Goal: Task Accomplishment & Management: Submit feedback/report problem

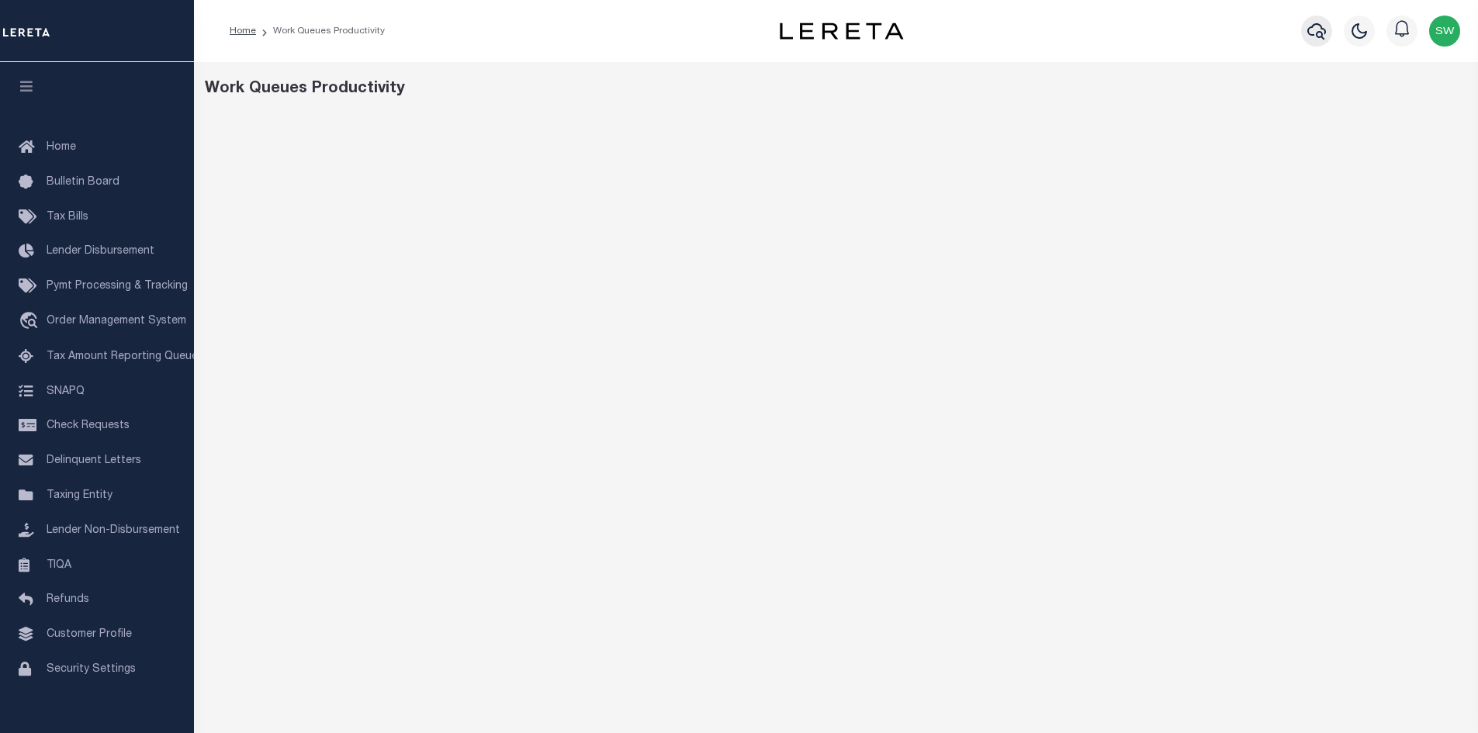
click at [1318, 34] on icon "button" at bounding box center [1316, 31] width 19 height 16
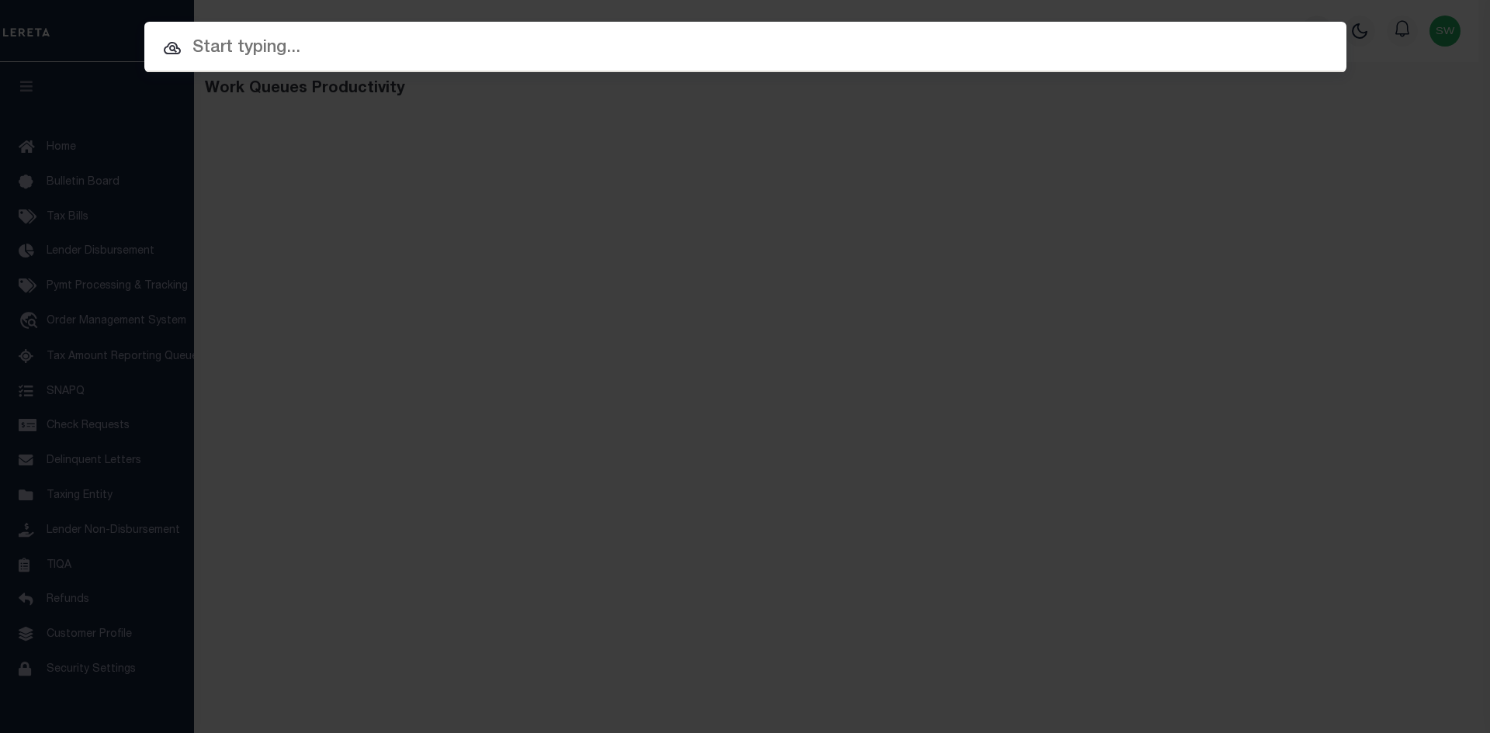
click at [255, 45] on input "text" at bounding box center [745, 48] width 1202 height 27
paste input "942100019275"
type input "942100019275"
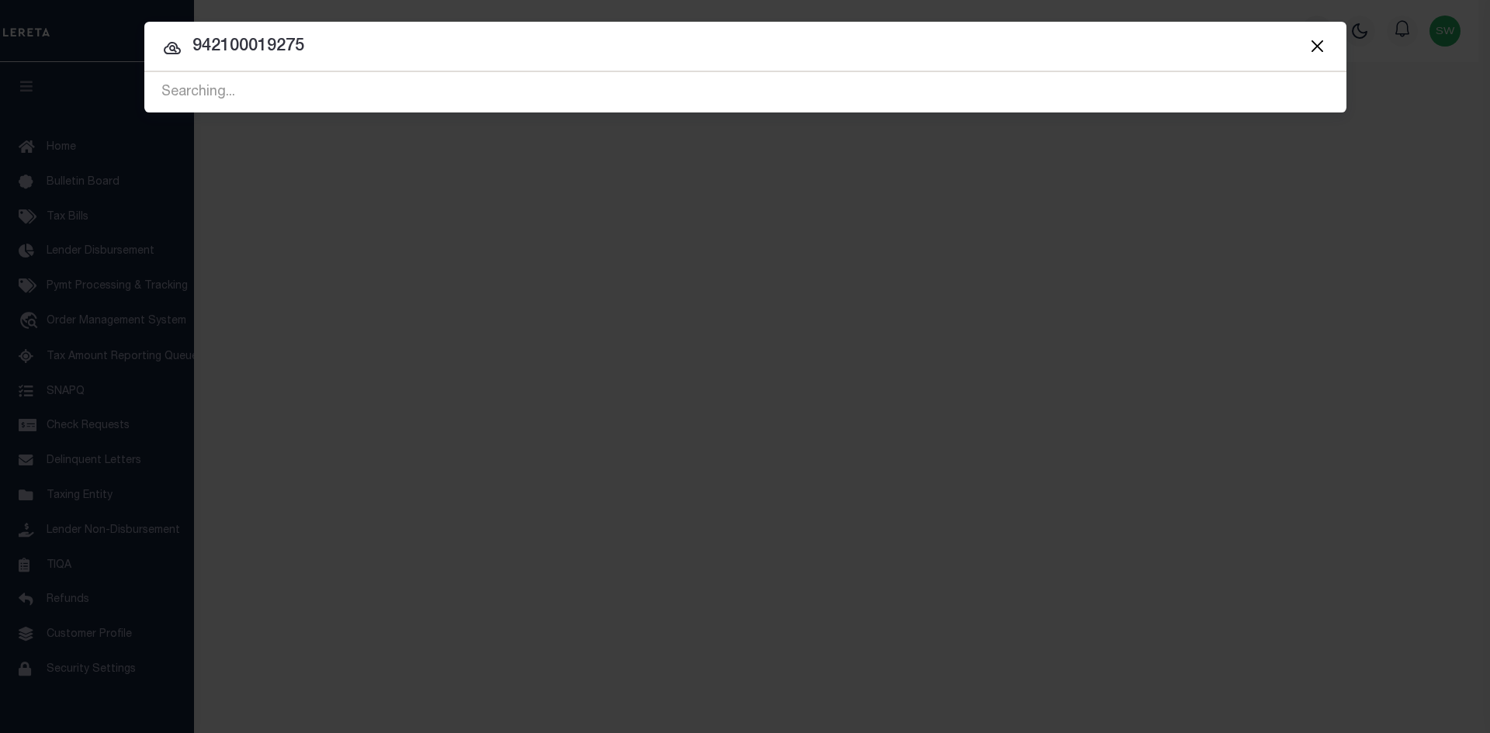
click at [166, 47] on icon at bounding box center [172, 48] width 17 height 12
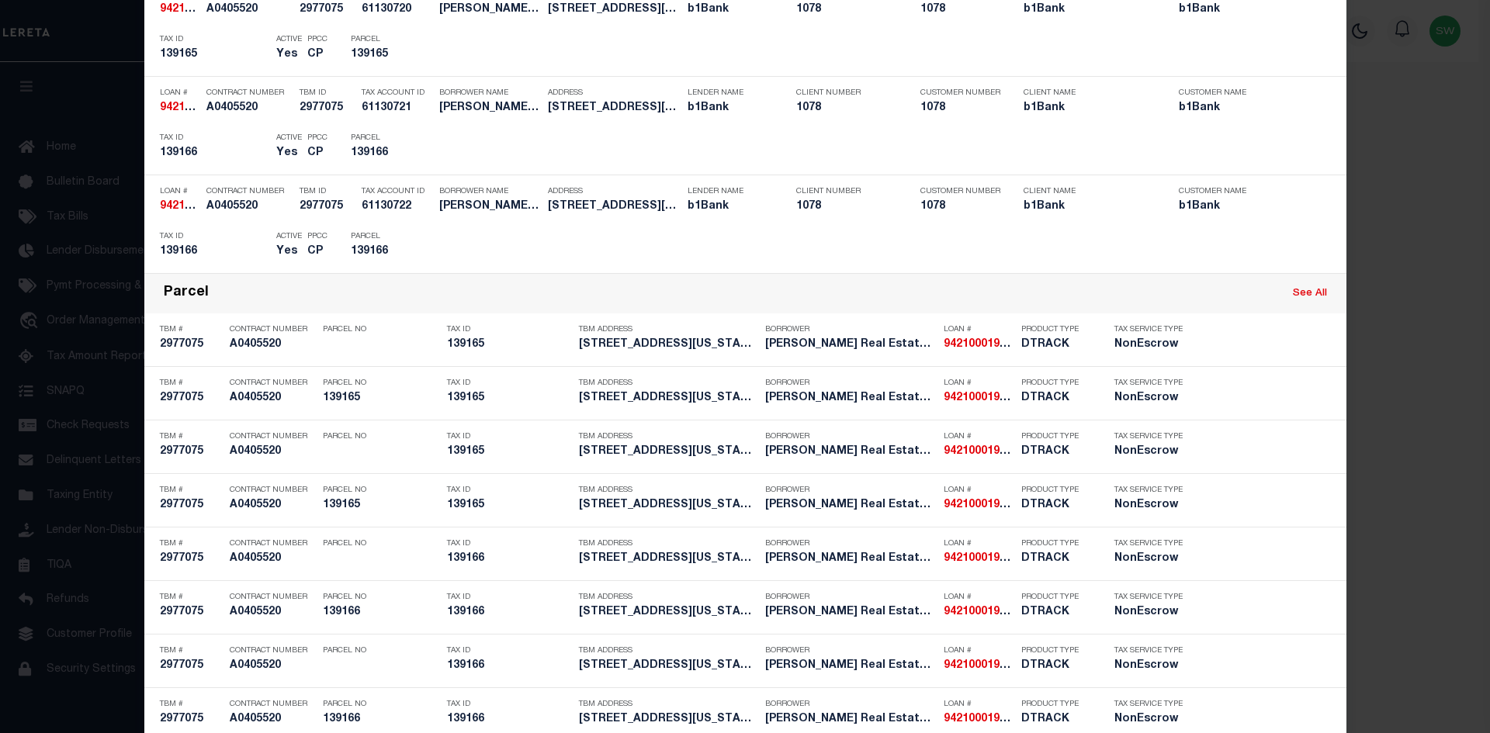
scroll to position [453, 0]
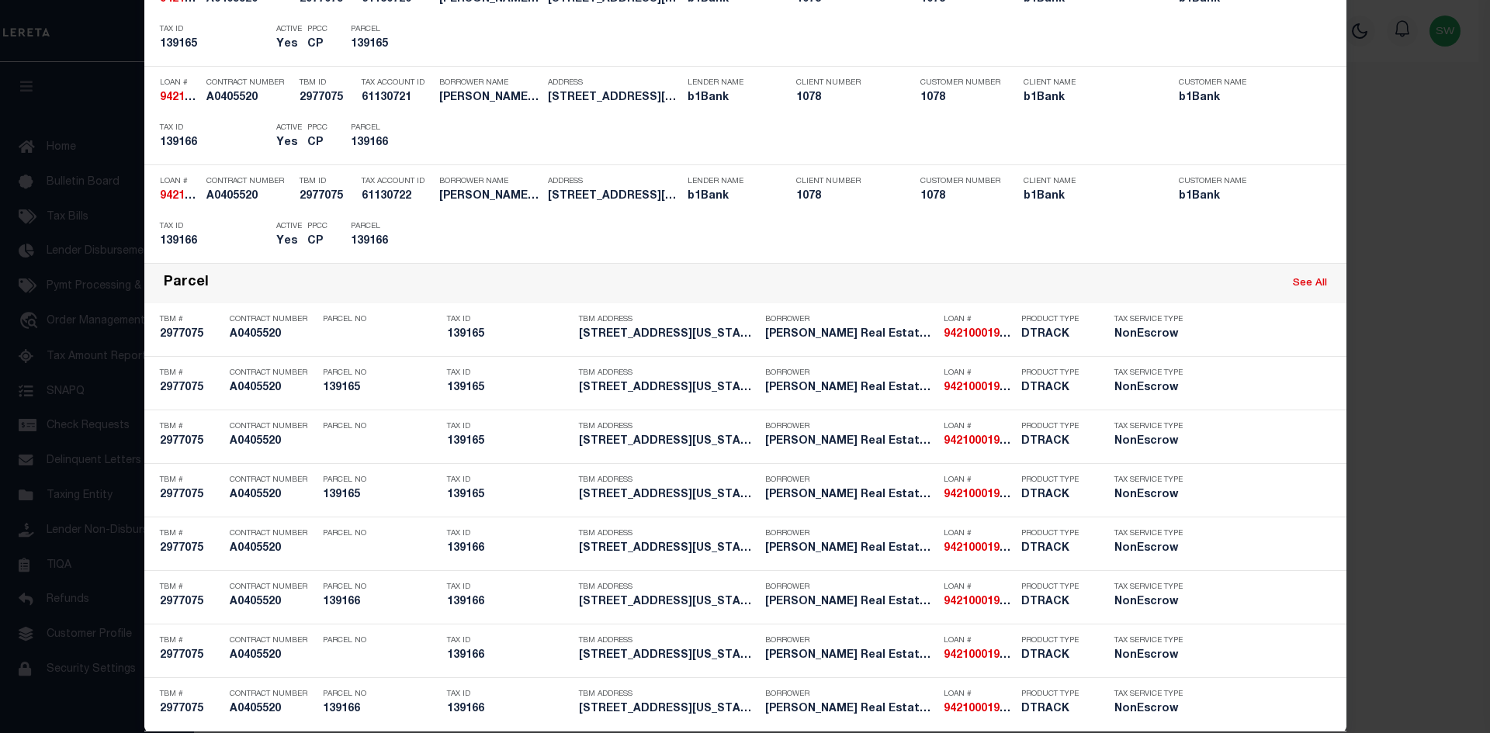
click at [1477, 727] on div "Include Loans TBM Customers Borrowers Payments (Lender Non-Disb) Payments (Lend…" at bounding box center [745, 366] width 1490 height 733
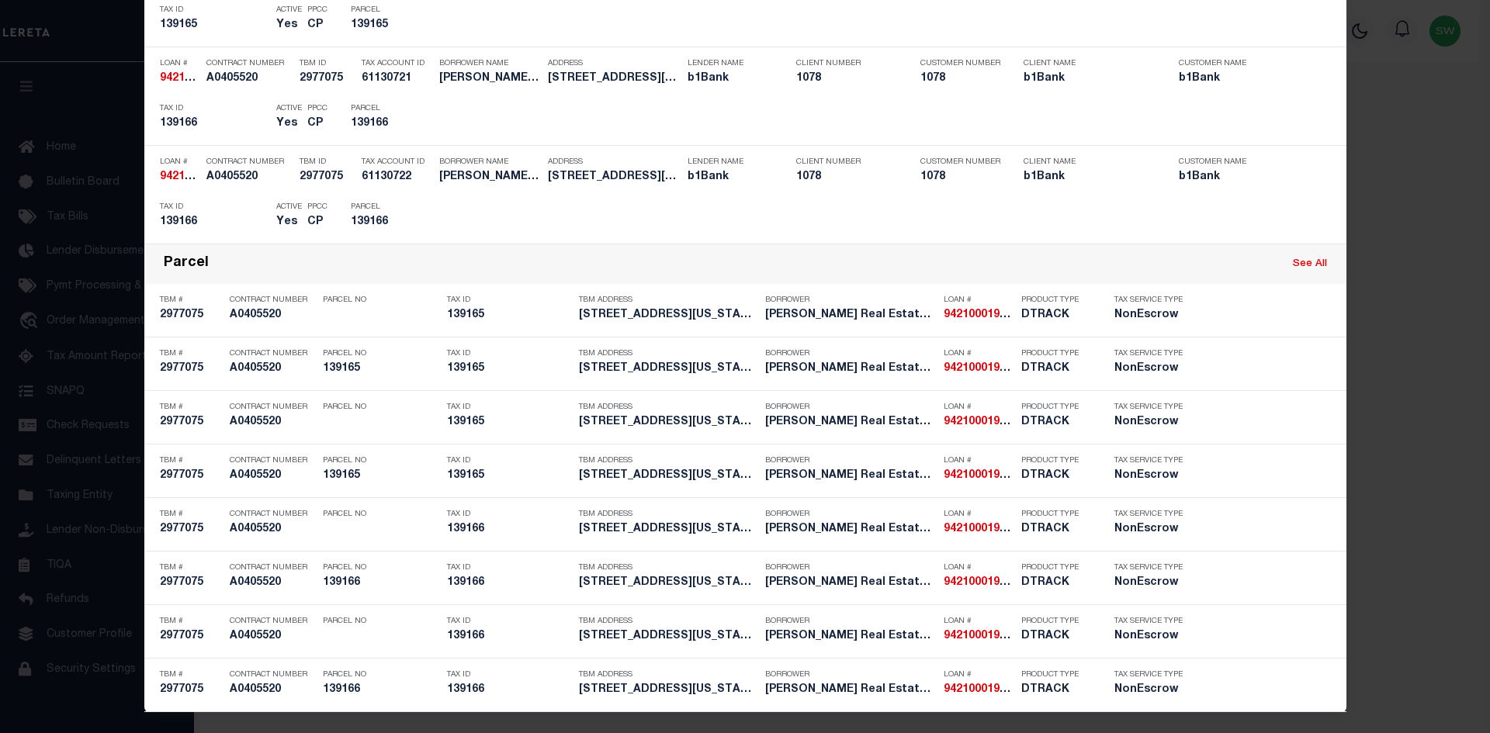
scroll to position [476, 0]
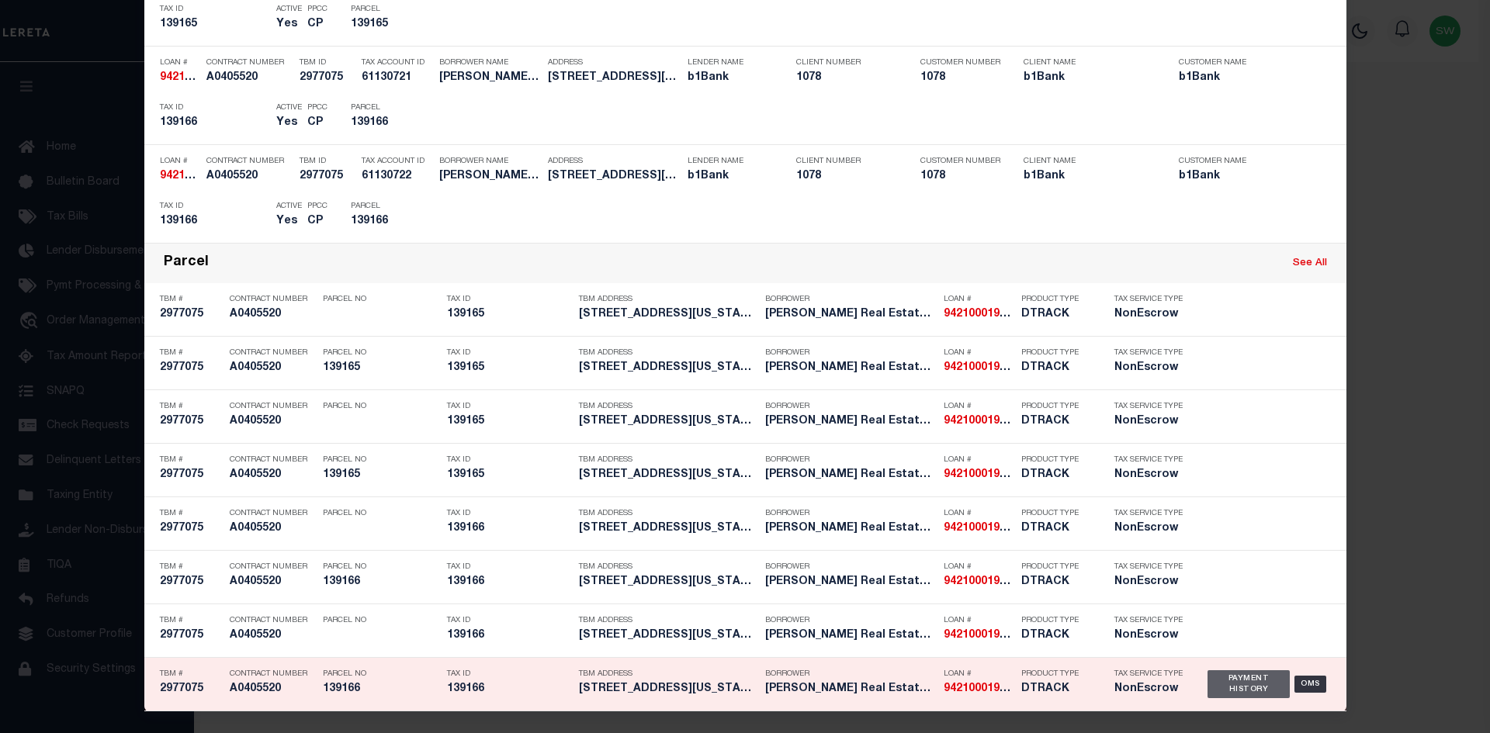
click at [1243, 683] on div "Payment History" at bounding box center [1248, 684] width 83 height 28
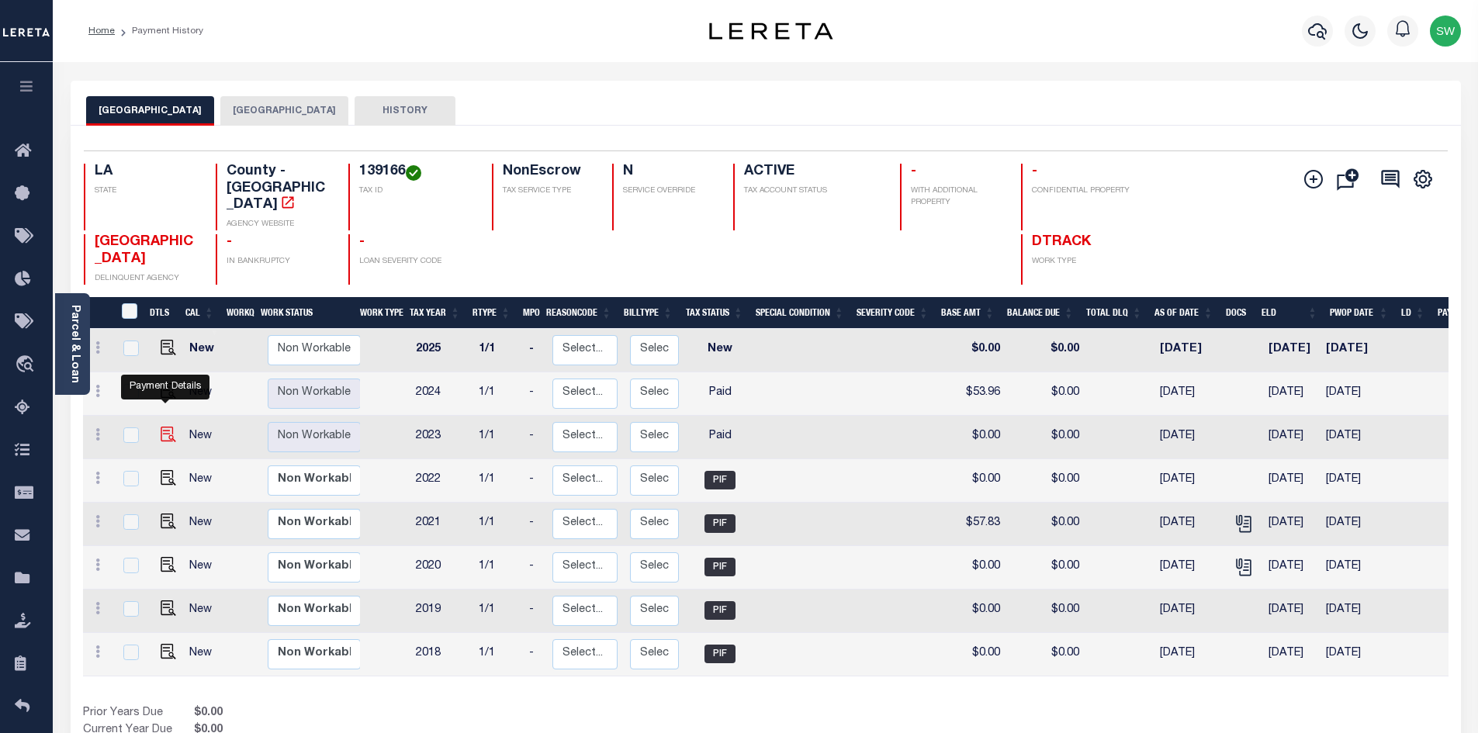
click at [164, 427] on img "" at bounding box center [169, 435] width 16 height 16
checkbox input "true"
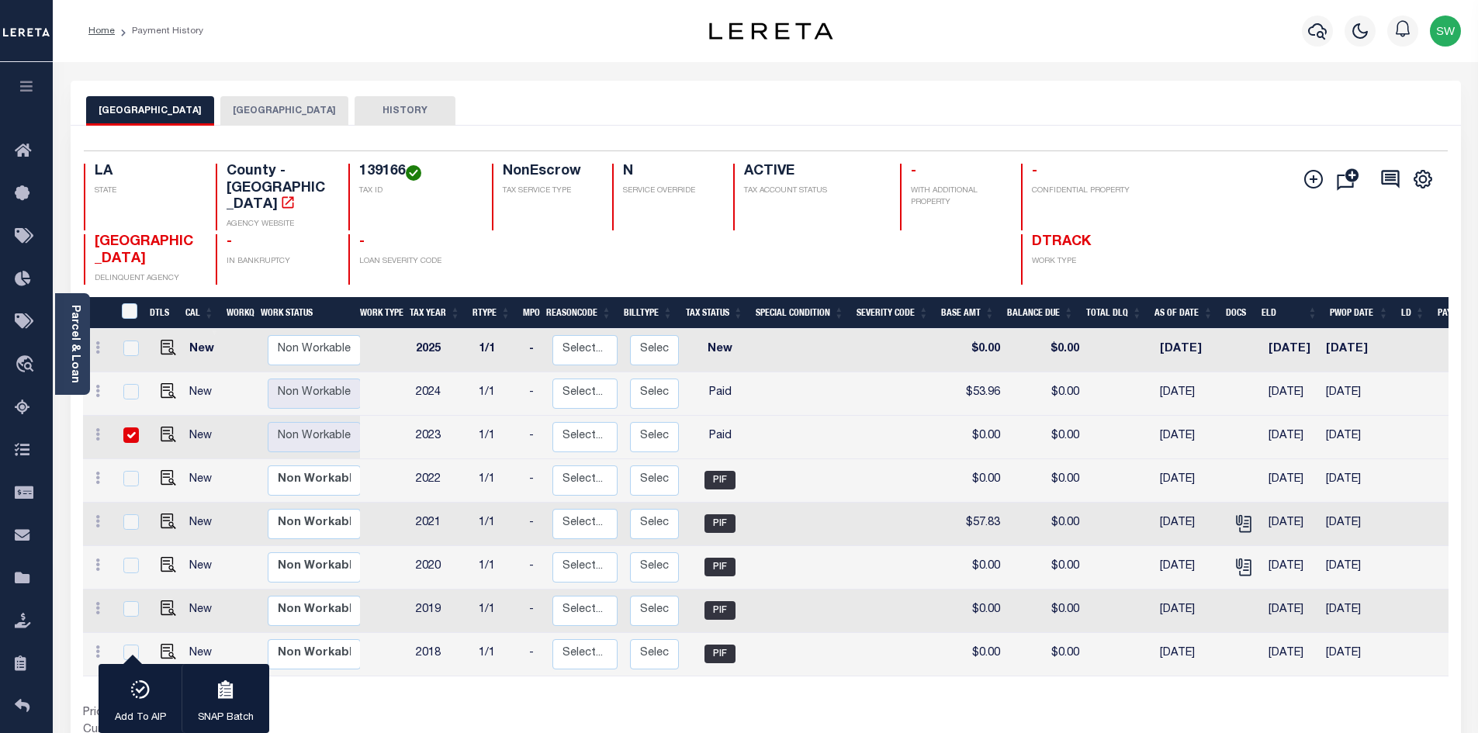
click at [127, 428] on input "checkbox" at bounding box center [131, 436] width 16 height 16
checkbox input "false"
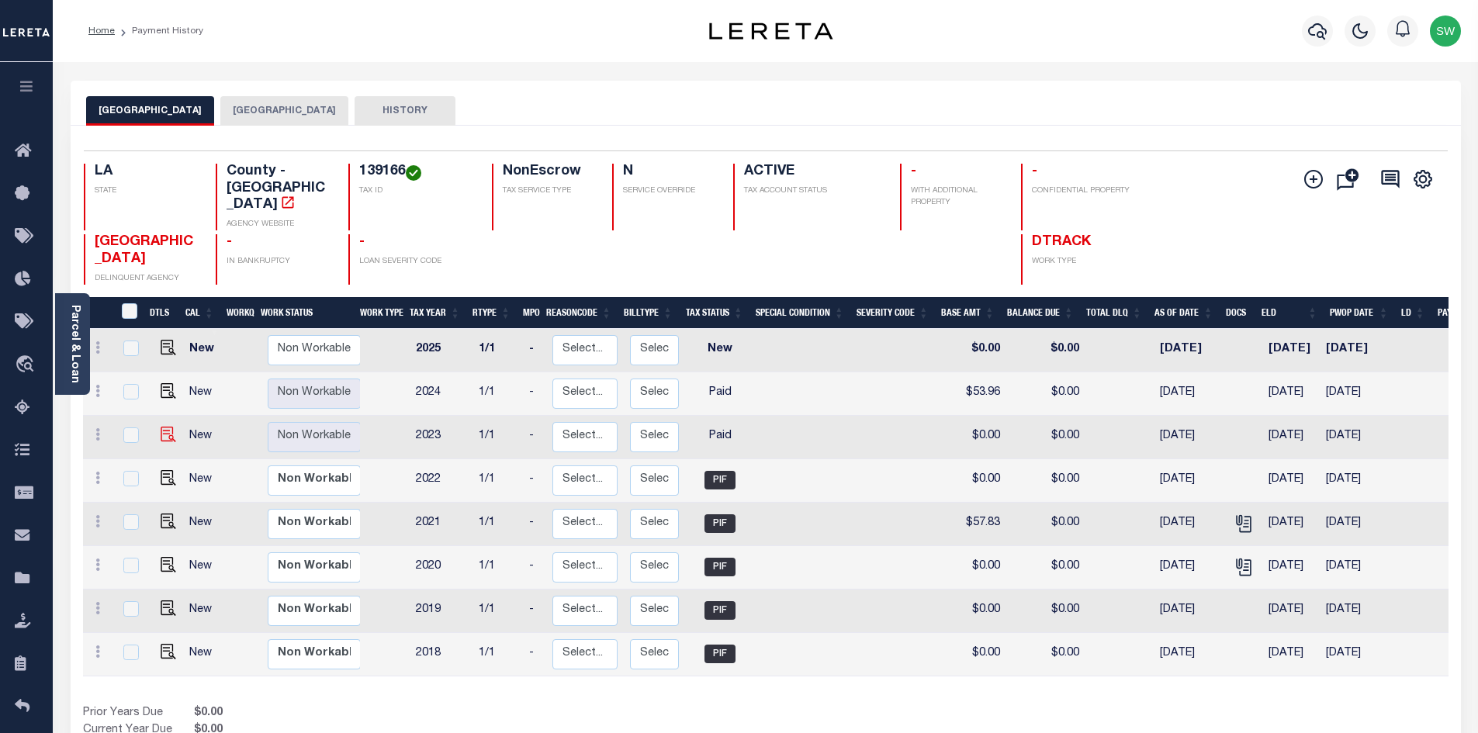
click at [163, 427] on img "" at bounding box center [169, 435] width 16 height 16
checkbox input "true"
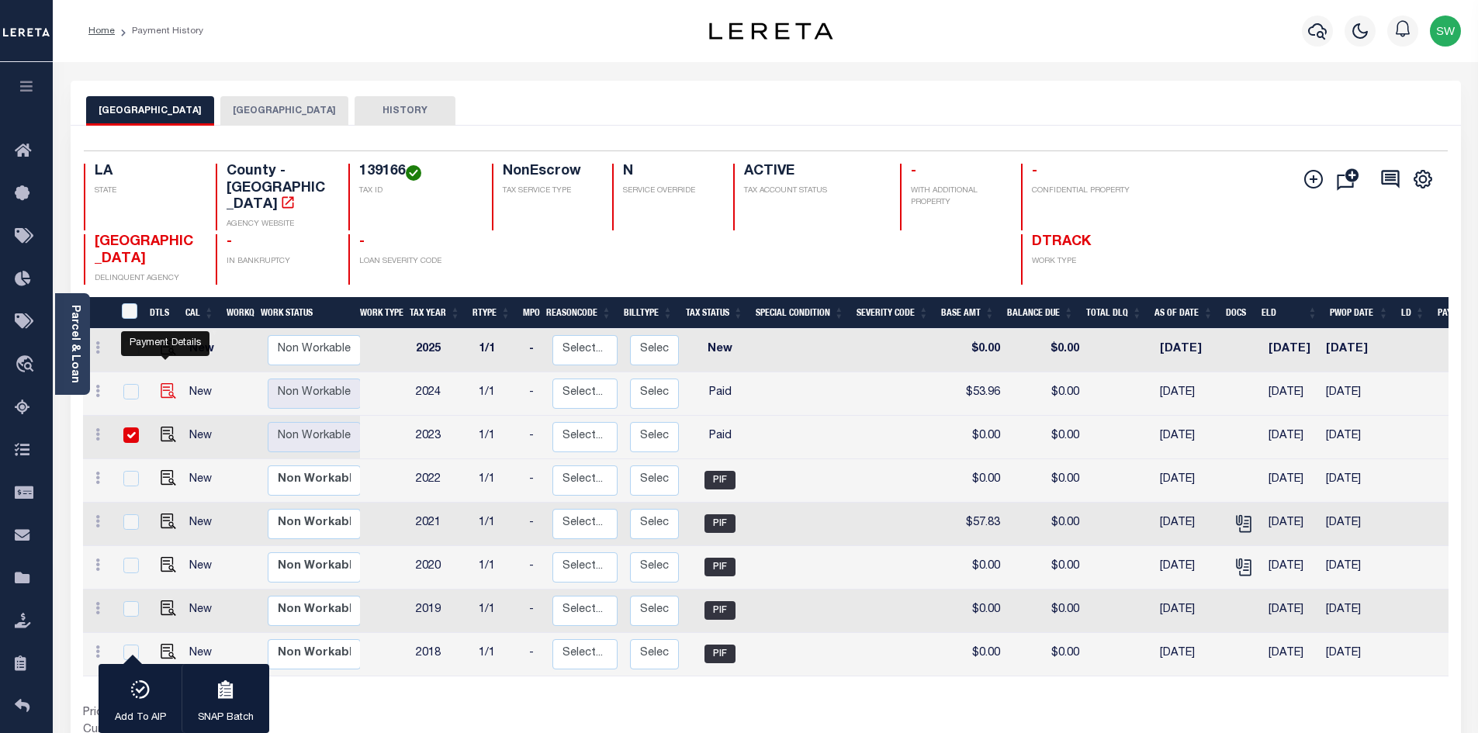
click at [167, 383] on img "" at bounding box center [169, 391] width 16 height 16
checkbox input "true"
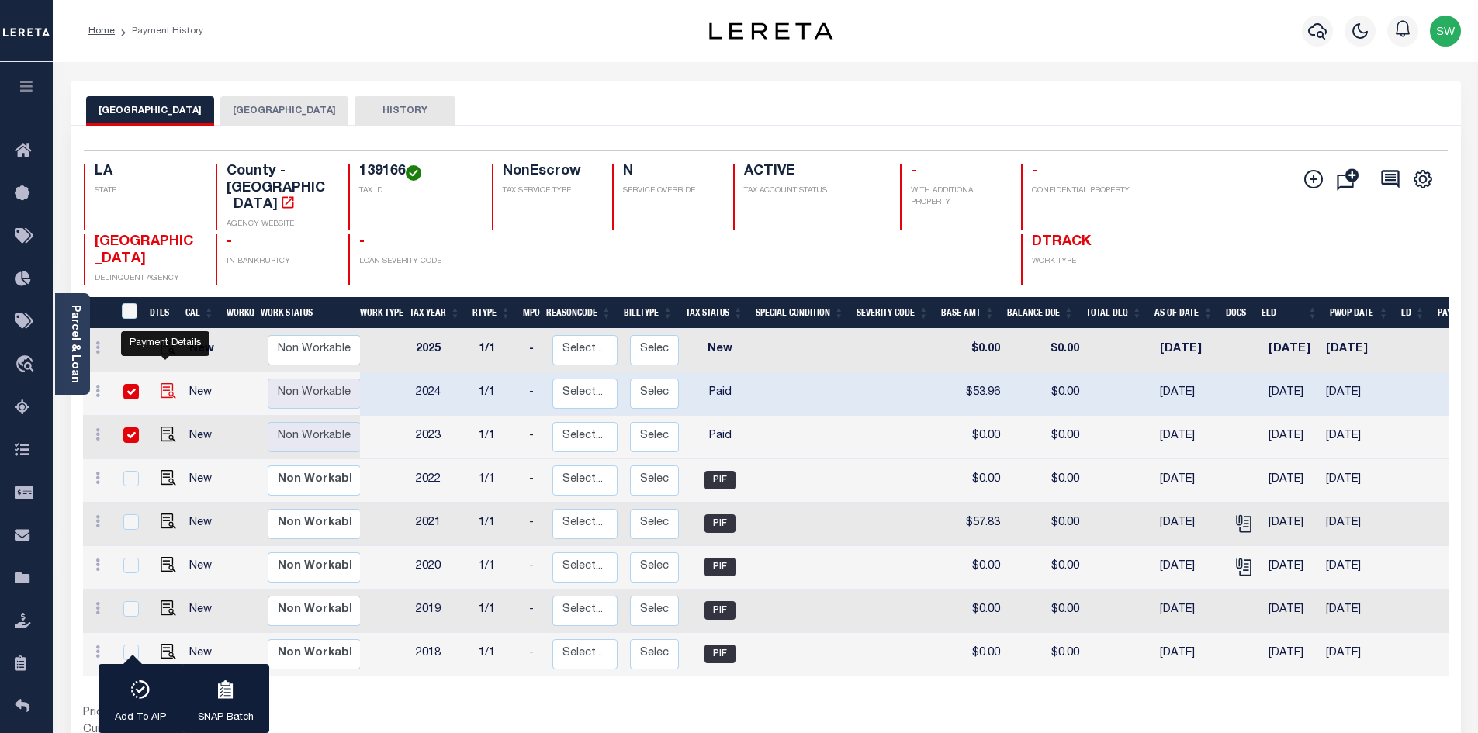
click at [162, 383] on img "" at bounding box center [169, 391] width 16 height 16
checkbox input "false"
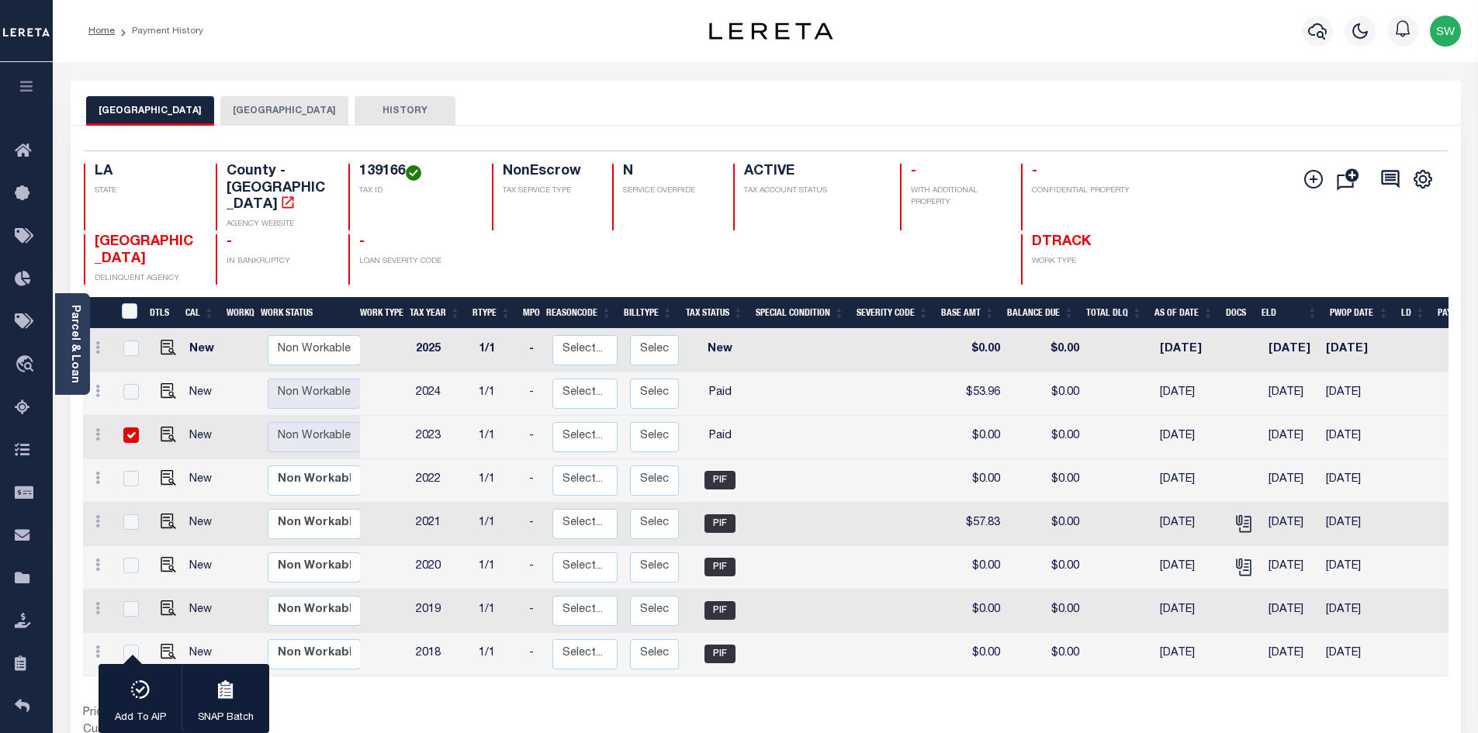
click at [728, 708] on div "Prior Years Due $0.00 Current Year Due $0.00 Total Balance Due $0.00" at bounding box center [424, 731] width 683 height 52
click at [365, 681] on div "DTLS CAL WorkQ Work Status Work Type Tax Year RType MPO ReasonCode BillType Tax…" at bounding box center [766, 527] width 1366 height 460
click at [1322, 36] on icon "button" at bounding box center [1317, 31] width 19 height 16
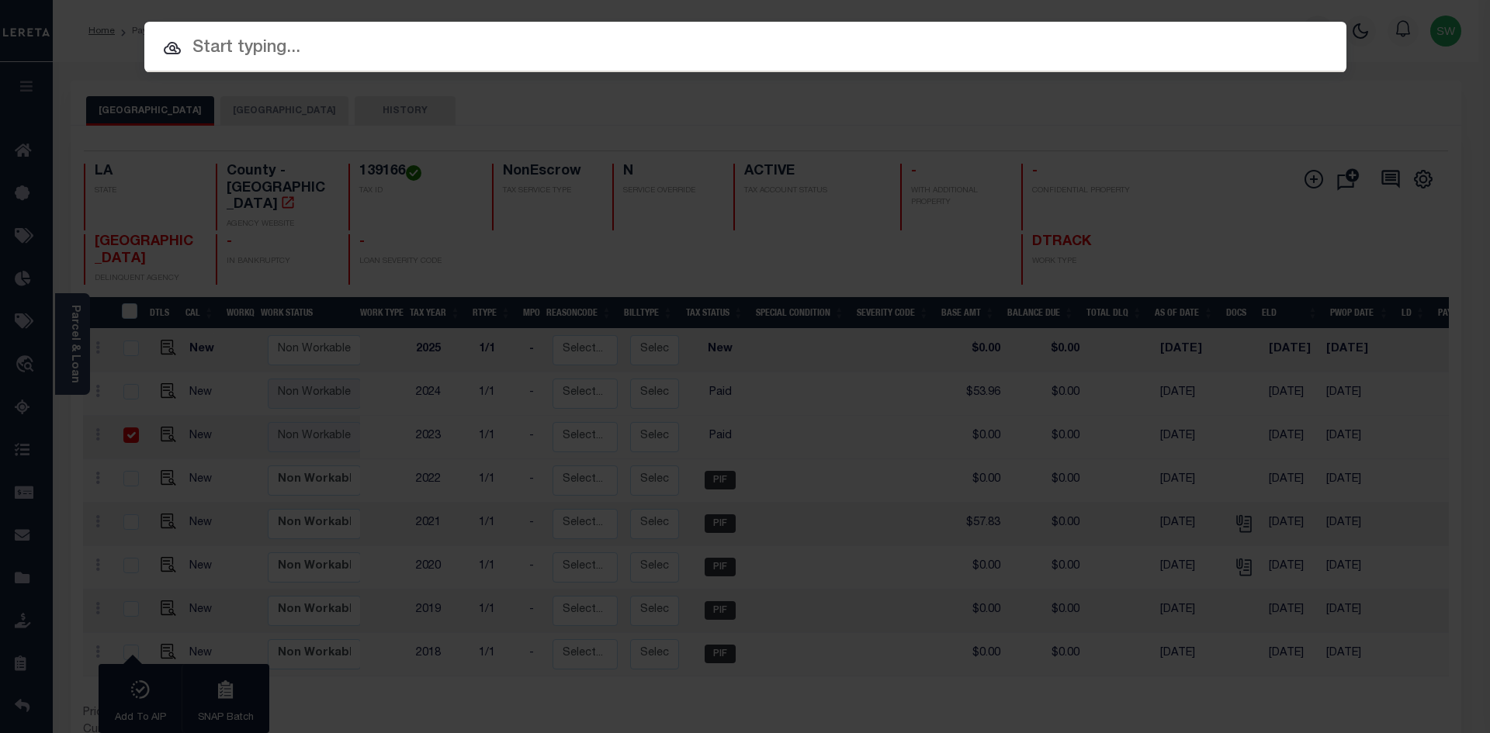
click at [289, 50] on input "text" at bounding box center [745, 48] width 1202 height 27
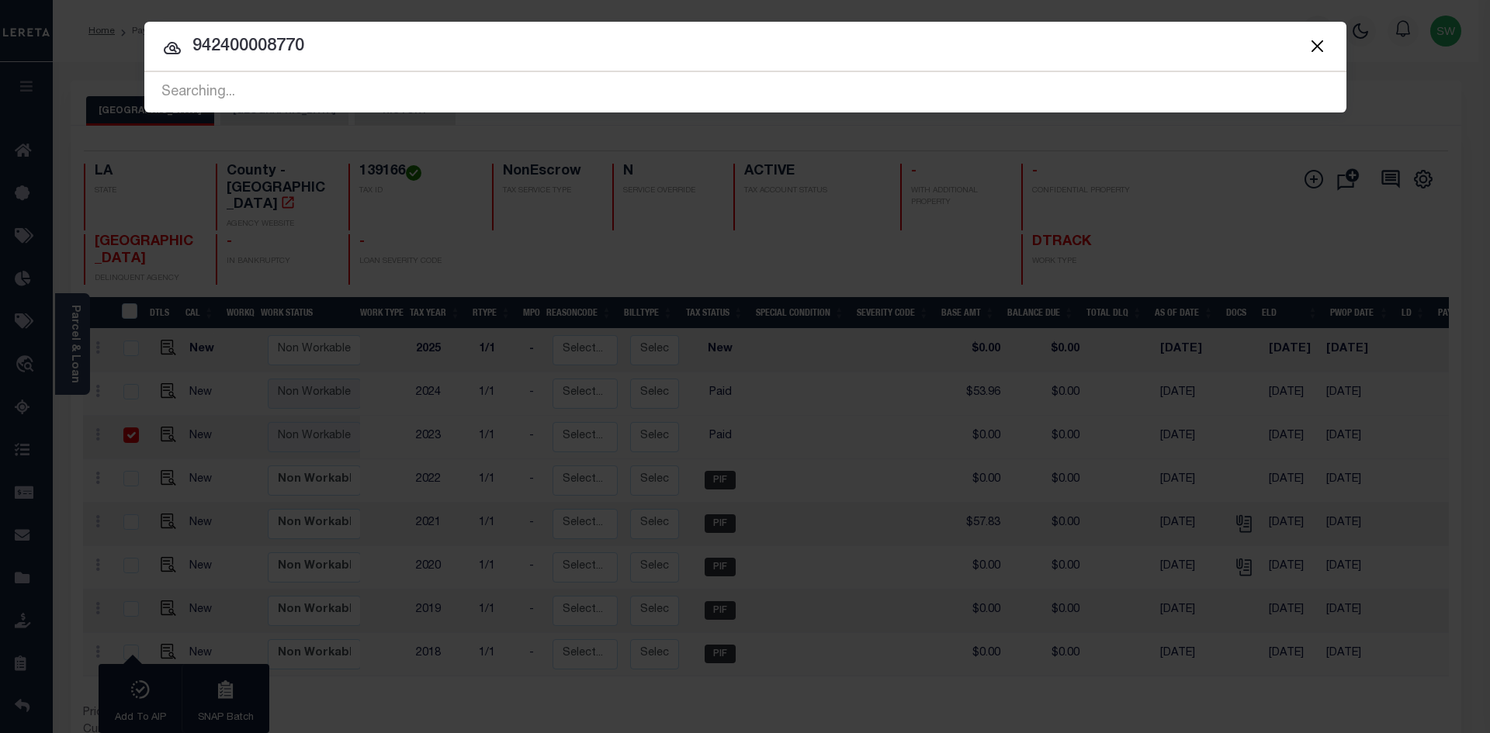
type input "942400008770"
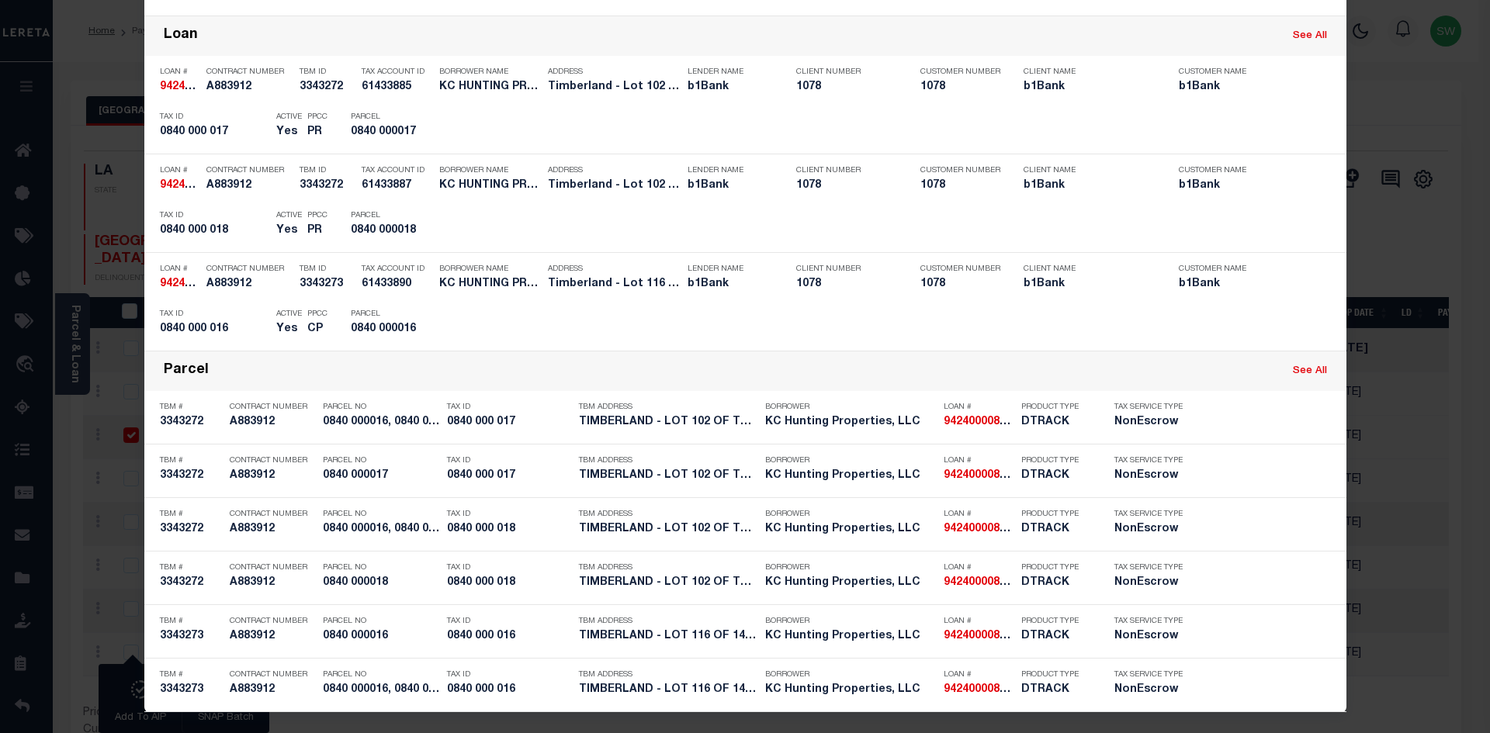
scroll to position [341, 0]
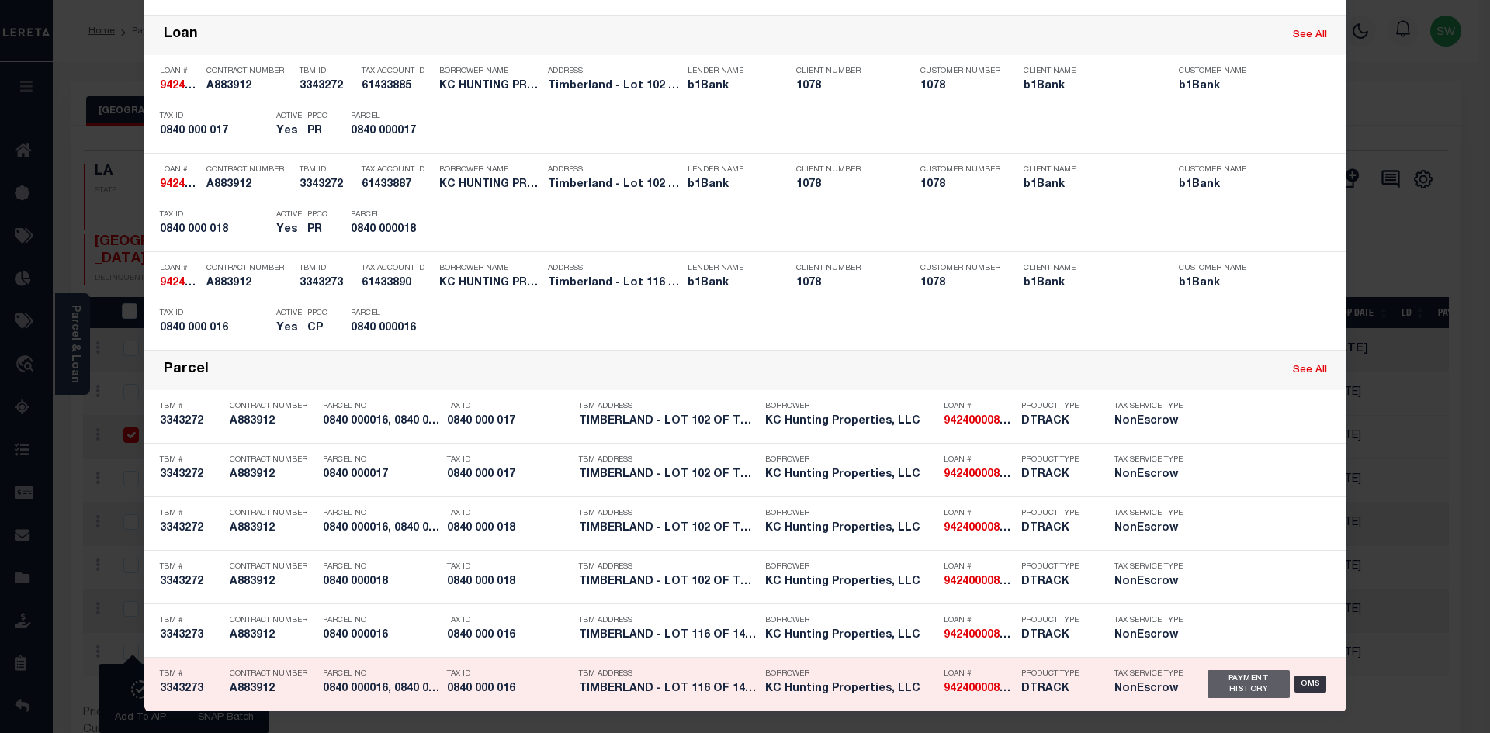
click at [1227, 691] on div "Payment History" at bounding box center [1248, 684] width 83 height 28
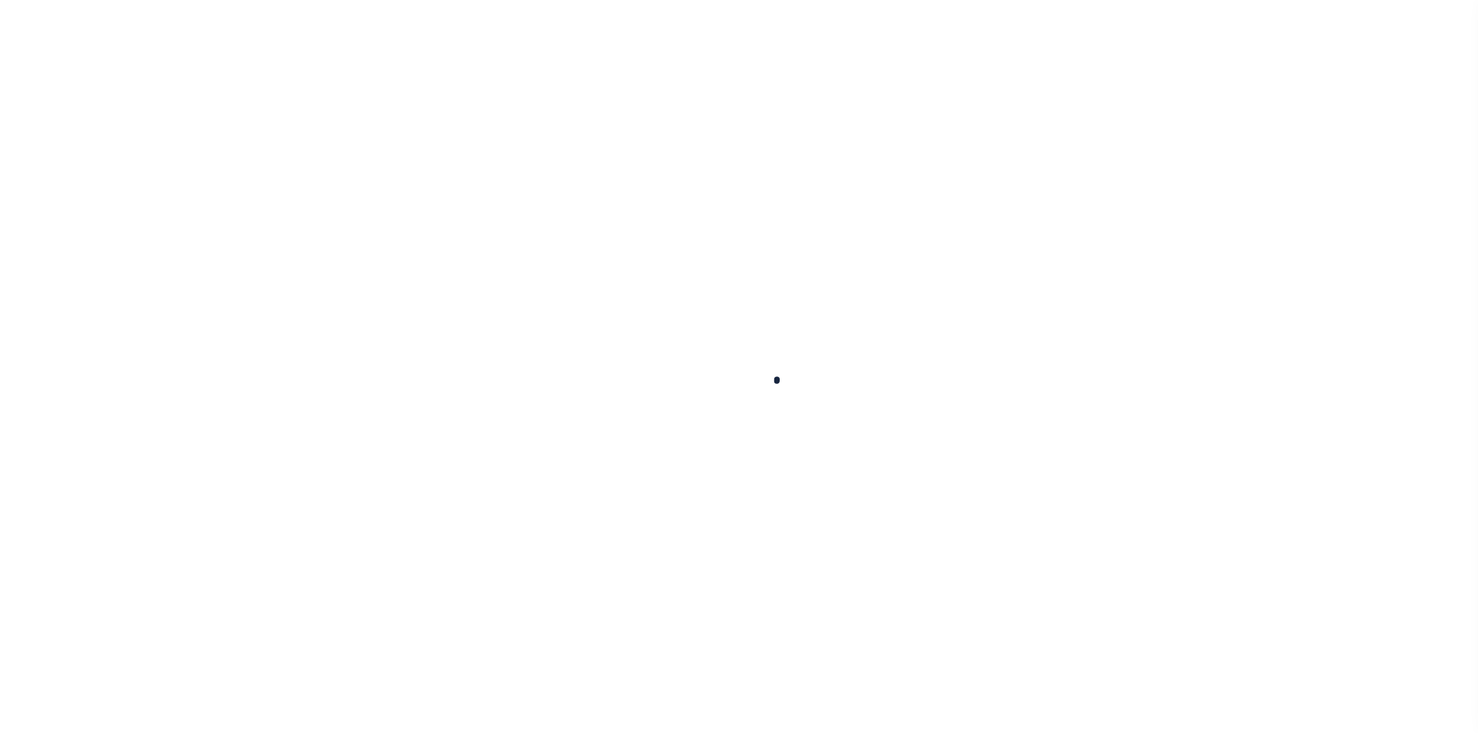
type input "[DATE]"
select select "PYD"
type input "$0"
select select "PYD"
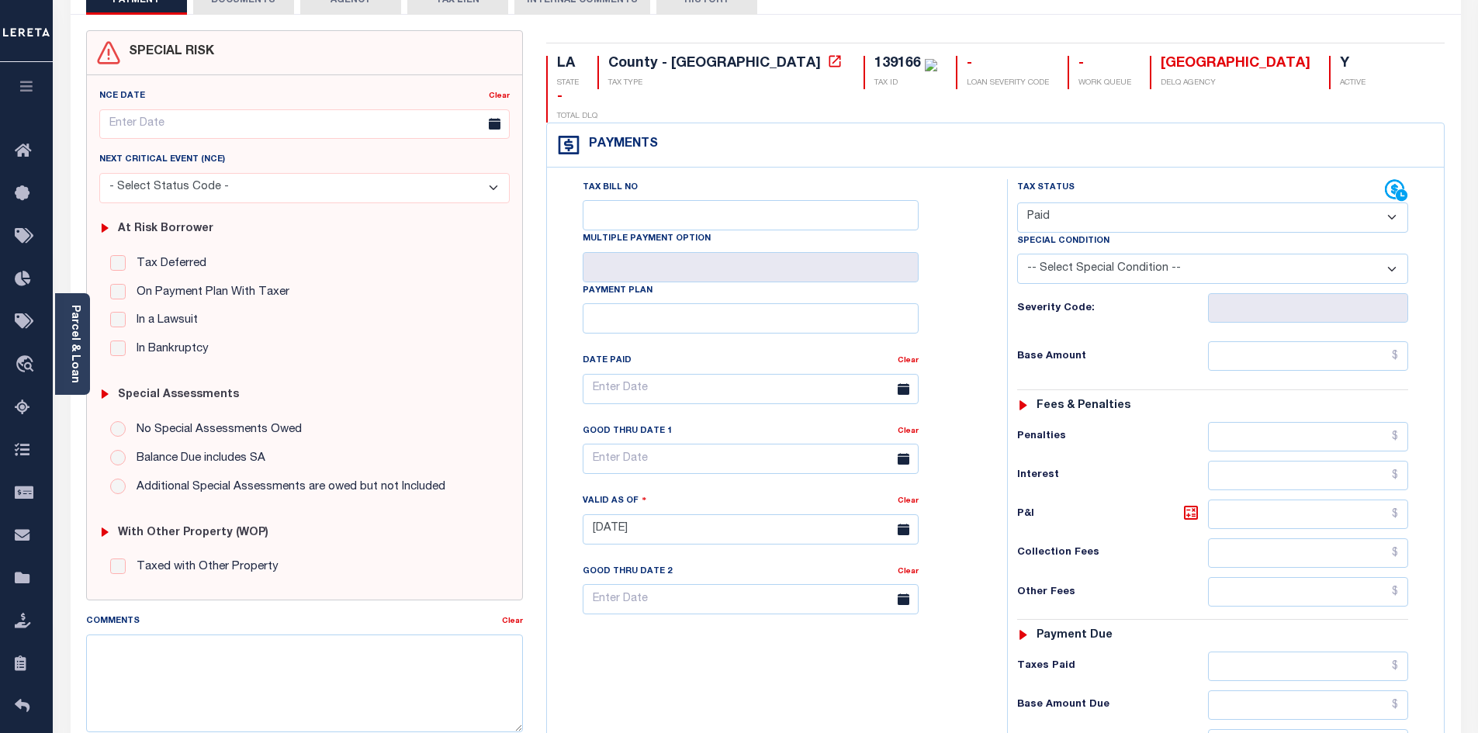
scroll to position [162, 0]
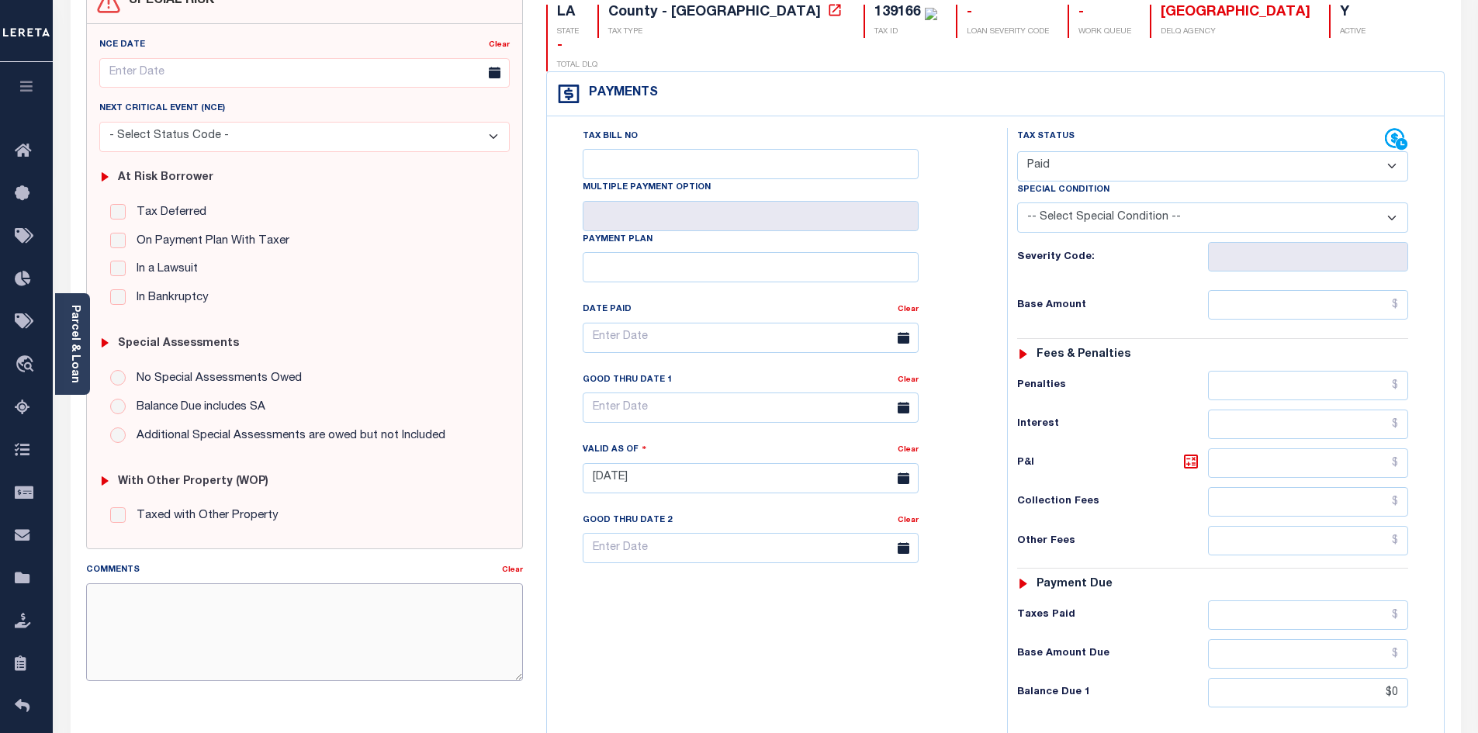
click at [216, 631] on textarea "Comments" at bounding box center [305, 633] width 438 height 98
type input "[DATE]"
click at [659, 643] on div "Tax Bill No Multiple Payment Option Payment Plan Clear" at bounding box center [773, 470] width 445 height 685
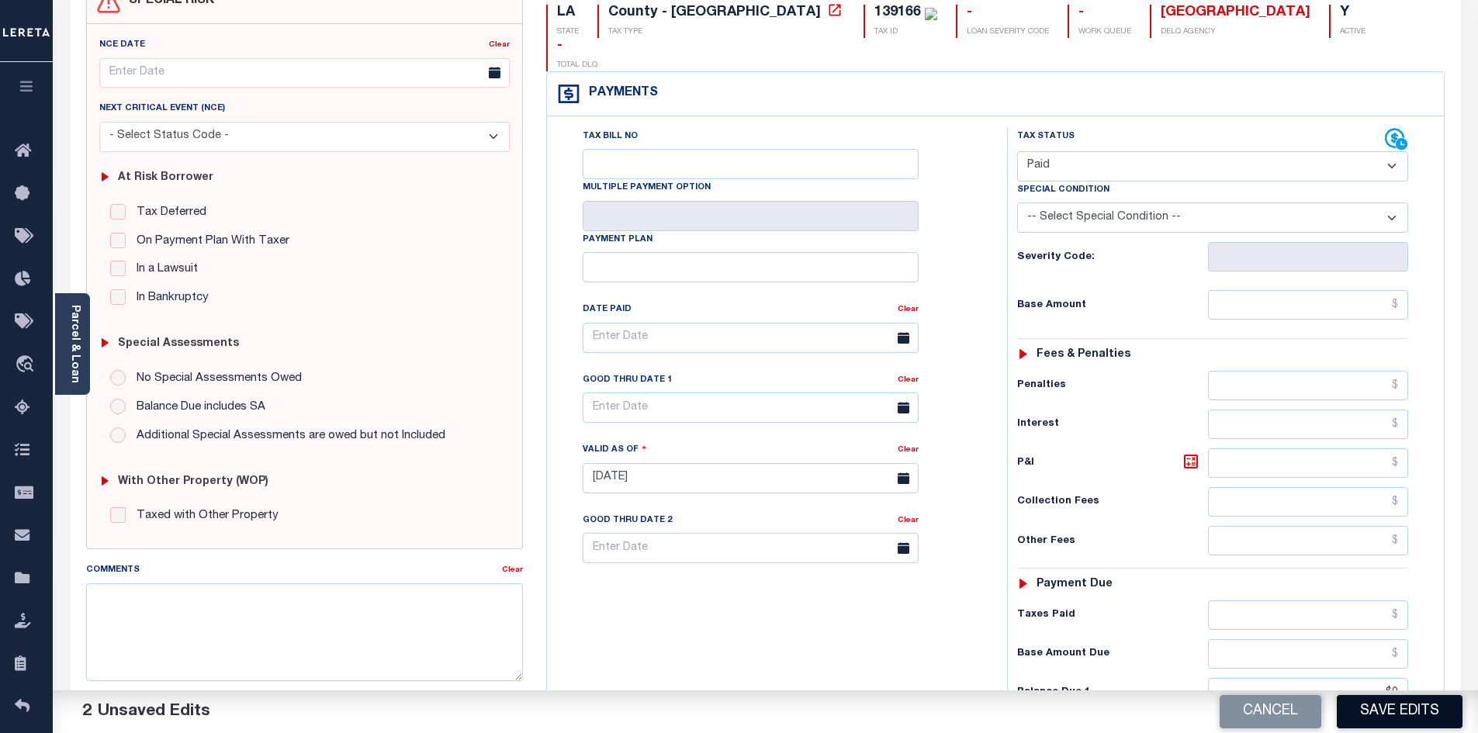
click at [1420, 719] on button "Save Edits" at bounding box center [1400, 711] width 126 height 33
click at [799, 648] on div "Tax Bill No Multiple Payment Option Payment Plan Clear" at bounding box center [773, 470] width 445 height 685
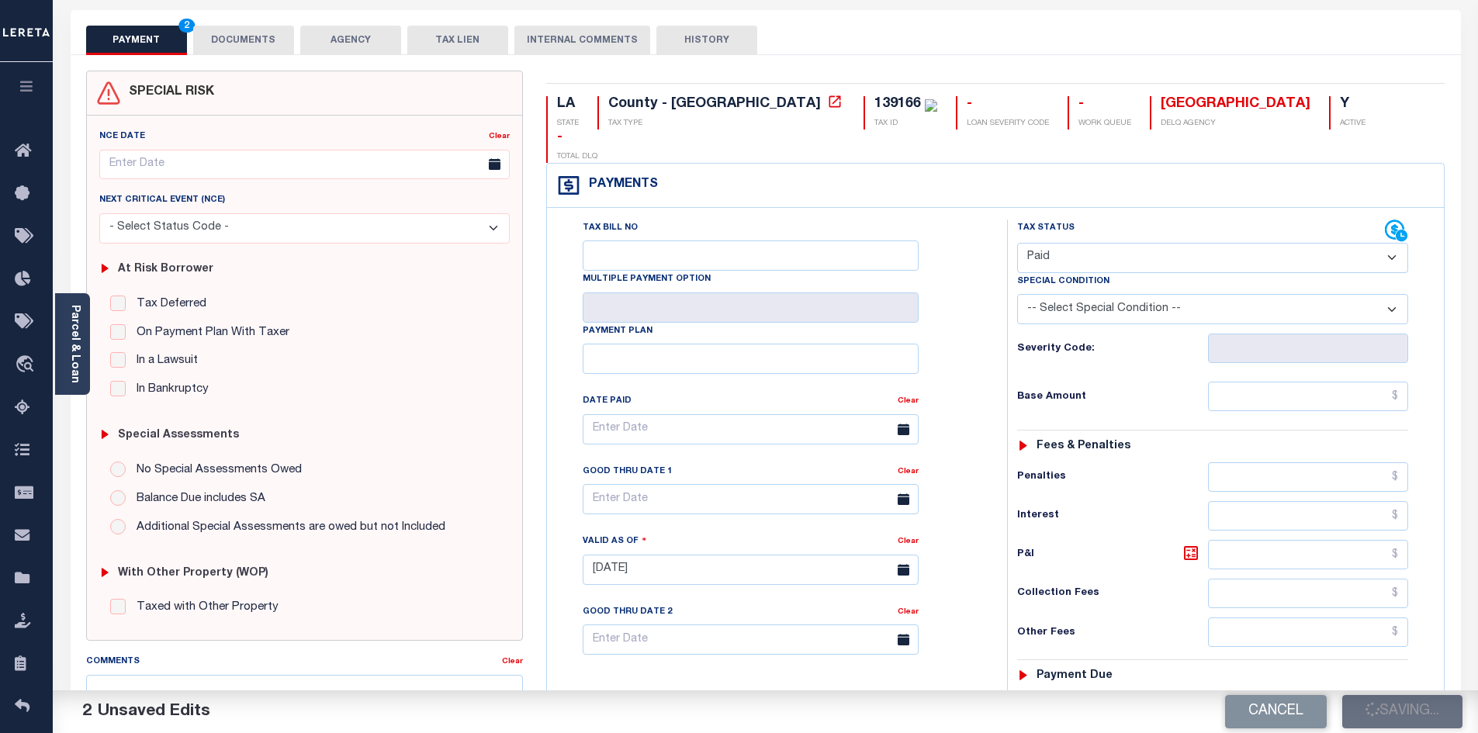
scroll to position [0, 0]
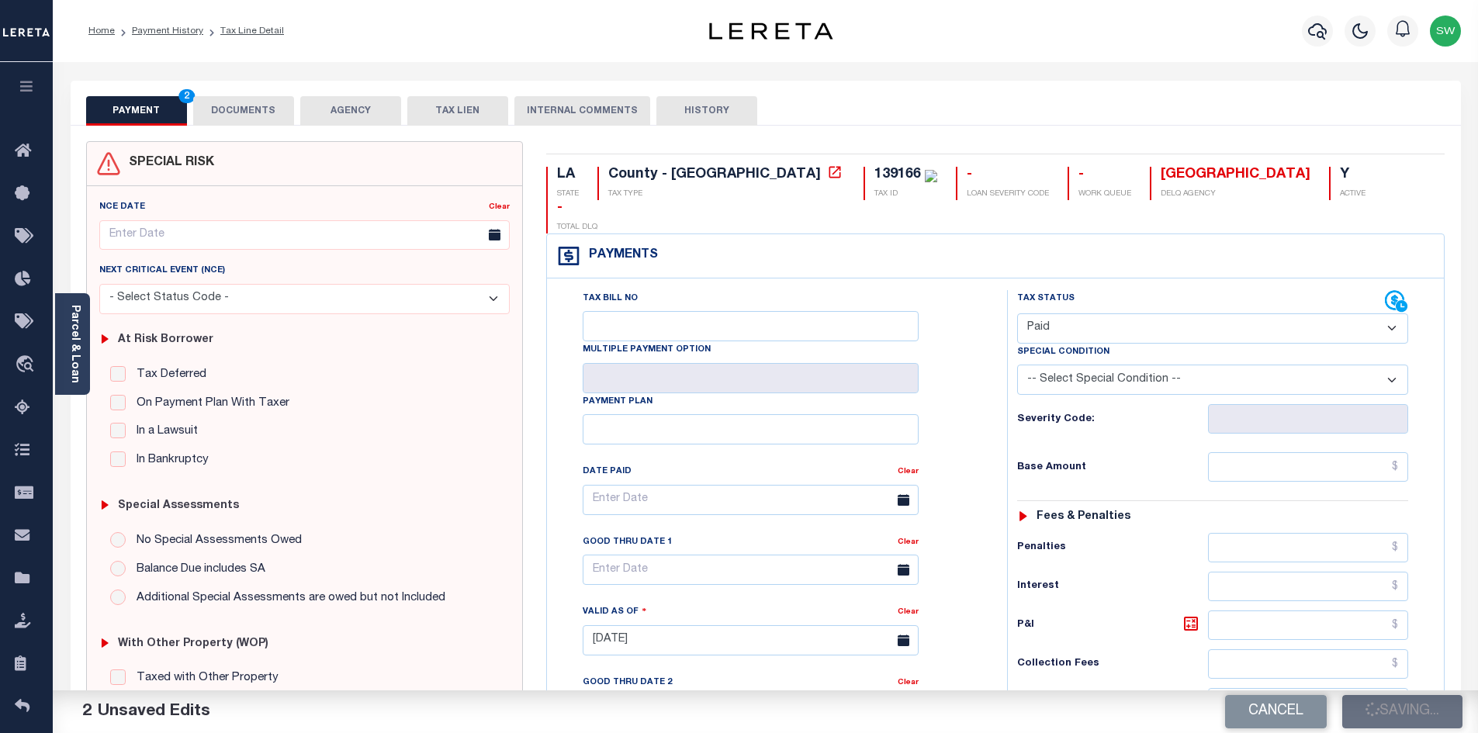
click at [1023, 43] on div "Profile Sign out" at bounding box center [1177, 31] width 580 height 54
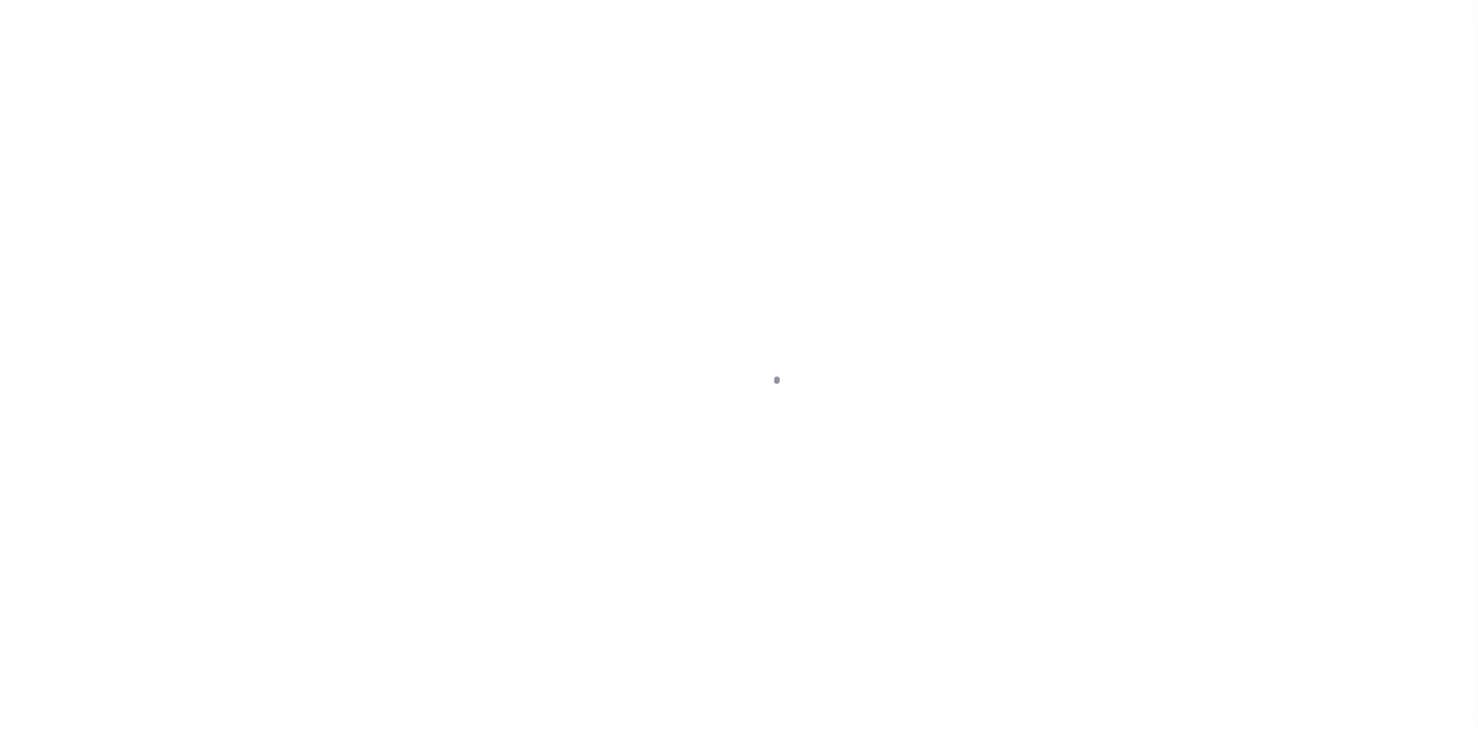
select select "PYD"
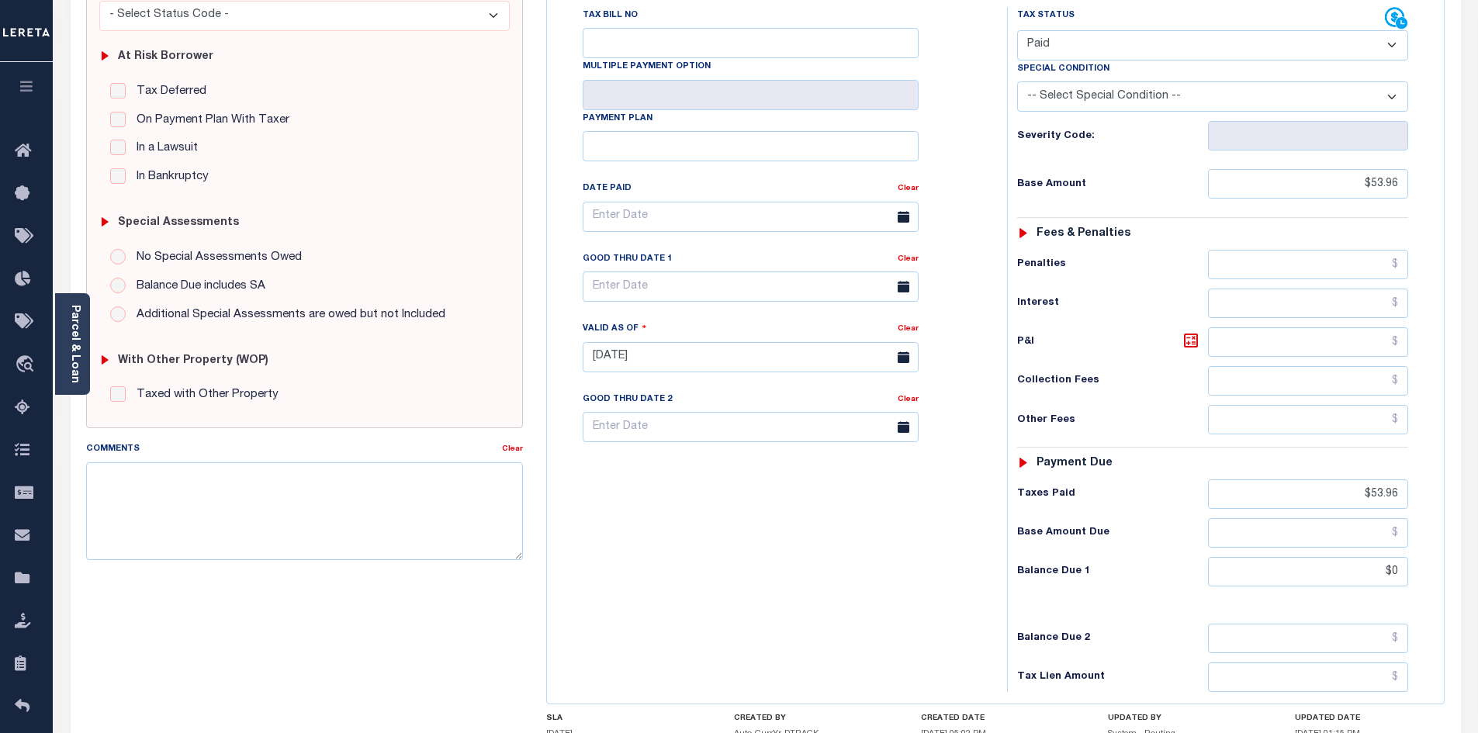
scroll to position [313, 0]
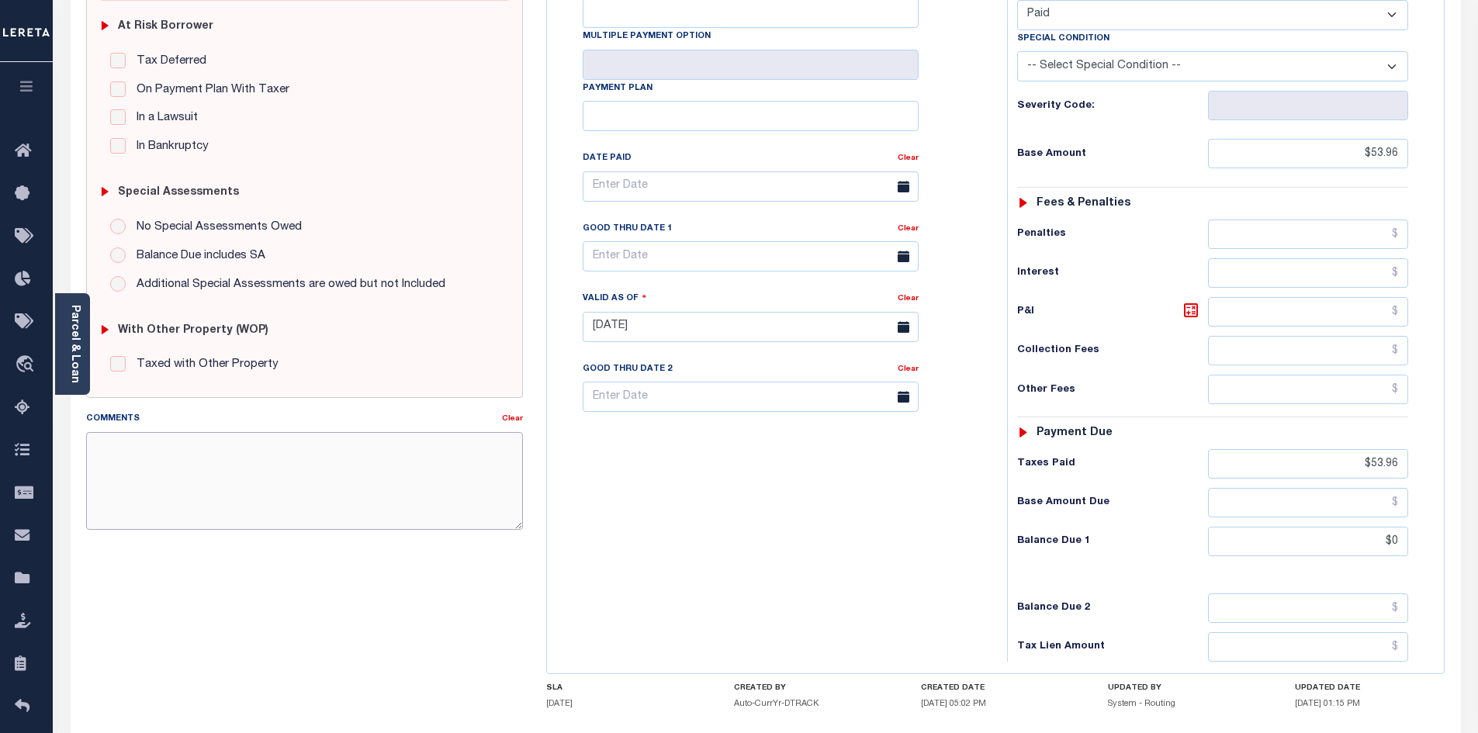
click at [223, 455] on textarea "Comments" at bounding box center [305, 481] width 438 height 98
type input "[DATE]"
click at [715, 514] on div "Tax Bill No Multiple Payment Option Payment Plan Clear" at bounding box center [773, 319] width 445 height 685
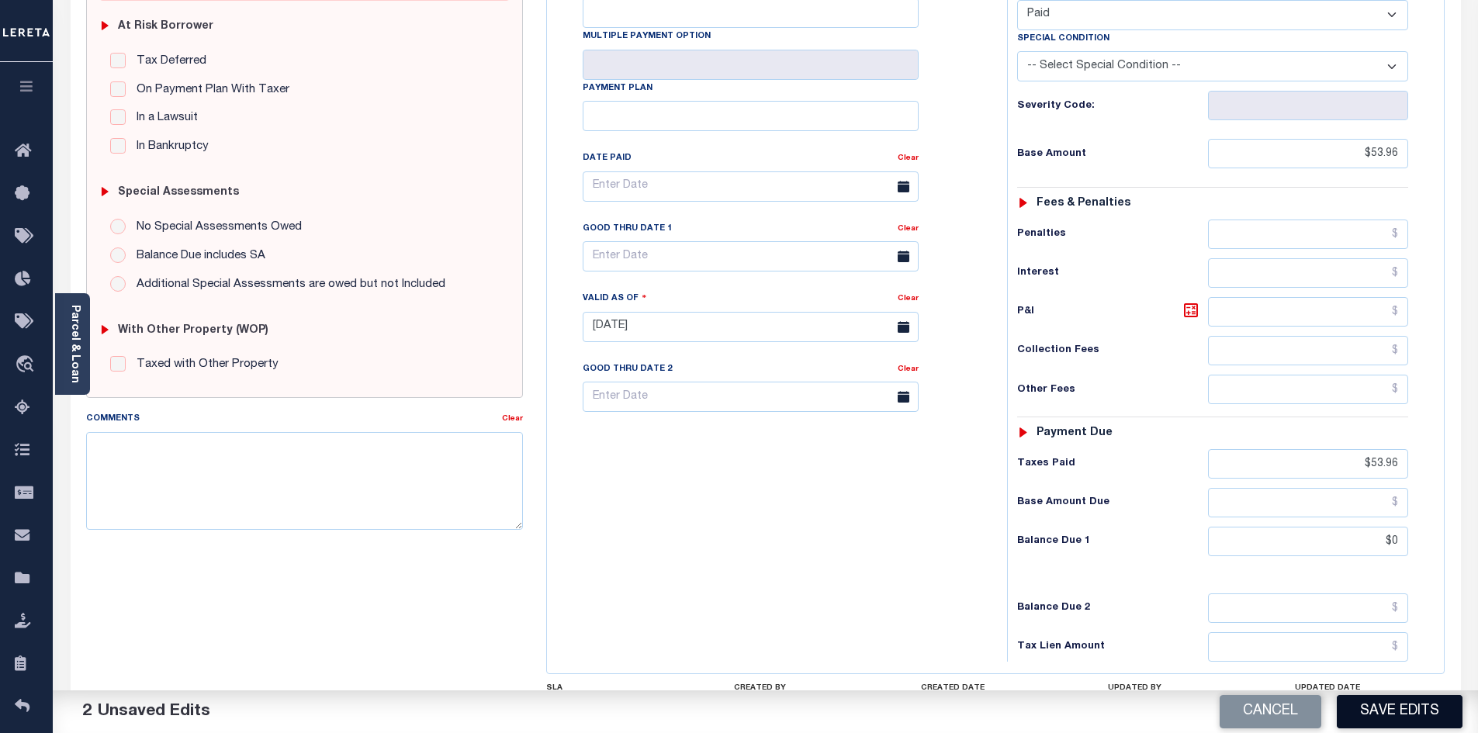
click at [1382, 708] on button "Save Edits" at bounding box center [1400, 711] width 126 height 33
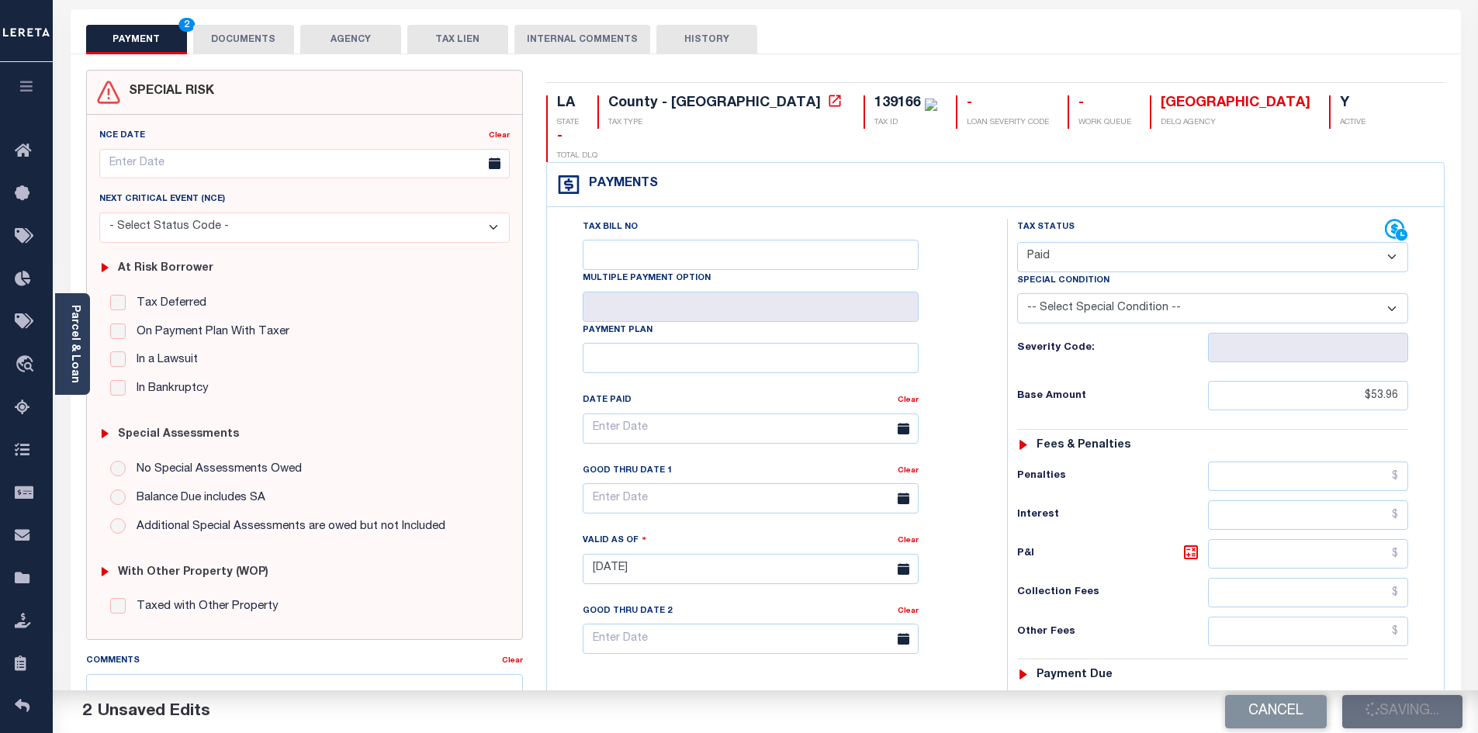
scroll to position [0, 0]
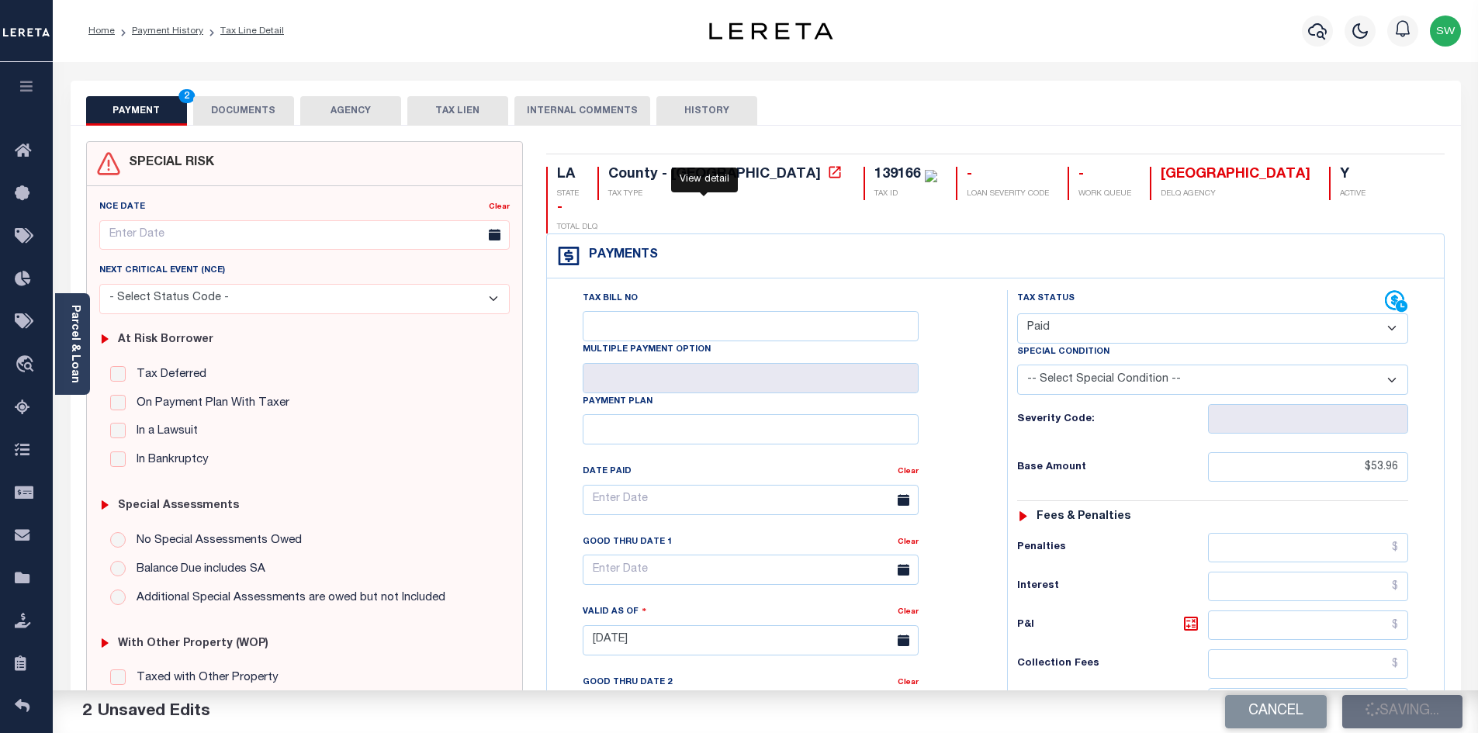
click at [827, 171] on icon at bounding box center [835, 172] width 16 height 16
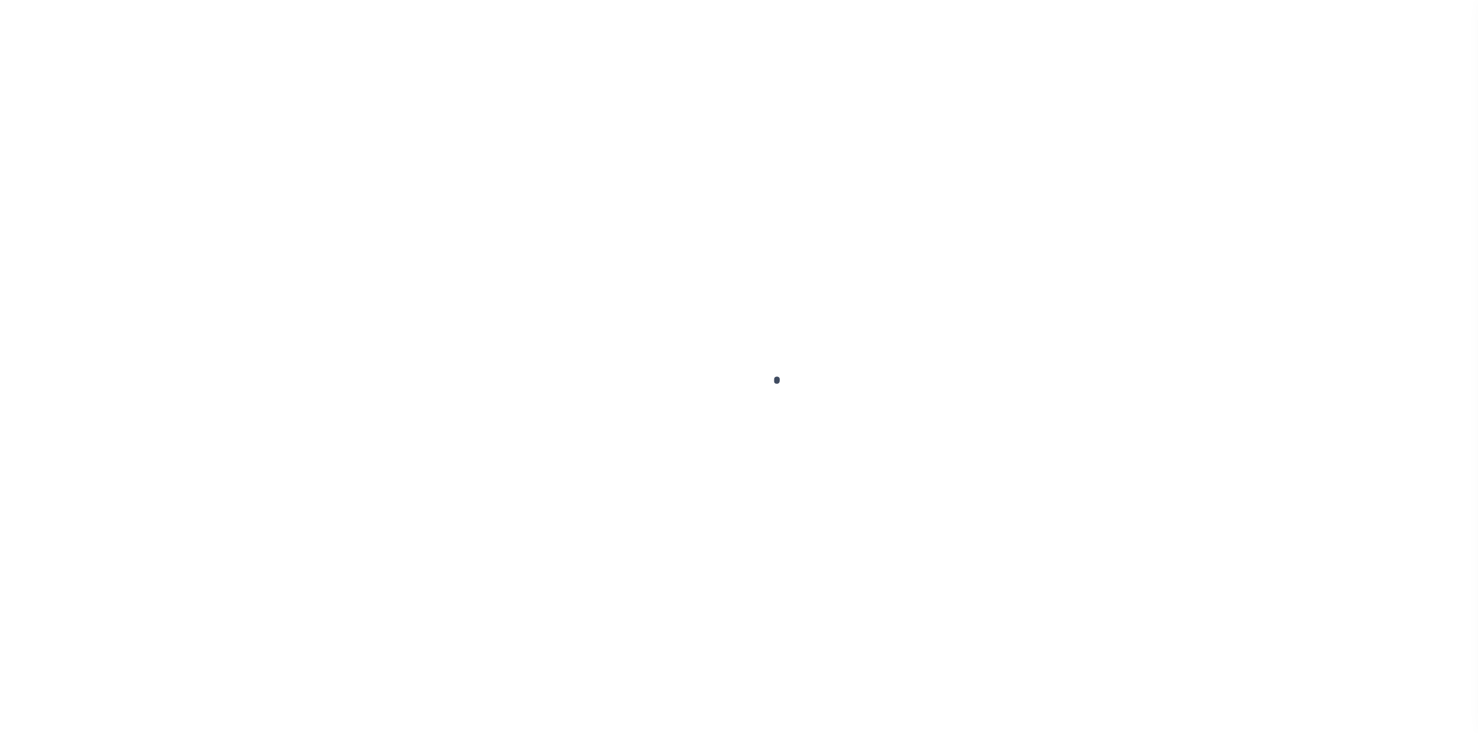
select select "PYD"
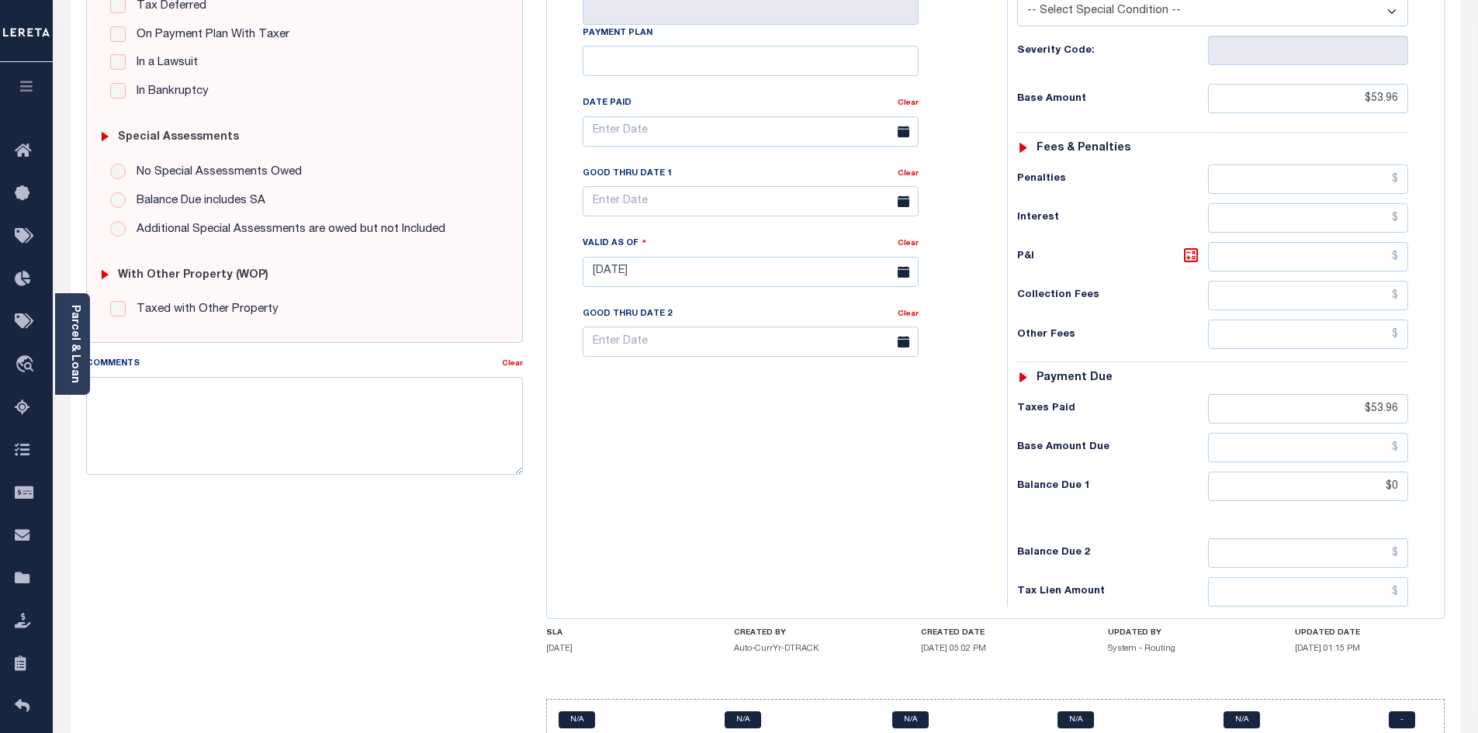
scroll to position [368, 0]
click at [234, 394] on textarea "Comments" at bounding box center [305, 427] width 438 height 98
type input "10/08/2025"
click at [743, 444] on div "Tax Bill No Multiple Payment Option Payment Plan Clear" at bounding box center [773, 264] width 445 height 685
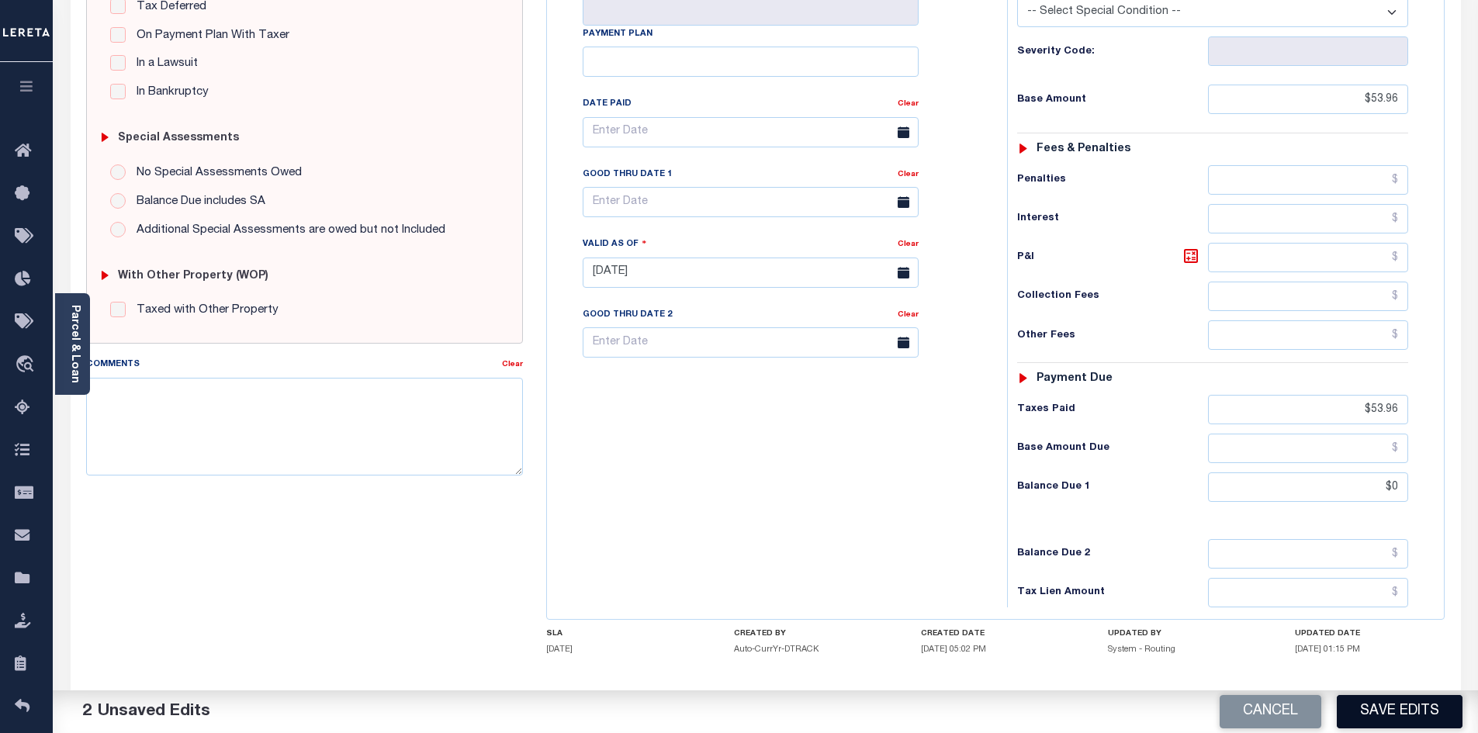
click at [1406, 721] on button "Save Edits" at bounding box center [1400, 711] width 126 height 33
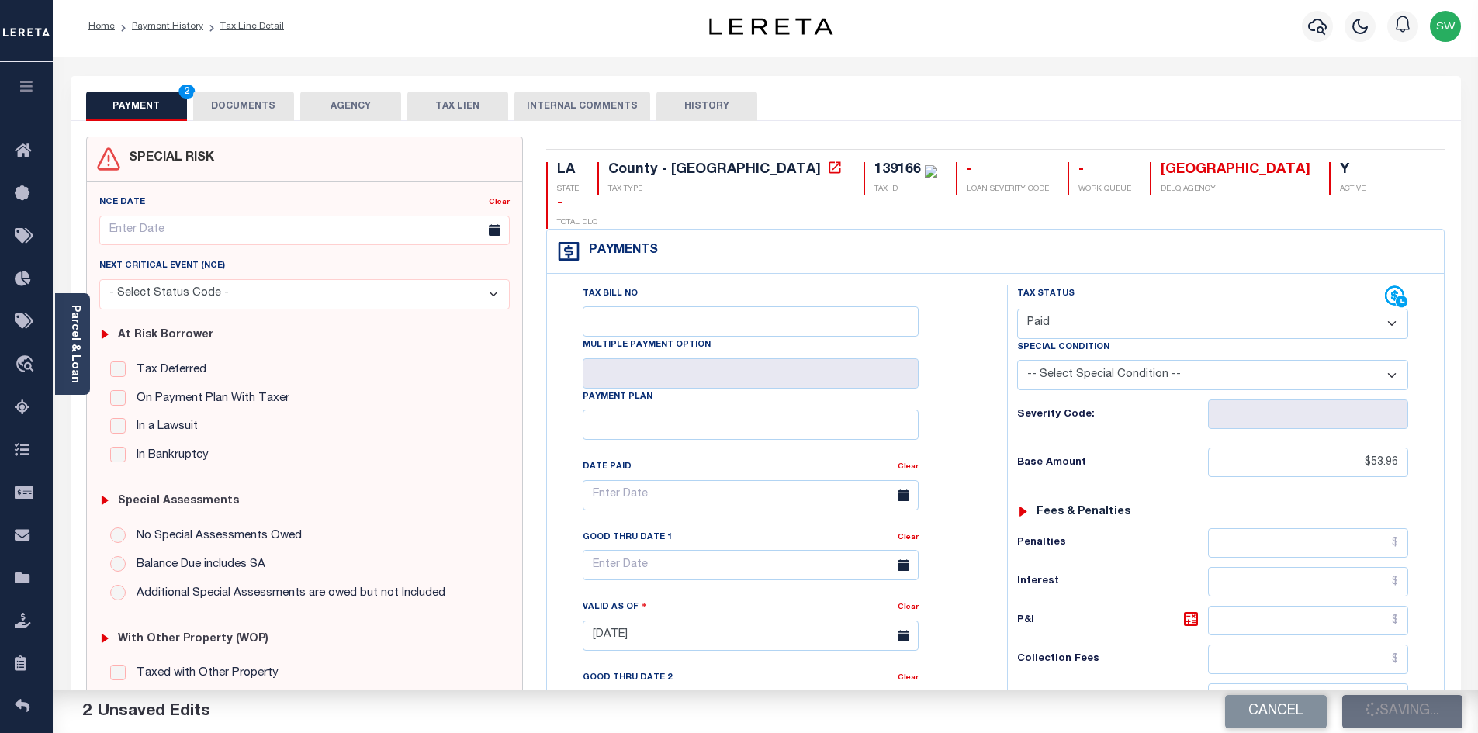
scroll to position [4, 0]
drag, startPoint x: 789, startPoint y: 170, endPoint x: 736, endPoint y: 171, distance: 53.5
click at [864, 171] on div "139166 TAX ID" at bounding box center [901, 179] width 74 height 33
copy div "139166"
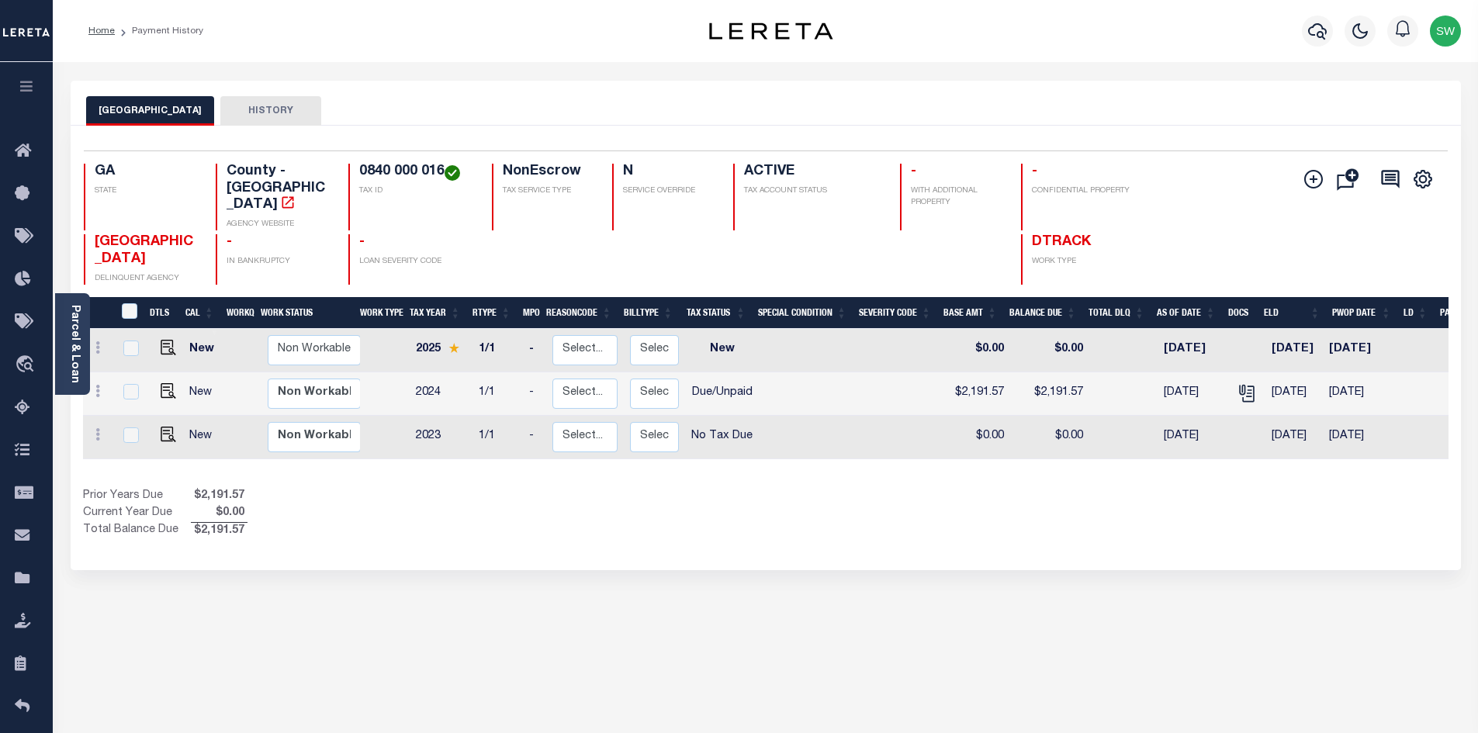
click at [732, 488] on div "Prior Years Due $2,191.57 Current Year Due $0.00 Total Balance Due $2,191.57" at bounding box center [424, 514] width 683 height 52
click at [164, 383] on img "" at bounding box center [169, 391] width 16 height 16
checkbox input "true"
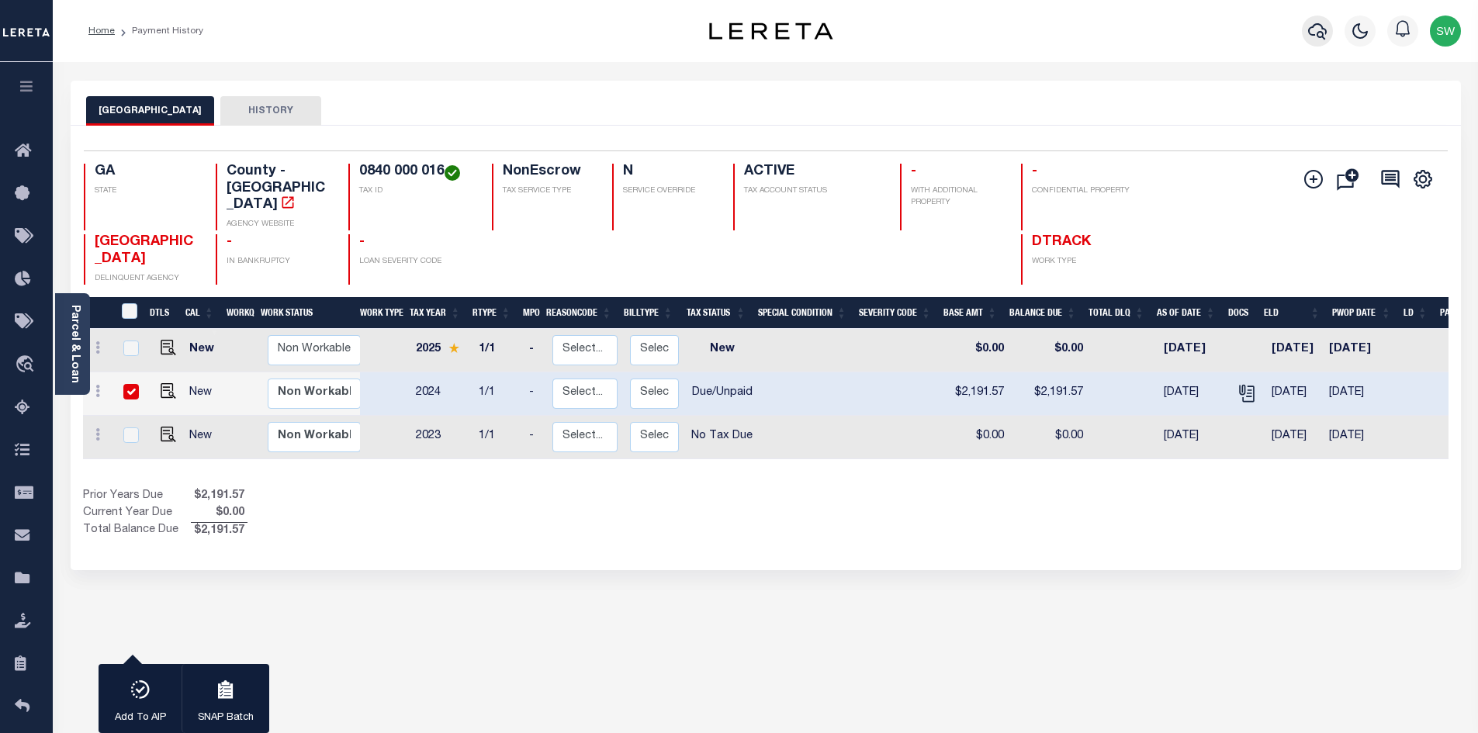
click at [1321, 33] on icon "button" at bounding box center [1317, 31] width 19 height 16
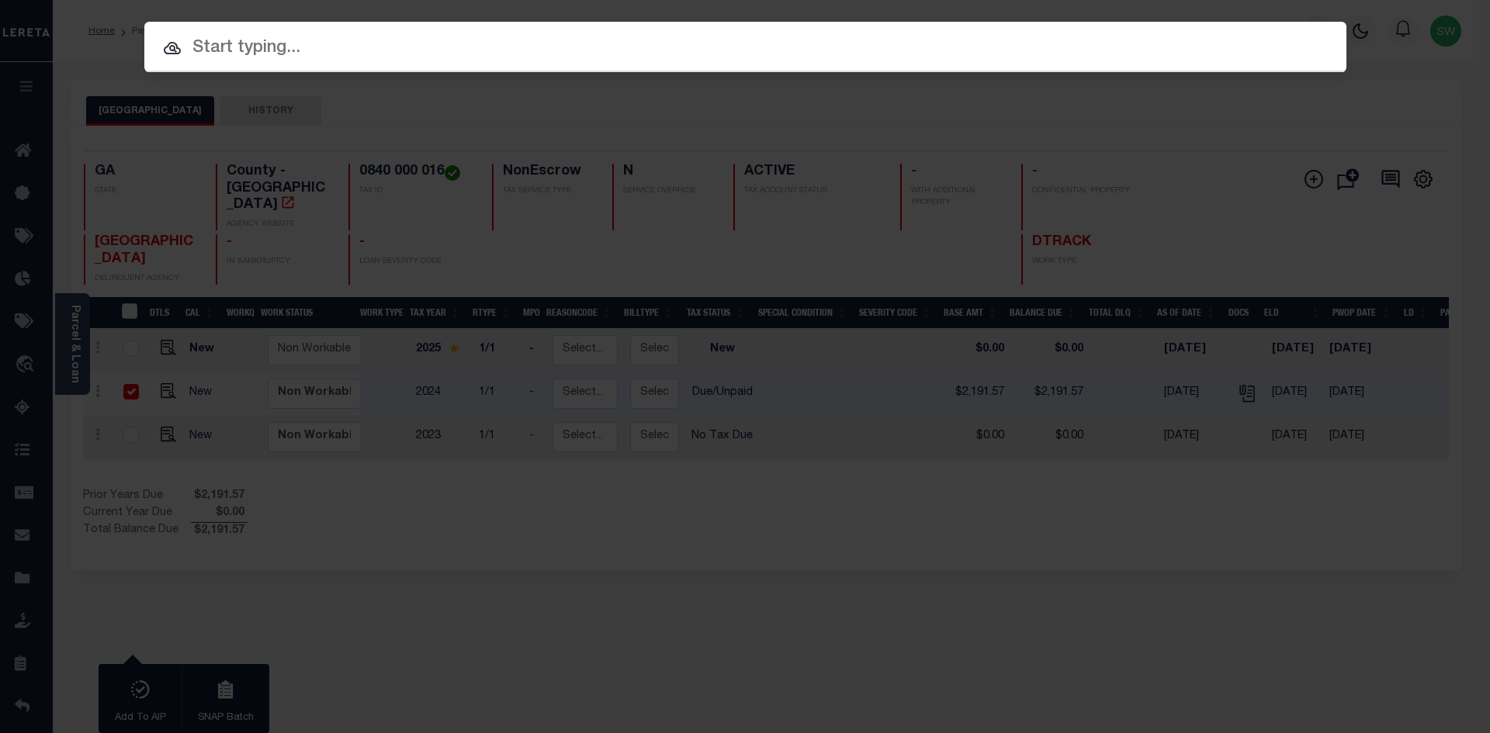
click at [218, 53] on input "text" at bounding box center [745, 48] width 1202 height 27
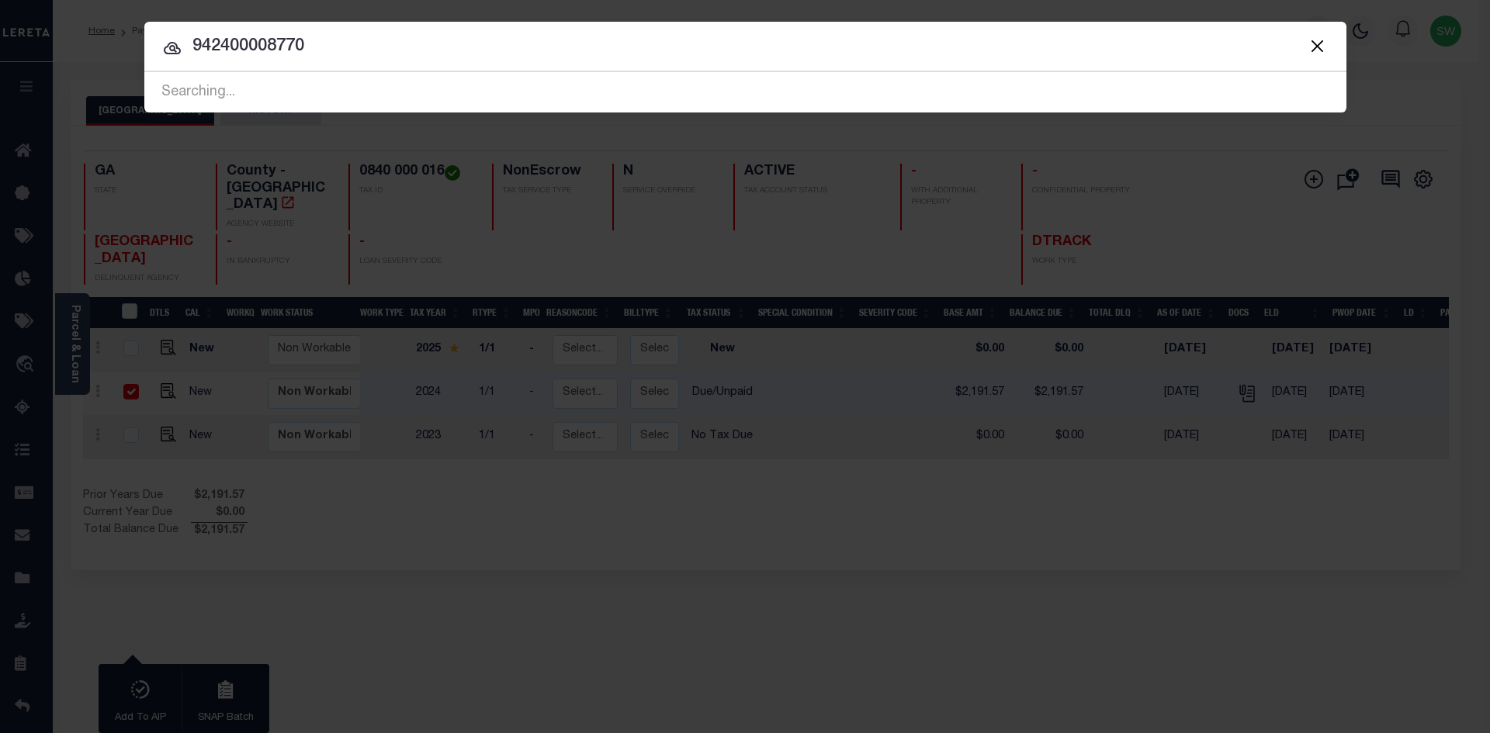
type input "942400008770"
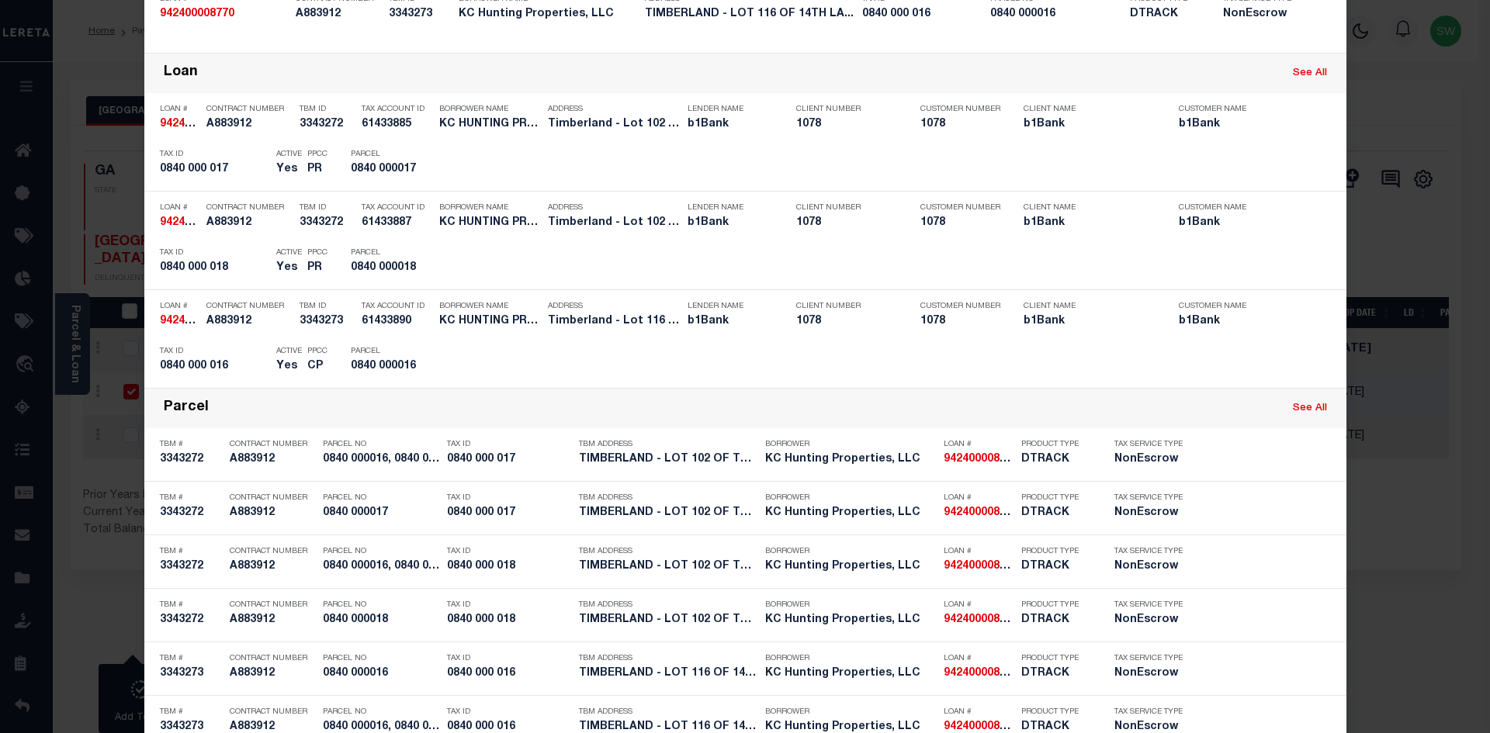
scroll to position [326, 0]
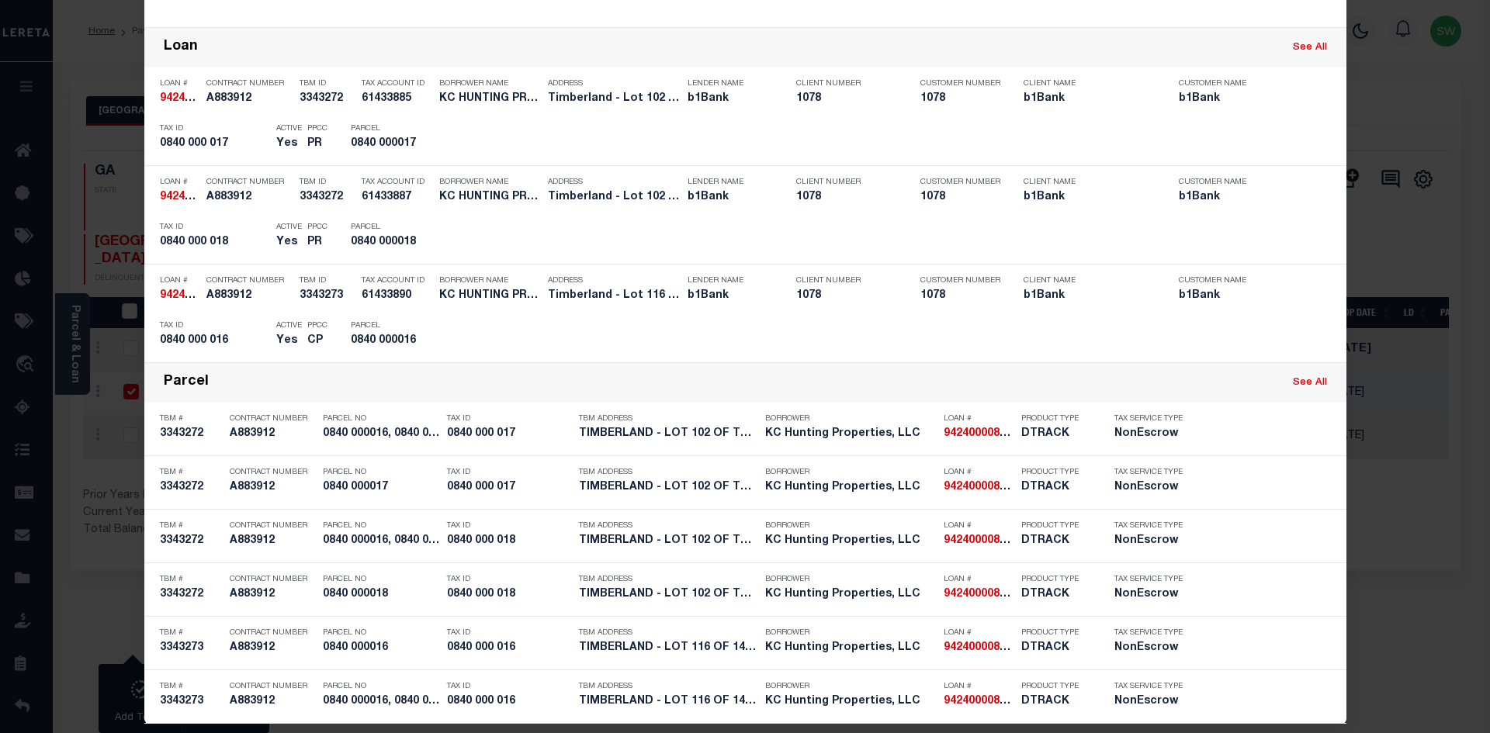
drag, startPoint x: 1477, startPoint y: 248, endPoint x: 1478, endPoint y: 177, distance: 71.4
click at [1477, 177] on div "Include Loans TBM Customers Borrowers Payments (Lender Non-Disb) Payments (Lend…" at bounding box center [745, 366] width 1490 height 733
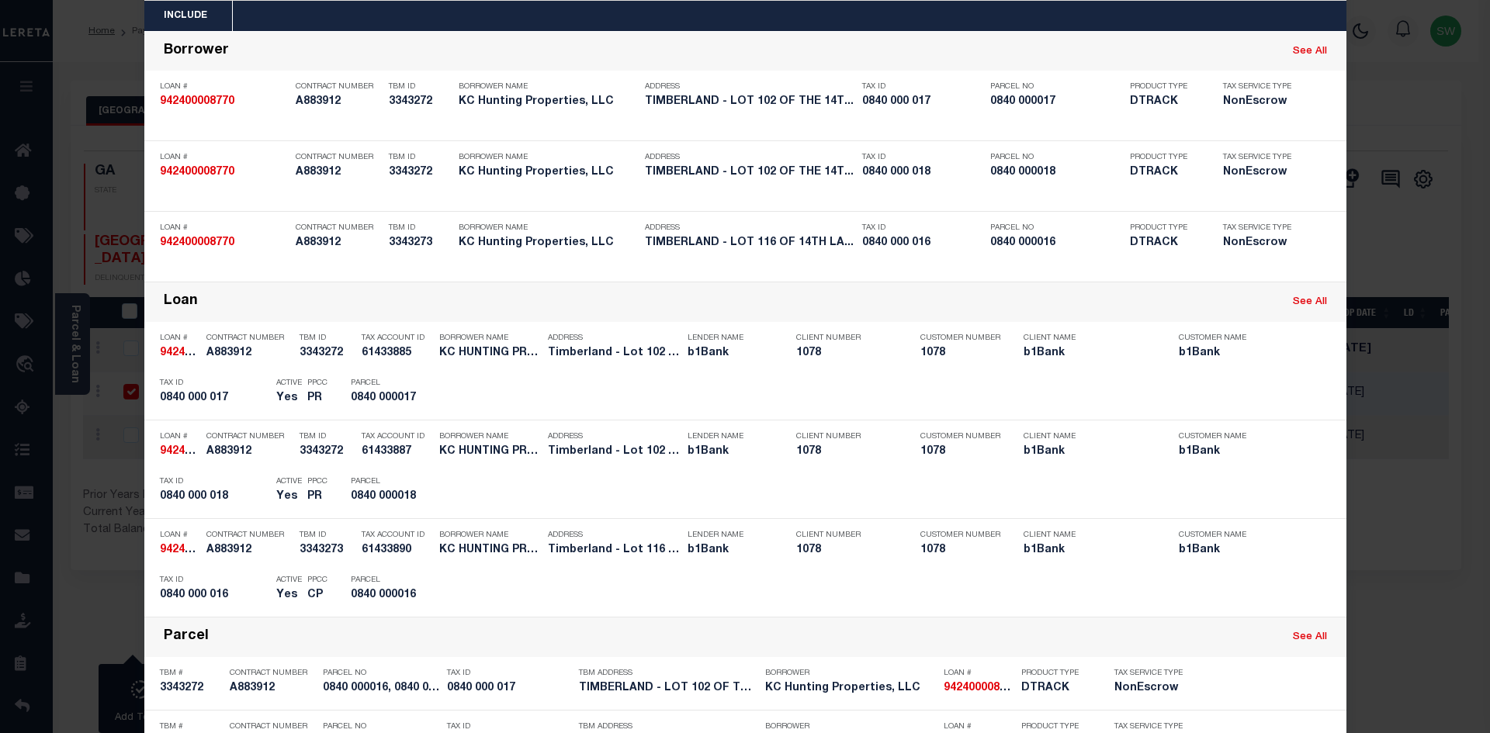
scroll to position [0, 0]
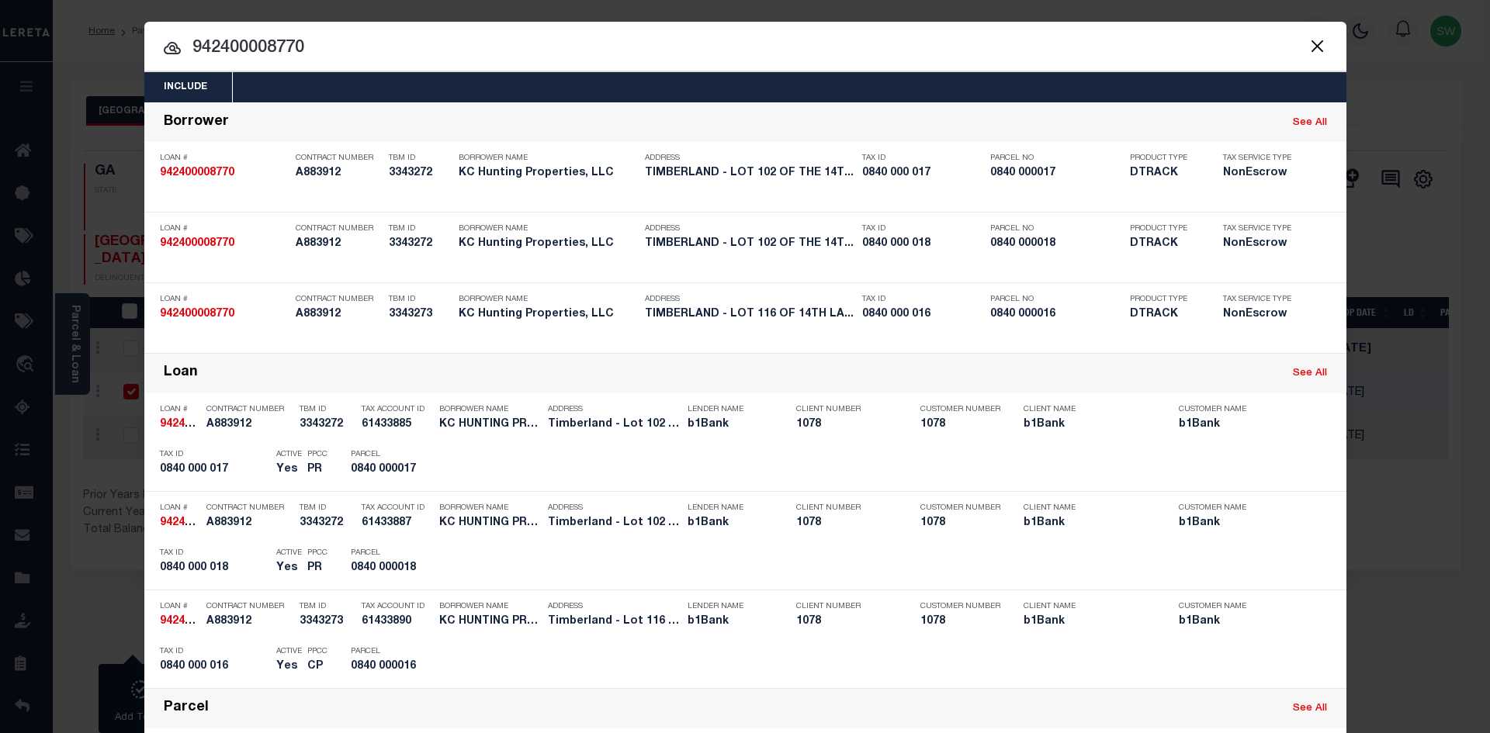
drag, startPoint x: 326, startPoint y: 42, endPoint x: 145, endPoint y: 47, distance: 180.9
click at [145, 47] on input "942400008770" at bounding box center [745, 48] width 1202 height 27
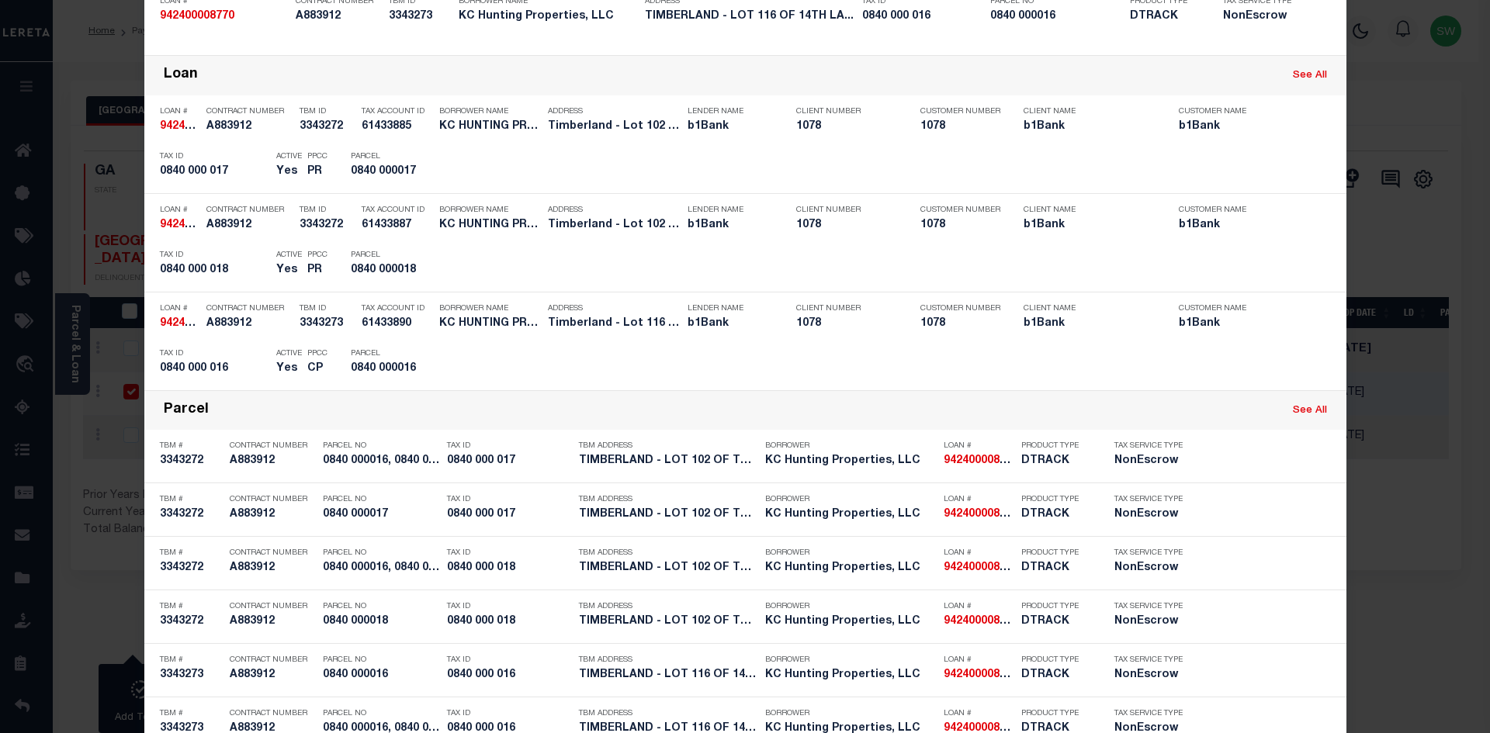
scroll to position [380, 0]
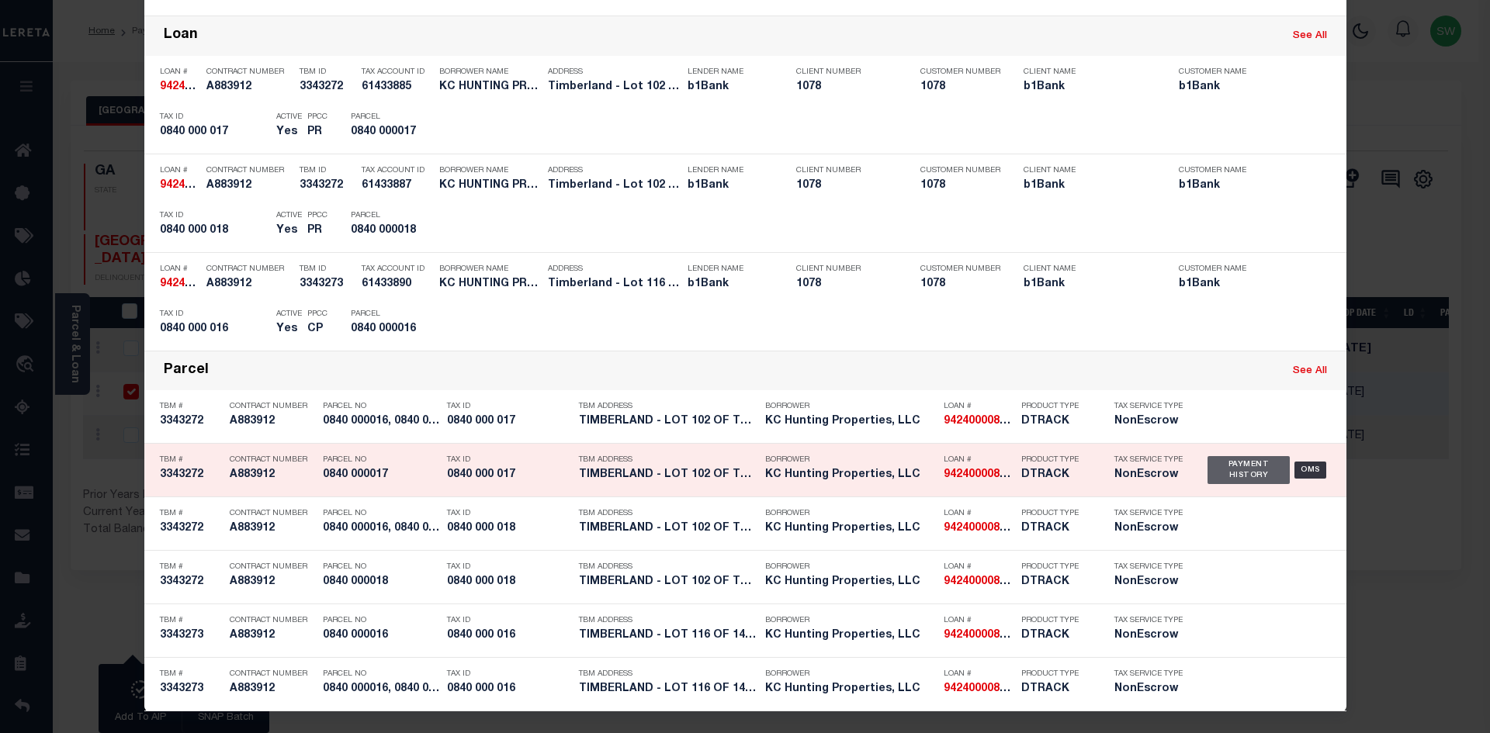
click at [1213, 469] on div "Payment History" at bounding box center [1248, 470] width 83 height 28
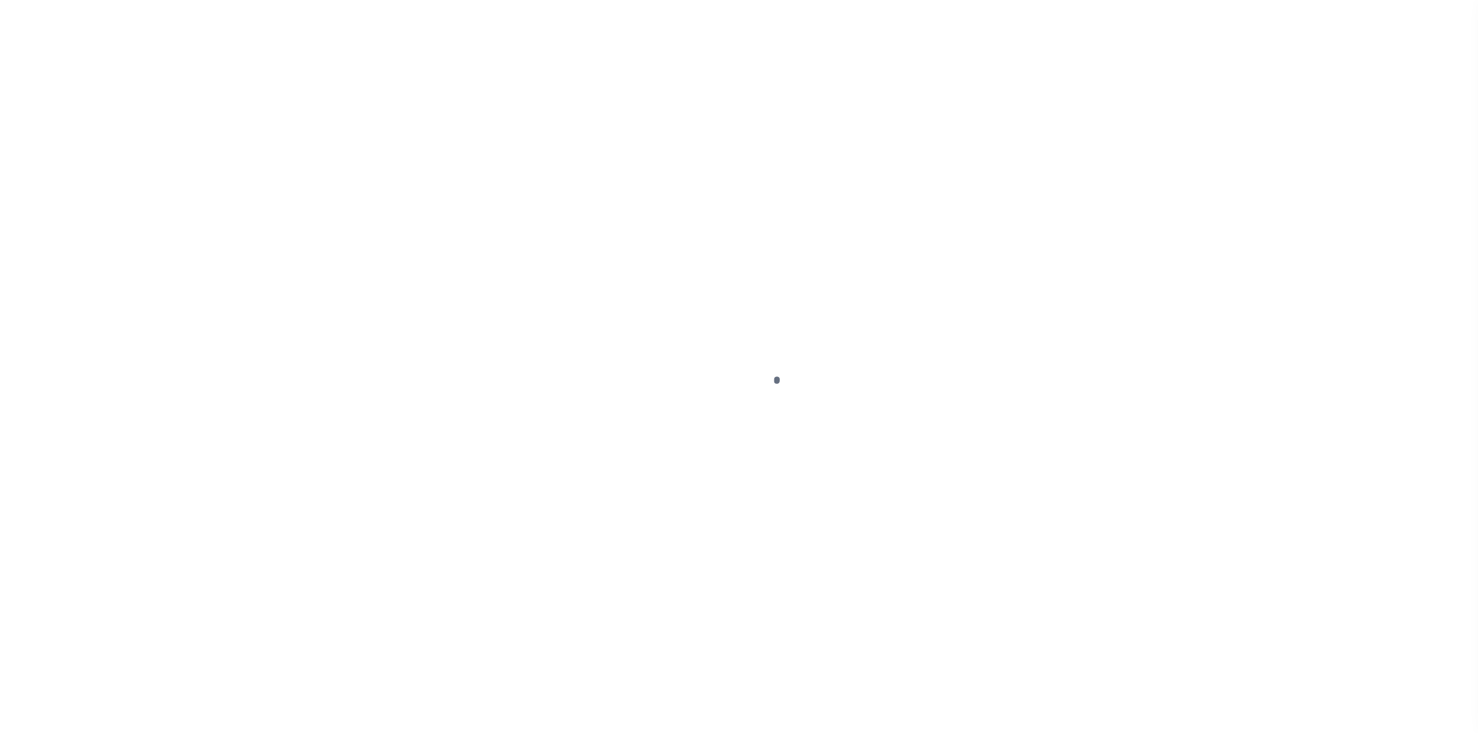
select select "DUE"
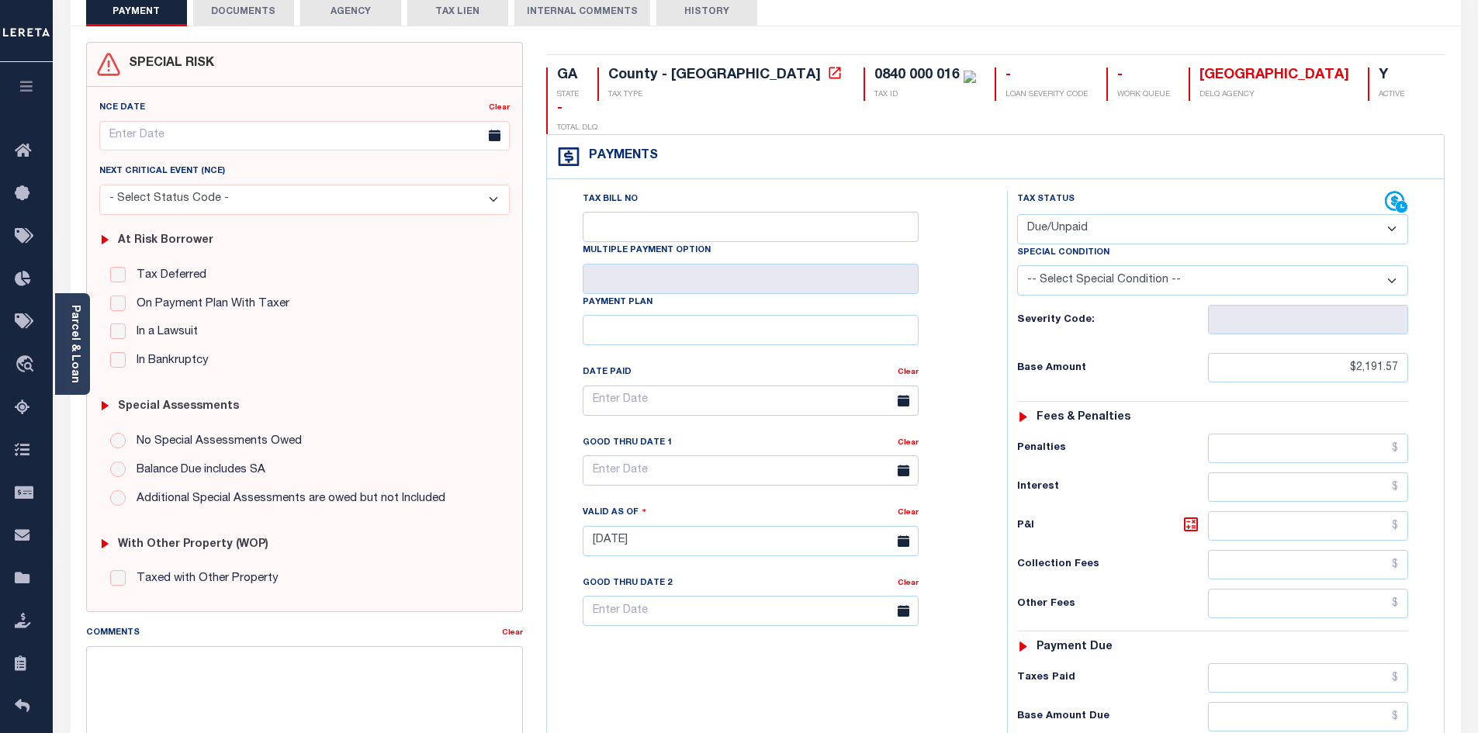
scroll to position [81, 0]
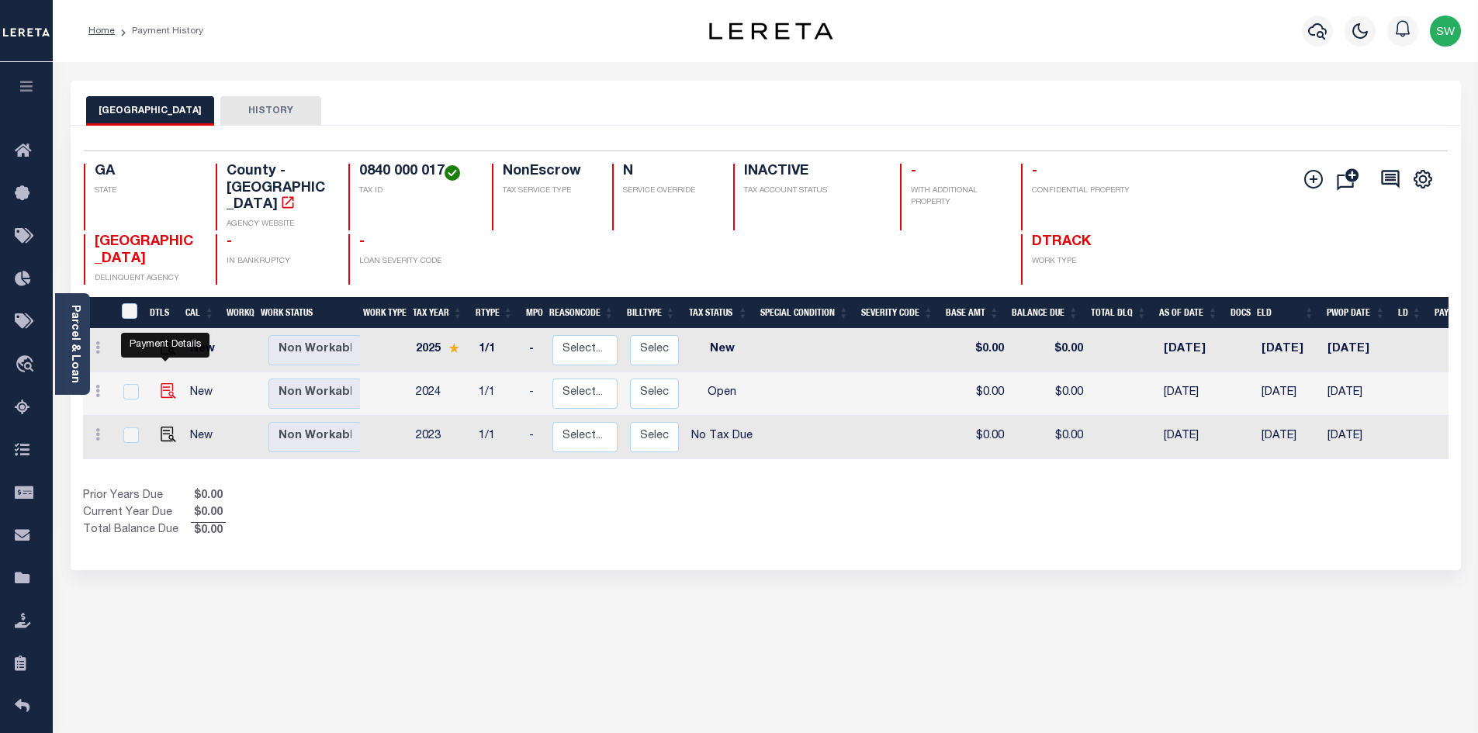
click at [168, 383] on img "" at bounding box center [169, 391] width 16 height 16
checkbox input "true"
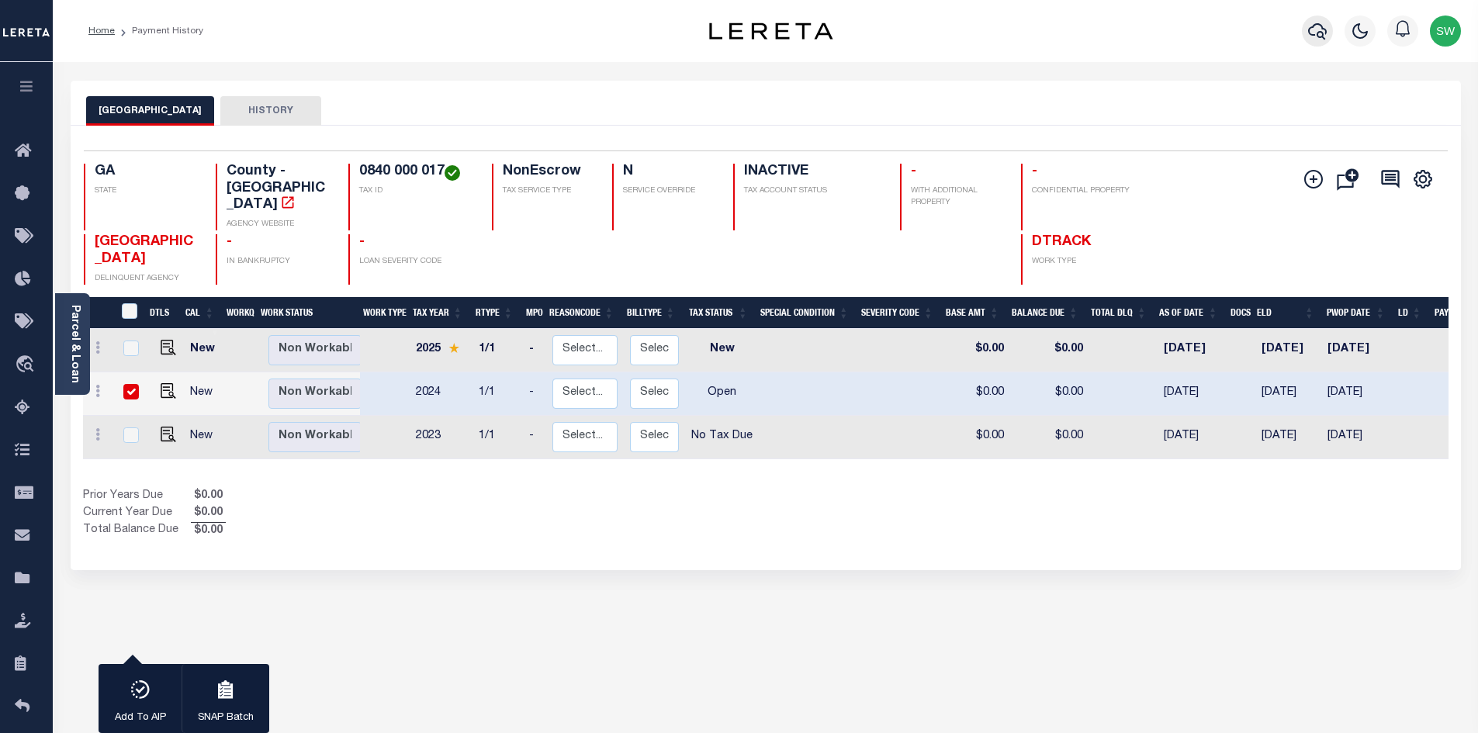
click at [1316, 42] on button "button" at bounding box center [1317, 31] width 31 height 31
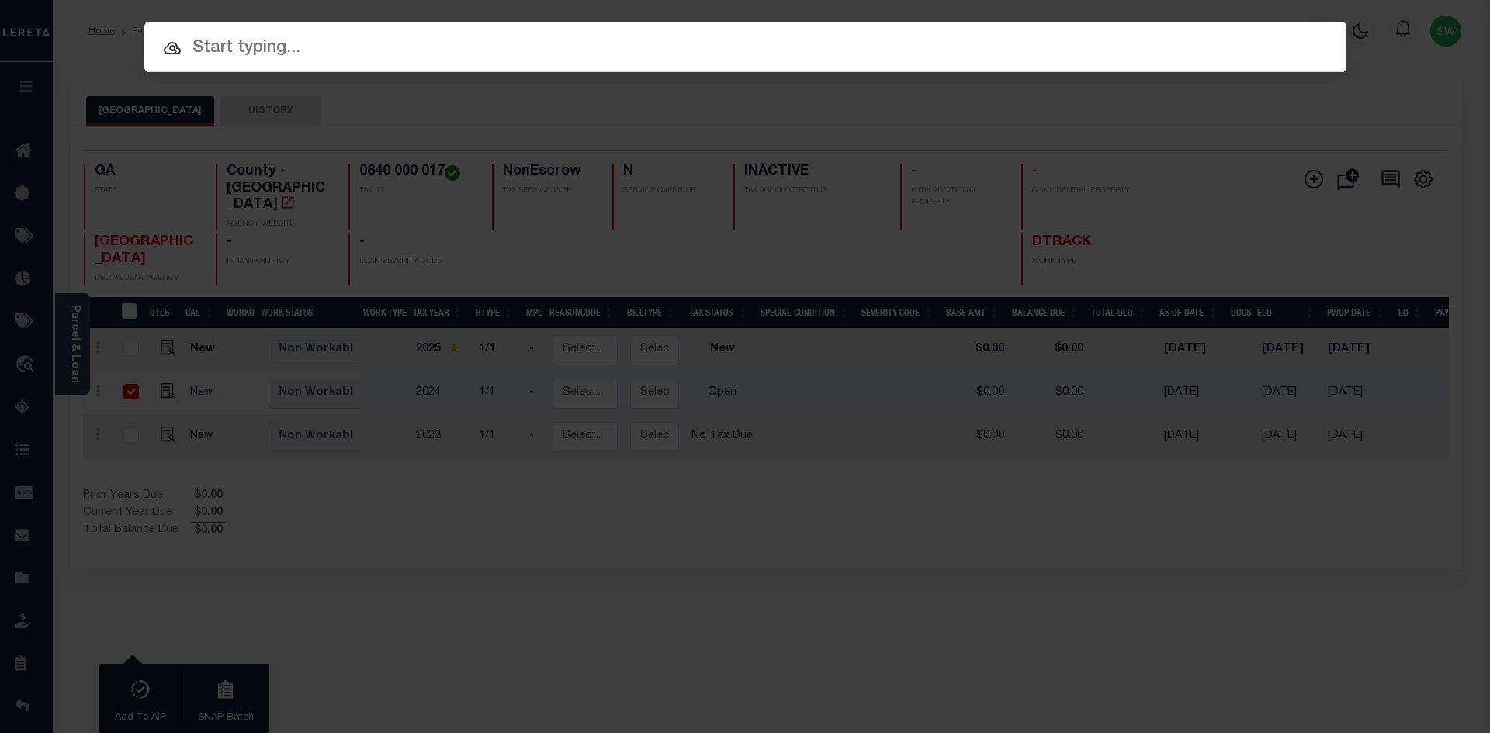
click at [205, 44] on input "text" at bounding box center [745, 48] width 1202 height 27
paste input "942400008770"
type input "942400008770"
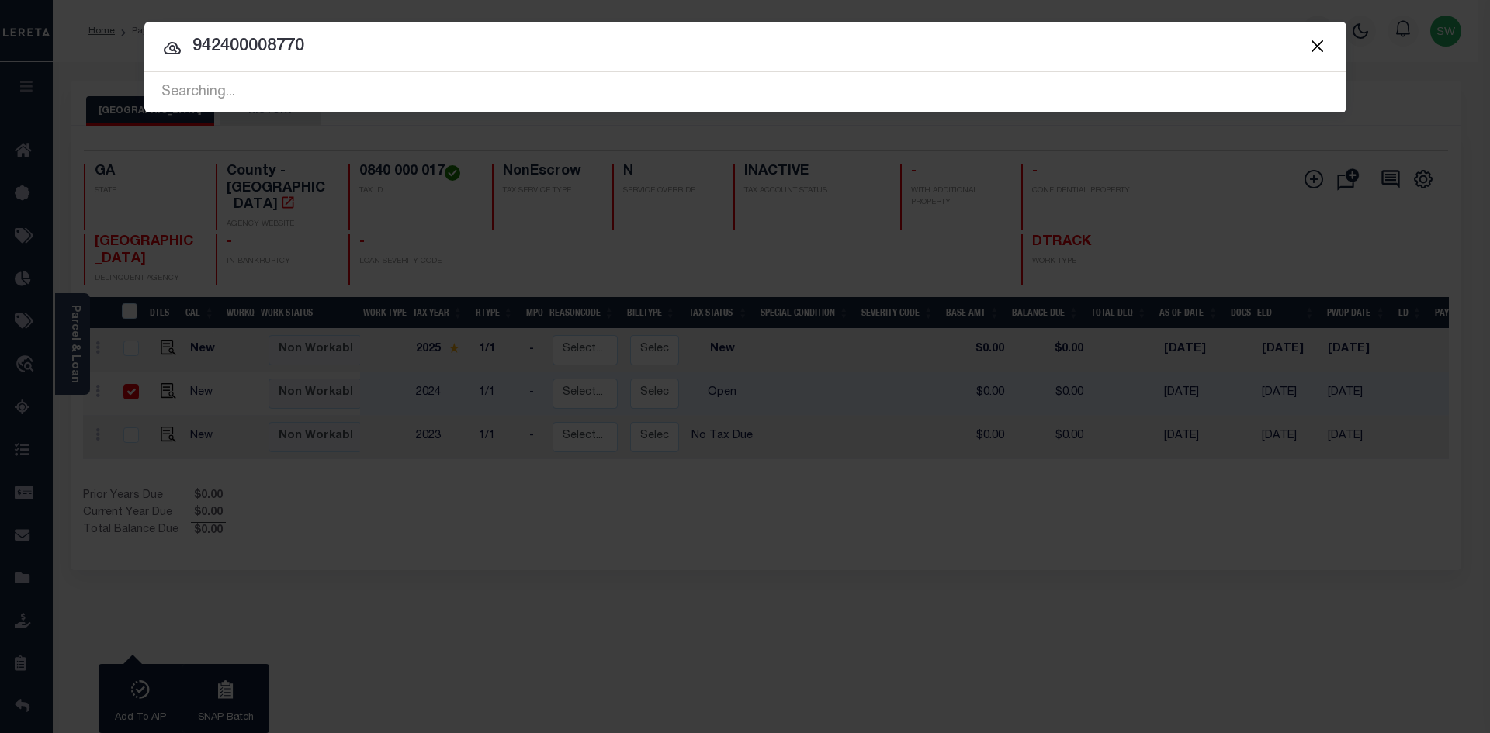
click at [417, 71] on div "Include Loans TBM Customers Borrowers Payments (Lender Non-Disb) Payments (Lend…" at bounding box center [745, 91] width 1202 height 41
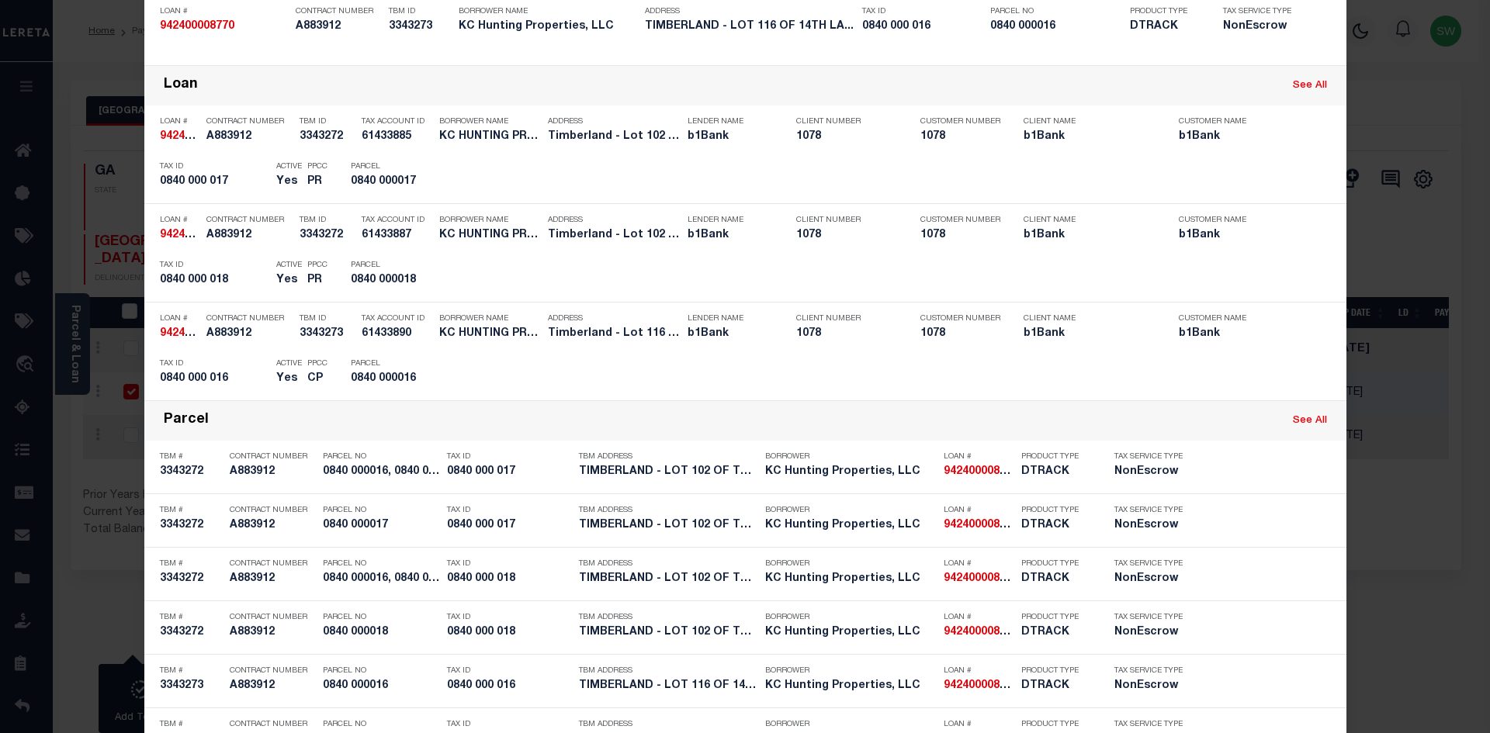
scroll to position [341, 0]
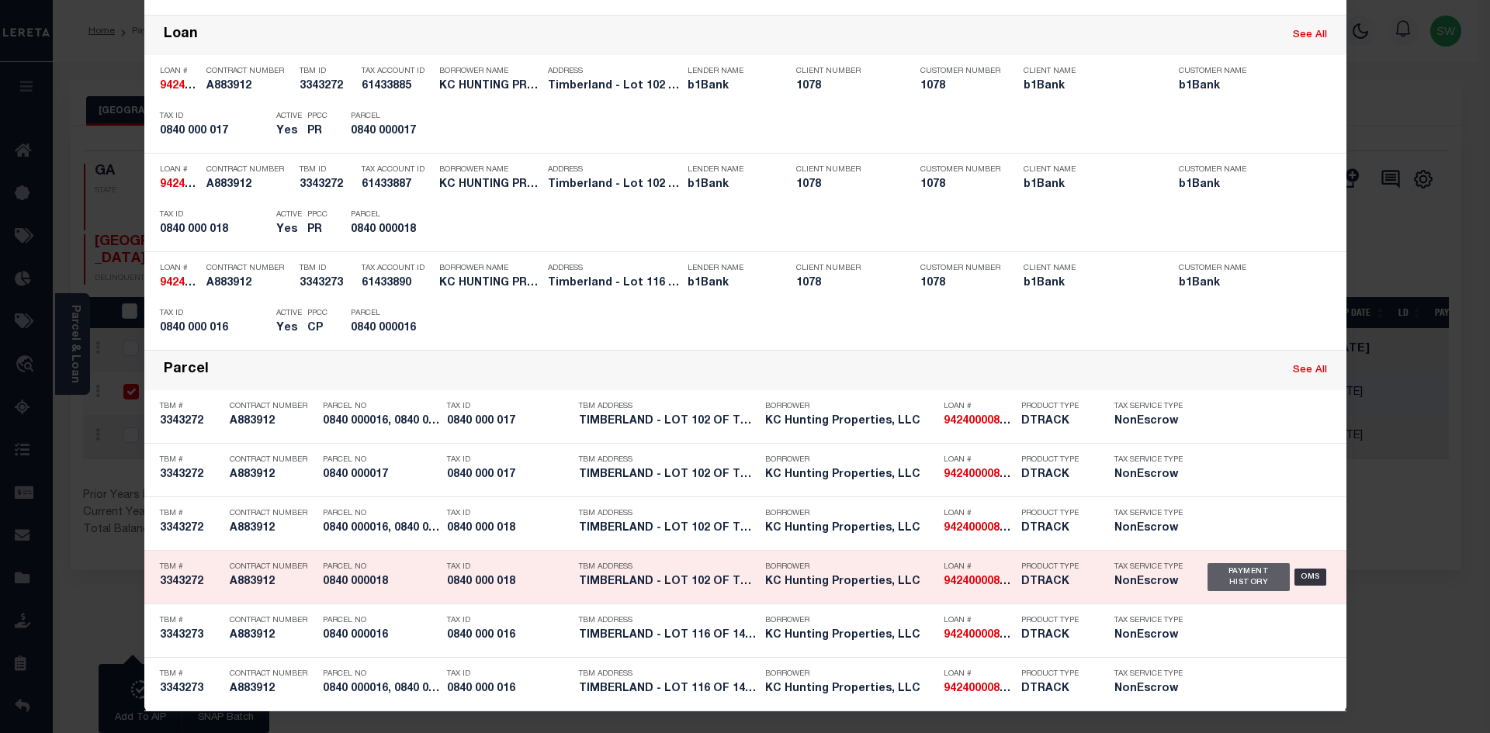
click at [1220, 579] on div "Payment History" at bounding box center [1248, 577] width 83 height 28
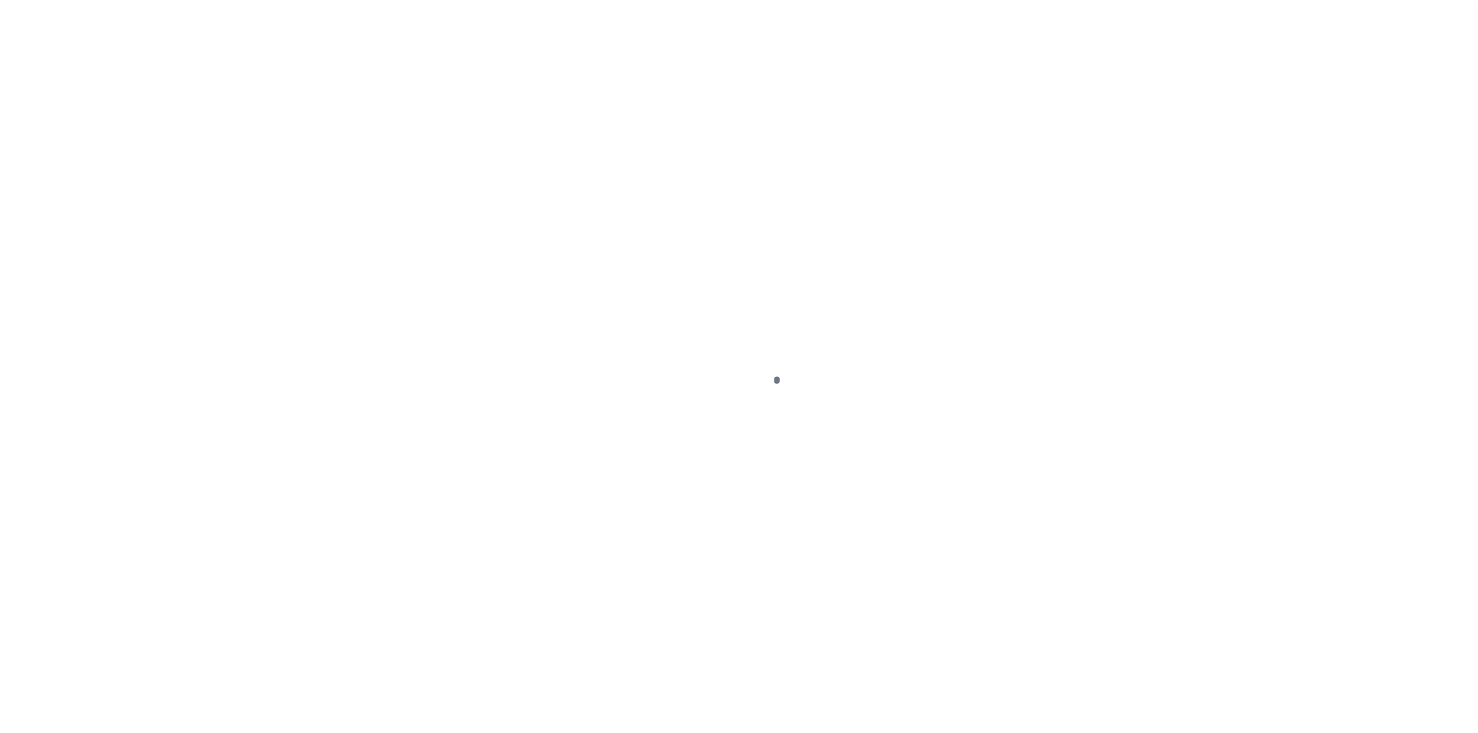
select select "OP2"
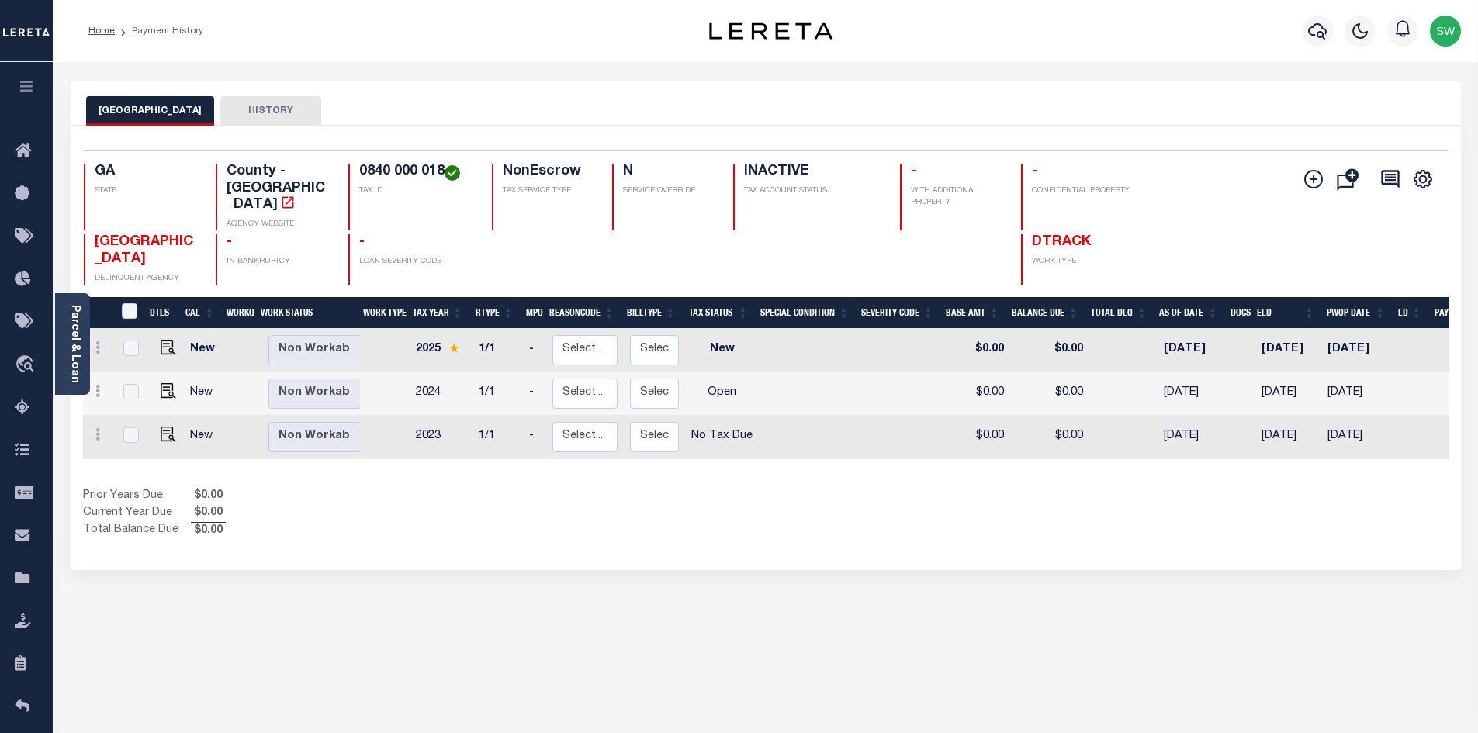
click at [776, 497] on div "Show Tax Lines before Bill Release Date Prior Years Due $0.00 Current Year Due …" at bounding box center [766, 514] width 1366 height 52
click at [163, 383] on img "" at bounding box center [169, 391] width 16 height 16
checkbox input "true"
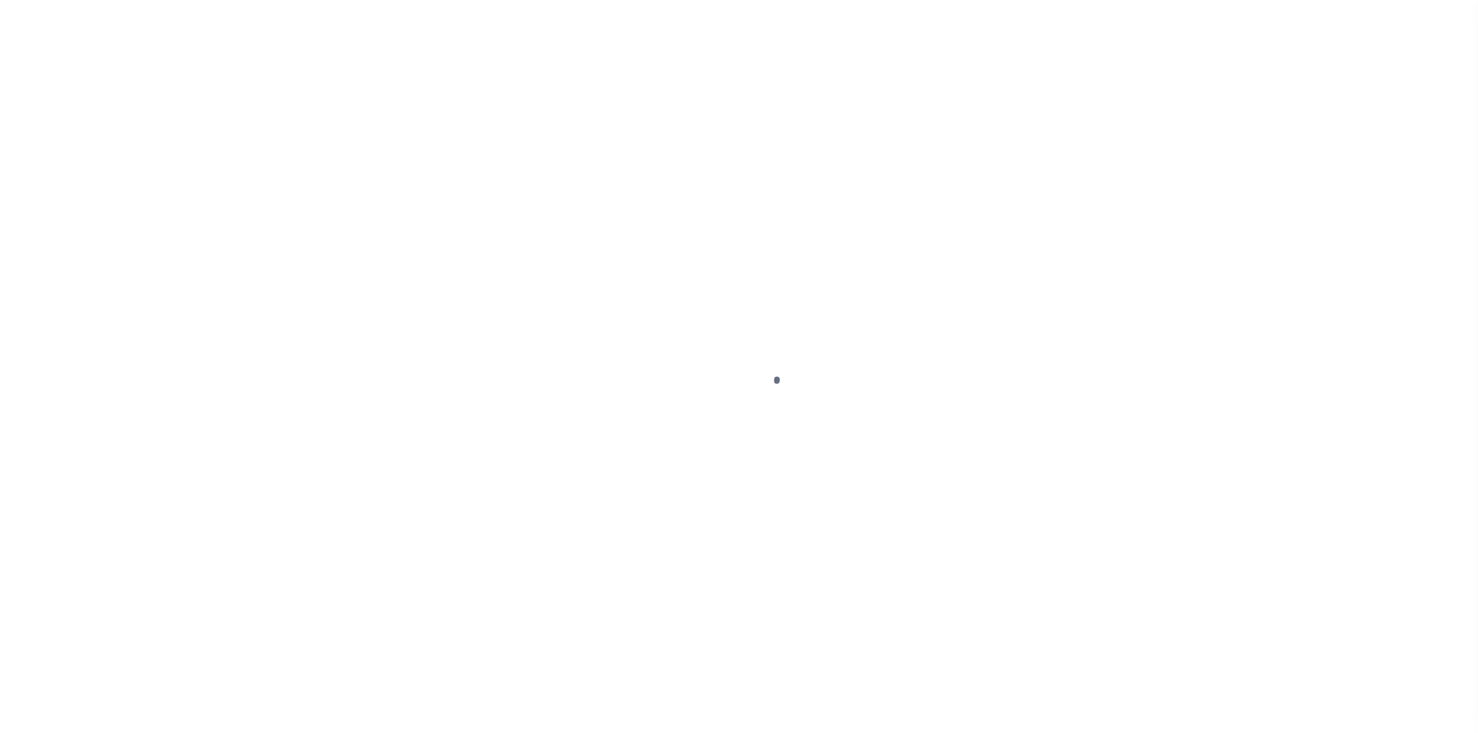
select select "OP2"
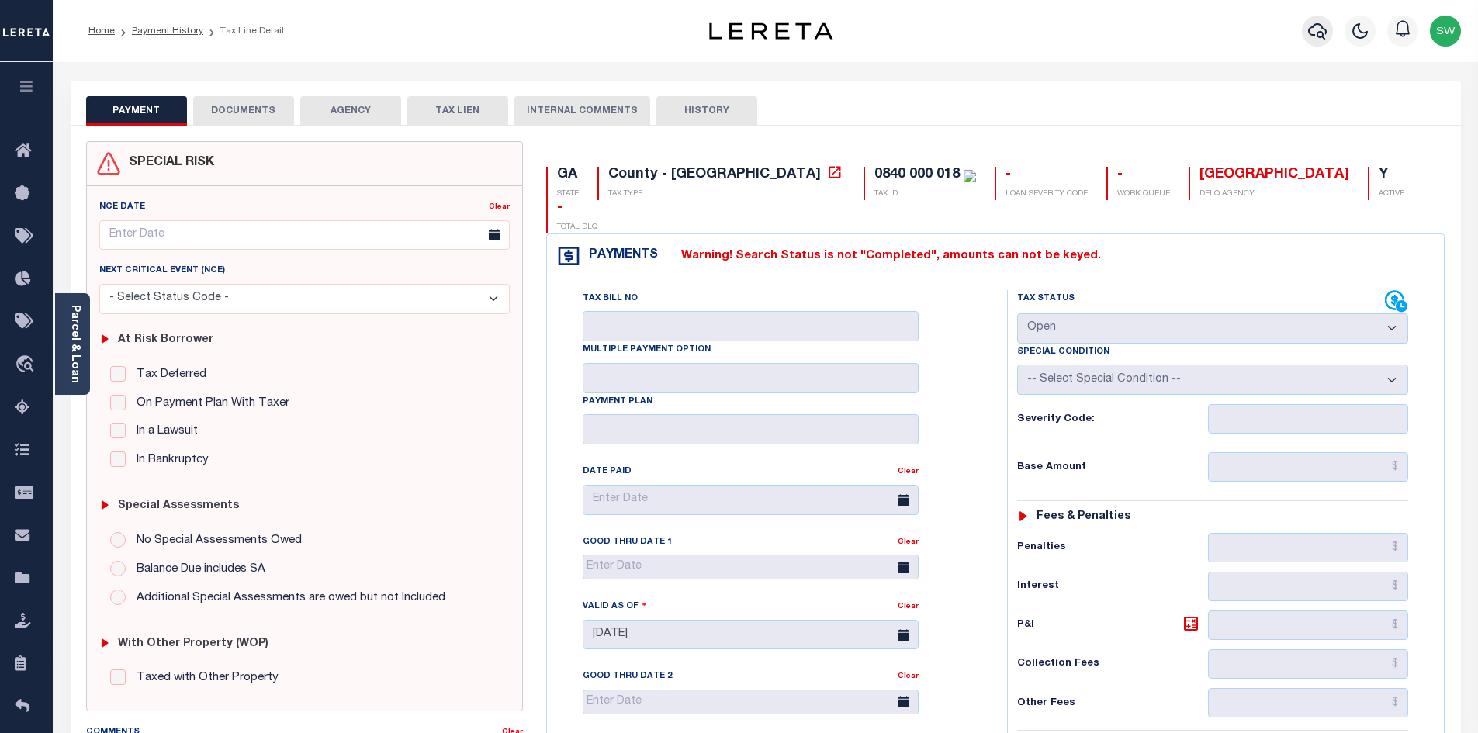
click at [1321, 30] on icon "button" at bounding box center [1317, 31] width 19 height 16
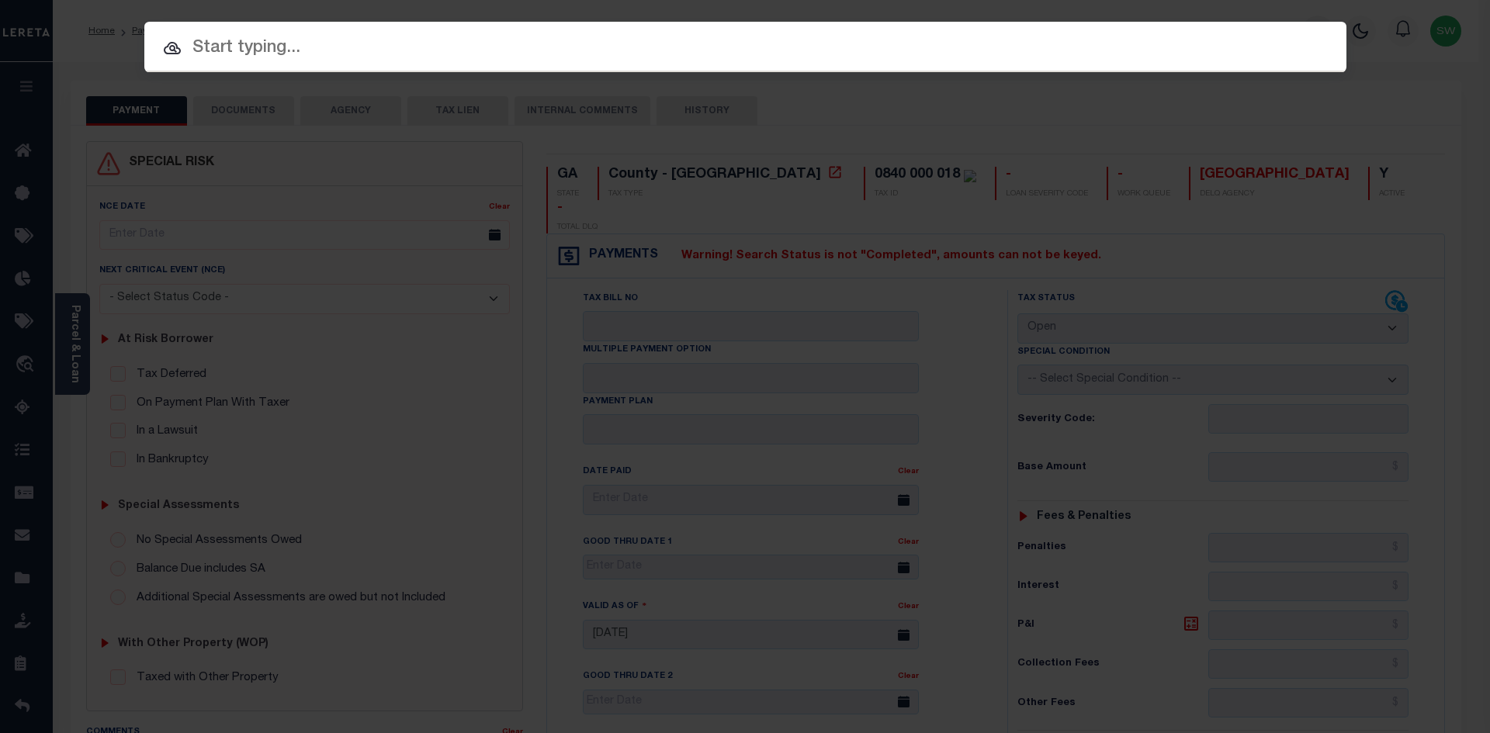
click at [222, 50] on input "text" at bounding box center [745, 48] width 1202 height 27
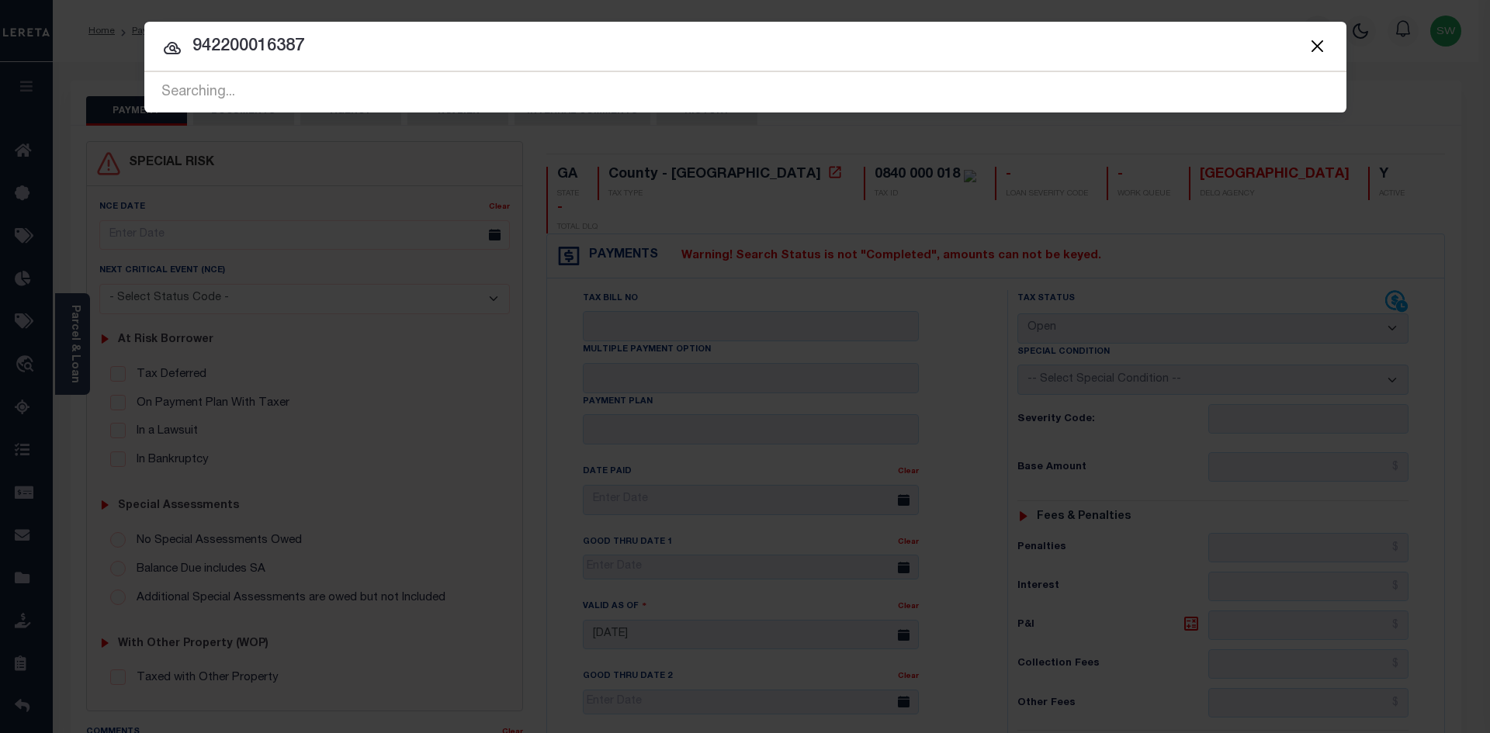
type input "942200016387"
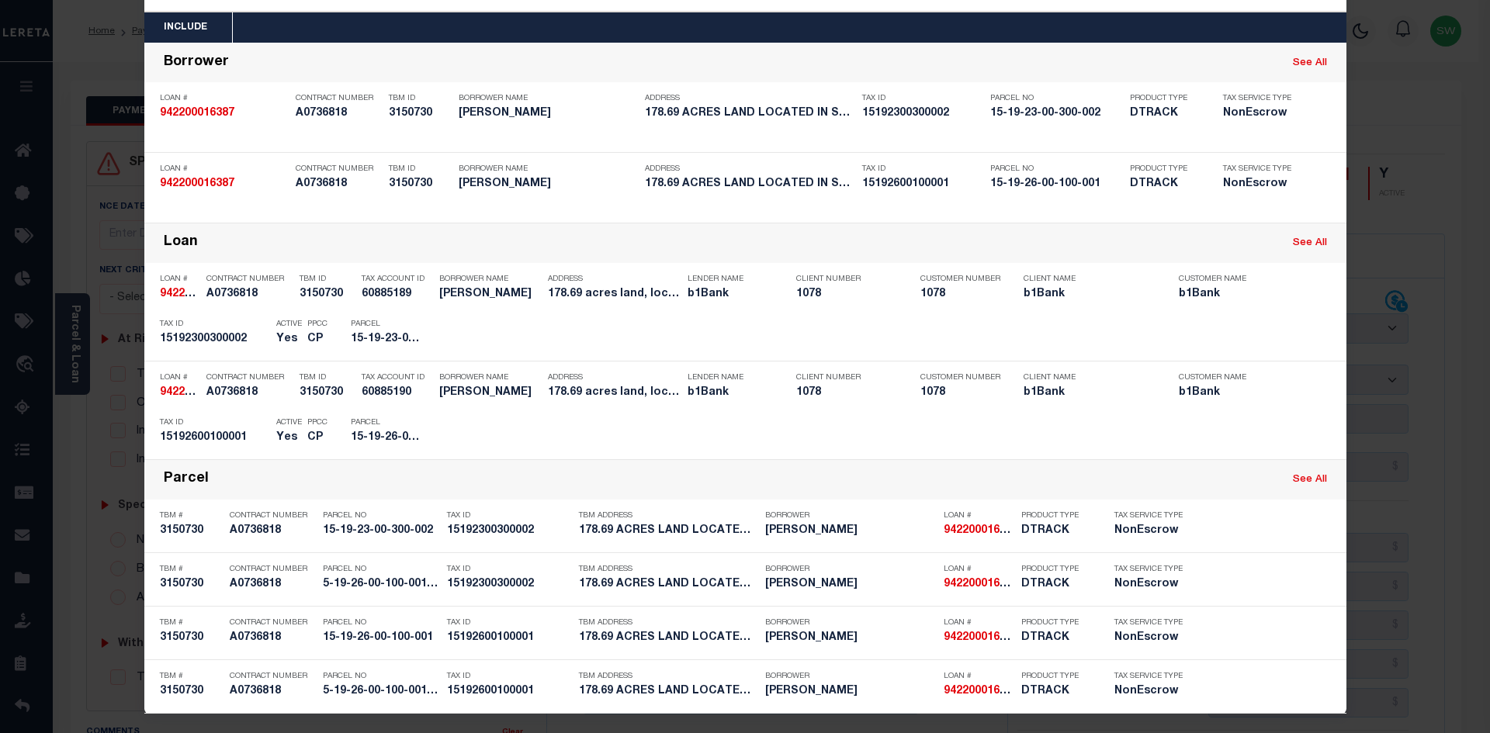
scroll to position [64, 0]
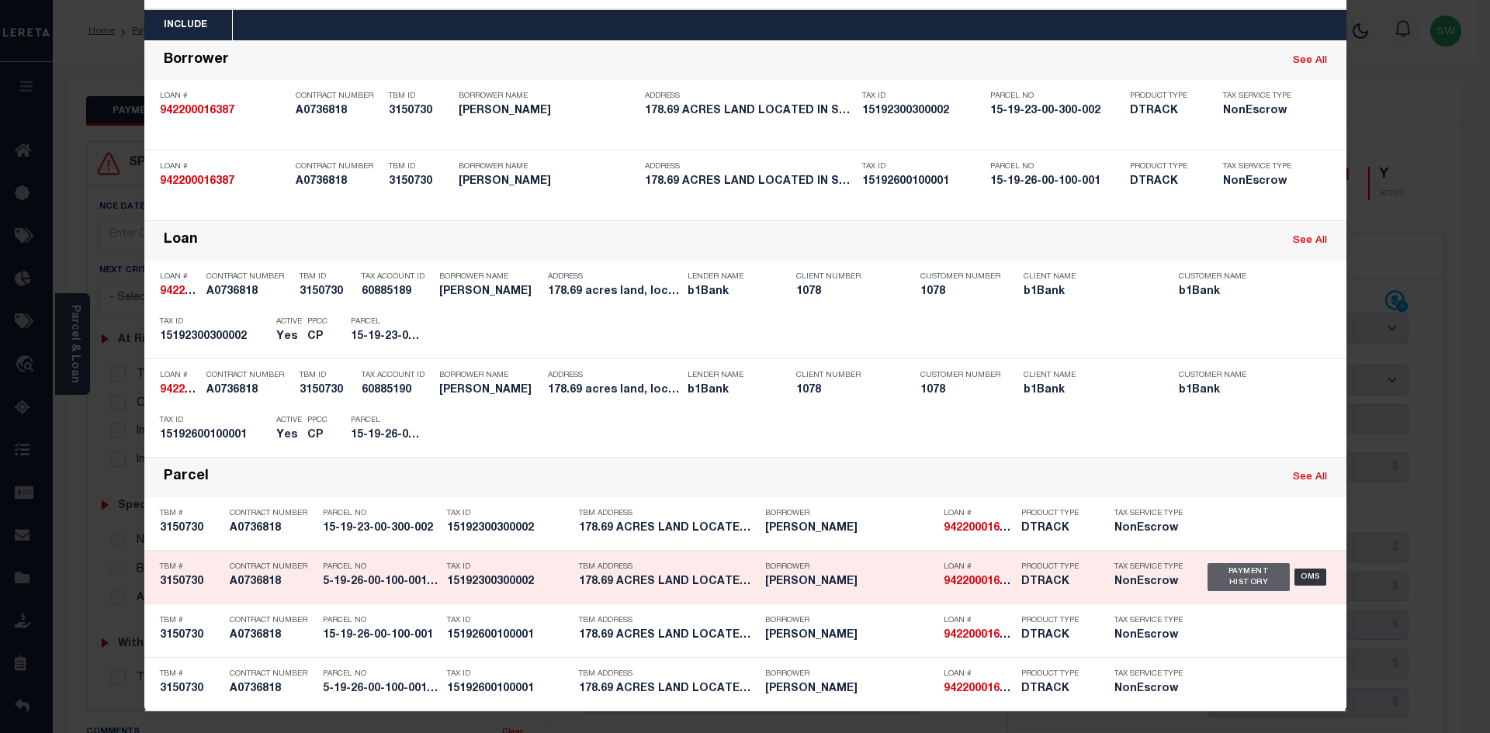
click at [1248, 582] on div "Payment History" at bounding box center [1248, 577] width 83 height 28
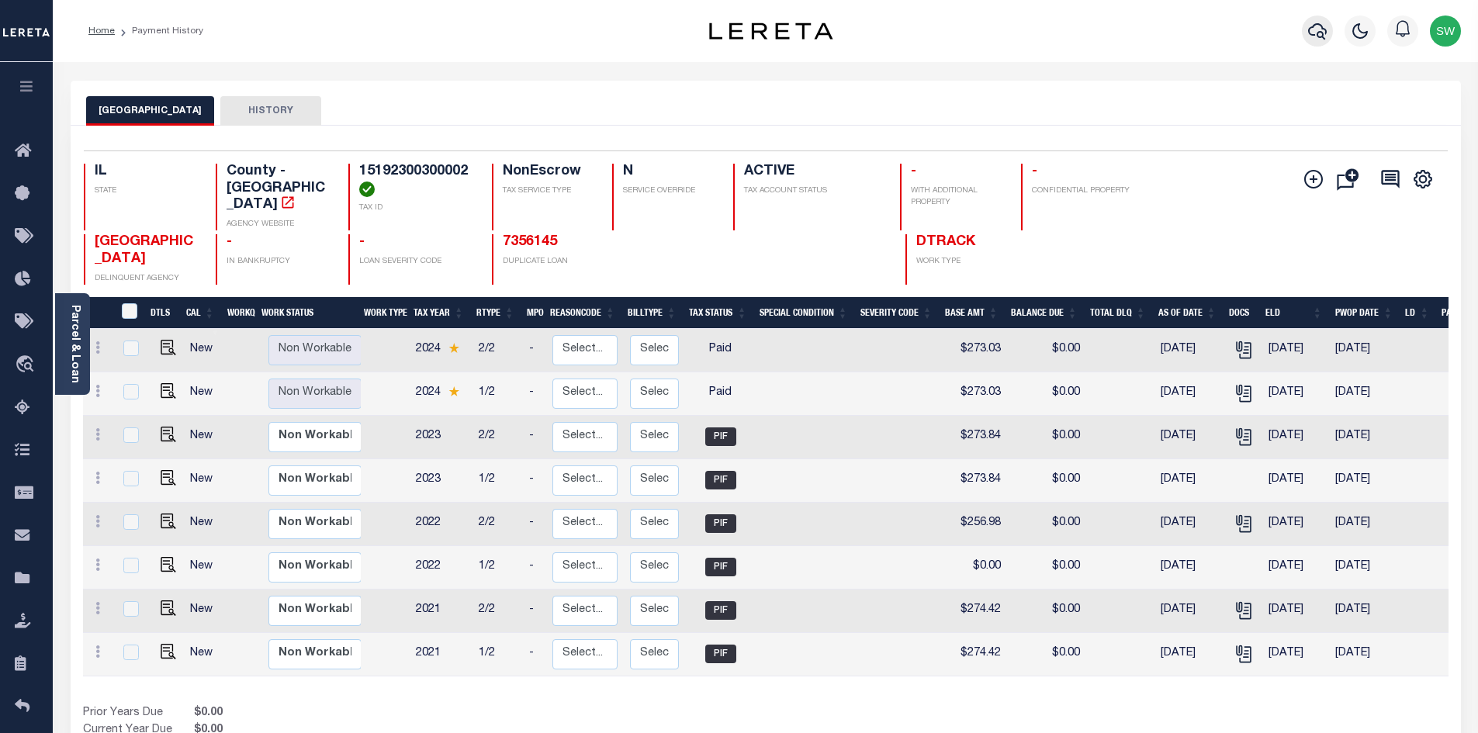
click at [1316, 35] on icon "button" at bounding box center [1317, 31] width 19 height 19
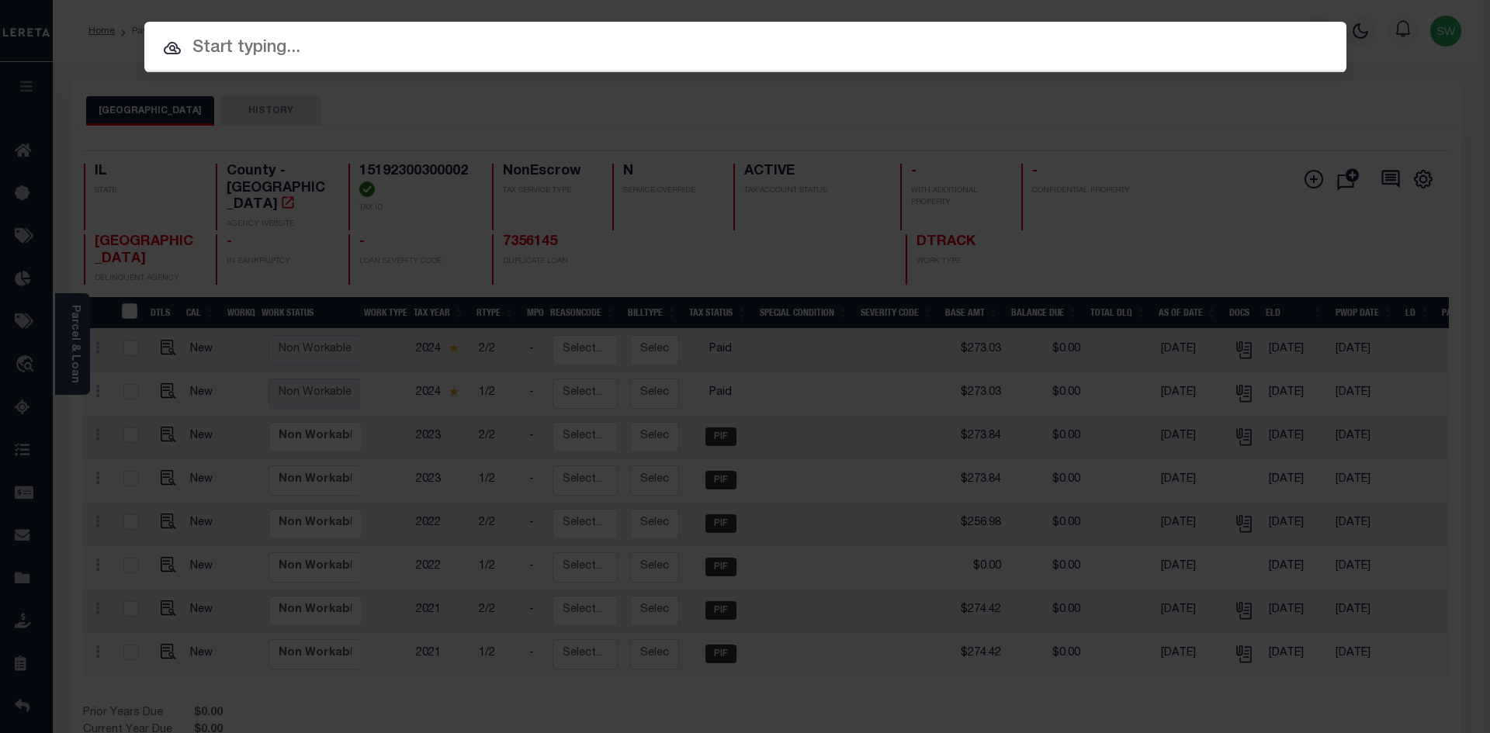
click at [213, 51] on input "text" at bounding box center [745, 48] width 1202 height 27
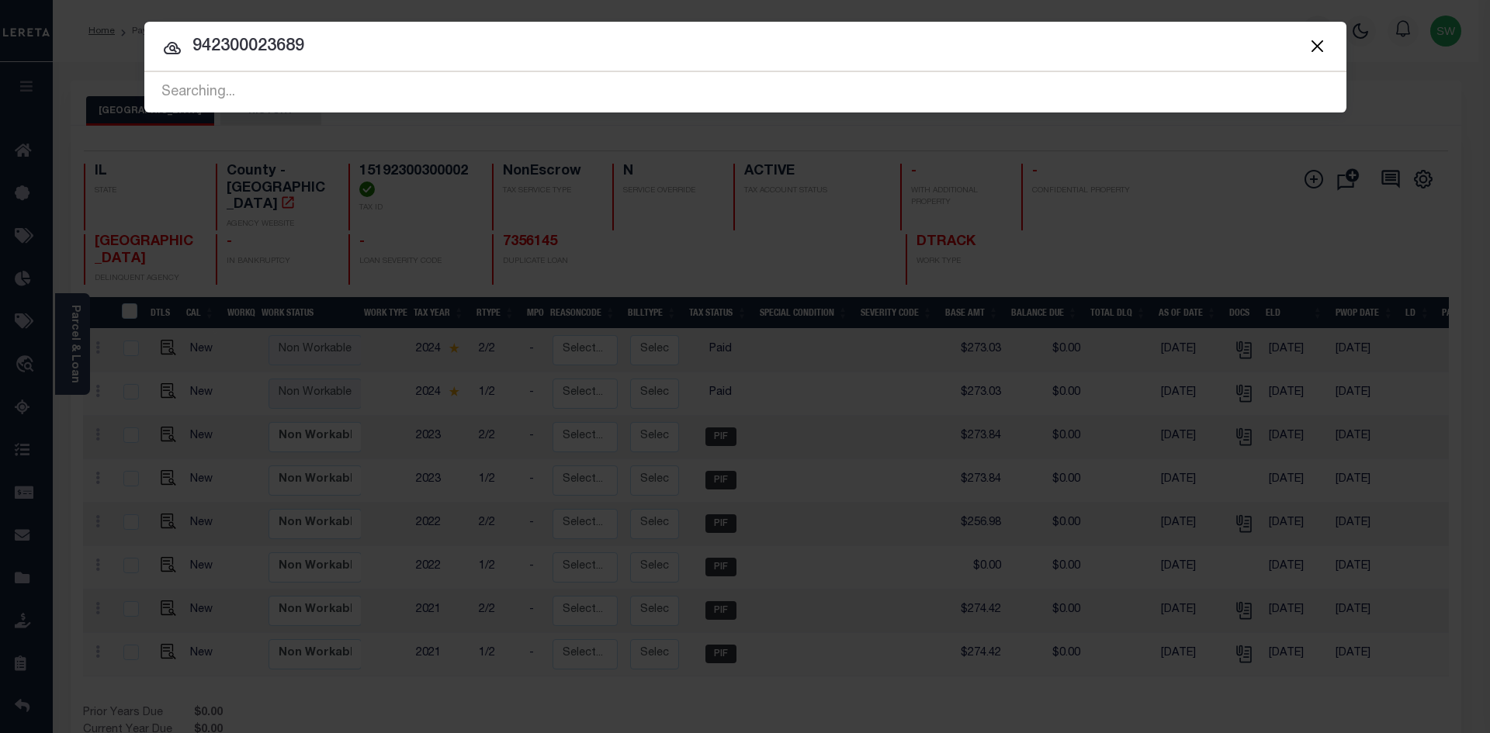
type input "942300023689"
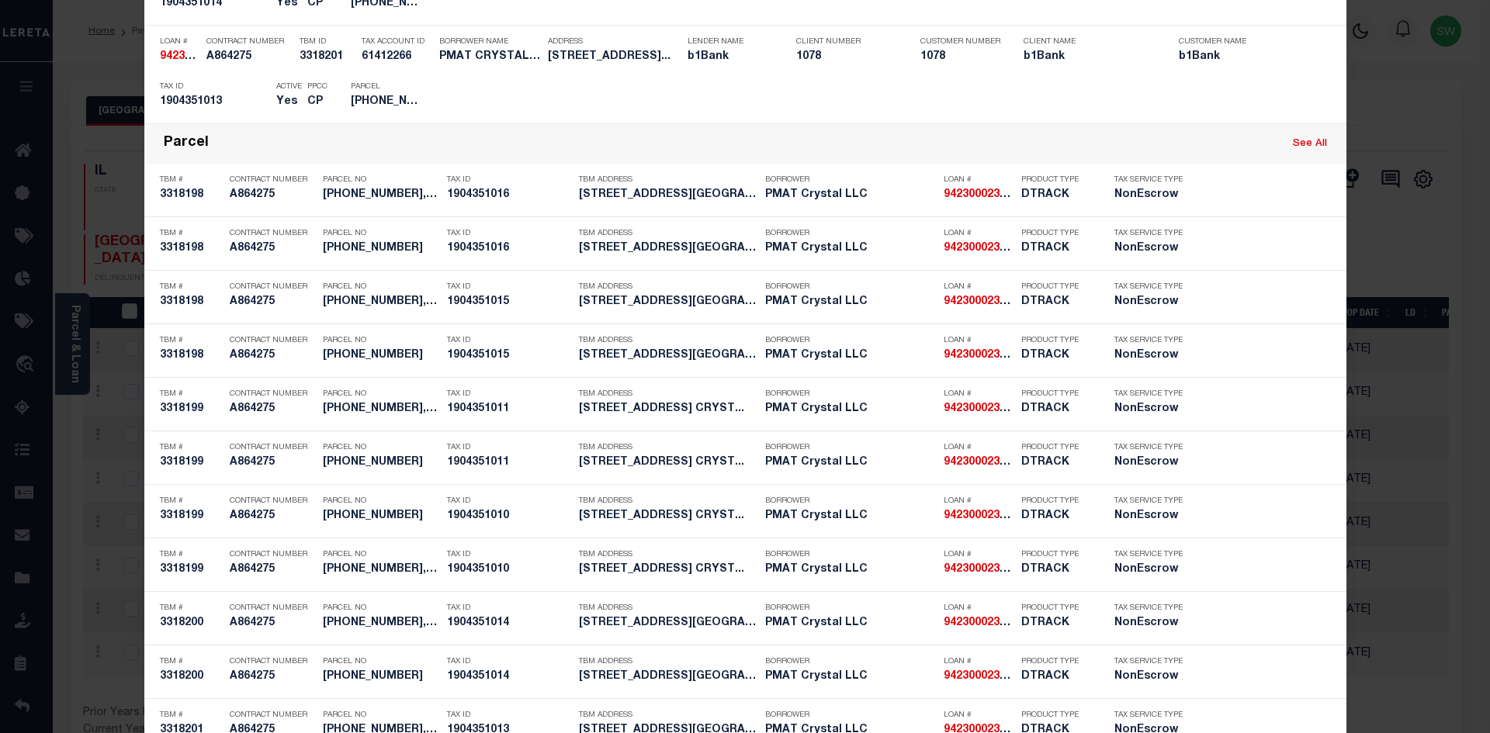
scroll to position [1117, 0]
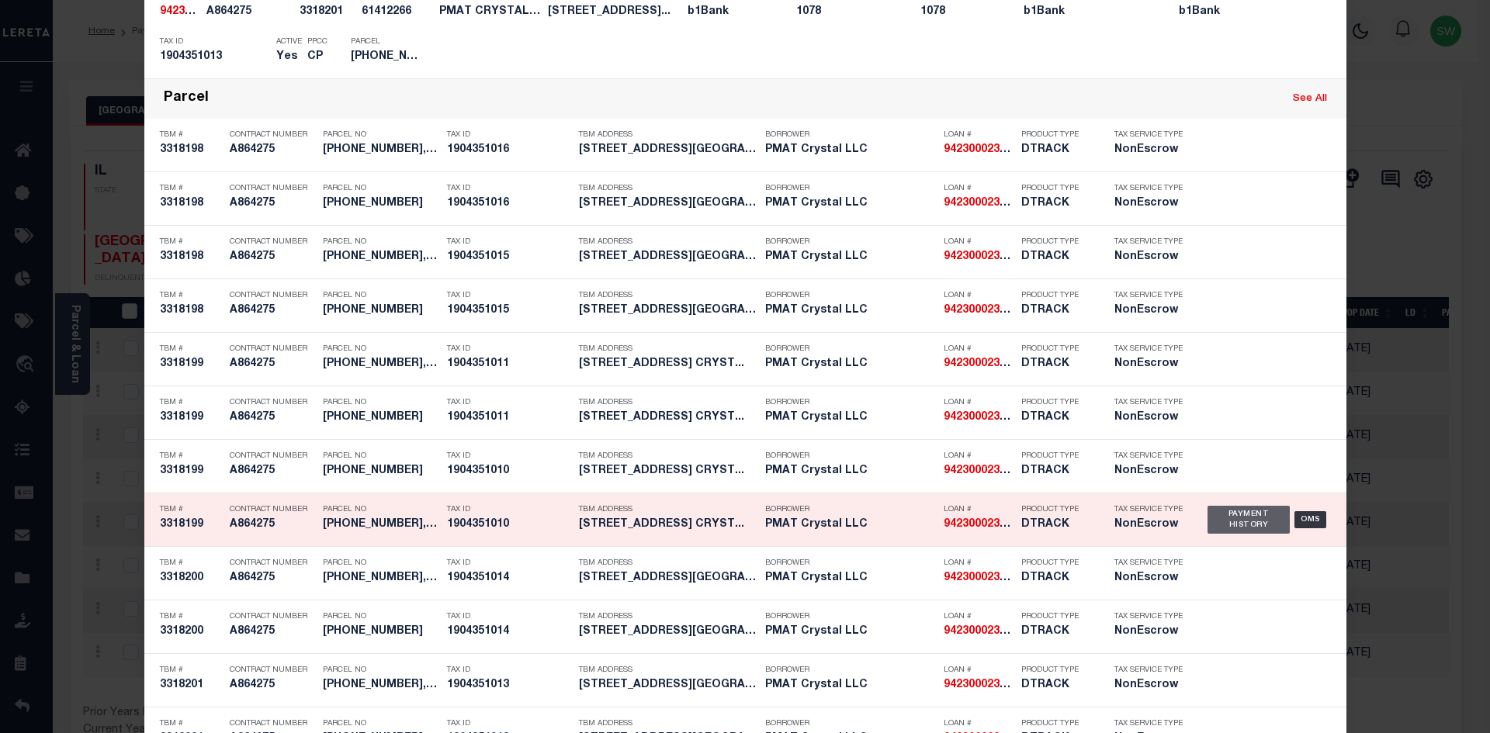
click at [1254, 526] on div "Payment History" at bounding box center [1248, 520] width 83 height 28
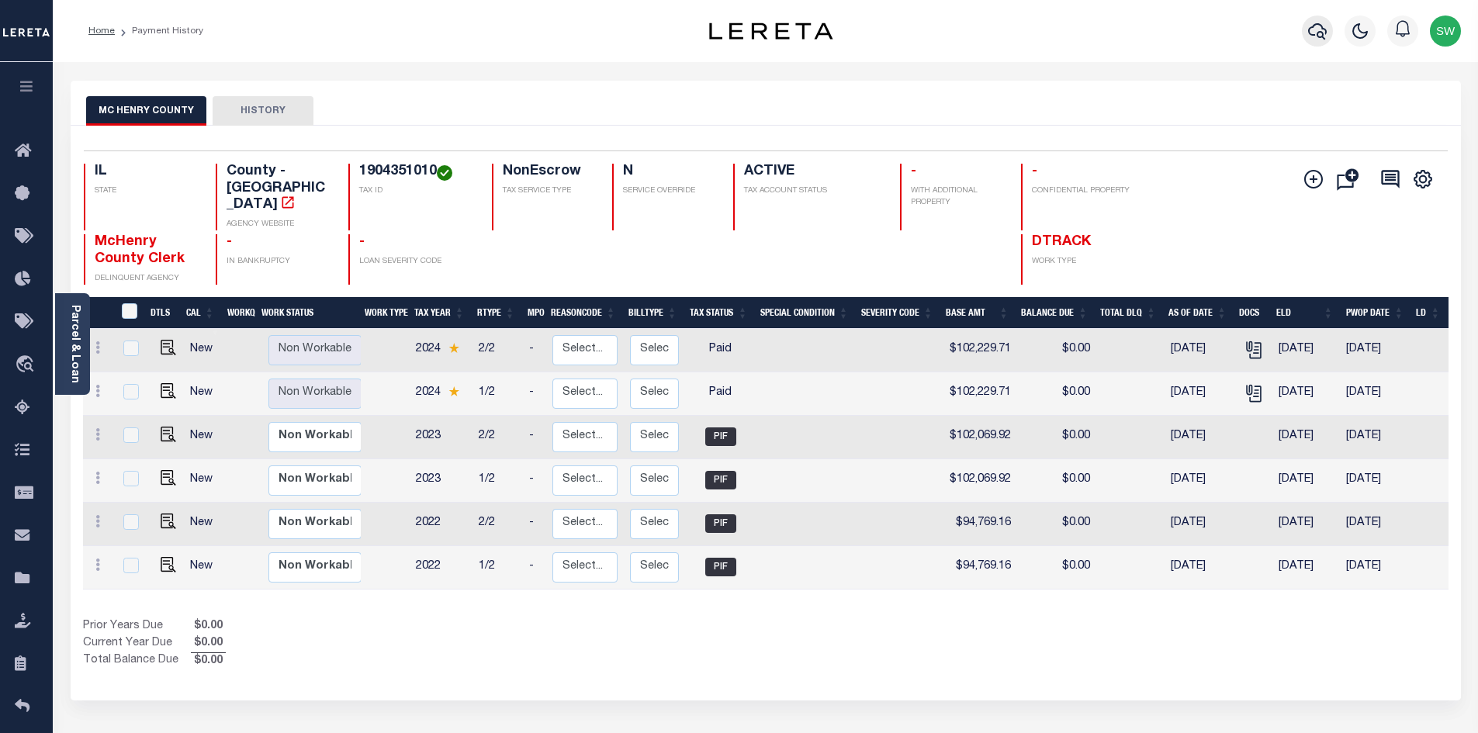
click at [1313, 34] on icon "button" at bounding box center [1317, 31] width 19 height 19
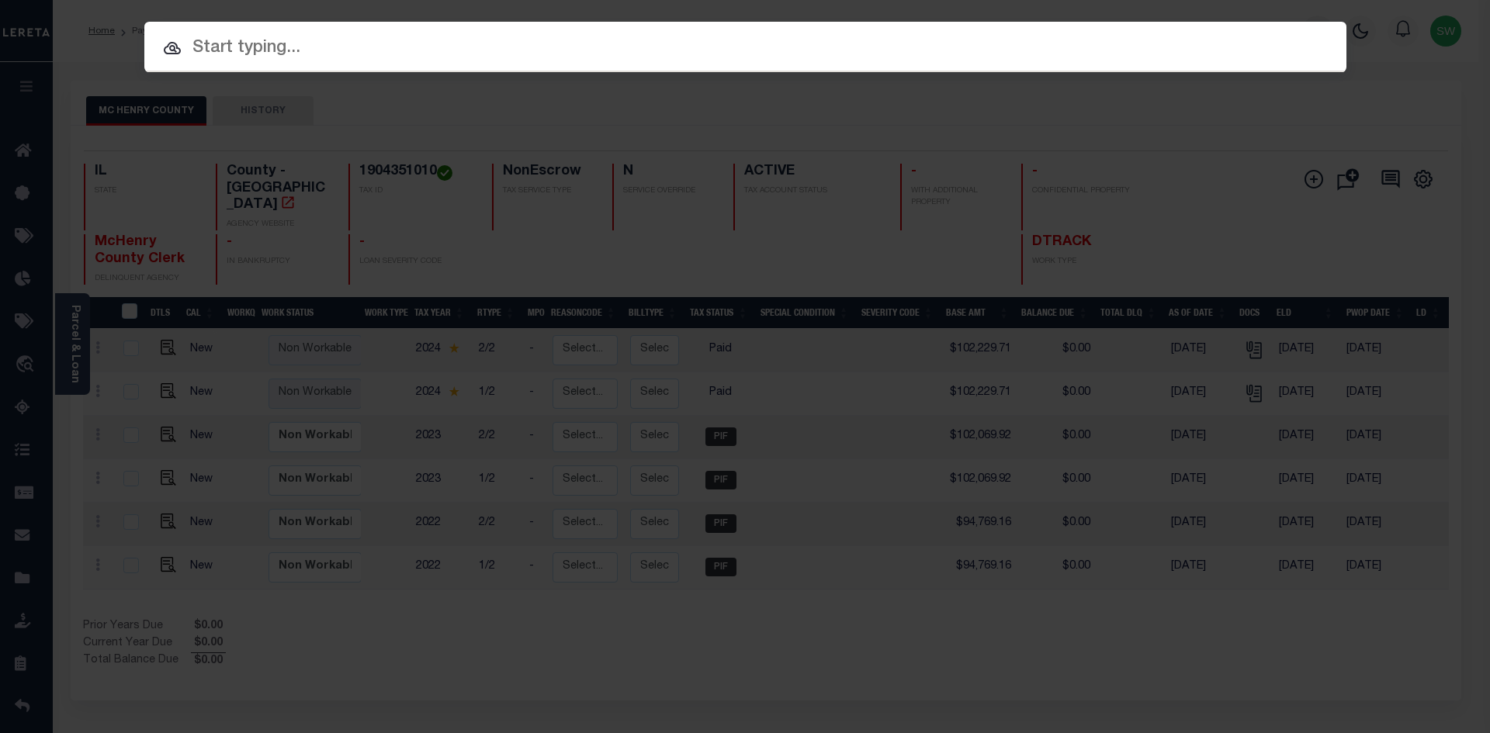
click at [228, 44] on input "text" at bounding box center [745, 48] width 1202 height 27
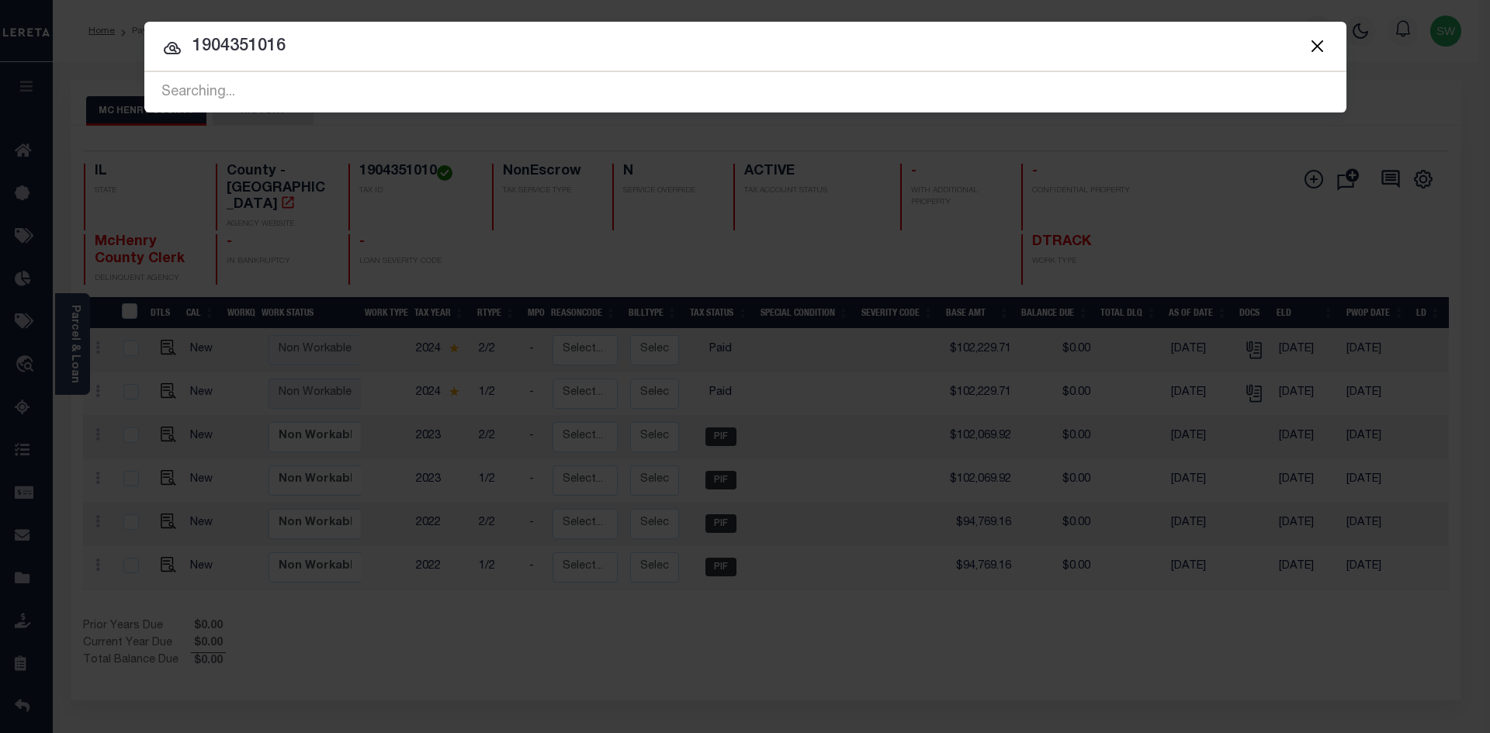
click at [334, 34] on input "1904351016" at bounding box center [745, 46] width 1202 height 27
drag, startPoint x: 334, startPoint y: 34, endPoint x: 187, endPoint y: 36, distance: 146.7
click at [187, 36] on input "1904351016" at bounding box center [745, 46] width 1202 height 27
type input "942300023689"
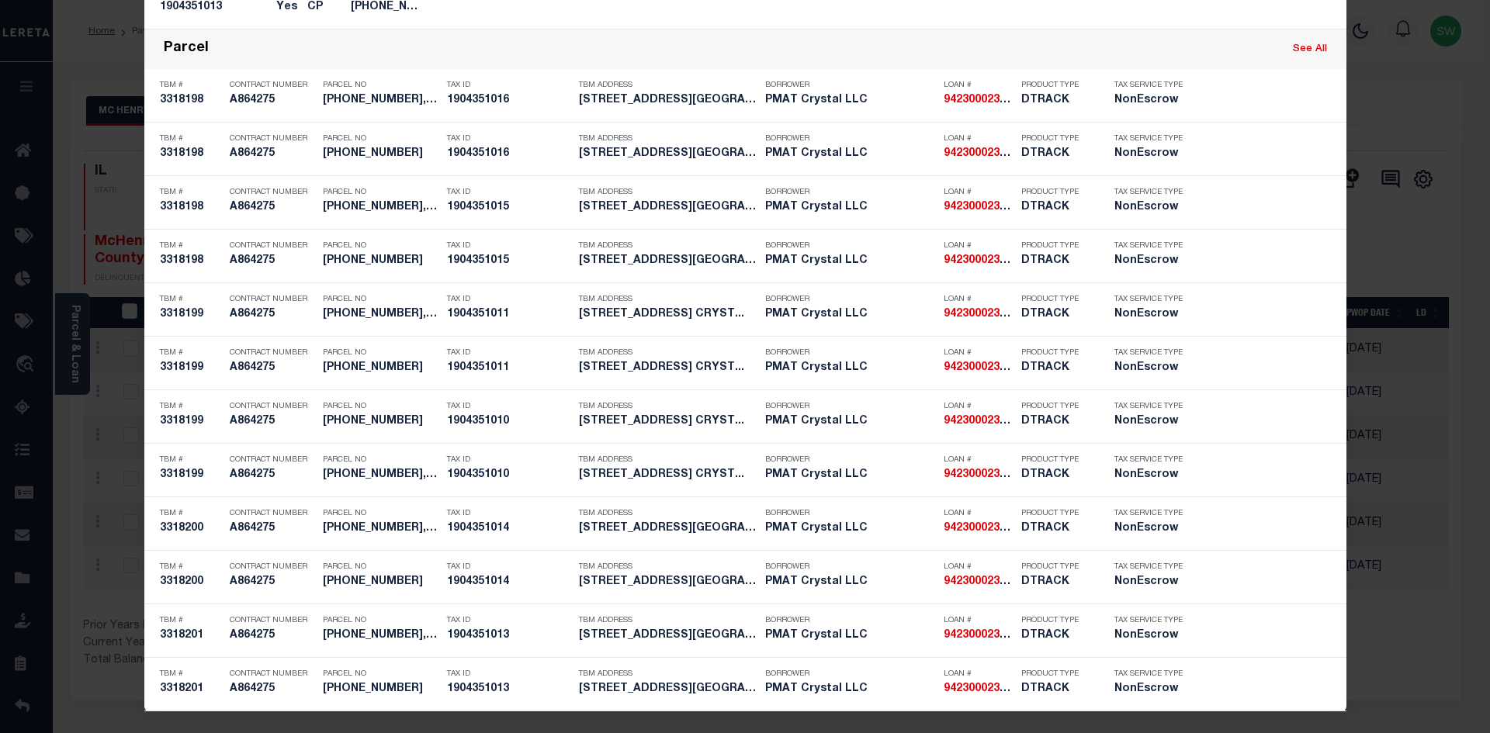
scroll to position [1155, 0]
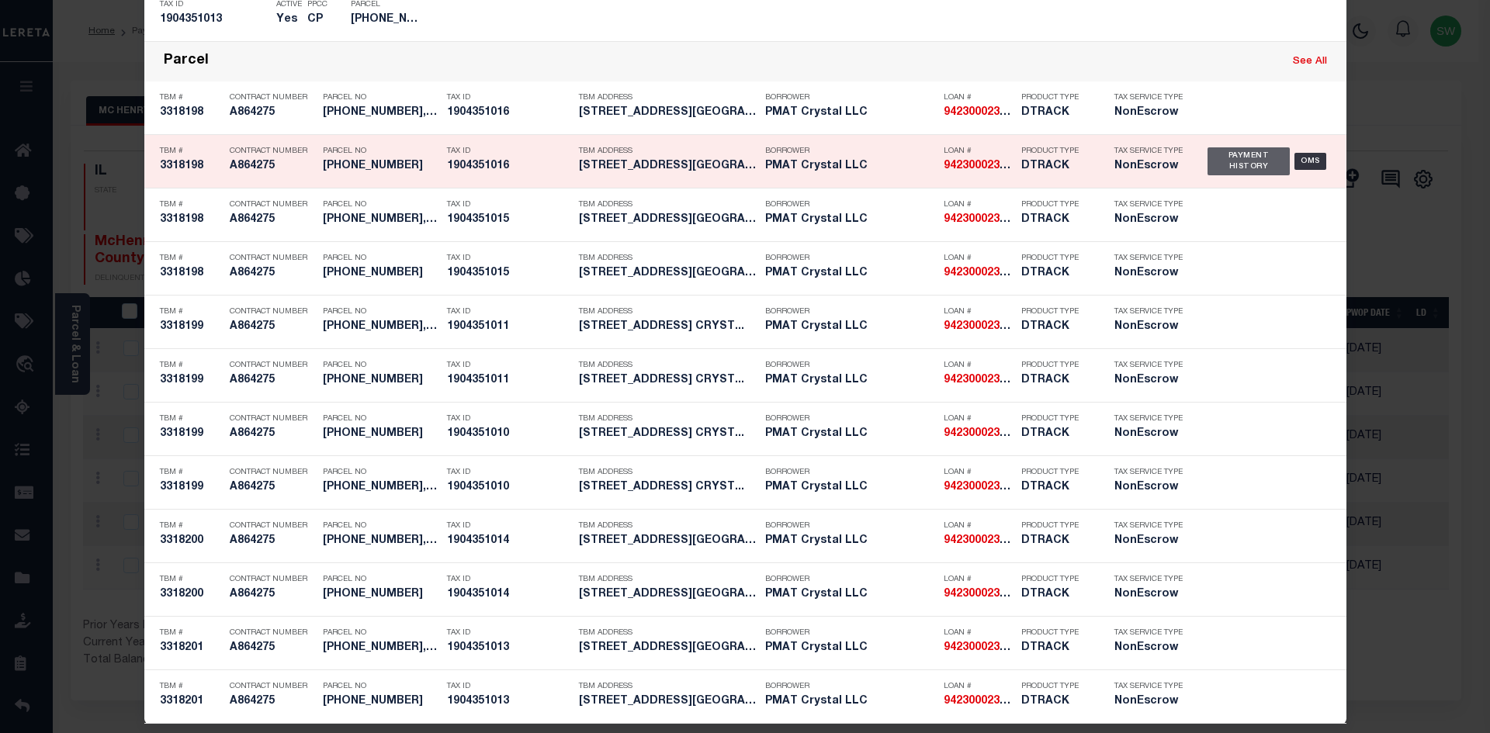
click at [1221, 169] on div "Payment History" at bounding box center [1248, 161] width 83 height 28
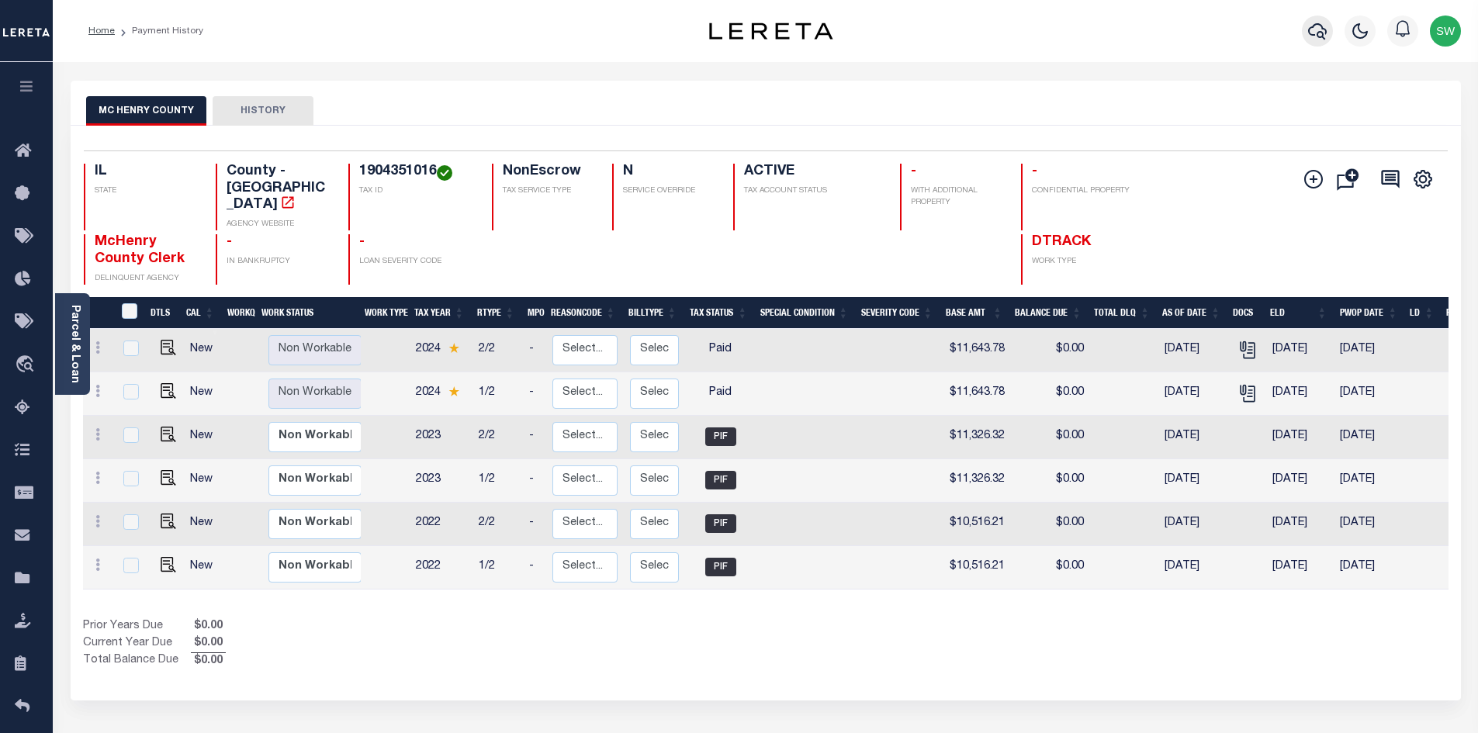
click at [1320, 36] on icon "button" at bounding box center [1317, 31] width 19 height 19
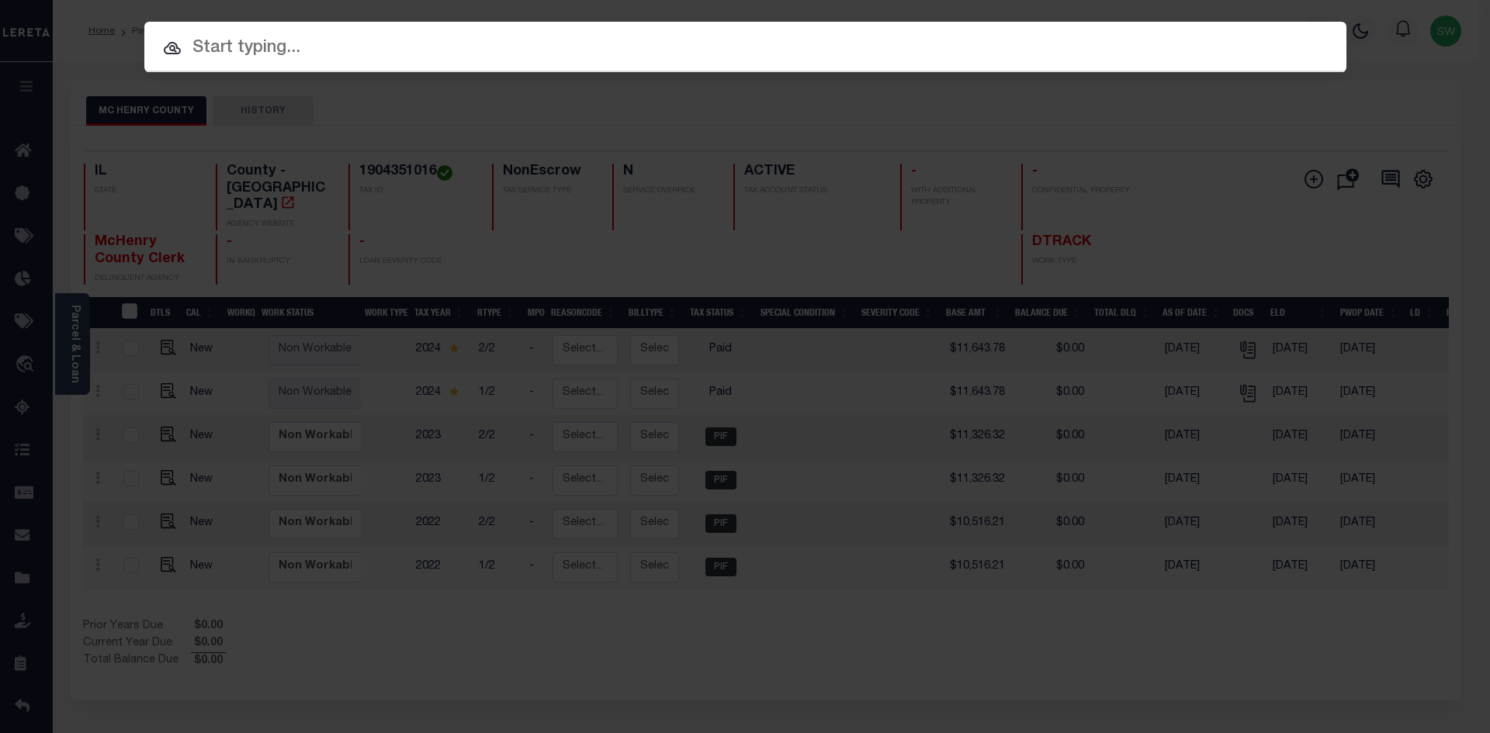
click at [277, 54] on input "text" at bounding box center [745, 48] width 1202 height 27
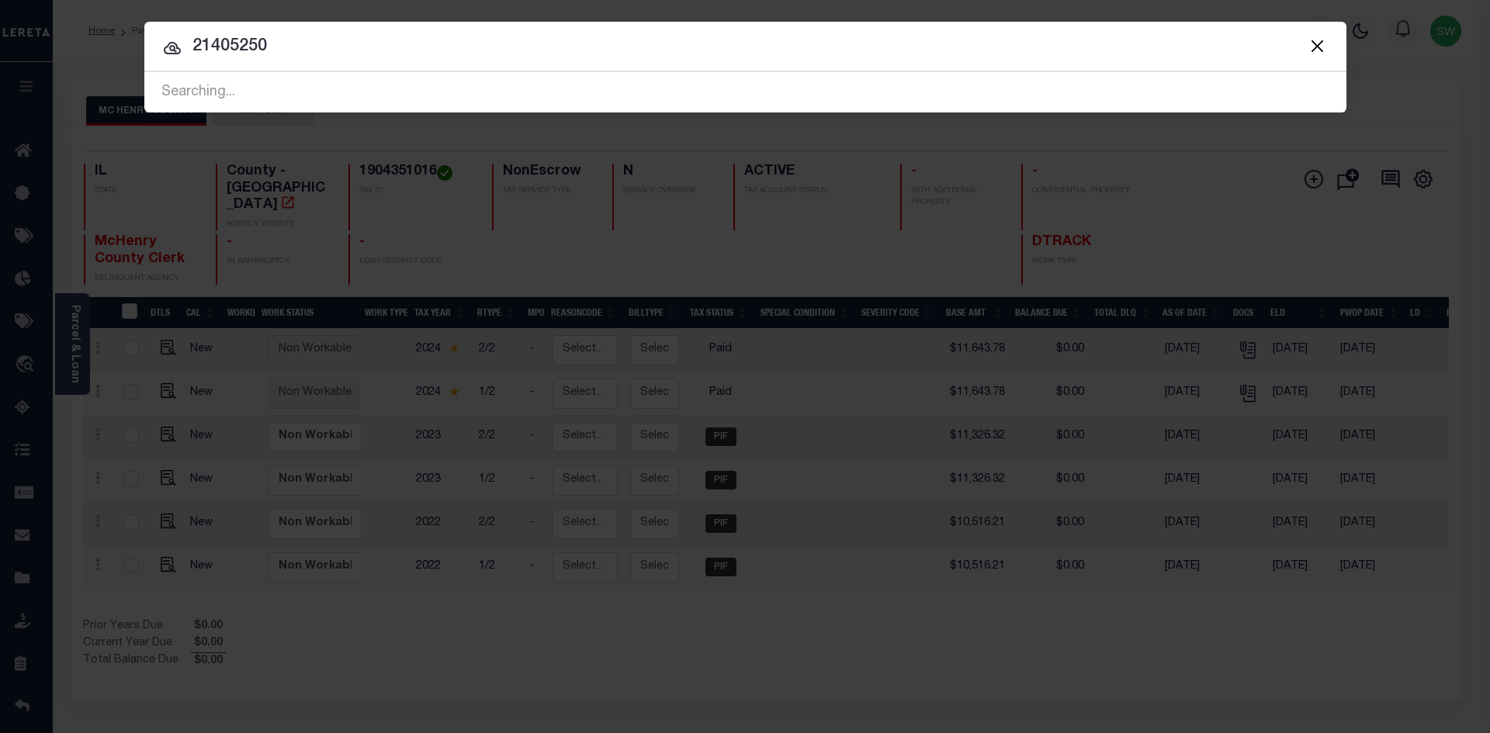
type input "21405250"
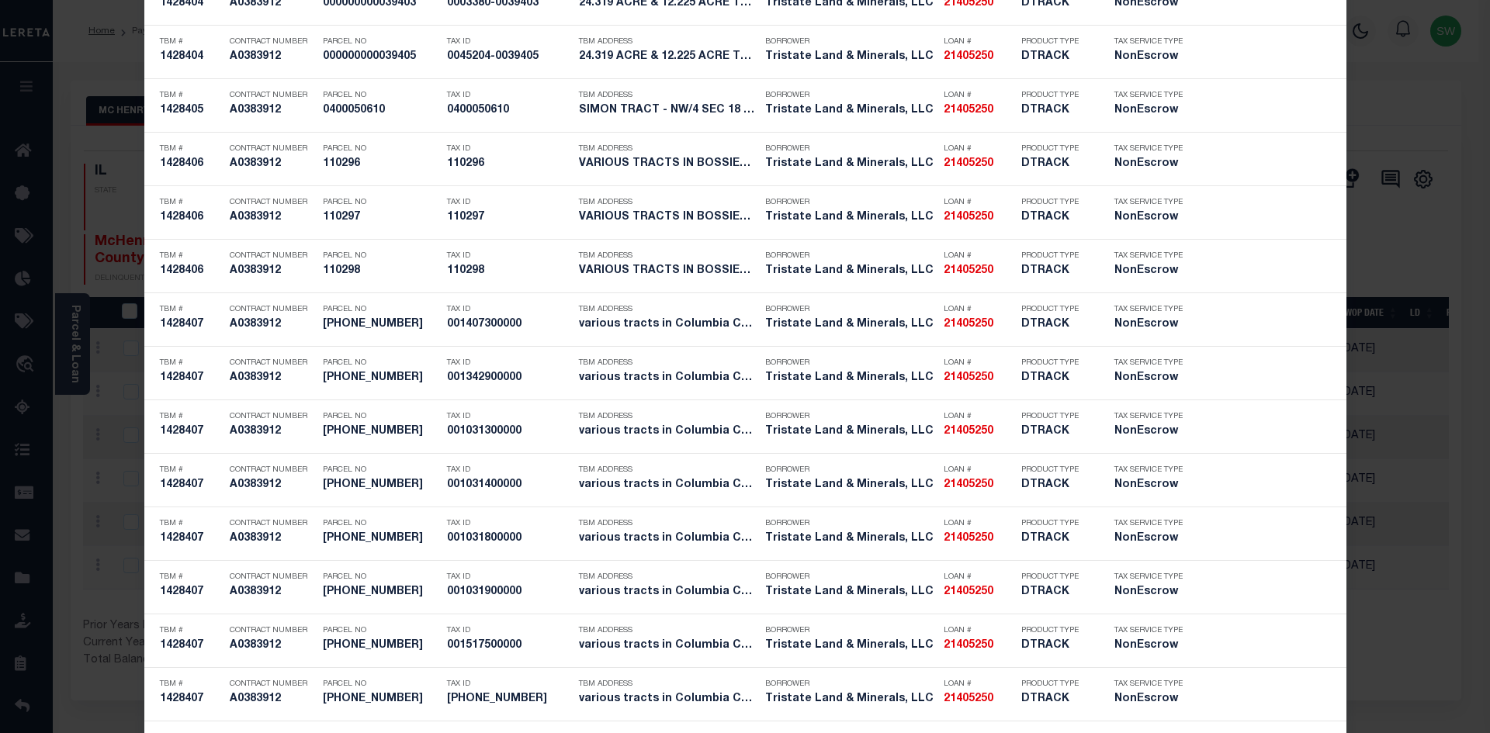
scroll to position [4465, 0]
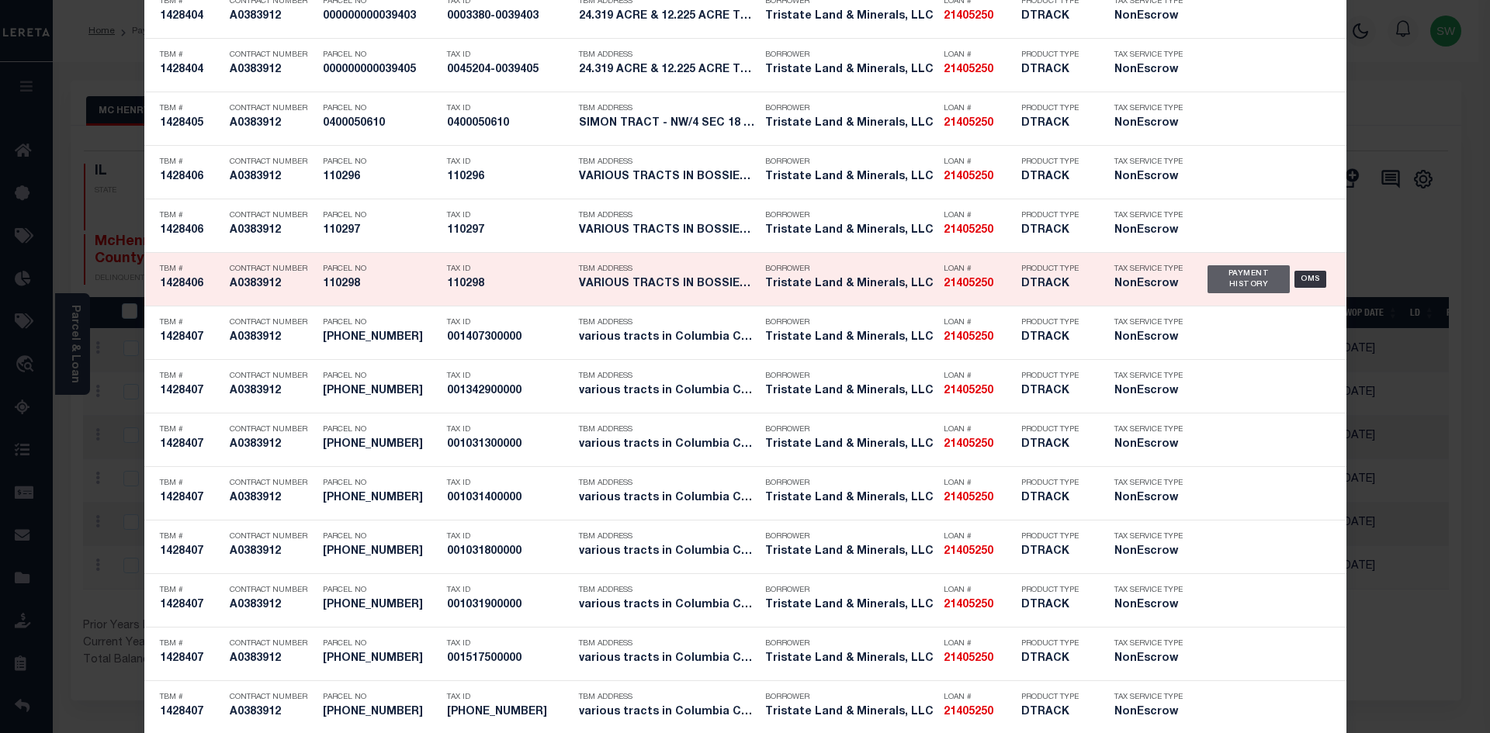
click at [1241, 289] on div "Payment History" at bounding box center [1248, 279] width 83 height 28
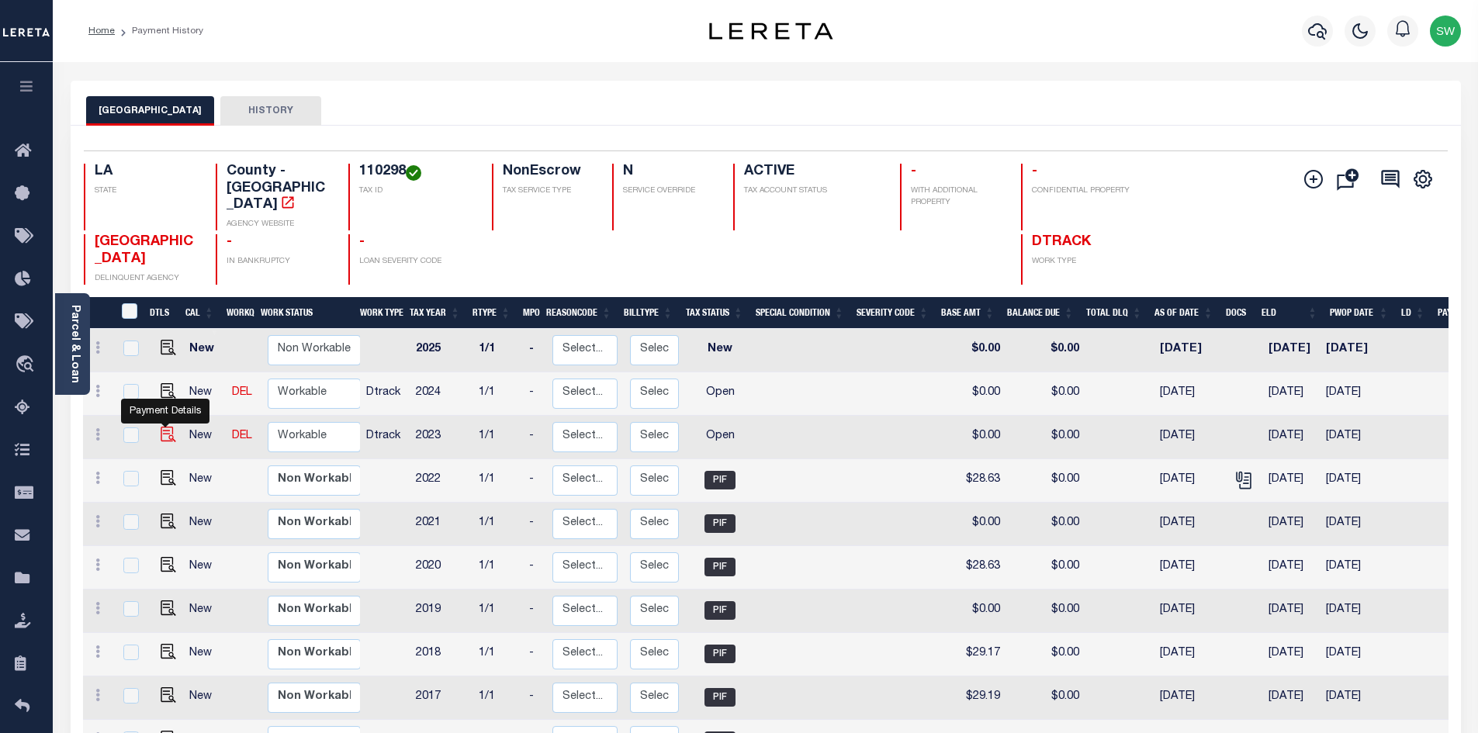
click at [162, 427] on img "" at bounding box center [169, 435] width 16 height 16
checkbox input "true"
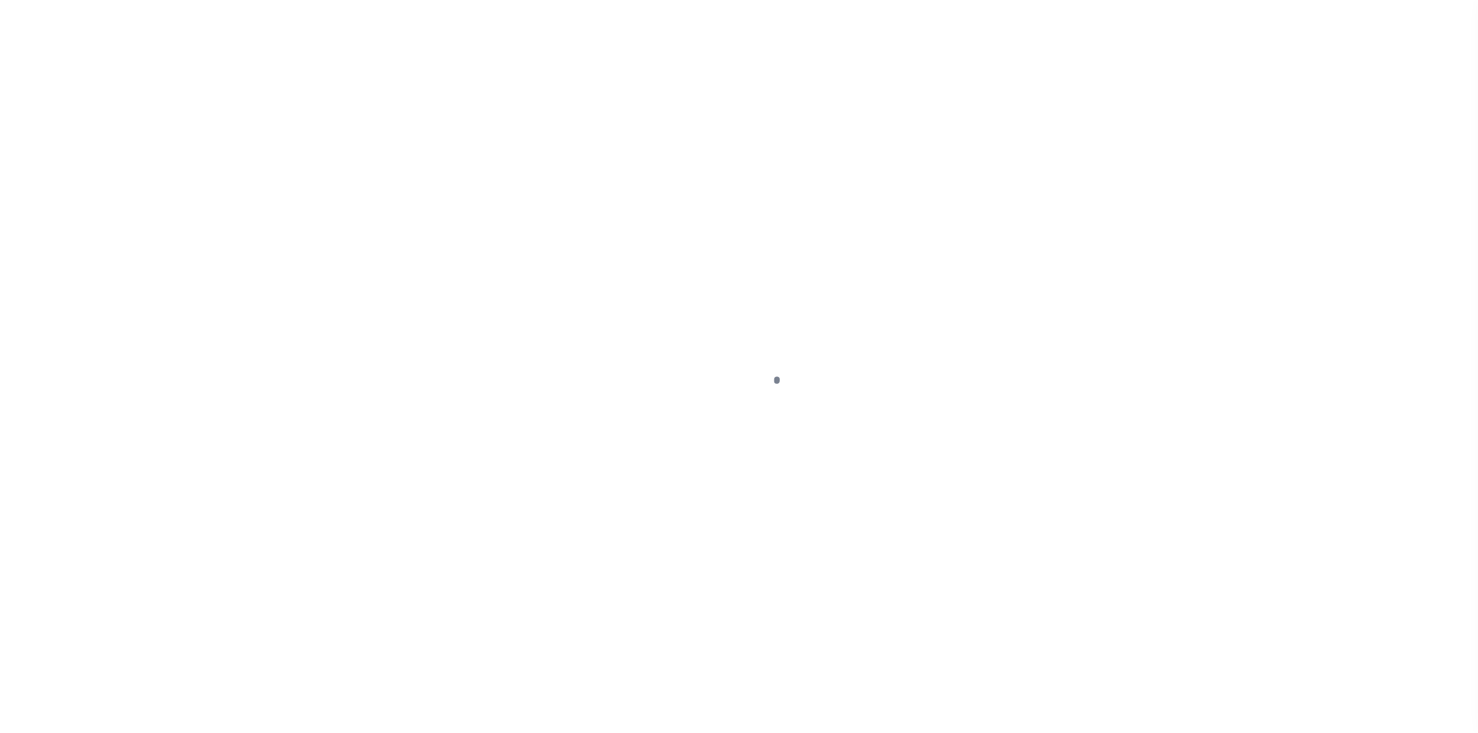
select select "OP2"
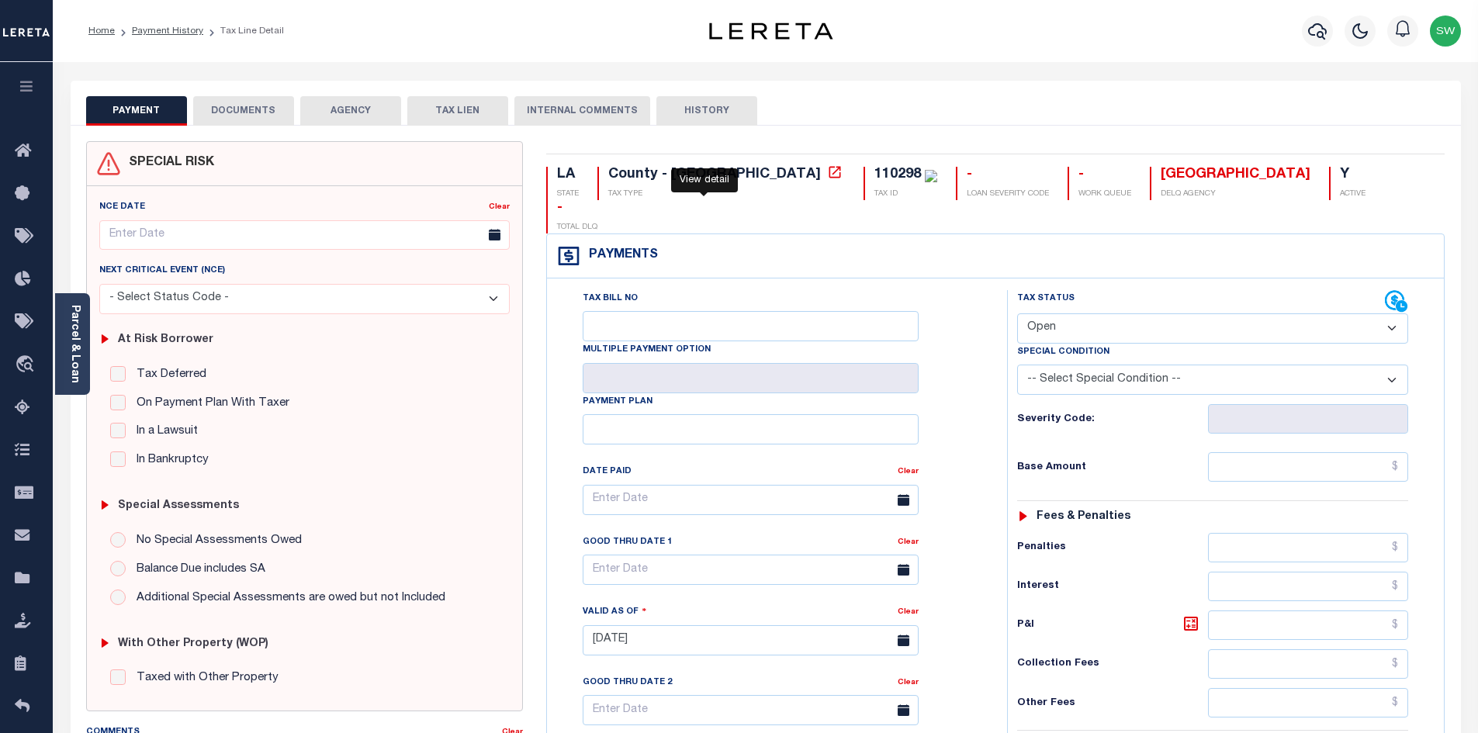
click at [827, 173] on icon at bounding box center [835, 172] width 16 height 16
click at [1313, 36] on icon "button" at bounding box center [1317, 31] width 19 height 16
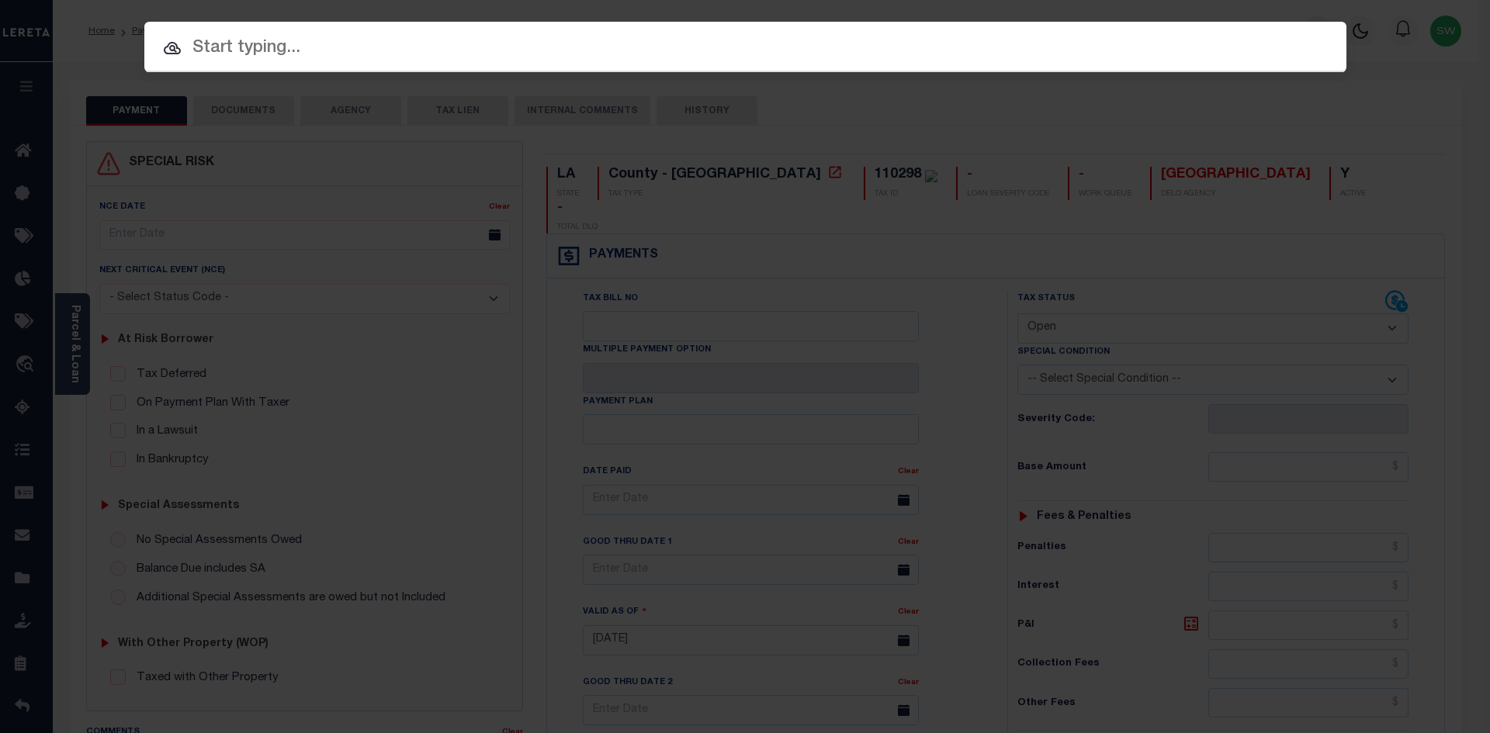
click at [224, 57] on input "text" at bounding box center [745, 48] width 1202 height 27
paste input "17019973"
type input "17019973"
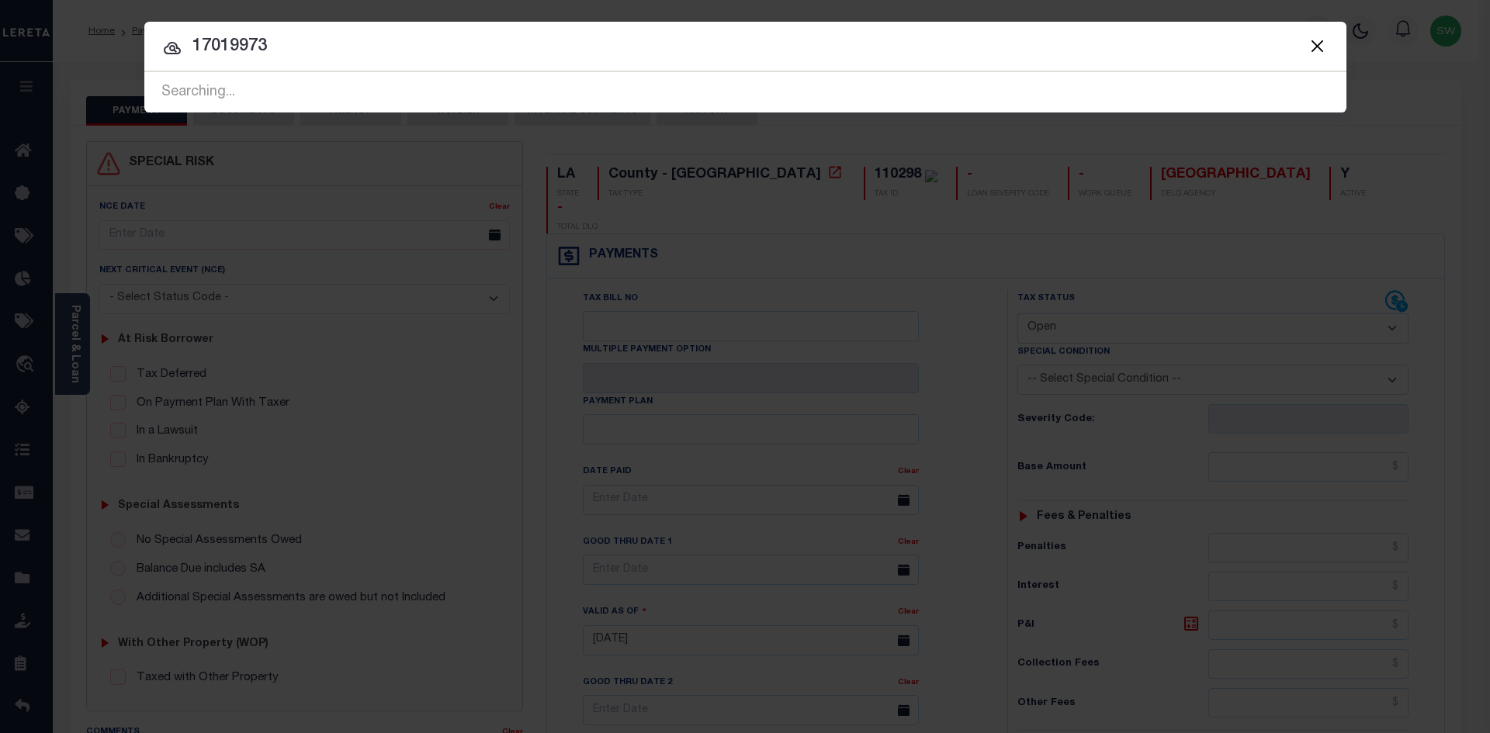
click at [167, 47] on icon at bounding box center [172, 48] width 17 height 12
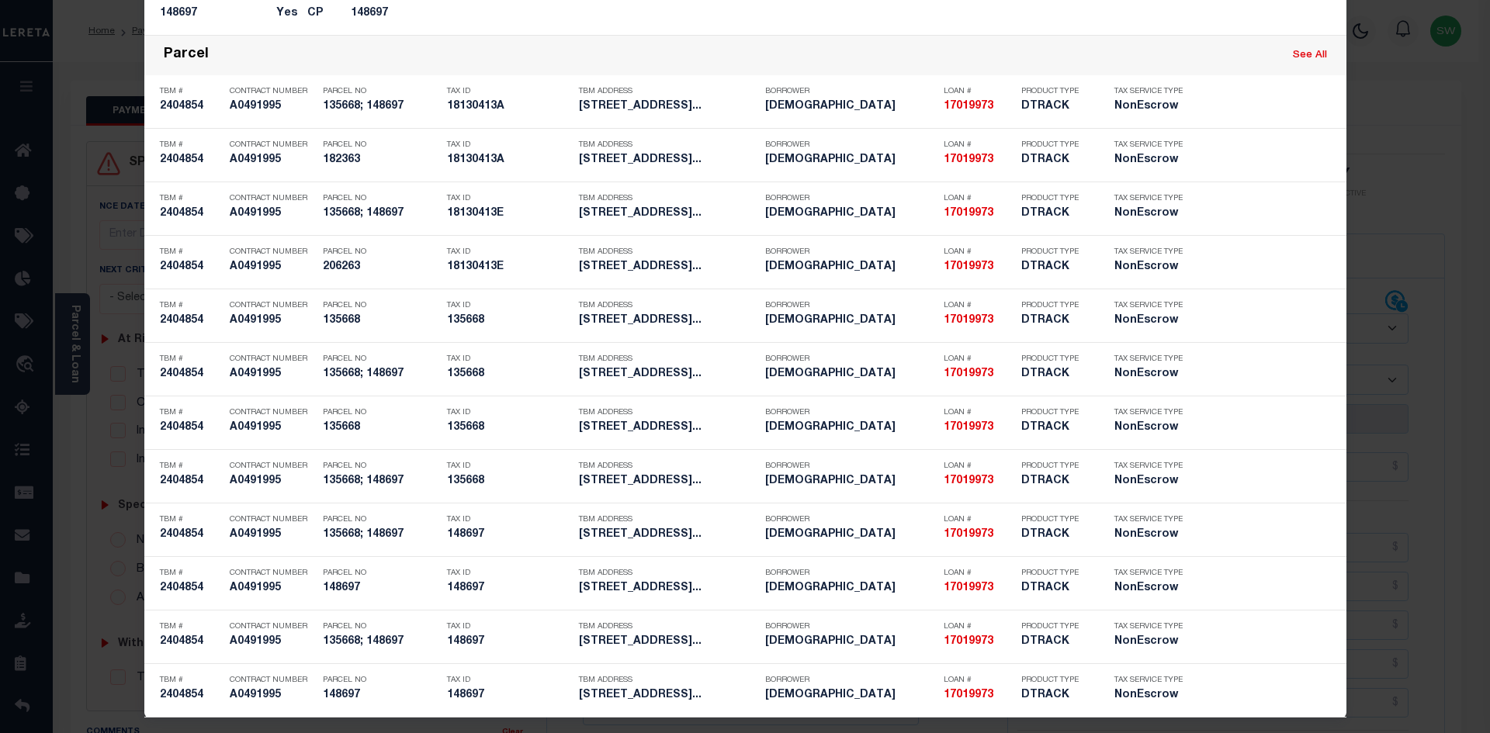
scroll to position [1028, 0]
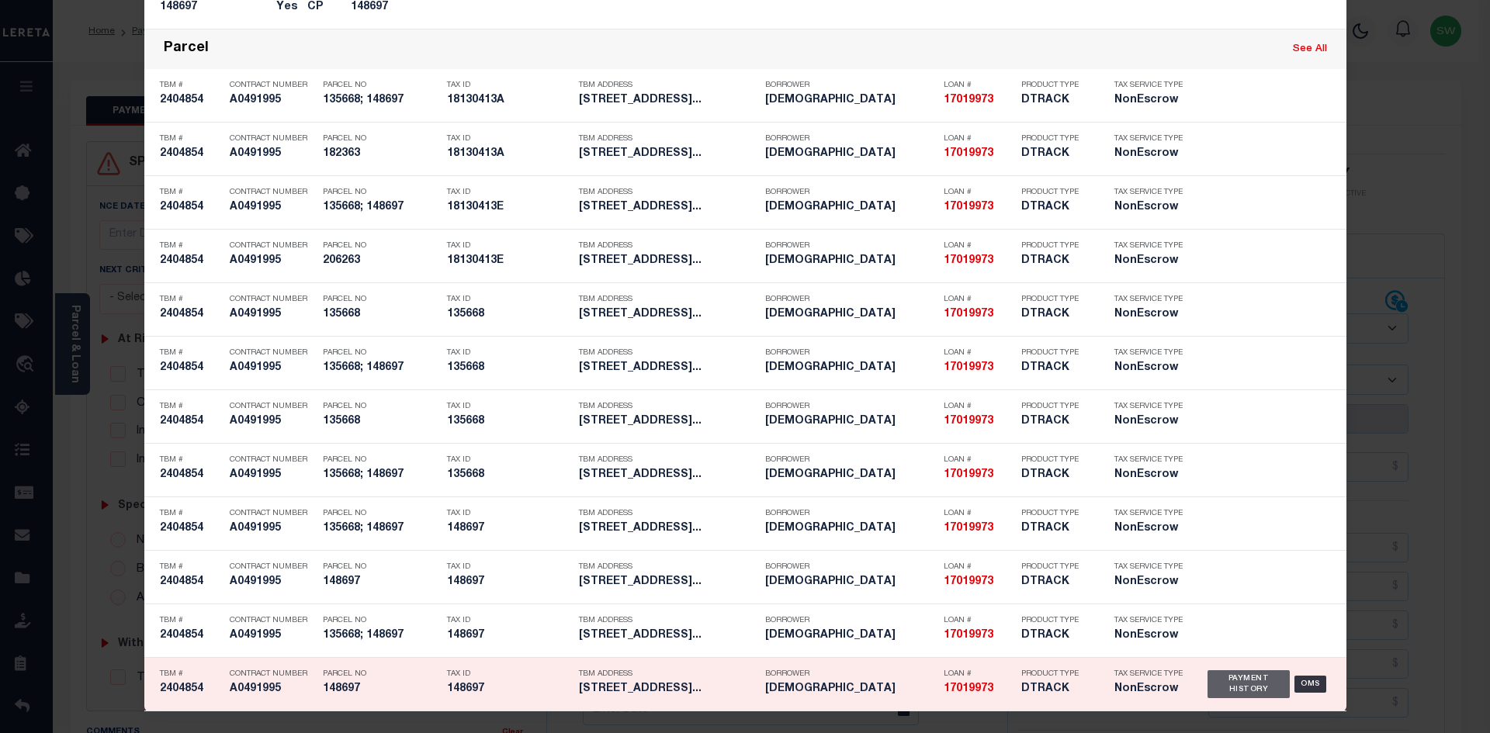
click at [1246, 687] on div "Payment History" at bounding box center [1248, 684] width 83 height 28
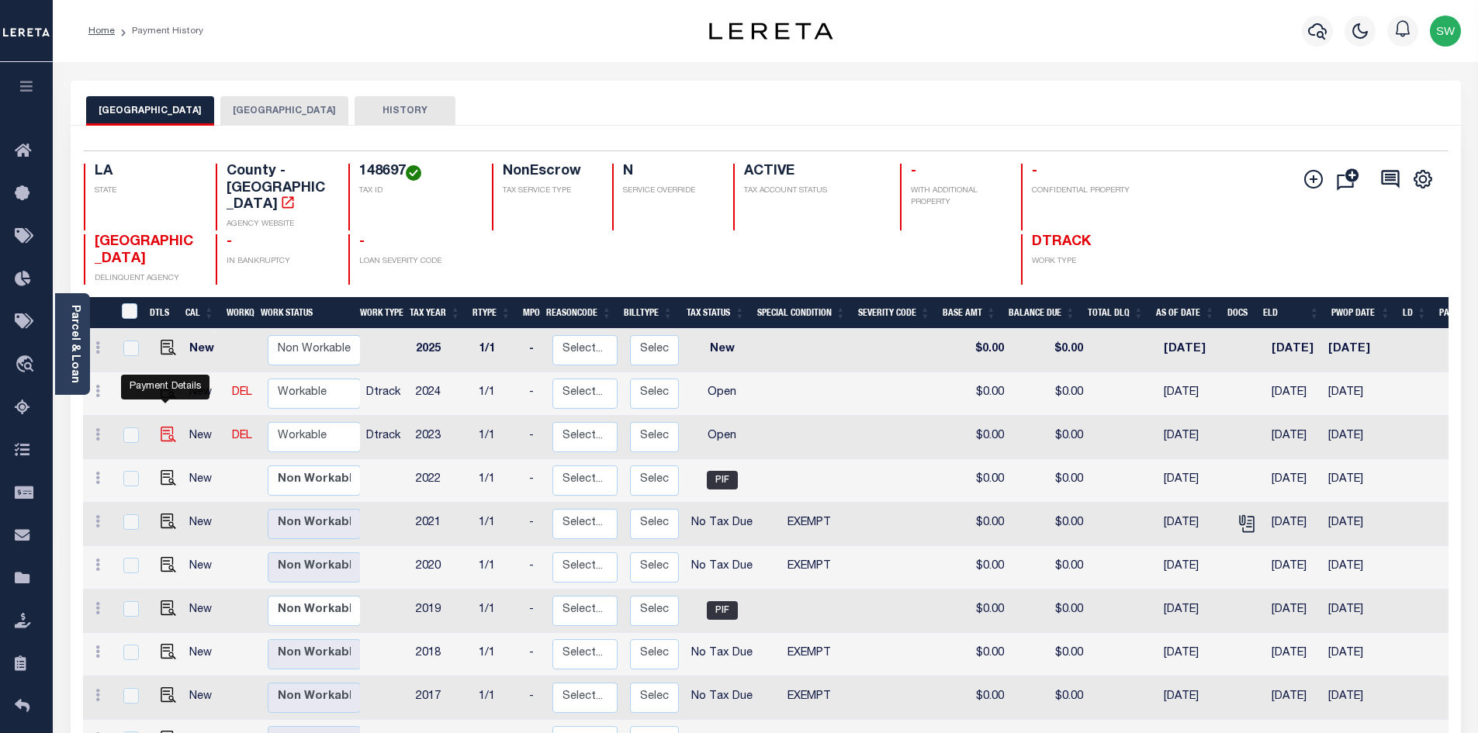
click at [161, 427] on img "" at bounding box center [169, 435] width 16 height 16
checkbox input "true"
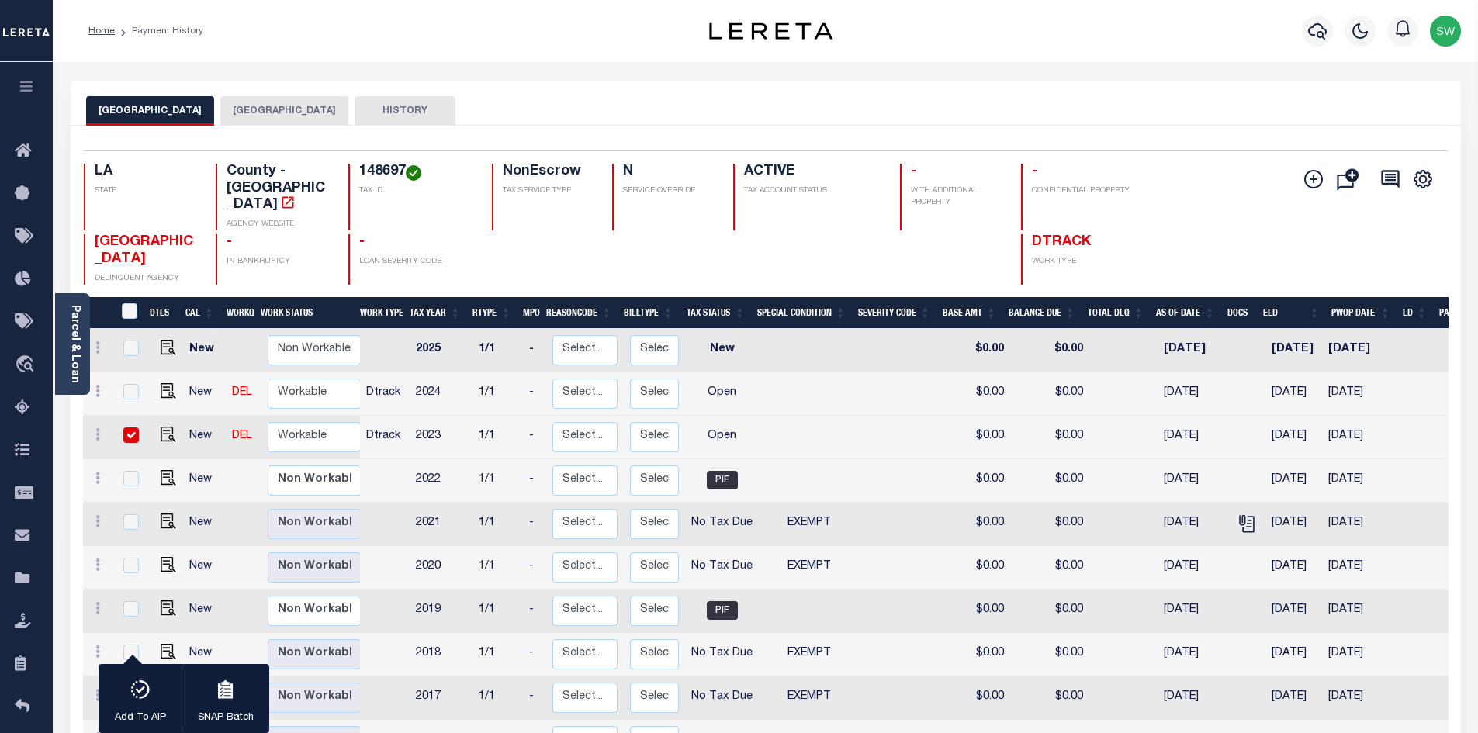
click at [235, 108] on button "BOSSIER CITY" at bounding box center [284, 110] width 128 height 29
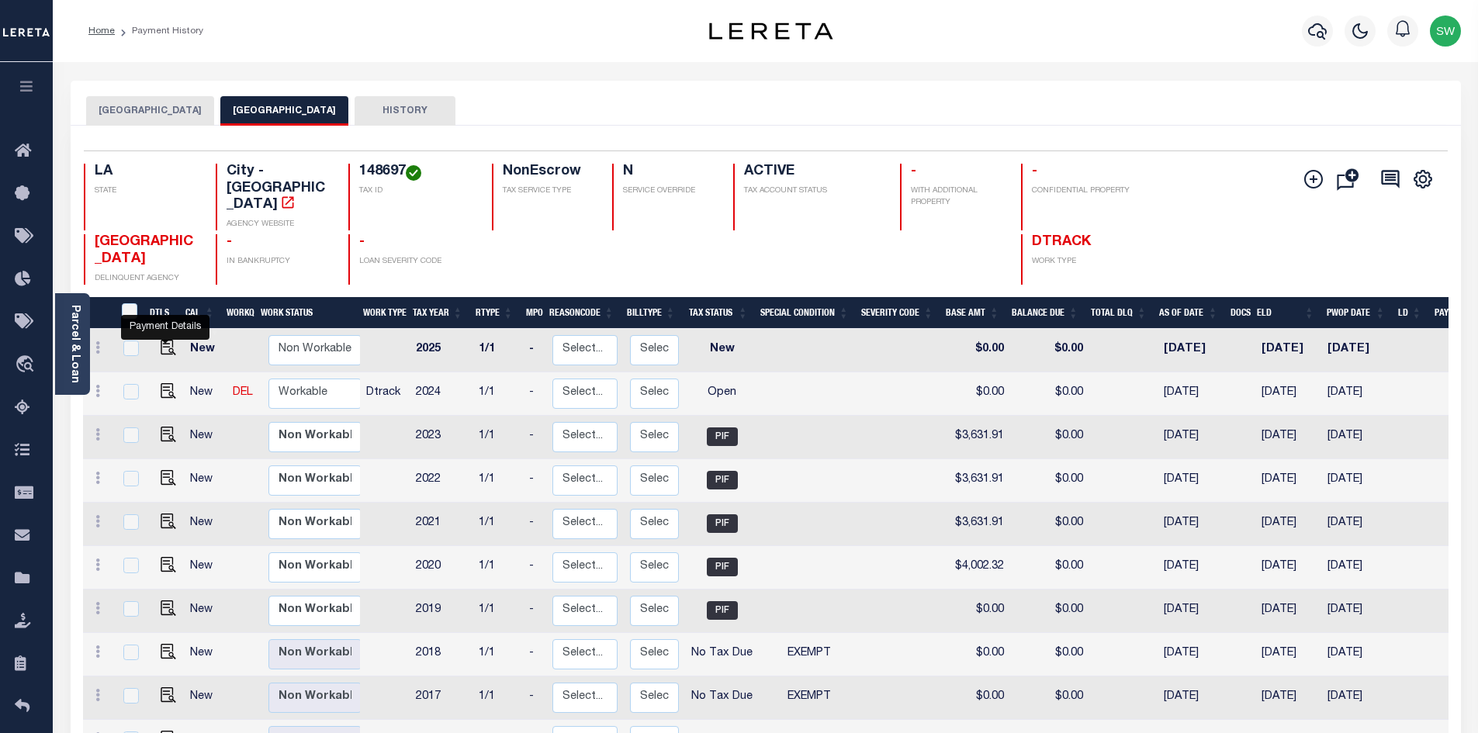
drag, startPoint x: 162, startPoint y: 358, endPoint x: 189, endPoint y: 355, distance: 27.3
click at [162, 383] on img "" at bounding box center [169, 391] width 16 height 16
checkbox input "true"
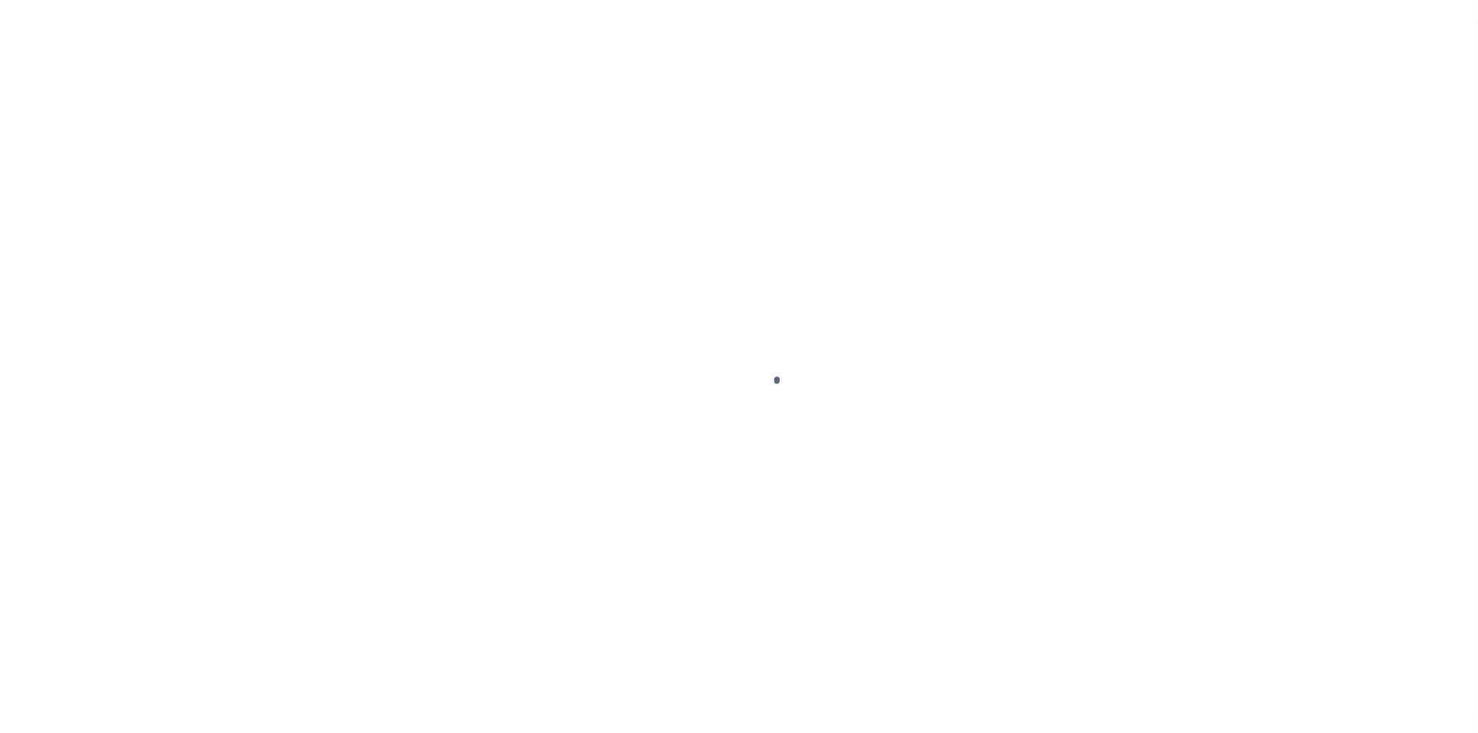
select select "OP2"
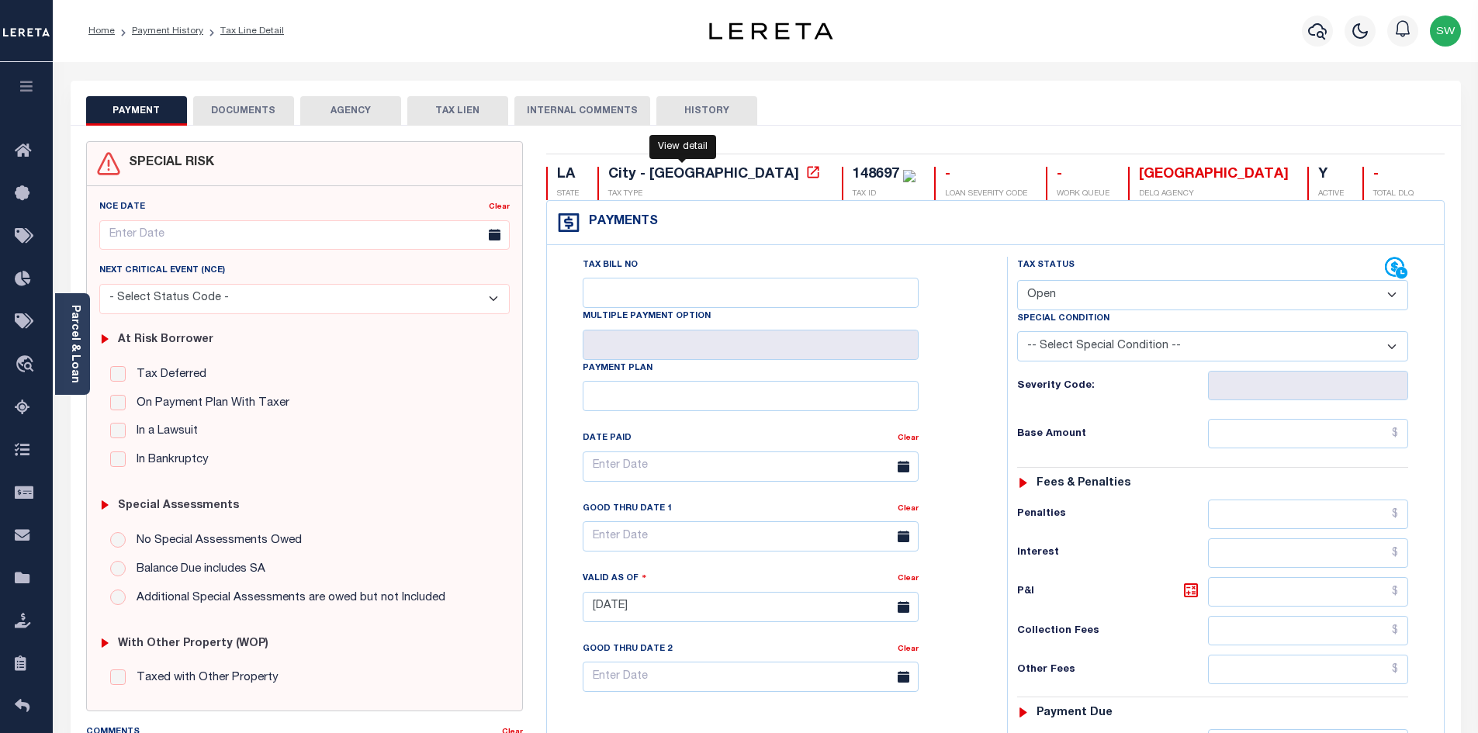
click at [805, 175] on icon at bounding box center [813, 172] width 16 height 16
click at [1325, 28] on icon "button" at bounding box center [1317, 31] width 19 height 19
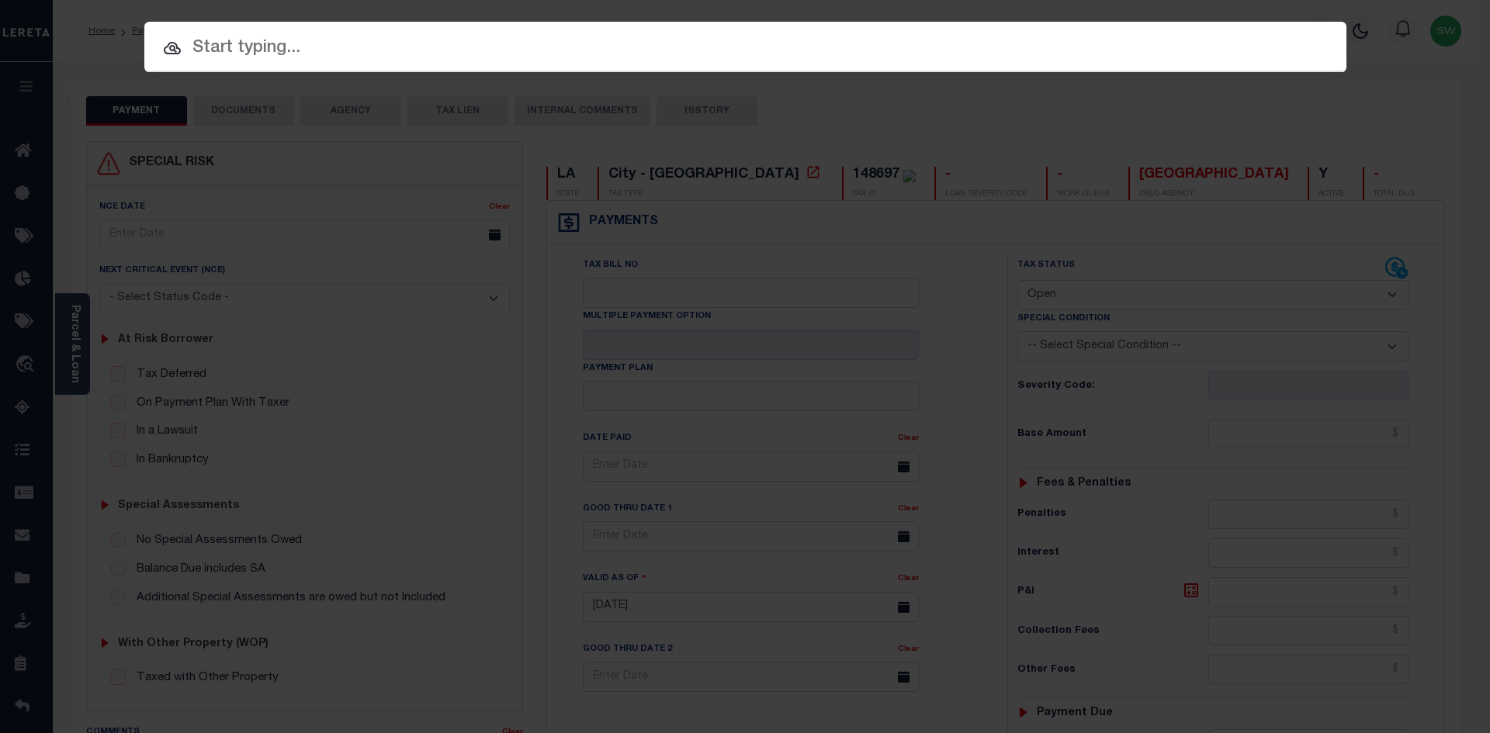
click at [223, 53] on input "text" at bounding box center [745, 48] width 1202 height 27
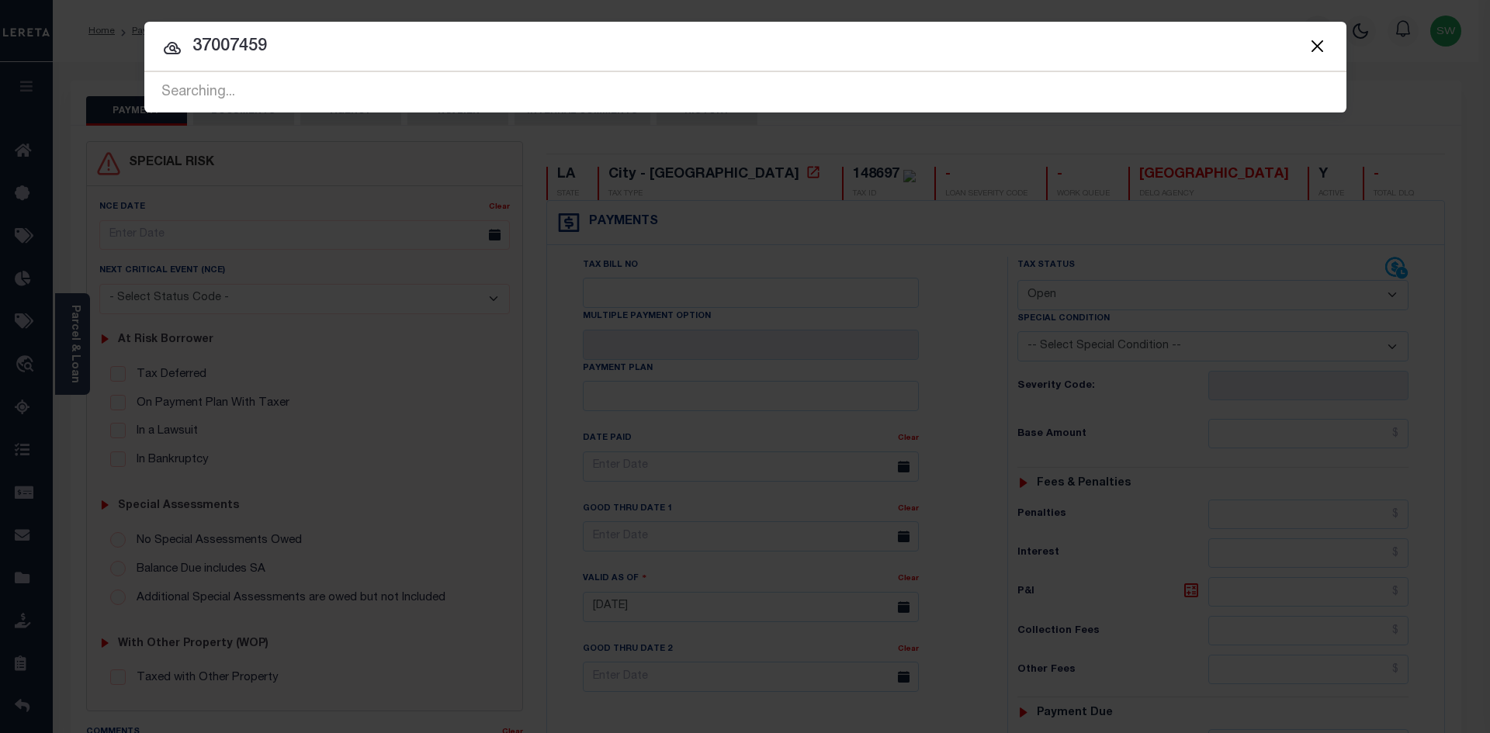
type input "37007459"
click at [172, 45] on icon at bounding box center [172, 48] width 17 height 12
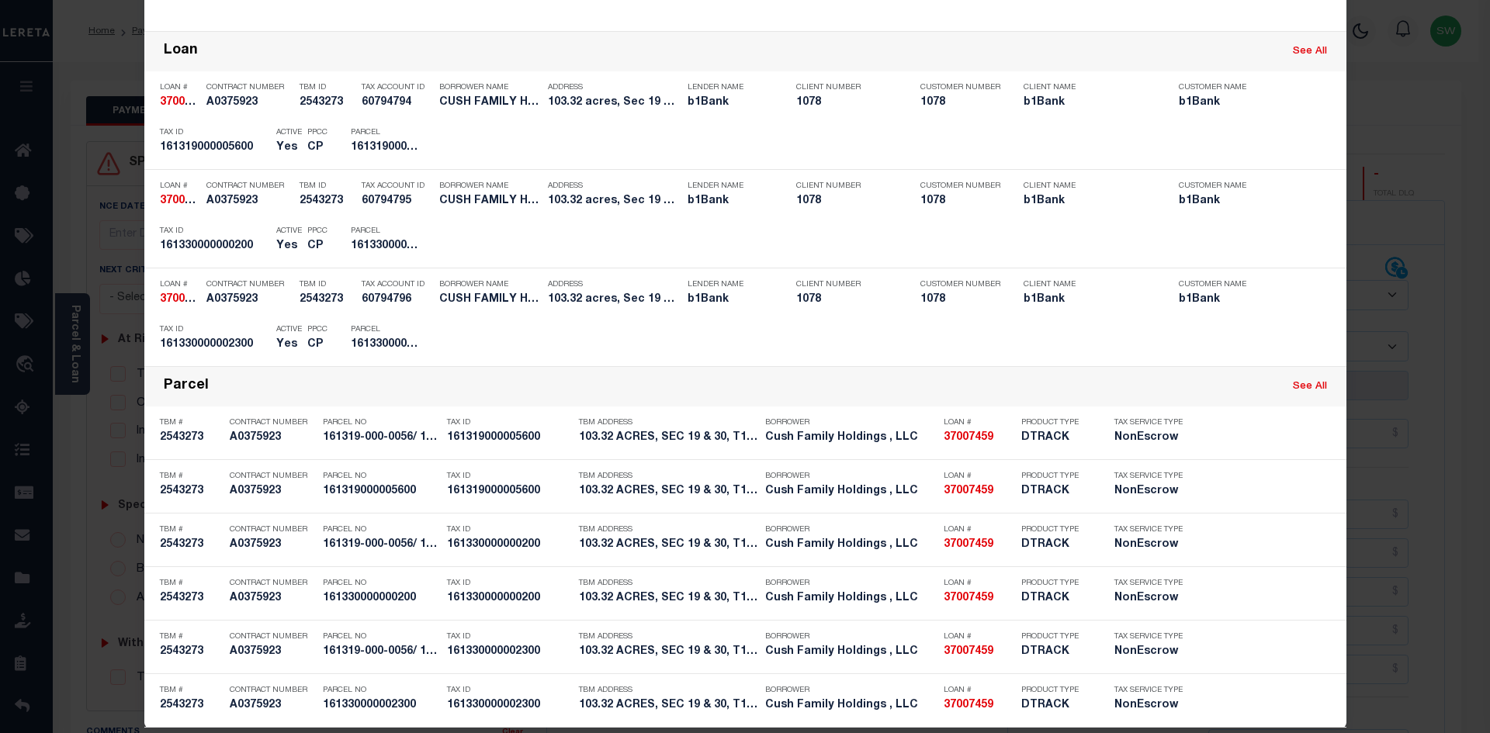
scroll to position [323, 0]
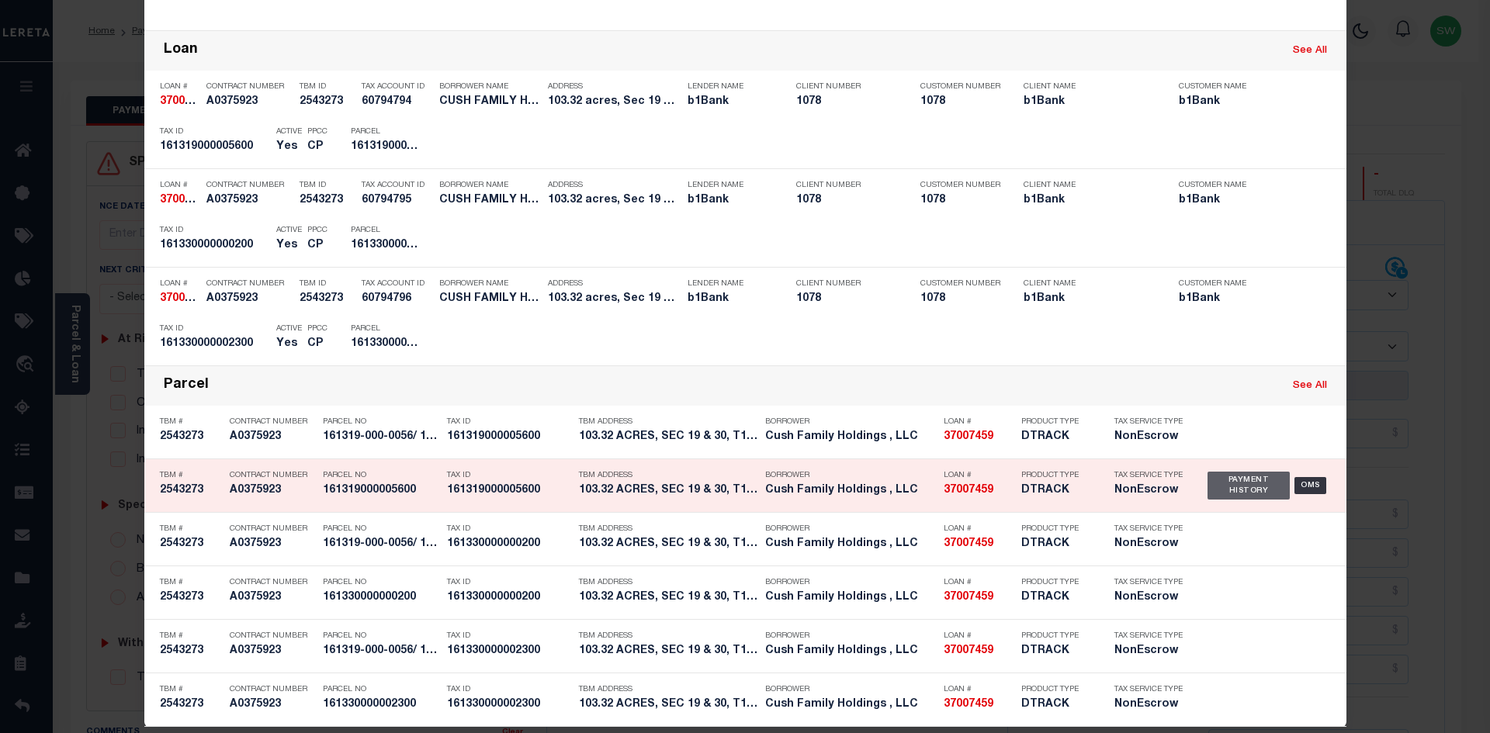
click at [1233, 483] on div "Payment History" at bounding box center [1248, 486] width 83 height 28
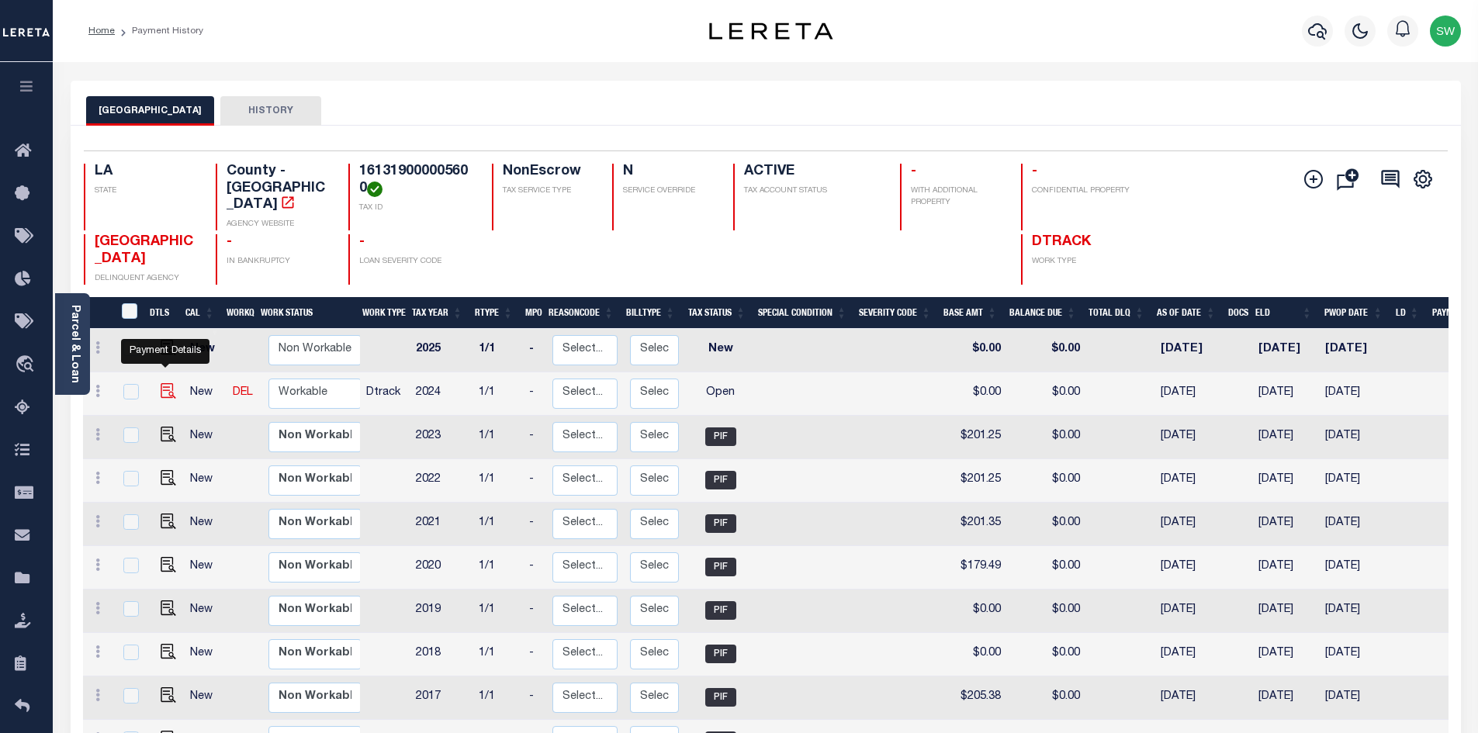
click at [161, 383] on img "" at bounding box center [169, 391] width 16 height 16
checkbox input "true"
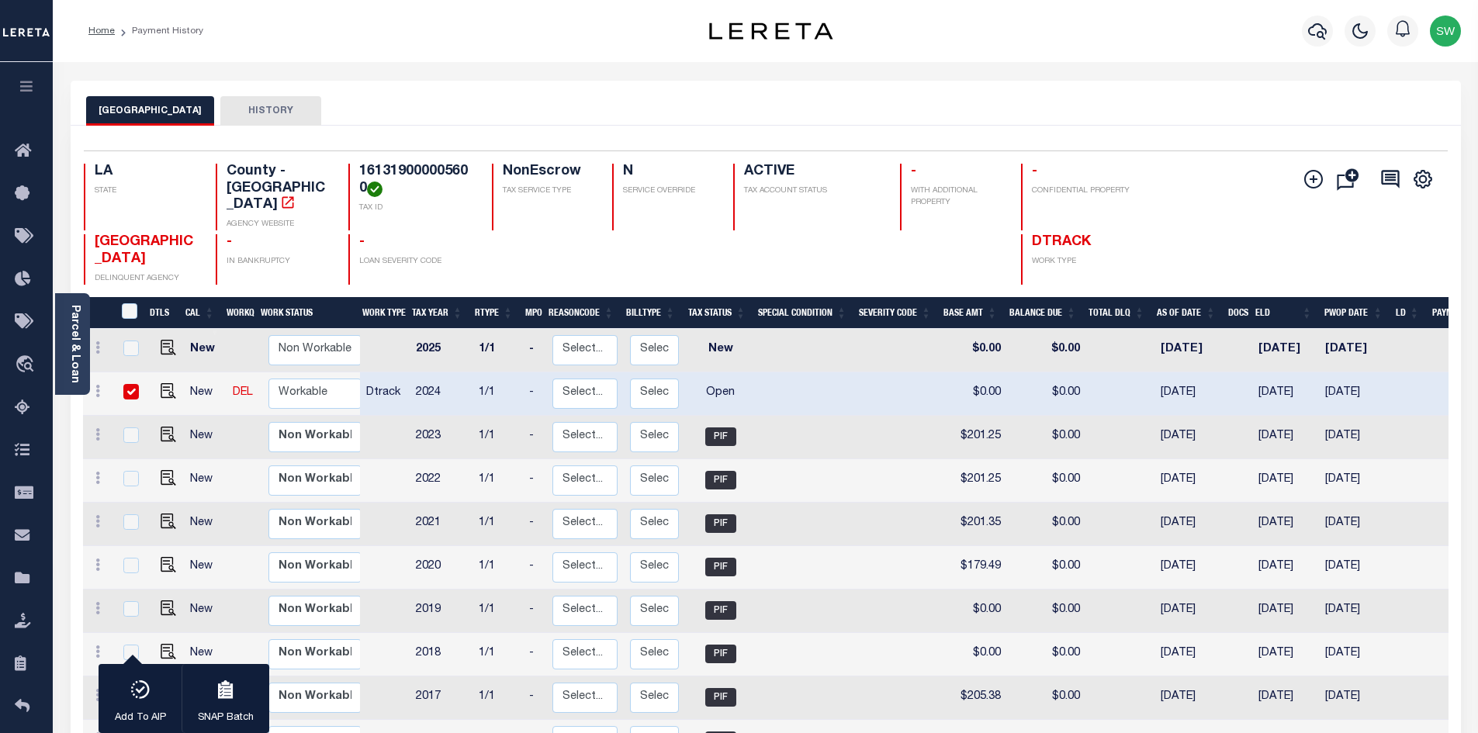
click at [78, 335] on link "Parcel & Loan" at bounding box center [74, 344] width 11 height 78
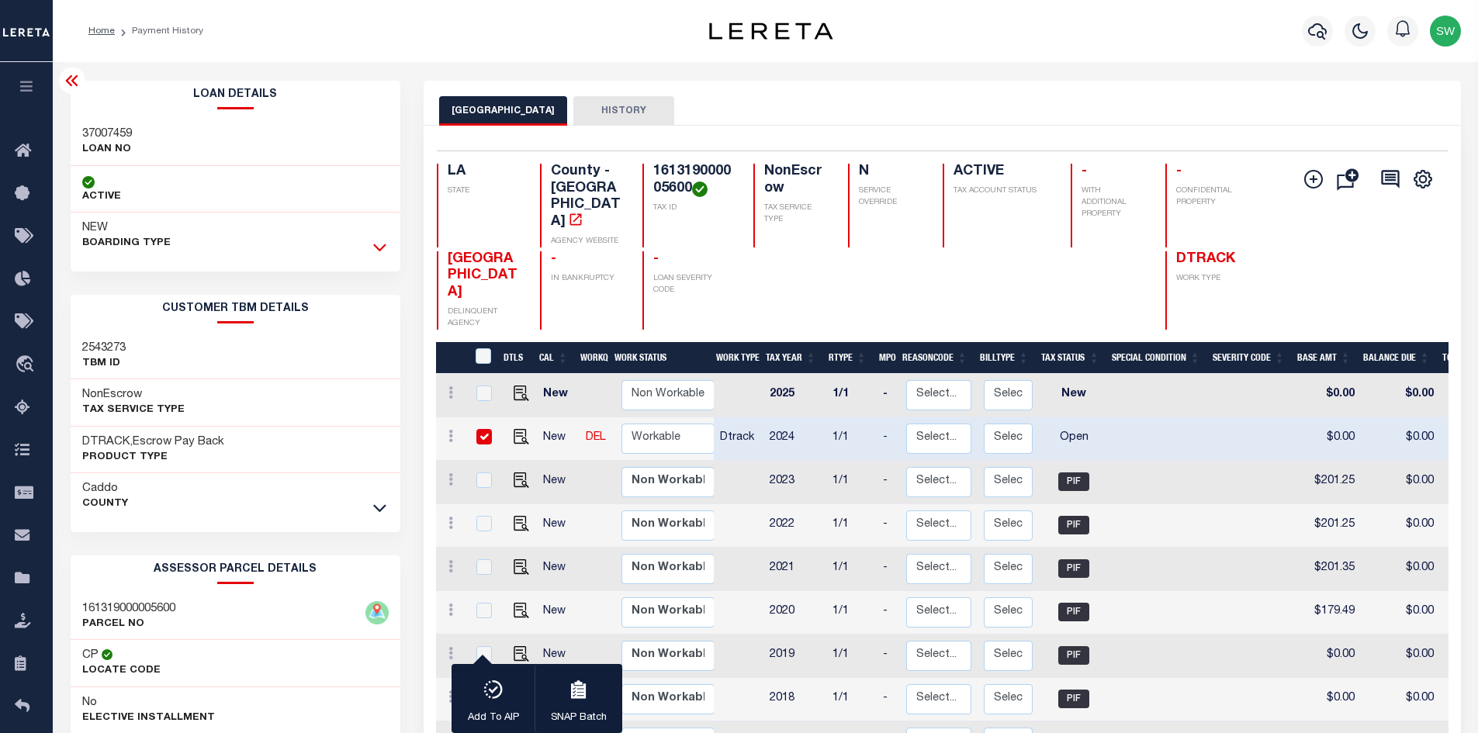
click at [376, 244] on icon at bounding box center [379, 247] width 13 height 16
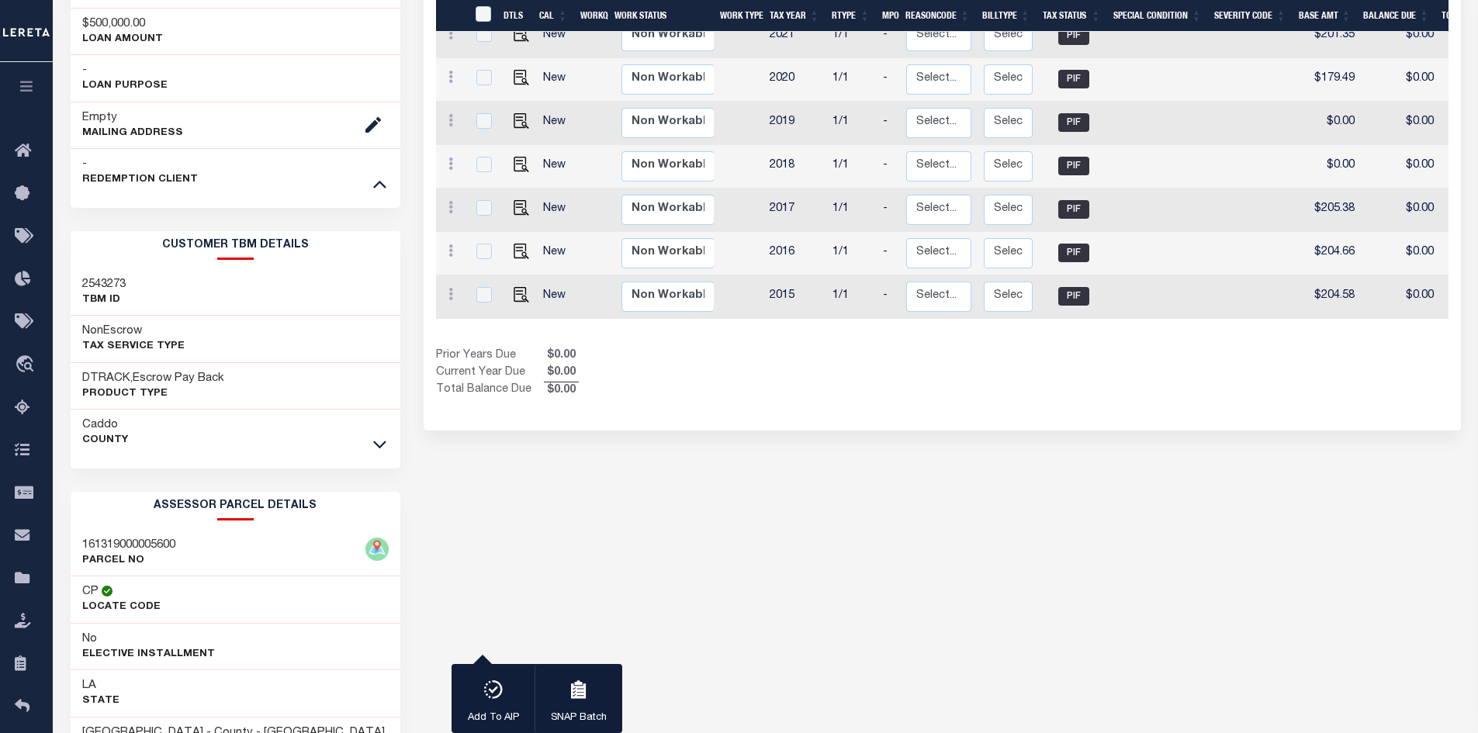
scroll to position [539, 0]
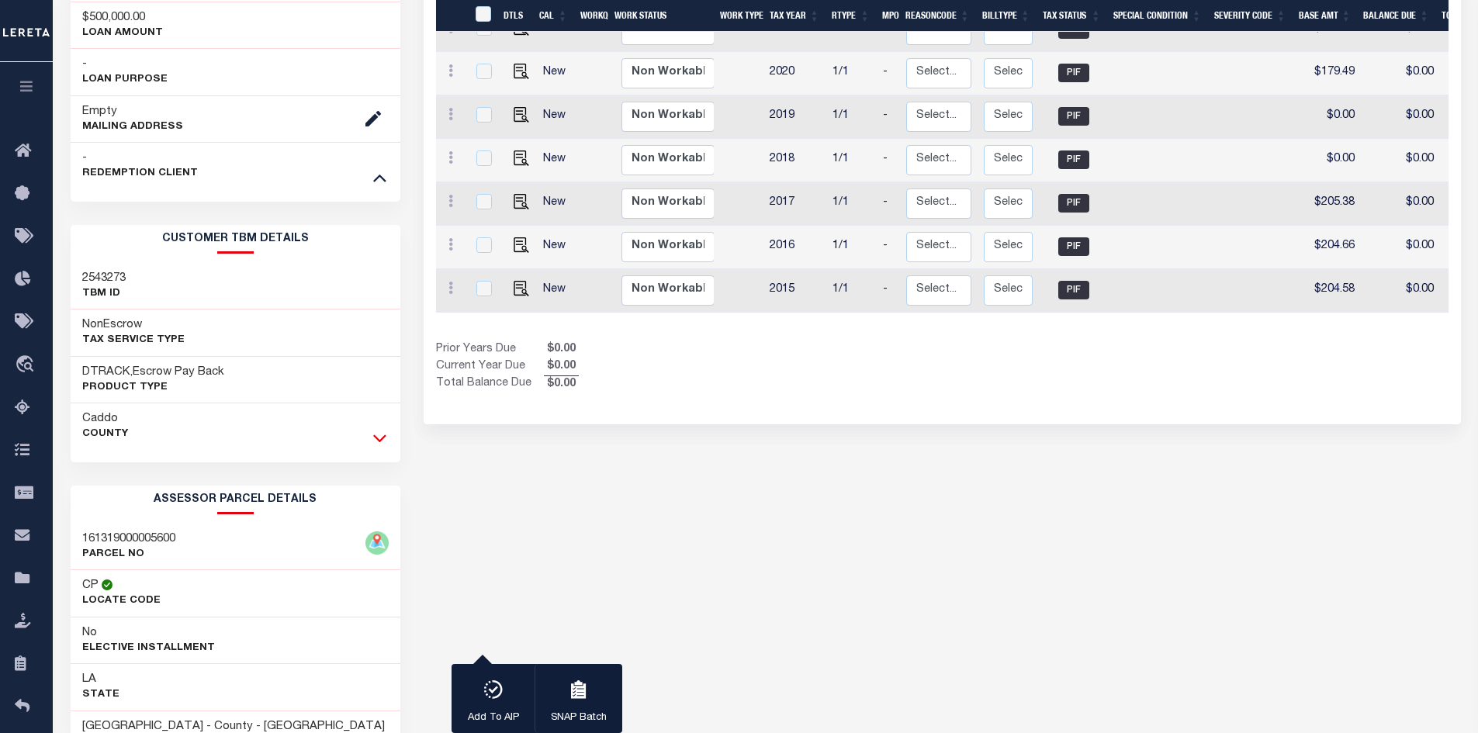
click at [375, 438] on icon at bounding box center [379, 439] width 13 height 8
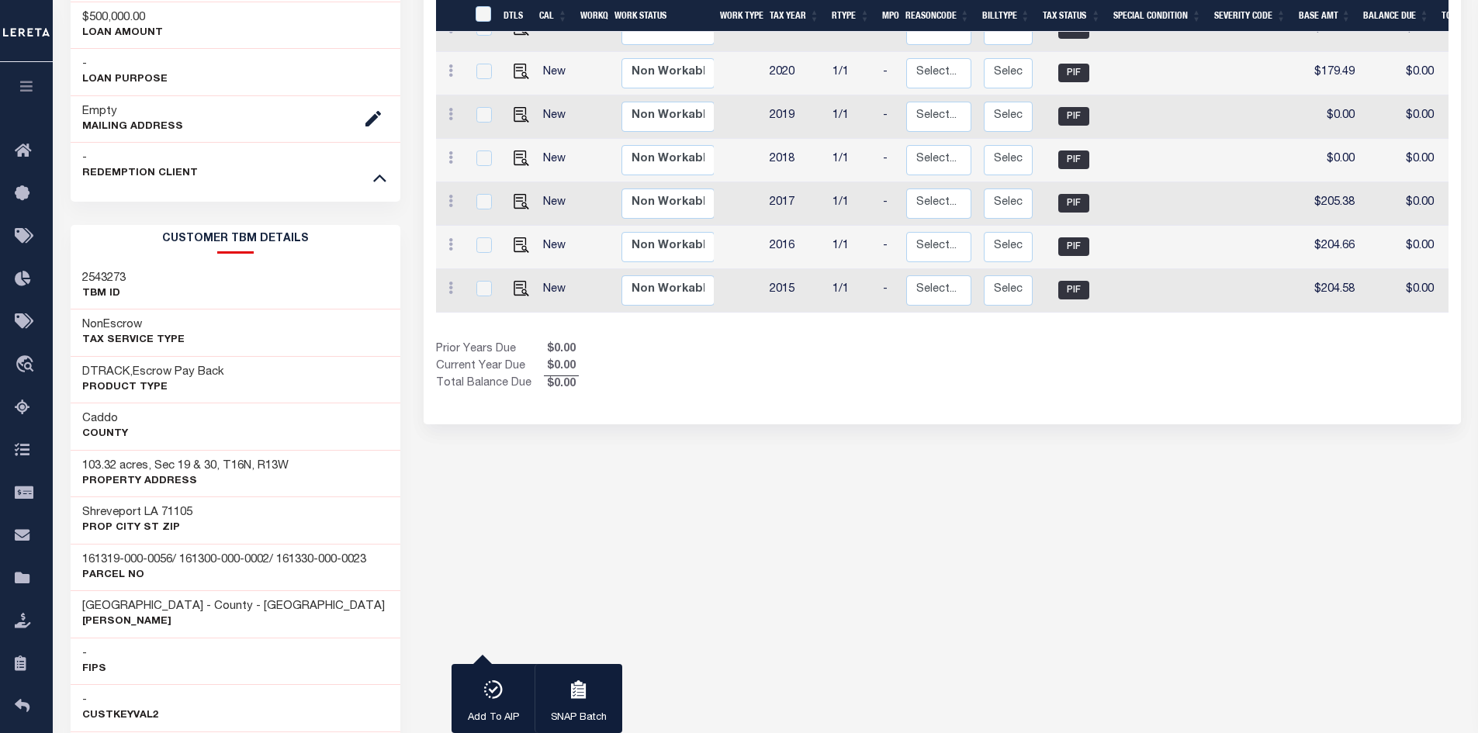
click at [487, 514] on div "CADDO PARISH HISTORY 1 Selected 11 1" at bounding box center [942, 471] width 1061 height 1861
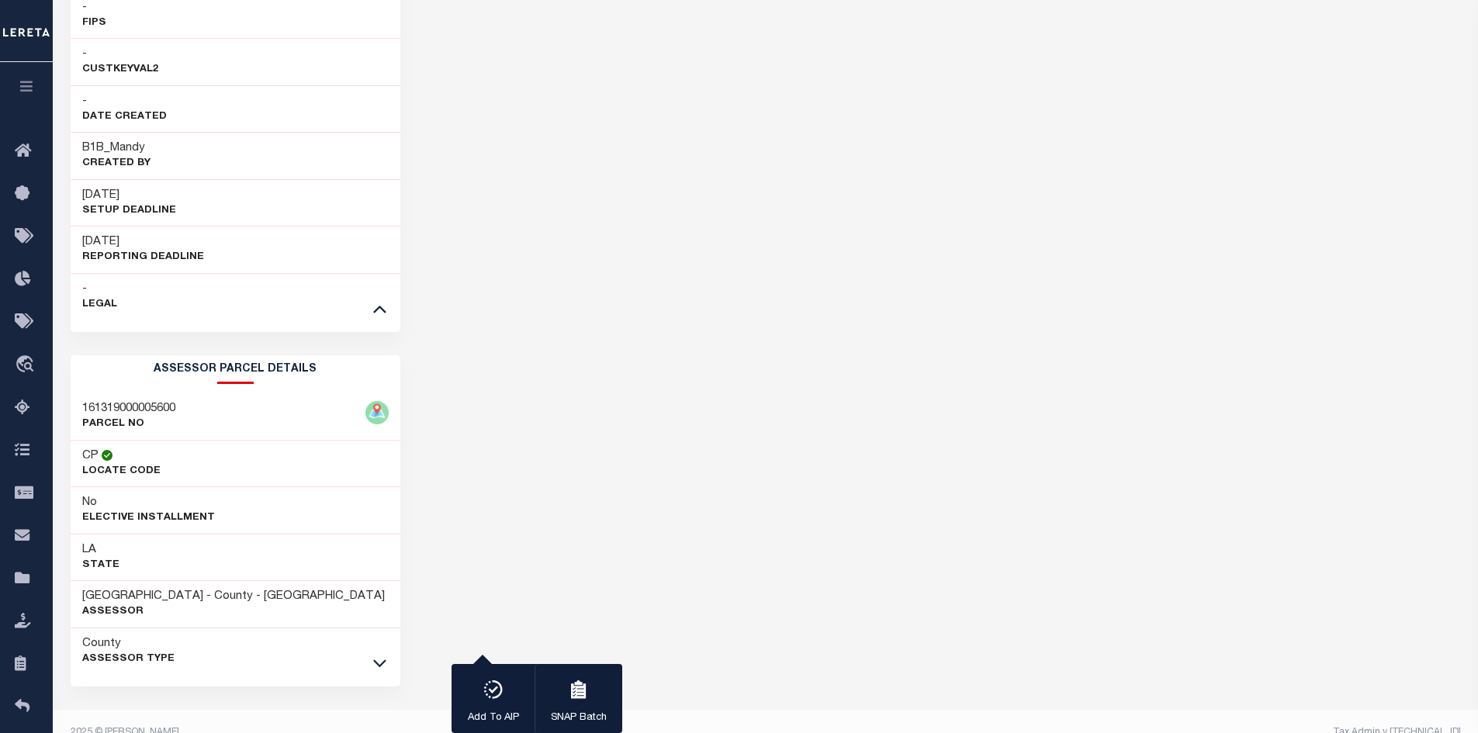
scroll to position [1211, 0]
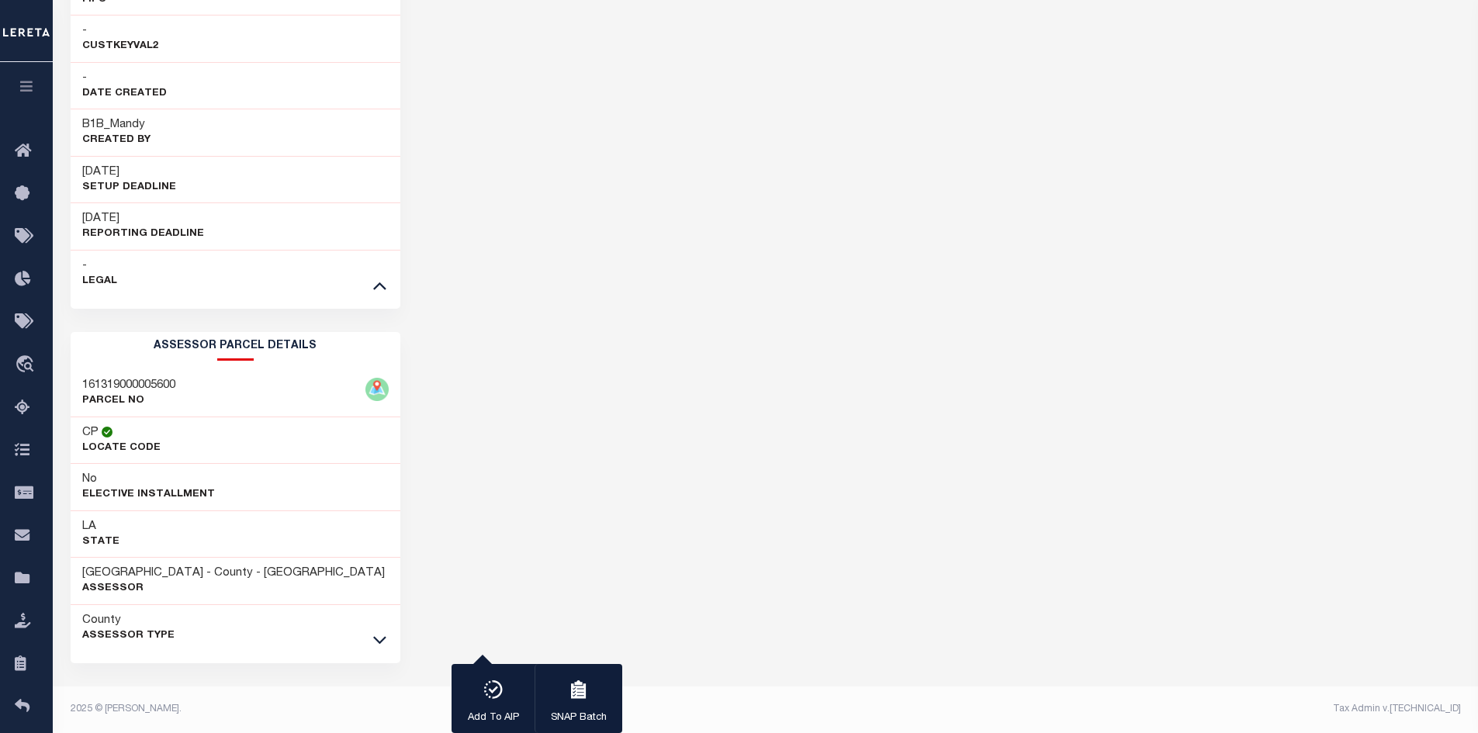
drag, startPoint x: 376, startPoint y: 641, endPoint x: 385, endPoint y: 634, distance: 11.6
click at [375, 641] on icon at bounding box center [379, 640] width 13 height 16
click at [776, 543] on div "CADDO PARISH HISTORY 1 Selected 11 1" at bounding box center [942, 151] width 1061 height 2565
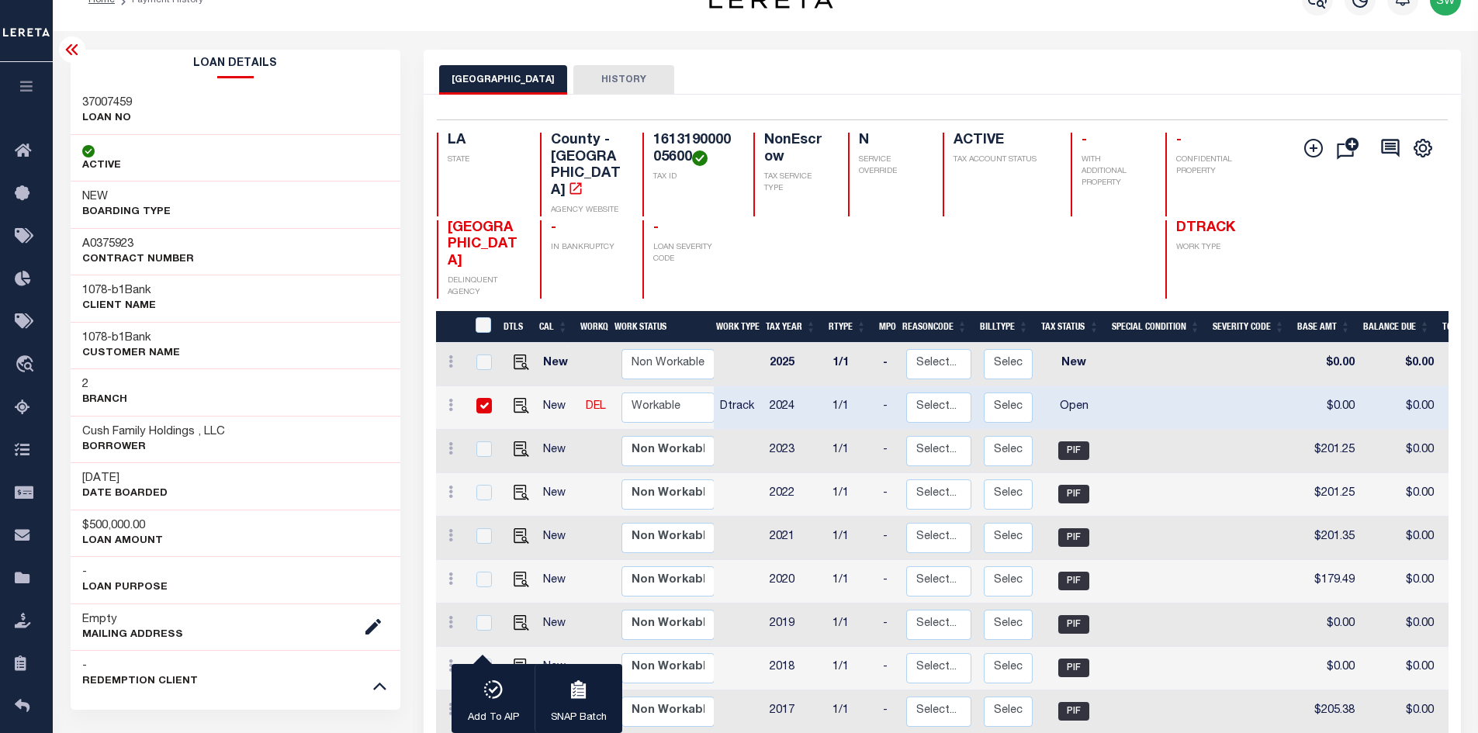
scroll to position [0, 0]
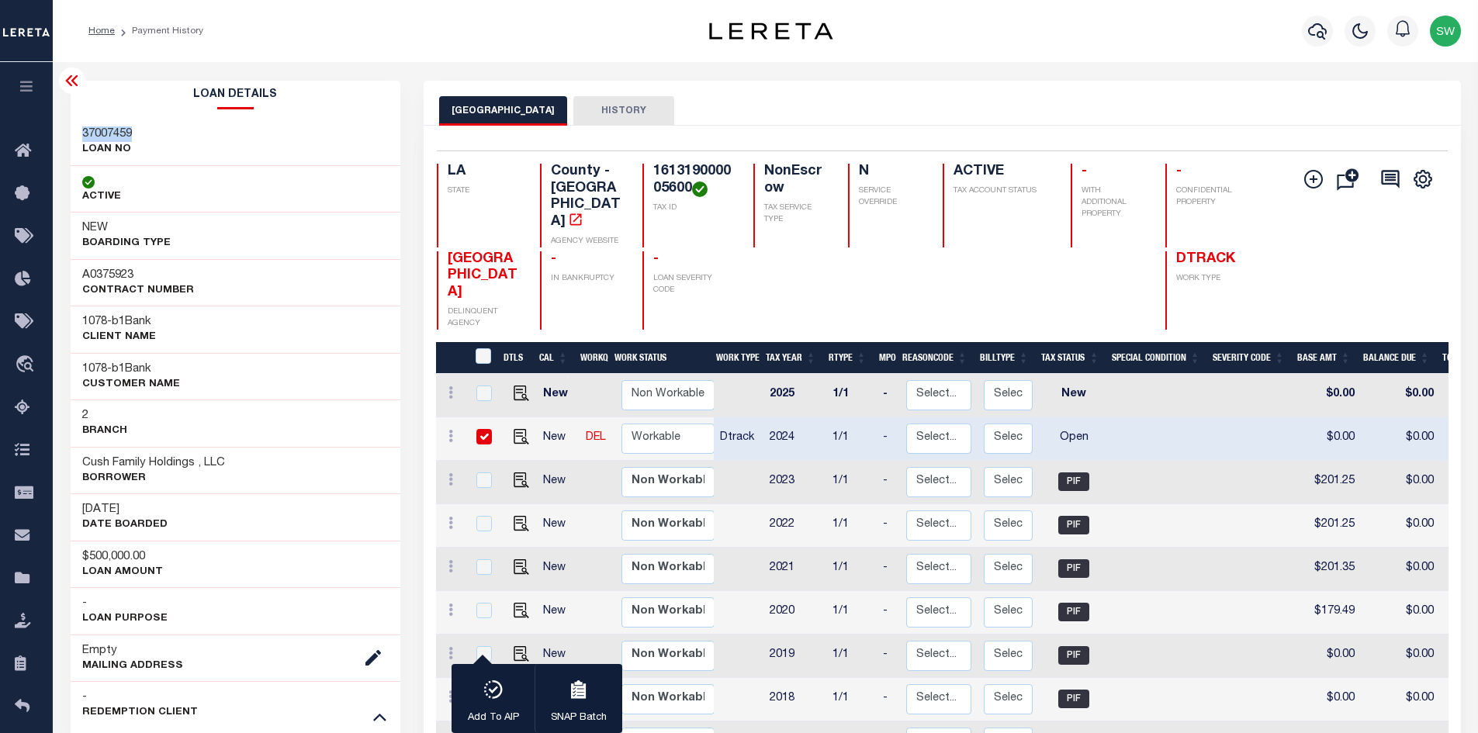
drag, startPoint x: 137, startPoint y: 133, endPoint x: 62, endPoint y: 138, distance: 74.7
copy h3 "37007459"
drag, startPoint x: 193, startPoint y: 465, endPoint x: 151, endPoint y: 456, distance: 42.8
click at [151, 456] on h3 "Cush Family Holdings , LLC" at bounding box center [153, 463] width 143 height 16
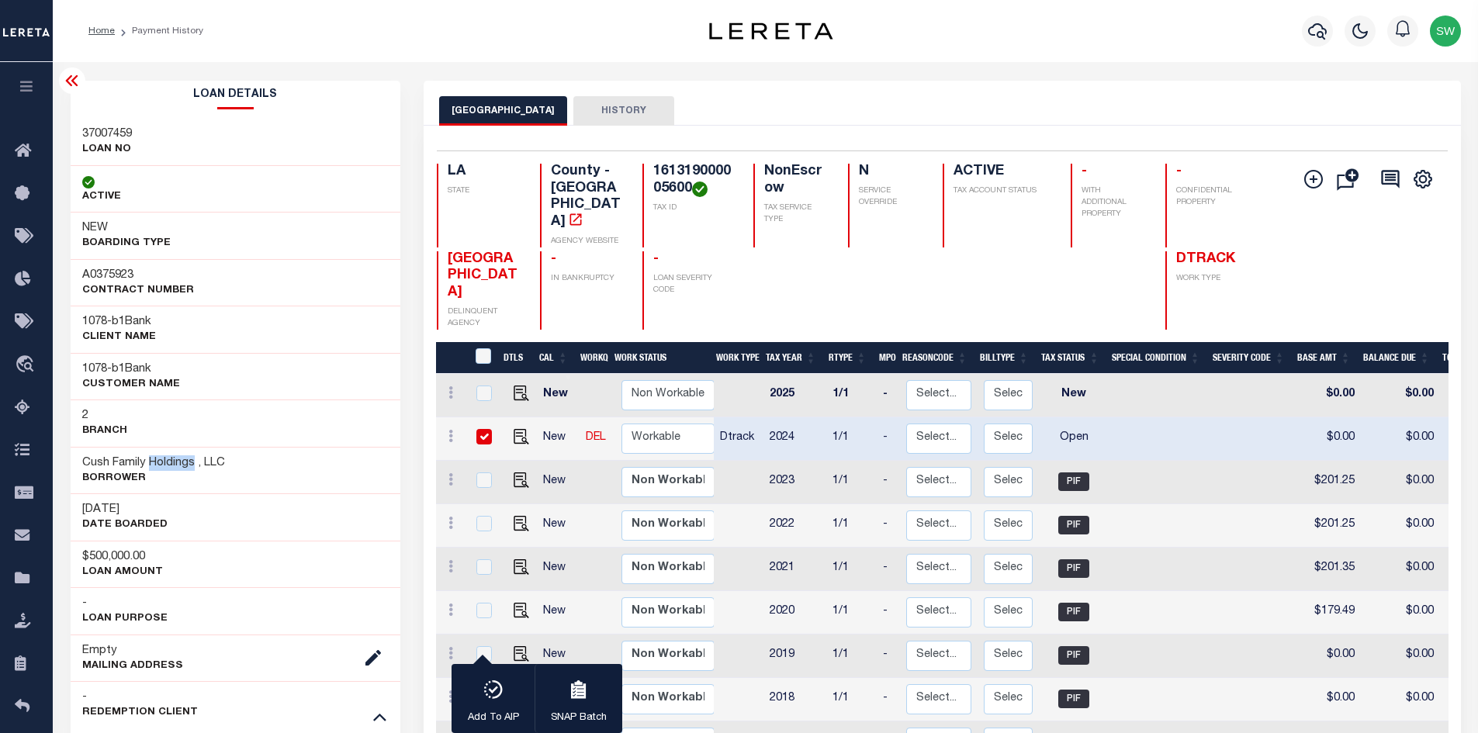
copy h3 "Holdings"
click at [1321, 35] on icon "button" at bounding box center [1317, 31] width 19 height 19
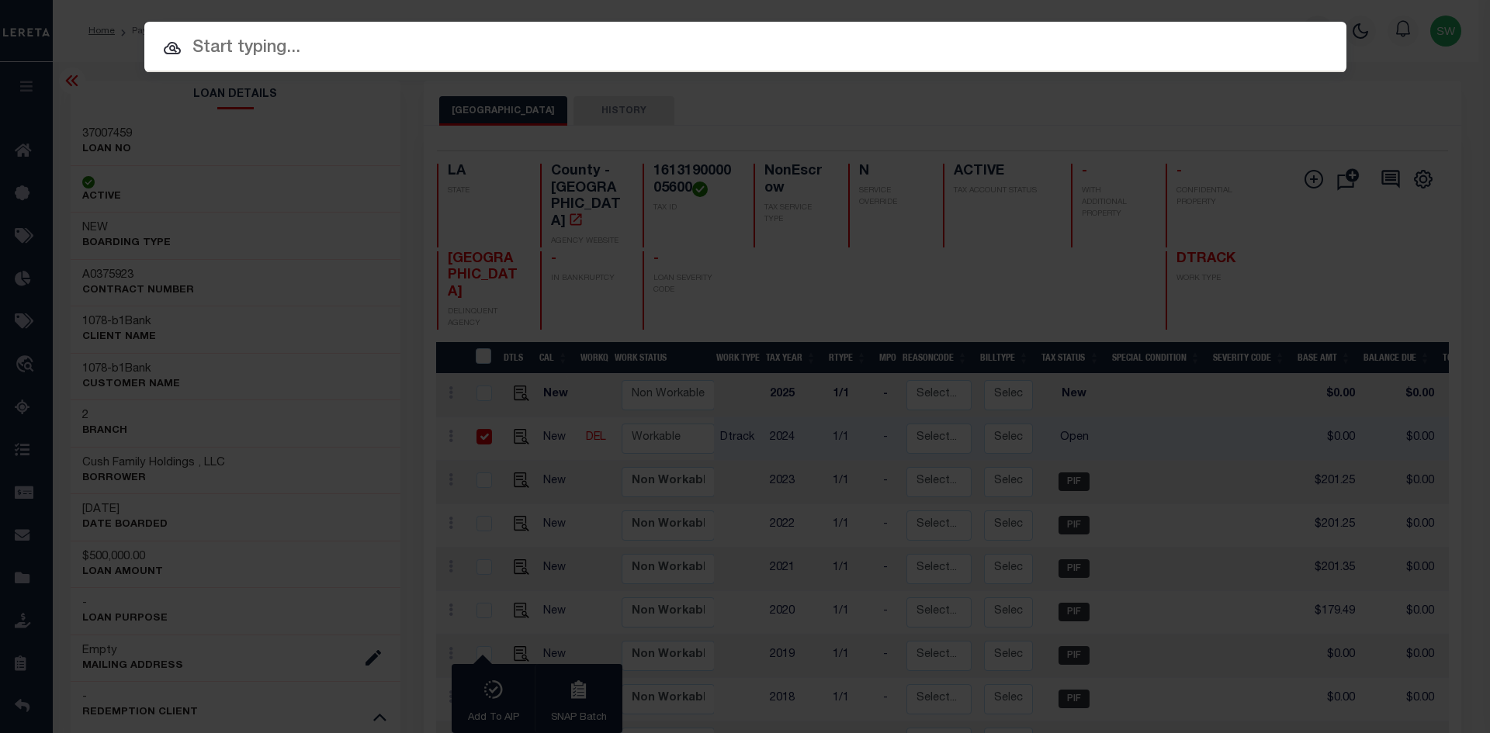
click at [188, 50] on input "text" at bounding box center [745, 48] width 1202 height 27
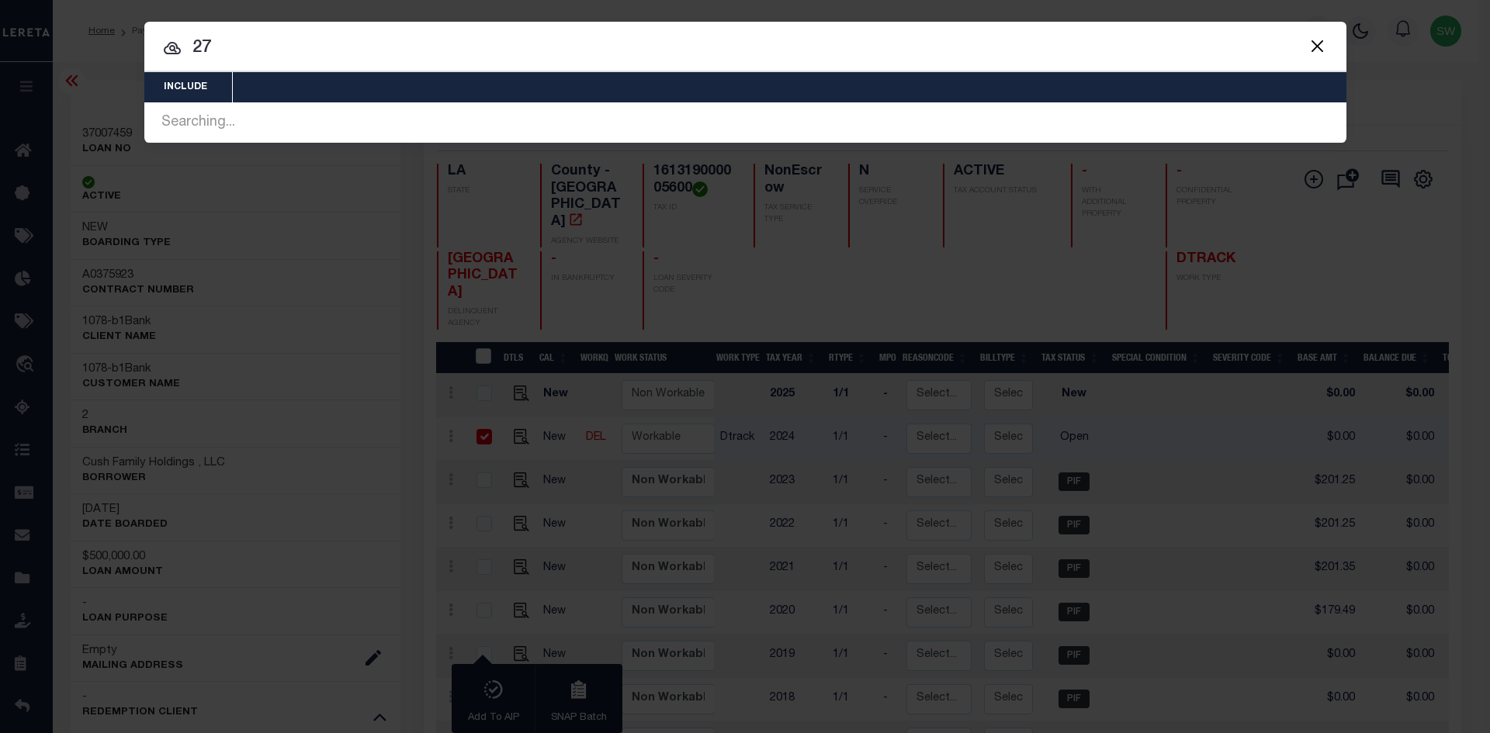
type input "2"
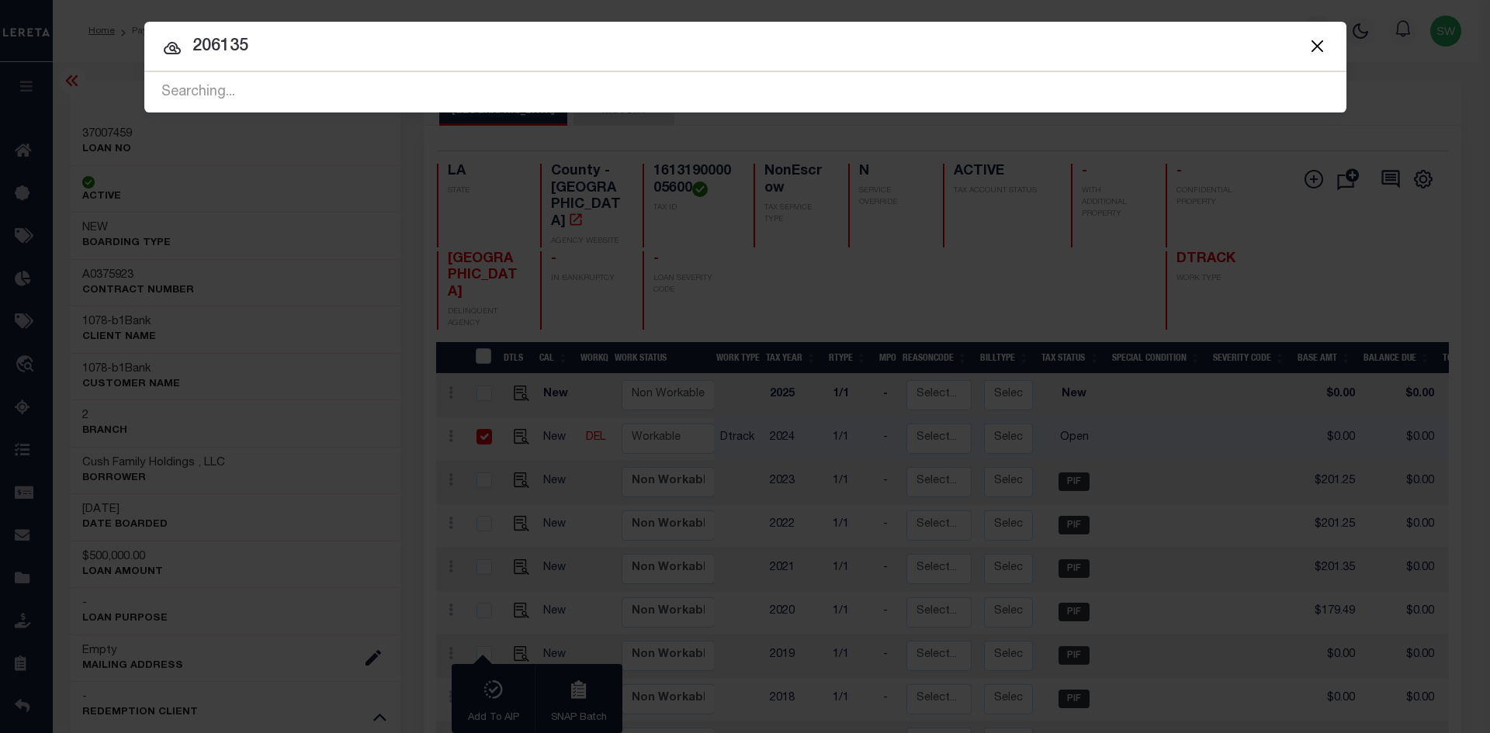
type input "206135"
drag, startPoint x: 279, startPoint y: 44, endPoint x: 186, endPoint y: 46, distance: 92.3
click at [190, 48] on input "206135" at bounding box center [745, 46] width 1202 height 27
type input "27003698"
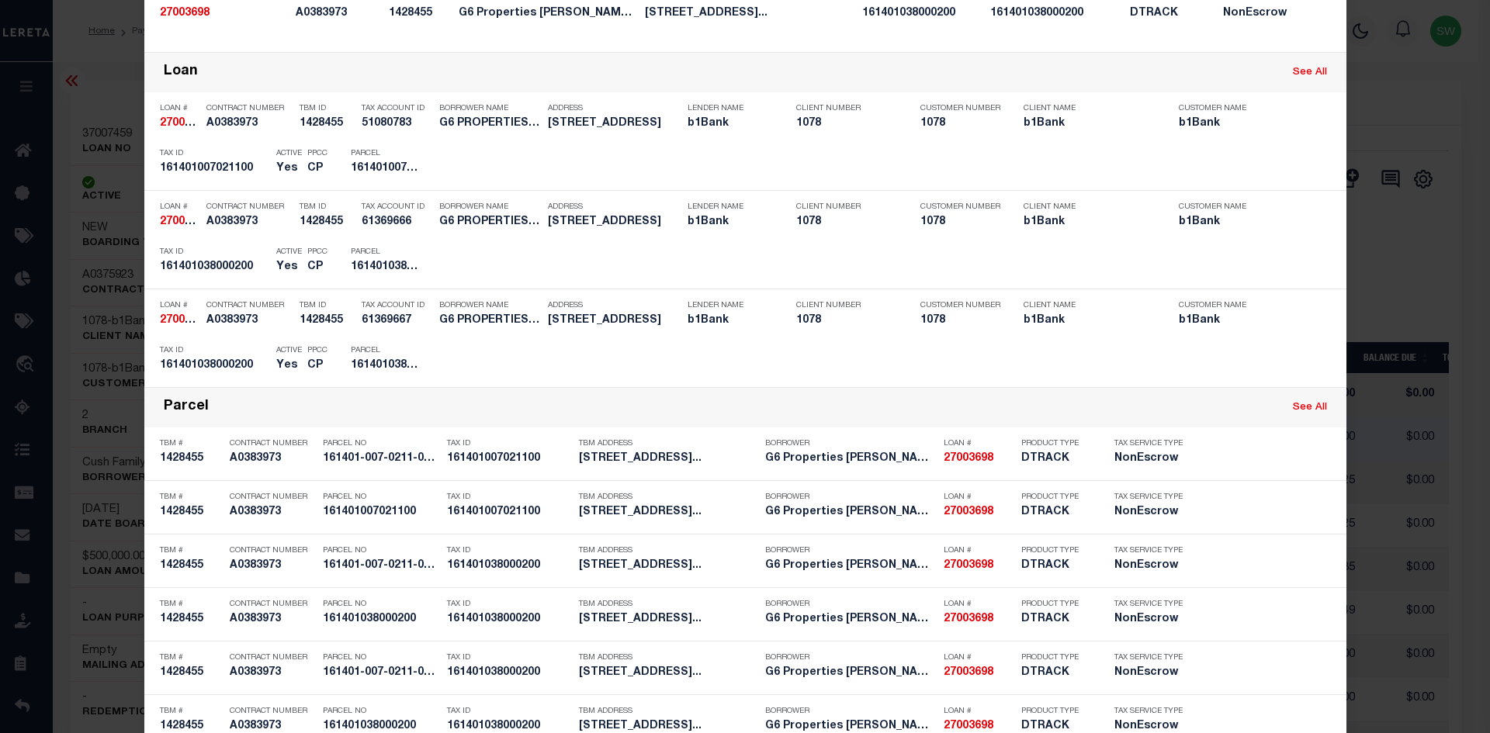
scroll to position [270, 0]
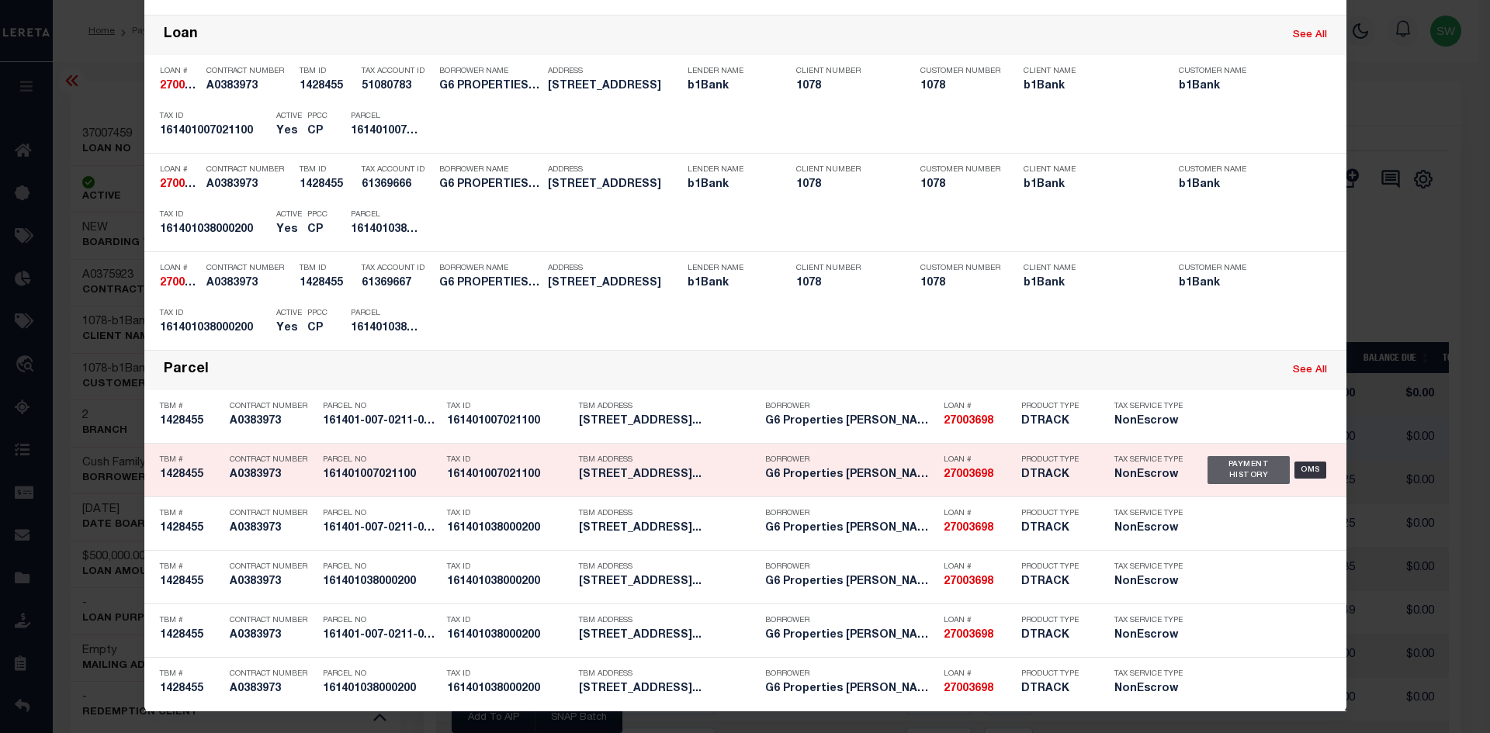
click at [1221, 467] on div "Payment History" at bounding box center [1248, 470] width 83 height 28
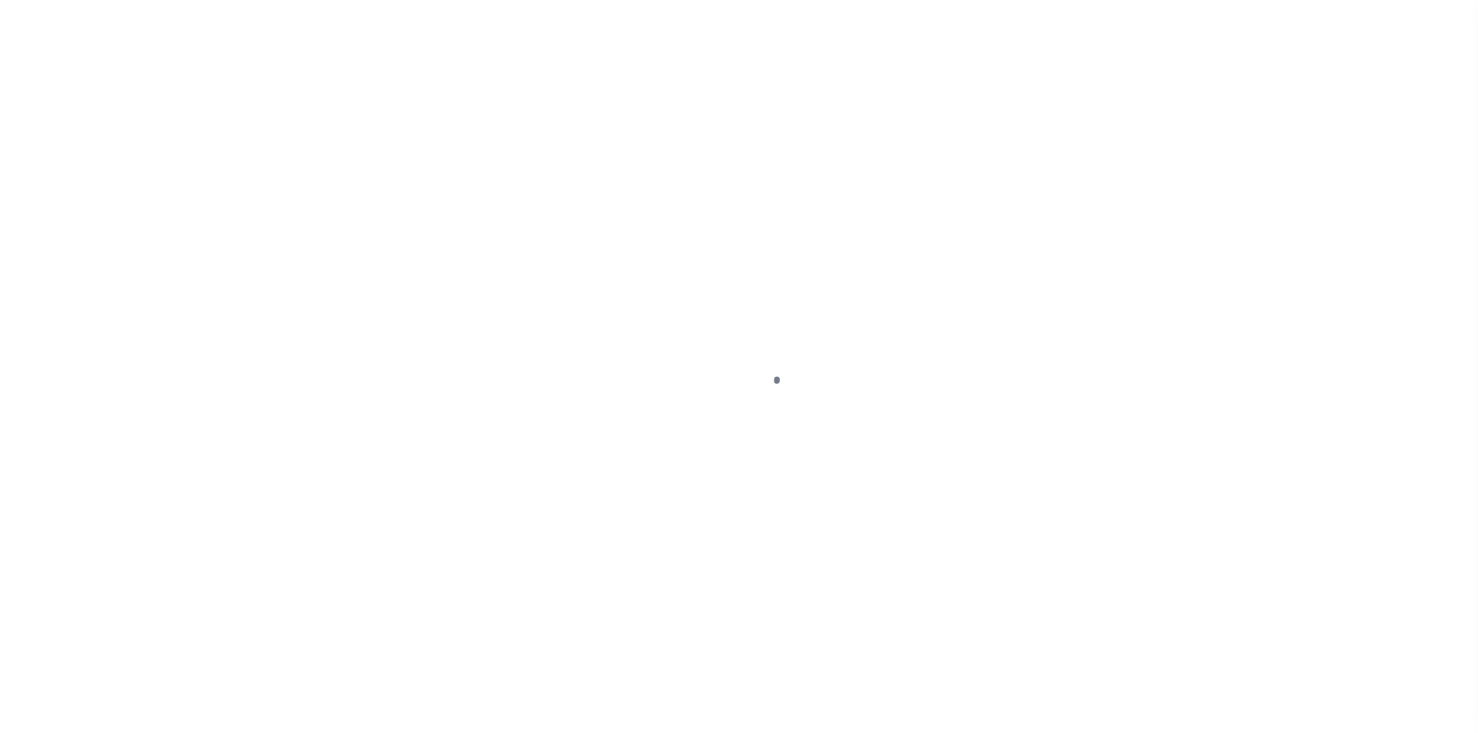
select select "OP2"
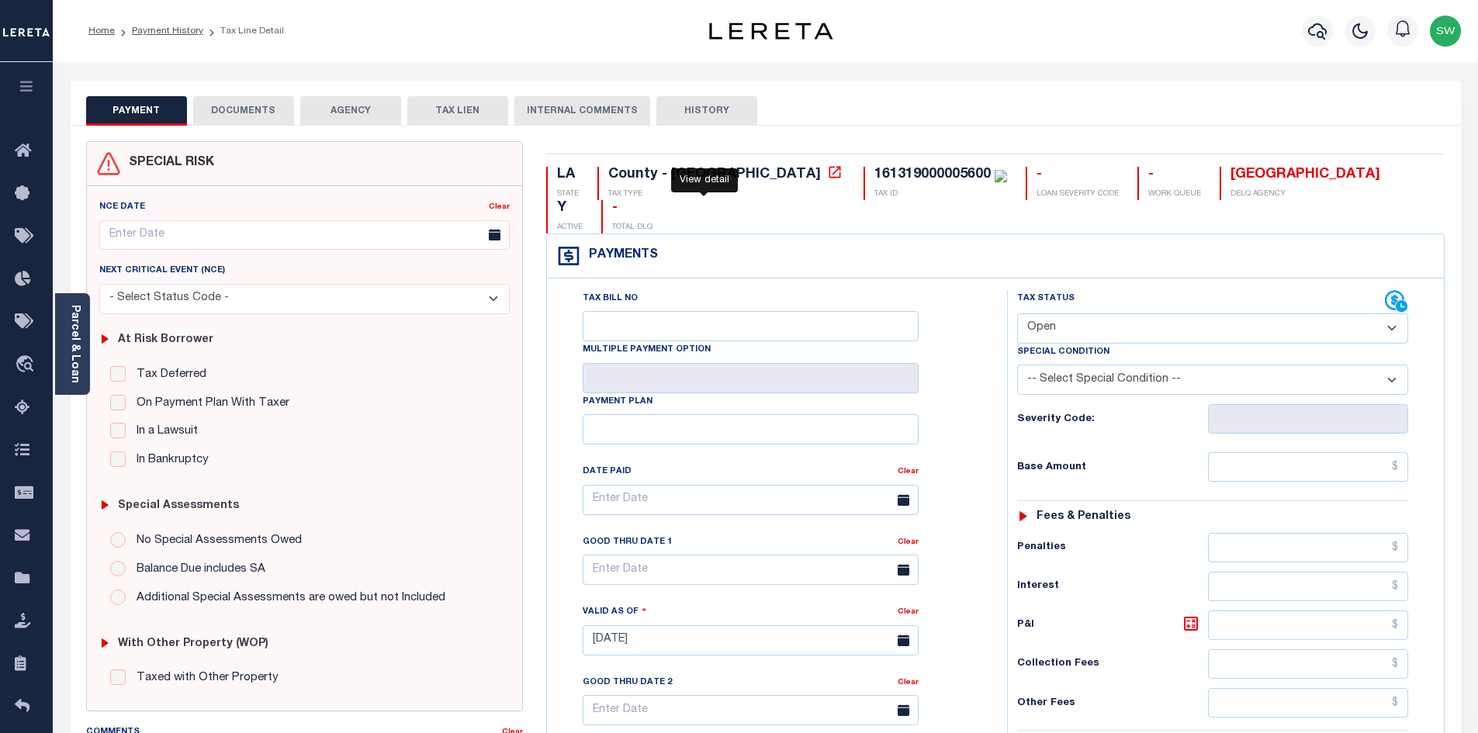
click at [827, 172] on icon at bounding box center [835, 172] width 16 height 16
drag, startPoint x: 857, startPoint y: 174, endPoint x: 740, endPoint y: 178, distance: 116.5
click at [864, 178] on div "161319000005600 TAX ID" at bounding box center [936, 183] width 144 height 33
copy div "161319000005600"
click at [80, 348] on link "Parcel & Loan" at bounding box center [74, 344] width 11 height 78
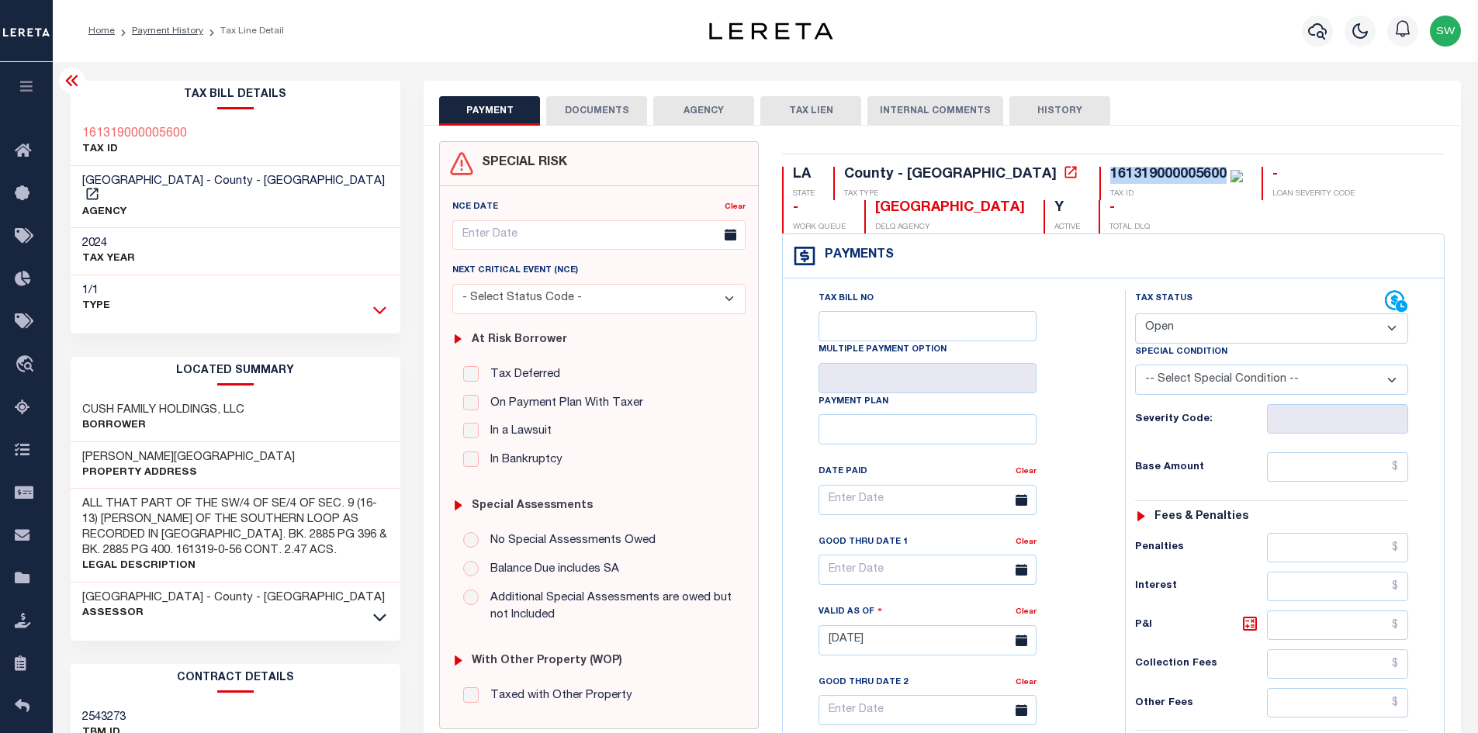
click at [375, 302] on icon at bounding box center [379, 310] width 13 height 16
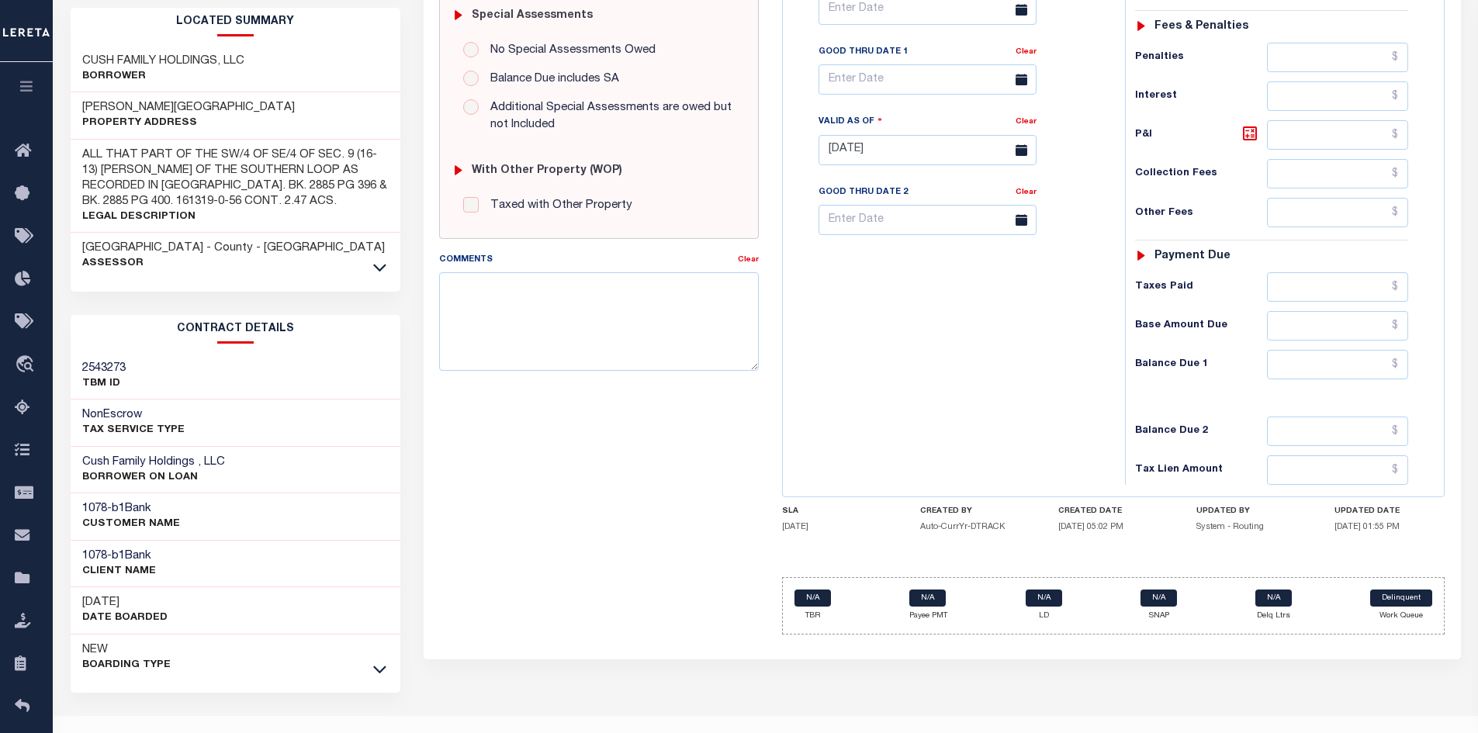
scroll to position [500, 0]
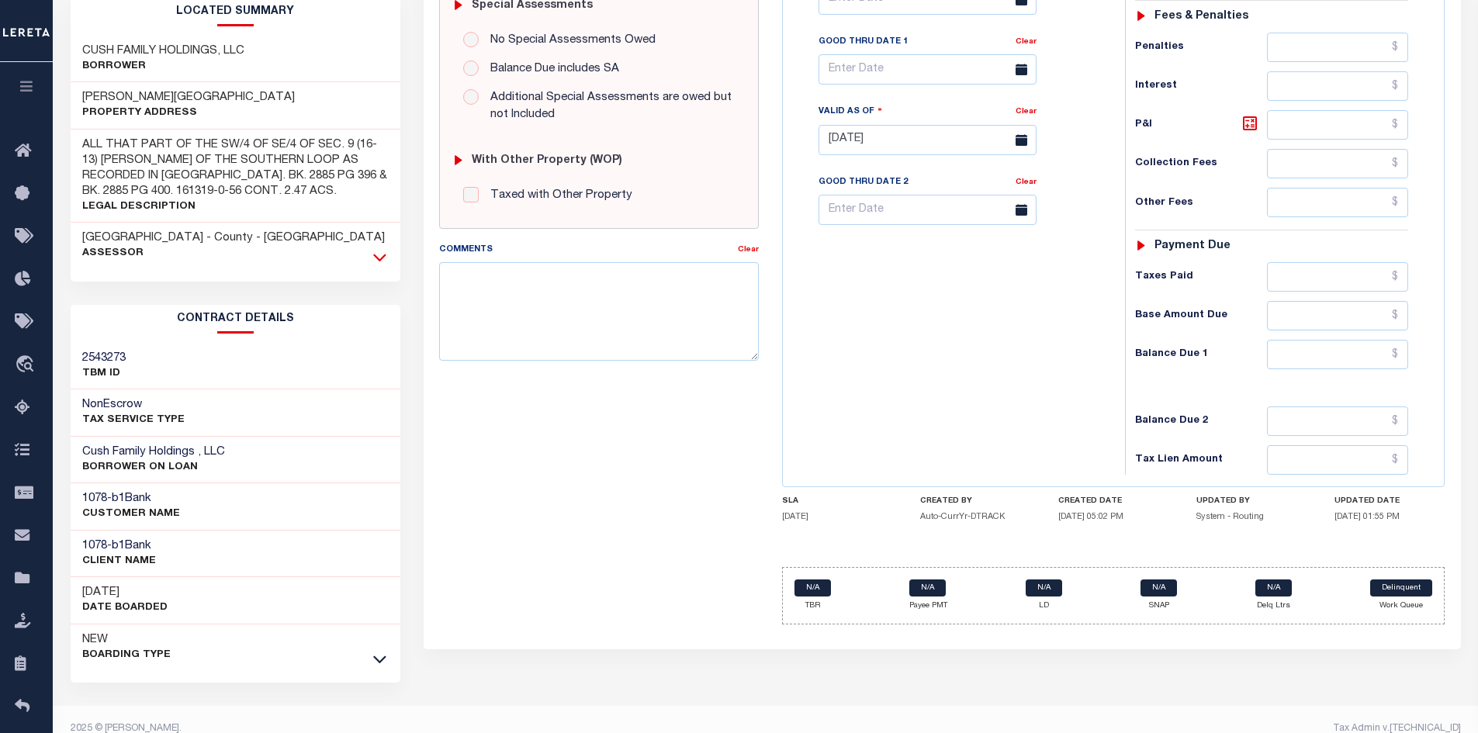
click at [377, 249] on icon at bounding box center [379, 257] width 13 height 16
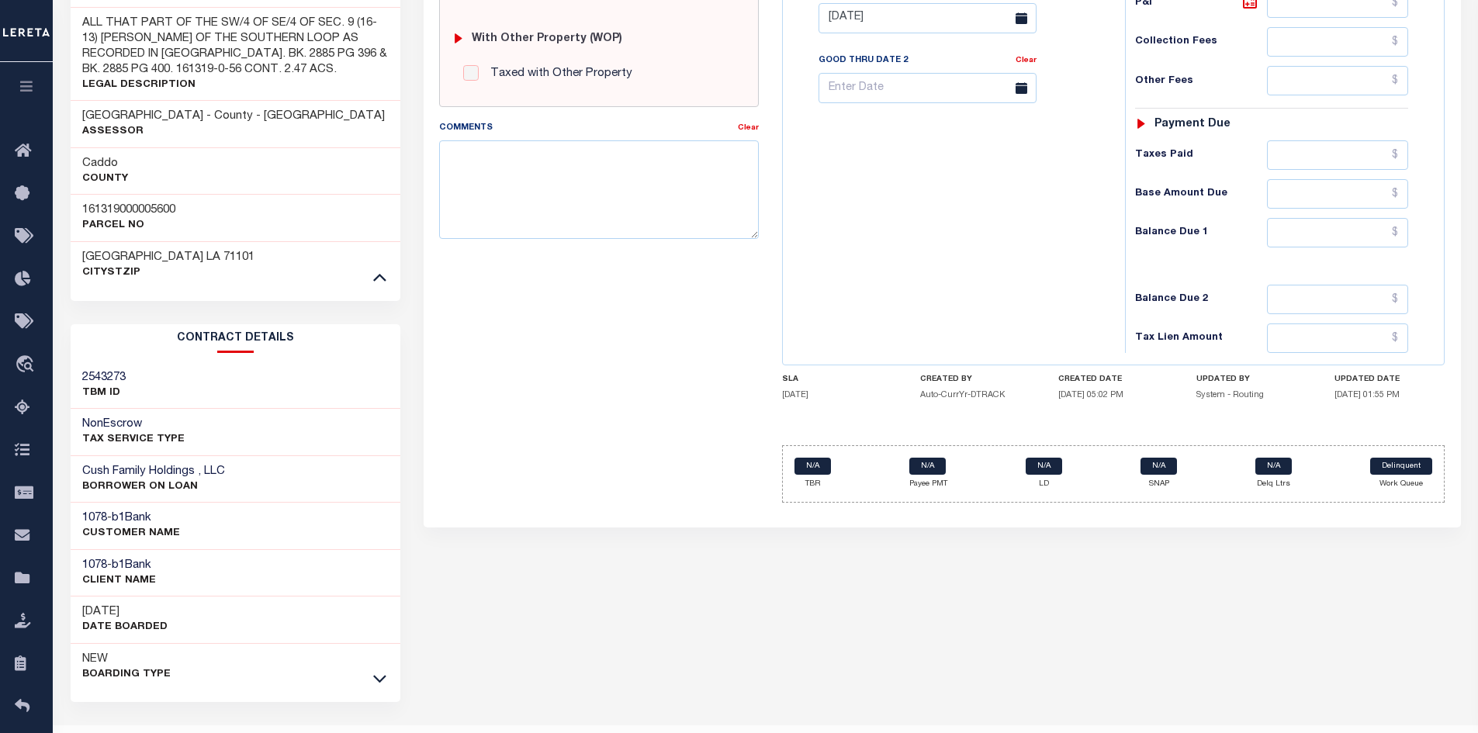
scroll to position [641, 0]
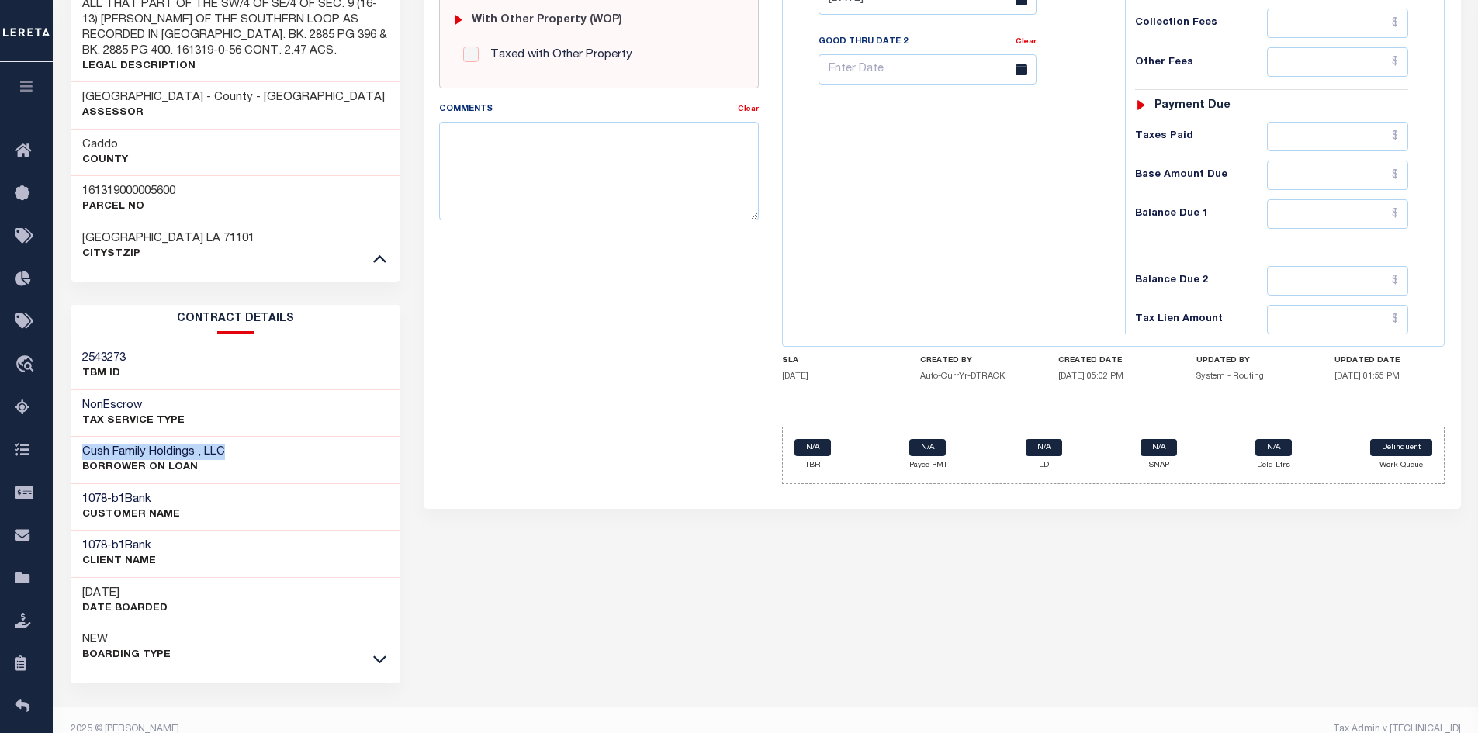
drag, startPoint x: 230, startPoint y: 438, endPoint x: 75, endPoint y: 439, distance: 154.4
click at [75, 439] on div "Cush Family Holdings , LLC BORROWER ON LOAN" at bounding box center [236, 460] width 331 height 47
copy h3 "Cush Family Holdings , LLC"
click at [379, 651] on icon at bounding box center [379, 659] width 13 height 16
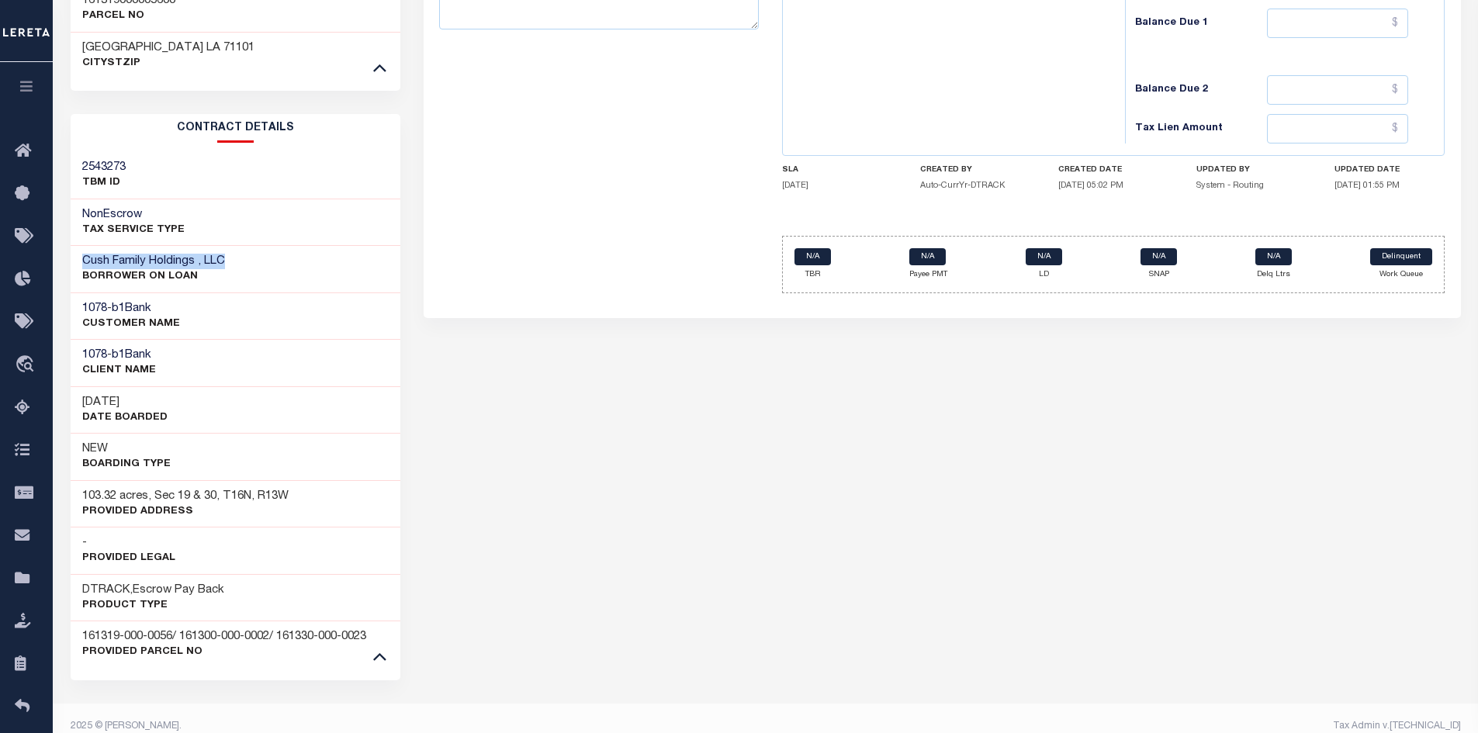
scroll to position [833, 0]
drag, startPoint x: 173, startPoint y: 615, endPoint x: 74, endPoint y: 613, distance: 98.6
click at [74, 619] on div "161319-000-0056/ 161300-000-0002/ 161330-000-0023 Provided Parcel No" at bounding box center [236, 642] width 331 height 47
copy h3 "161319-000-0056"
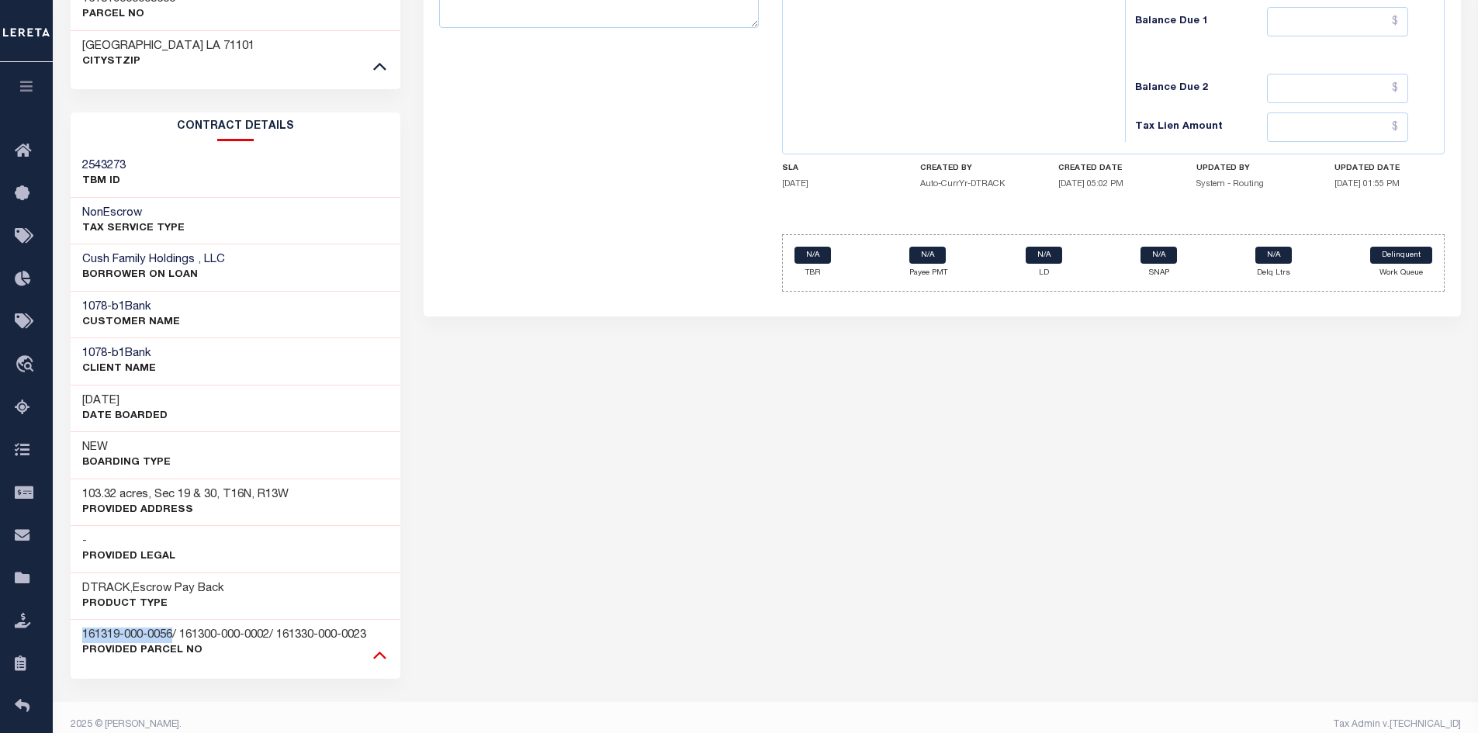
click at [378, 646] on icon at bounding box center [379, 654] width 13 height 16
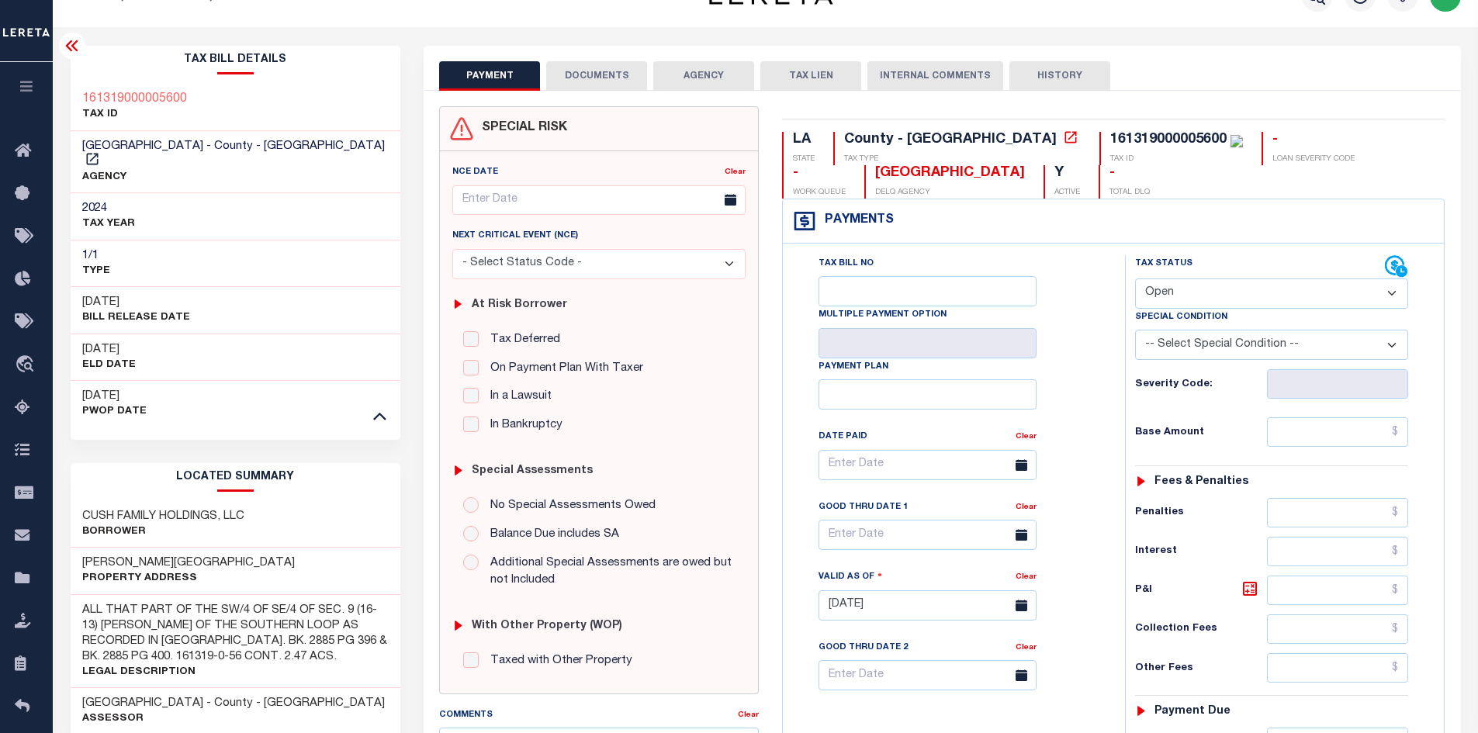
scroll to position [0, 0]
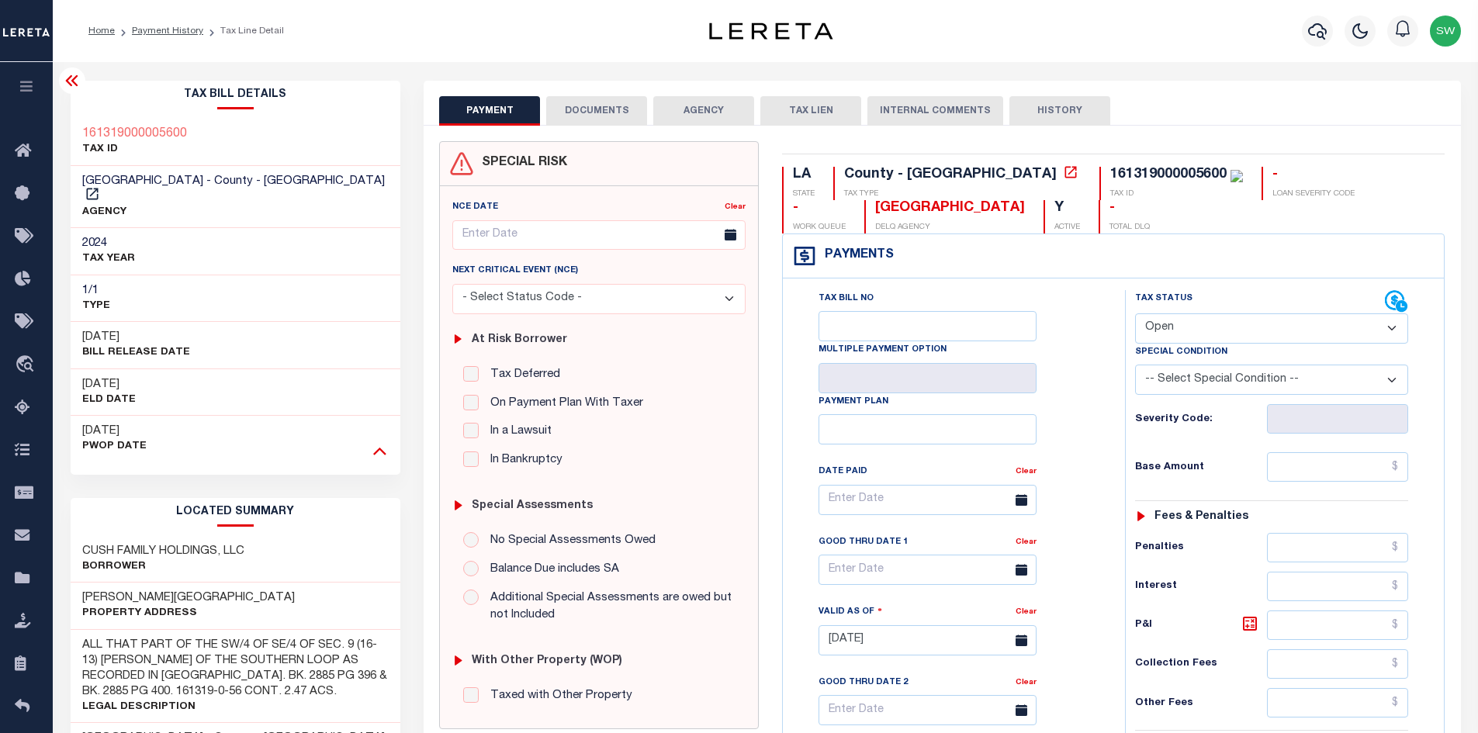
click at [379, 442] on icon at bounding box center [379, 450] width 13 height 16
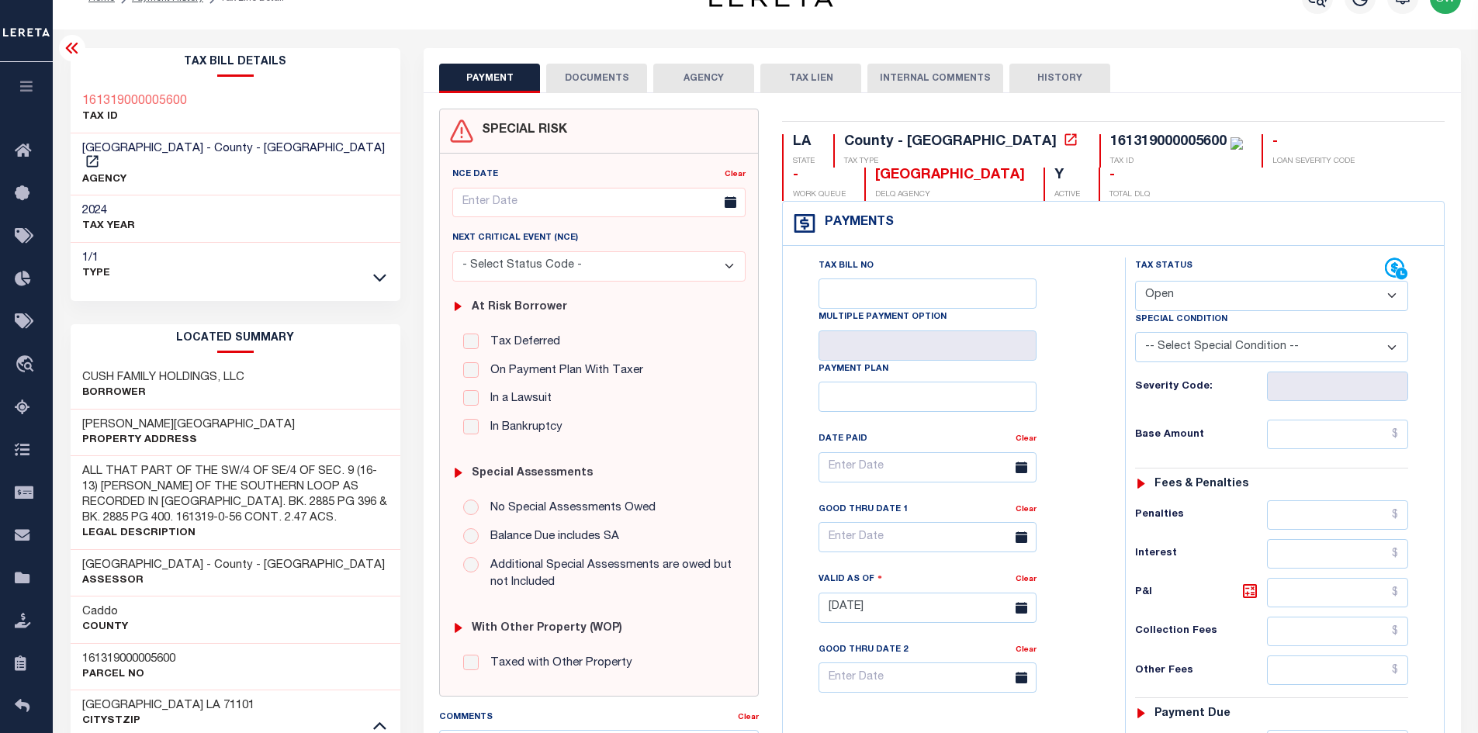
scroll to position [14, 0]
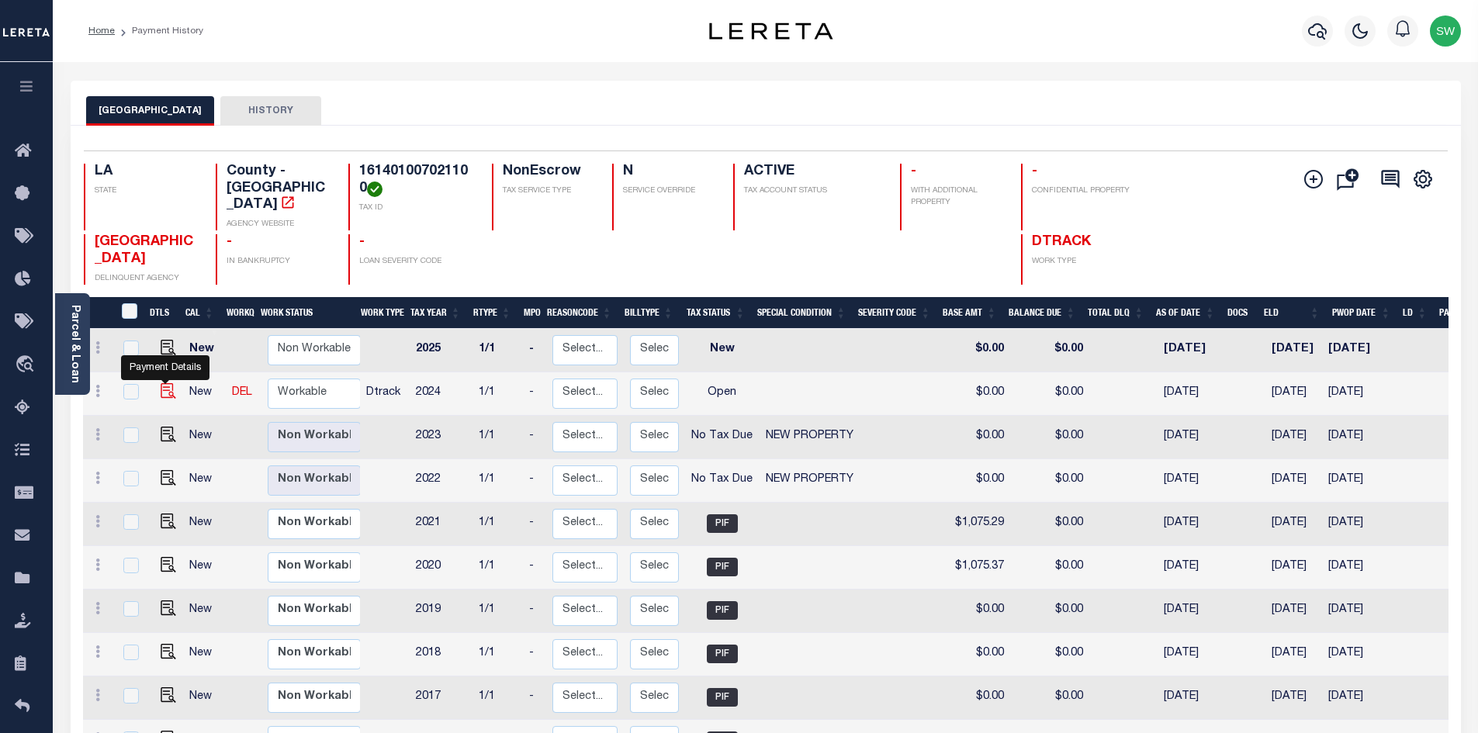
click at [169, 383] on img "" at bounding box center [169, 391] width 16 height 16
checkbox input "true"
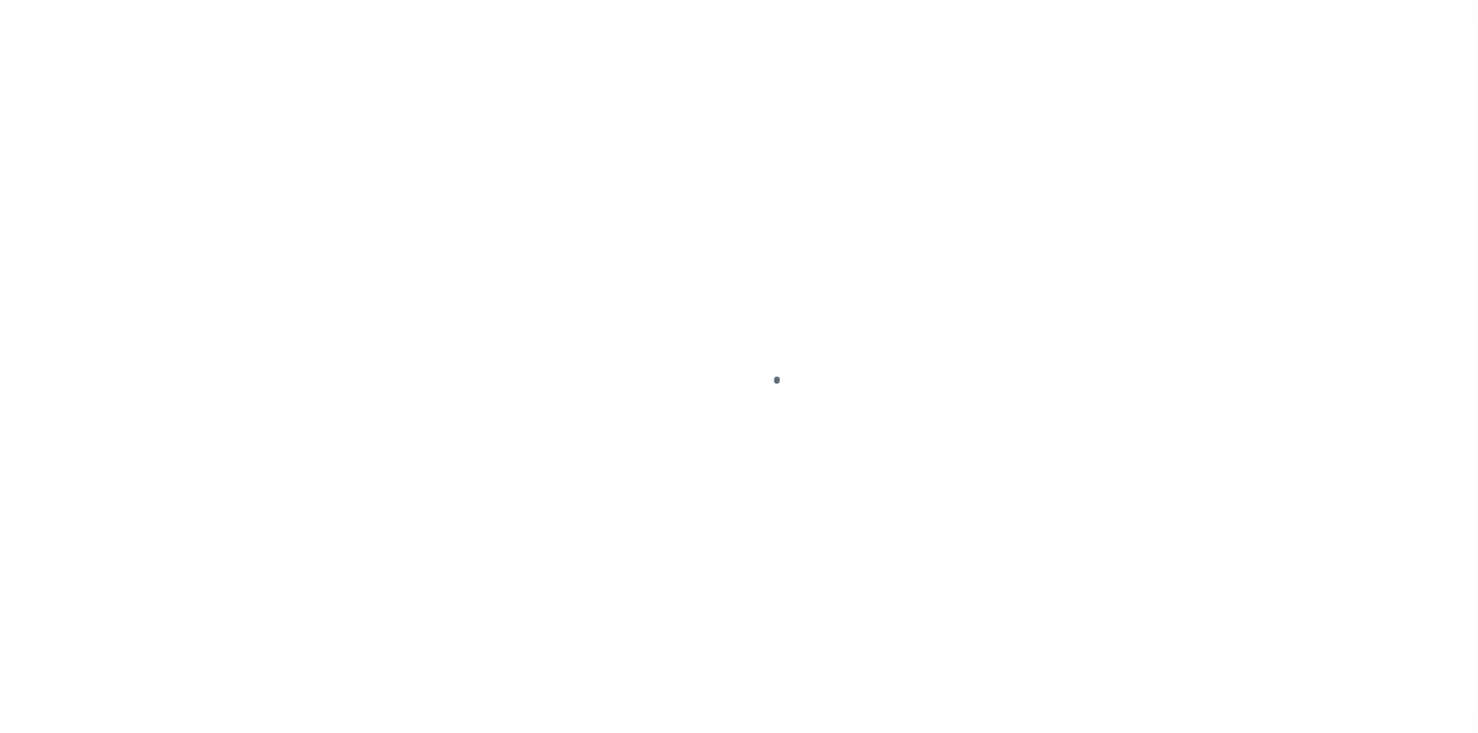
select select "OP2"
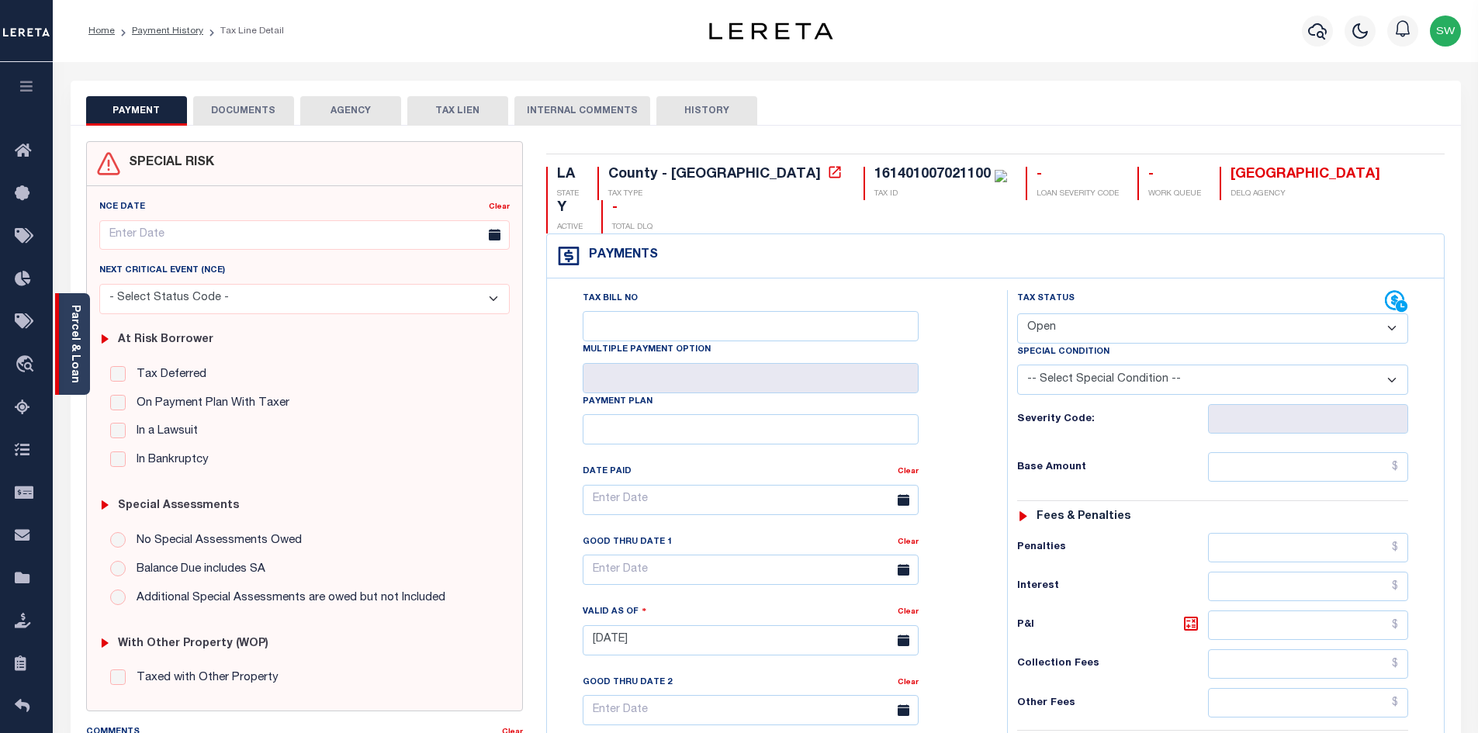
click at [69, 331] on link "Parcel & Loan" at bounding box center [74, 344] width 11 height 78
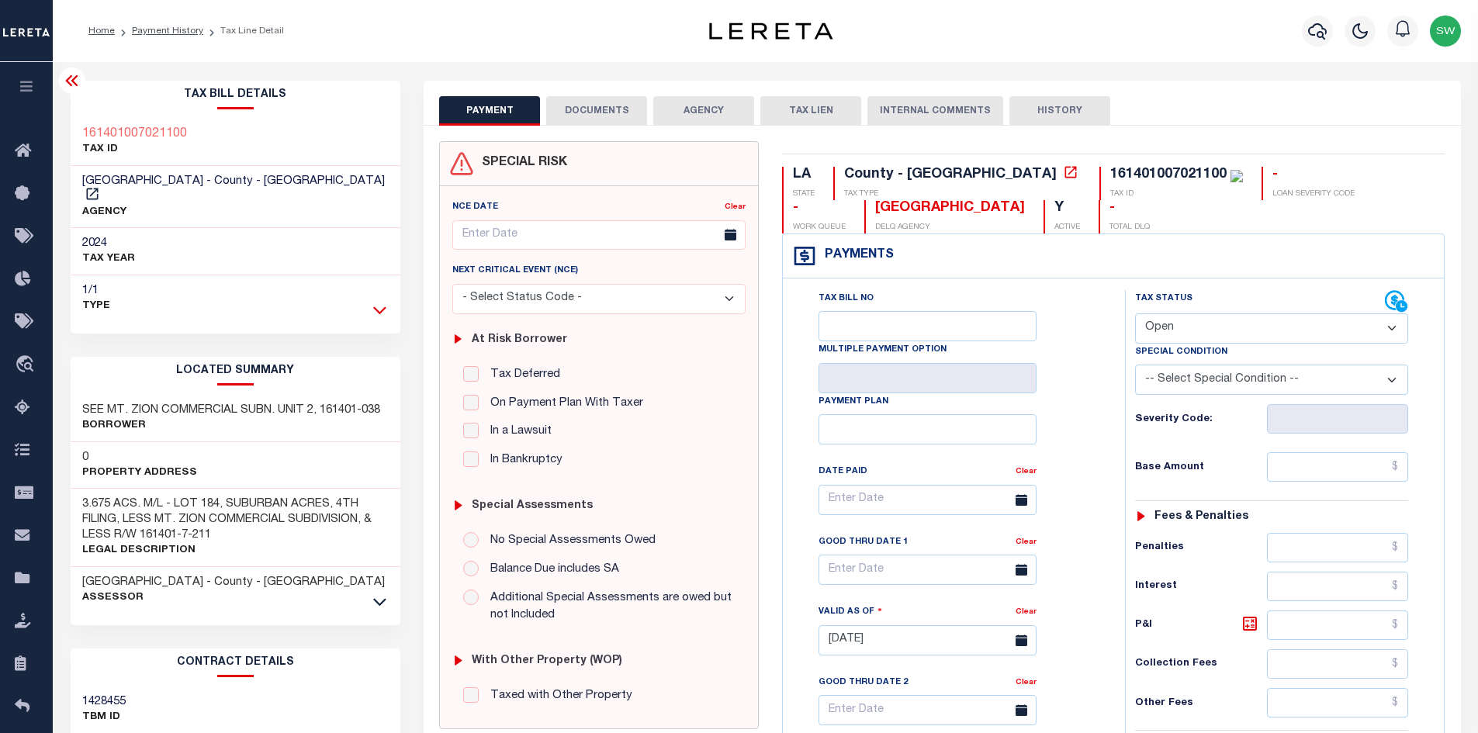
click at [382, 306] on icon at bounding box center [379, 310] width 13 height 8
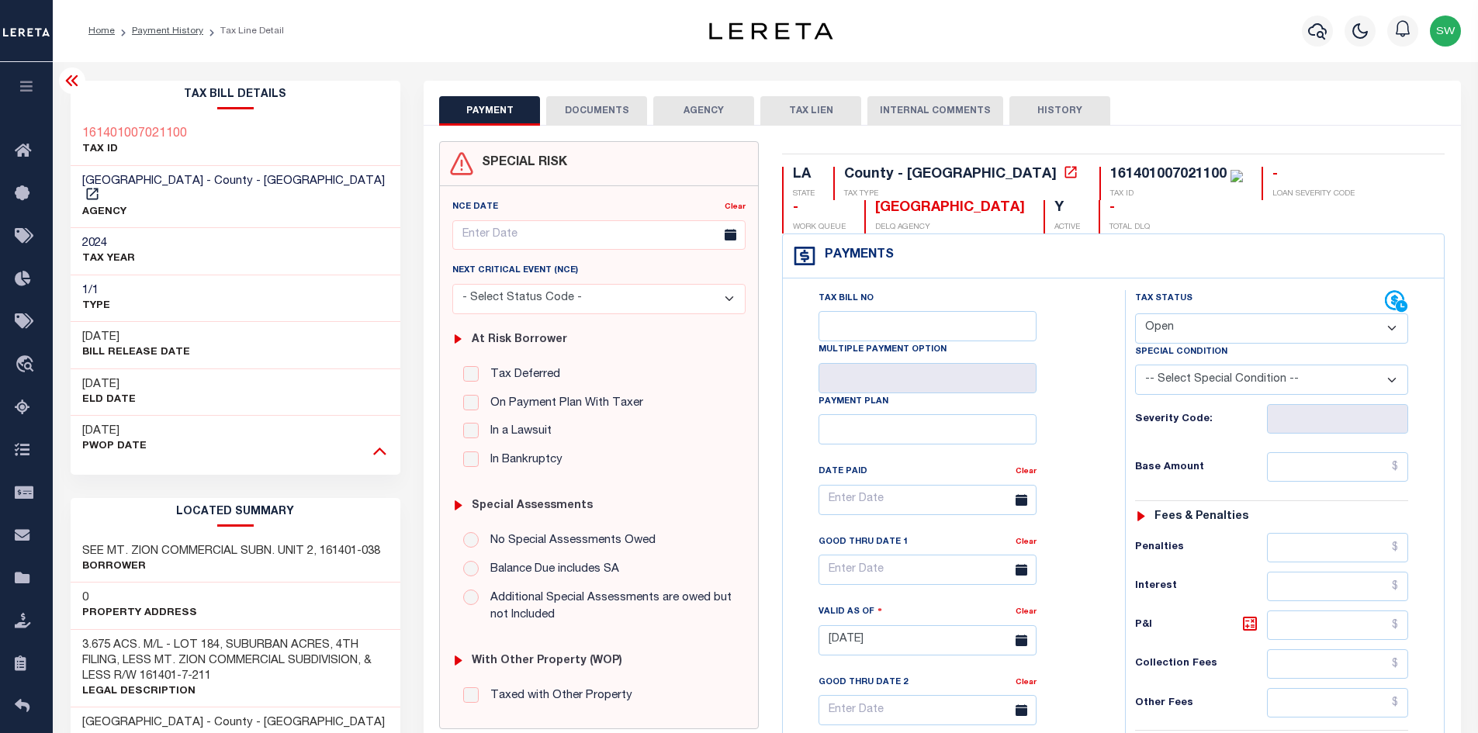
click at [379, 442] on icon at bounding box center [379, 450] width 13 height 16
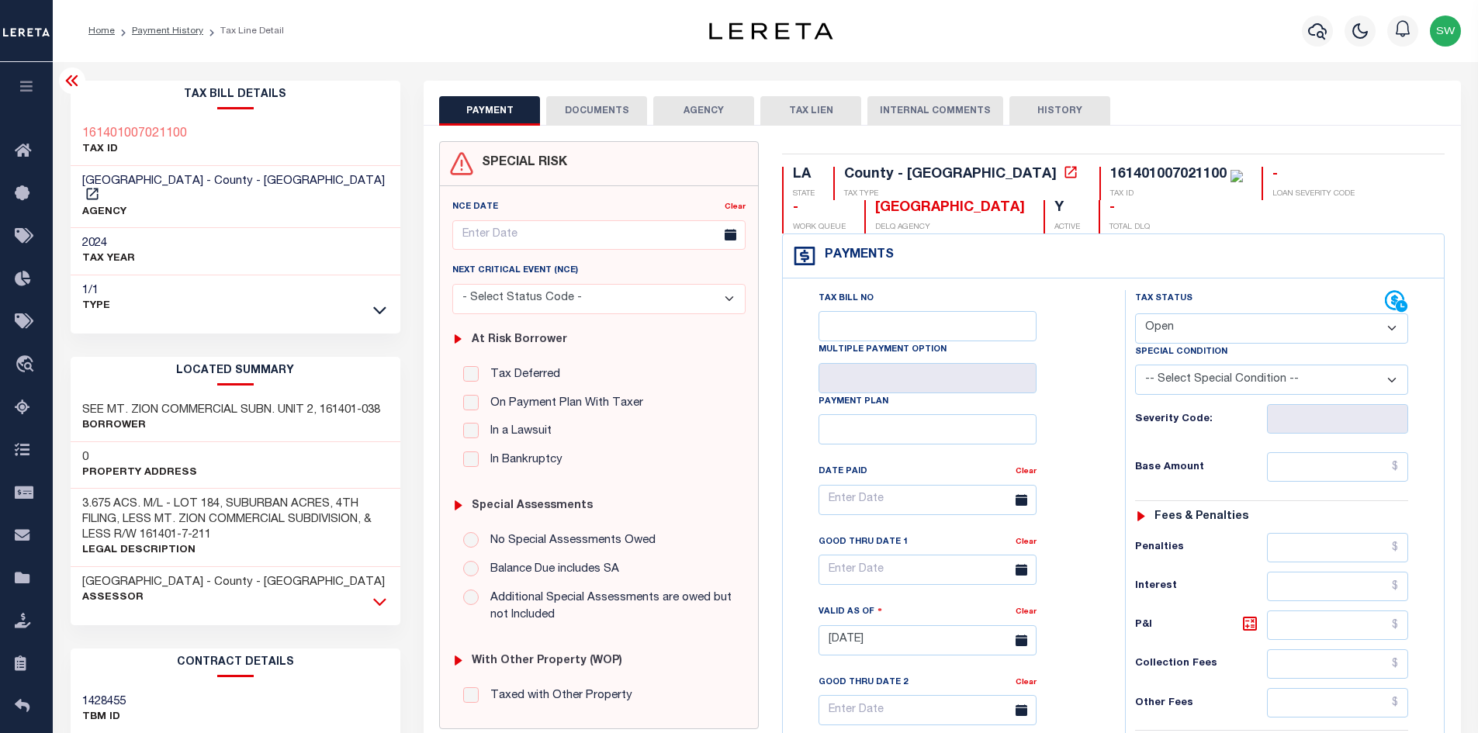
click at [380, 594] on icon at bounding box center [379, 602] width 13 height 16
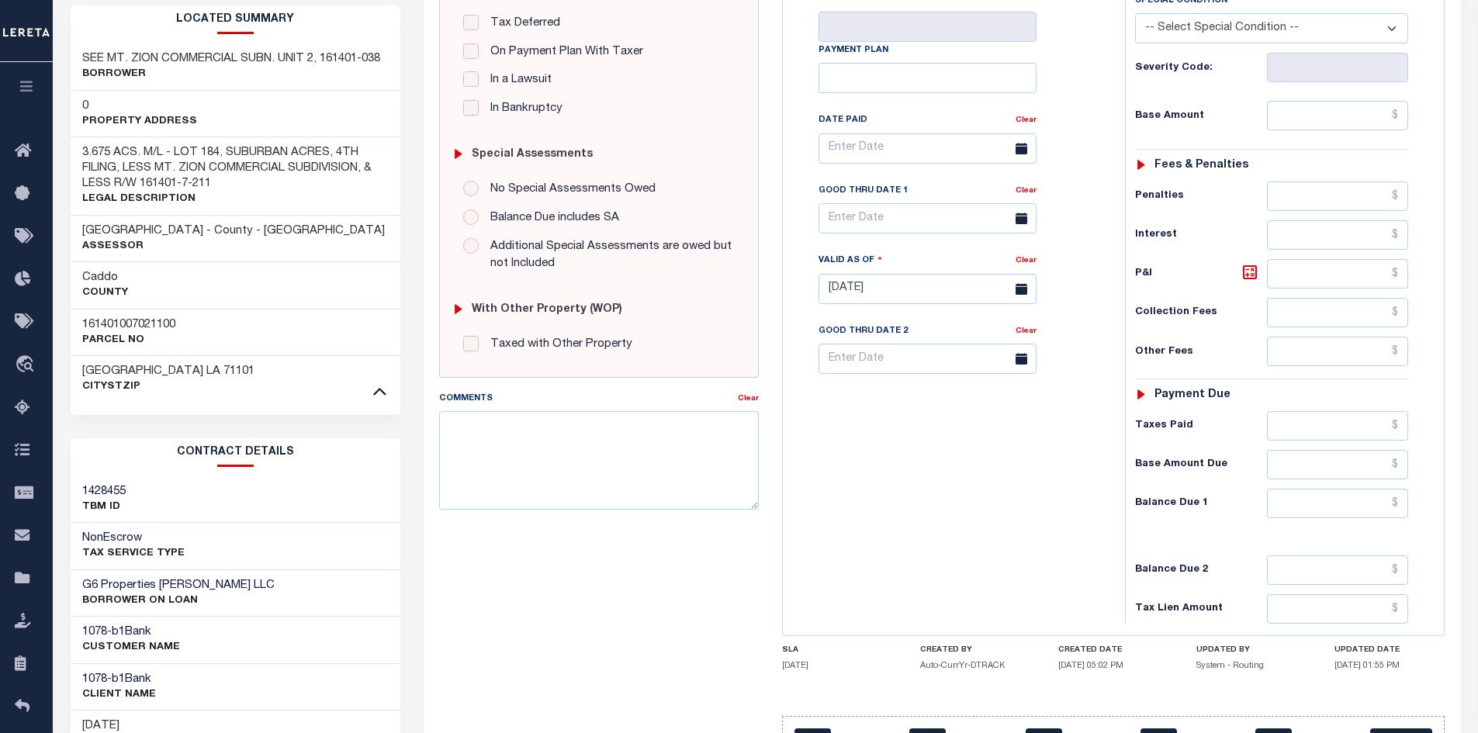
scroll to position [353, 0]
drag, startPoint x: 128, startPoint y: 470, endPoint x: 68, endPoint y: 477, distance: 60.9
click at [68, 477] on div "Tax Bill Details 161401007021100 TAX ID AGENCY 2024 TAX YEAR 2025 1/1 0" at bounding box center [236, 306] width 354 height 1157
copy h3 "1428455"
drag, startPoint x: 188, startPoint y: 305, endPoint x: 58, endPoint y: 305, distance: 129.6
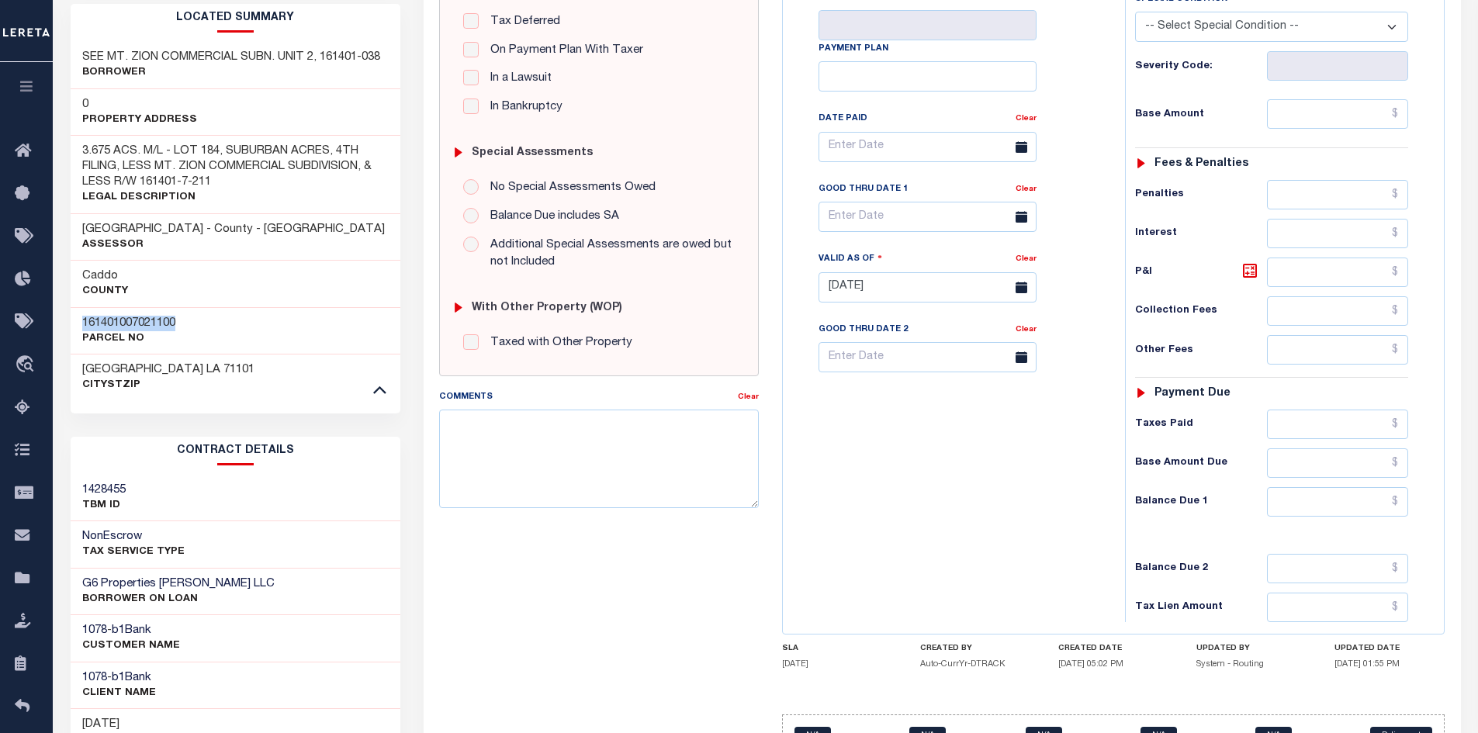
click at [59, 305] on div "Tax Bill Details 161401007021100 TAX ID AGENCY 2024 TAX YEAR 2025 1/1 0" at bounding box center [236, 306] width 354 height 1157
copy h3 "161401007021100"
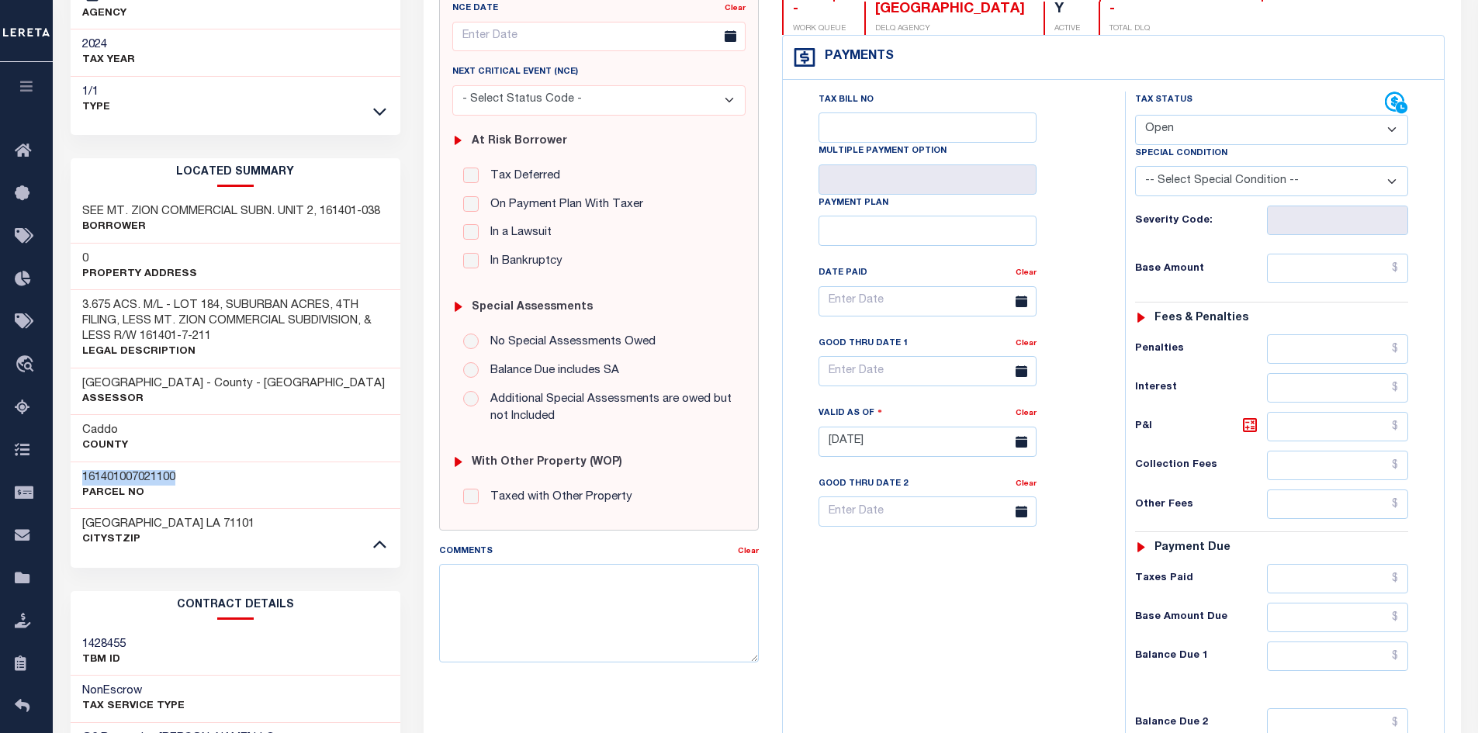
scroll to position [191, 0]
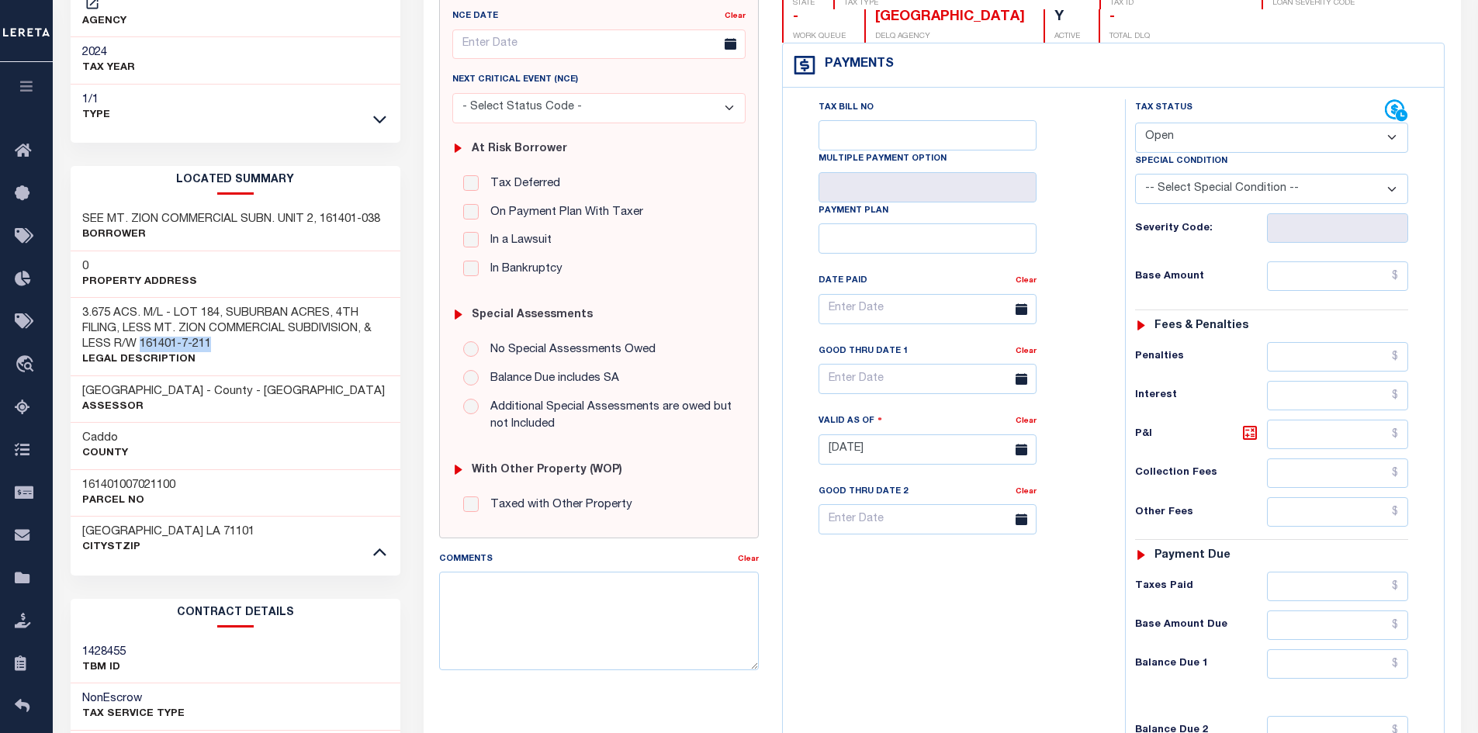
drag, startPoint x: 216, startPoint y: 328, endPoint x: 140, endPoint y: 327, distance: 76.1
click at [140, 327] on h3 "3.675 ACS. M/L - LOT 184, SUBURBAN ACRES, 4TH FILING, LESS MT. ZION COMMERCIAL …" at bounding box center [235, 329] width 307 height 47
copy h3 "161401-7-211"
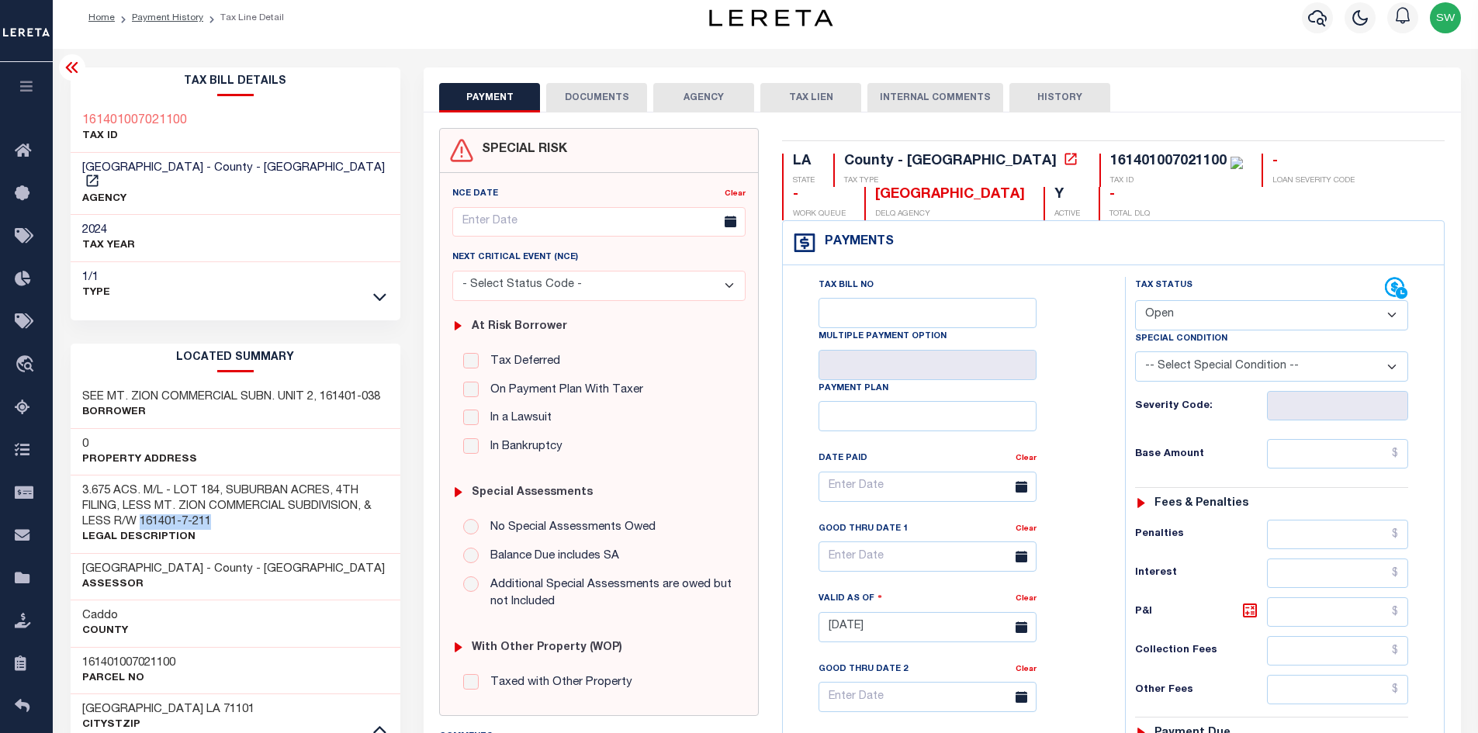
scroll to position [0, 0]
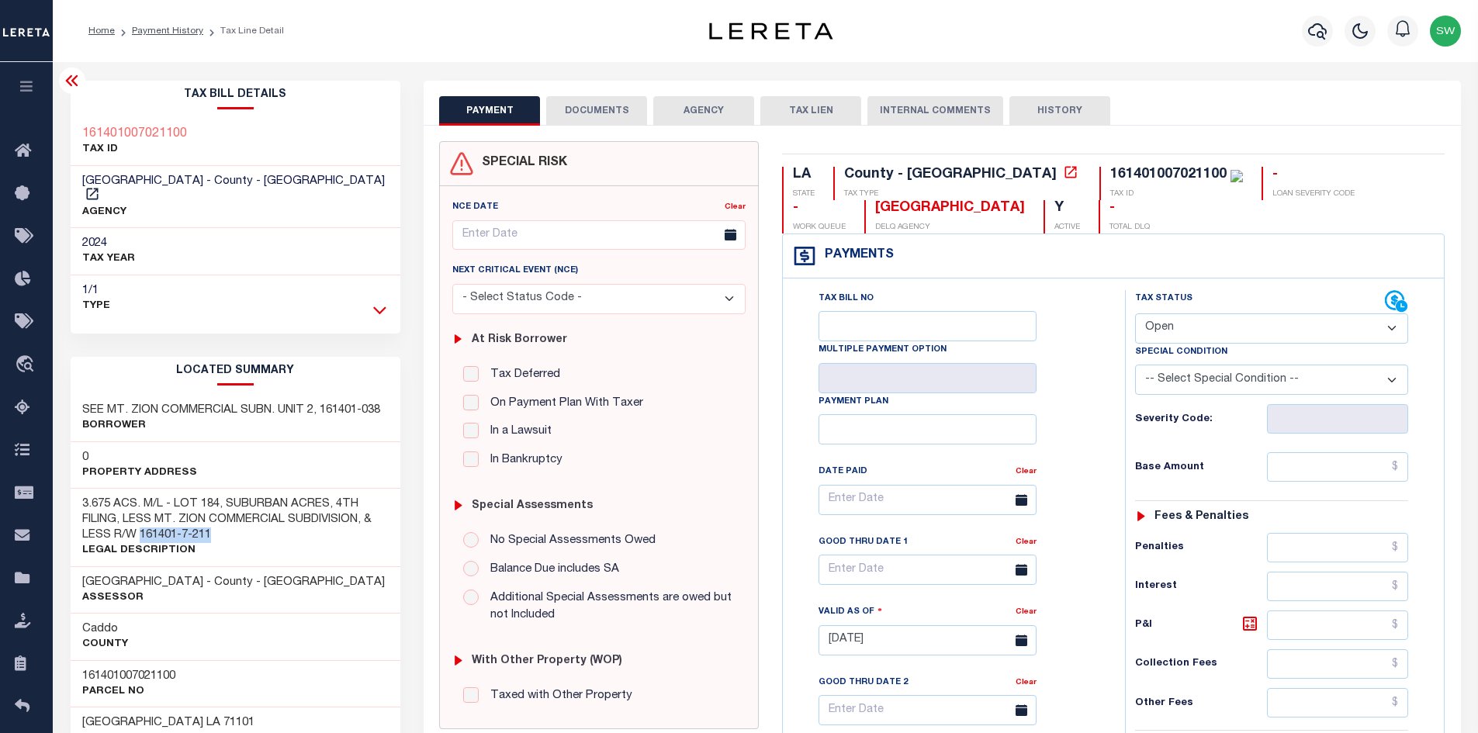
click at [378, 302] on icon at bounding box center [379, 310] width 13 height 16
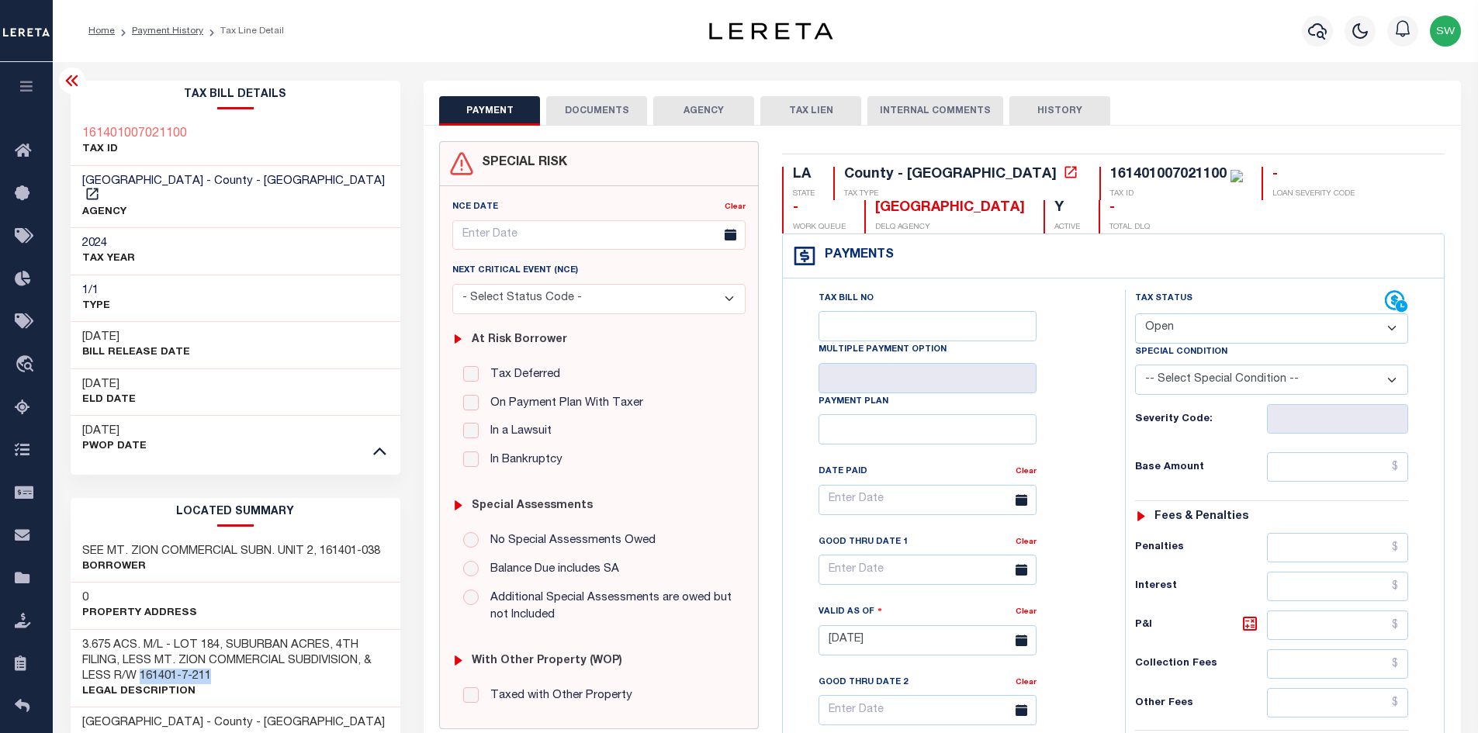
click at [375, 442] on icon at bounding box center [379, 450] width 13 height 16
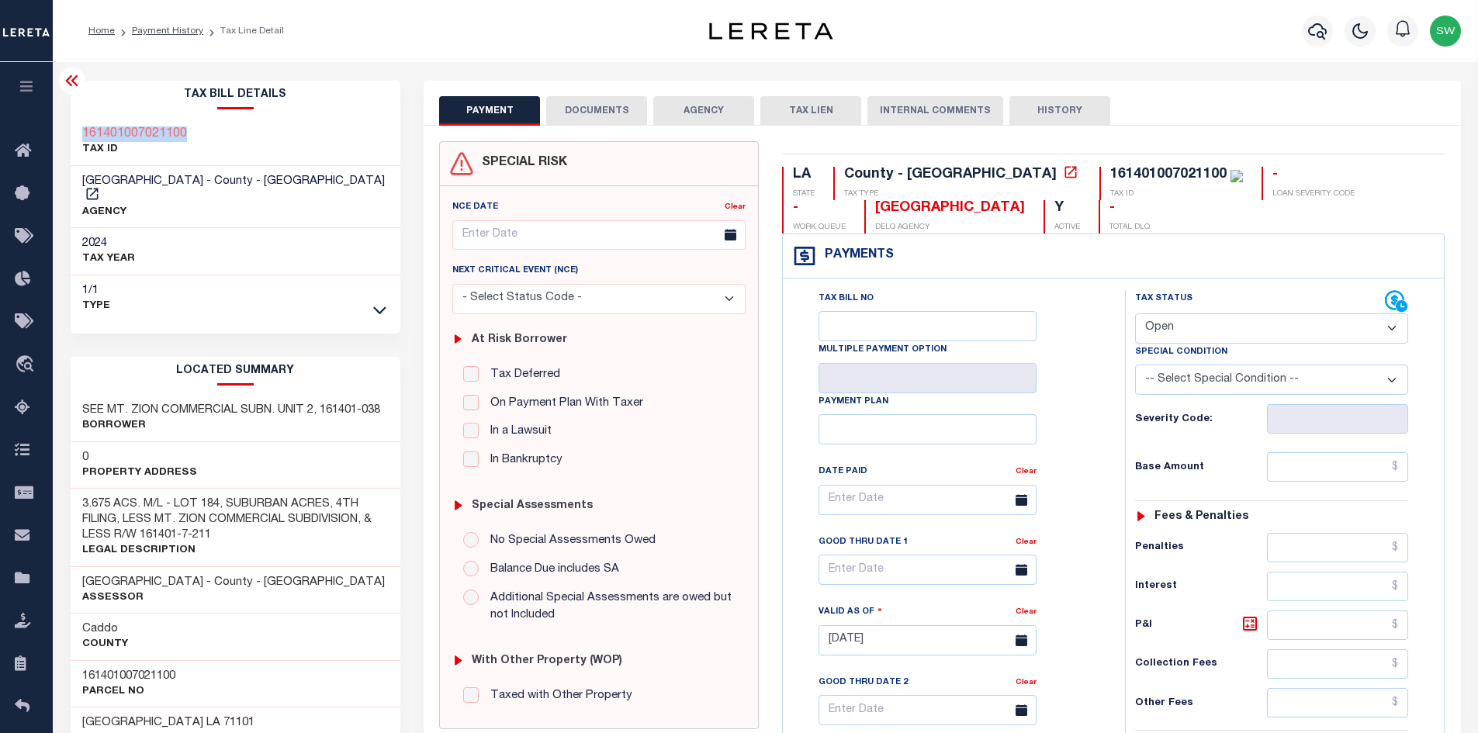
drag, startPoint x: 193, startPoint y: 133, endPoint x: 78, endPoint y: 131, distance: 114.9
click at [78, 131] on div "161401007021100 TAX ID" at bounding box center [236, 142] width 331 height 47
copy h3 "161401007021100"
click at [189, 129] on div "161401007021100 TAX ID" at bounding box center [236, 142] width 331 height 47
drag, startPoint x: 1094, startPoint y: 171, endPoint x: 976, endPoint y: 170, distance: 117.9
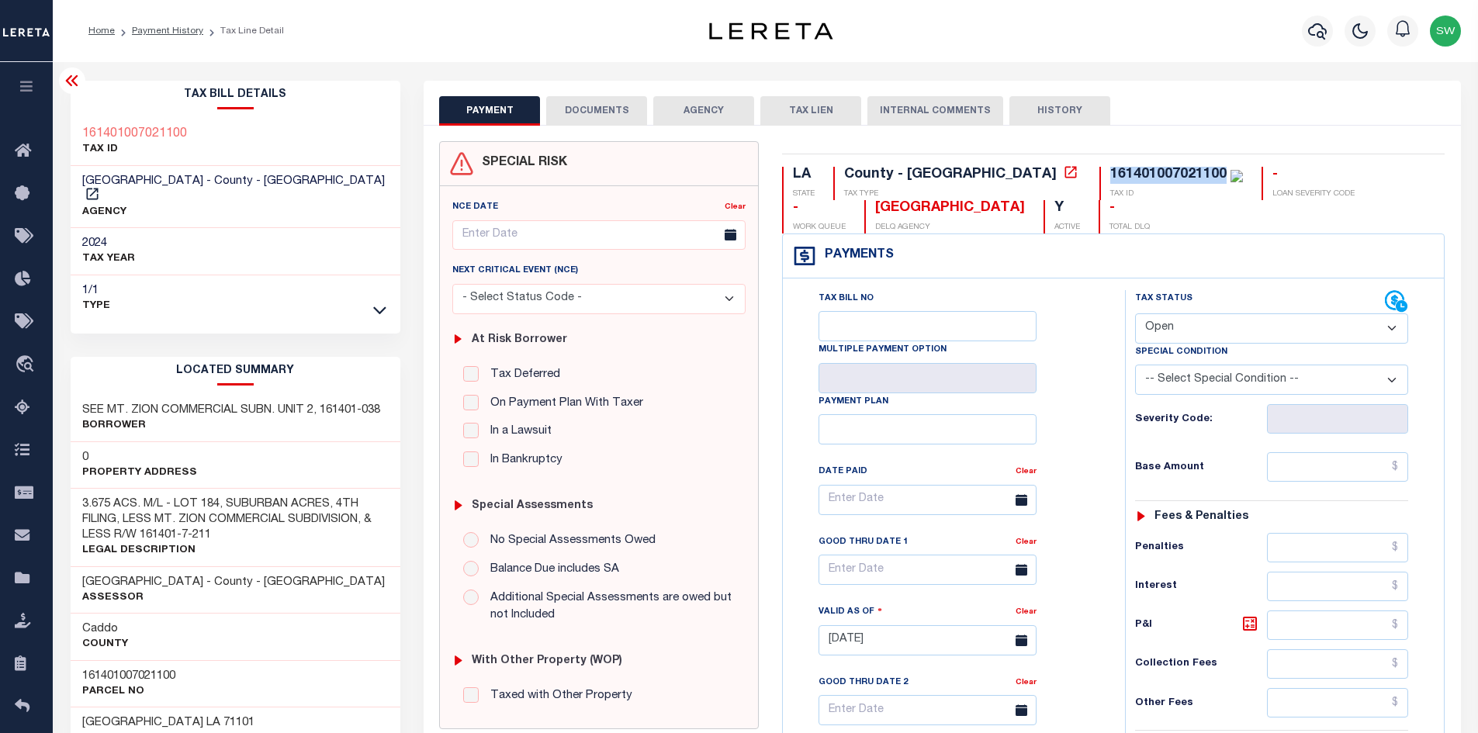
click at [1100, 170] on div "161401007021100 TAX ID" at bounding box center [1172, 183] width 144 height 33
click at [383, 302] on icon at bounding box center [379, 310] width 13 height 16
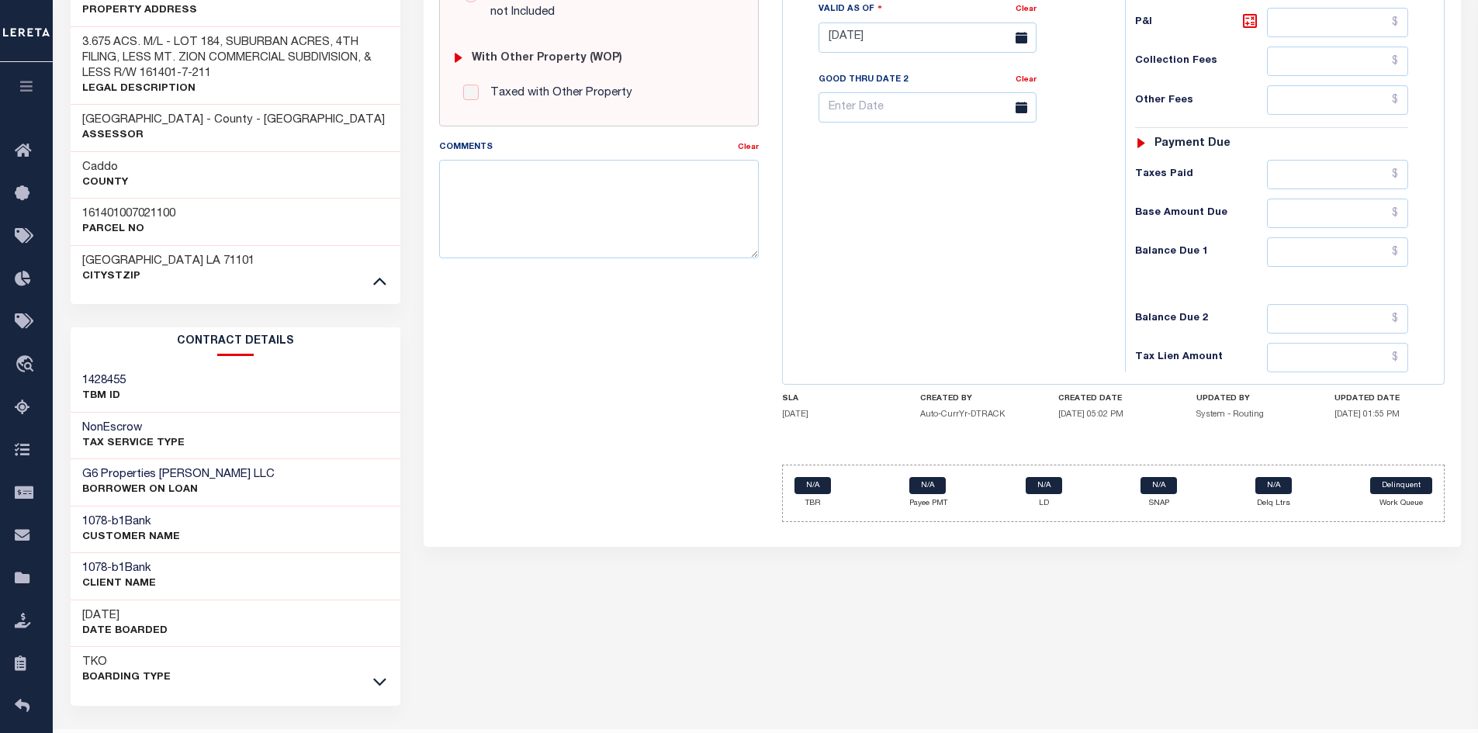
scroll to position [630, 0]
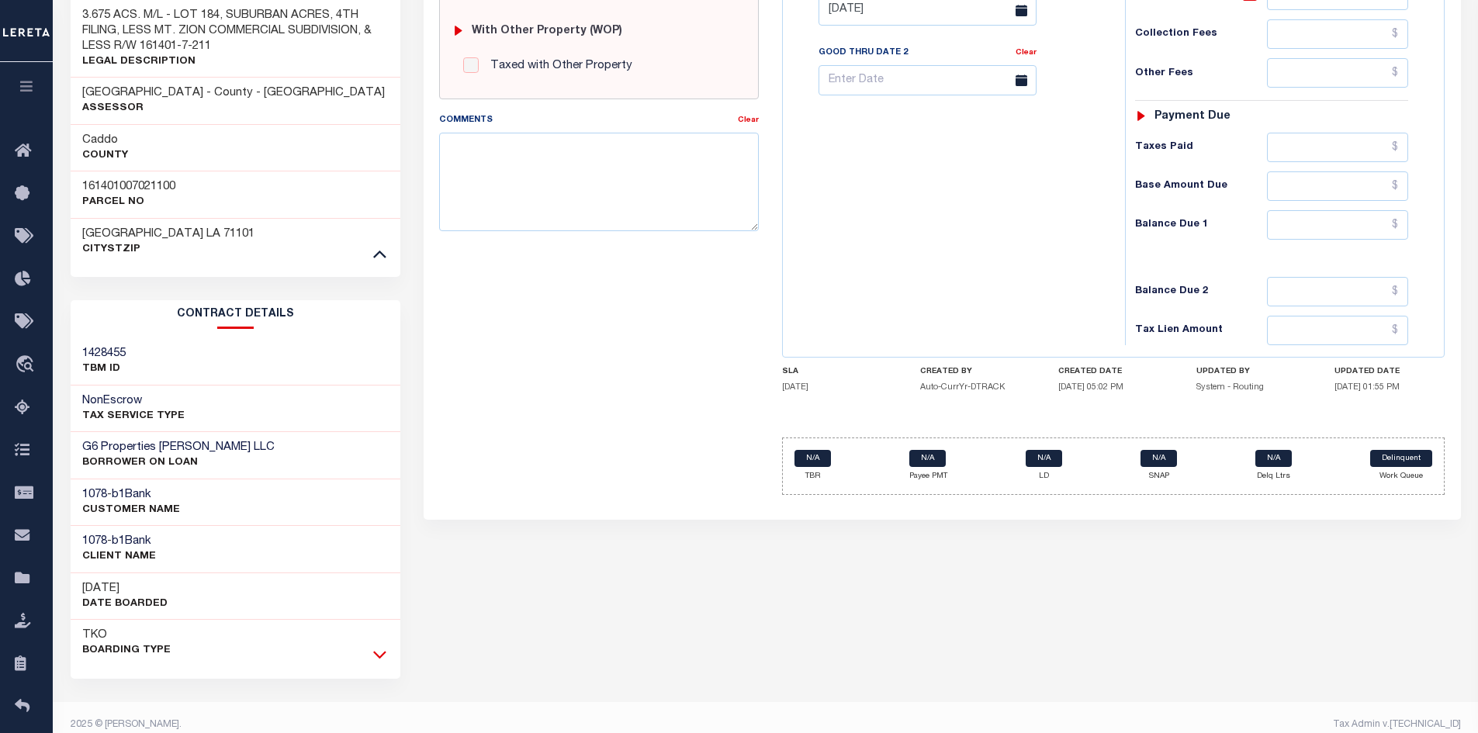
click at [379, 652] on icon at bounding box center [379, 656] width 13 height 8
click at [624, 633] on div "PAYMENT DOCUMENTS AGENCY DELINQUENT PAYEE" at bounding box center [942, 194] width 1061 height 1486
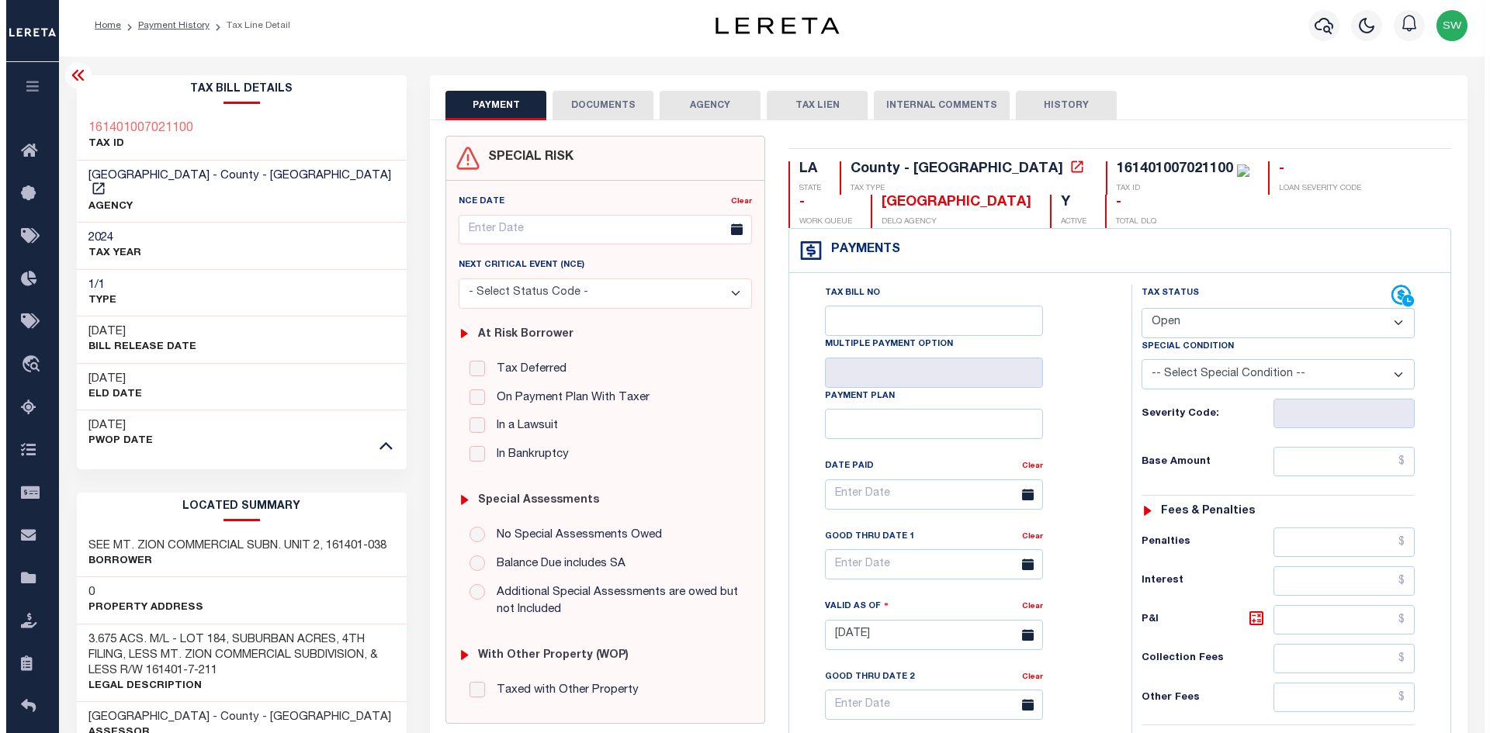
scroll to position [0, 0]
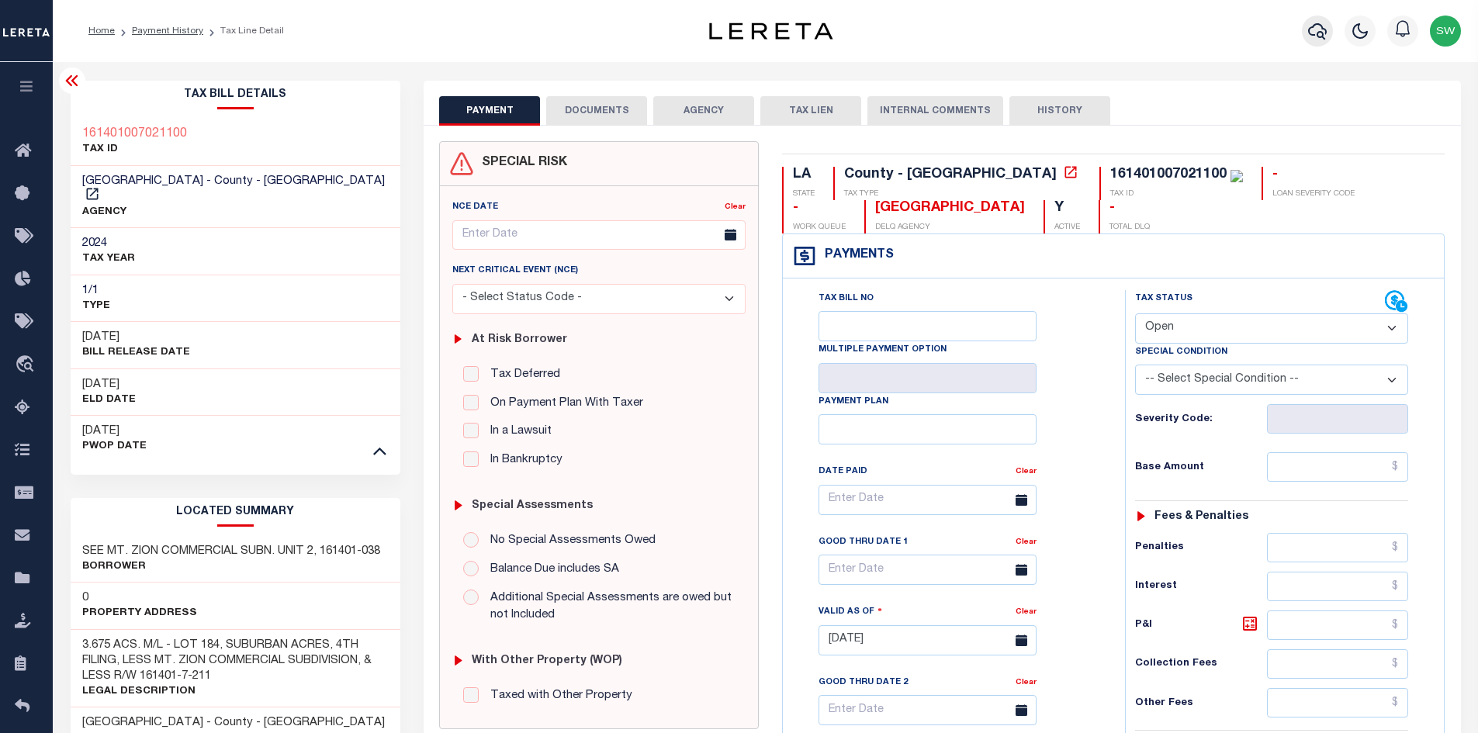
click at [1313, 33] on icon "button" at bounding box center [1317, 31] width 19 height 19
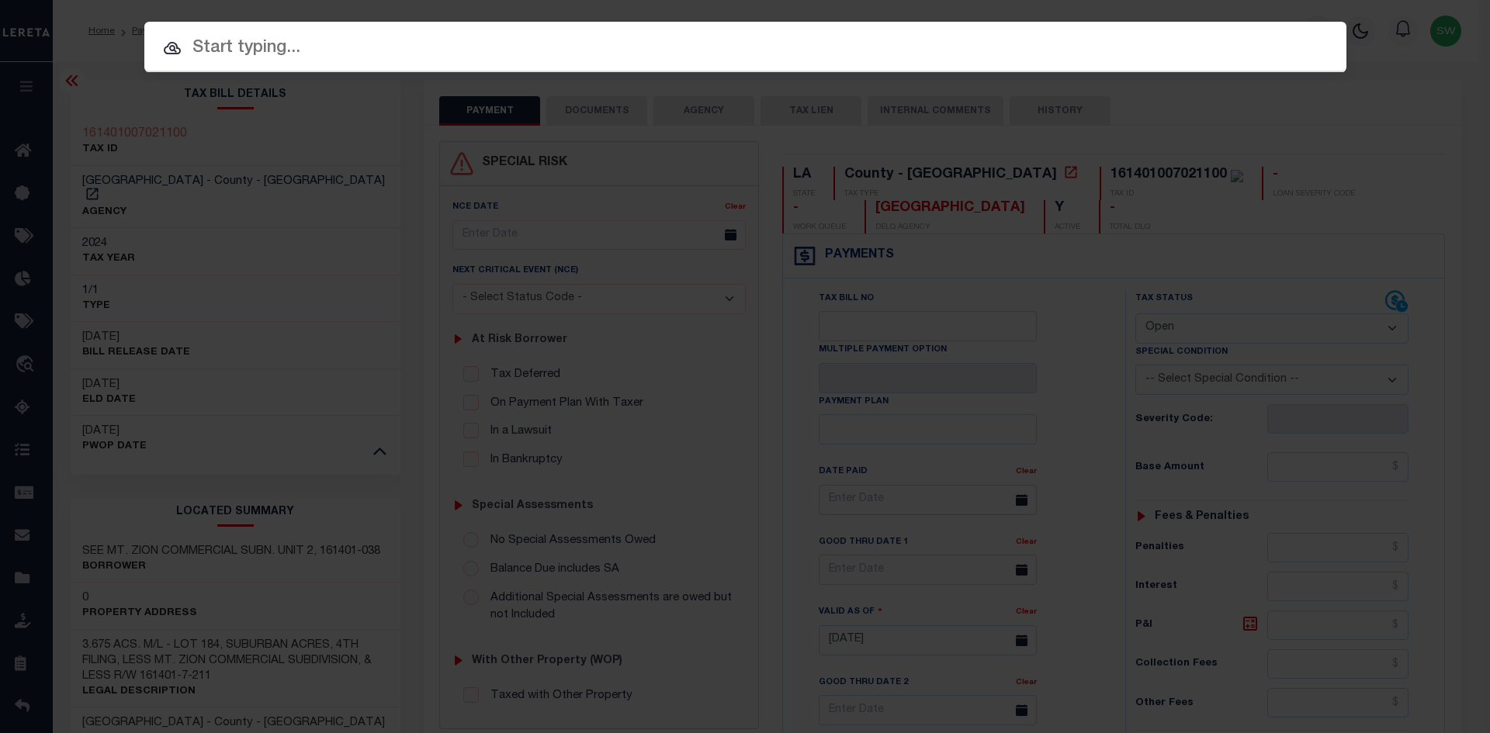
click at [182, 66] on div at bounding box center [745, 47] width 1202 height 50
click at [263, 58] on input "text" at bounding box center [745, 48] width 1202 height 27
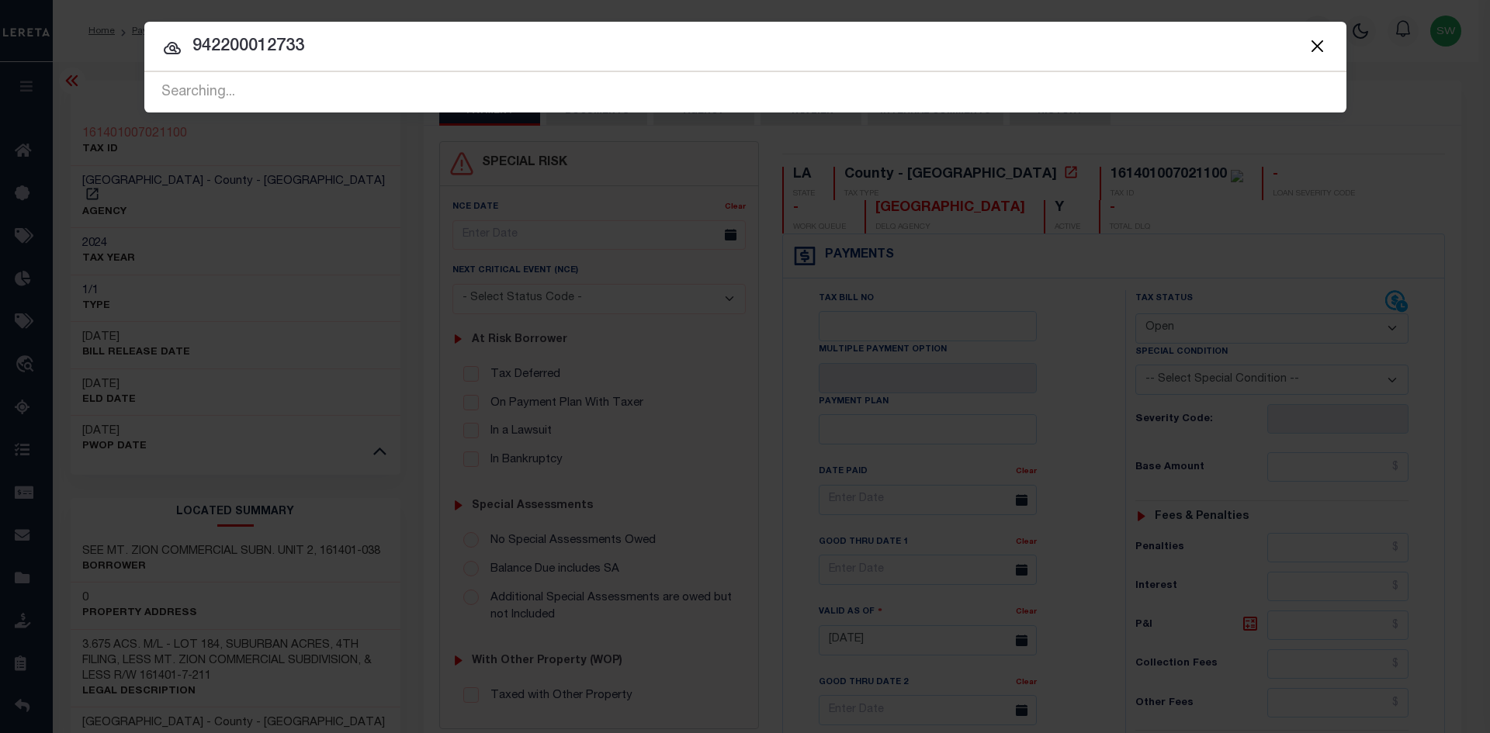
type input "942200012733"
click at [175, 50] on icon at bounding box center [172, 48] width 17 height 12
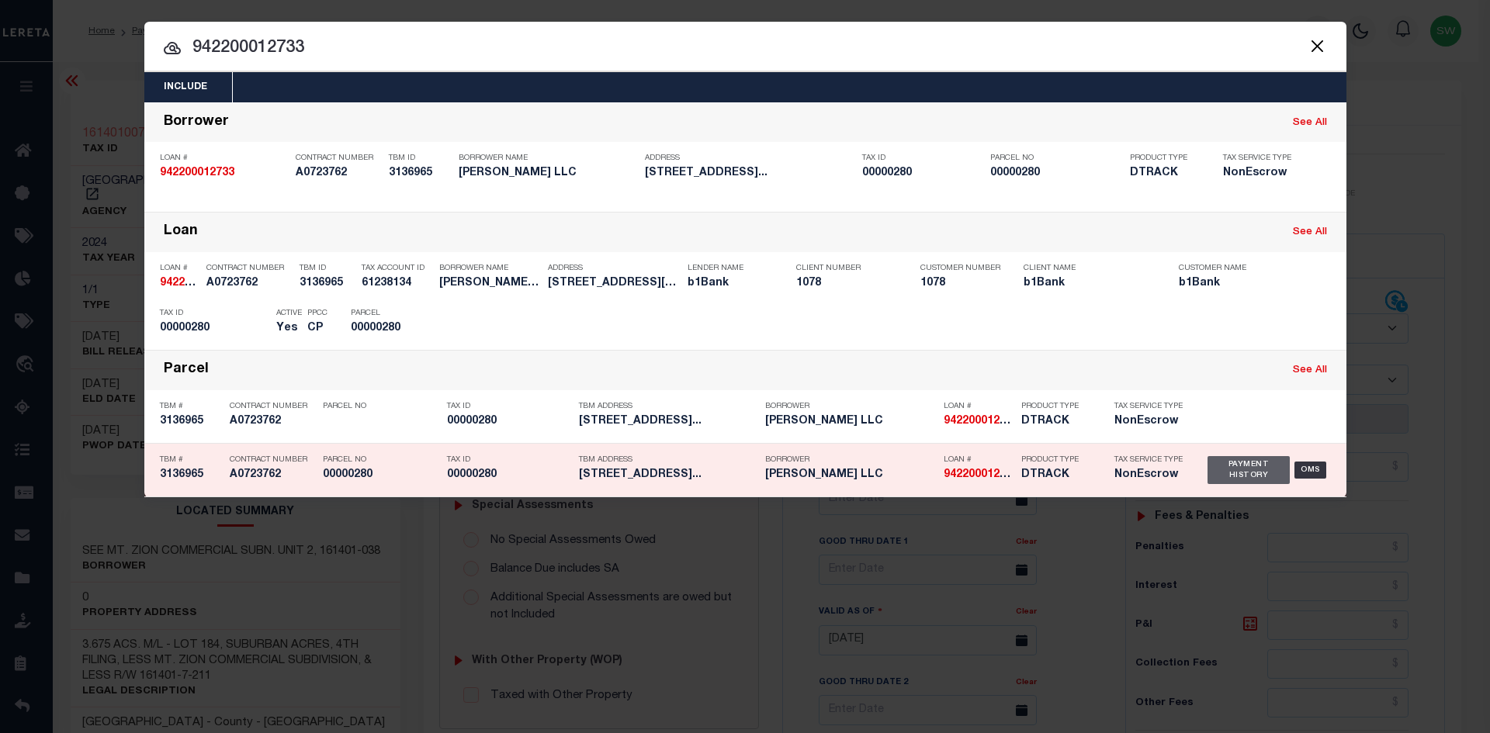
drag, startPoint x: 1244, startPoint y: 473, endPoint x: 1233, endPoint y: 473, distance: 10.9
click at [1243, 473] on div "Payment History" at bounding box center [1248, 470] width 83 height 28
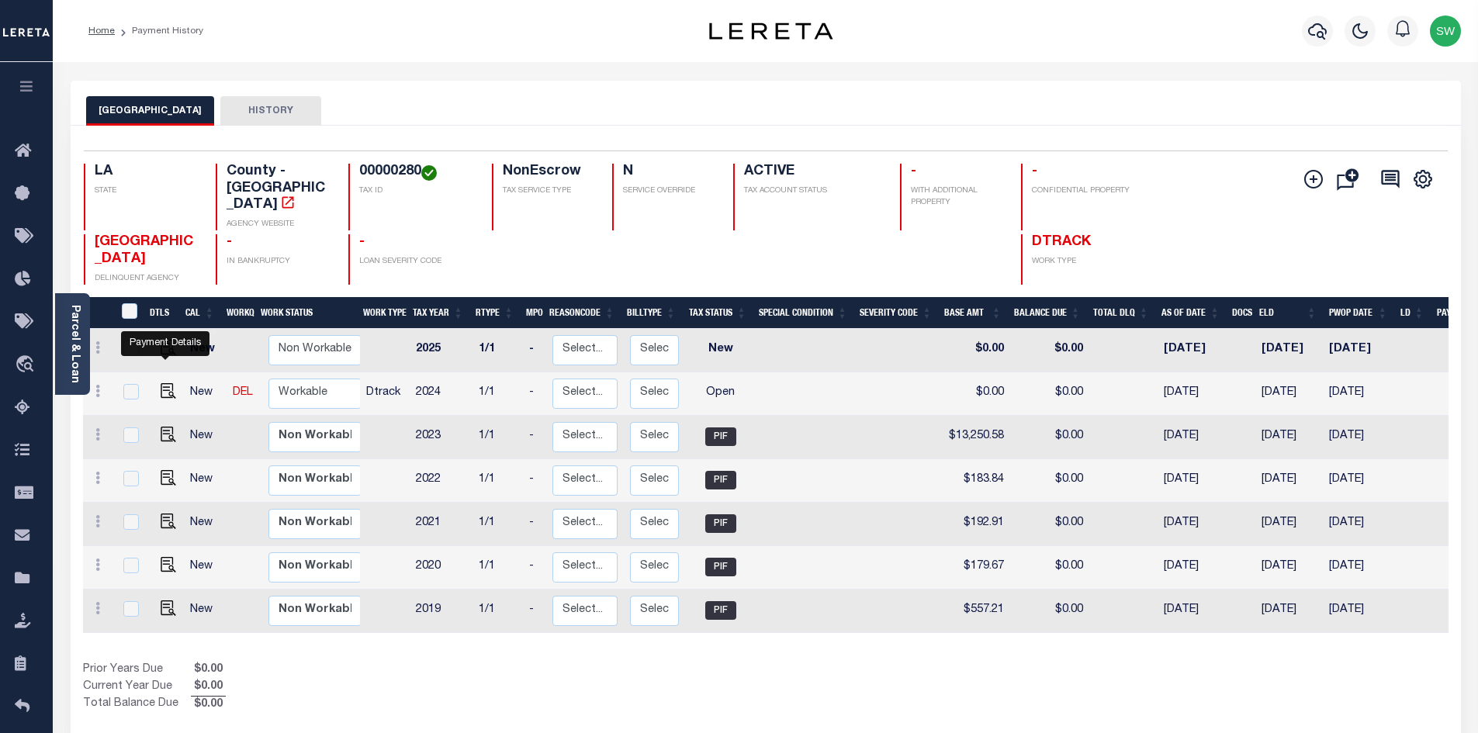
click at [157, 379] on td at bounding box center [165, 393] width 37 height 43
checkbox input "true"
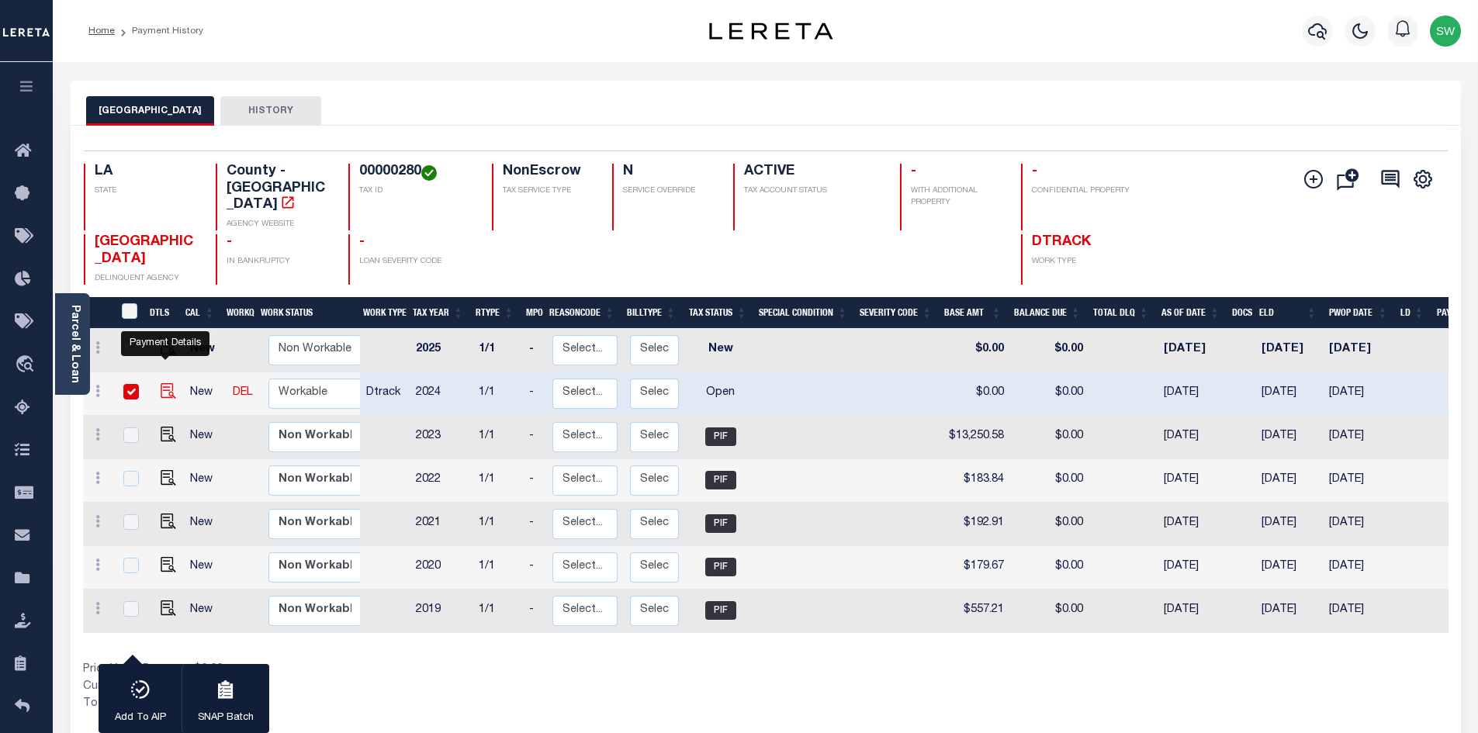
click at [164, 383] on img "" at bounding box center [169, 391] width 16 height 16
checkbox input "false"
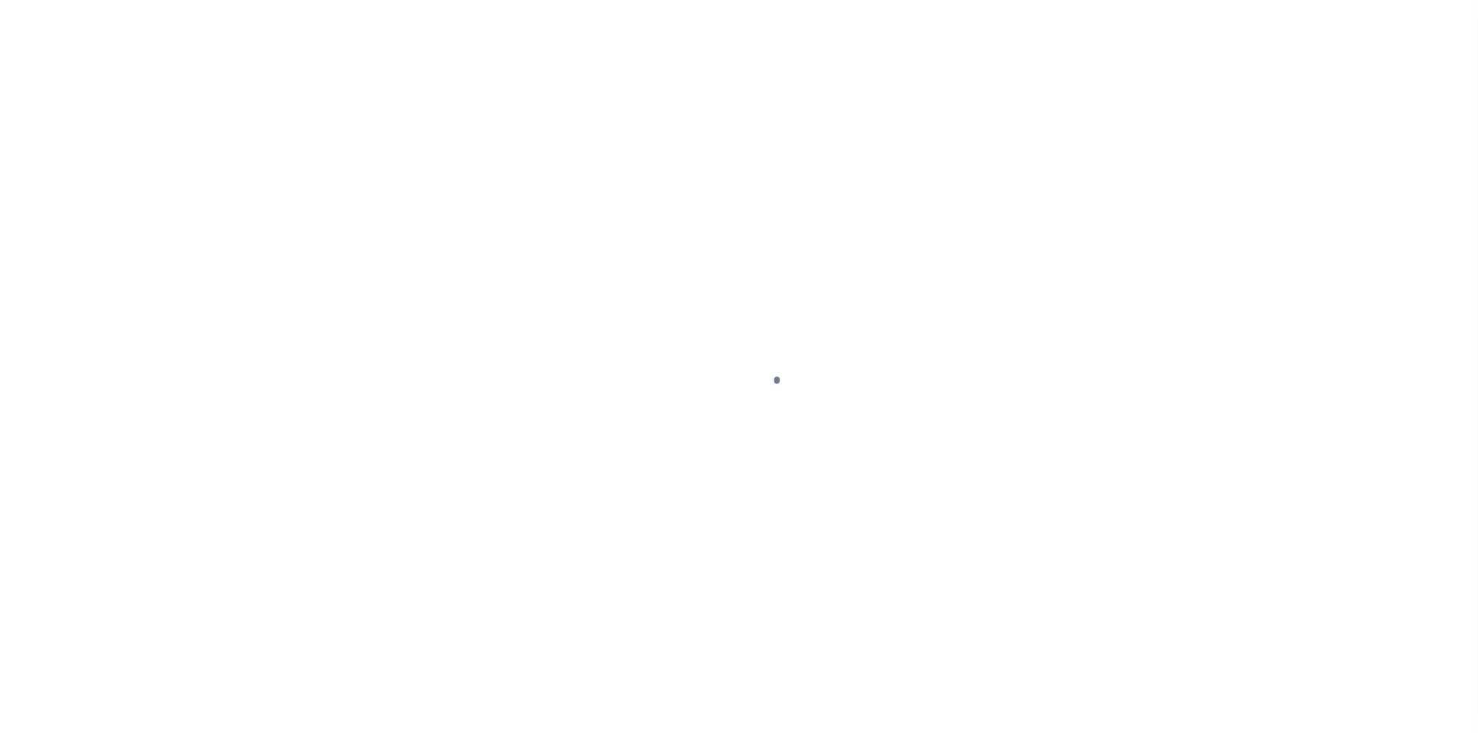
select select "OP2"
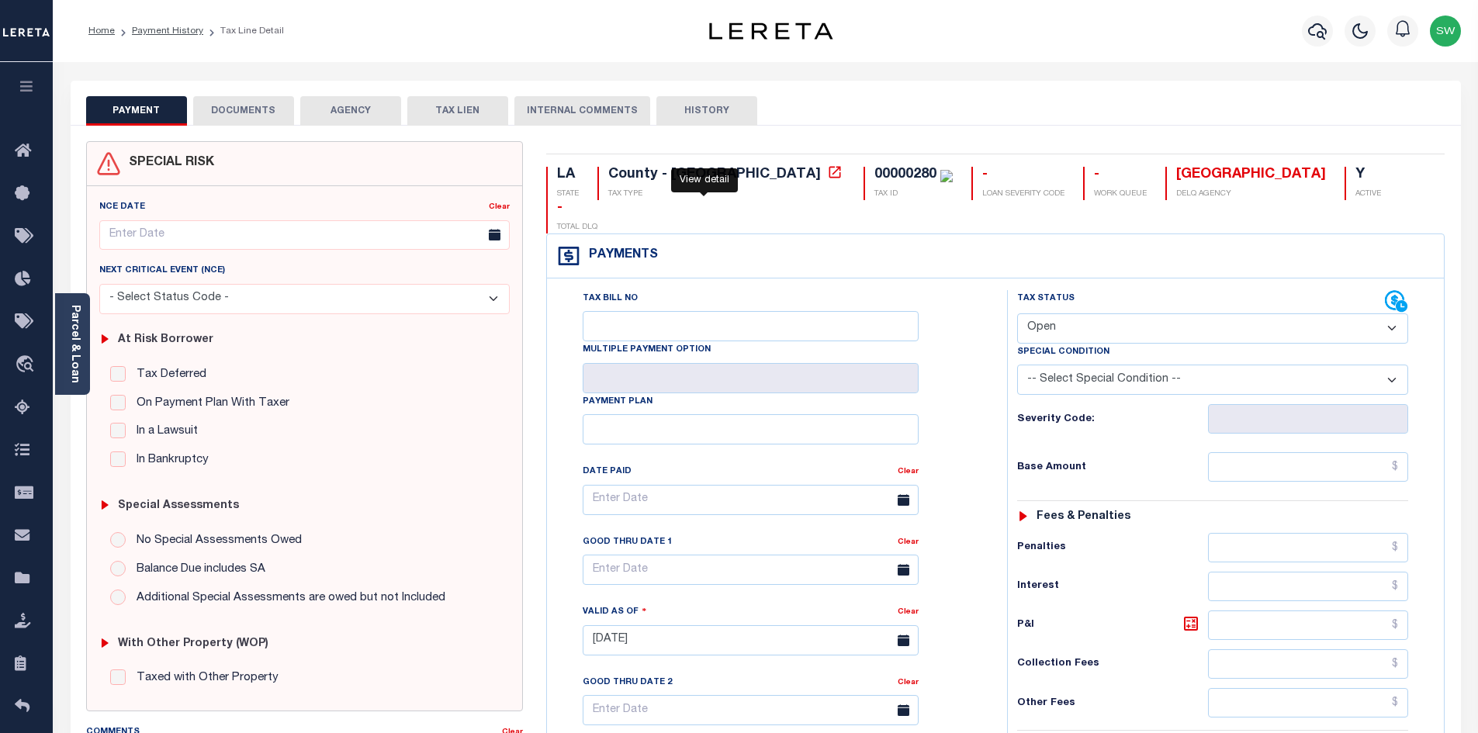
click at [827, 177] on icon at bounding box center [835, 172] width 16 height 16
click at [1308, 33] on icon "button" at bounding box center [1317, 31] width 19 height 19
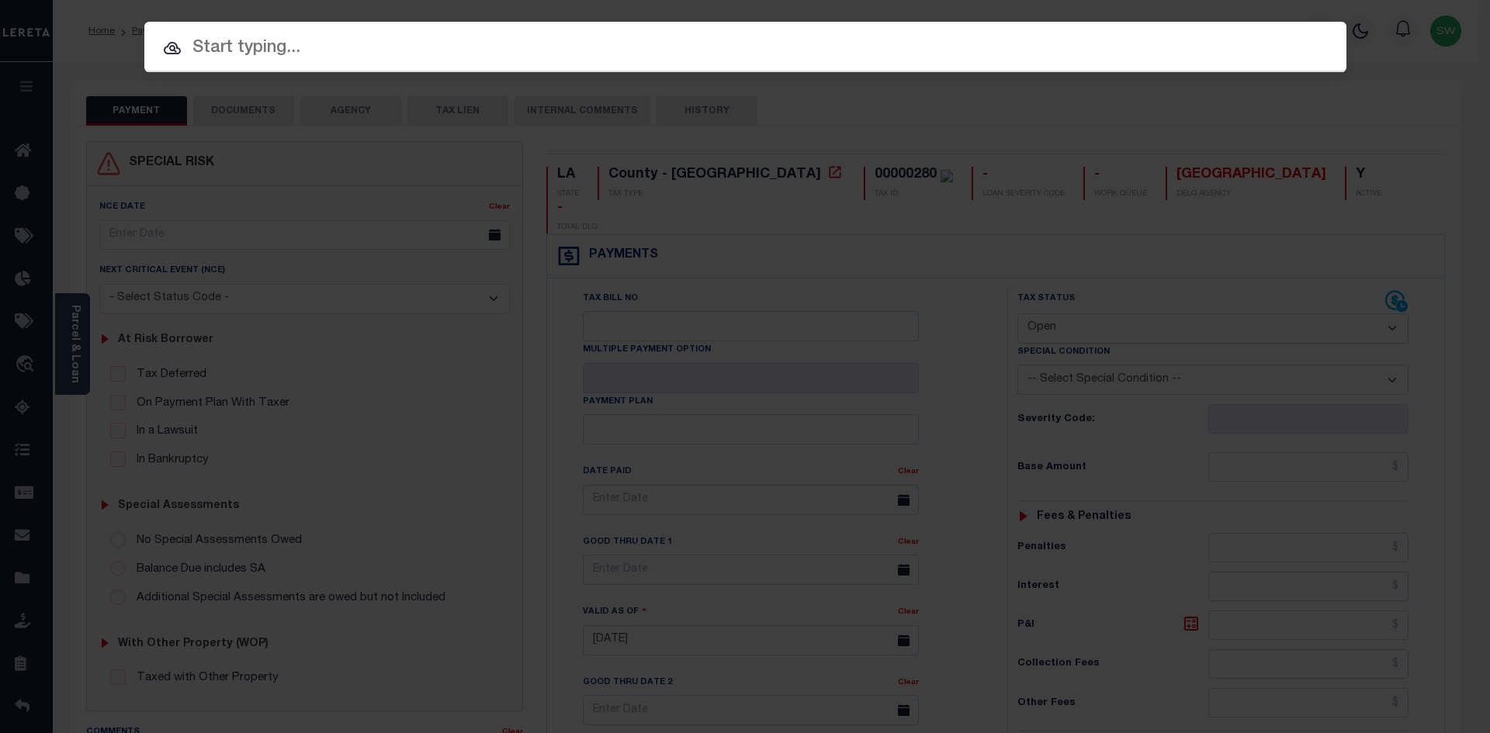
click at [236, 50] on input "text" at bounding box center [745, 48] width 1202 height 27
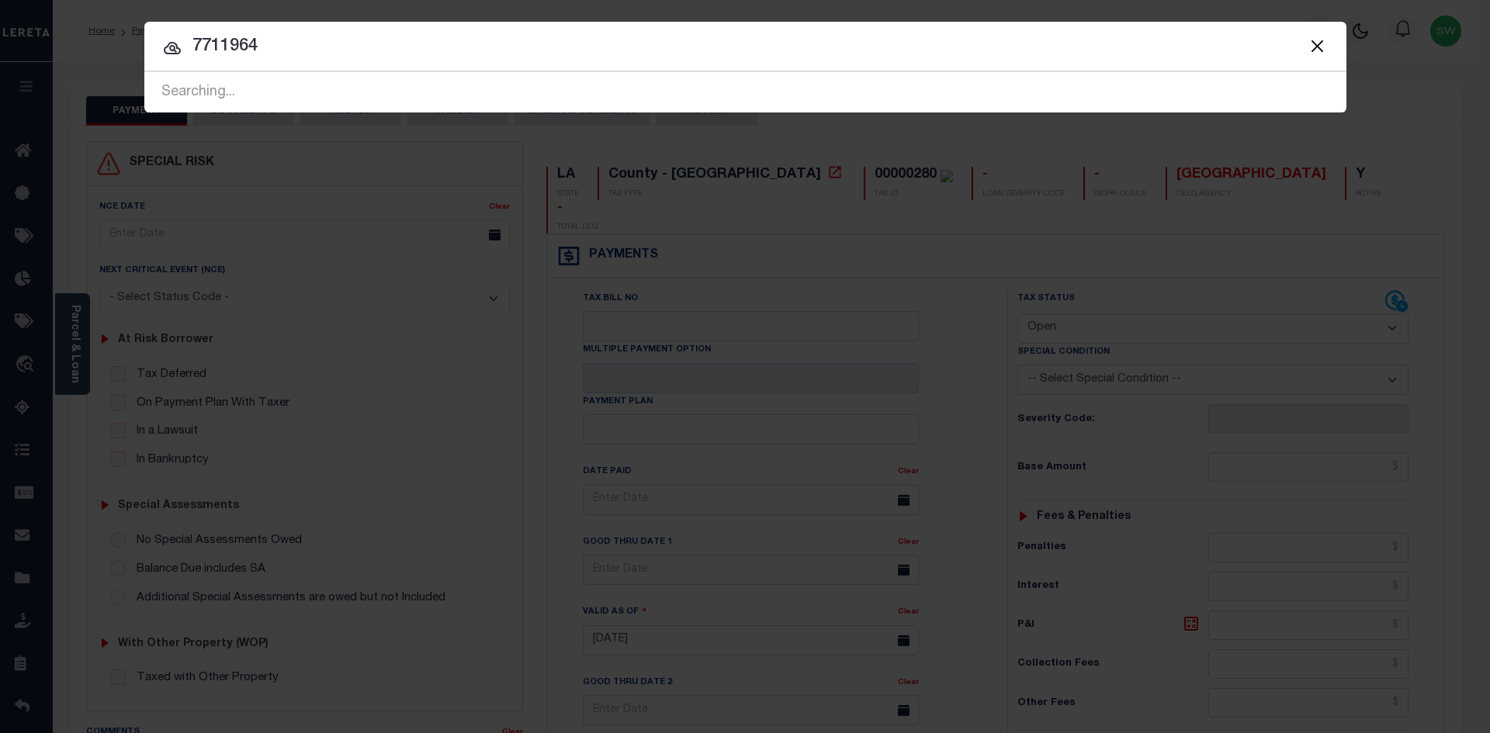
click at [170, 49] on icon at bounding box center [172, 48] width 17 height 12
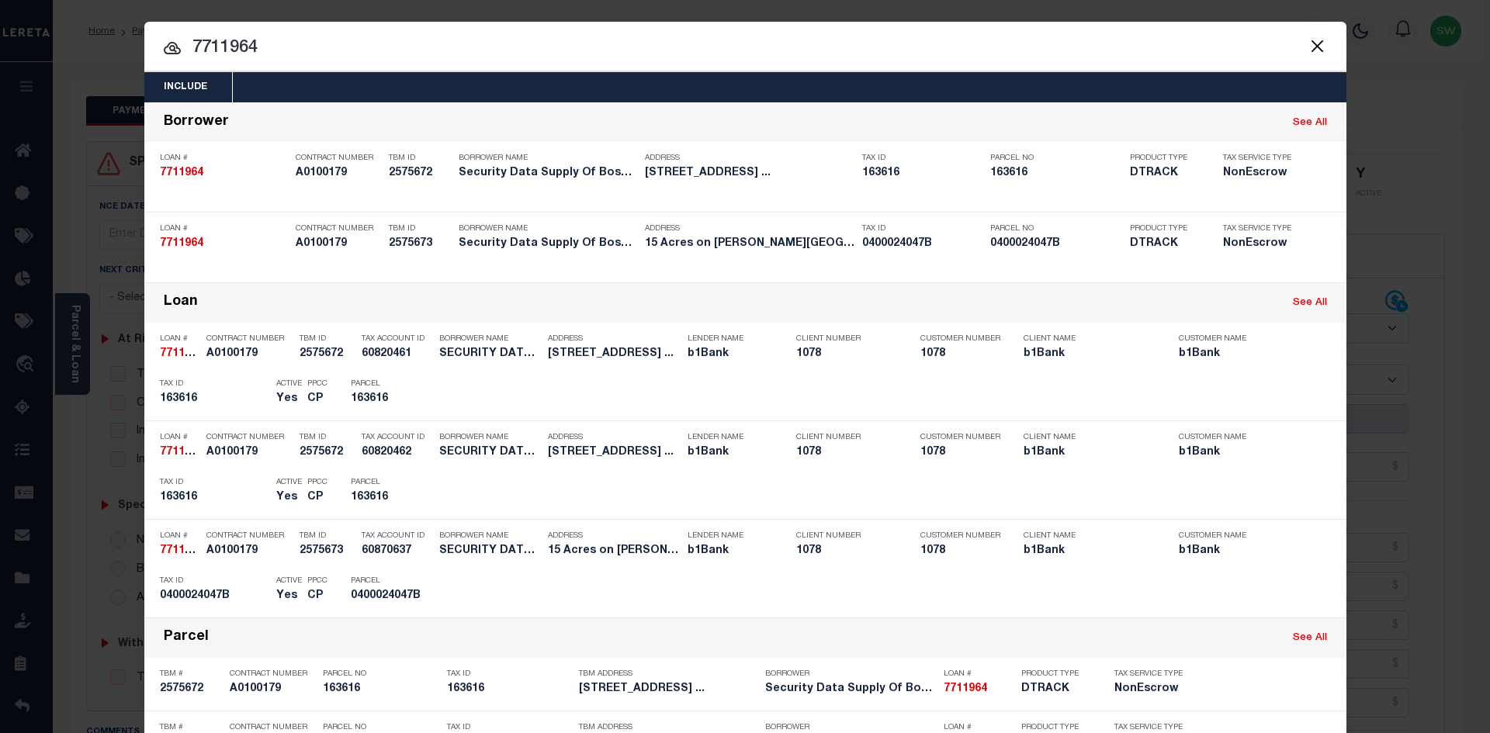
drag, startPoint x: 283, startPoint y: 54, endPoint x: 148, endPoint y: 55, distance: 135.0
click at [148, 55] on input "7711964" at bounding box center [745, 48] width 1202 height 27
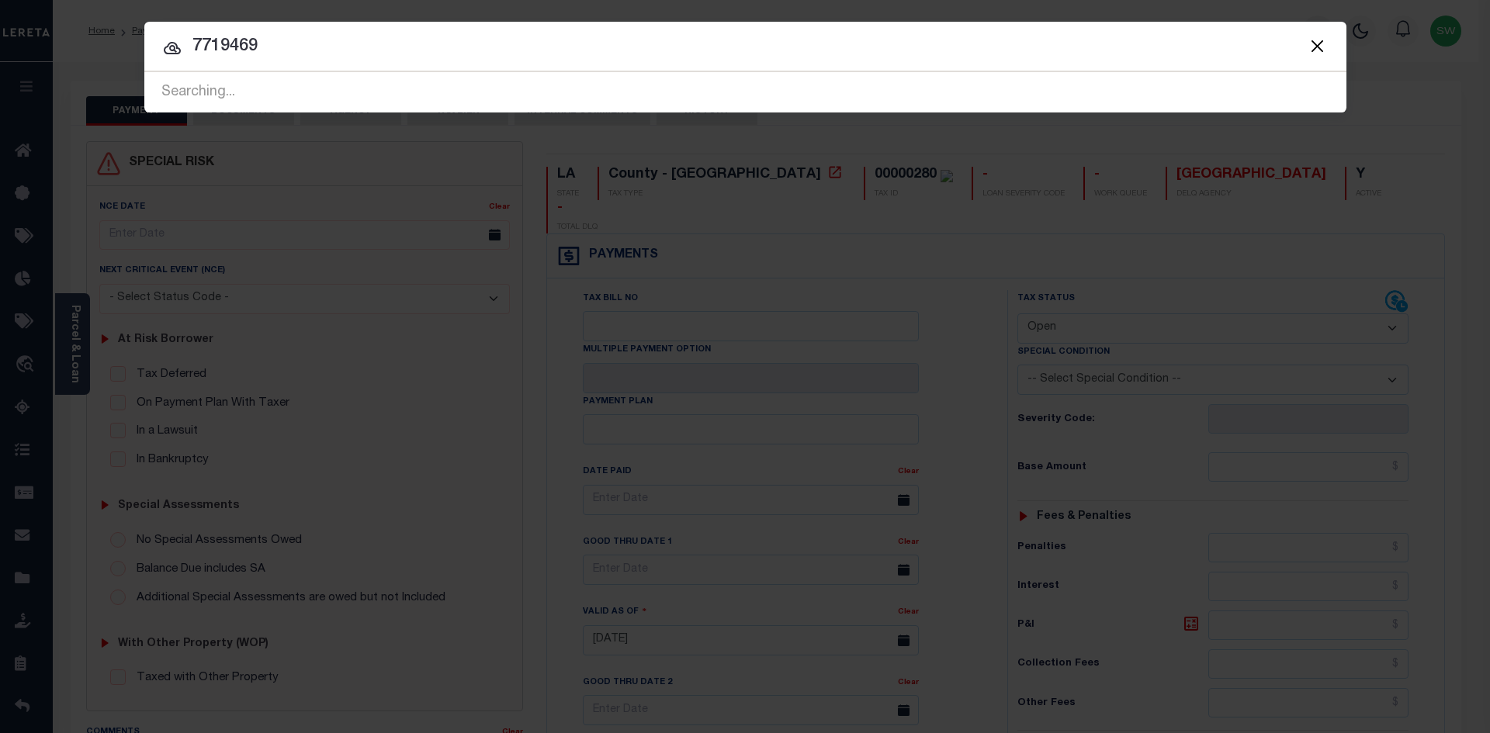
type input "7719469"
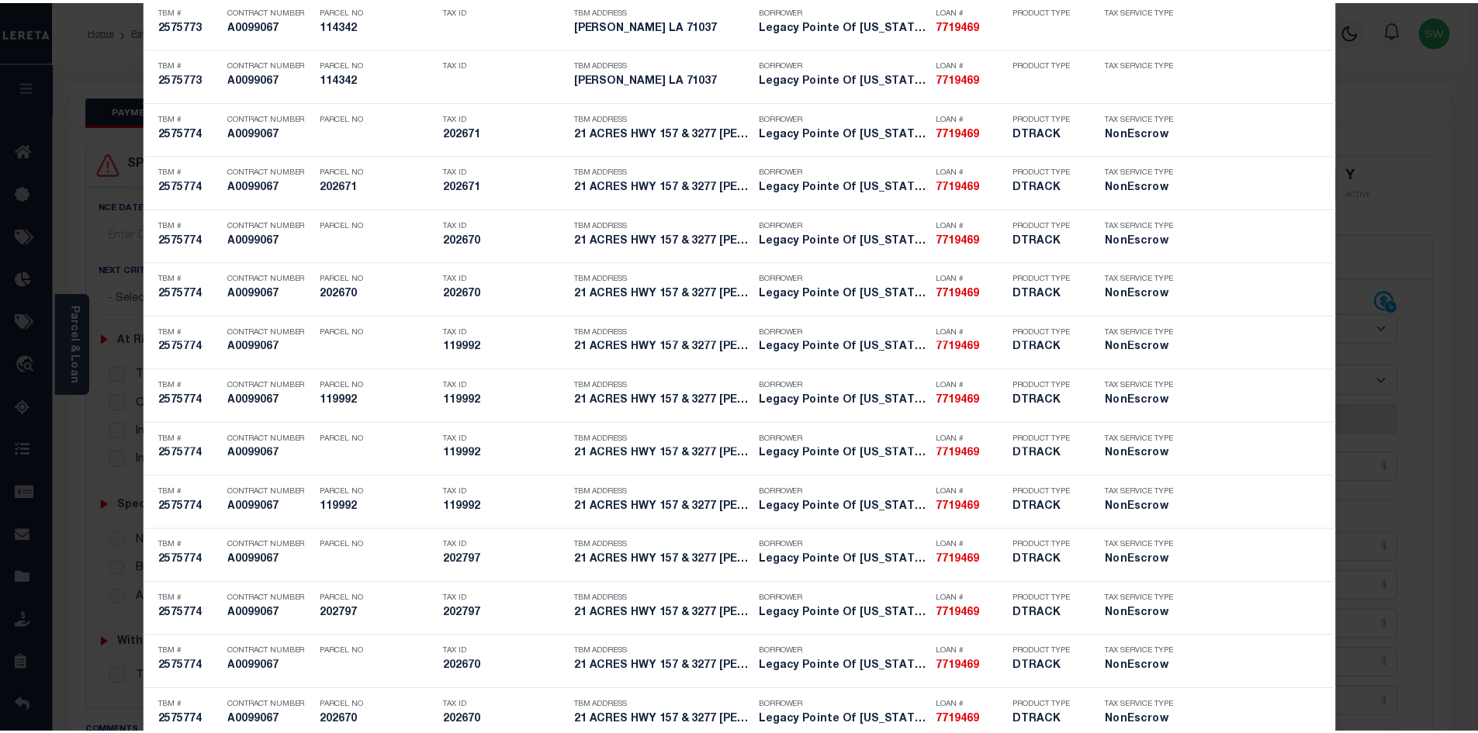
scroll to position [1397, 0]
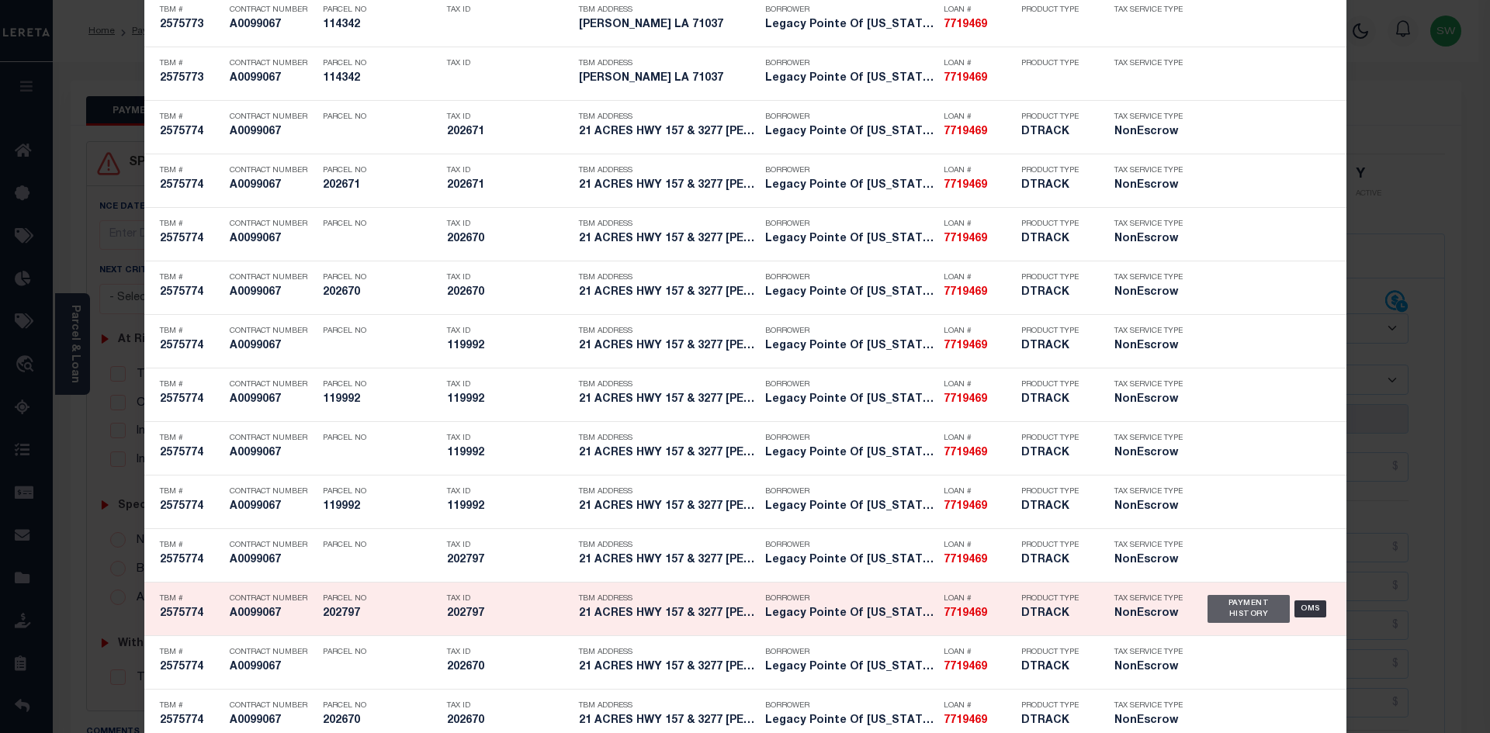
click at [1231, 612] on div "Payment History" at bounding box center [1248, 609] width 83 height 28
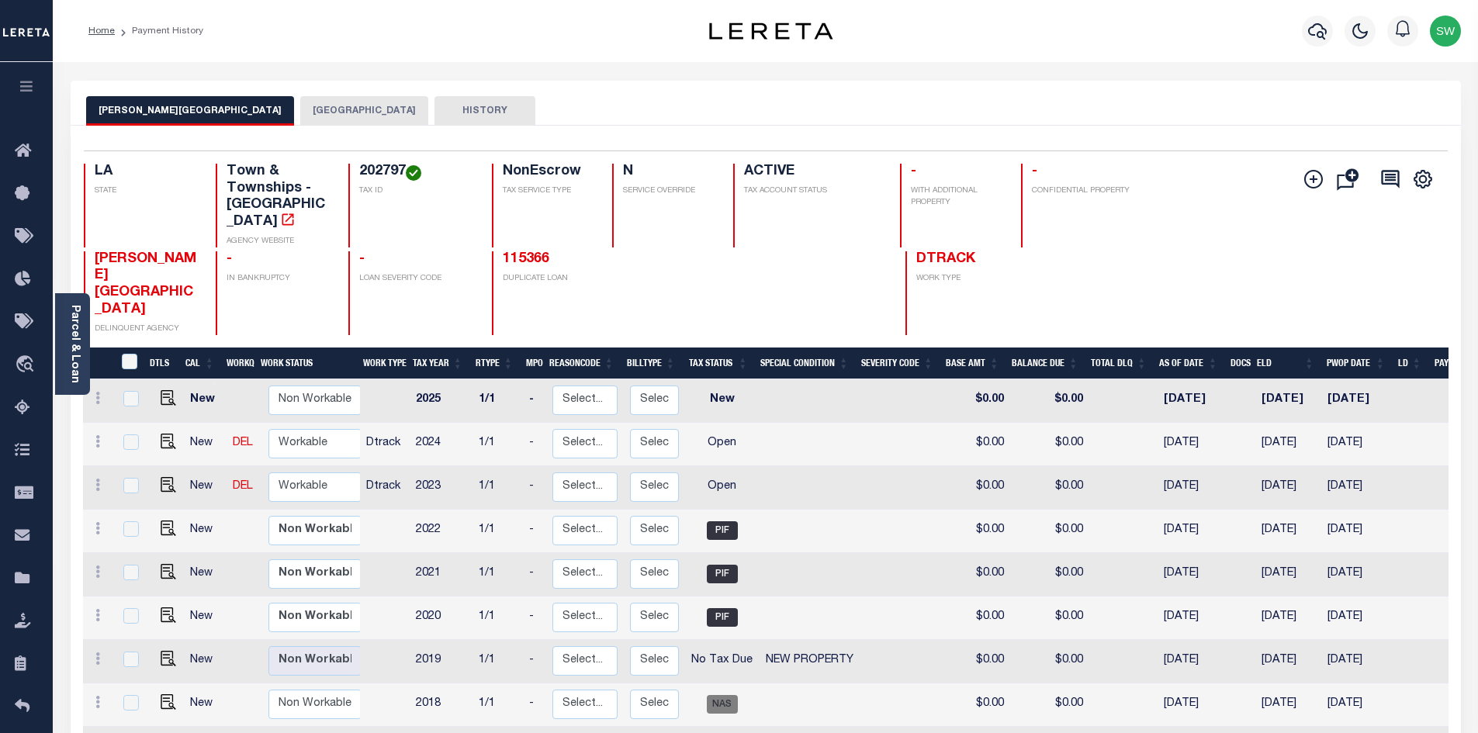
click at [300, 113] on button "[GEOGRAPHIC_DATA]" at bounding box center [364, 110] width 128 height 29
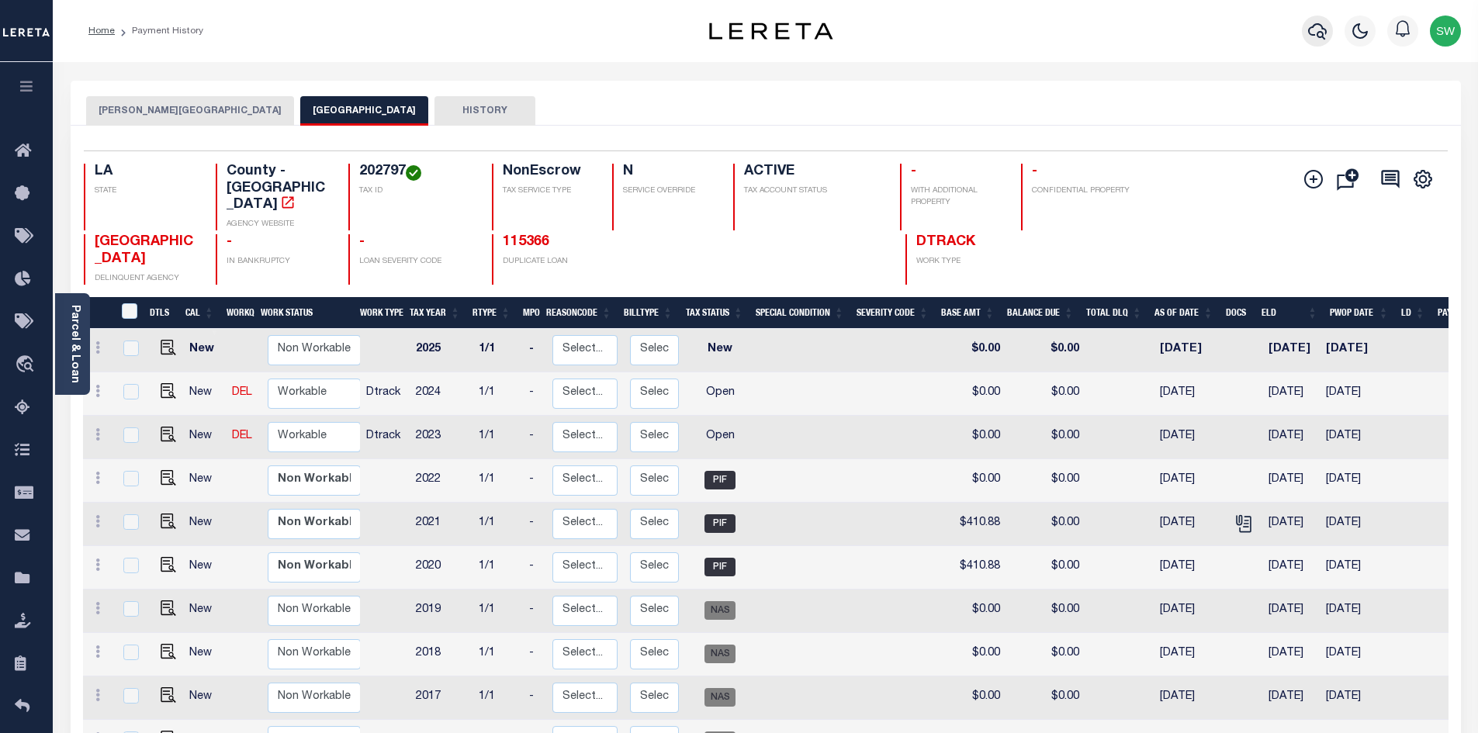
click at [1310, 31] on icon "button" at bounding box center [1317, 31] width 19 height 19
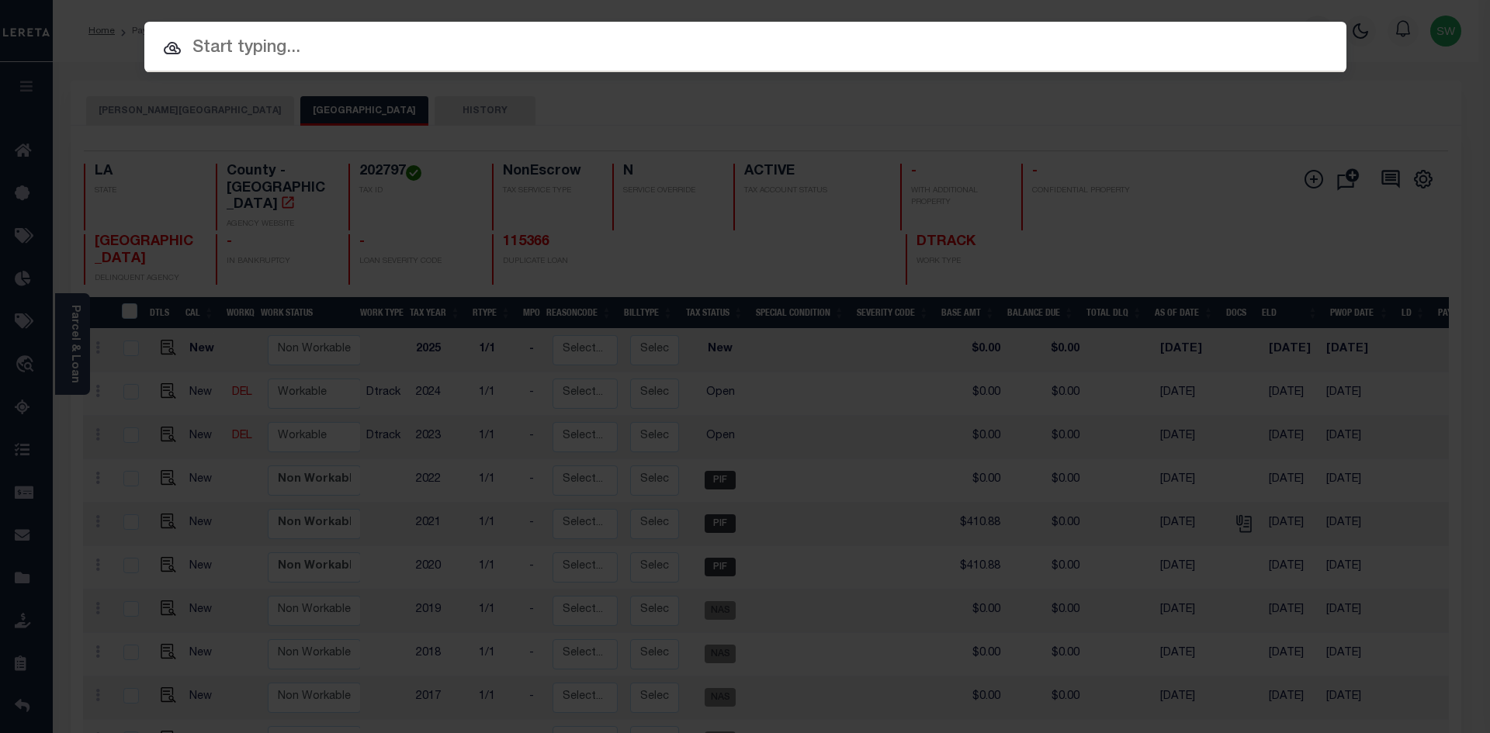
click at [276, 54] on input "text" at bounding box center [745, 48] width 1202 height 27
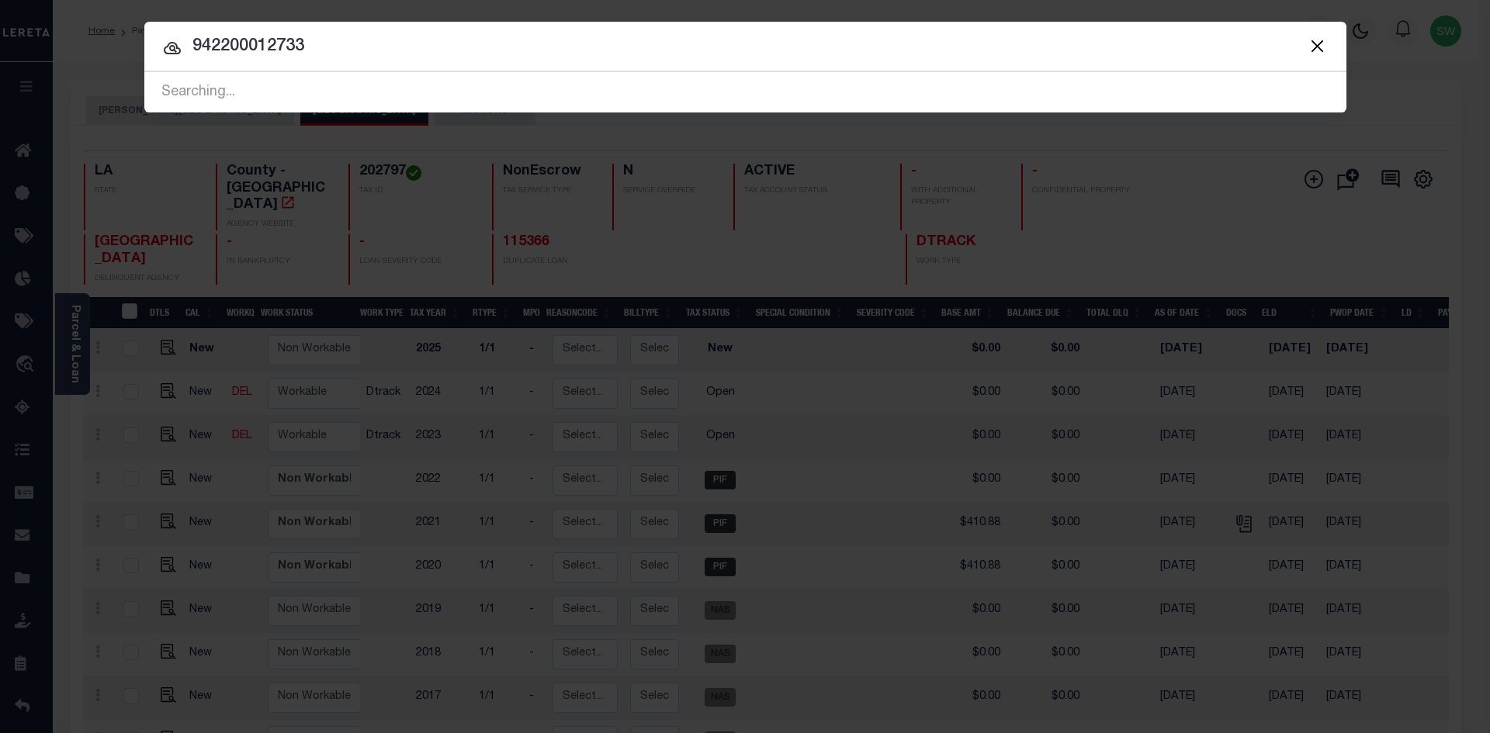
type input "942200012733"
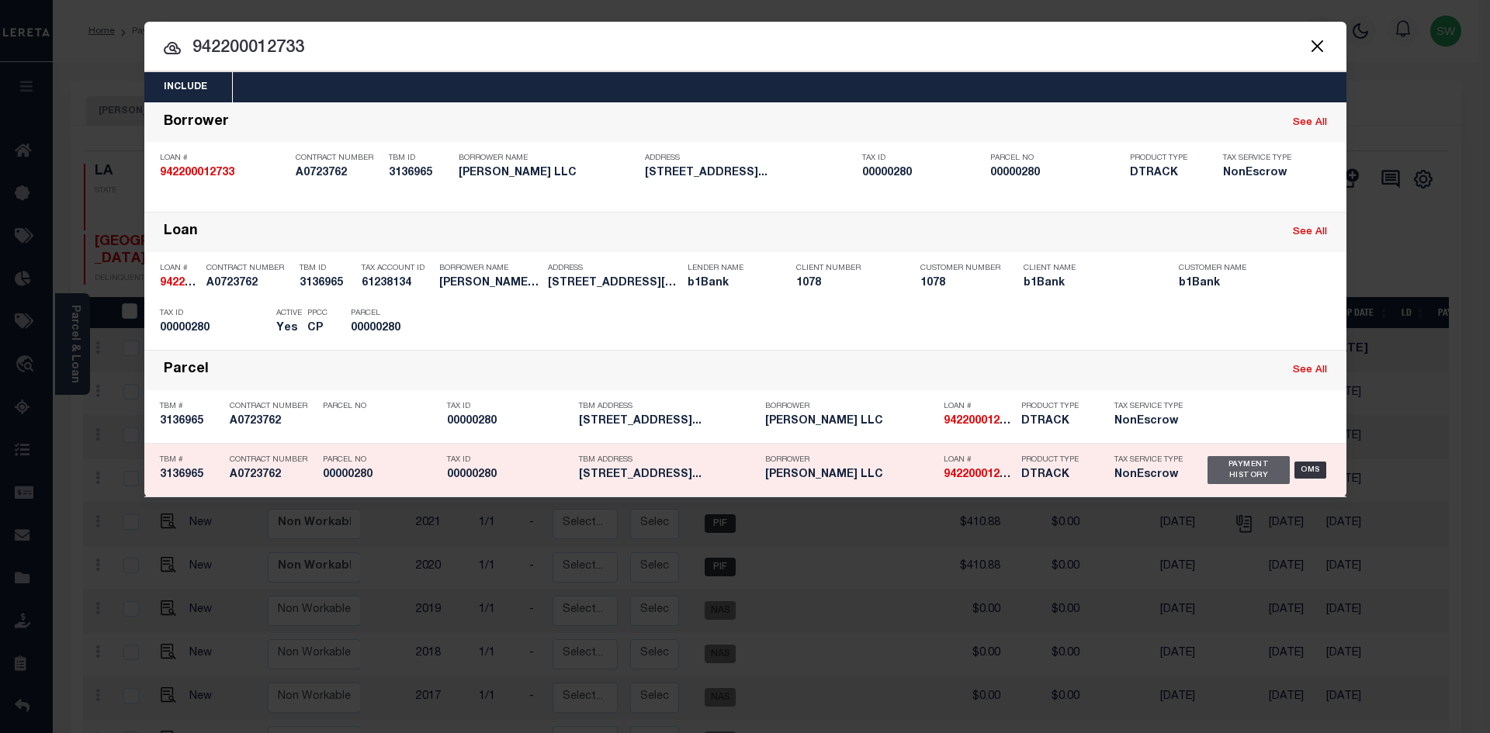
click at [1247, 470] on div "Payment History" at bounding box center [1248, 470] width 83 height 28
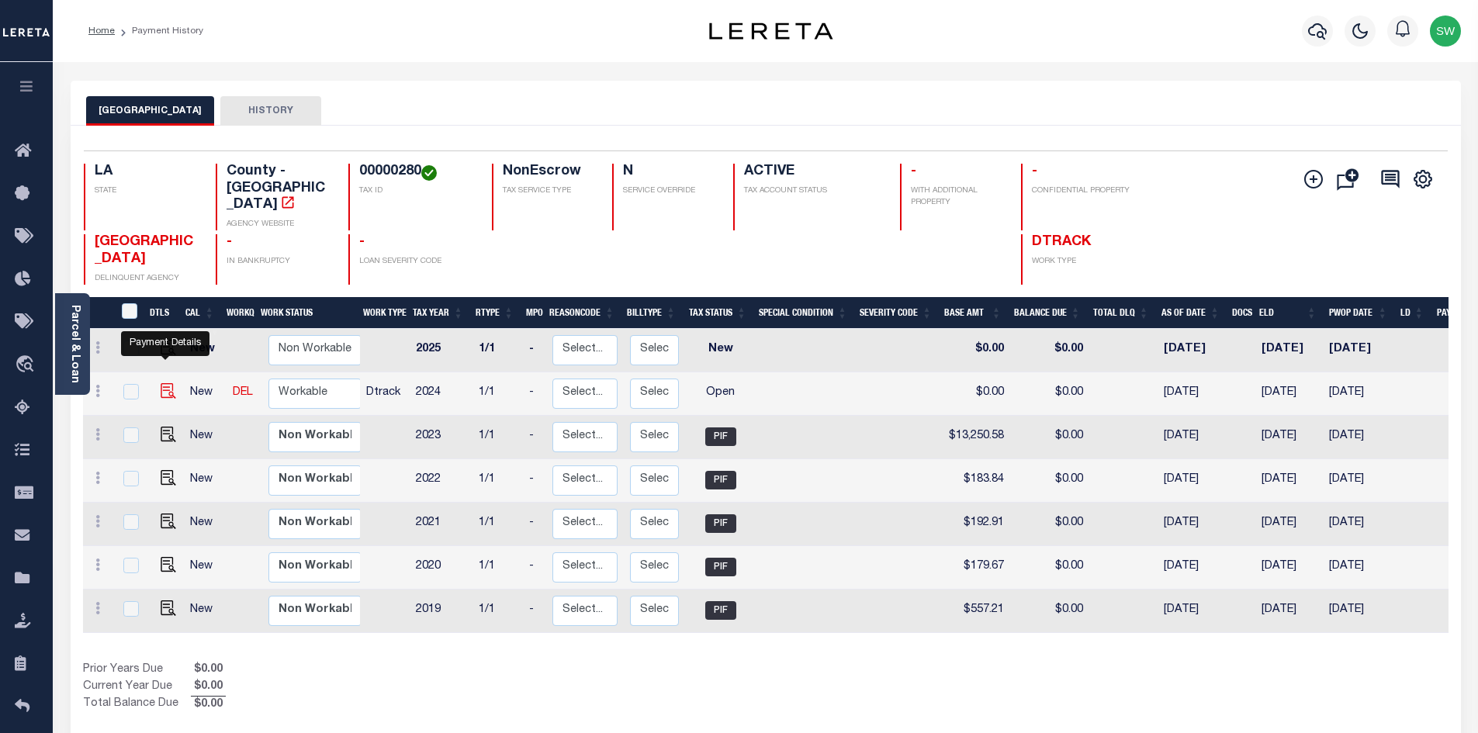
click at [171, 383] on img "" at bounding box center [169, 391] width 16 height 16
checkbox input "true"
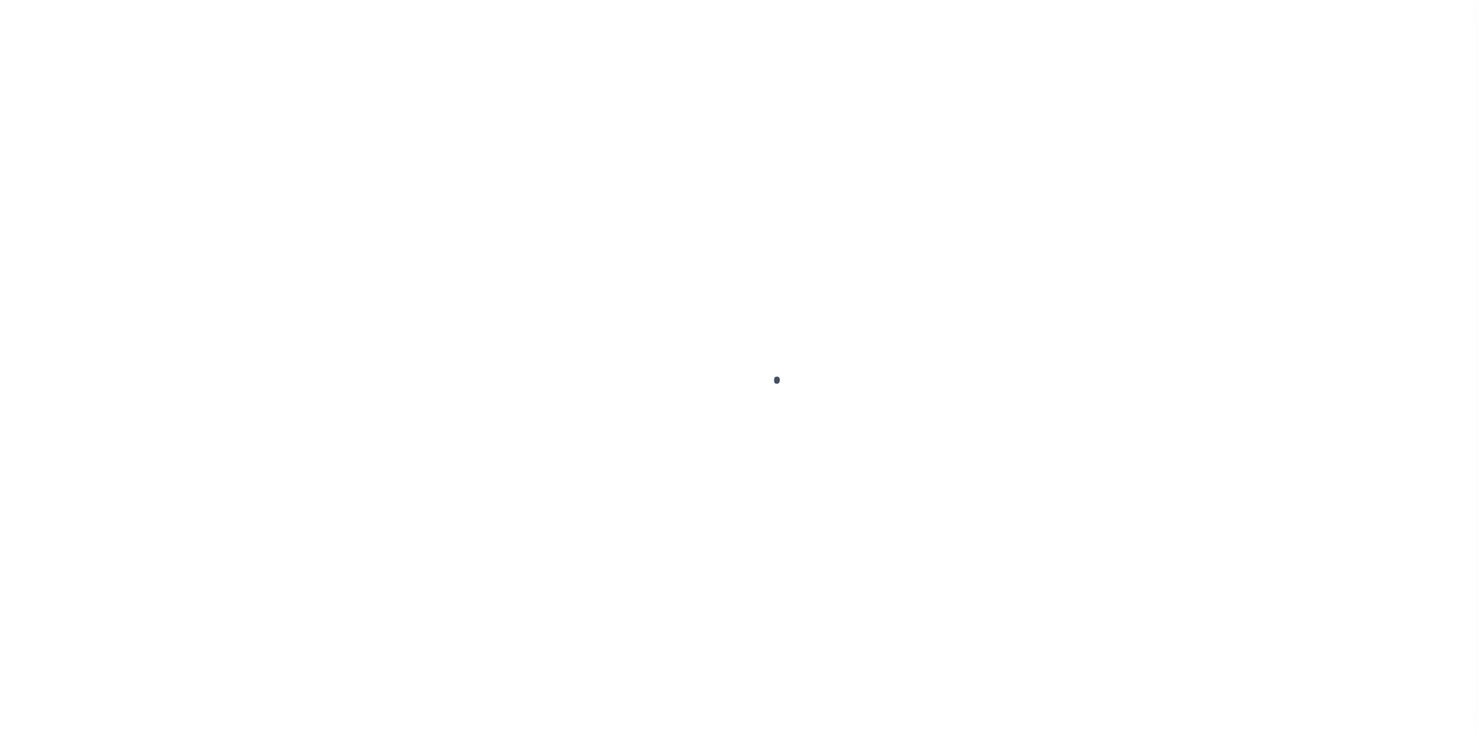
select select "OP2"
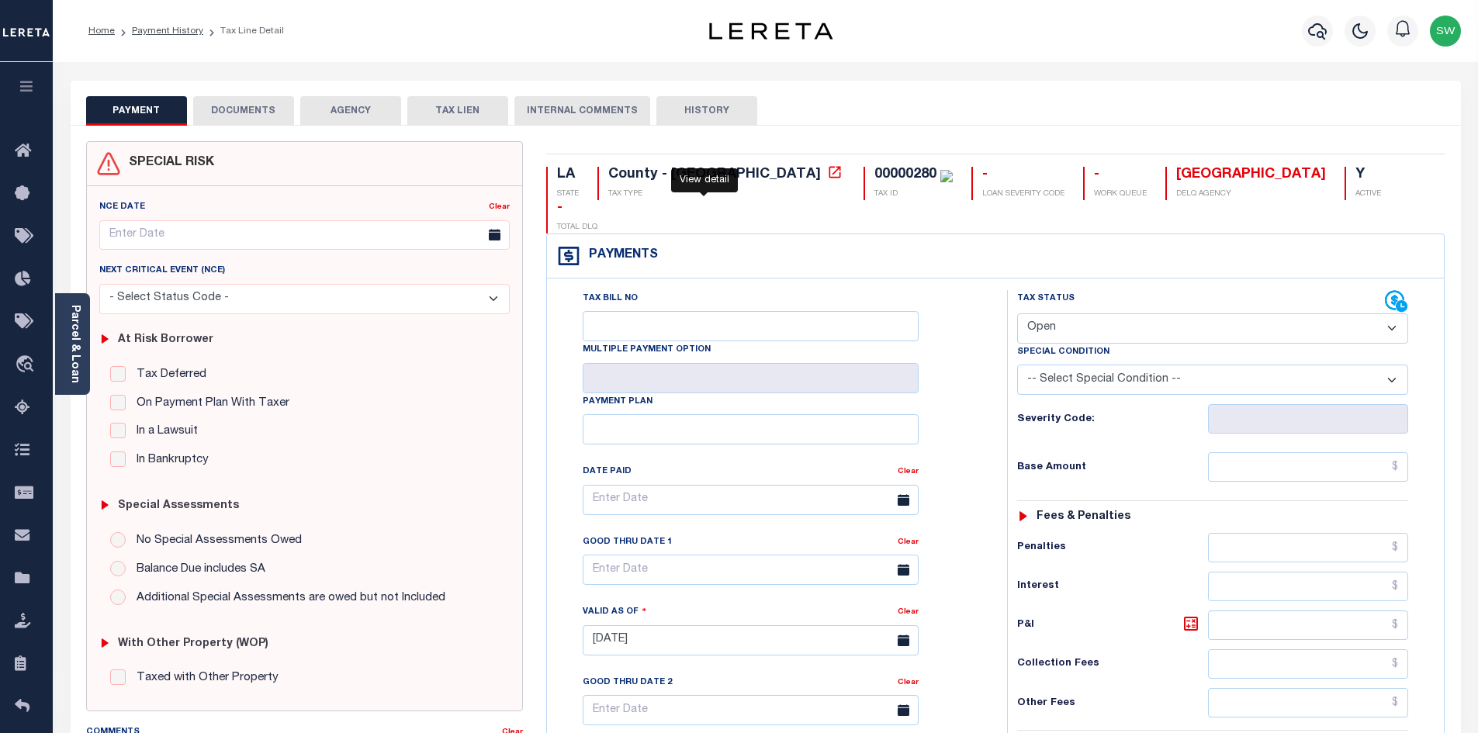
click at [829, 173] on icon at bounding box center [835, 172] width 12 height 12
click at [1318, 36] on icon "button" at bounding box center [1317, 31] width 19 height 19
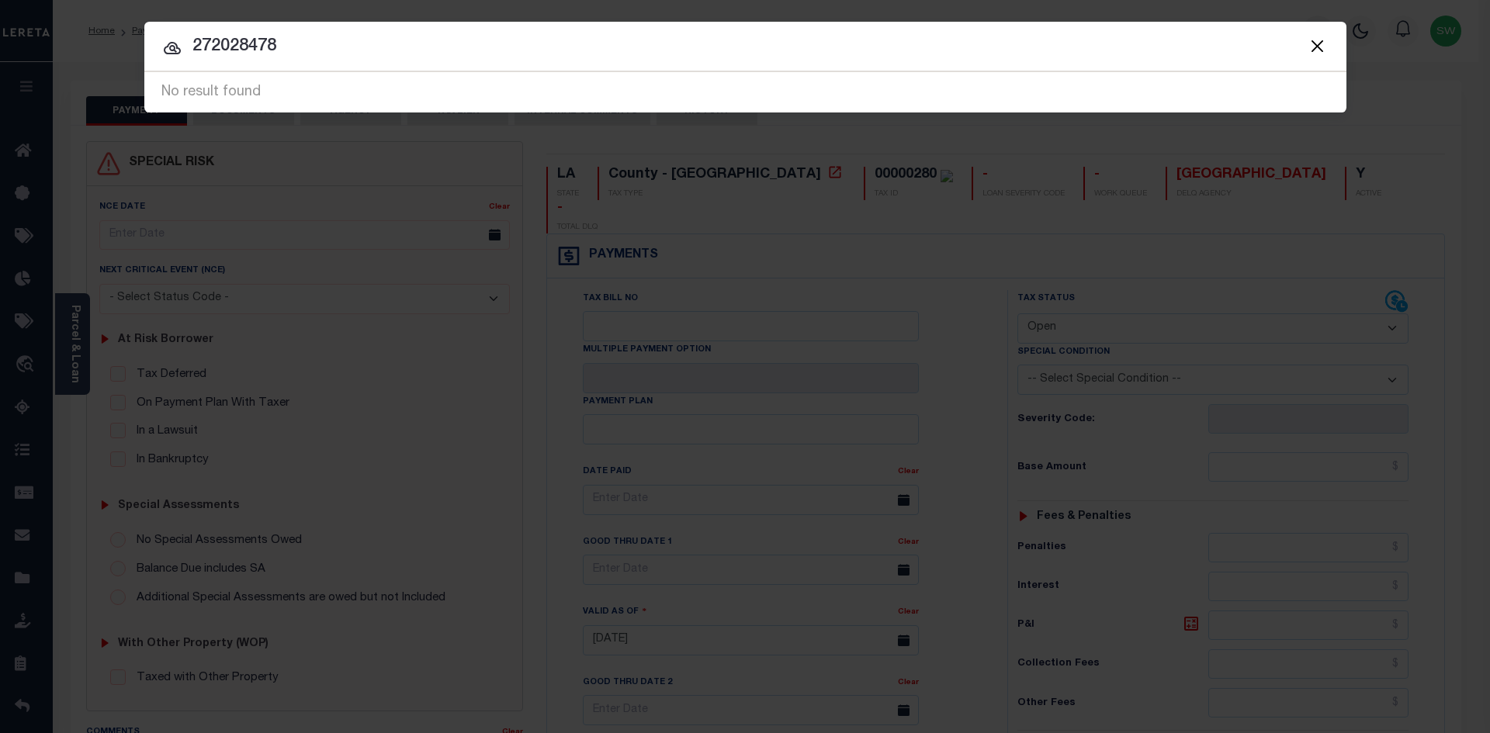
drag, startPoint x: 289, startPoint y: 53, endPoint x: 189, endPoint y: 50, distance: 99.3
click at [189, 50] on input "272028478" at bounding box center [745, 46] width 1202 height 27
paste input "text"
type input "27028478"
click at [170, 45] on icon at bounding box center [172, 48] width 19 height 19
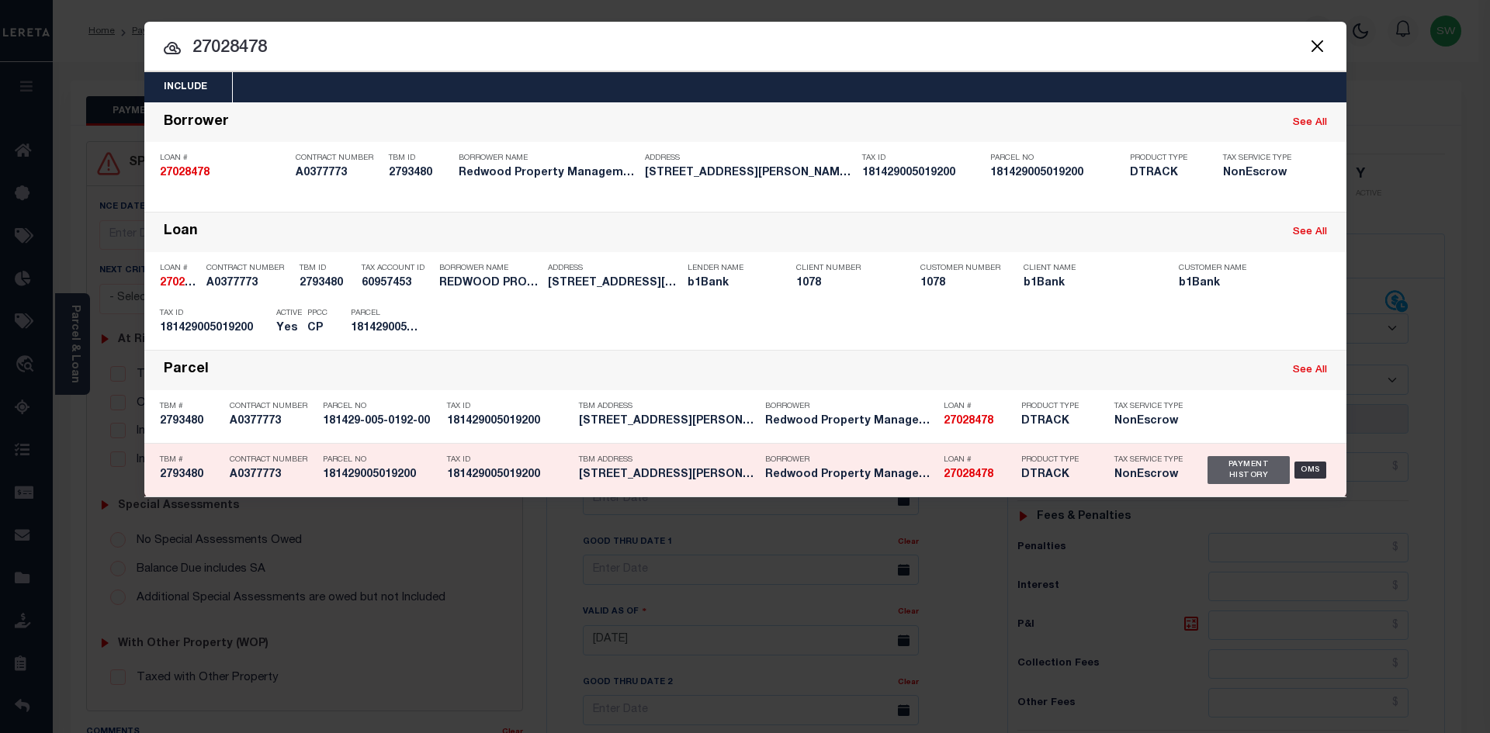
click at [1242, 462] on div "Payment History" at bounding box center [1248, 470] width 83 height 28
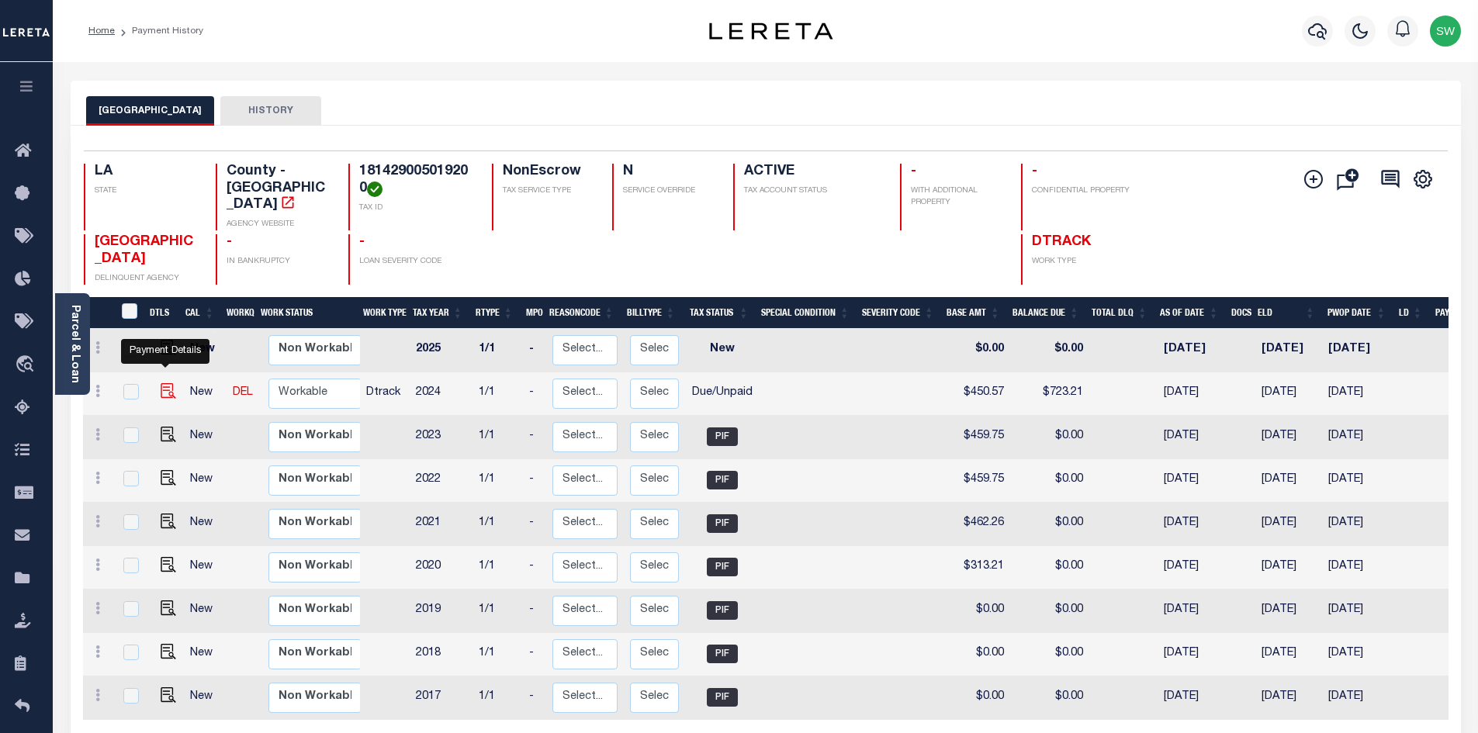
click at [171, 383] on img "" at bounding box center [169, 391] width 16 height 16
checkbox input "true"
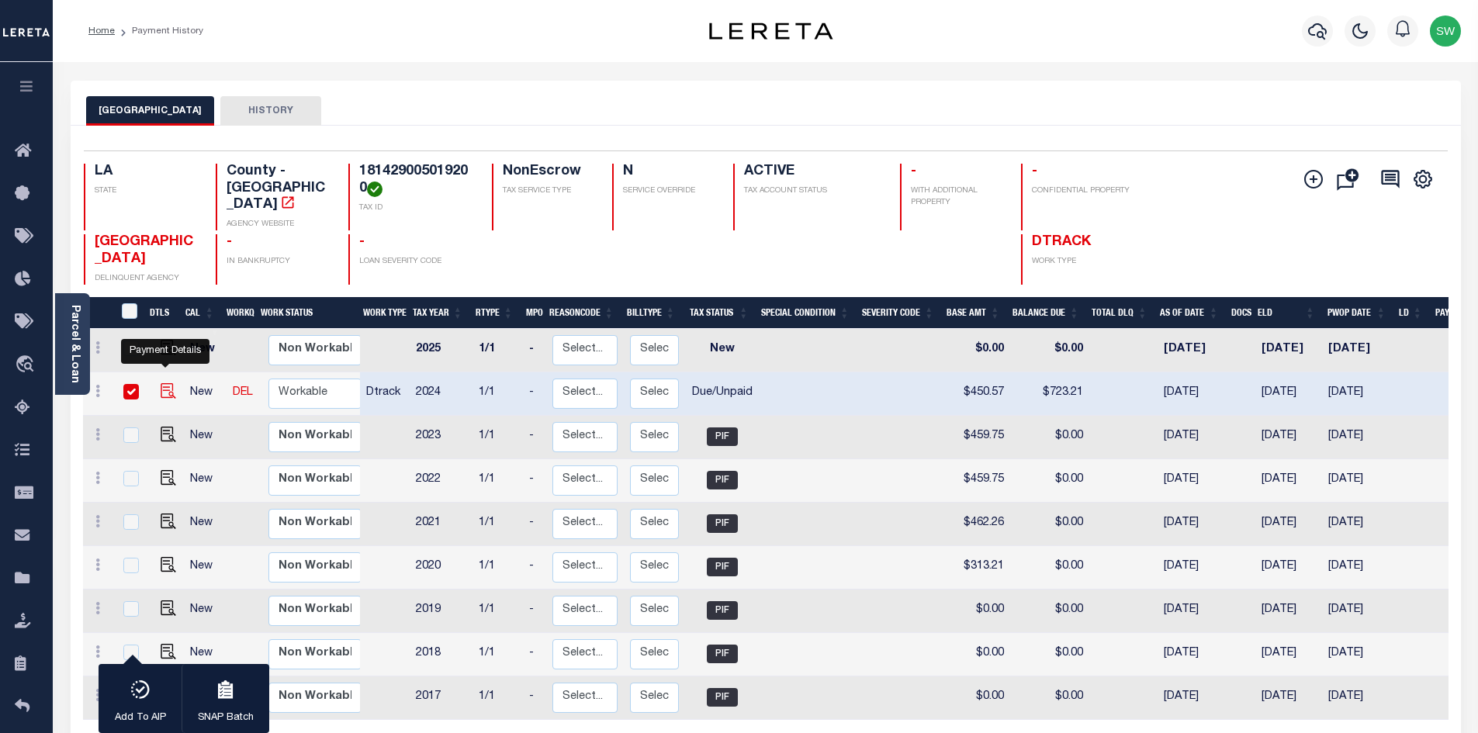
click at [172, 383] on img "" at bounding box center [169, 391] width 16 height 16
checkbox input "false"
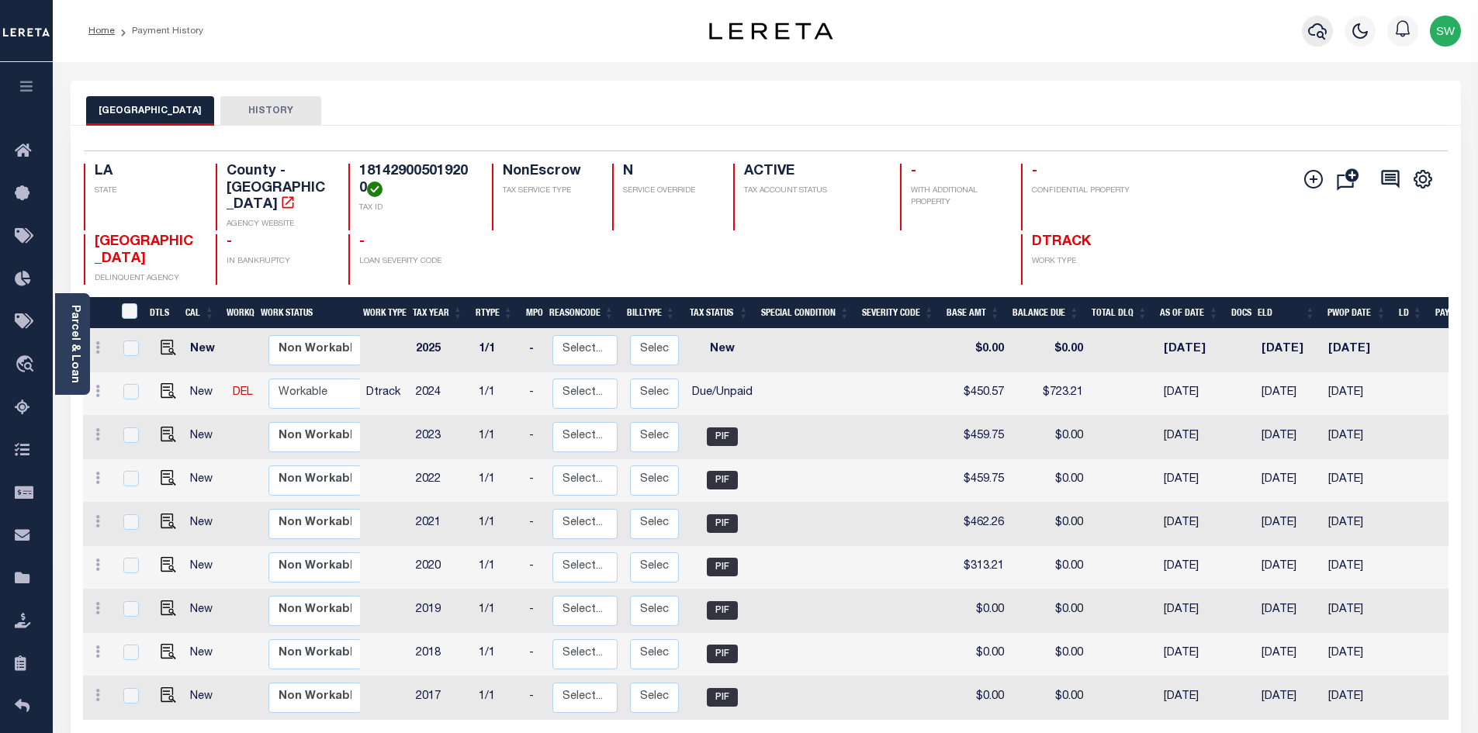
click at [1311, 36] on icon "button" at bounding box center [1317, 31] width 19 height 16
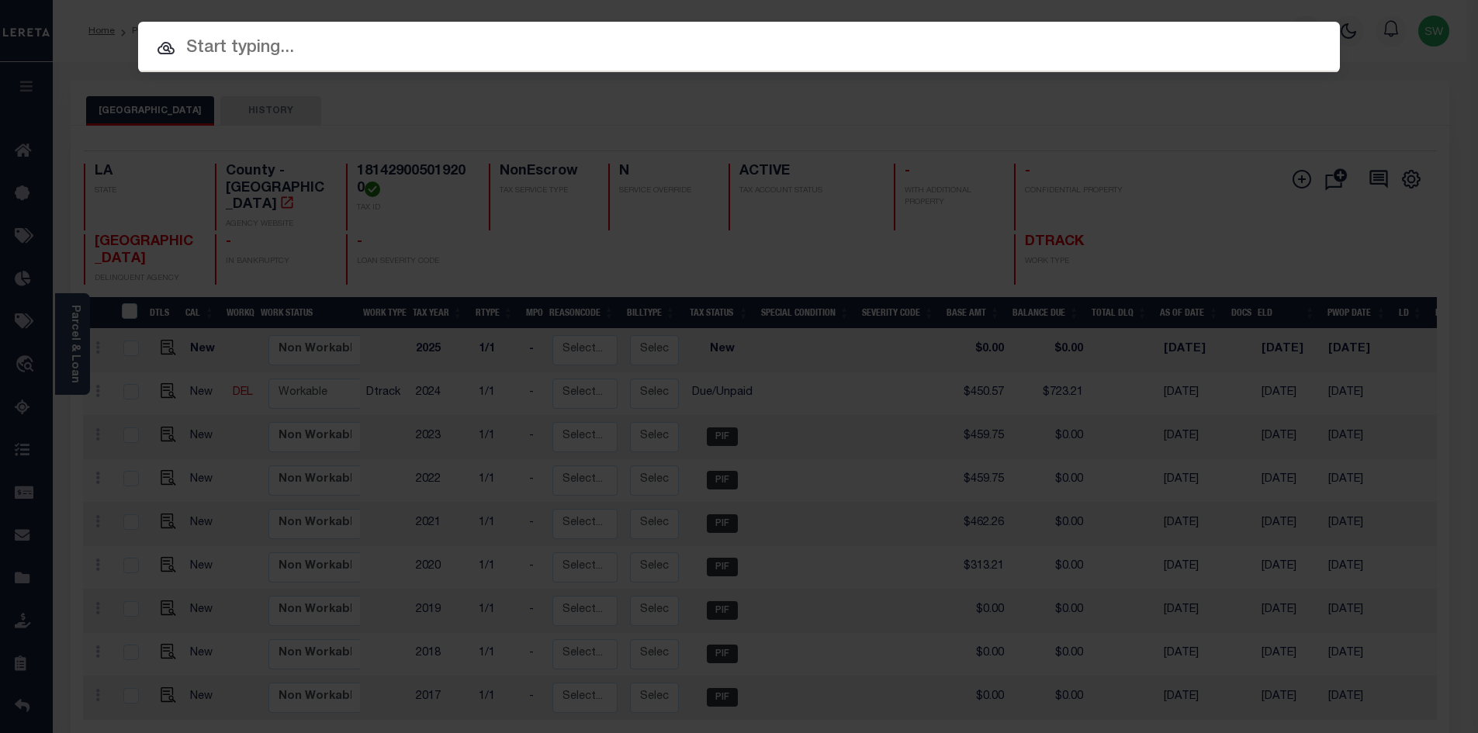
click at [249, 48] on input "text" at bounding box center [739, 48] width 1202 height 27
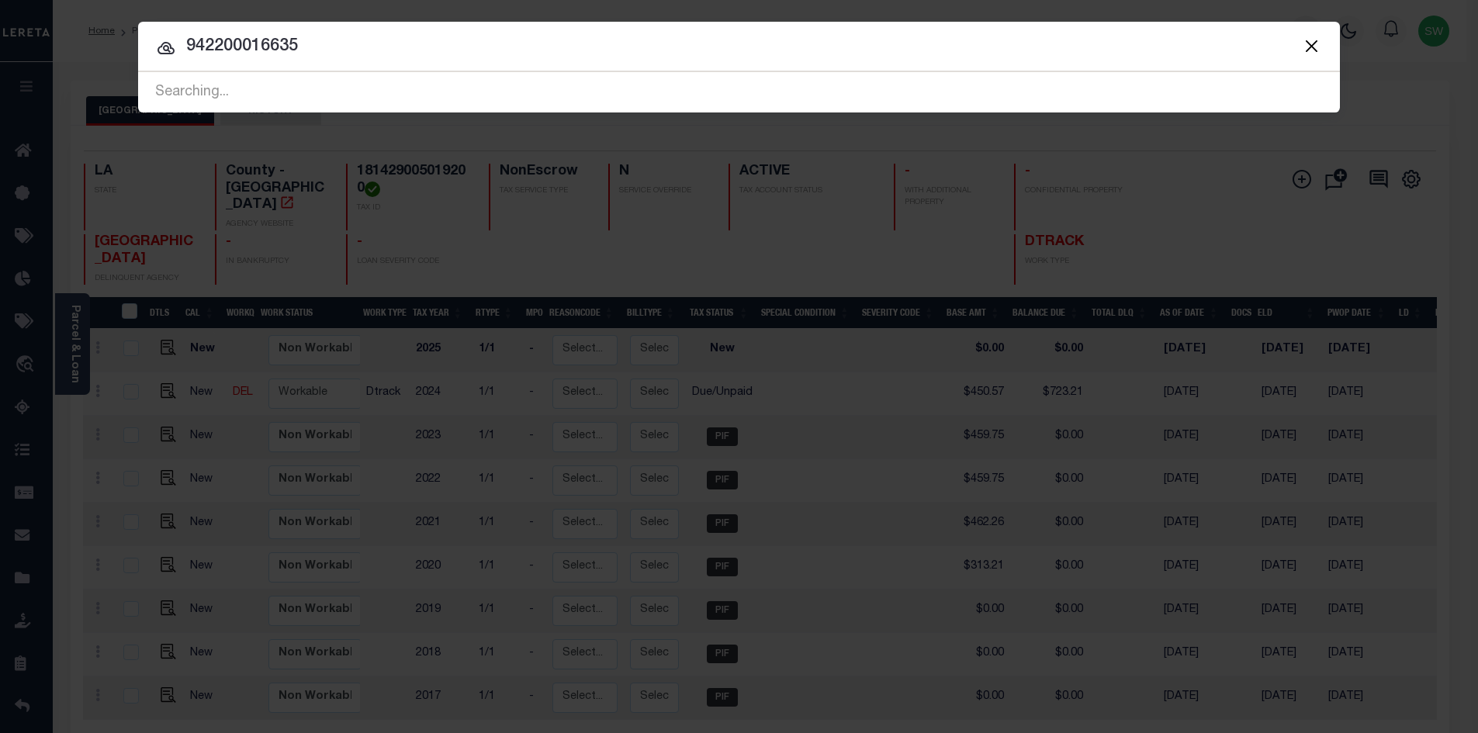
type input "942200016635"
click at [175, 52] on icon at bounding box center [166, 48] width 19 height 19
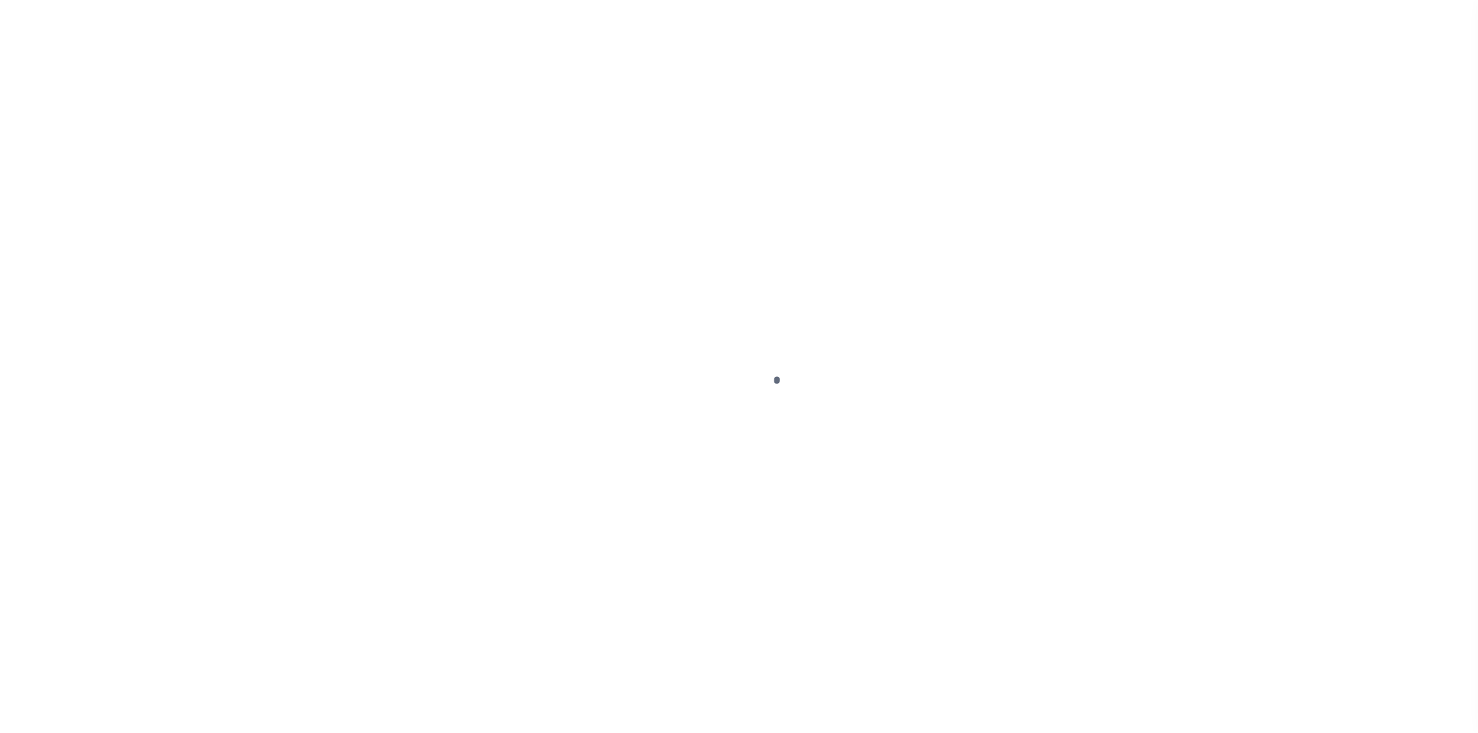
select select "DUE"
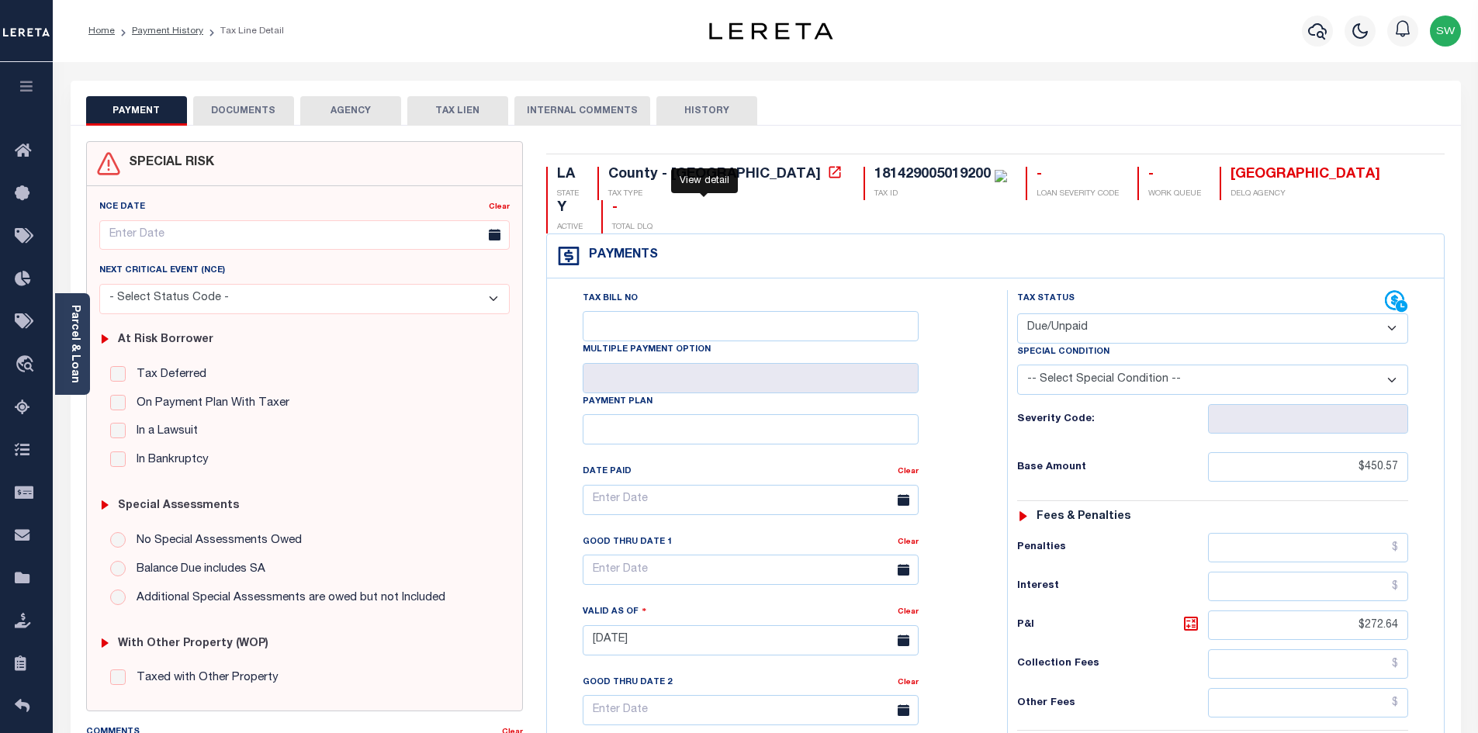
click at [827, 177] on icon at bounding box center [835, 172] width 16 height 16
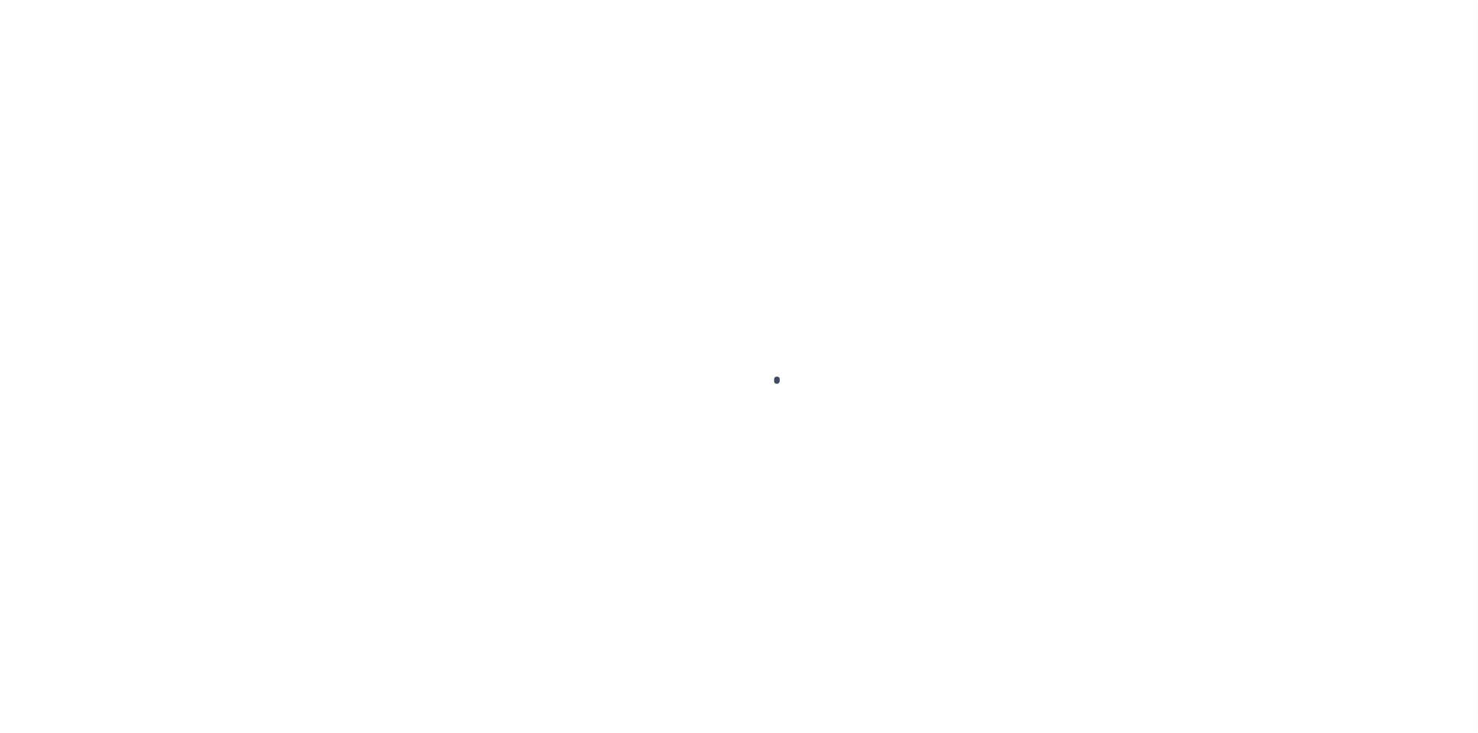
select select "DUE"
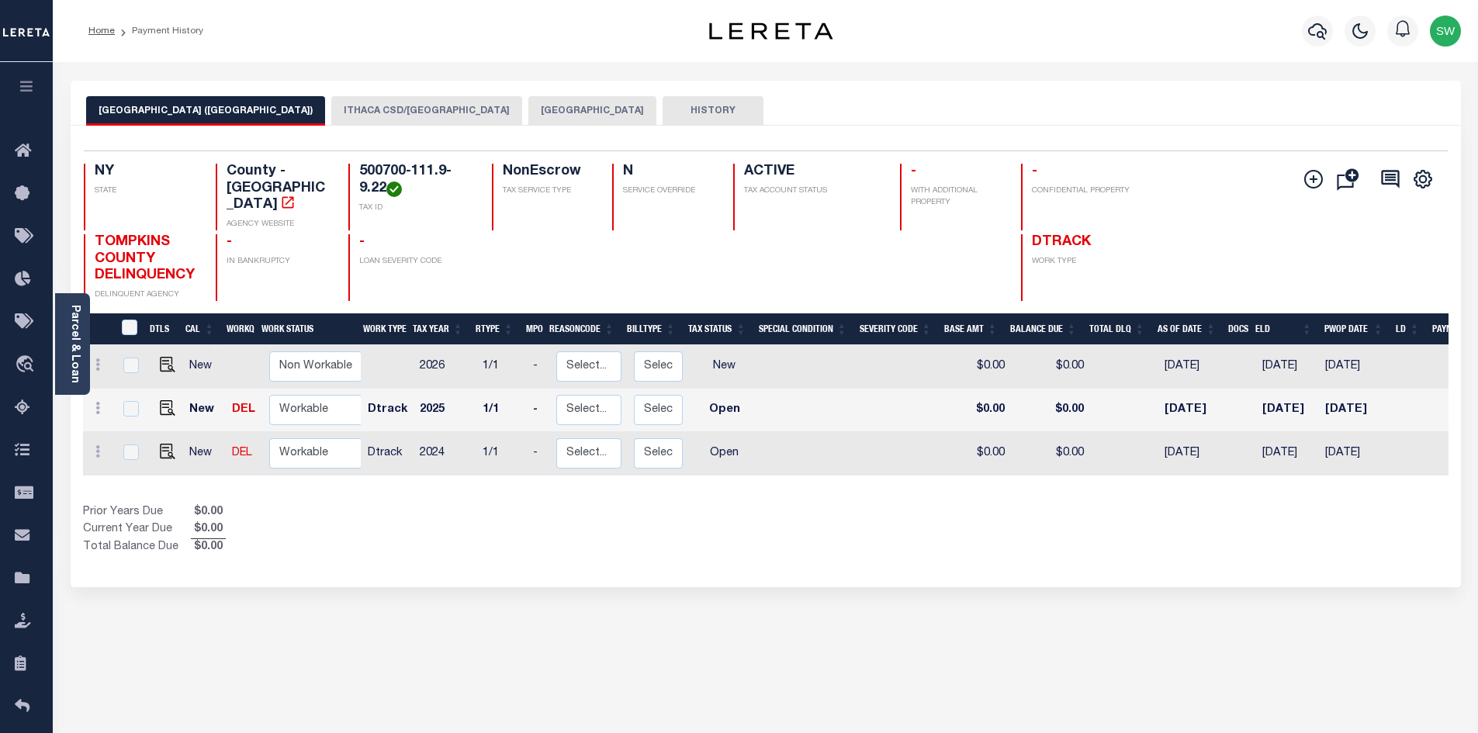
click at [671, 530] on div "Prior Years Due $0.00 Current Year Due $0.00 Total Balance Due $0.00" at bounding box center [424, 530] width 683 height 52
click at [528, 110] on button "[GEOGRAPHIC_DATA]" at bounding box center [592, 110] width 128 height 29
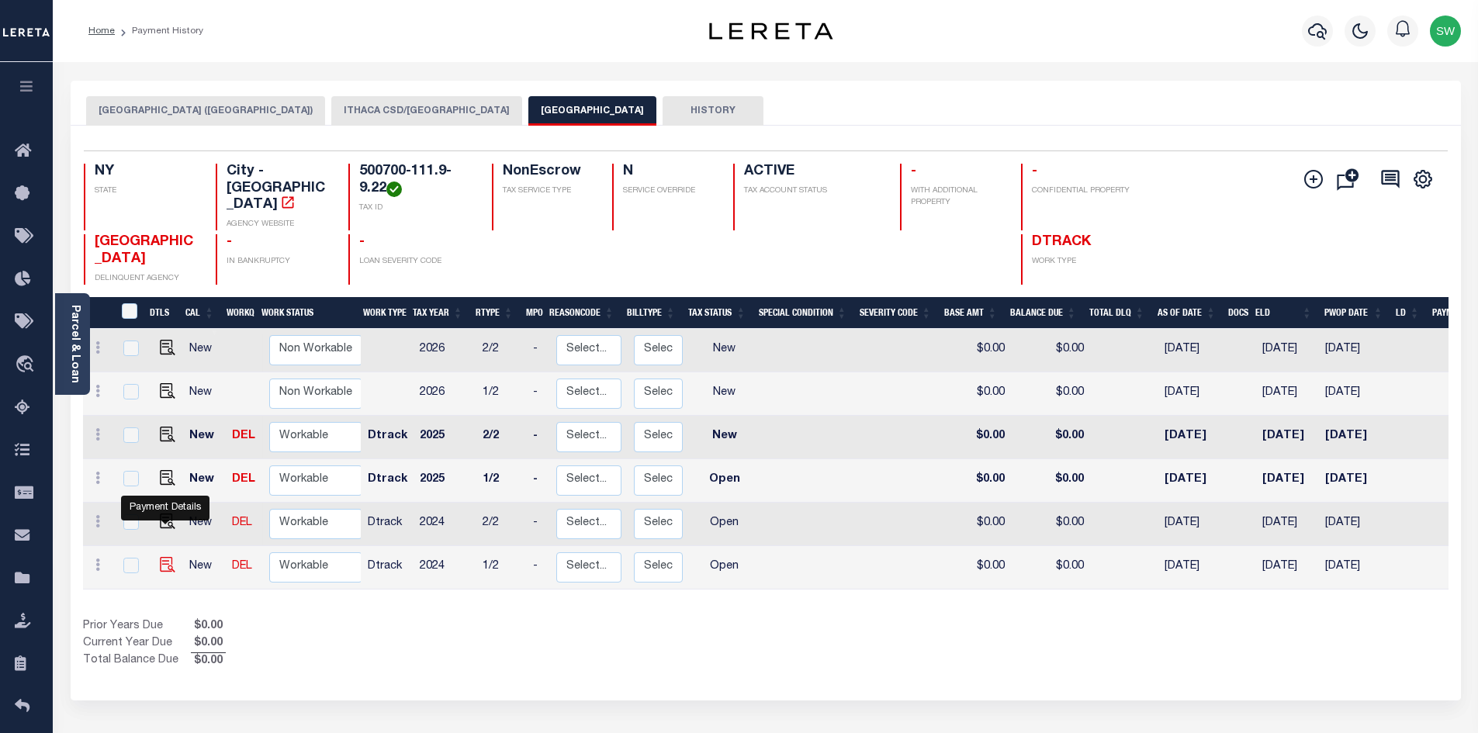
click at [169, 557] on img "" at bounding box center [168, 565] width 16 height 16
checkbox input "true"
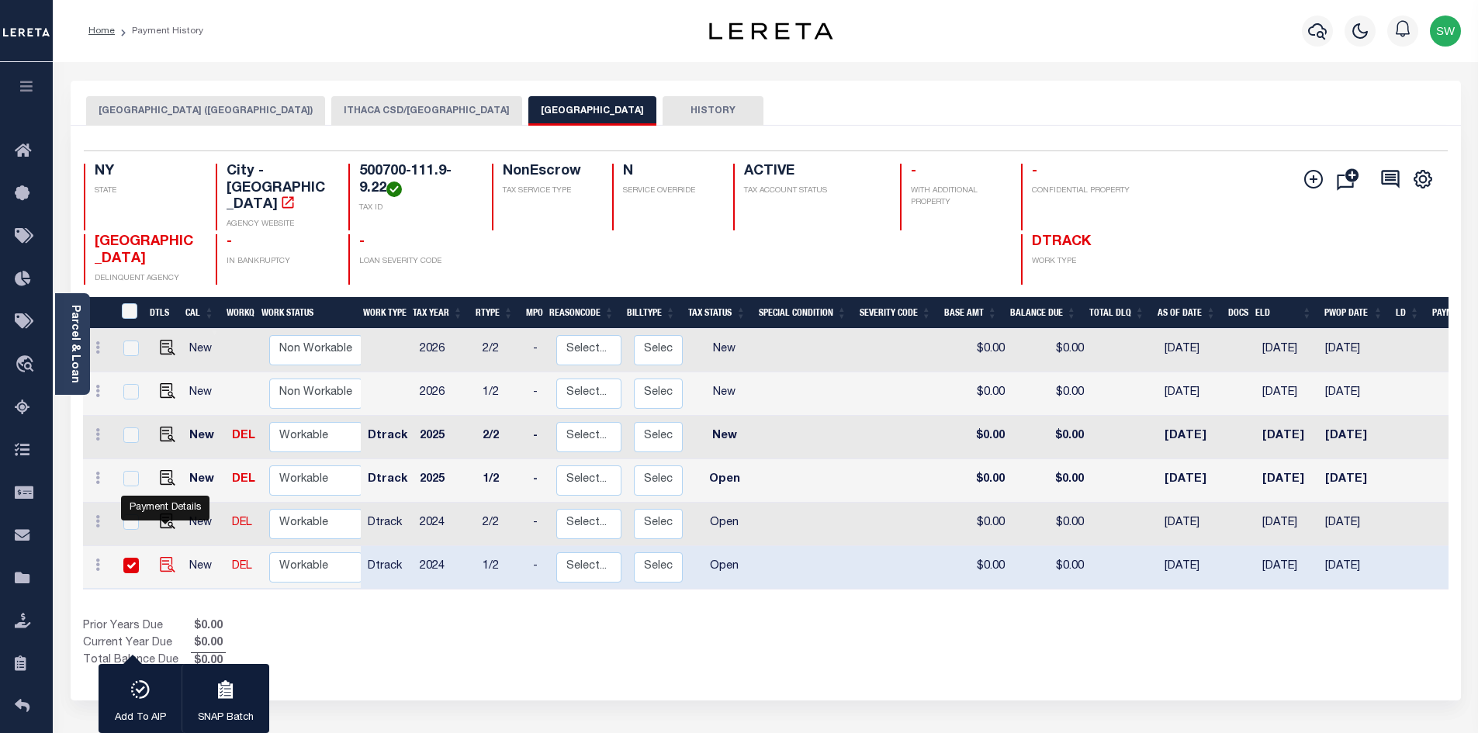
click at [161, 557] on img "" at bounding box center [168, 565] width 16 height 16
checkbox input "false"
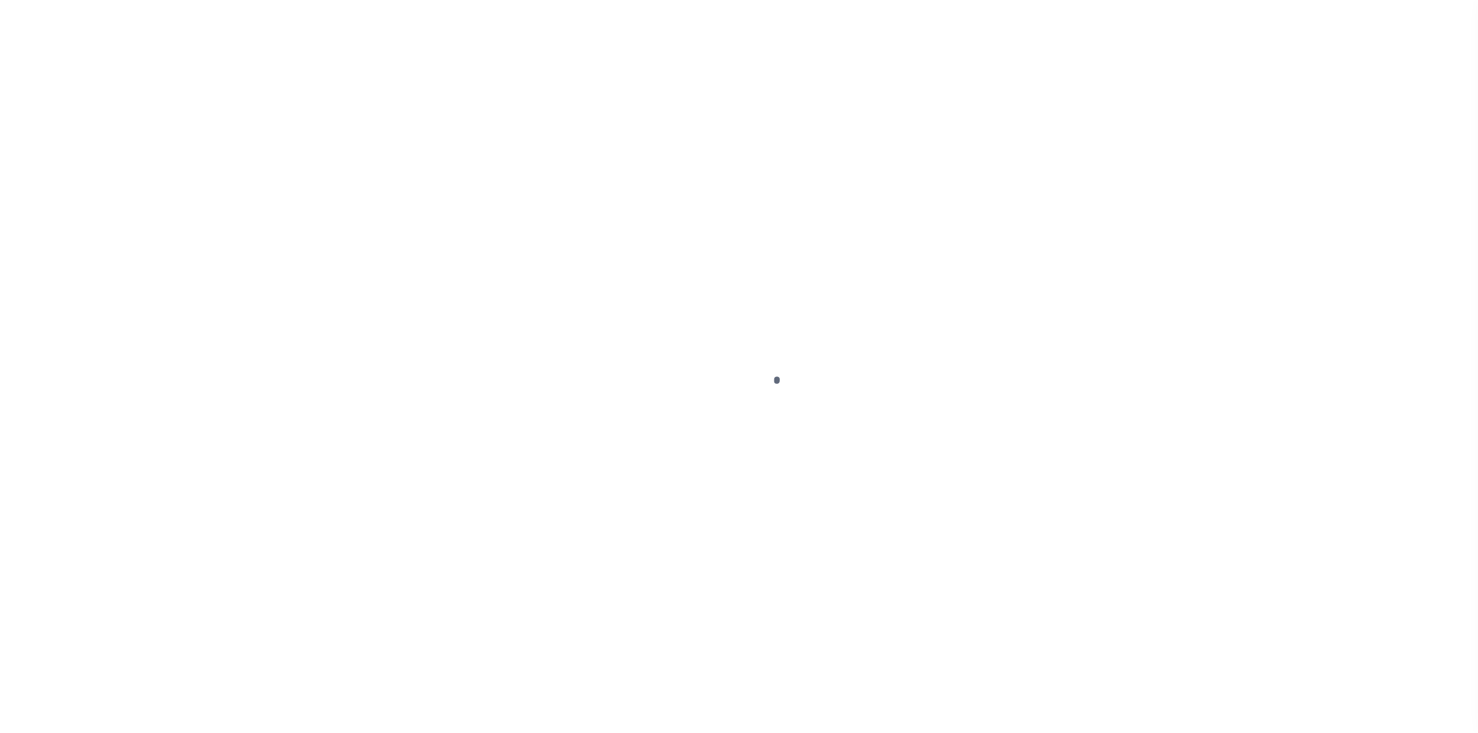
select select "OP2"
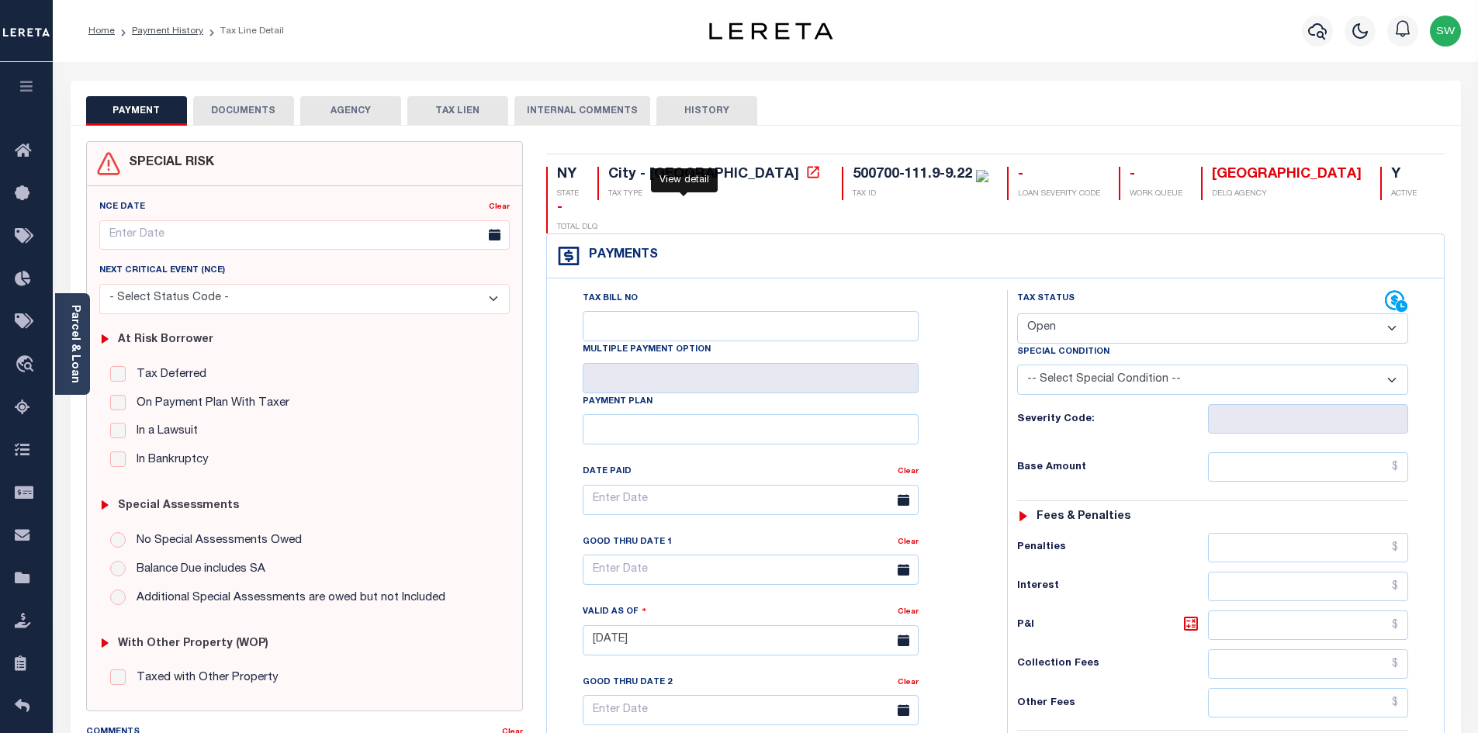
click at [805, 175] on icon at bounding box center [813, 172] width 16 height 16
click at [80, 324] on link "Parcel & Loan" at bounding box center [74, 344] width 11 height 78
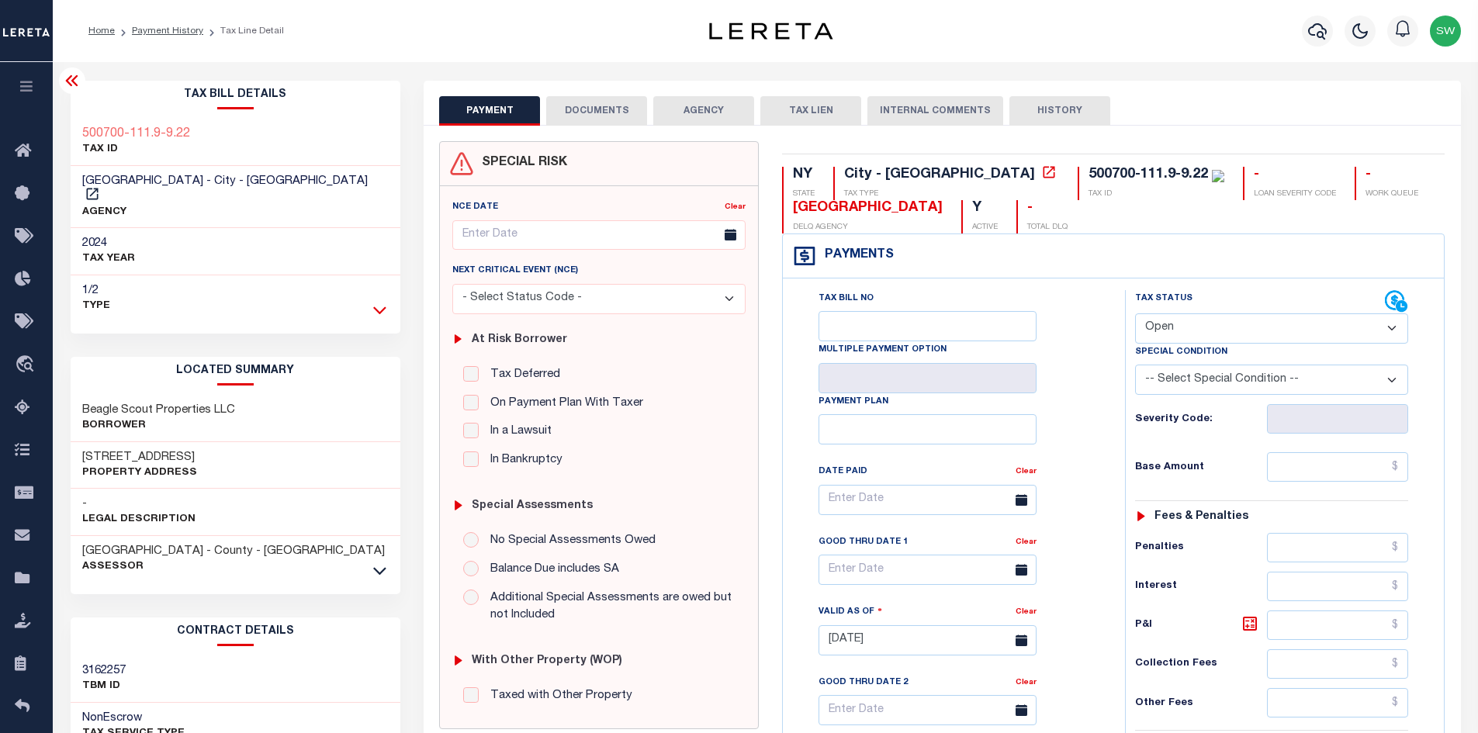
click at [379, 302] on icon at bounding box center [379, 310] width 13 height 16
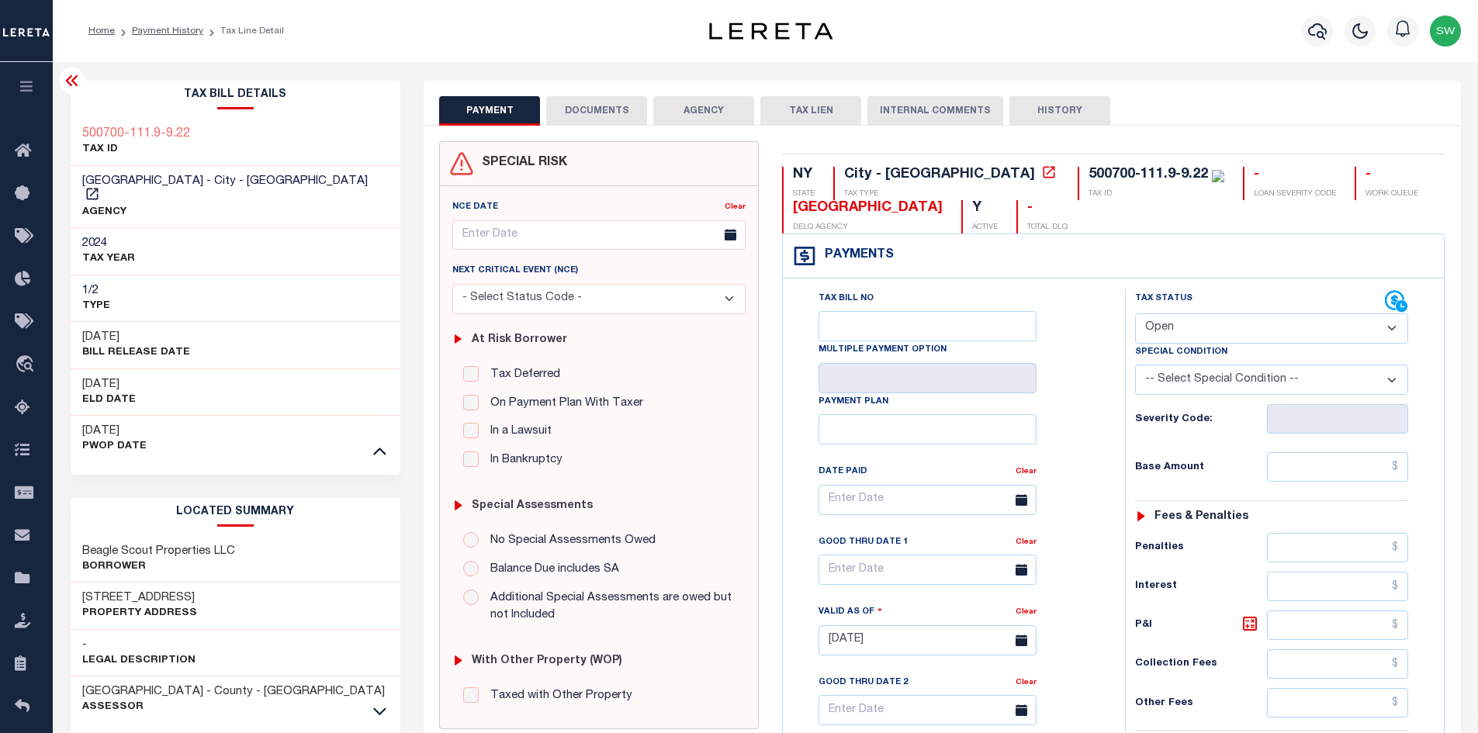
drag, startPoint x: 248, startPoint y: 536, endPoint x: 81, endPoint y: 547, distance: 168.0
click at [81, 547] on div "Beagle Scout Properties LLC Borrower" at bounding box center [236, 559] width 331 height 47
drag, startPoint x: 81, startPoint y: 535, endPoint x: 247, endPoint y: 538, distance: 165.3
click at [247, 538] on div "Beagle Scout Properties LLC Borrower" at bounding box center [236, 559] width 331 height 47
copy h3 "Beagle Scout Properties LLC"
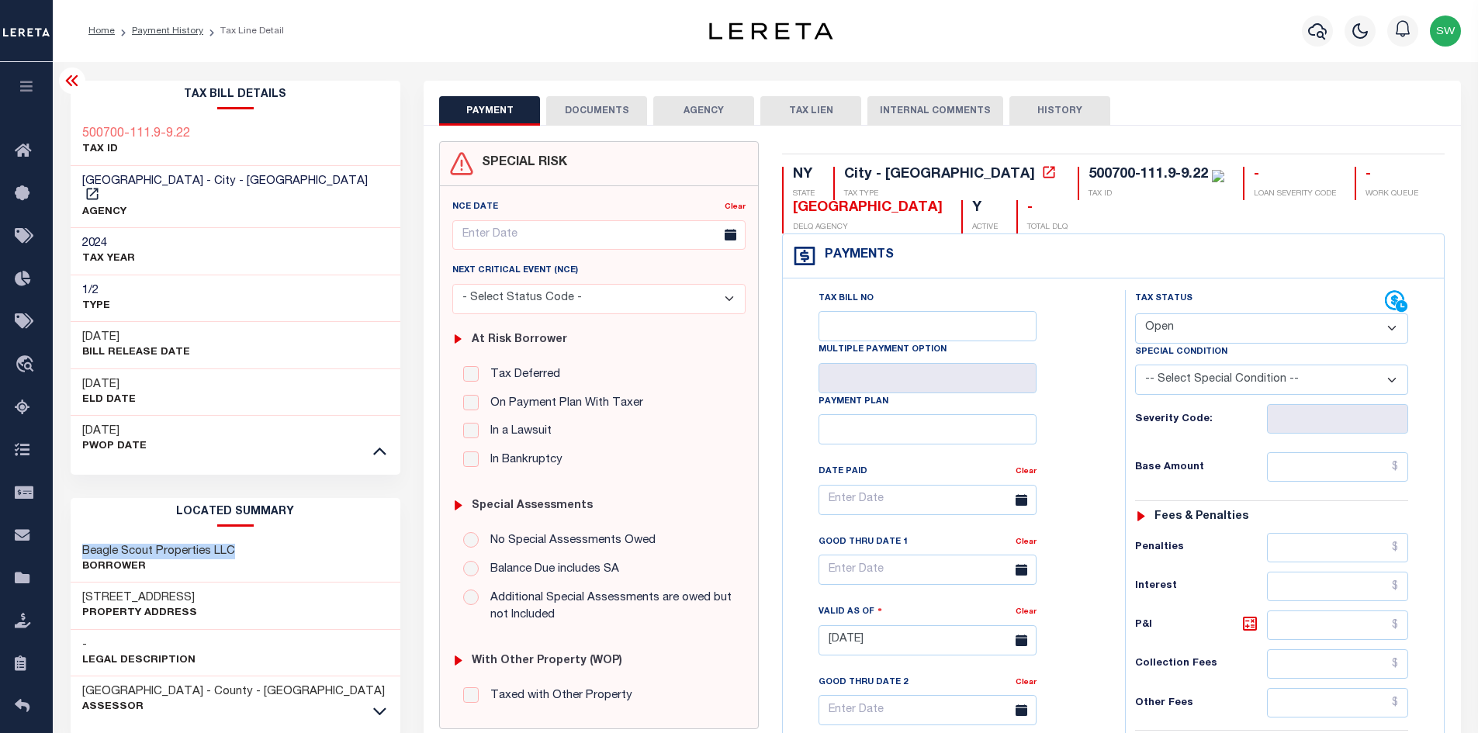
click at [71, 81] on icon at bounding box center [72, 80] width 19 height 19
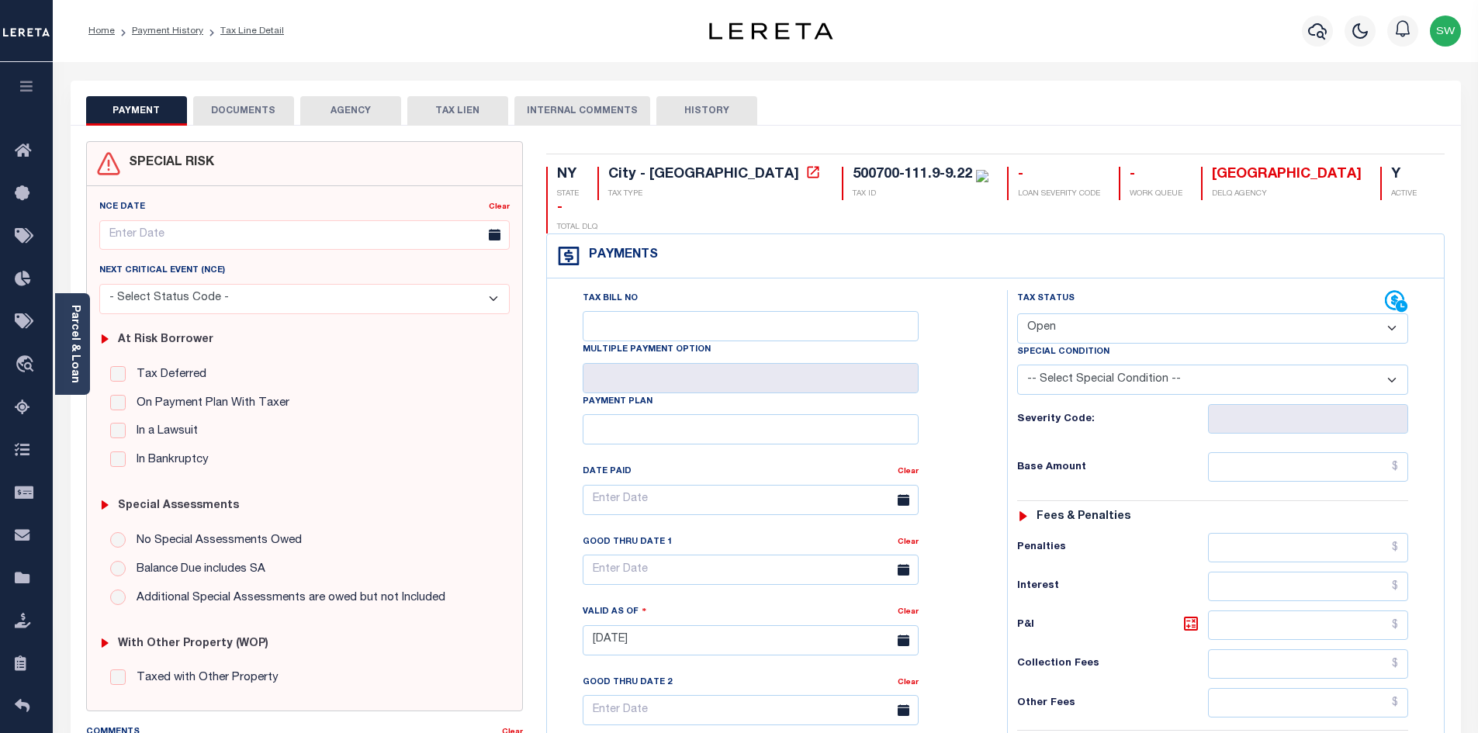
drag, startPoint x: 1393, startPoint y: 298, endPoint x: 1370, endPoint y: 310, distance: 26.4
click at [1393, 313] on select "- Select Status Code - Open Due/Unpaid Paid Incomplete No Tax Due Internal Refu…" at bounding box center [1212, 328] width 391 height 30
select select "PYD"
click at [1017, 313] on select "- Select Status Code - Open Due/Unpaid Paid Incomplete No Tax Due Internal Refu…" at bounding box center [1212, 328] width 391 height 30
type input "[DATE]"
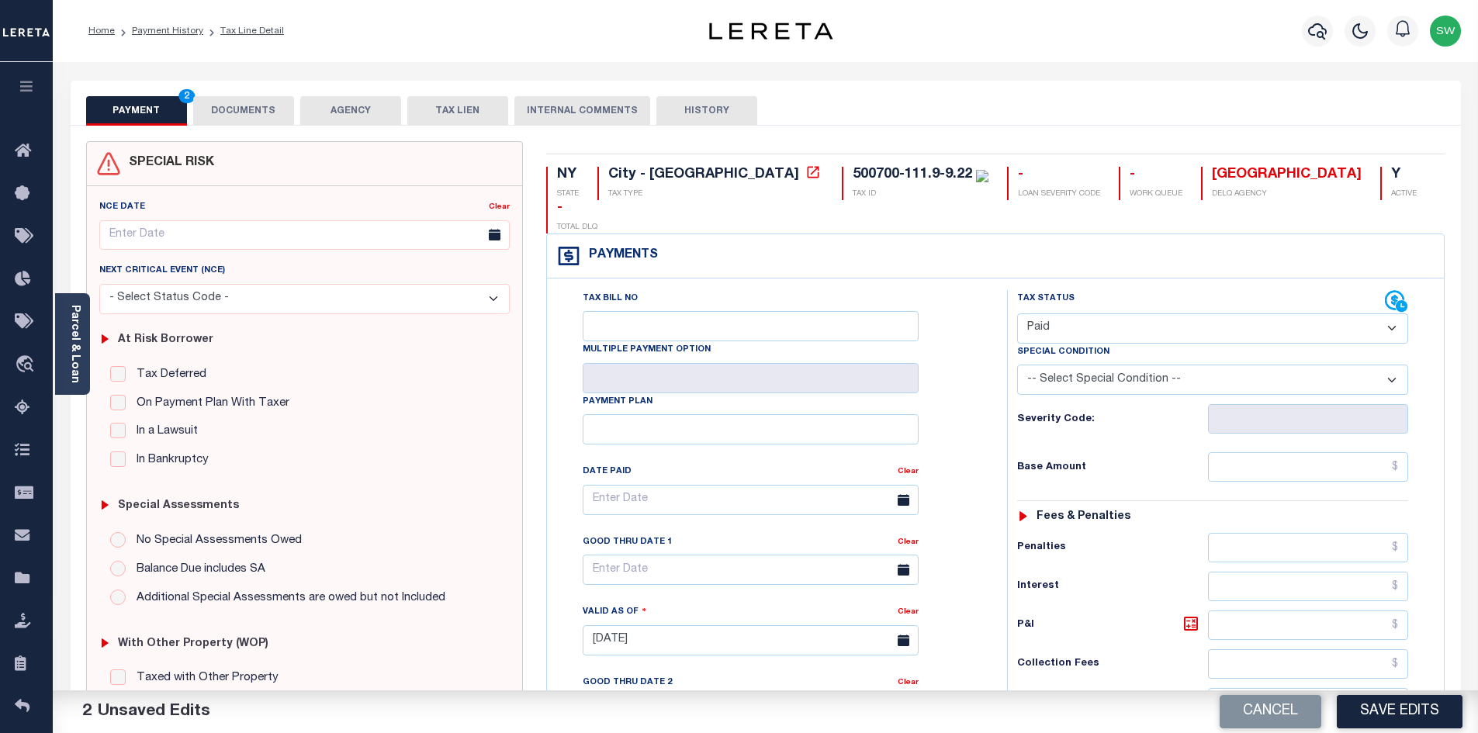
click at [962, 464] on div "Tax Bill No Multiple Payment Option Payment Plan Clear" at bounding box center [773, 507] width 421 height 435
click at [1290, 452] on input "text" at bounding box center [1308, 466] width 201 height 29
paste input "$2,286.25"
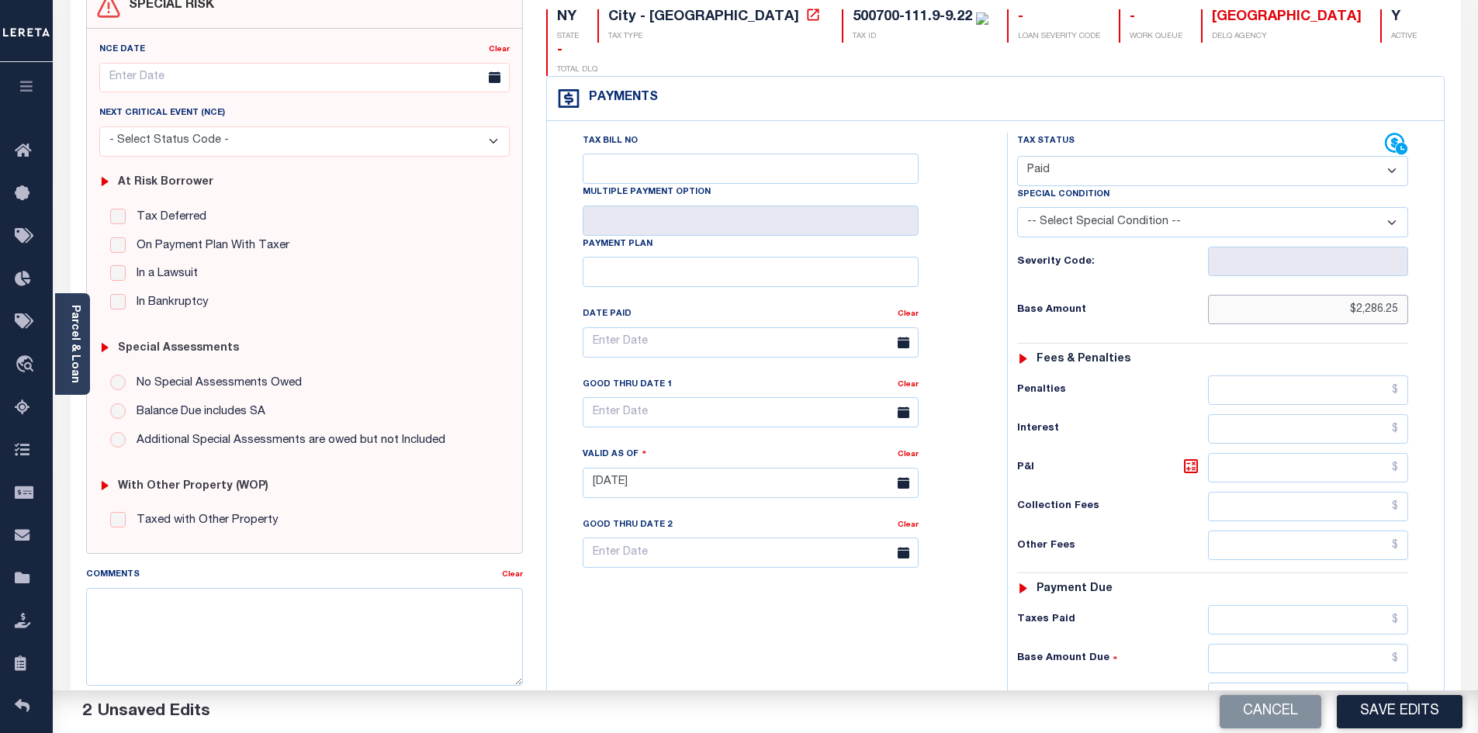
scroll to position [158, 0]
type input "$2,286.25"
click at [1323, 604] on input "text" at bounding box center [1308, 618] width 201 height 29
paste input "$2,286.25"
type input "$2,286.25"
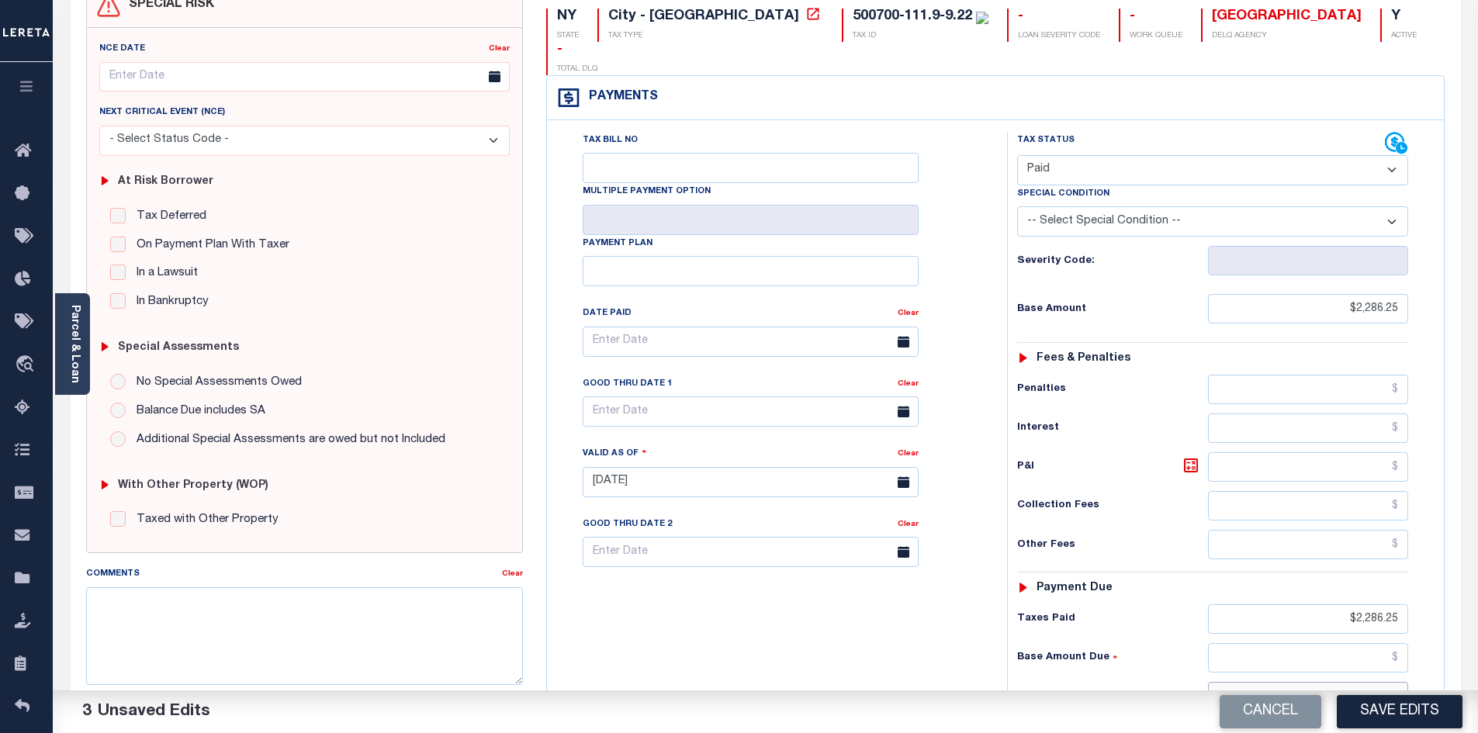
click at [1332, 682] on input "text" at bounding box center [1308, 696] width 201 height 29
type input "$0.00"
click at [800, 647] on div "Tax Bill No Multiple Payment Option Payment Plan Clear" at bounding box center [773, 474] width 445 height 685
click at [1421, 712] on button "Save Edits" at bounding box center [1400, 711] width 126 height 33
checkbox input "false"
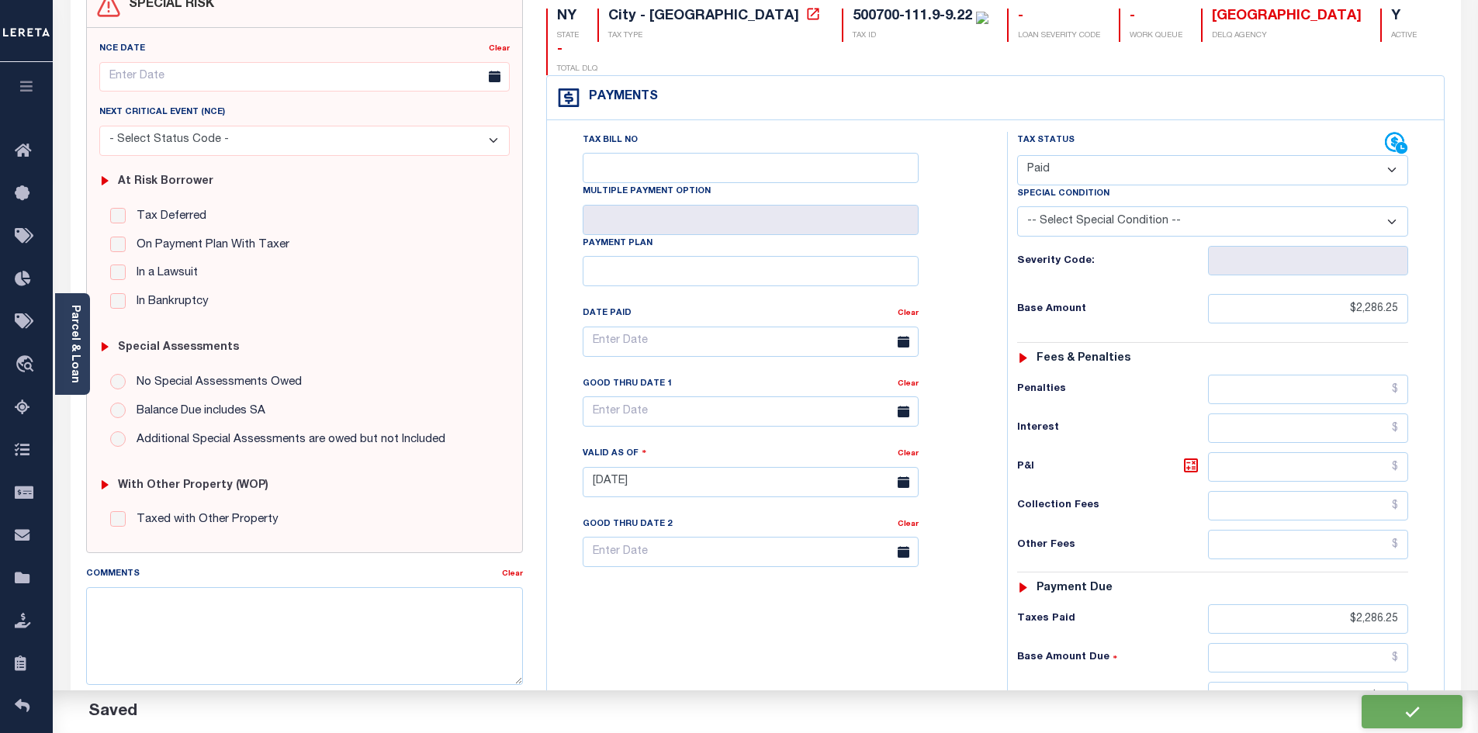
checkbox input "false"
type input "$2,286.25"
type input "$0"
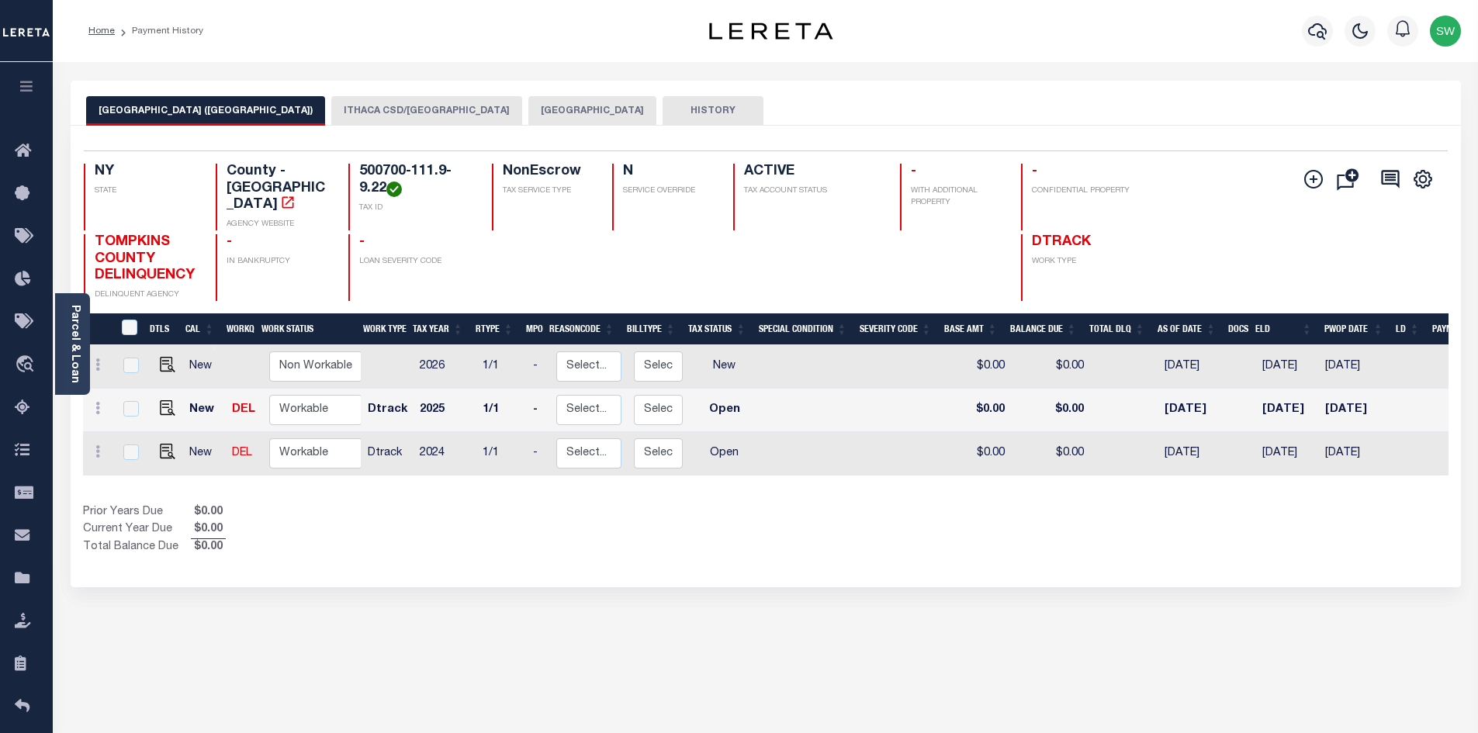
click at [1040, 510] on div "Show Tax Lines before Bill Release Date Prior Years Due $0.00 Current Year Due …" at bounding box center [766, 530] width 1366 height 52
click at [528, 109] on button "[GEOGRAPHIC_DATA]" at bounding box center [592, 110] width 128 height 29
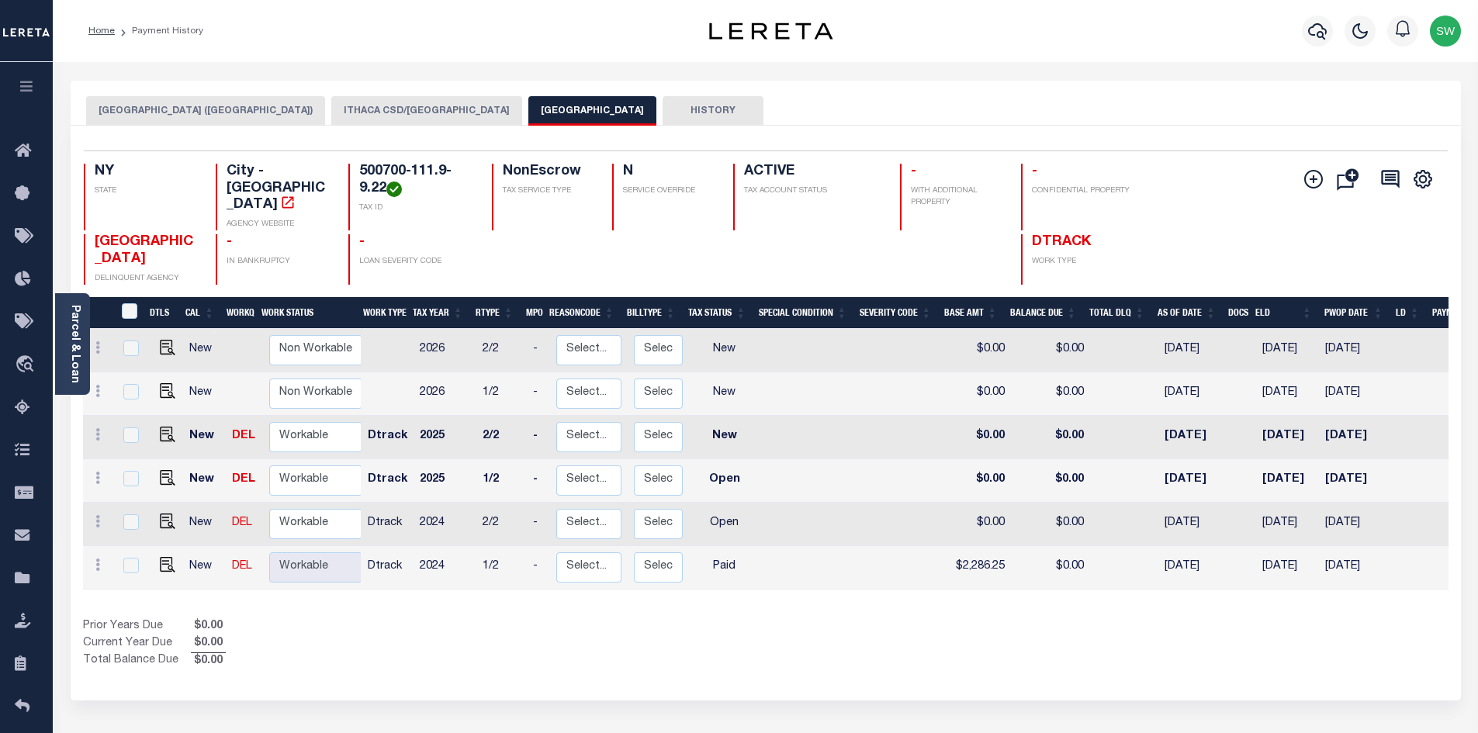
click at [822, 618] on div "Show Tax Lines before Bill Release Date Prior Years Due $0.00 Current Year Due …" at bounding box center [766, 644] width 1366 height 52
click at [164, 557] on img "" at bounding box center [168, 565] width 16 height 16
checkbox input "true"
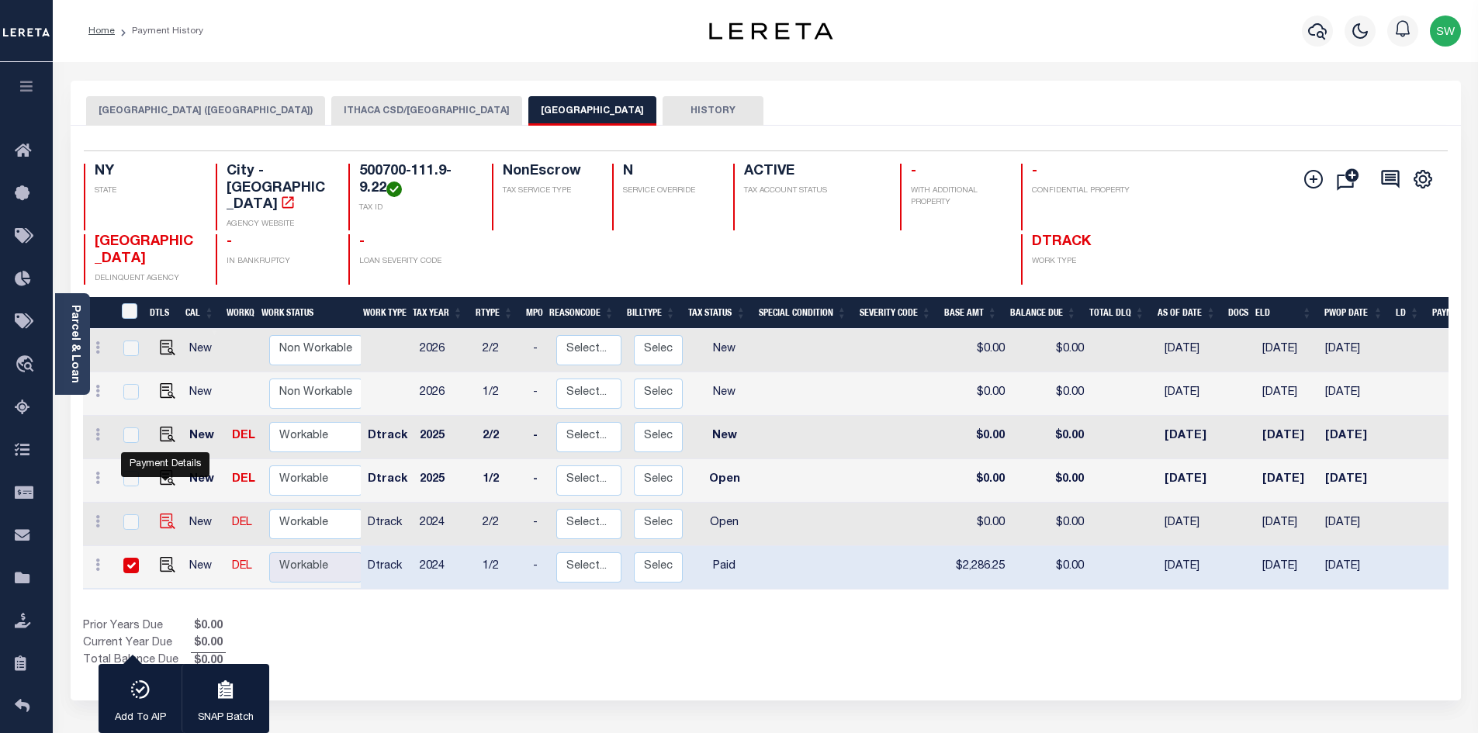
click at [160, 514] on img "" at bounding box center [168, 522] width 16 height 16
checkbox input "true"
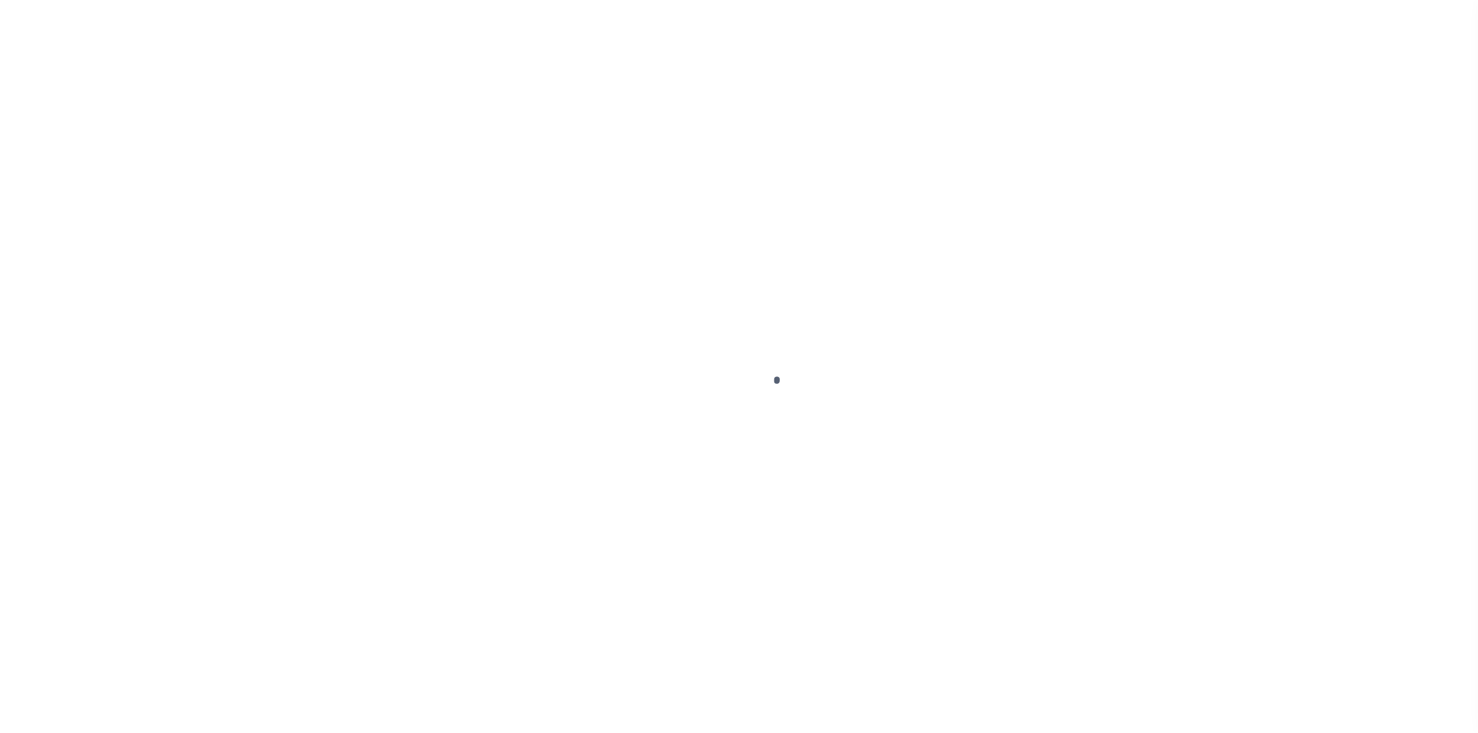
select select "PYD"
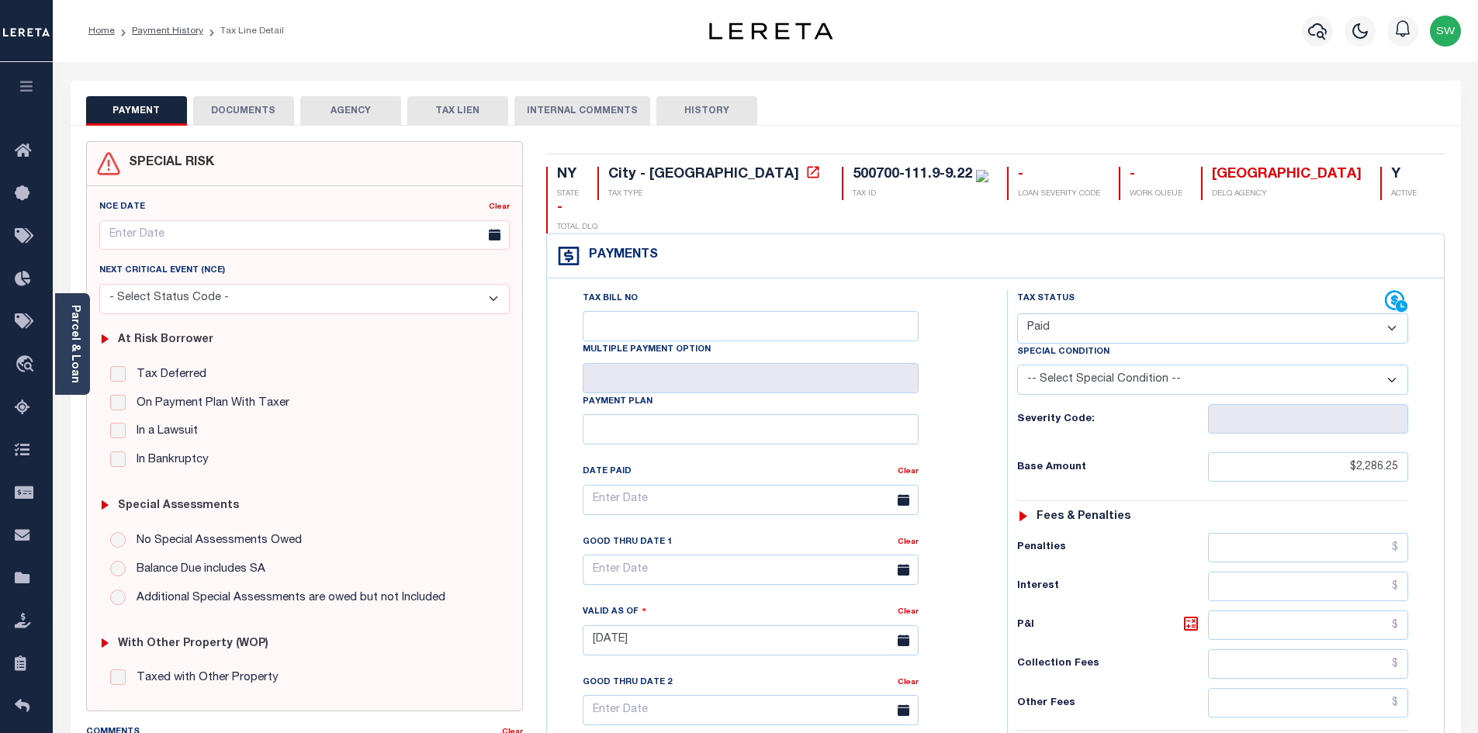
click at [245, 121] on button "DOCUMENTS" at bounding box center [243, 110] width 101 height 29
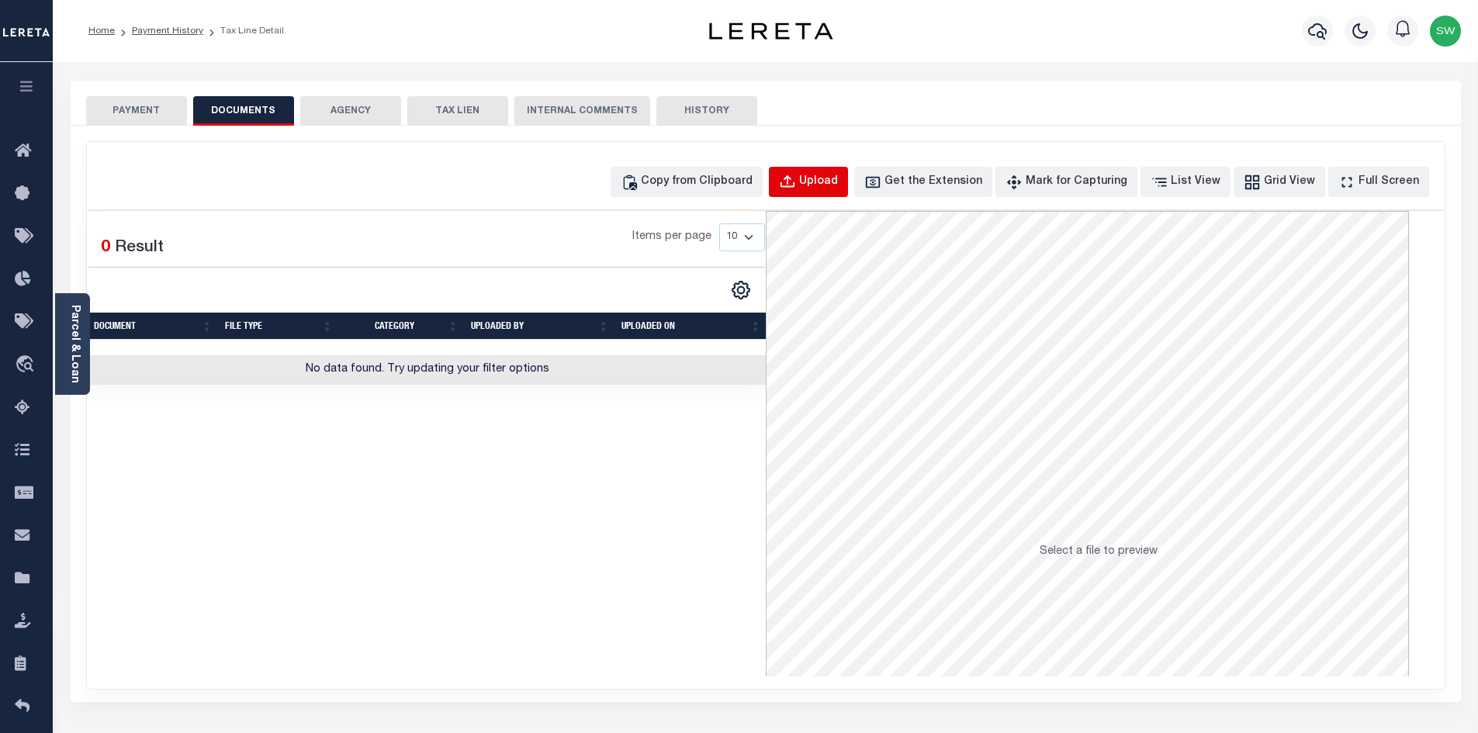
click at [838, 182] on div "Upload" at bounding box center [818, 182] width 39 height 17
select select "POP"
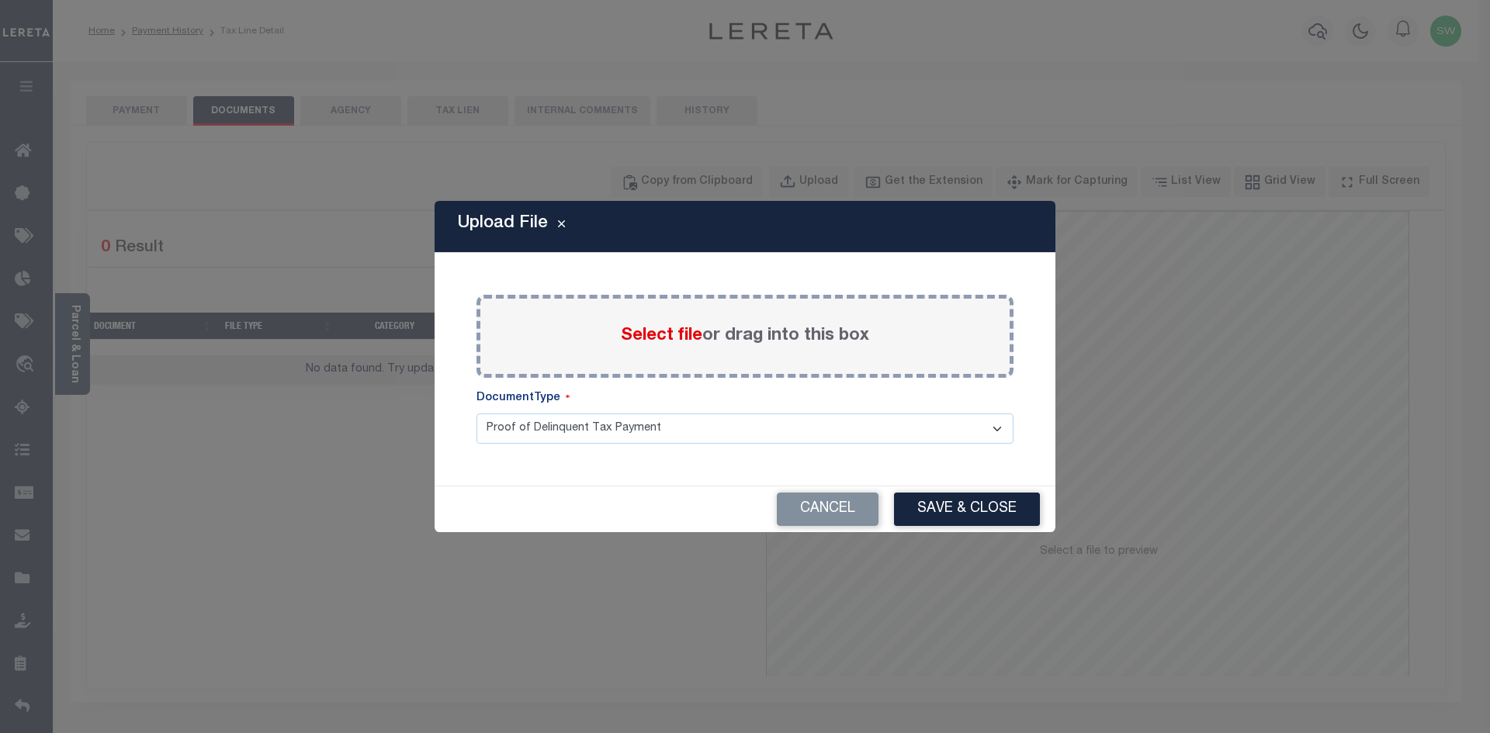
click at [703, 331] on label "Select file or drag into this box" at bounding box center [745, 337] width 248 height 26
click at [680, 336] on span "Select file" at bounding box center [661, 335] width 81 height 17
click at [0, 0] on input "Select file or drag into this box" at bounding box center [0, 0] width 0 height 0
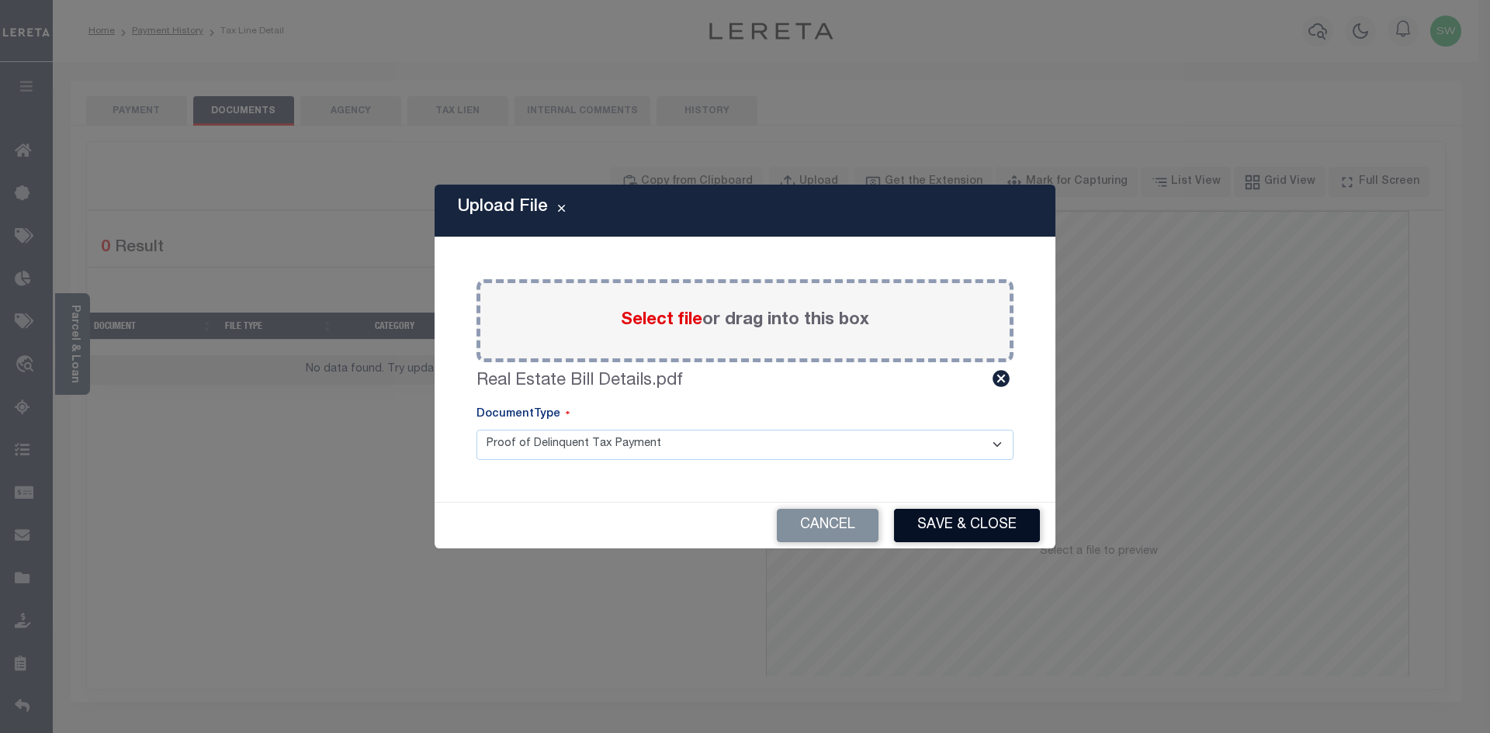
click at [978, 523] on button "Save & Close" at bounding box center [967, 525] width 146 height 33
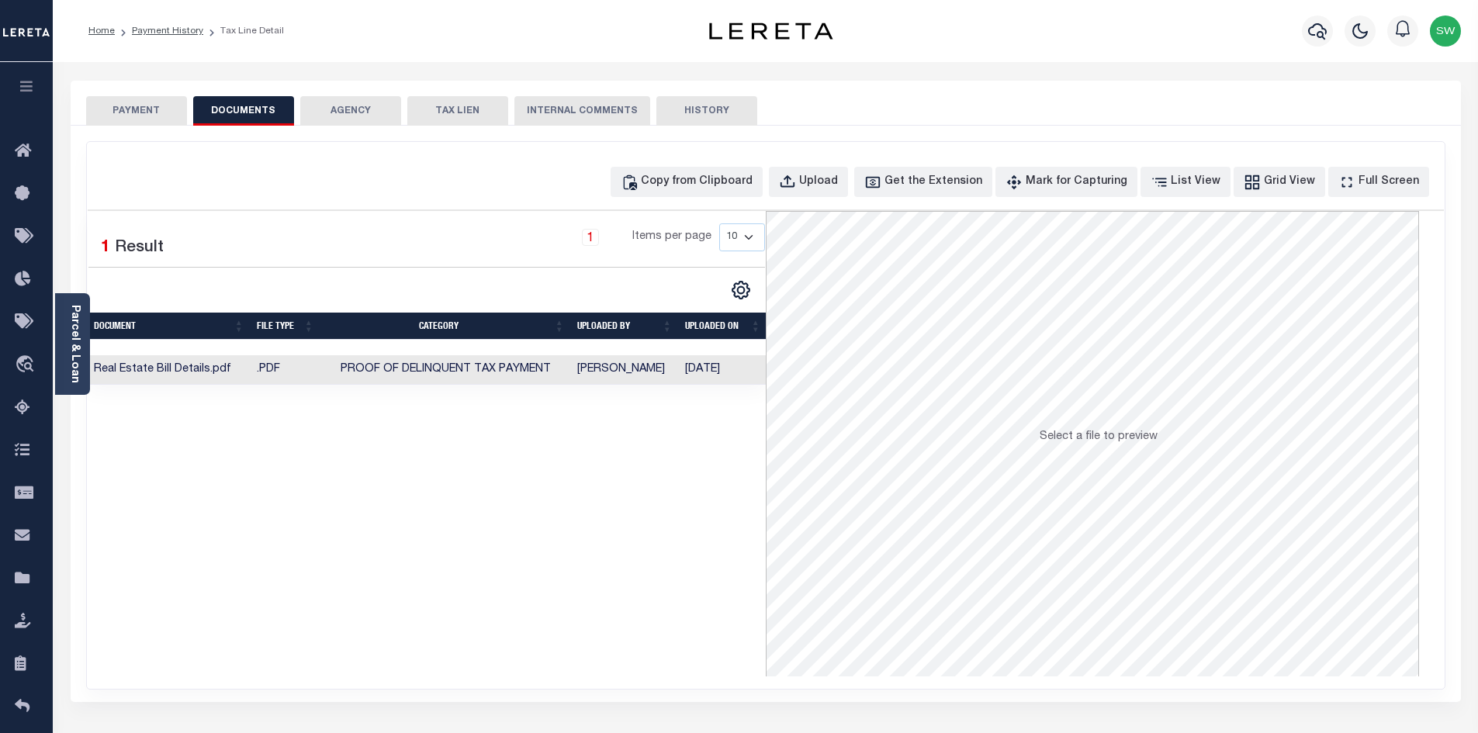
drag, startPoint x: 656, startPoint y: 553, endPoint x: 650, endPoint y: 545, distance: 9.9
click at [650, 545] on div "Selected 1 Result 1 Items per page 10 25 50 100" at bounding box center [427, 444] width 678 height 466
drag, startPoint x: 158, startPoint y: 113, endPoint x: 489, endPoint y: 110, distance: 331.3
click at [152, 114] on button "PAYMENT" at bounding box center [136, 110] width 101 height 29
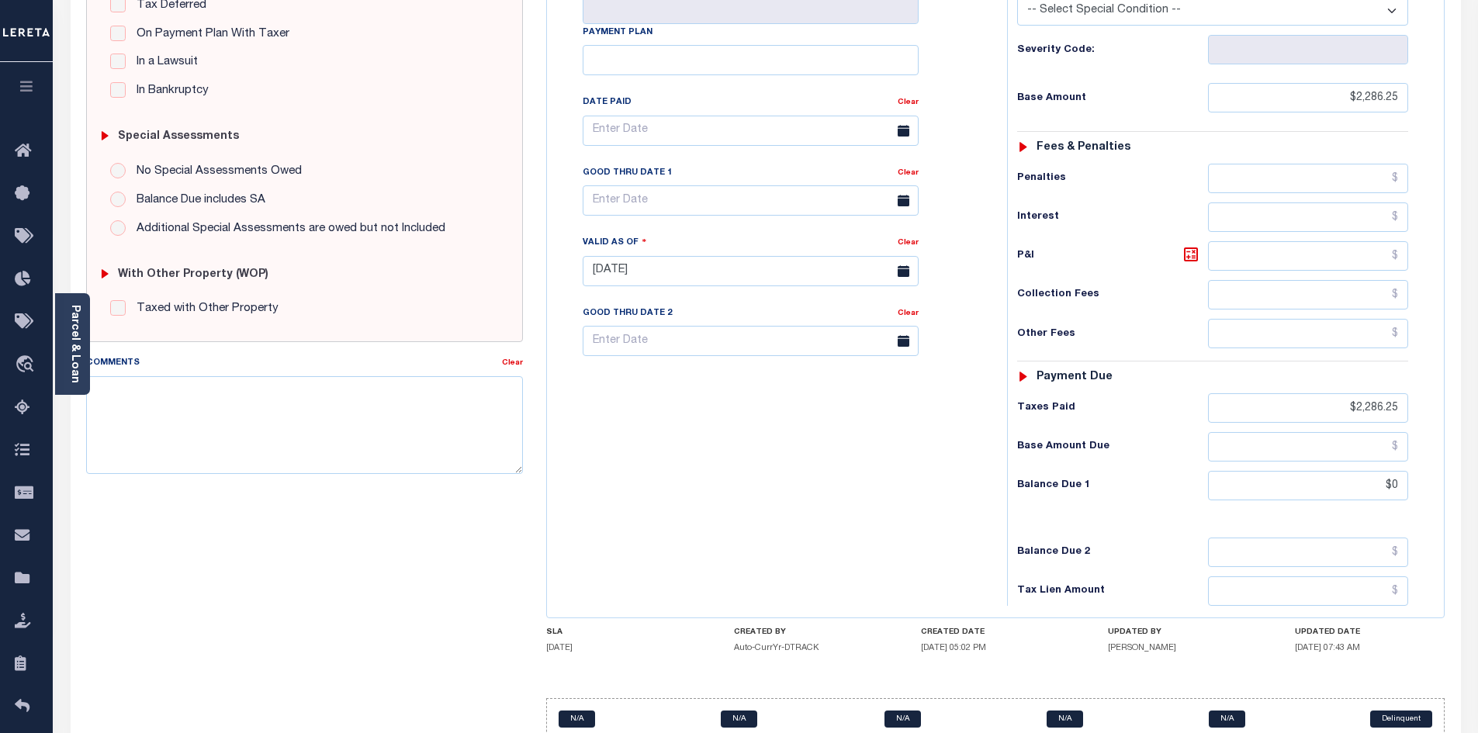
scroll to position [386, 0]
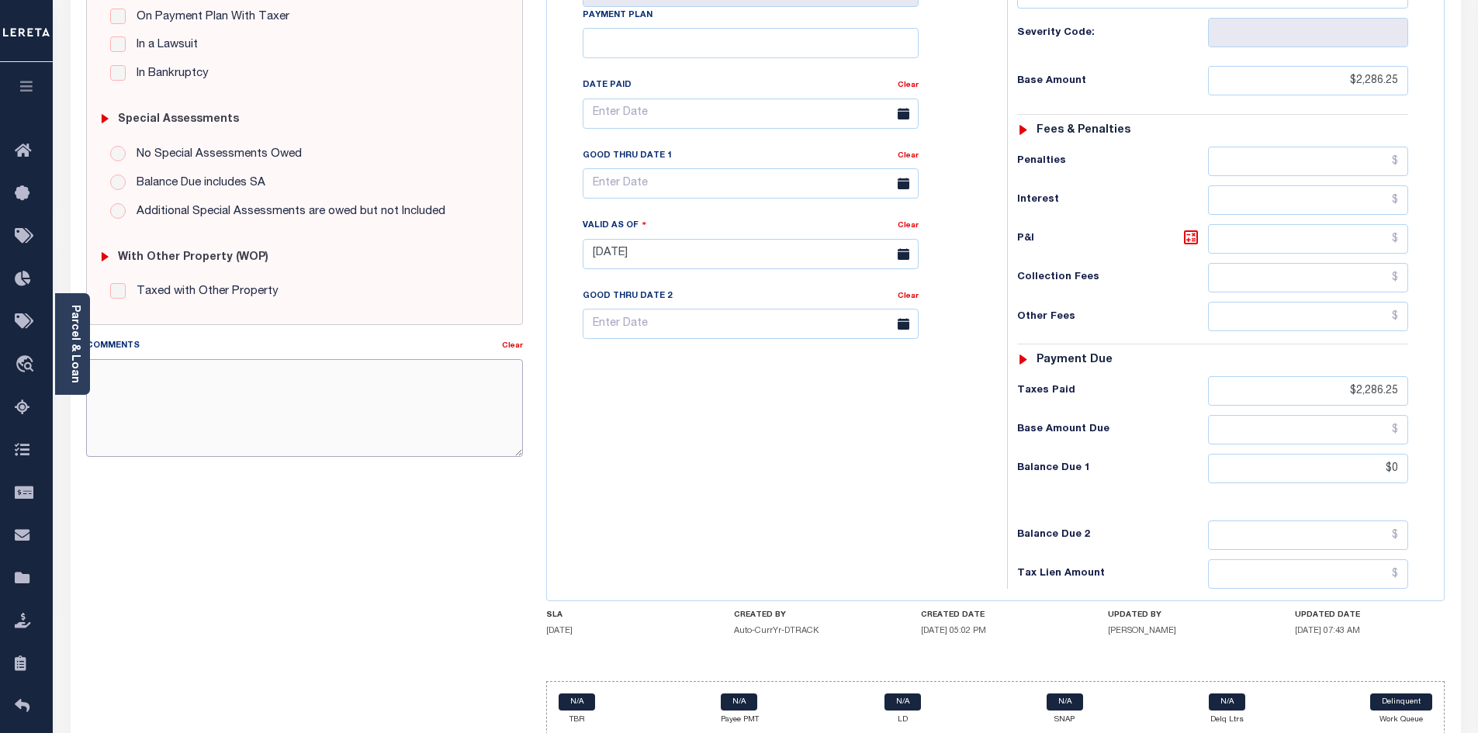
click at [309, 365] on textarea "Comments" at bounding box center [305, 408] width 438 height 98
click at [313, 497] on div "SPECIAL RISK NCE Date Clear - Select Status Code -" at bounding box center [304, 253] width 461 height 996
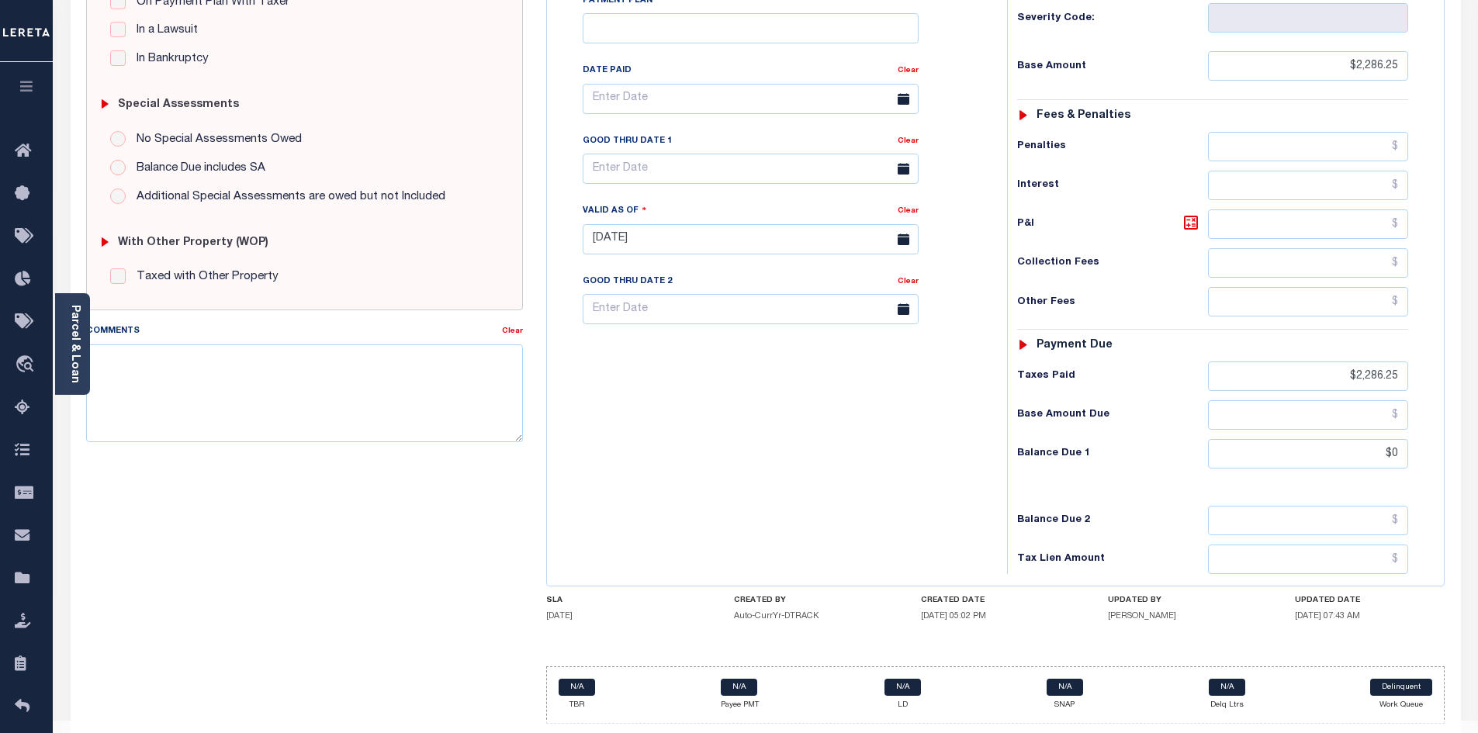
scroll to position [404, 0]
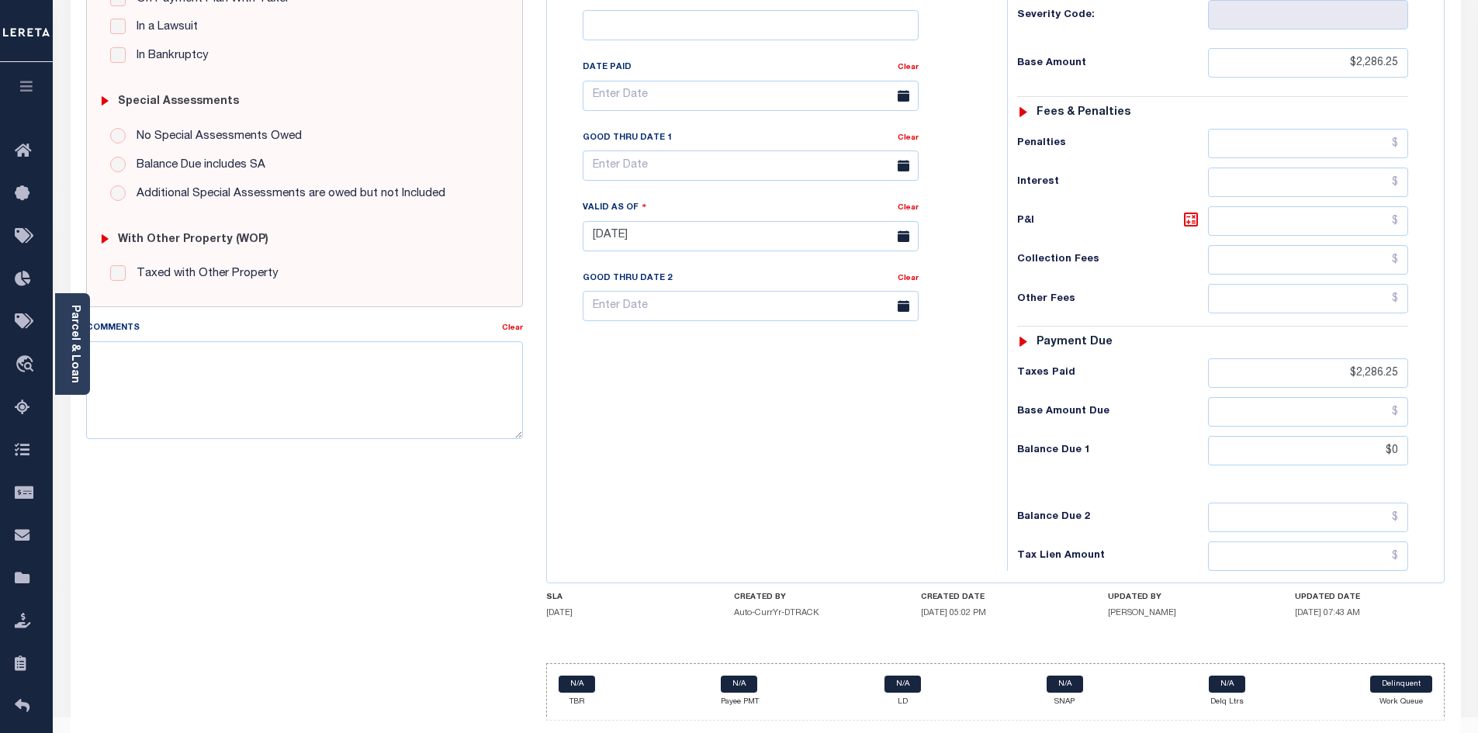
drag, startPoint x: 630, startPoint y: 440, endPoint x: 721, endPoint y: 449, distance: 91.3
click at [633, 441] on div "Tax Bill No Multiple Payment Option Payment Plan Clear" at bounding box center [773, 228] width 445 height 685
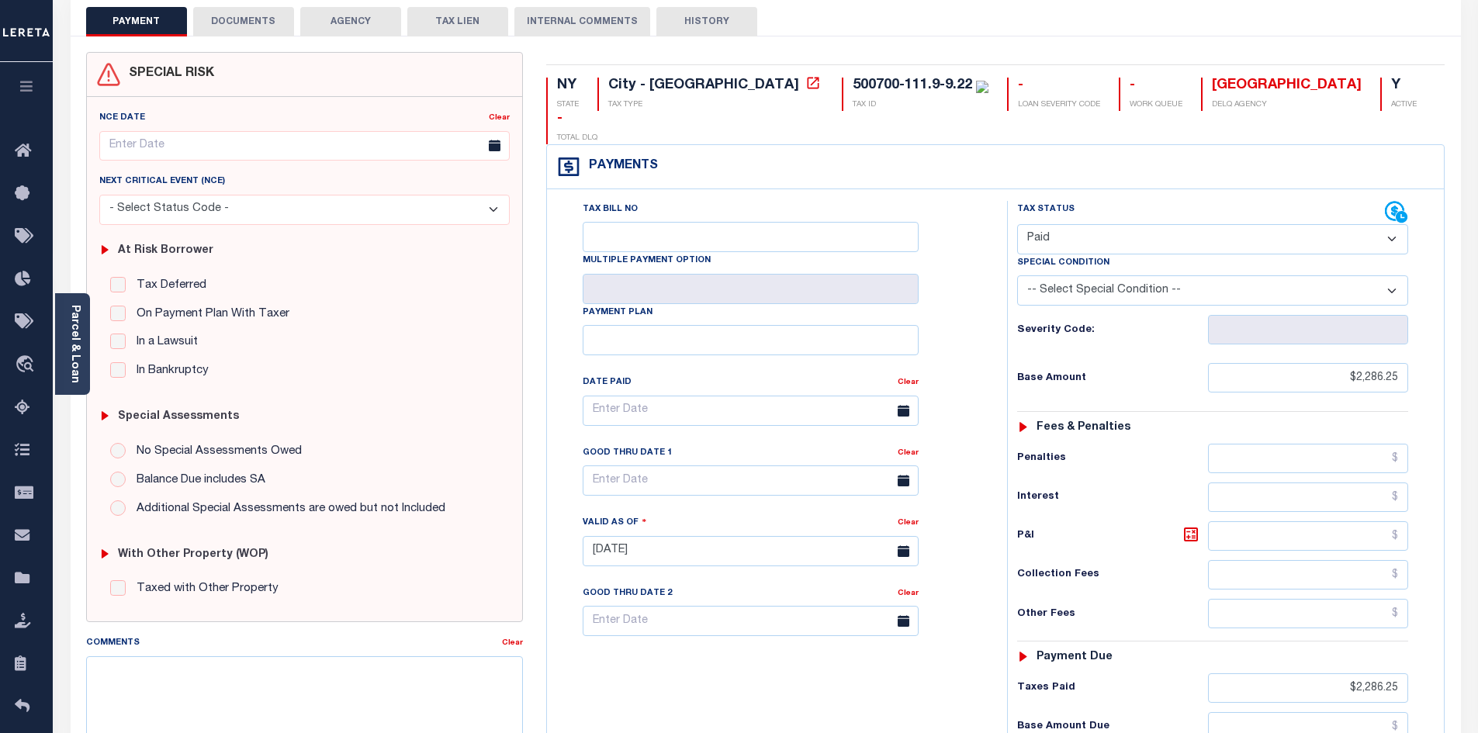
scroll to position [68, 0]
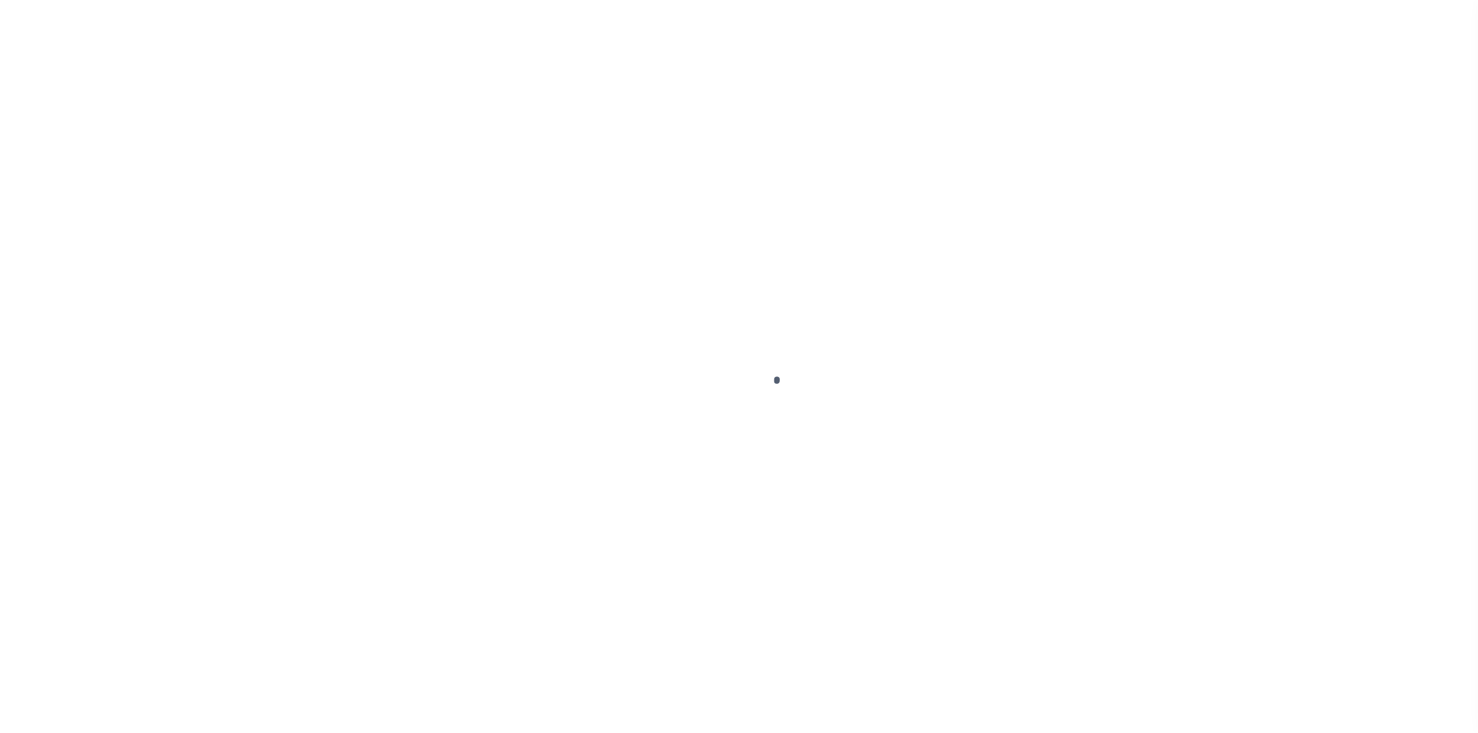
select select "OP2"
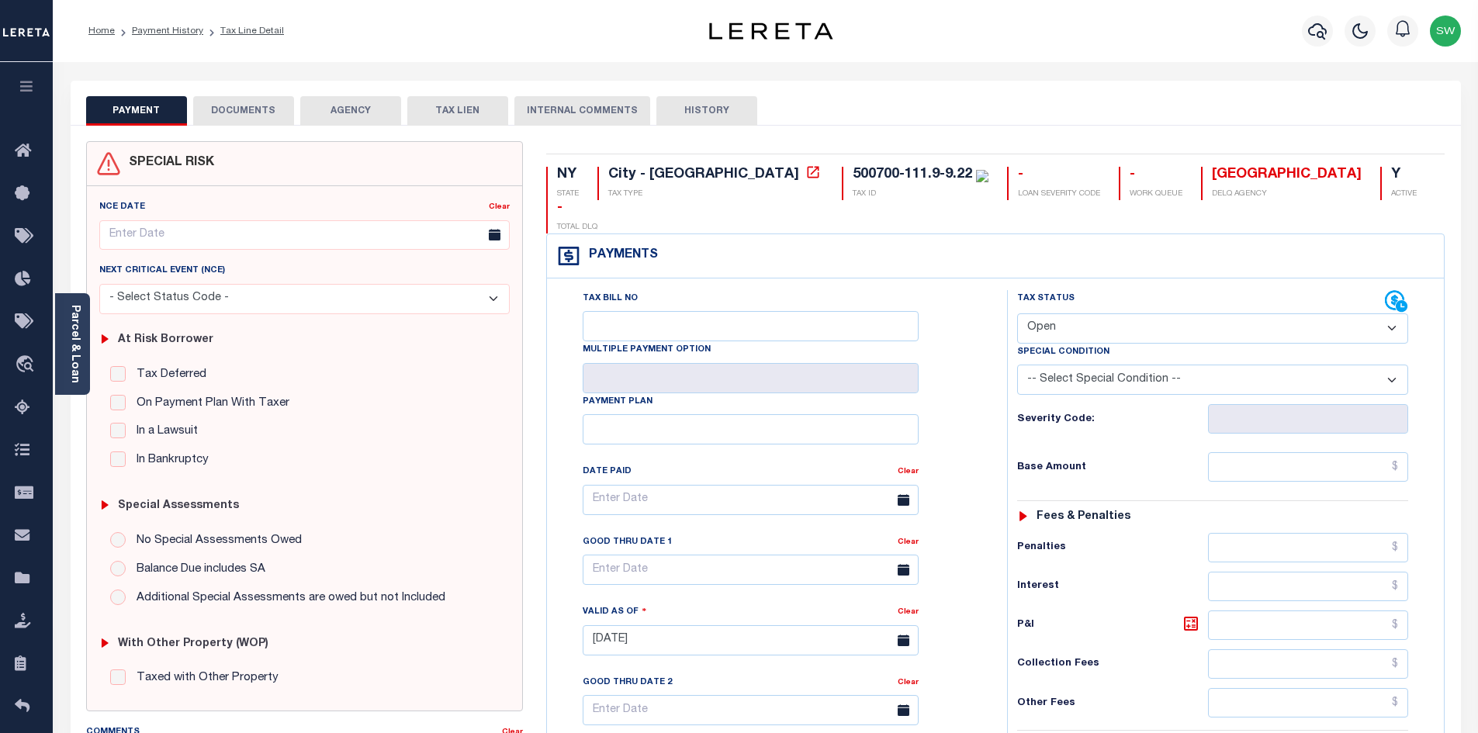
click at [272, 106] on button "DOCUMENTS" at bounding box center [243, 110] width 101 height 29
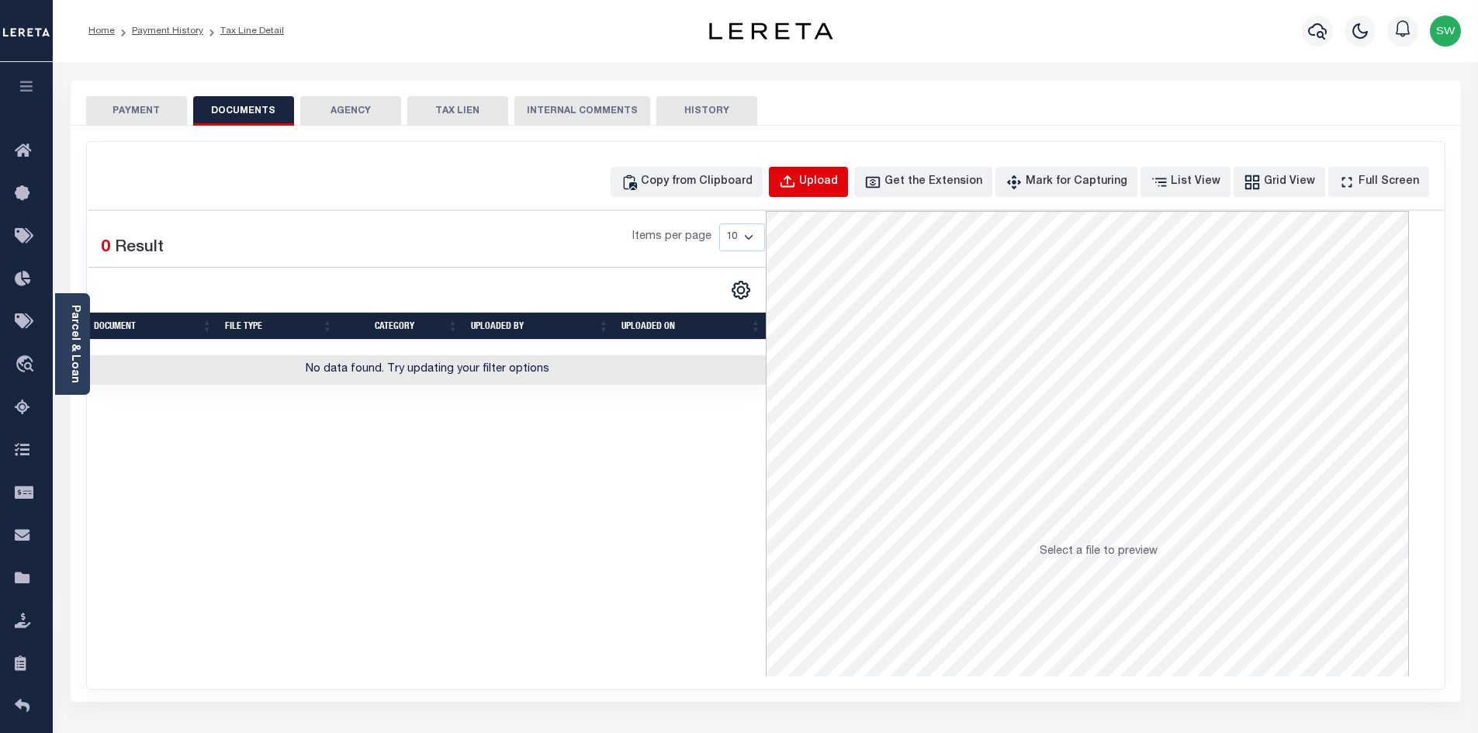
click at [832, 186] on div "Upload" at bounding box center [818, 182] width 39 height 17
select select "POP"
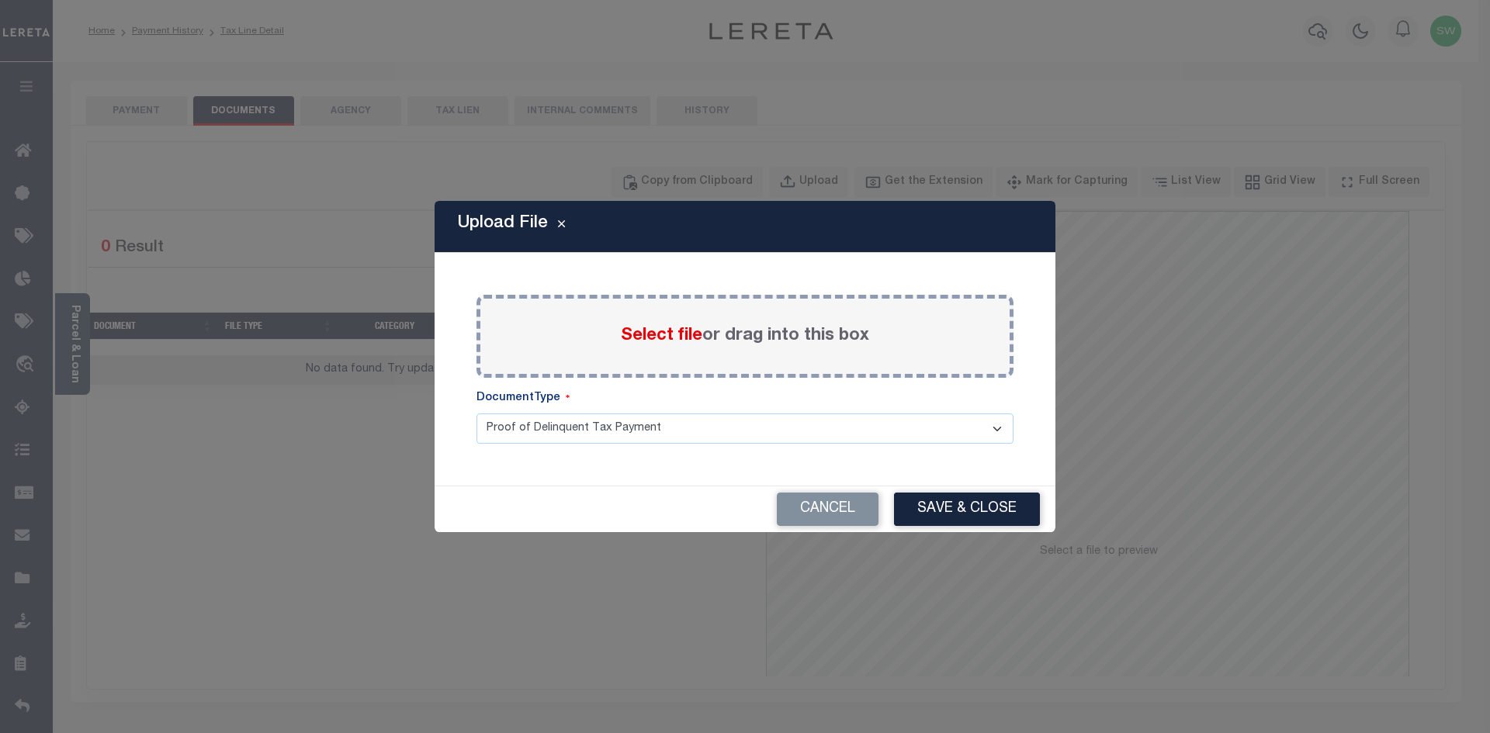
click at [654, 336] on span "Select file" at bounding box center [661, 335] width 81 height 17
click at [0, 0] on input "Select file or drag into this box" at bounding box center [0, 0] width 0 height 0
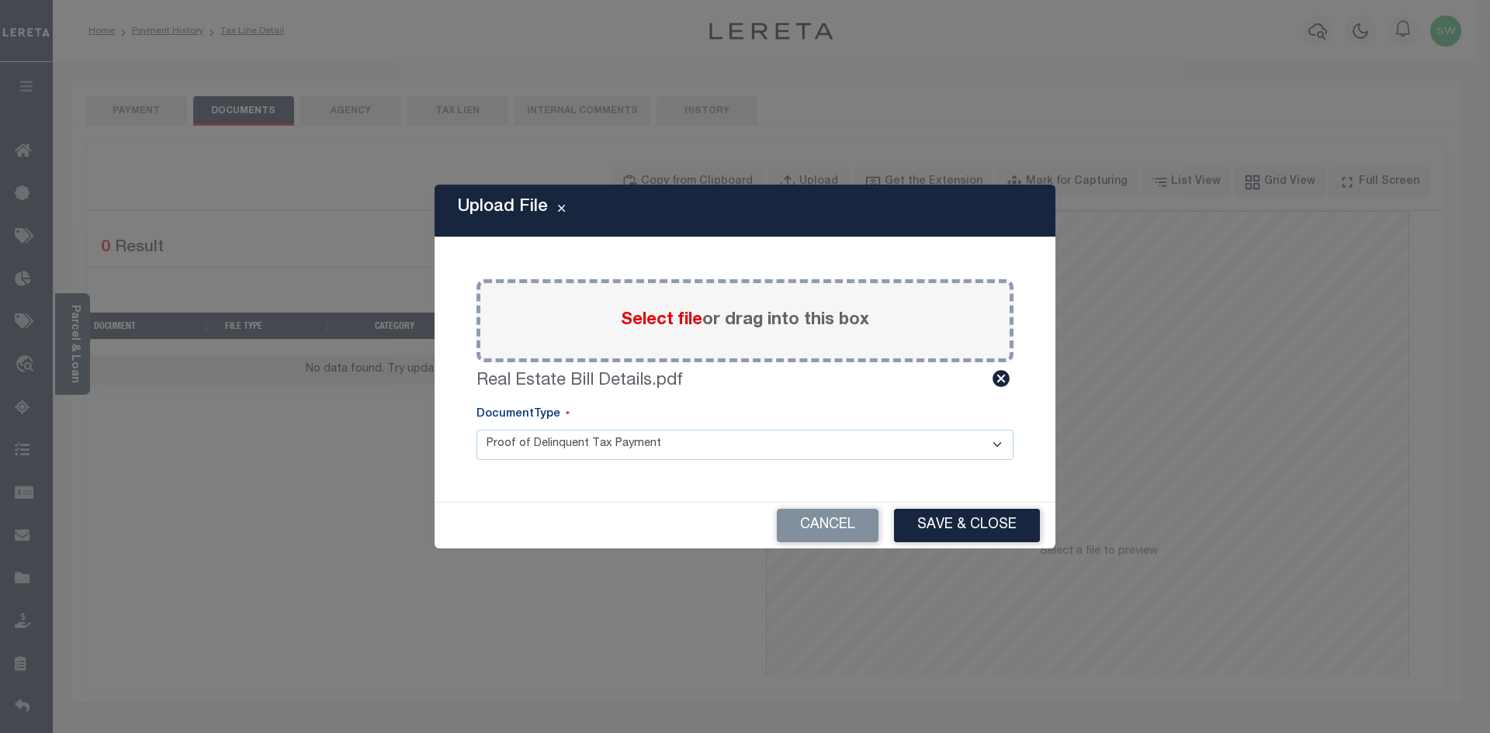
drag, startPoint x: 967, startPoint y: 521, endPoint x: 989, endPoint y: 532, distance: 24.7
click at [966, 525] on button "Save & Close" at bounding box center [967, 525] width 146 height 33
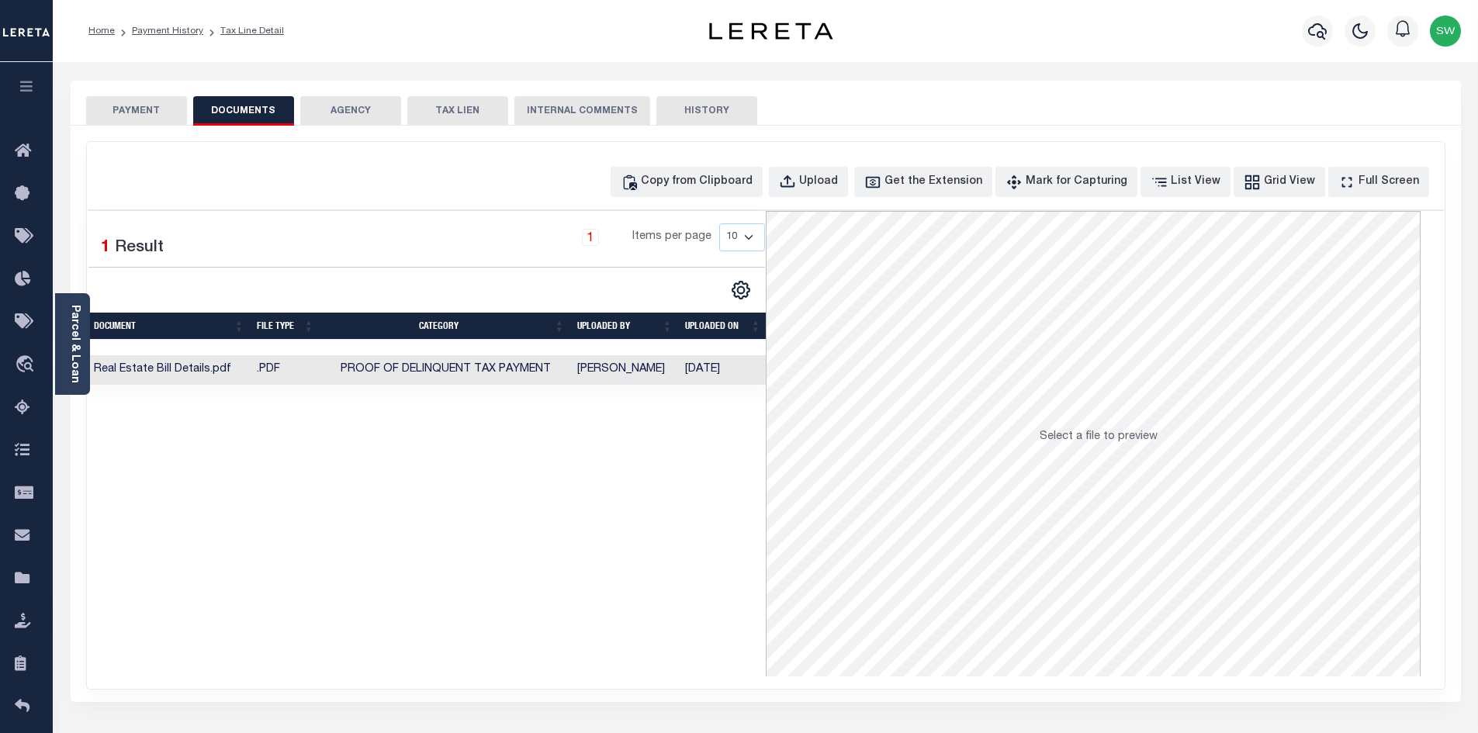
click at [152, 108] on button "PAYMENT" at bounding box center [136, 110] width 101 height 29
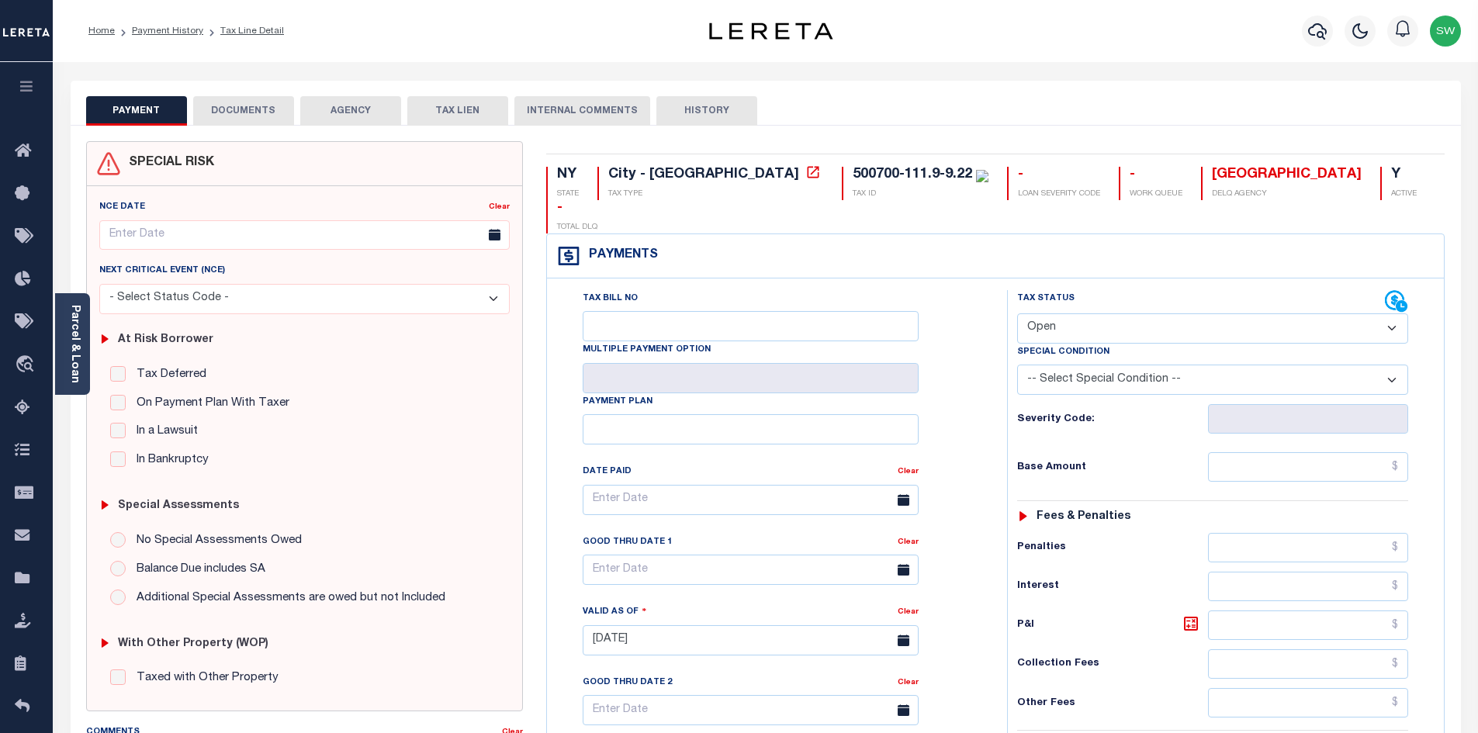
drag, startPoint x: 1391, startPoint y: 298, endPoint x: 1352, endPoint y: 304, distance: 40.1
click at [1391, 313] on select "- Select Status Code - Open Due/Unpaid Paid Incomplete No Tax Due Internal Refu…" at bounding box center [1212, 328] width 391 height 30
select select "PYD"
click at [1017, 313] on select "- Select Status Code - Open Due/Unpaid Paid Incomplete No Tax Due Internal Refu…" at bounding box center [1212, 328] width 391 height 30
type input "[DATE]"
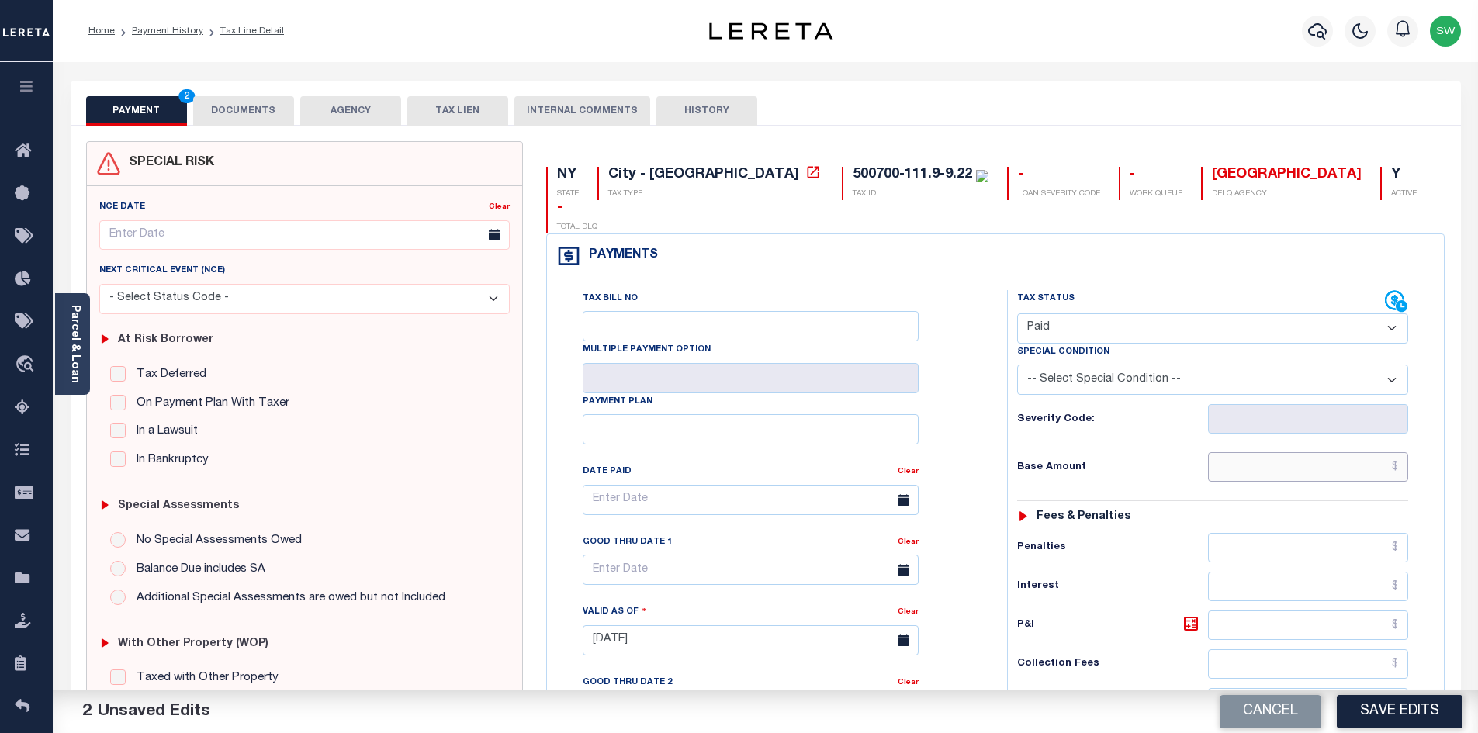
click at [1276, 452] on input "text" at bounding box center [1308, 466] width 201 height 29
paste input "$2,286.25"
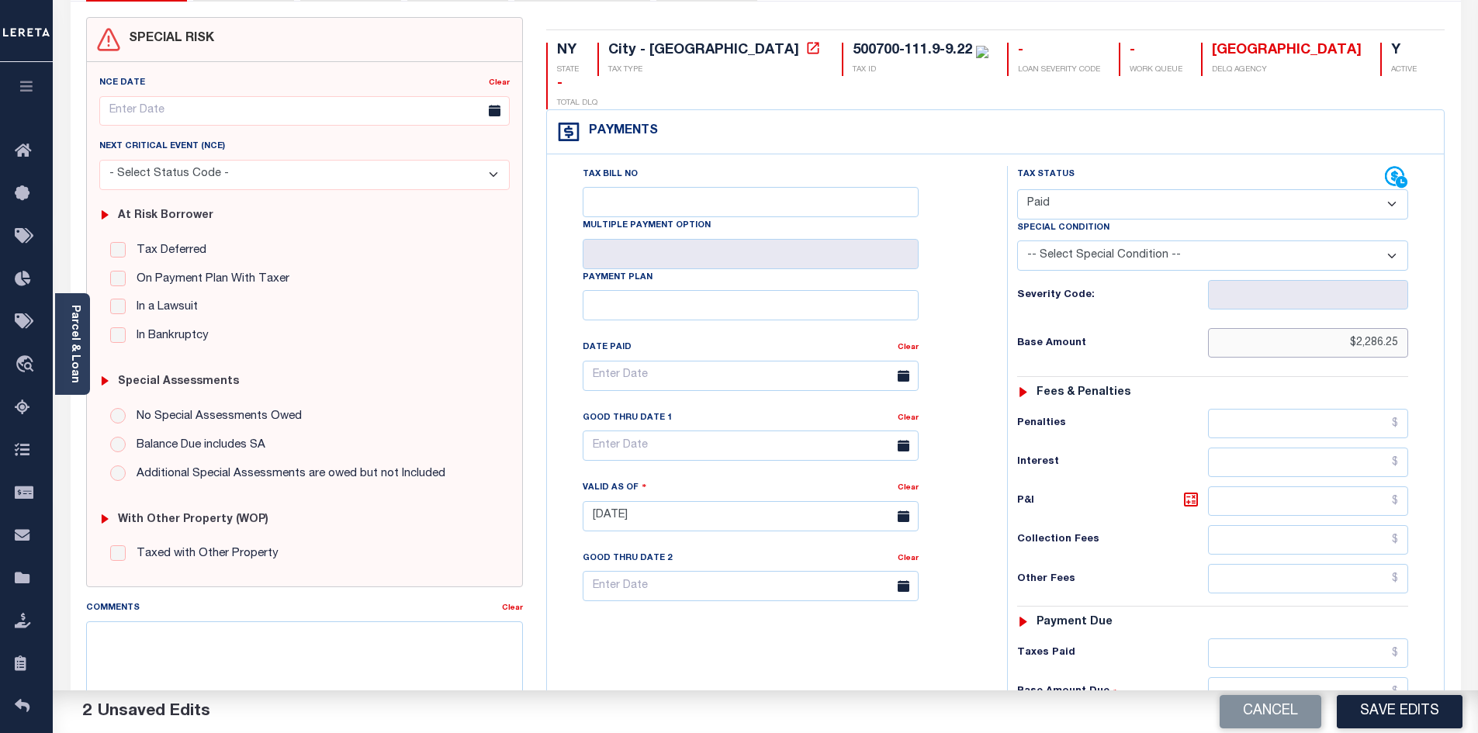
scroll to position [149, 0]
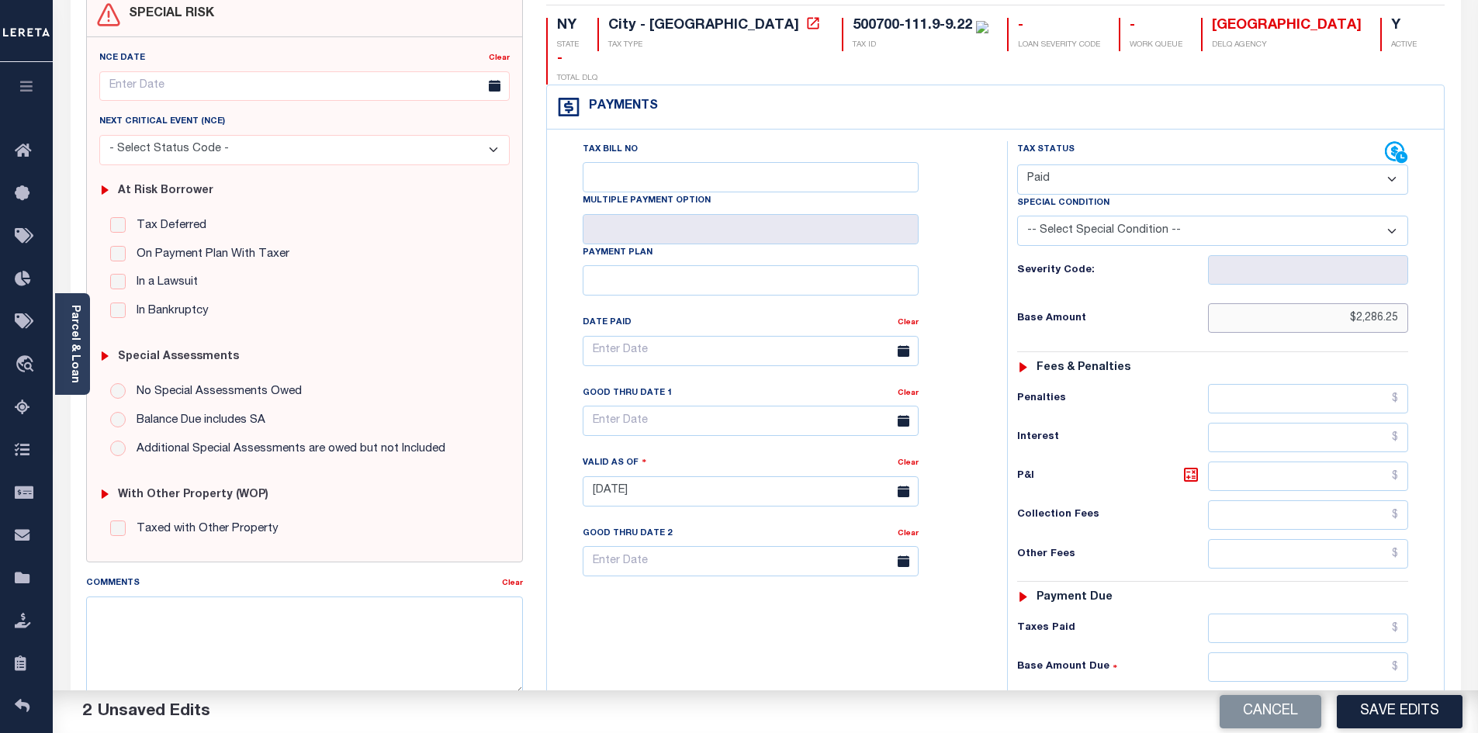
type input "$2,286.25"
click at [1290, 614] on input "text" at bounding box center [1308, 628] width 201 height 29
paste input "$2,286.25"
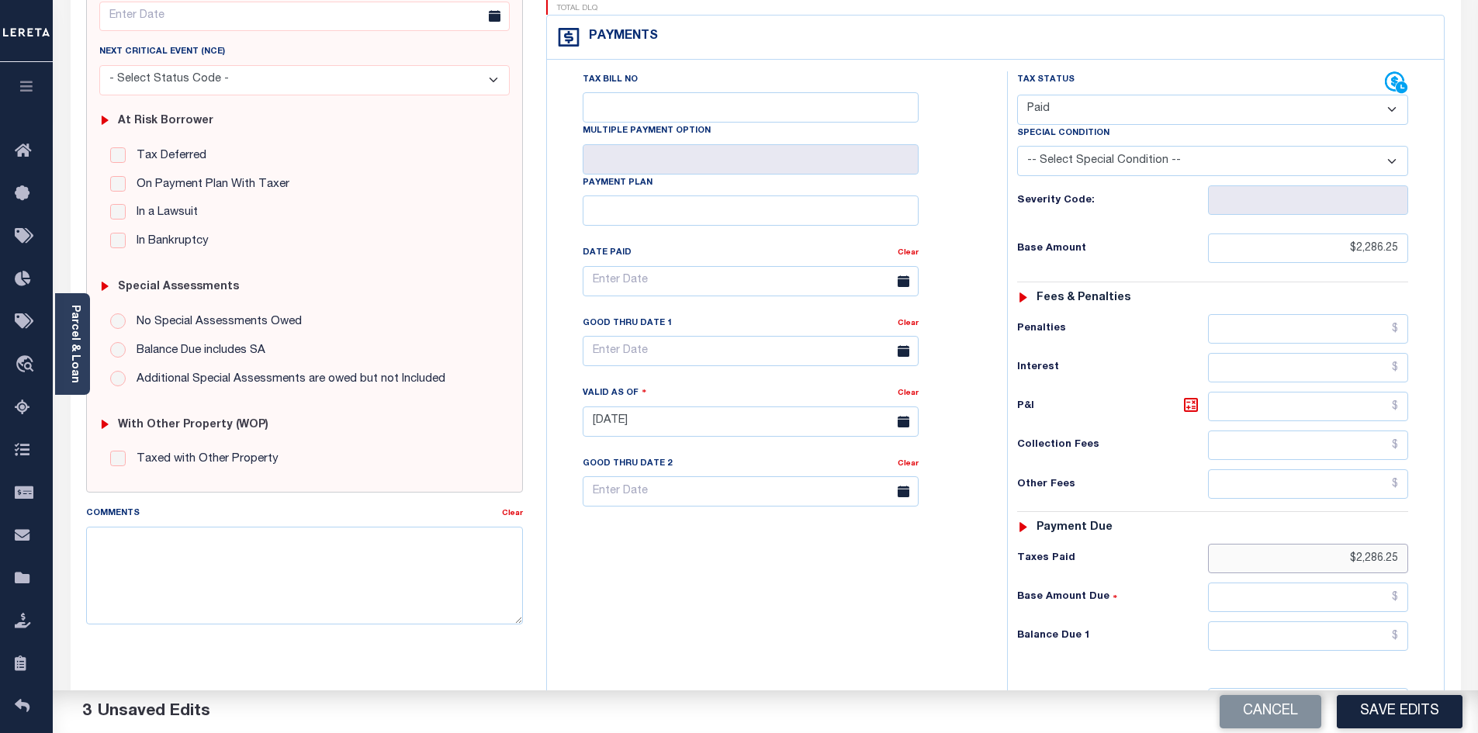
scroll to position [224, 0]
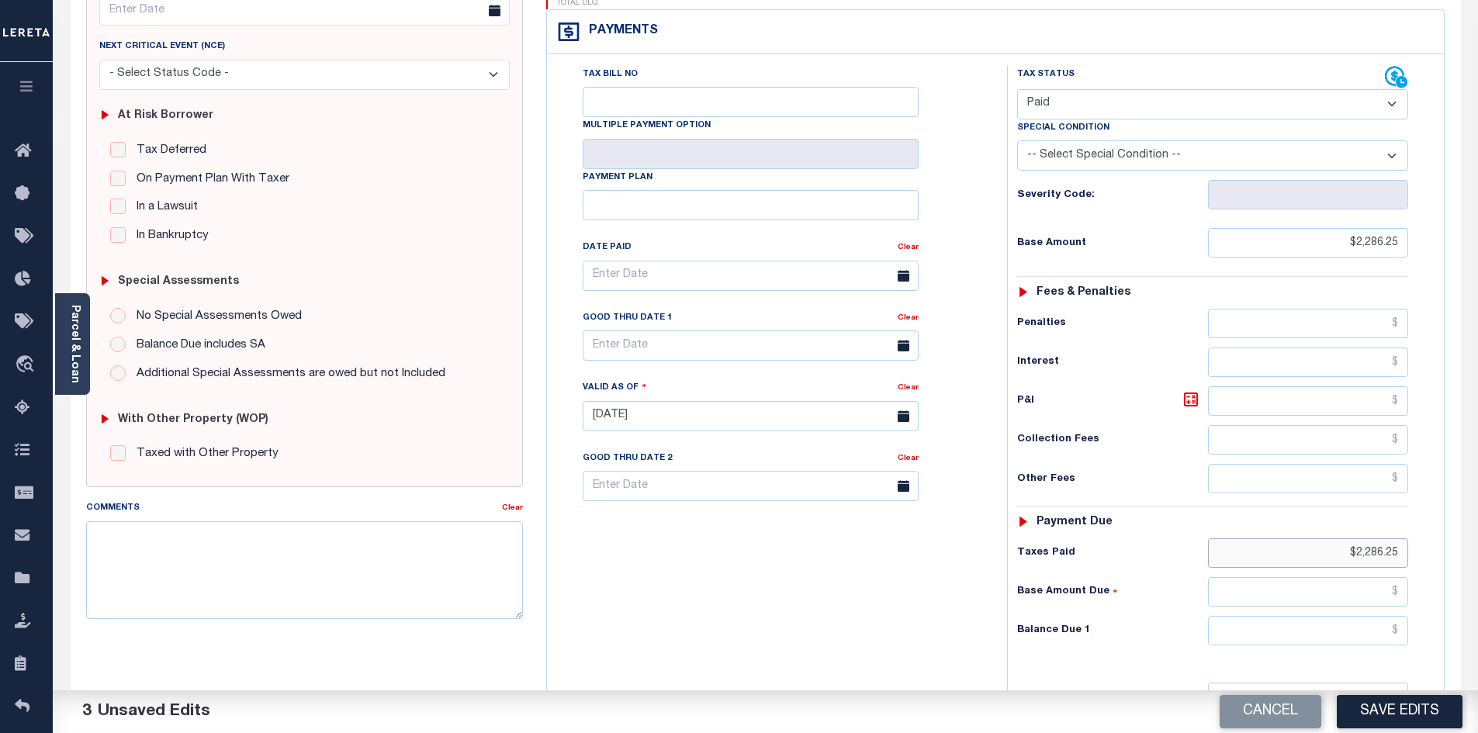
type input "$2,286.25"
click at [1298, 616] on input "text" at bounding box center [1308, 630] width 201 height 29
type input "$0.00"
click at [737, 570] on div "Tax Bill No Multiple Payment Option Payment Plan Clear" at bounding box center [773, 408] width 445 height 685
click at [1363, 708] on button "Save Edits" at bounding box center [1400, 711] width 126 height 33
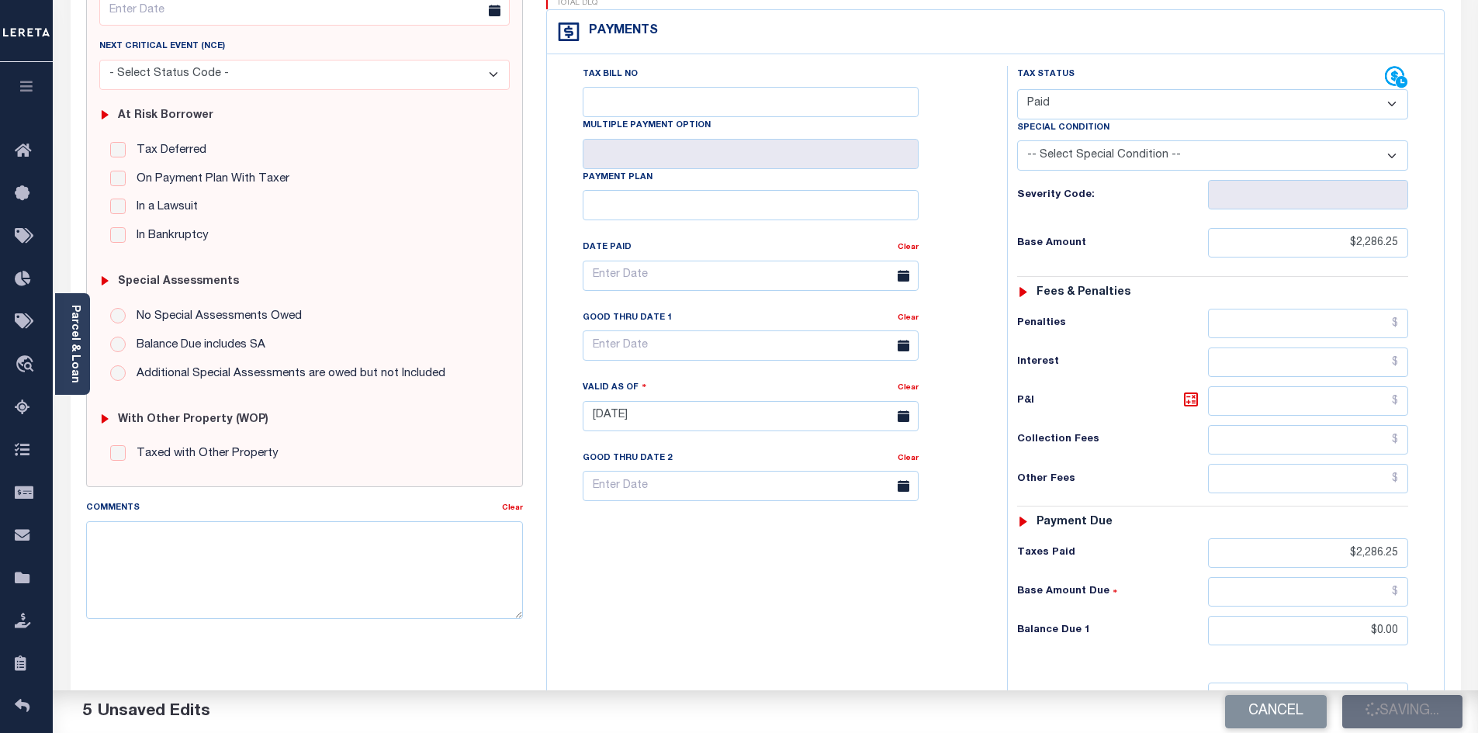
checkbox input "false"
type input "$2,286.25"
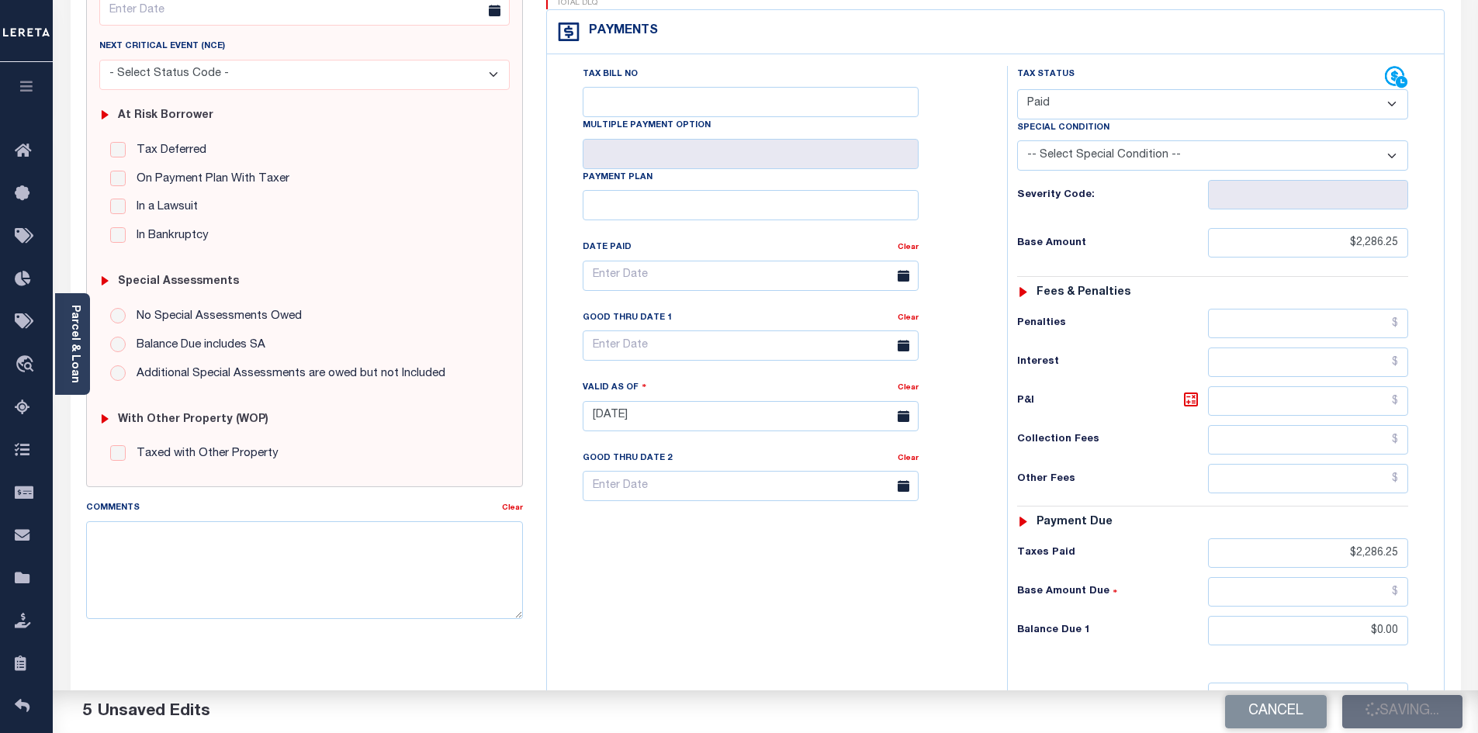
type input "$0"
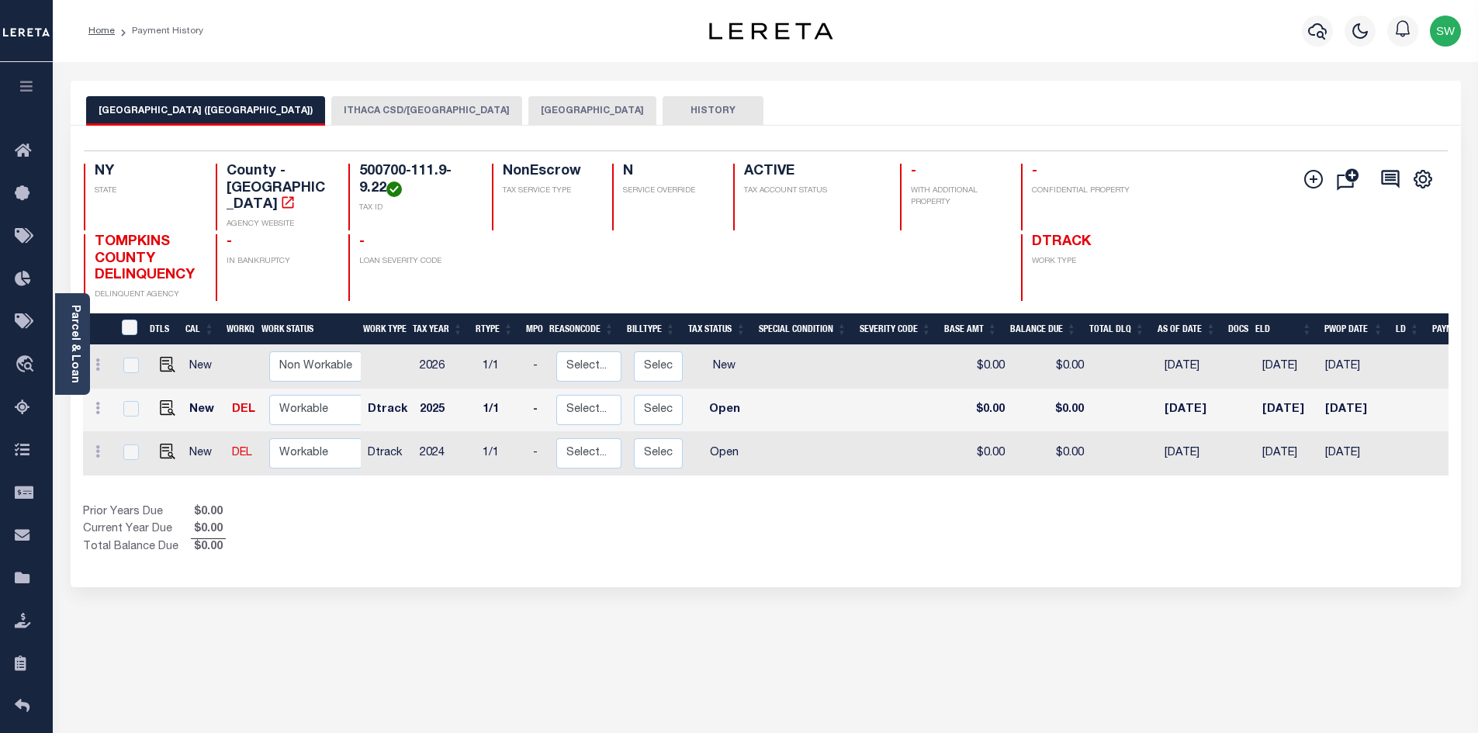
click at [838, 576] on div "[GEOGRAPHIC_DATA] ([GEOGRAPHIC_DATA]) [GEOGRAPHIC_DATA] CSD/[GEOGRAPHIC_DATA] […" at bounding box center [766, 519] width 1414 height 876
click at [528, 117] on button "[GEOGRAPHIC_DATA]" at bounding box center [592, 110] width 128 height 29
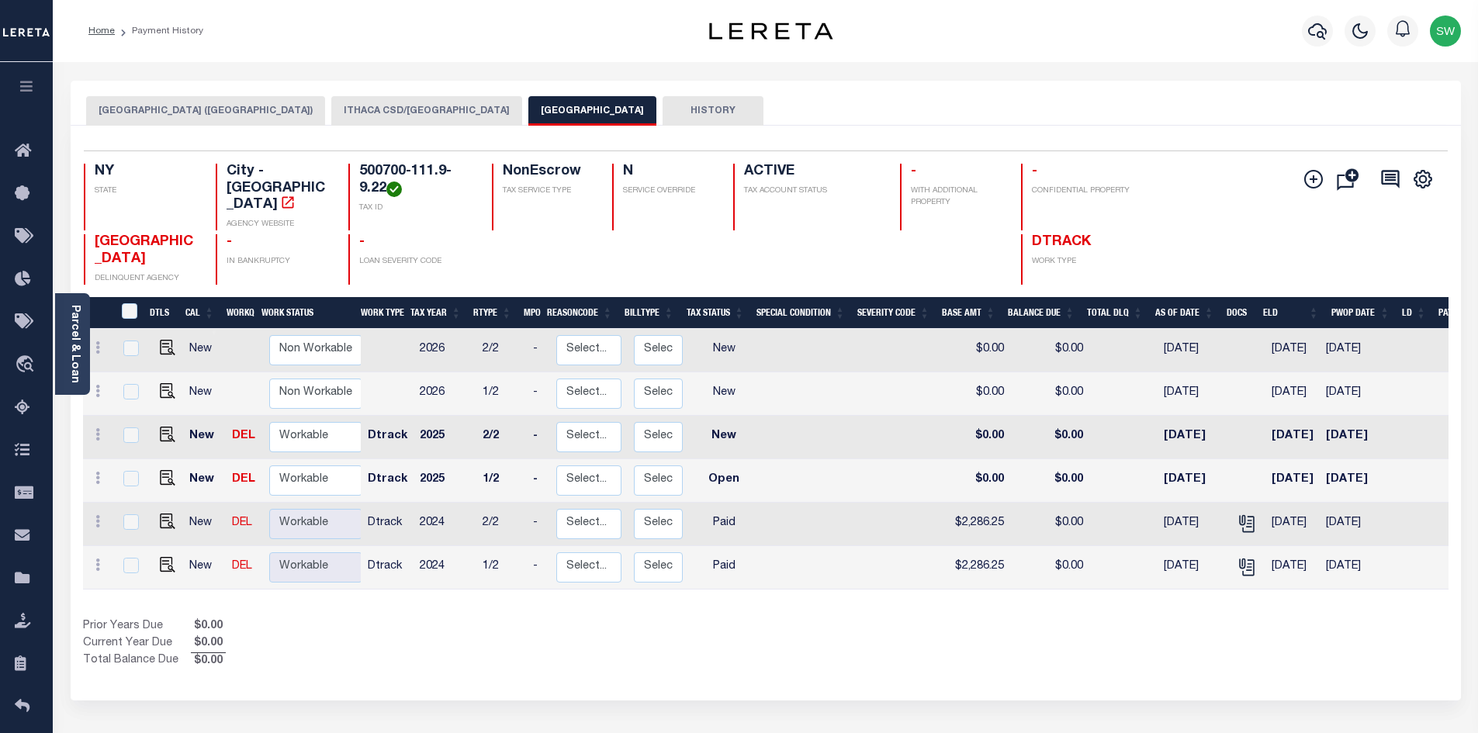
click at [830, 618] on div "Show Tax Lines before Bill Release Date Prior Years Due $0.00 Current Year Due …" at bounding box center [766, 644] width 1366 height 52
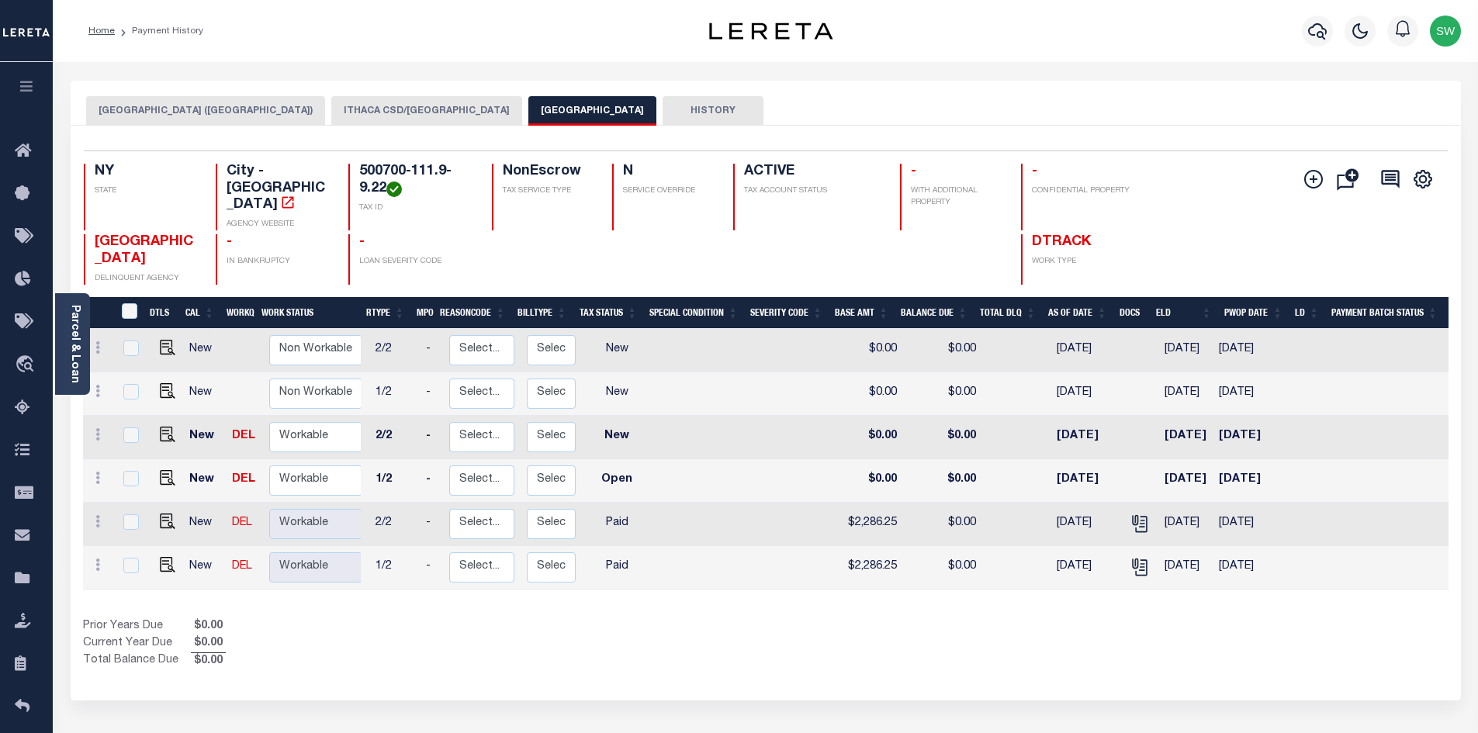
scroll to position [0, 112]
click at [200, 113] on button "ITHACA CITY (TOMPKINS COUNTY)" at bounding box center [205, 110] width 239 height 29
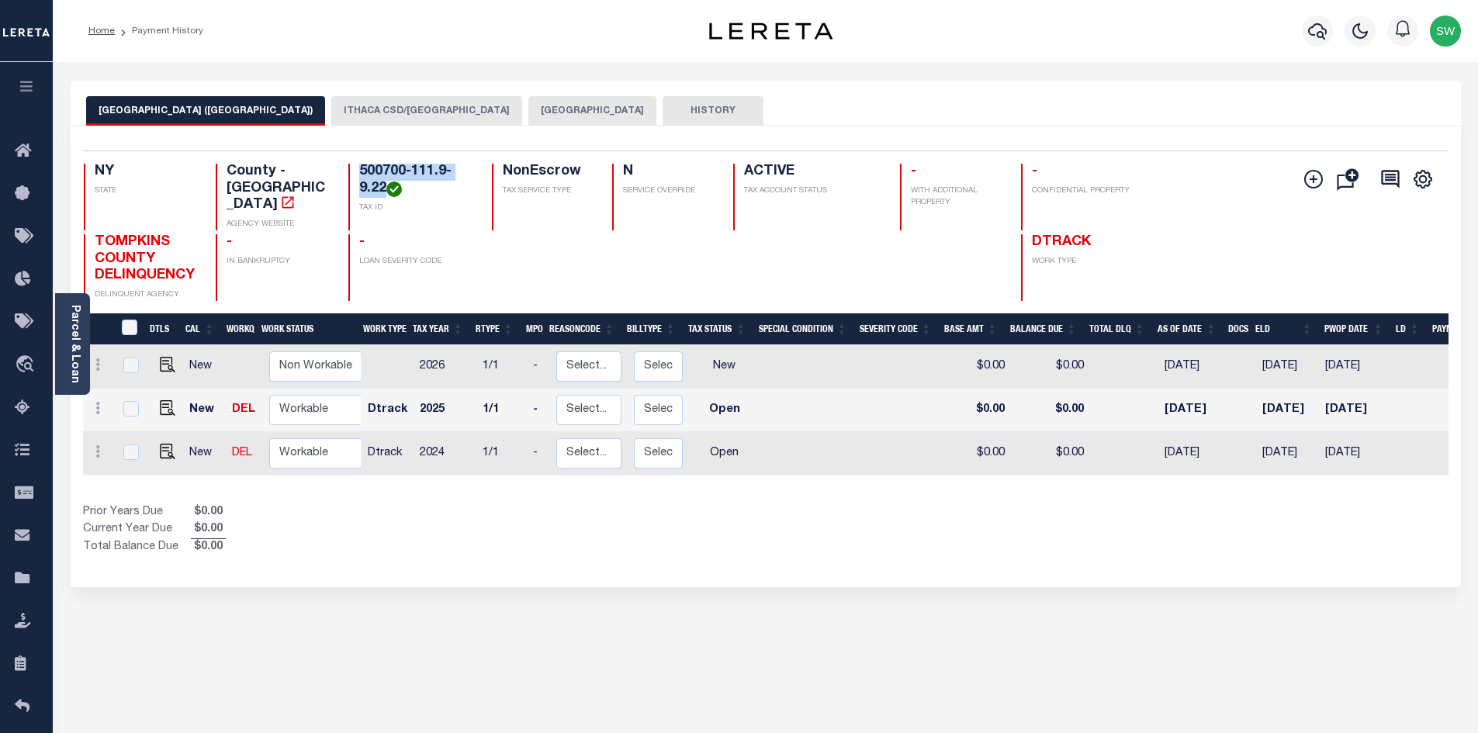
drag, startPoint x: 355, startPoint y: 164, endPoint x: 386, endPoint y: 194, distance: 42.3
click at [386, 194] on div "500700-111.9-9.22 TAX ID" at bounding box center [410, 197] width 125 height 67
copy h4 "500700-111.9-9.22"
click at [519, 545] on div "Selected 3 Results 1 Items per page 25 50 100 NY STATE TAX ID N" at bounding box center [766, 357] width 1390 height 462
click at [481, 528] on div "Prior Years Due $0.00 Current Year Due $0.00 Total Balance Due $0.00" at bounding box center [424, 530] width 683 height 52
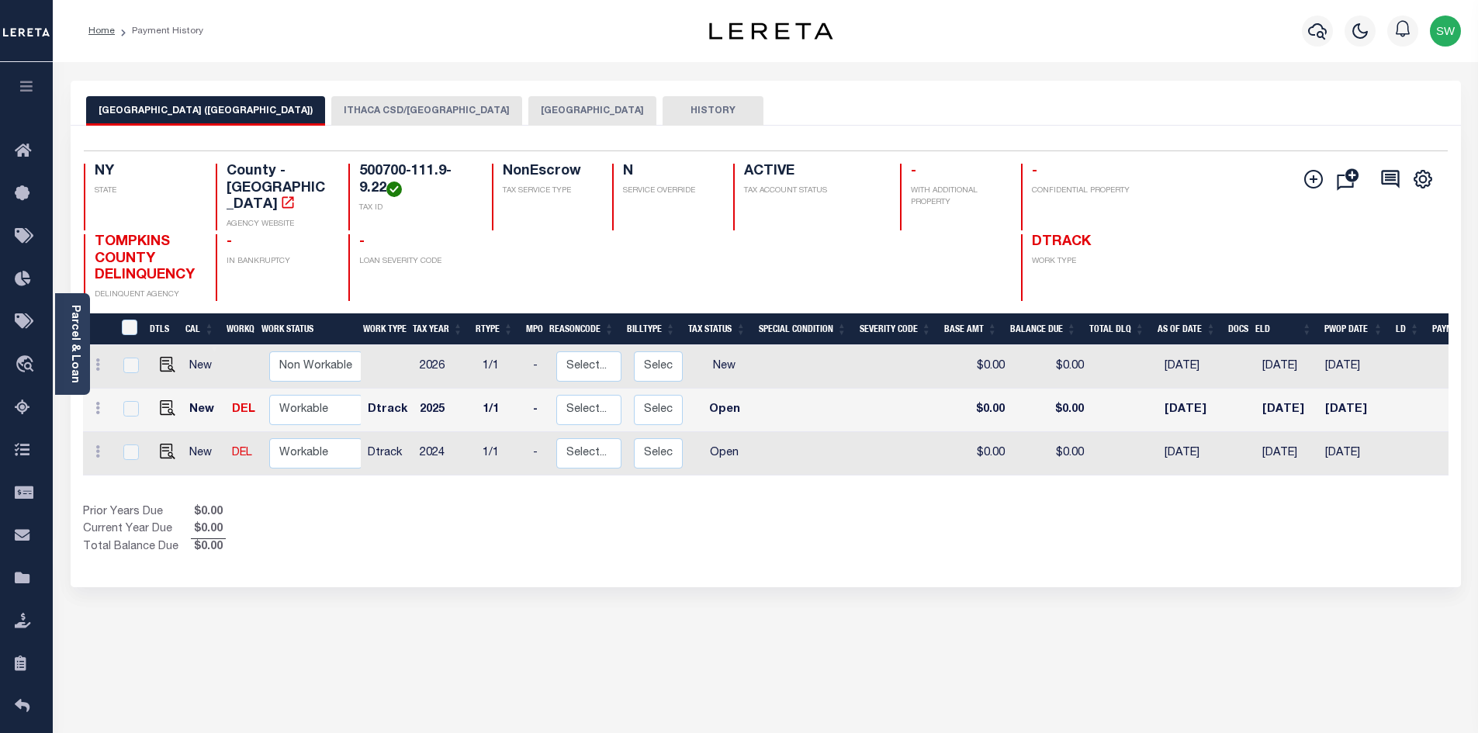
click at [732, 524] on div "Prior Years Due $0.00 Current Year Due $0.00 Total Balance Due $0.00" at bounding box center [424, 530] width 683 height 52
drag, startPoint x: 808, startPoint y: 652, endPoint x: 822, endPoint y: 651, distance: 14.8
click at [807, 653] on div "ITHACA CITY (TOMPKINS COUNTY) ITHACA CSD/ITHACA CITY ITHACA CITY HISTORY 3 1" at bounding box center [766, 519] width 1414 height 876
drag, startPoint x: 713, startPoint y: 533, endPoint x: 1040, endPoint y: 466, distance: 333.4
click at [712, 533] on div "Prior Years Due $0.00 Current Year Due $0.00 Total Balance Due $0.00" at bounding box center [424, 530] width 683 height 52
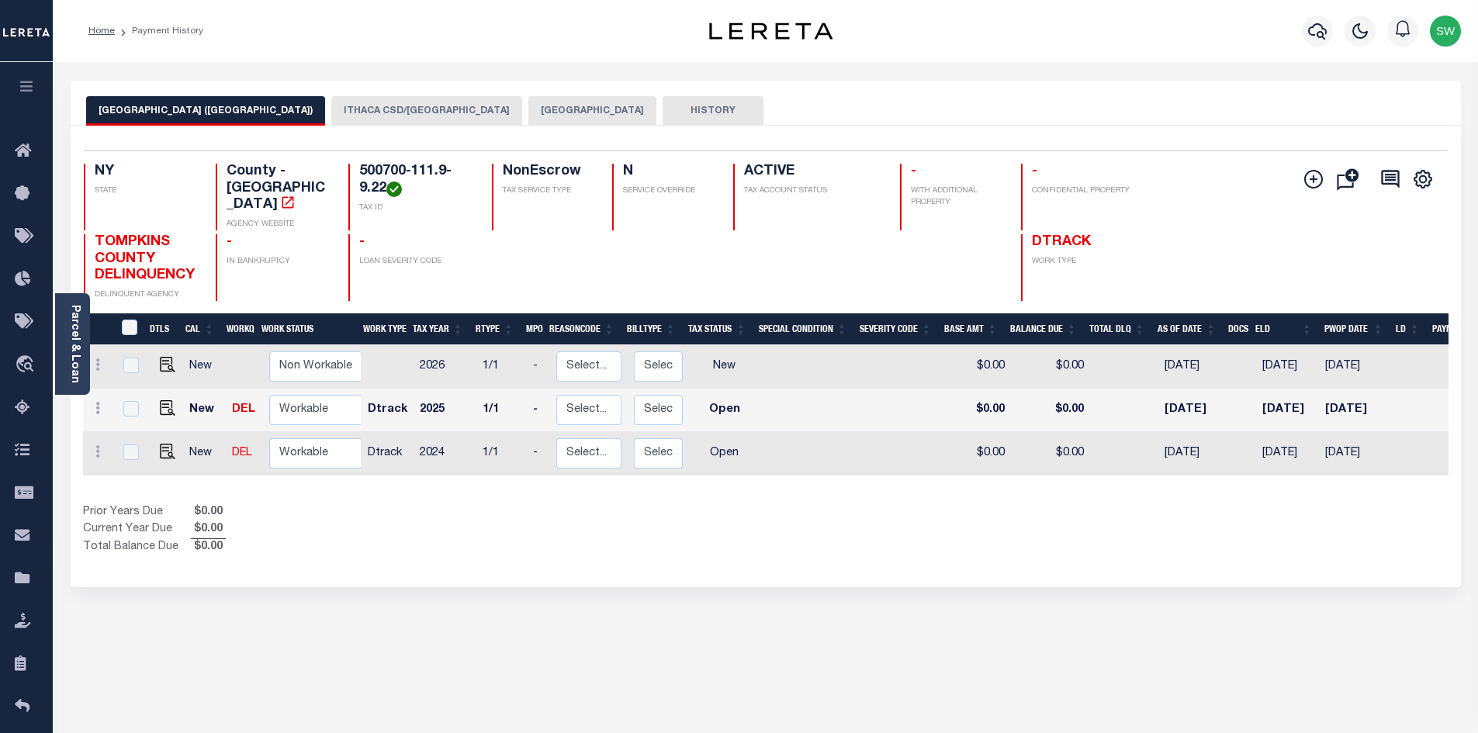
click at [496, 513] on div "Prior Years Due $0.00 Current Year Due $0.00 Total Balance Due $0.00" at bounding box center [424, 530] width 683 height 52
click at [687, 508] on div "Prior Years Due $0.00 Current Year Due $0.00 Total Balance Due $0.00" at bounding box center [424, 530] width 683 height 52
click at [687, 521] on div "Prior Years Due $0.00 Current Year Due $0.00 Total Balance Due $0.00" at bounding box center [424, 530] width 683 height 52
drag, startPoint x: 413, startPoint y: 167, endPoint x: 384, endPoint y: 192, distance: 38.0
click at [384, 192] on h4 "500700-111.9-9.22" at bounding box center [416, 180] width 114 height 33
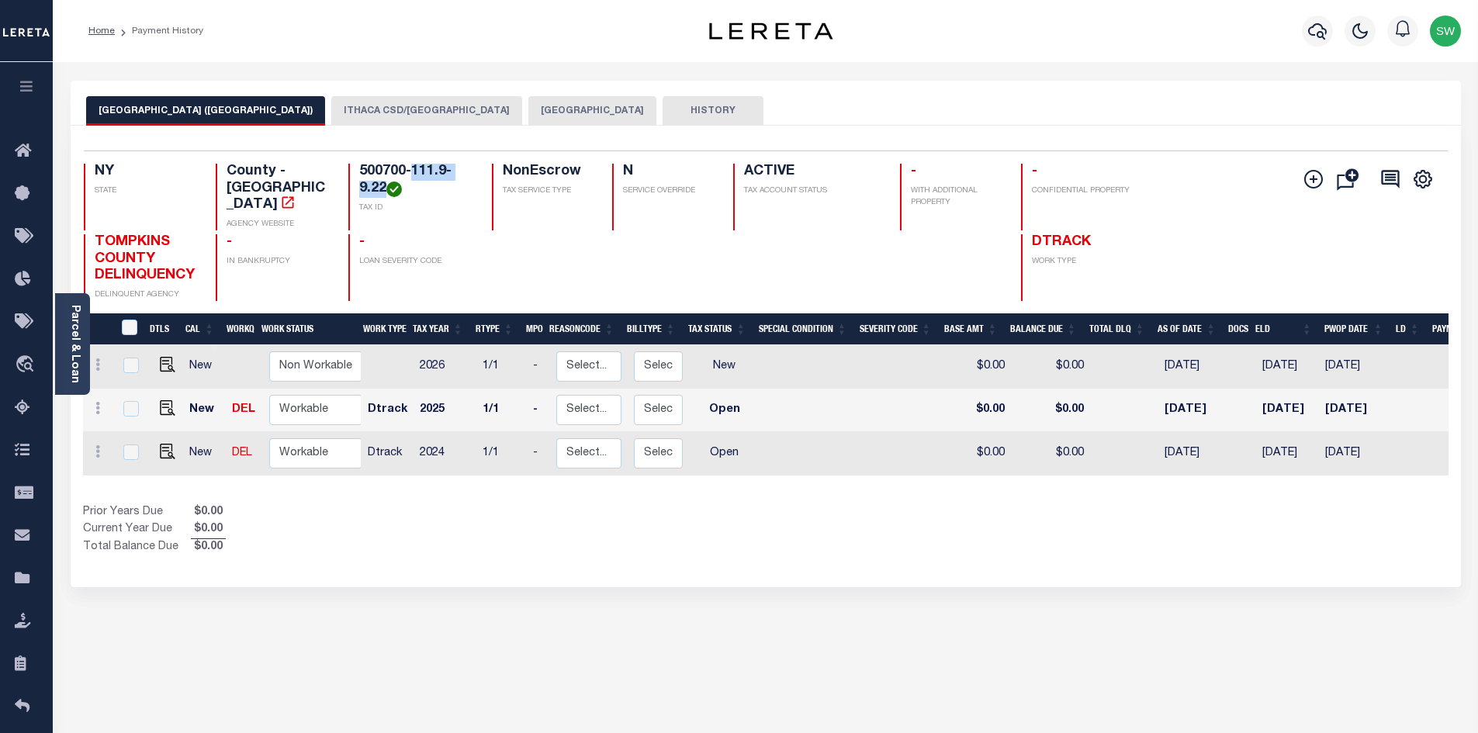
copy h4 "111.9-9.22"
click at [338, 525] on div "Prior Years Due $0.00 Current Year Due $0.00 Total Balance Due $0.00" at bounding box center [424, 530] width 683 height 52
click at [78, 335] on link "Parcel & Loan" at bounding box center [74, 344] width 11 height 78
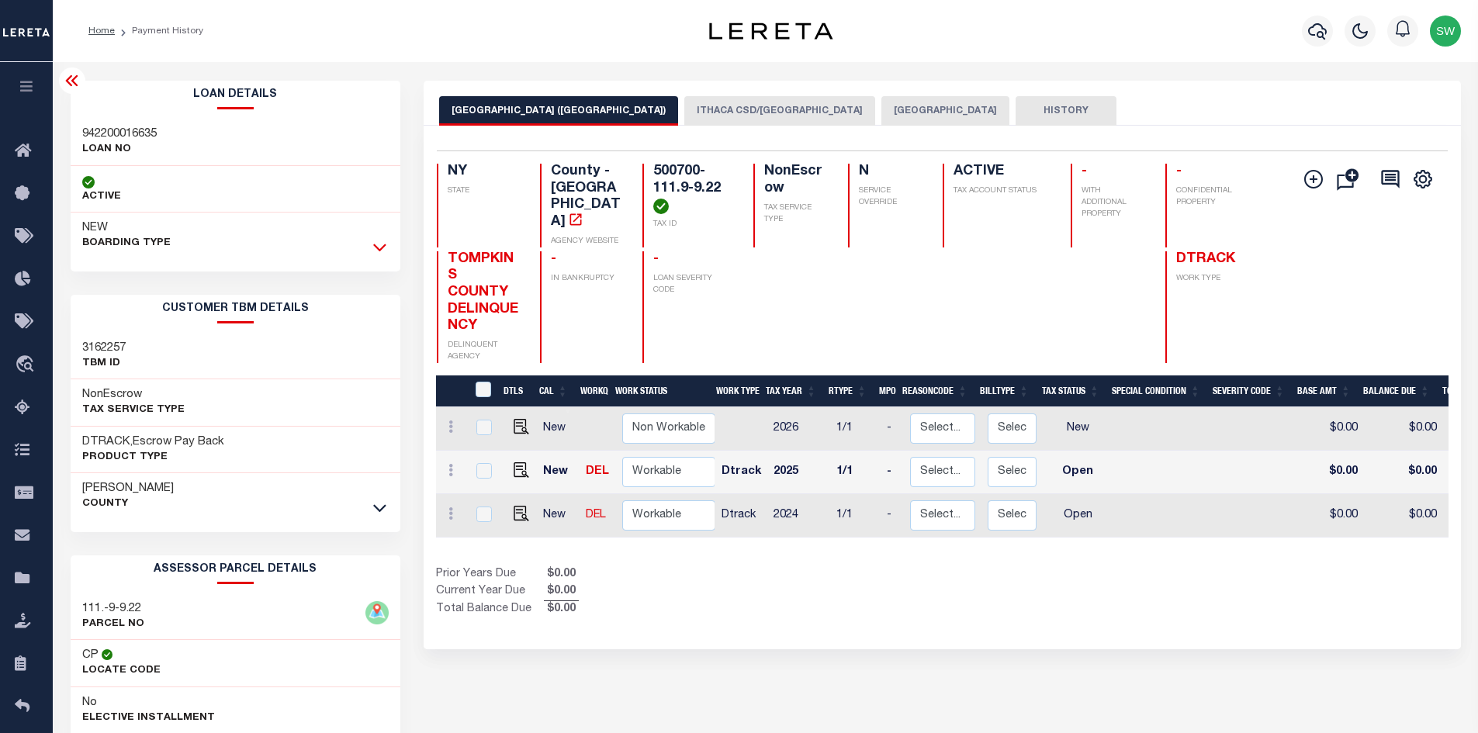
click at [382, 249] on icon at bounding box center [379, 248] width 13 height 8
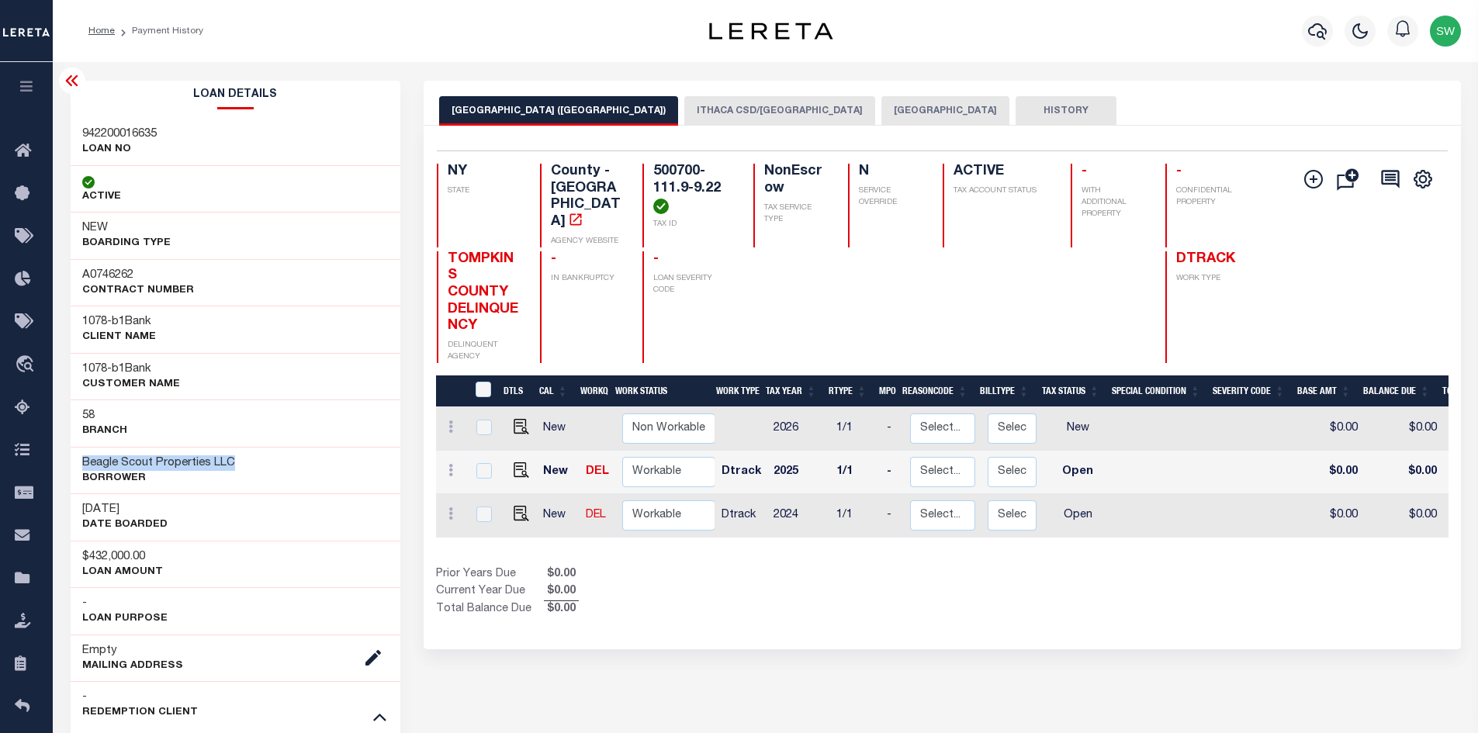
drag, startPoint x: 241, startPoint y: 461, endPoint x: 79, endPoint y: 467, distance: 162.3
click at [79, 467] on div "Beagle Scout Properties LLC Borrower" at bounding box center [236, 470] width 331 height 47
copy h3 "Beagle Scout Properties LLC"
click at [755, 583] on div "Prior Years Due $0.00 Current Year Due $0.00 Total Balance Due $0.00" at bounding box center [689, 592] width 506 height 52
click at [521, 506] on img "" at bounding box center [522, 514] width 16 height 16
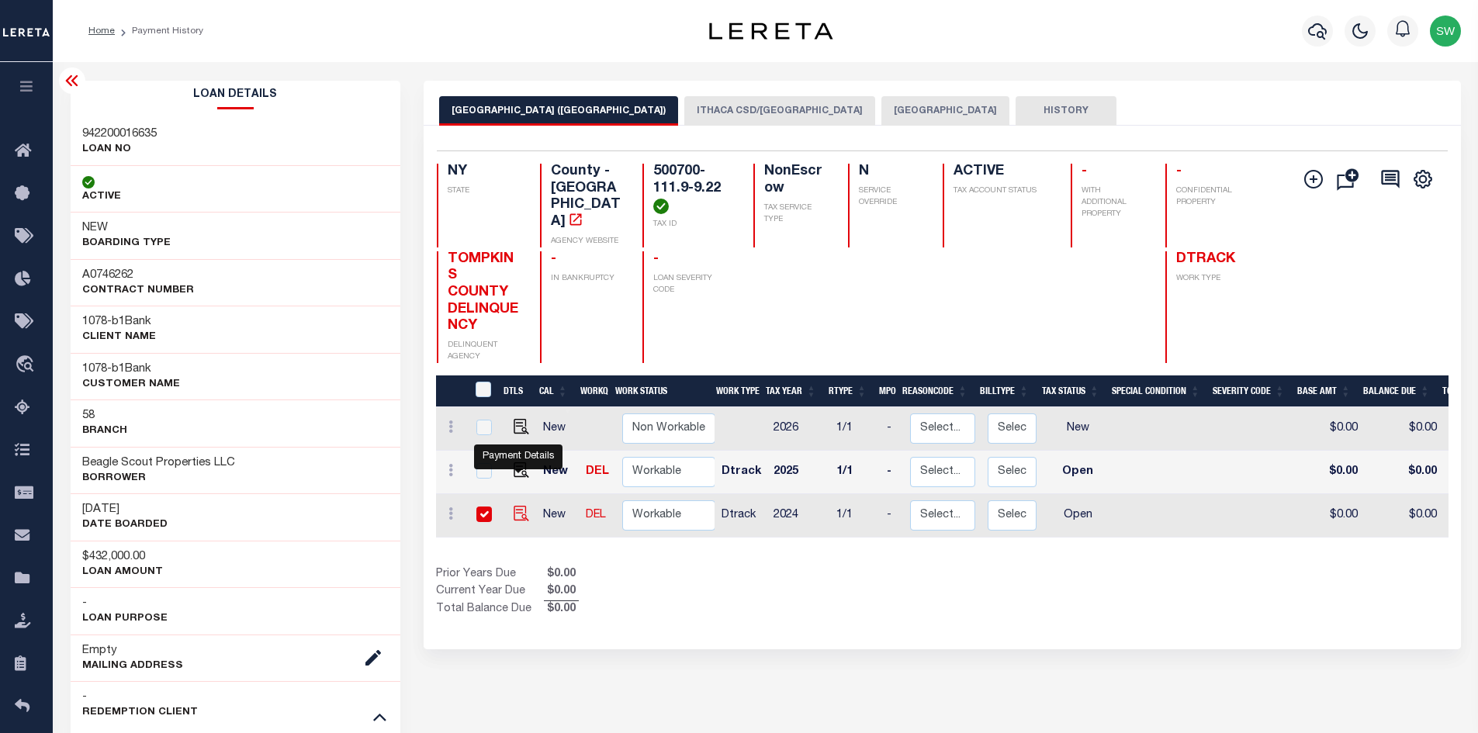
checkbox input "true"
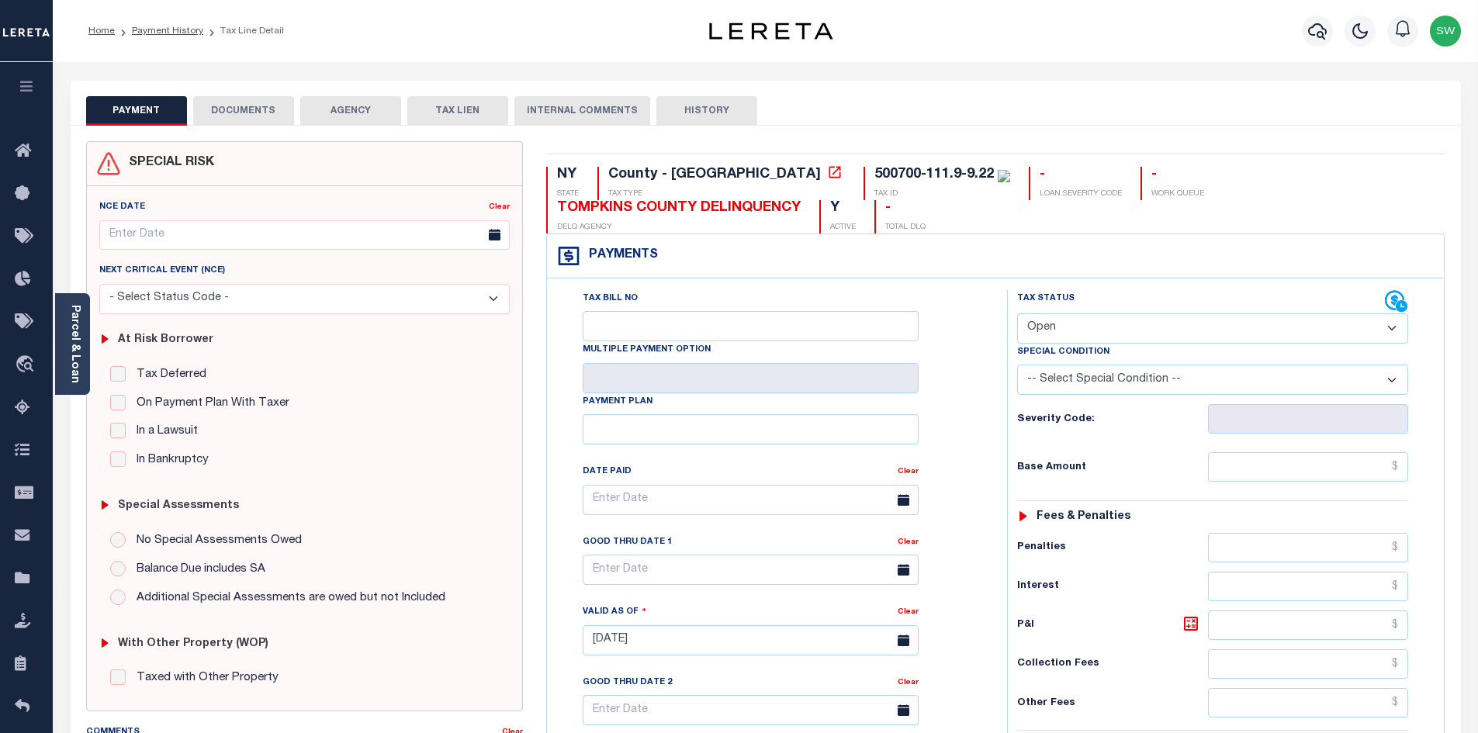
click at [1390, 333] on select "- Select Status Code - Open Due/Unpaid Paid Incomplete No Tax Due Internal Refu…" at bounding box center [1212, 328] width 391 height 30
select select "PYD"
click at [1017, 314] on select "- Select Status Code - Open Due/Unpaid Paid Incomplete No Tax Due Internal Refu…" at bounding box center [1212, 328] width 391 height 30
type input "[DATE]"
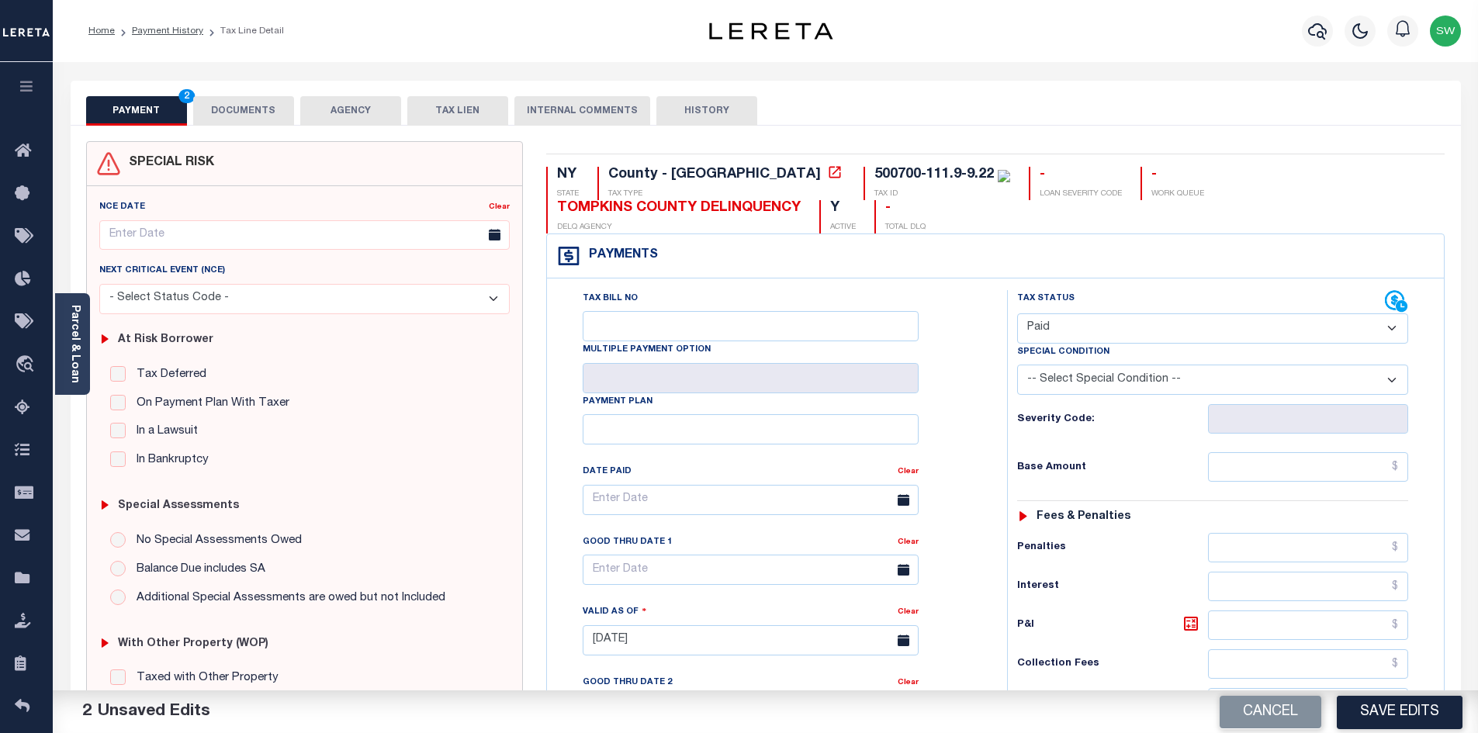
click at [980, 411] on div "Tax Bill No Multiple Payment Option Payment Plan Clear" at bounding box center [773, 507] width 421 height 435
click at [1252, 477] on input "text" at bounding box center [1308, 466] width 201 height 29
paste input "$2,074.05"
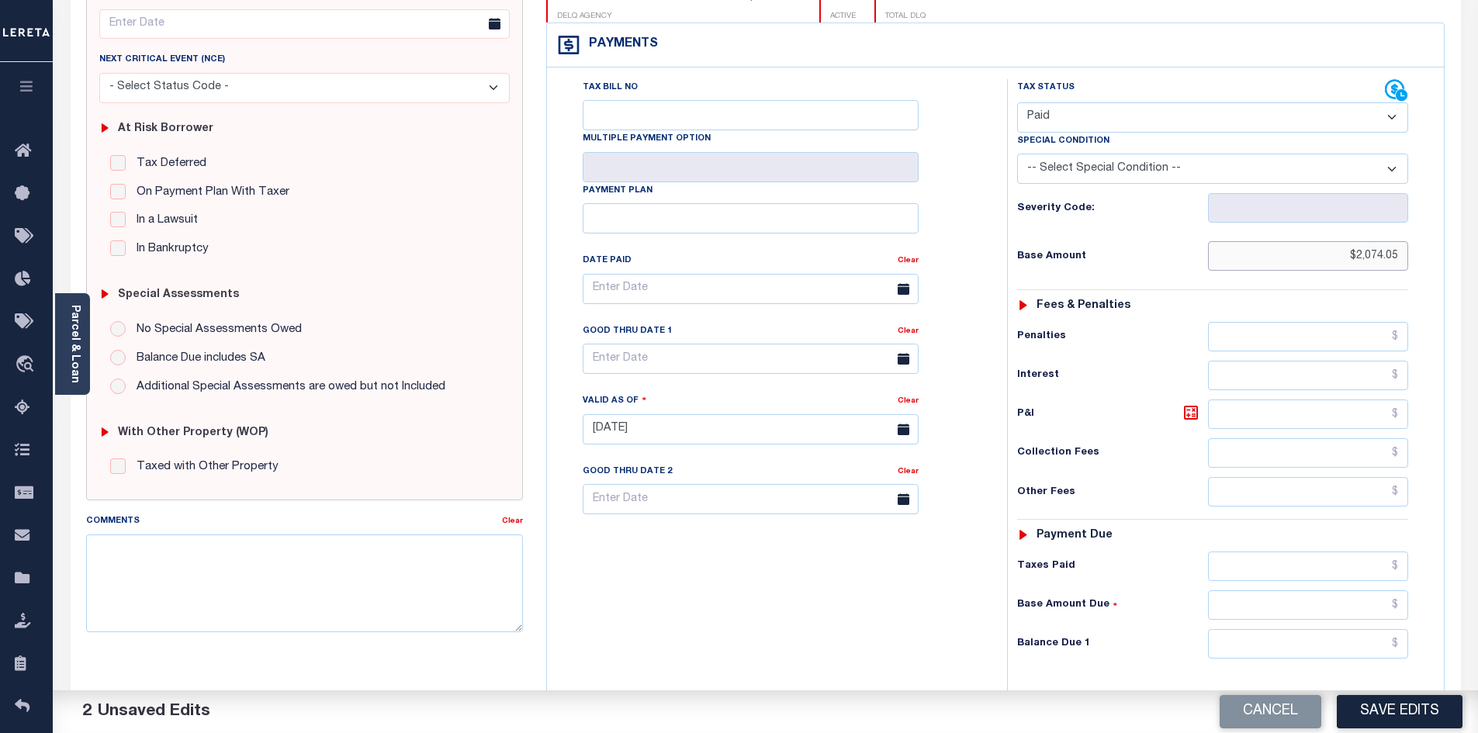
scroll to position [223, 0]
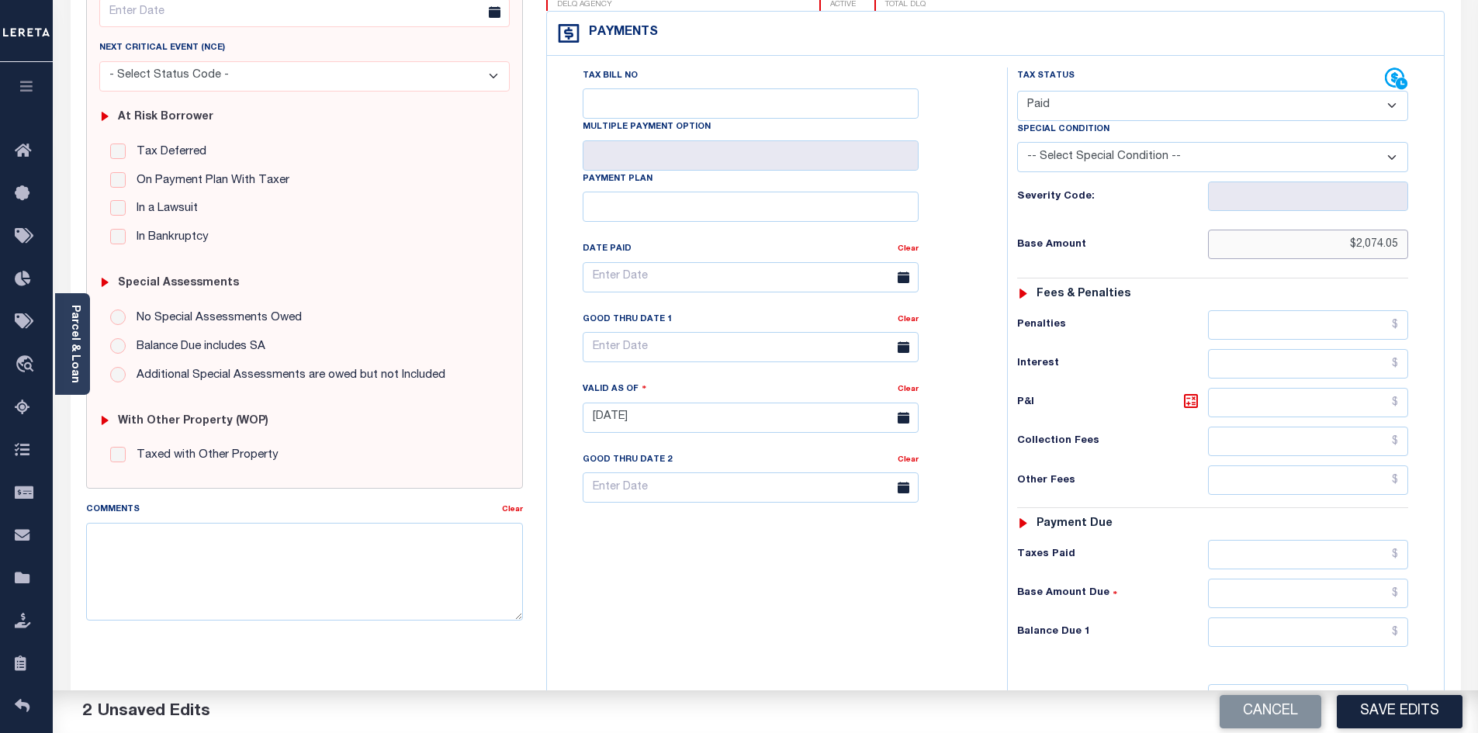
type input "$2,074.05"
click at [1290, 566] on input "text" at bounding box center [1308, 554] width 201 height 29
paste input "$2,074.05"
type input "$2,074.05"
click at [1327, 639] on input "text" at bounding box center [1308, 632] width 201 height 29
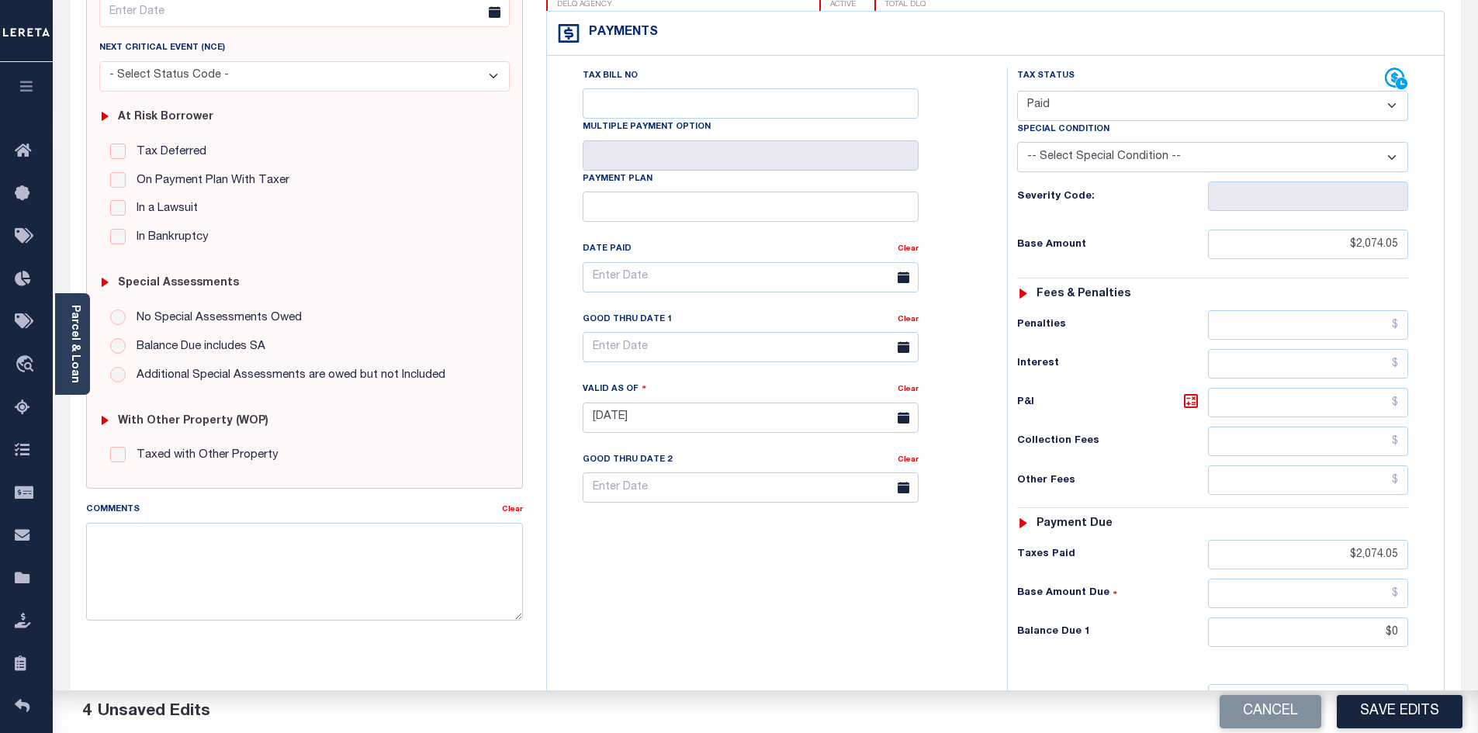
type input "$0.00"
click at [908, 614] on div "Tax Bill No Multiple Payment Option Payment Plan Clear" at bounding box center [773, 410] width 445 height 685
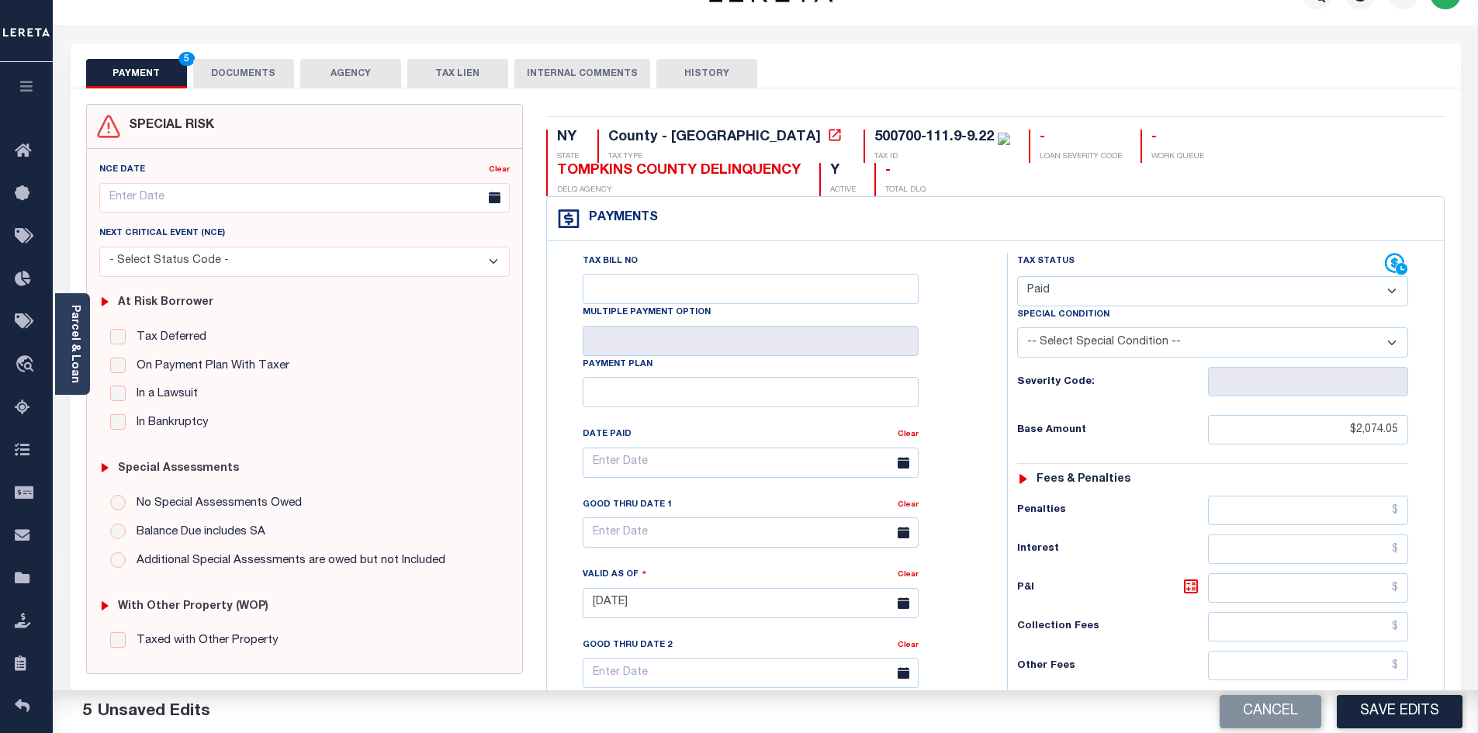
scroll to position [0, 0]
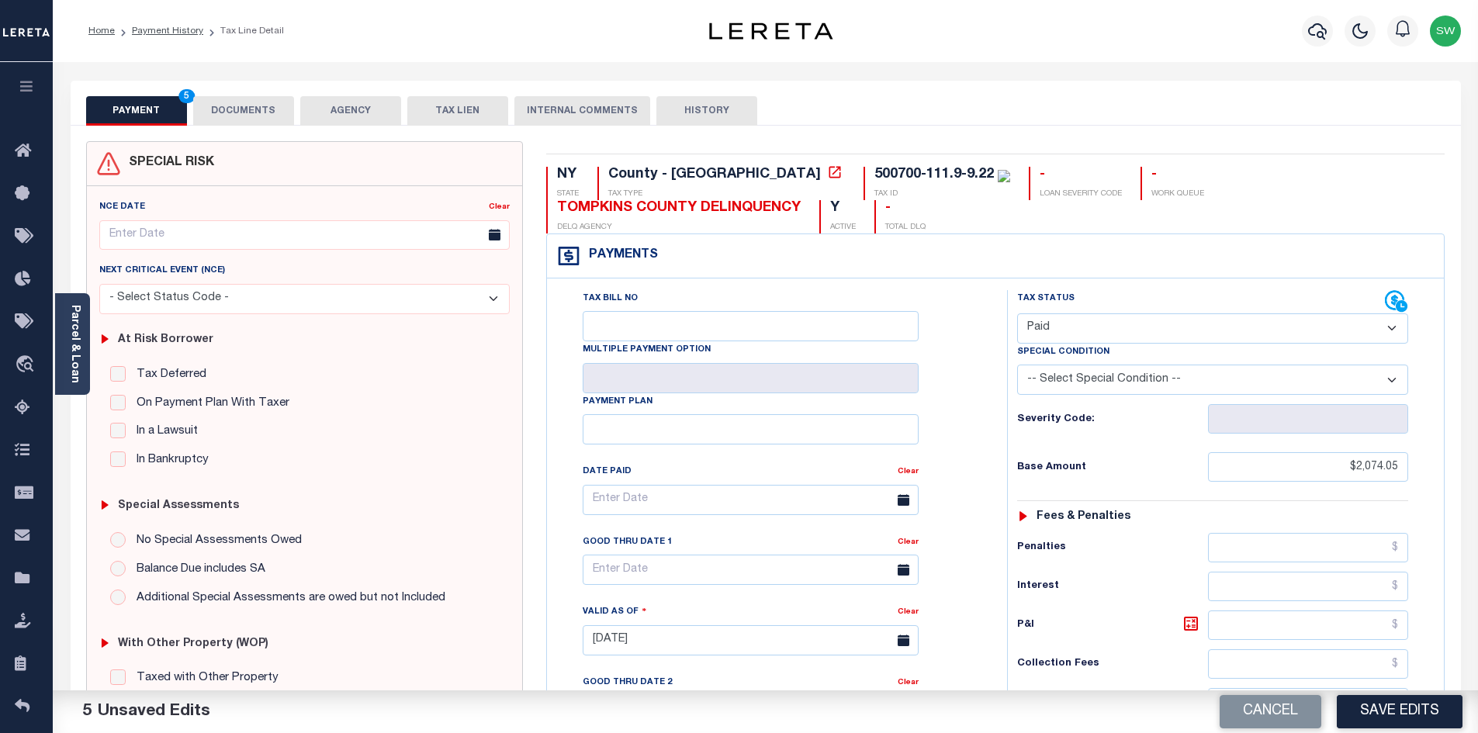
click at [265, 113] on button "DOCUMENTS" at bounding box center [243, 110] width 101 height 29
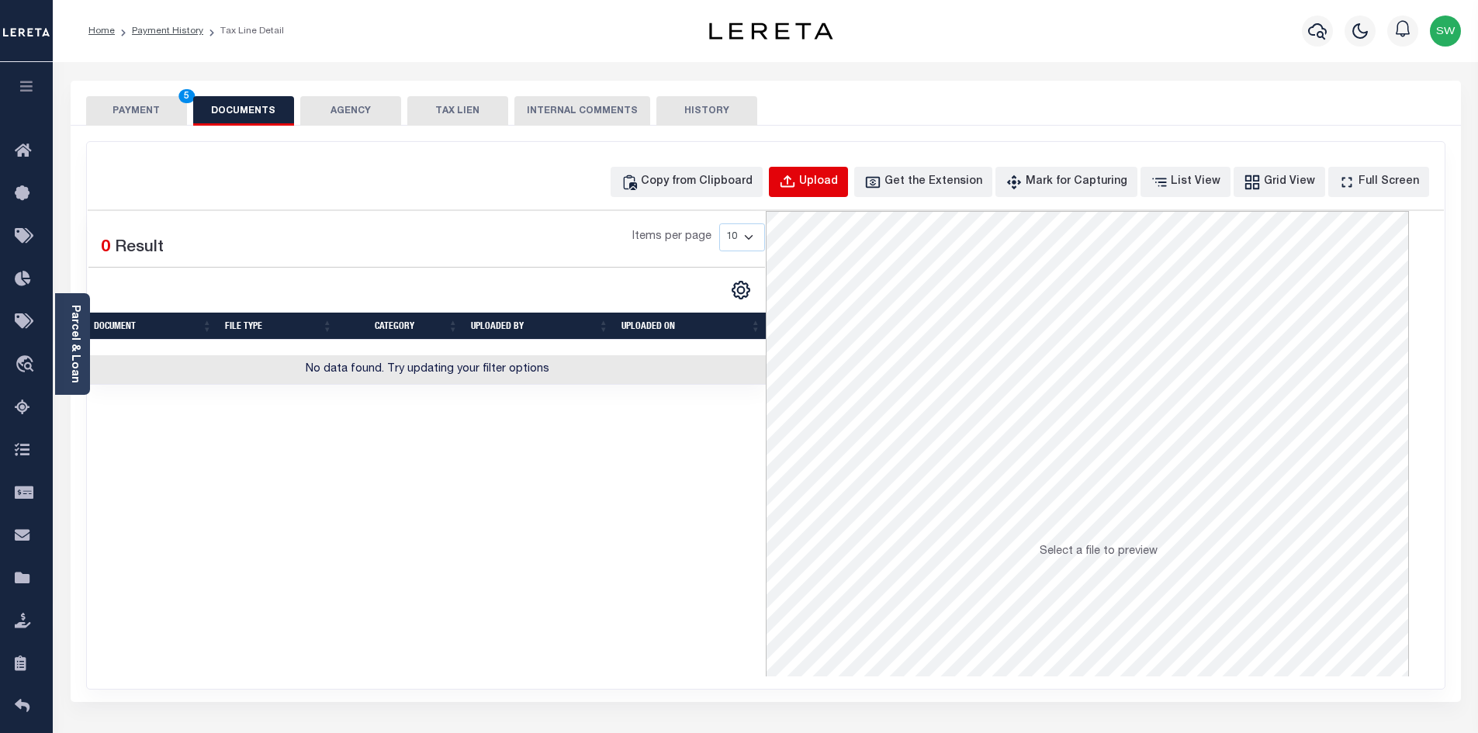
click at [838, 182] on div "Upload" at bounding box center [818, 182] width 39 height 17
select select "POP"
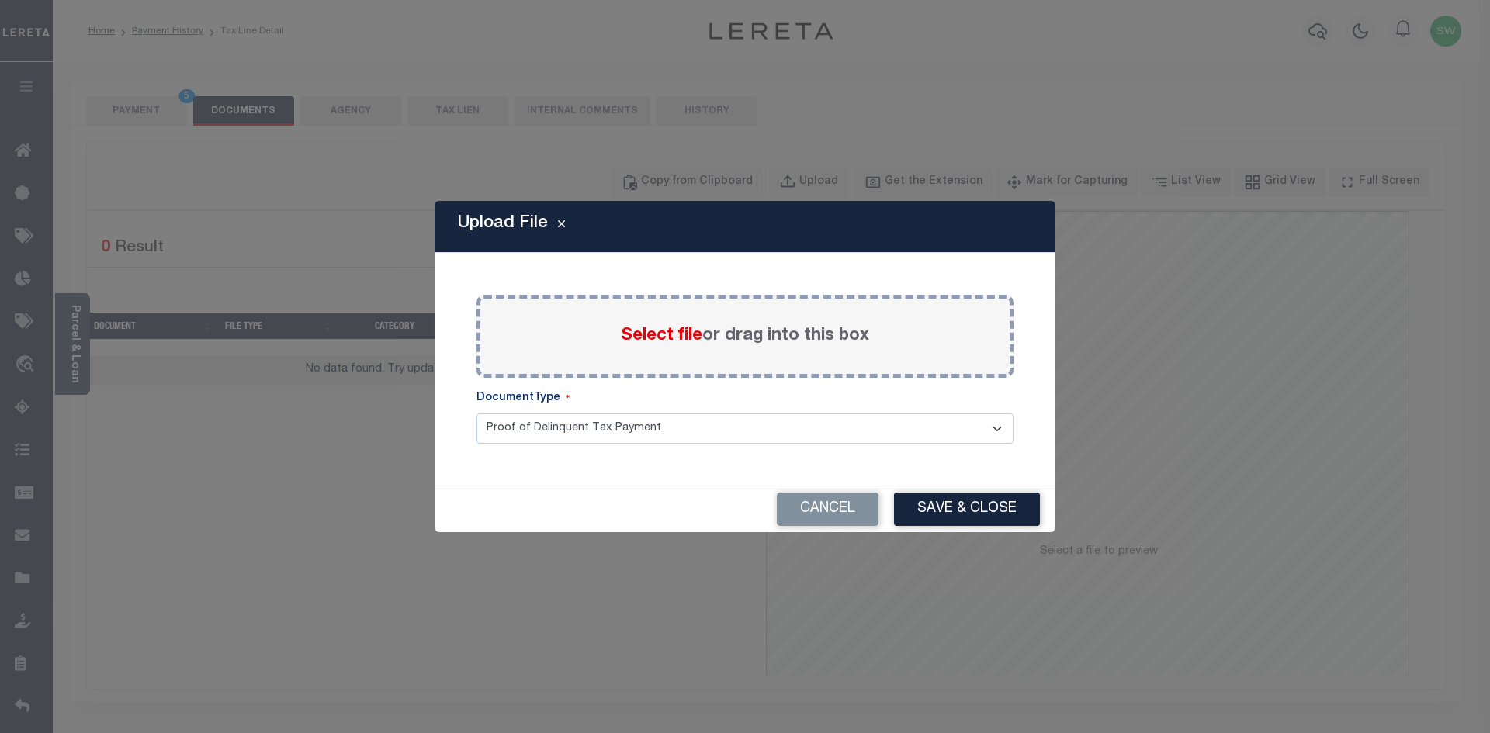
click at [649, 334] on span "Select file" at bounding box center [661, 335] width 81 height 17
click at [0, 0] on input "Select file or drag into this box" at bounding box center [0, 0] width 0 height 0
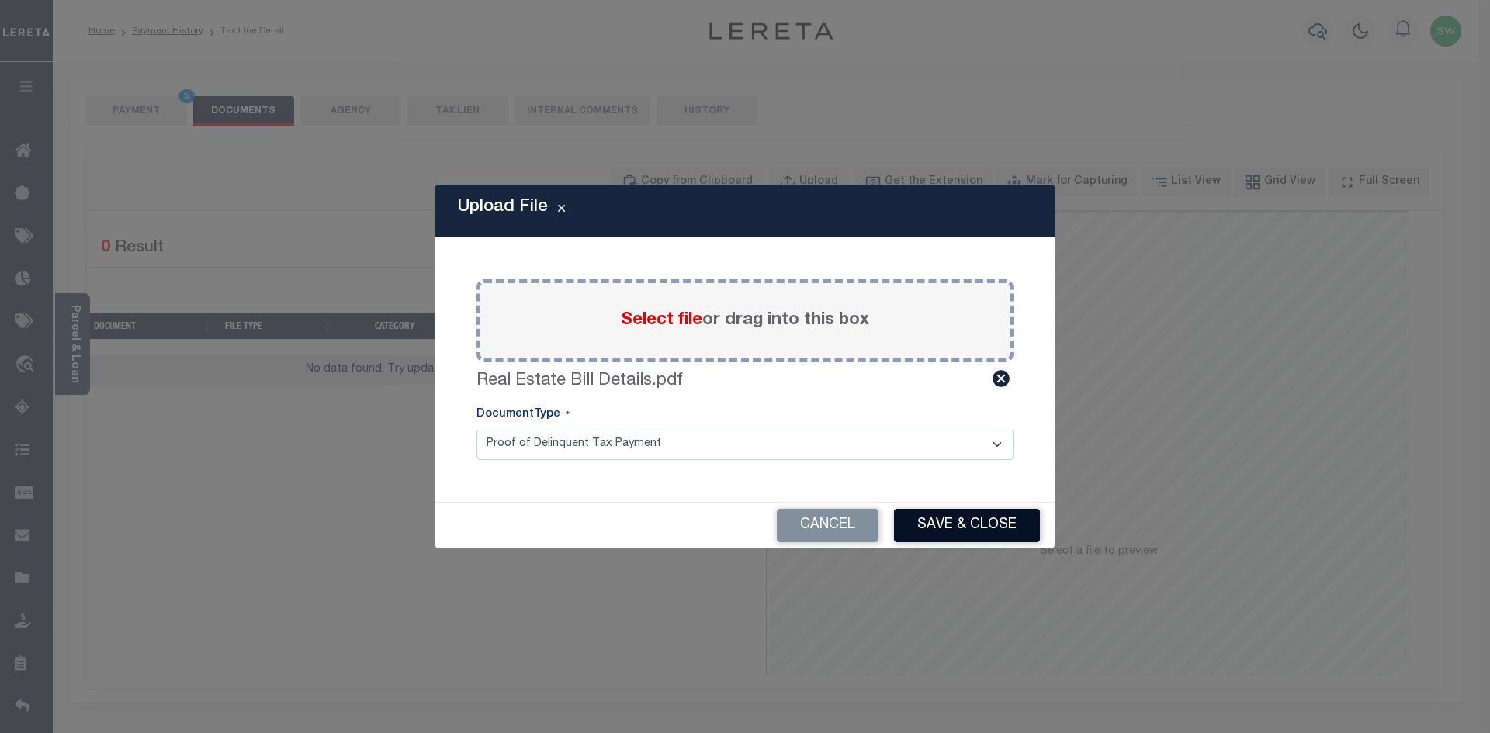
click at [972, 527] on button "Save & Close" at bounding box center [967, 525] width 146 height 33
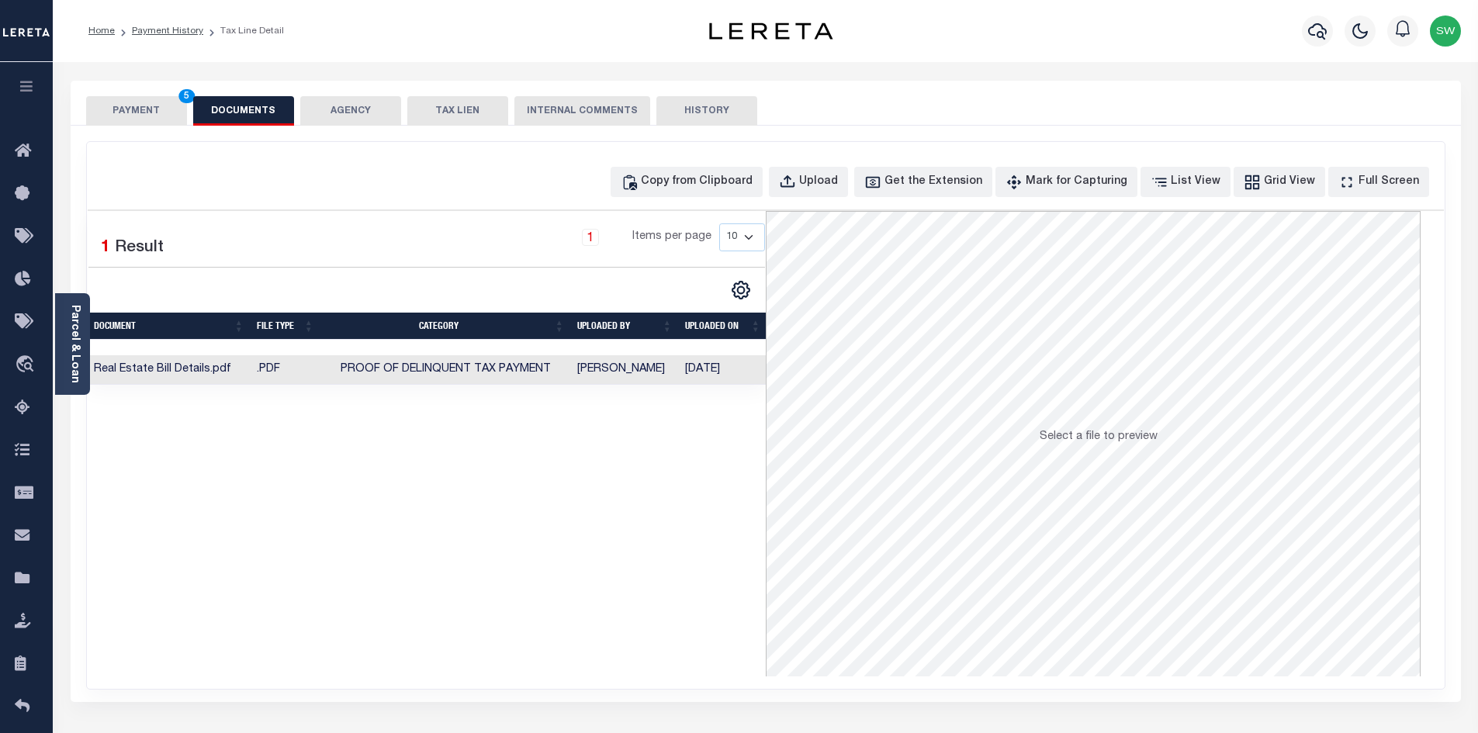
drag, startPoint x: 721, startPoint y: 566, endPoint x: 400, endPoint y: 386, distance: 367.2
click at [713, 562] on div "Selected 1 Result 1 Items per page 10 25 50 100" at bounding box center [427, 444] width 678 height 466
click at [126, 110] on button "PAYMENT 5" at bounding box center [136, 110] width 101 height 29
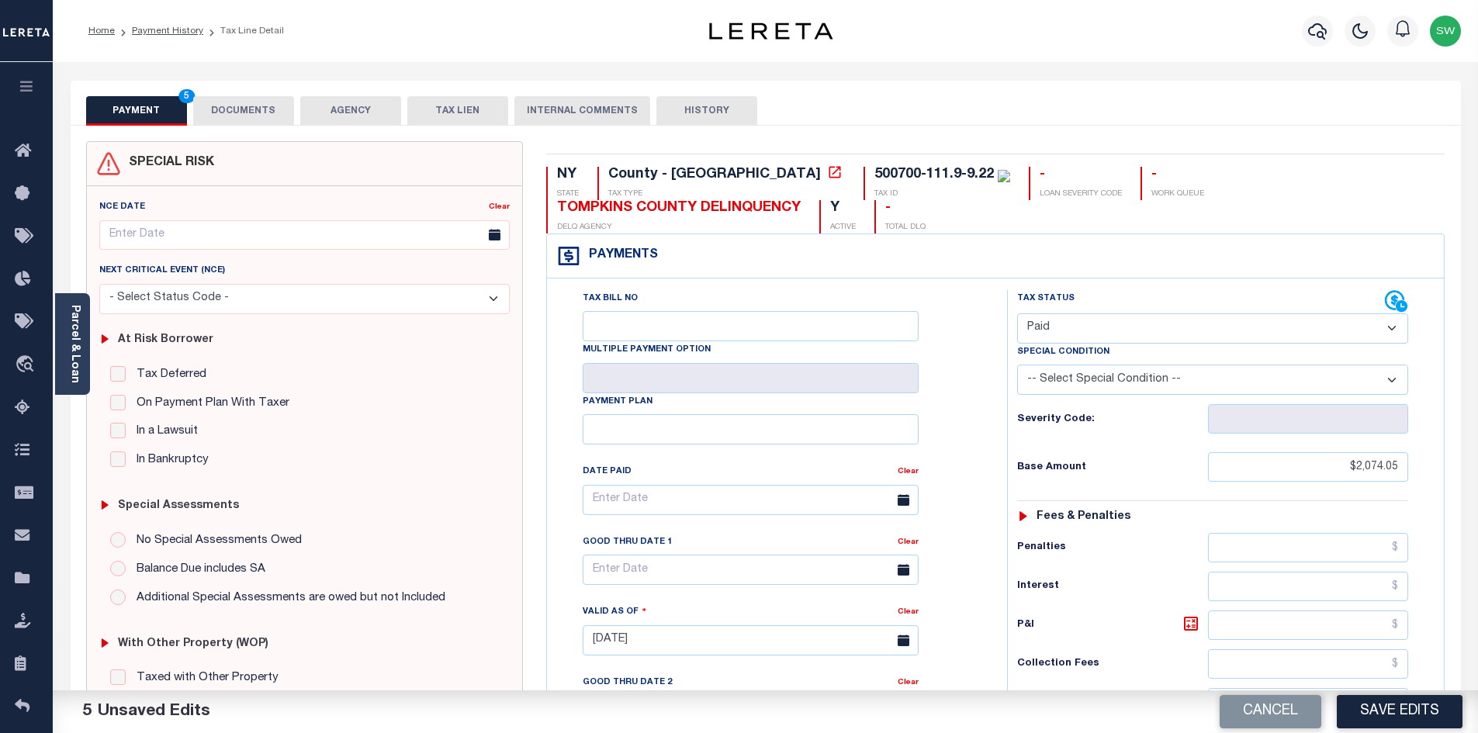
click at [253, 106] on button "DOCUMENTS" at bounding box center [243, 110] width 101 height 29
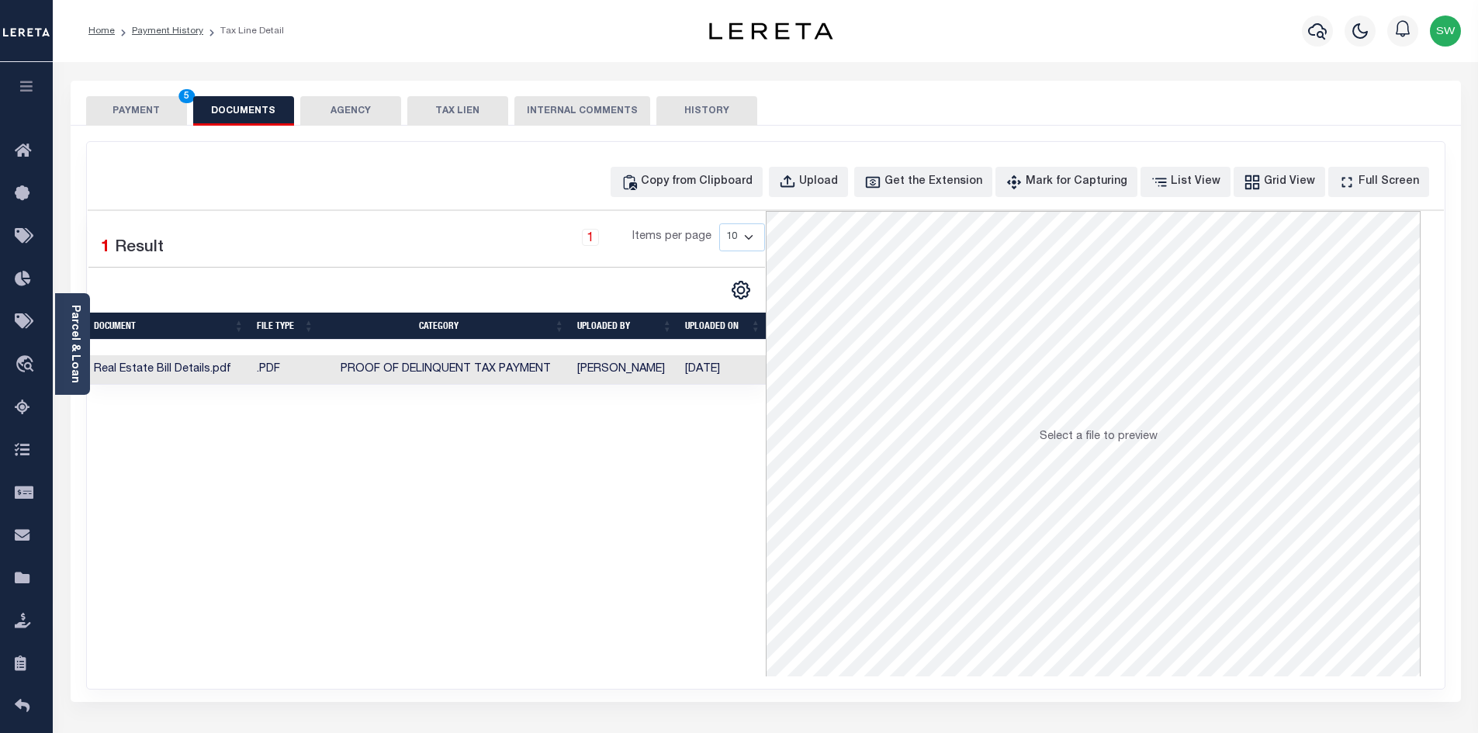
click at [155, 113] on button "PAYMENT 5" at bounding box center [136, 110] width 101 height 29
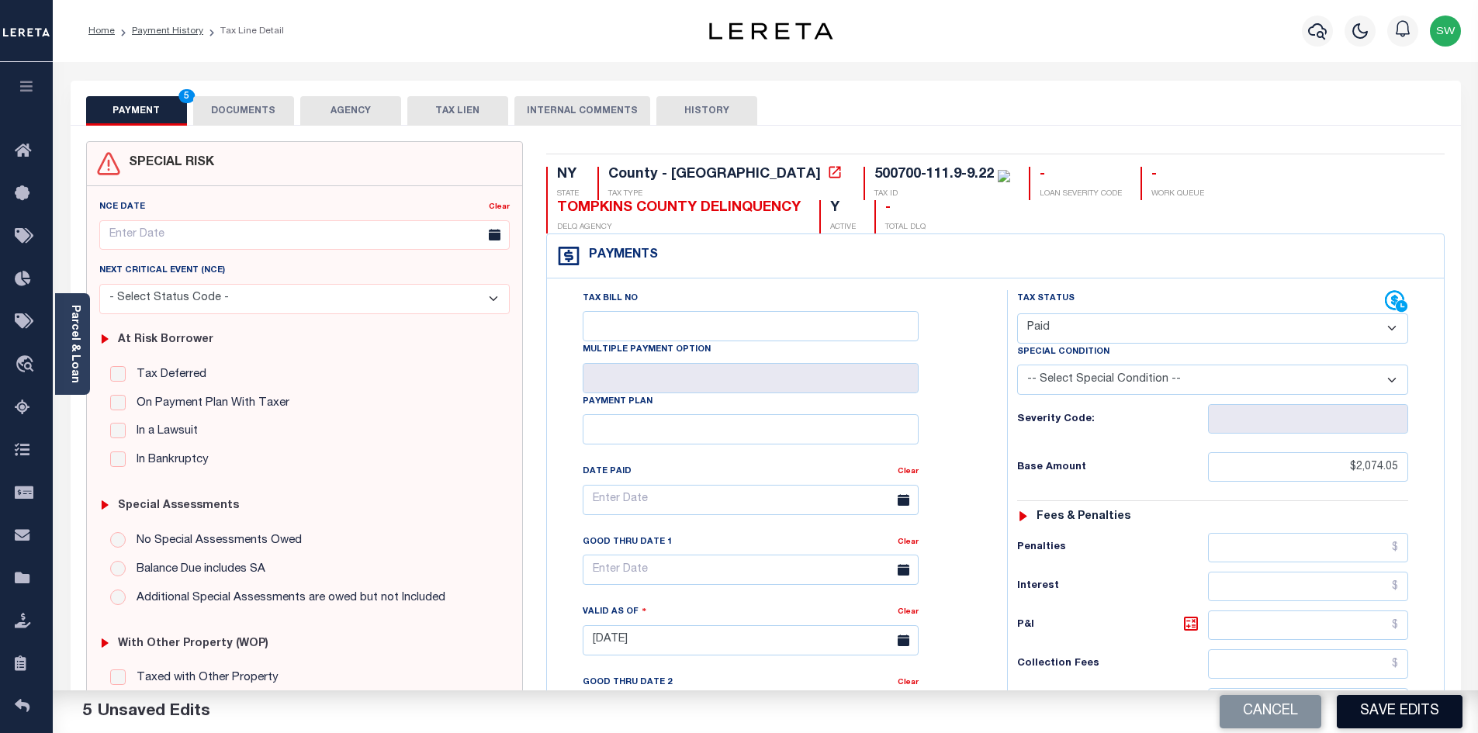
click at [1421, 716] on button "Save Edits" at bounding box center [1400, 711] width 126 height 33
checkbox input "false"
type input "$2,074.05"
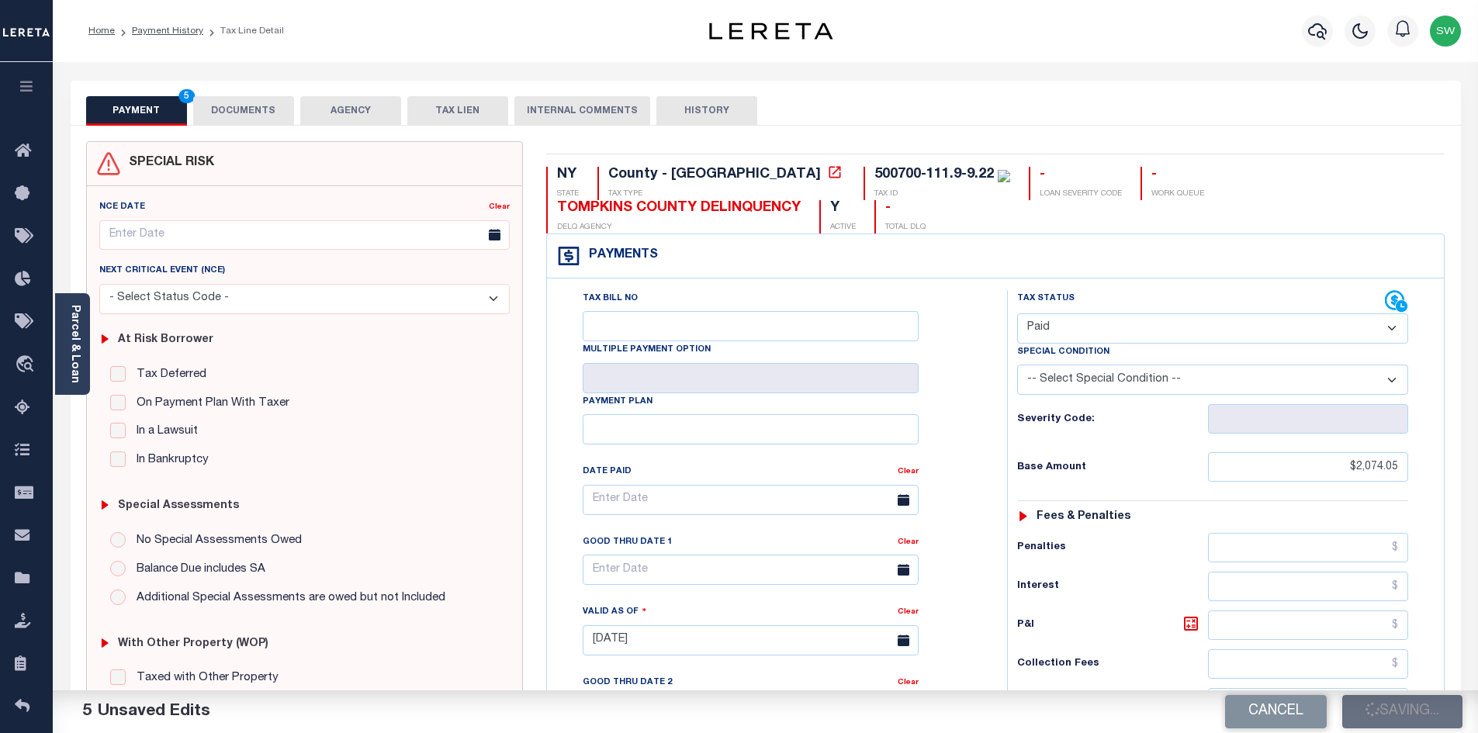
type input "$2,074.05"
type input "$0"
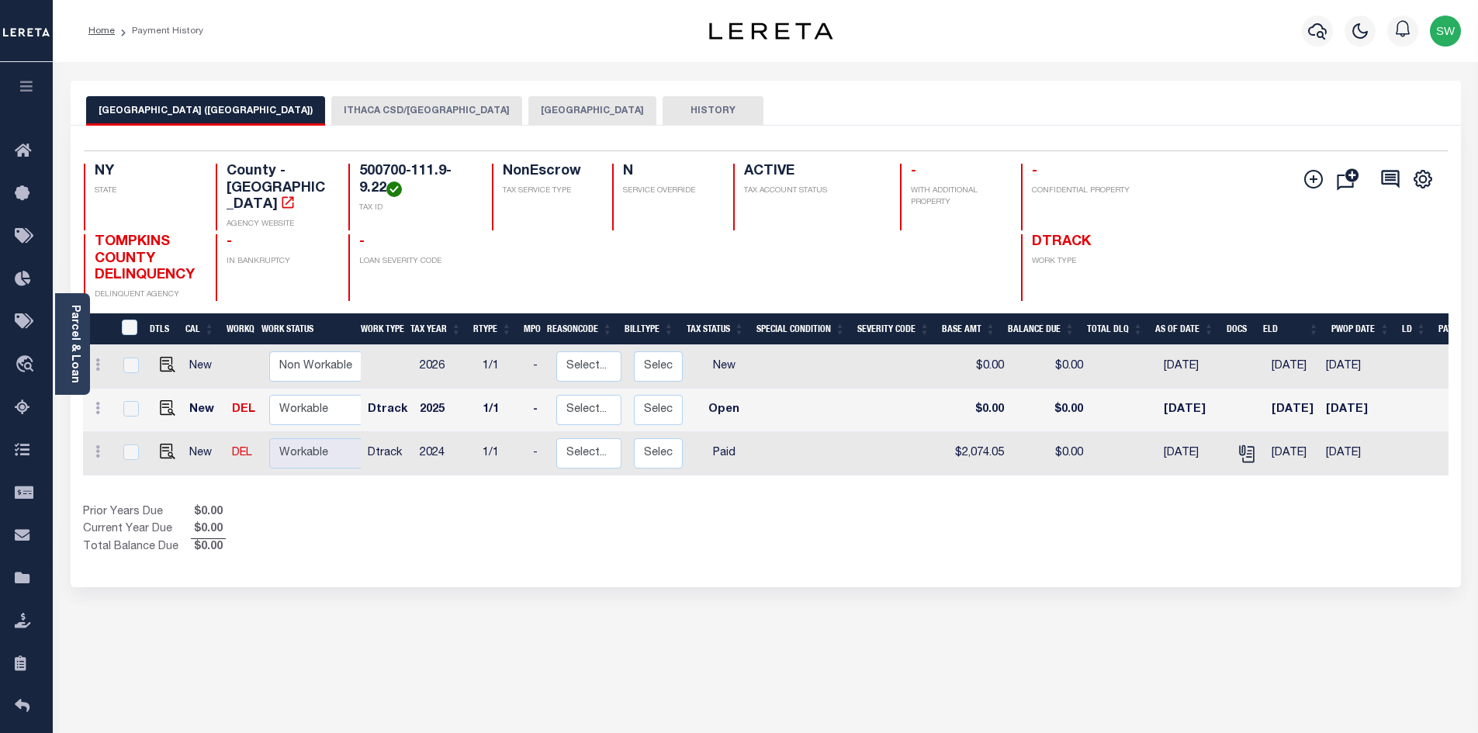
drag, startPoint x: 641, startPoint y: 545, endPoint x: 875, endPoint y: 455, distance: 251.3
click at [634, 543] on div "Selected 3 Results 1 Items per page 25 50 100 NY STATE TAX ID N" at bounding box center [766, 357] width 1390 height 462
click at [751, 525] on div "Prior Years Due $0.00 Current Year Due $0.00 Total Balance Due $0.00" at bounding box center [424, 530] width 683 height 52
click at [578, 511] on div "Prior Years Due $0.00 Current Year Due $0.00 Total Balance Due $0.00" at bounding box center [424, 530] width 683 height 52
click at [169, 400] on img "" at bounding box center [168, 408] width 16 height 16
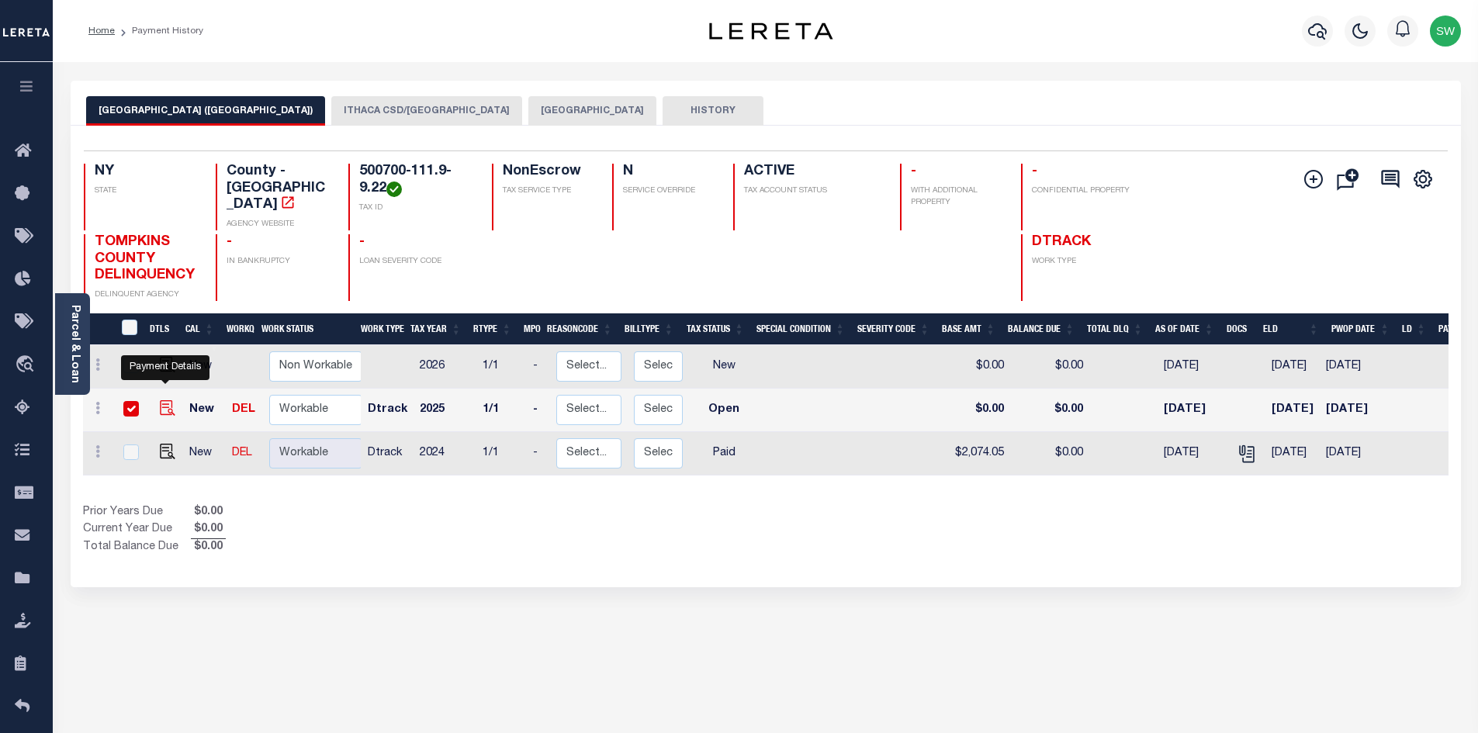
checkbox input "true"
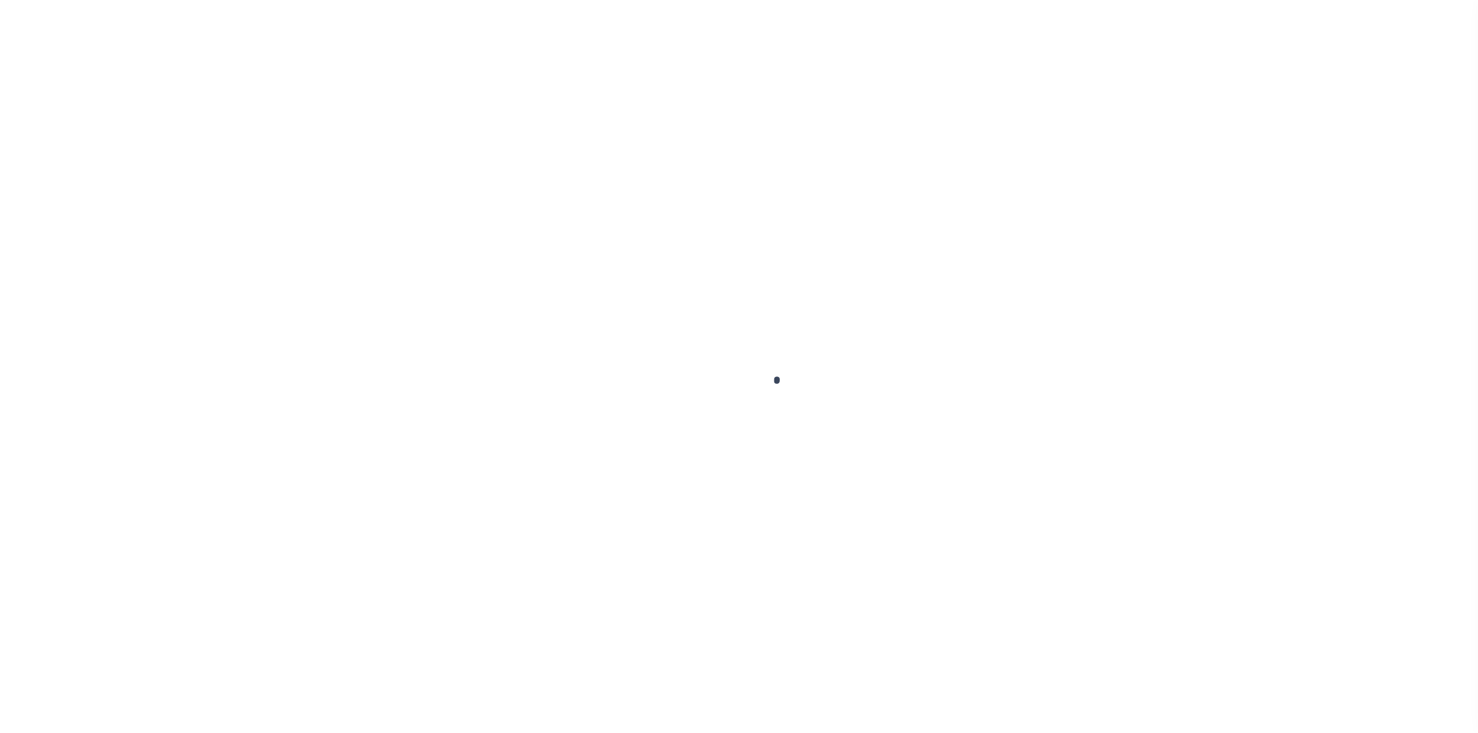
select select "OP2"
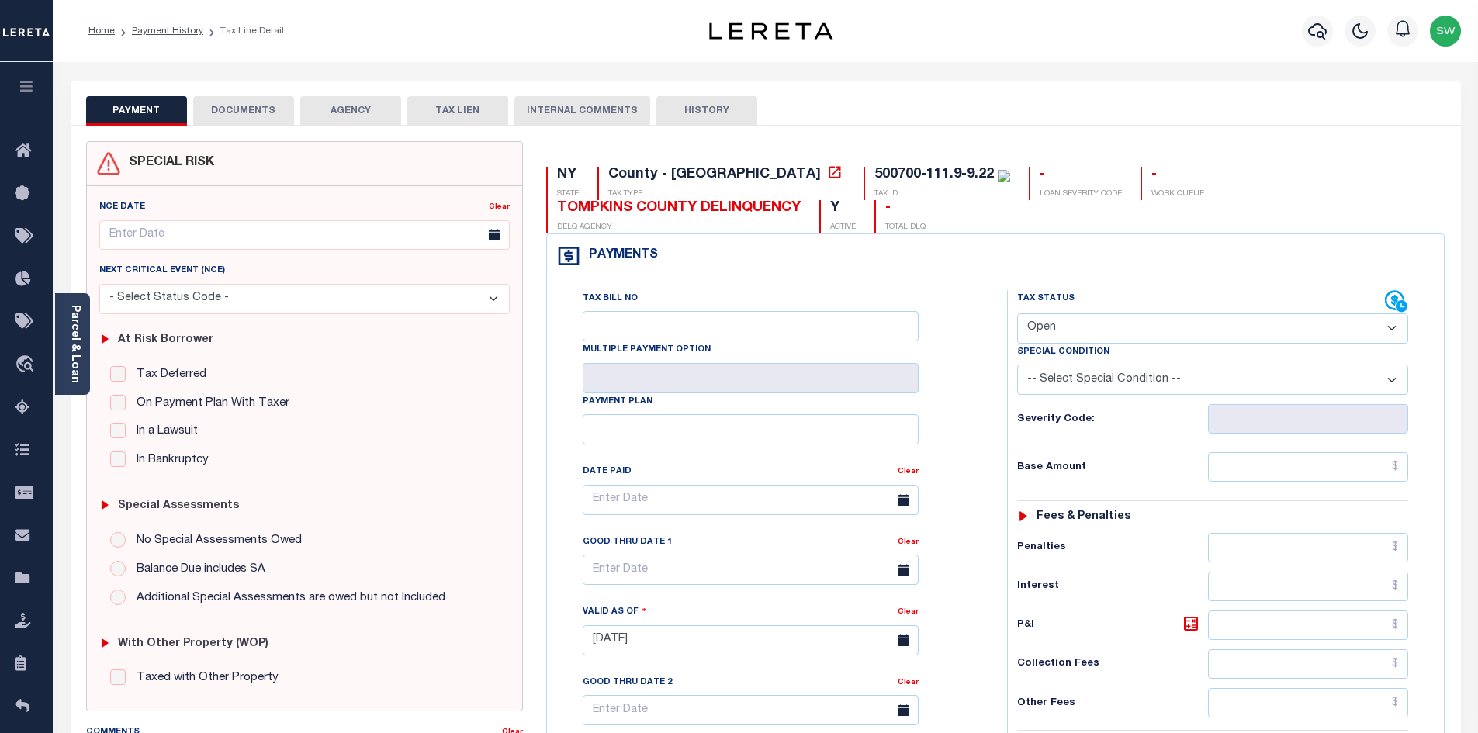
click at [1389, 327] on select "- Select Status Code - Open Due/Unpaid Paid Incomplete No Tax Due Internal Refu…" at bounding box center [1212, 328] width 391 height 30
click at [1081, 291] on div "Tax Status Status" at bounding box center [1201, 301] width 368 height 23
click at [1390, 383] on select "-- Select Special Condition -- 3RD PARTY TAX LIEN AGENCY TAX LIEN (A.K.A Inside…" at bounding box center [1212, 380] width 391 height 30
click at [946, 258] on div "Payments Warning! Search Status is not "Completed", amounts can not be keyed." at bounding box center [995, 256] width 897 height 44
click at [1393, 382] on select "-- Select Special Condition -- 3RD PARTY TAX LIEN AGENCY TAX LIEN (A.K.A Inside…" at bounding box center [1212, 380] width 391 height 30
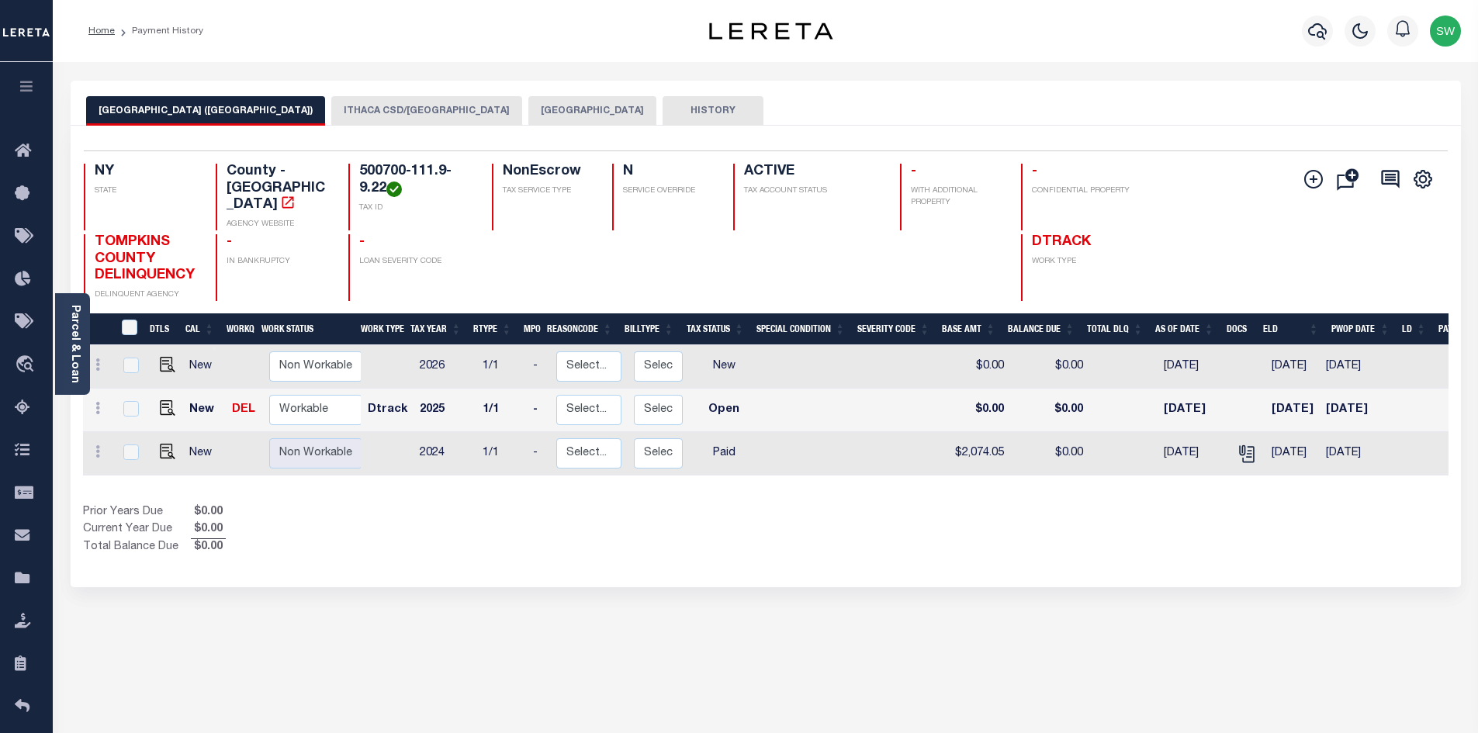
click at [753, 531] on div "Prior Years Due $0.00 Current Year Due $0.00 Total Balance Due $0.00" at bounding box center [424, 530] width 683 height 52
click at [331, 115] on button "ITHACA CSD/[GEOGRAPHIC_DATA]" at bounding box center [426, 110] width 191 height 29
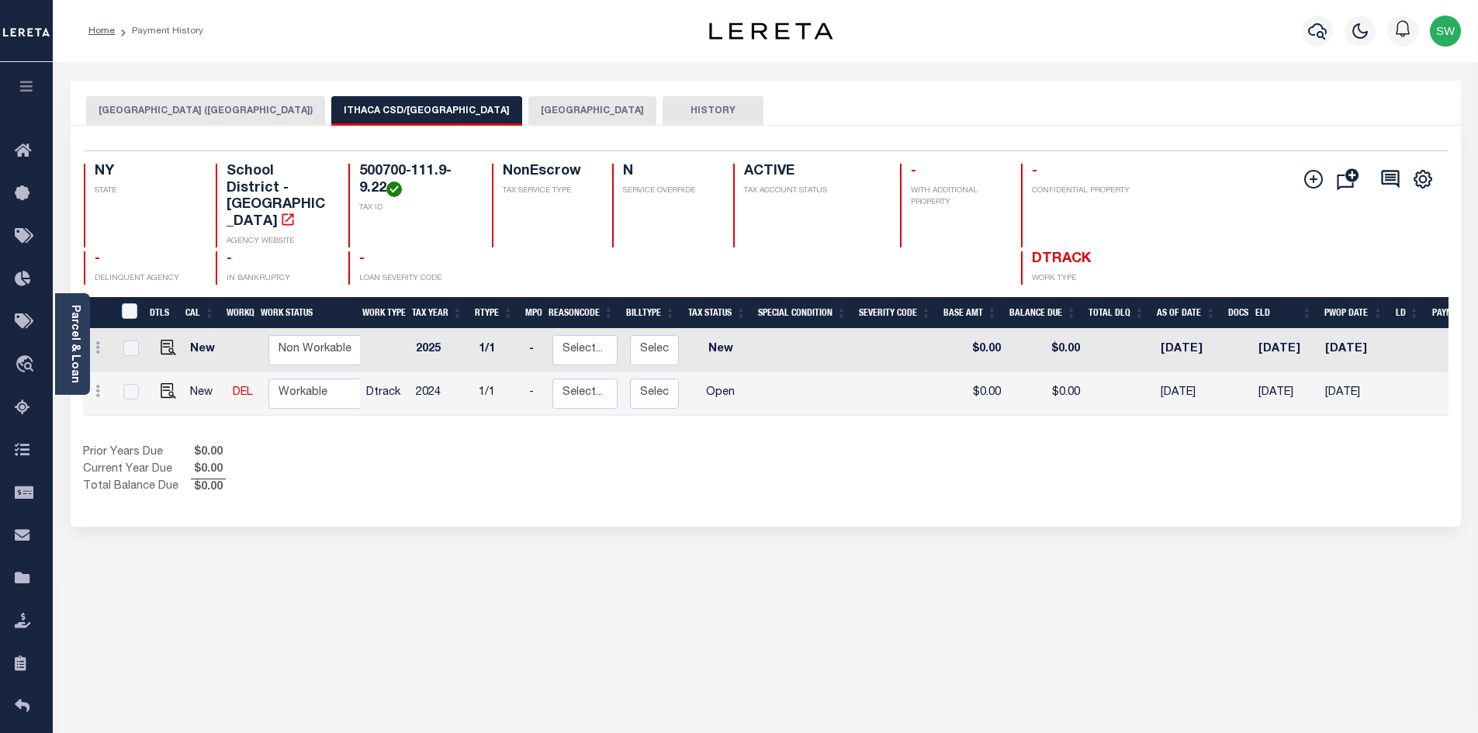
click at [528, 96] on button "[GEOGRAPHIC_DATA]" at bounding box center [592, 110] width 128 height 29
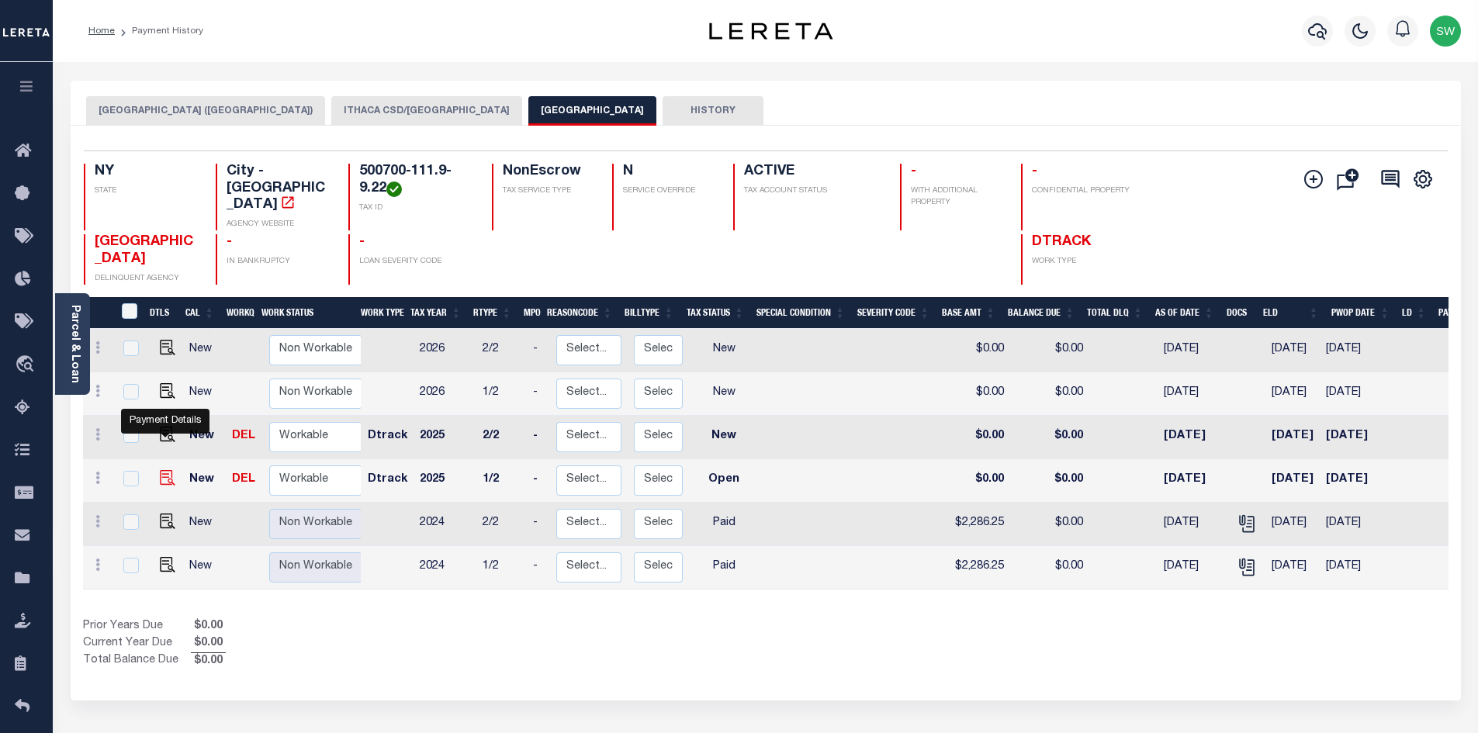
click at [168, 470] on img "" at bounding box center [168, 478] width 16 height 16
checkbox input "true"
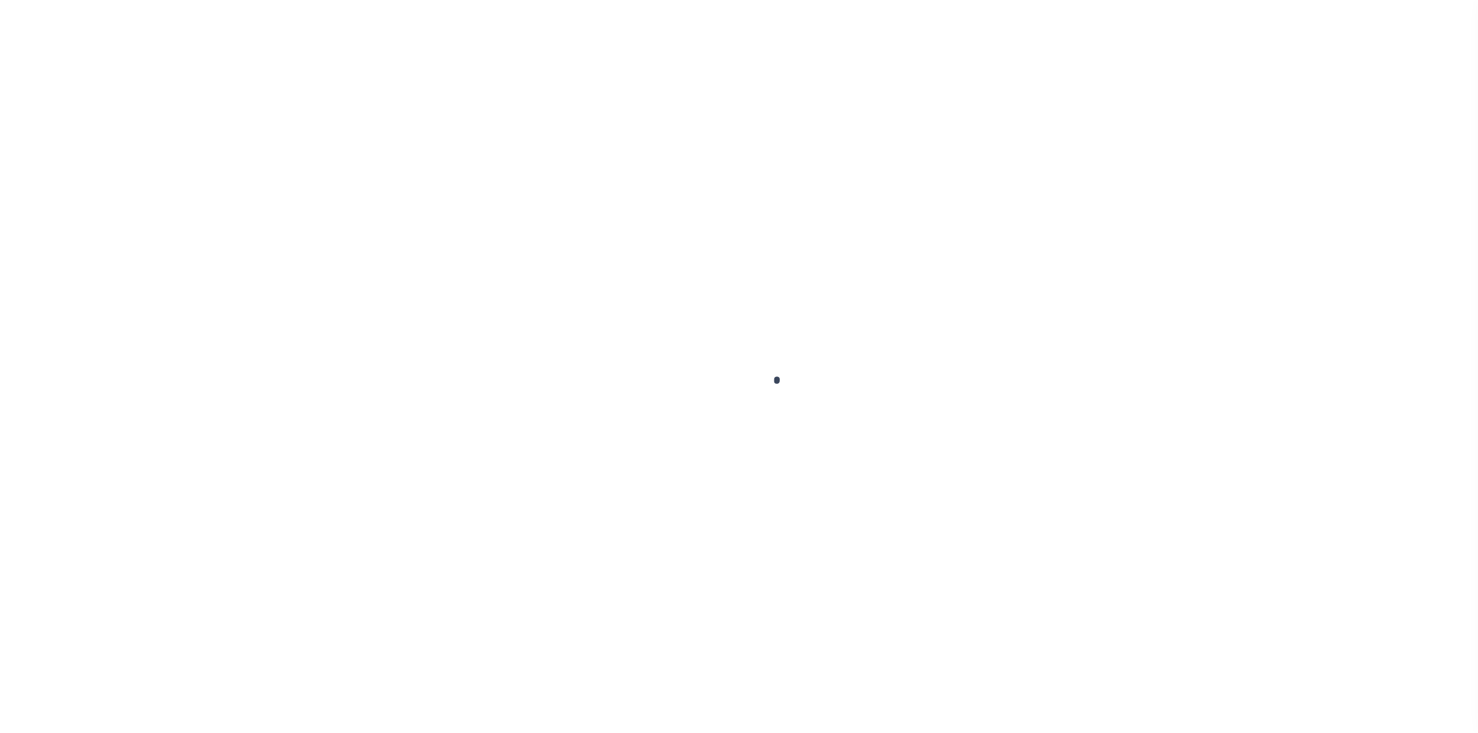
select select "OP2"
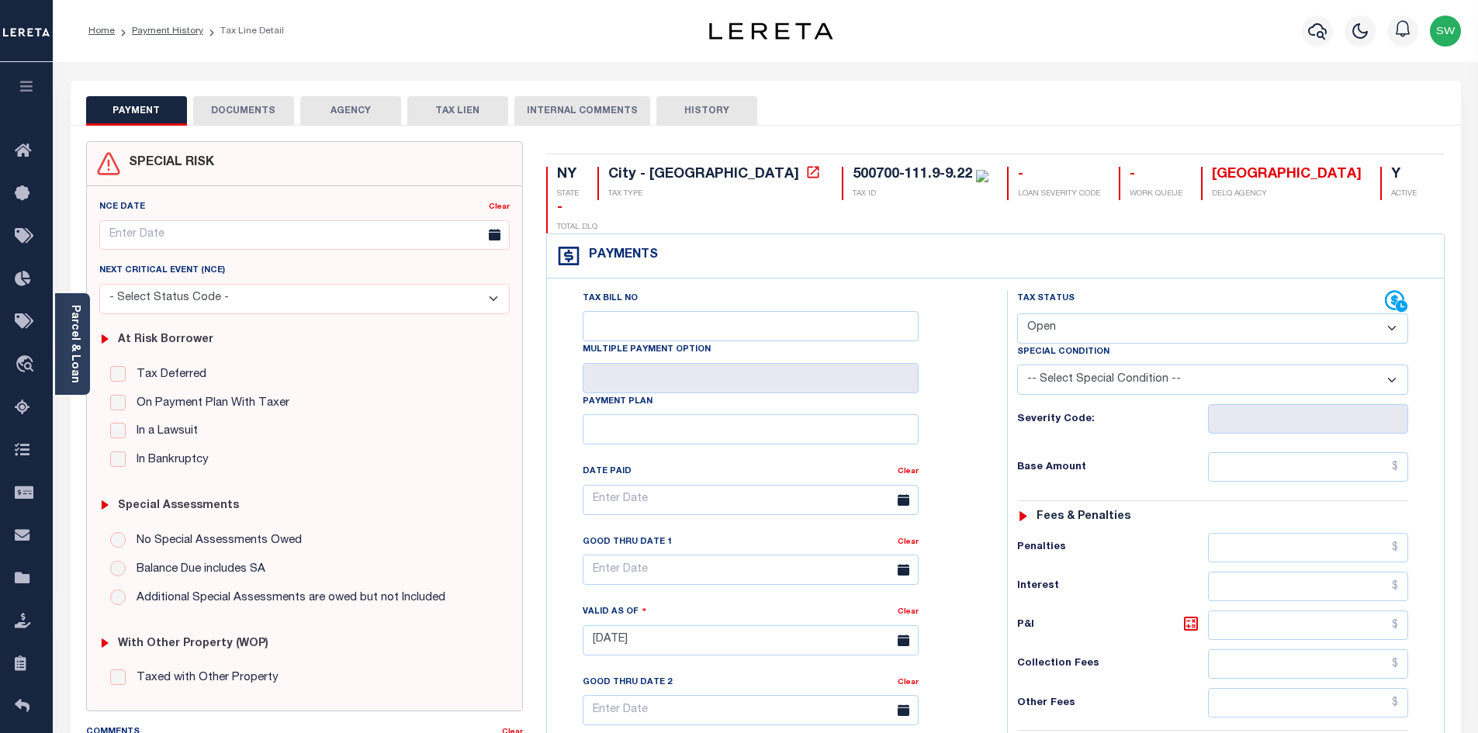
click at [807, 234] on div "Payments Warning! Search Status is not "Completed", amounts can not be keyed." at bounding box center [995, 256] width 897 height 44
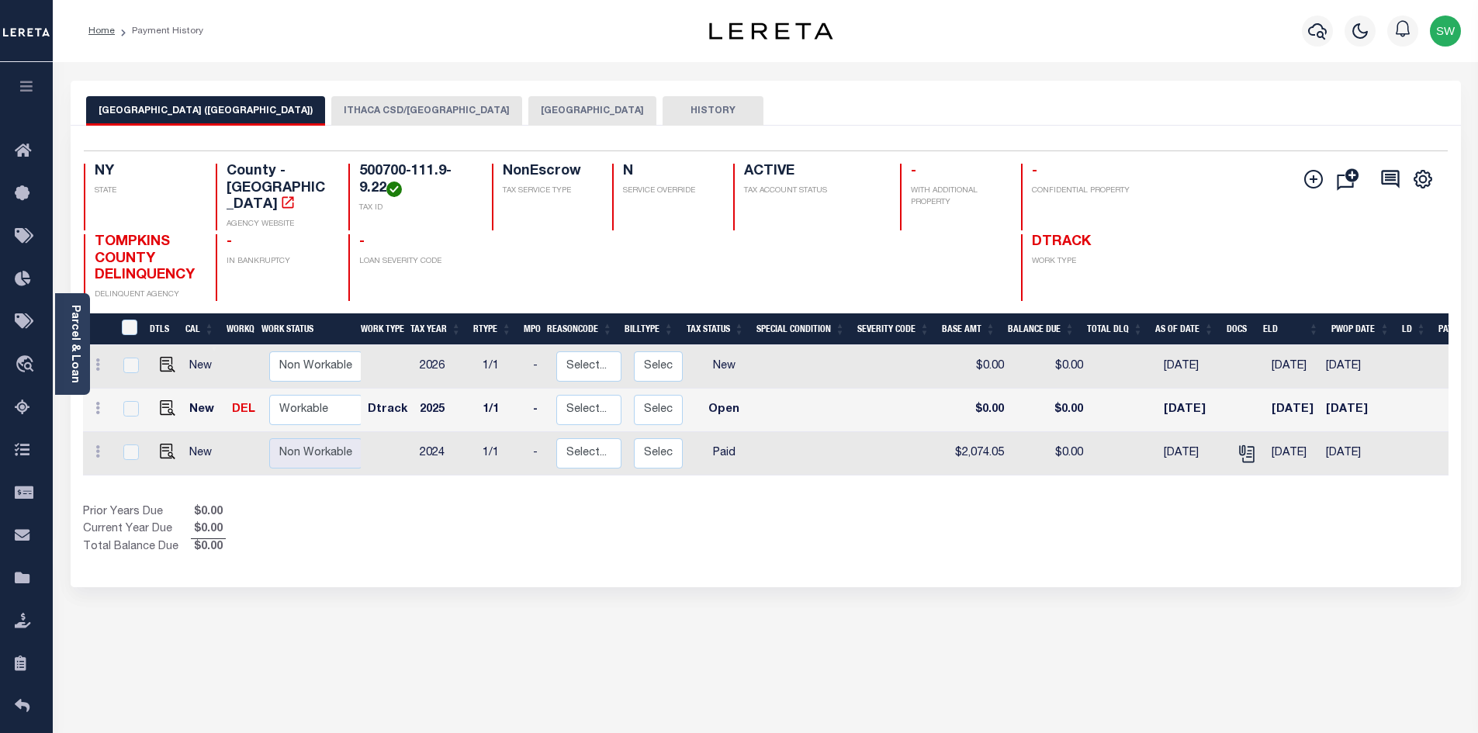
click at [394, 109] on button "ITHACA CSD/[GEOGRAPHIC_DATA]" at bounding box center [426, 110] width 191 height 29
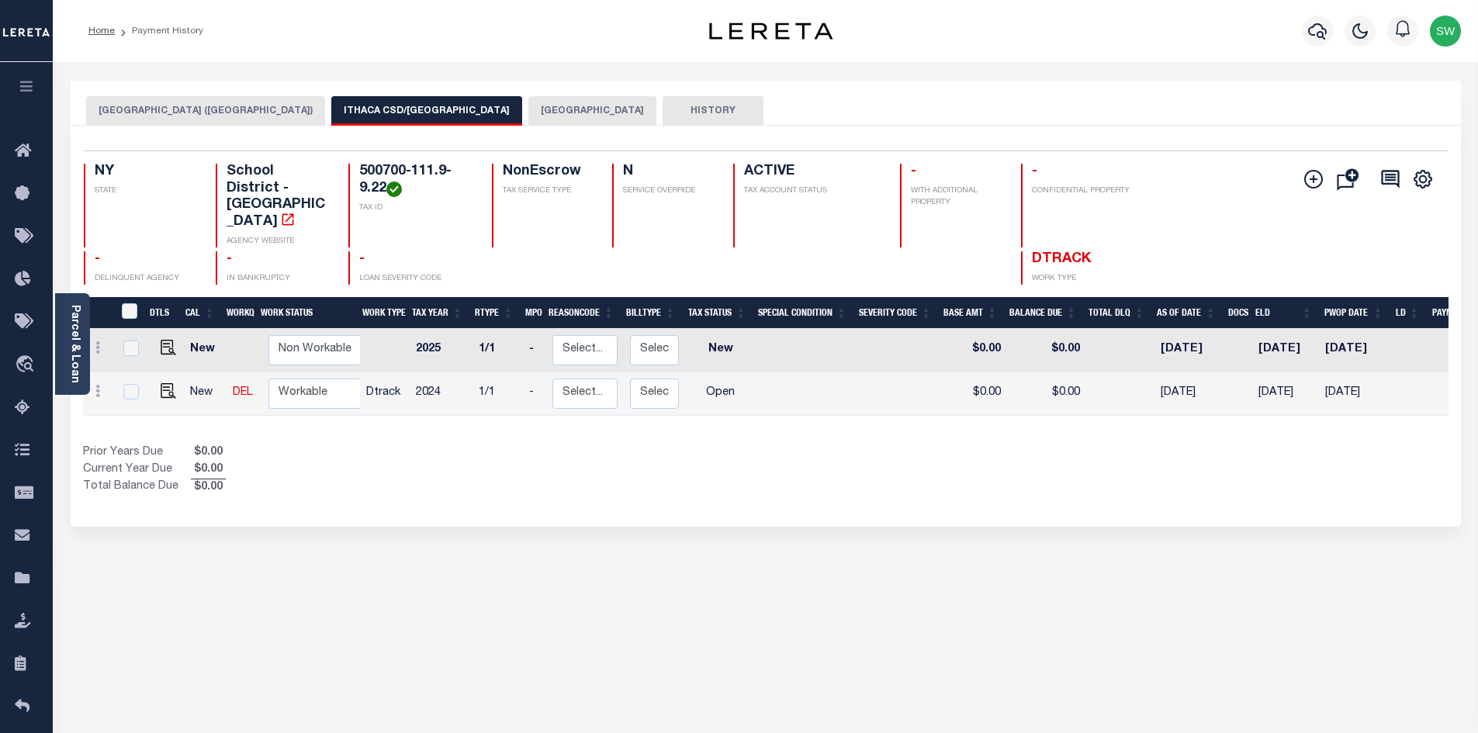
drag, startPoint x: 453, startPoint y: 446, endPoint x: 549, endPoint y: 426, distance: 97.5
click at [451, 446] on div "Prior Years Due $0.00 Current Year Due $0.00 Total Balance Due $0.00" at bounding box center [424, 471] width 683 height 52
click at [163, 383] on img "" at bounding box center [169, 391] width 16 height 16
checkbox input "true"
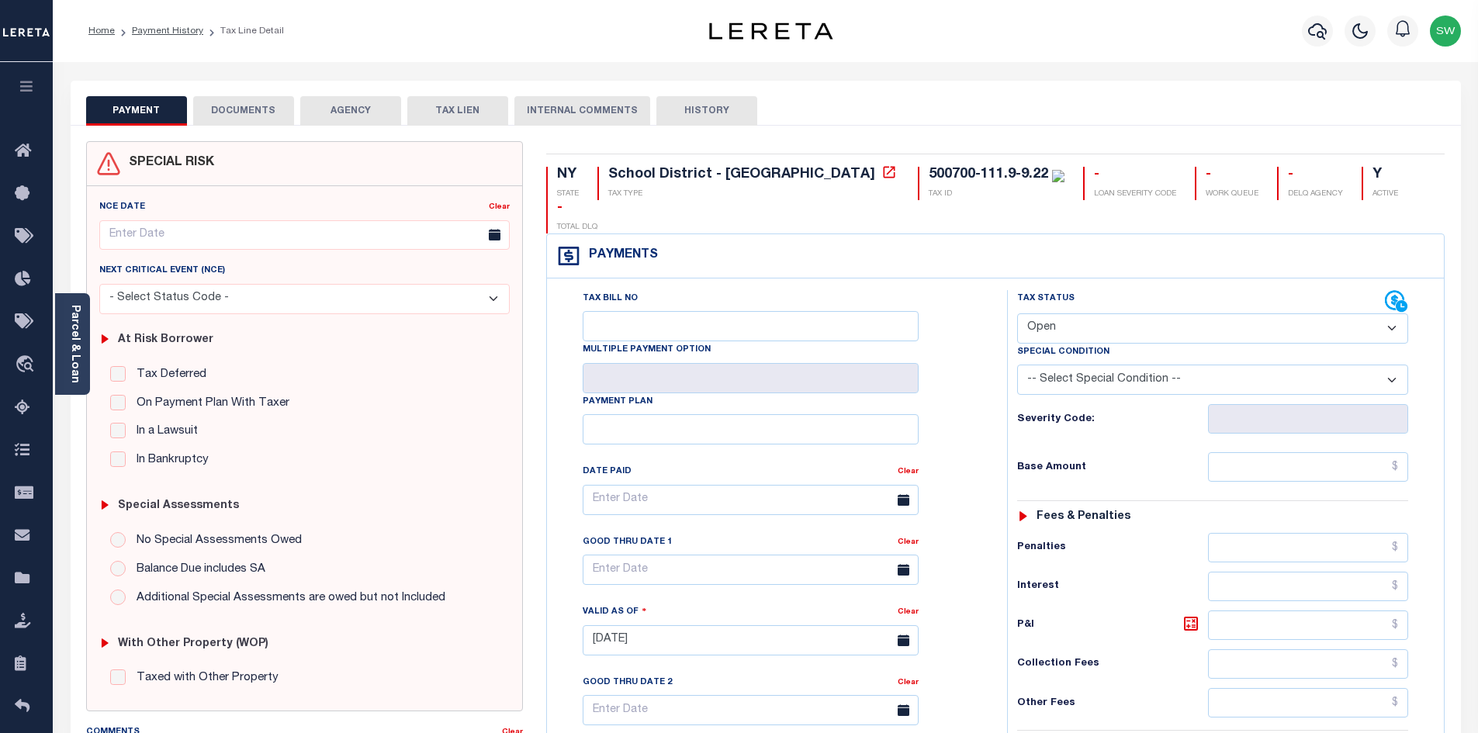
click at [1387, 313] on select "- Select Status Code - Open Due/Unpaid Paid Incomplete No Tax Due Internal Refu…" at bounding box center [1212, 328] width 391 height 30
select select "PYD"
click at [1017, 313] on select "- Select Status Code - Open Due/Unpaid Paid Incomplete No Tax Due Internal Refu…" at bounding box center [1212, 328] width 391 height 30
type input "[DATE]"
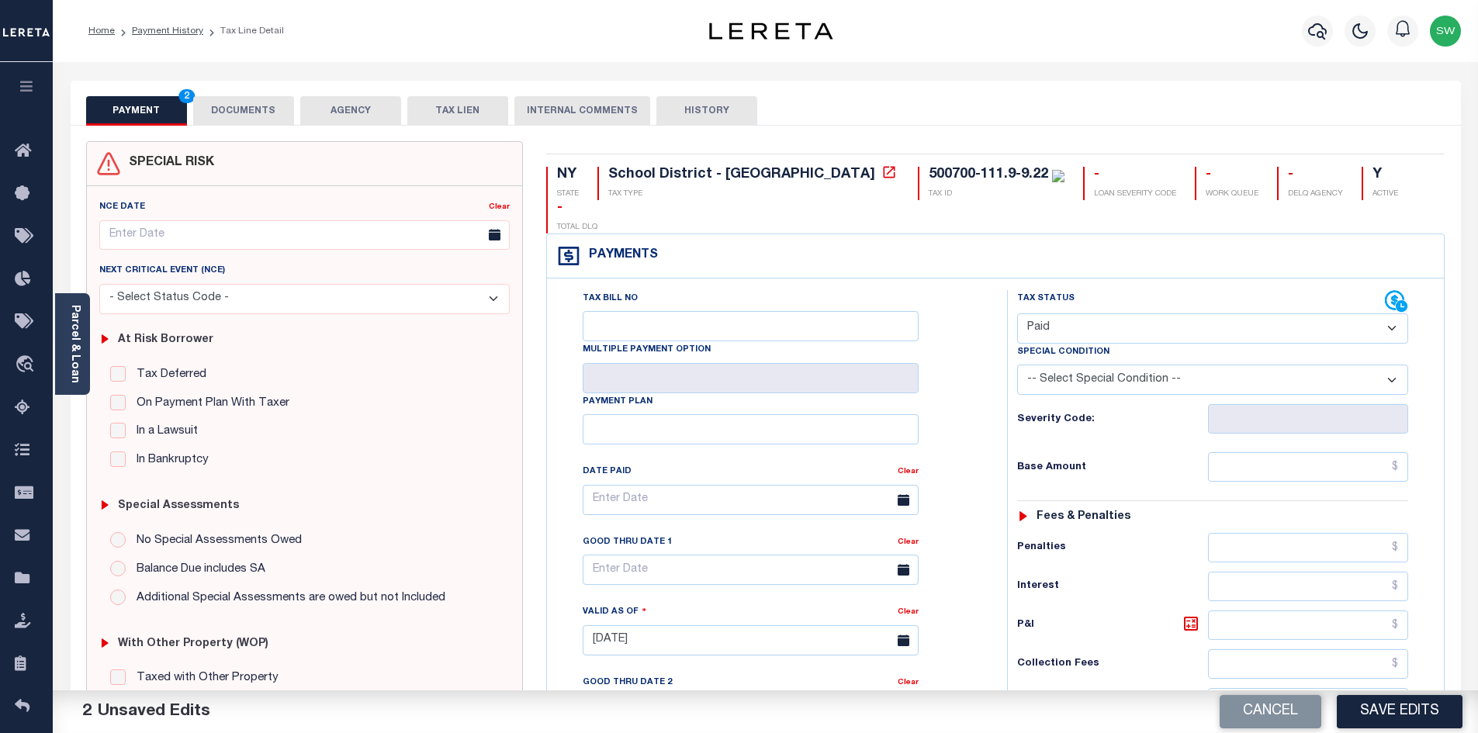
click at [995, 354] on div "Tax Bill No Multiple Payment Option Payment Plan Clear" at bounding box center [773, 632] width 445 height 685
click at [1245, 452] on input "text" at bounding box center [1308, 466] width 201 height 29
paste input "$4,572.50"
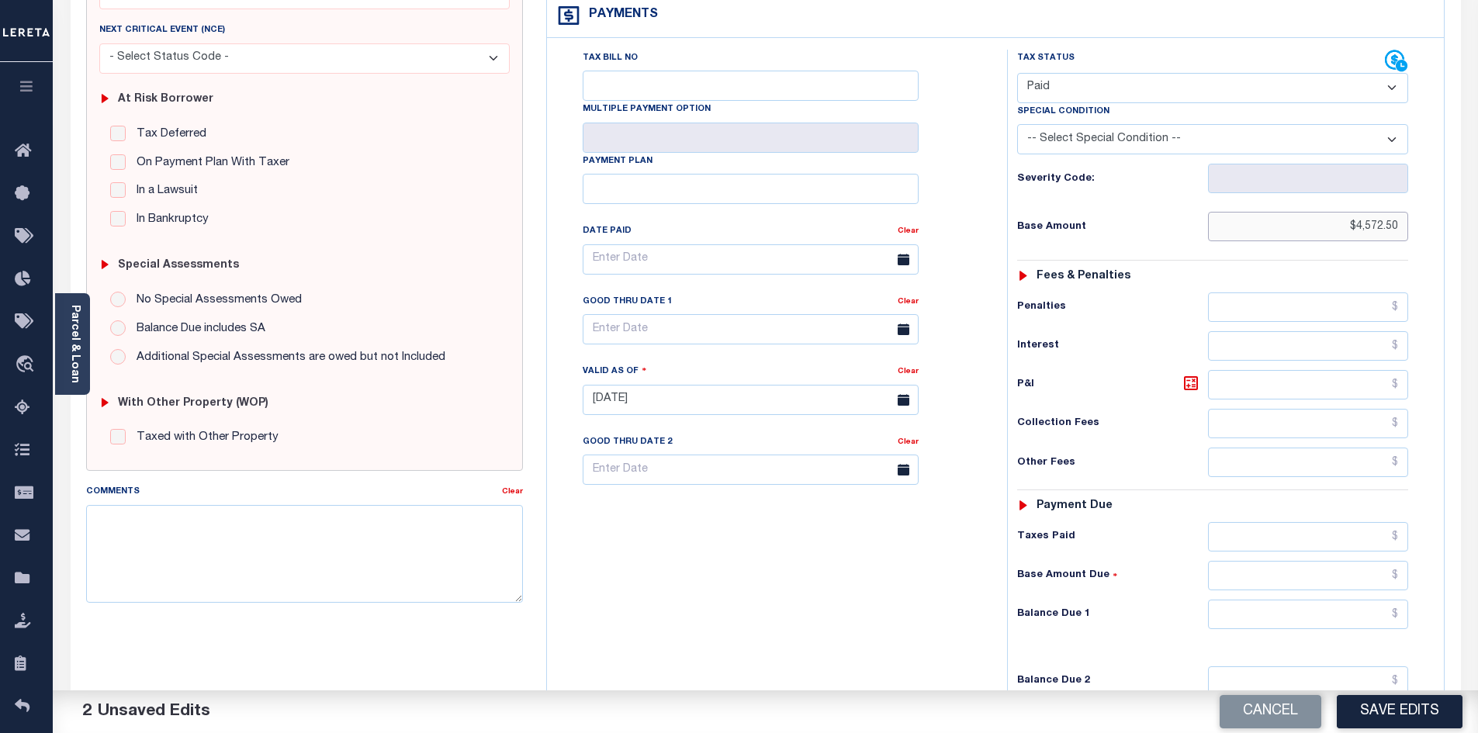
scroll to position [247, 0]
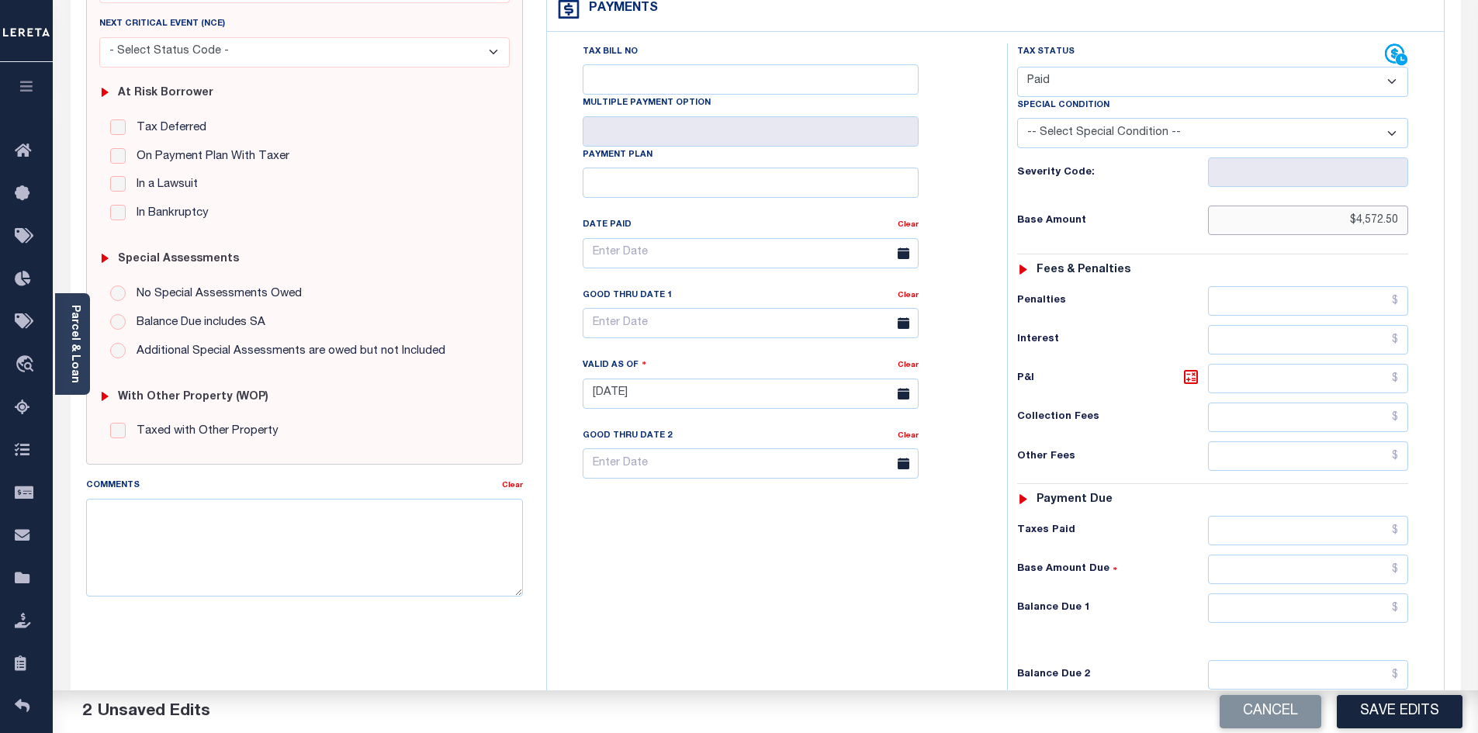
type input "$4,572.50"
click at [1269, 516] on input "text" at bounding box center [1308, 530] width 201 height 29
paste input "$4,572.50"
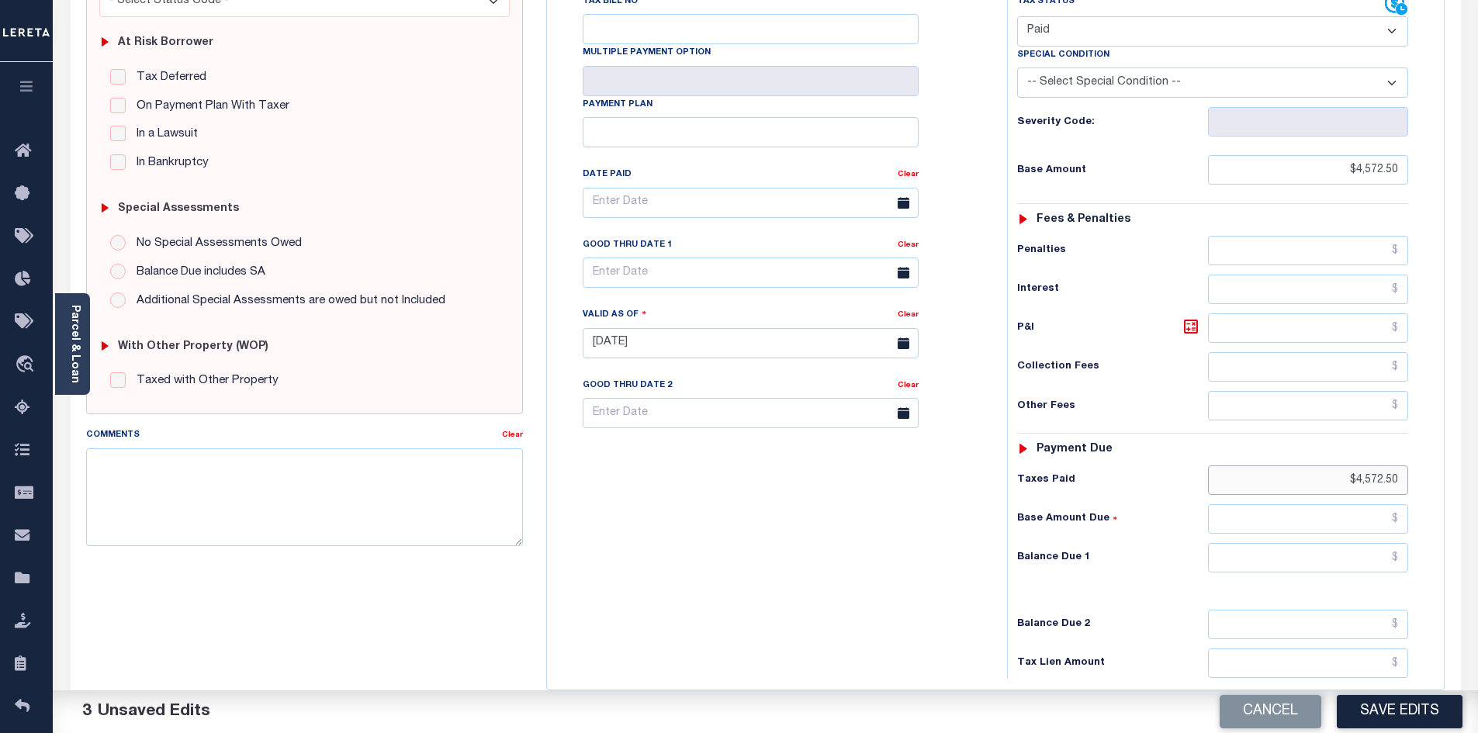
scroll to position [316, 0]
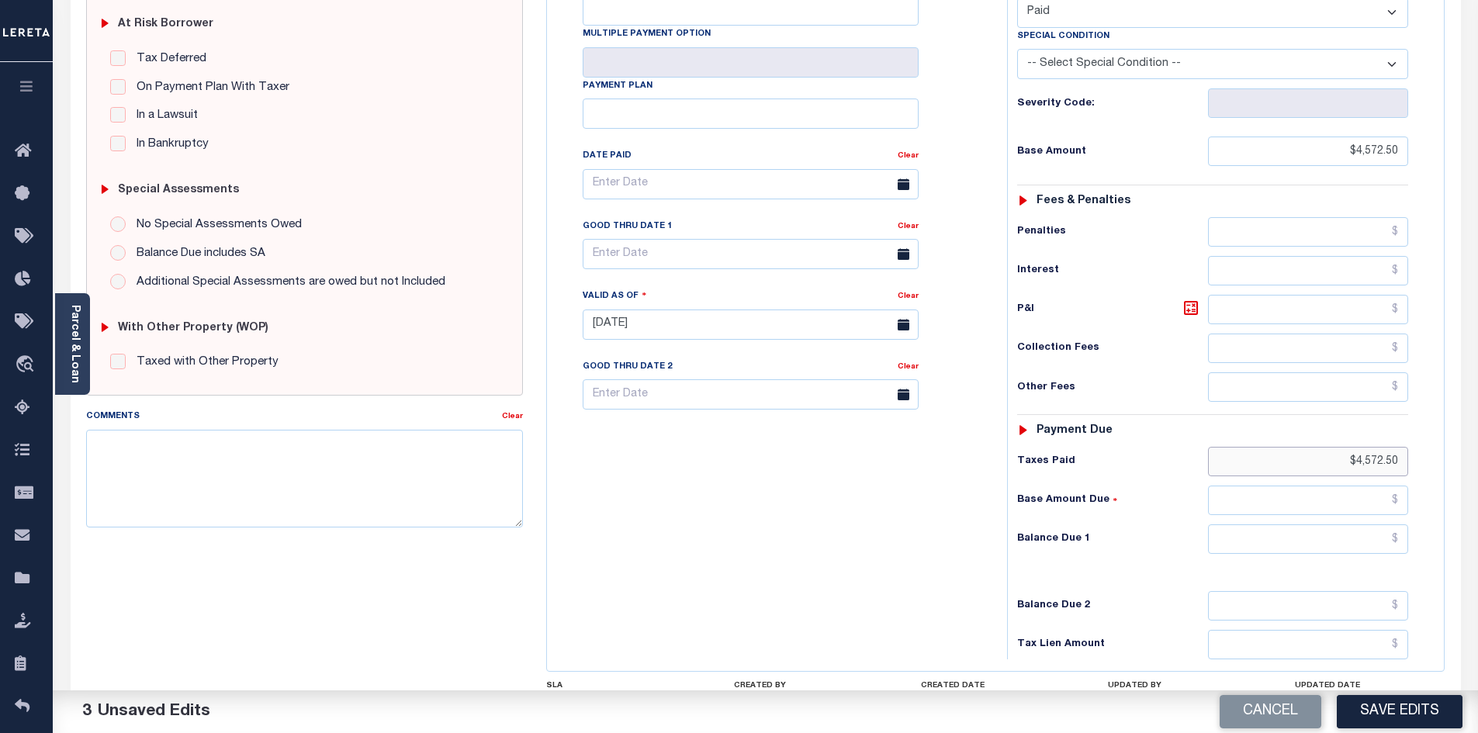
type input "$4,572.50"
click at [1350, 525] on input "text" at bounding box center [1308, 539] width 201 height 29
type input "$0.00"
drag, startPoint x: 863, startPoint y: 510, endPoint x: 882, endPoint y: 511, distance: 19.4
click at [863, 511] on div "Tax Bill No Multiple Payment Option Payment Plan Clear" at bounding box center [773, 316] width 445 height 685
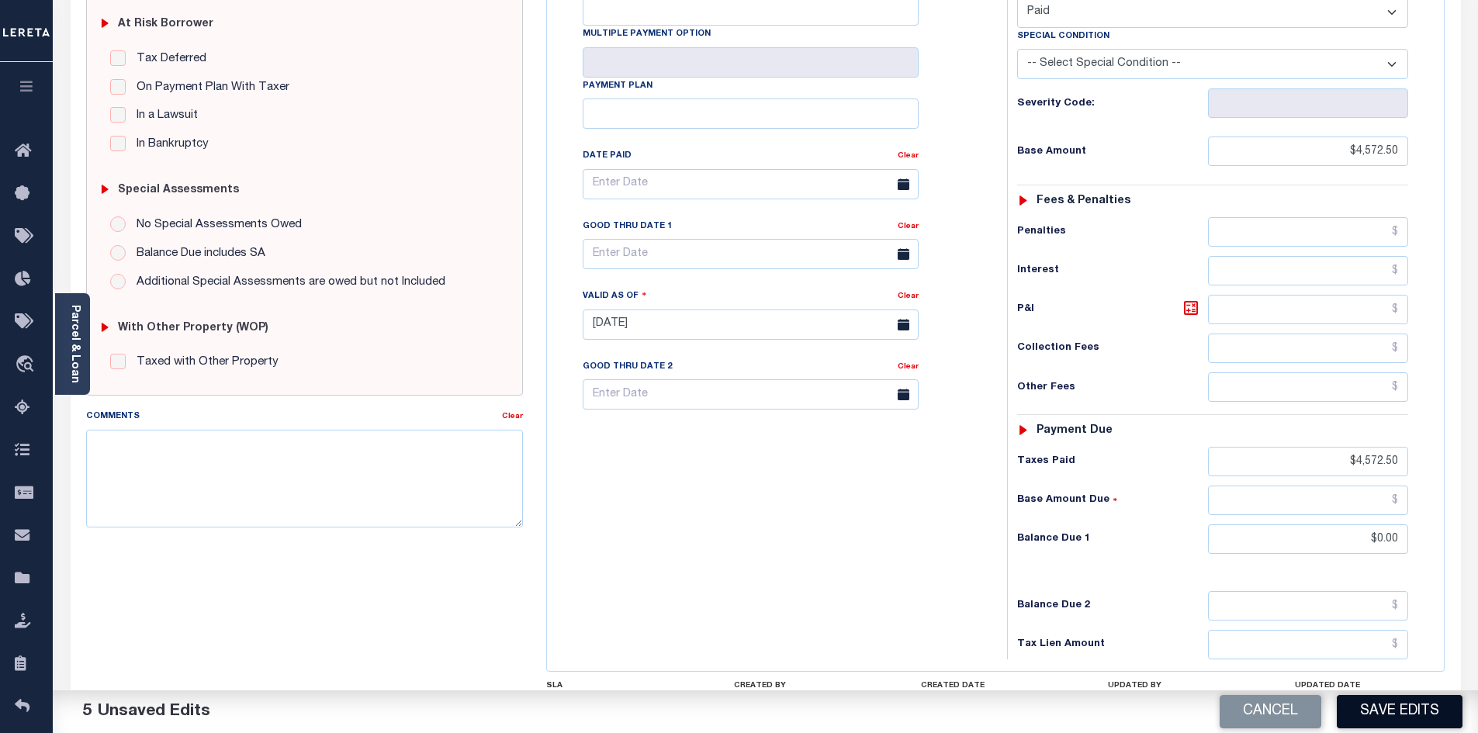
click at [1397, 713] on button "Save Edits" at bounding box center [1400, 711] width 126 height 33
checkbox input "false"
type input "$4,572.5"
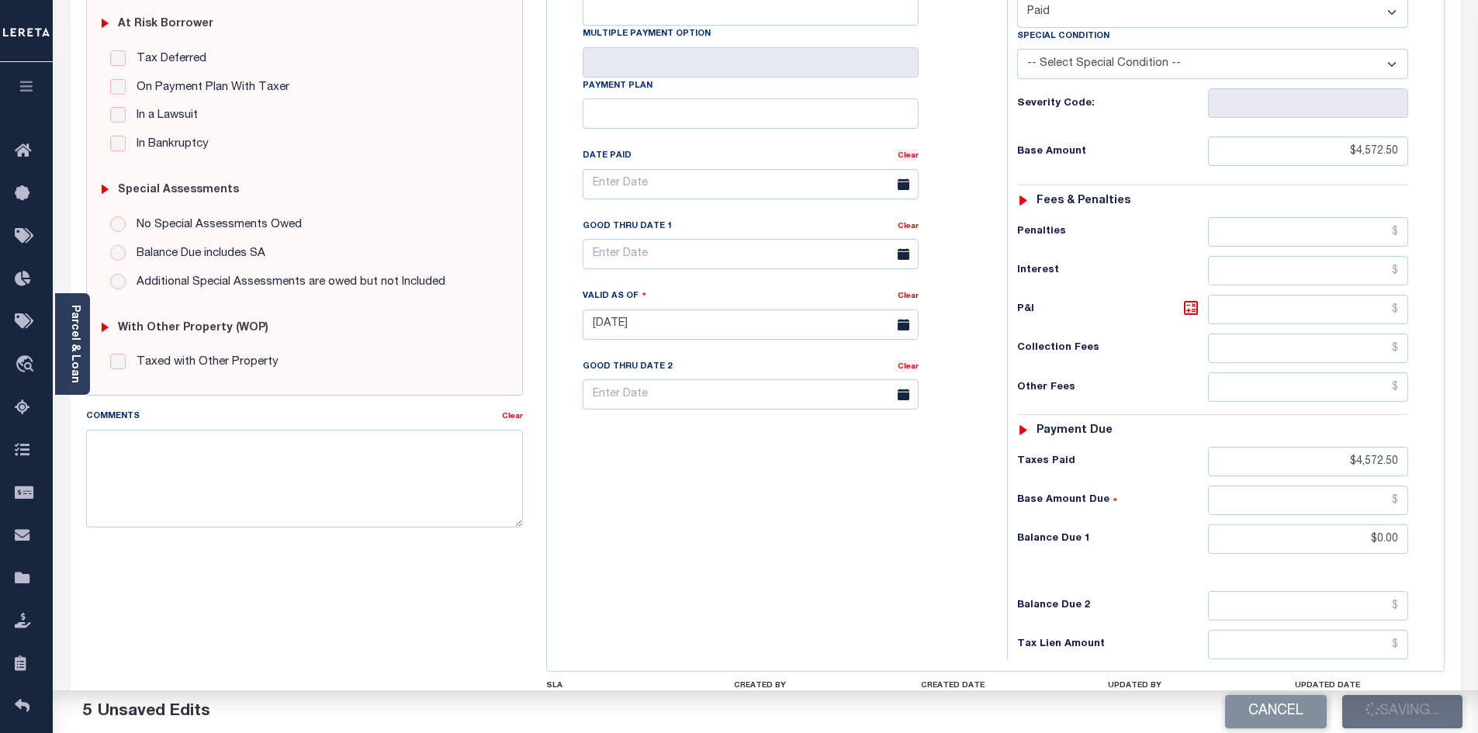
type input "$4,572.5"
type input "$0"
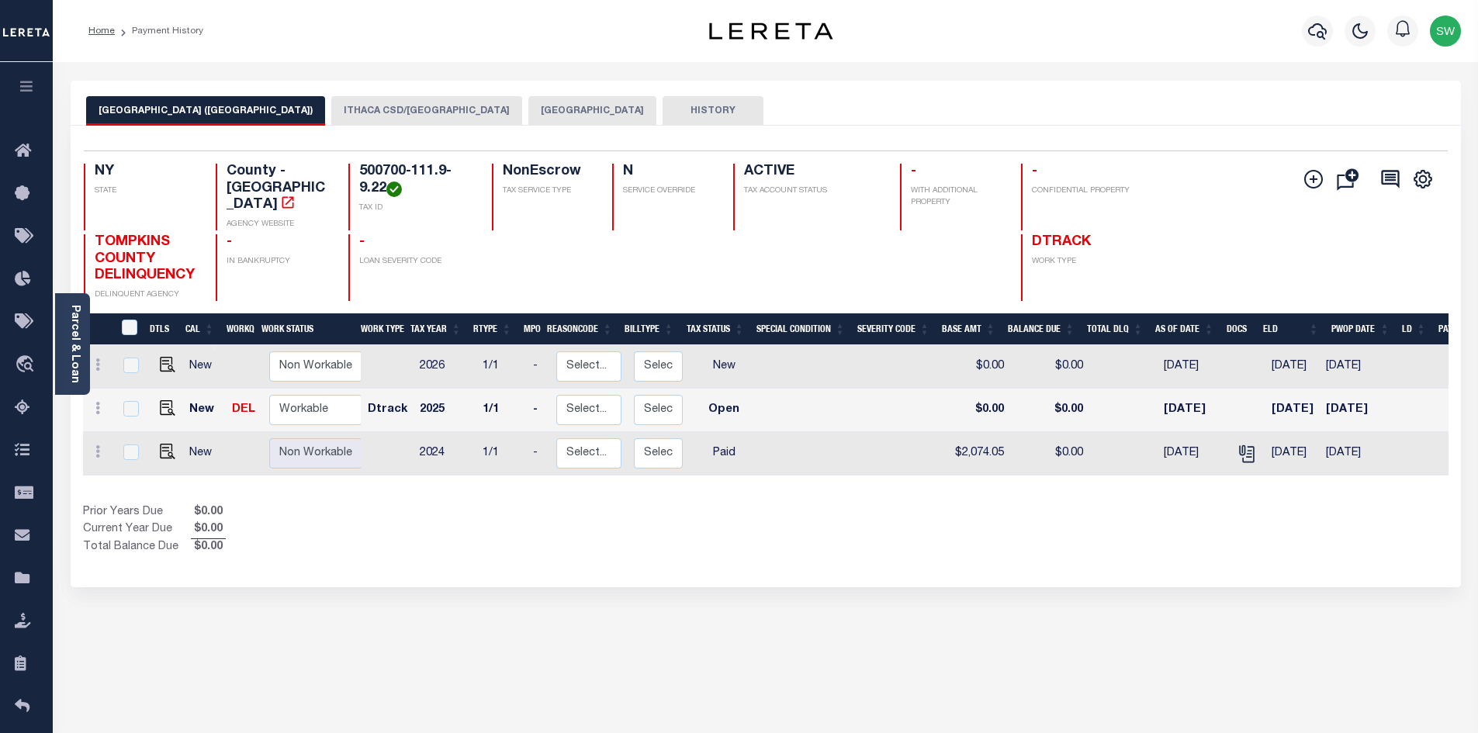
click at [383, 109] on button "ITHACA CSD/[GEOGRAPHIC_DATA]" at bounding box center [426, 110] width 191 height 29
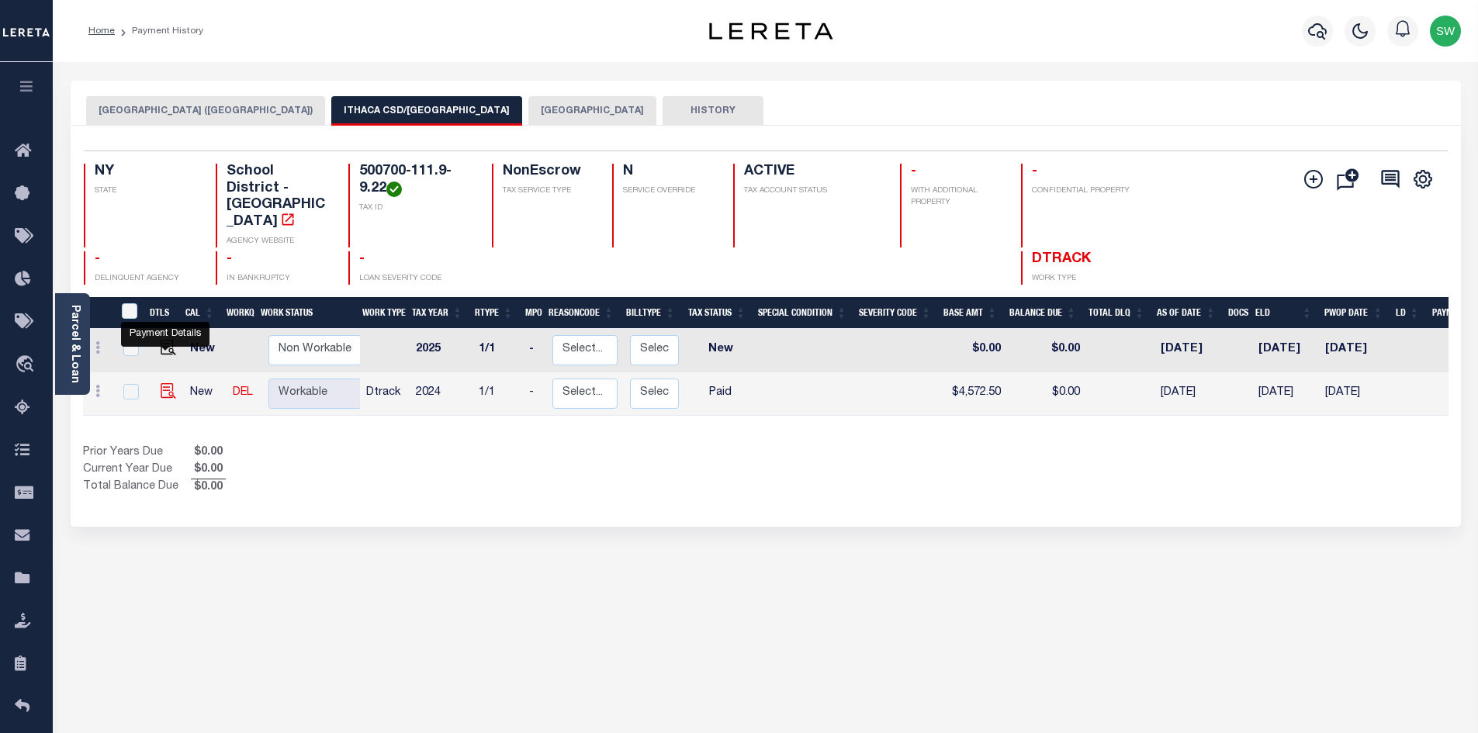
click at [161, 383] on img "" at bounding box center [169, 391] width 16 height 16
checkbox input "true"
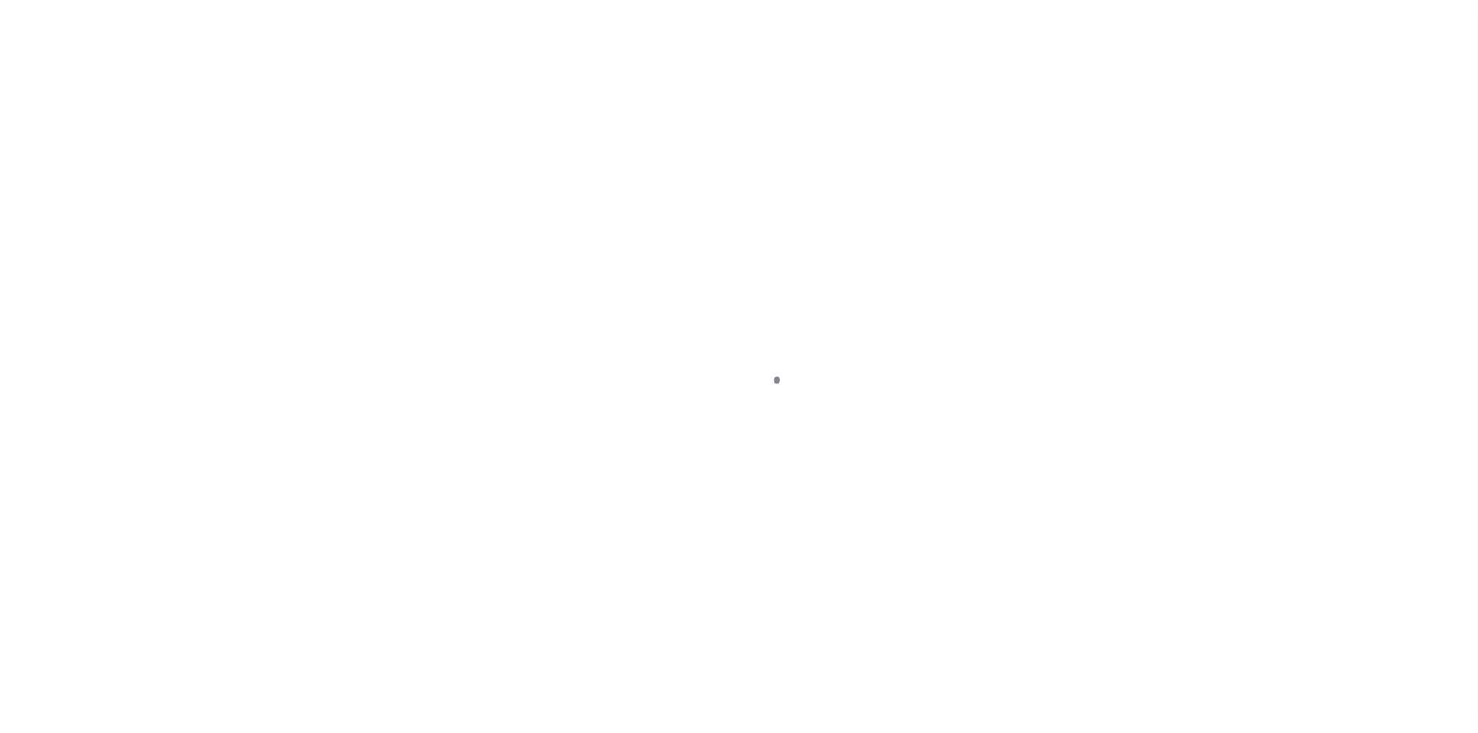
select select "PYD"
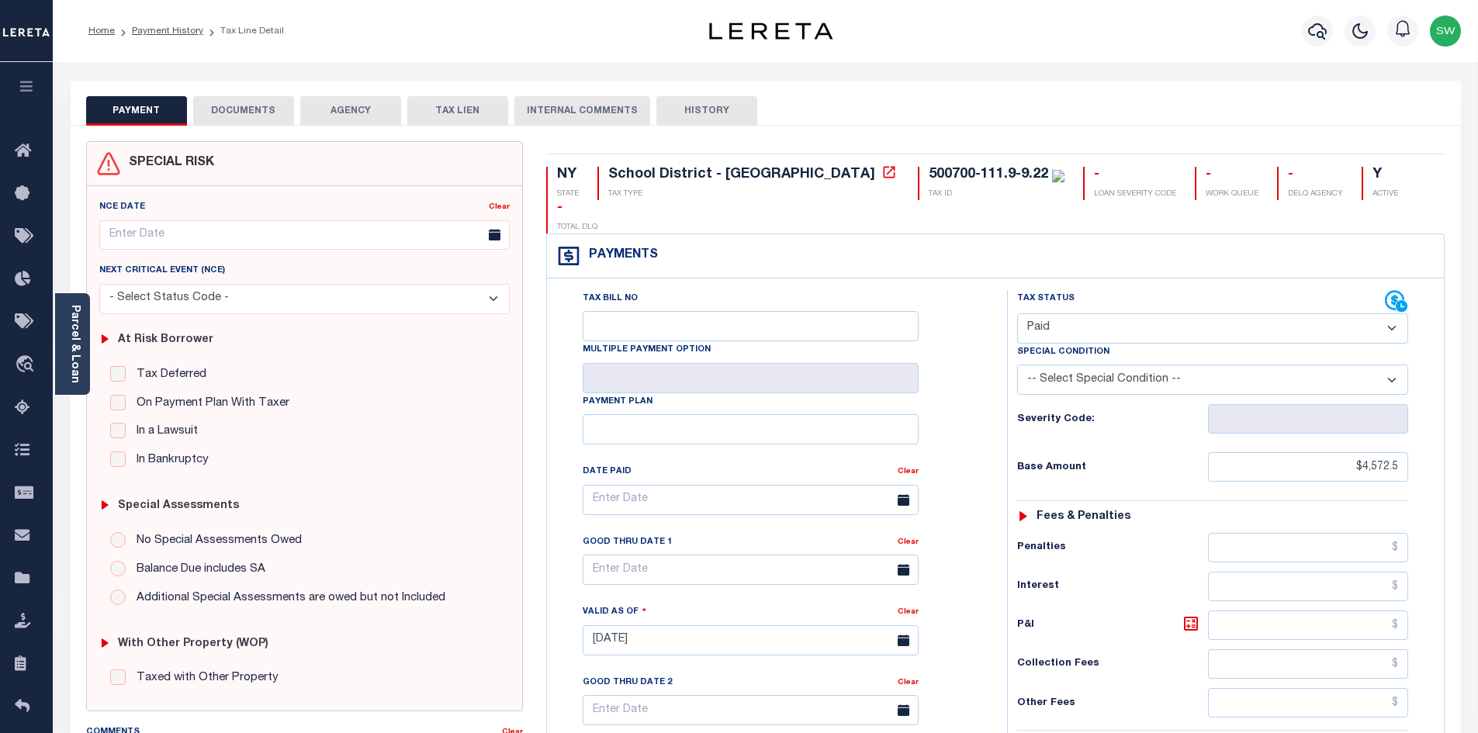
click at [275, 106] on button "DOCUMENTS" at bounding box center [243, 110] width 101 height 29
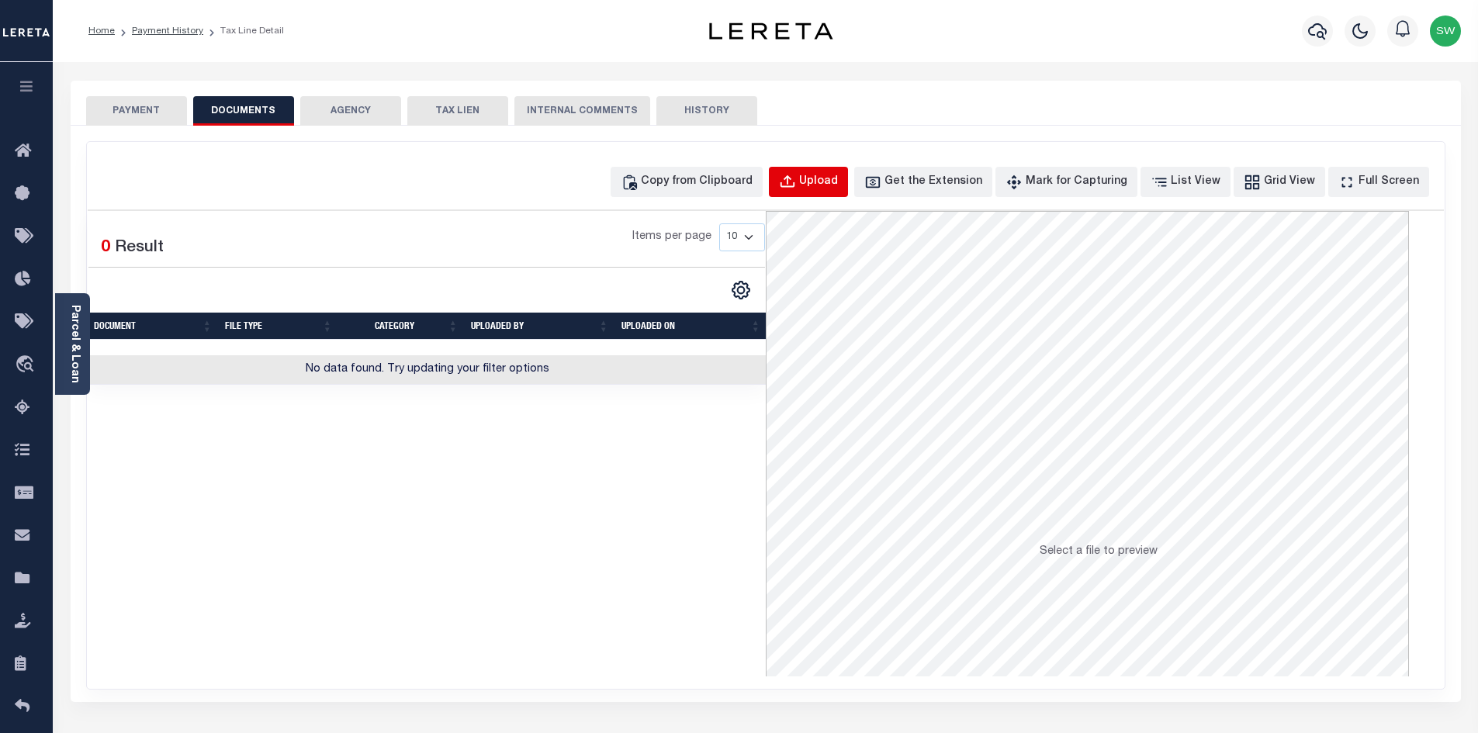
click at [835, 185] on div "Upload" at bounding box center [818, 182] width 39 height 17
select select "POP"
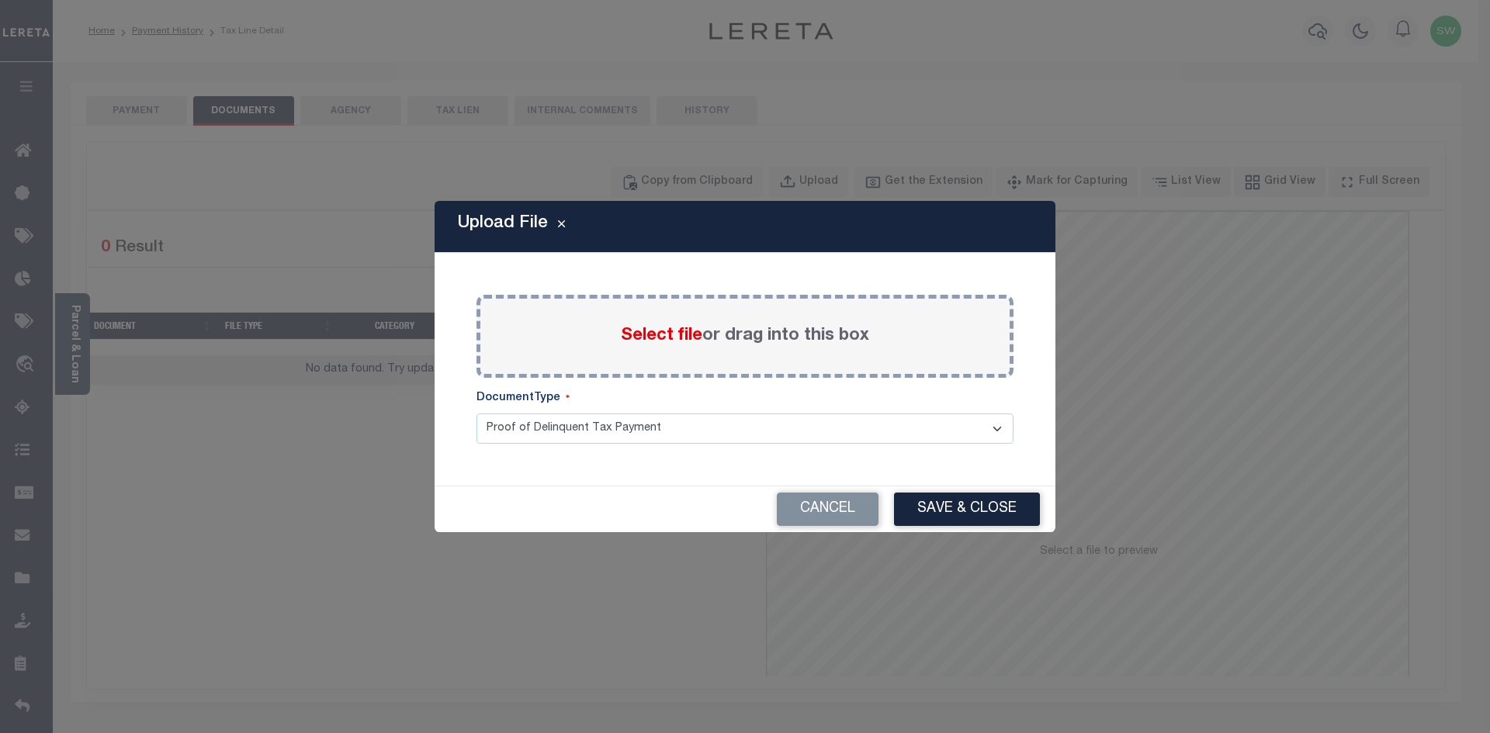
click at [646, 330] on span "Select file" at bounding box center [661, 335] width 81 height 17
click at [0, 0] on input "Select file or drag into this box" at bounding box center [0, 0] width 0 height 0
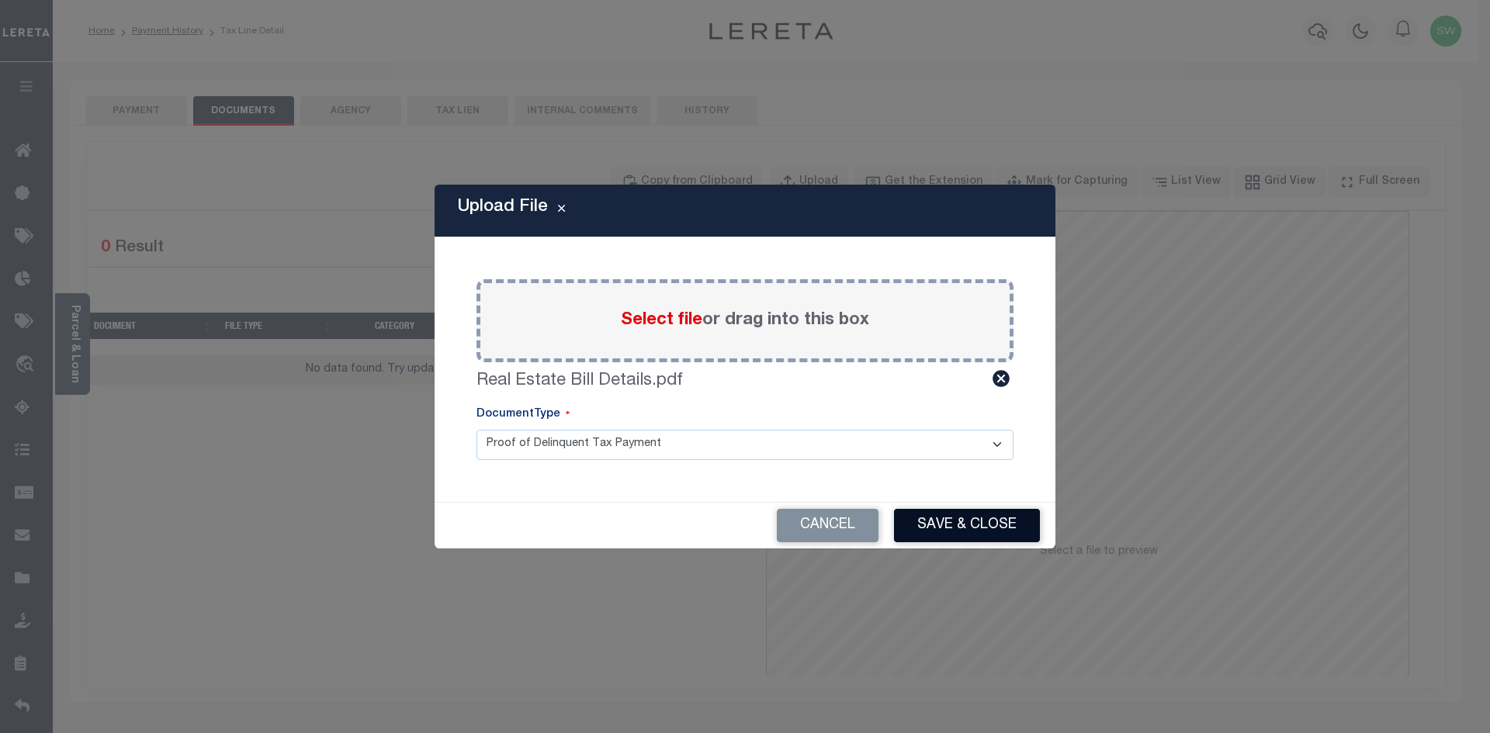
click at [964, 516] on button "Save & Close" at bounding box center [967, 525] width 146 height 33
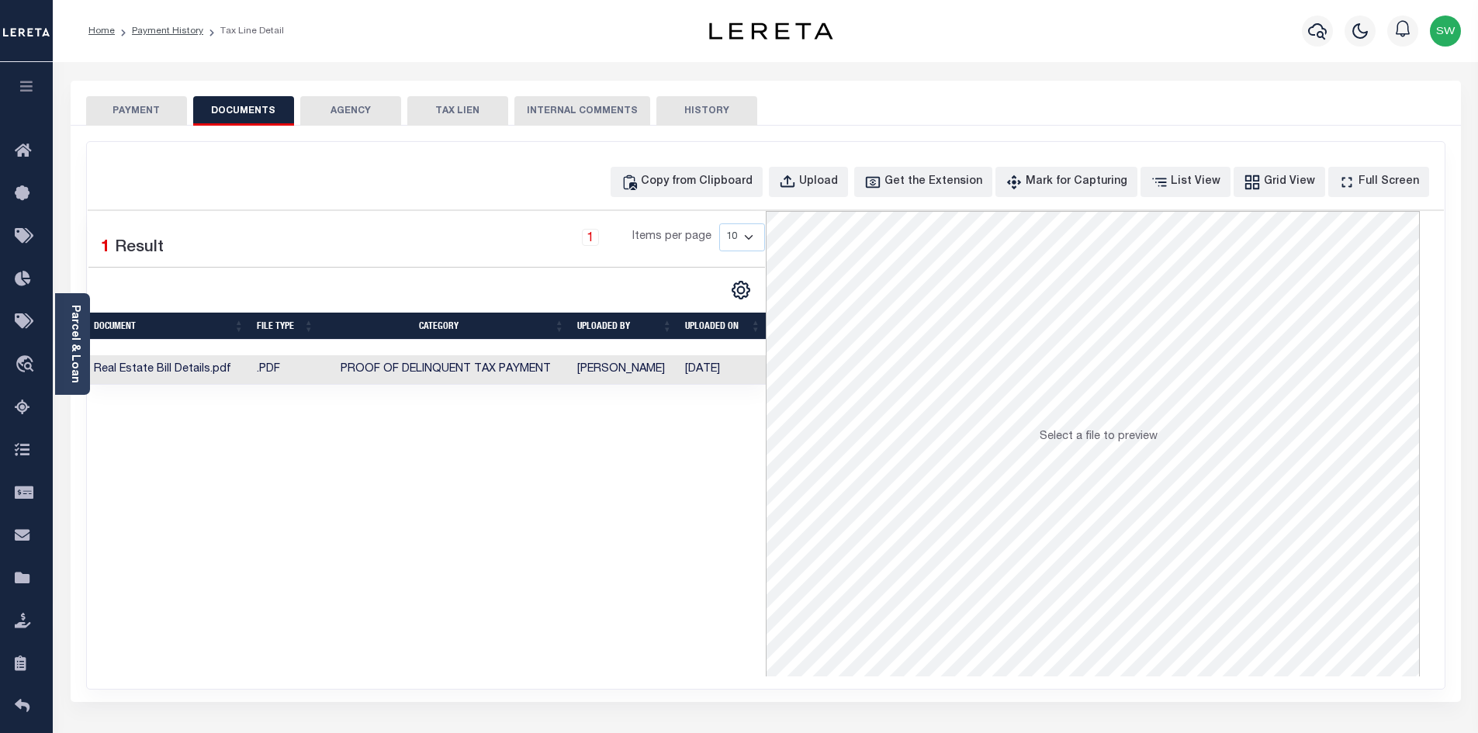
drag, startPoint x: 643, startPoint y: 514, endPoint x: 442, endPoint y: 130, distance: 433.8
click at [639, 499] on div "Selected 1 Result 1 Items per page 10 25 50 100" at bounding box center [427, 444] width 678 height 466
click at [182, 108] on button "PAYMENT" at bounding box center [136, 110] width 101 height 29
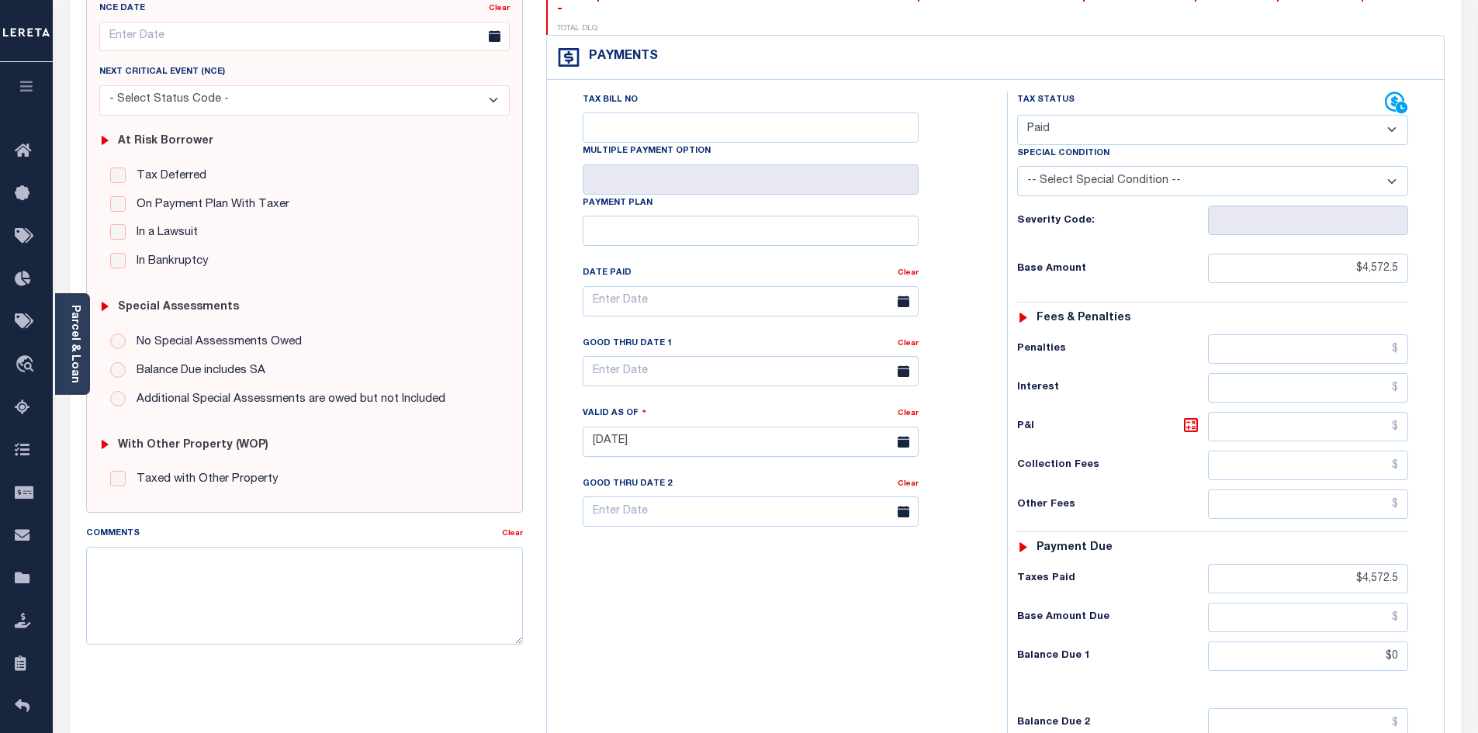
scroll to position [200, 0]
click at [789, 610] on div "Tax Bill No Multiple Payment Option Payment Plan Clear" at bounding box center [773, 432] width 445 height 685
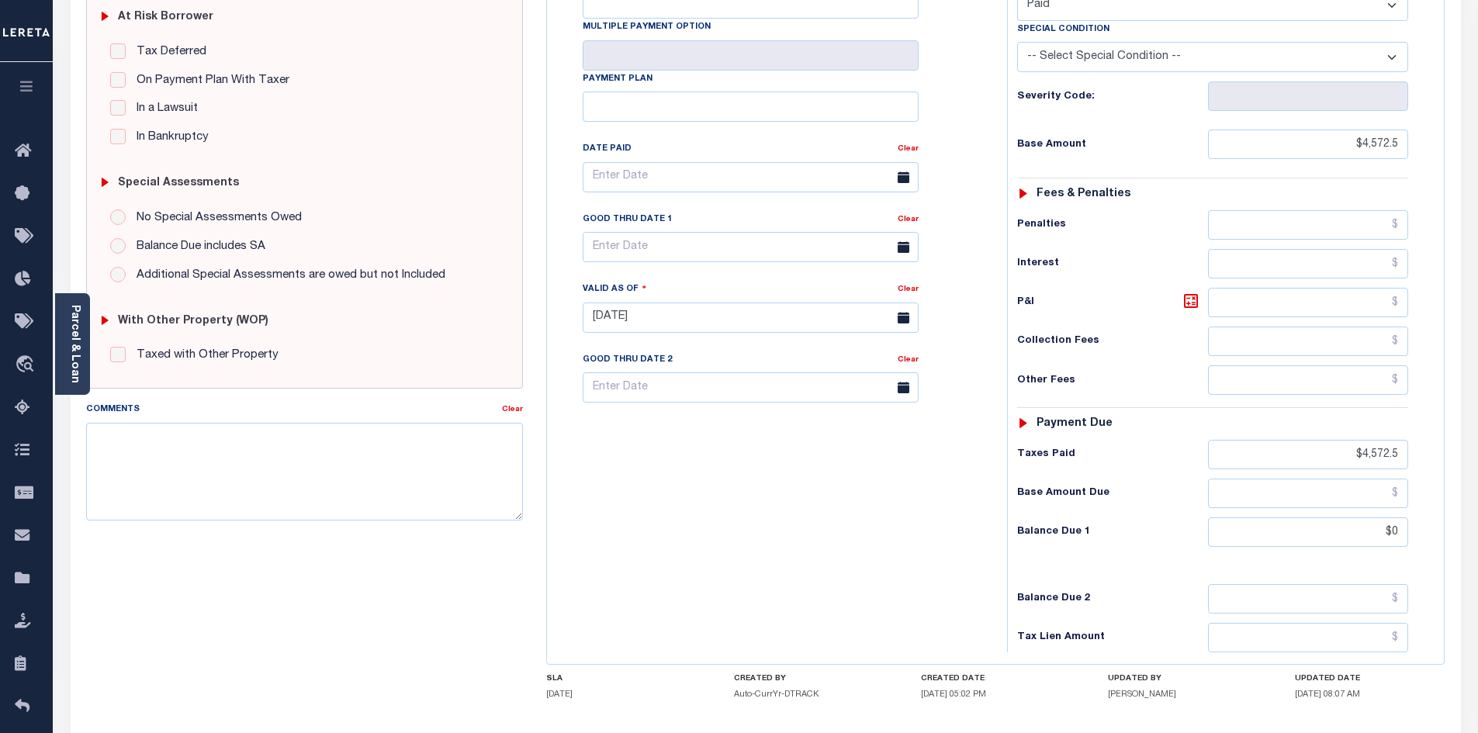
scroll to position [334, 0]
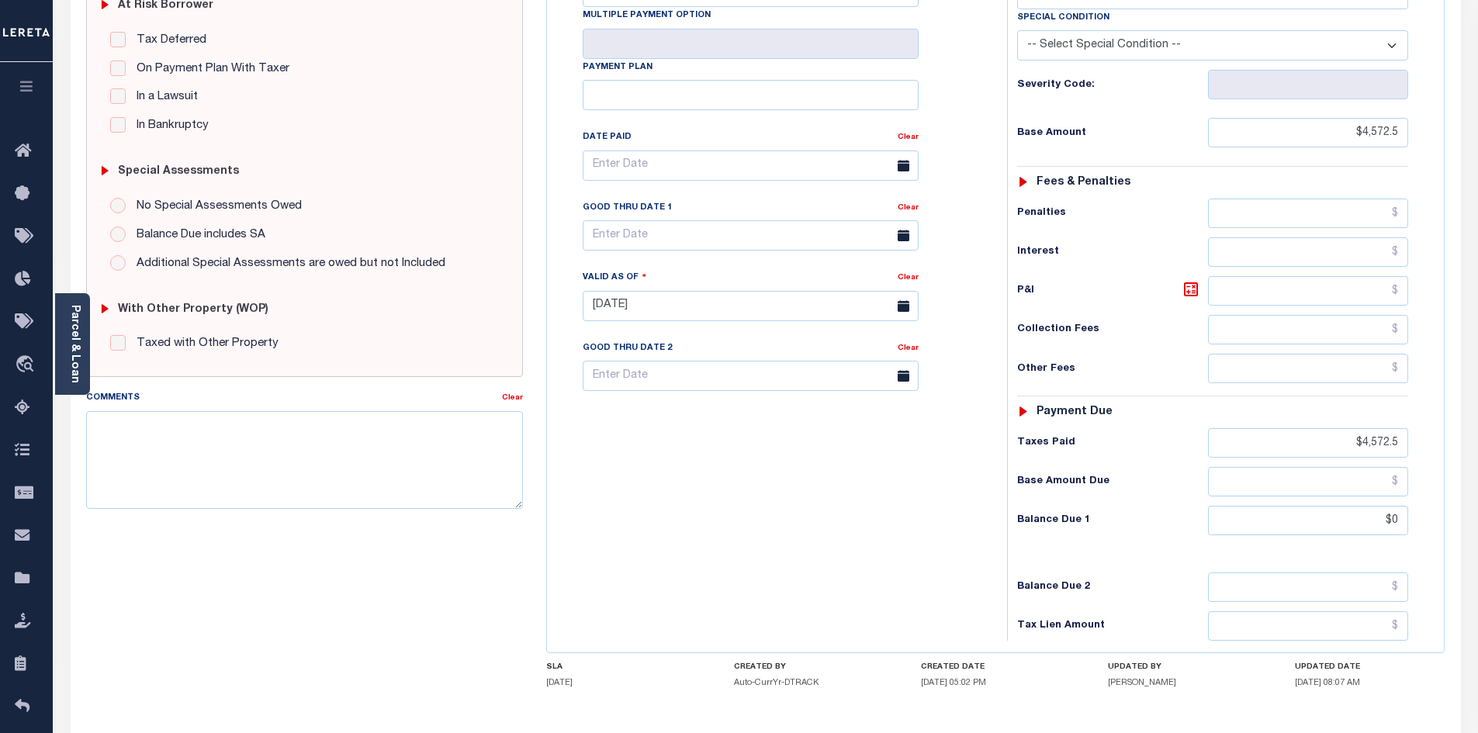
click at [843, 510] on div "Tax Bill No Multiple Payment Option Payment Plan Clear" at bounding box center [773, 298] width 445 height 685
click at [196, 473] on textarea "Comments" at bounding box center [305, 460] width 438 height 98
click at [703, 508] on div "Tax Bill No Multiple Payment Option Payment Plan Clear" at bounding box center [773, 298] width 445 height 685
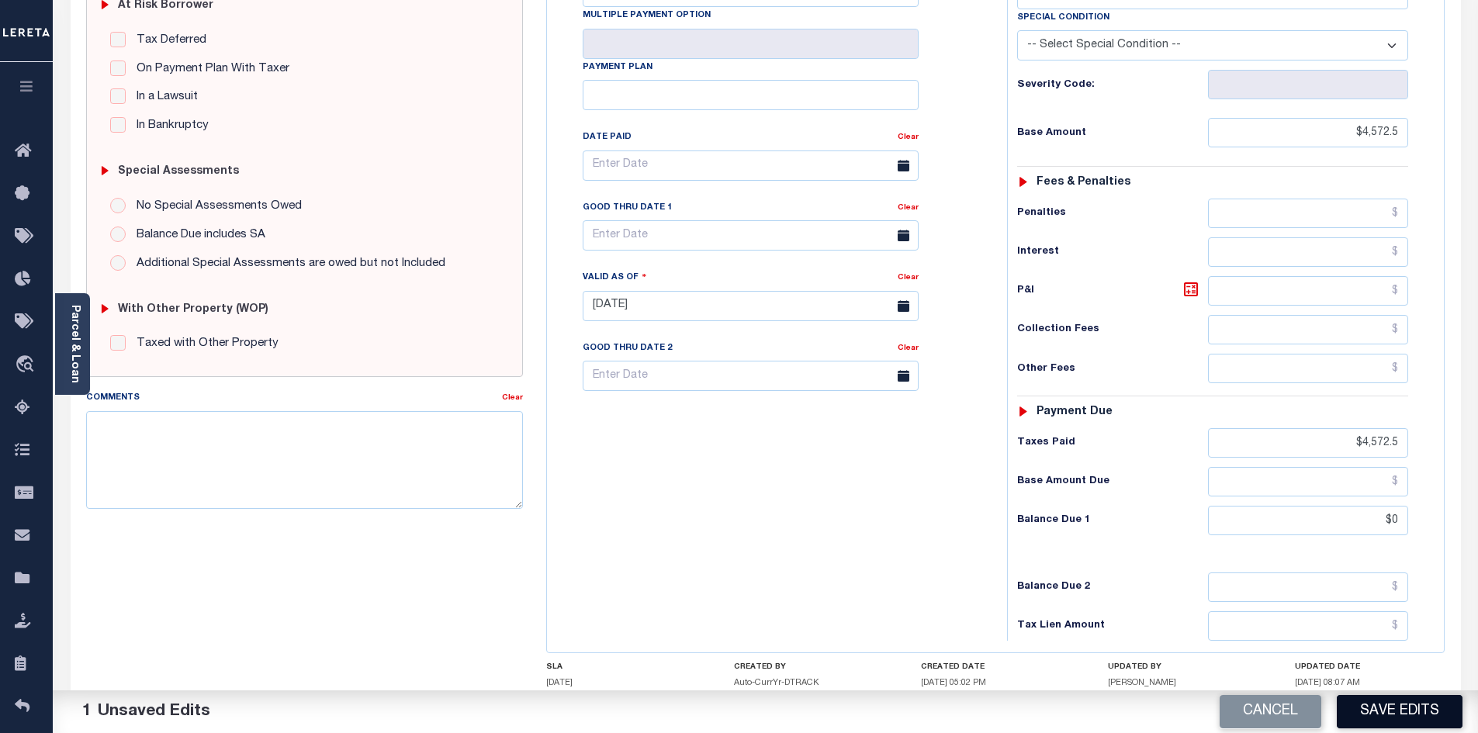
click at [1419, 717] on button "Save Edits" at bounding box center [1400, 711] width 126 height 33
checkbox input "false"
type input "$4,572.5"
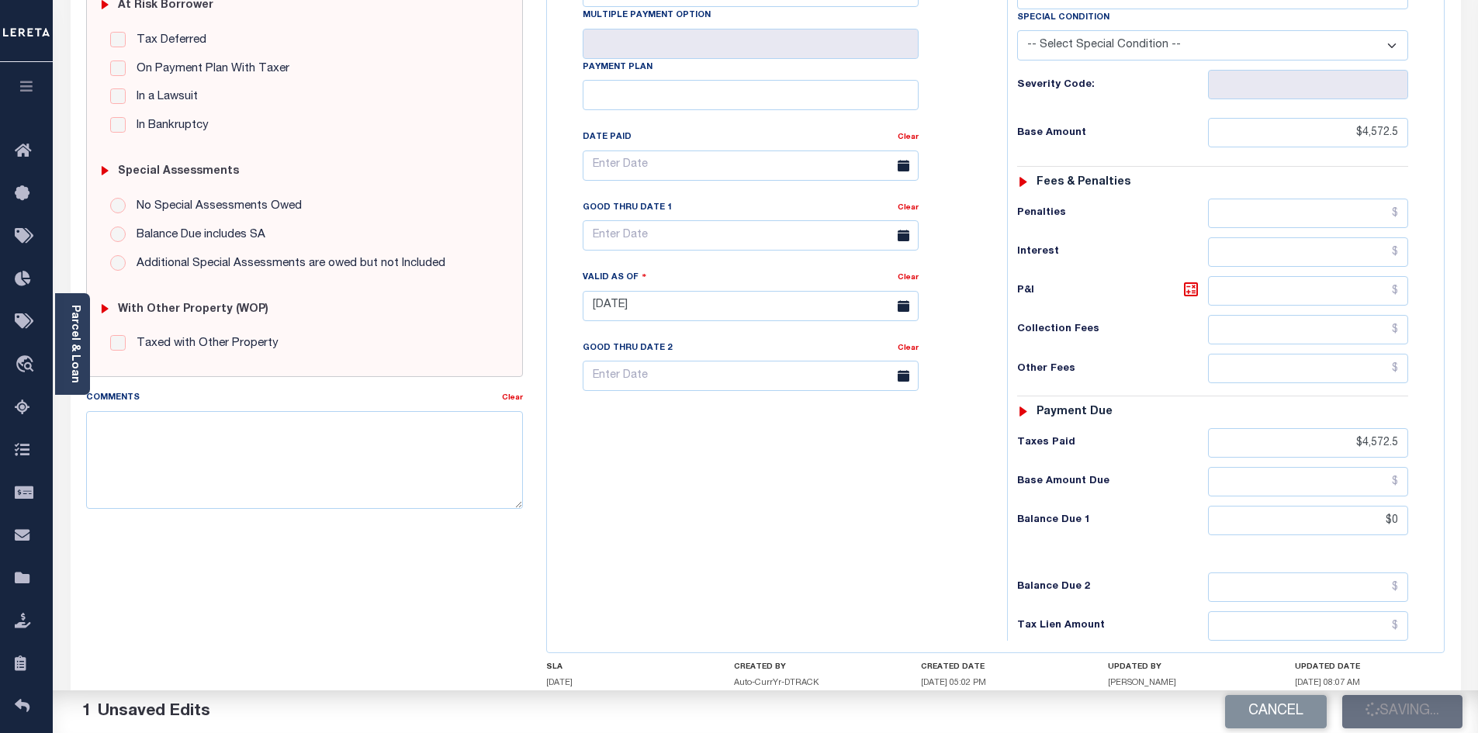
type input "$4,572.5"
type input "$0"
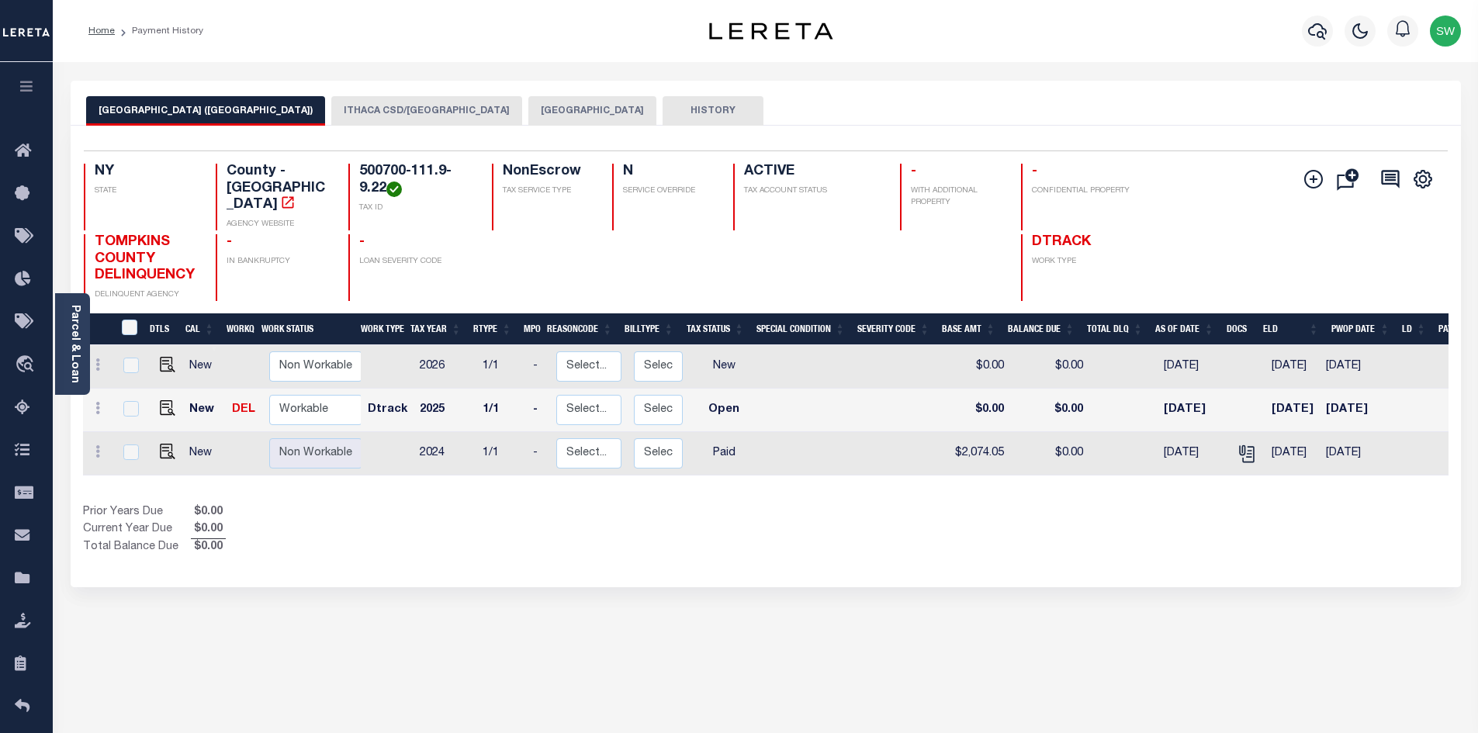
click at [744, 545] on div "Selected 3 Results 1 Items per page 25 50 100 NY STATE TAX ID N" at bounding box center [766, 357] width 1390 height 462
drag, startPoint x: 843, startPoint y: 519, endPoint x: 825, endPoint y: 503, distance: 24.2
click at [843, 519] on div "Show Tax Lines before Bill Release Date Prior Years Due $0.00 Current Year Due …" at bounding box center [766, 530] width 1366 height 52
click at [503, 540] on div "Prior Years Due $0.00 Current Year Due $0.00 Total Balance Due $0.00" at bounding box center [424, 530] width 683 height 52
click at [1322, 36] on icon "button" at bounding box center [1317, 31] width 19 height 16
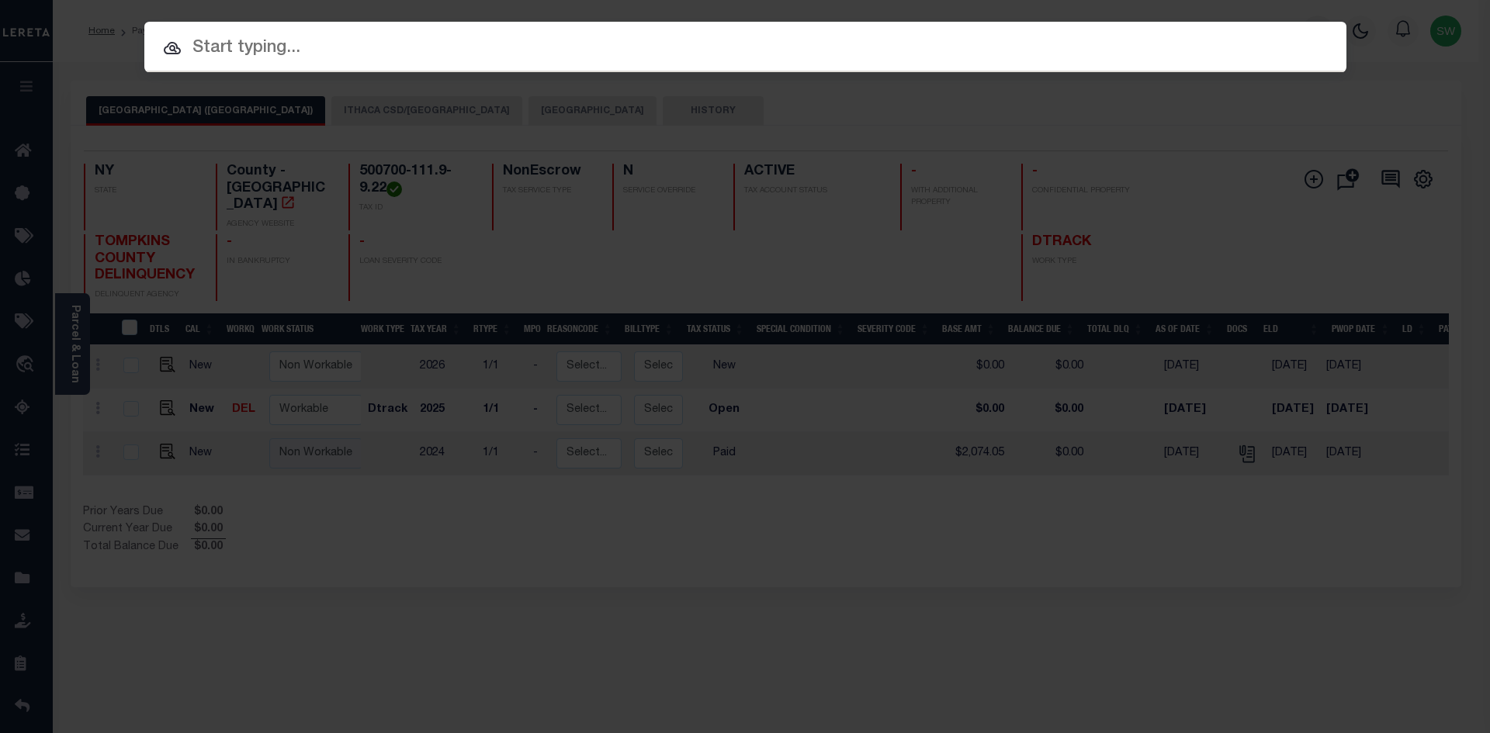
click at [268, 52] on input "text" at bounding box center [745, 48] width 1202 height 27
click at [266, 50] on input "text" at bounding box center [745, 48] width 1202 height 27
paste input "000031173850"
type input "000031173850"
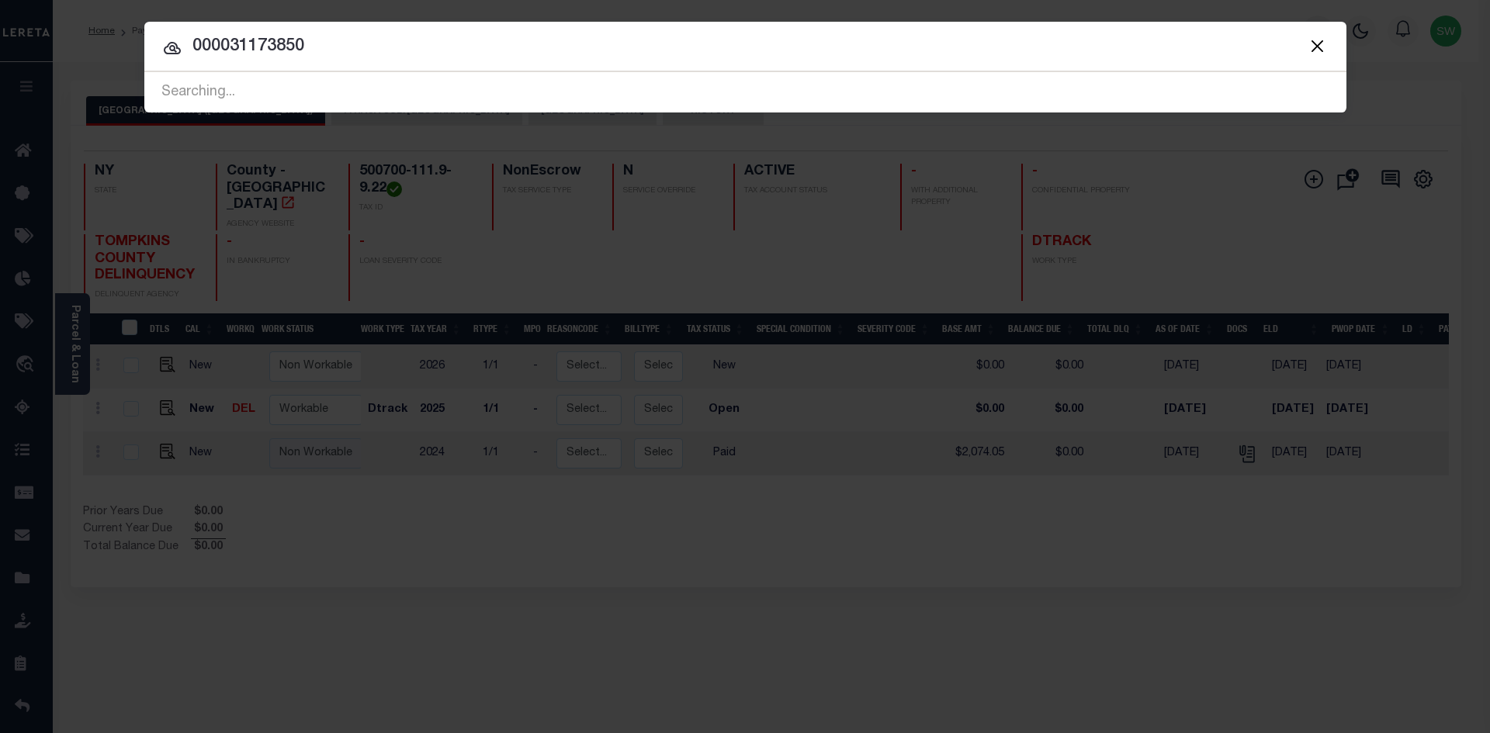
click at [173, 50] on icon at bounding box center [172, 48] width 17 height 12
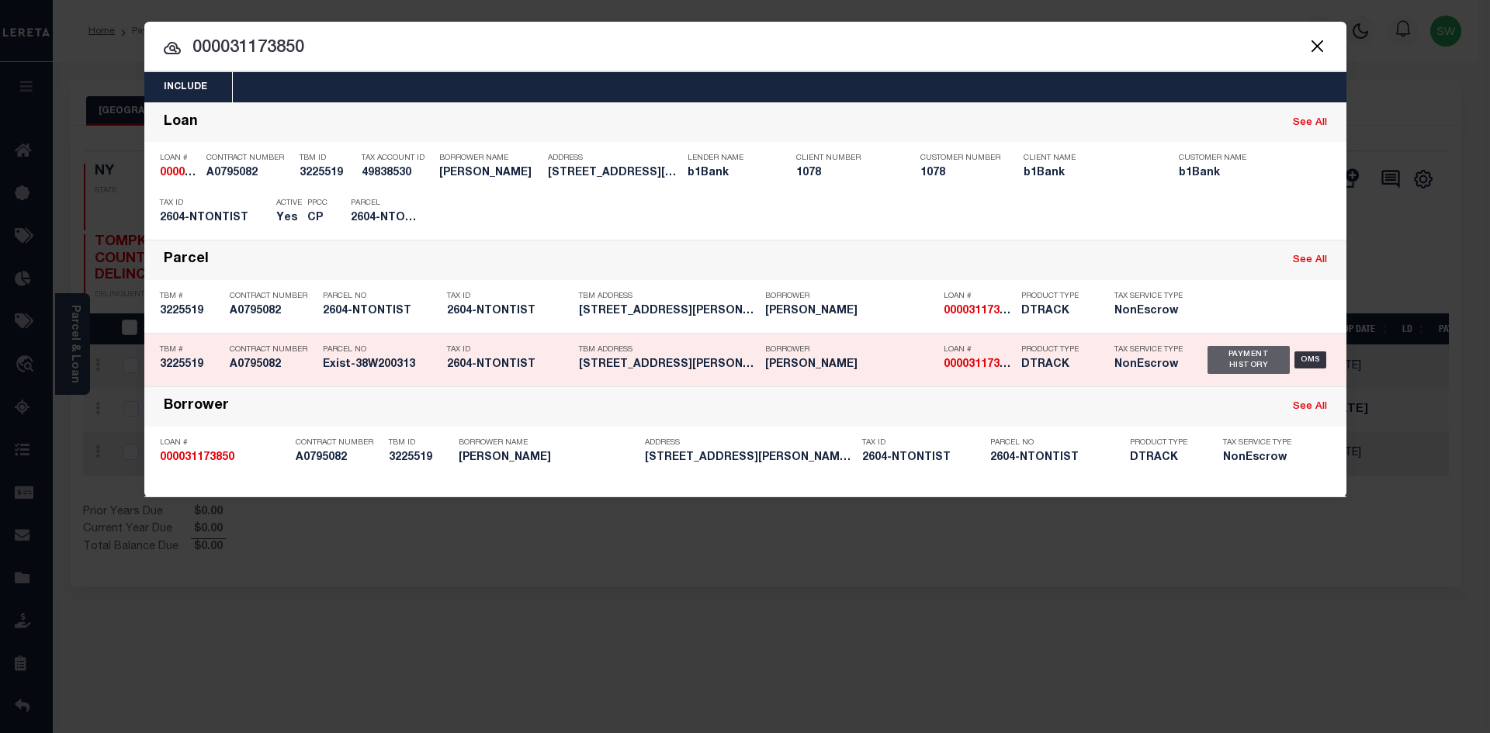
click at [1262, 365] on div "Payment History" at bounding box center [1248, 360] width 83 height 28
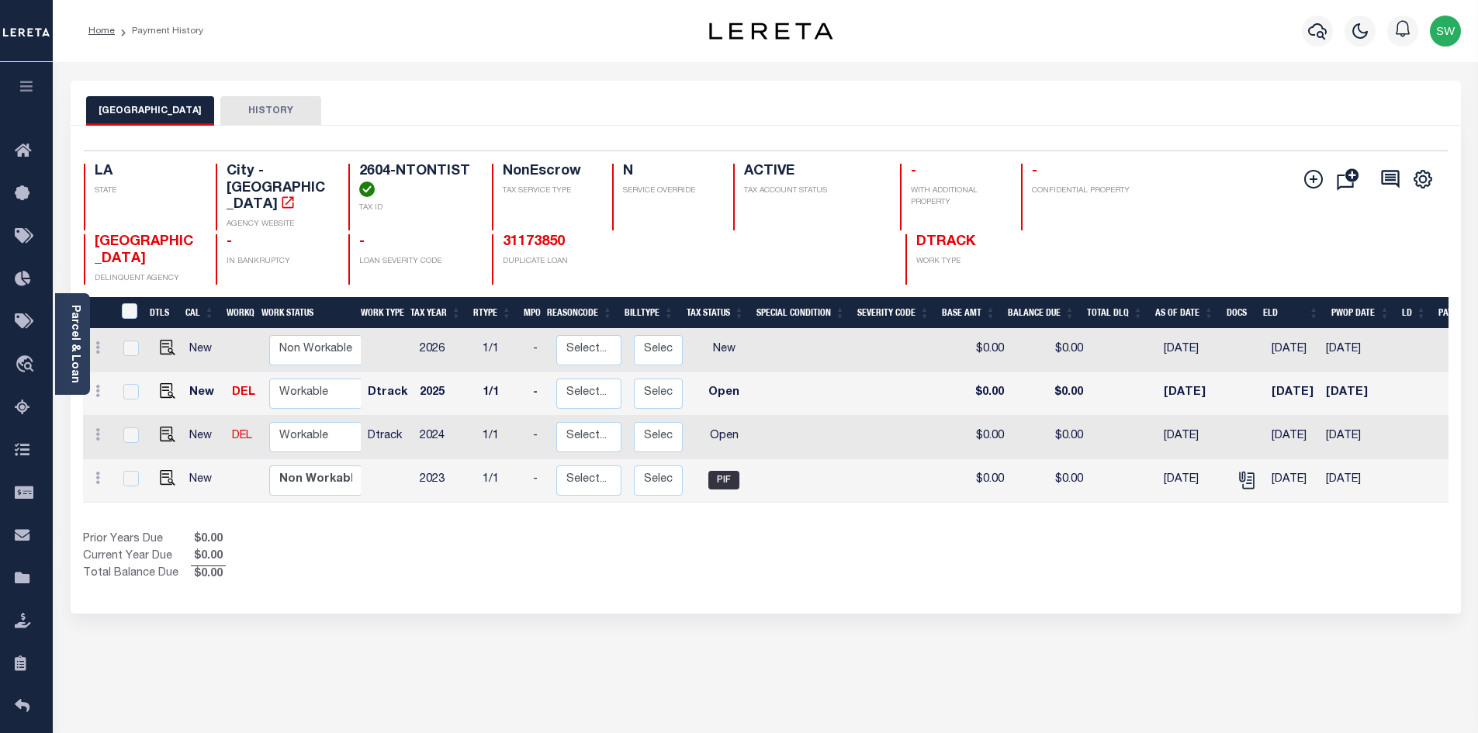
drag, startPoint x: 837, startPoint y: 555, endPoint x: 811, endPoint y: 510, distance: 52.2
click at [837, 554] on div "Show Tax Lines before Bill Release Date Prior Years Due $0.00 Current Year Due …" at bounding box center [766, 558] width 1366 height 52
click at [161, 442] on img "" at bounding box center [168, 435] width 16 height 16
checkbox input "true"
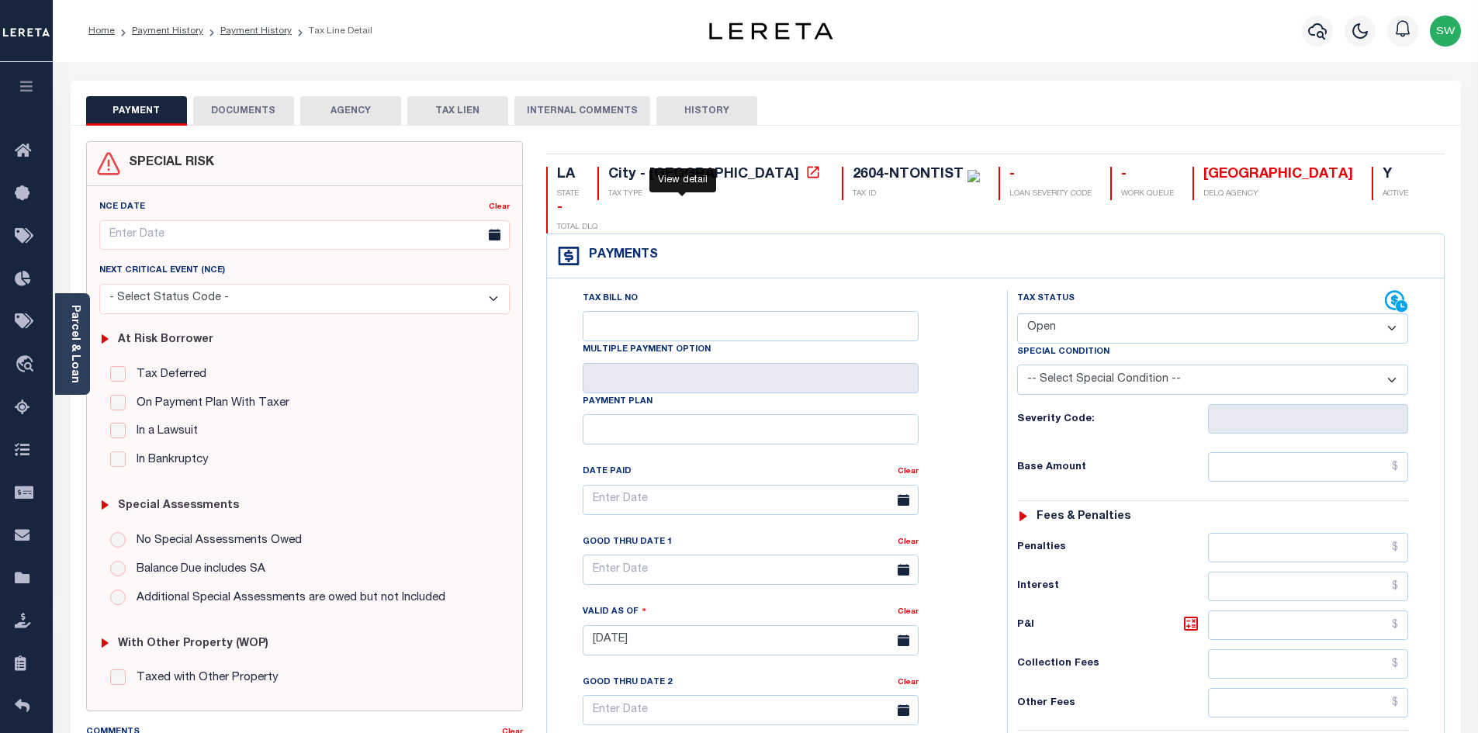
click at [808, 171] on icon at bounding box center [814, 172] width 12 height 12
drag, startPoint x: 825, startPoint y: 173, endPoint x: 722, endPoint y: 174, distance: 102.4
click at [853, 174] on div "2604-NTONTIST" at bounding box center [908, 175] width 111 height 14
copy div "2604-NTONTIST"
click at [69, 359] on link "Parcel & Loan" at bounding box center [74, 344] width 11 height 78
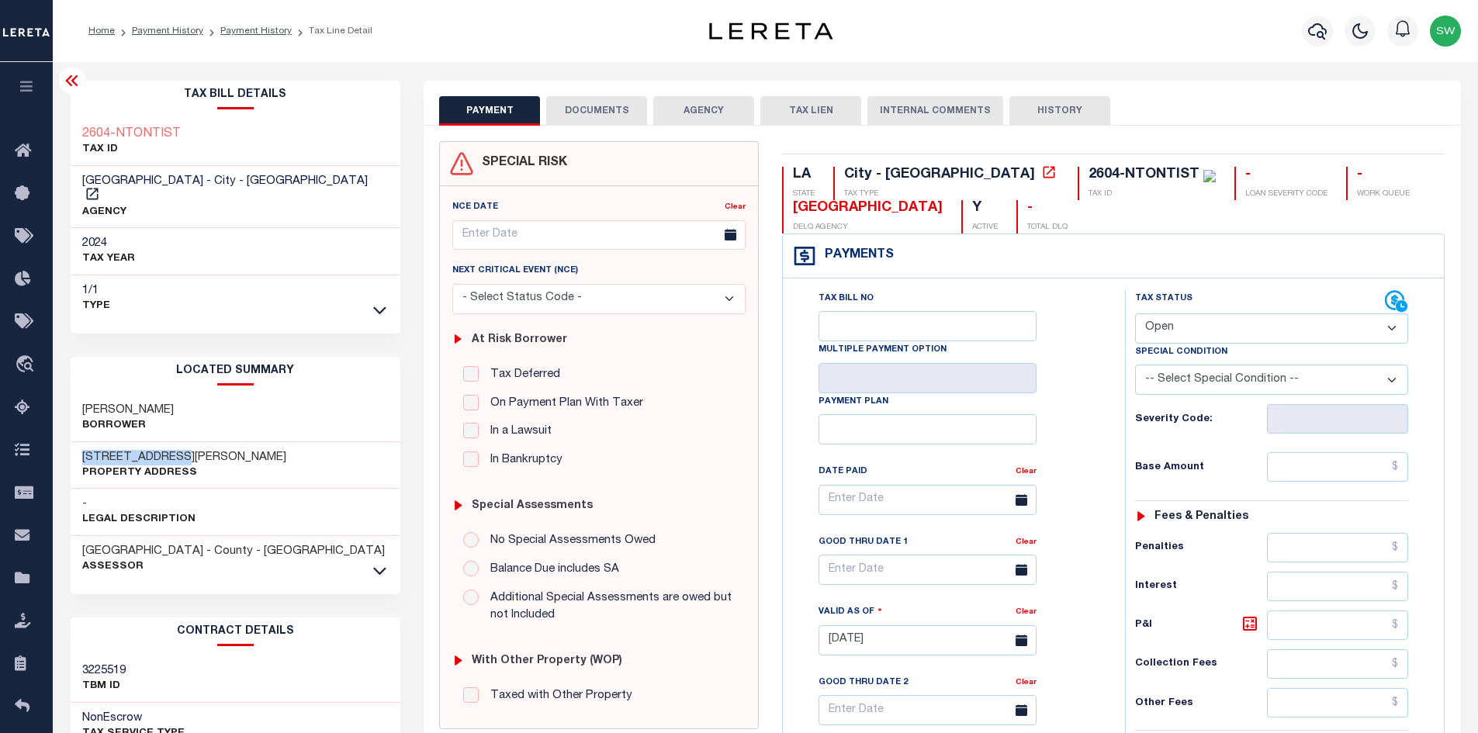
drag, startPoint x: 177, startPoint y: 442, endPoint x: 74, endPoint y: 445, distance: 102.5
click at [74, 445] on div "2604 N TONTI ST Property Address" at bounding box center [236, 465] width 331 height 47
copy h3 "2604 N TONTI ST"
click at [1393, 328] on select "- Select Status Code - Open Due/Unpaid Paid Incomplete No Tax Due Internal Refu…" at bounding box center [1271, 328] width 273 height 30
select select "PYD"
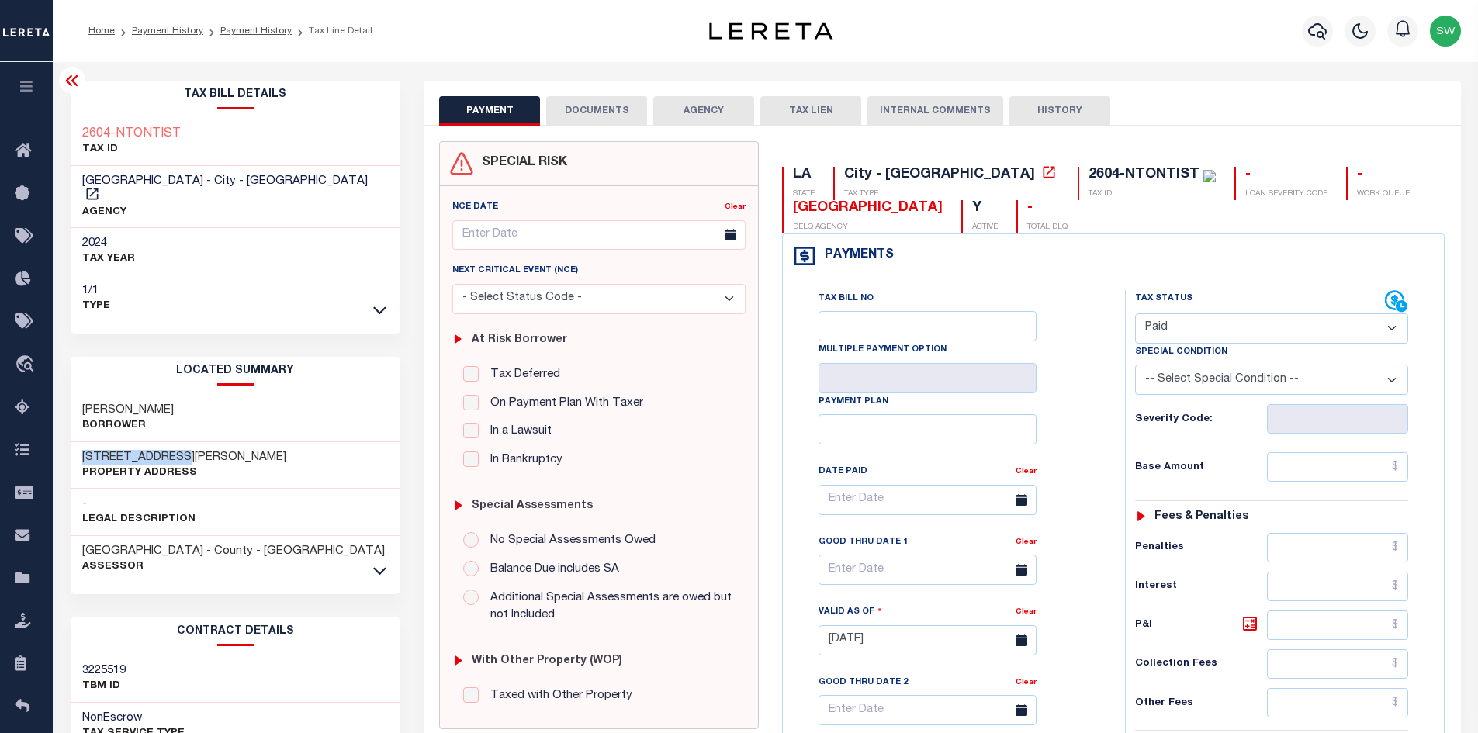
click at [1135, 314] on select "- Select Status Code - Open Due/Unpaid Paid Incomplete No Tax Due Internal Refu…" at bounding box center [1271, 328] width 273 height 30
type input "[DATE]"
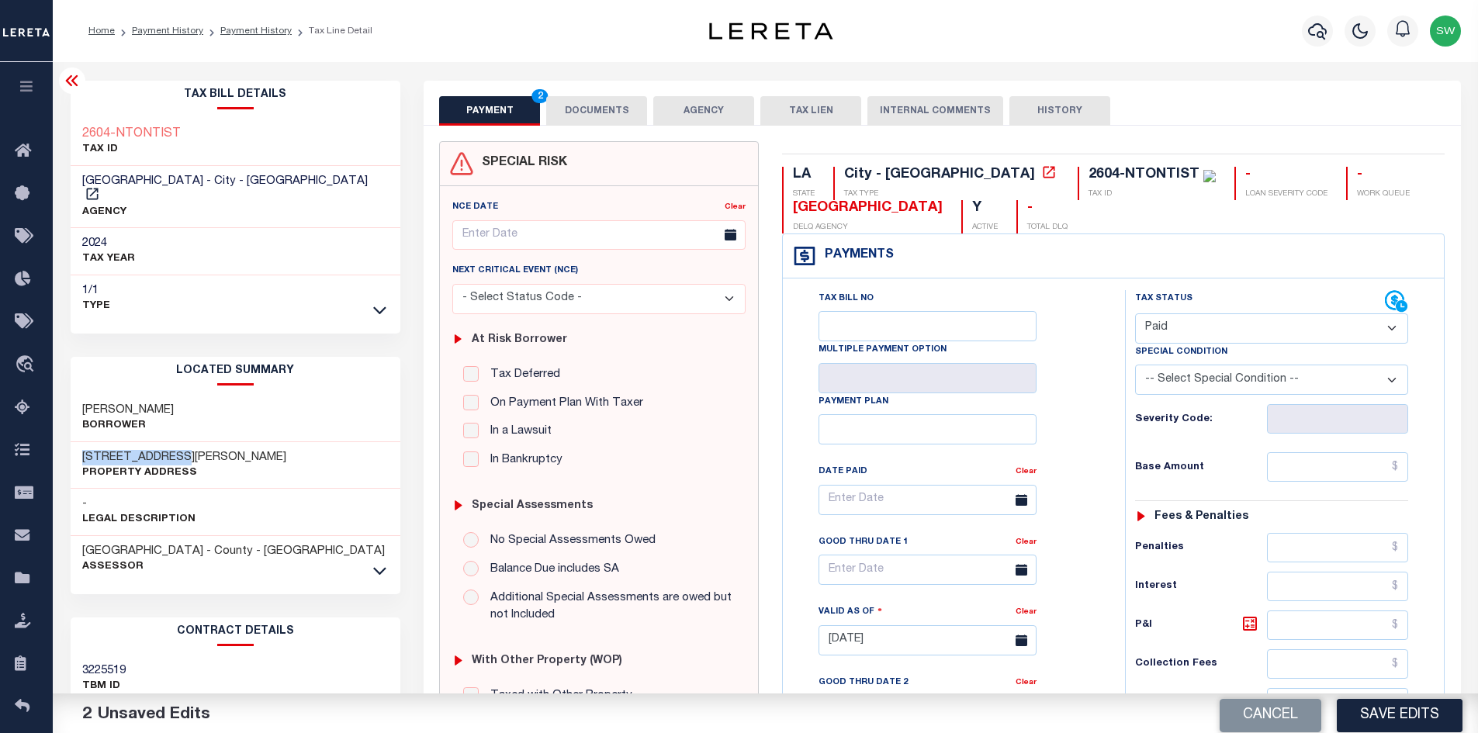
click at [1068, 461] on div "Tax Bill No Multiple Payment Option Payment Plan Clear" at bounding box center [949, 507] width 303 height 435
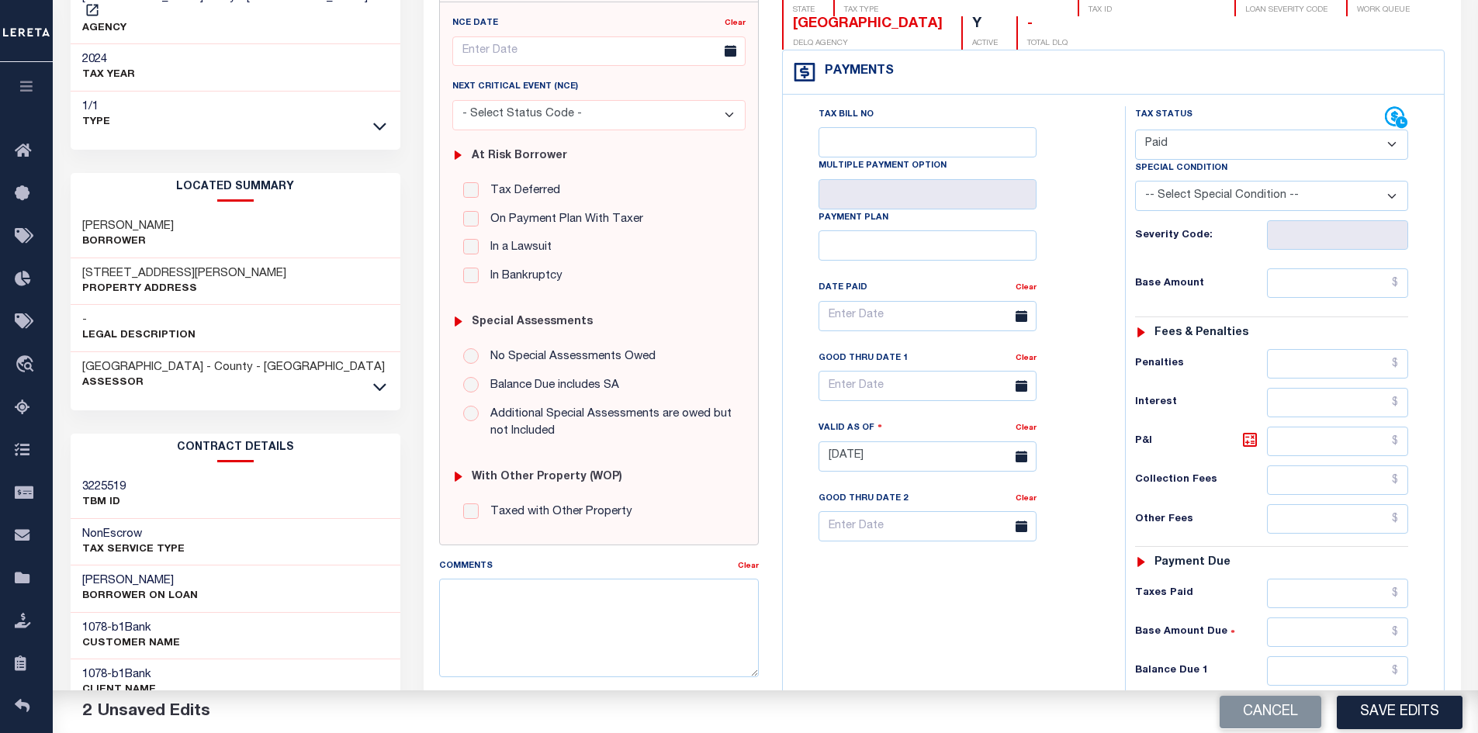
scroll to position [185, 0]
click at [1335, 674] on input "text" at bounding box center [1338, 670] width 142 height 29
type input "$0.00"
click at [964, 611] on div "Tax Bill No Multiple Payment Option Payment Plan Clear" at bounding box center [950, 448] width 327 height 685
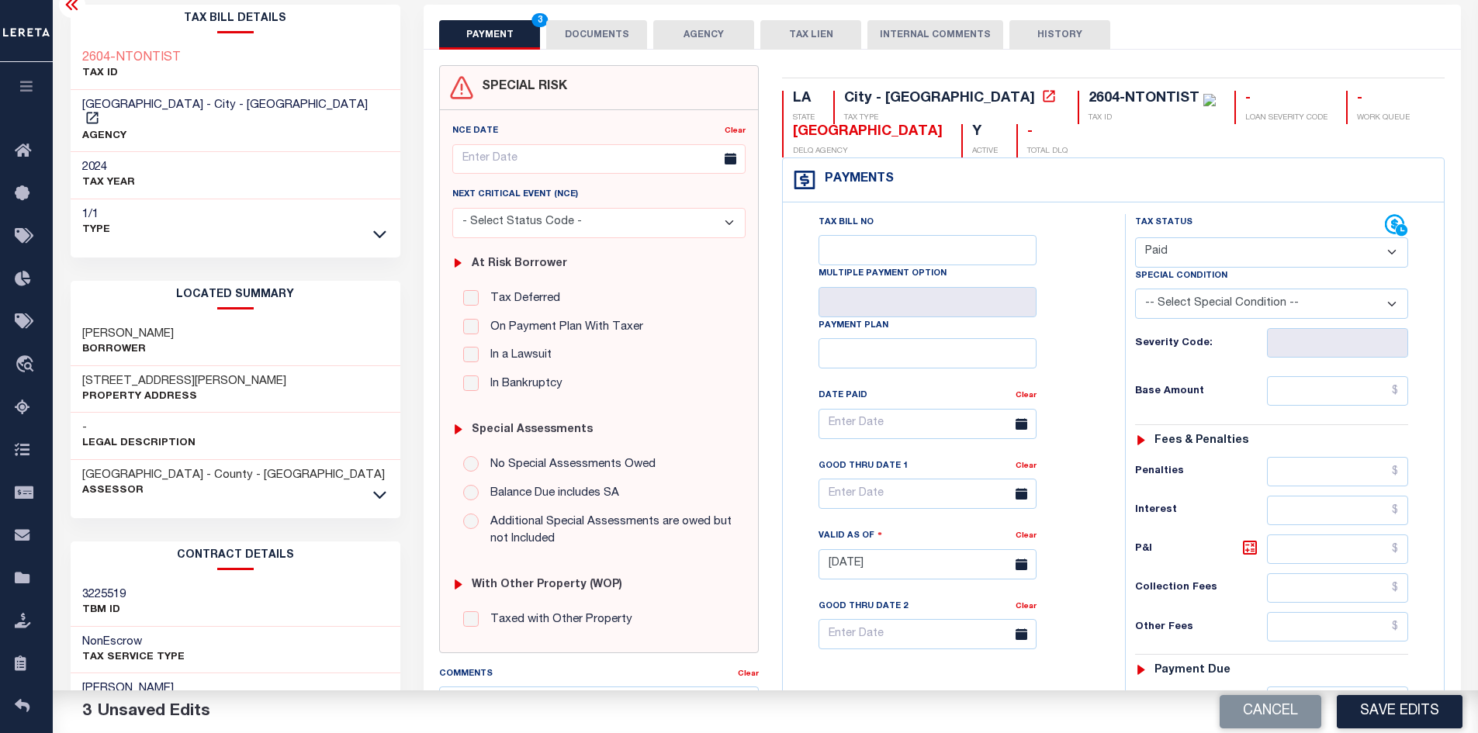
scroll to position [0, 0]
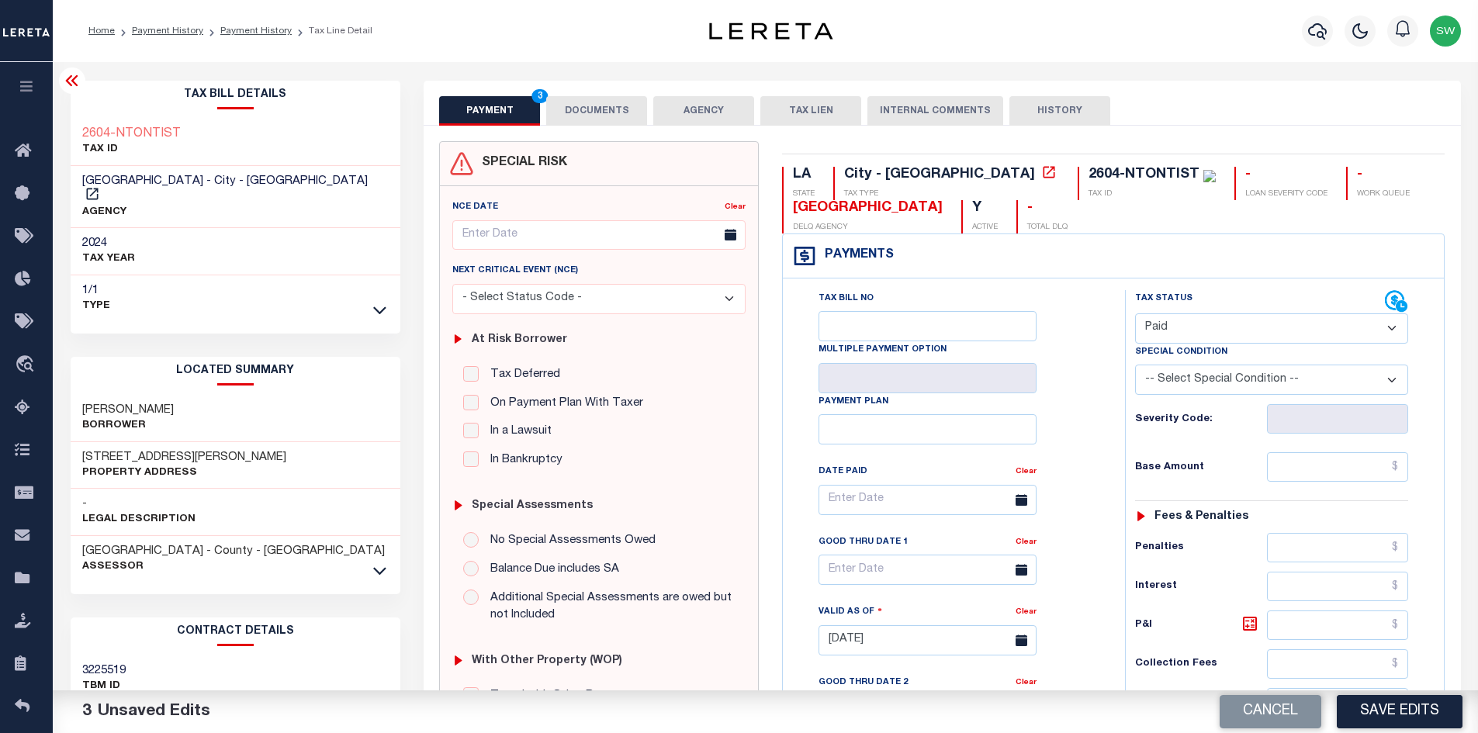
click at [626, 111] on button "DOCUMENTS" at bounding box center [596, 110] width 101 height 29
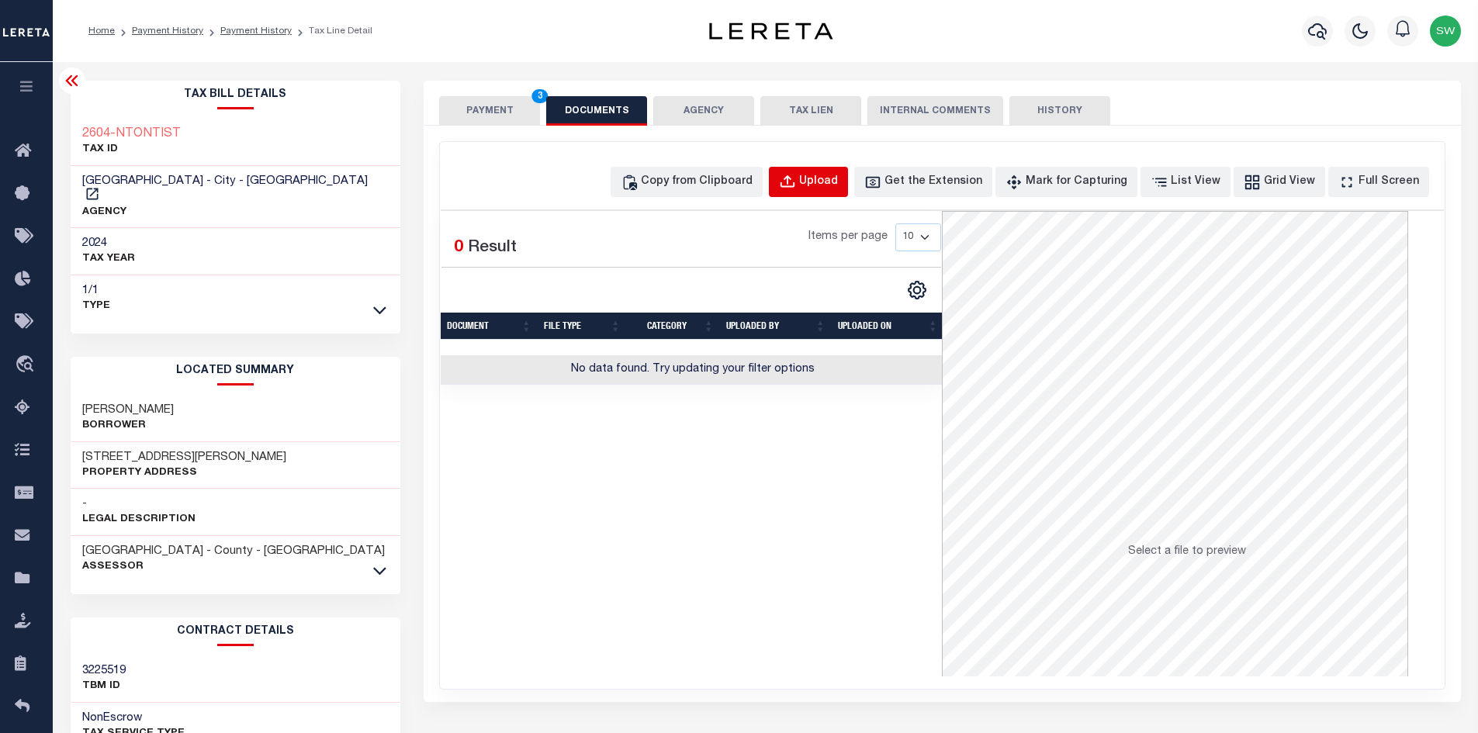
click at [838, 182] on div "Upload" at bounding box center [818, 182] width 39 height 17
select select "POP"
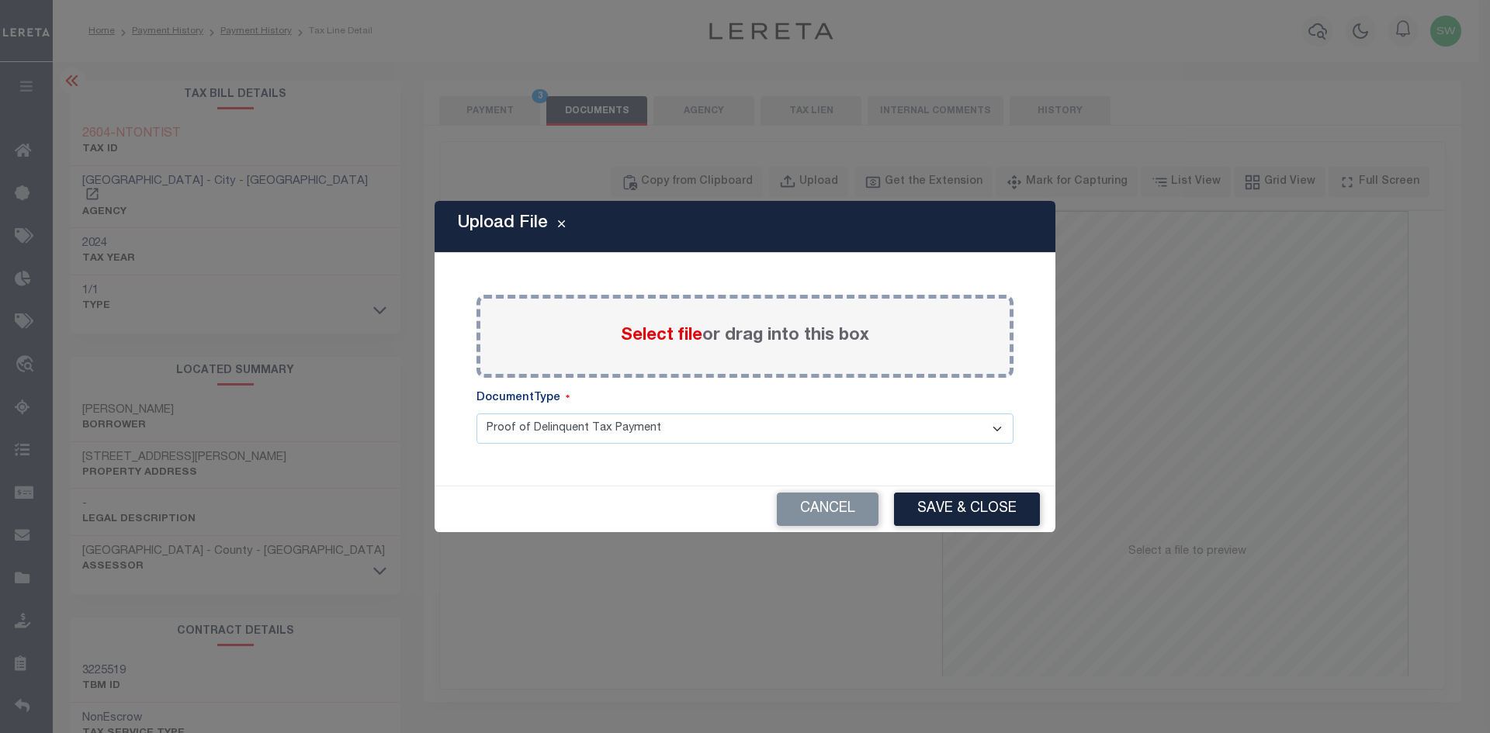
click at [651, 349] on label "Select file or drag into this box" at bounding box center [745, 337] width 248 height 26
click at [0, 0] on input "Select file or drag into this box" at bounding box center [0, 0] width 0 height 0
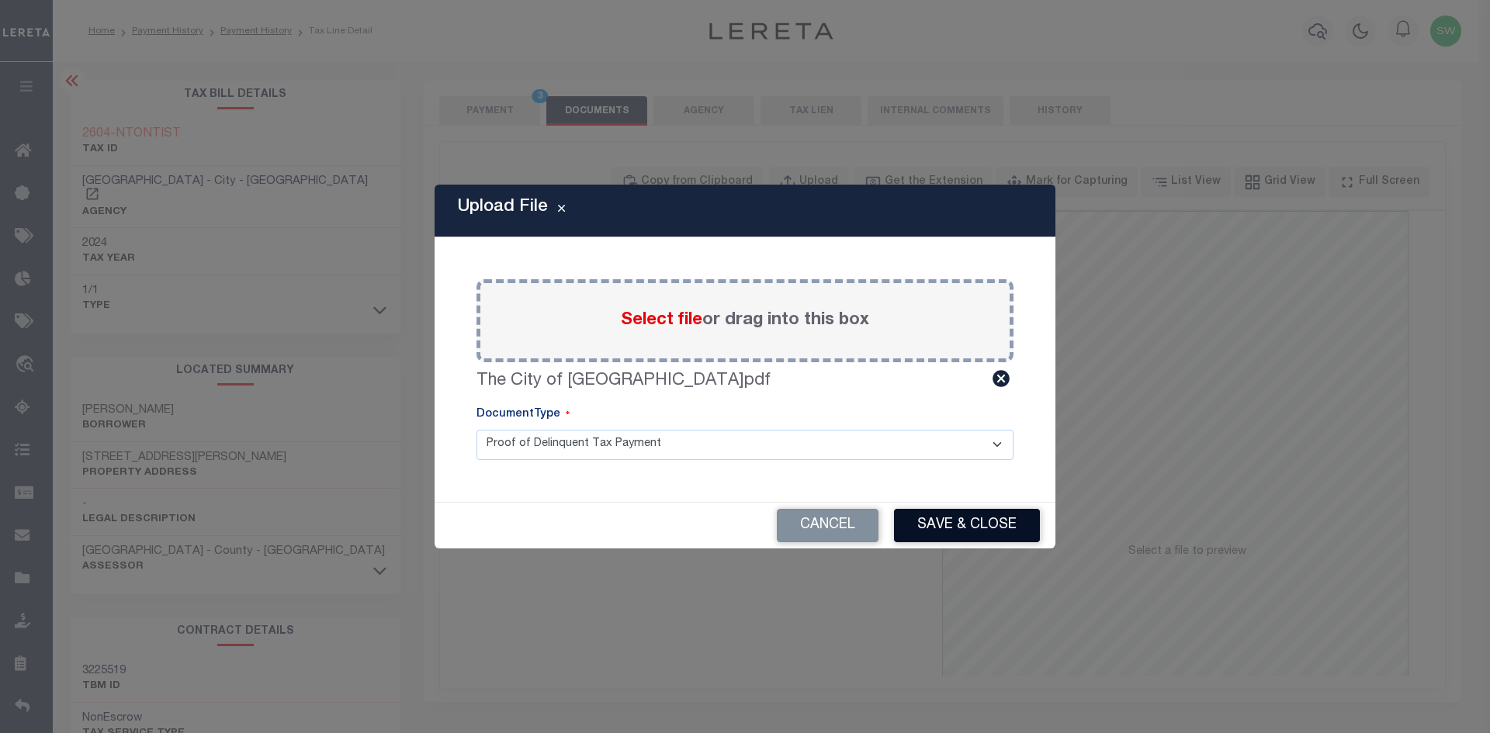
click at [997, 533] on button "Save & Close" at bounding box center [967, 525] width 146 height 33
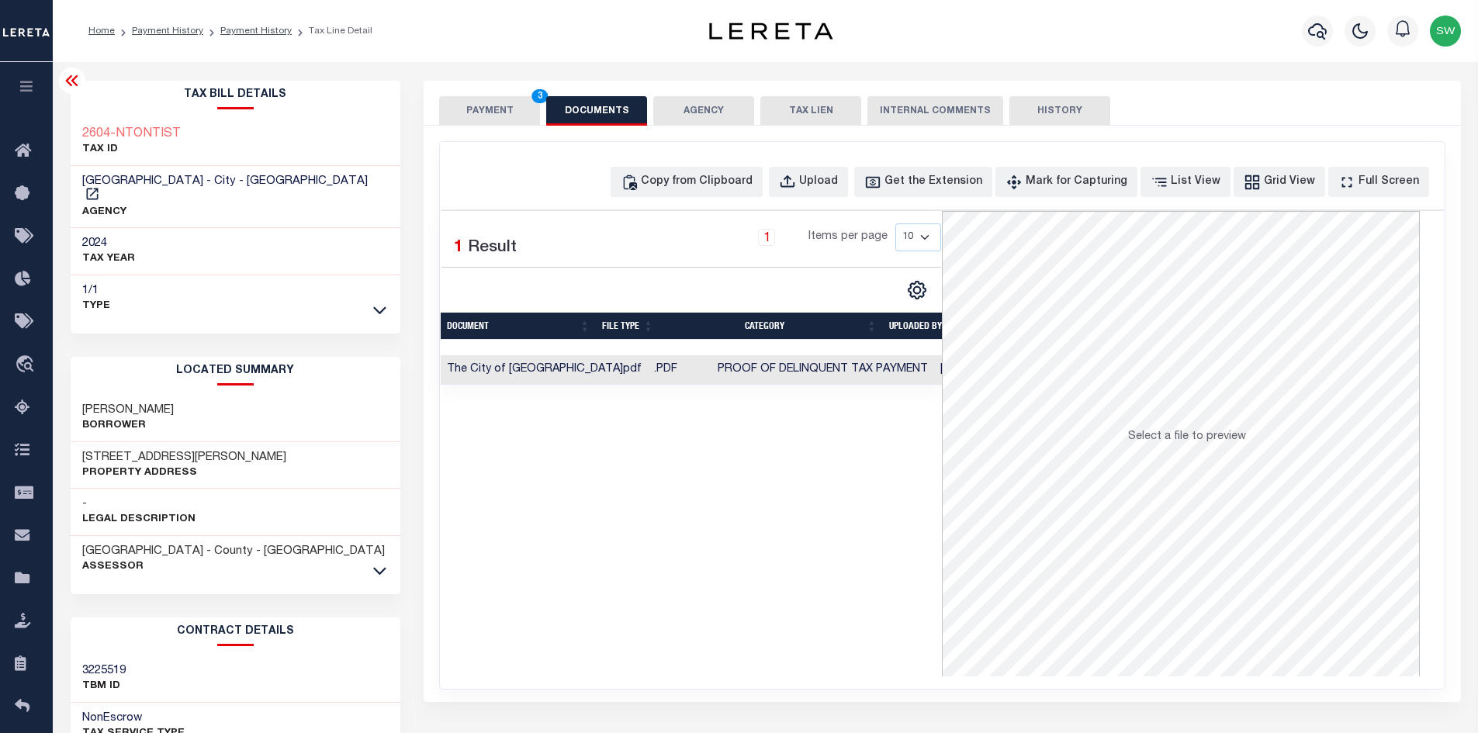
click at [490, 110] on button "PAYMENT 3" at bounding box center [489, 110] width 101 height 29
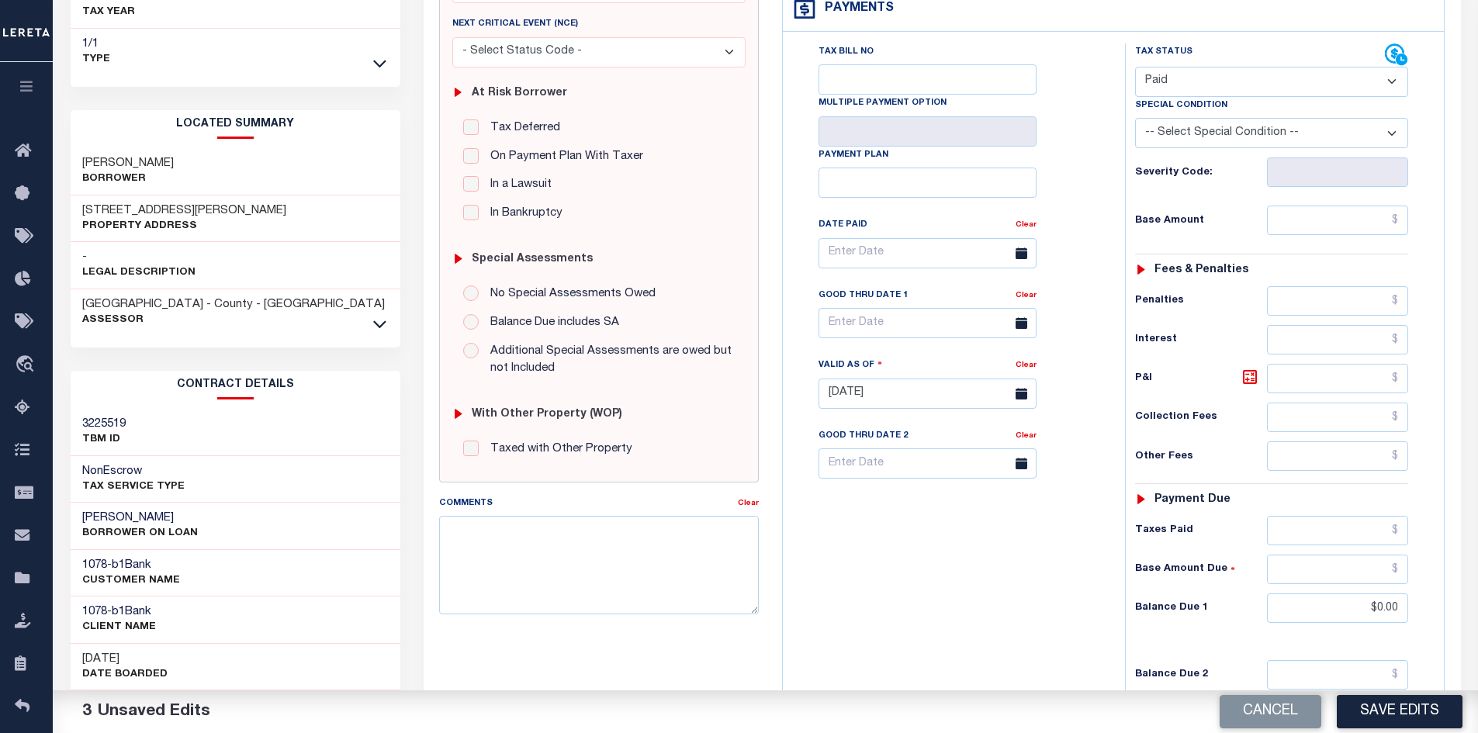
scroll to position [328, 0]
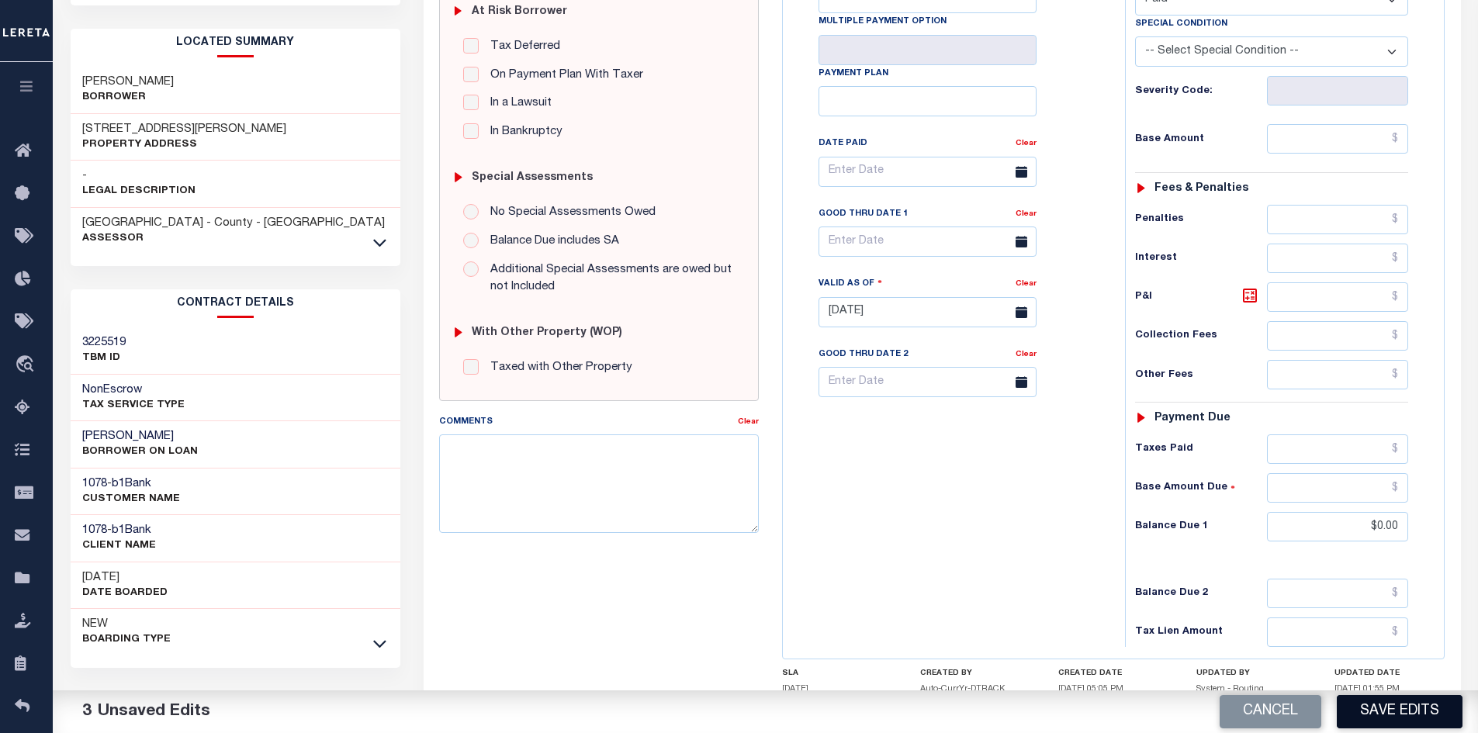
click at [1426, 708] on button "Save Edits" at bounding box center [1400, 711] width 126 height 33
checkbox input "false"
type input "$0"
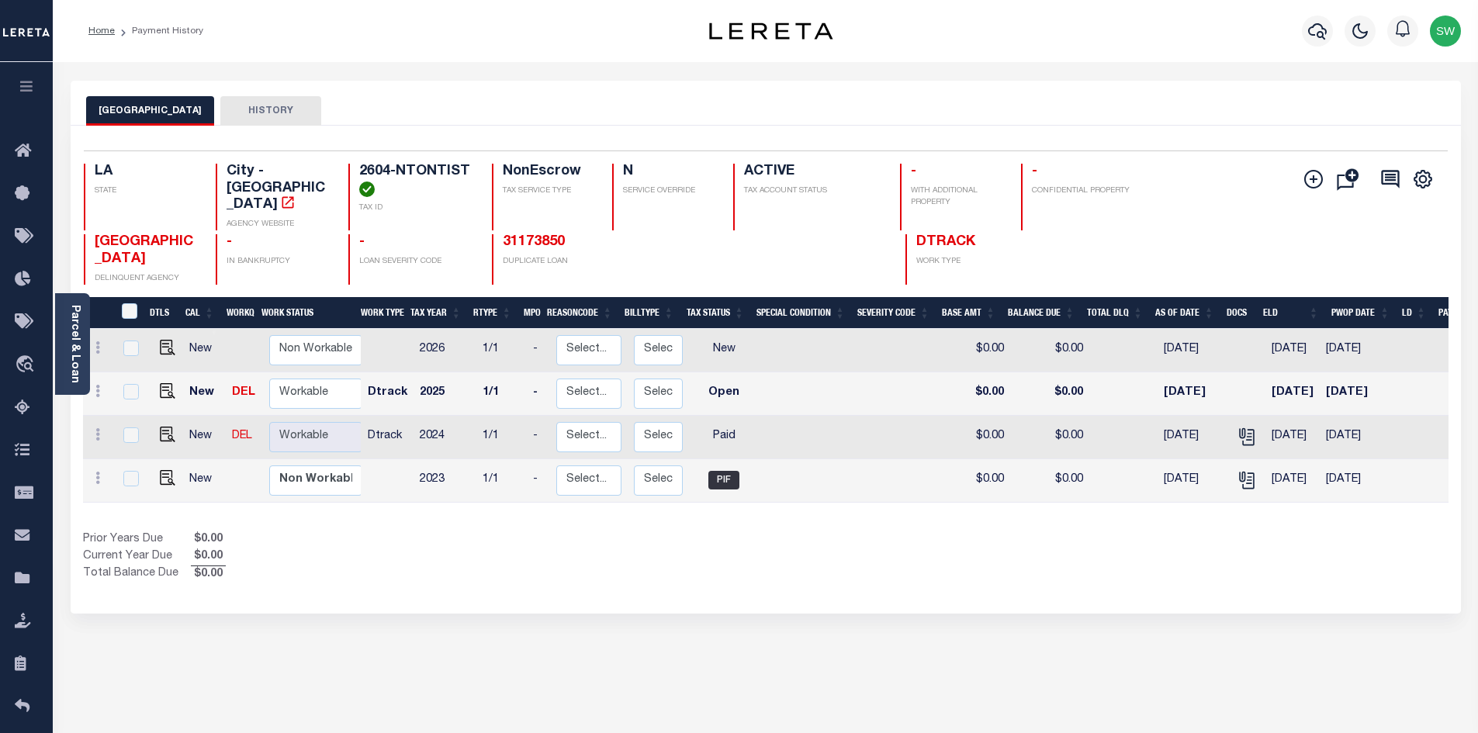
click at [794, 571] on div "Show Tax Lines before Bill Release Date Prior Years Due $0.00 Current Year Due …" at bounding box center [766, 558] width 1366 height 52
click at [170, 394] on img "" at bounding box center [168, 391] width 16 height 16
checkbox input "true"
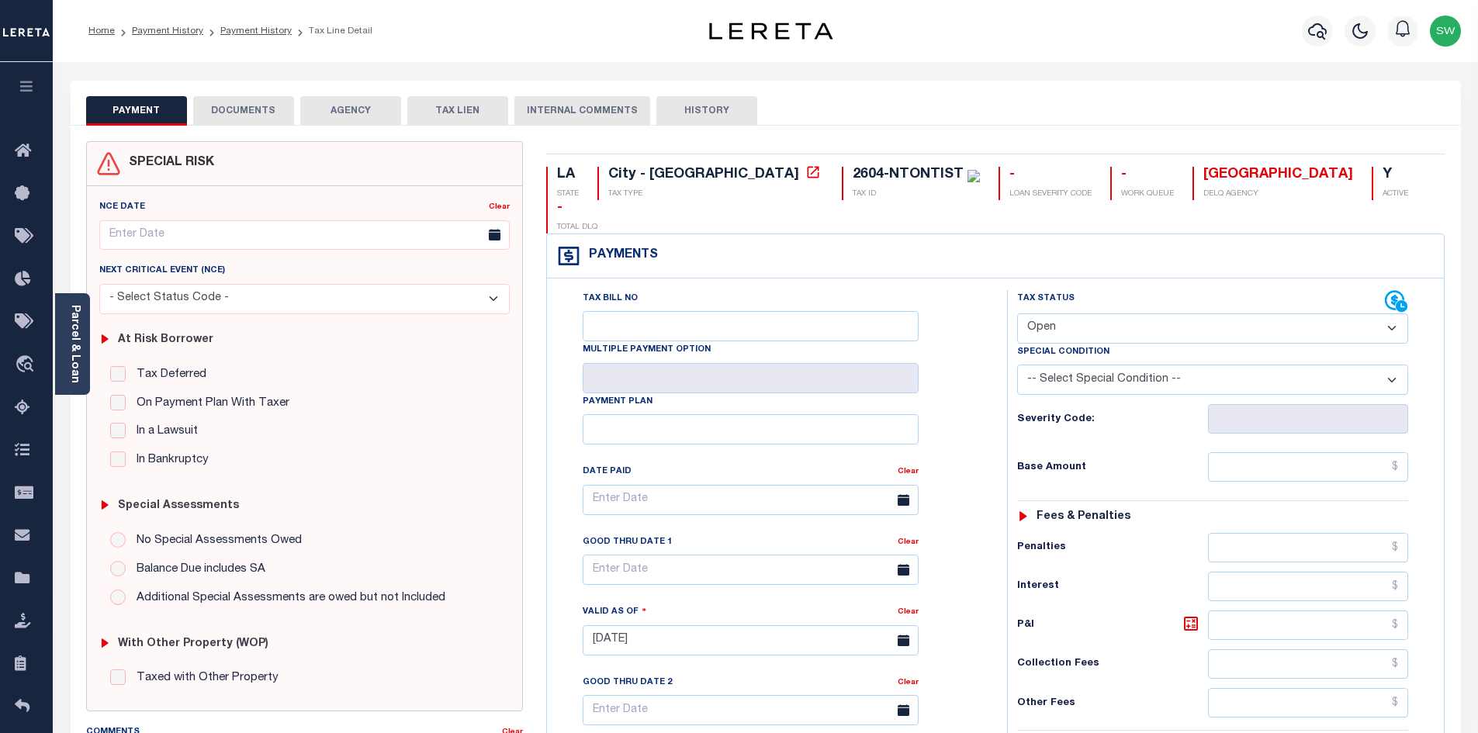
click at [1391, 313] on select "- Select Status Code - Open Due/Unpaid Paid Incomplete No Tax Due Internal Refu…" at bounding box center [1212, 328] width 391 height 30
select select "PYD"
click at [1017, 313] on select "- Select Status Code - Open Due/Unpaid Paid Incomplete No Tax Due Internal Refu…" at bounding box center [1212, 328] width 391 height 30
type input "[DATE]"
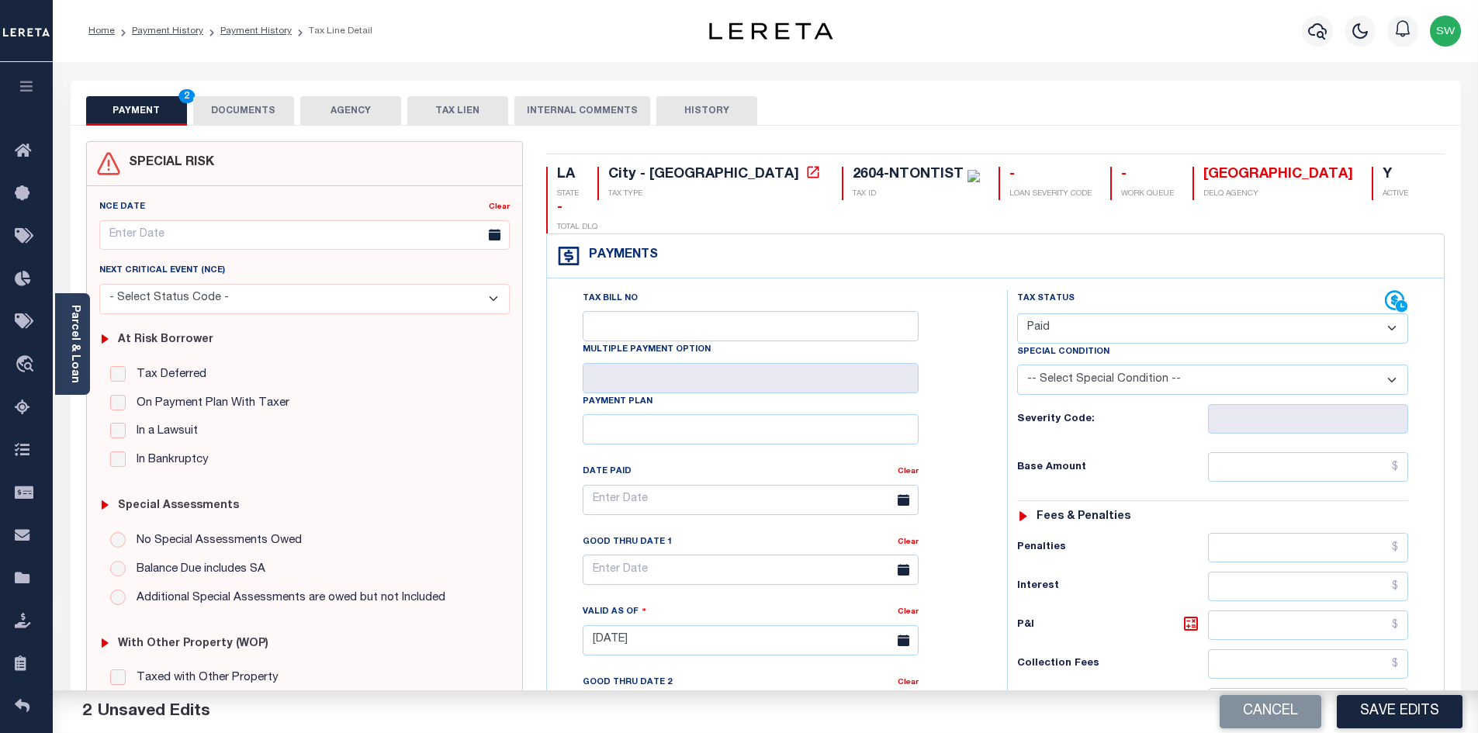
click at [995, 444] on div "Tax Bill No Multiple Payment Option Payment Plan Clear" at bounding box center [773, 632] width 445 height 685
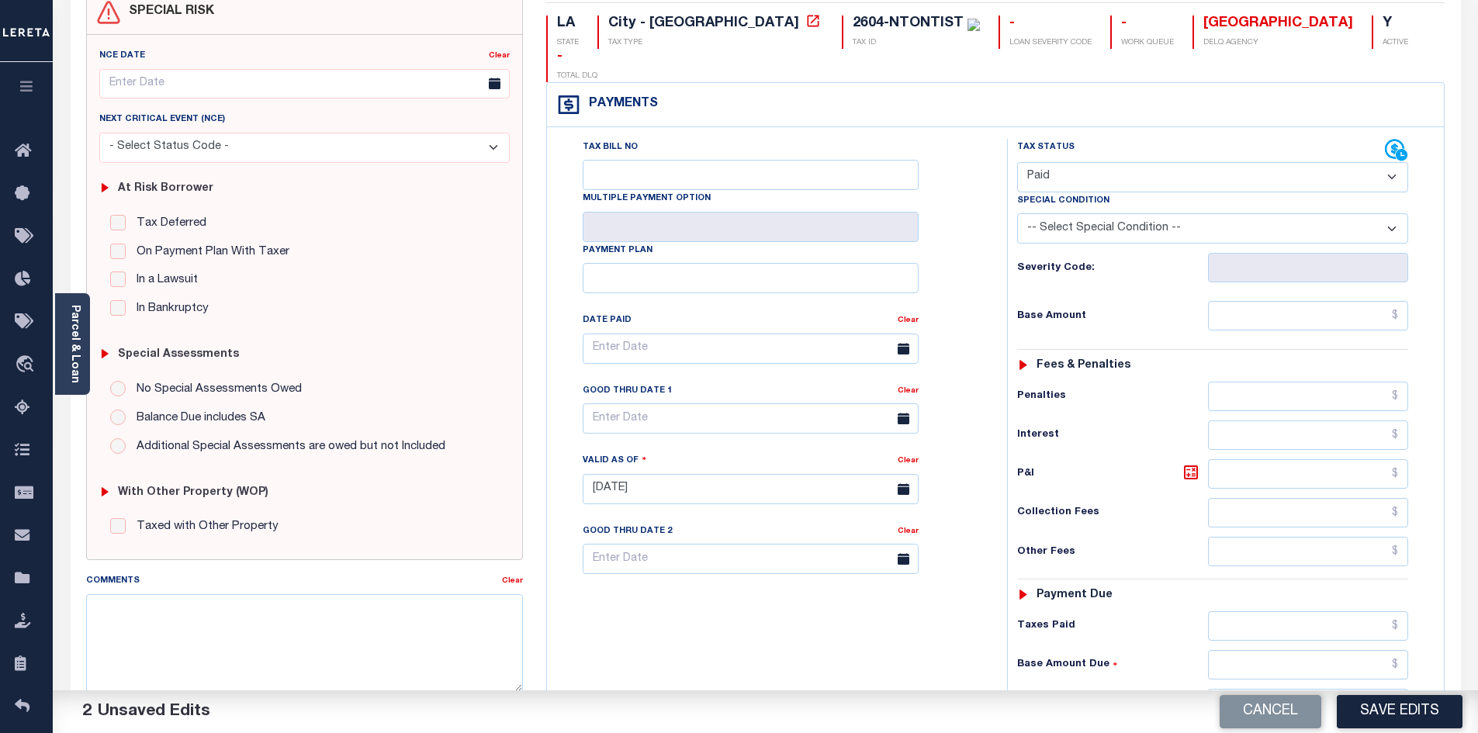
scroll to position [161, 0]
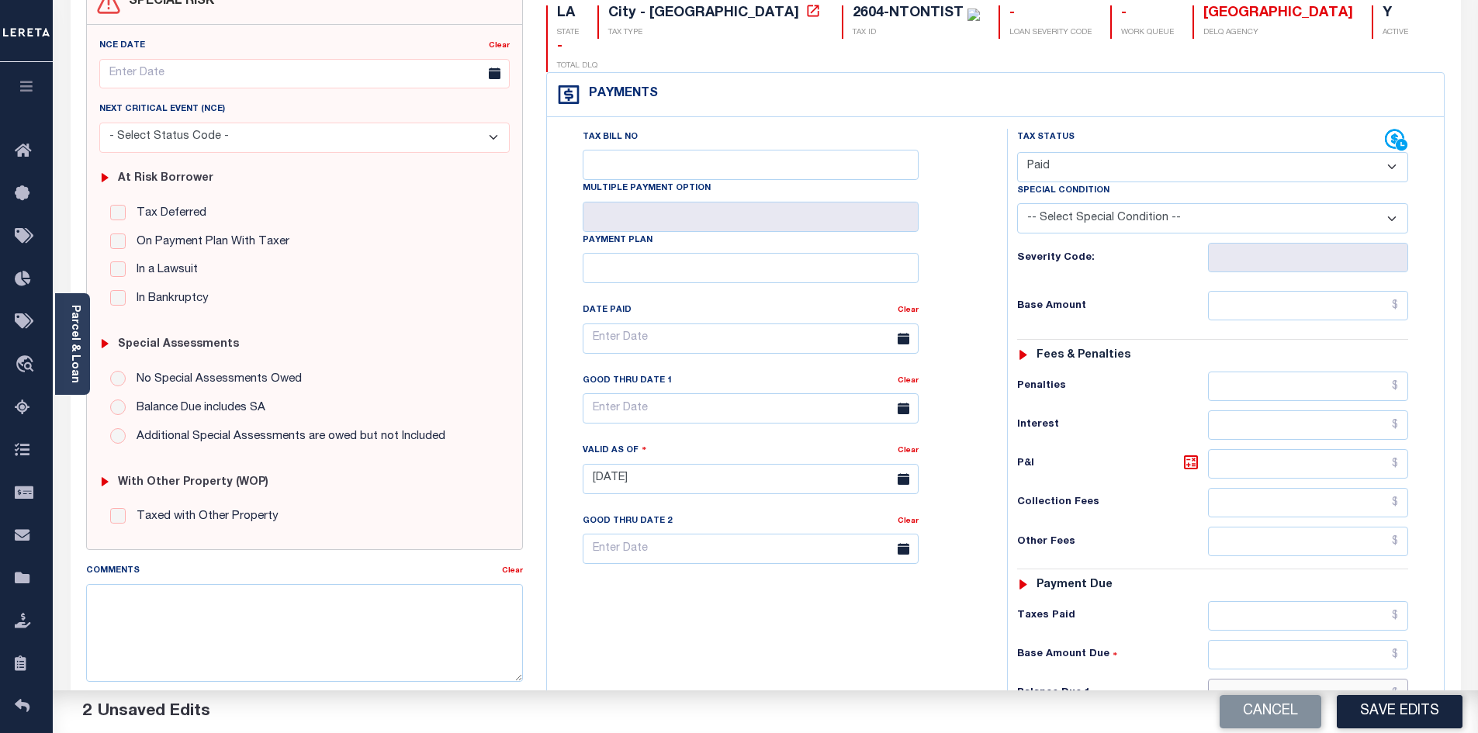
click at [1281, 679] on input "text" at bounding box center [1308, 693] width 201 height 29
type input "$0.00"
click at [853, 611] on div "Tax Bill No Multiple Payment Option Payment Plan Clear" at bounding box center [773, 471] width 445 height 685
click at [1418, 717] on button "Save Edits" at bounding box center [1400, 711] width 126 height 33
checkbox input "false"
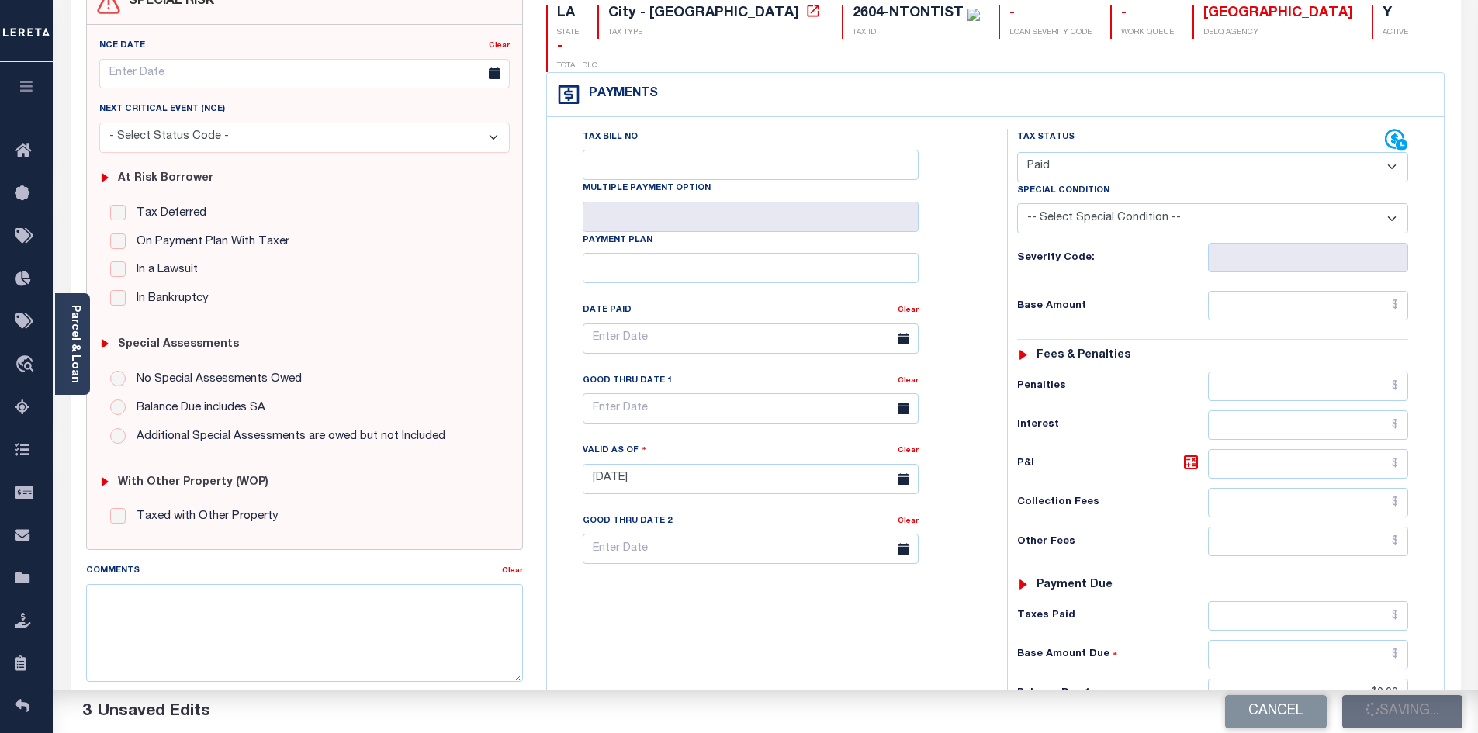
type input "$0"
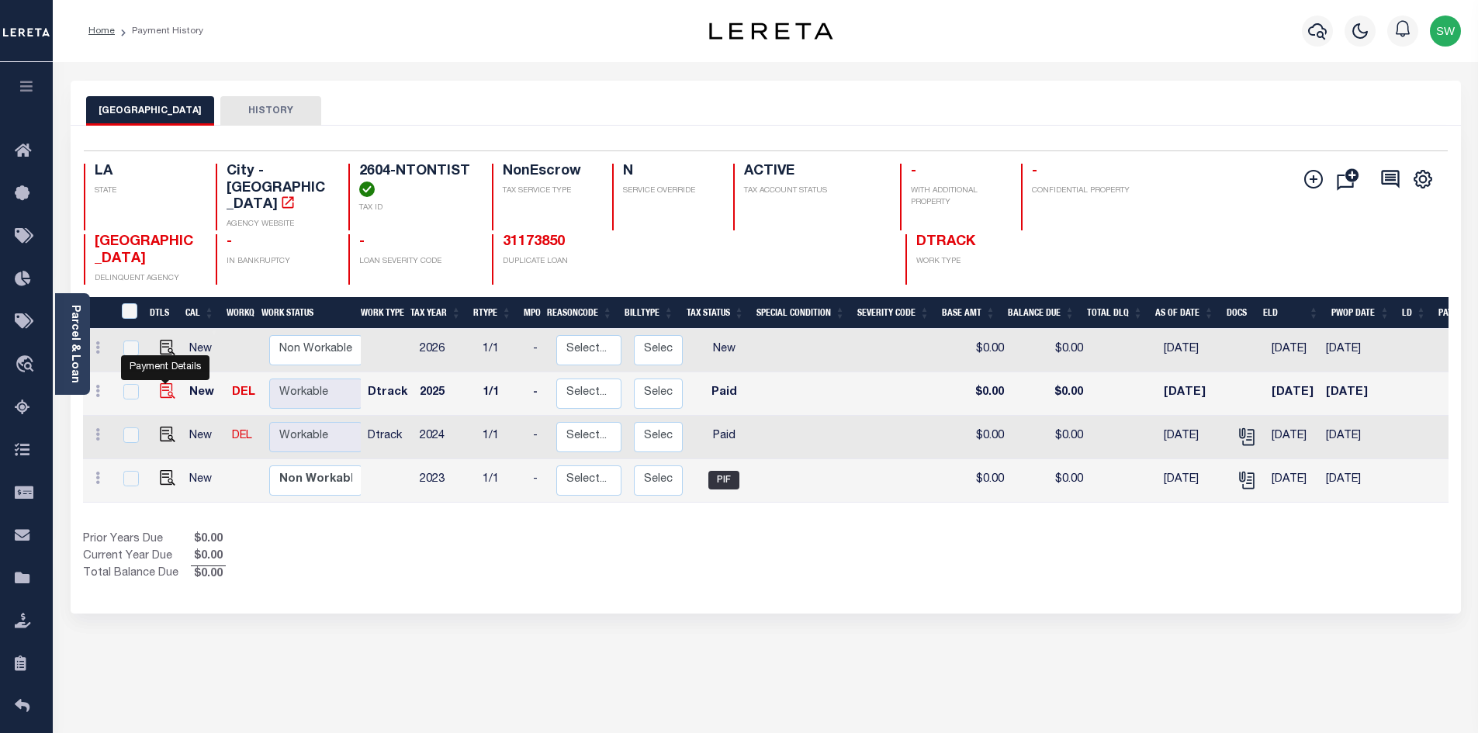
click at [167, 394] on img "" at bounding box center [168, 391] width 16 height 16
checkbox input "true"
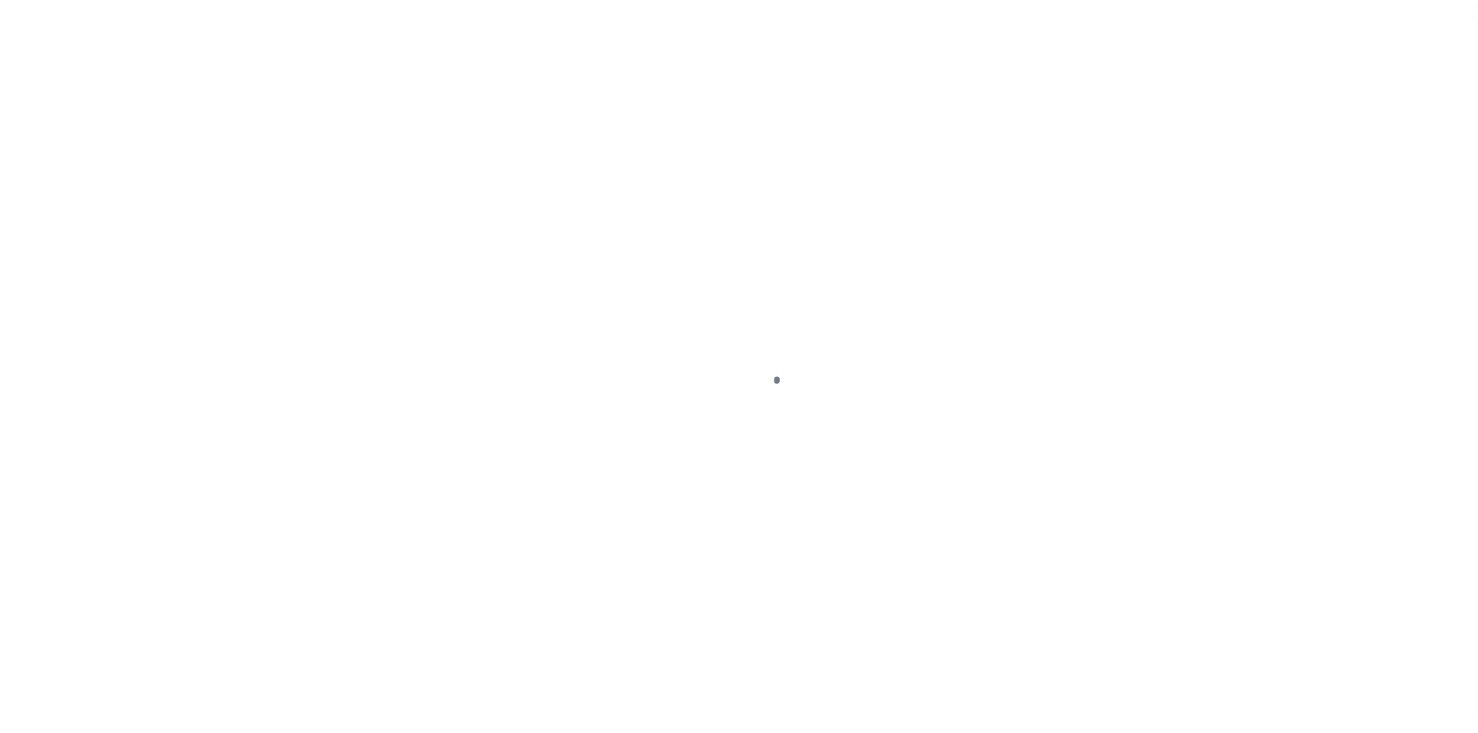
select select "PYD"
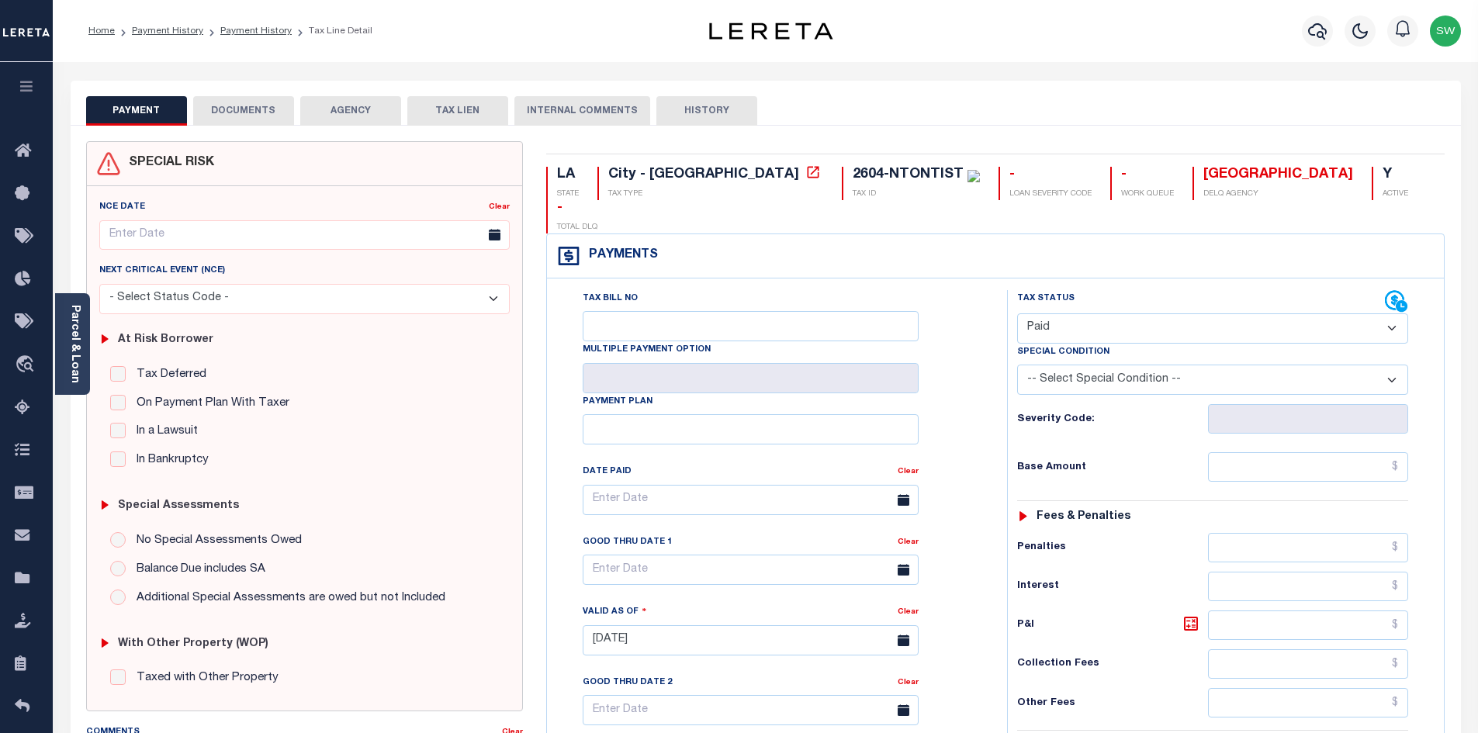
click at [238, 117] on button "DOCUMENTS" at bounding box center [243, 110] width 101 height 29
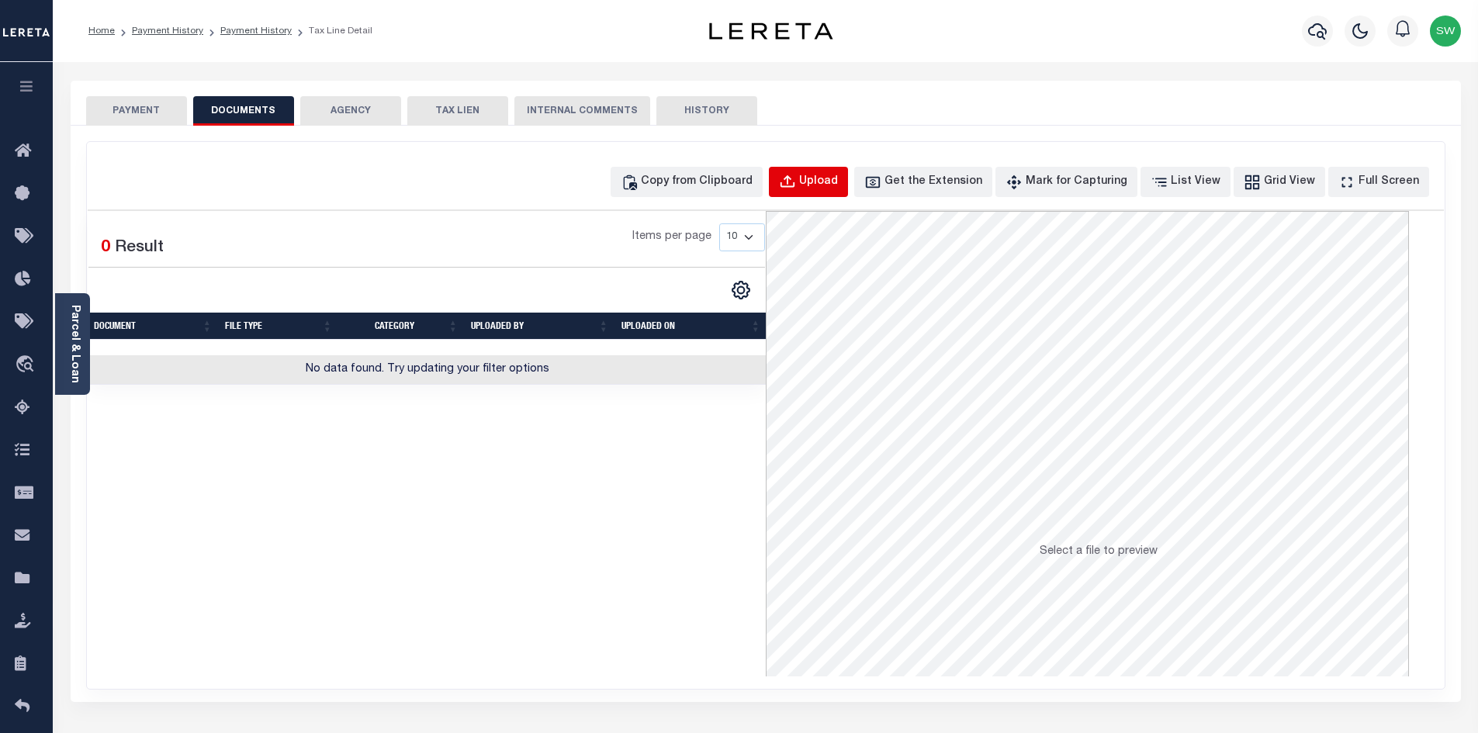
click at [838, 185] on div "Upload" at bounding box center [818, 182] width 39 height 17
select select "POP"
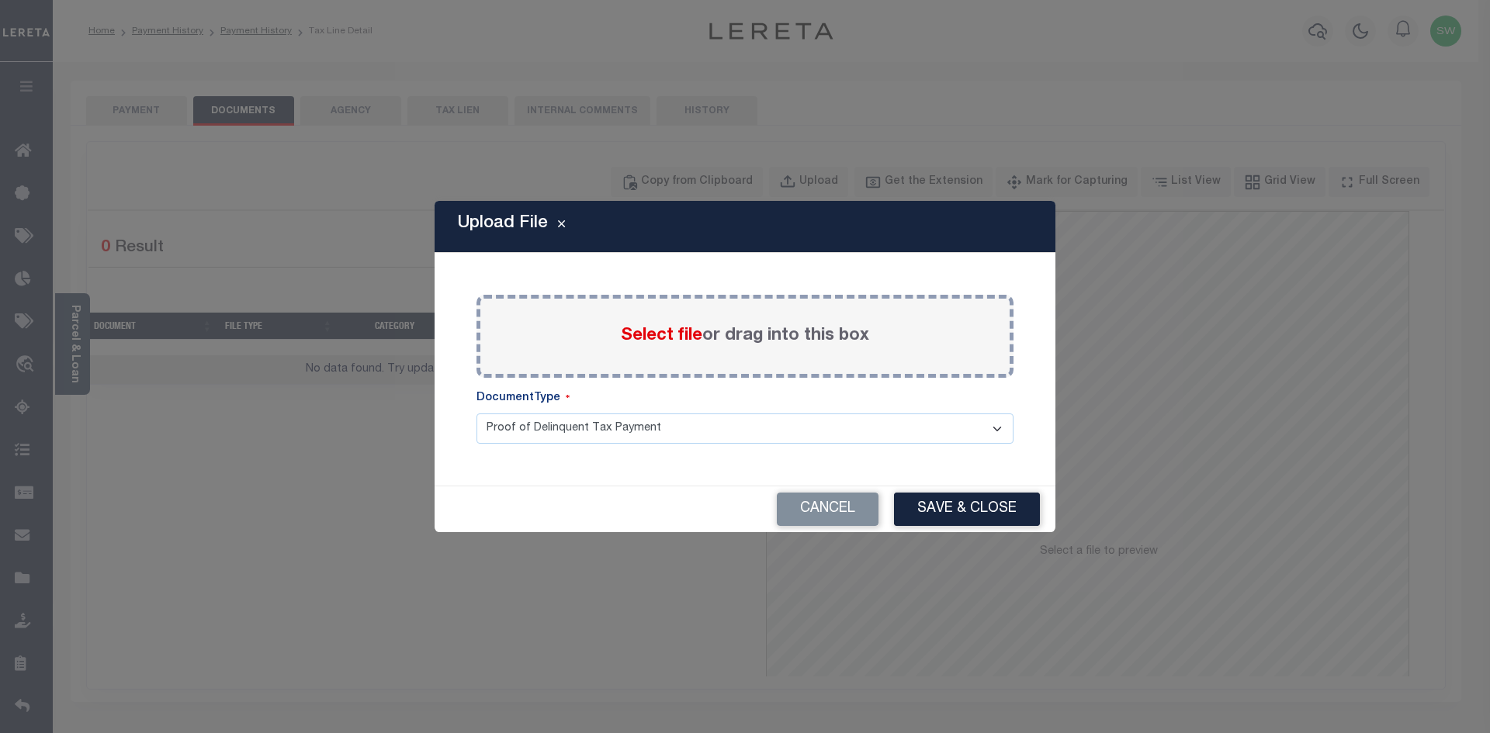
click at [621, 334] on span "Select file" at bounding box center [661, 335] width 81 height 17
click at [0, 0] on input "Select file or drag into this box" at bounding box center [0, 0] width 0 height 0
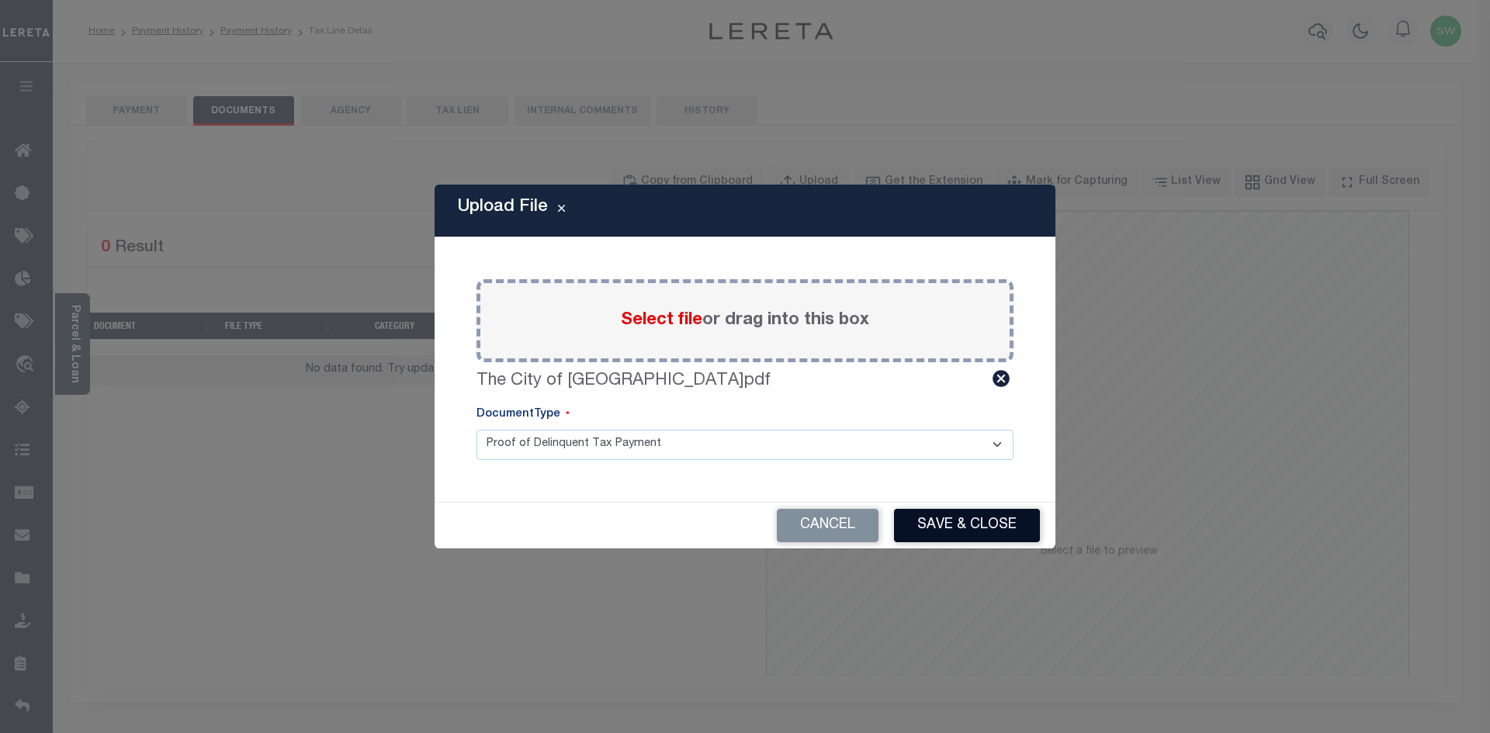
click at [968, 534] on button "Save & Close" at bounding box center [967, 525] width 146 height 33
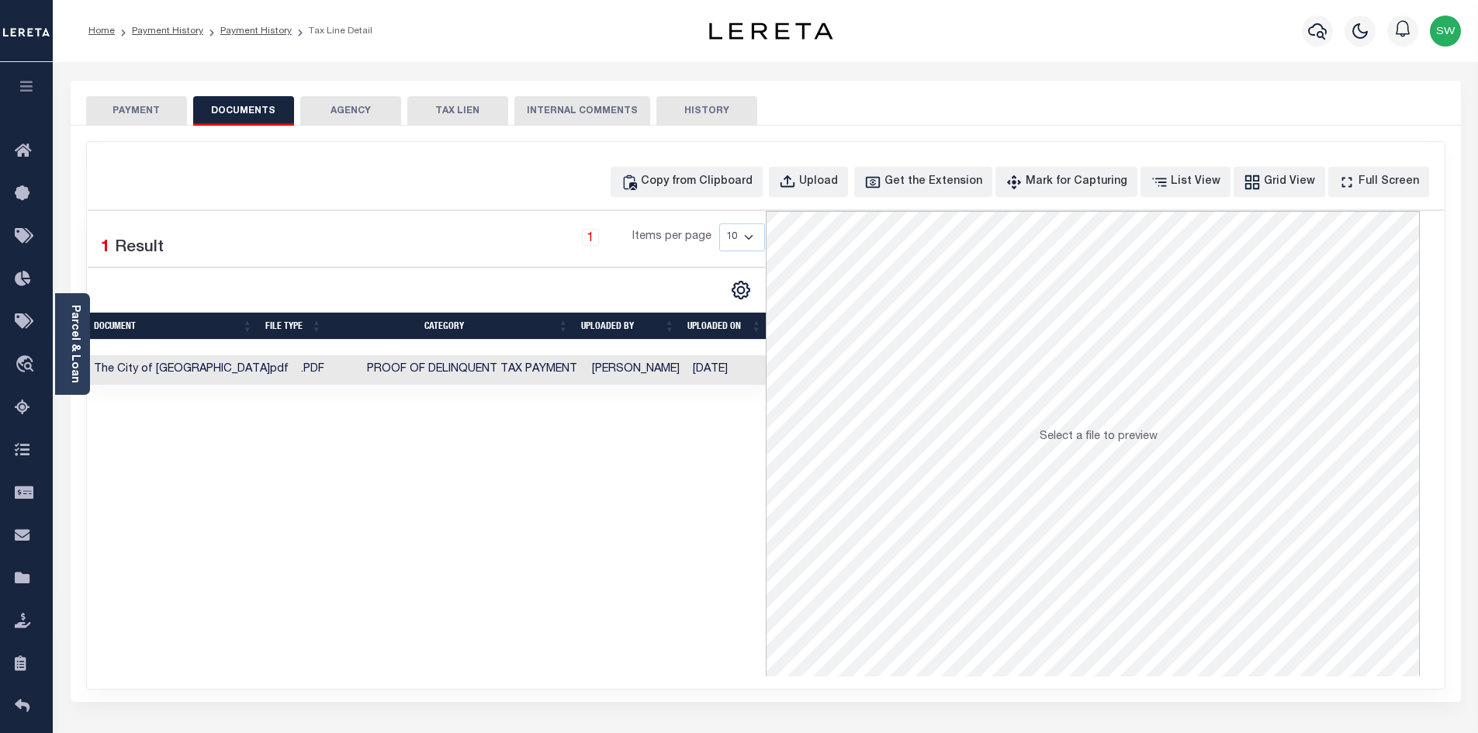
click at [684, 591] on div "Selected 1 Result 1 Items per page 10 25 50 100" at bounding box center [427, 444] width 678 height 466
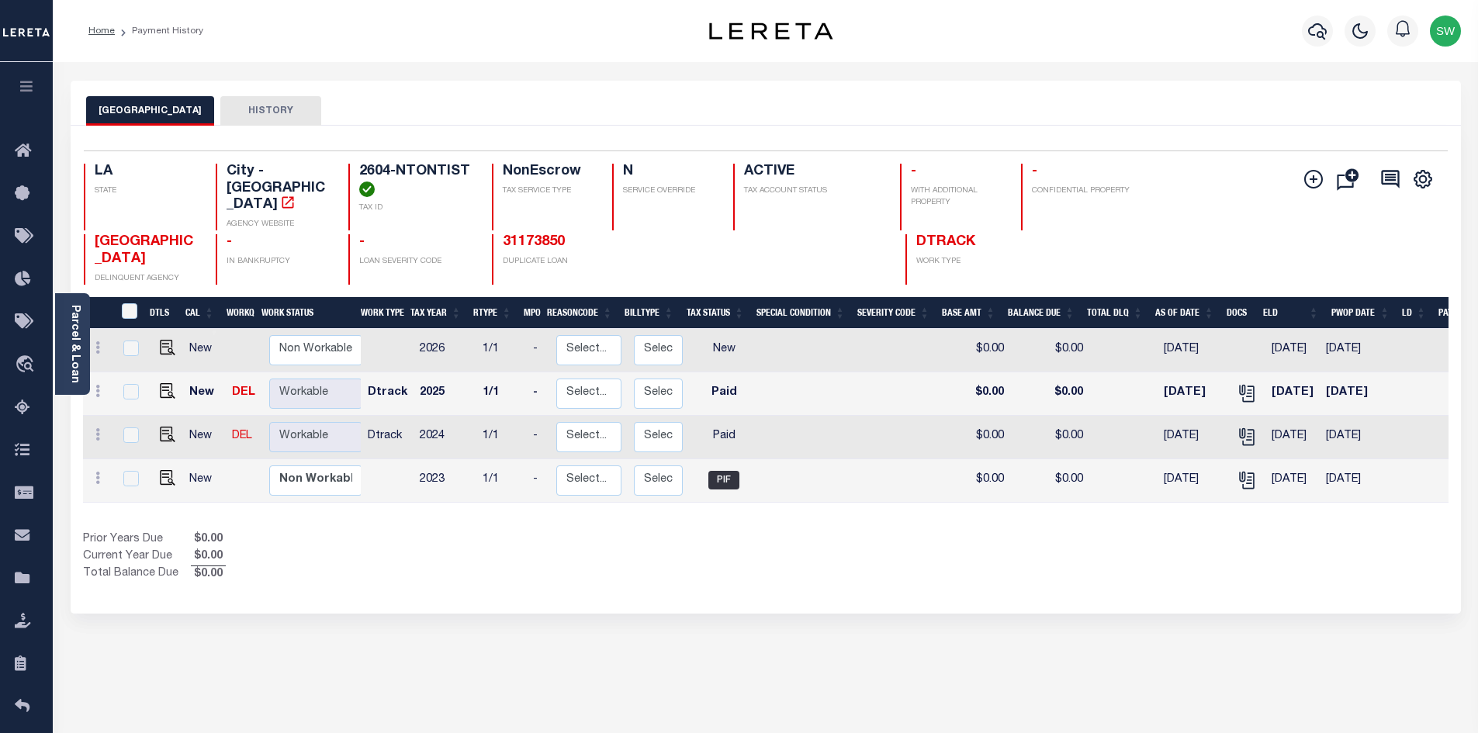
click at [734, 568] on div "Prior Years Due $0.00 Current Year Due $0.00 Total Balance Due $0.00" at bounding box center [424, 558] width 683 height 52
click at [437, 550] on div "Prior Years Due $0.00 Current Year Due $0.00 Total Balance Due $0.00" at bounding box center [424, 558] width 683 height 52
drag, startPoint x: 586, startPoint y: 597, endPoint x: 1467, endPoint y: 601, distance: 880.7
click at [589, 596] on div "Selected 4 Results 1 Items per page 25 50 100 LA STATE City - LA" at bounding box center [766, 370] width 1390 height 488
click at [1031, 586] on div "Selected 4 Results 1 Items per page 25 50 100 LA STATE City - LA" at bounding box center [766, 370] width 1390 height 488
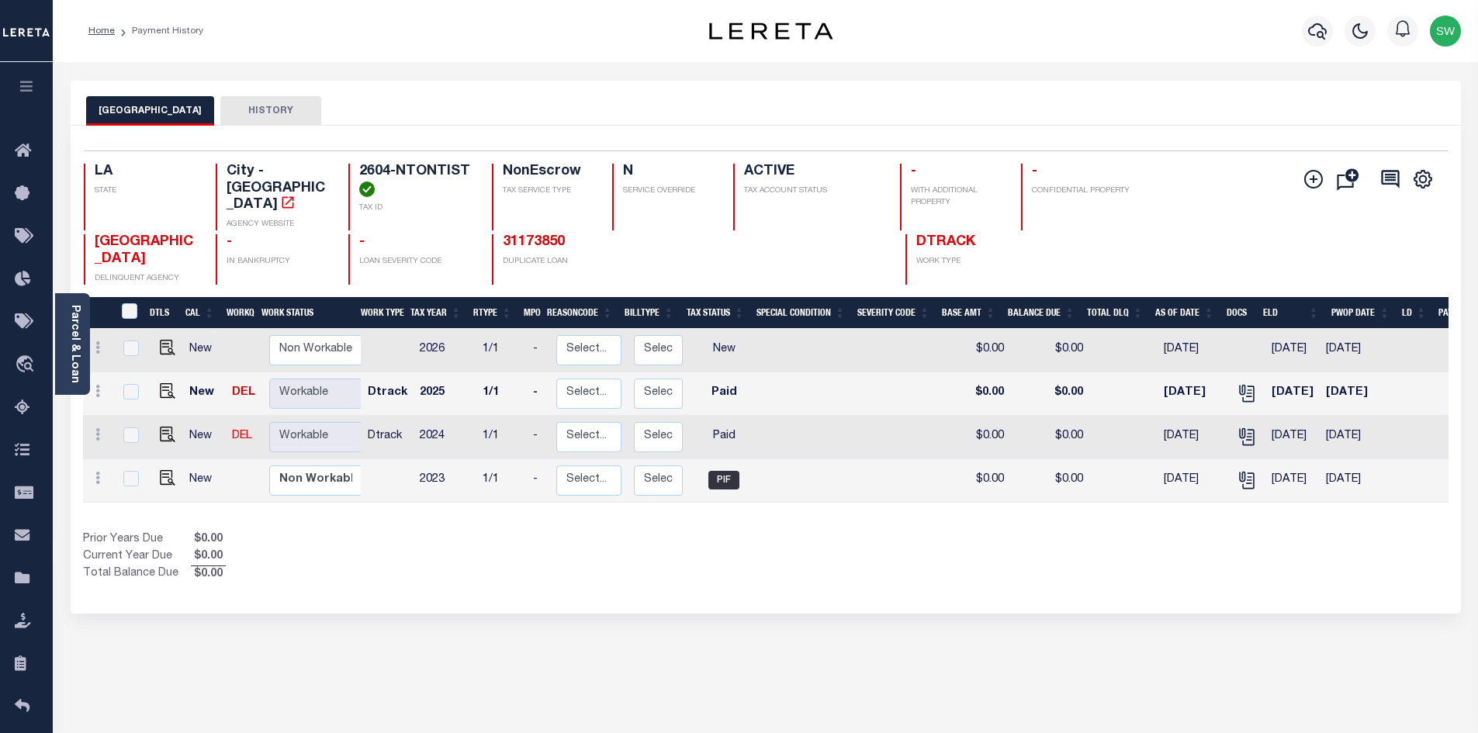
click at [743, 559] on div "Prior Years Due $0.00 Current Year Due $0.00 Total Balance Due $0.00" at bounding box center [424, 558] width 683 height 52
click at [1315, 26] on icon "button" at bounding box center [1317, 31] width 19 height 19
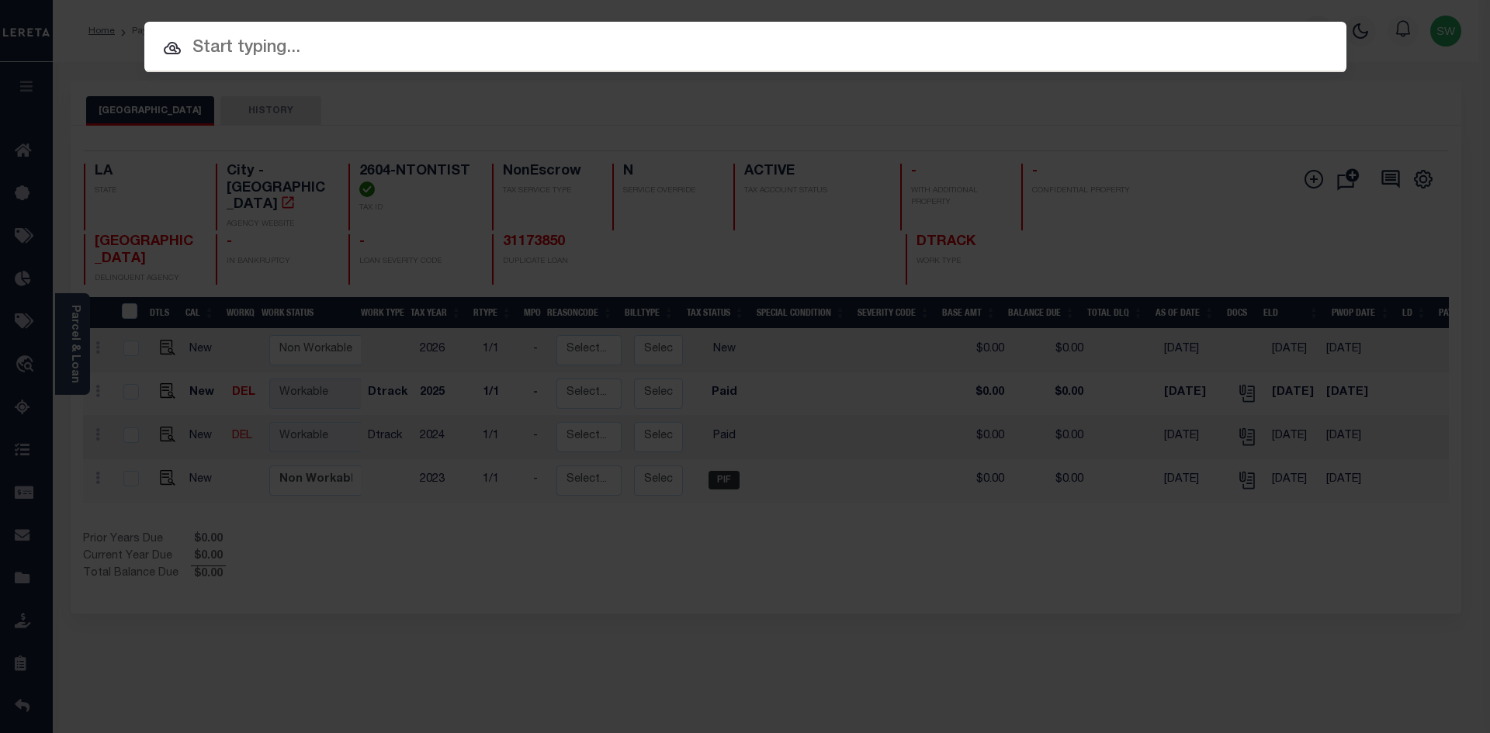
click at [212, 53] on input "text" at bounding box center [745, 48] width 1202 height 27
paste input "001201840231"
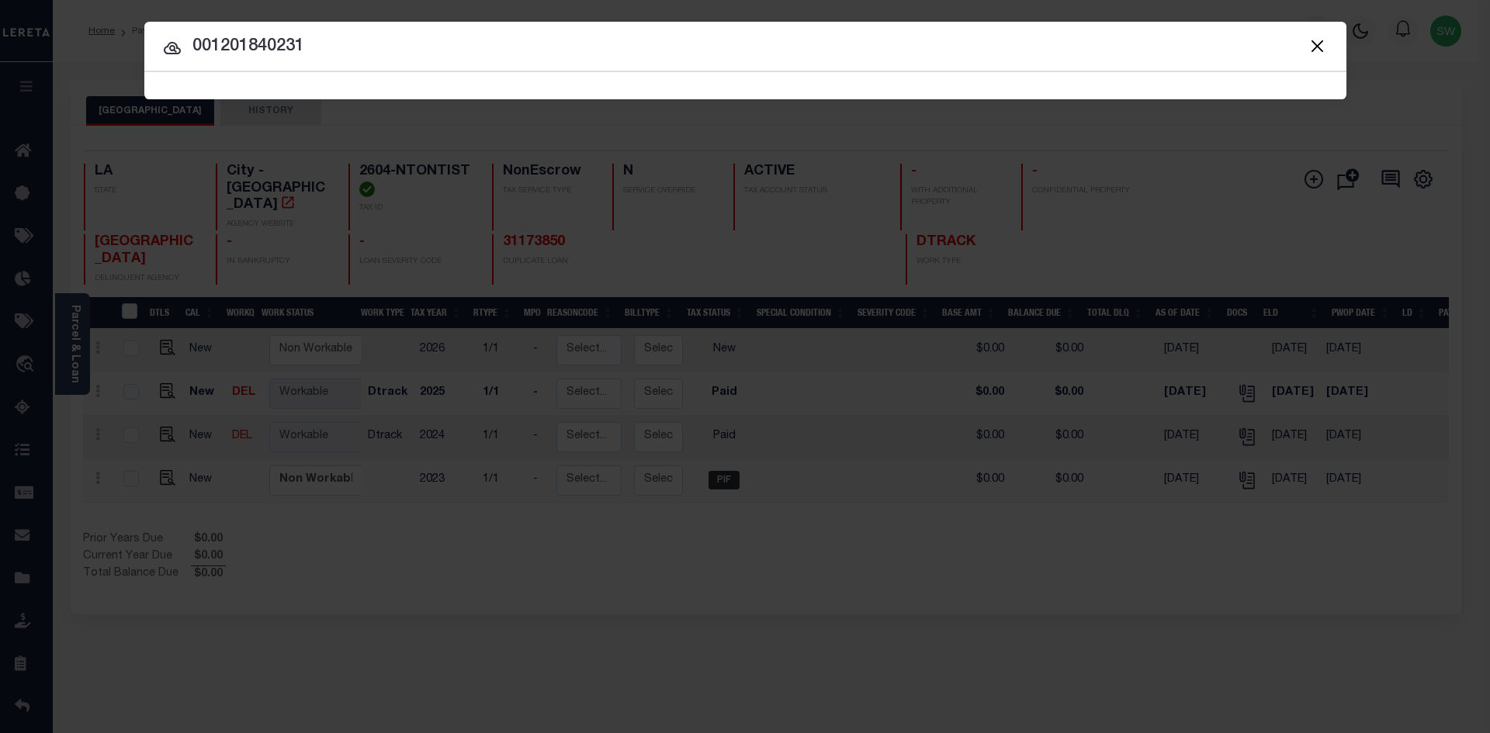
type input "001201840231"
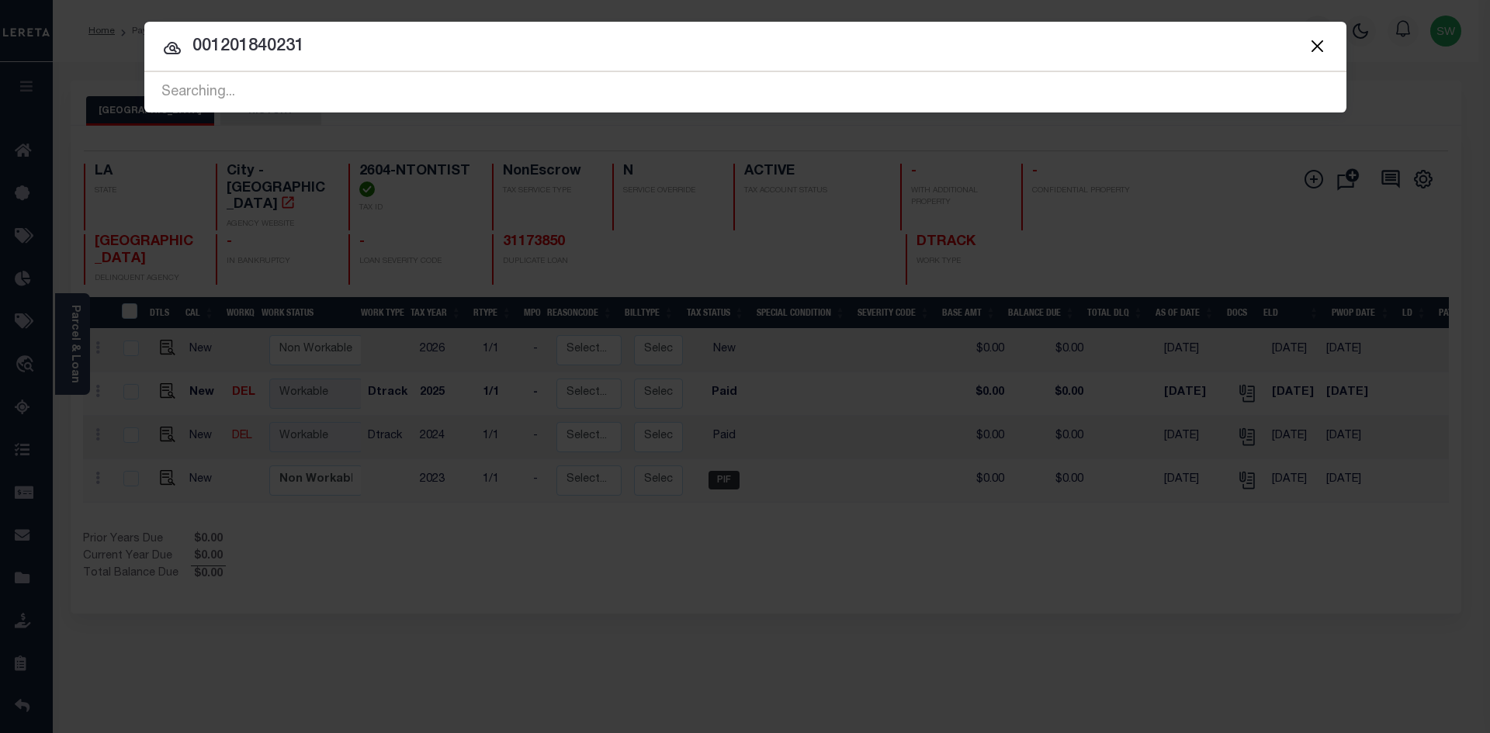
click at [175, 45] on icon at bounding box center [172, 48] width 17 height 12
click at [171, 51] on icon at bounding box center [172, 48] width 19 height 19
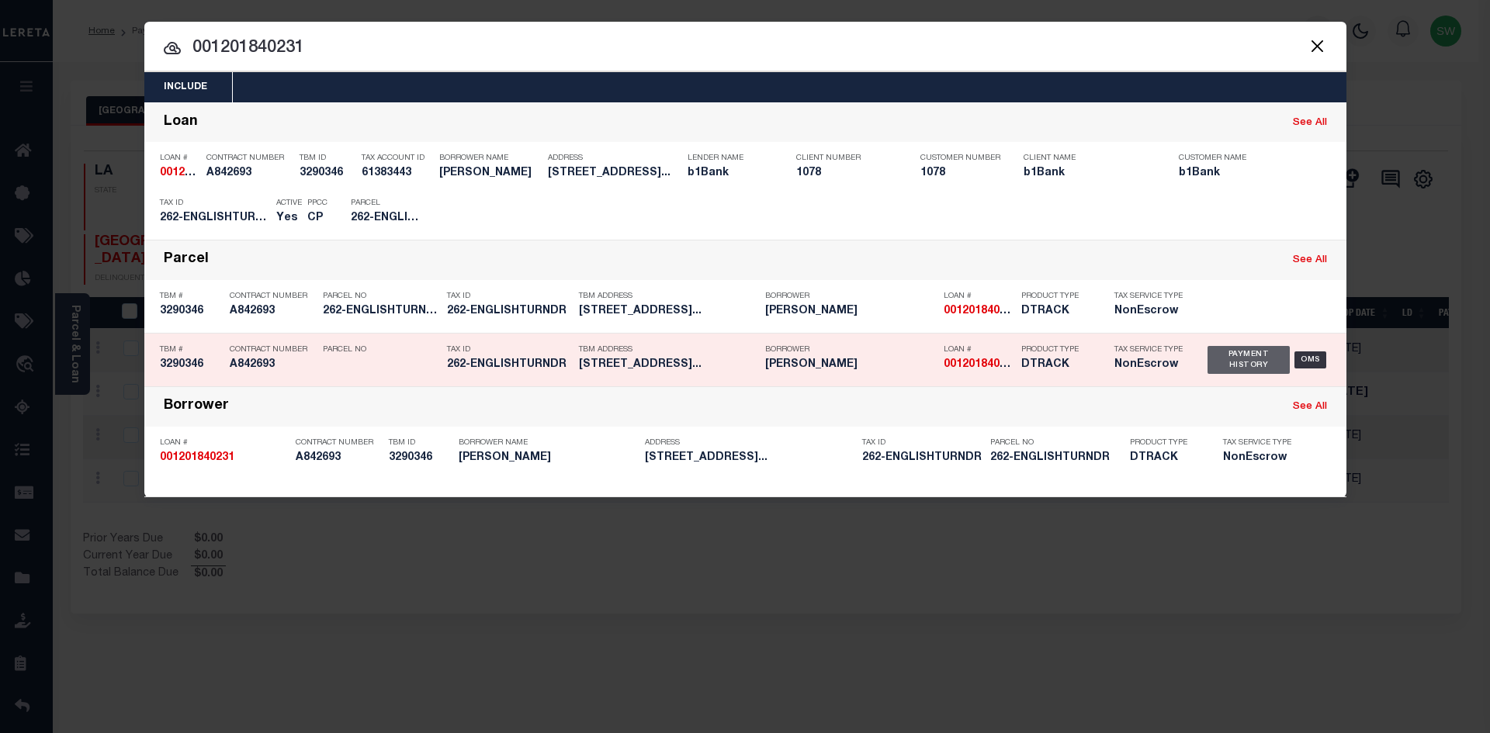
click at [1244, 371] on div "Payment History" at bounding box center [1248, 360] width 83 height 28
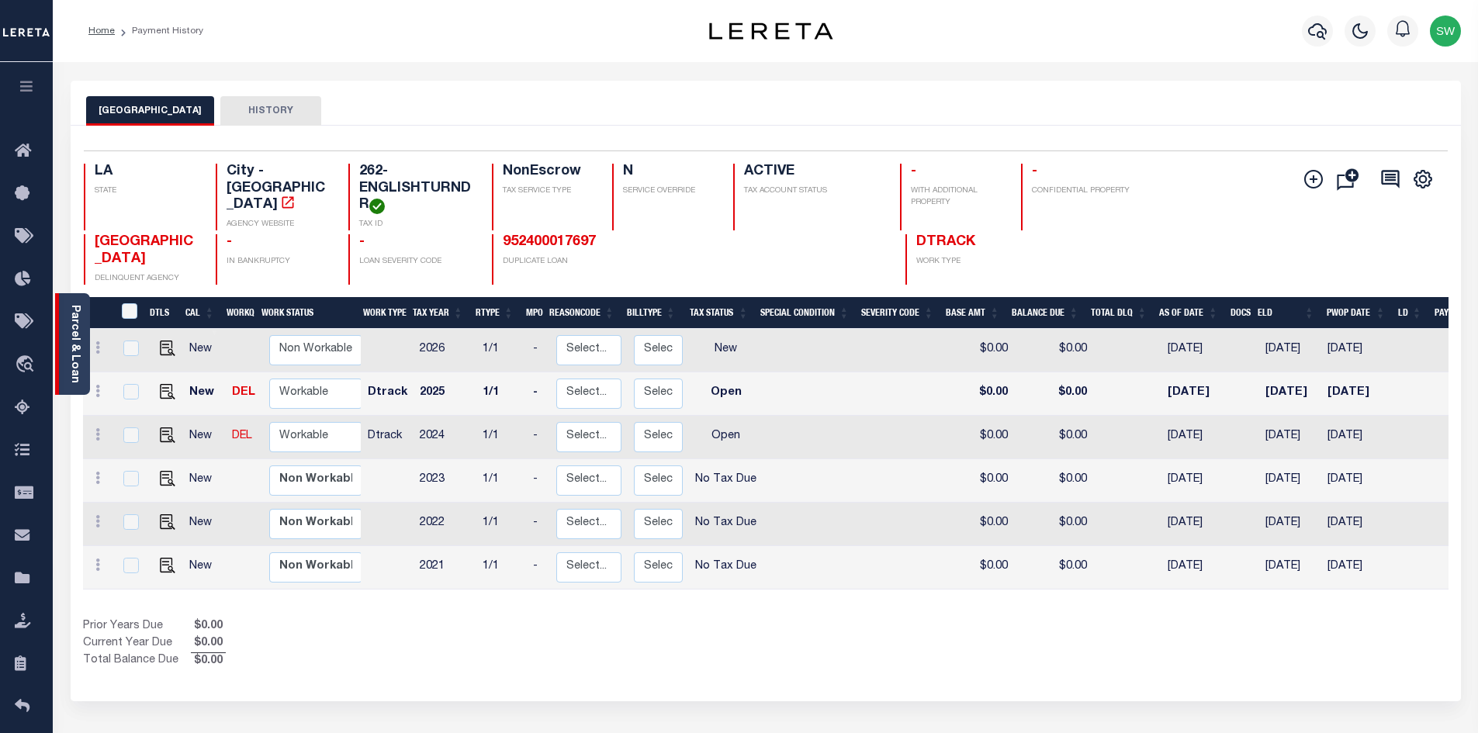
drag, startPoint x: 71, startPoint y: 338, endPoint x: 147, endPoint y: 365, distance: 80.3
click at [71, 338] on link "Parcel & Loan" at bounding box center [74, 344] width 11 height 78
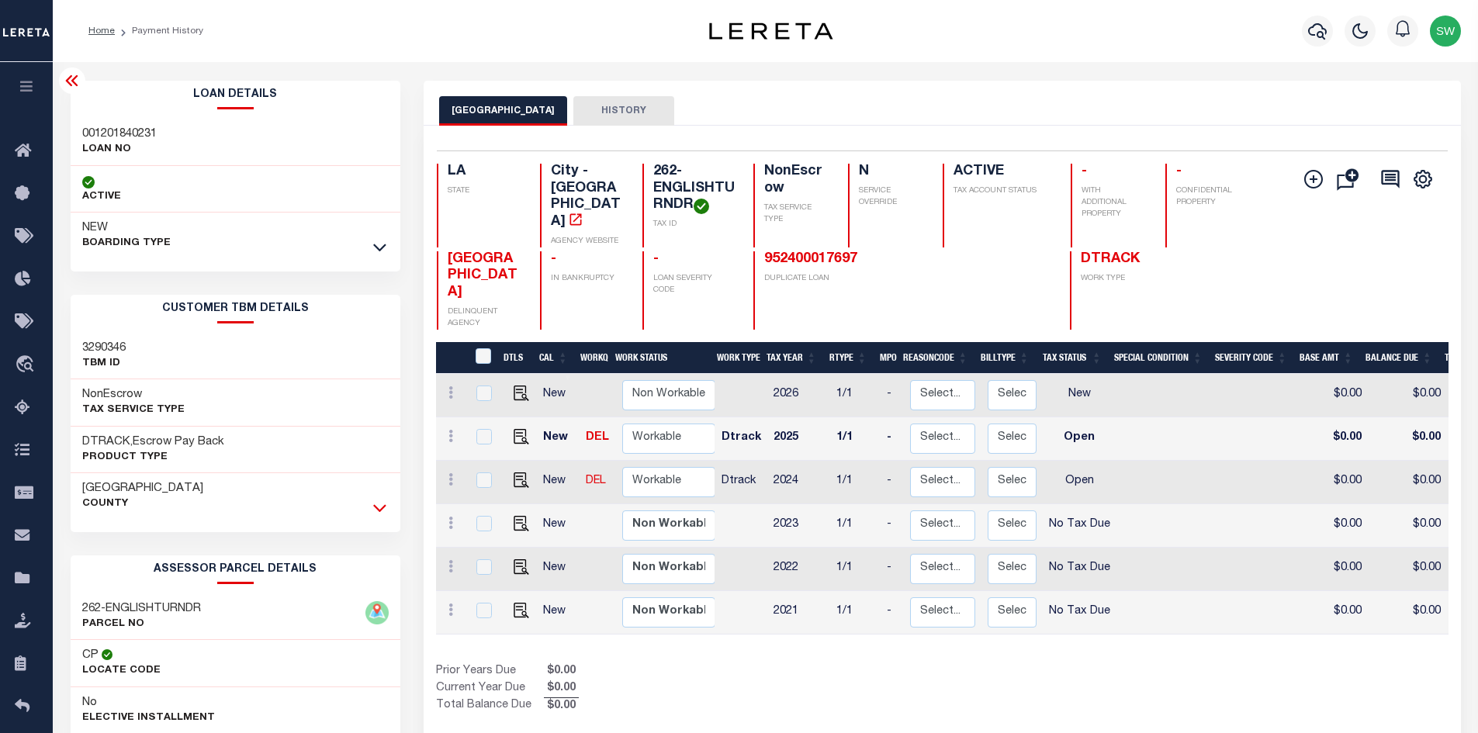
click at [376, 510] on icon at bounding box center [379, 508] width 13 height 16
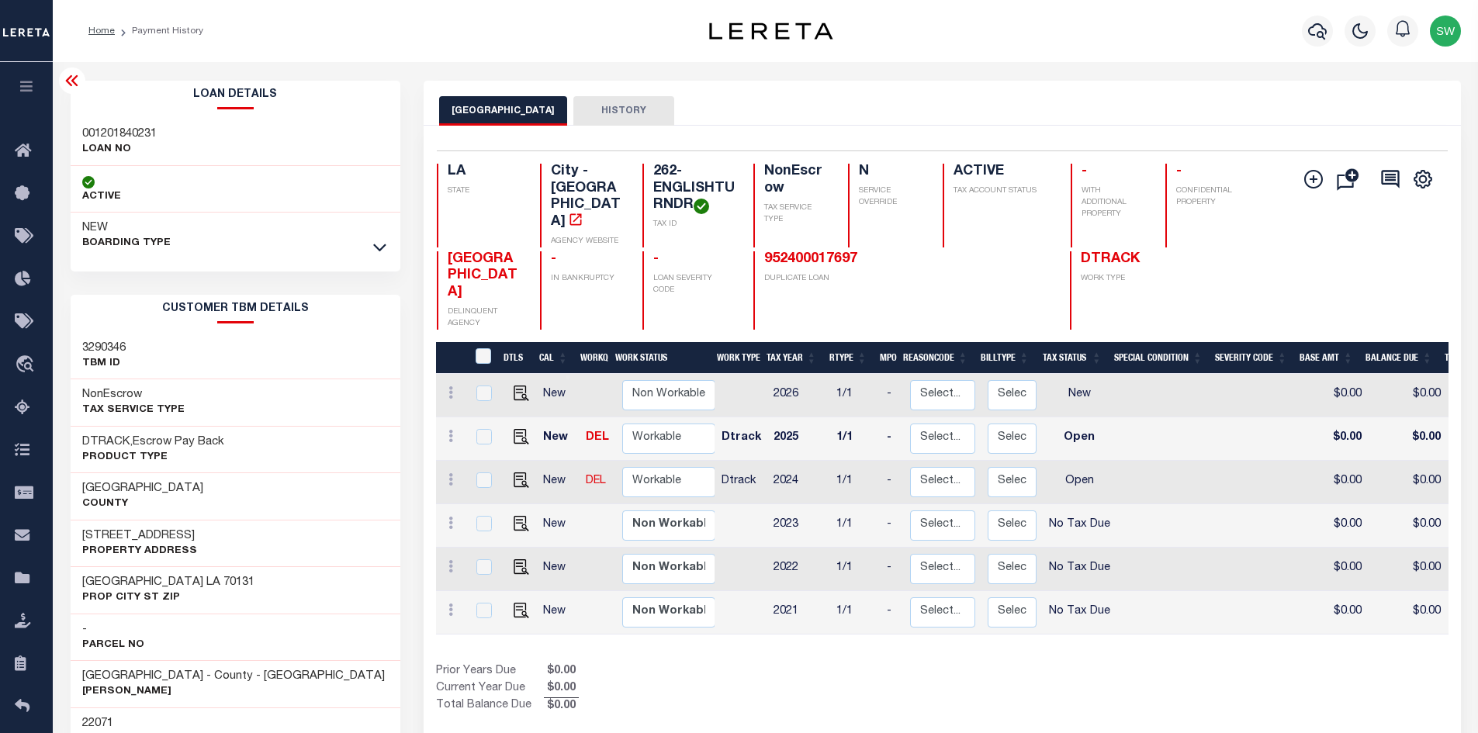
drag, startPoint x: 206, startPoint y: 533, endPoint x: 61, endPoint y: 539, distance: 144.5
copy h3 "[STREET_ADDRESS]"
click at [515, 473] on img "" at bounding box center [522, 481] width 16 height 16
checkbox input "true"
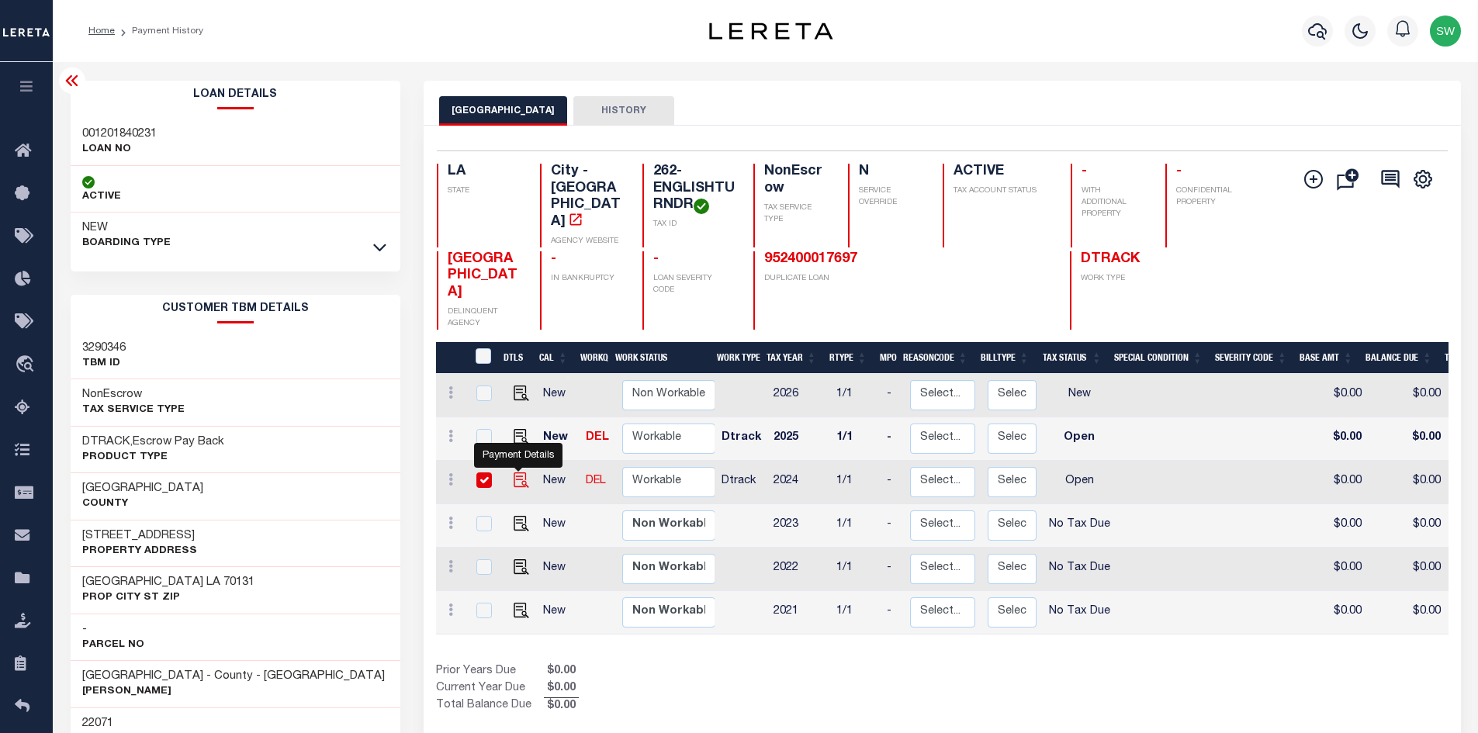
checkbox input "true"
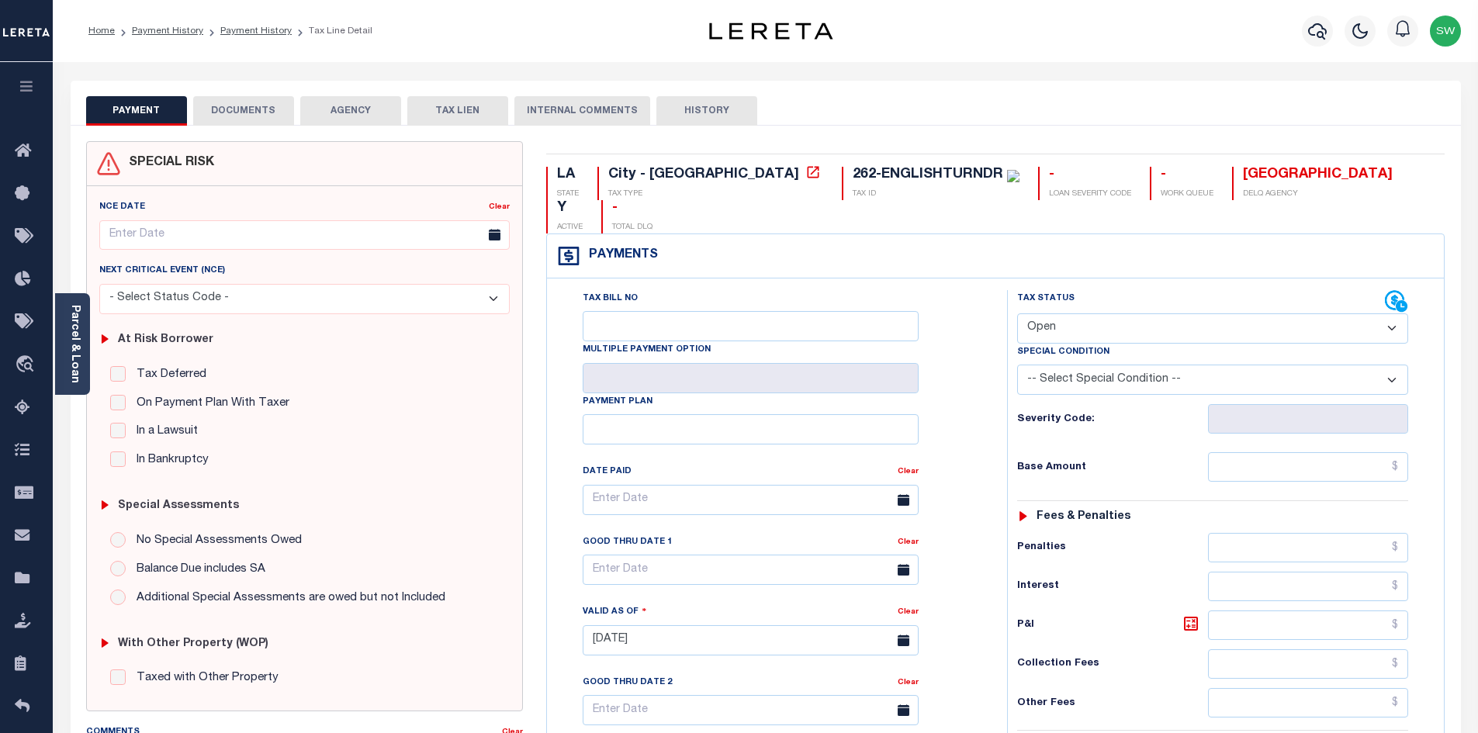
click at [1390, 313] on select "- Select Status Code - Open Due/Unpaid Paid Incomplete No Tax Due Internal Refu…" at bounding box center [1212, 328] width 391 height 30
select select "PYD"
click at [1017, 313] on select "- Select Status Code - Open Due/Unpaid Paid Incomplete No Tax Due Internal Refu…" at bounding box center [1212, 328] width 391 height 30
type input "[DATE]"
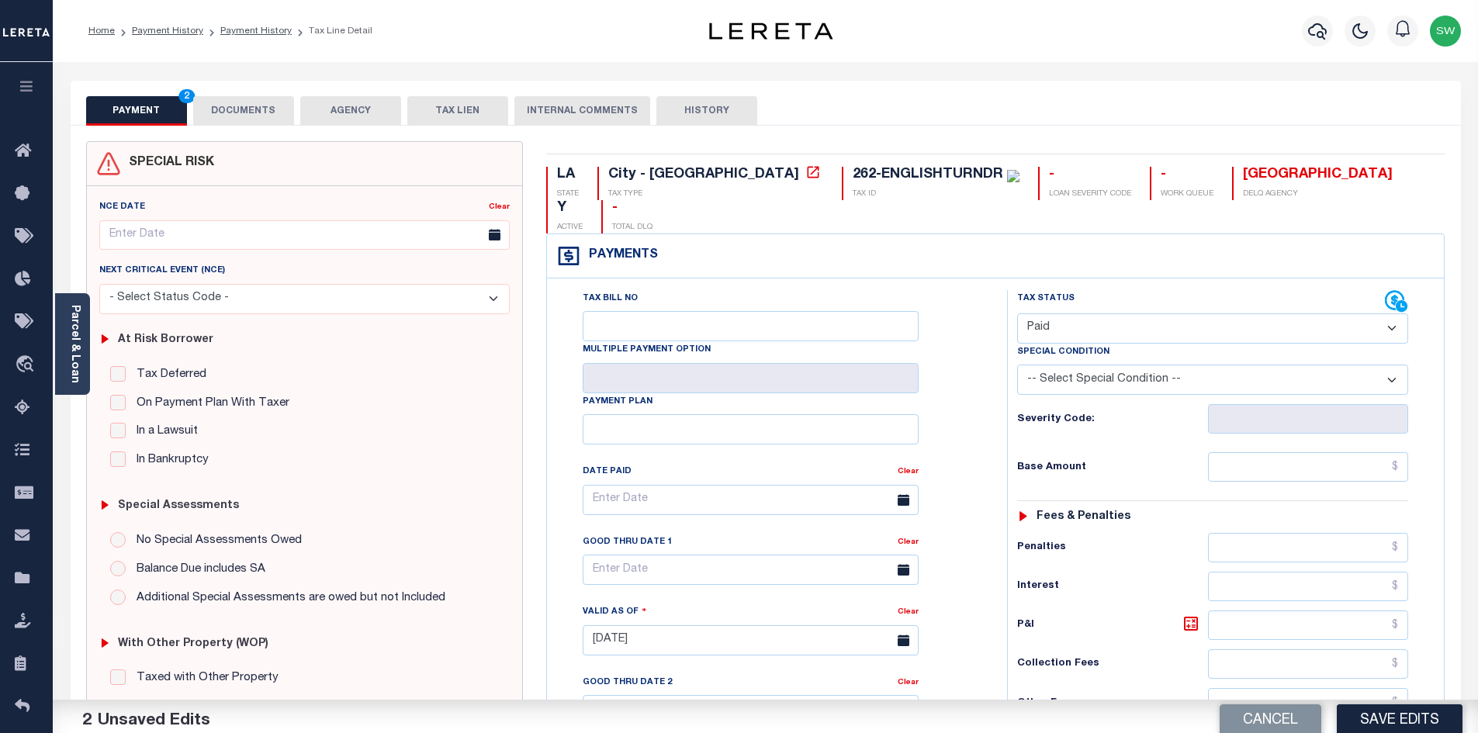
click at [999, 400] on div "Tax Status Status" at bounding box center [1218, 632] width 445 height 685
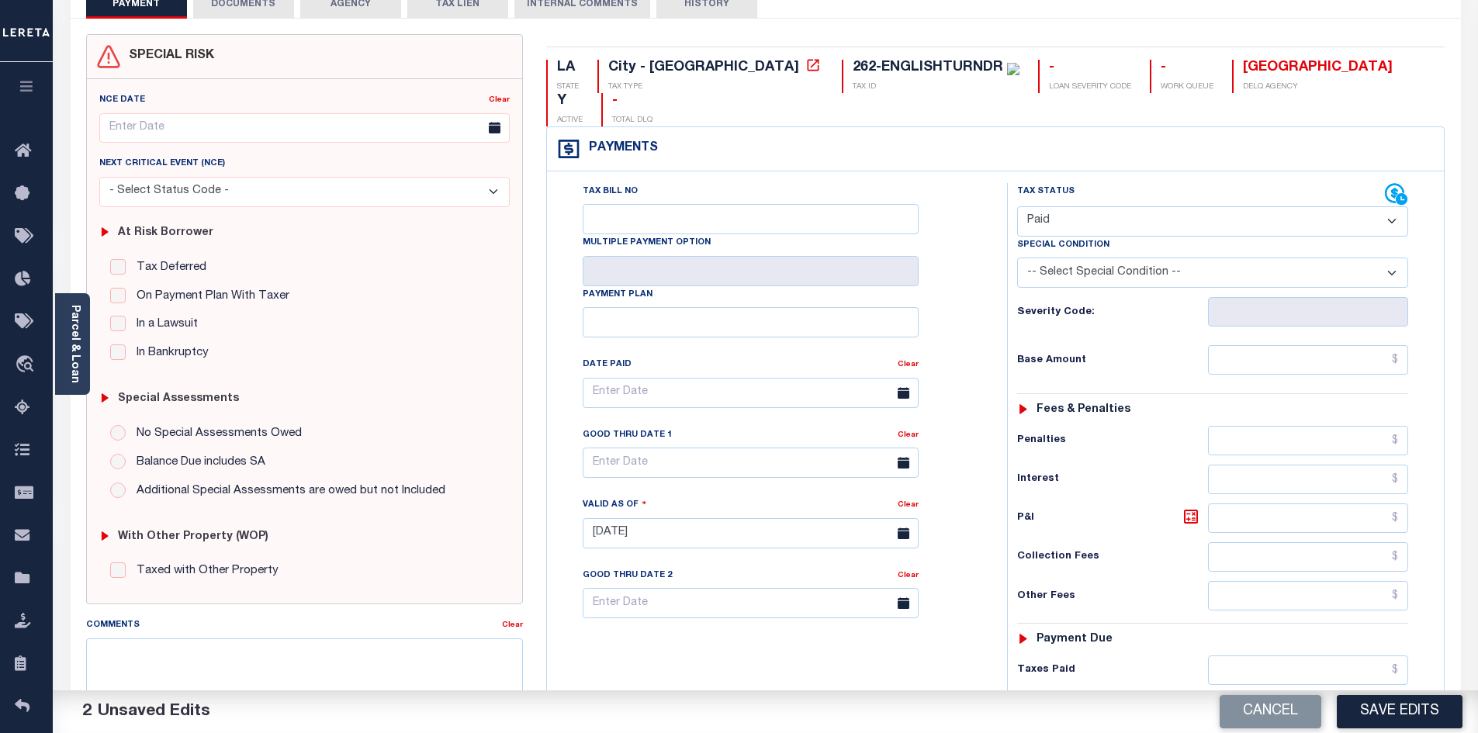
scroll to position [121, 0]
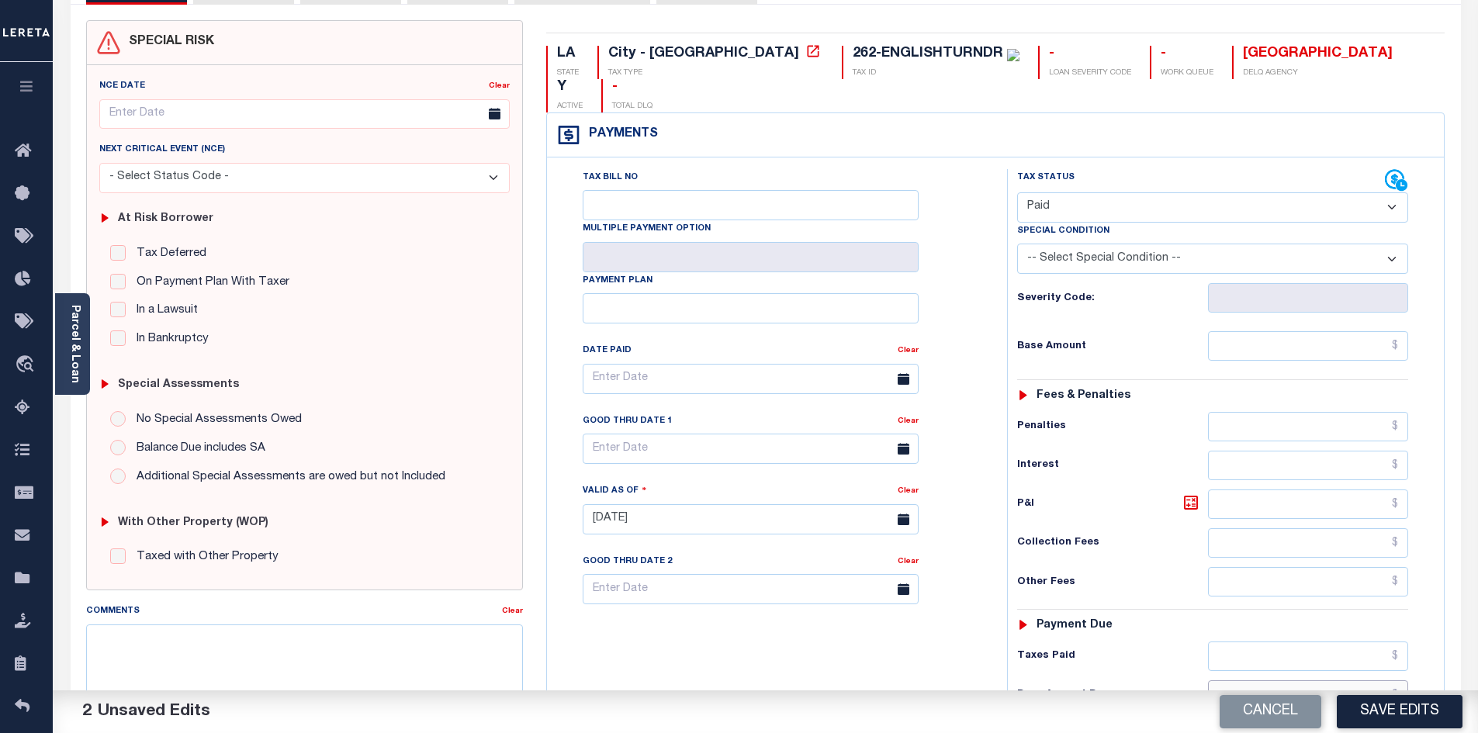
click at [1305, 680] on input "text" at bounding box center [1308, 694] width 201 height 29
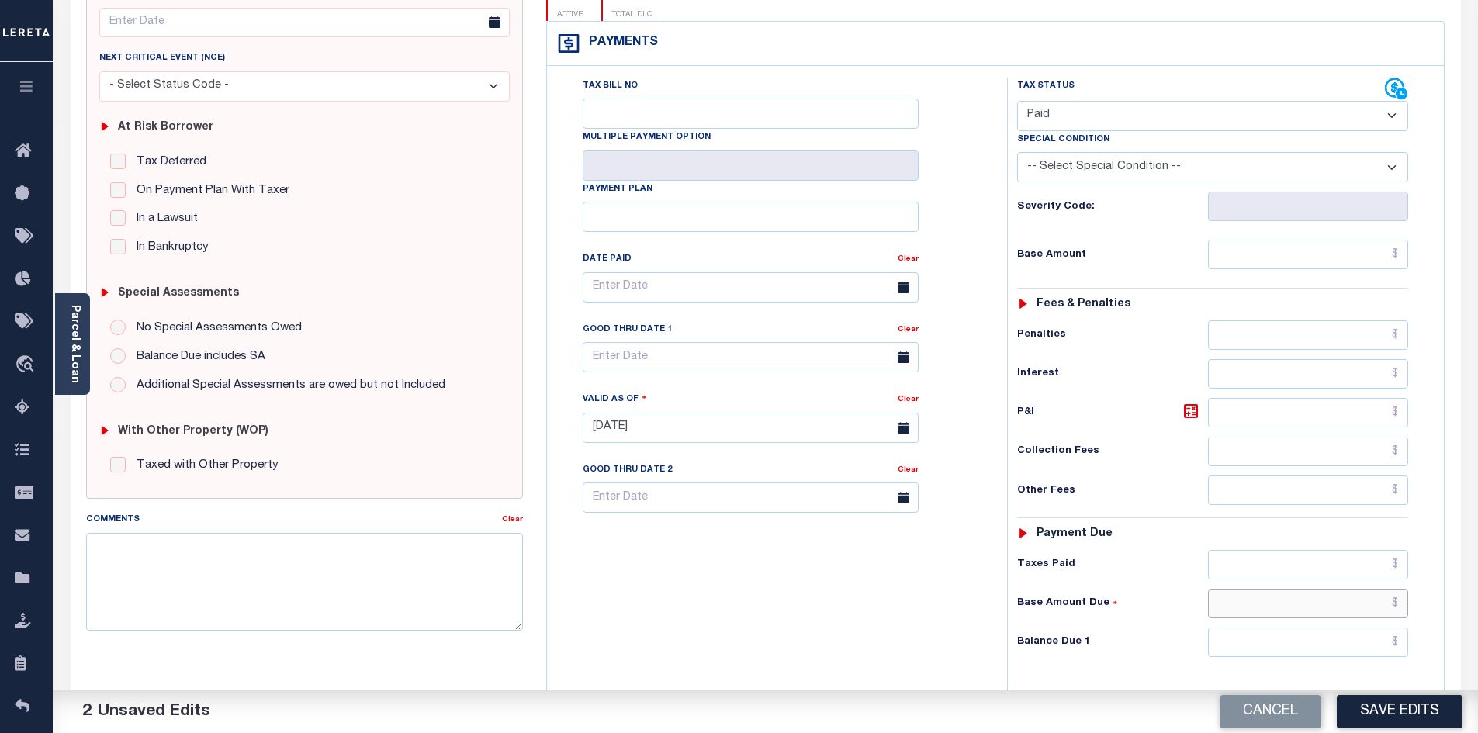
scroll to position [215, 0]
drag, startPoint x: 1309, startPoint y: 608, endPoint x: 1320, endPoint y: 615, distance: 13.3
click at [1309, 625] on input "text" at bounding box center [1308, 639] width 201 height 29
type input "$0.00"
click at [762, 652] on div "Tax Bill No Multiple Payment Option Payment Plan Clear" at bounding box center [773, 417] width 445 height 685
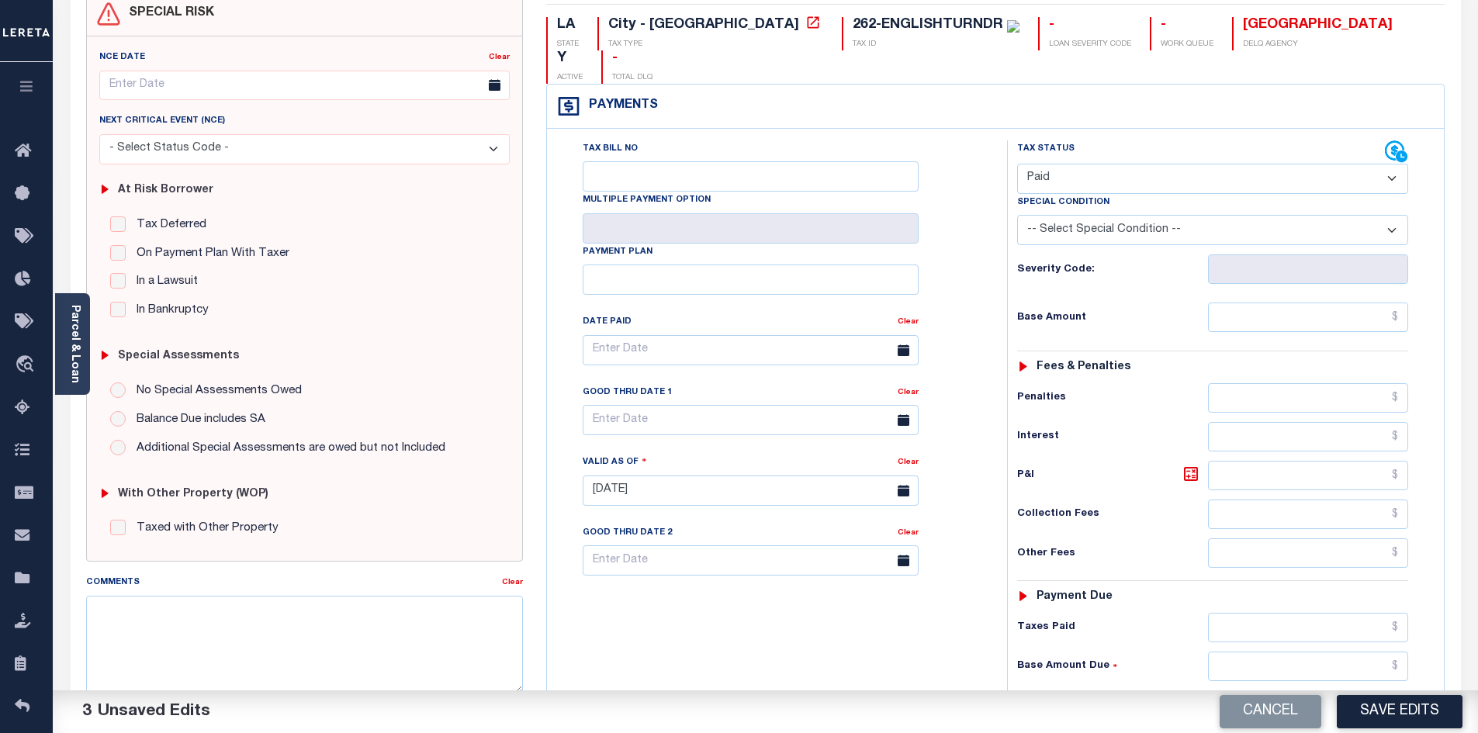
scroll to position [0, 0]
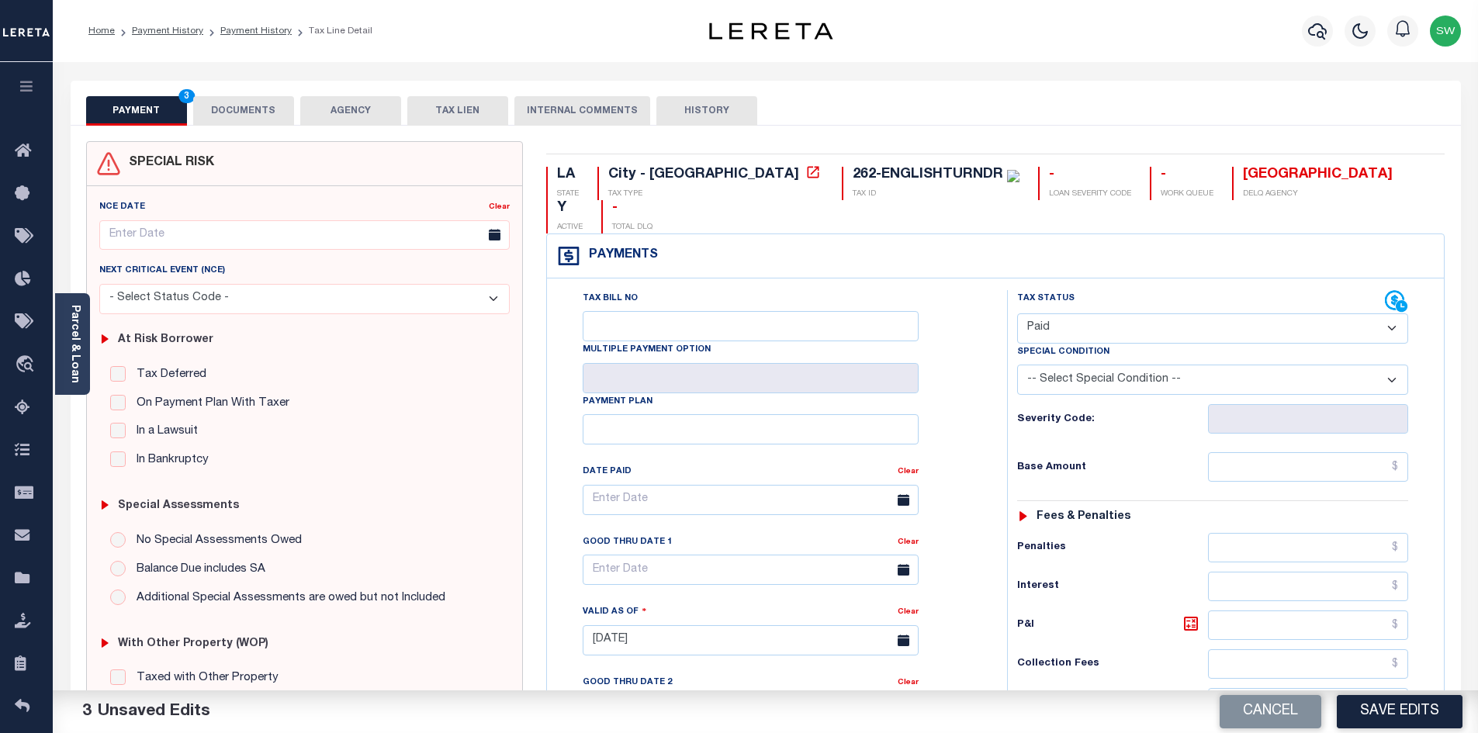
click at [249, 89] on div "PAYMENT 3 DOCUMENTS AGENCY DELINQUENT PAYEE TAX LIEN" at bounding box center [766, 103] width 1390 height 45
click at [249, 104] on button "DOCUMENTS" at bounding box center [243, 110] width 101 height 29
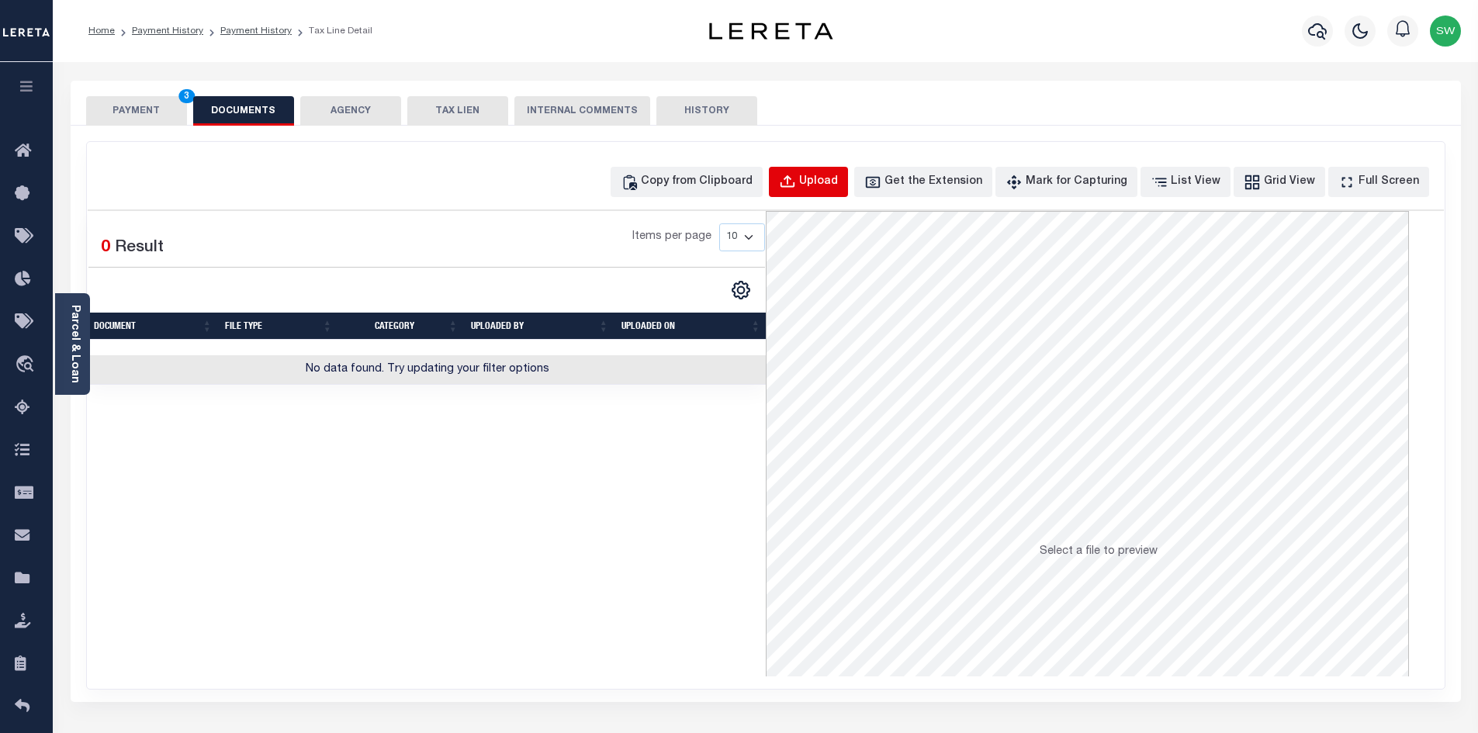
click at [838, 186] on div "Upload" at bounding box center [818, 182] width 39 height 17
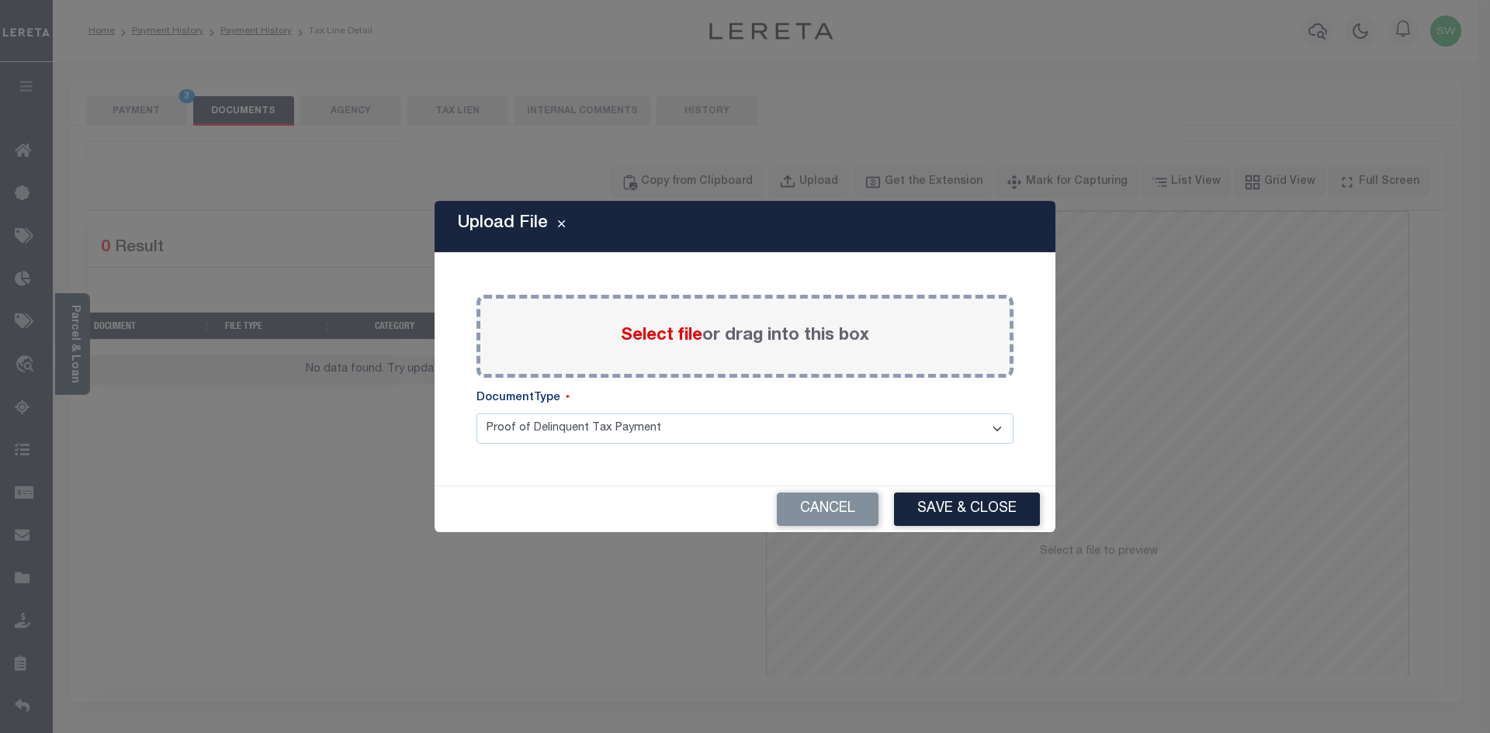
click at [621, 333] on span "Select file" at bounding box center [661, 335] width 81 height 17
click at [0, 0] on input "Select file or drag into this box" at bounding box center [0, 0] width 0 height 0
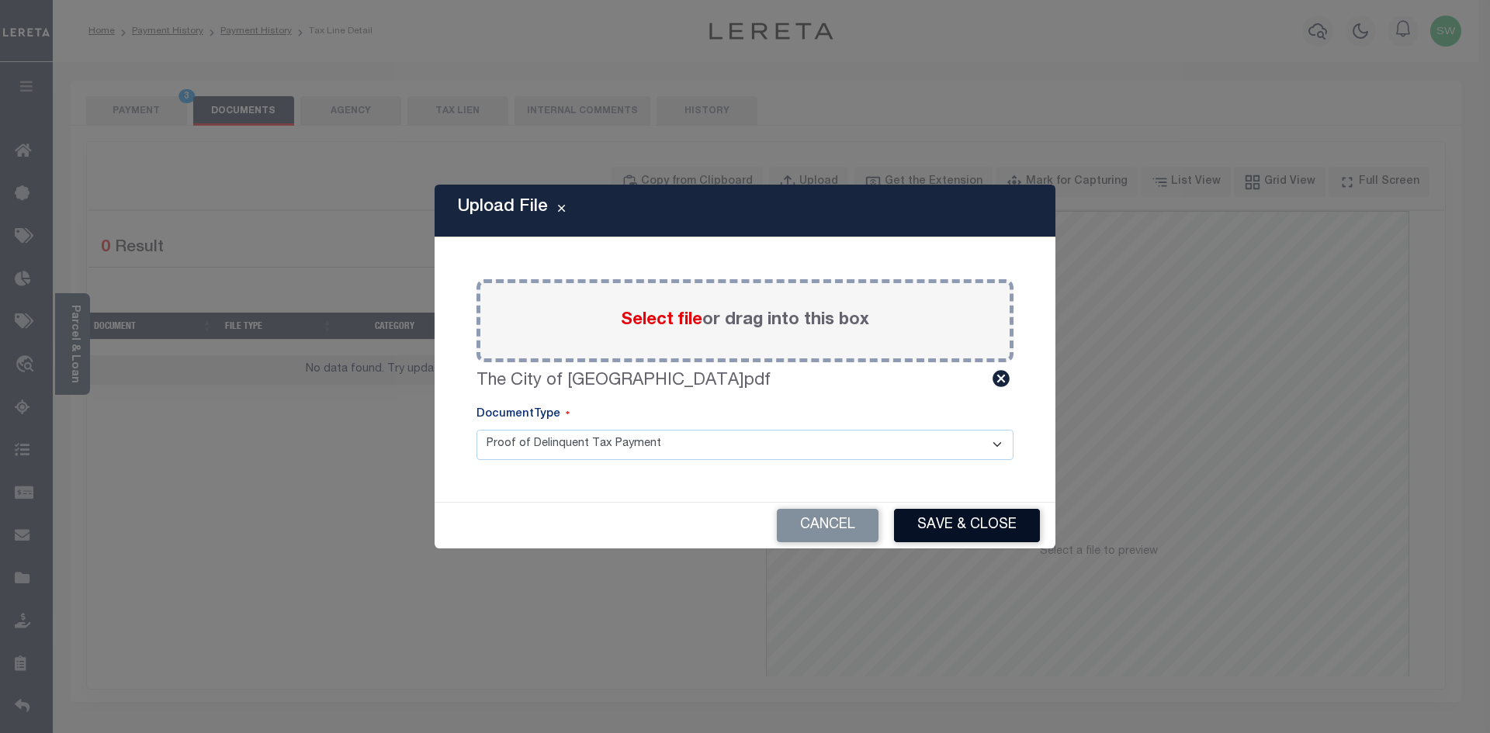
click at [980, 527] on button "Save & Close" at bounding box center [967, 525] width 146 height 33
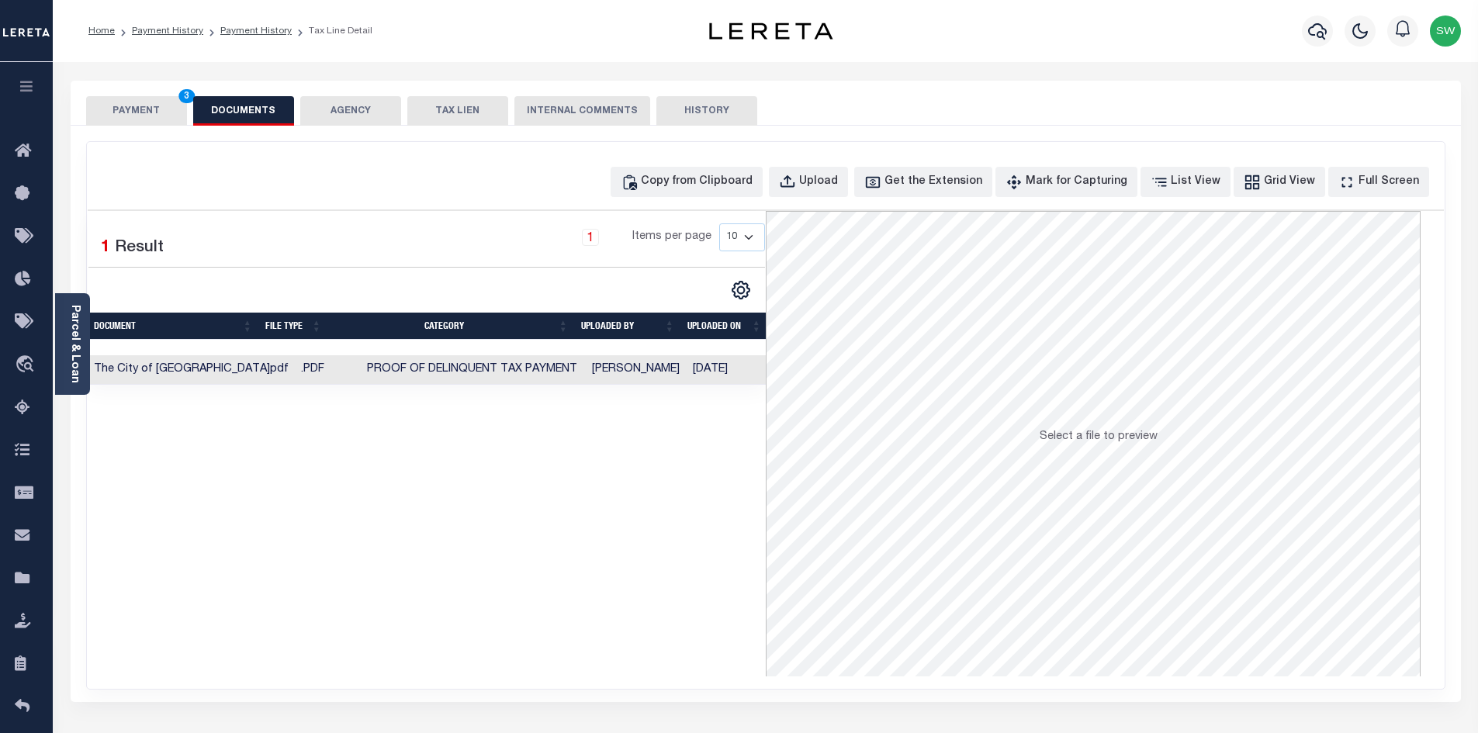
drag, startPoint x: 663, startPoint y: 558, endPoint x: 535, endPoint y: 479, distance: 151.2
click at [663, 558] on div "Selected 1 Result 1 Items per page 10 25 50 100" at bounding box center [427, 444] width 678 height 466
click at [140, 107] on button "PAYMENT 3" at bounding box center [136, 110] width 101 height 29
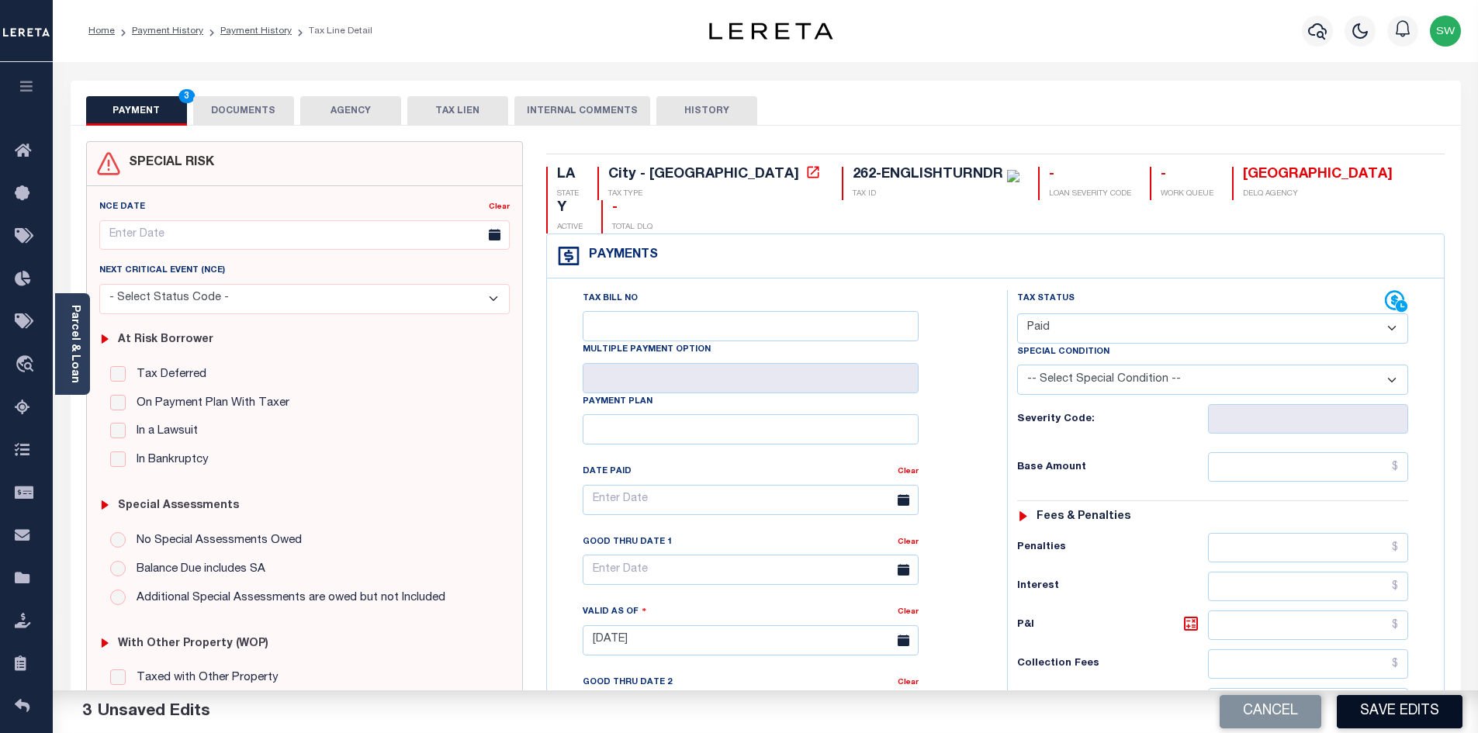
click at [1404, 713] on button "Save Edits" at bounding box center [1400, 711] width 126 height 33
checkbox input "false"
type input "$0"
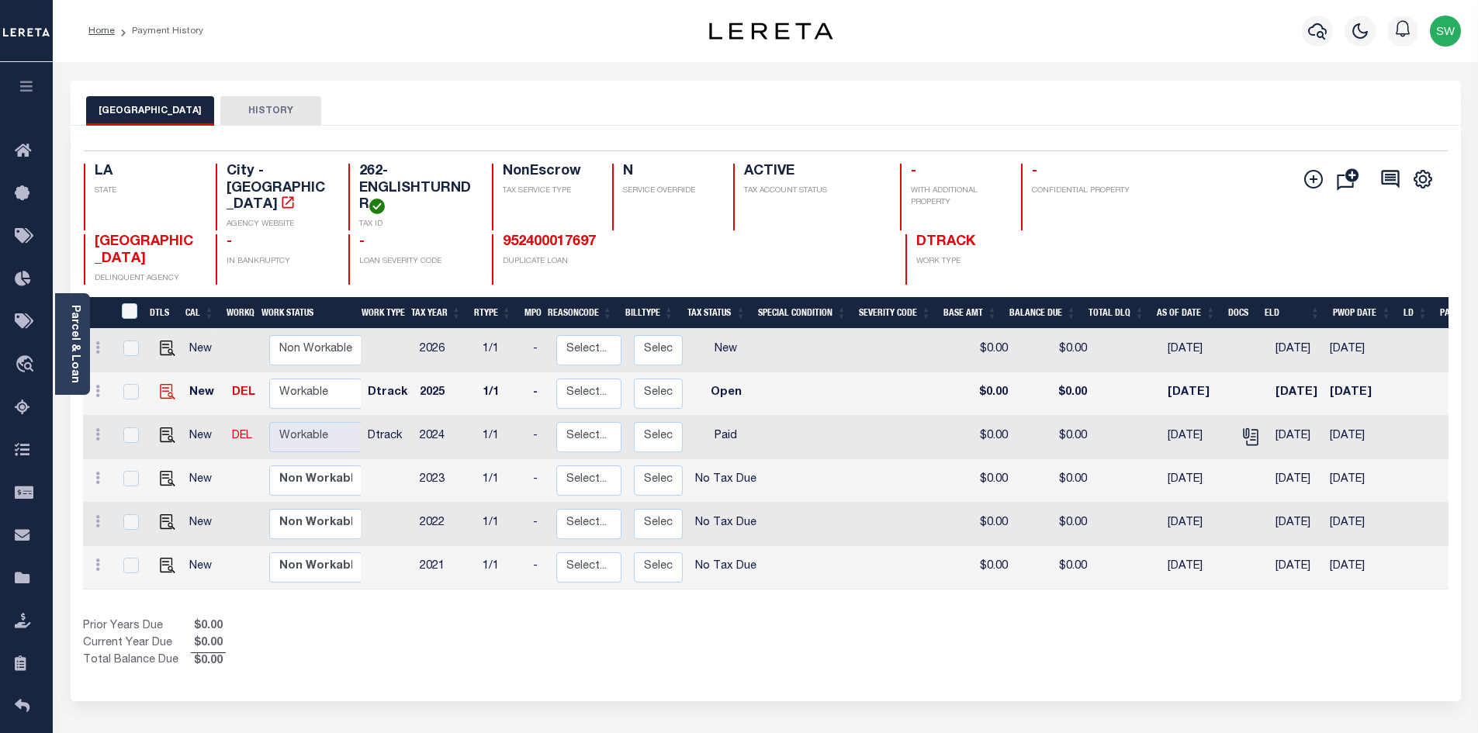
click at [168, 400] on img at bounding box center [168, 392] width 16 height 16
checkbox input "true"
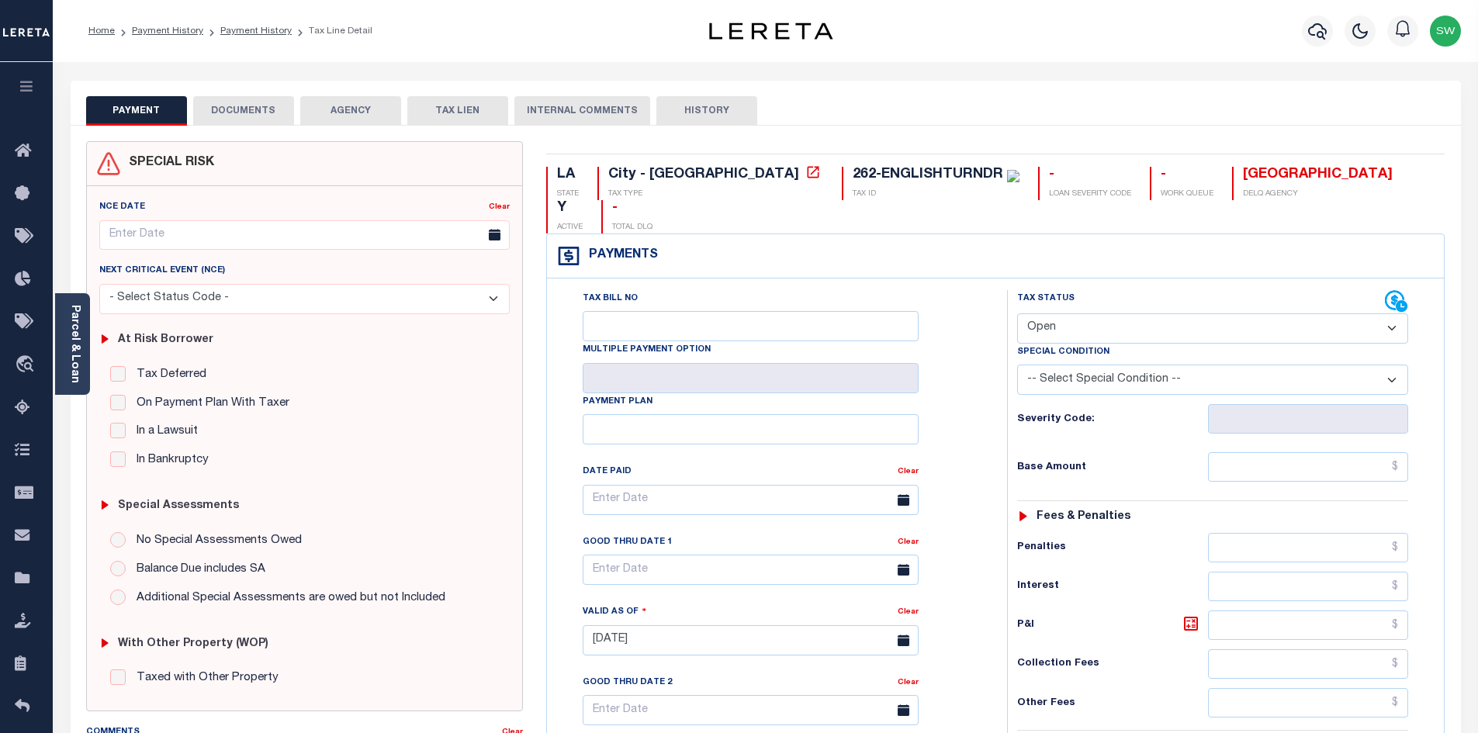
click at [1394, 313] on select "- Select Status Code - Open Due/Unpaid Paid Incomplete No Tax Due Internal Refu…" at bounding box center [1212, 328] width 391 height 30
select select "PYD"
click at [1017, 313] on select "- Select Status Code - Open Due/Unpaid Paid Incomplete No Tax Due Internal Refu…" at bounding box center [1212, 328] width 391 height 30
type input "[DATE]"
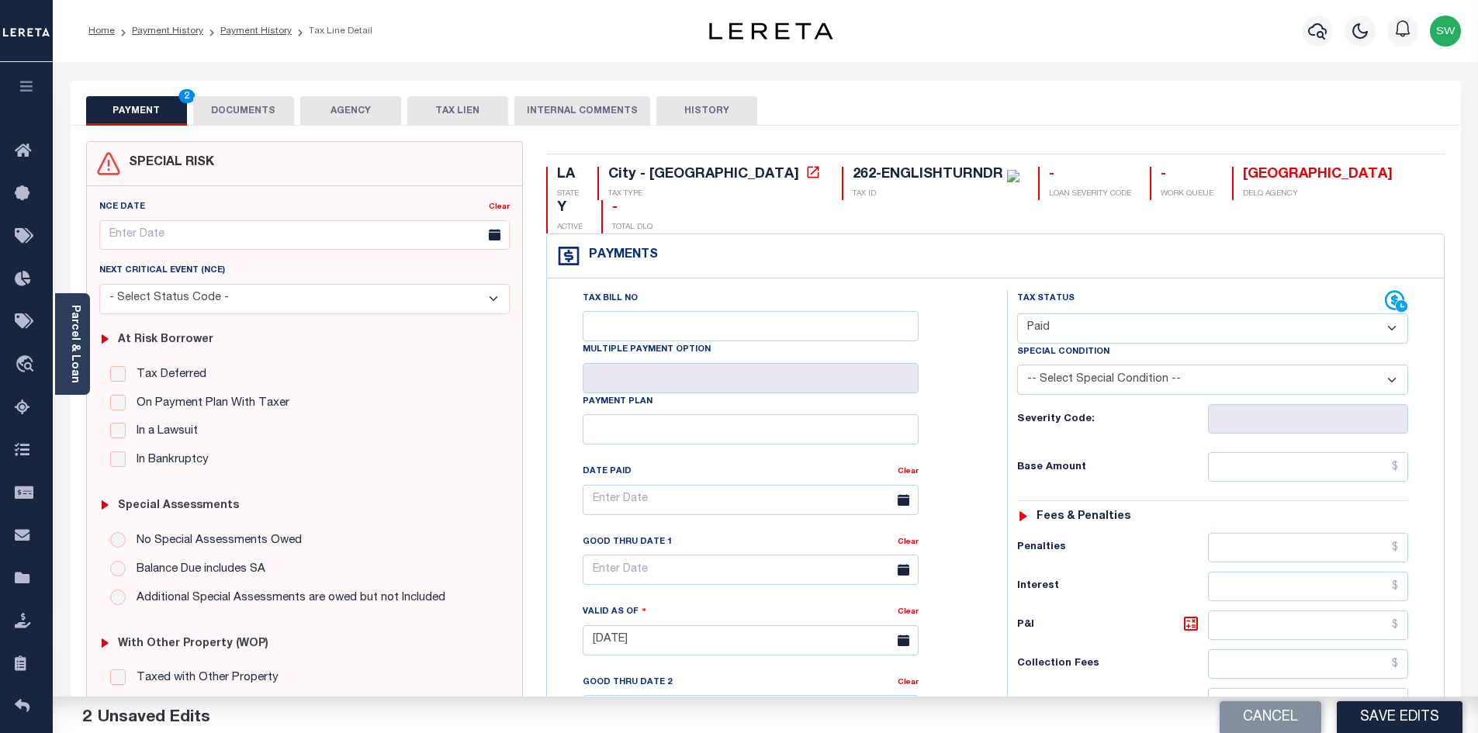
click at [992, 386] on div "Tax Bill No Multiple Payment Option Payment Plan Clear" at bounding box center [773, 632] width 445 height 685
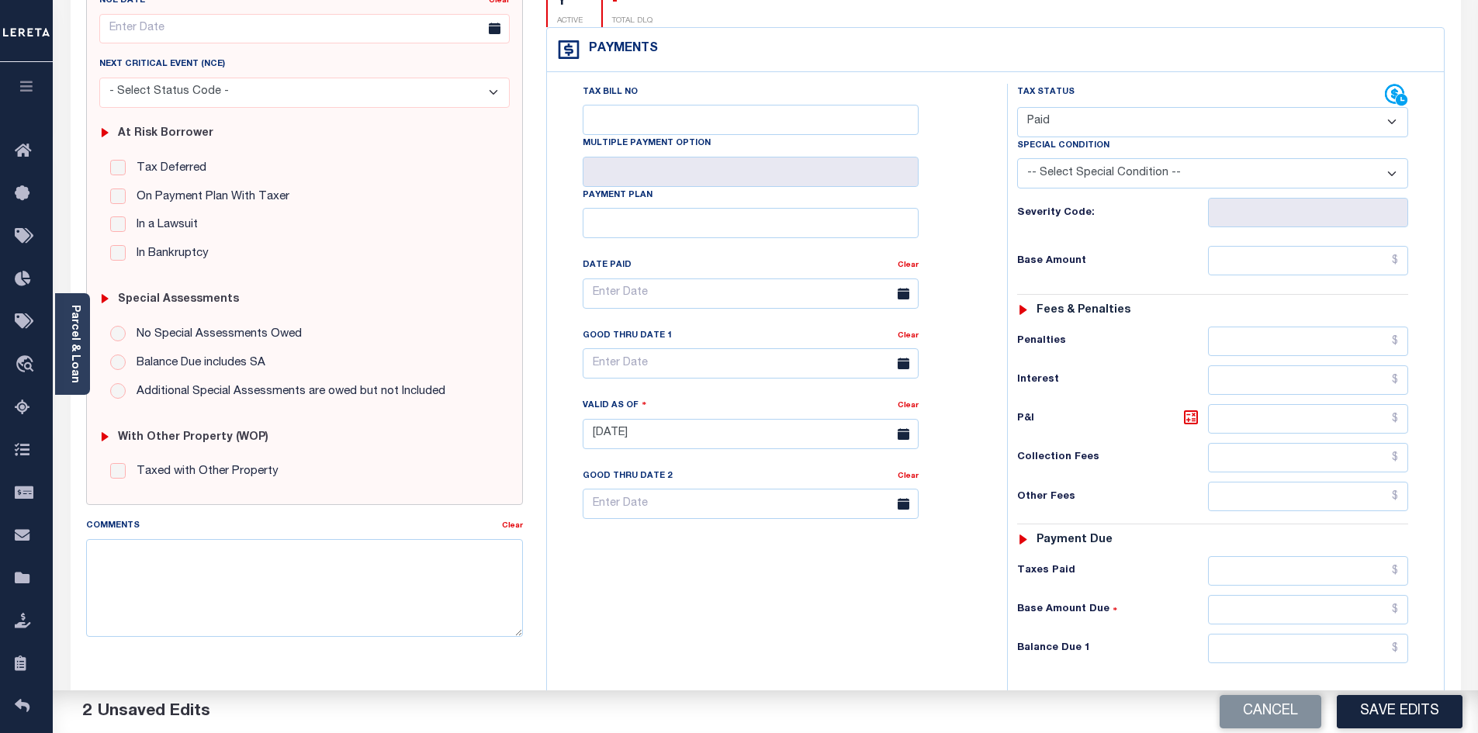
scroll to position [221, 0]
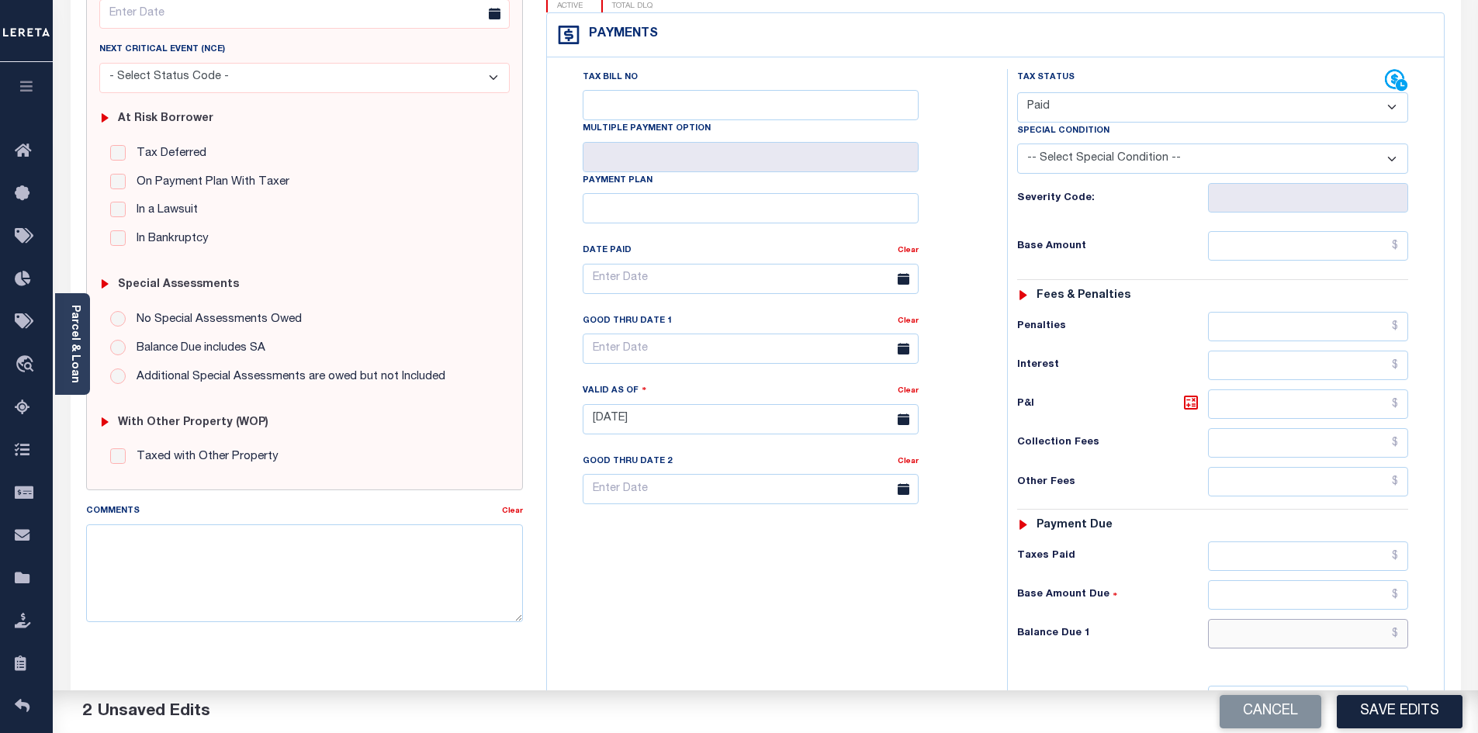
click at [1307, 619] on input "text" at bounding box center [1308, 633] width 201 height 29
type input "$0.00"
click at [915, 627] on div "Tax Bill No Multiple Payment Option Payment Plan Clear" at bounding box center [773, 411] width 445 height 685
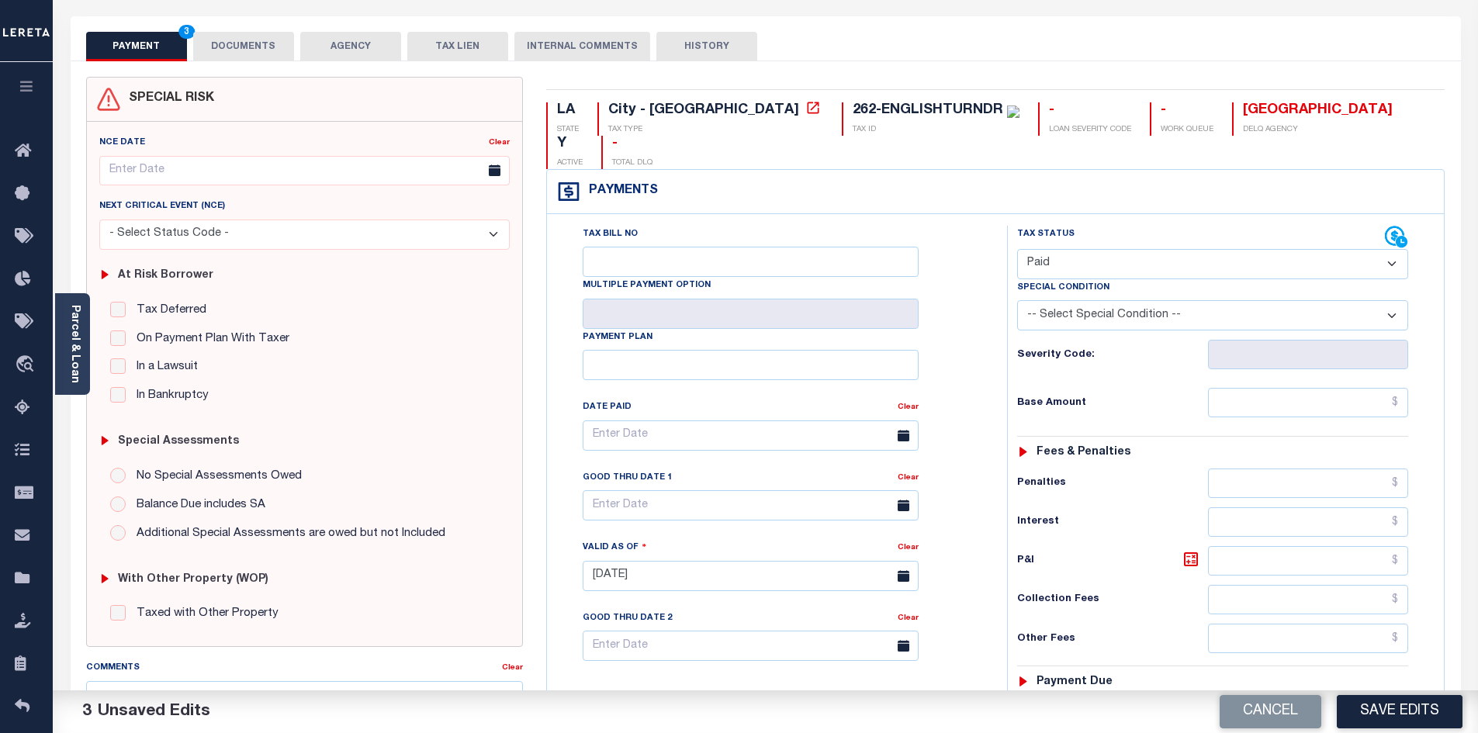
scroll to position [0, 0]
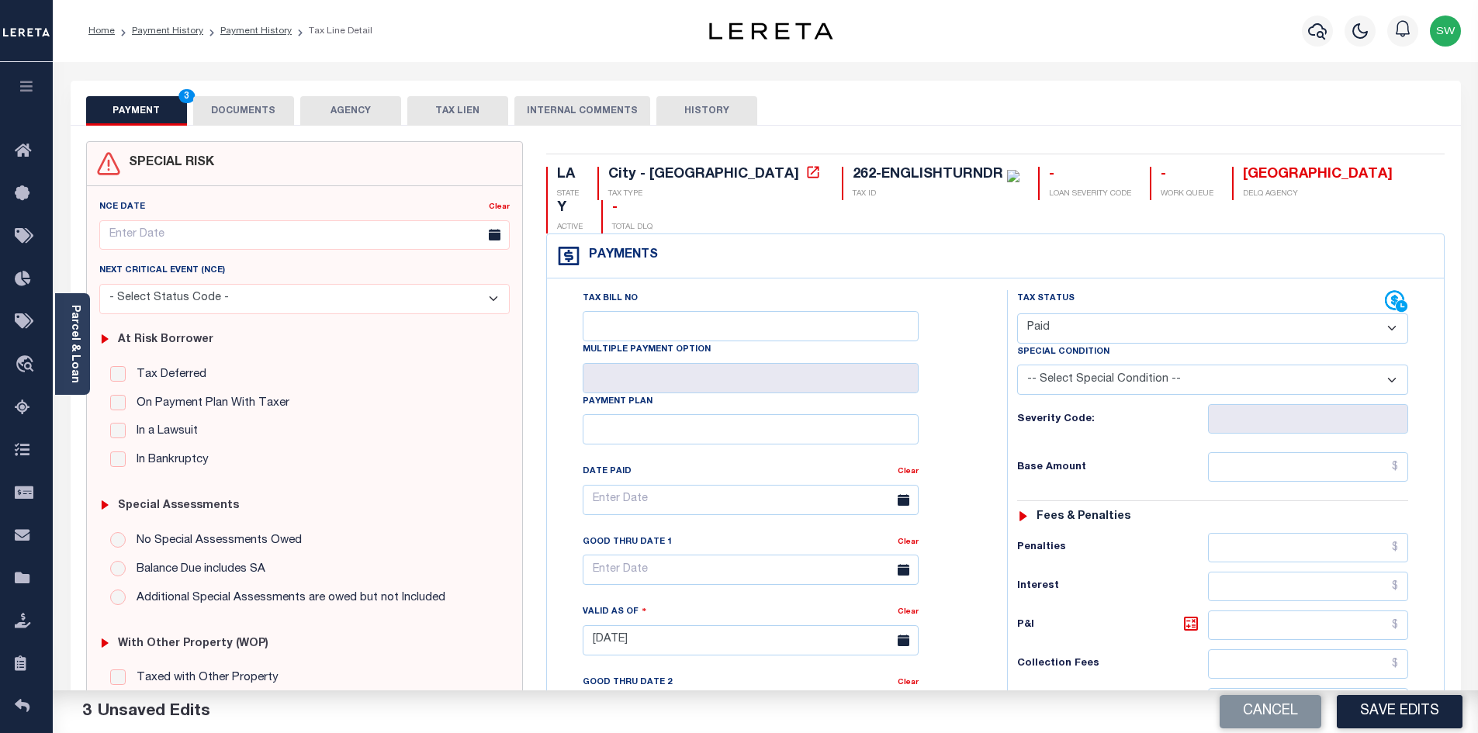
click at [257, 107] on button "DOCUMENTS" at bounding box center [243, 110] width 101 height 29
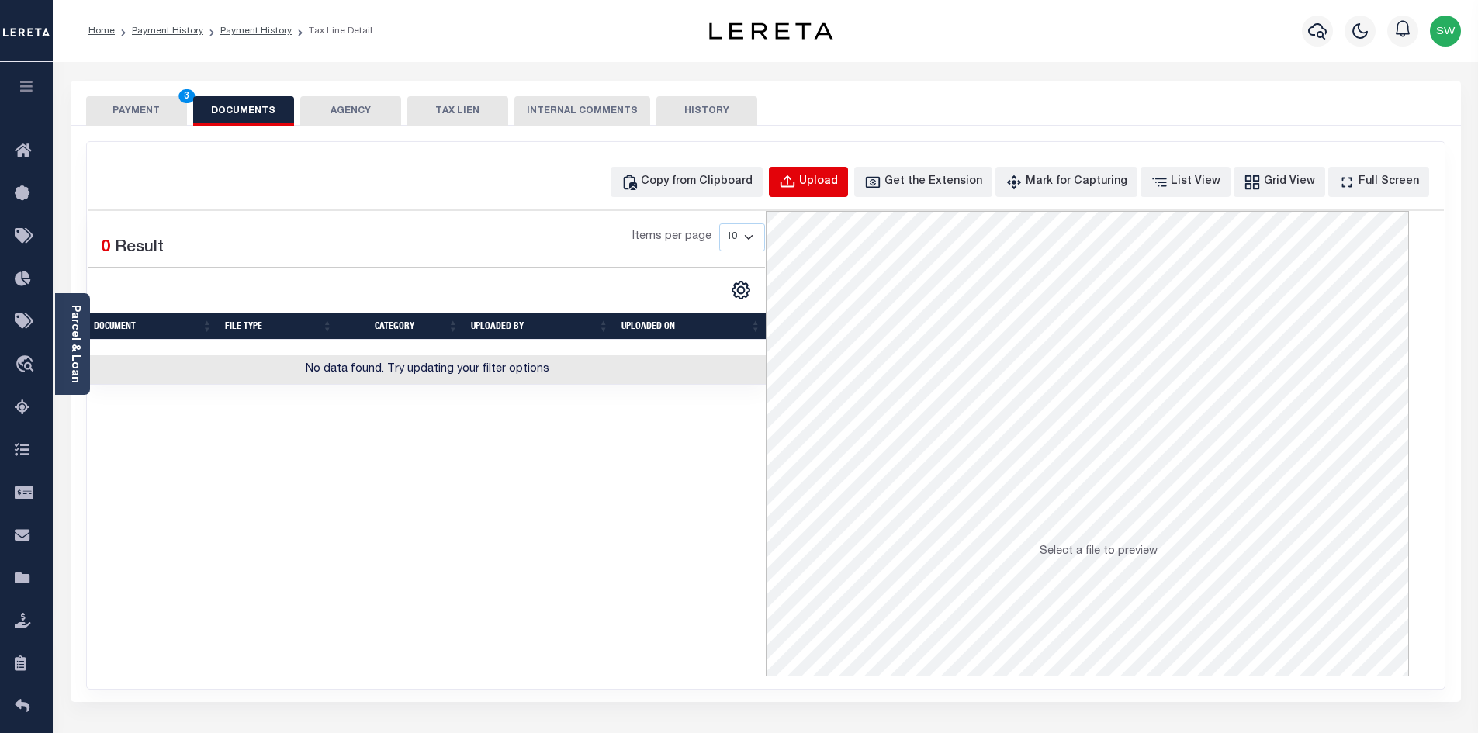
click at [838, 176] on div "Upload" at bounding box center [818, 182] width 39 height 17
select select "POP"
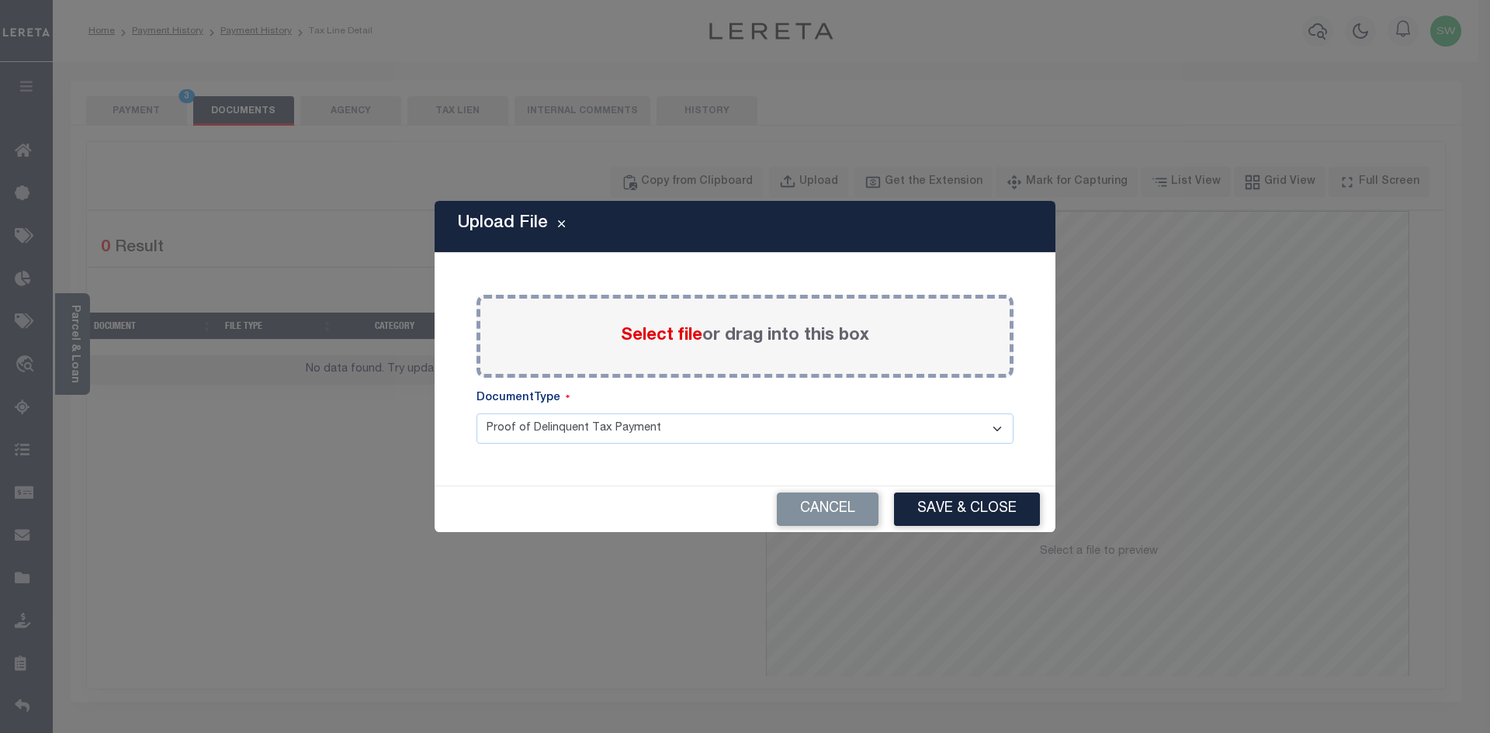
click at [641, 336] on span "Select file" at bounding box center [661, 335] width 81 height 17
click at [0, 0] on input "Select file or drag into this box" at bounding box center [0, 0] width 0 height 0
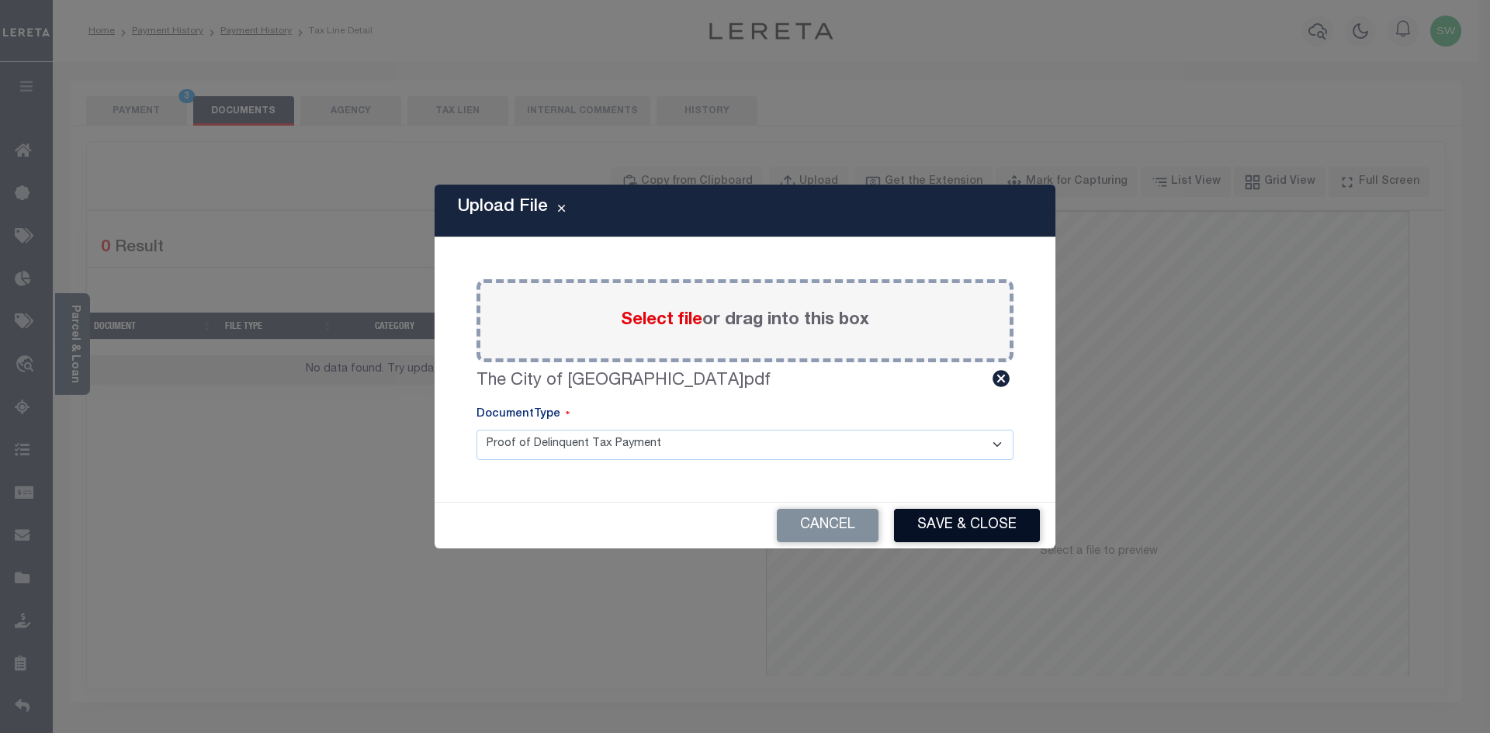
click at [1003, 520] on button "Save & Close" at bounding box center [967, 525] width 146 height 33
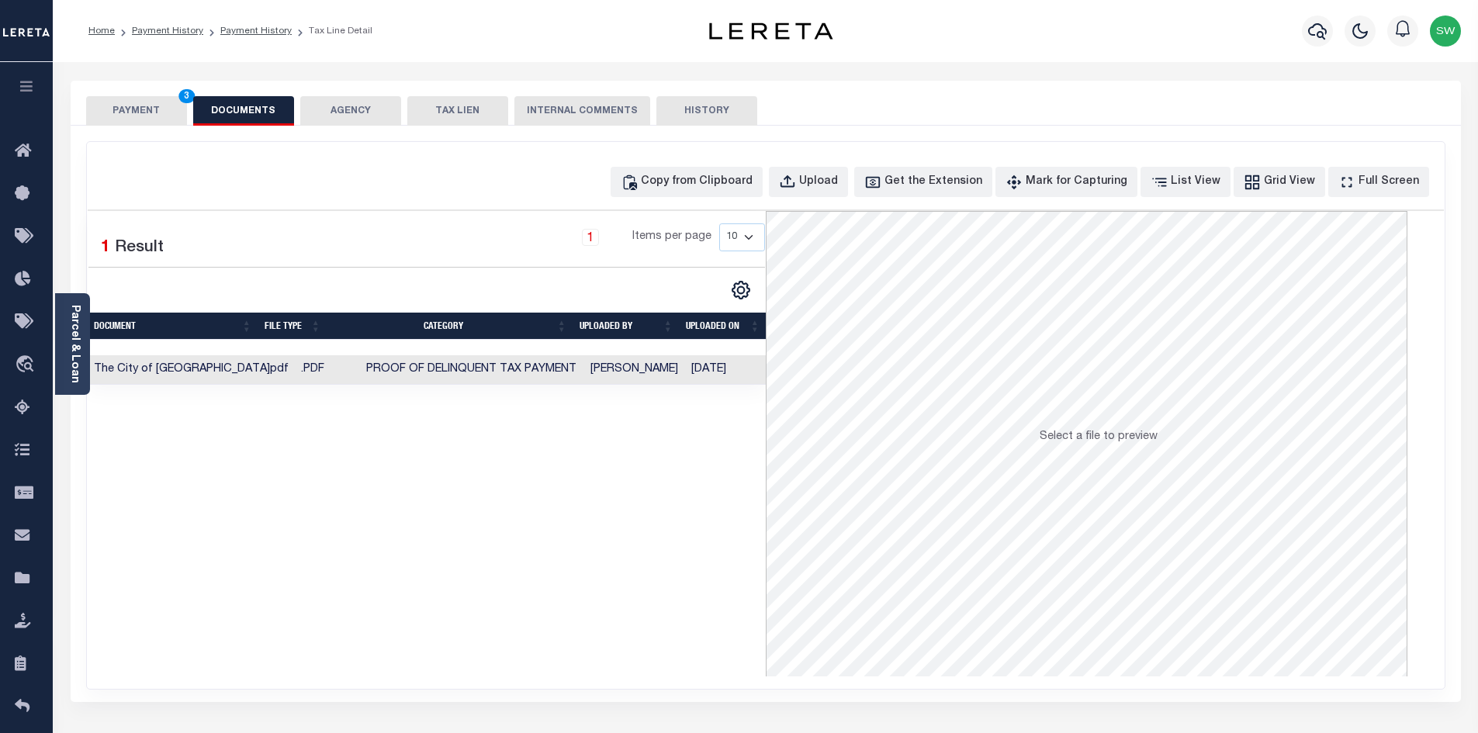
drag, startPoint x: 624, startPoint y: 610, endPoint x: 431, endPoint y: 383, distance: 297.3
click at [622, 605] on div "Selected 1 Result 1 Items per page 10 25 50 100" at bounding box center [427, 444] width 678 height 466
click at [141, 116] on button "PAYMENT 3" at bounding box center [136, 110] width 101 height 29
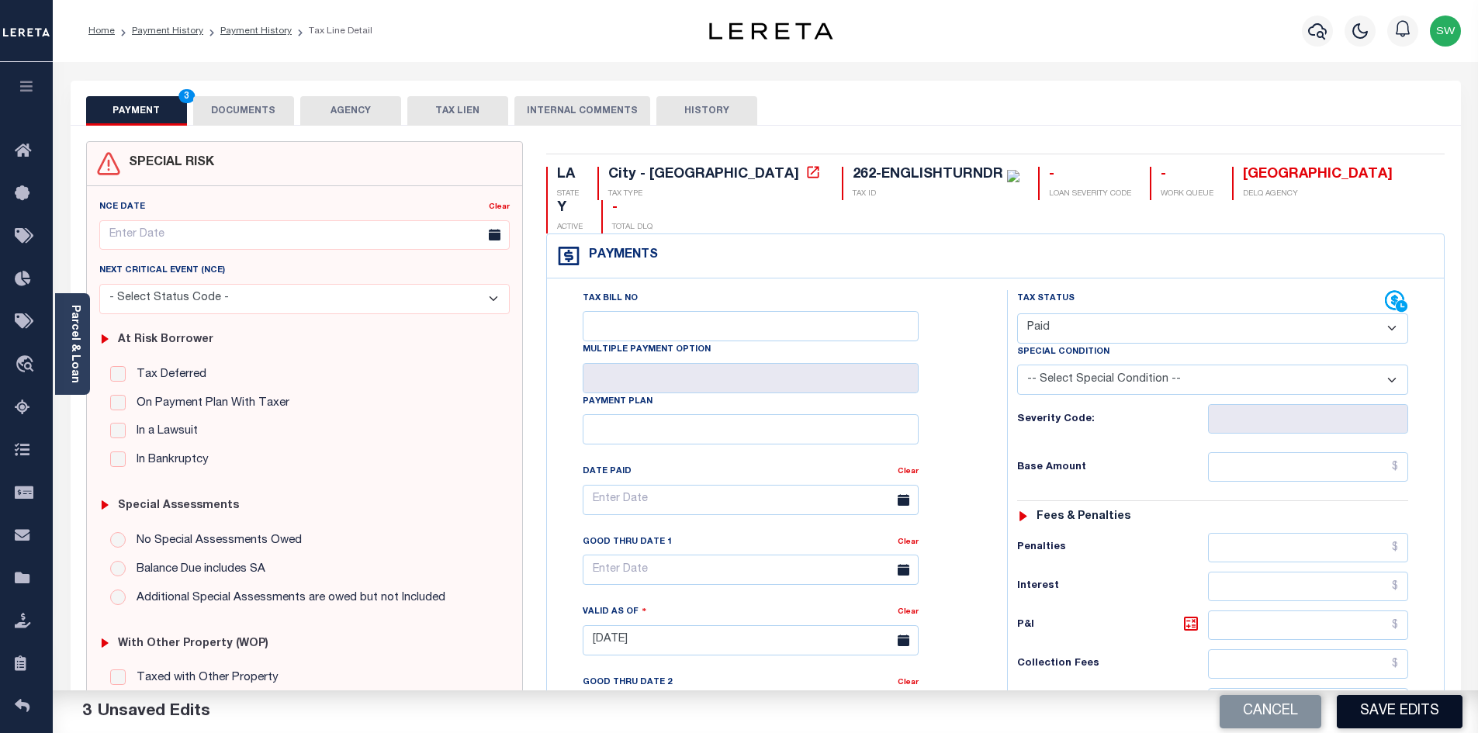
click at [1394, 711] on button "Save Edits" at bounding box center [1400, 711] width 126 height 33
checkbox input "false"
type input "$0"
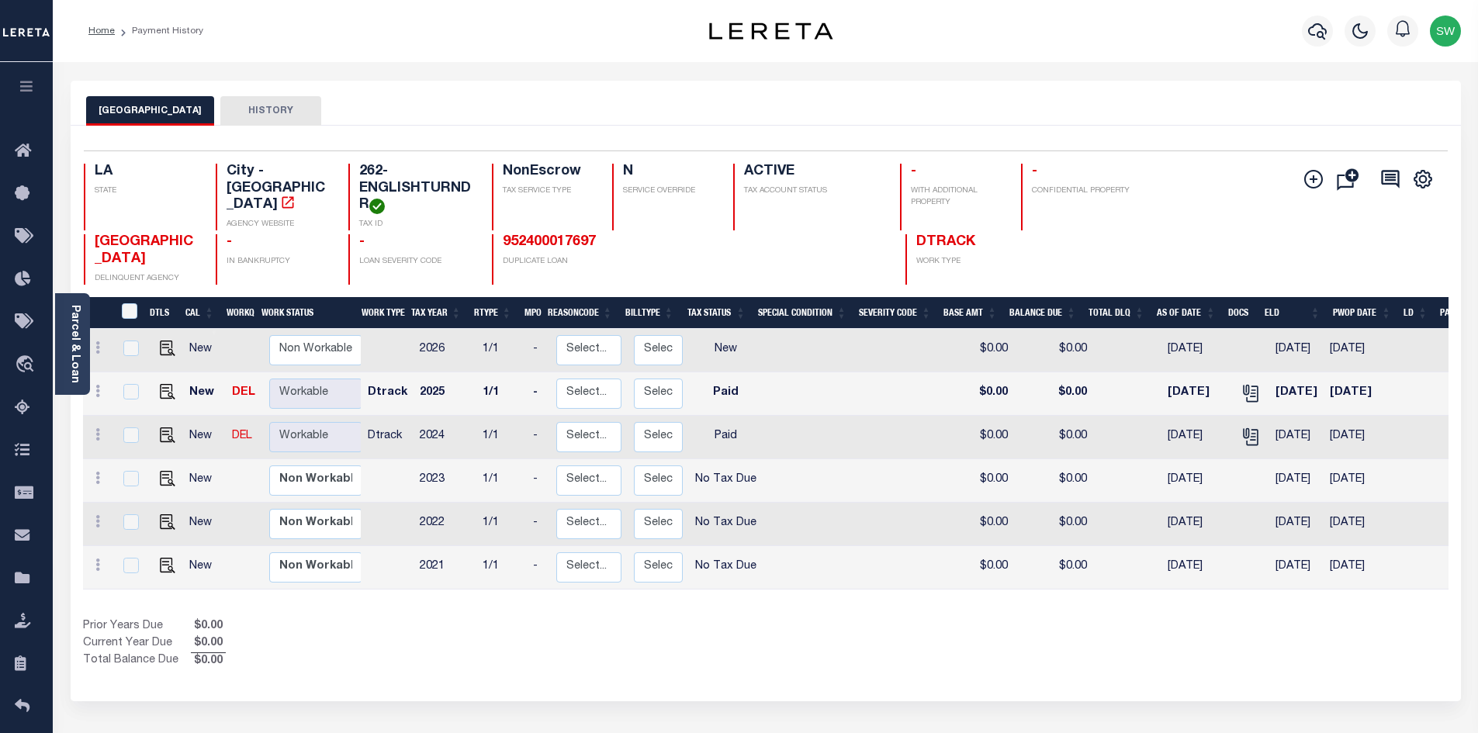
click at [383, 670] on div "Prior Years Due $0.00 Current Year Due $0.00 Total Balance Due $0.00" at bounding box center [424, 644] width 683 height 52
click at [527, 662] on div "Prior Years Due $0.00 Current Year Due $0.00 Total Balance Due $0.00" at bounding box center [424, 644] width 683 height 52
click at [1321, 30] on icon "button" at bounding box center [1317, 31] width 19 height 16
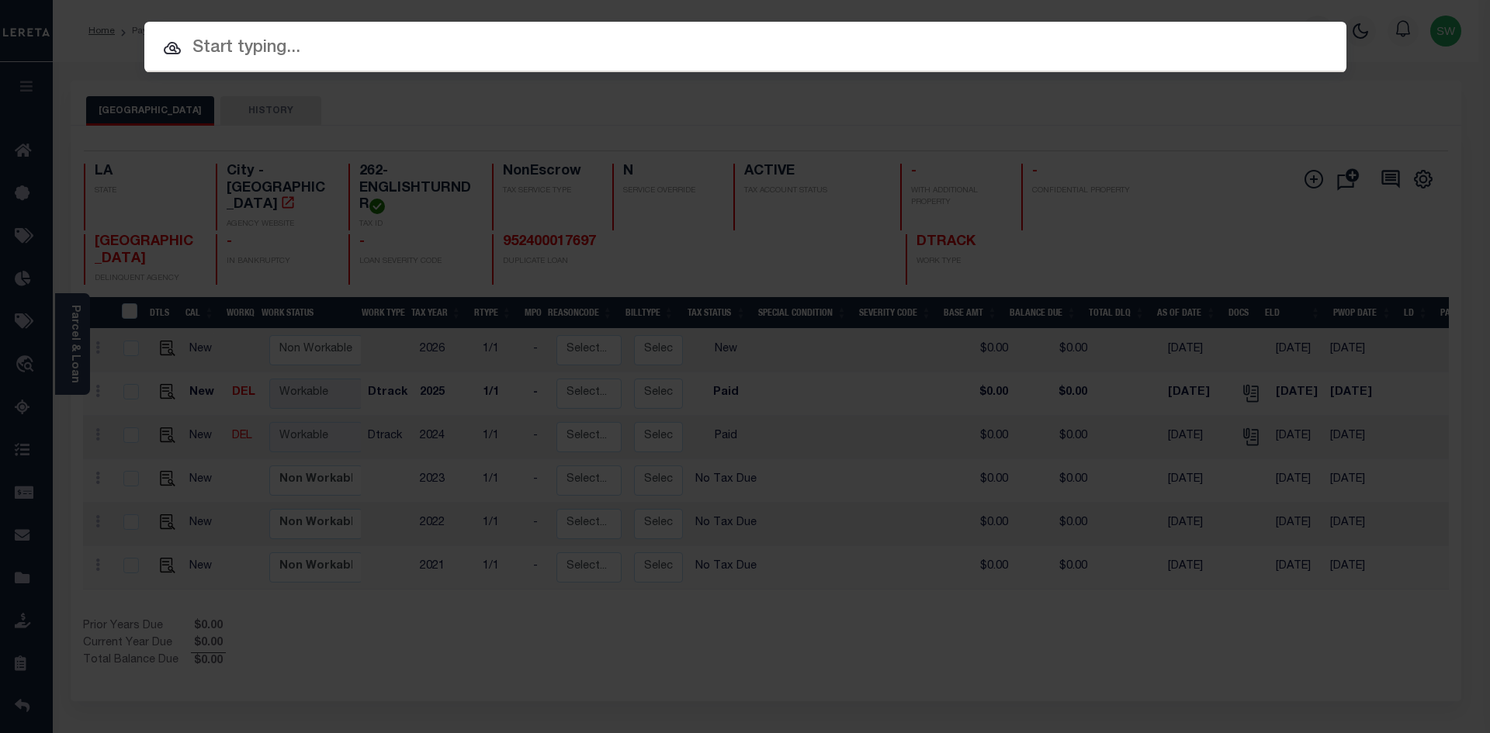
click at [237, 48] on input "text" at bounding box center [745, 48] width 1202 height 27
paste input "001201840231"
type input "001201840231"
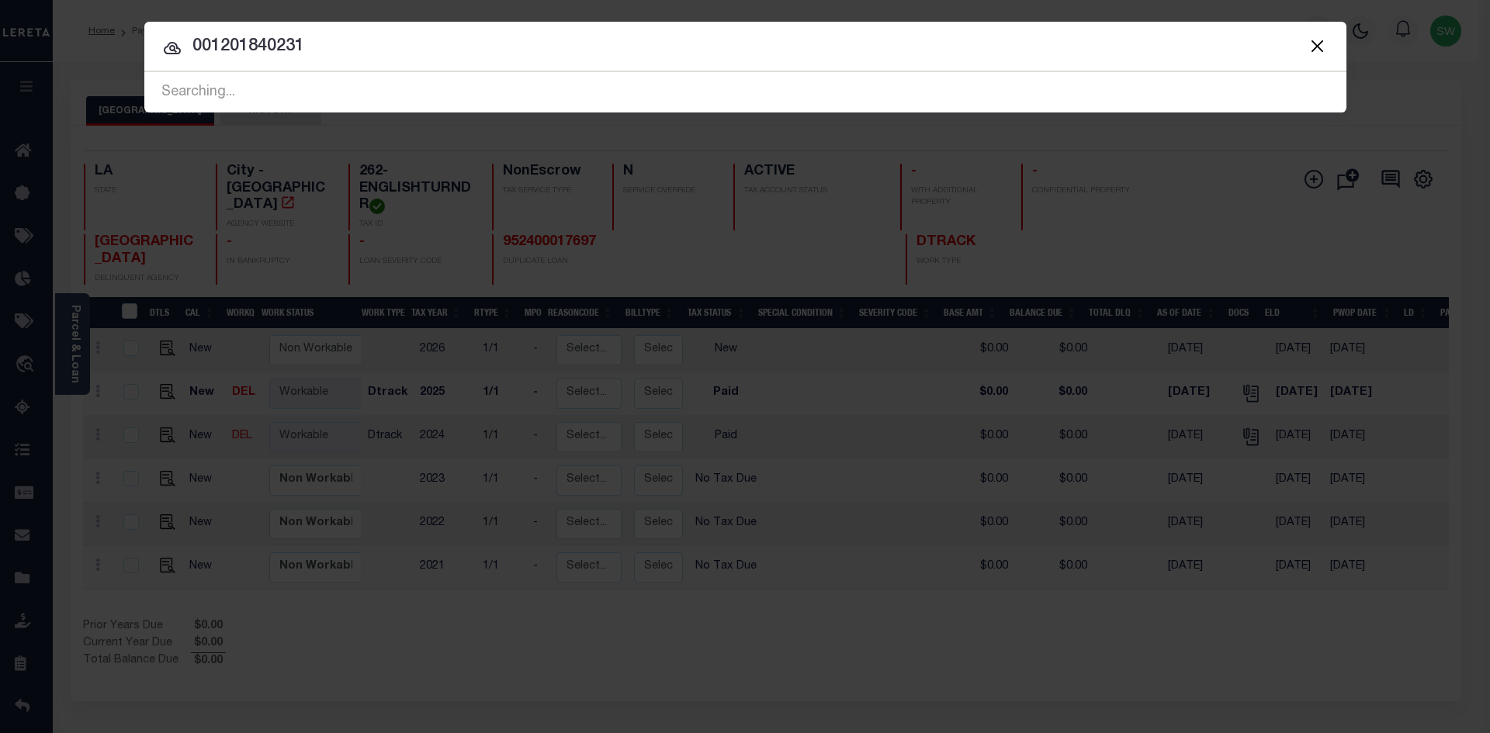
click at [175, 54] on icon at bounding box center [172, 48] width 17 height 12
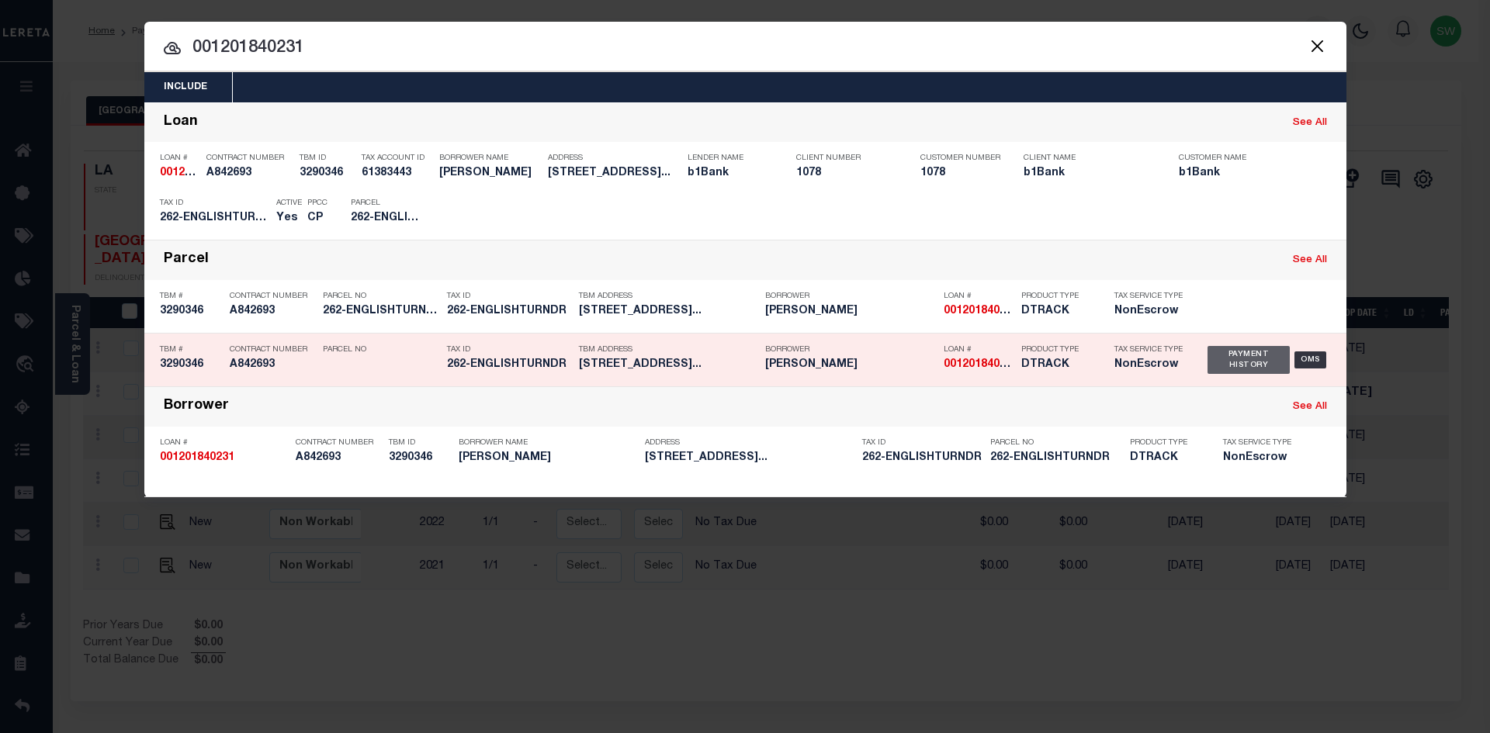
click at [1228, 364] on div "Payment History" at bounding box center [1248, 360] width 83 height 28
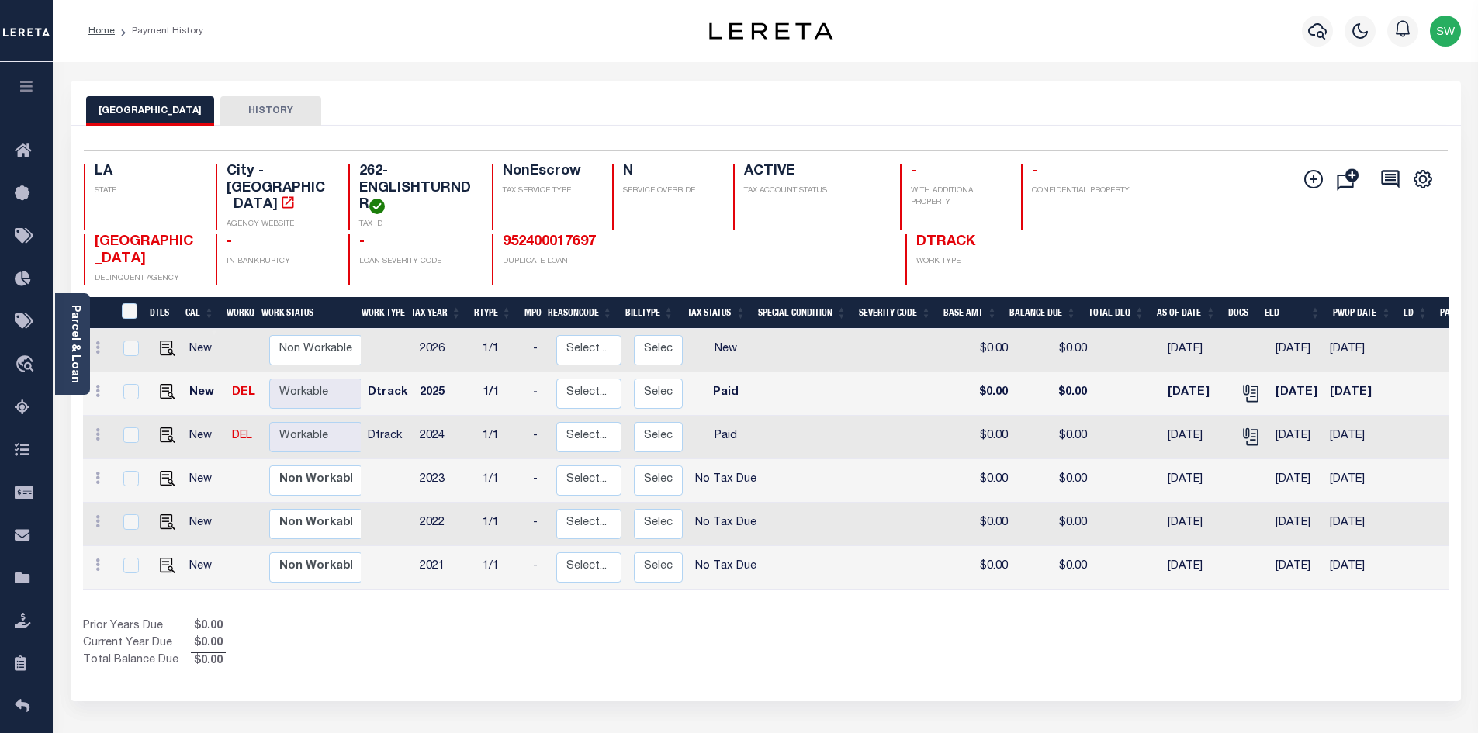
click at [819, 670] on div "Show Tax Lines before Bill Release Date Prior Years Due $0.00 Current Year Due …" at bounding box center [766, 644] width 1366 height 52
click at [1320, 36] on icon "button" at bounding box center [1317, 31] width 19 height 19
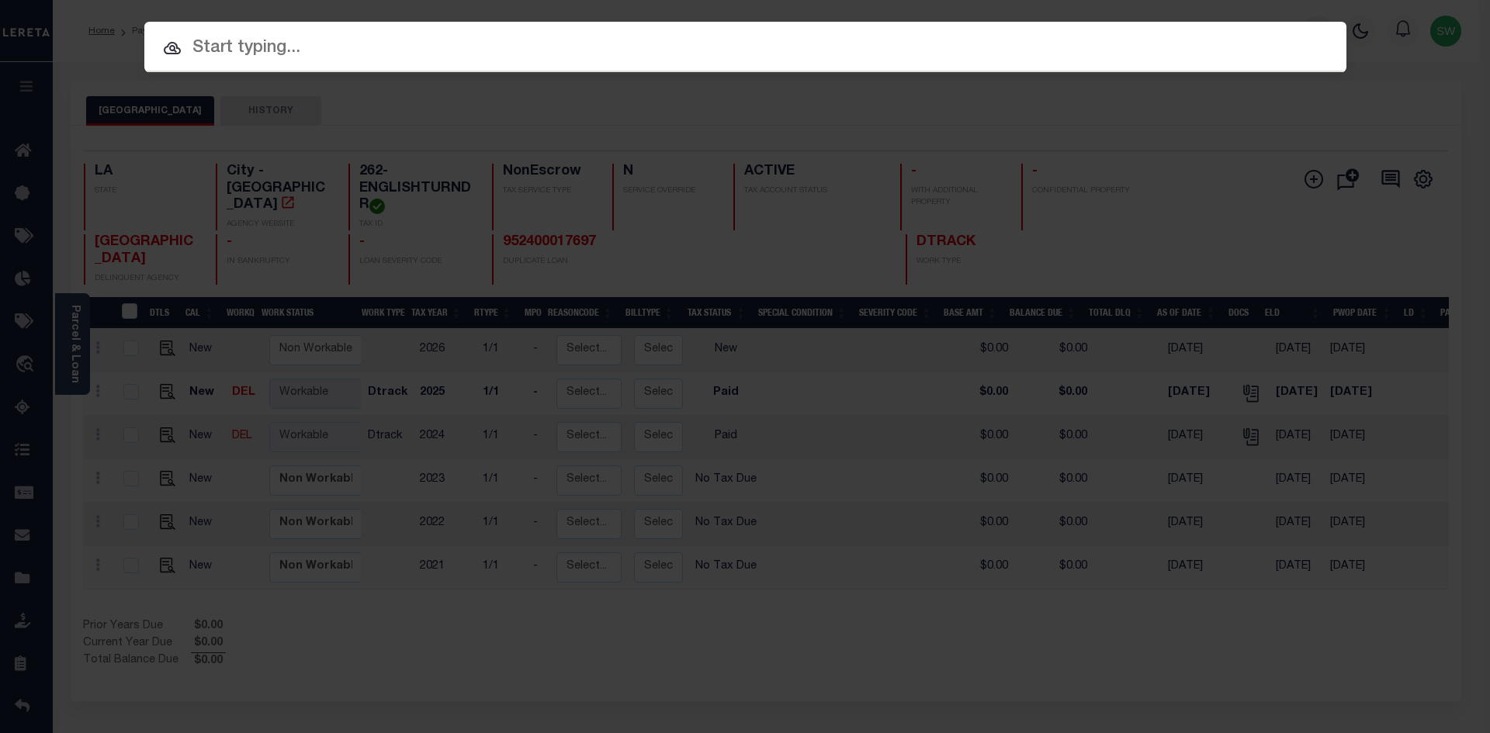
click at [210, 45] on input "text" at bounding box center [745, 48] width 1202 height 27
paste input "1201840231"
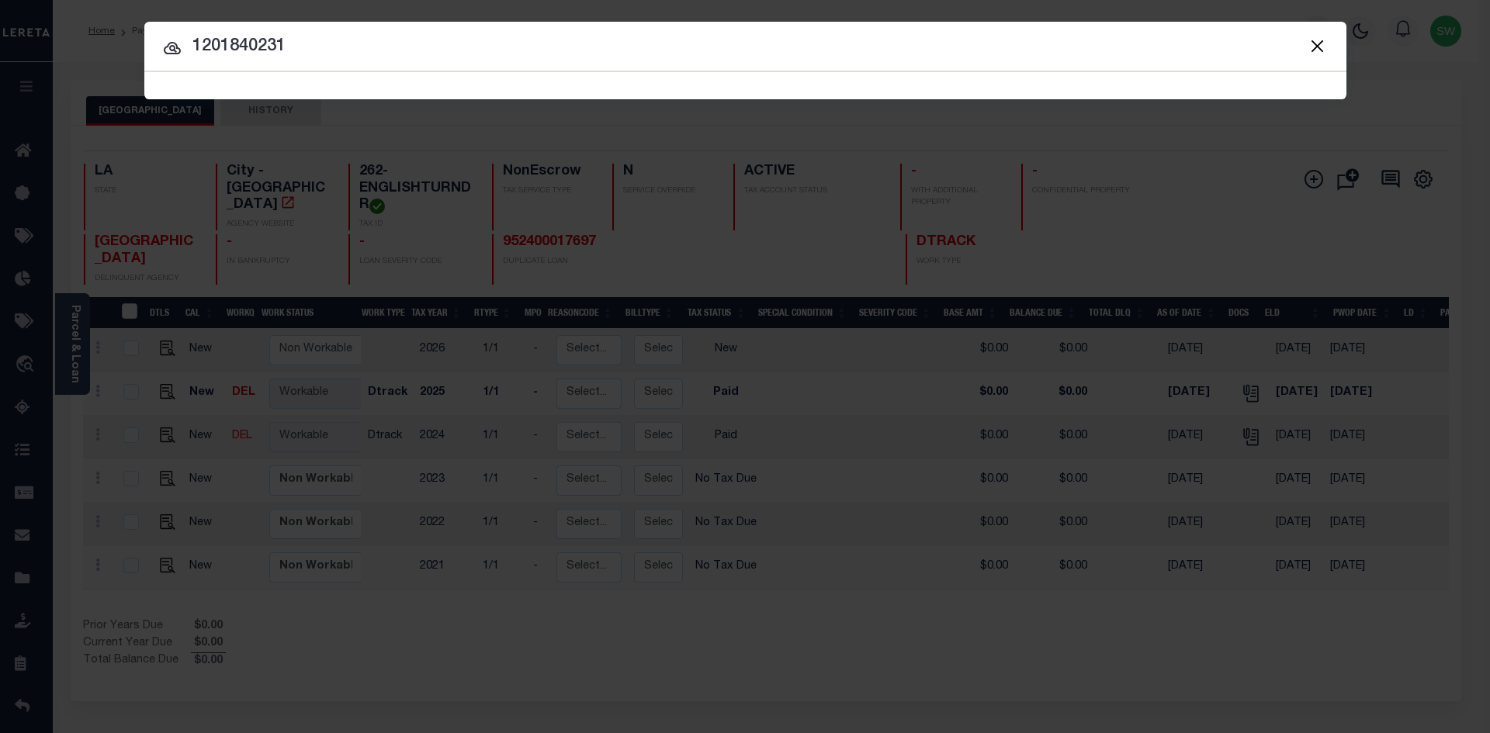
type input "1201840231"
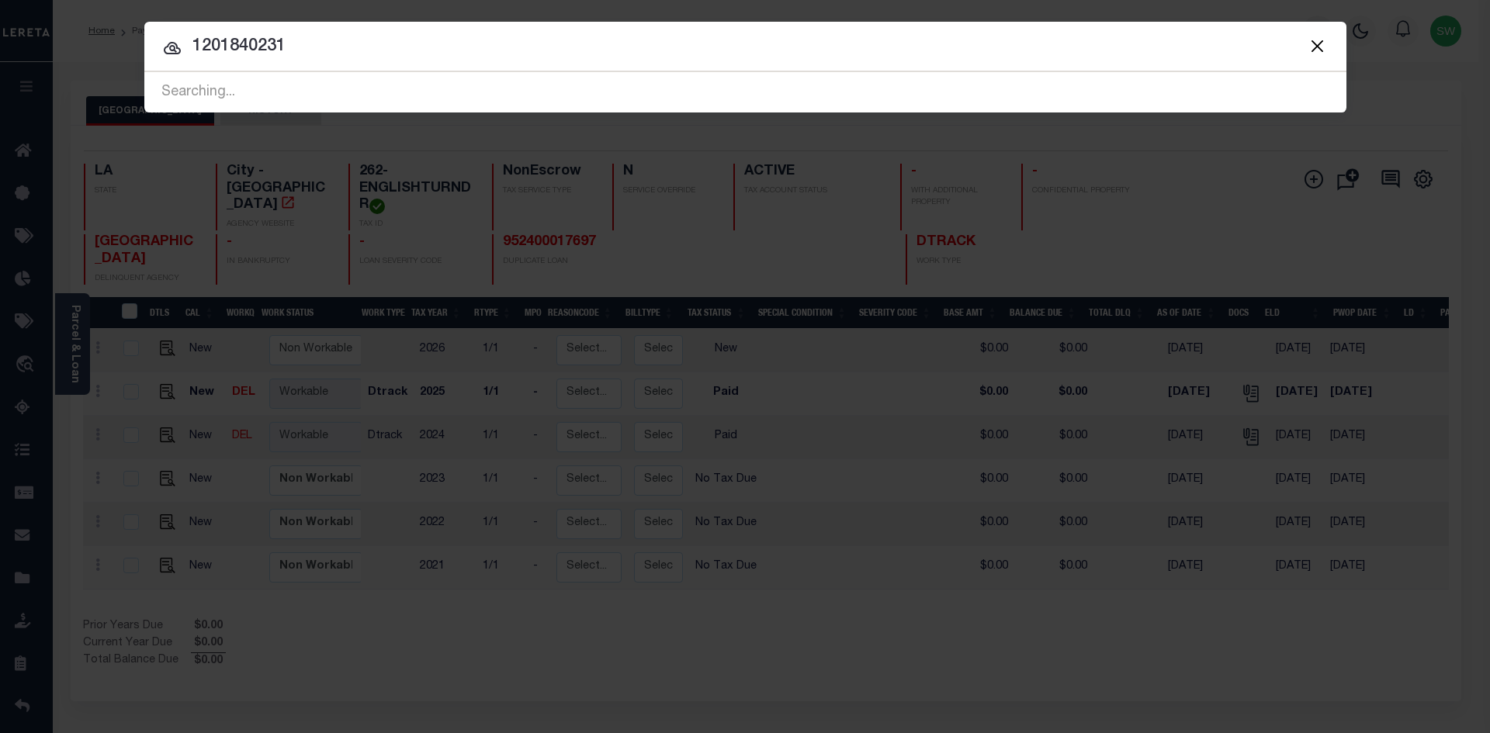
click at [174, 49] on icon at bounding box center [172, 48] width 17 height 12
drag, startPoint x: 290, startPoint y: 41, endPoint x: 189, endPoint y: 50, distance: 101.2
click at [189, 50] on input "1201840231" at bounding box center [745, 46] width 1202 height 27
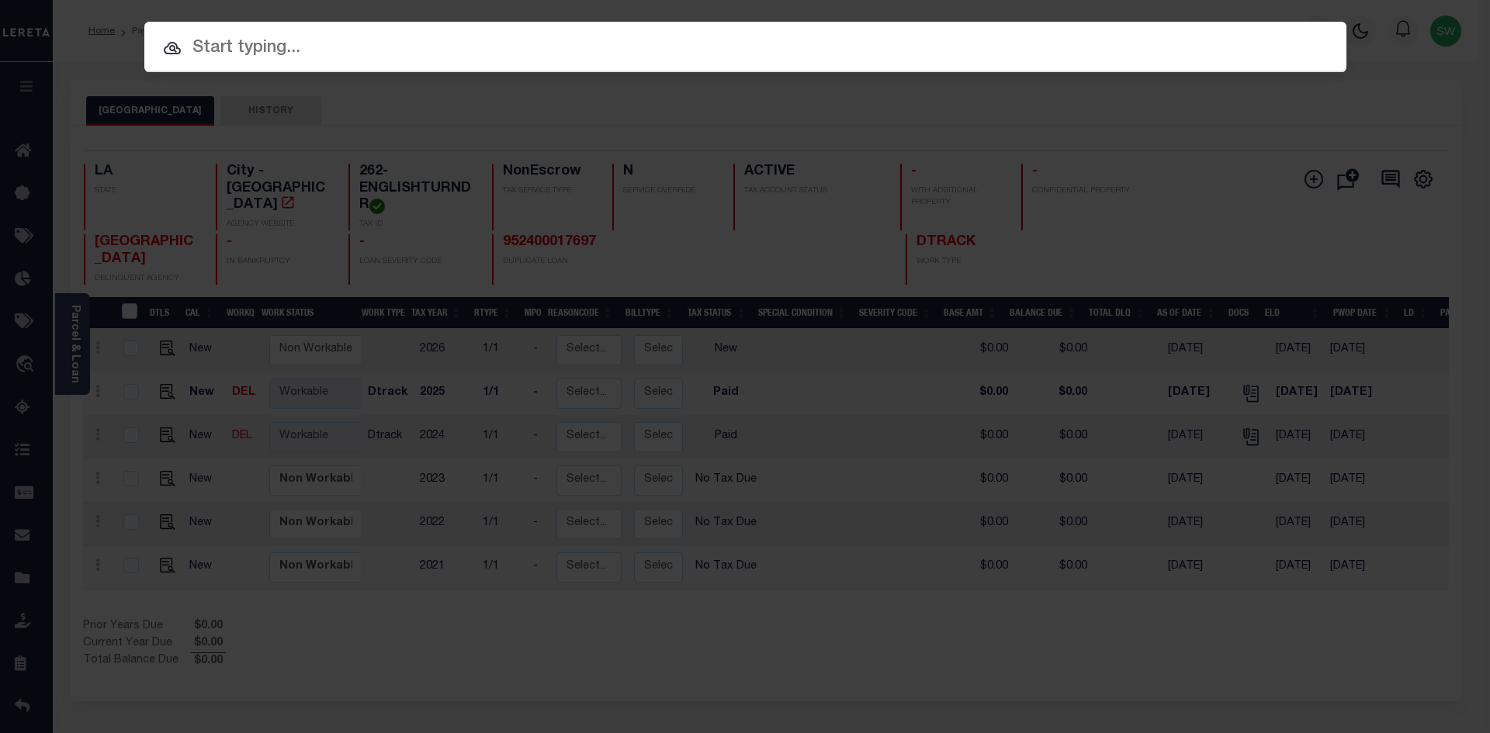
click at [243, 53] on input "text" at bounding box center [745, 48] width 1202 height 27
paste input "1201840231"
type input "1201840231"
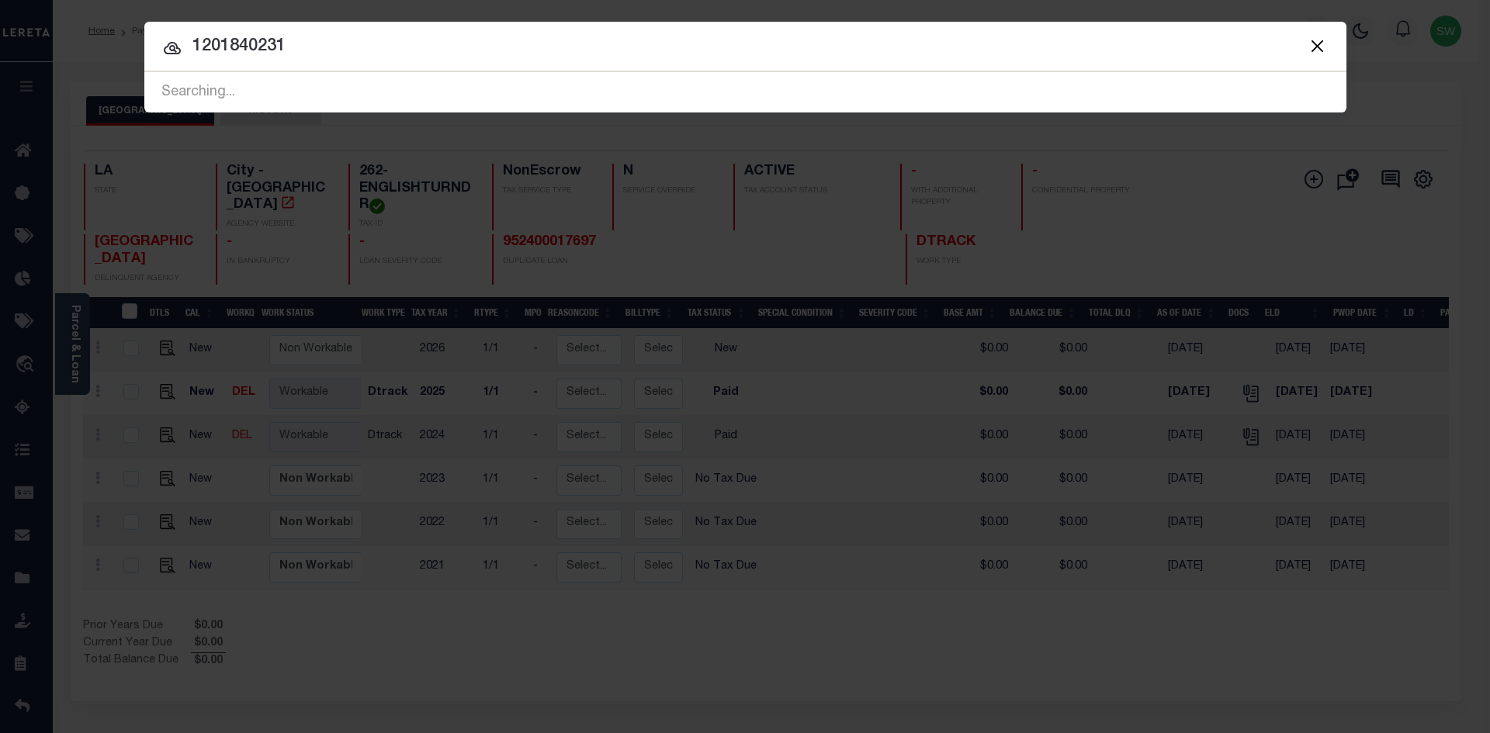
drag, startPoint x: 169, startPoint y: 50, endPoint x: 337, endPoint y: 81, distance: 170.3
click at [168, 50] on icon at bounding box center [172, 48] width 19 height 19
click at [306, 55] on input "1201840231" at bounding box center [745, 46] width 1202 height 27
drag, startPoint x: 301, startPoint y: 47, endPoint x: 128, endPoint y: 61, distance: 173.5
click at [128, 61] on div "Include Loans TBM Customers Borrowers Payments (Lender Non-Disb) Payments (Lend…" at bounding box center [745, 366] width 1490 height 733
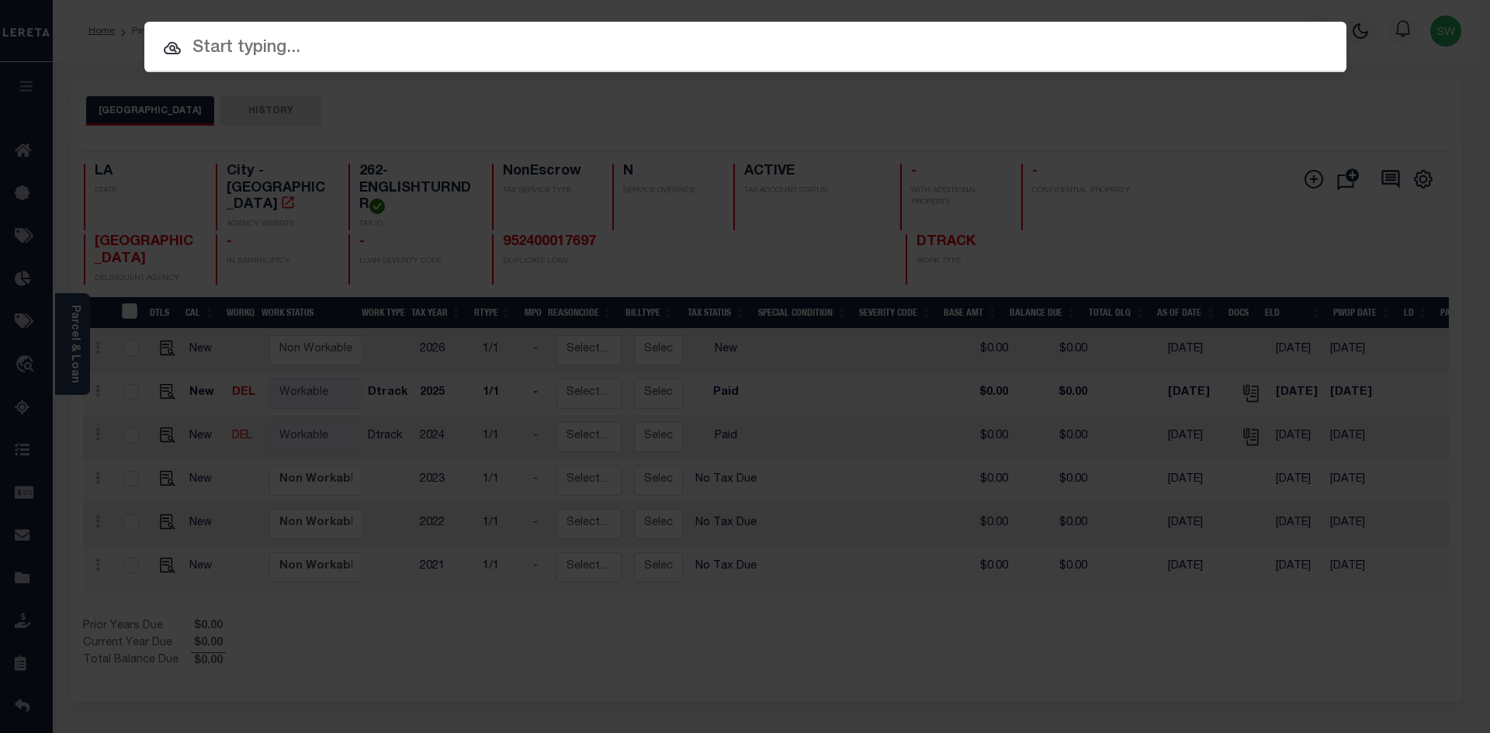
click at [209, 52] on input "text" at bounding box center [745, 48] width 1202 height 27
paste input "1201840231"
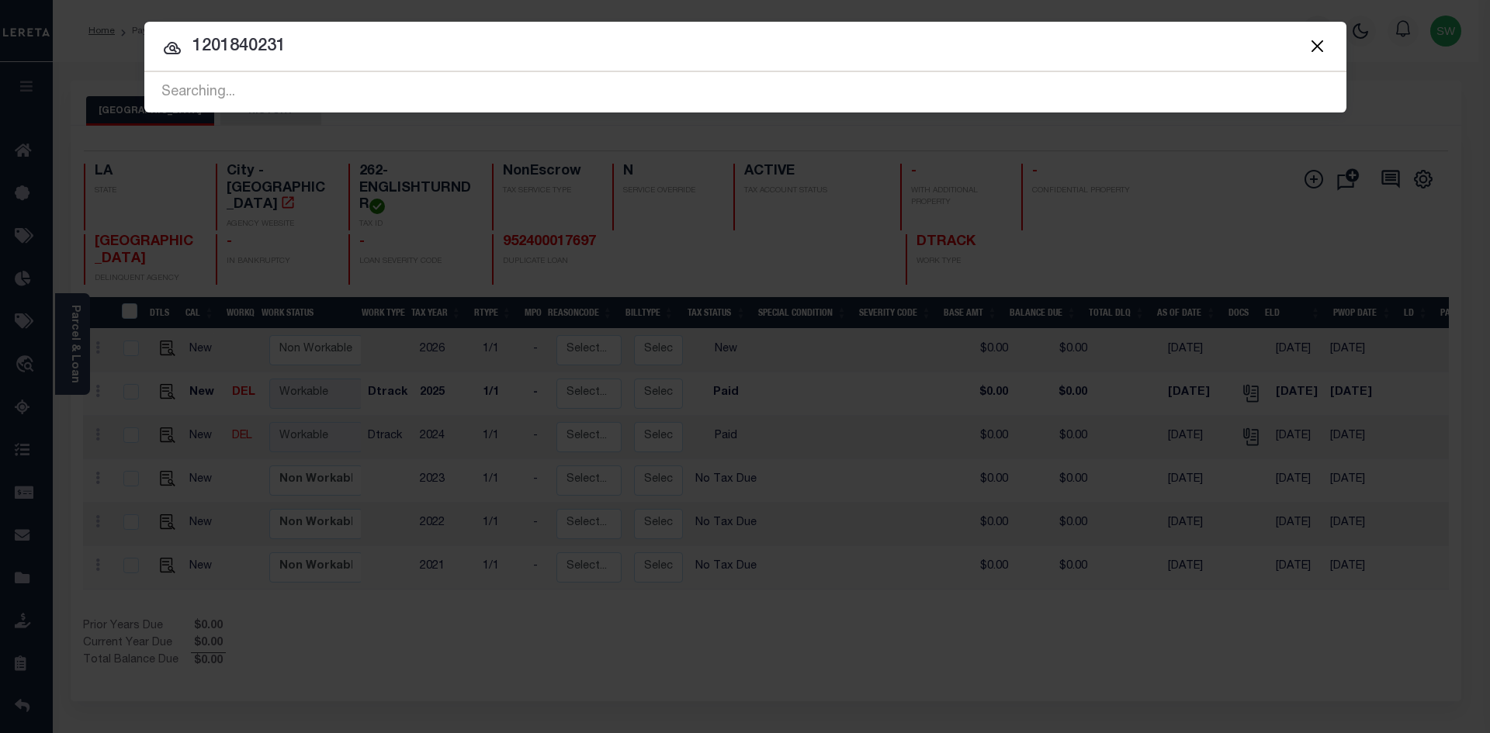
click at [176, 43] on icon at bounding box center [172, 48] width 19 height 19
drag, startPoint x: 315, startPoint y: 50, endPoint x: 202, endPoint y: 48, distance: 113.3
click at [202, 48] on input "1201840231" at bounding box center [745, 46] width 1202 height 27
type input "1"
drag, startPoint x: 225, startPoint y: 53, endPoint x: 208, endPoint y: 49, distance: 17.5
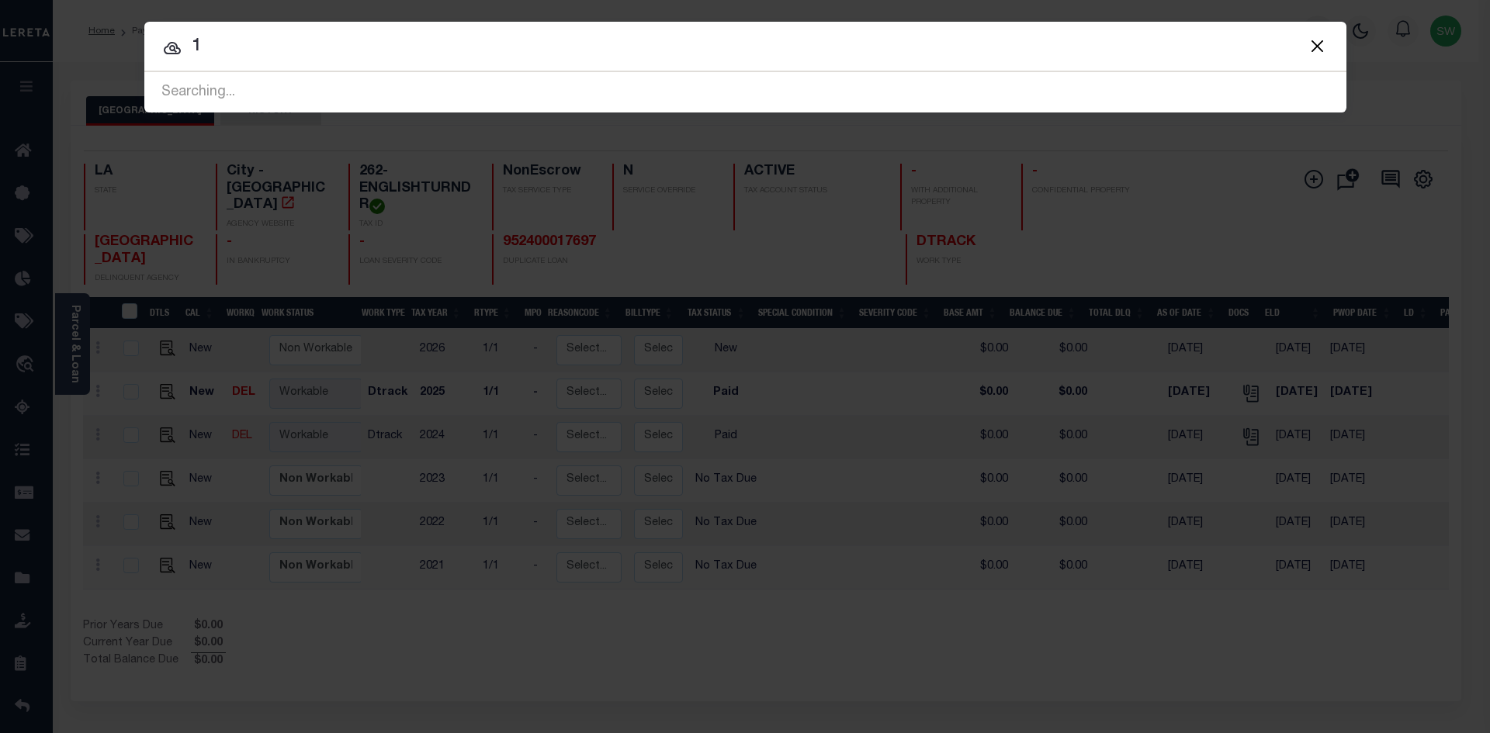
click at [209, 50] on div "Include Loans TBM Customers Borrowers Payments (Lender Non-Disb) Payments (Lend…" at bounding box center [745, 67] width 1202 height 91
drag, startPoint x: 208, startPoint y: 49, endPoint x: 185, endPoint y: 47, distance: 22.6
click at [185, 47] on input "1" at bounding box center [745, 46] width 1202 height 27
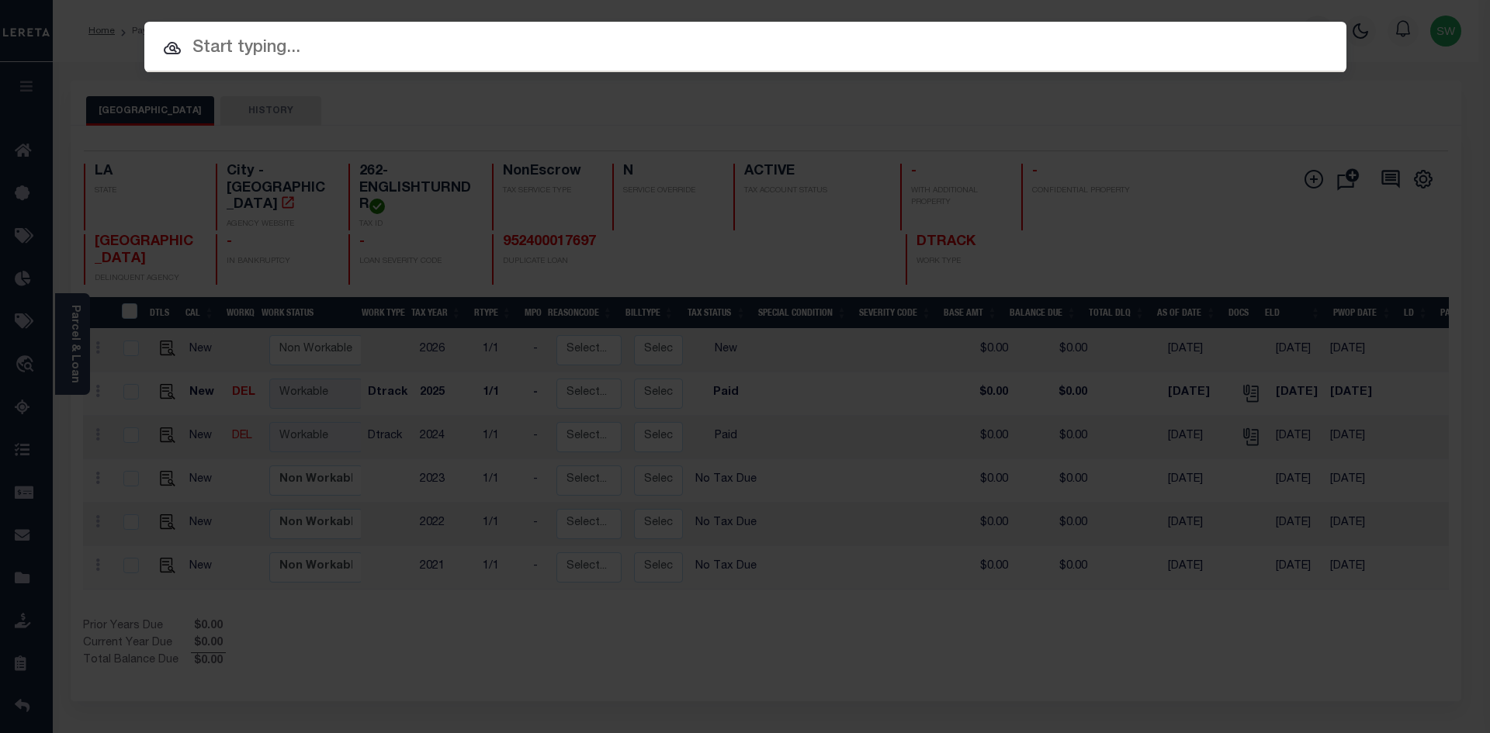
click at [227, 50] on input "text" at bounding box center [745, 48] width 1202 height 27
paste input "1201840231"
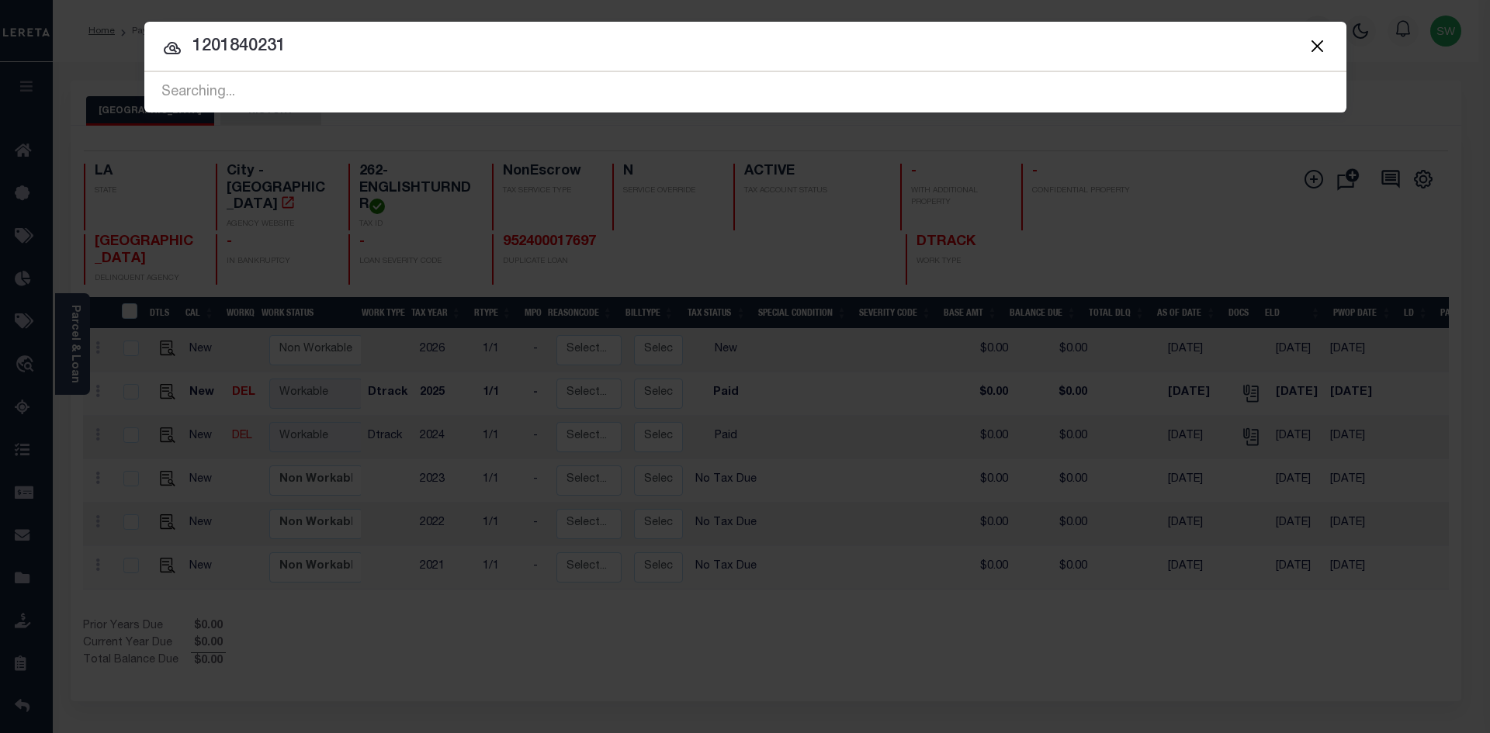
click at [171, 46] on icon at bounding box center [172, 48] width 17 height 12
drag, startPoint x: 293, startPoint y: 41, endPoint x: 193, endPoint y: 58, distance: 101.5
click at [193, 58] on input "1201840231" at bounding box center [745, 46] width 1202 height 27
paste input "37016878"
type input "37016878"
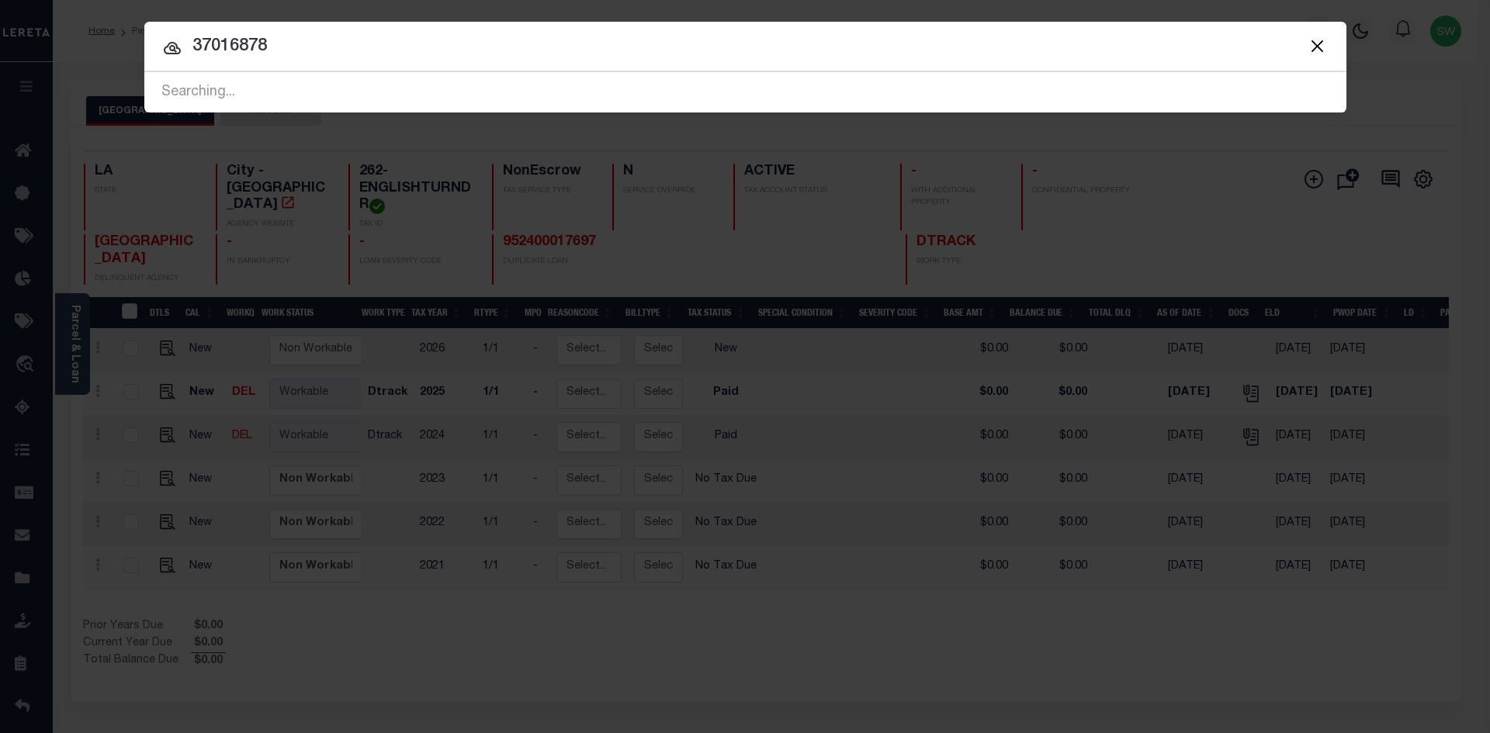
click at [168, 49] on icon at bounding box center [172, 48] width 19 height 19
click at [171, 51] on icon at bounding box center [172, 48] width 19 height 19
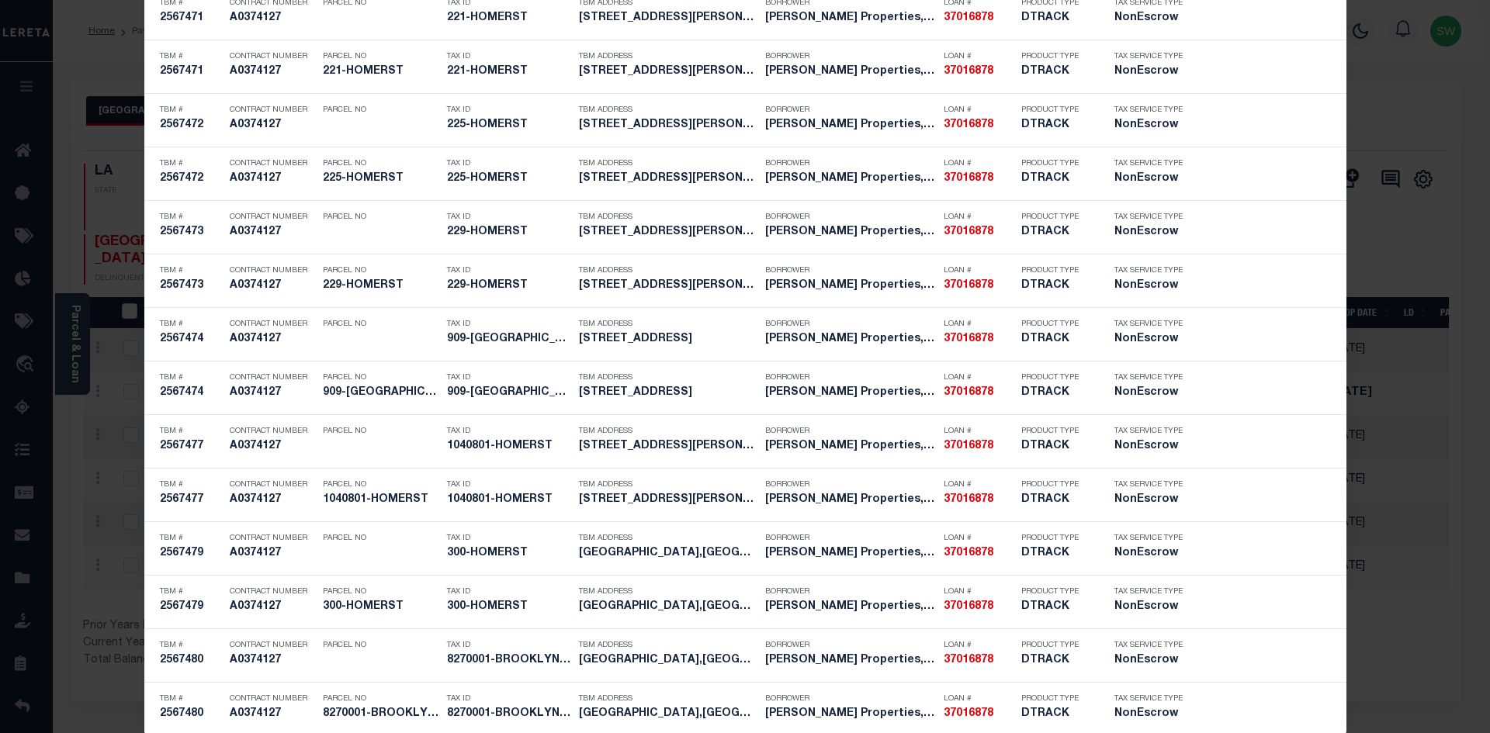
scroll to position [2274, 0]
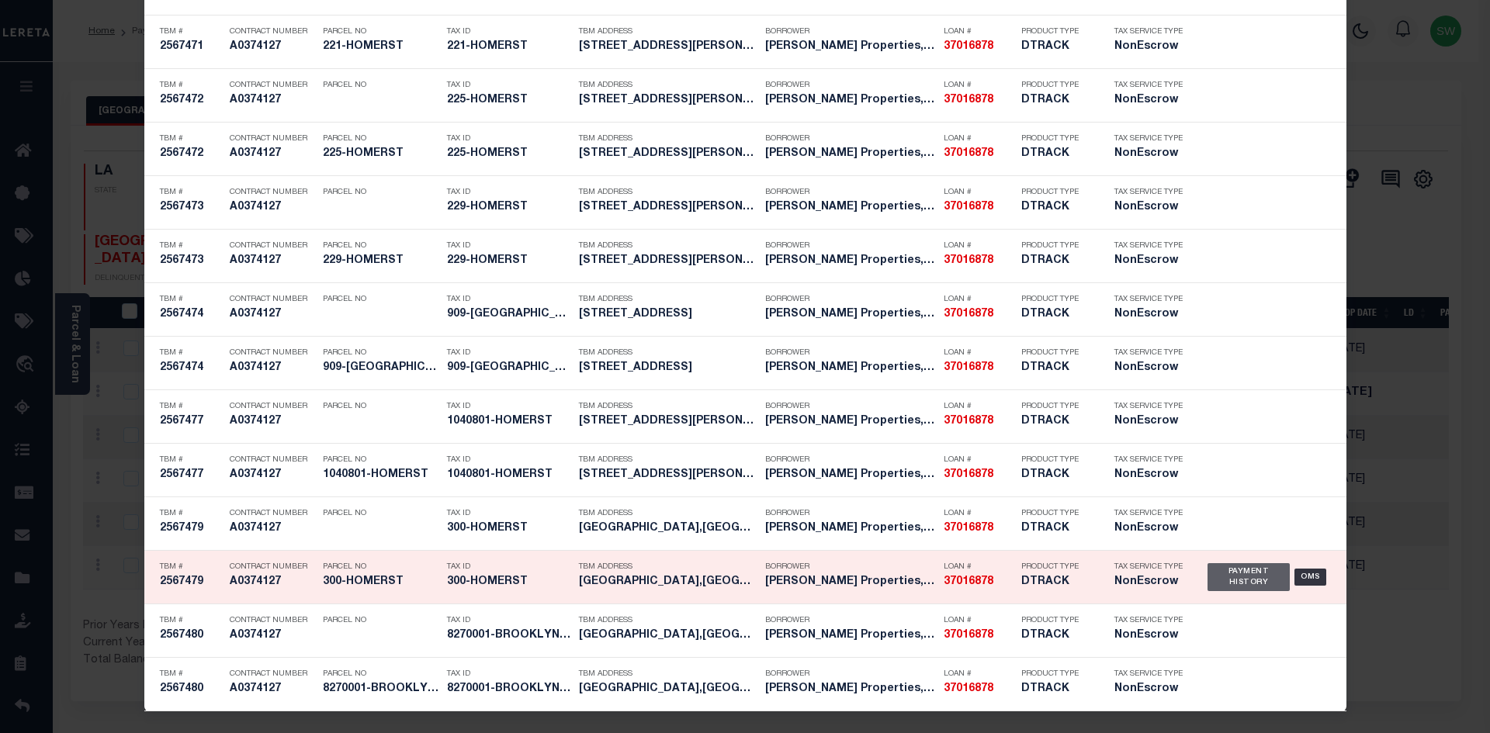
click at [1235, 588] on div "Payment History" at bounding box center [1248, 577] width 83 height 28
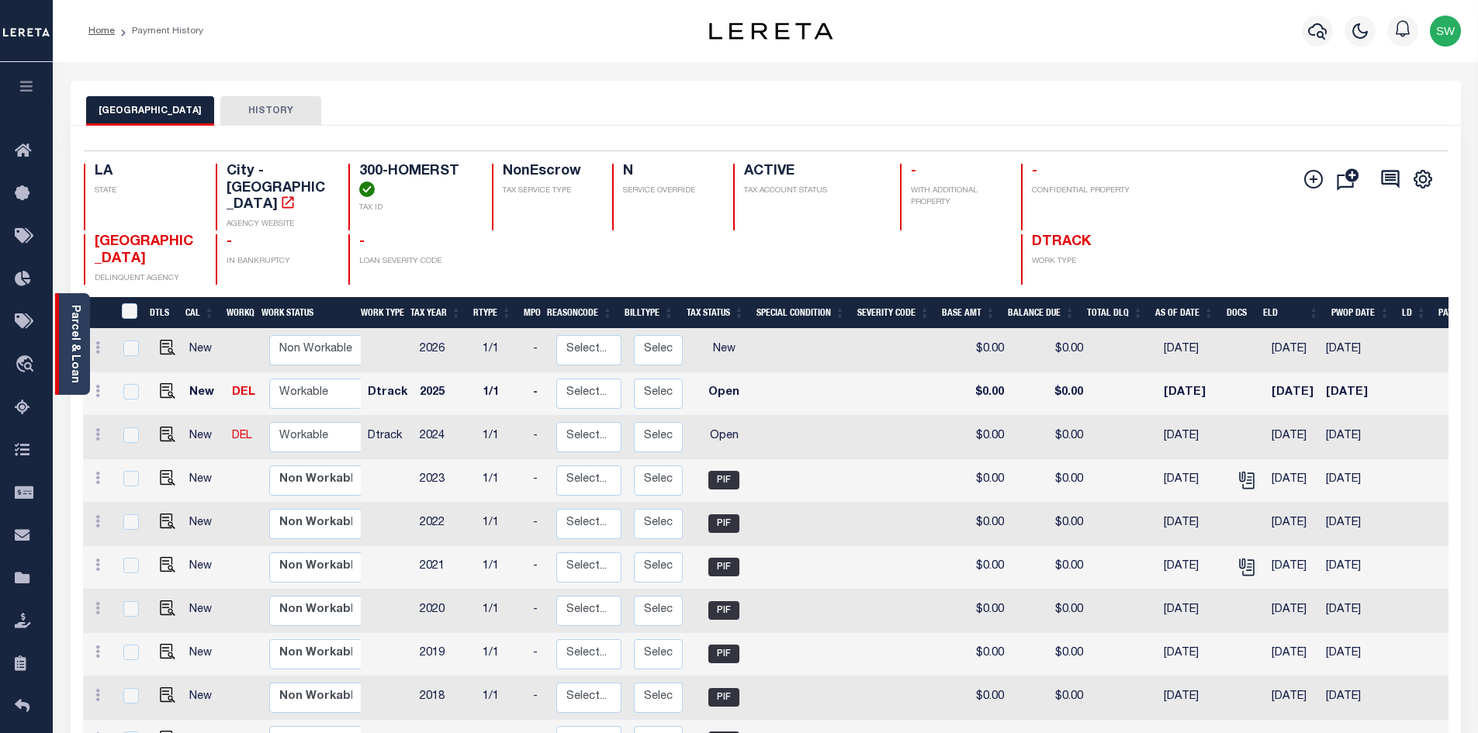
click at [77, 336] on link "Parcel & Loan" at bounding box center [74, 344] width 11 height 78
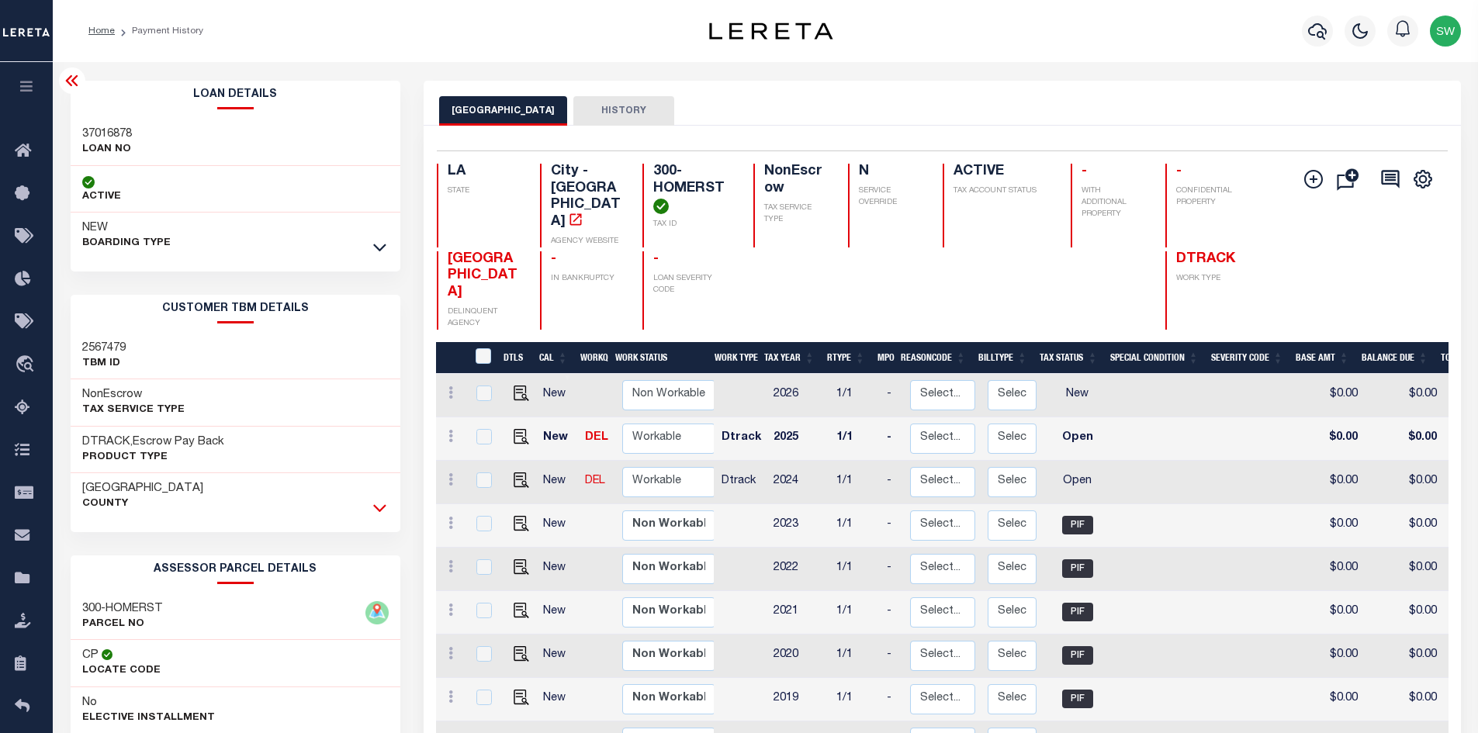
click at [374, 507] on link at bounding box center [380, 507] width 18 height 11
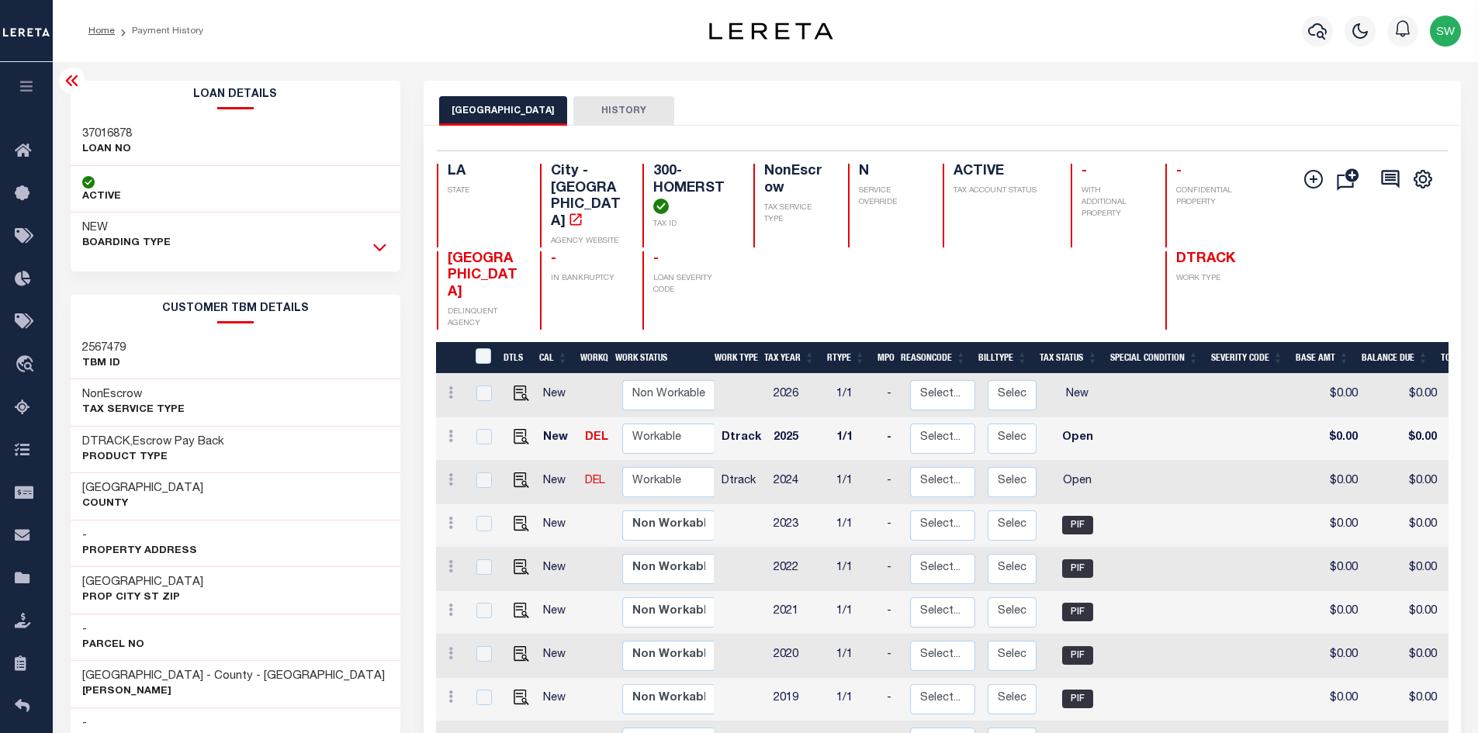
click at [377, 249] on icon at bounding box center [379, 248] width 13 height 8
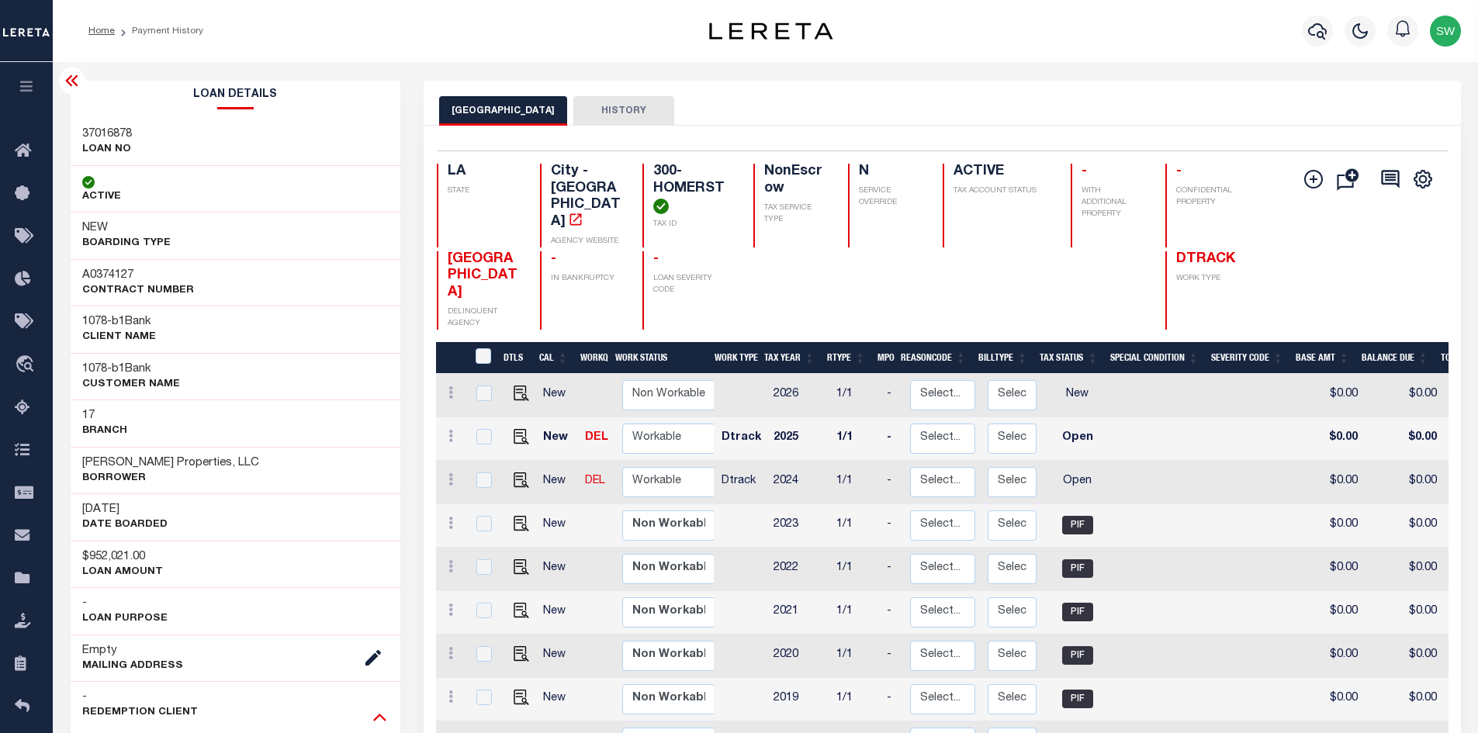
click at [379, 719] on icon at bounding box center [379, 716] width 13 height 16
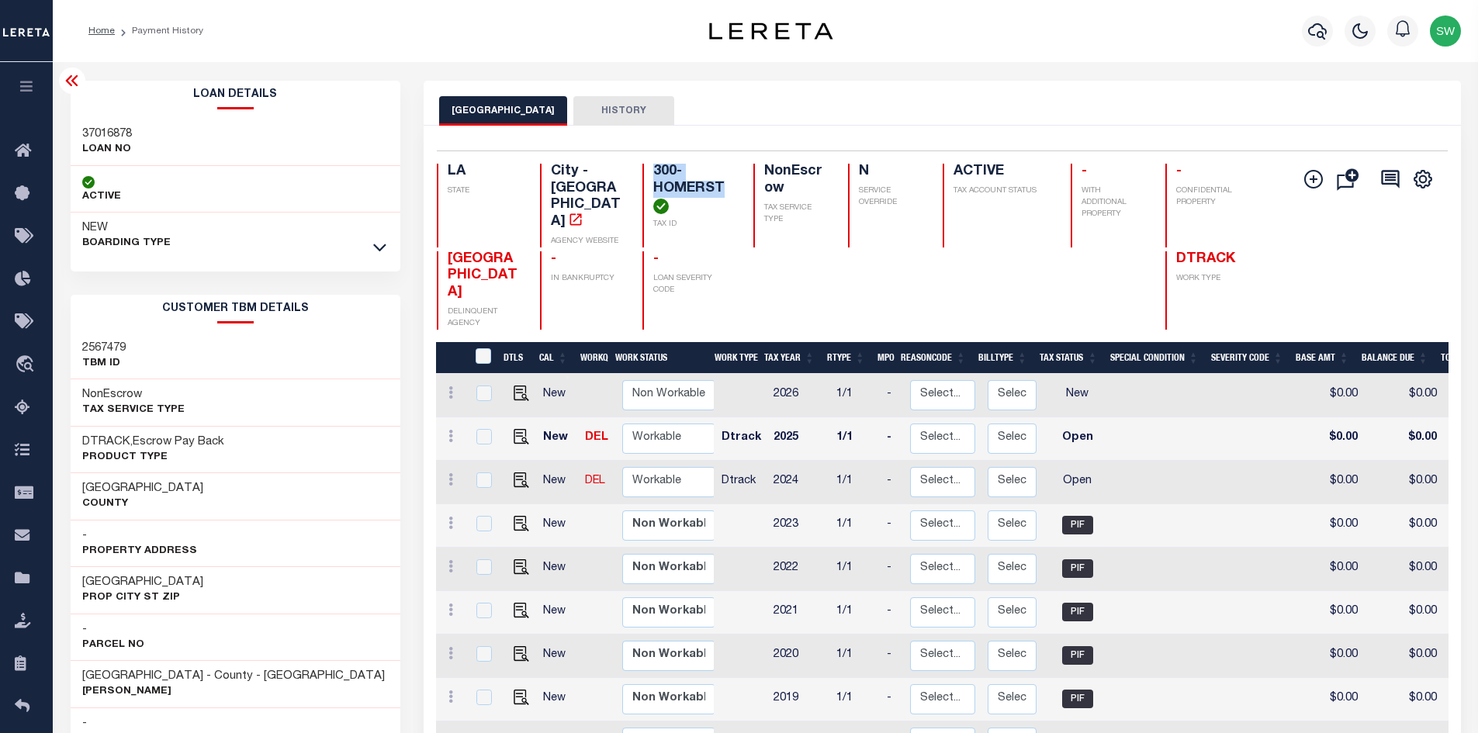
drag, startPoint x: 648, startPoint y: 173, endPoint x: 726, endPoint y: 188, distance: 79.7
click at [726, 188] on div "300-HOMERST TAX ID" at bounding box center [688, 206] width 92 height 84
copy h4 "300-HOMERST"
click at [660, 165] on h4 "300-HOMERST" at bounding box center [693, 189] width 81 height 50
click at [652, 171] on div "300-HOMERST TAX ID" at bounding box center [688, 206] width 92 height 84
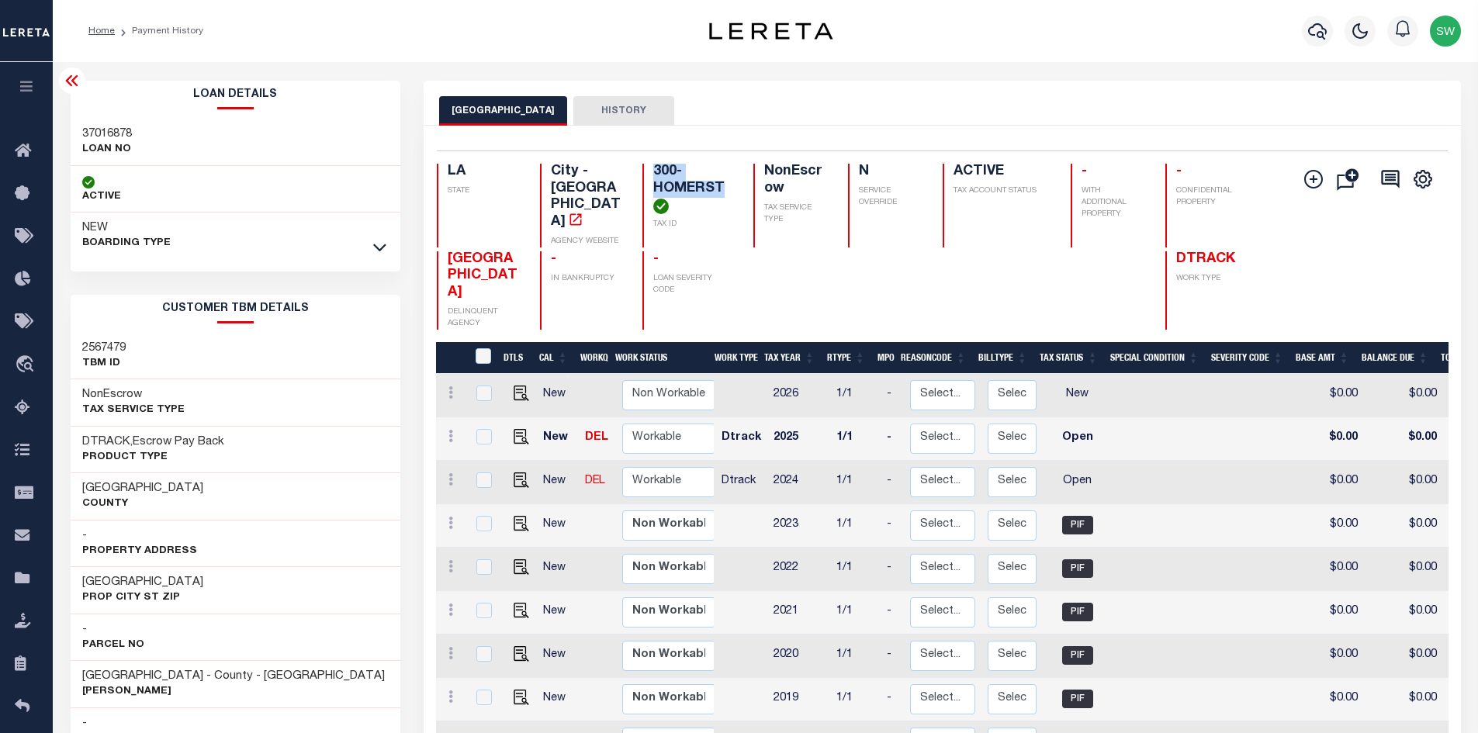
drag, startPoint x: 652, startPoint y: 171, endPoint x: 735, endPoint y: 190, distance: 85.1
click at [735, 190] on div "300-HOMERST TAX ID" at bounding box center [688, 206] width 92 height 84
copy h4 "300-HOMERST"
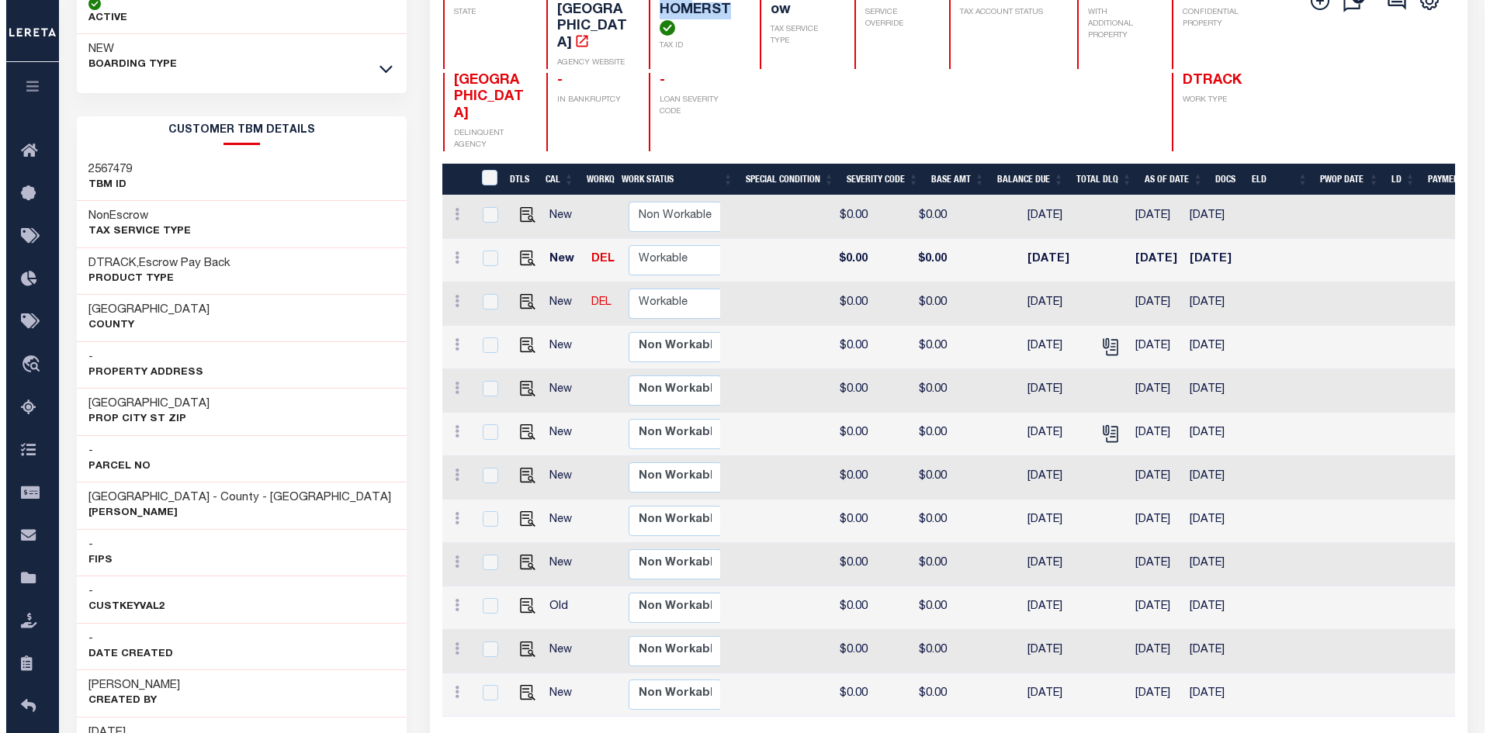
scroll to position [0, 503]
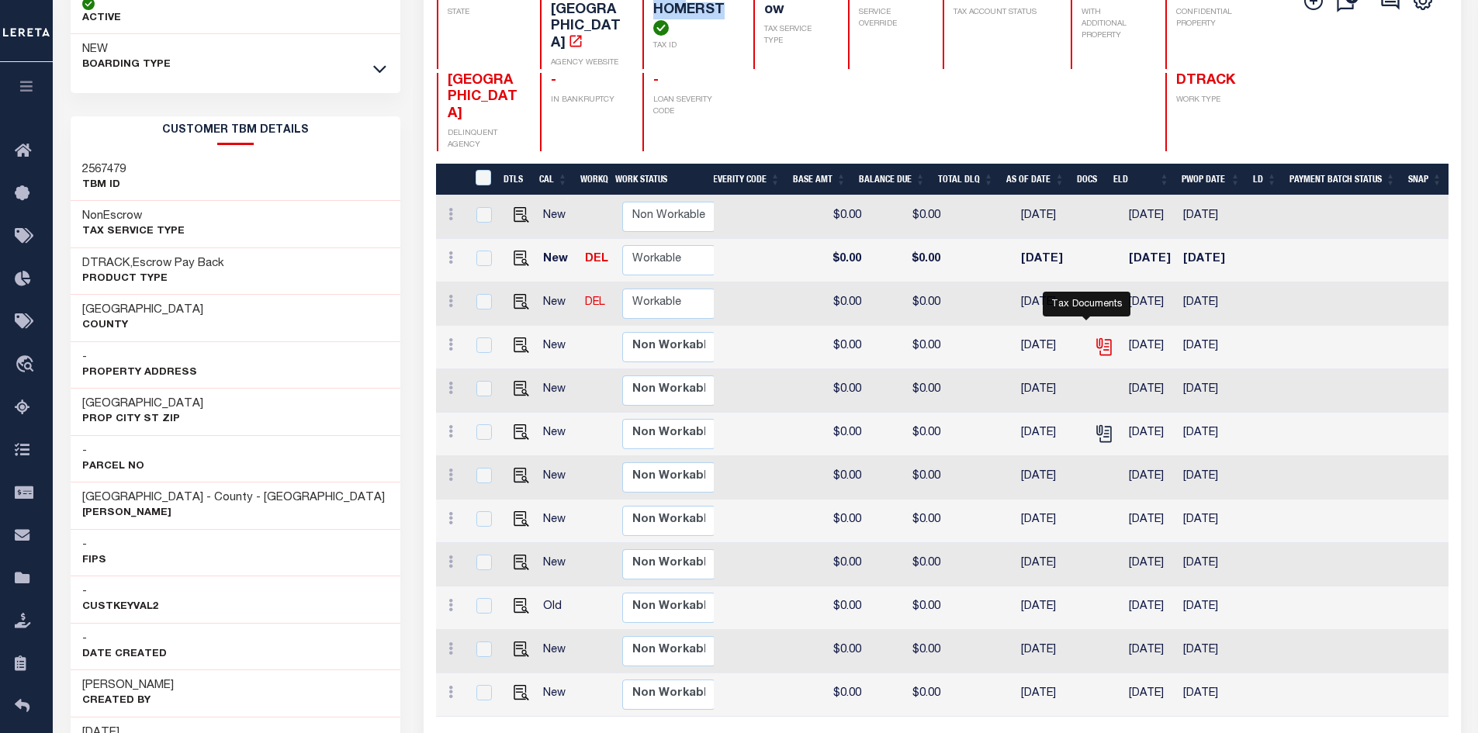
click at [1096, 338] on icon "" at bounding box center [1102, 344] width 12 height 12
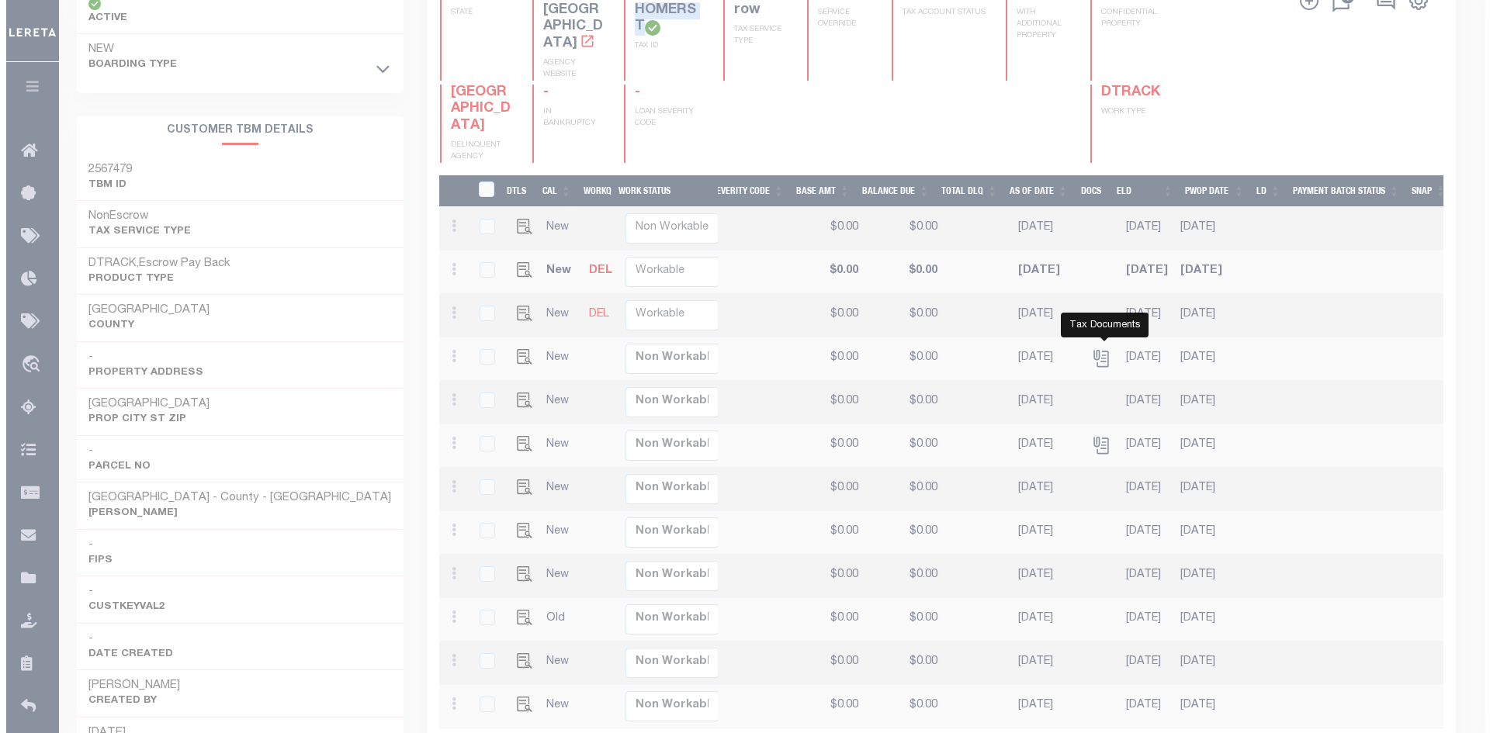
scroll to position [0, 494]
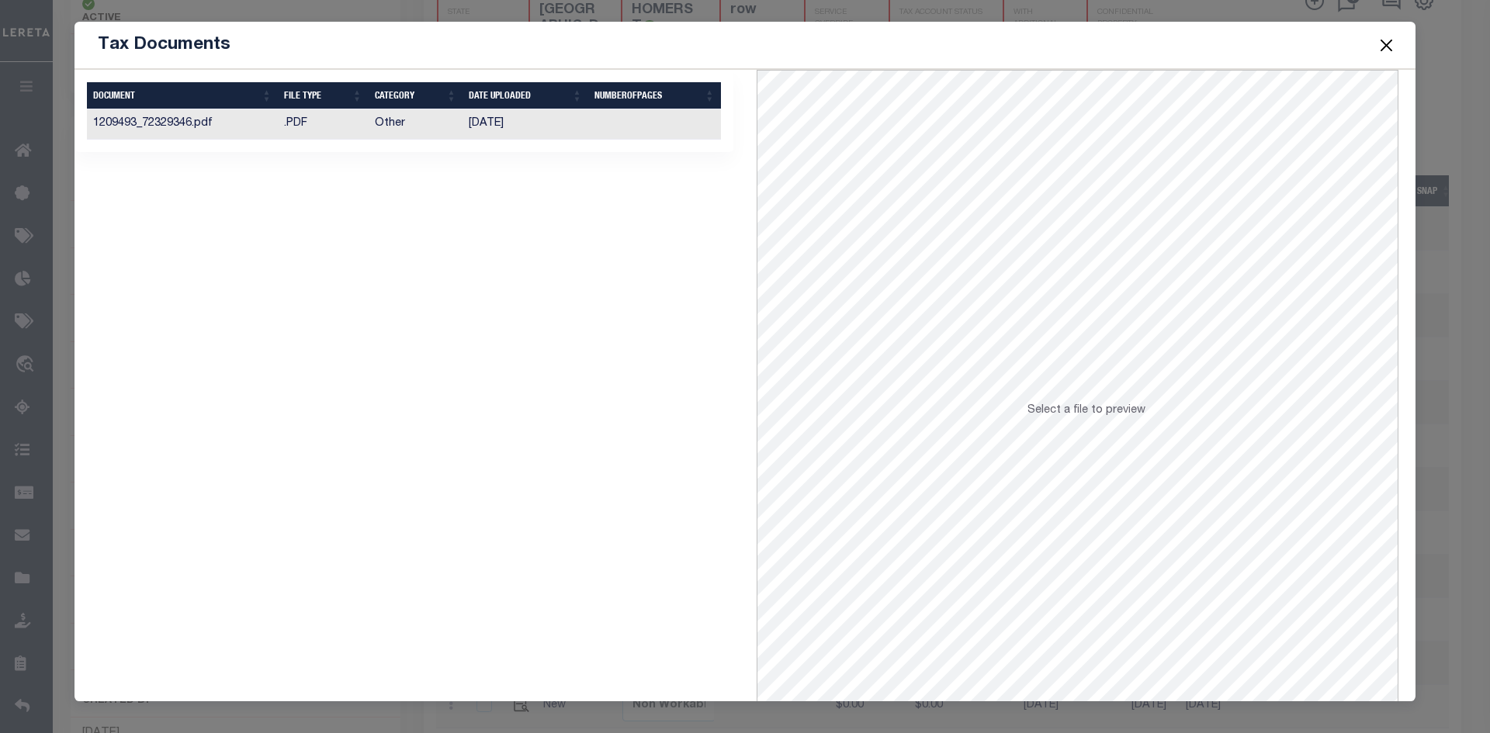
click at [201, 125] on td "1209493_72329346.pdf" at bounding box center [182, 124] width 191 height 30
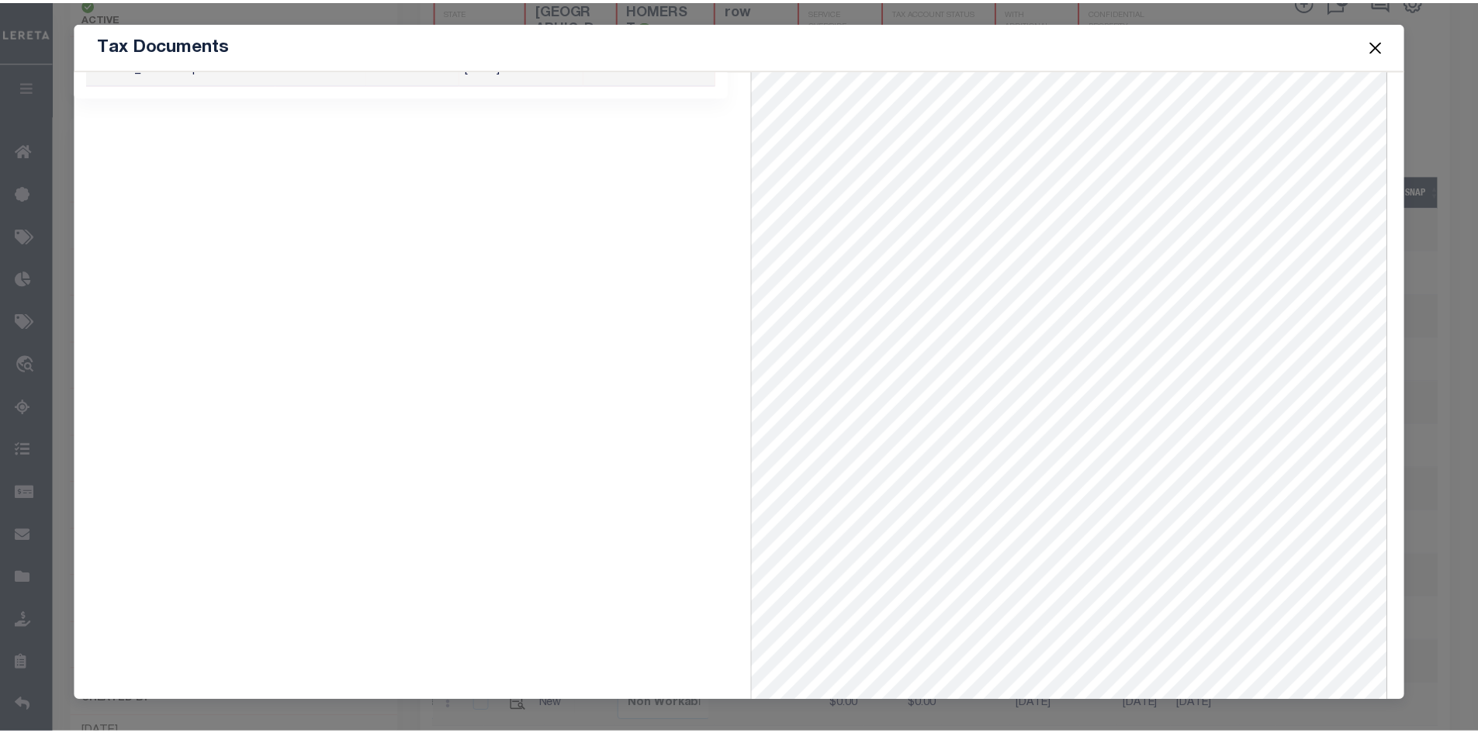
scroll to position [65, 0]
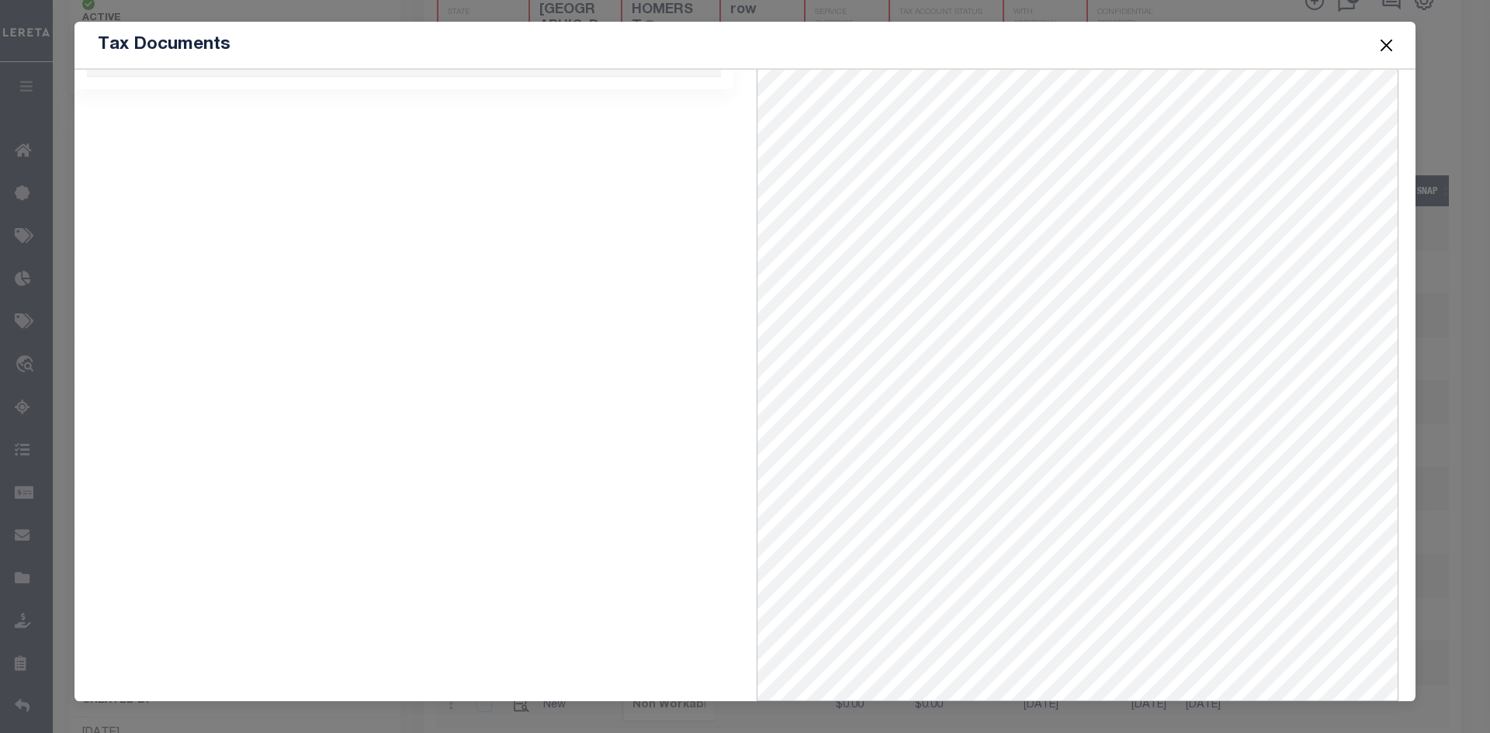
click at [1389, 39] on button "Close" at bounding box center [1387, 45] width 20 height 20
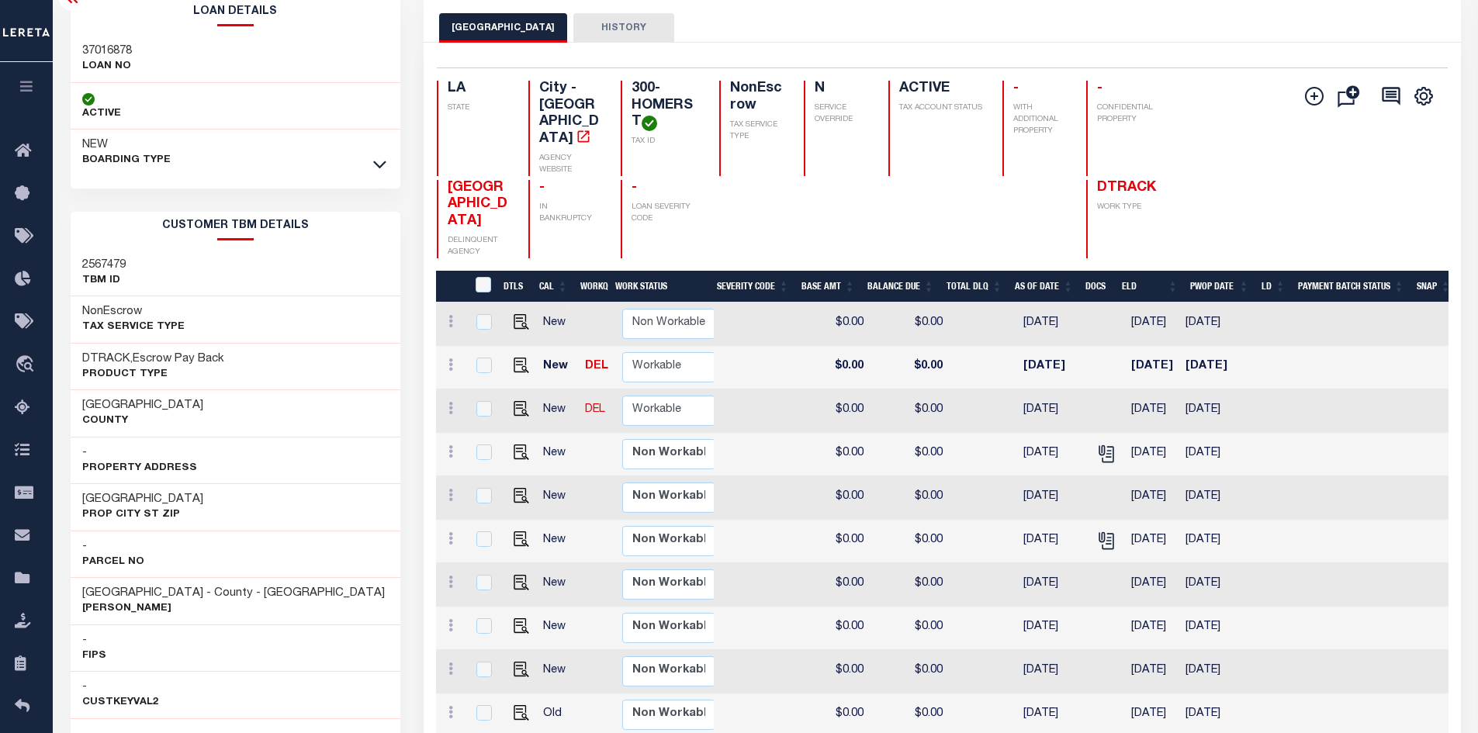
scroll to position [0, 0]
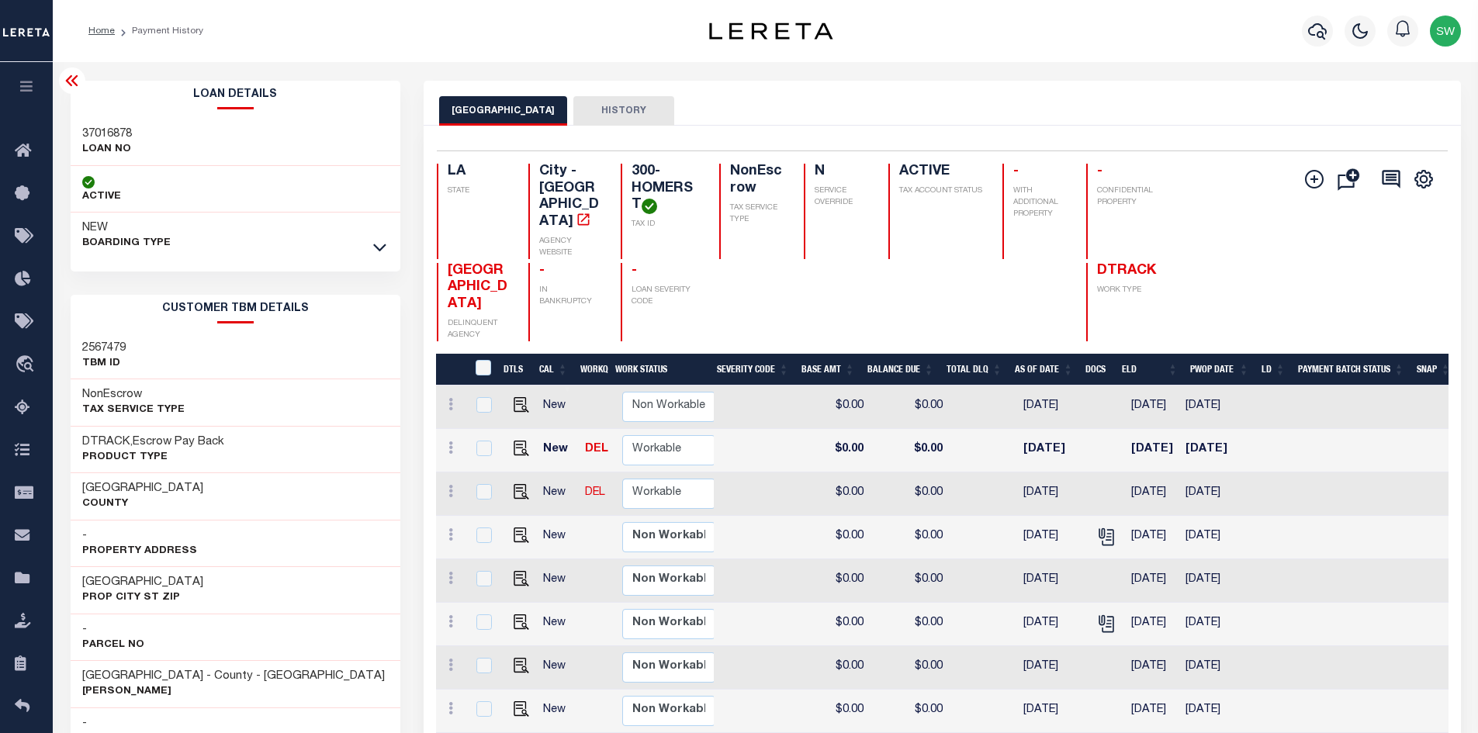
click at [74, 86] on icon at bounding box center [72, 80] width 19 height 19
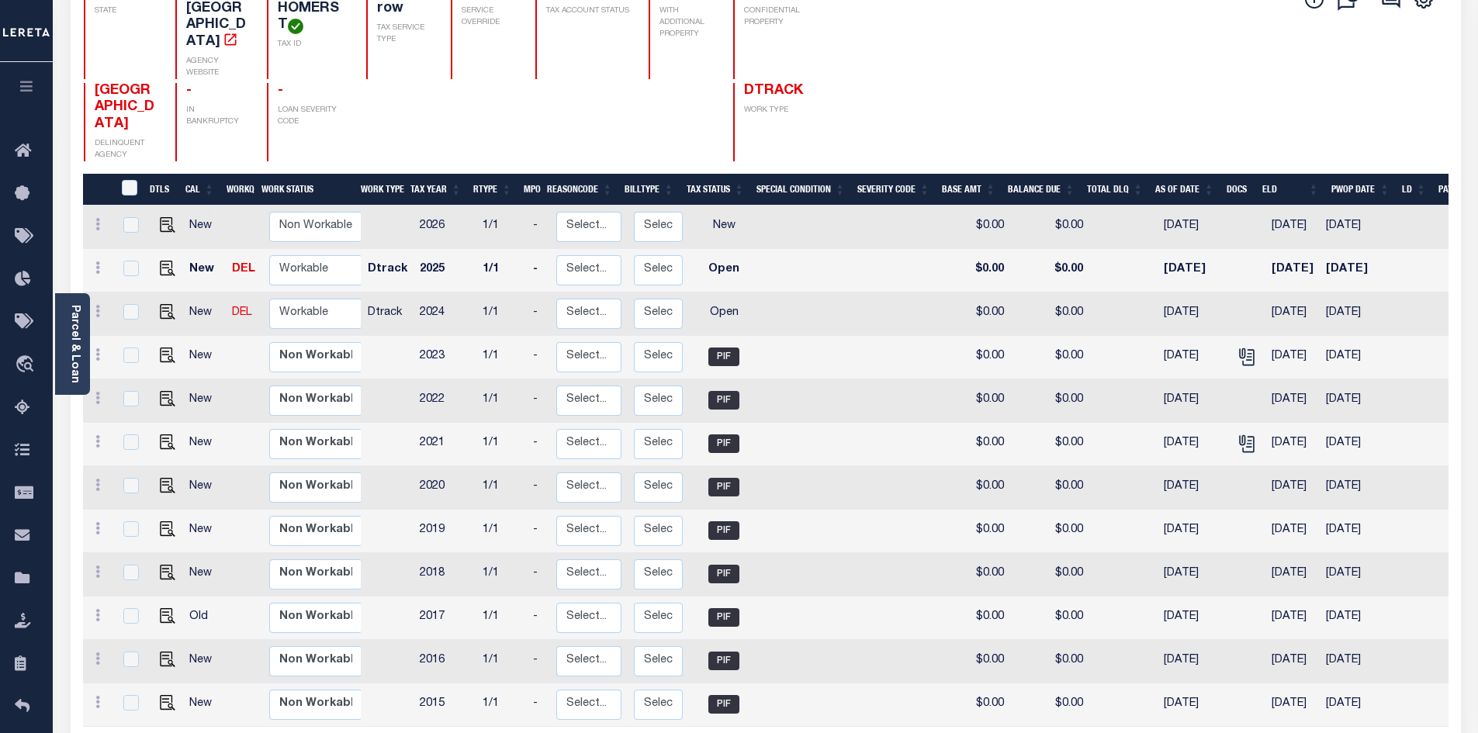
scroll to position [172, 0]
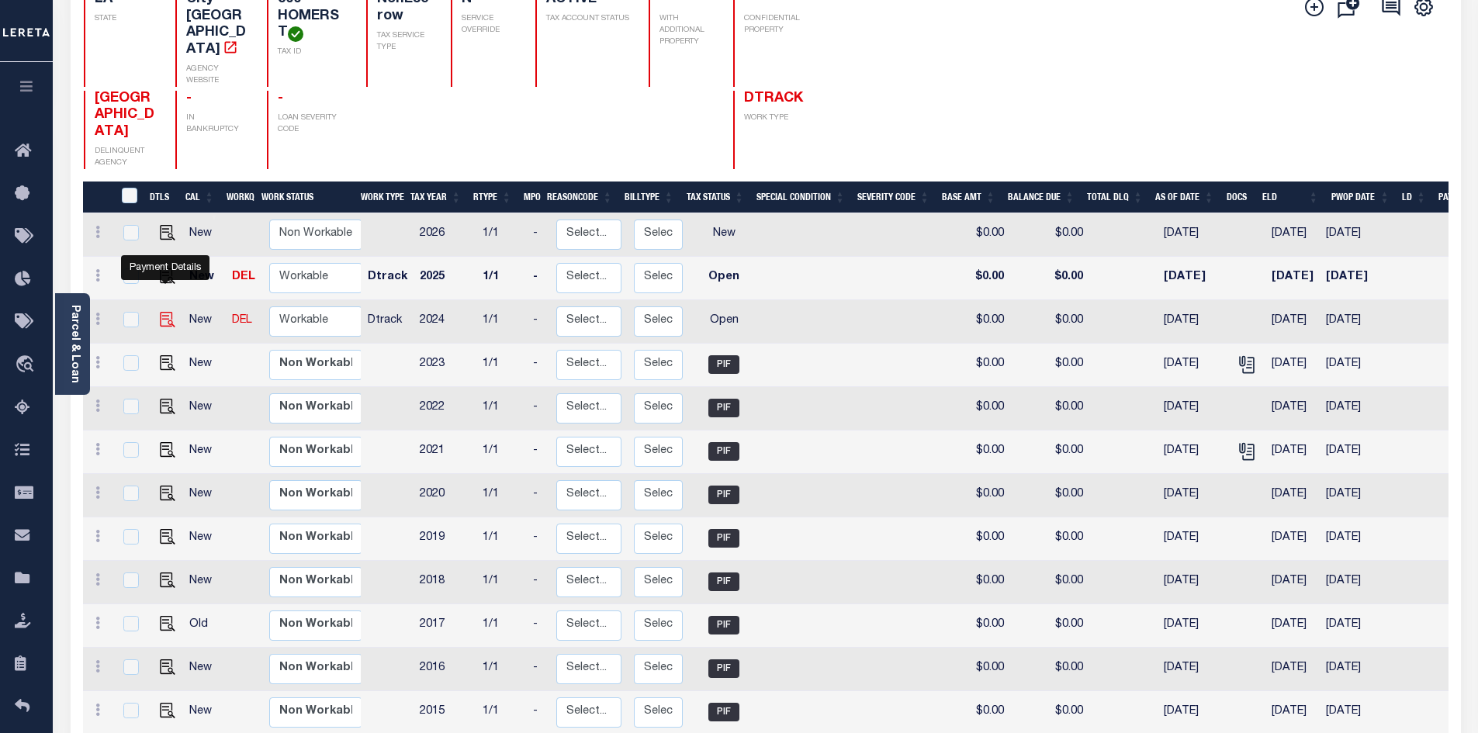
click at [161, 312] on img "" at bounding box center [168, 320] width 16 height 16
checkbox input "true"
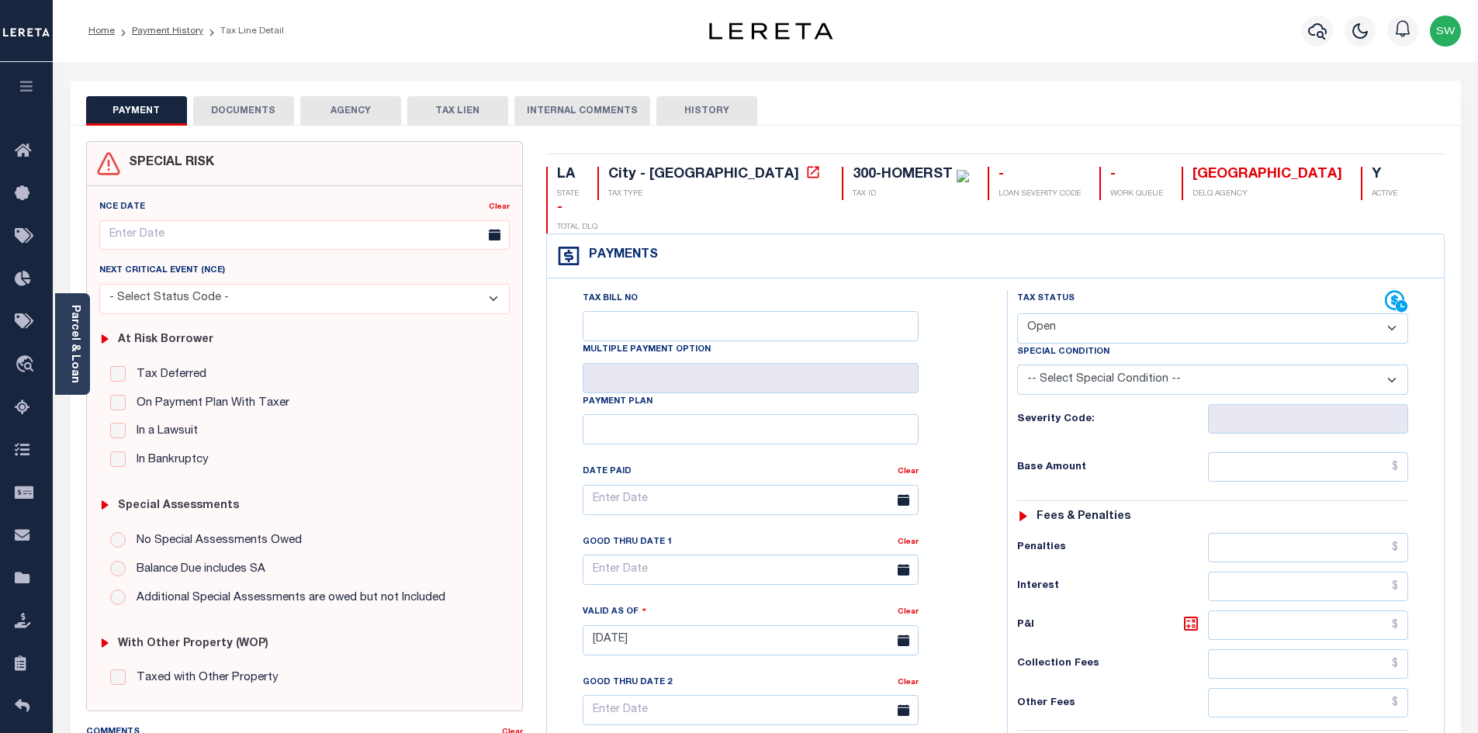
click at [1389, 313] on select "- Select Status Code - Open Due/Unpaid Paid Incomplete No Tax Due Internal Refu…" at bounding box center [1212, 328] width 391 height 30
select select "PYD"
click at [1017, 313] on select "- Select Status Code - Open Due/Unpaid Paid Incomplete No Tax Due Internal Refu…" at bounding box center [1212, 328] width 391 height 30
type input "[DATE]"
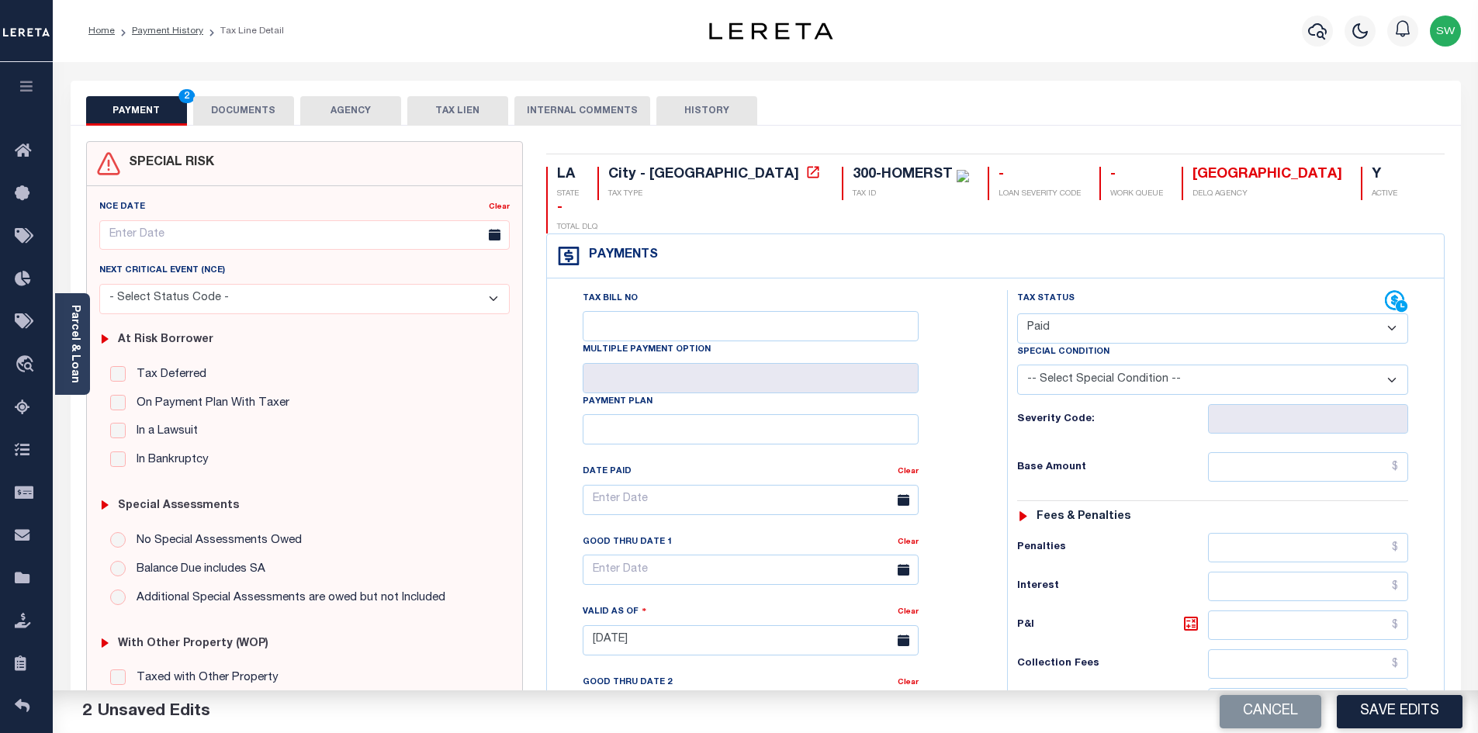
click at [984, 395] on div "Tax Bill No Multiple Payment Option Payment Plan Clear" at bounding box center [773, 507] width 421 height 435
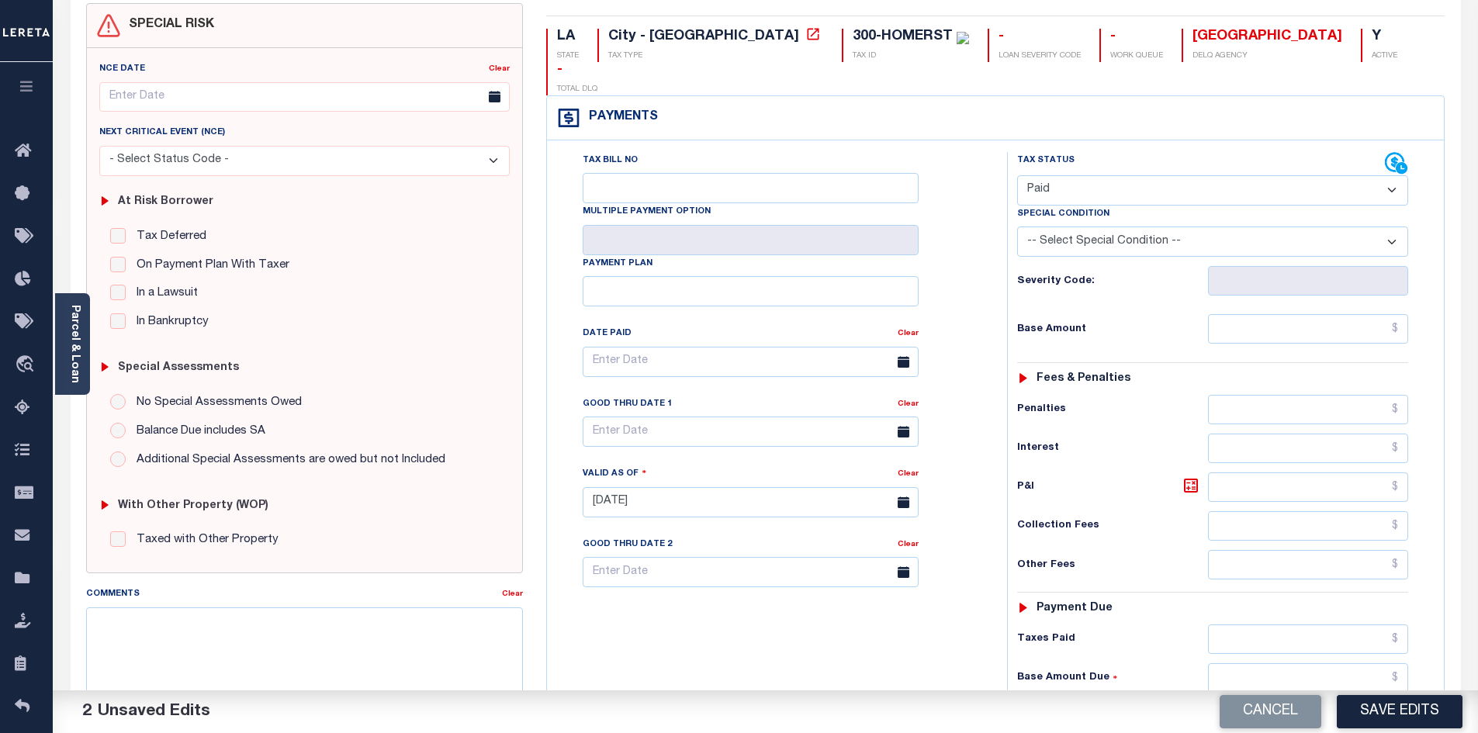
scroll to position [172, 0]
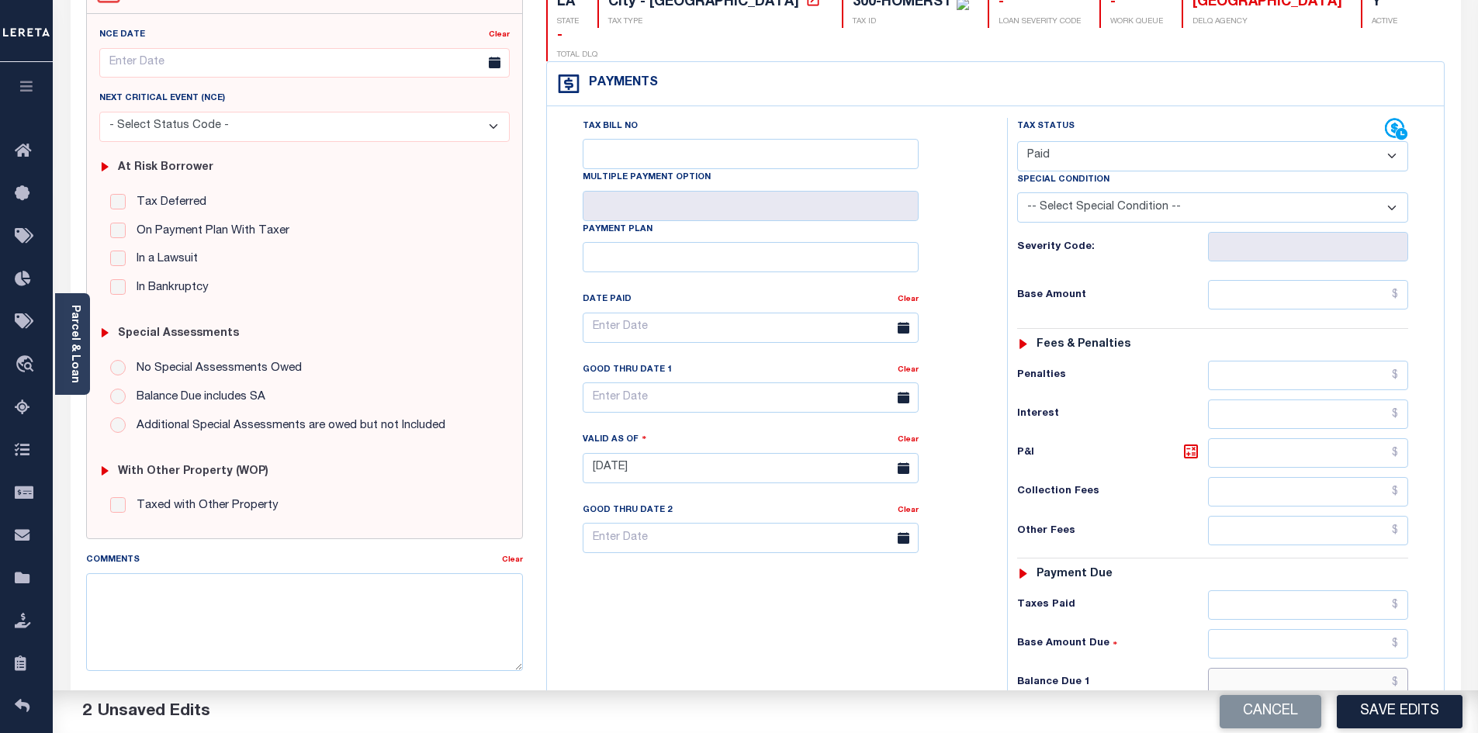
click at [1301, 668] on input "text" at bounding box center [1308, 682] width 201 height 29
click at [1300, 668] on input "text" at bounding box center [1308, 682] width 201 height 29
type input "$0.00"
click at [1135, 632] on div "Tax Status Status - Select Status Code -" at bounding box center [1217, 460] width 421 height 685
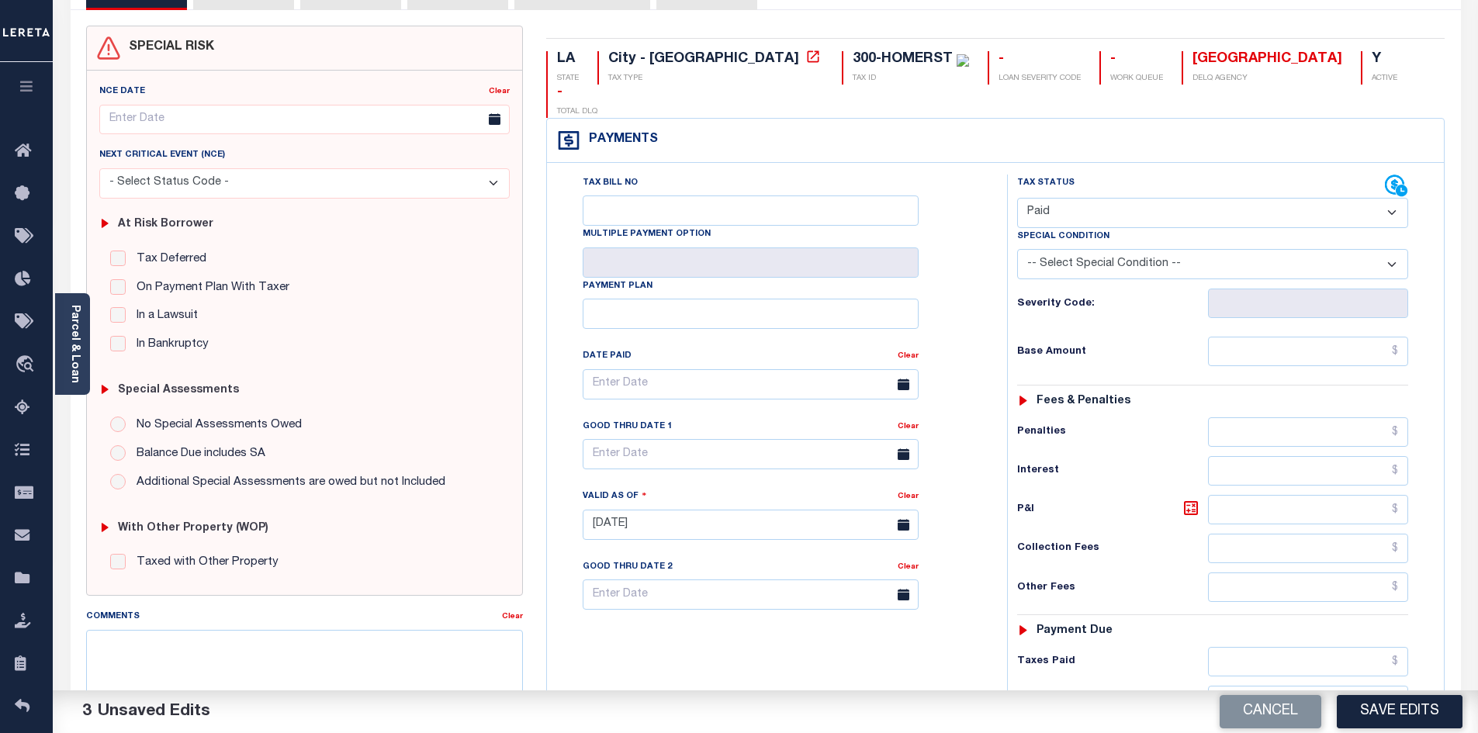
scroll to position [0, 0]
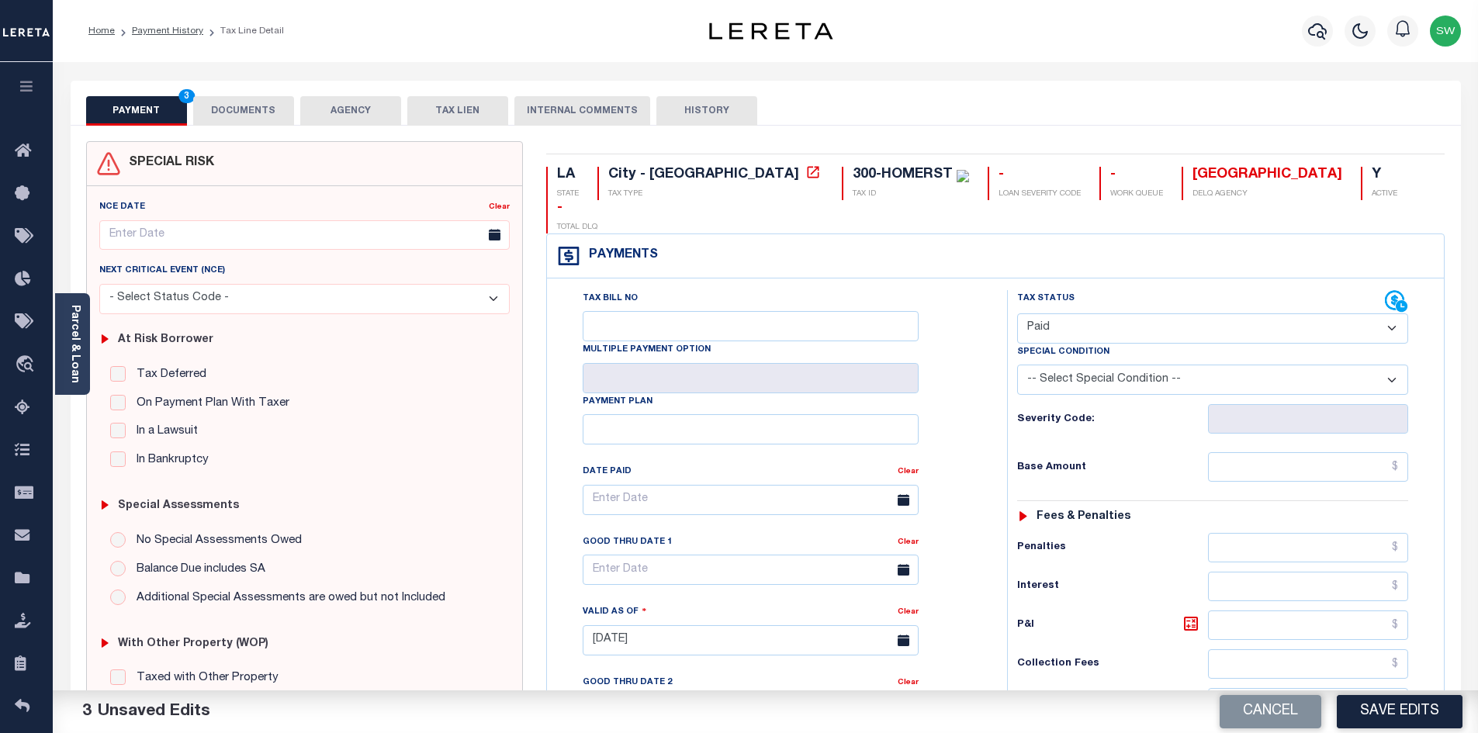
click at [261, 108] on button "DOCUMENTS" at bounding box center [243, 110] width 101 height 29
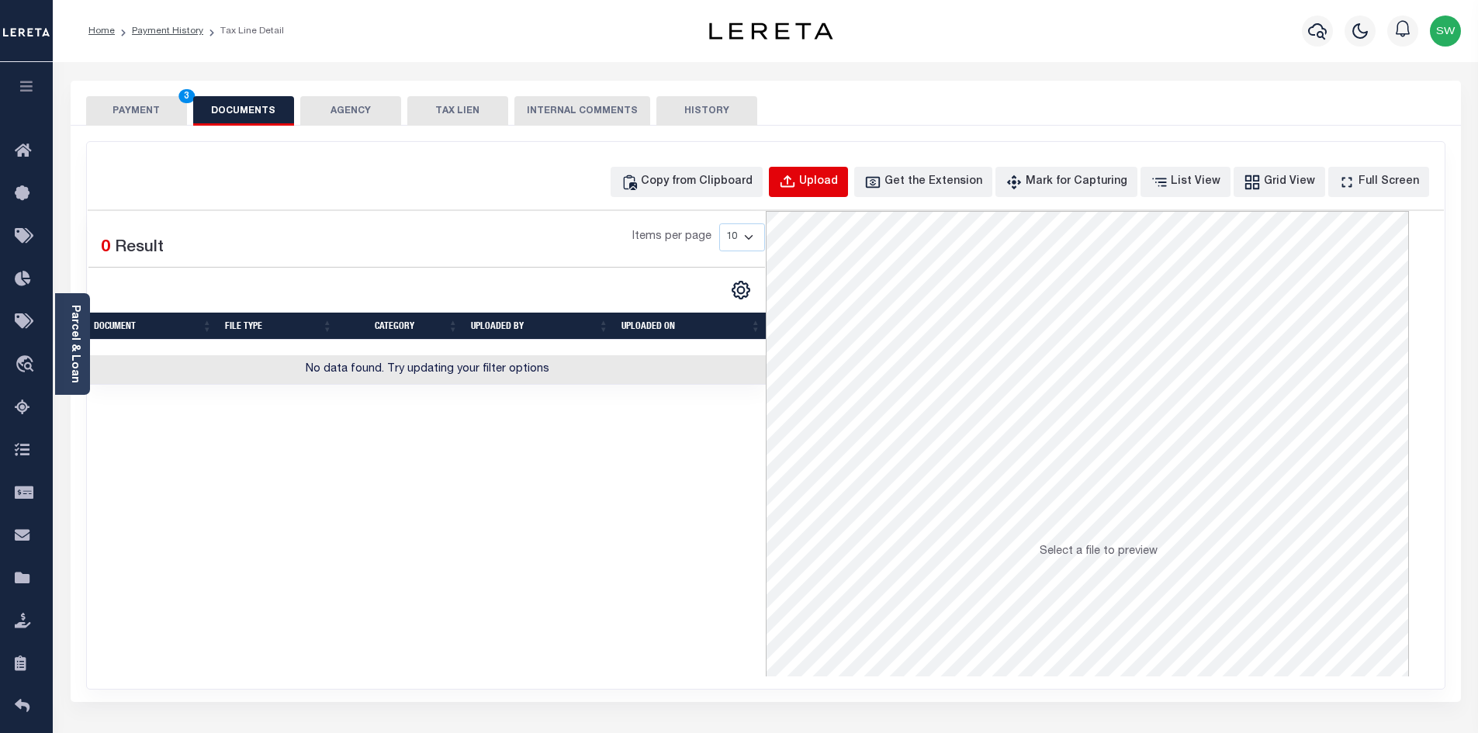
click at [829, 185] on div "Upload" at bounding box center [818, 182] width 39 height 17
select select "POP"
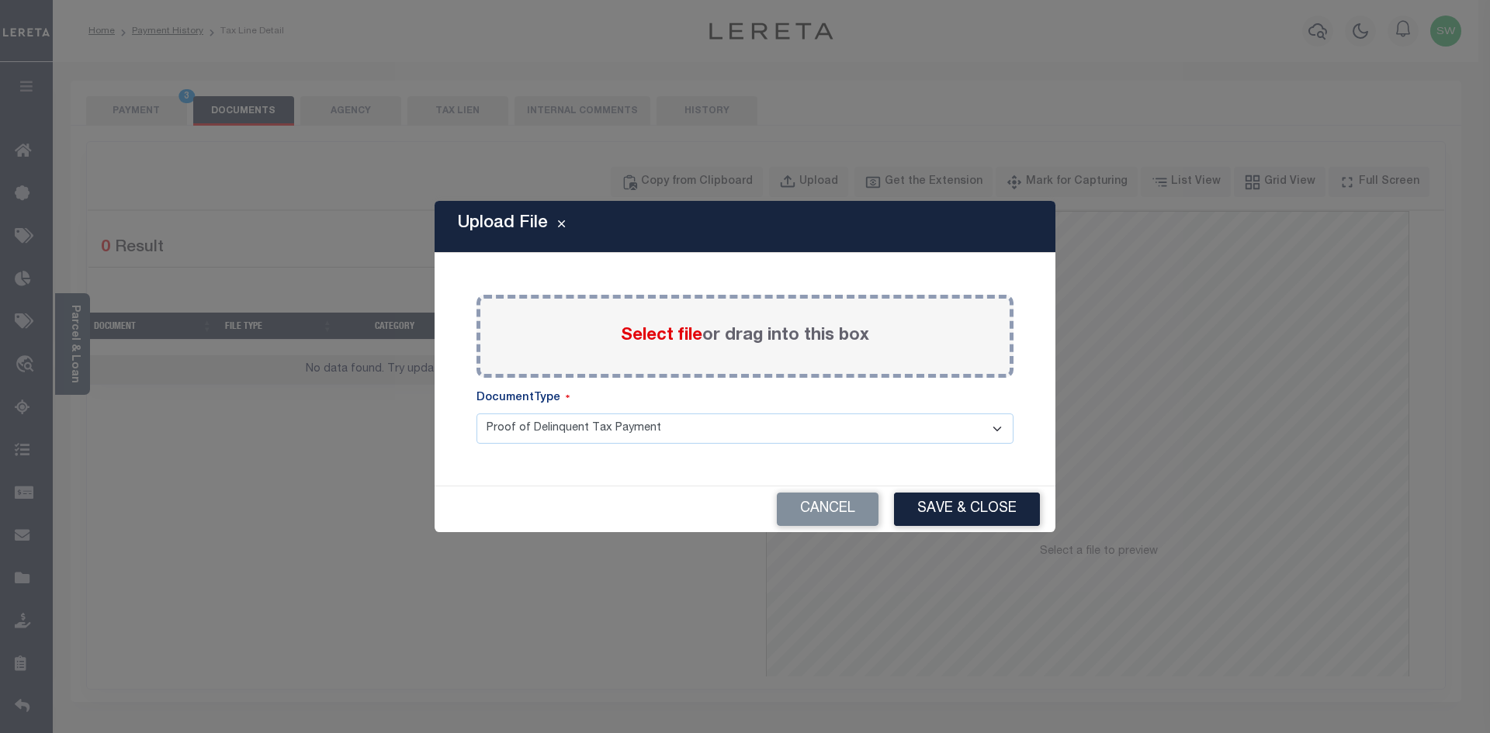
click at [628, 341] on span "Select file" at bounding box center [661, 335] width 81 height 17
click at [0, 0] on input "Select file or drag into this box" at bounding box center [0, 0] width 0 height 0
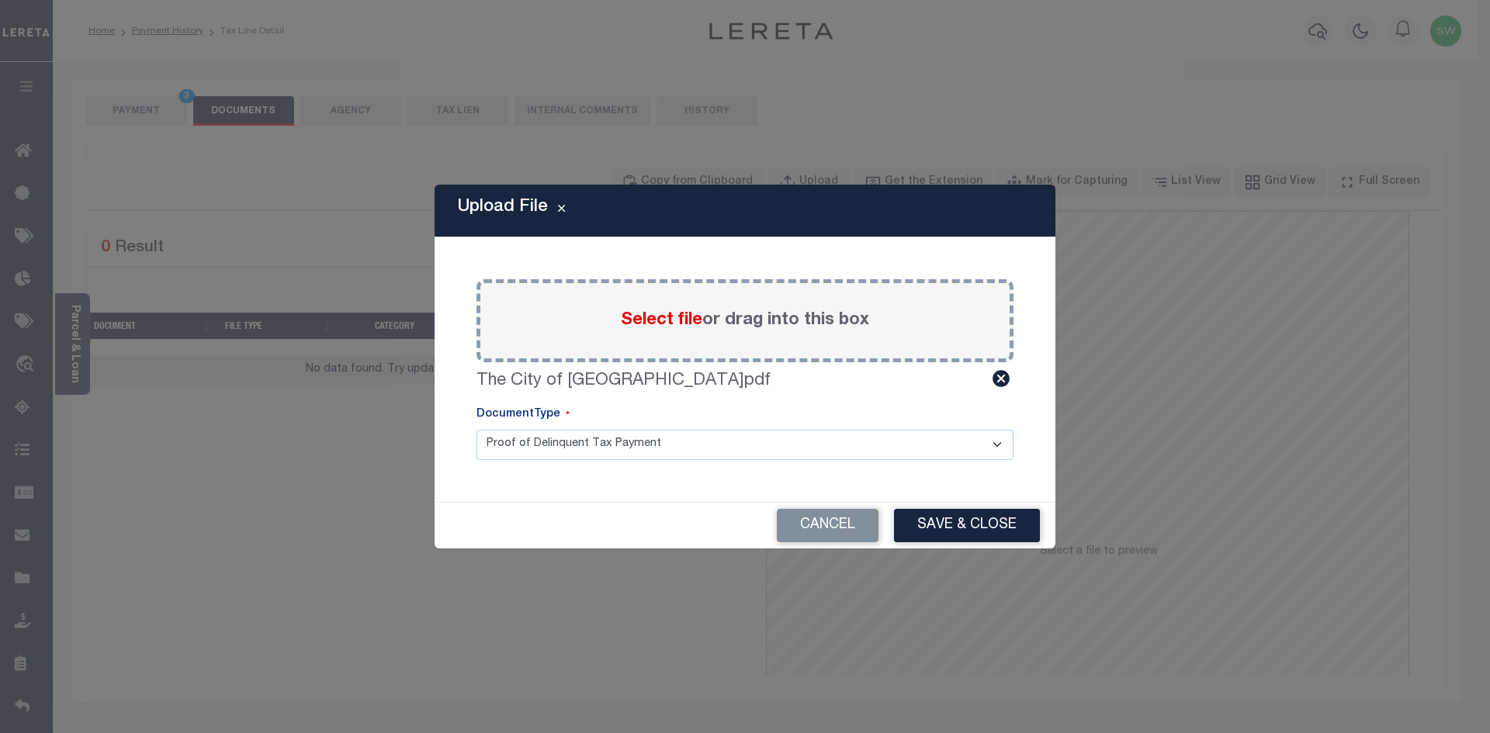
click at [992, 533] on button "Save & Close" at bounding box center [967, 525] width 146 height 33
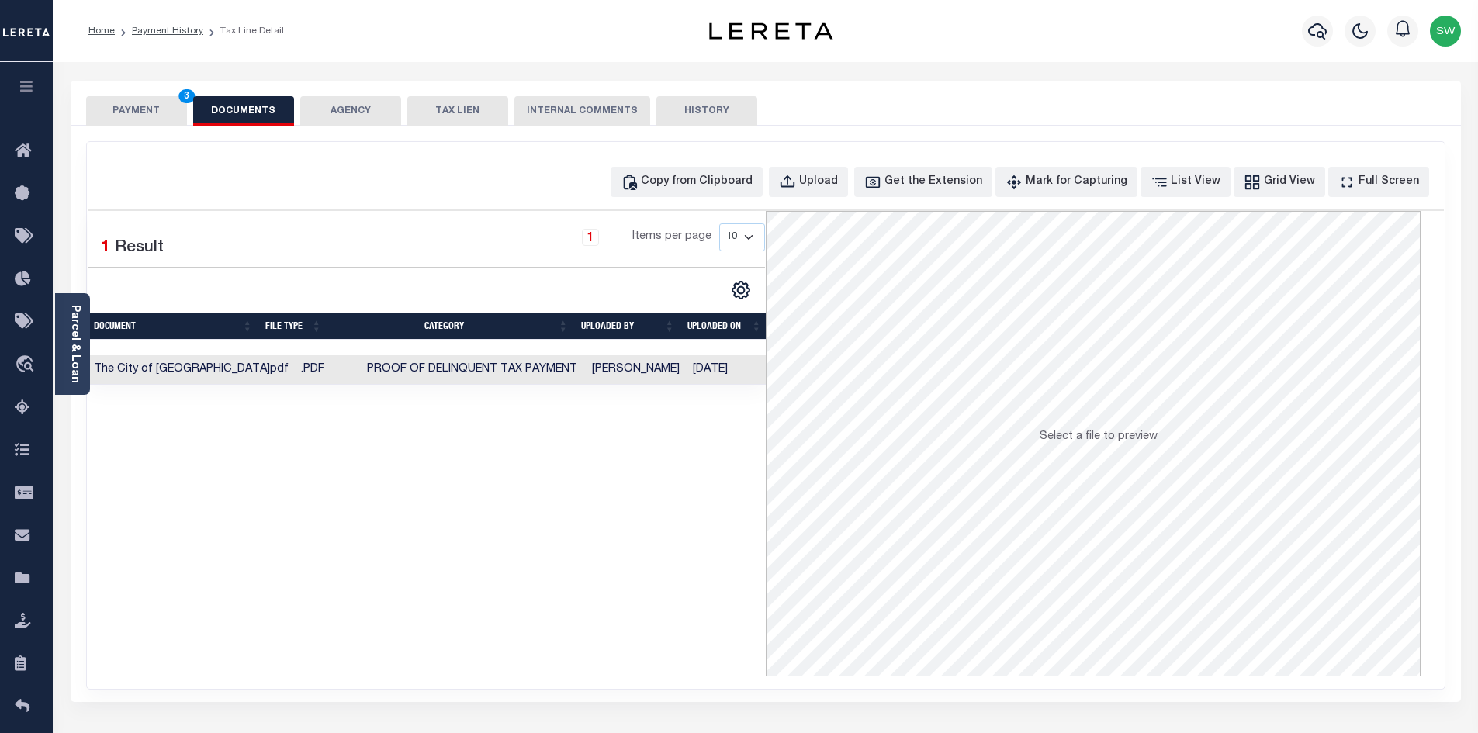
click at [148, 109] on button "PAYMENT 3" at bounding box center [136, 110] width 101 height 29
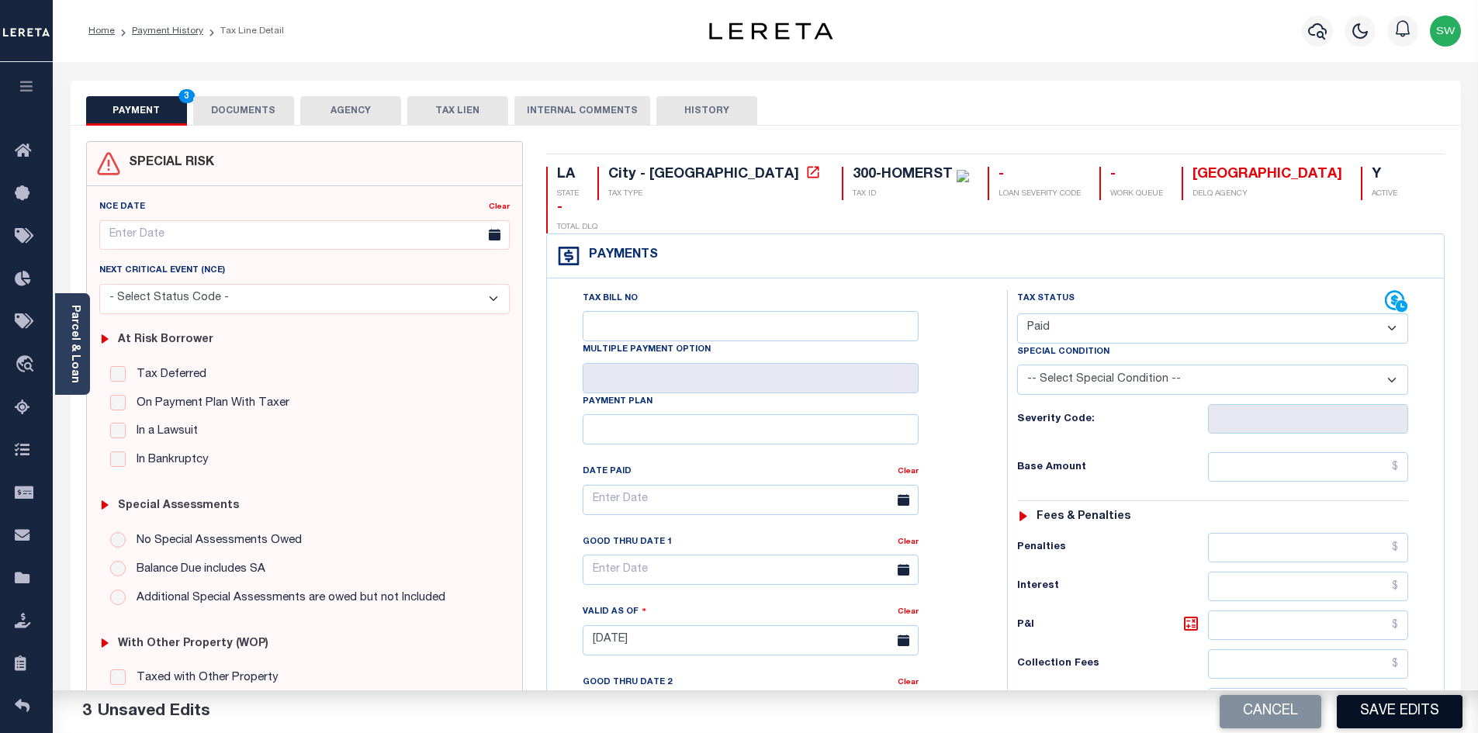
click at [1428, 709] on button "Save Edits" at bounding box center [1400, 711] width 126 height 33
checkbox input "false"
type input "$0"
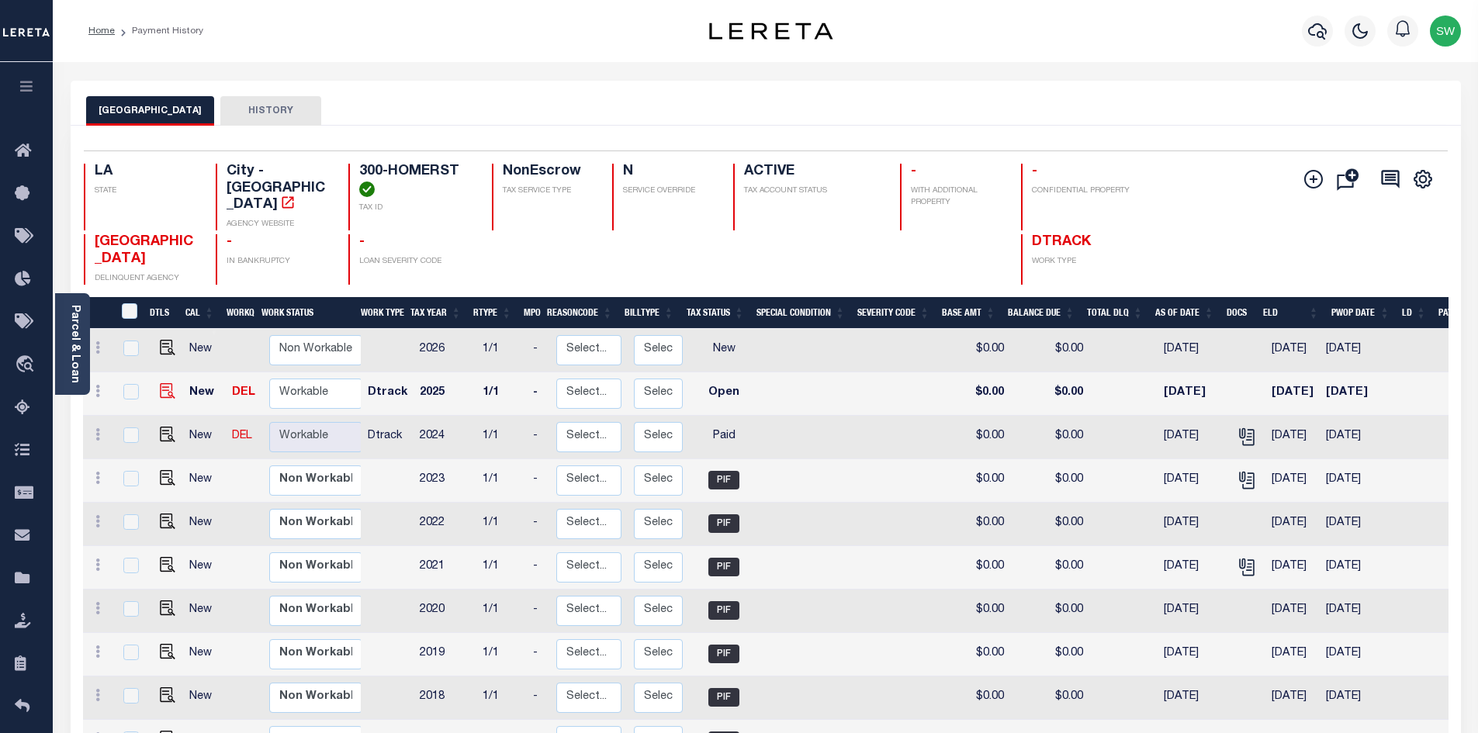
click at [163, 399] on img at bounding box center [168, 391] width 16 height 16
checkbox input "true"
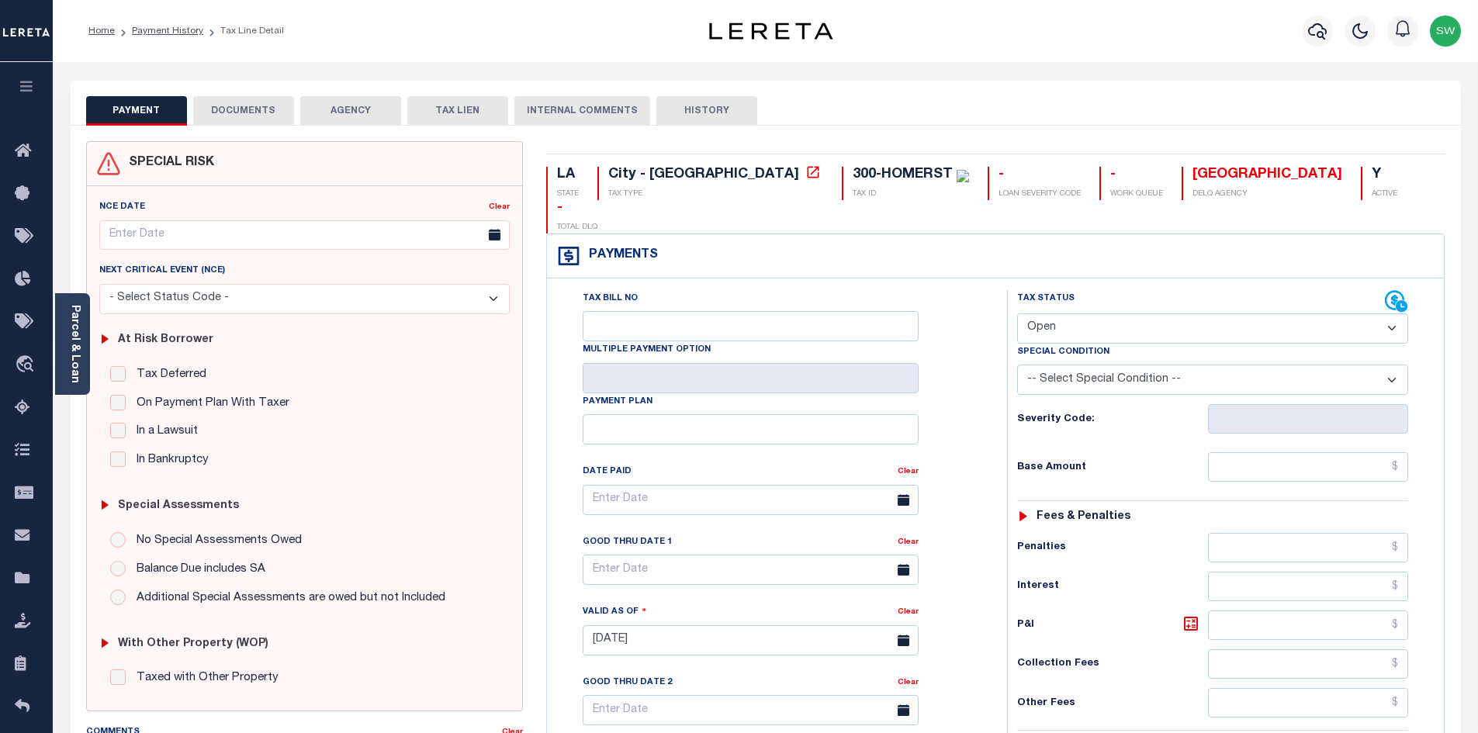
click at [1397, 313] on select "- Select Status Code - Open Due/Unpaid Paid Incomplete No Tax Due Internal Refu…" at bounding box center [1212, 328] width 391 height 30
select select "PYD"
click at [1017, 313] on select "- Select Status Code - Open Due/Unpaid Paid Incomplete No Tax Due Internal Refu…" at bounding box center [1212, 328] width 391 height 30
type input "[DATE]"
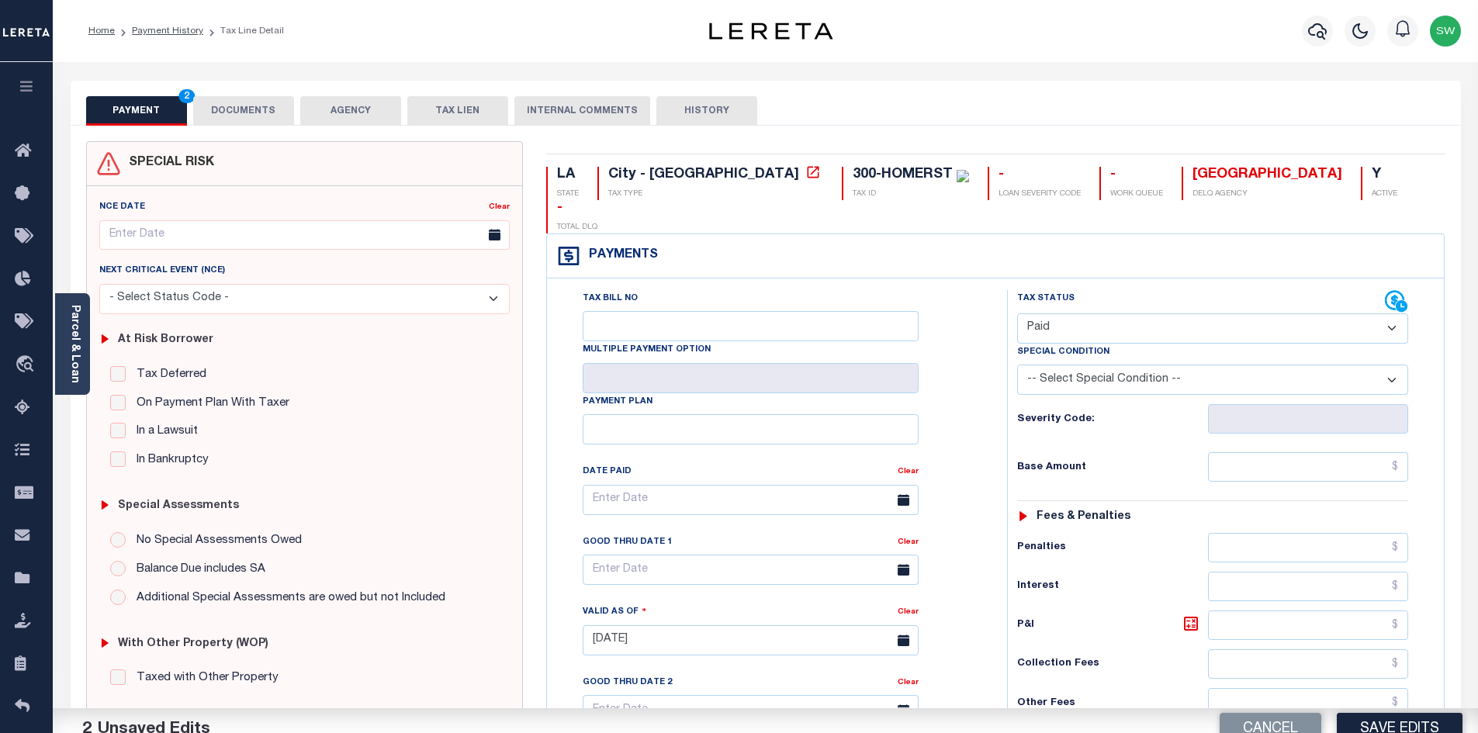
click at [991, 377] on div "Tax Bill No Multiple Payment Option Payment Plan Clear" at bounding box center [773, 632] width 445 height 685
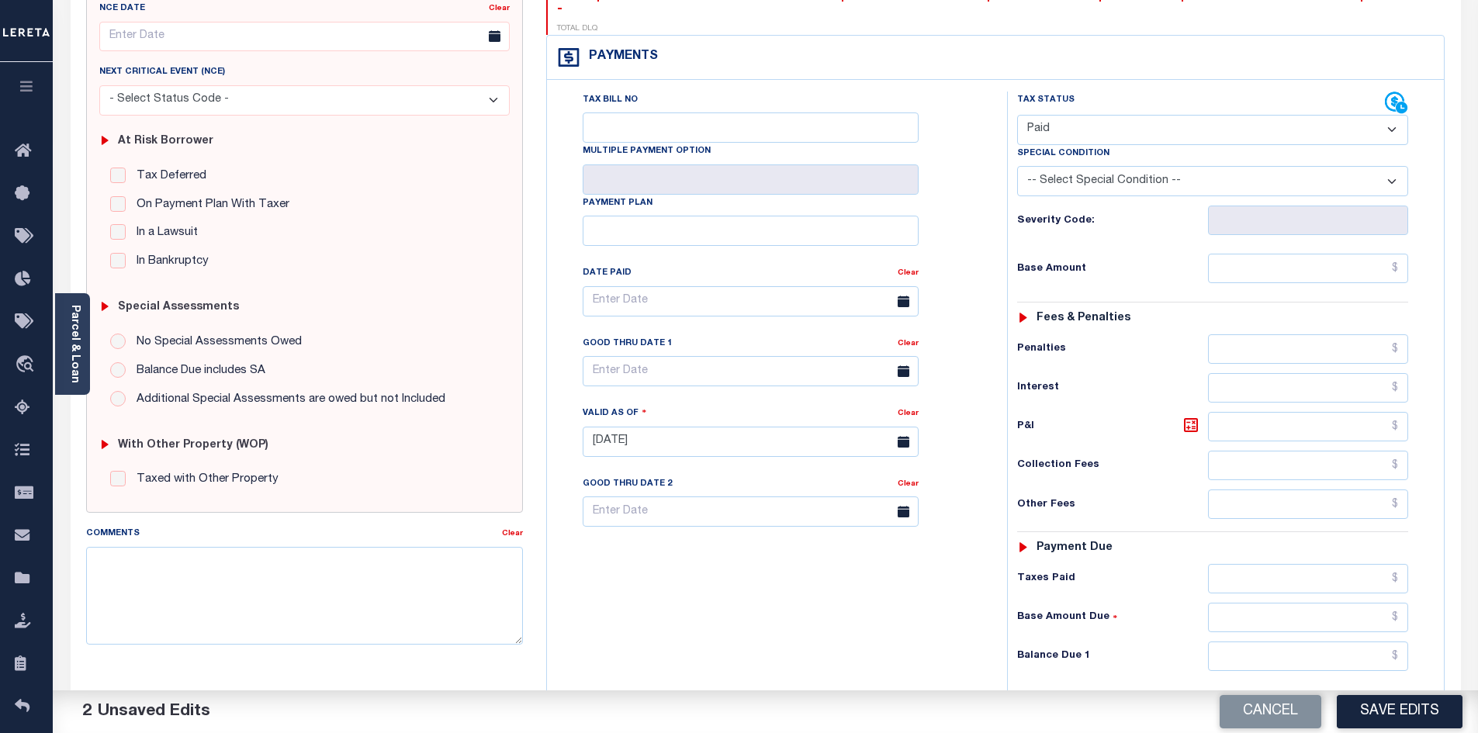
scroll to position [249, 0]
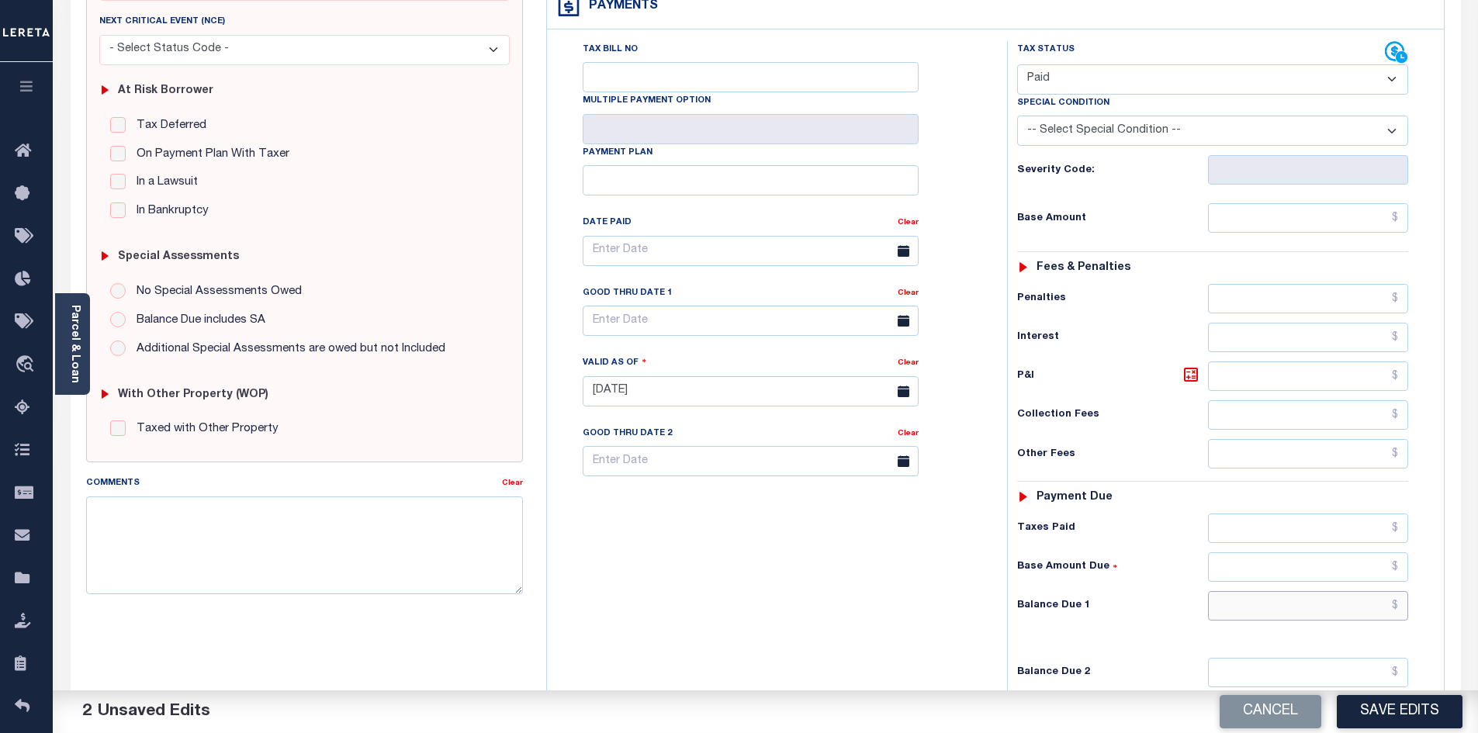
click at [1297, 591] on input "text" at bounding box center [1308, 605] width 201 height 29
type input "$0.00"
click at [783, 604] on div "Tax Bill No Multiple Payment Option Payment Plan Clear" at bounding box center [773, 383] width 445 height 685
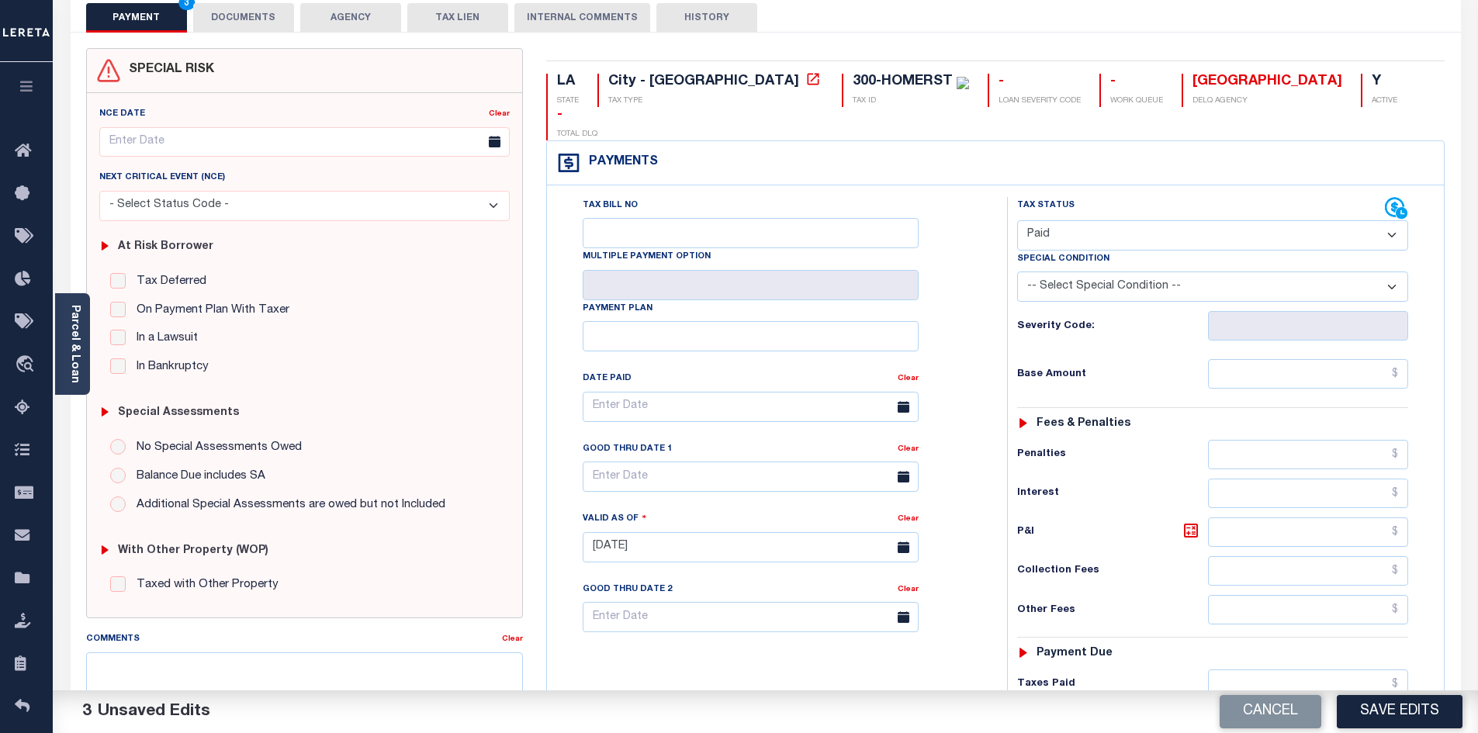
scroll to position [0, 0]
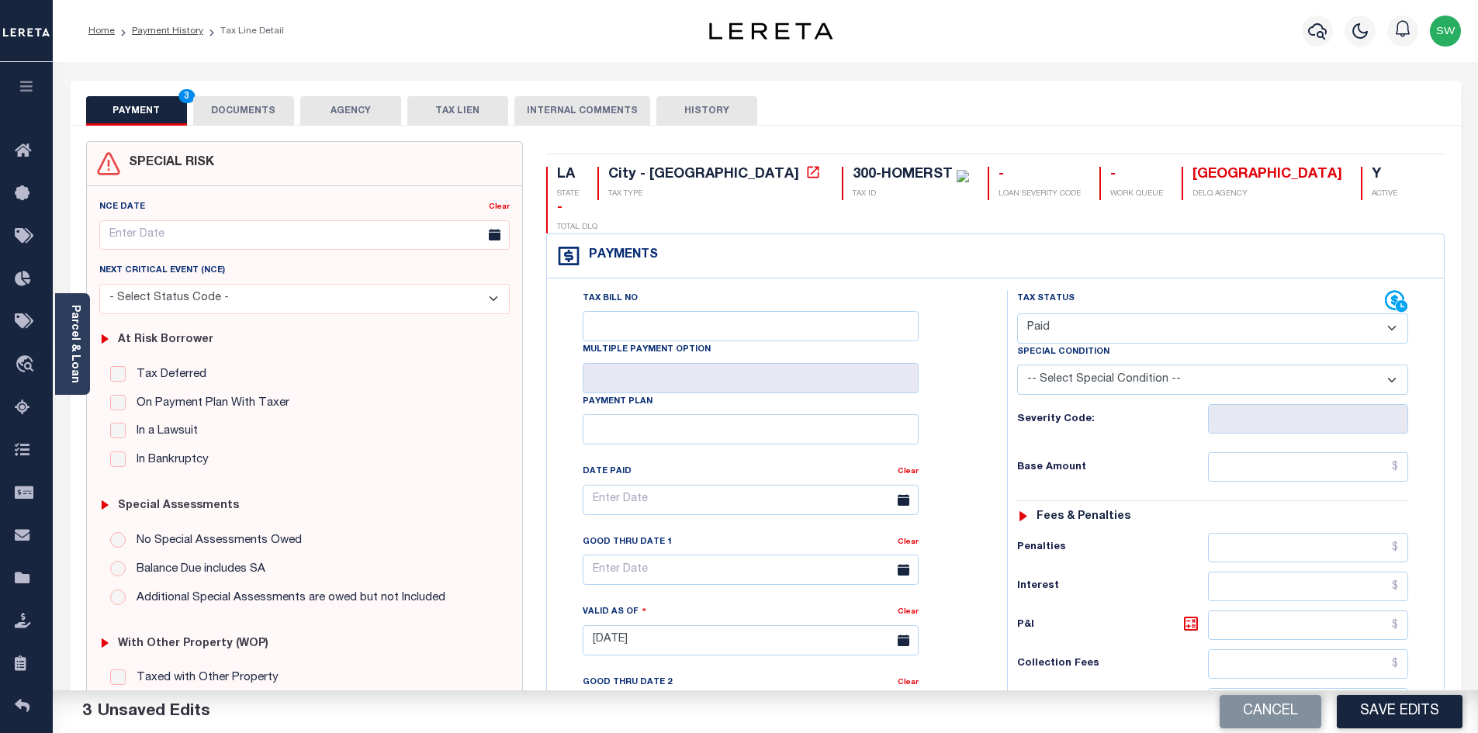
click at [210, 106] on button "DOCUMENTS" at bounding box center [243, 110] width 101 height 29
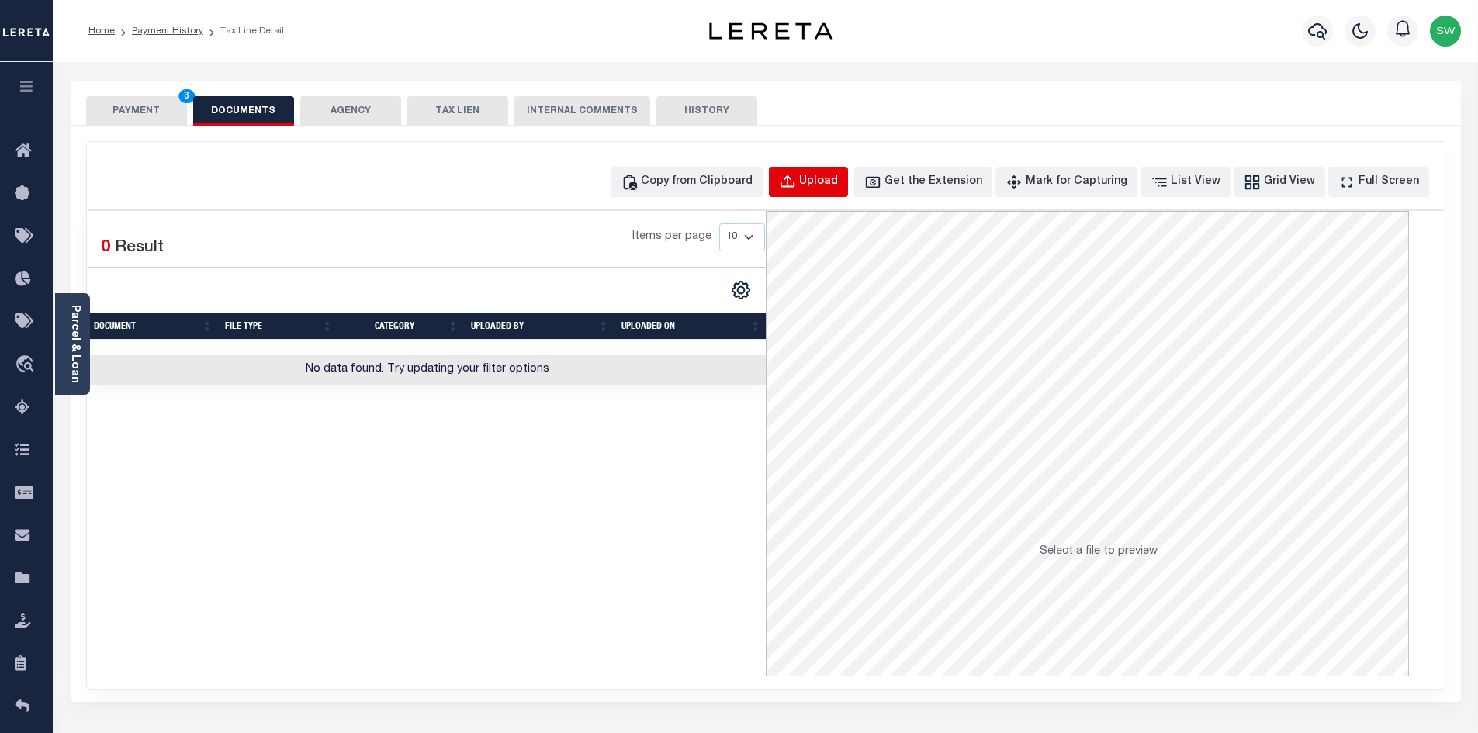
click at [838, 183] on div "Upload" at bounding box center [818, 182] width 39 height 17
select select "POP"
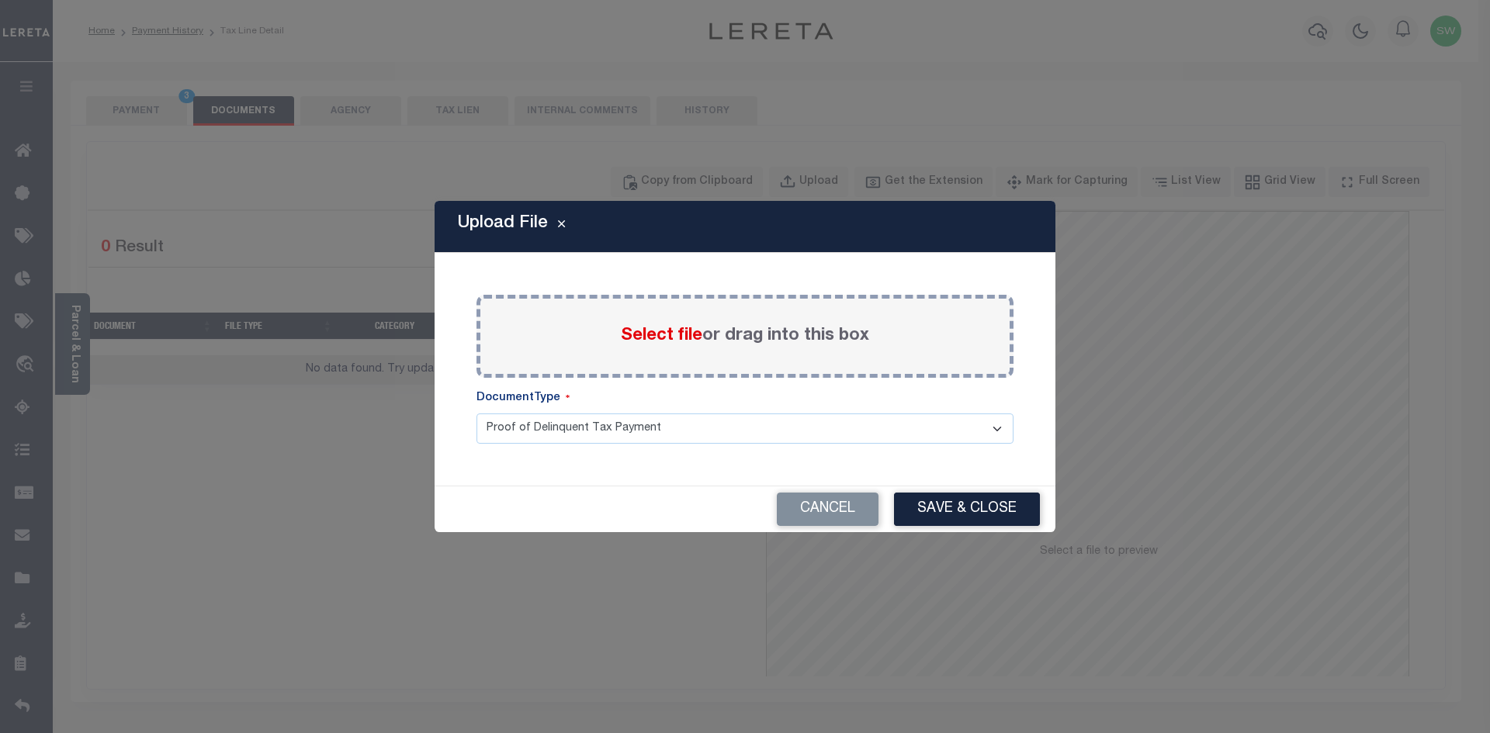
click at [639, 338] on span "Select file" at bounding box center [661, 335] width 81 height 17
click at [0, 0] on input "Select file or drag into this box" at bounding box center [0, 0] width 0 height 0
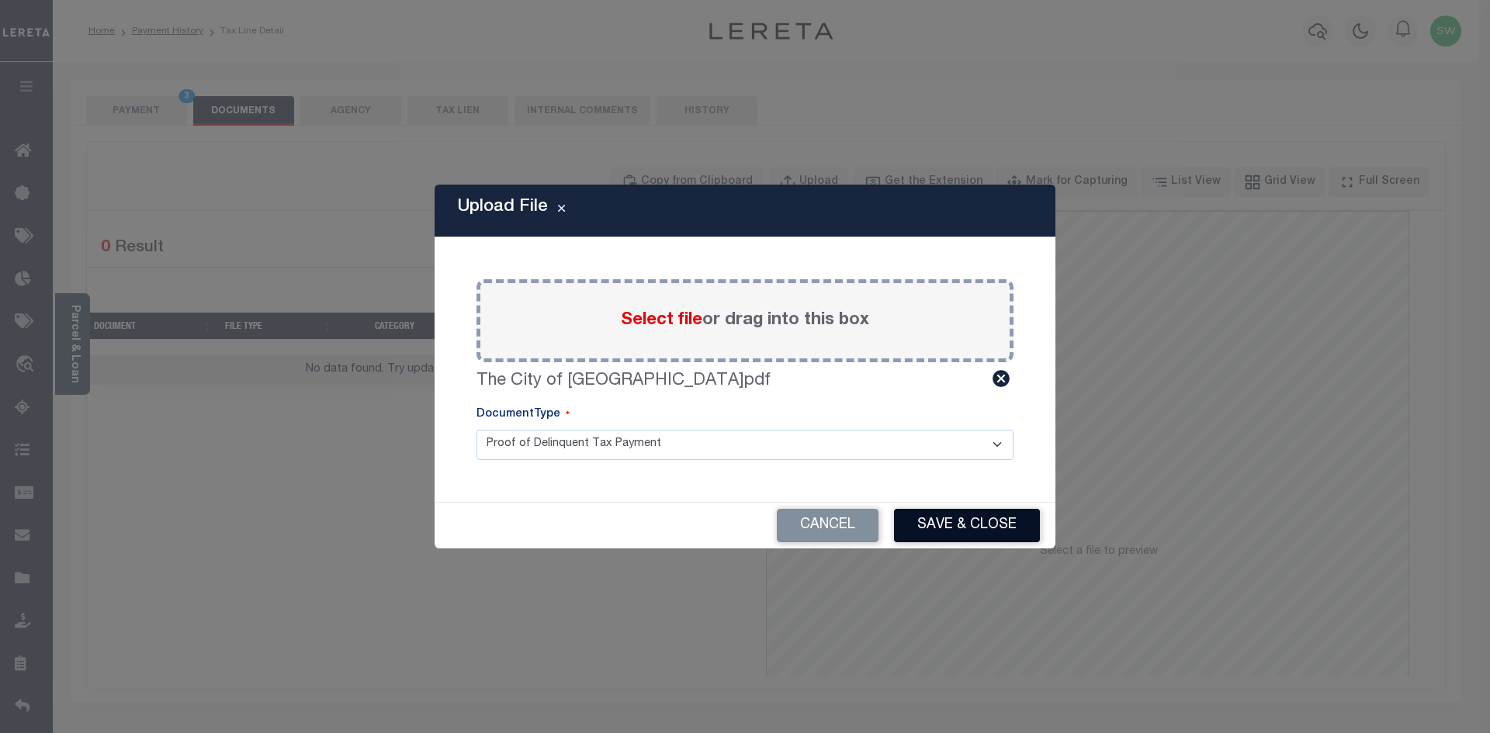
click at [953, 529] on button "Save & Close" at bounding box center [967, 525] width 146 height 33
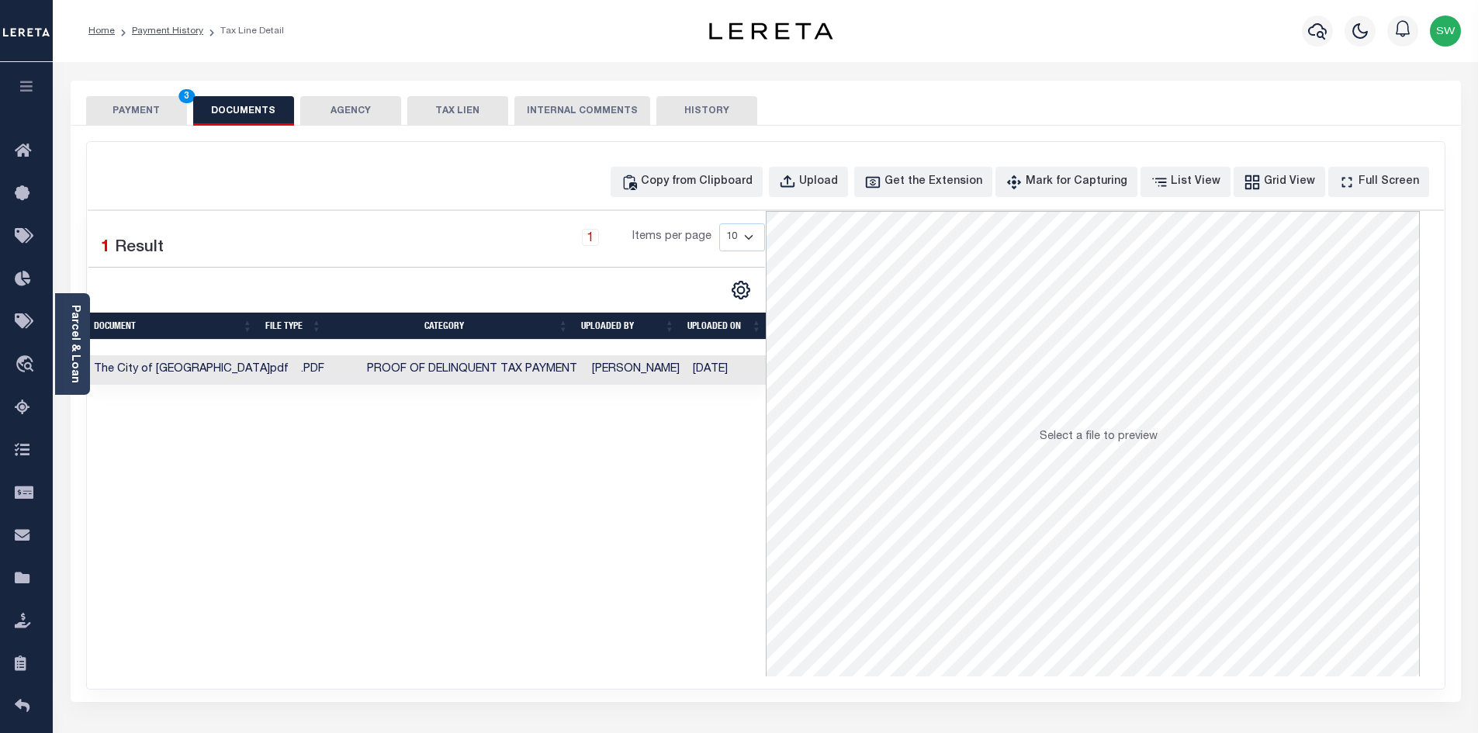
click at [682, 559] on div "Selected 1 Result 1 Items per page 10 25 50 100" at bounding box center [427, 444] width 678 height 466
click at [161, 110] on button "PAYMENT 3" at bounding box center [136, 110] width 101 height 29
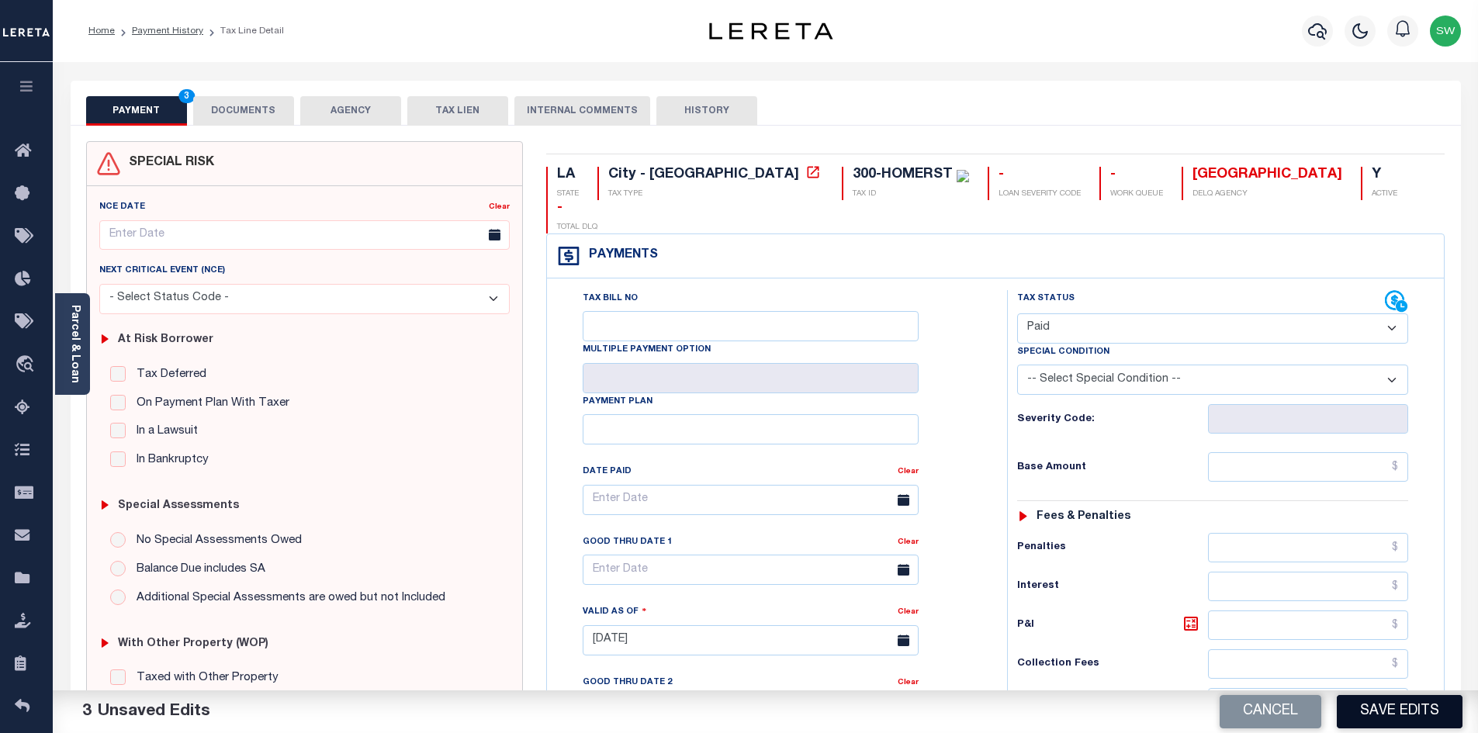
click at [1387, 713] on button "Save Edits" at bounding box center [1400, 711] width 126 height 33
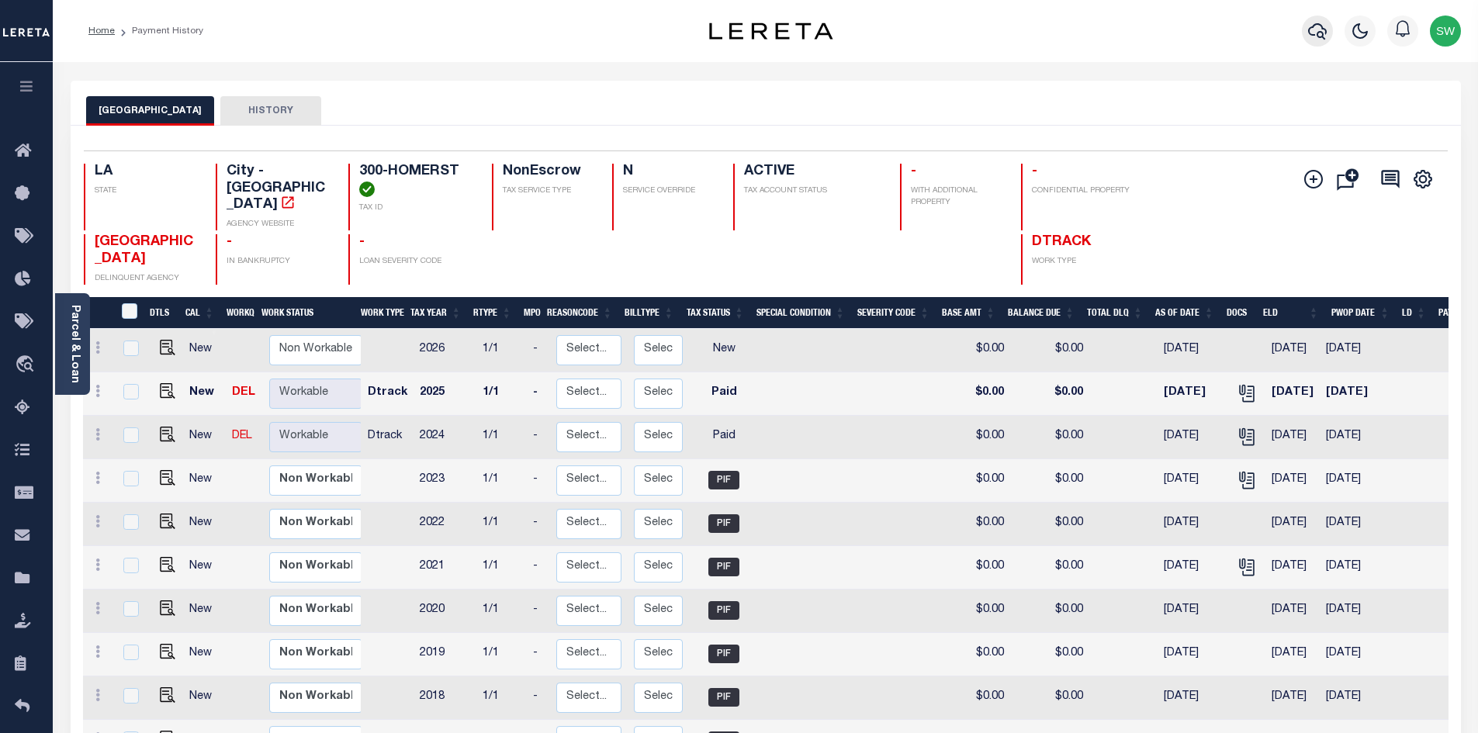
click at [1313, 40] on icon "button" at bounding box center [1317, 31] width 19 height 19
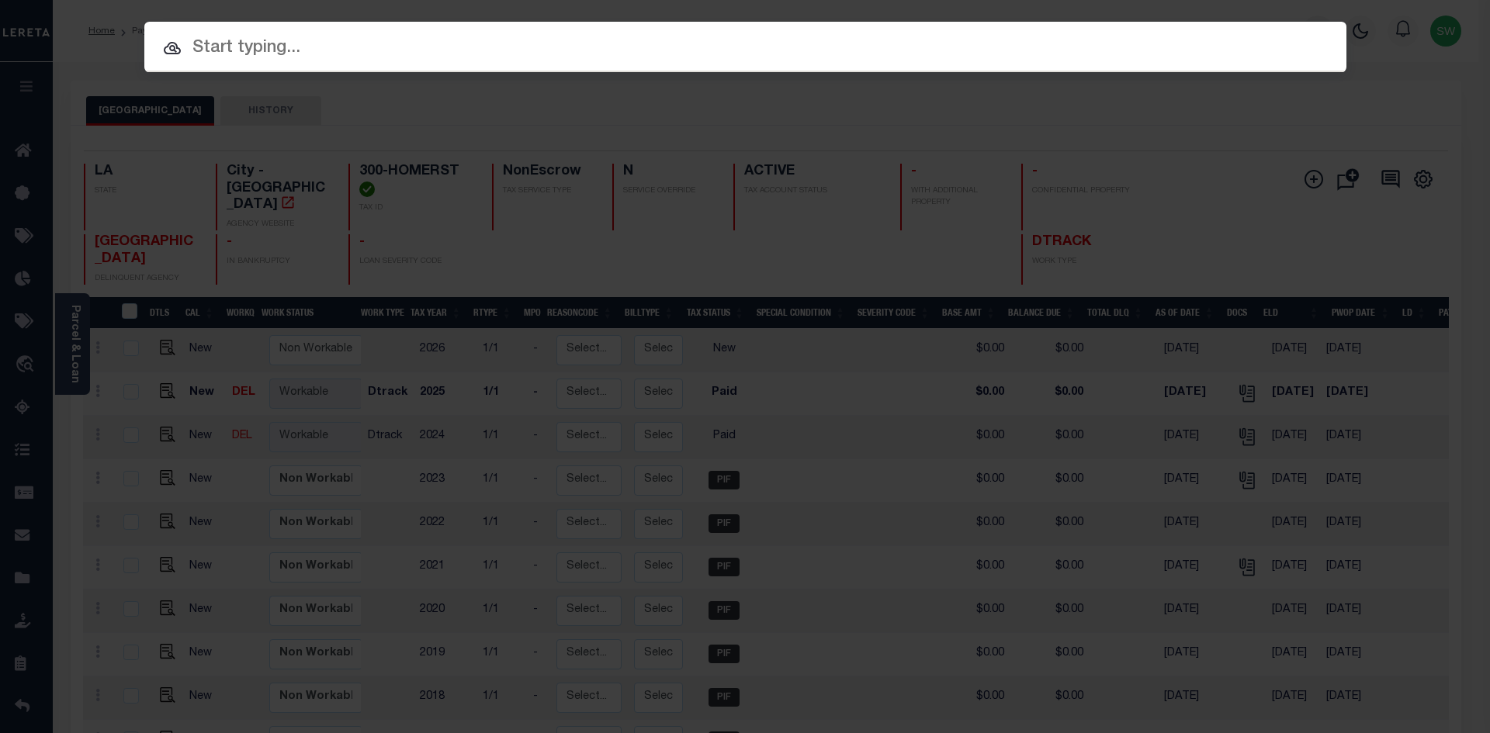
click at [210, 57] on input "text" at bounding box center [745, 48] width 1202 height 27
paste input "1201840231"
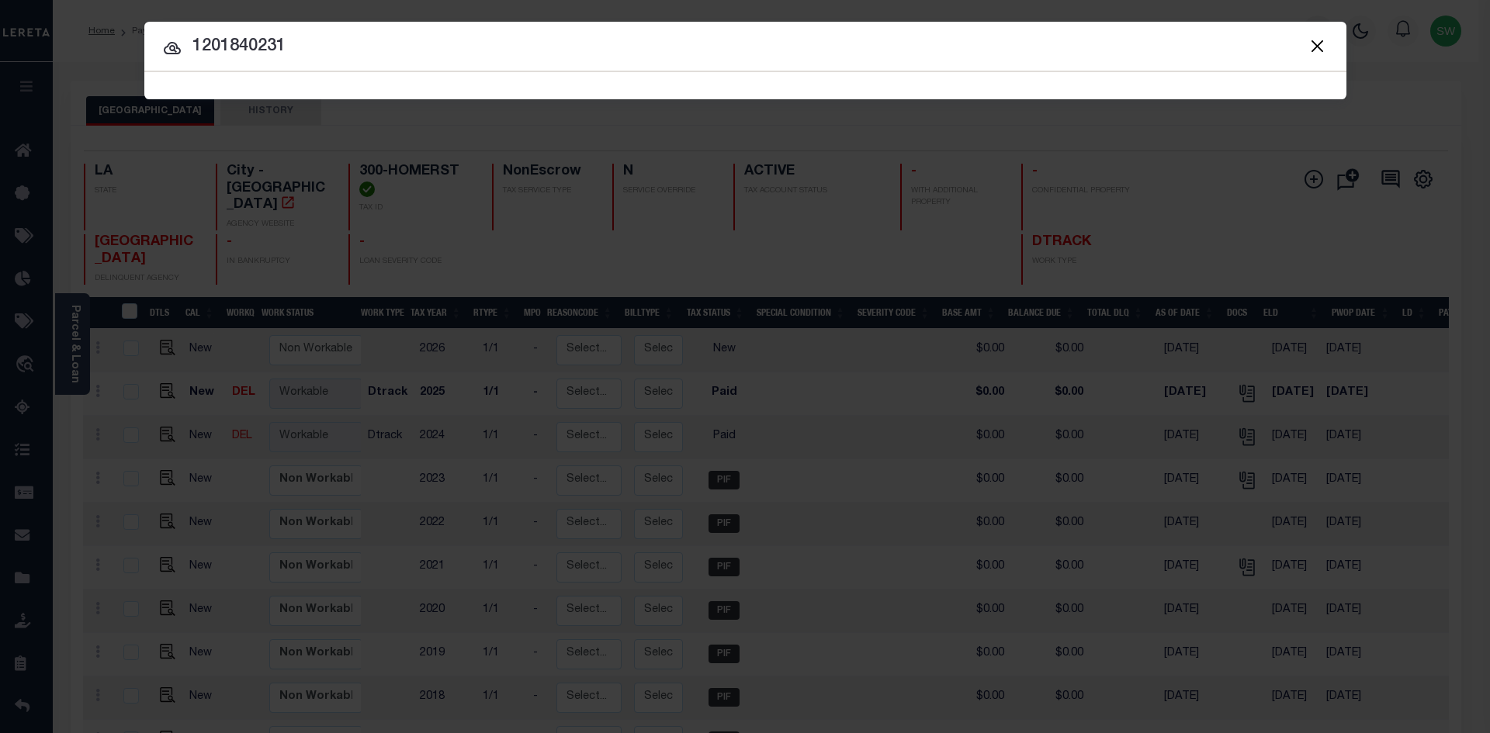
click at [170, 52] on icon at bounding box center [172, 48] width 19 height 19
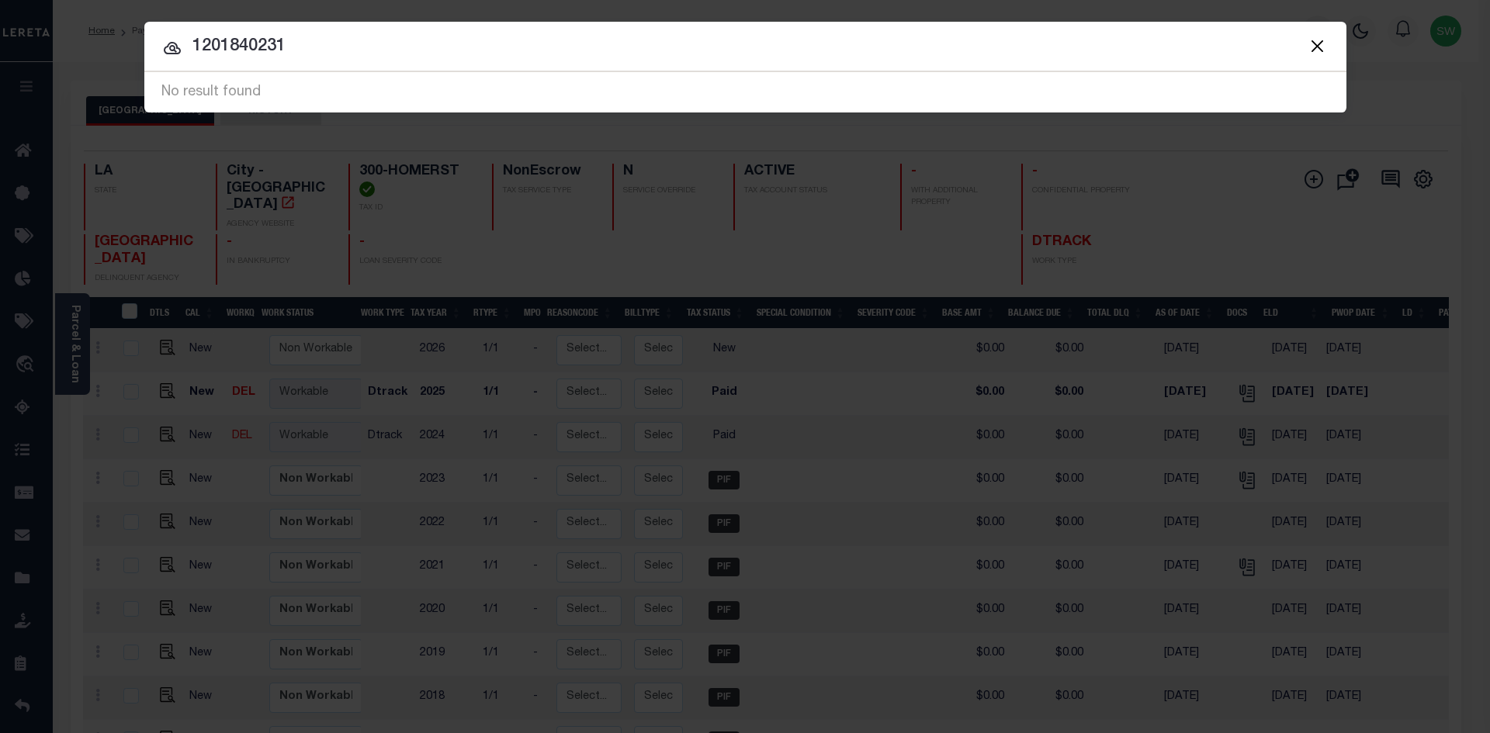
drag, startPoint x: 306, startPoint y: 57, endPoint x: 296, endPoint y: 57, distance: 10.1
click at [296, 57] on input "1201840231" at bounding box center [745, 46] width 1202 height 27
click at [191, 45] on input "1201840231" at bounding box center [745, 46] width 1202 height 27
type input "001201840231"
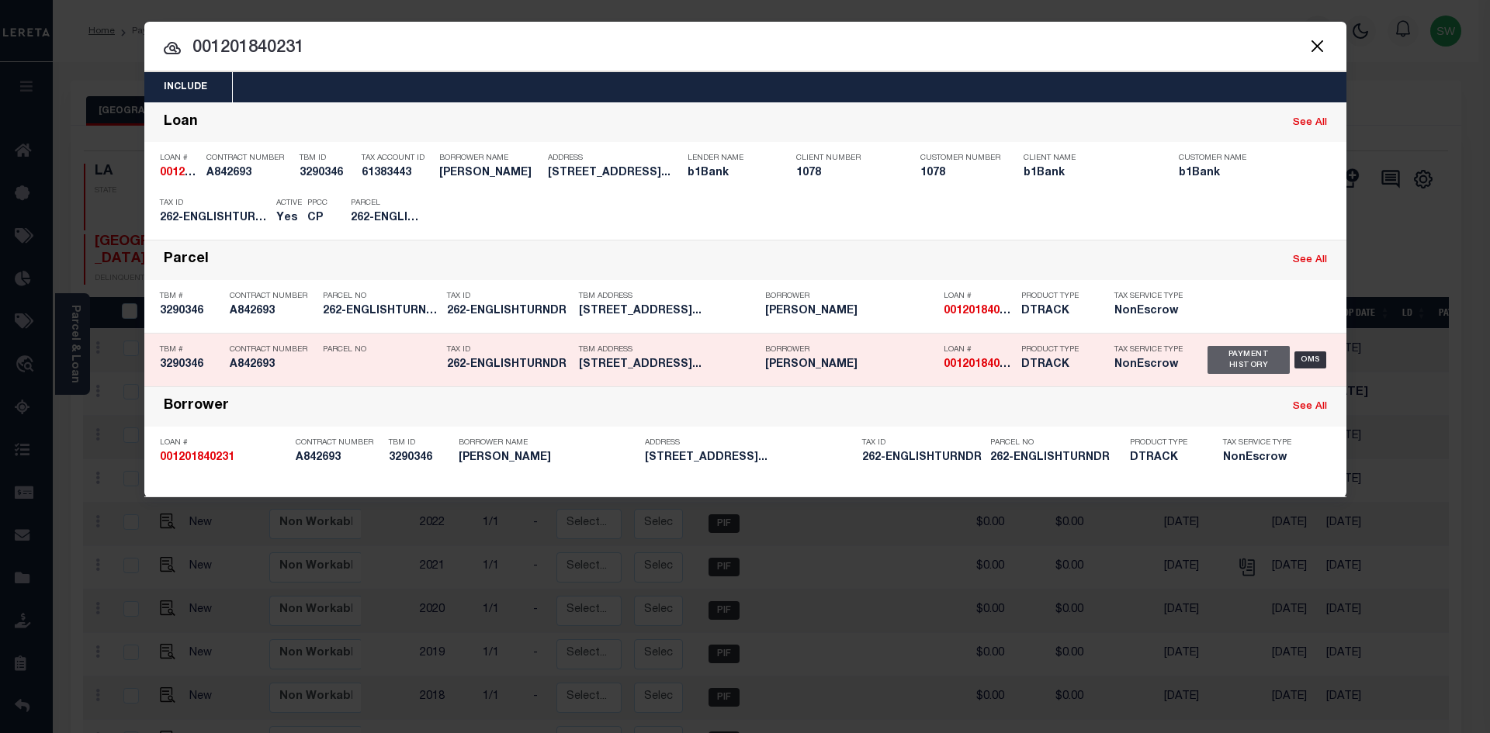
click at [1236, 357] on div "Payment History" at bounding box center [1248, 360] width 83 height 28
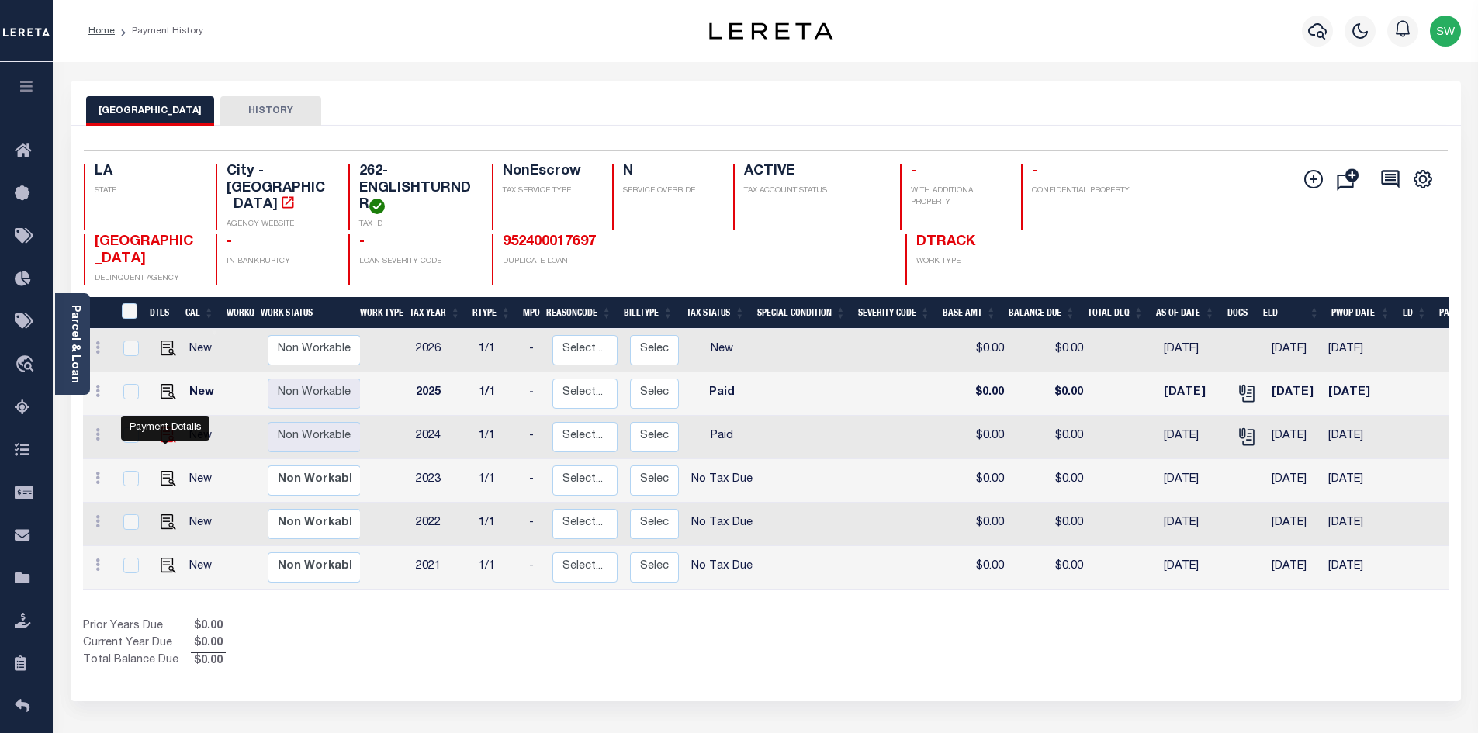
click at [162, 443] on img "" at bounding box center [169, 436] width 16 height 16
checkbox input "true"
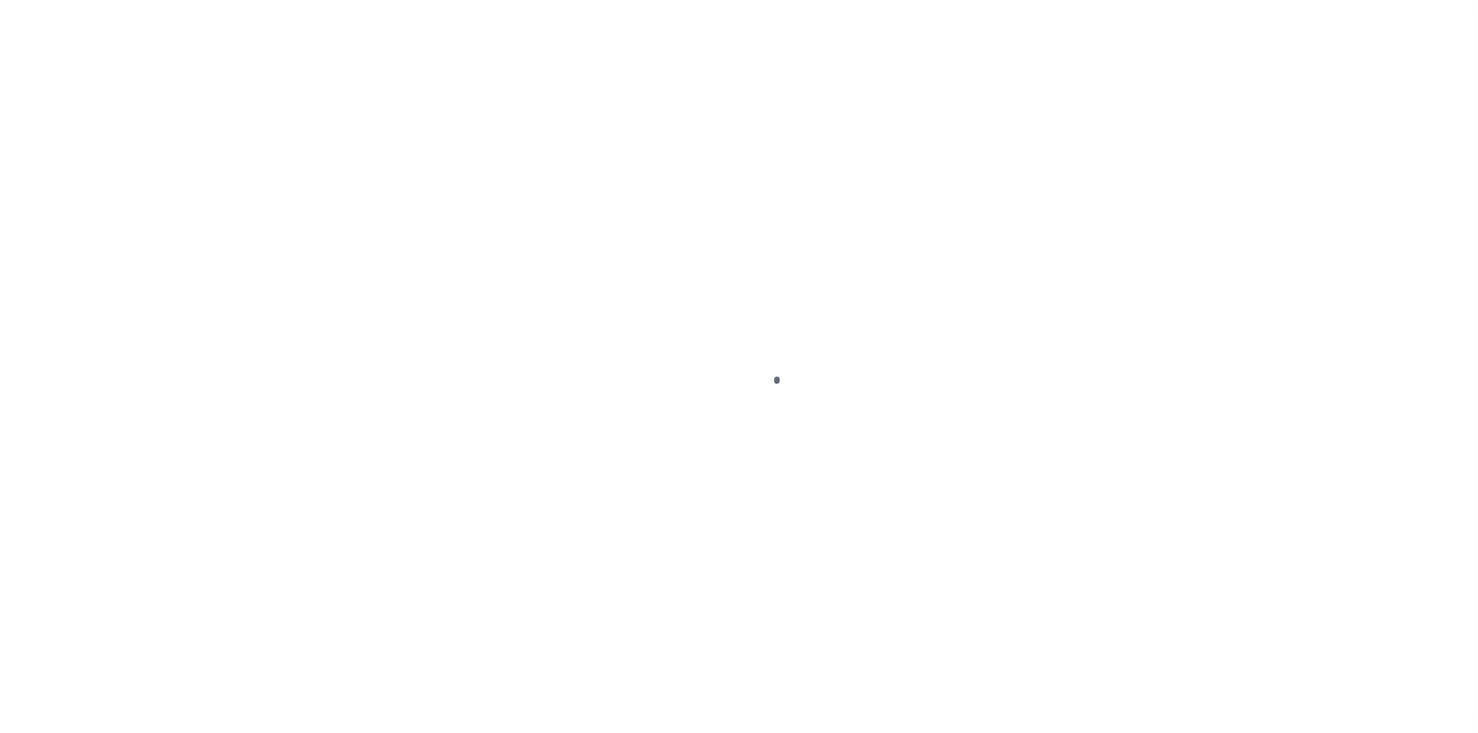
select select "PYD"
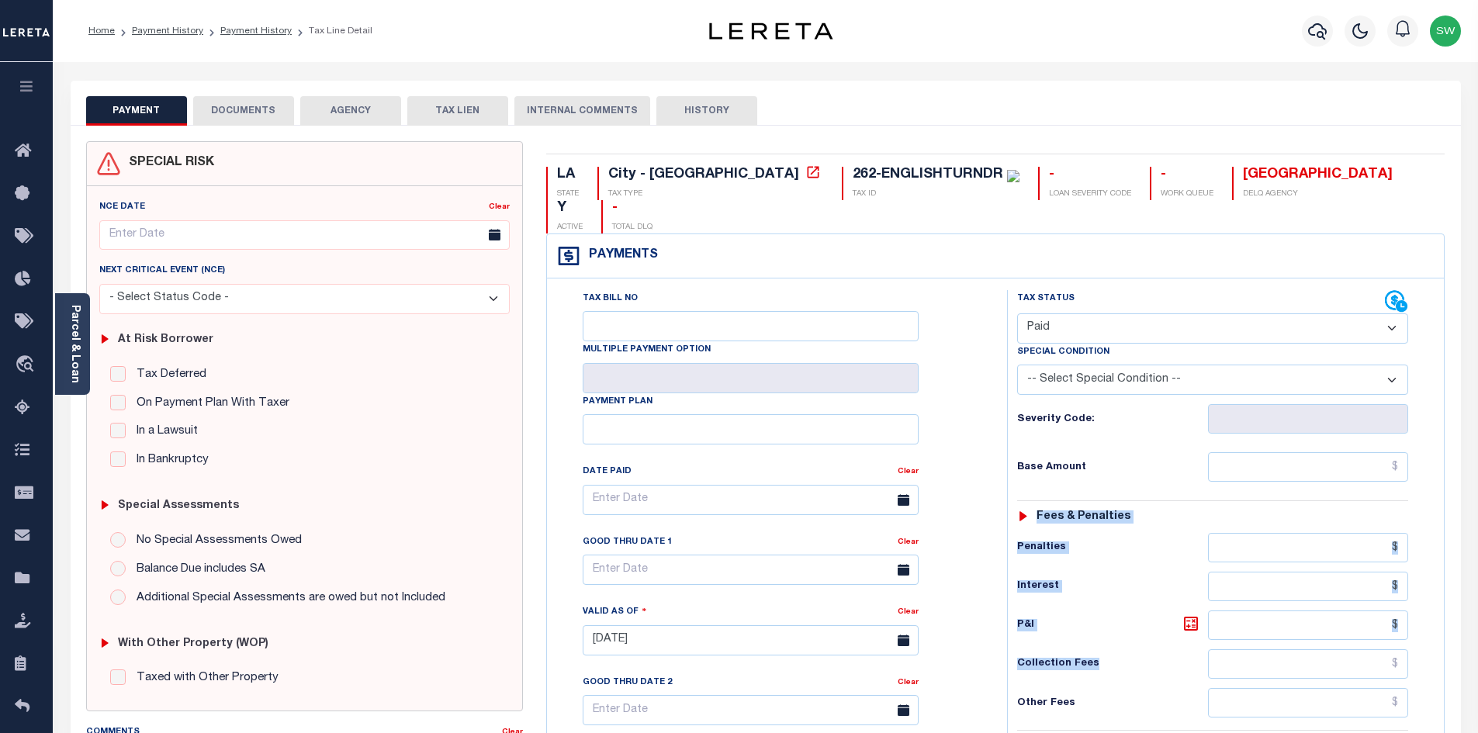
drag, startPoint x: 1476, startPoint y: 455, endPoint x: 1480, endPoint y: 645, distance: 189.4
click at [1477, 645] on html "Home Payment History Payment History Tax Line Detail Profile Sign out" at bounding box center [739, 586] width 1478 height 1173
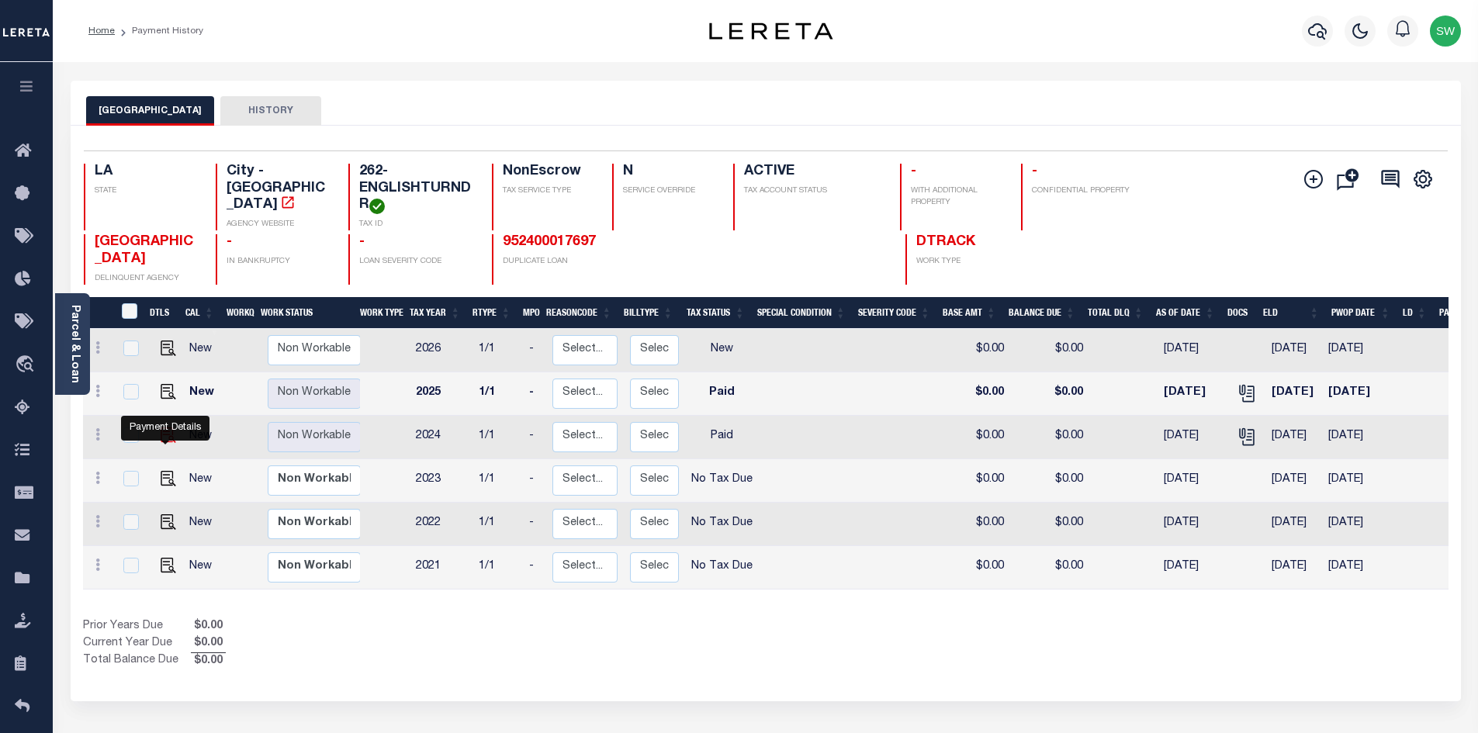
click at [166, 443] on img "" at bounding box center [169, 436] width 16 height 16
checkbox input "true"
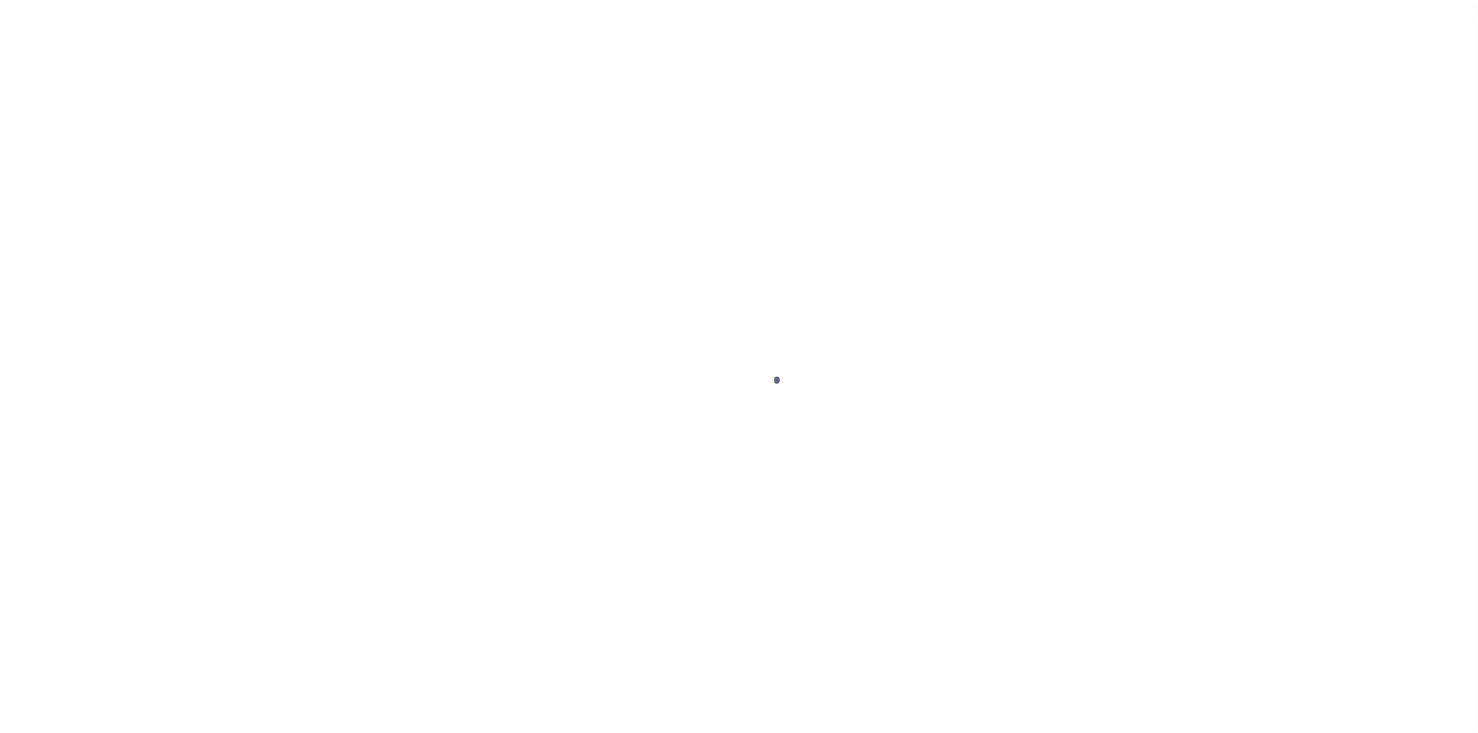
select select "PYD"
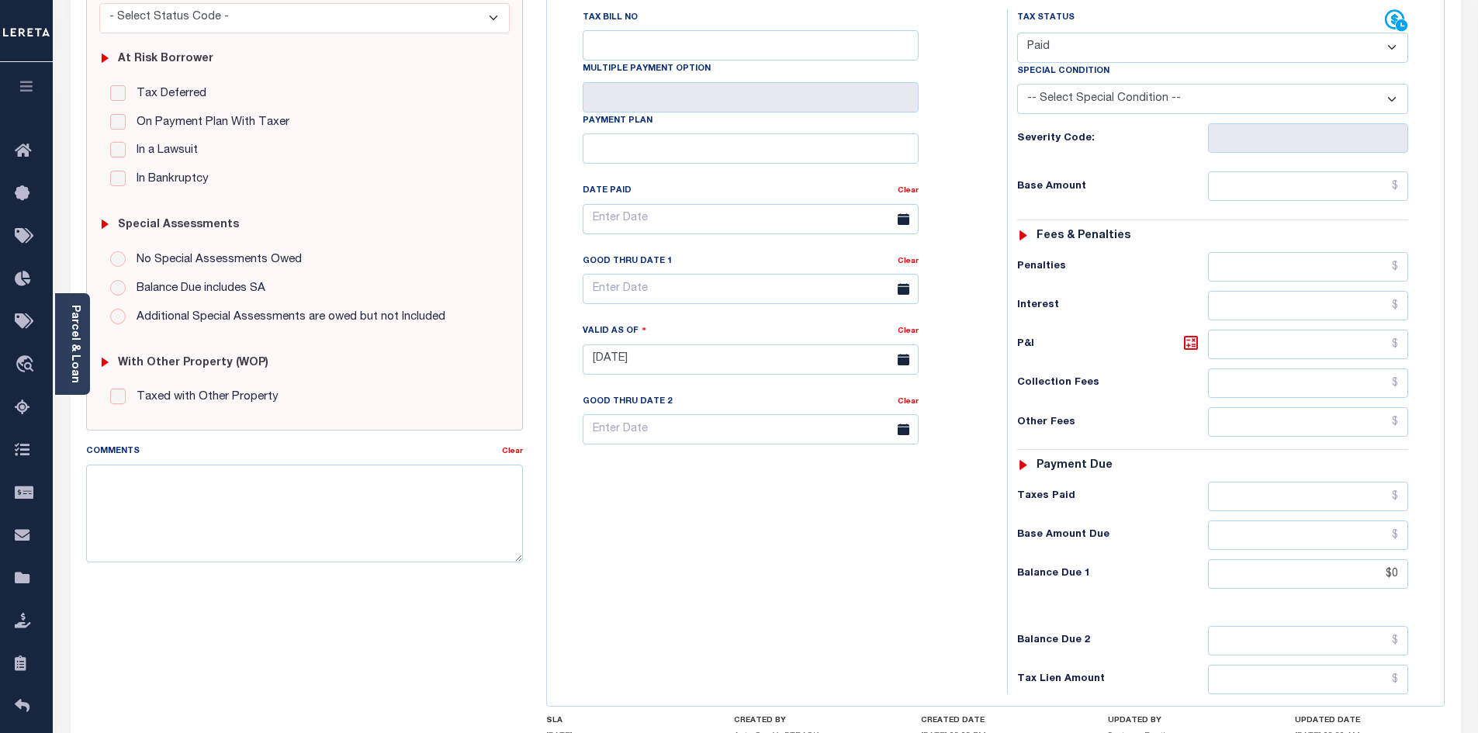
scroll to position [283, 0]
click at [674, 589] on div "Tax Bill No Multiple Payment Option Payment Plan Clear" at bounding box center [773, 349] width 445 height 685
click at [205, 512] on textarea "Comments" at bounding box center [305, 511] width 438 height 98
click at [750, 509] on div "Tax Bill No Multiple Payment Option Payment Plan Clear" at bounding box center [773, 349] width 445 height 685
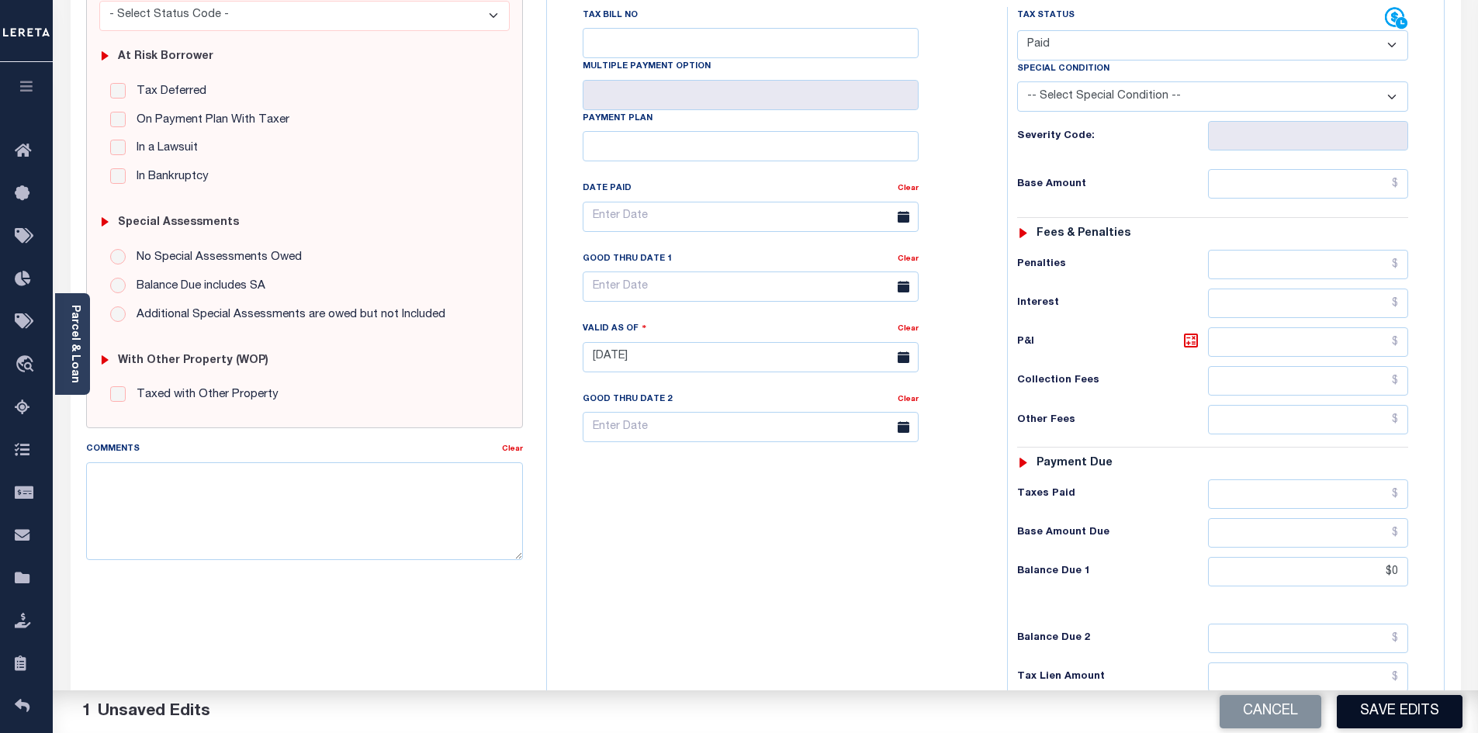
click at [1401, 716] on button "Save Edits" at bounding box center [1400, 711] width 126 height 33
checkbox input "false"
type input "$0"
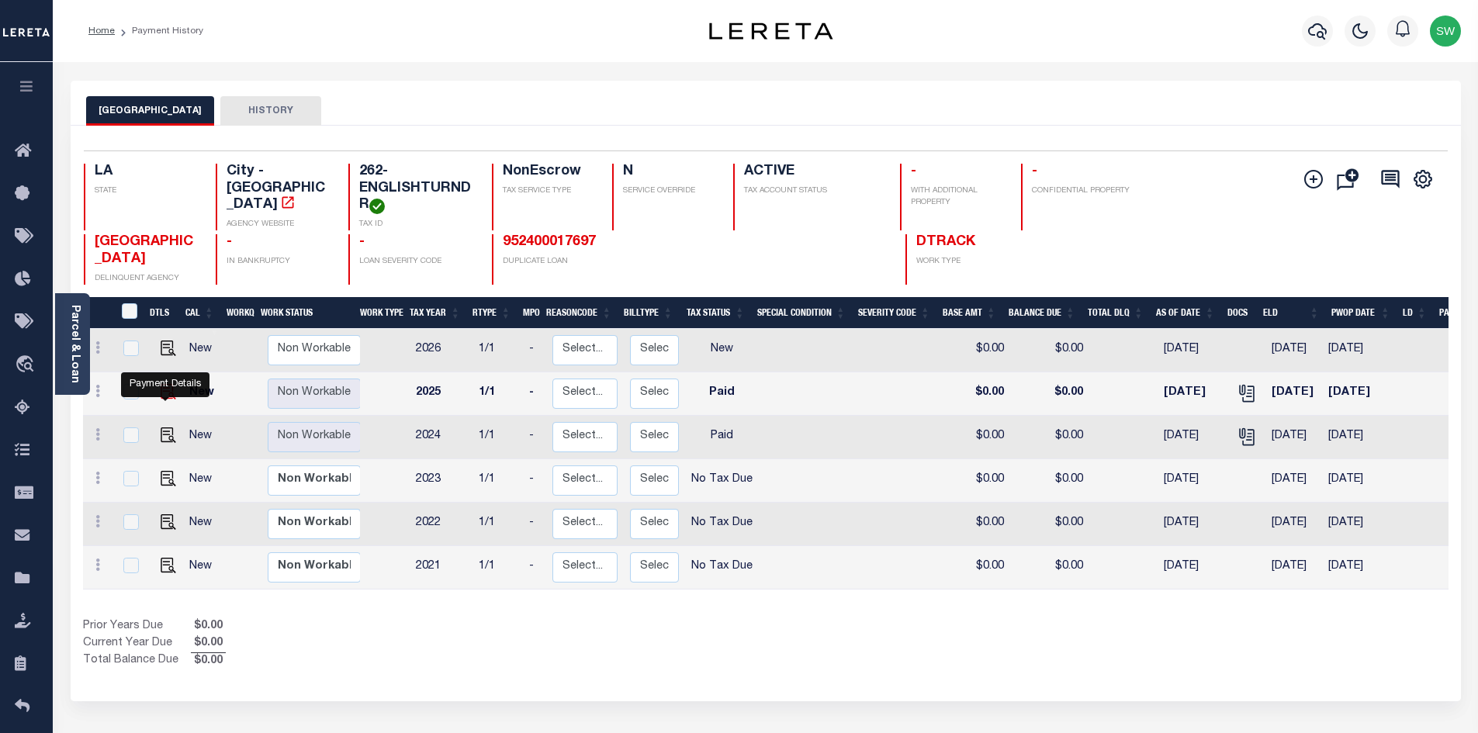
click at [163, 400] on img "" at bounding box center [169, 392] width 16 height 16
checkbox input "true"
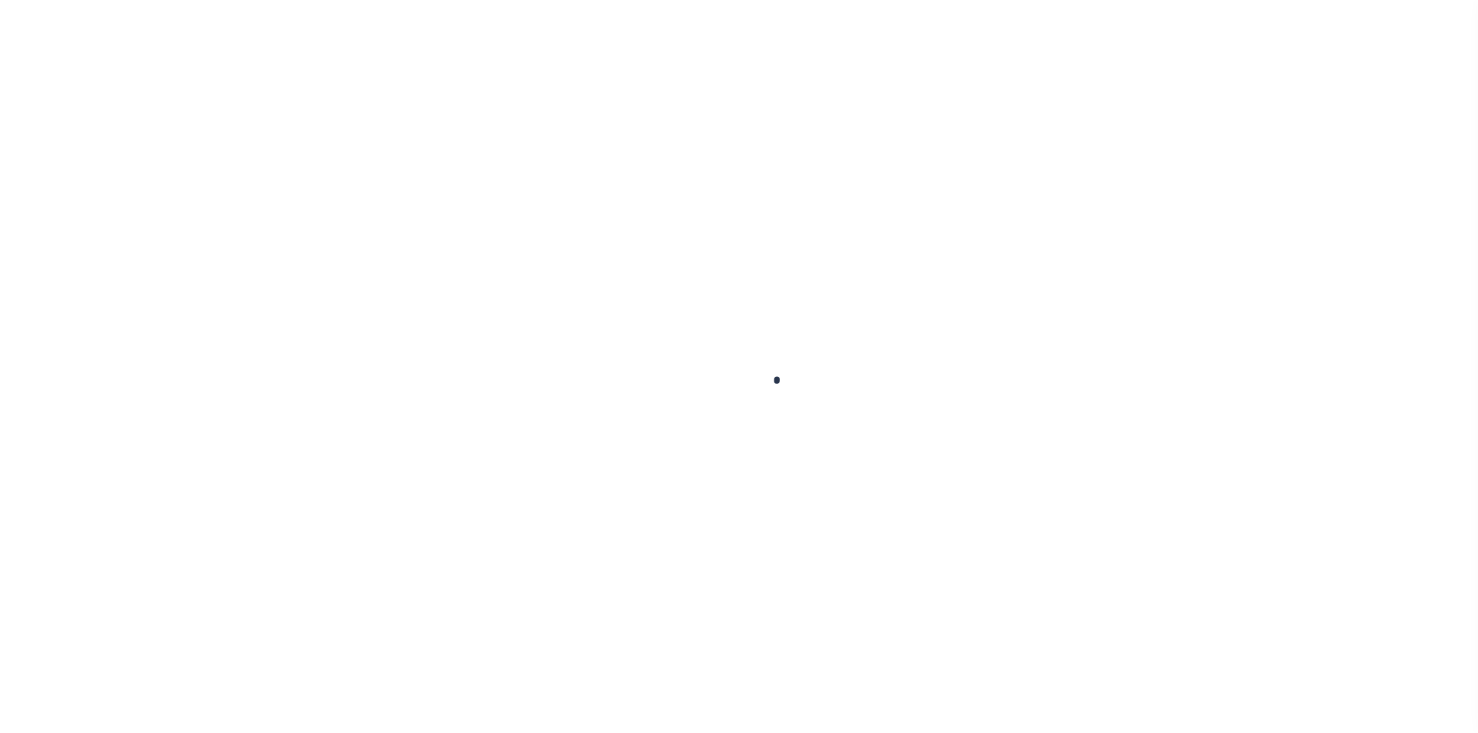
checkbox input "false"
type input "[DATE]"
select select "PYD"
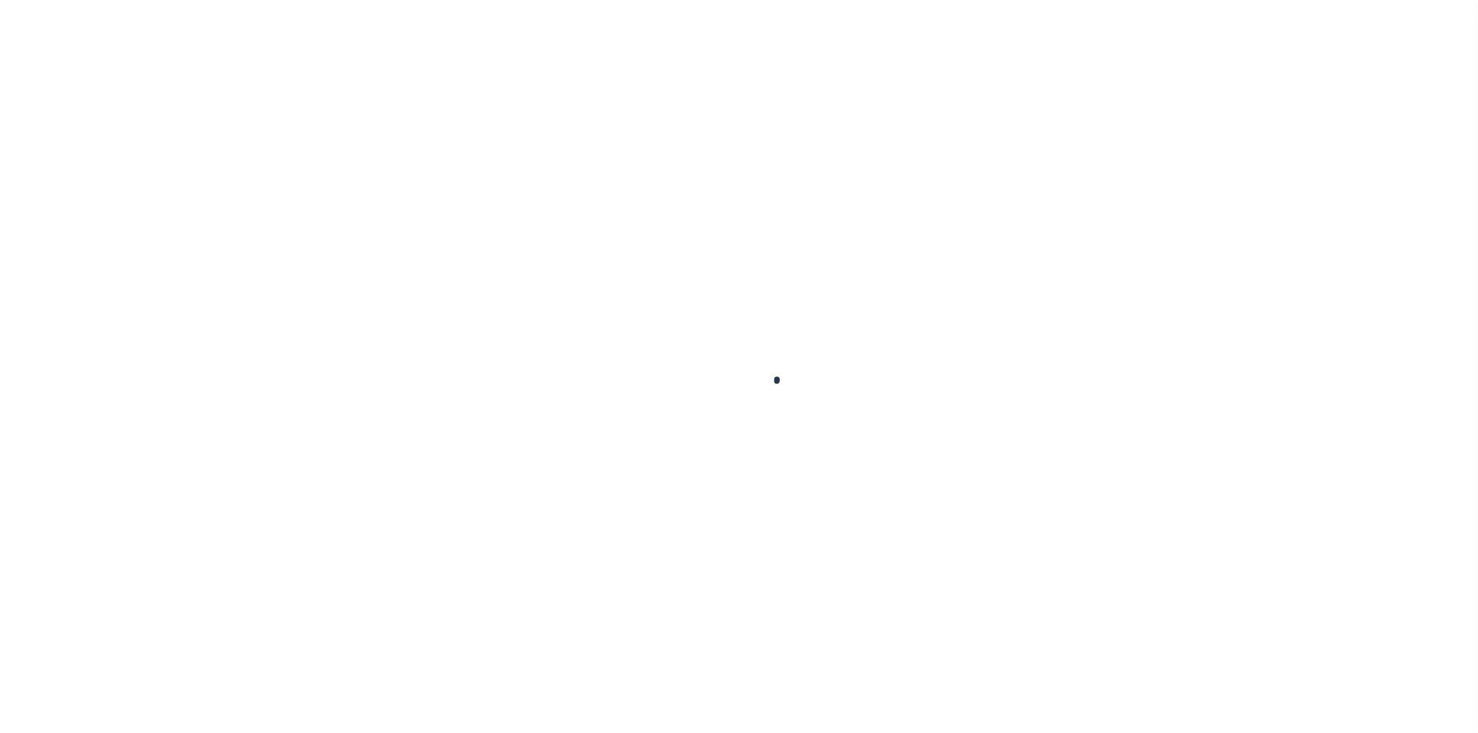
type input "$0"
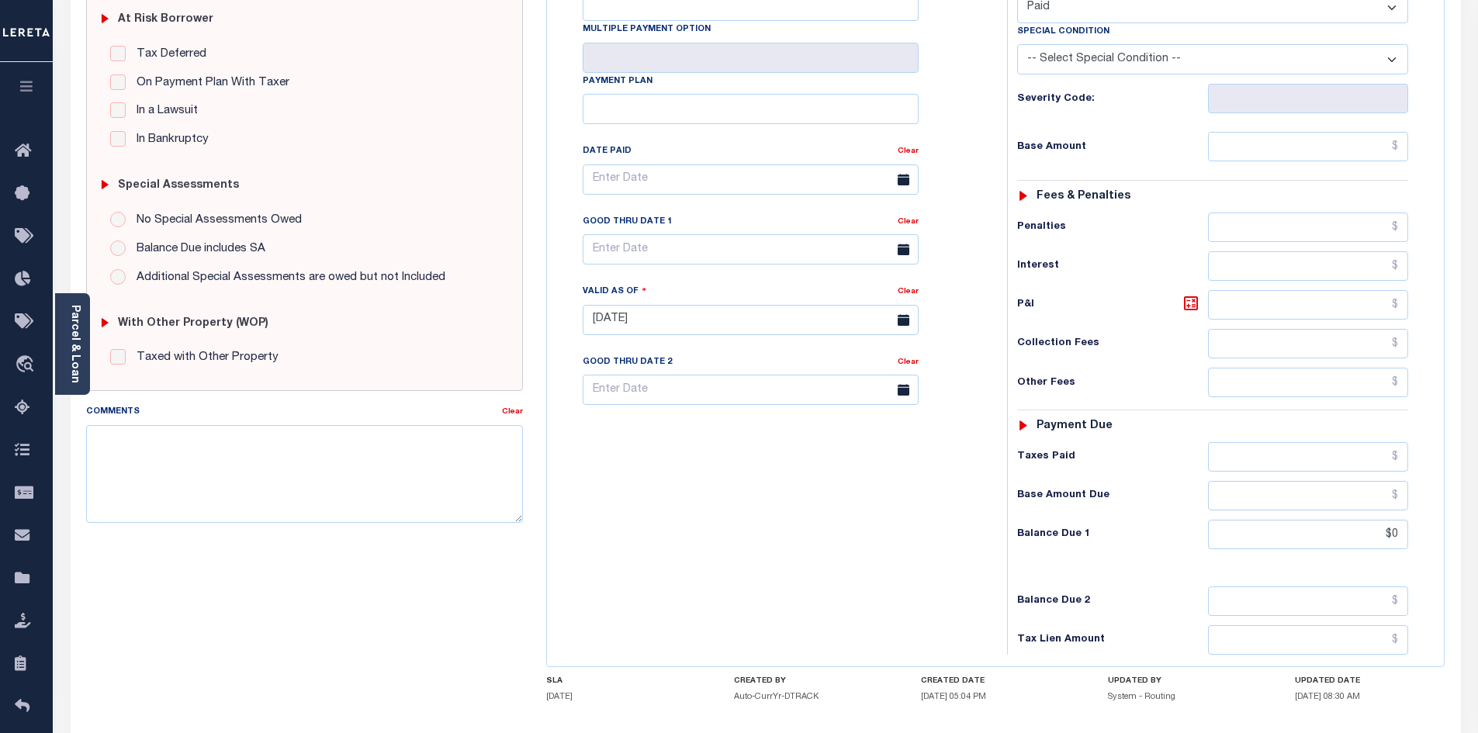
scroll to position [324, 0]
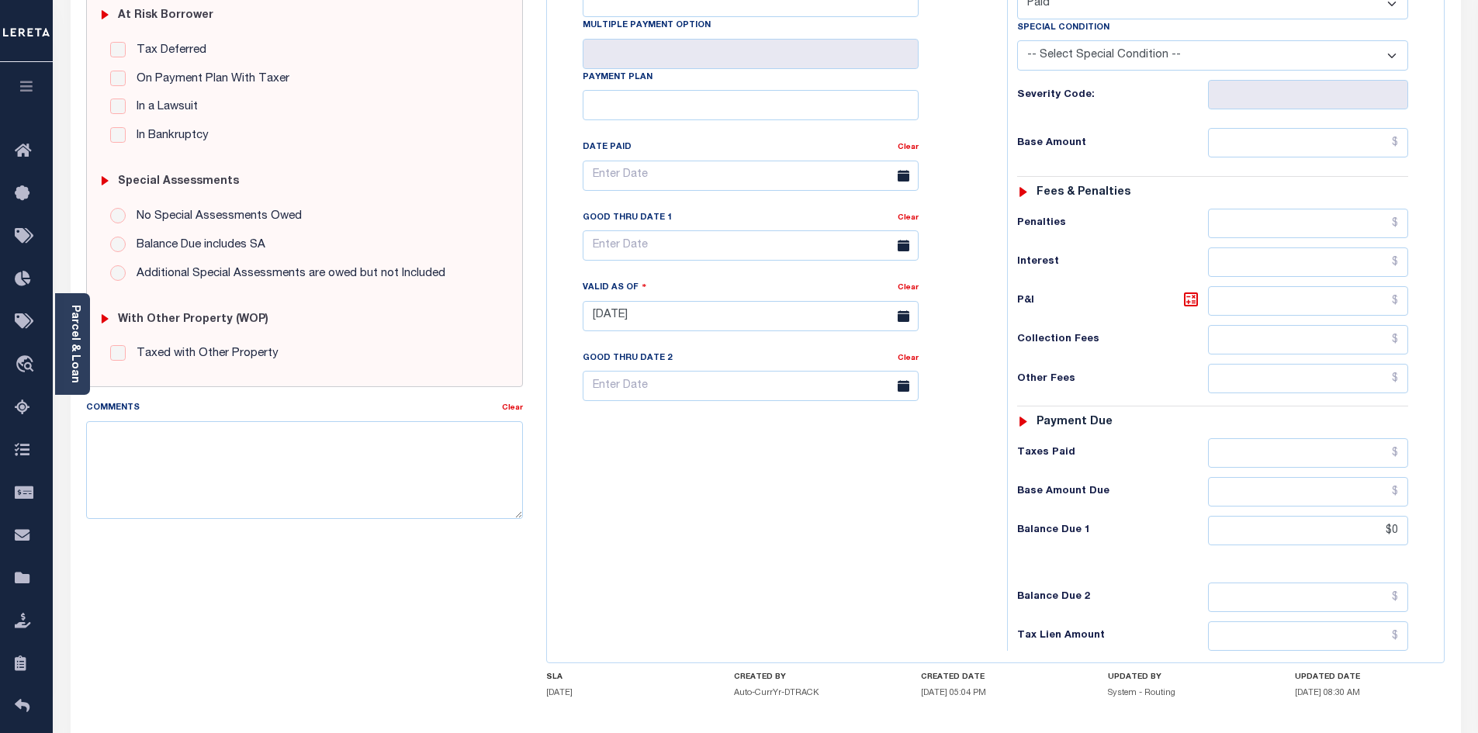
click at [739, 501] on div "Tax Bill No Multiple Payment Option Payment Plan Clear" at bounding box center [773, 308] width 445 height 685
click at [239, 480] on textarea "Comments" at bounding box center [305, 470] width 438 height 98
click at [776, 497] on div "Tax Bill No Multiple Payment Option Payment Plan Clear" at bounding box center [773, 308] width 445 height 685
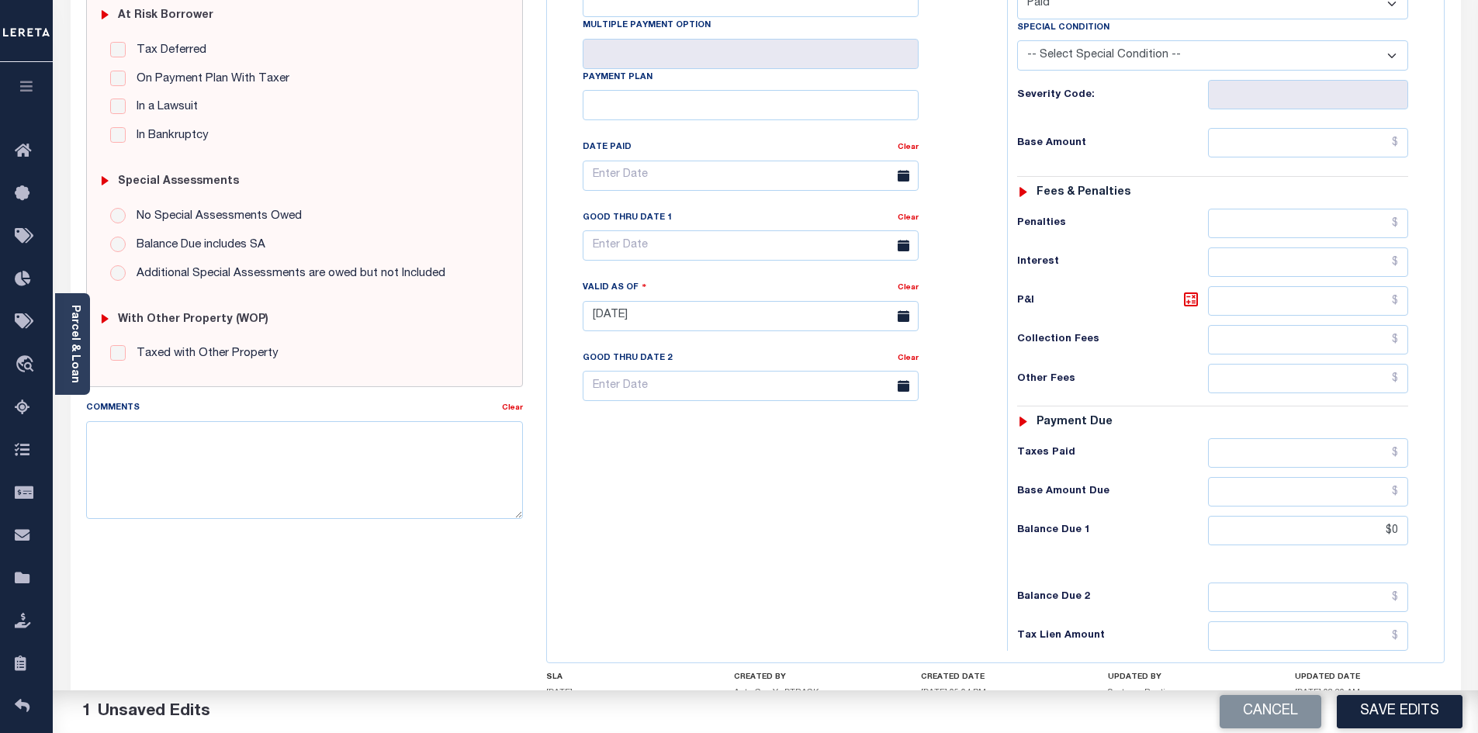
click at [1415, 709] on button "Save Edits" at bounding box center [1400, 711] width 126 height 33
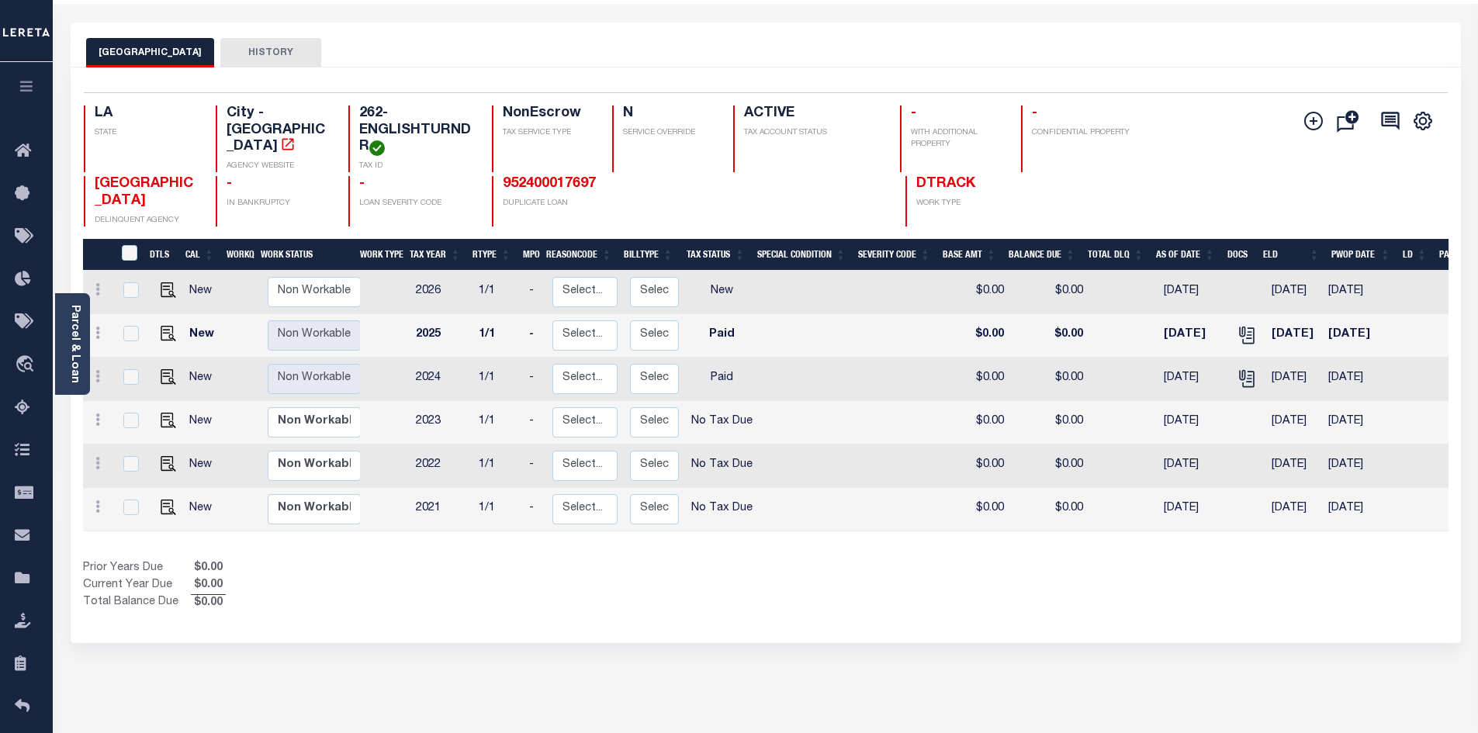
scroll to position [94, 0]
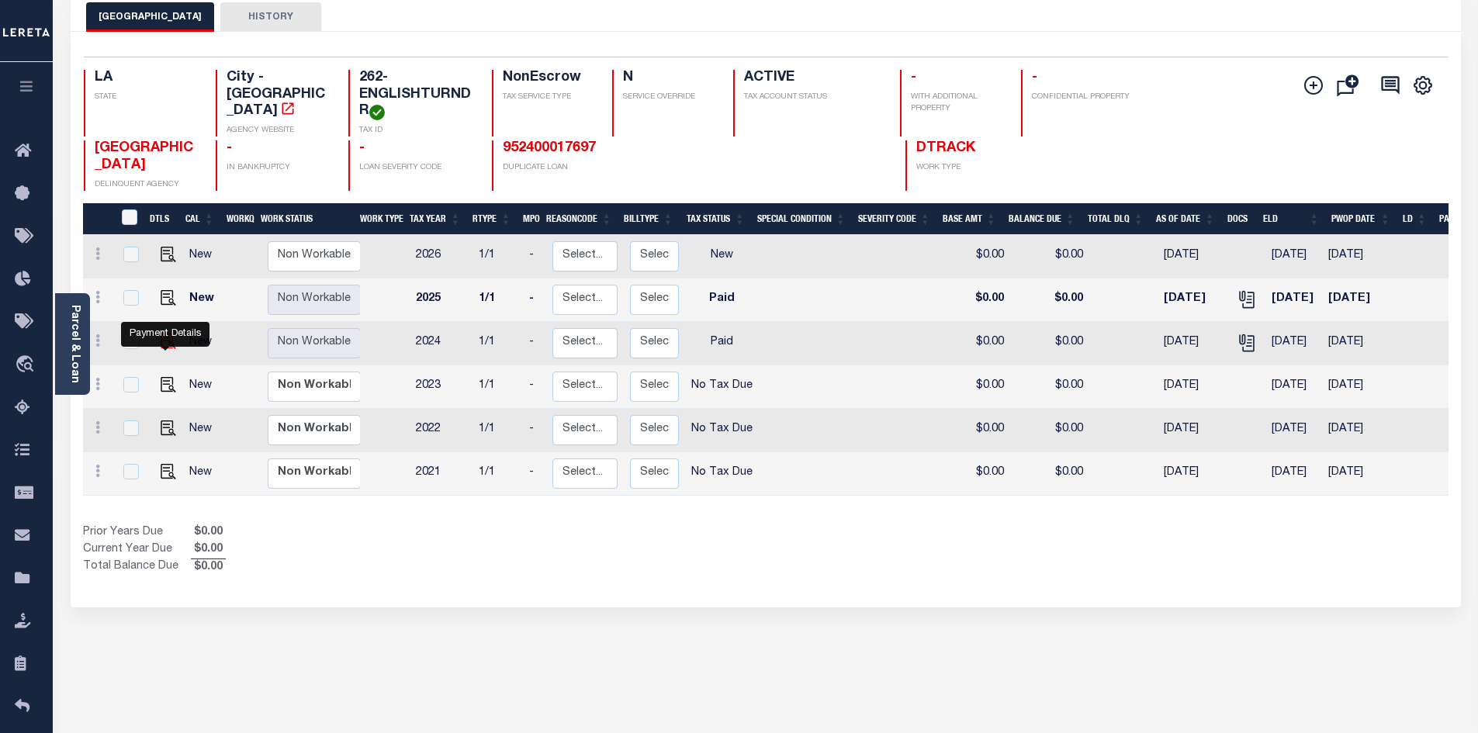
click at [168, 349] on img "" at bounding box center [169, 342] width 16 height 16
checkbox input "true"
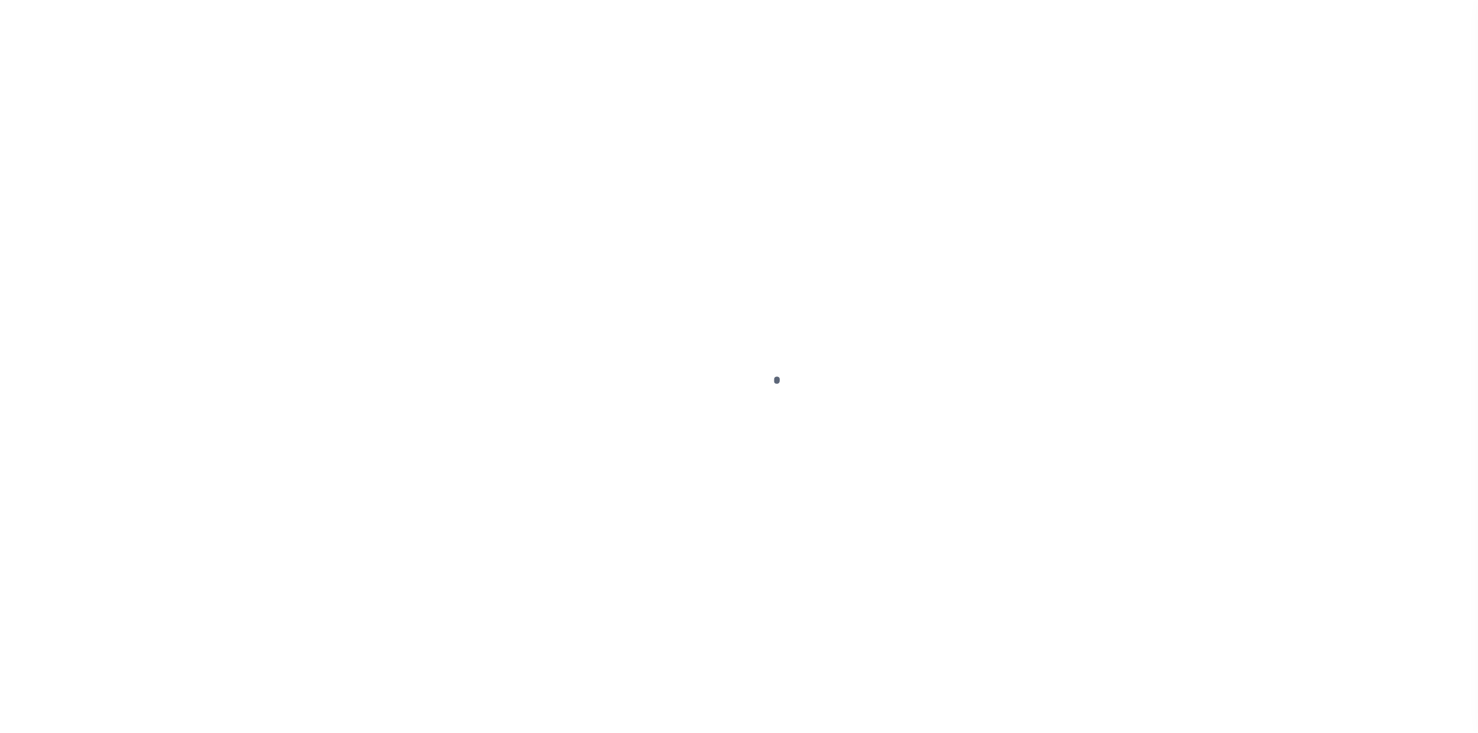
select select "PYD"
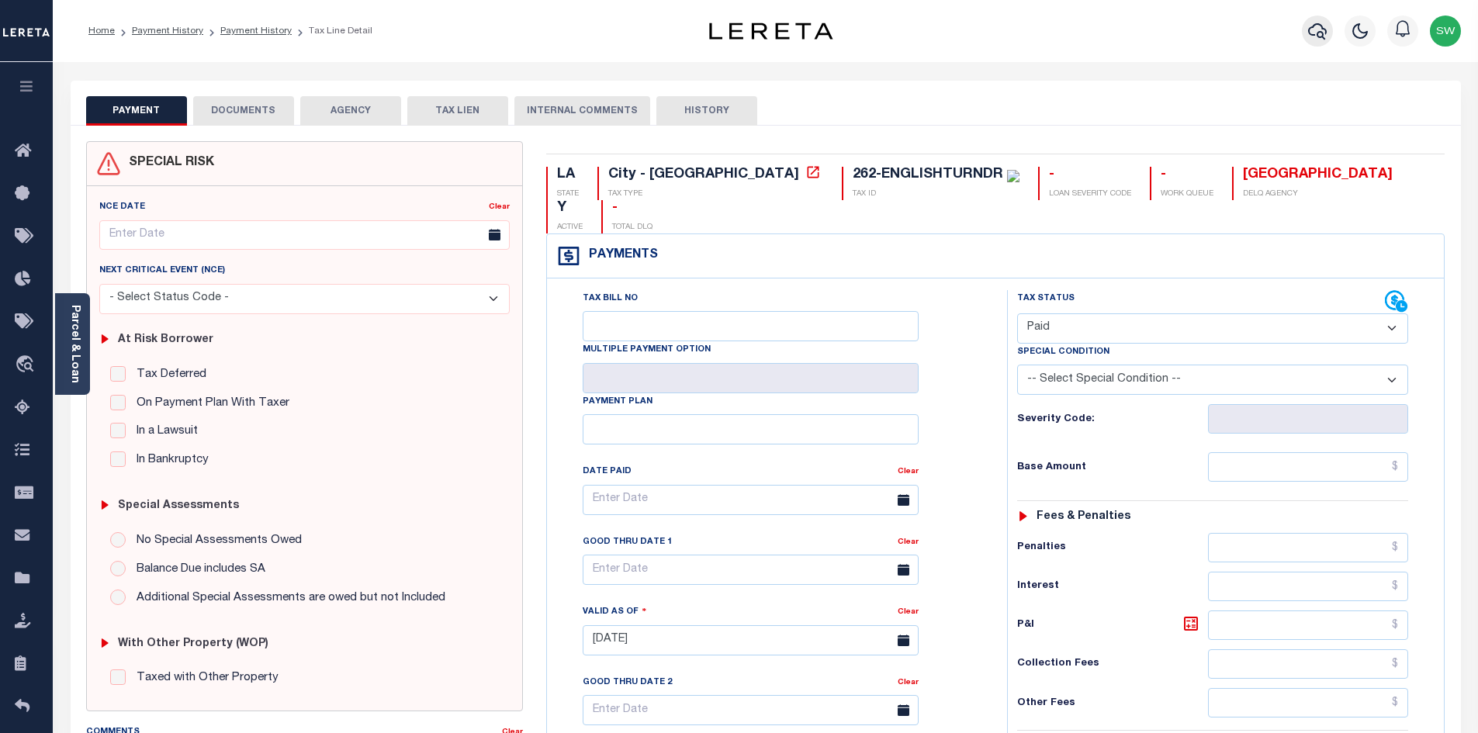
click at [1305, 33] on button "button" at bounding box center [1317, 31] width 31 height 31
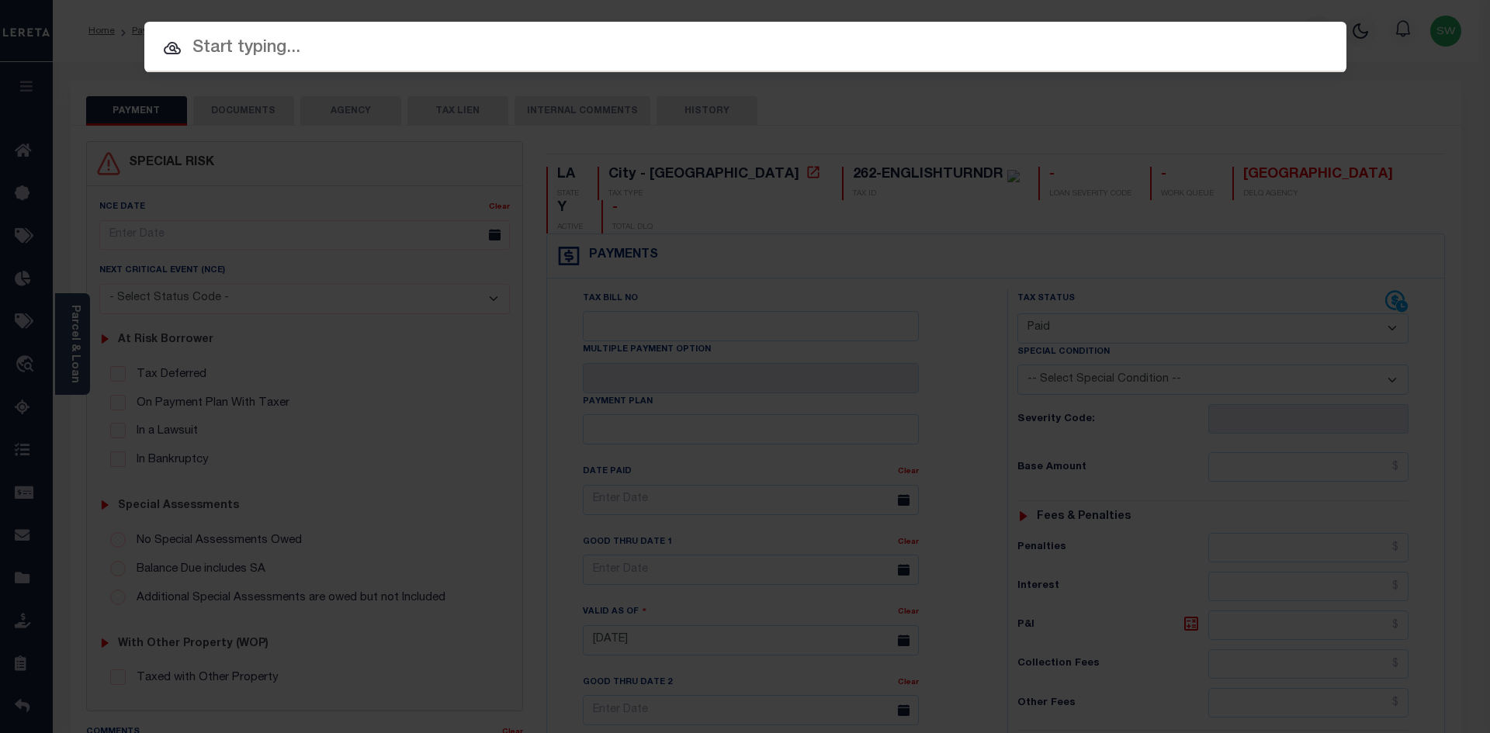
click at [222, 52] on input "text" at bounding box center [745, 48] width 1202 height 27
paste input "37016770"
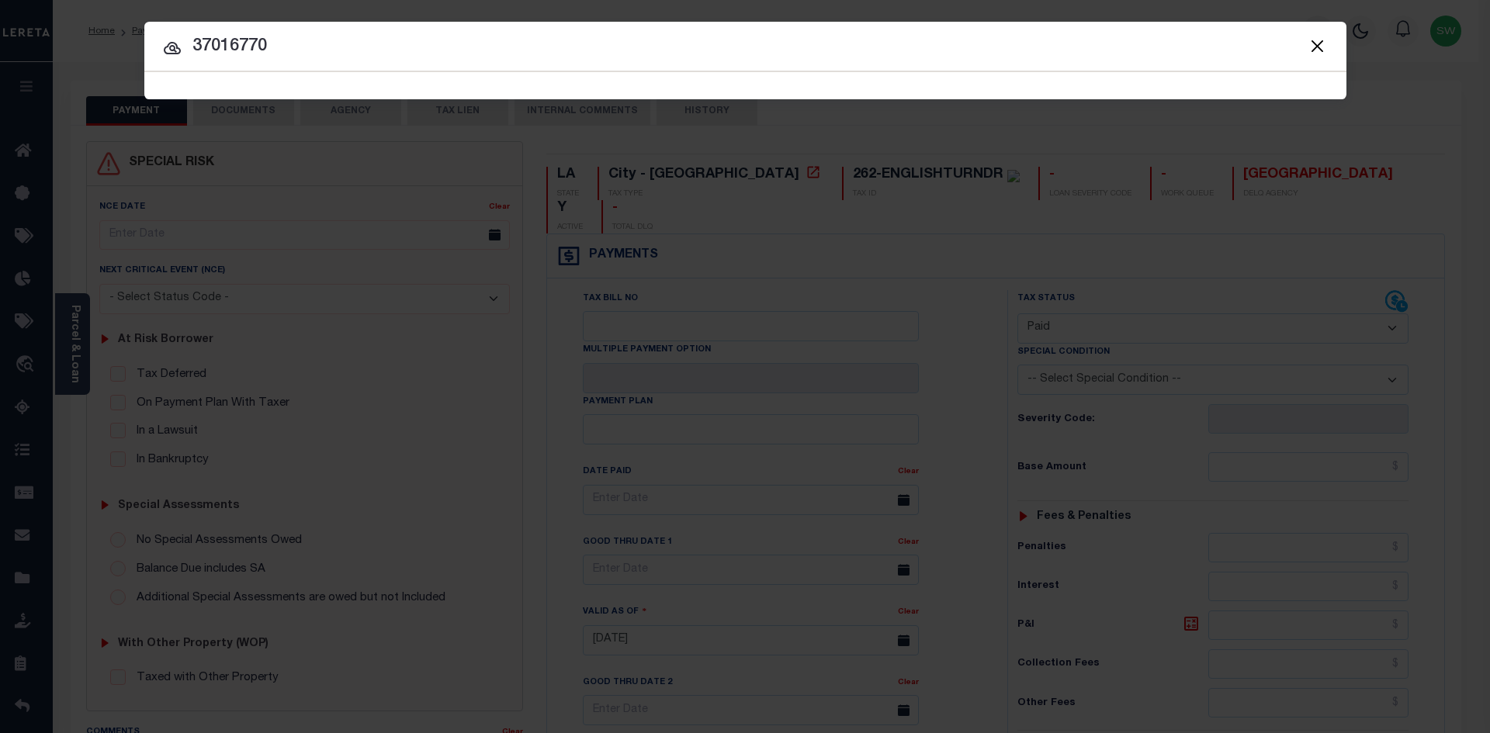
type input "37016770"
click at [172, 50] on icon at bounding box center [172, 48] width 17 height 12
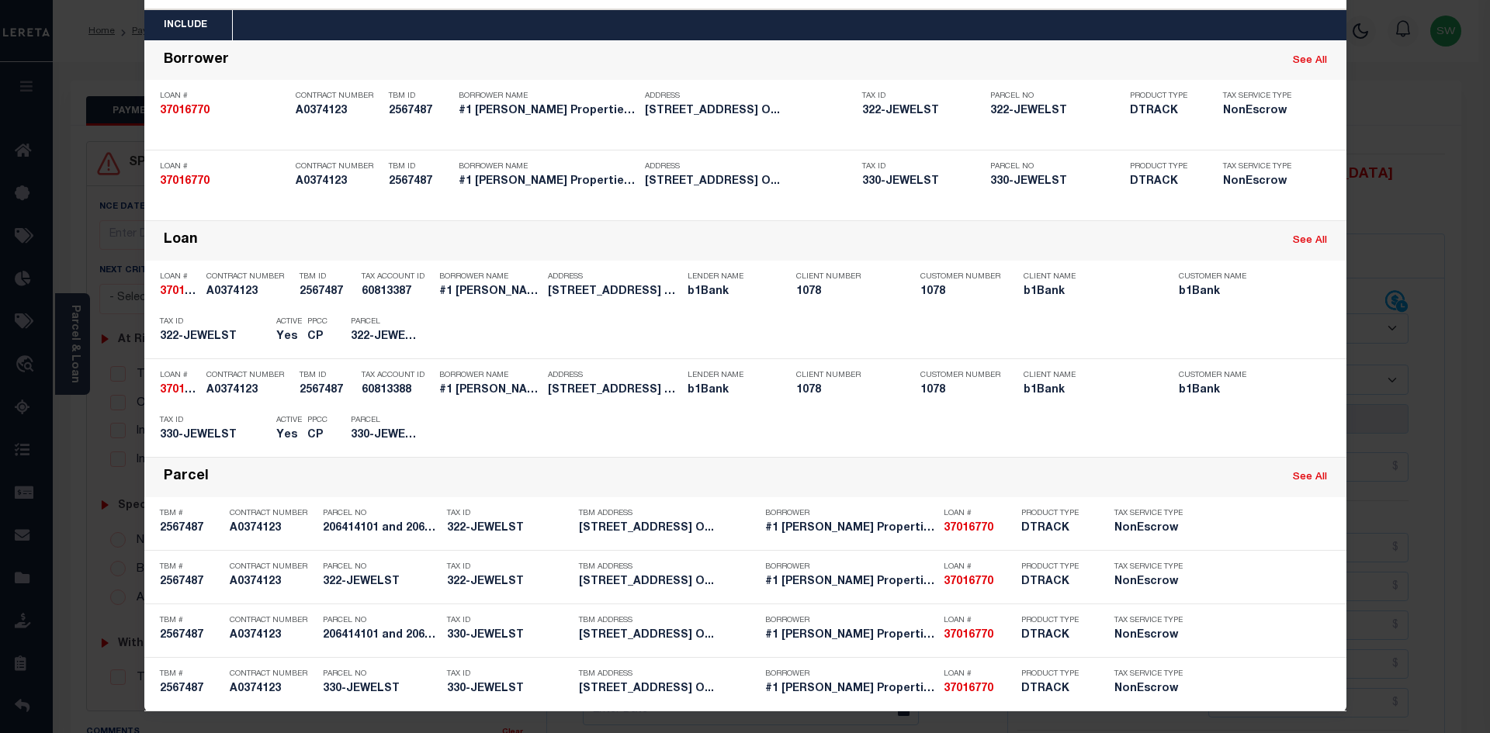
scroll to position [64, 0]
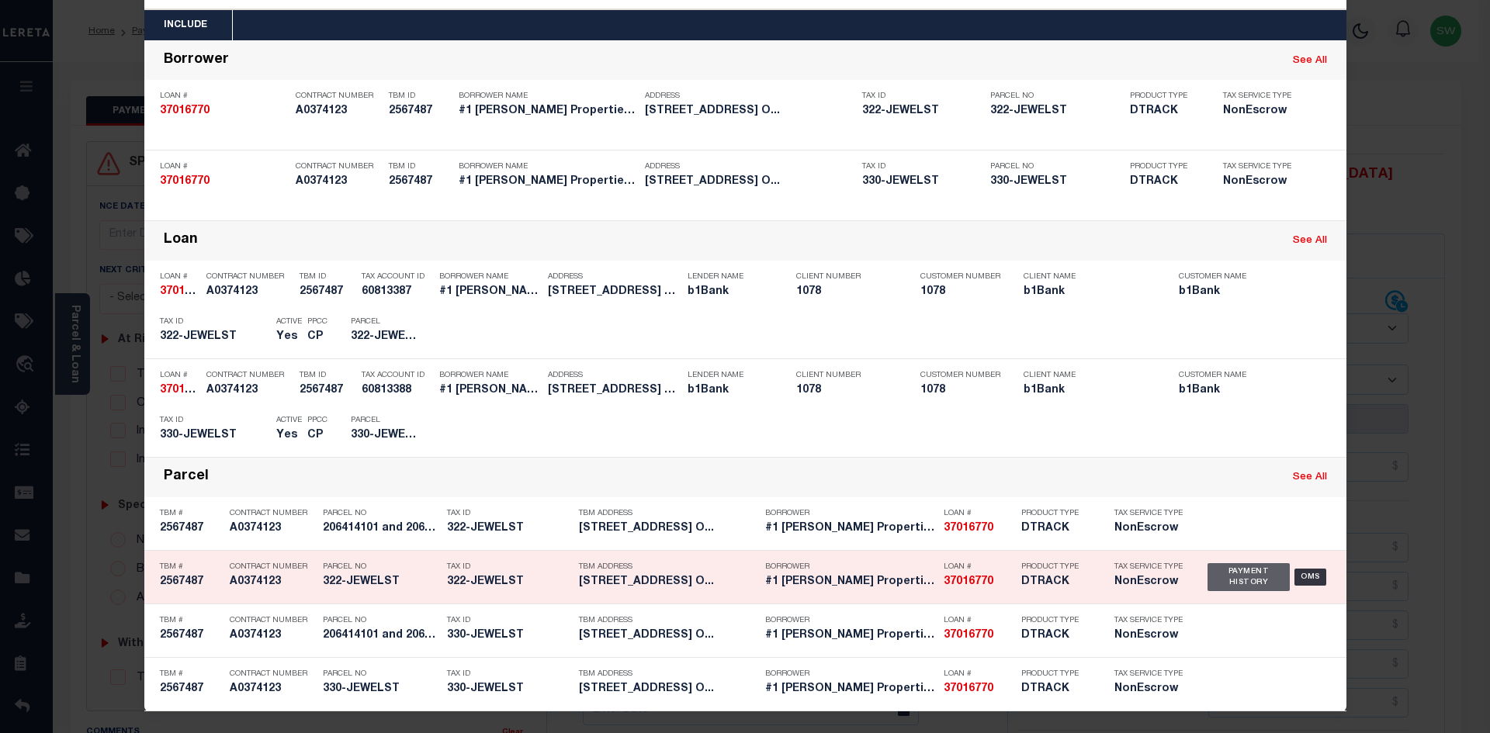
click at [1239, 572] on div "Payment History" at bounding box center [1248, 577] width 83 height 28
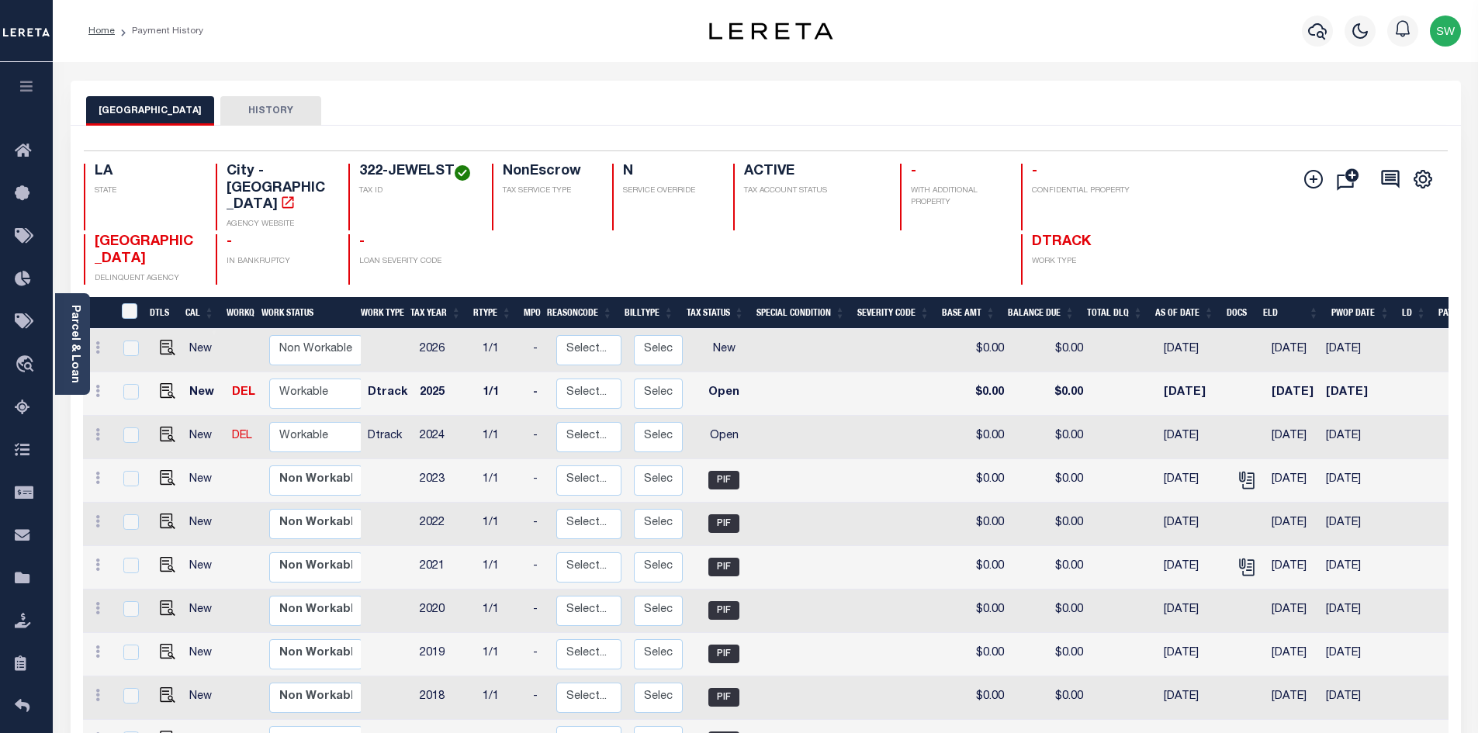
drag, startPoint x: 455, startPoint y: 170, endPoint x: 358, endPoint y: 169, distance: 97.8
click at [358, 169] on div "322-JEWELST TAX ID" at bounding box center [410, 197] width 125 height 67
copy h4 "322-JEWELST"
click at [1237, 473] on icon "" at bounding box center [1247, 480] width 20 height 20
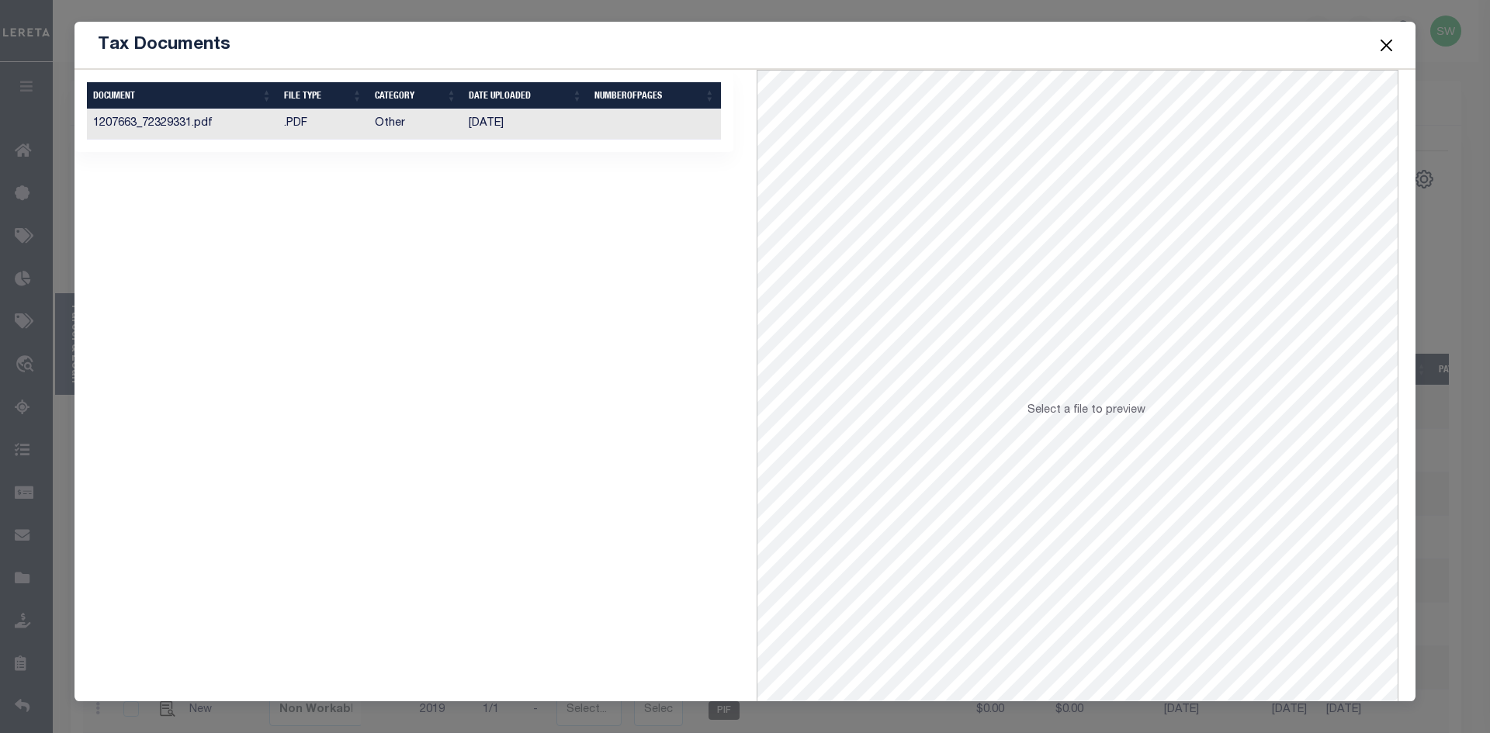
click at [167, 124] on td "1207663_72329331.pdf" at bounding box center [182, 124] width 191 height 30
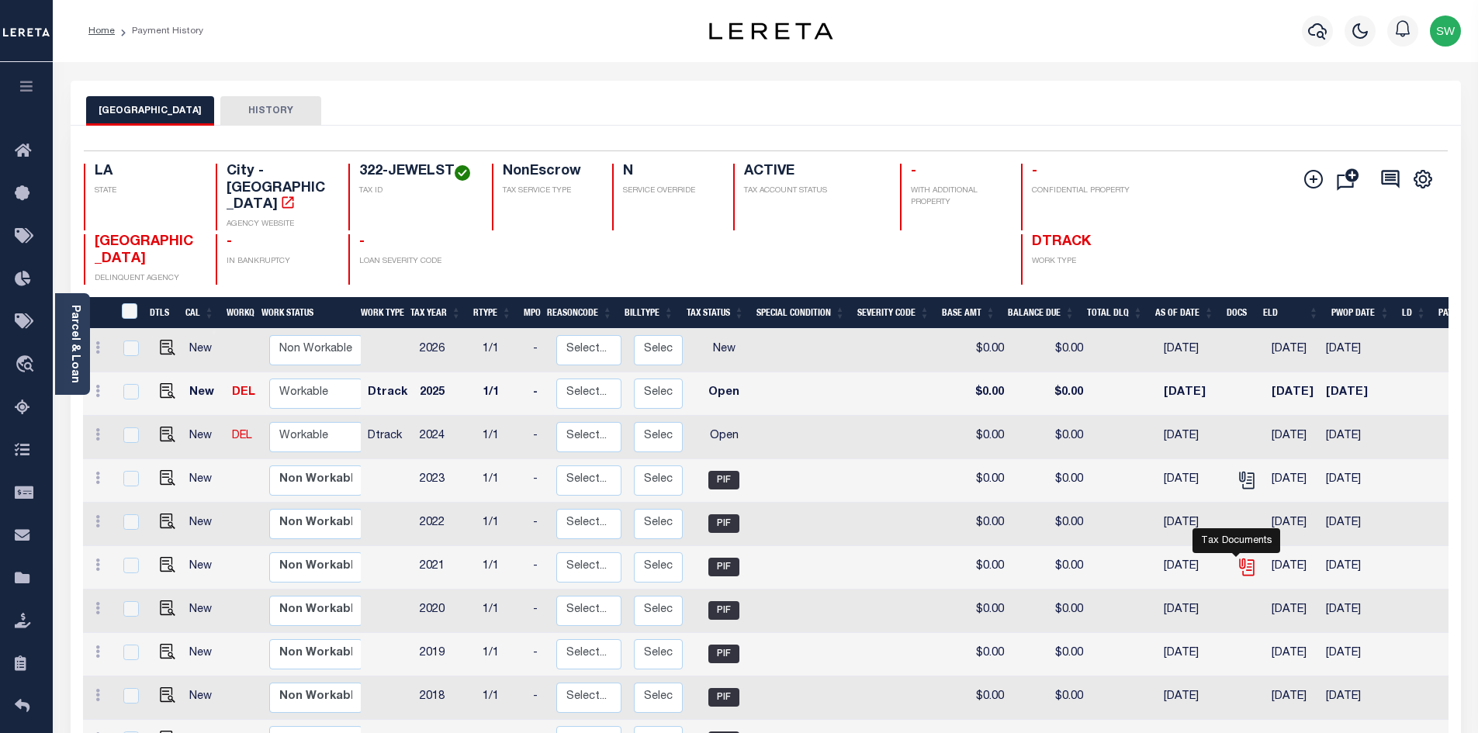
drag, startPoint x: 1238, startPoint y: 565, endPoint x: 1263, endPoint y: 584, distance: 31.5
click at [1238, 565] on icon "" at bounding box center [1247, 567] width 20 height 20
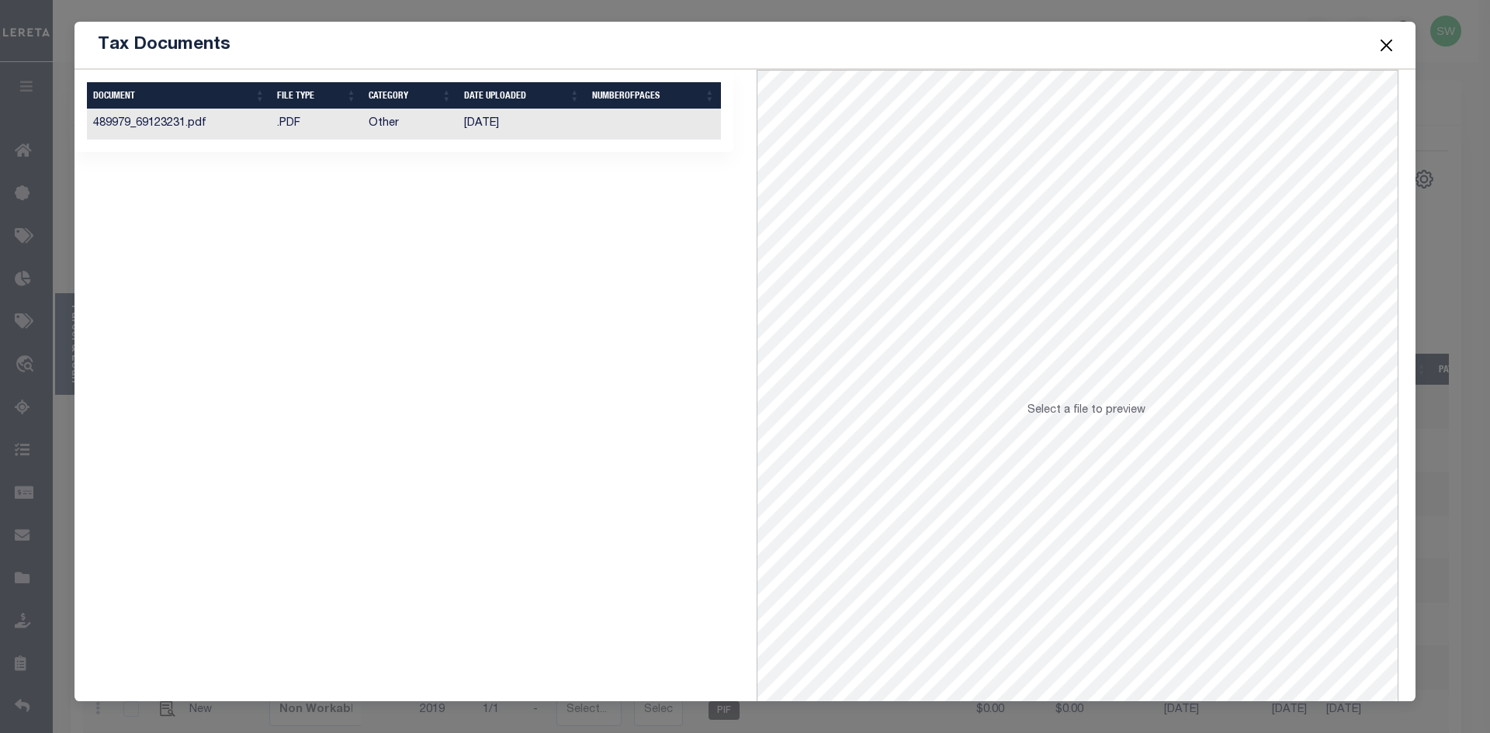
click at [209, 119] on td "489979_69123231.pdf" at bounding box center [179, 124] width 184 height 30
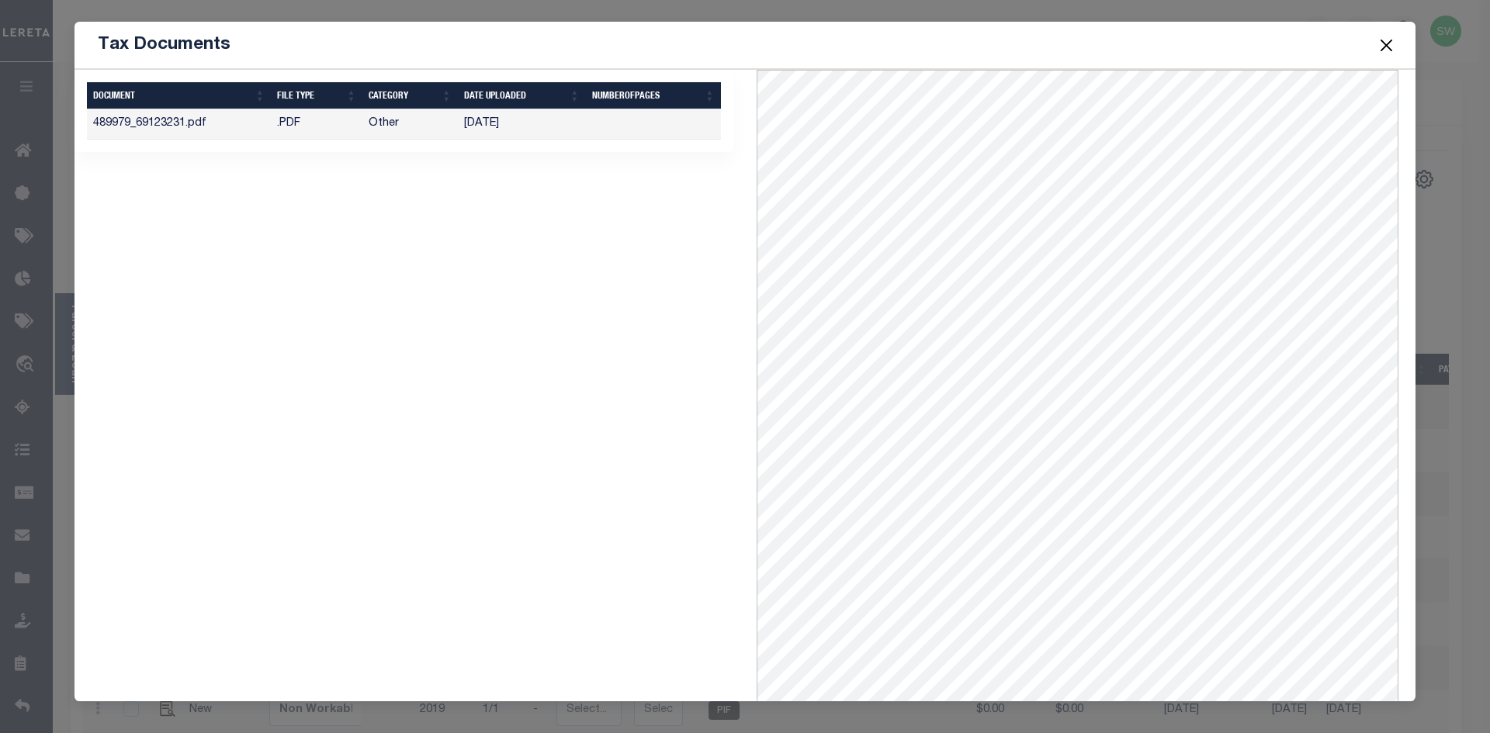
click at [1383, 43] on button "Close" at bounding box center [1387, 45] width 20 height 20
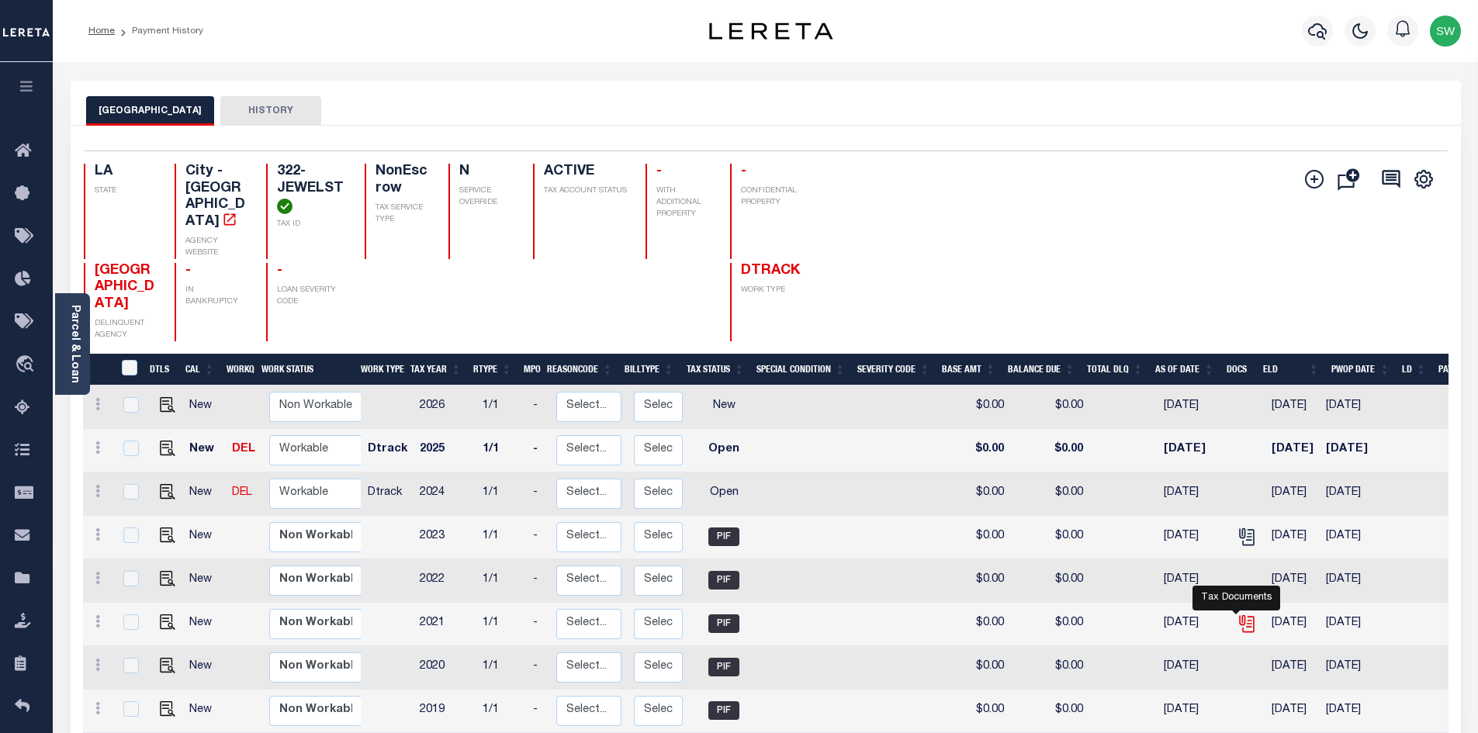
click at [1243, 617] on icon "" at bounding box center [1249, 625] width 12 height 16
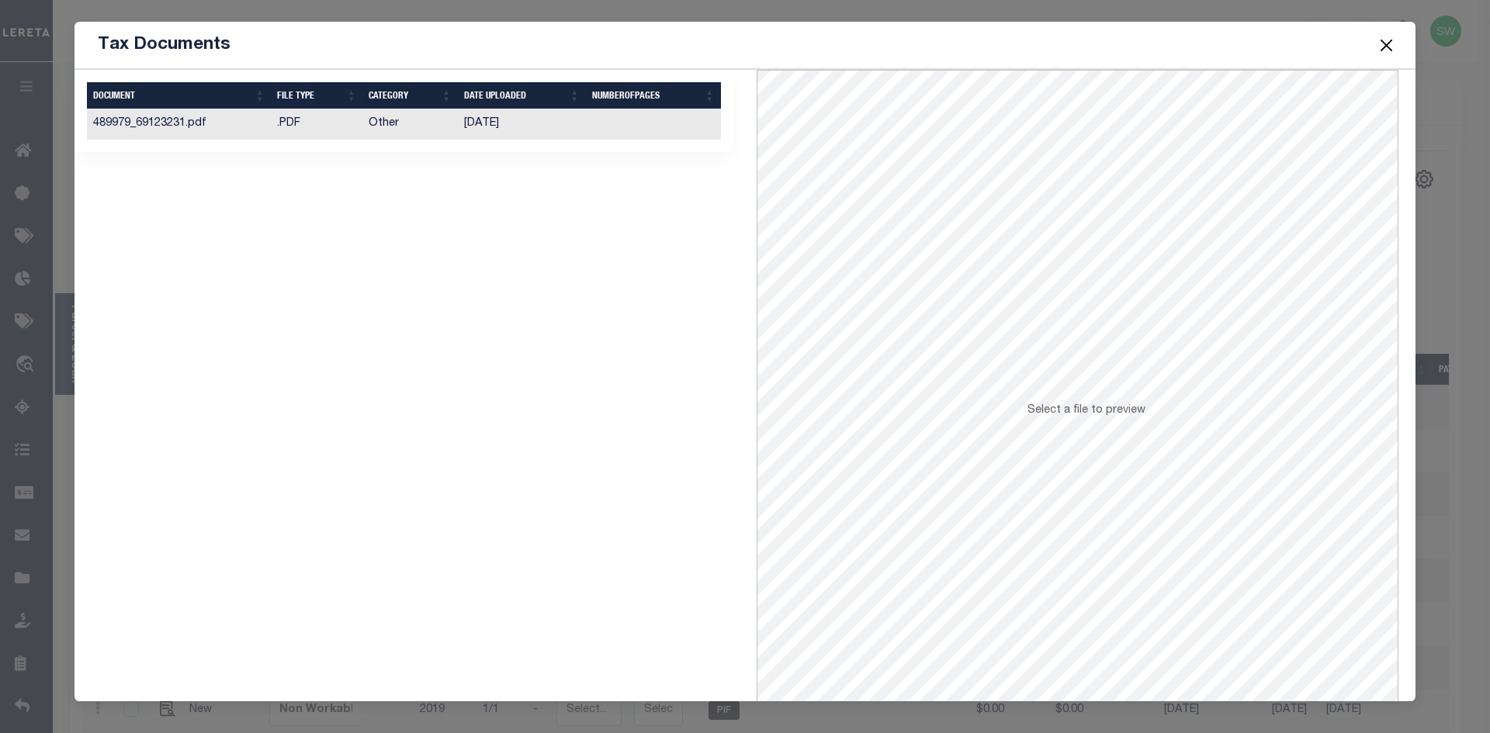
click at [375, 123] on td "Other" at bounding box center [409, 124] width 95 height 30
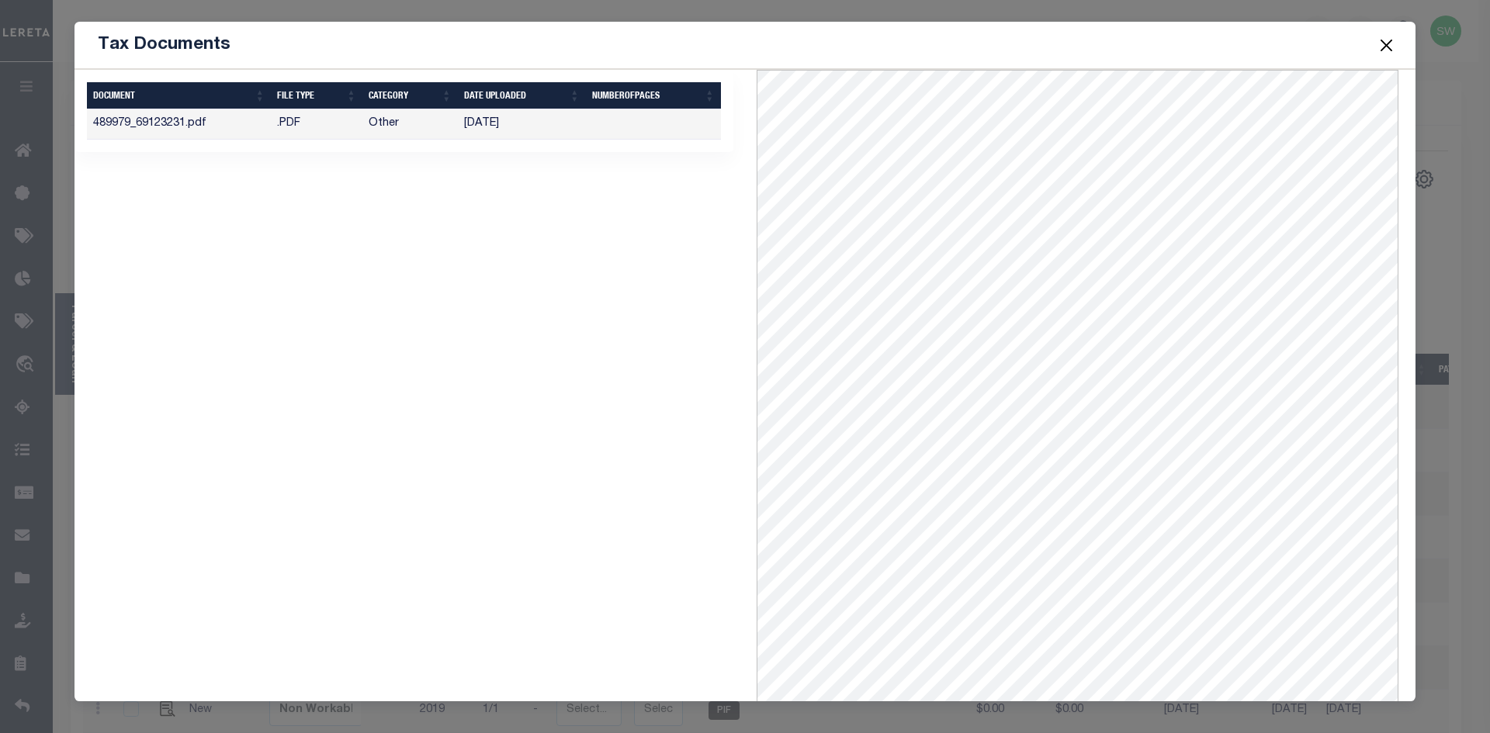
click at [176, 126] on td "489979_69123231.pdf" at bounding box center [179, 124] width 184 height 30
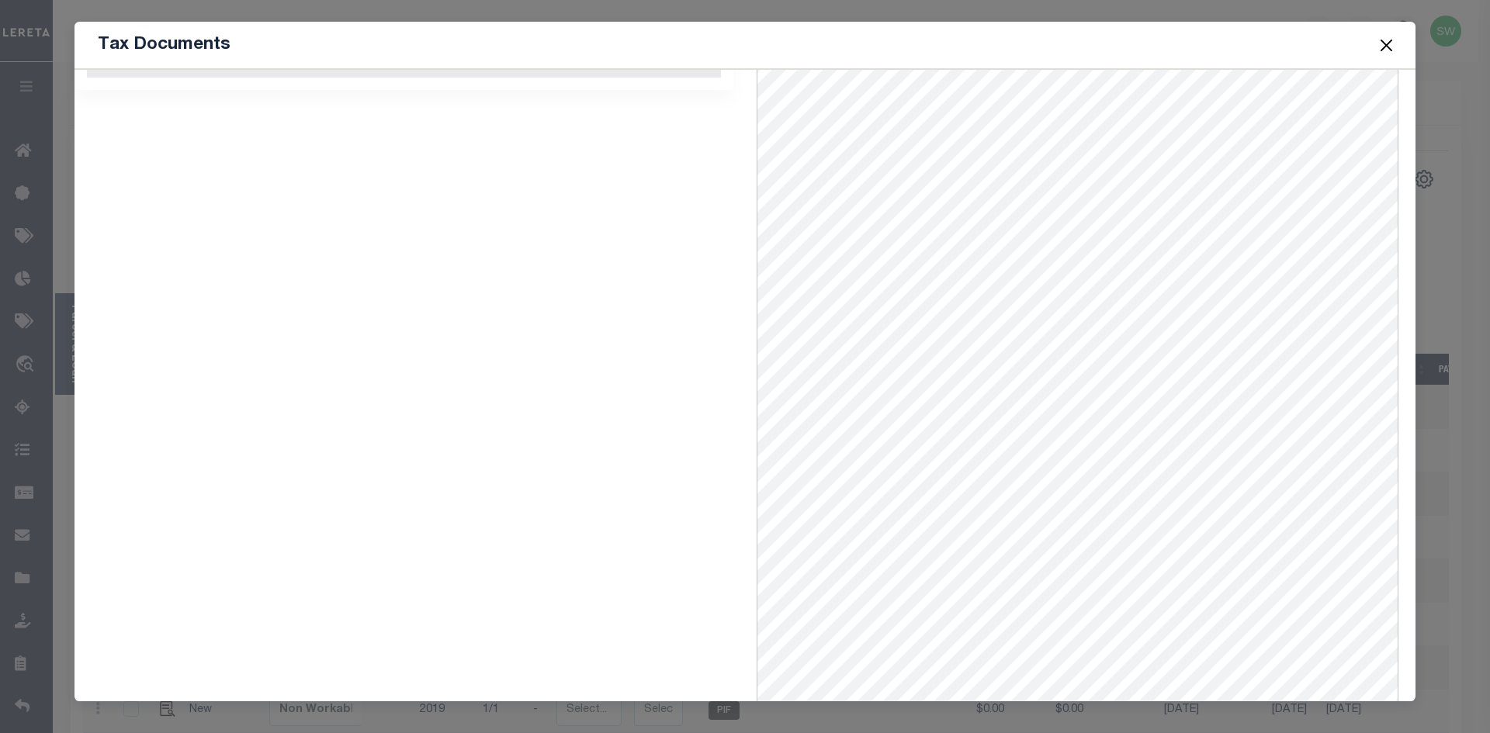
scroll to position [67, 0]
click at [1384, 40] on button "Close" at bounding box center [1387, 45] width 20 height 20
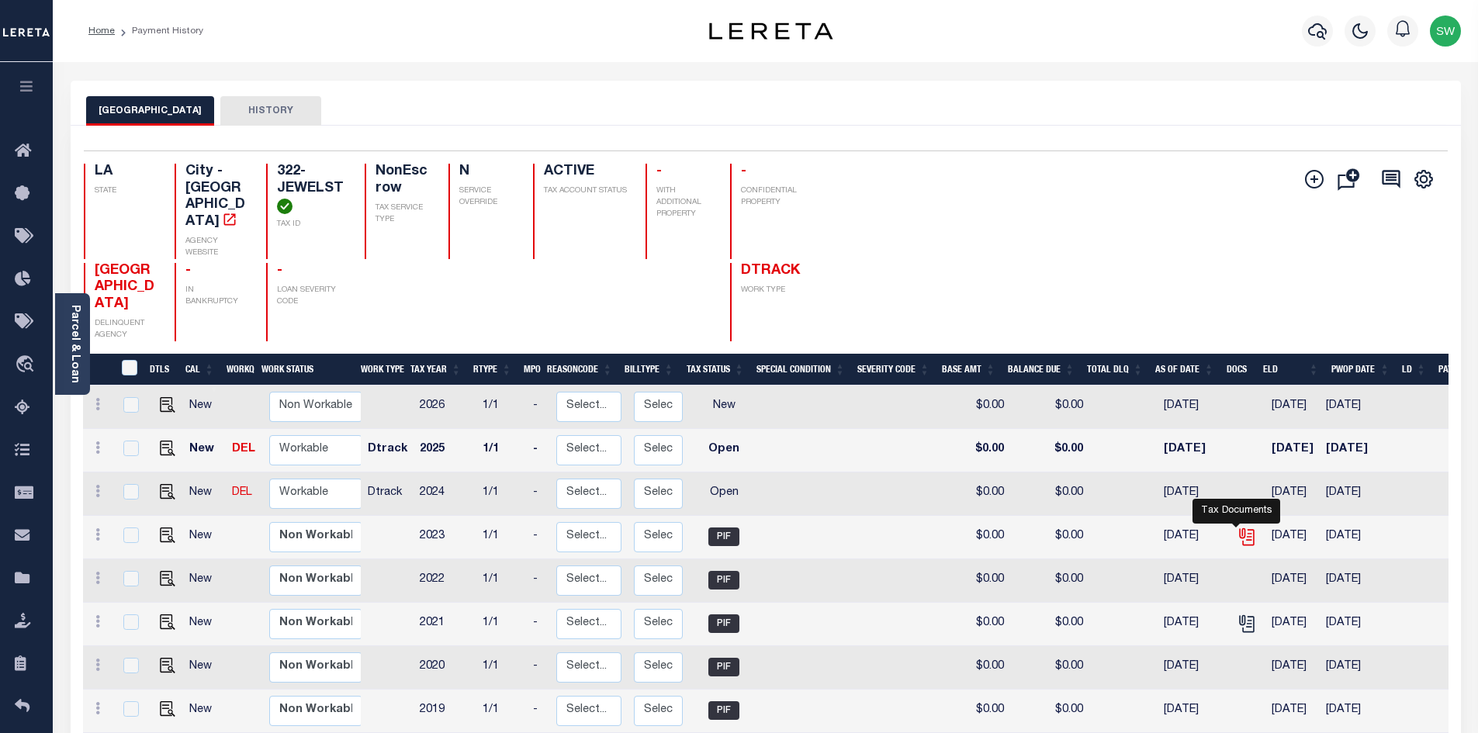
click at [1237, 527] on icon "" at bounding box center [1247, 537] width 20 height 20
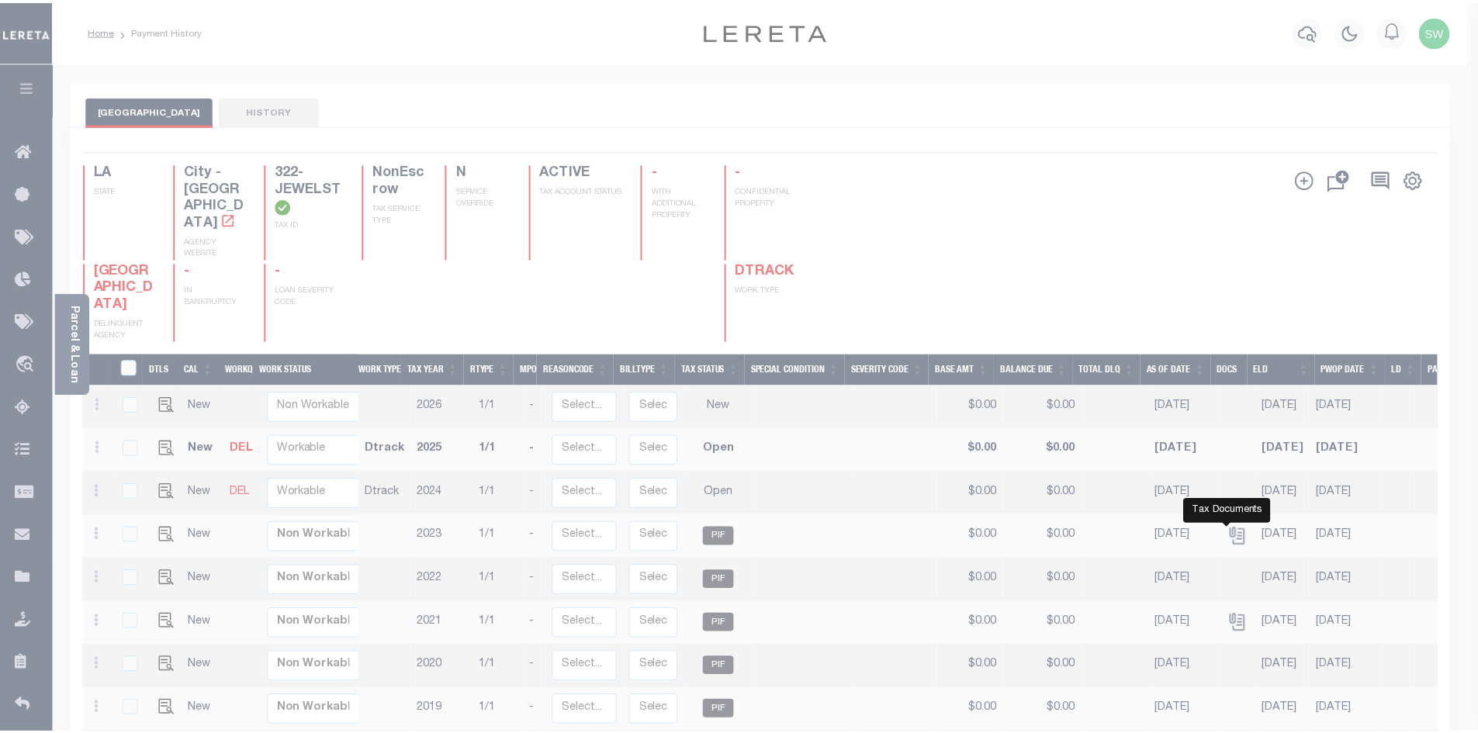
scroll to position [0, 0]
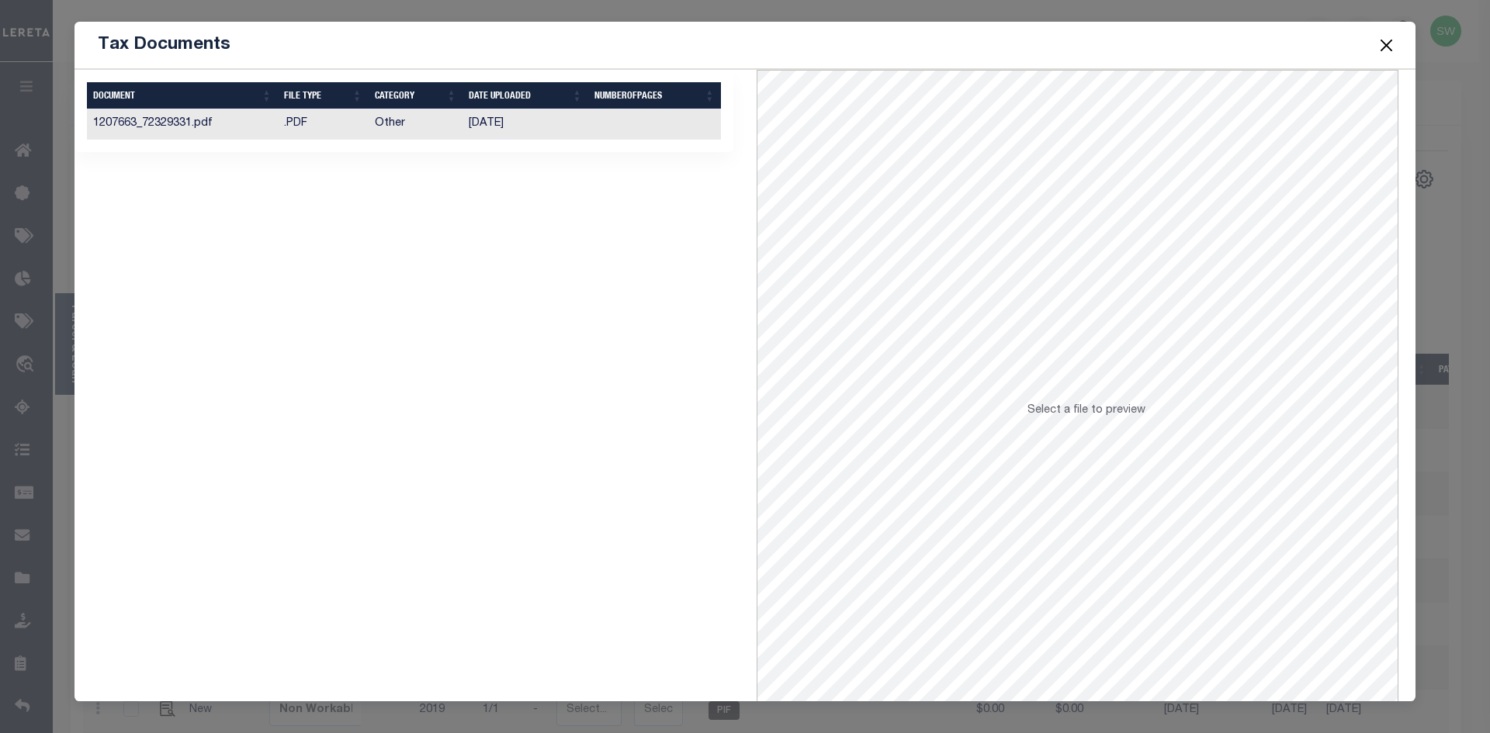
click at [183, 128] on td "1207663_72329331.pdf" at bounding box center [182, 124] width 191 height 30
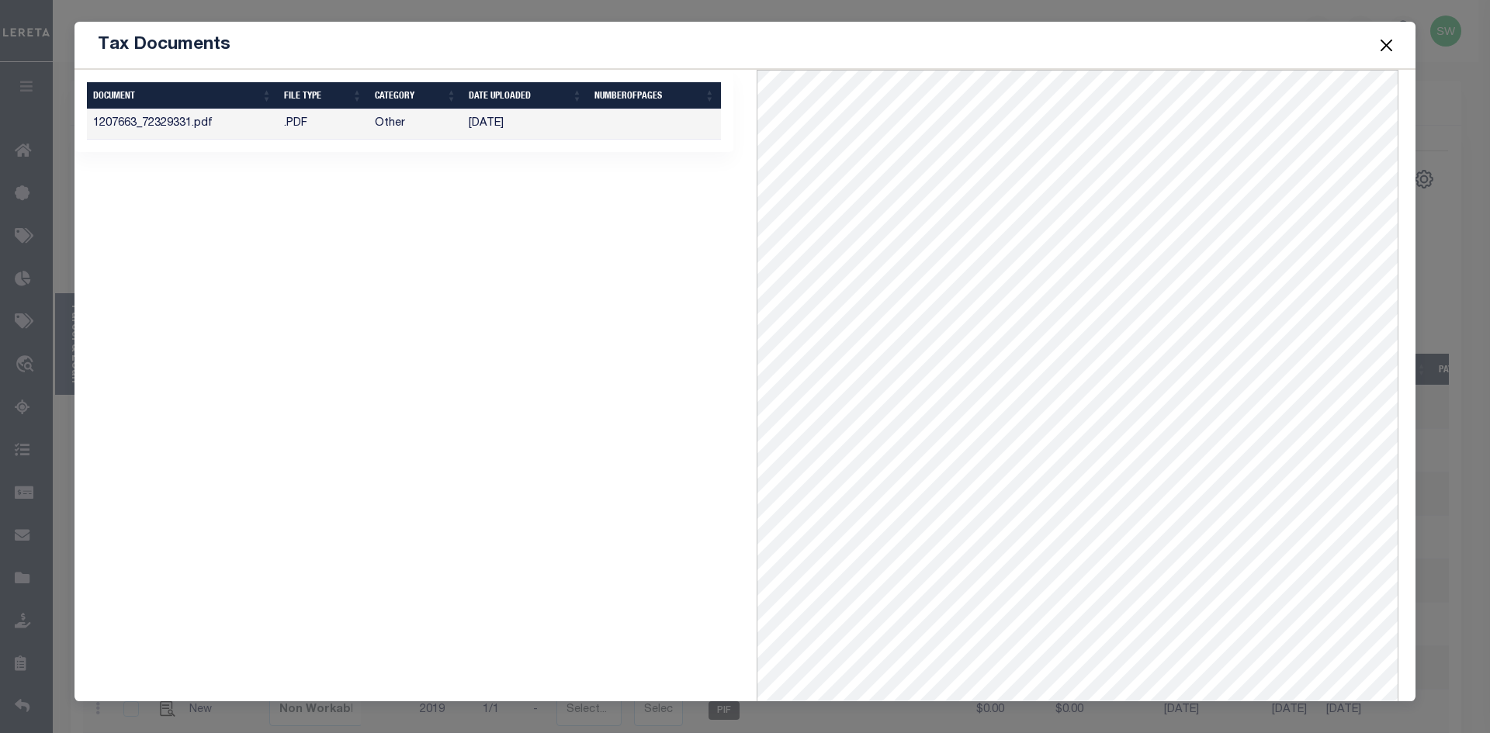
click at [183, 128] on td "1207663_72329331.pdf" at bounding box center [182, 124] width 191 height 30
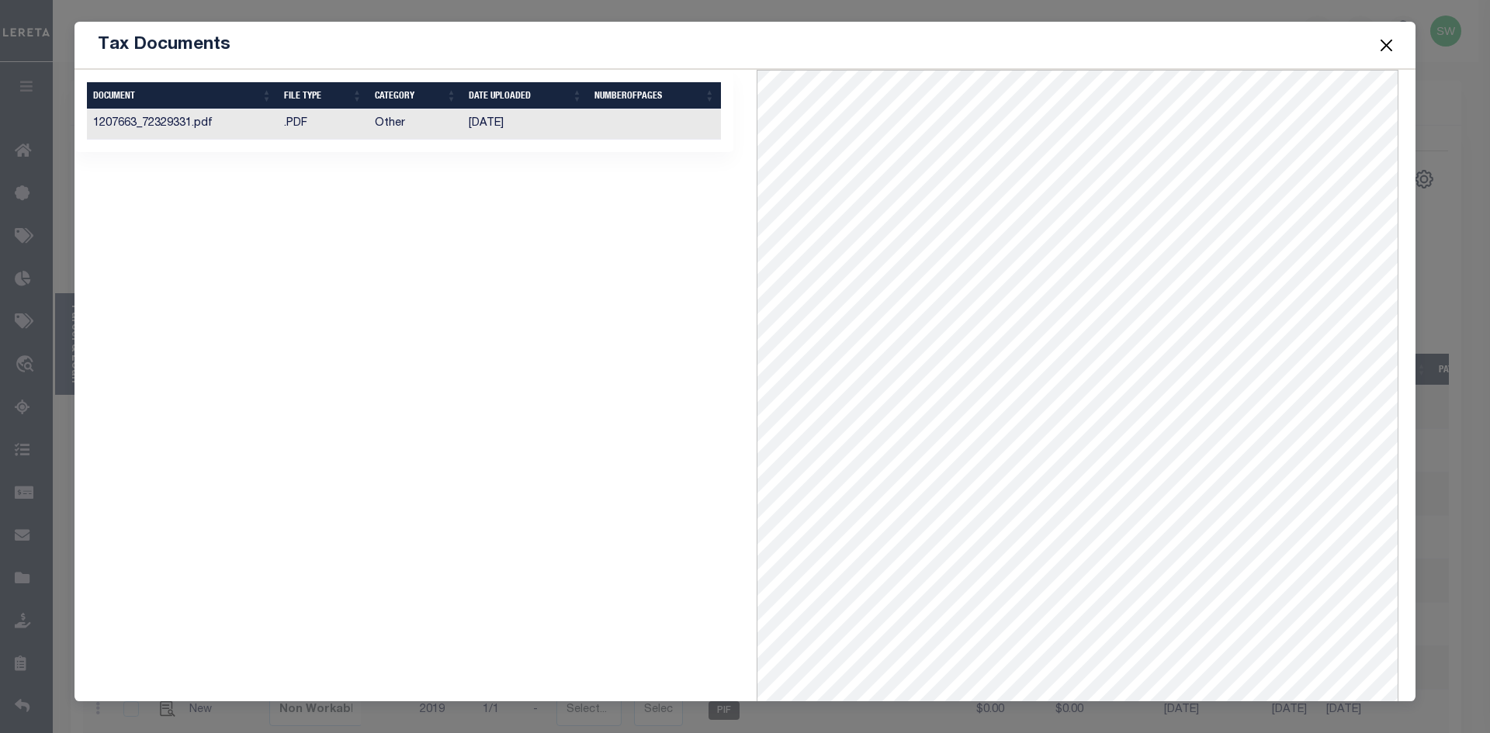
click at [1383, 45] on button "Close" at bounding box center [1387, 45] width 20 height 20
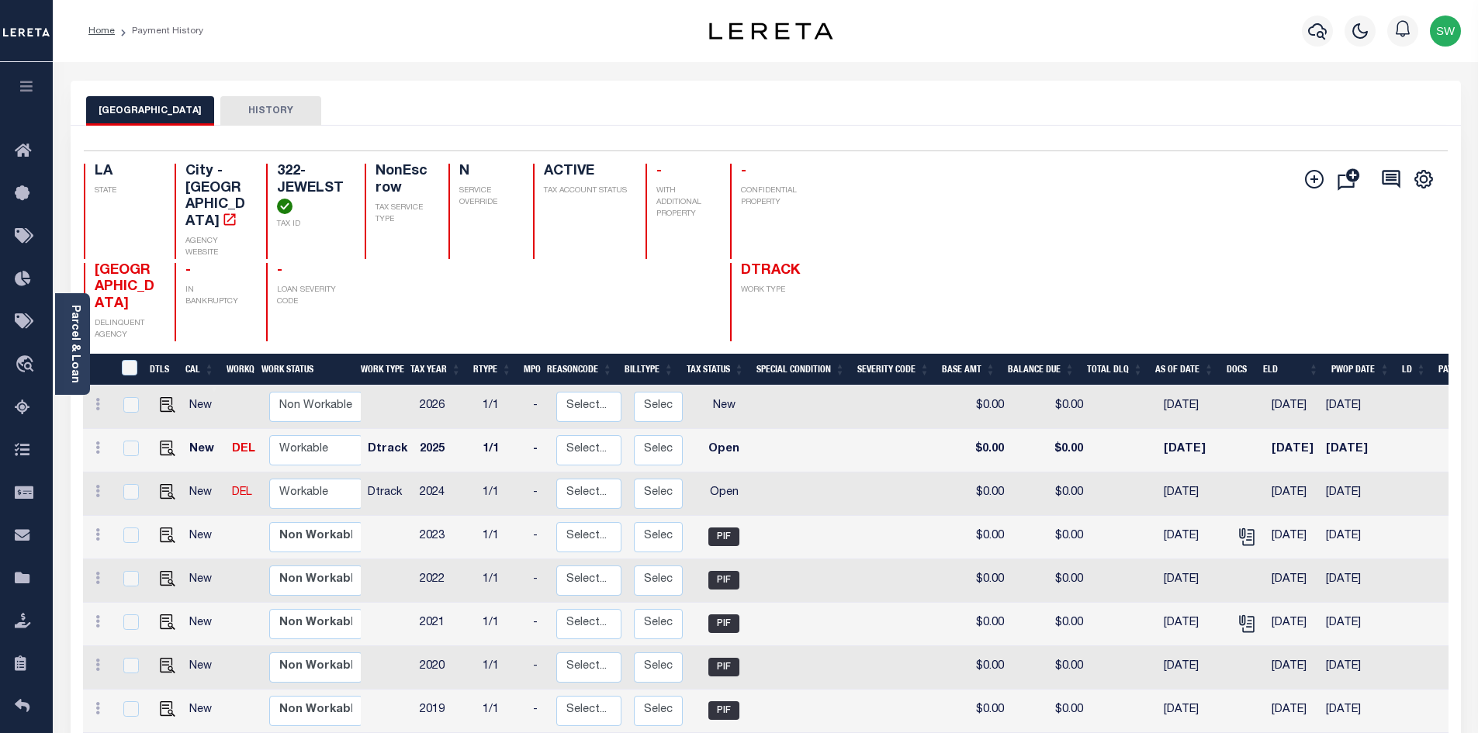
click at [300, 191] on h4 "322-JEWELST" at bounding box center [311, 189] width 69 height 50
click at [1240, 528] on icon "" at bounding box center [1246, 534] width 12 height 12
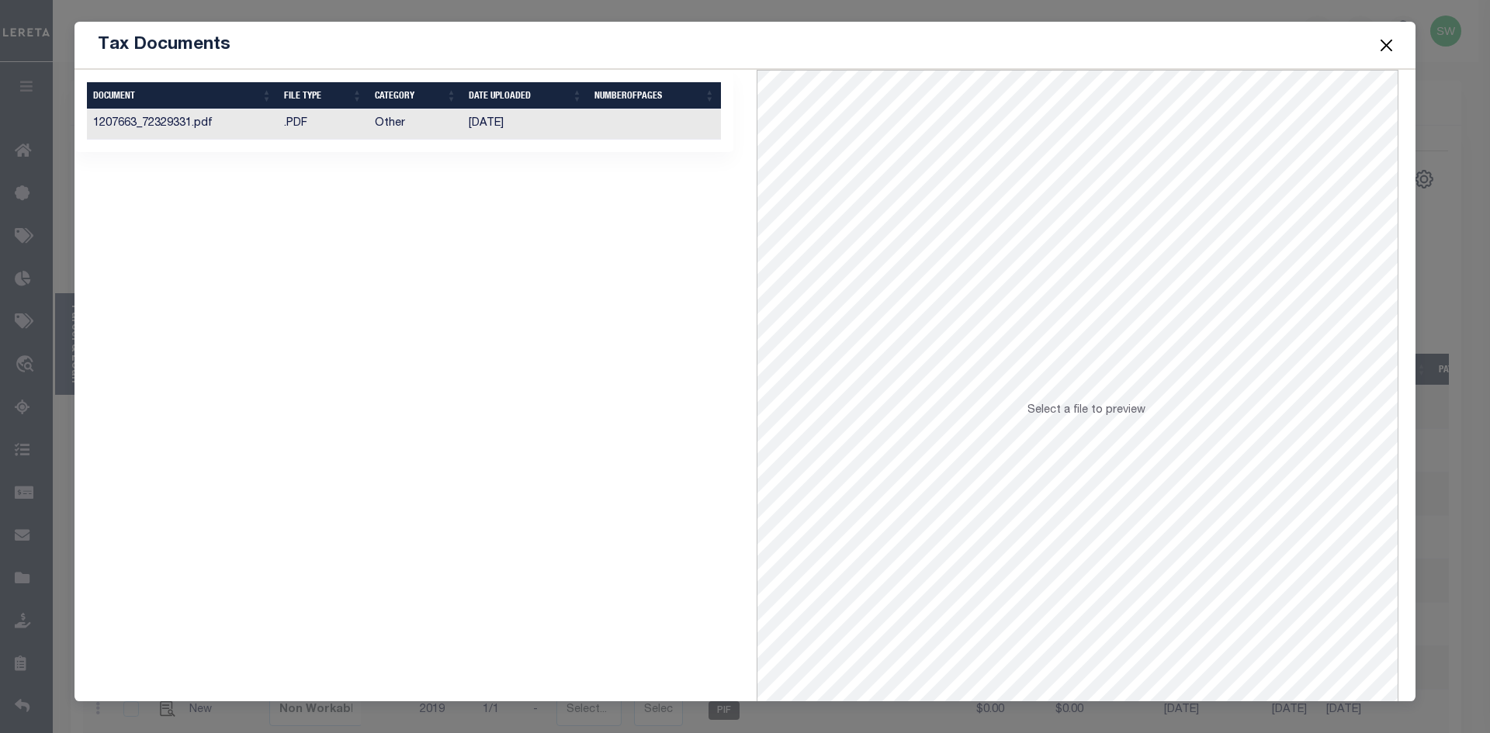
click at [183, 112] on td "1207663_72329331.pdf" at bounding box center [182, 124] width 191 height 30
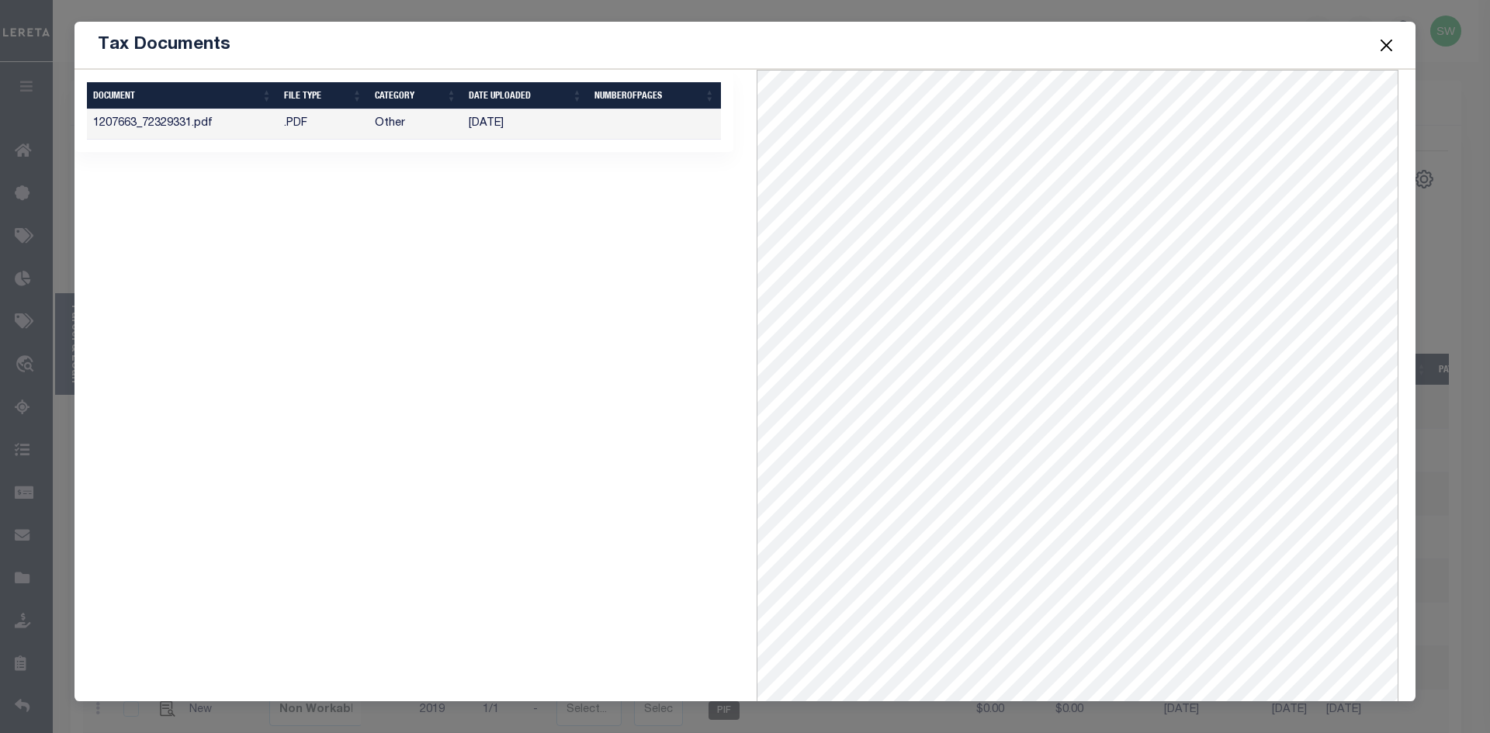
click at [185, 123] on td "1207663_72329331.pdf" at bounding box center [182, 124] width 191 height 30
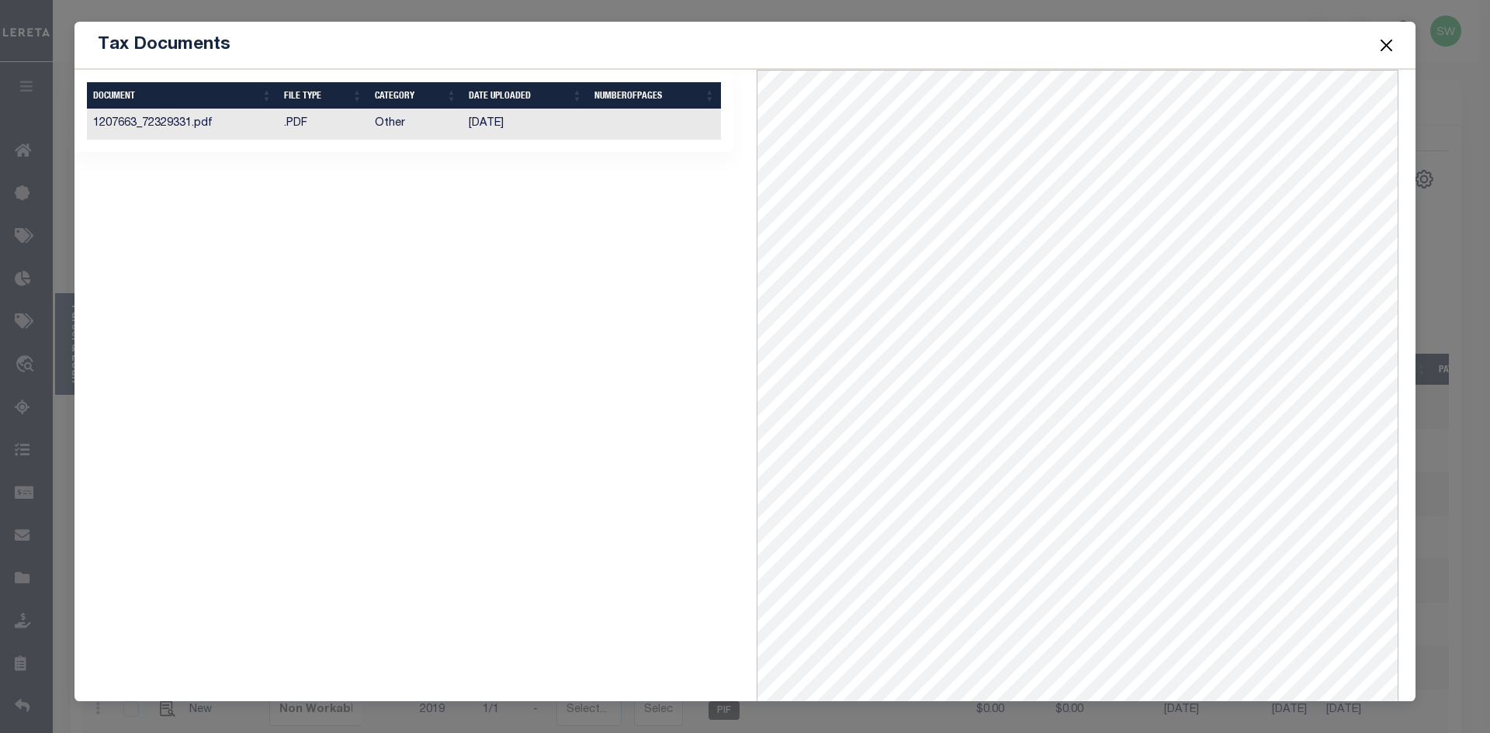
click at [1386, 45] on button "Close" at bounding box center [1387, 45] width 20 height 20
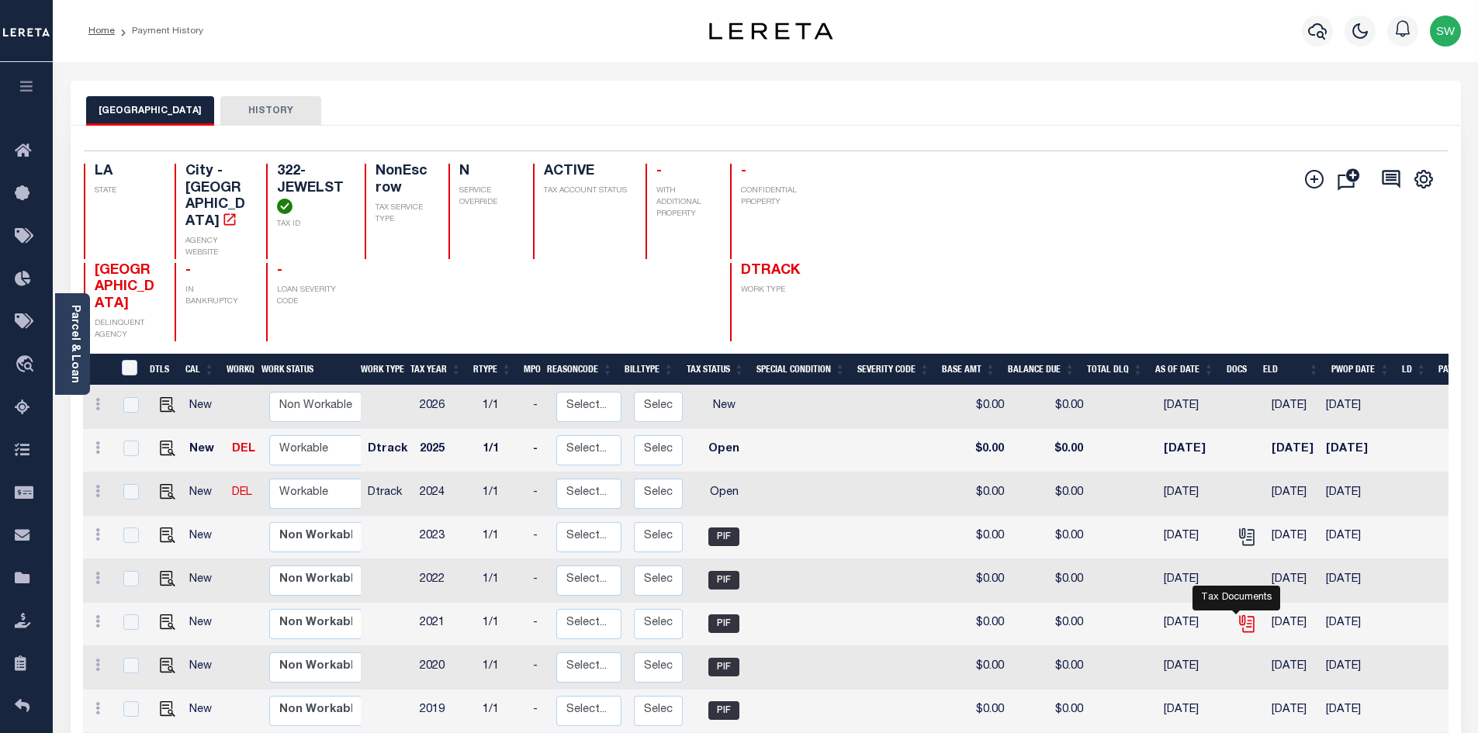
click at [1240, 614] on icon "" at bounding box center [1247, 624] width 20 height 20
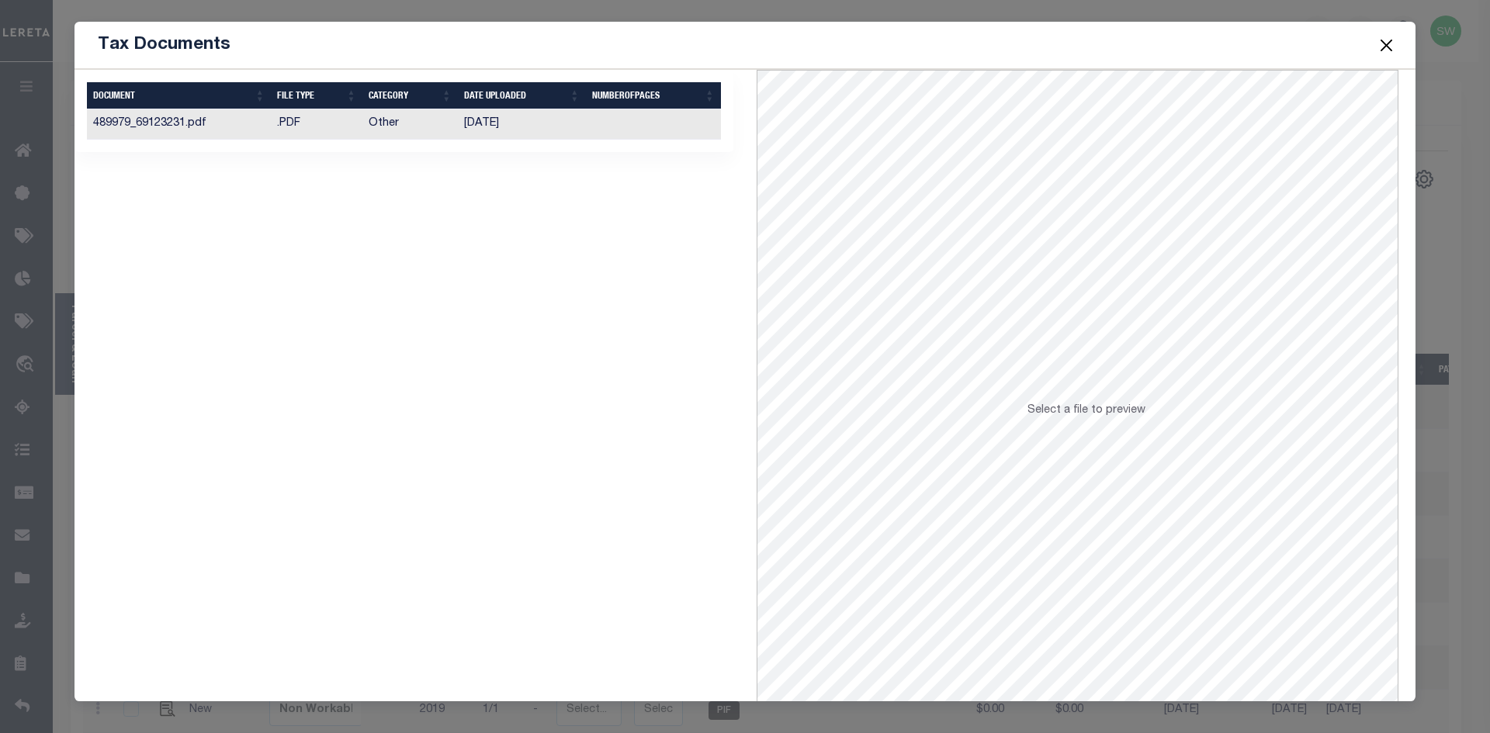
click at [179, 126] on td "489979_69123231.pdf" at bounding box center [179, 124] width 184 height 30
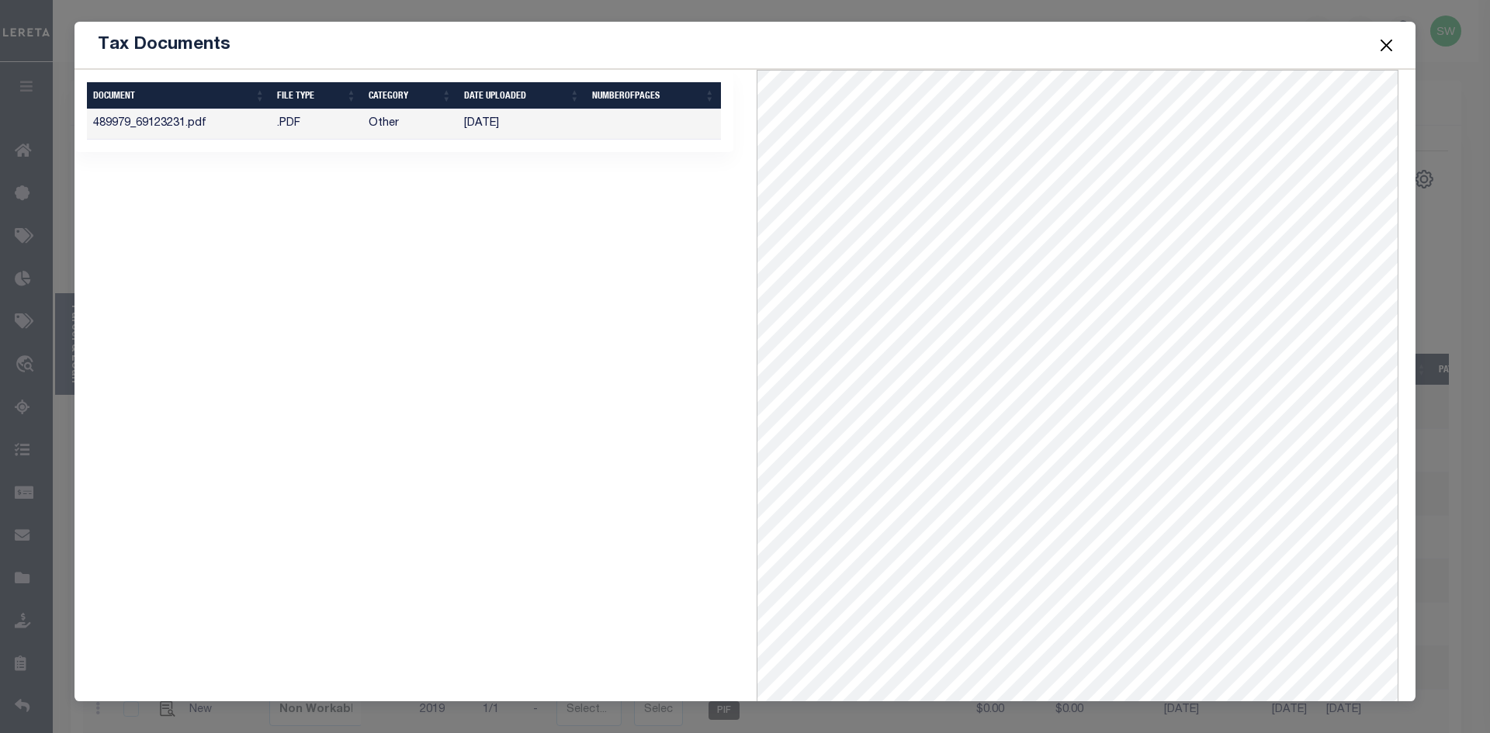
click at [1383, 39] on button "Close" at bounding box center [1387, 45] width 20 height 20
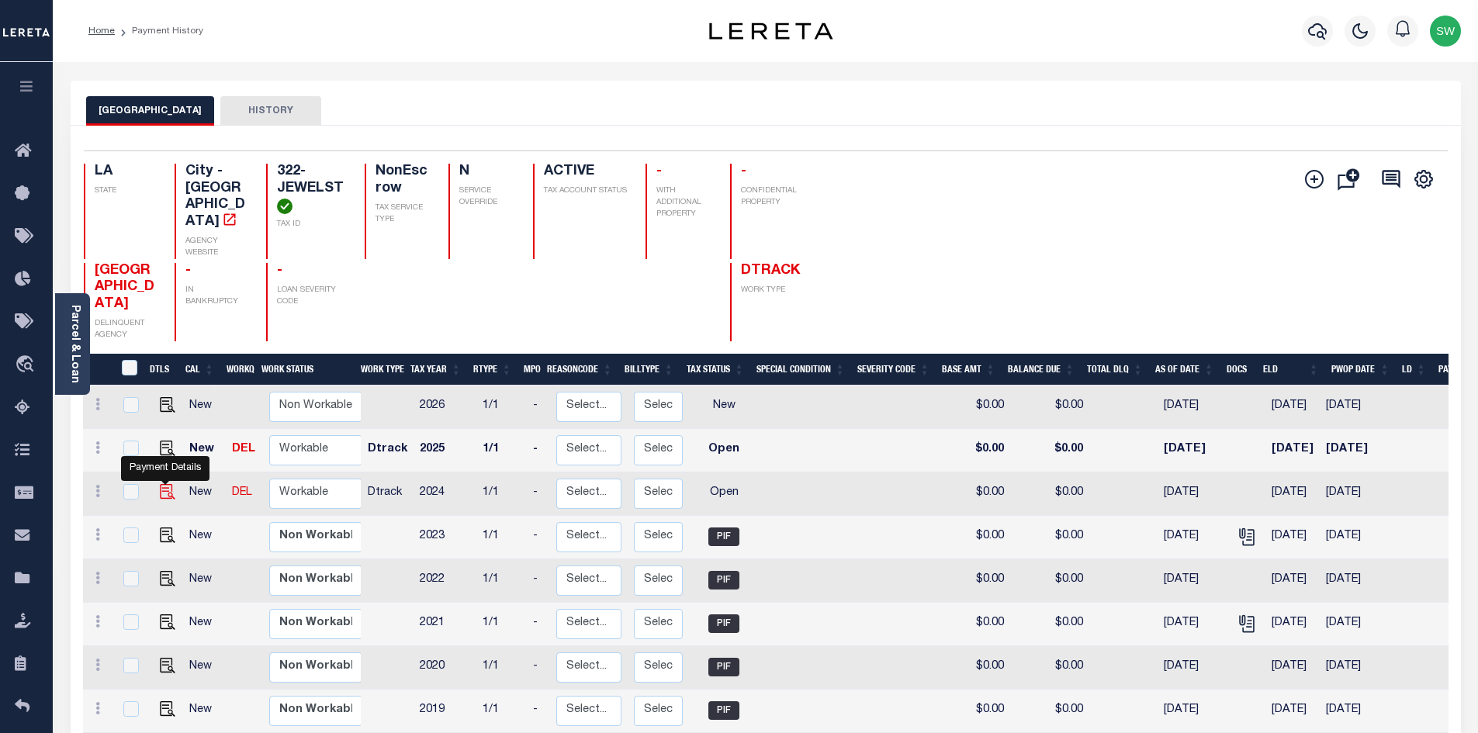
click at [166, 484] on img "" at bounding box center [168, 492] width 16 height 16
checkbox input "true"
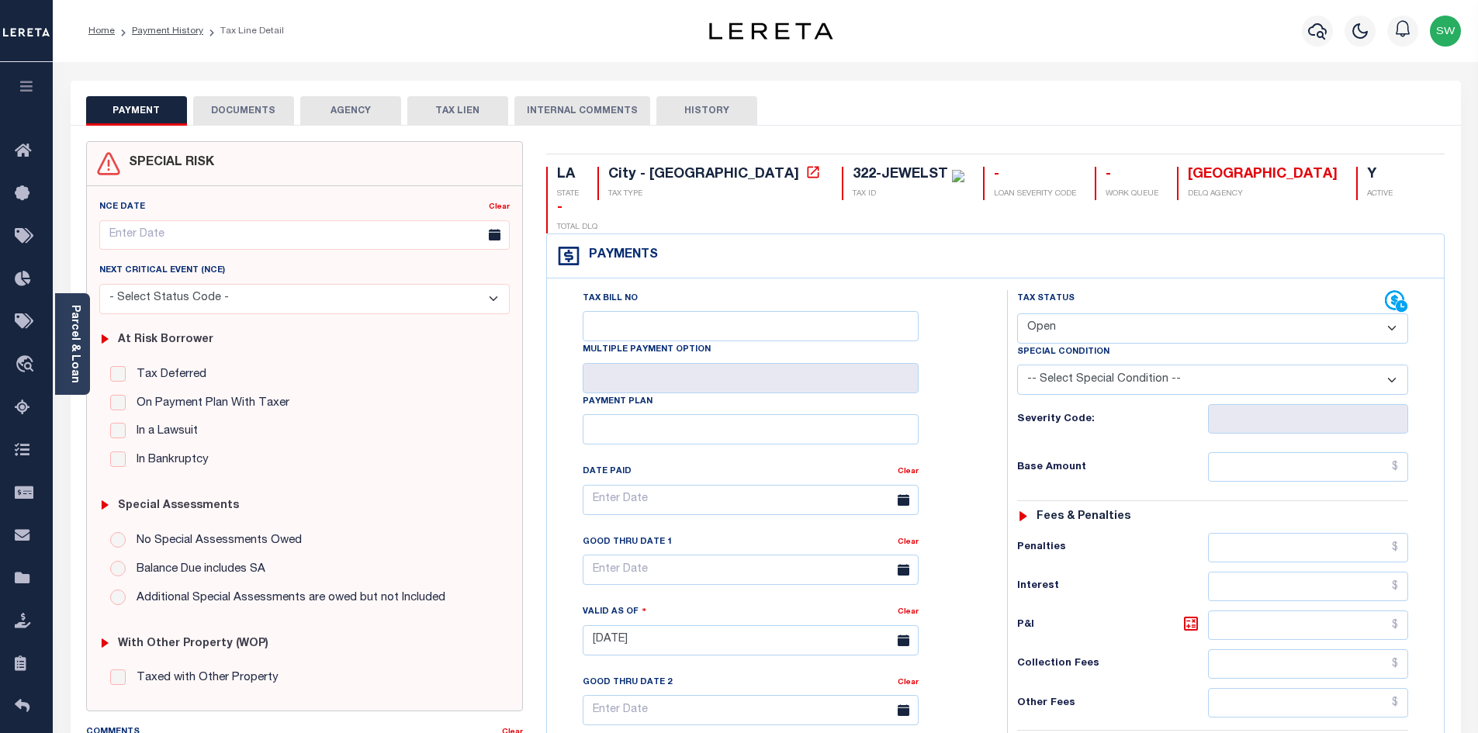
click at [1390, 313] on select "- Select Status Code - Open Due/Unpaid Paid Incomplete No Tax Due Internal Refu…" at bounding box center [1212, 328] width 391 height 30
select select "PYD"
click at [1017, 313] on select "- Select Status Code - Open Due/Unpaid Paid Incomplete No Tax Due Internal Refu…" at bounding box center [1212, 328] width 391 height 30
type input "[DATE]"
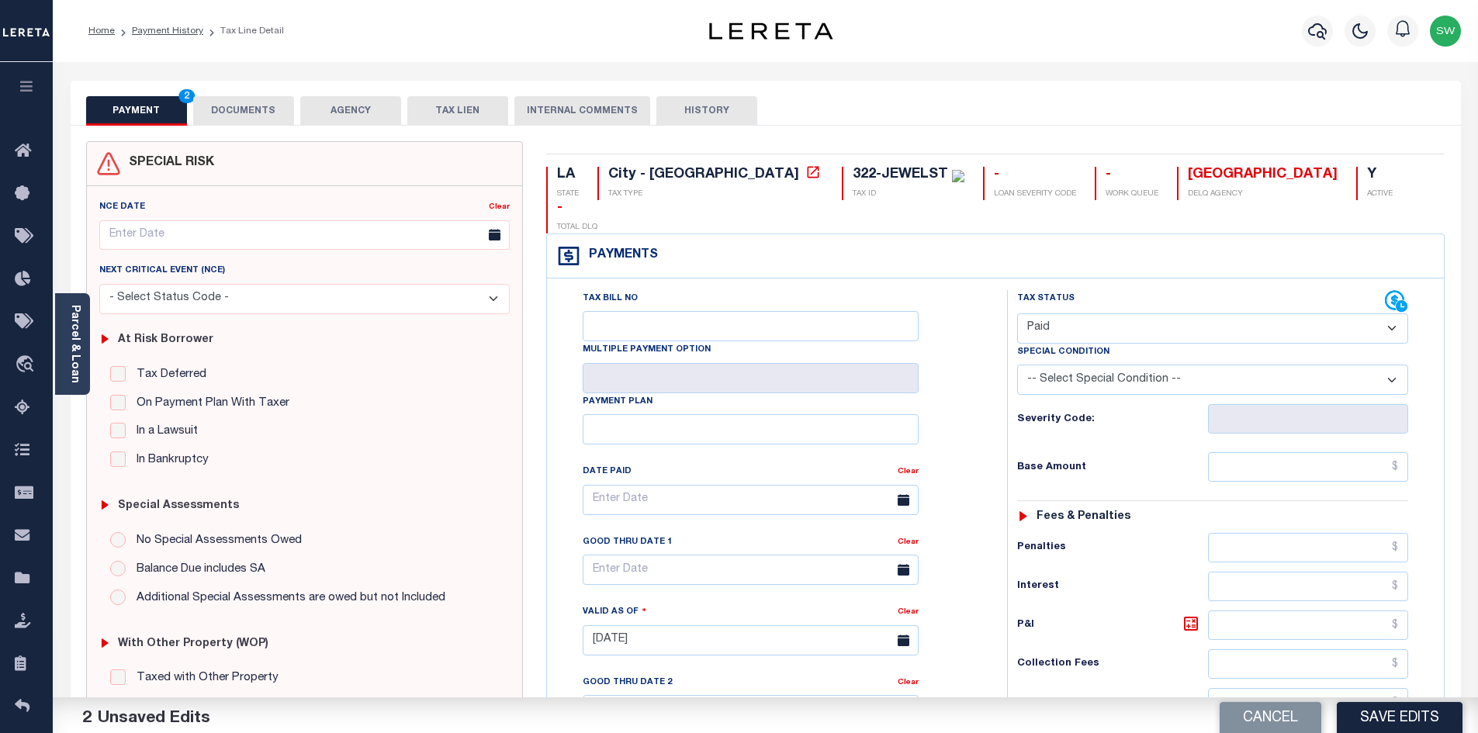
click at [961, 393] on div "Tax Bill No Multiple Payment Option Payment Plan Clear" at bounding box center [773, 507] width 421 height 435
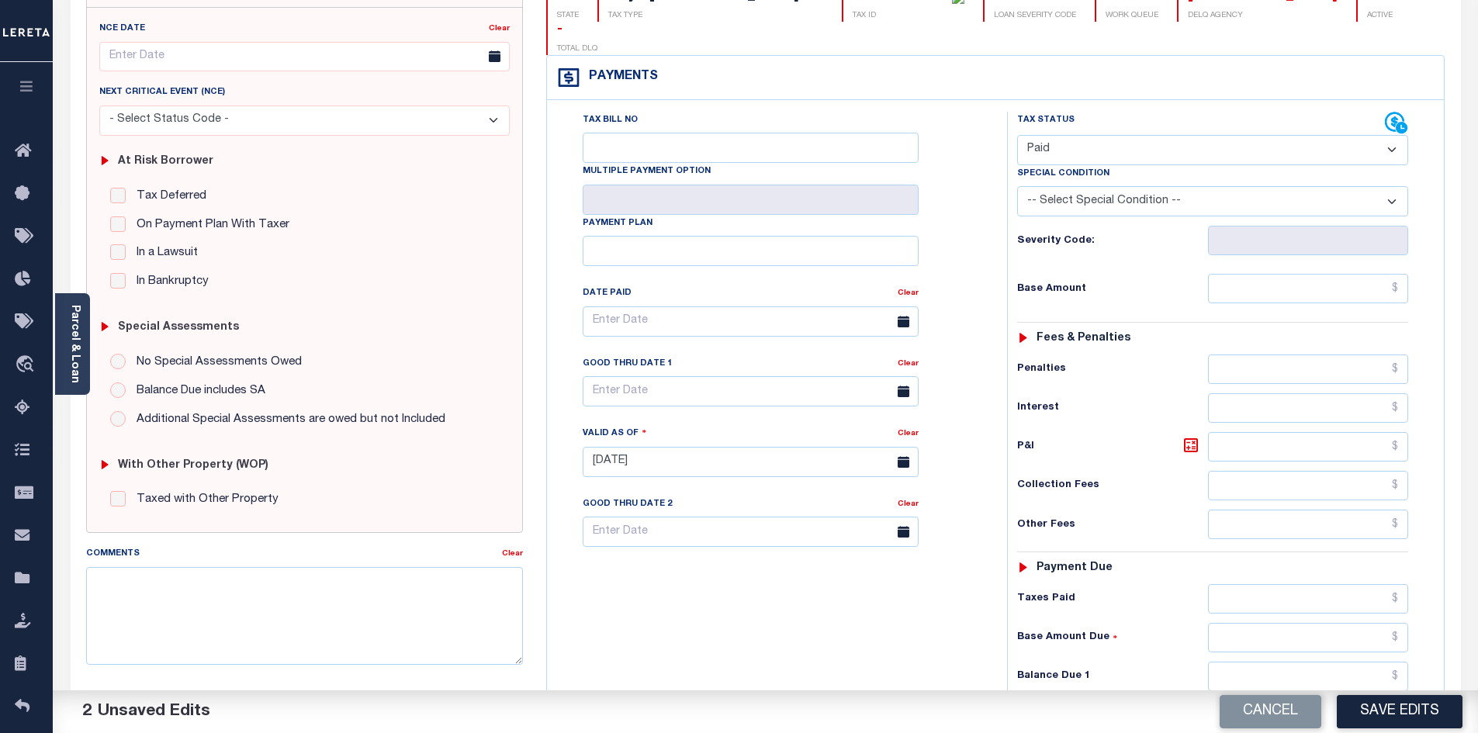
scroll to position [182, 0]
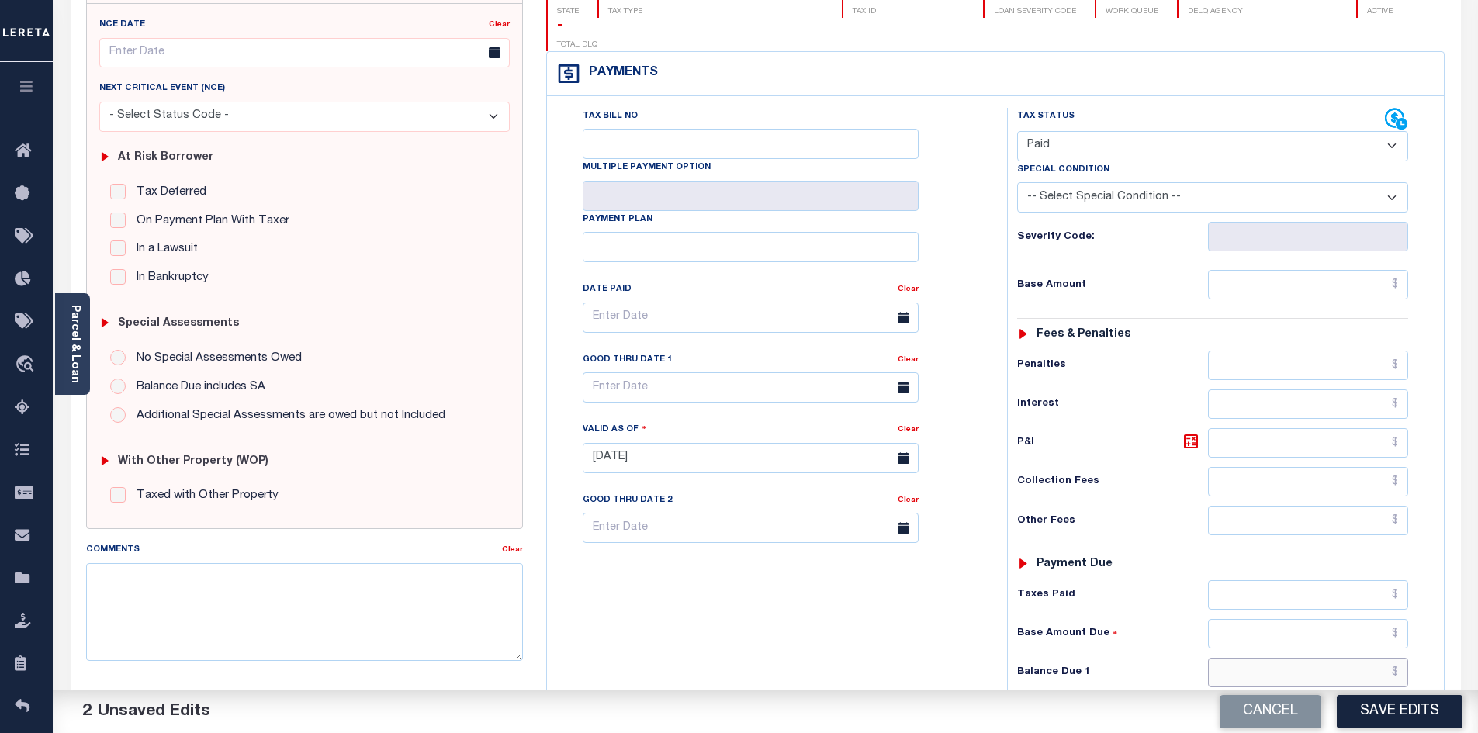
click at [1335, 658] on input "text" at bounding box center [1308, 672] width 201 height 29
type input "$0.00"
click at [845, 613] on div "Tax Bill No Multiple Payment Option Payment Plan Clear" at bounding box center [773, 450] width 445 height 685
click at [1363, 715] on button "Save Edits" at bounding box center [1400, 711] width 126 height 33
checkbox input "false"
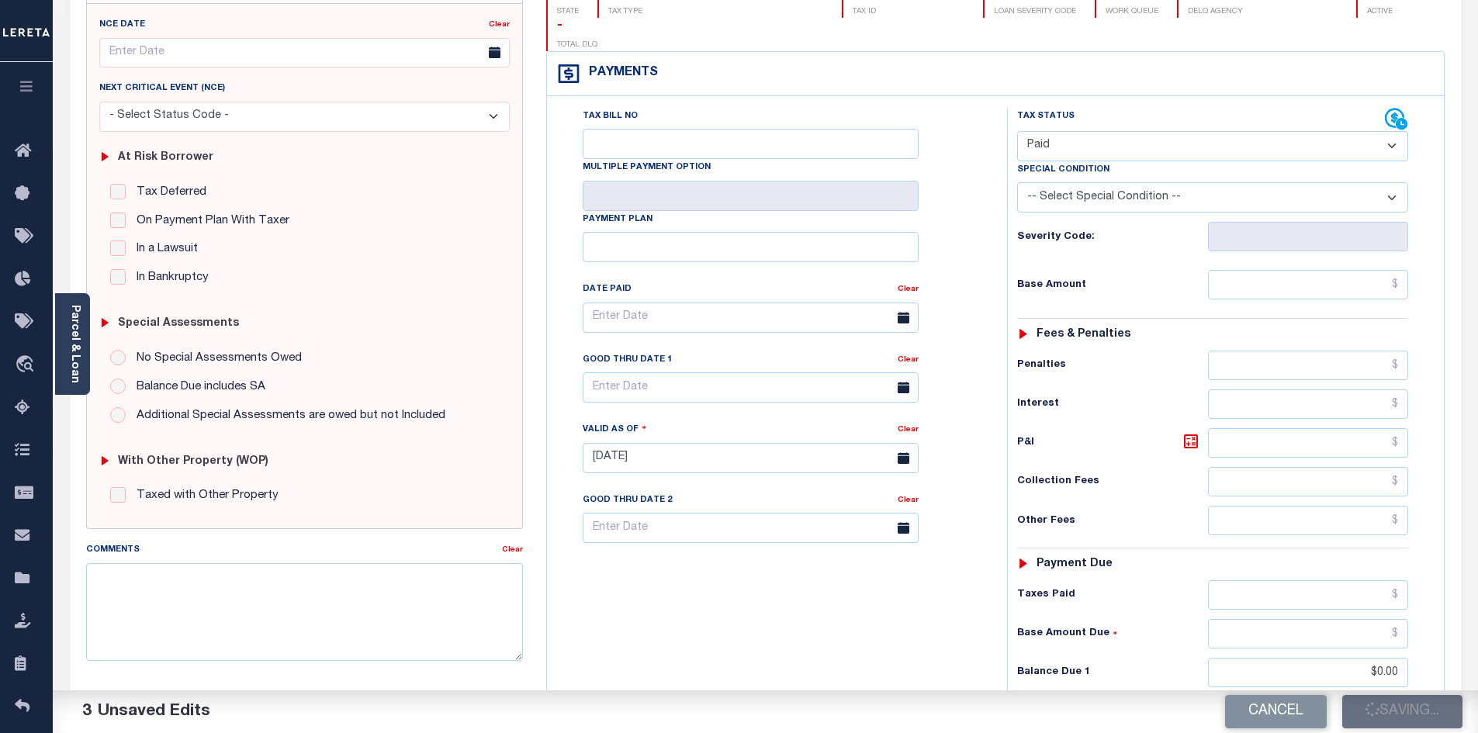
type input "$0"
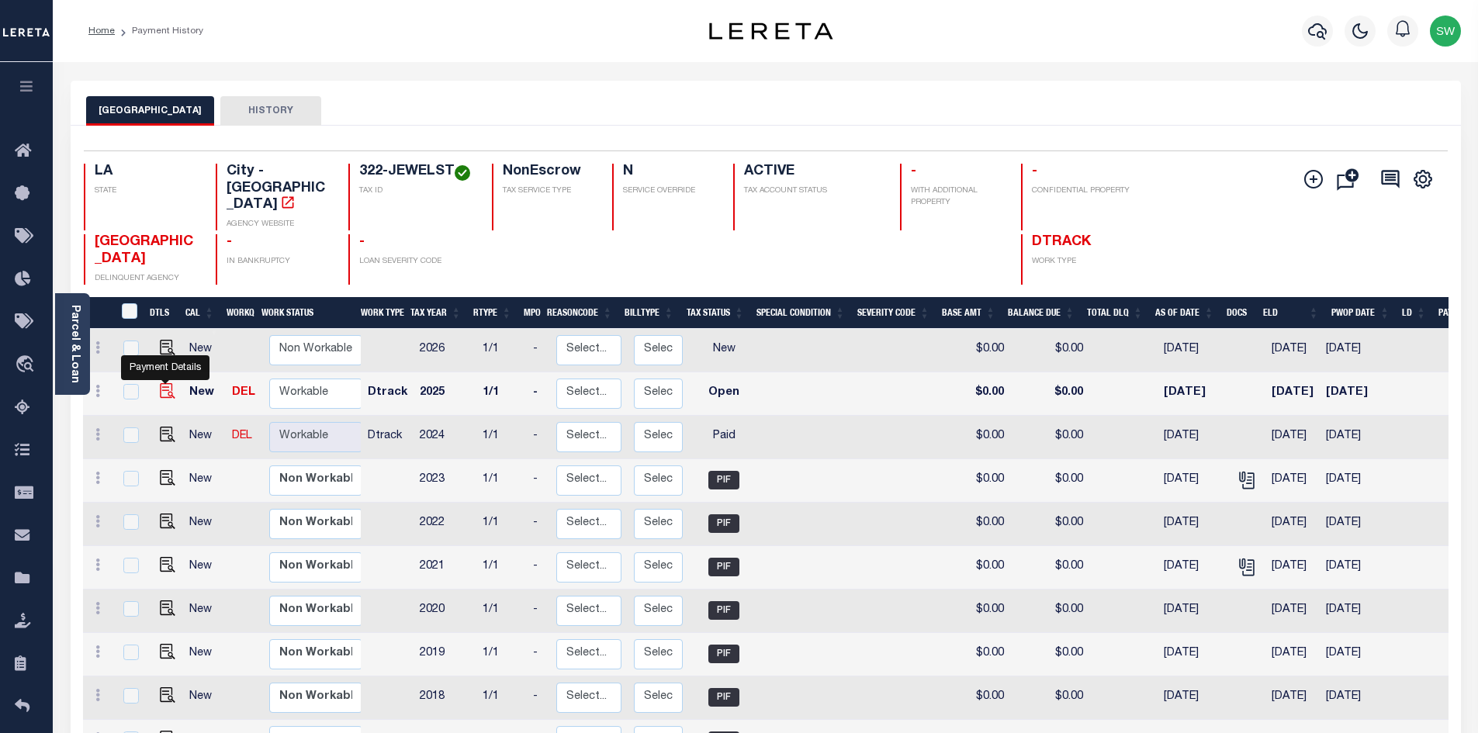
click at [163, 383] on img "" at bounding box center [168, 391] width 16 height 16
checkbox input "true"
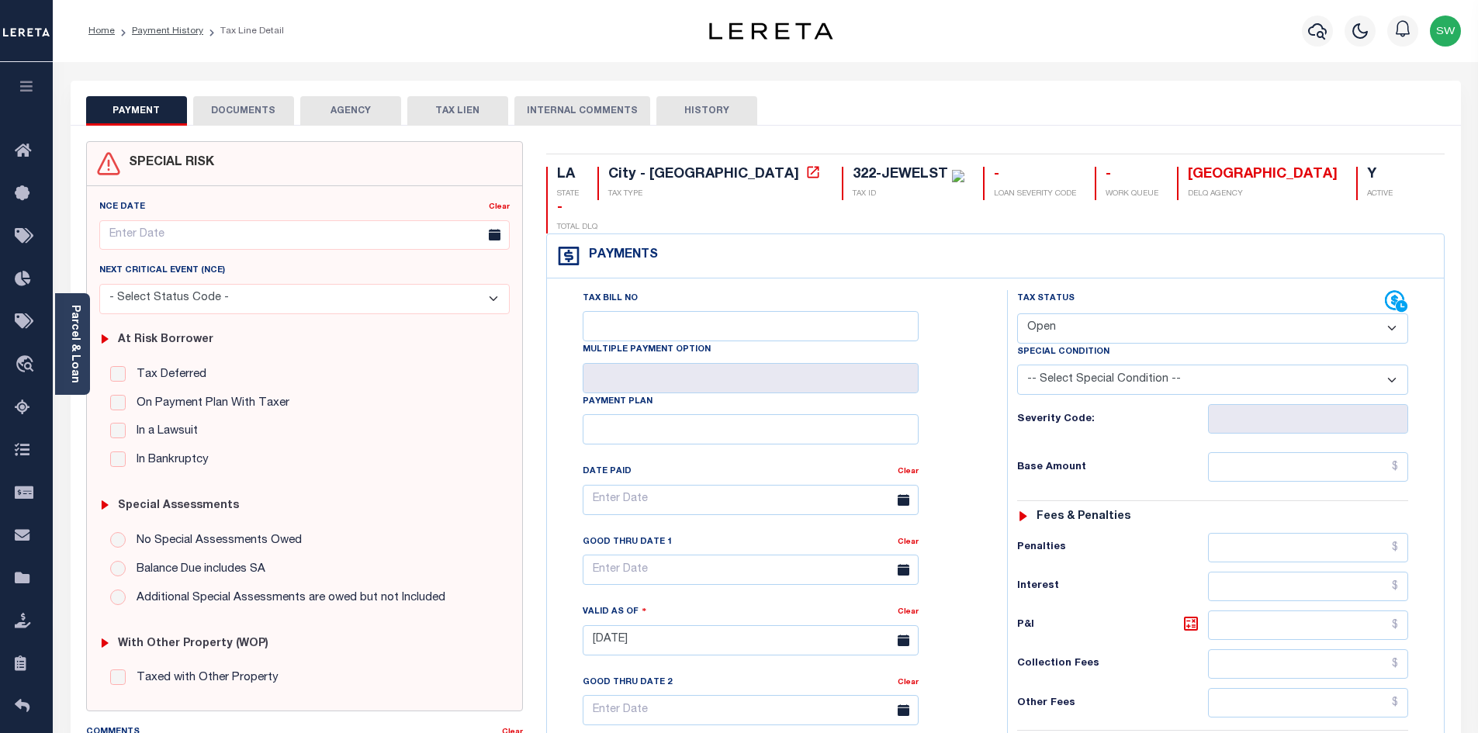
click at [1390, 313] on select "- Select Status Code - Open Due/Unpaid Paid Incomplete No Tax Due Internal Refu…" at bounding box center [1212, 328] width 391 height 30
select select "PYD"
click at [1017, 313] on select "- Select Status Code - Open Due/Unpaid Paid Incomplete No Tax Due Internal Refu…" at bounding box center [1212, 328] width 391 height 30
type input "10/08/2025"
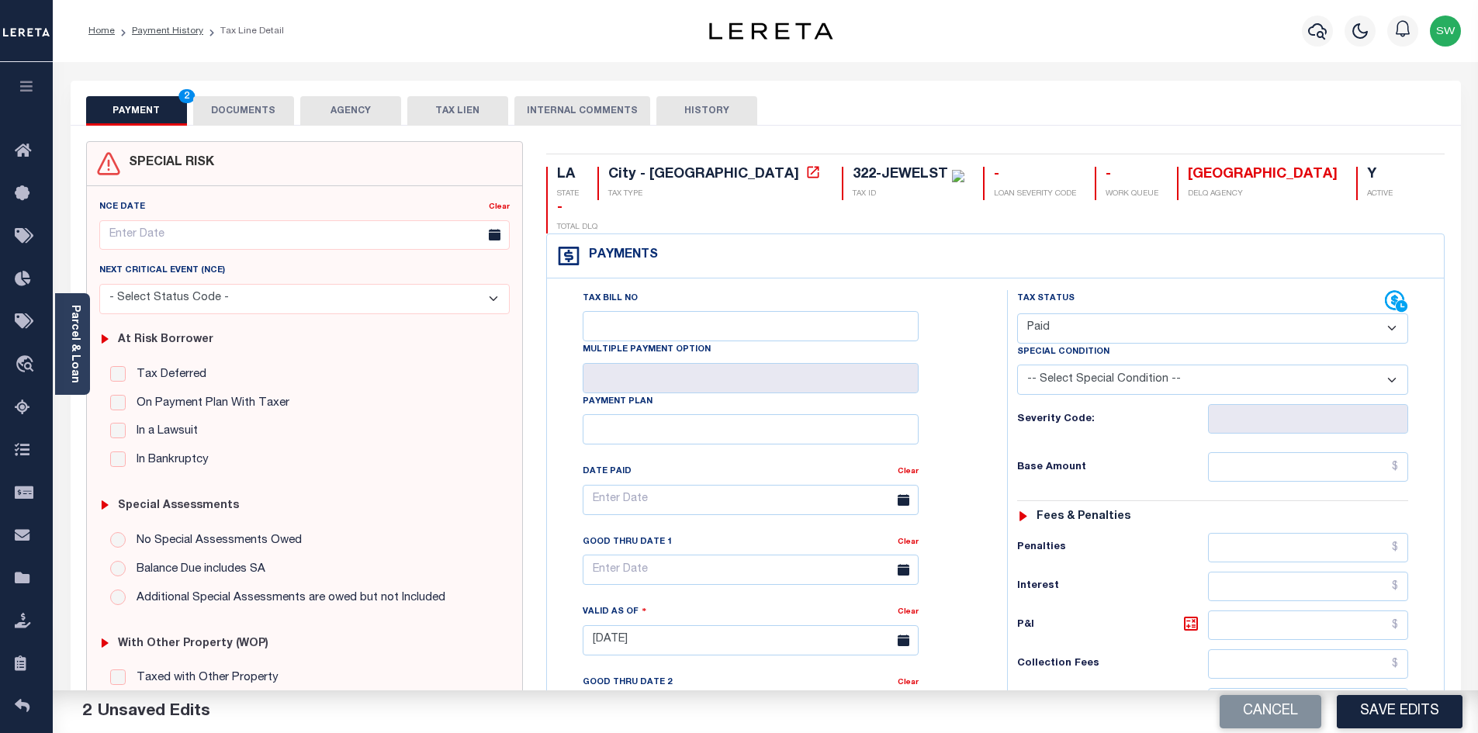
drag, startPoint x: 947, startPoint y: 438, endPoint x: 1047, endPoint y: 504, distance: 119.7
click at [947, 437] on div "Tax Bill No Multiple Payment Option Payment Plan Clear" at bounding box center [773, 507] width 421 height 435
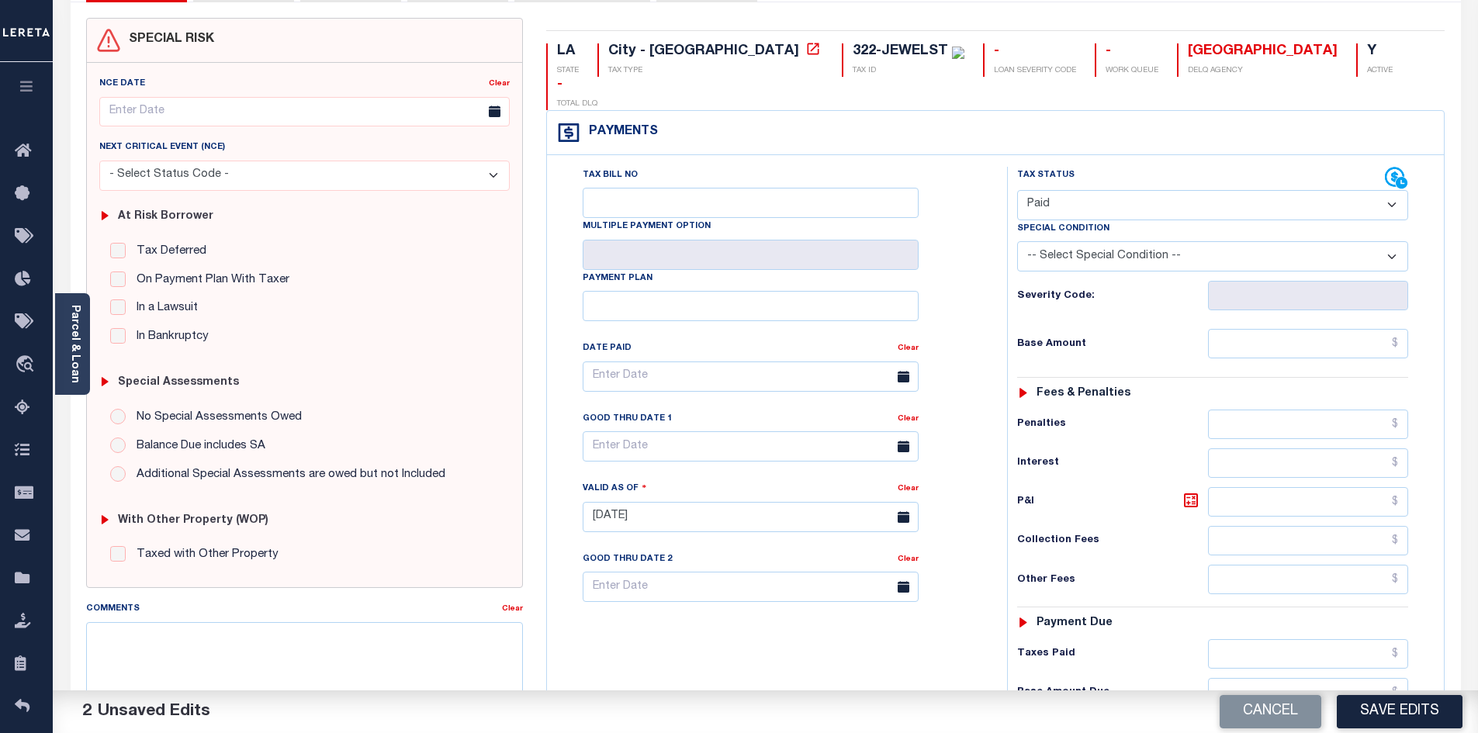
scroll to position [128, 0]
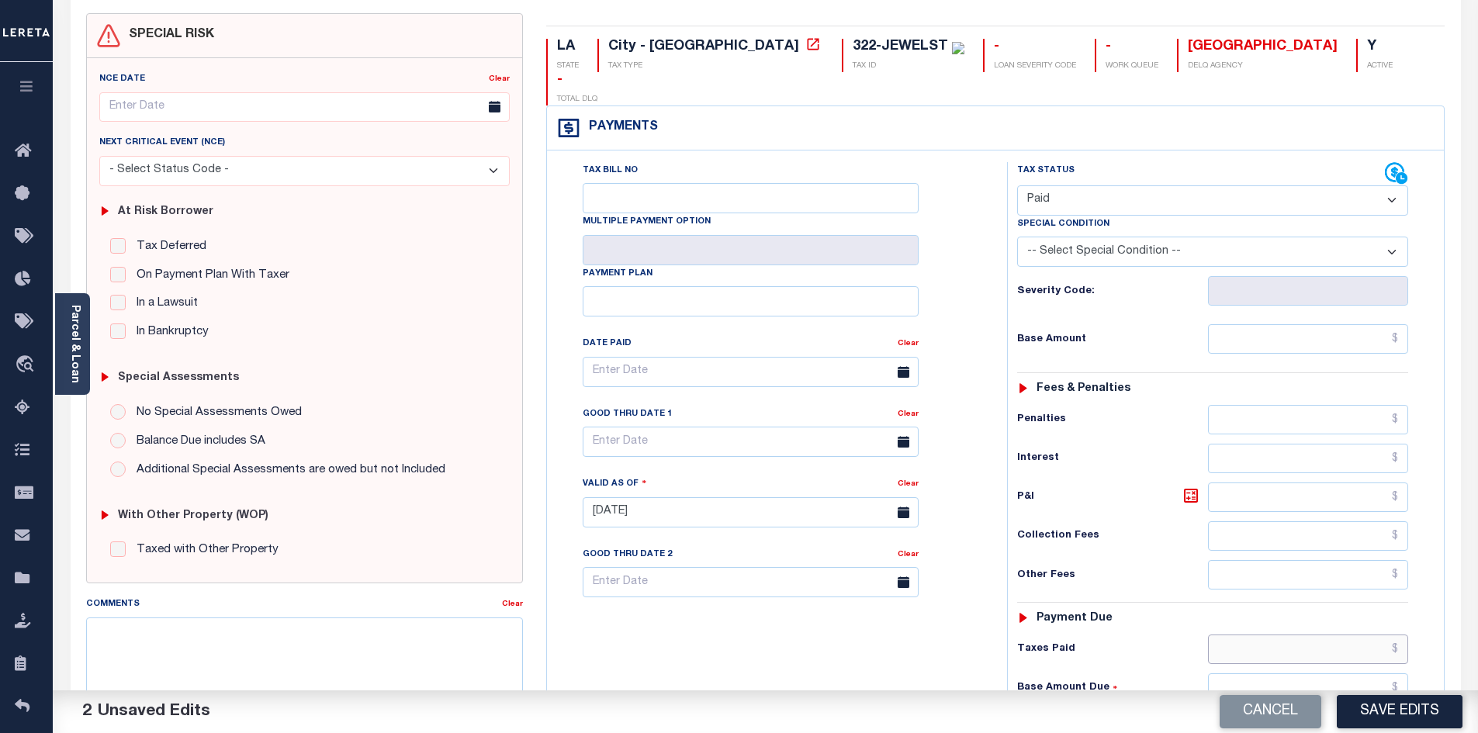
click at [1312, 635] on input "text" at bounding box center [1308, 649] width 201 height 29
type input "$0.00"
click at [971, 619] on div "Tax Bill No Multiple Payment Option Payment Plan Clear" at bounding box center [773, 504] width 445 height 685
click at [1426, 701] on button "Save Edits" at bounding box center [1400, 711] width 126 height 33
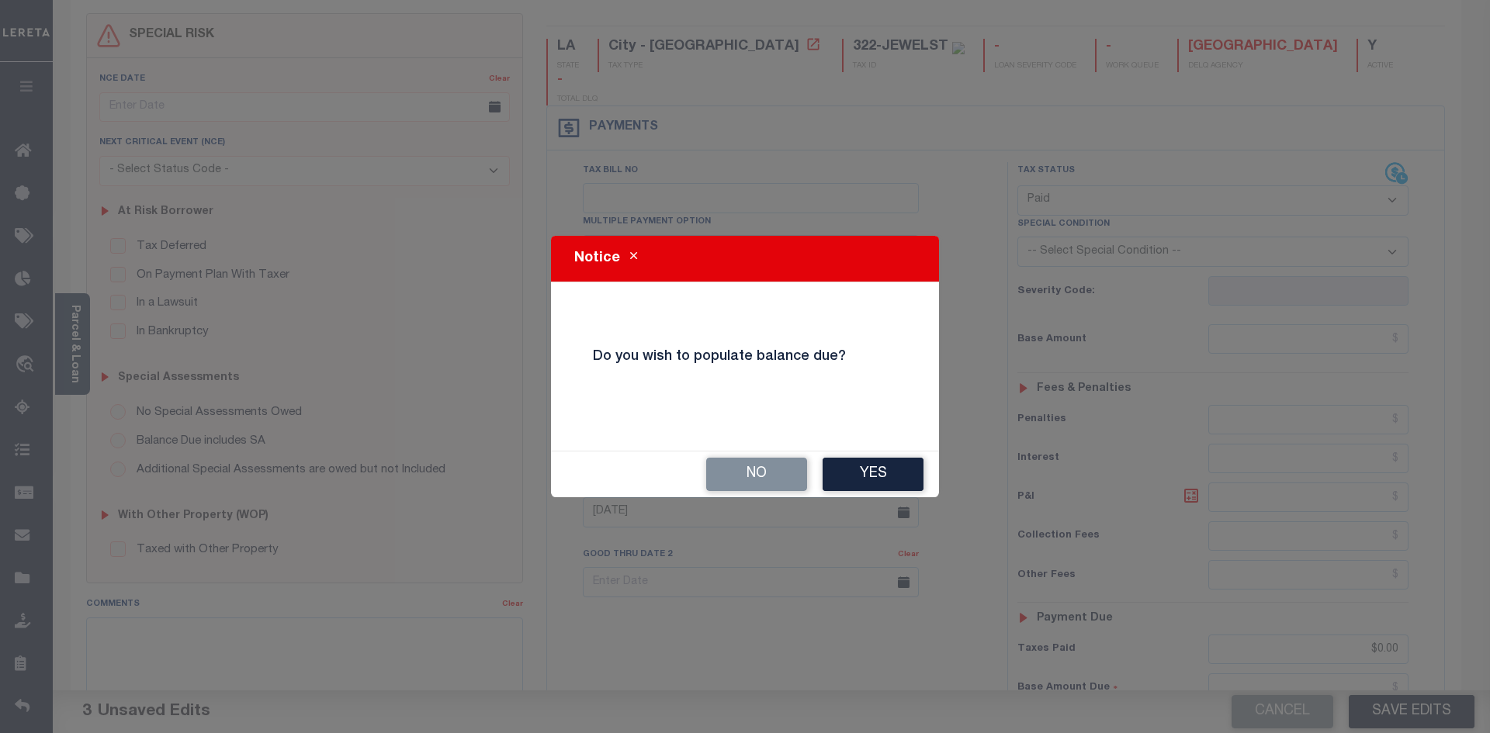
drag, startPoint x: 1357, startPoint y: 623, endPoint x: 1408, endPoint y: 618, distance: 50.7
click at [1408, 618] on div "Notice Do you wish to populate balance due? No Yes" at bounding box center [745, 366] width 1490 height 733
click at [865, 471] on button "Yes" at bounding box center [872, 474] width 101 height 33
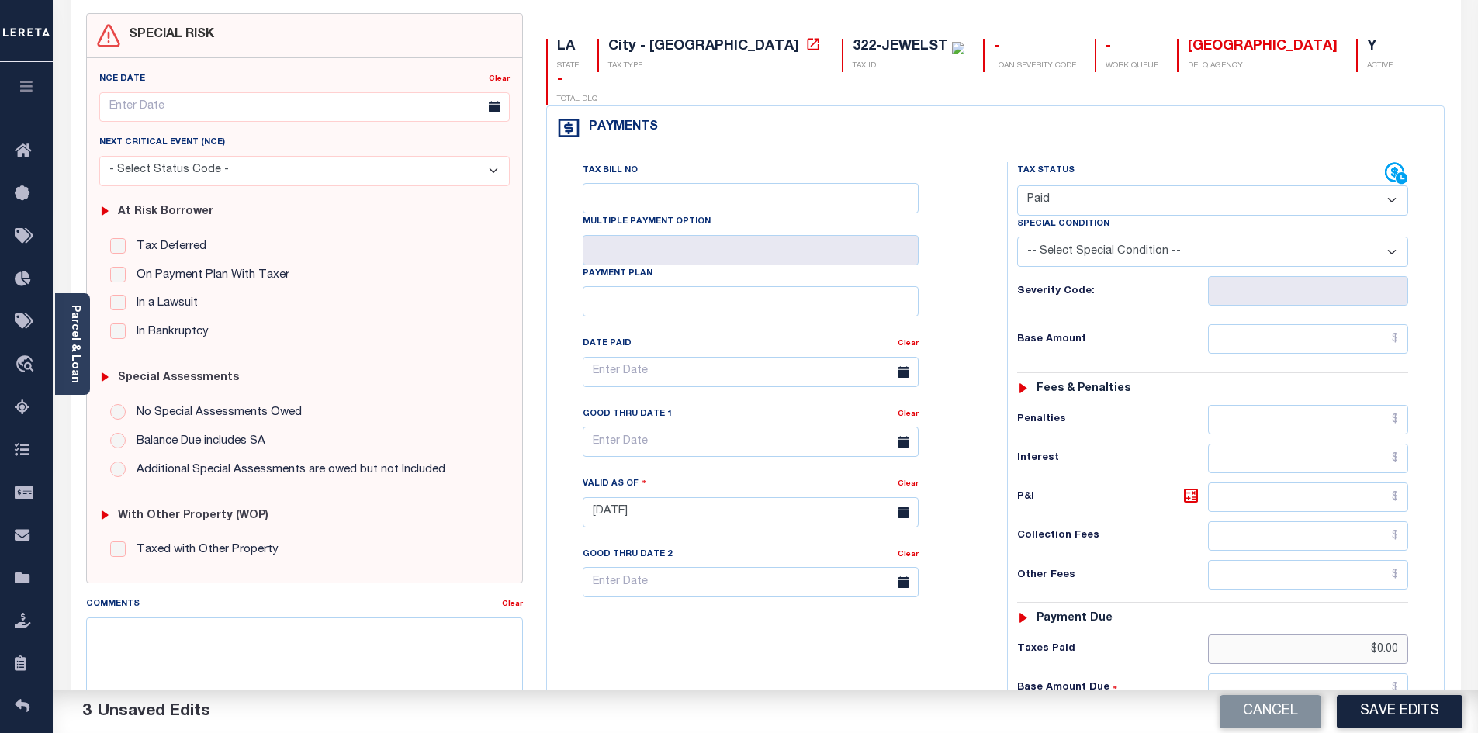
drag, startPoint x: 1352, startPoint y: 608, endPoint x: 1426, endPoint y: 617, distance: 74.2
click at [1426, 617] on div "Tax Status Status - Select Status Code -" at bounding box center [1217, 504] width 421 height 685
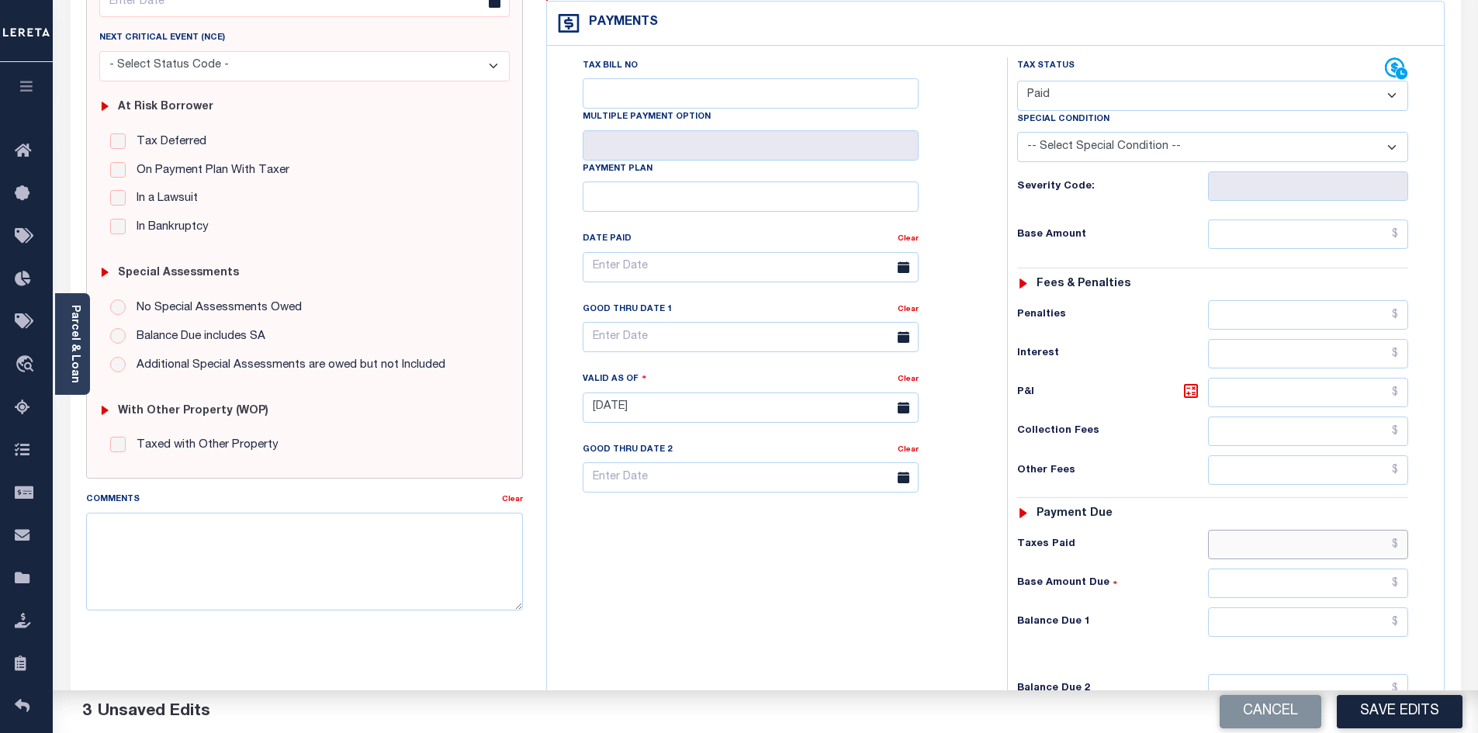
scroll to position [255, 0]
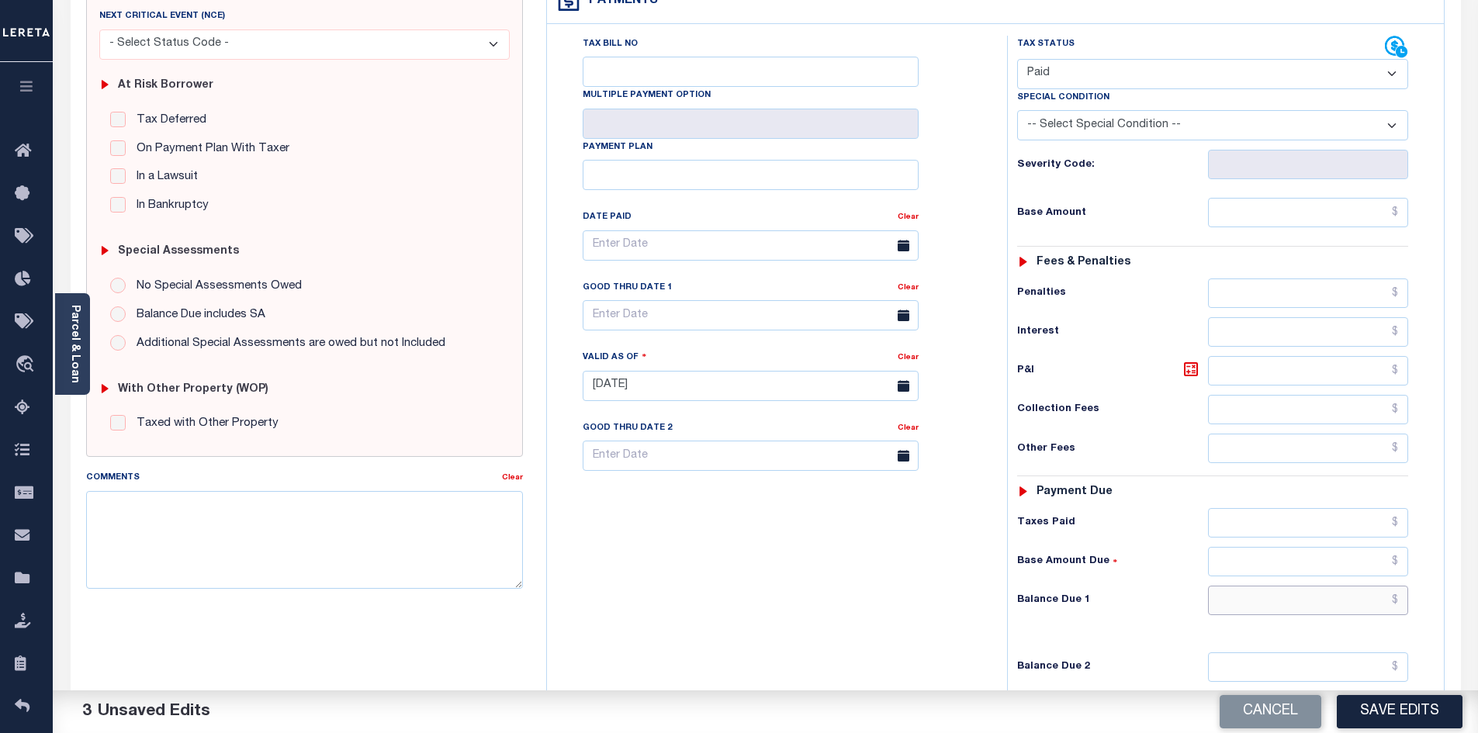
click at [1255, 586] on input "text" at bounding box center [1308, 600] width 201 height 29
type input "$0.00"
click at [847, 628] on div "Tax Bill No Multiple Payment Option Payment Plan Clear" at bounding box center [773, 378] width 445 height 685
click at [1397, 717] on button "Save Edits" at bounding box center [1400, 711] width 126 height 33
checkbox input "false"
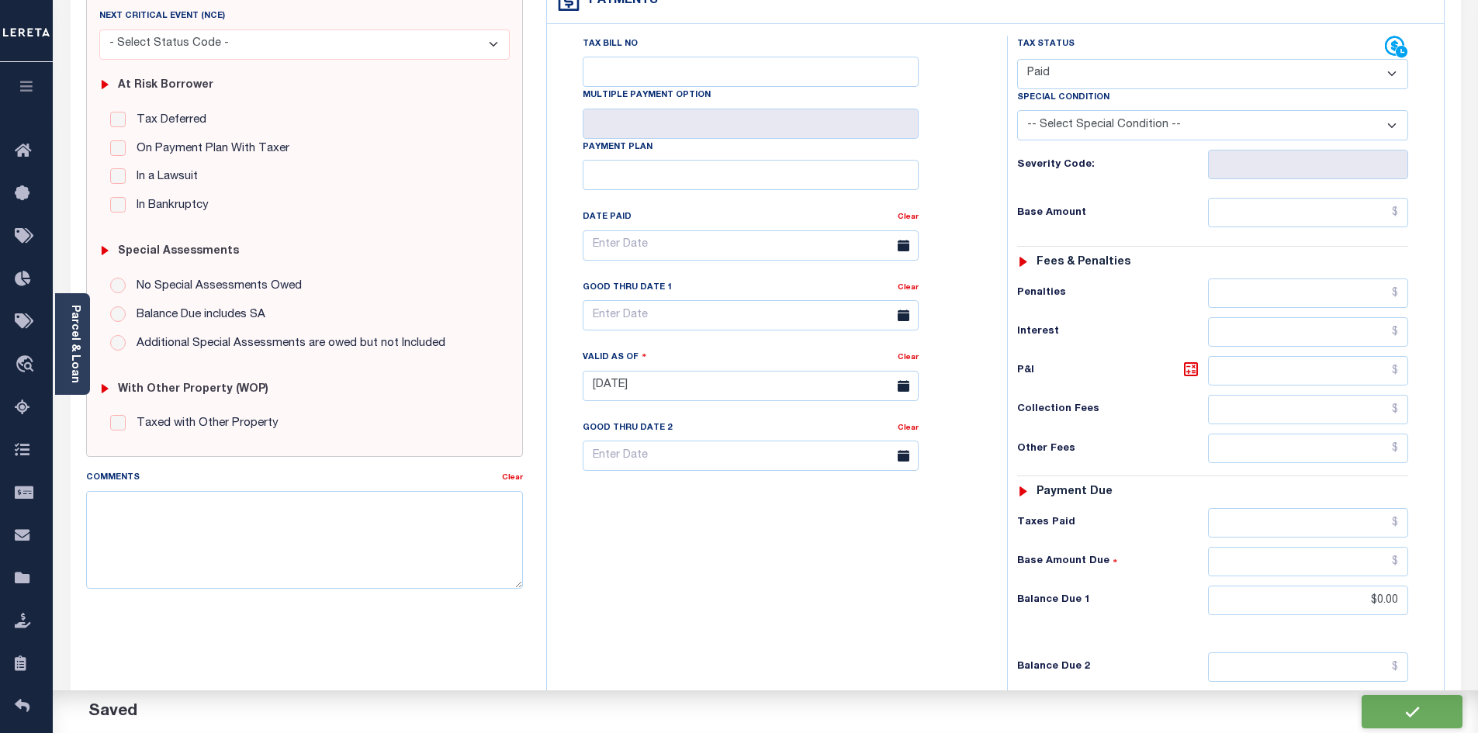
type input "$0"
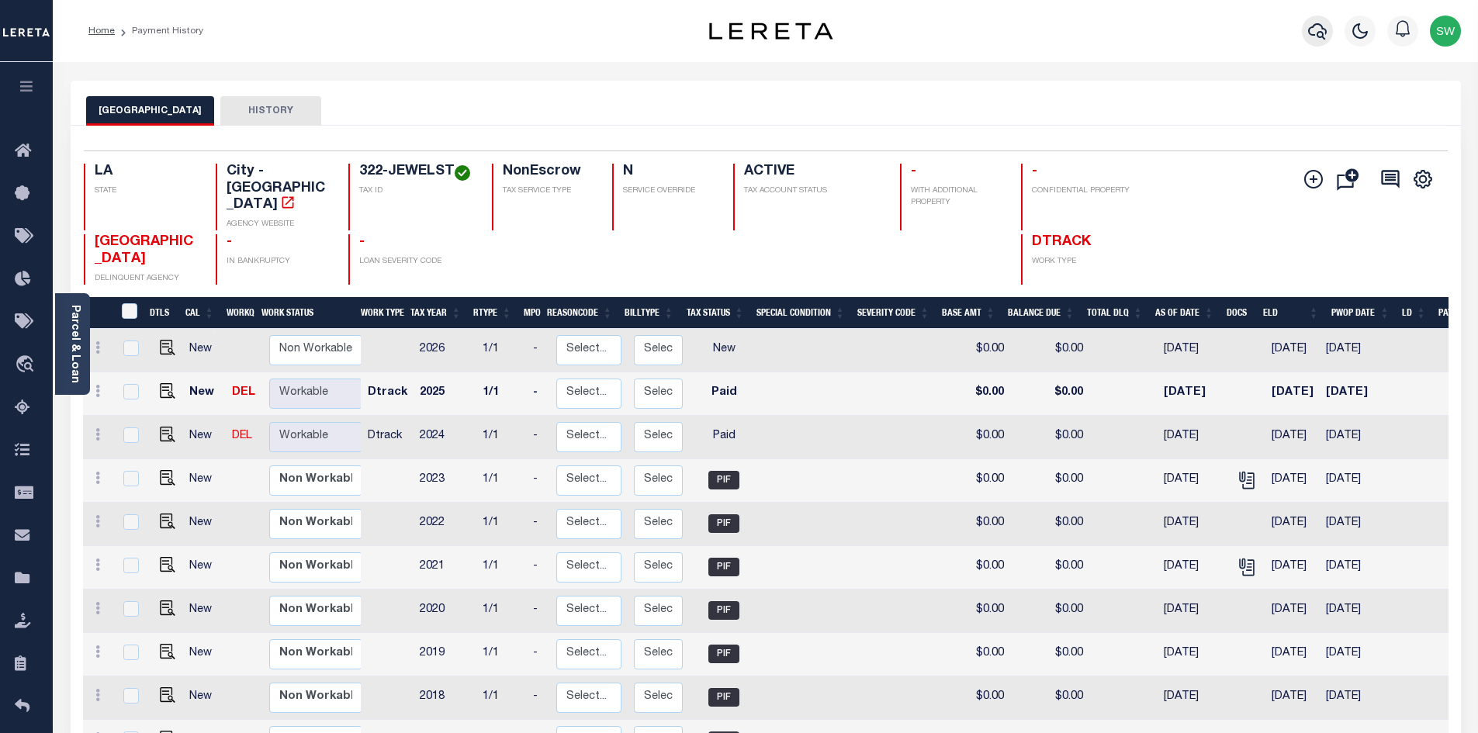
click at [1328, 35] on button "button" at bounding box center [1317, 31] width 31 height 31
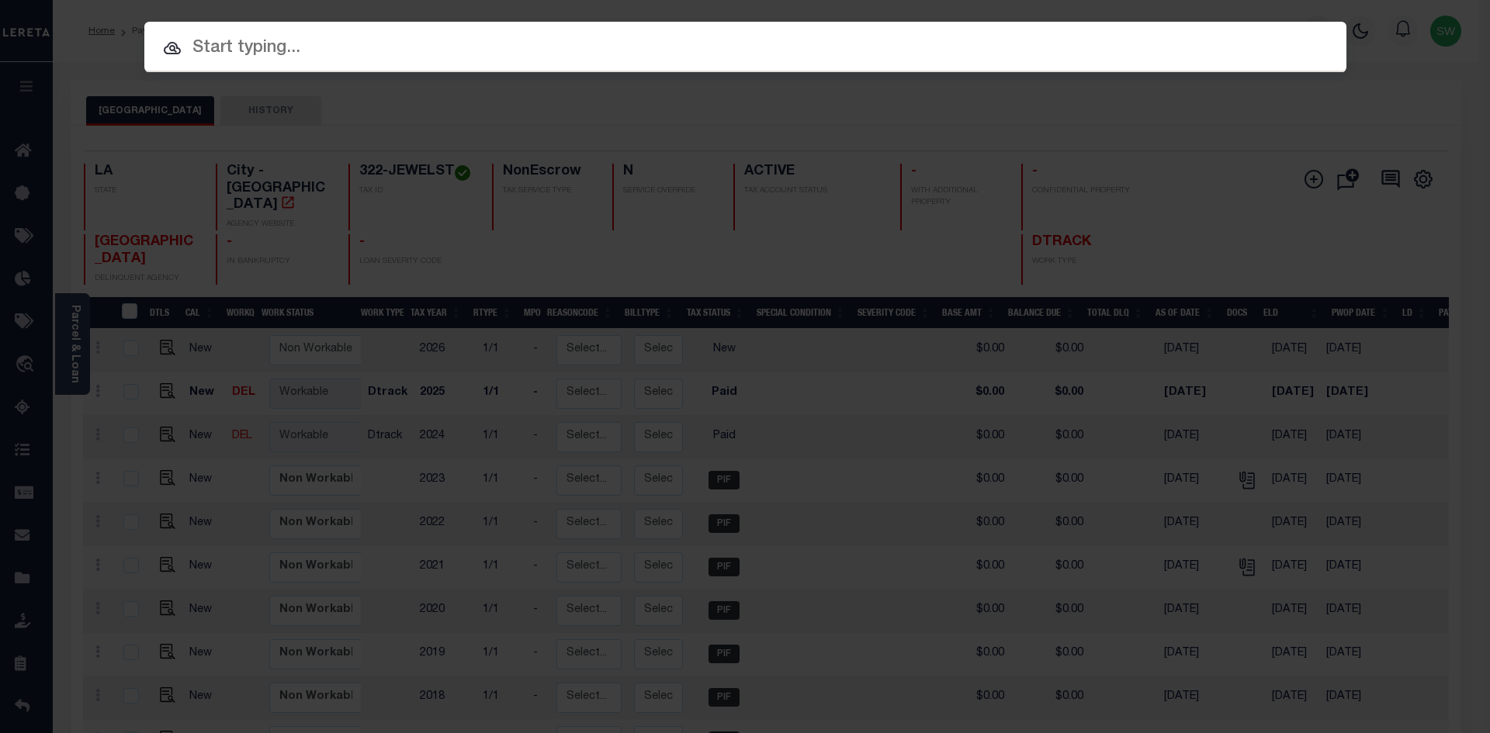
click at [290, 57] on input "text" at bounding box center [745, 48] width 1202 height 27
paste input "37016770"
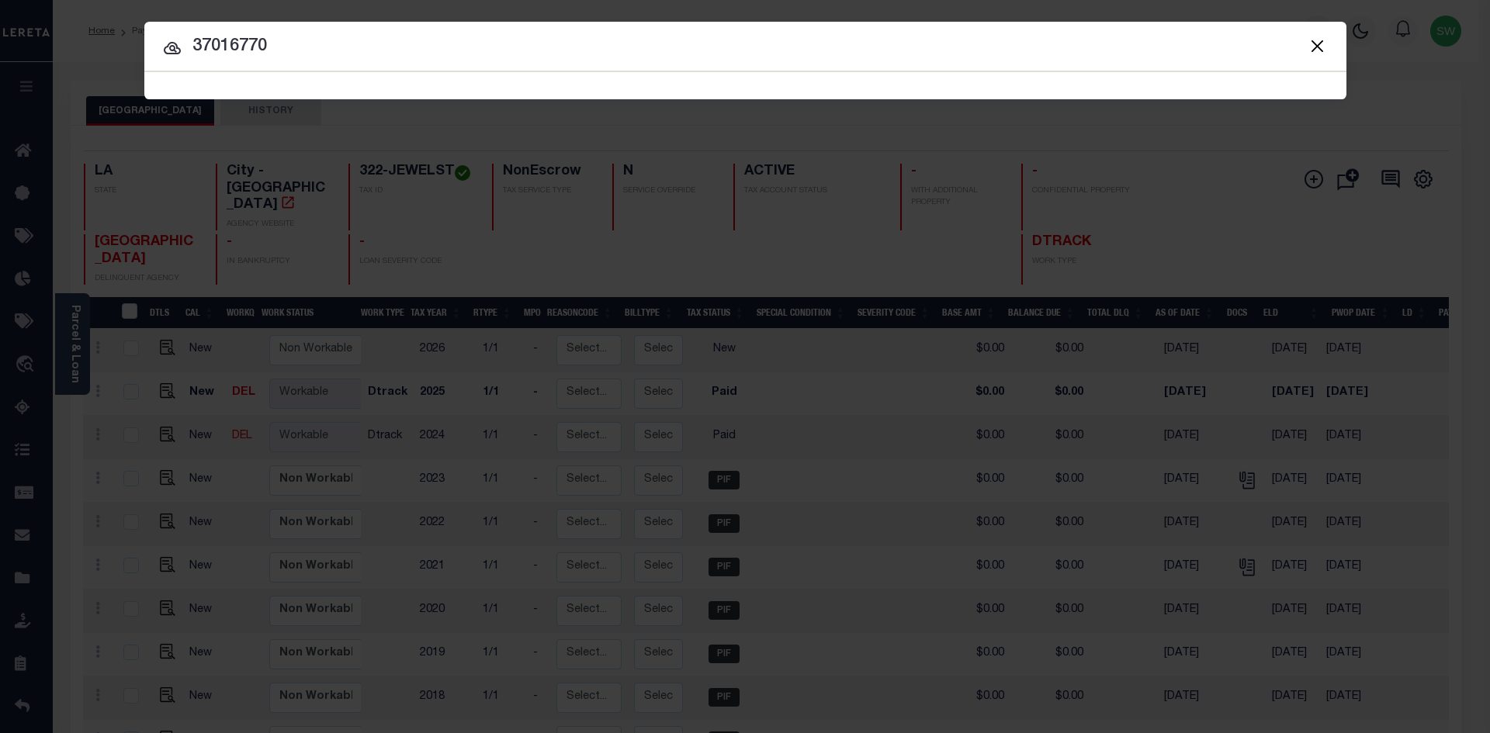
type input "37016770"
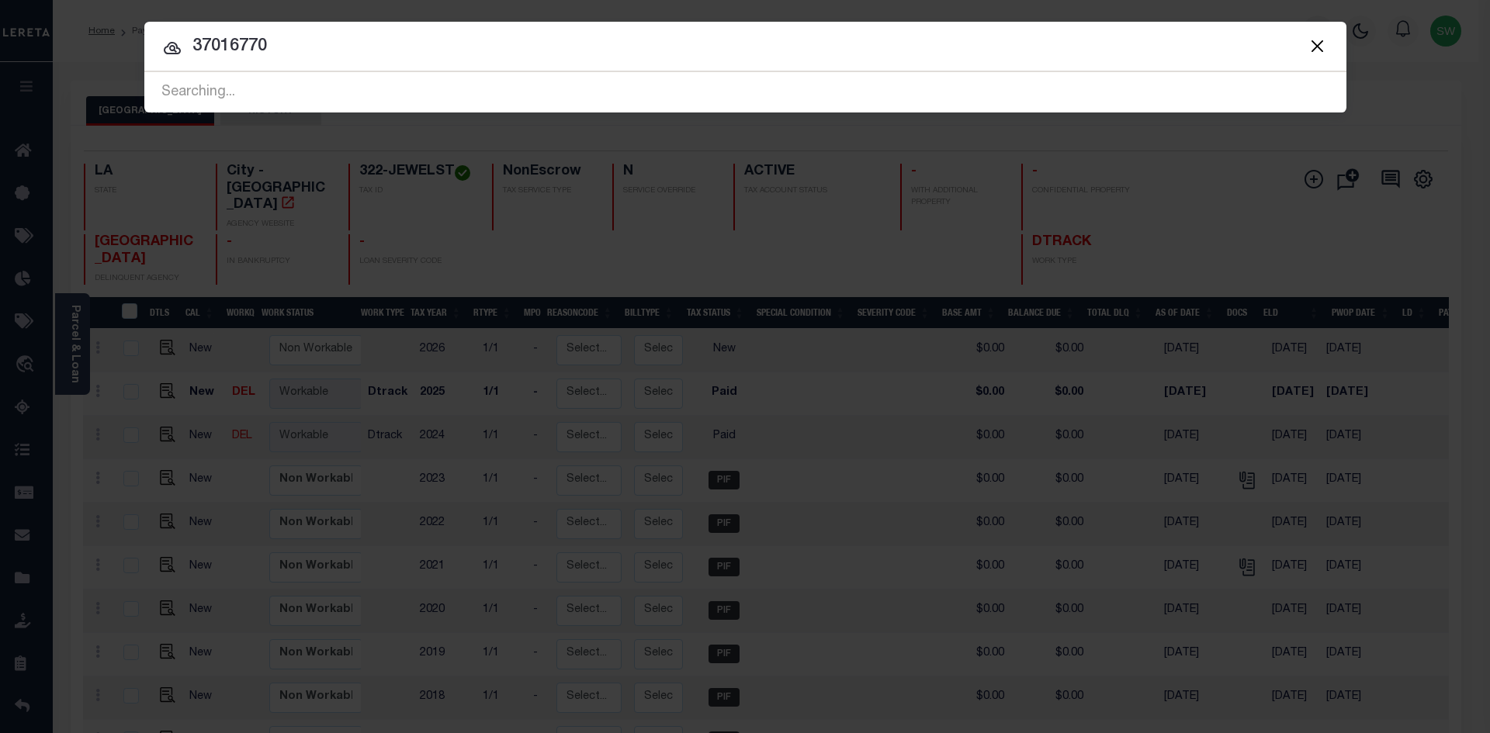
click at [166, 50] on icon at bounding box center [172, 48] width 19 height 19
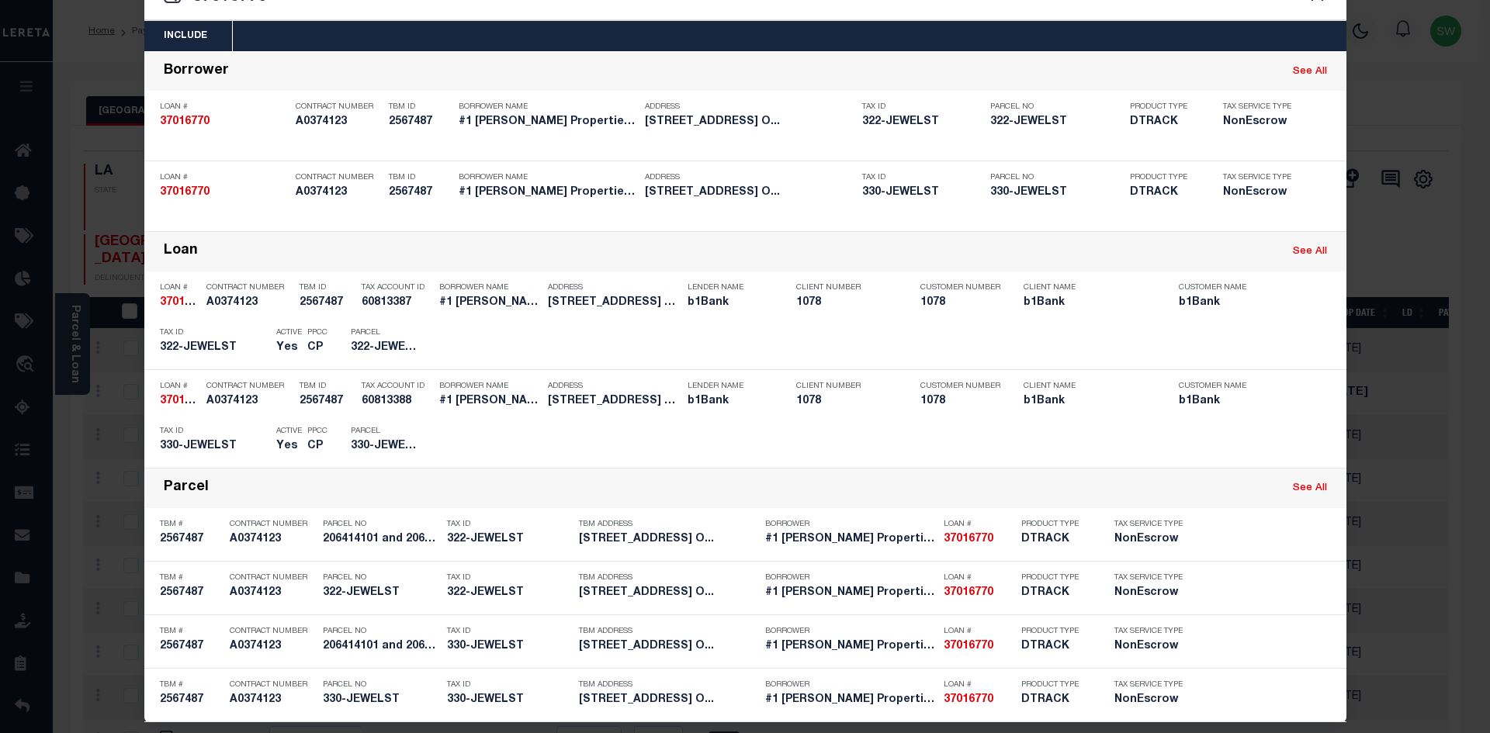
scroll to position [64, 0]
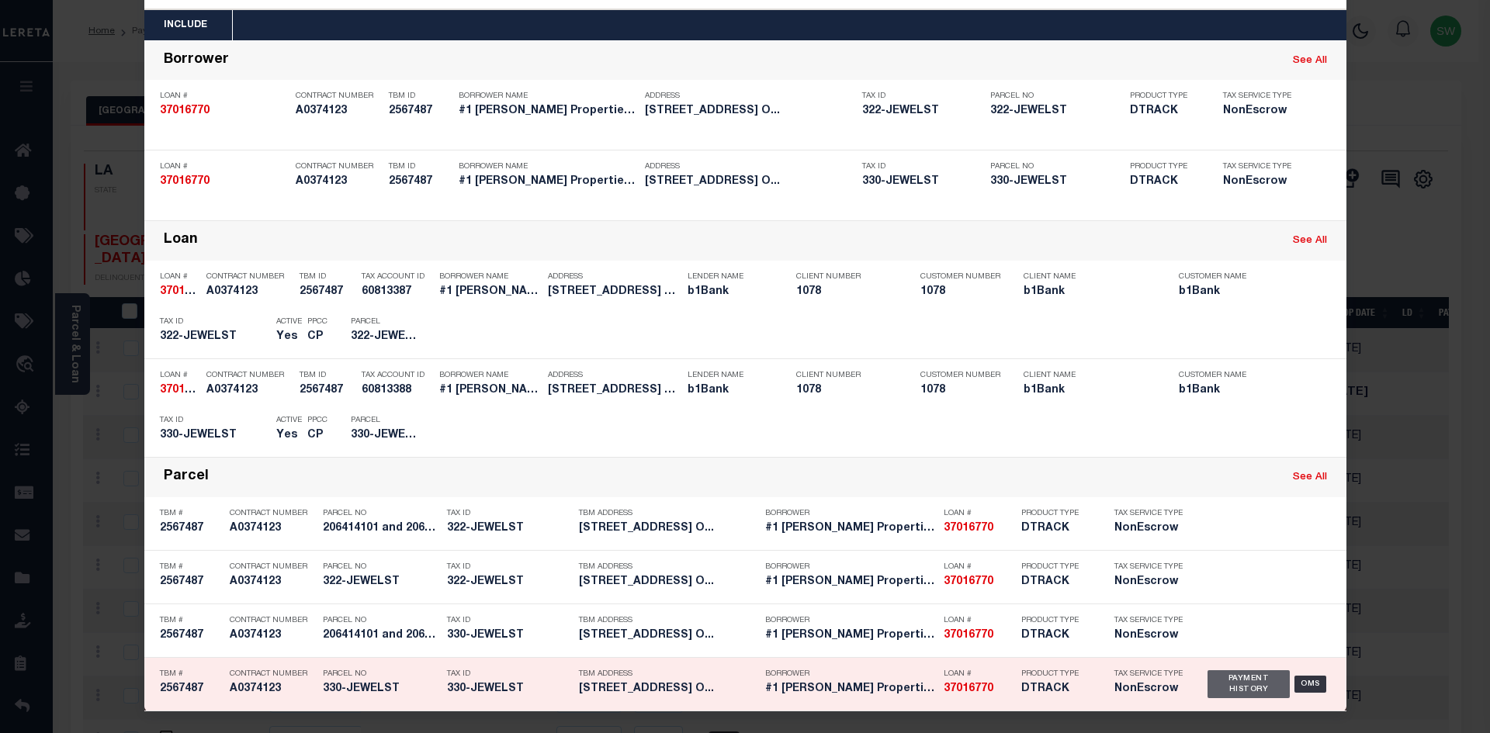
click at [1251, 679] on div "Payment History" at bounding box center [1248, 684] width 83 height 28
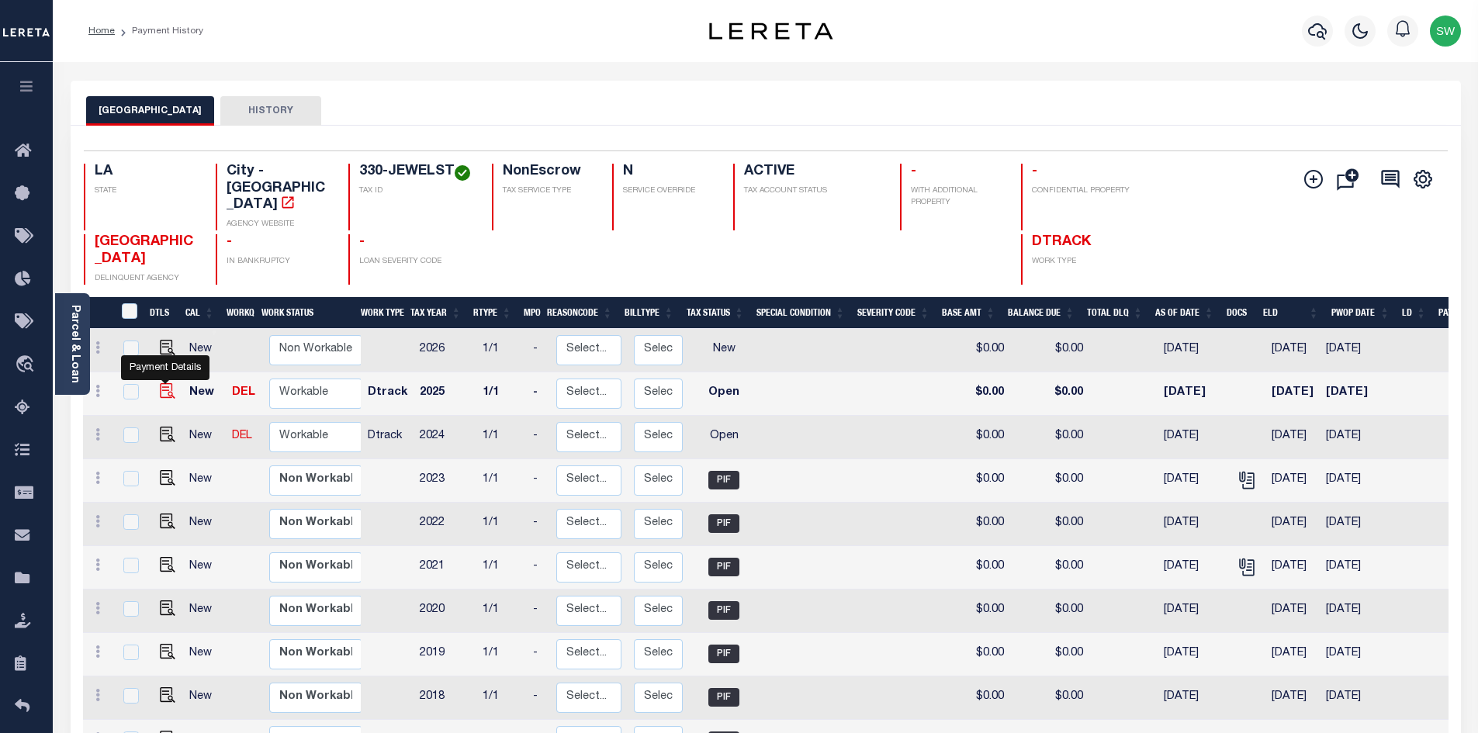
click at [163, 393] on img "" at bounding box center [168, 391] width 16 height 16
checkbox input "true"
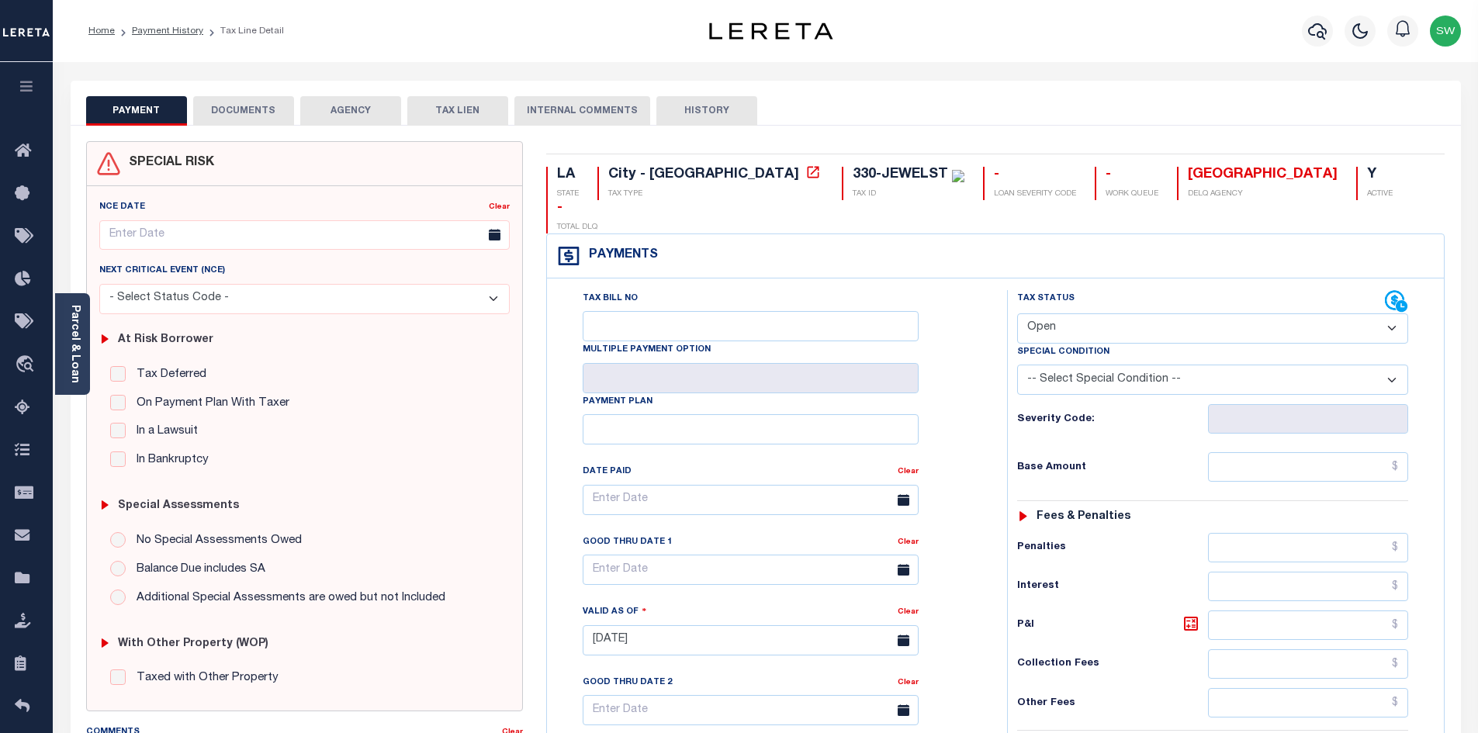
click at [1391, 313] on select "- Select Status Code - Open Due/Unpaid Paid Incomplete No Tax Due Internal Refu…" at bounding box center [1212, 328] width 391 height 30
select select "PYD"
click at [1017, 313] on select "- Select Status Code - Open Due/Unpaid Paid Incomplete No Tax Due Internal Refu…" at bounding box center [1212, 328] width 391 height 30
type input "[DATE]"
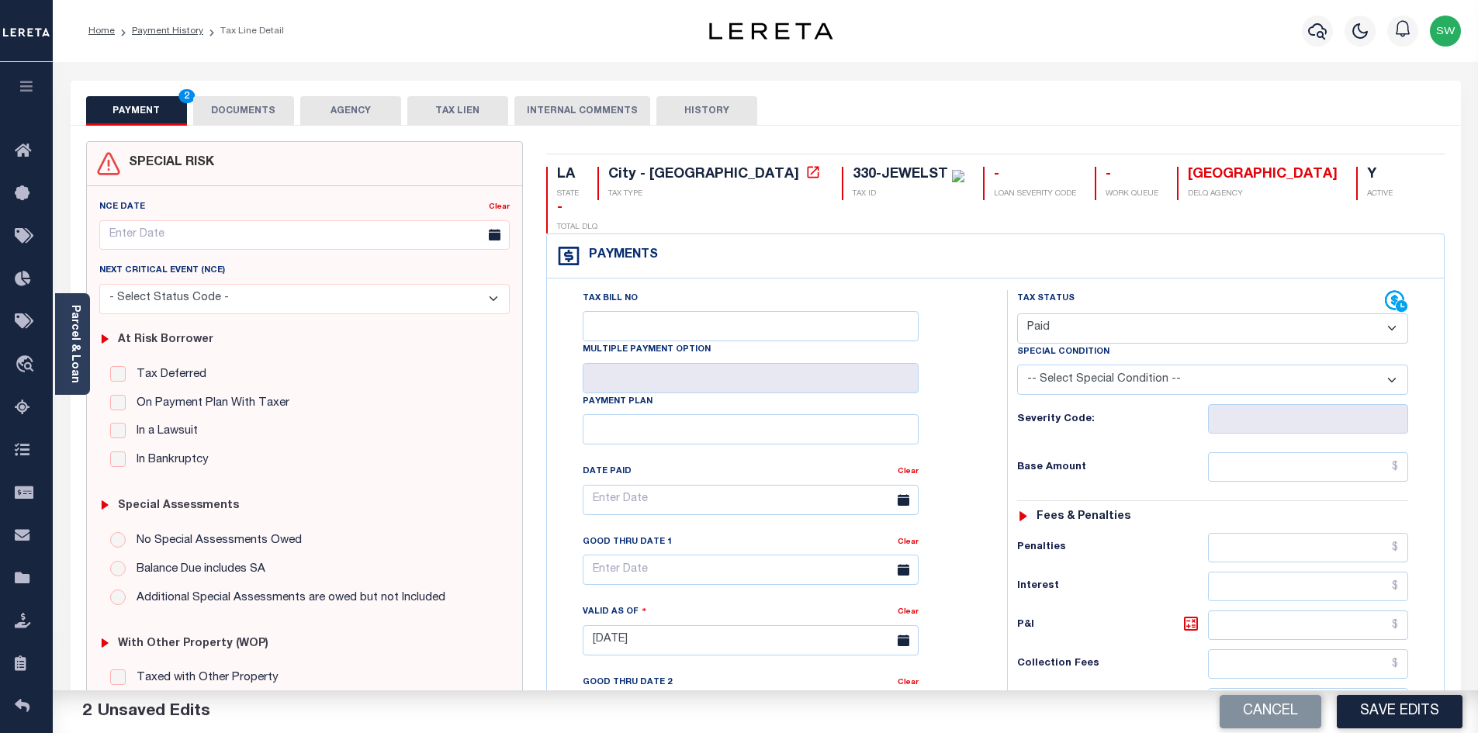
click at [964, 435] on div "Tax Bill No Multiple Payment Option Payment Plan Clear" at bounding box center [773, 507] width 421 height 435
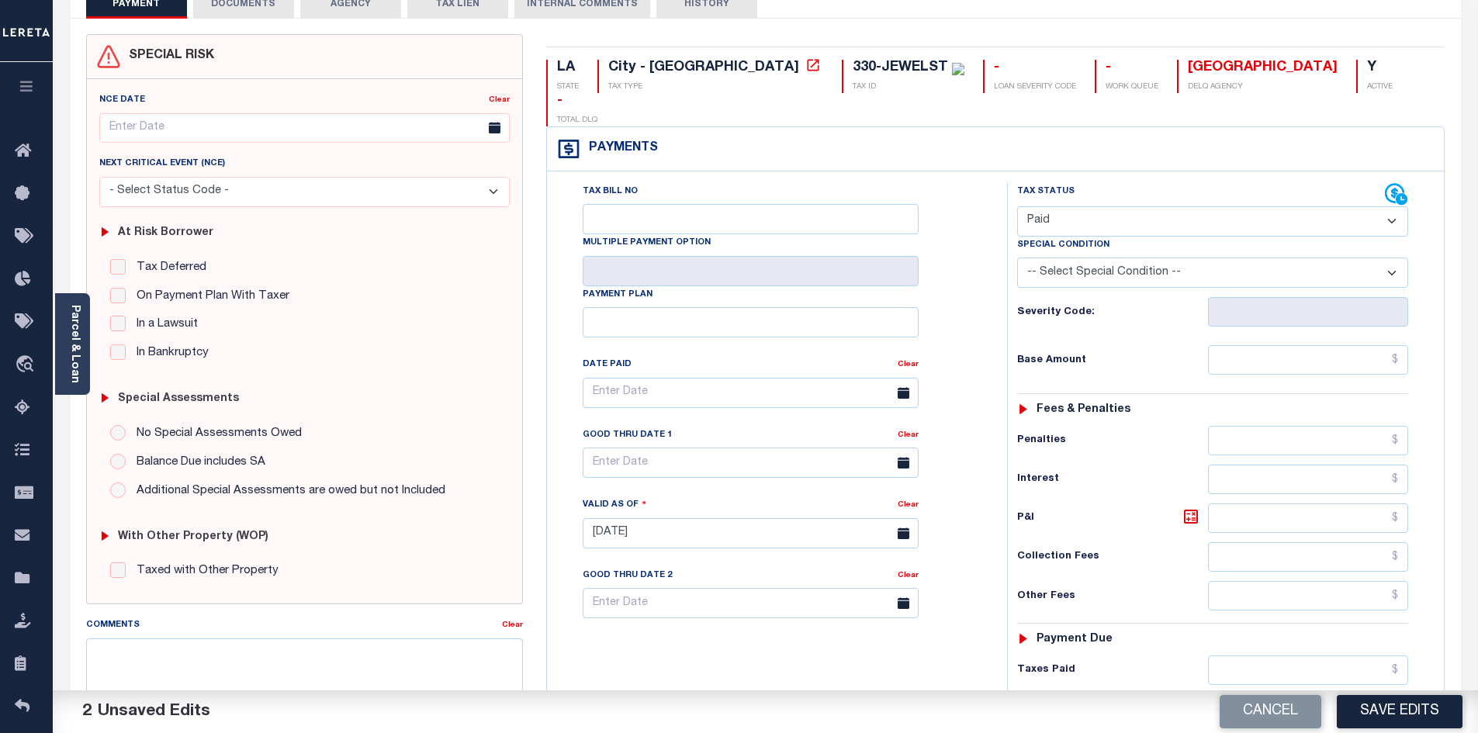
scroll to position [162, 0]
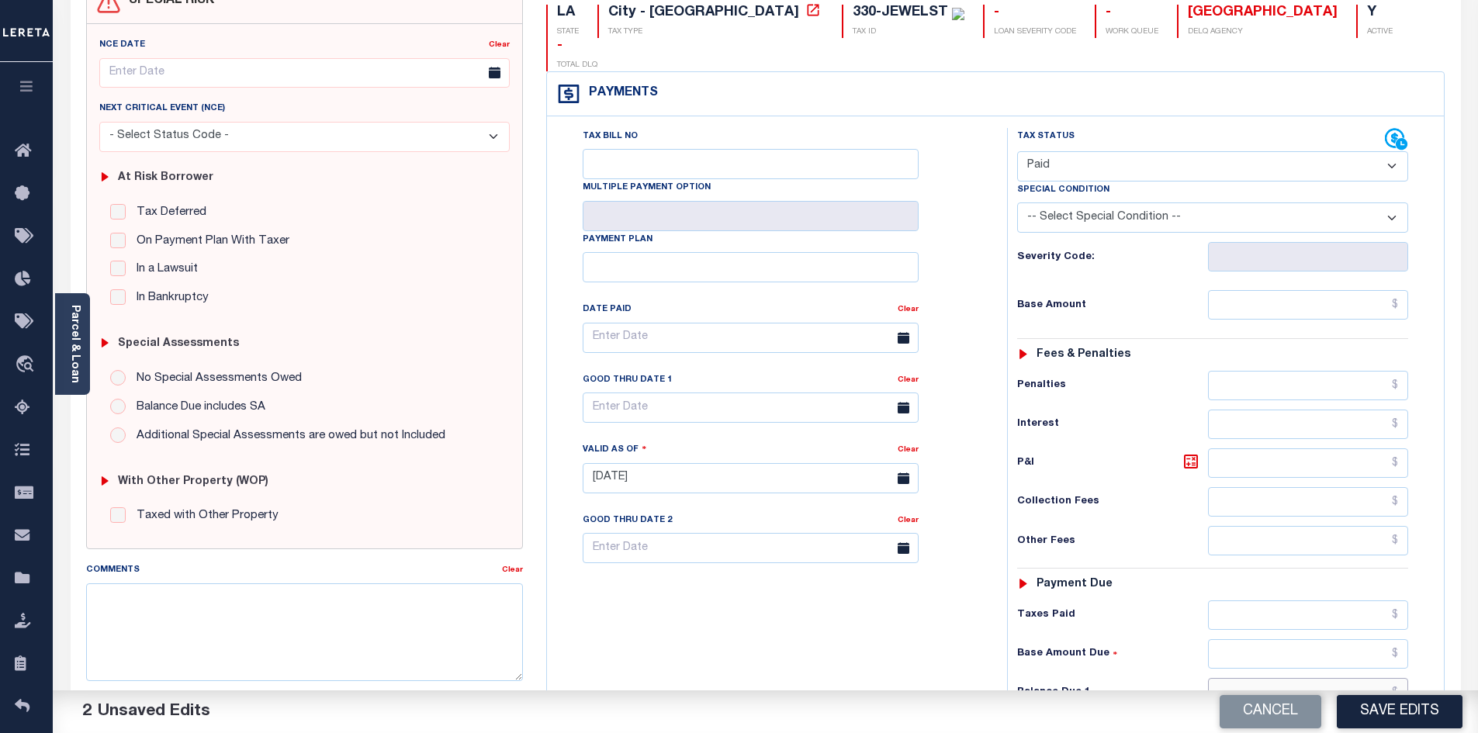
click at [1361, 678] on input "text" at bounding box center [1308, 692] width 201 height 29
type input "$0.00"
drag, startPoint x: 948, startPoint y: 606, endPoint x: 958, endPoint y: 604, distance: 10.4
click at [952, 607] on div "Tax Bill No Multiple Payment Option Payment Plan Clear" at bounding box center [773, 470] width 445 height 685
click at [1351, 697] on button "Save Edits" at bounding box center [1400, 711] width 126 height 33
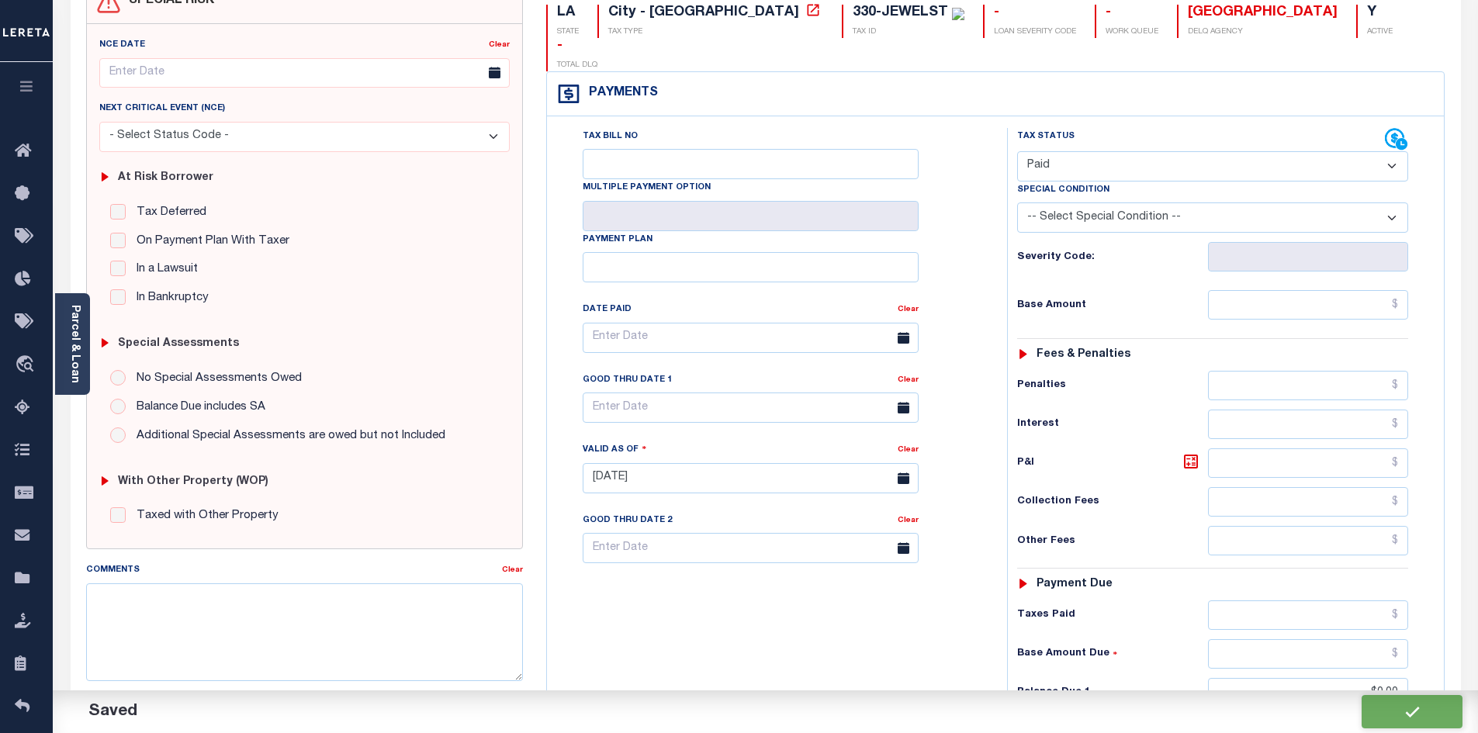
checkbox input "false"
type input "$0"
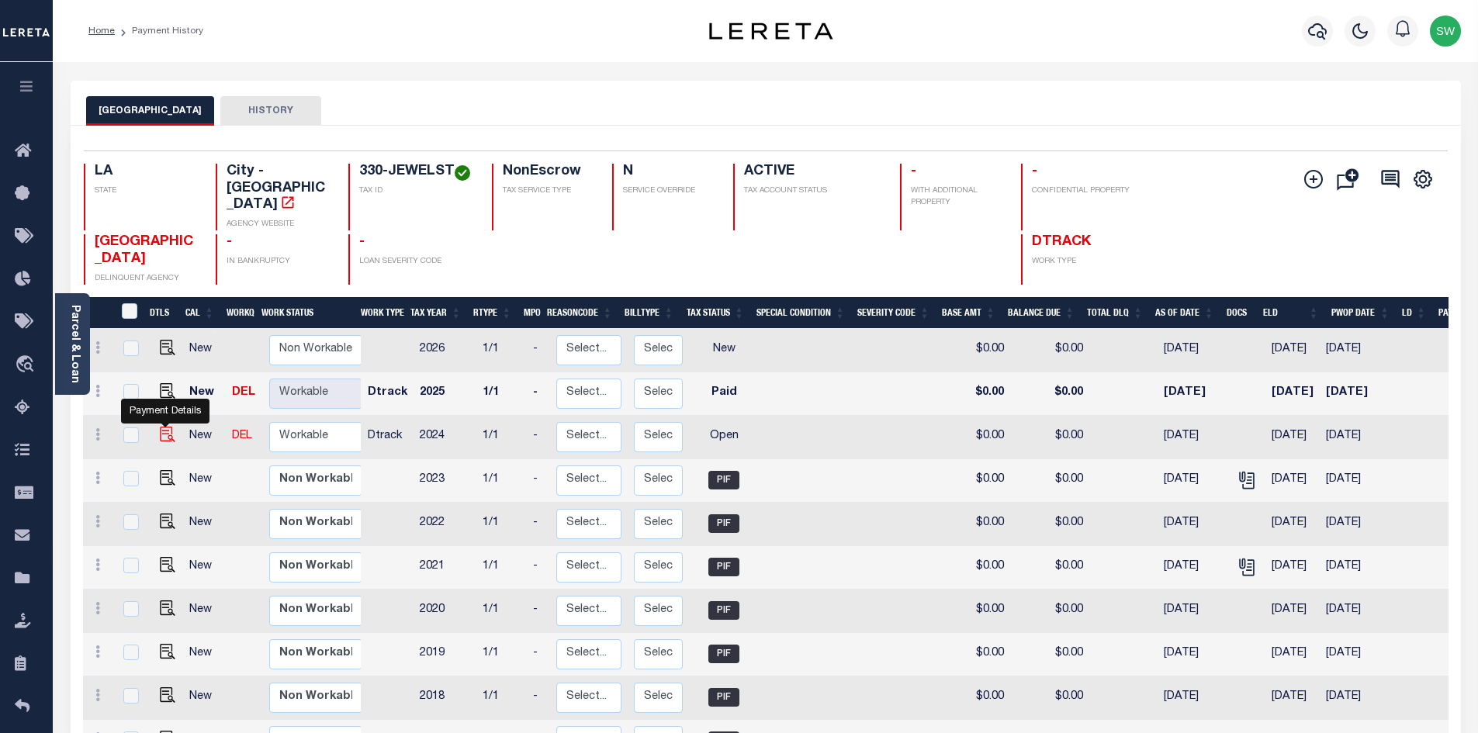
click at [163, 429] on img "" at bounding box center [168, 435] width 16 height 16
checkbox input "true"
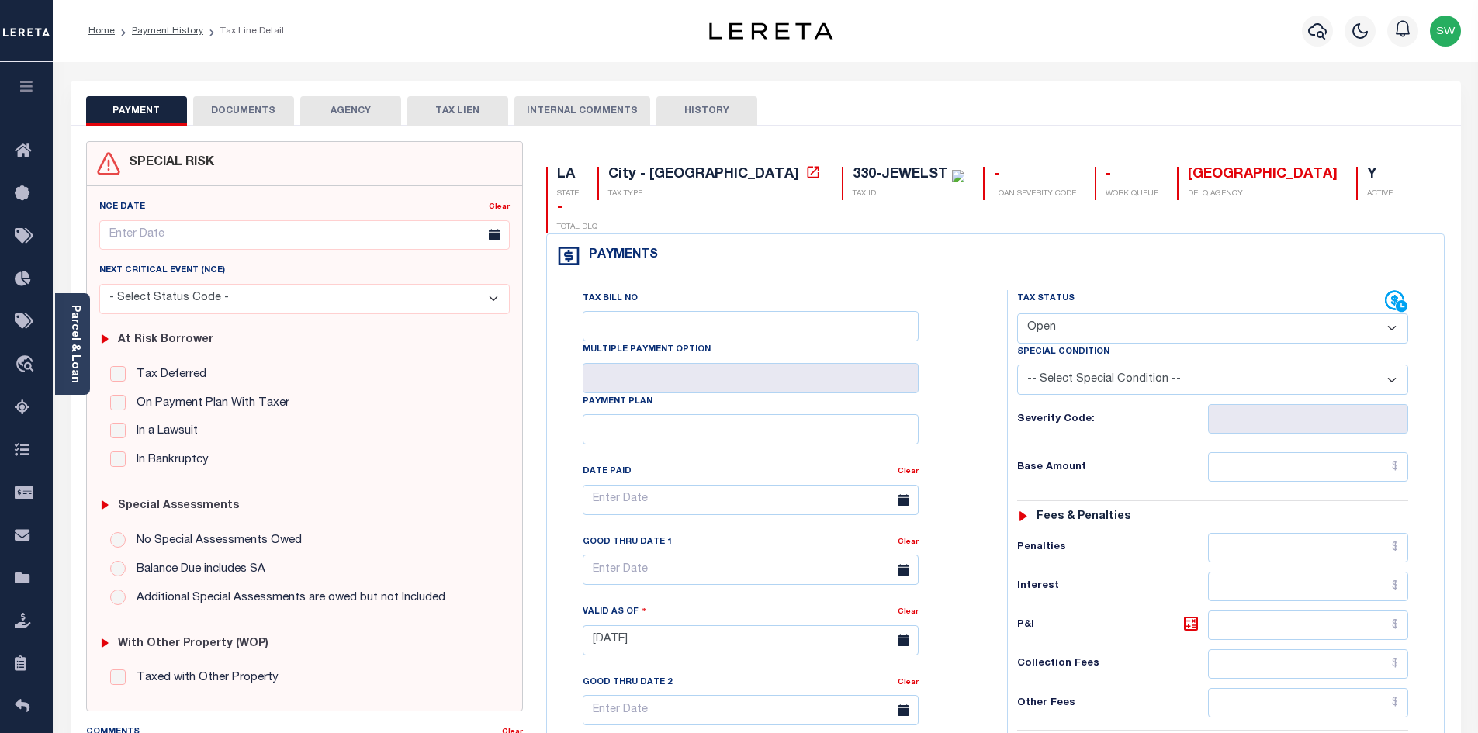
click at [1395, 313] on select "- Select Status Code - Open Due/Unpaid Paid Incomplete No Tax Due Internal Refu…" at bounding box center [1212, 328] width 391 height 30
select select "PYD"
click at [1017, 313] on select "- Select Status Code - Open Due/Unpaid Paid Incomplete No Tax Due Internal Refu…" at bounding box center [1212, 328] width 391 height 30
type input "[DATE]"
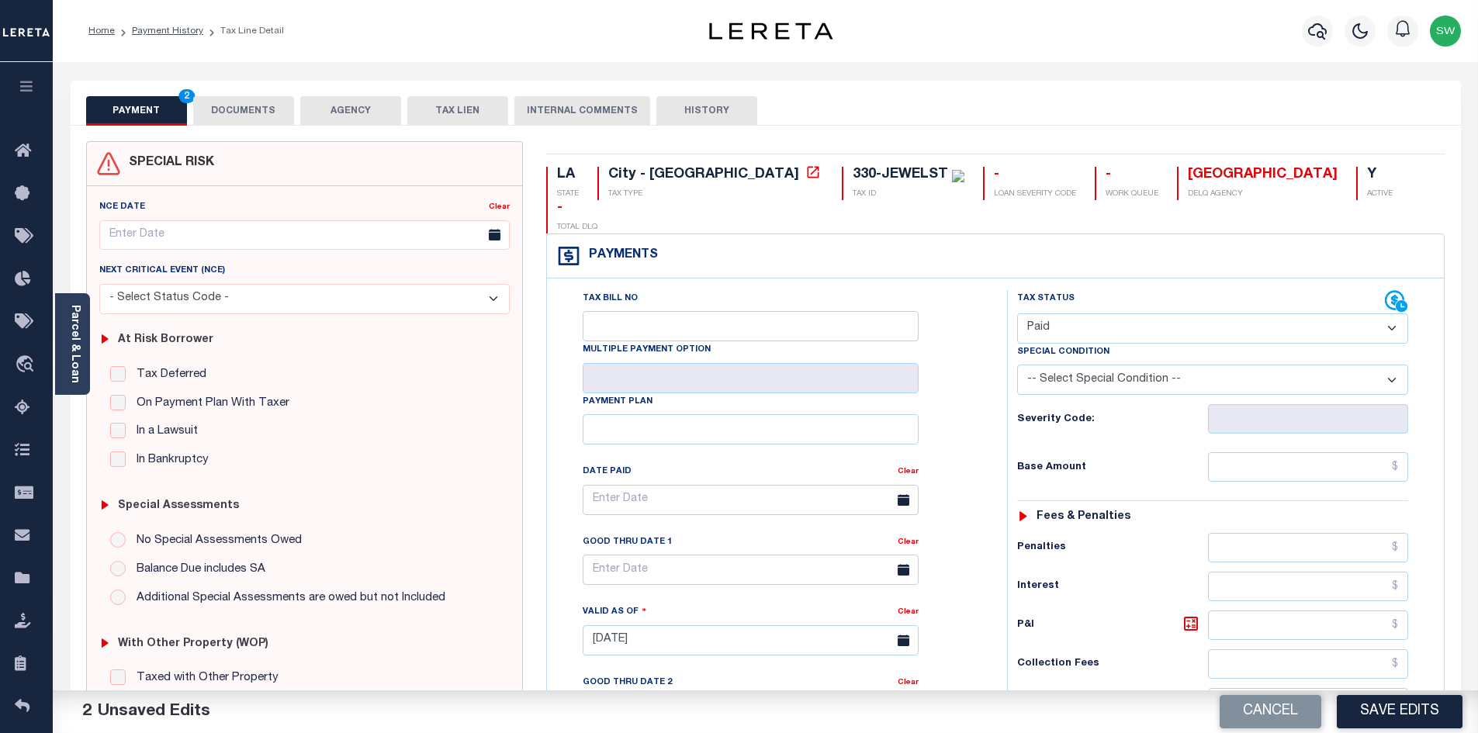
click at [985, 372] on div "Tax Bill No Multiple Payment Option Payment Plan Clear" at bounding box center [773, 632] width 445 height 685
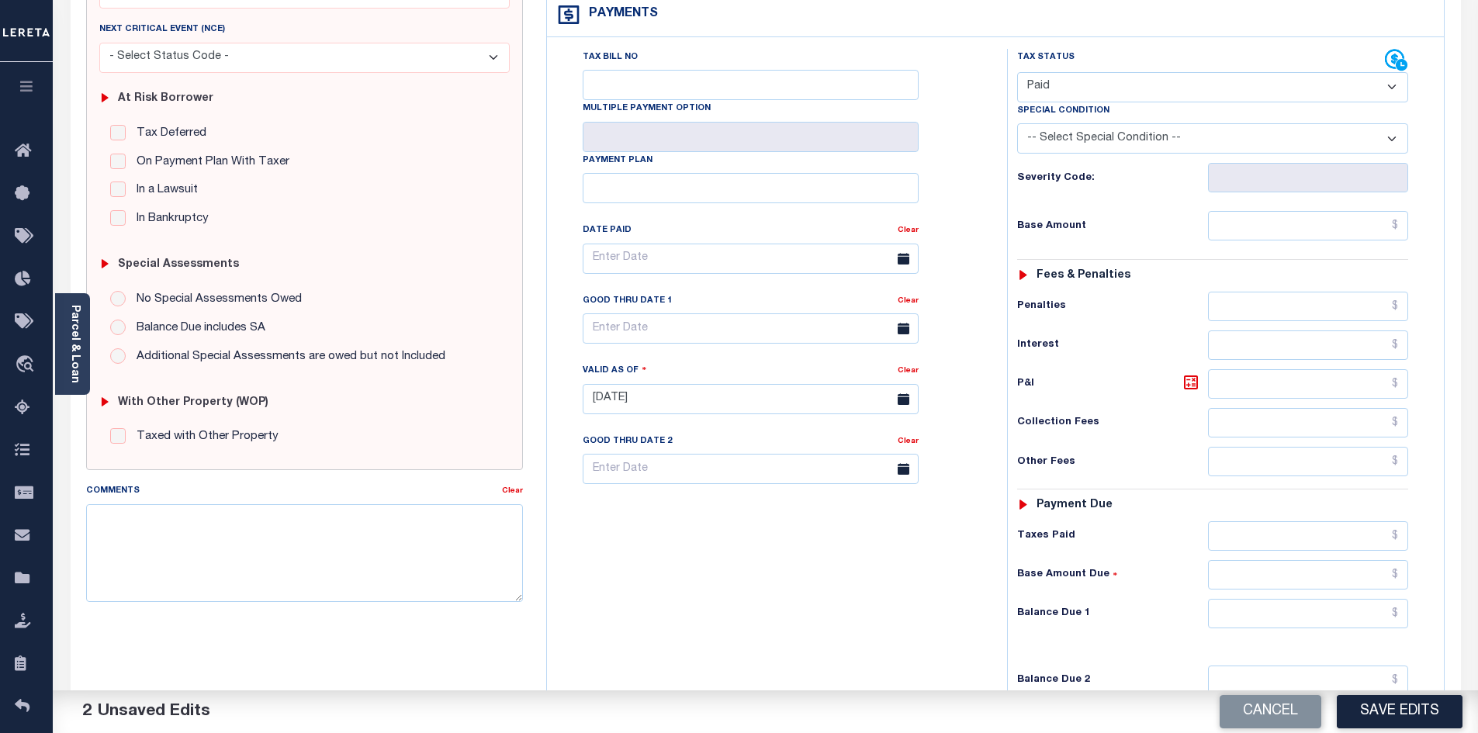
scroll to position [322, 0]
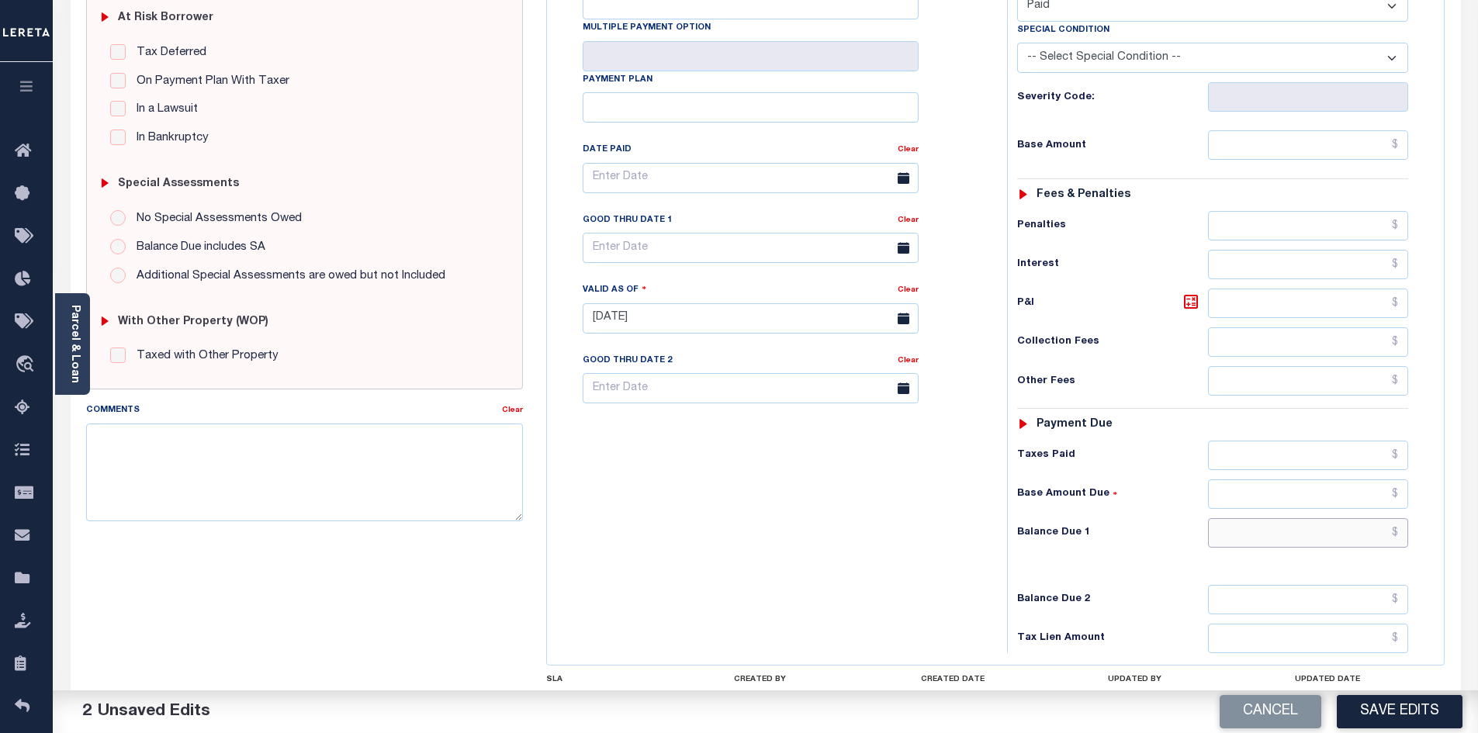
click at [1314, 518] on input "text" at bounding box center [1308, 532] width 201 height 29
type input "$0.00"
click at [832, 551] on div "Tax Bill No Multiple Payment Option Payment Plan Clear" at bounding box center [773, 310] width 445 height 685
click at [1401, 703] on button "Save Edits" at bounding box center [1400, 711] width 126 height 33
checkbox input "false"
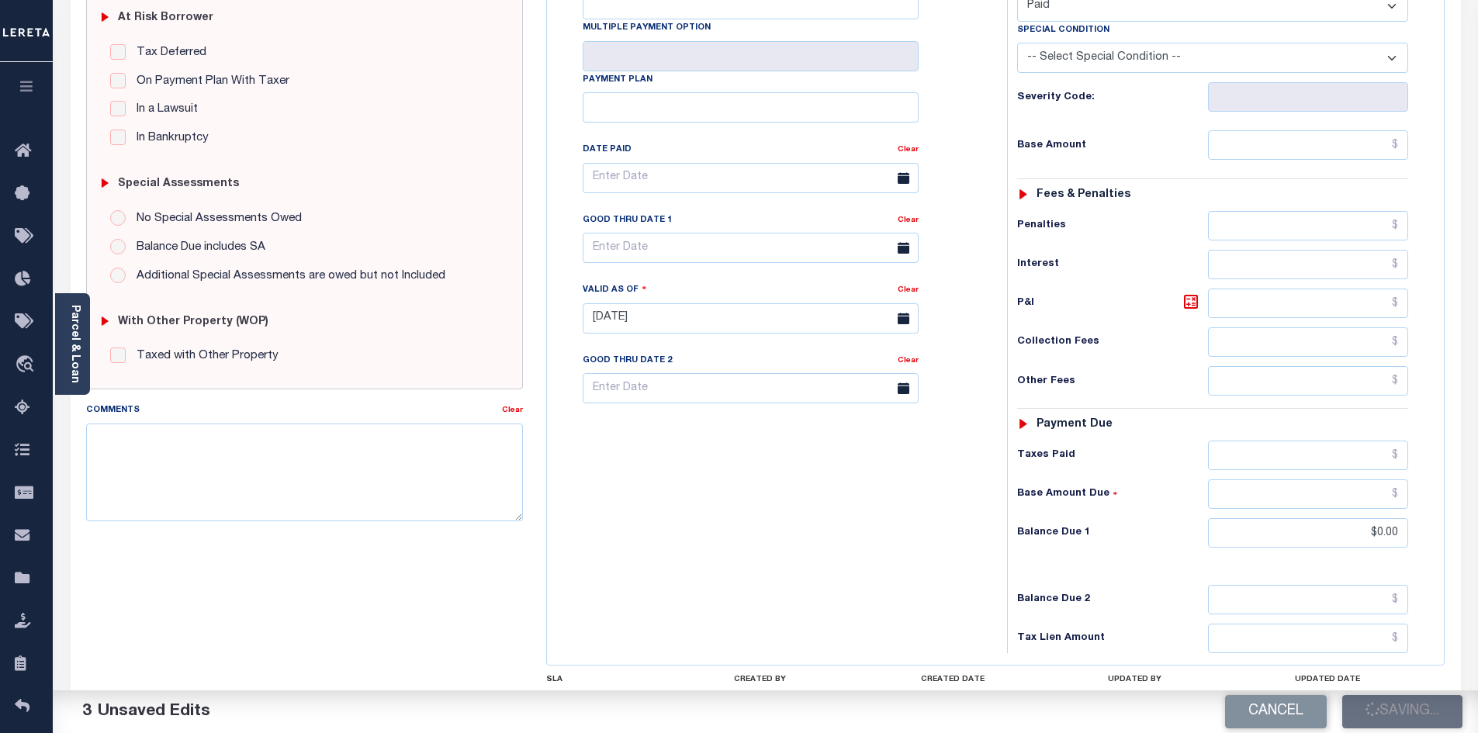
type input "$0"
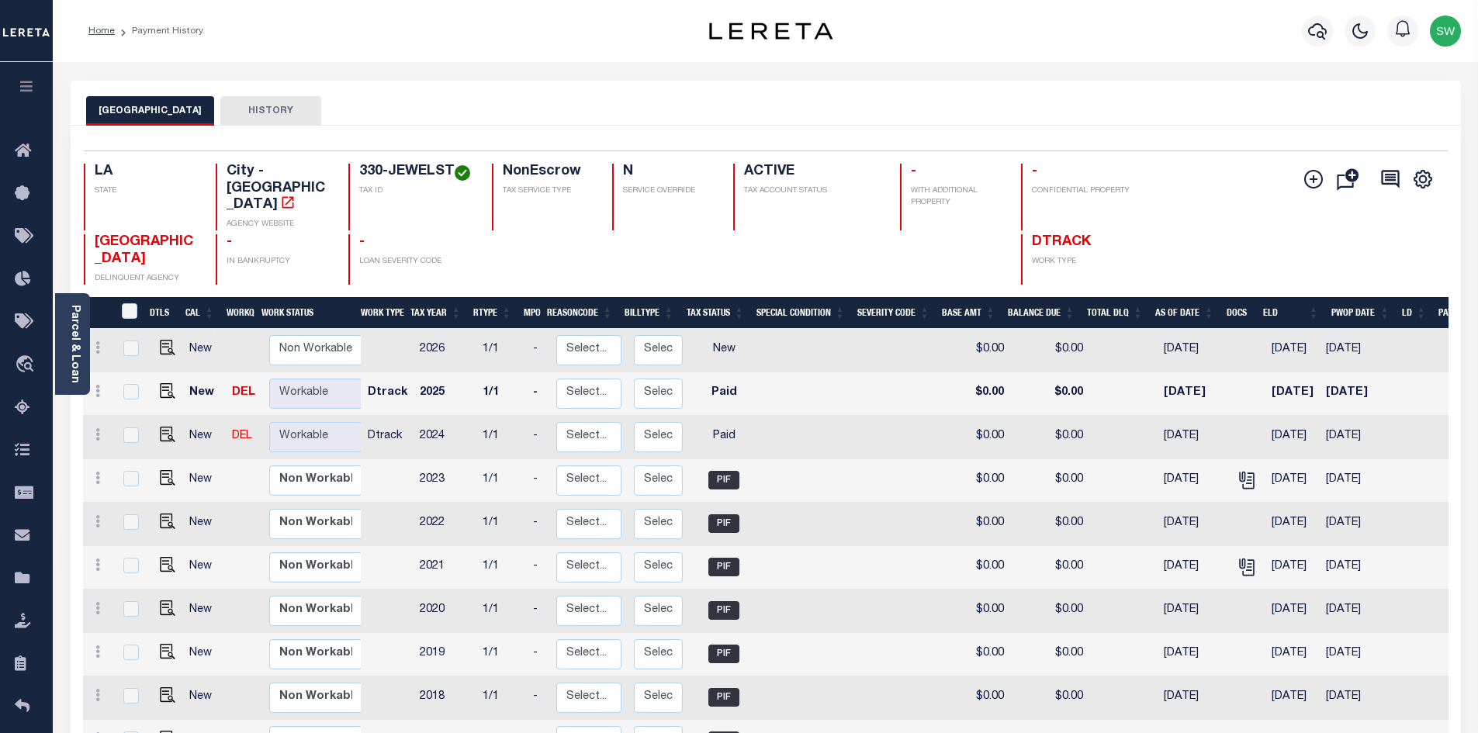
click at [361, 95] on div "NEW ORLEANS CITY HISTORY" at bounding box center [766, 103] width 1390 height 45
click at [1321, 32] on icon "button" at bounding box center [1317, 31] width 19 height 19
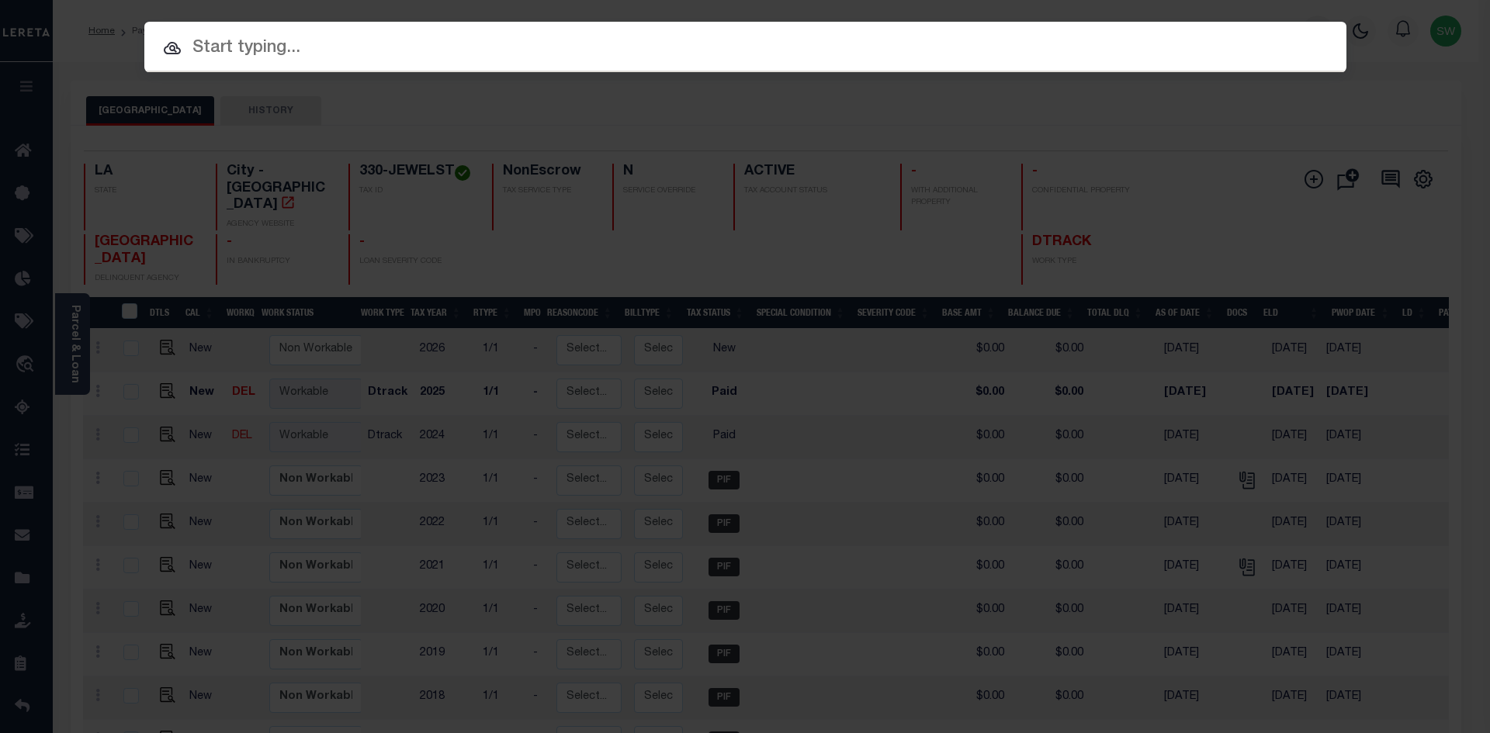
click at [189, 50] on input "text" at bounding box center [745, 48] width 1202 height 27
paste input "942200009556"
type input "942200009556"
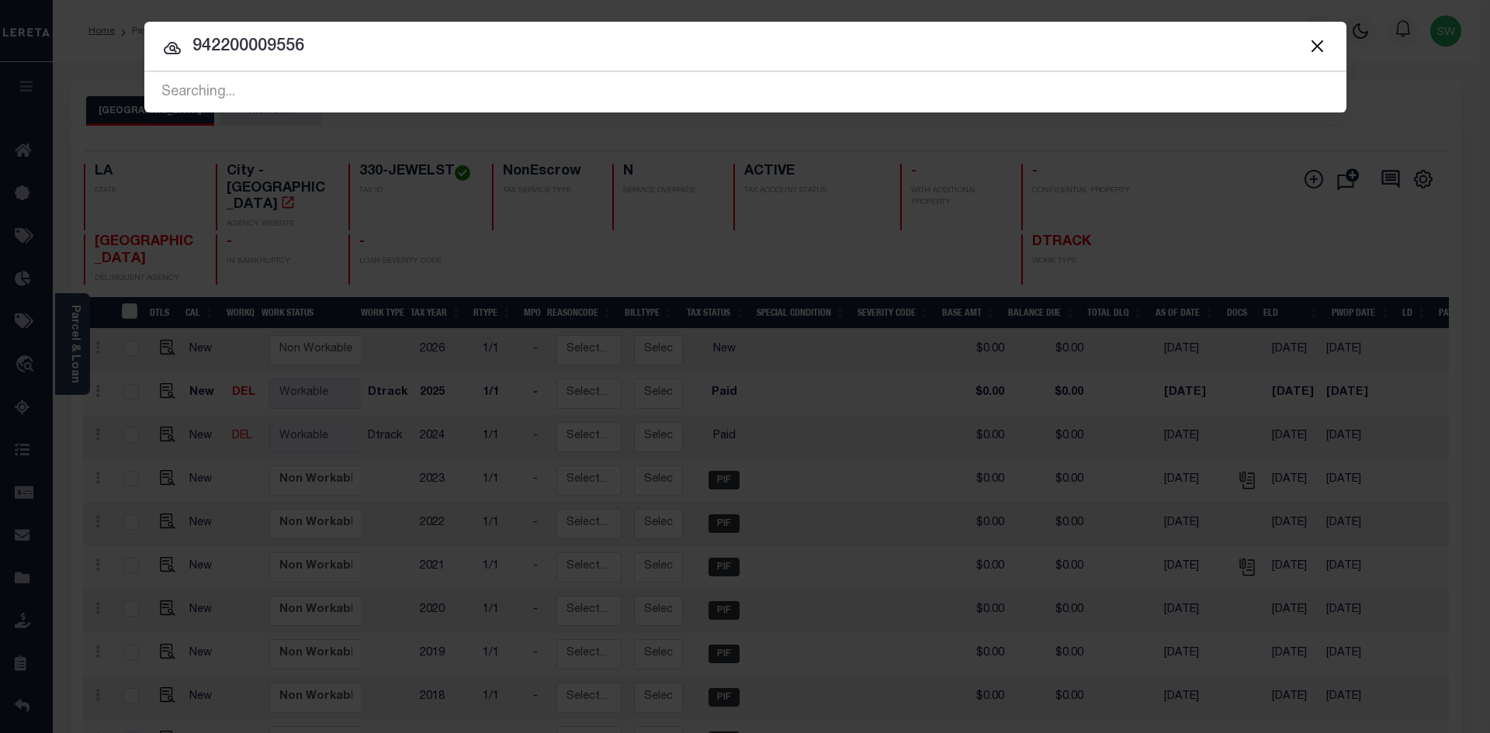
click at [169, 48] on icon at bounding box center [172, 48] width 17 height 12
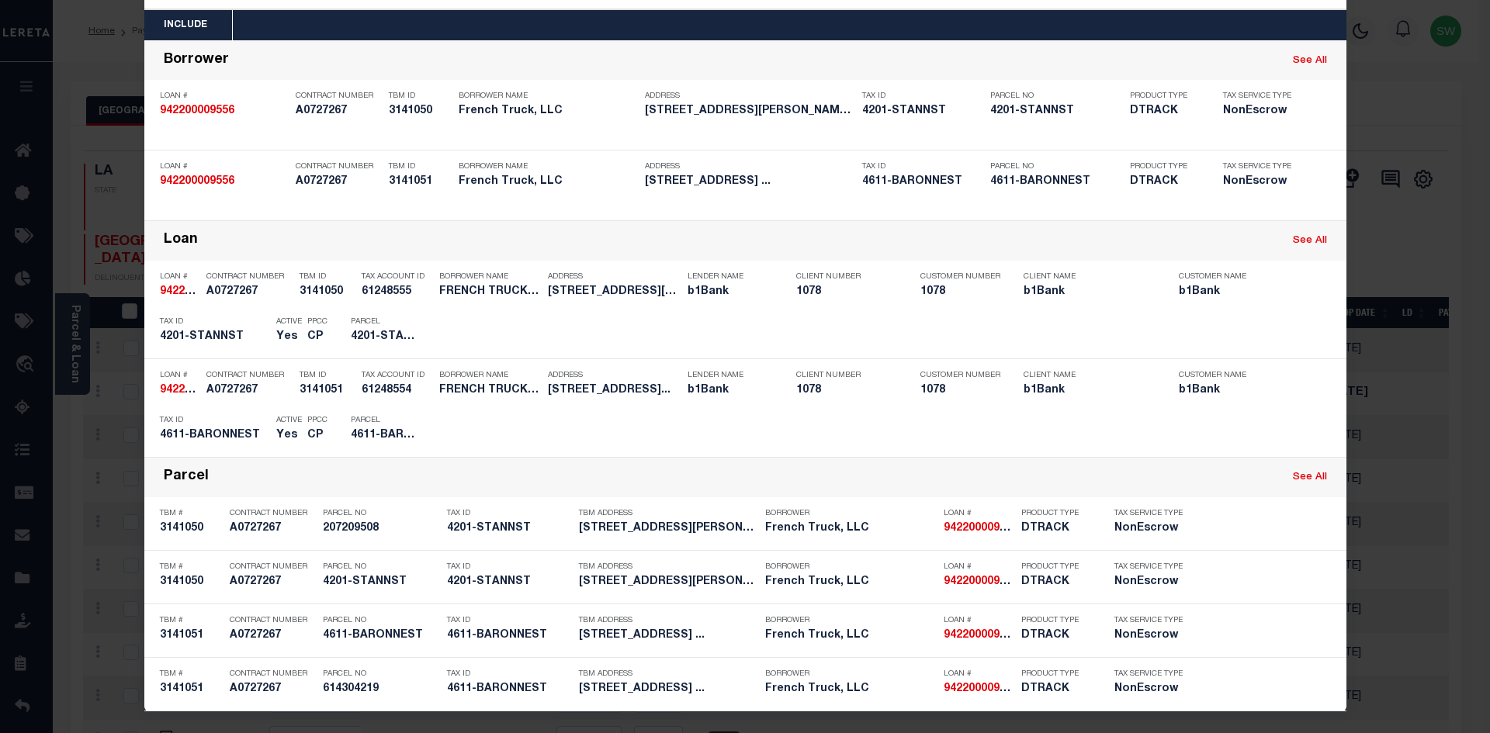
scroll to position [64, 0]
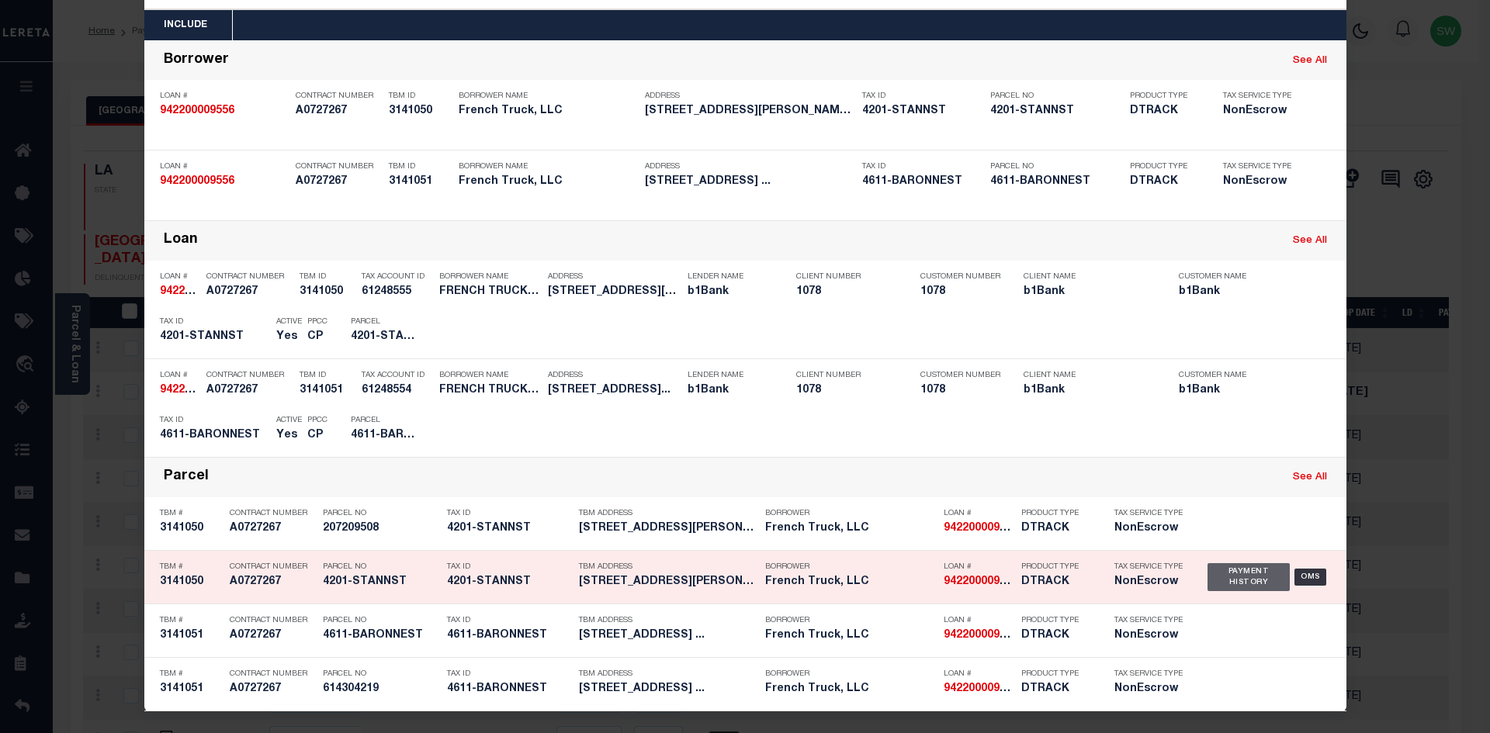
click at [1242, 573] on div "Payment History" at bounding box center [1248, 577] width 83 height 28
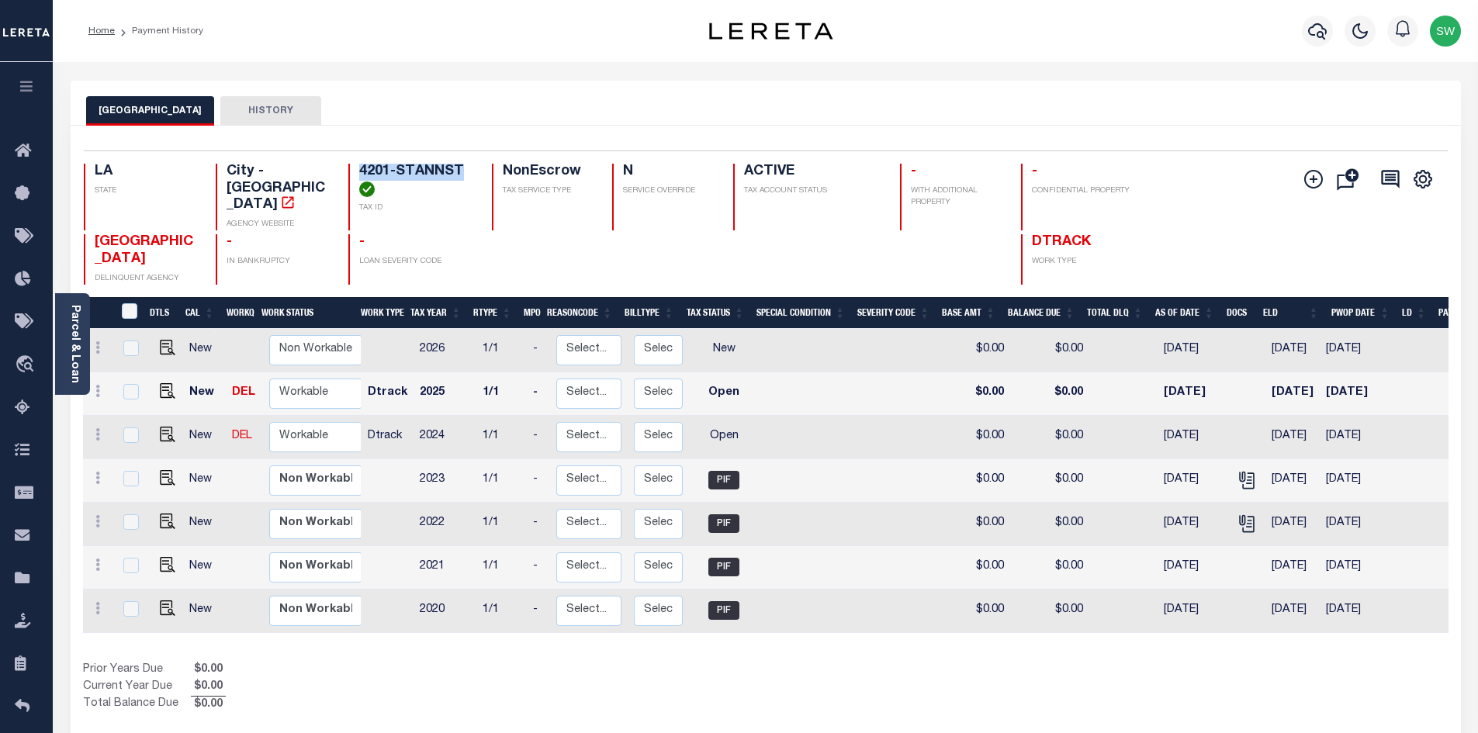
drag, startPoint x: 358, startPoint y: 168, endPoint x: 461, endPoint y: 171, distance: 103.2
click at [461, 171] on div "4201-STANNST TAX ID" at bounding box center [410, 197] width 125 height 67
click at [1241, 481] on icon "" at bounding box center [1247, 480] width 20 height 20
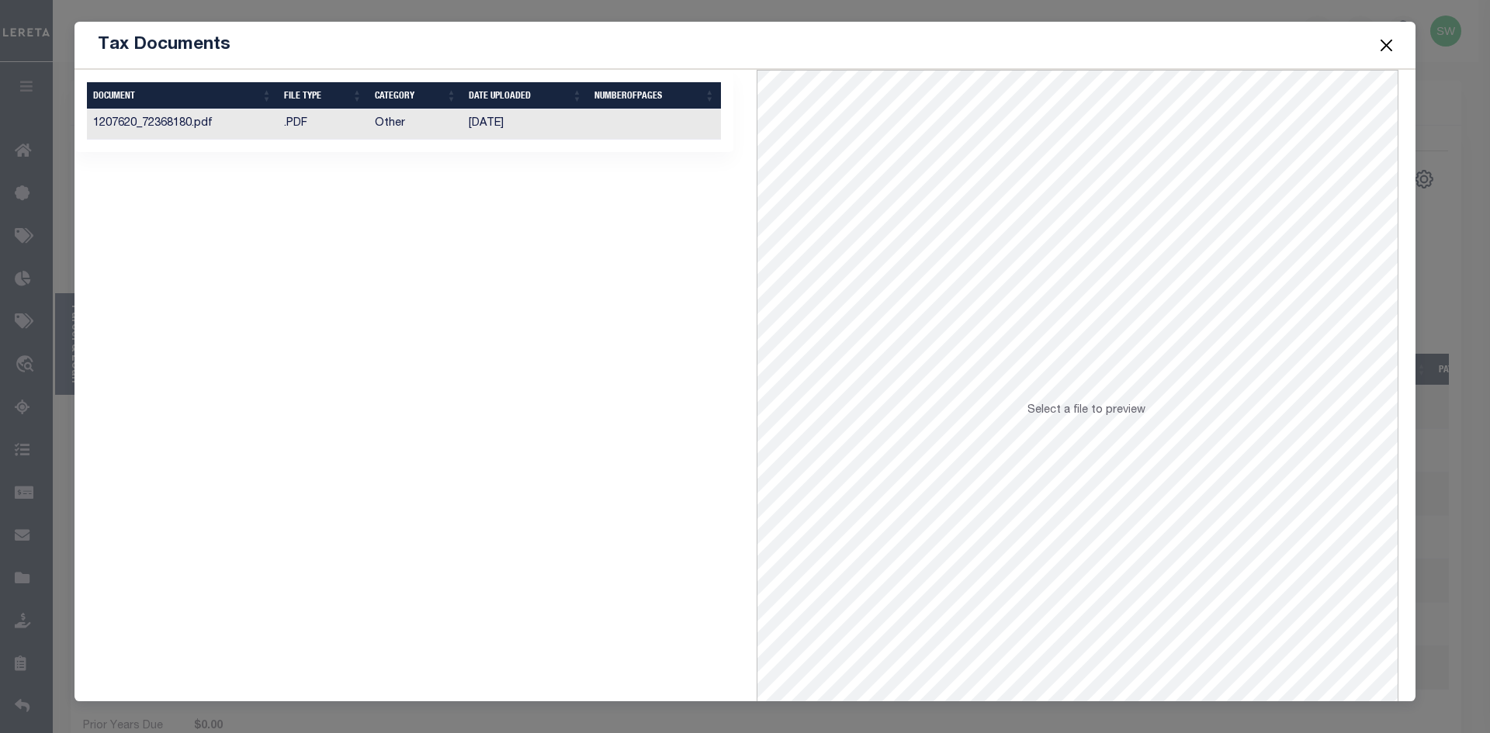
click at [164, 124] on td "1207620_72368180.pdf" at bounding box center [182, 124] width 191 height 30
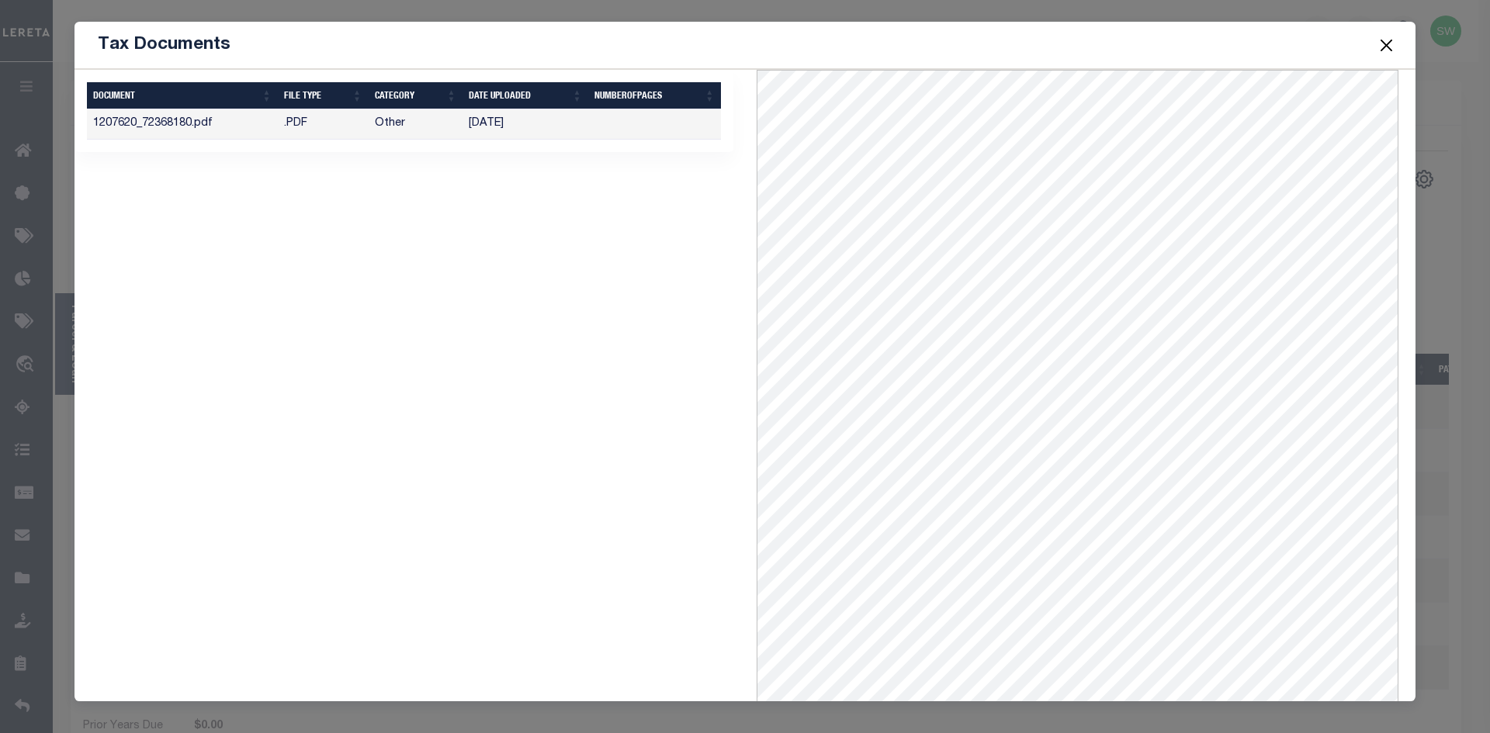
click at [1385, 49] on button "Close" at bounding box center [1387, 45] width 20 height 20
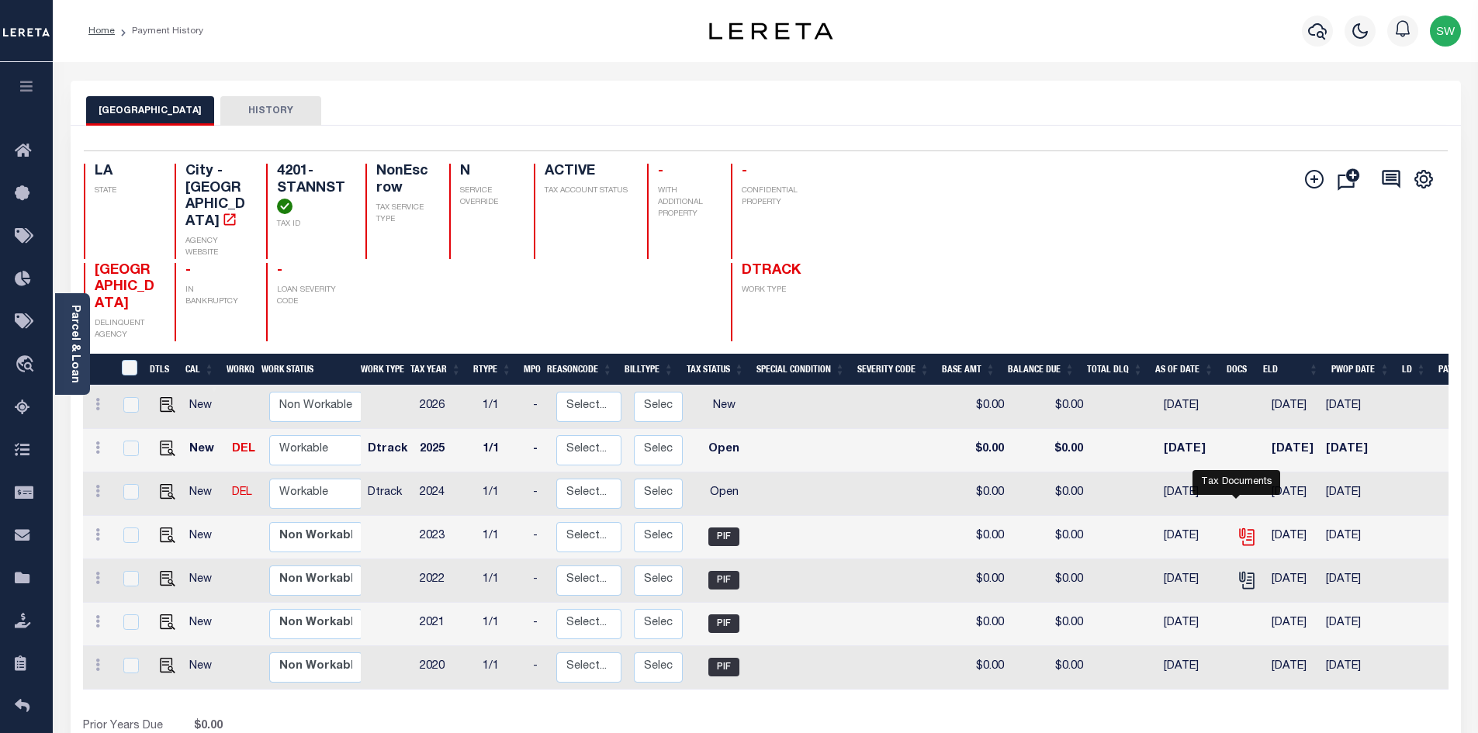
click at [1241, 527] on icon "" at bounding box center [1247, 537] width 20 height 20
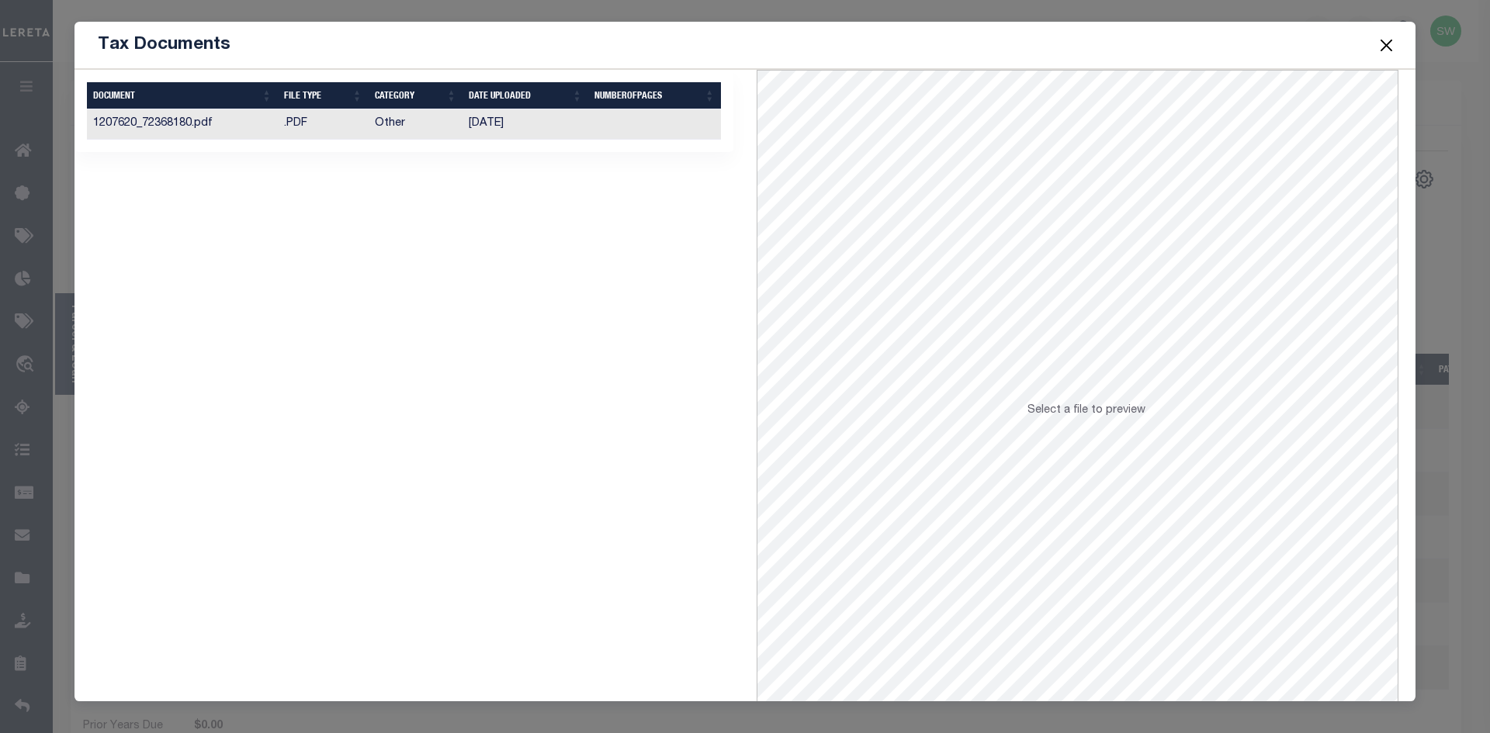
click at [187, 123] on td "1207620_72368180.pdf" at bounding box center [182, 124] width 191 height 30
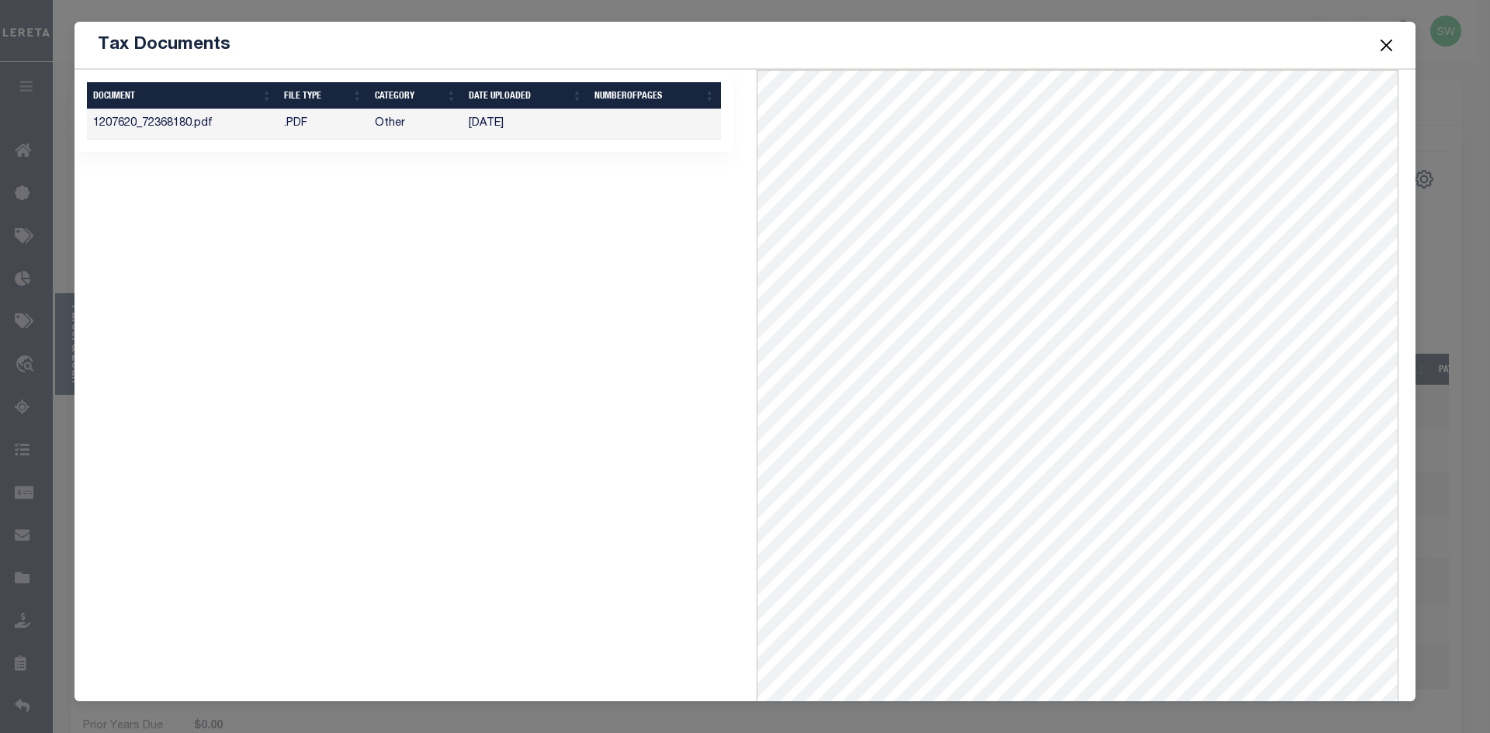
click at [1390, 43] on button "Close" at bounding box center [1387, 45] width 20 height 20
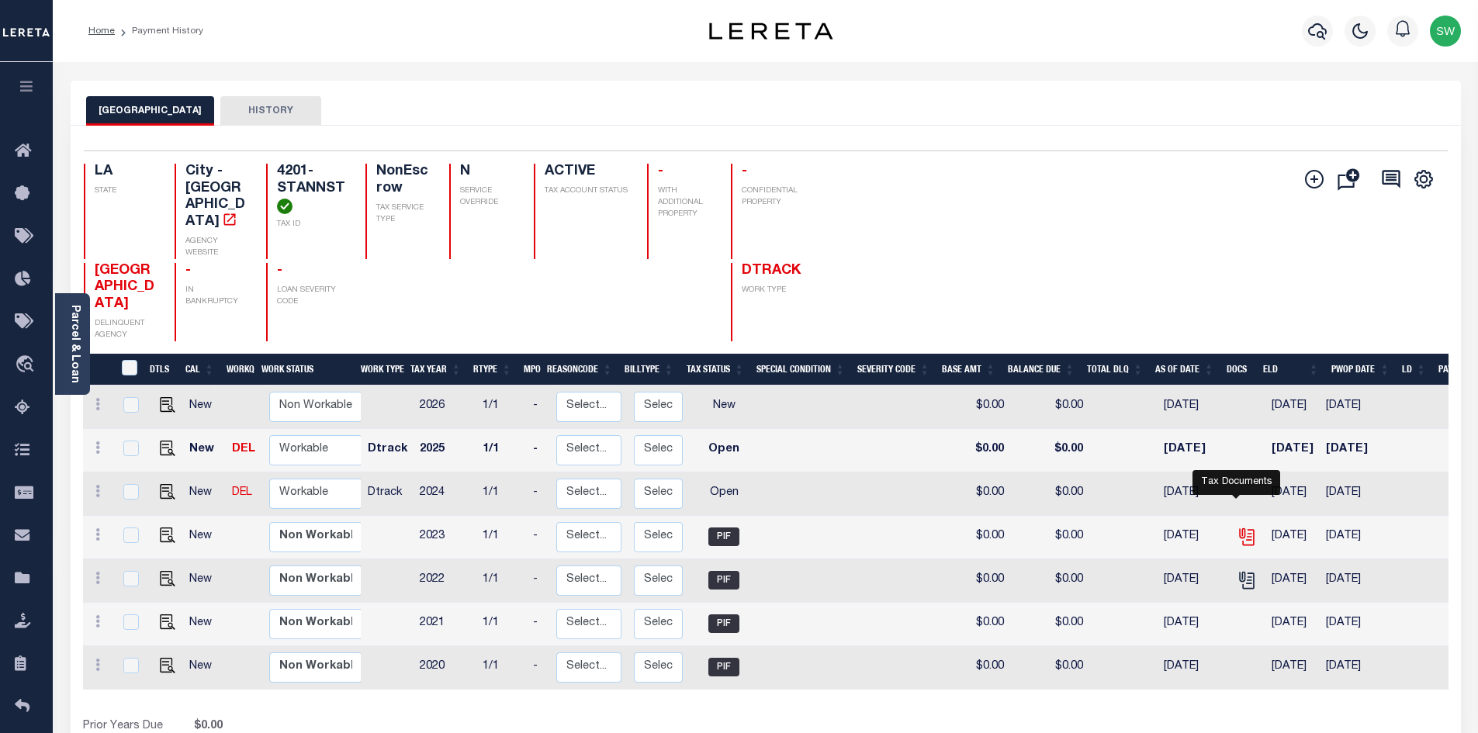
click at [1241, 527] on icon "" at bounding box center [1247, 537] width 20 height 20
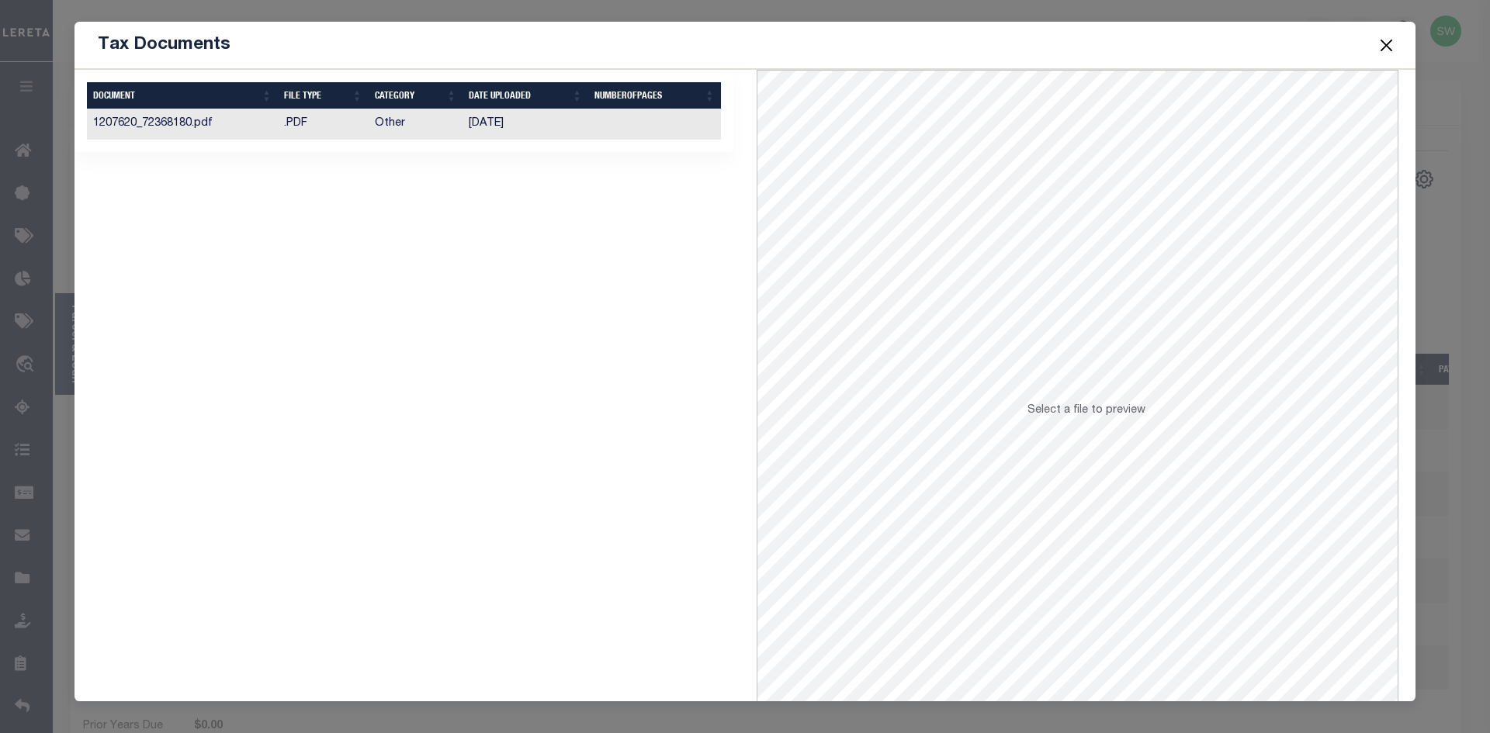
click at [128, 122] on td "1207620_72368180.pdf" at bounding box center [182, 124] width 191 height 30
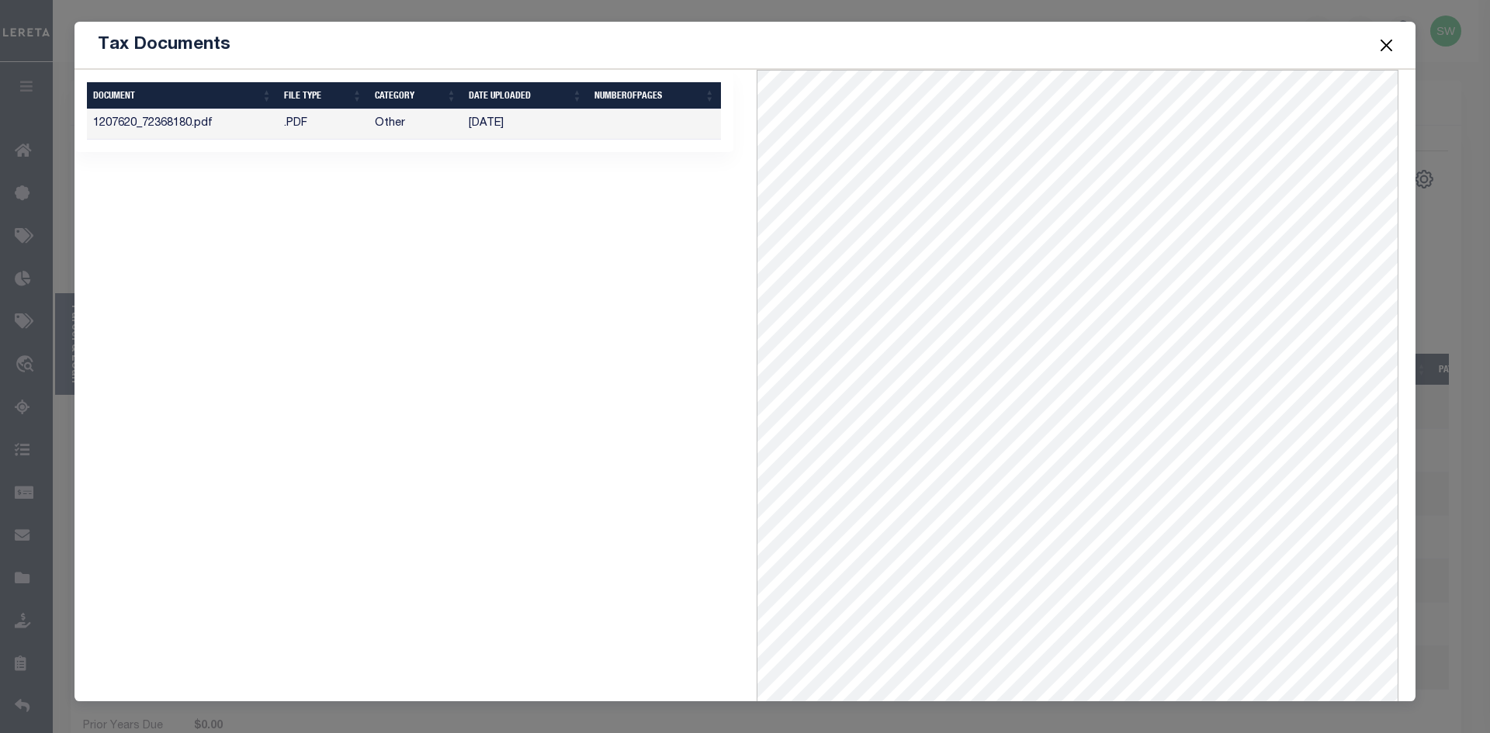
click at [1388, 41] on button "Close" at bounding box center [1387, 45] width 20 height 20
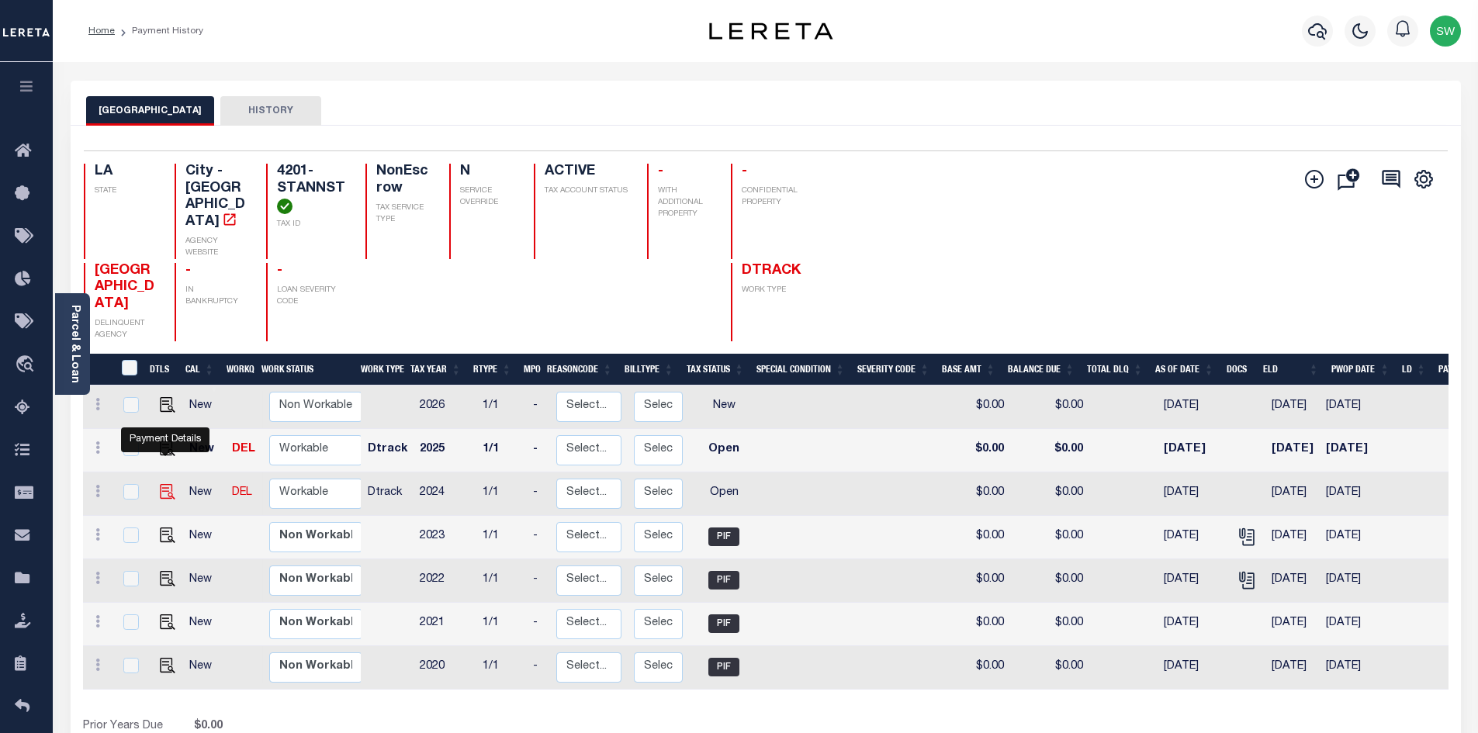
click at [170, 484] on img "" at bounding box center [168, 492] width 16 height 16
checkbox input "true"
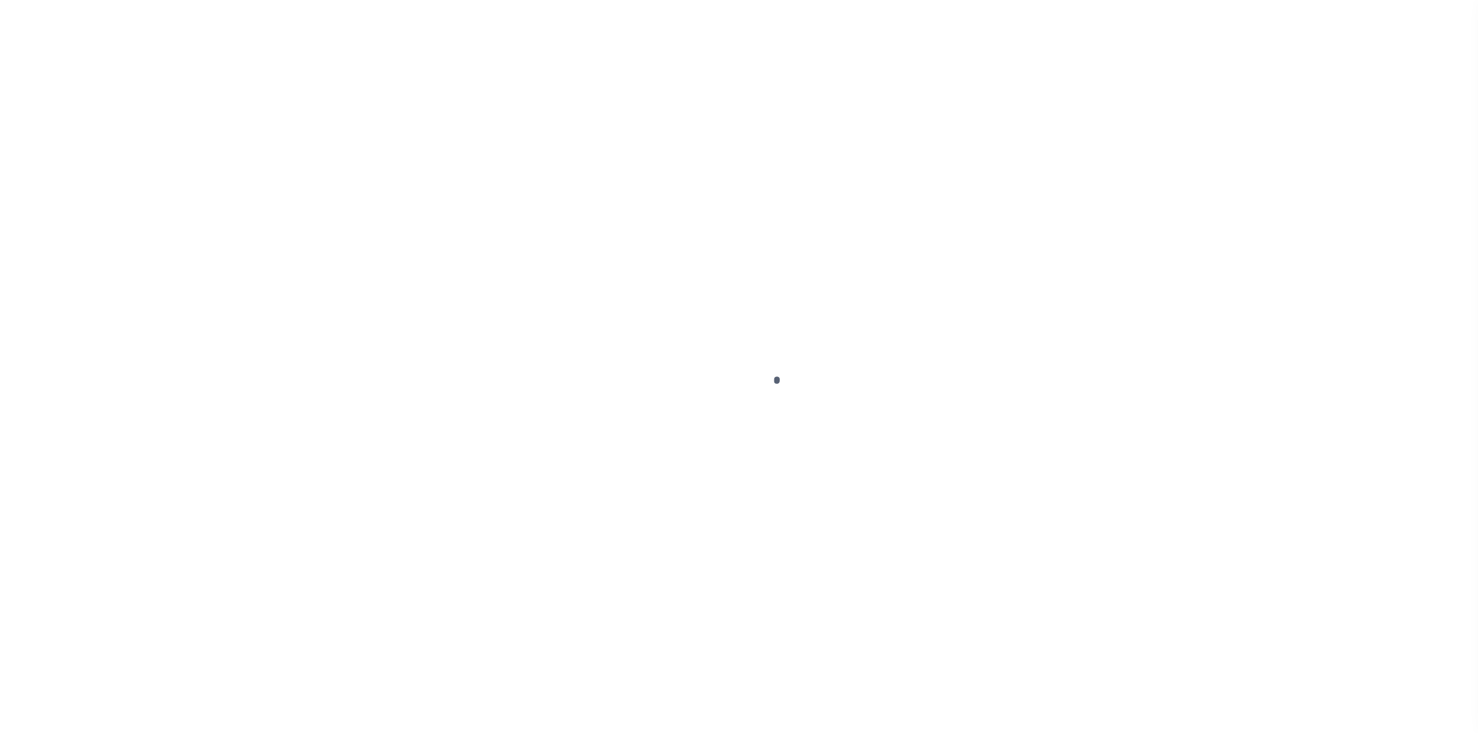
select select "OP2"
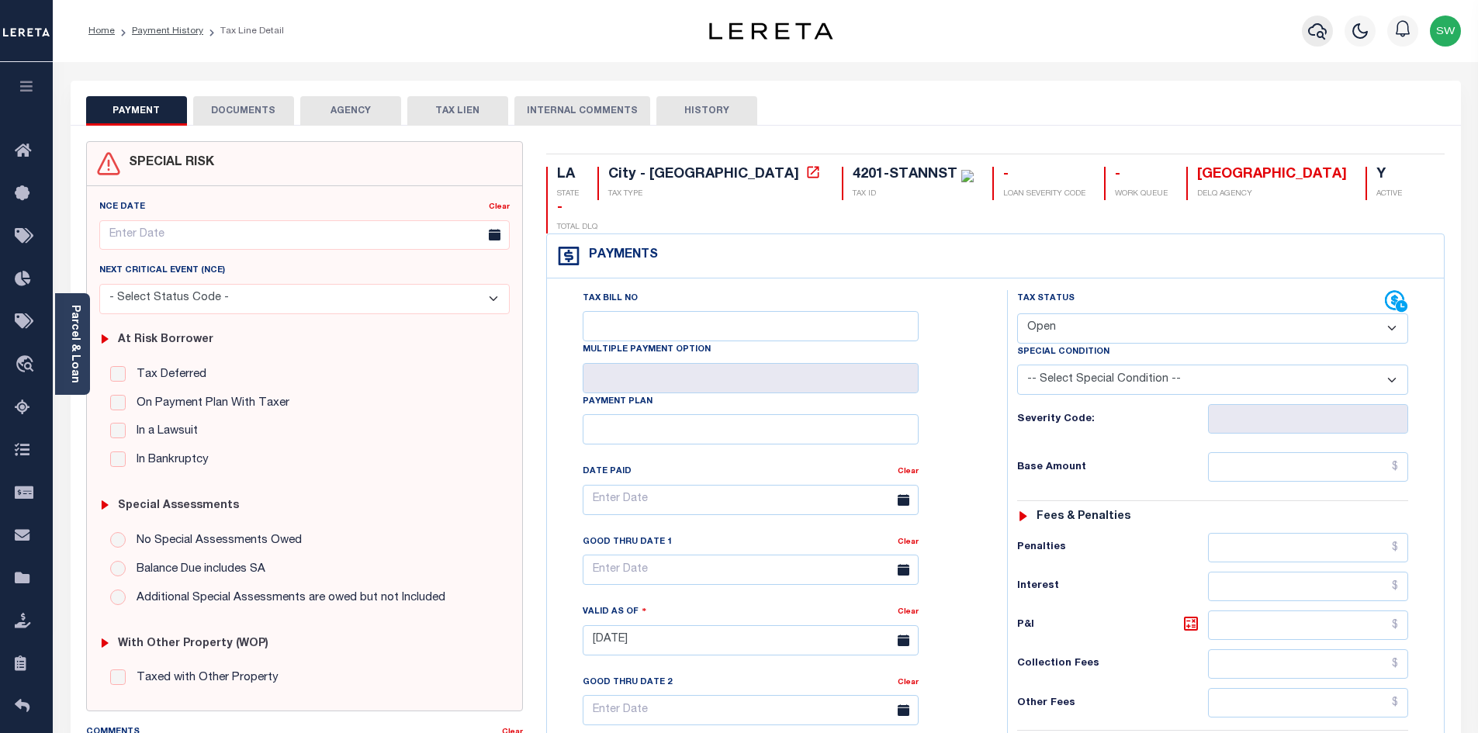
click at [1319, 34] on icon "button" at bounding box center [1317, 31] width 19 height 19
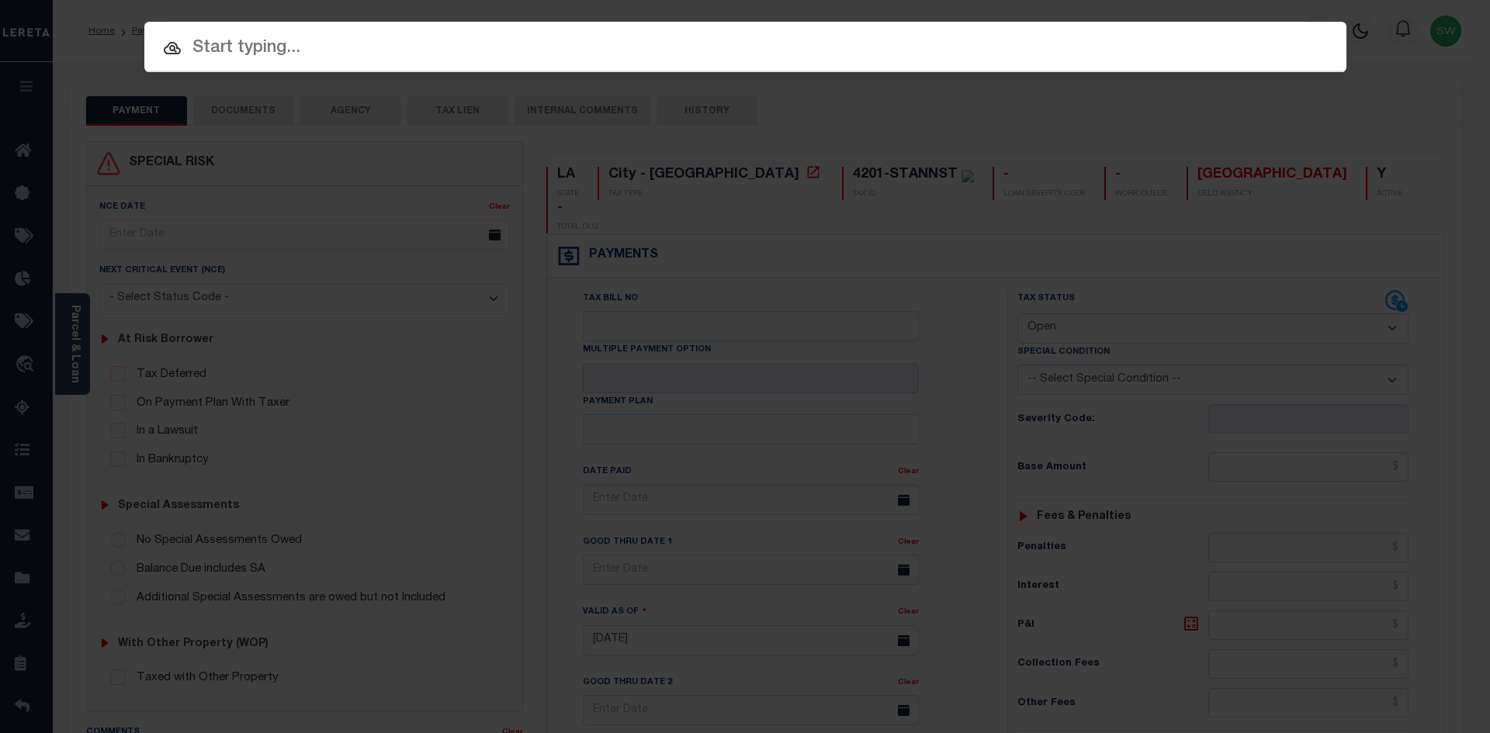
click at [1390, 88] on div "Include Loans TBM Customers Borrowers Payments (Lender Non-Disb) Payments (Lend…" at bounding box center [745, 366] width 1490 height 733
click at [249, 54] on input "text" at bounding box center [745, 48] width 1202 height 27
type input "1"
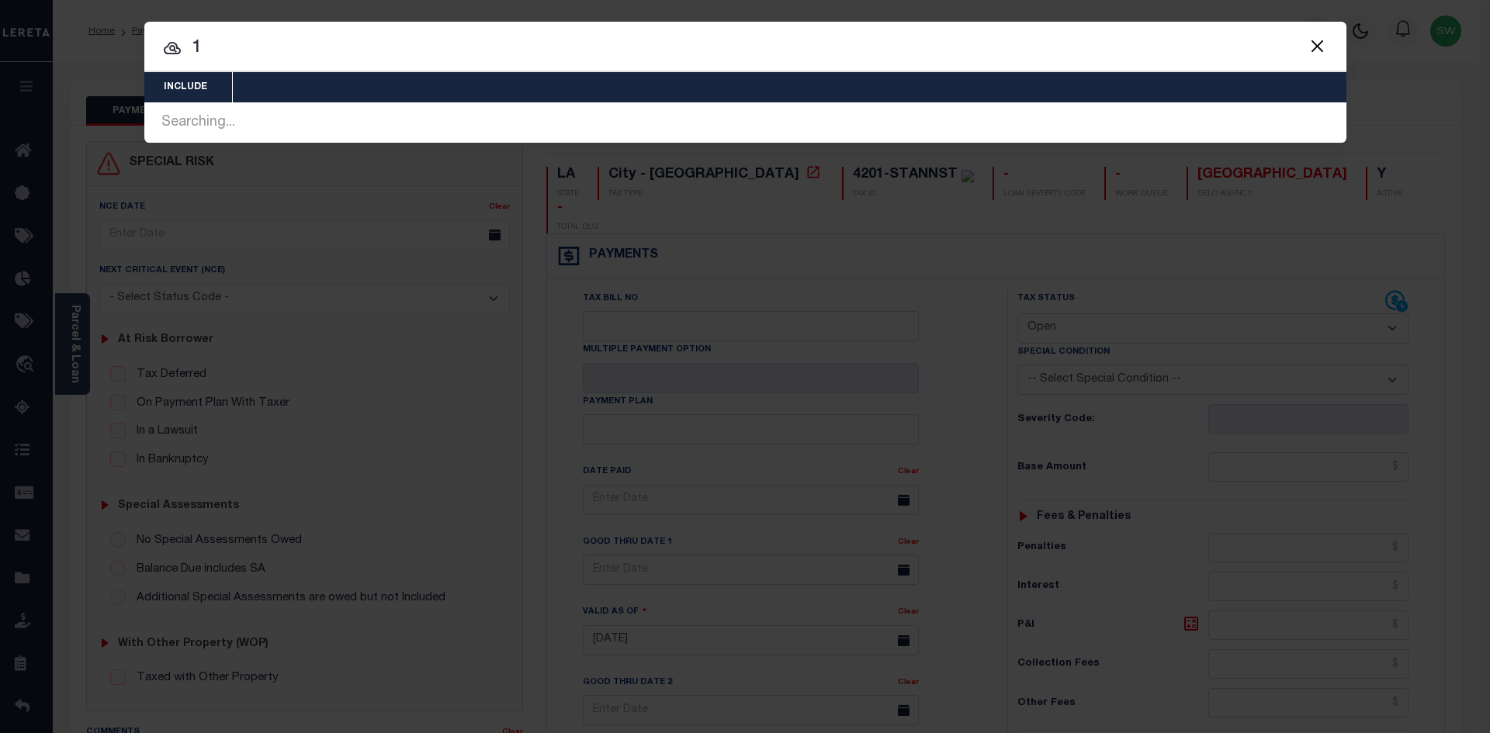
click at [1320, 42] on button "Close" at bounding box center [1317, 46] width 20 height 20
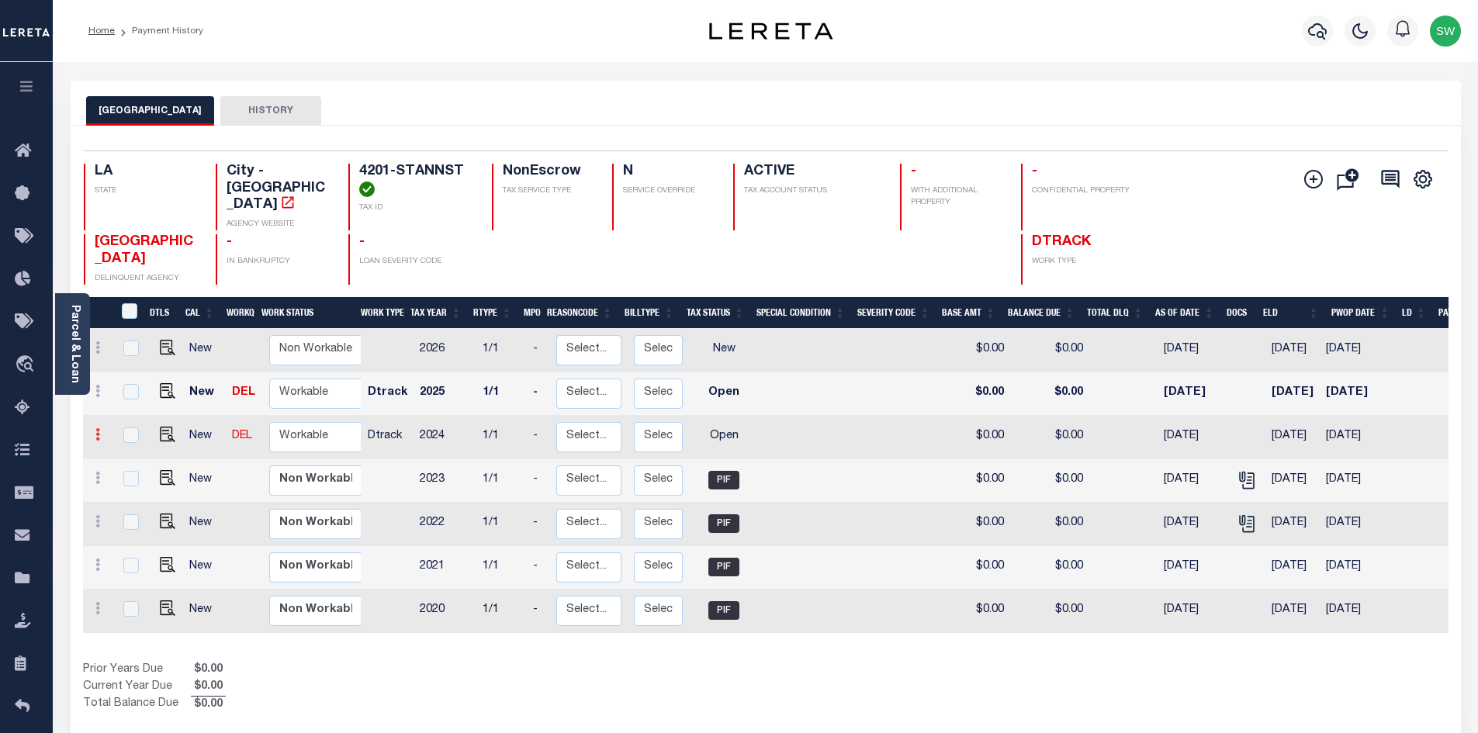
click at [97, 440] on icon at bounding box center [97, 434] width 5 height 12
click at [170, 435] on img "" at bounding box center [168, 435] width 16 height 16
checkbox input "true"
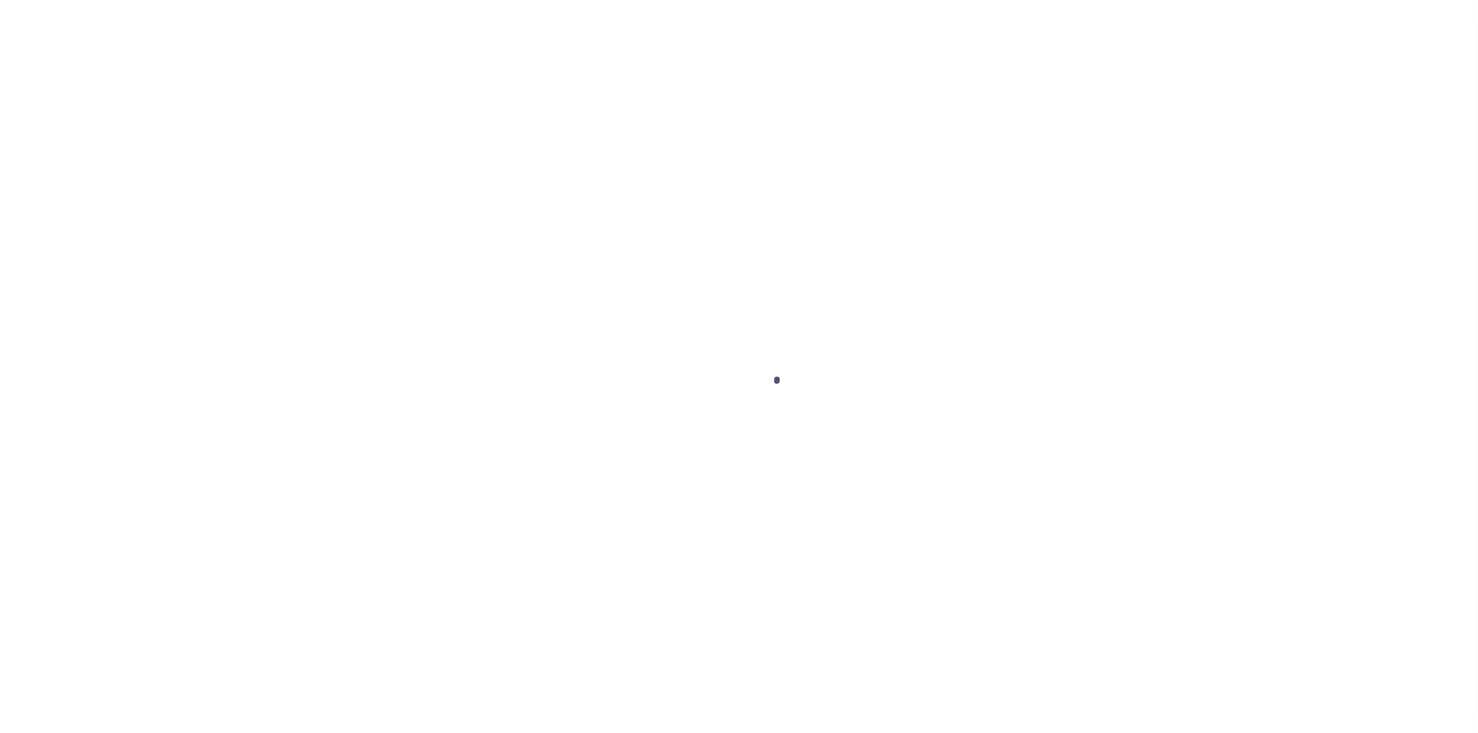
select select "OP2"
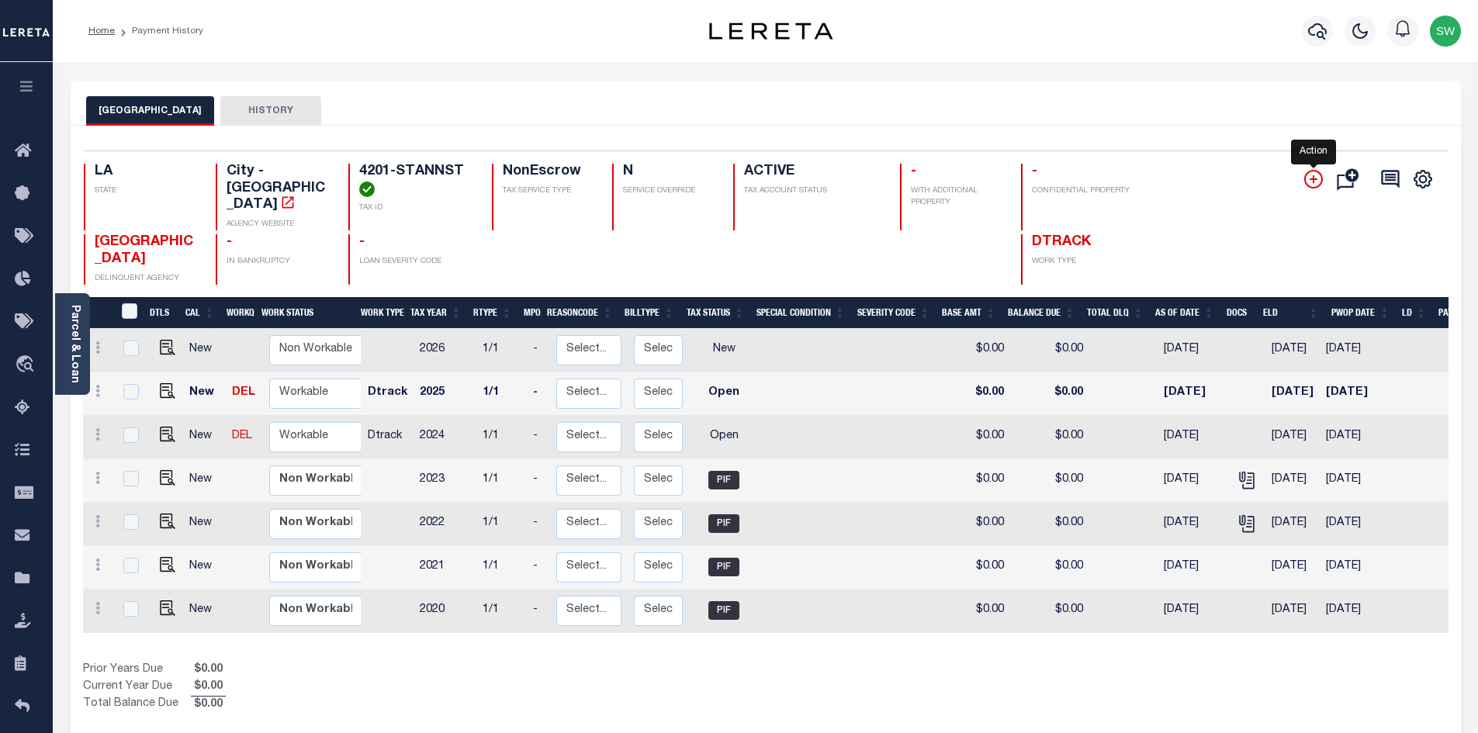
click at [1315, 178] on icon "" at bounding box center [1313, 179] width 19 height 19
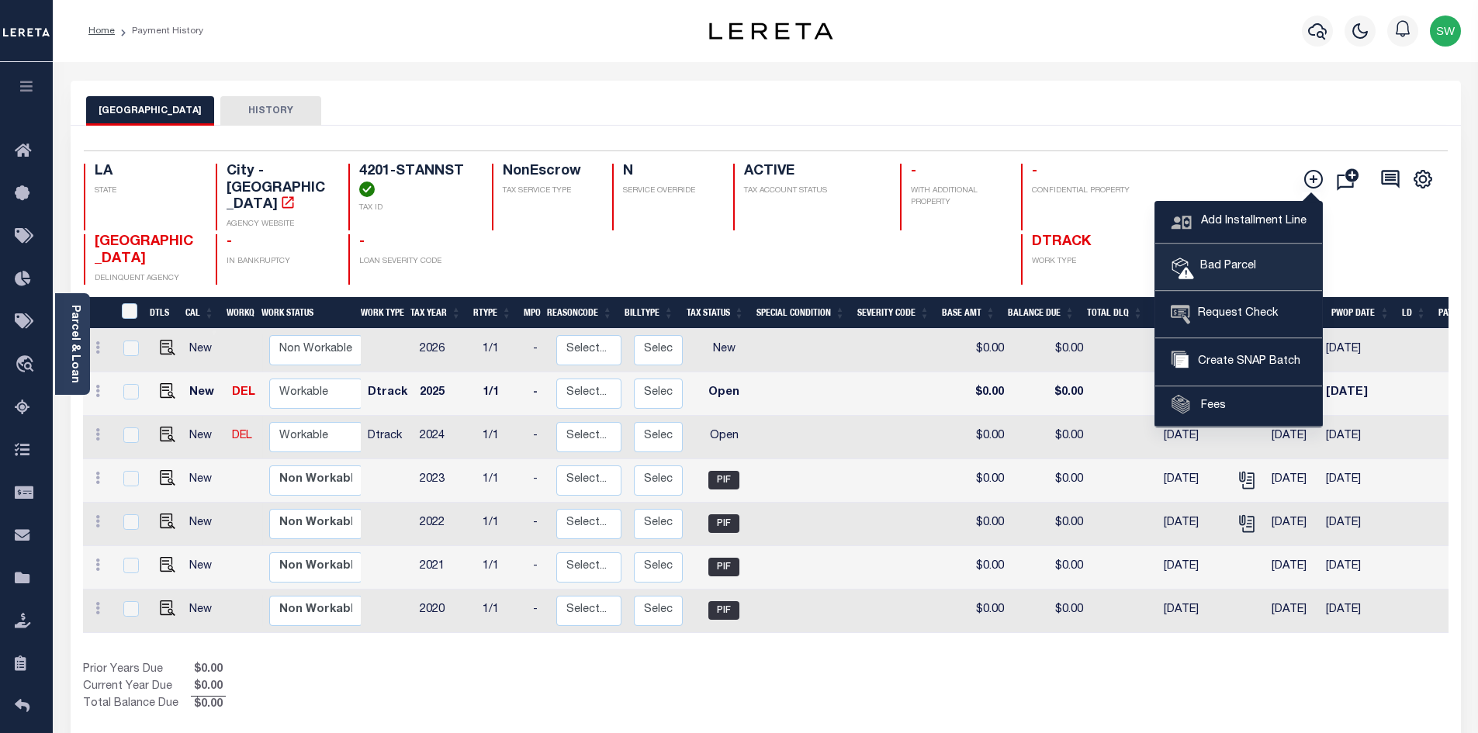
click at [1228, 269] on span "Bad Parcel" at bounding box center [1225, 266] width 62 height 17
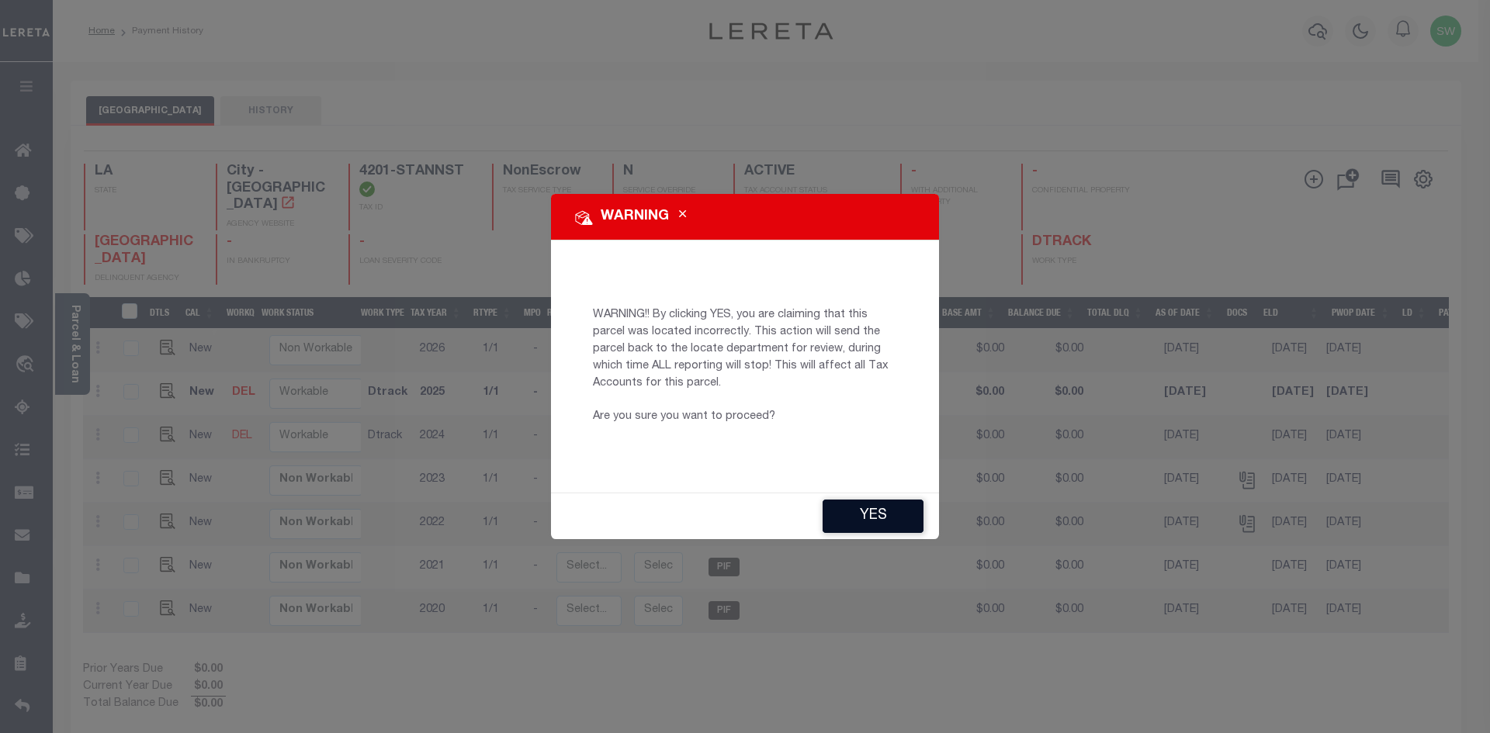
click at [882, 514] on button "YES" at bounding box center [872, 516] width 101 height 33
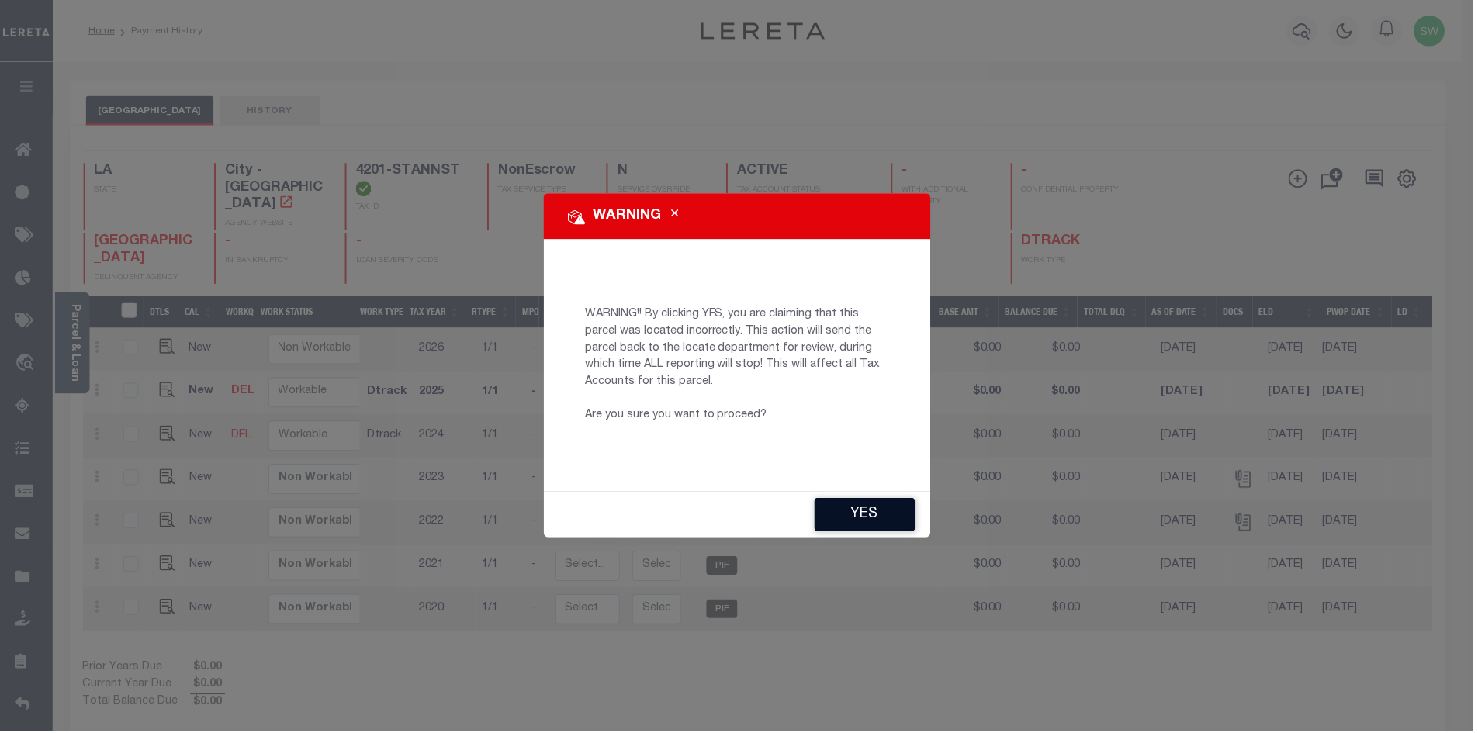
type input "SWright@lereta.net"
type input "[DATE]"
type input "CP"
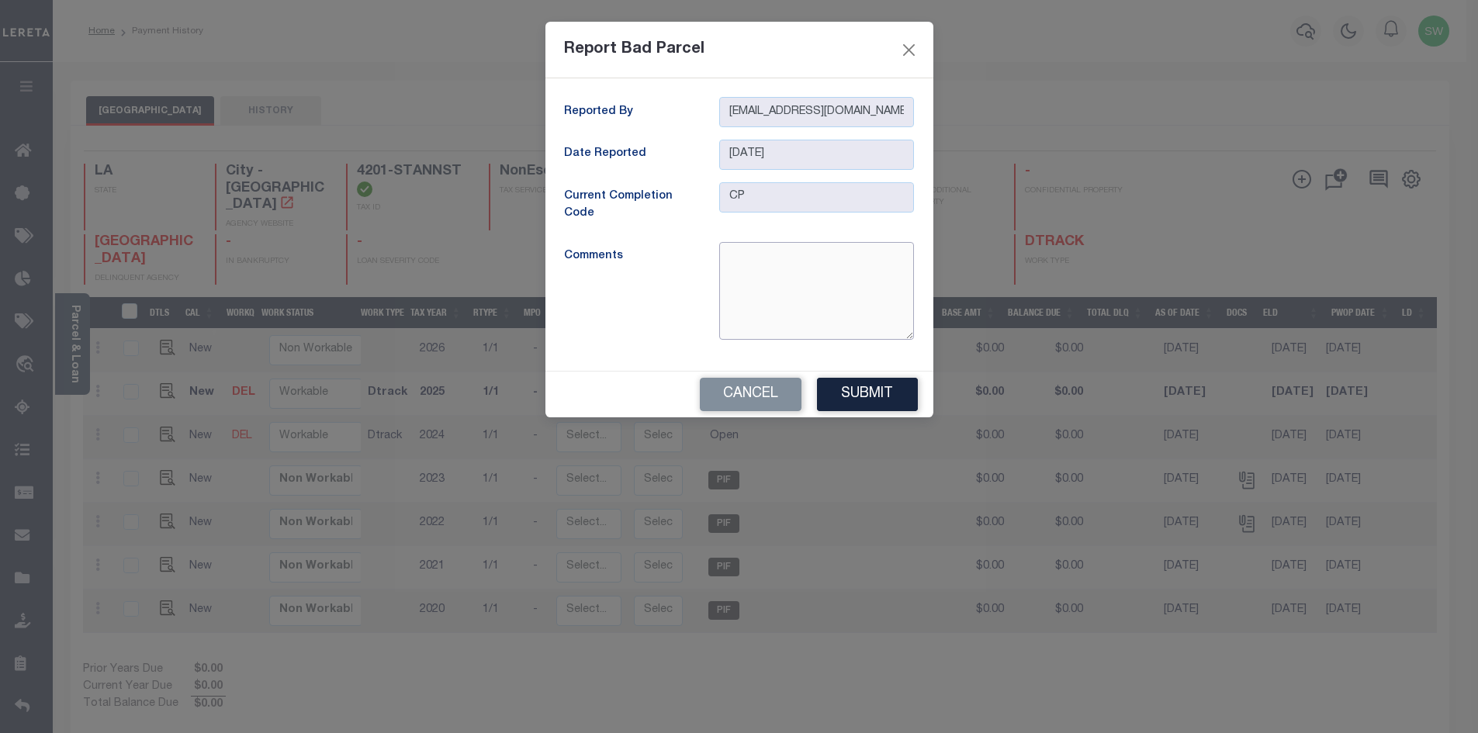
click at [773, 255] on textarea at bounding box center [816, 291] width 195 height 98
type textarea "P"
type textarea "Unable to pull up Tax Id on website"
click at [864, 397] on button "Submit" at bounding box center [867, 394] width 101 height 33
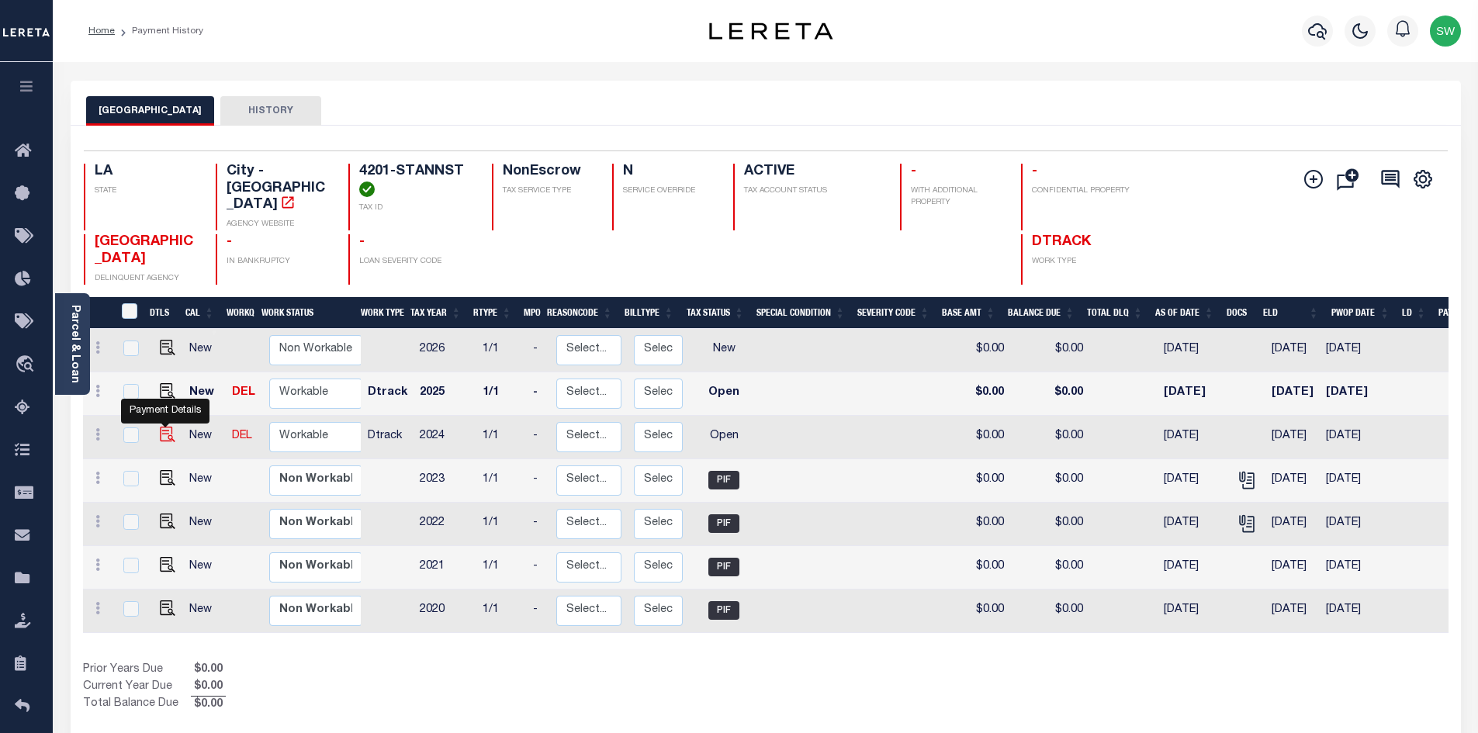
click at [168, 442] on img "" at bounding box center [168, 435] width 16 height 16
checkbox input "true"
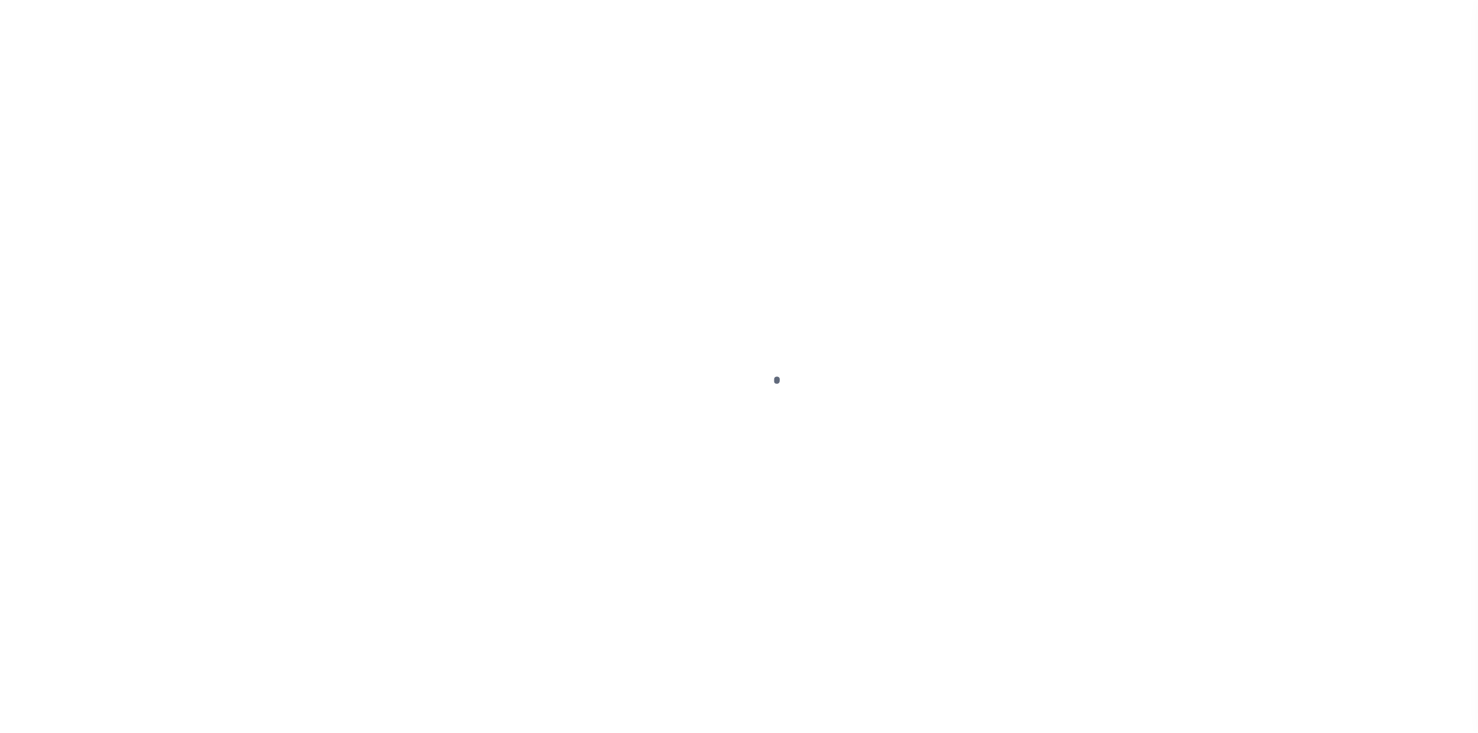
select select "OP2"
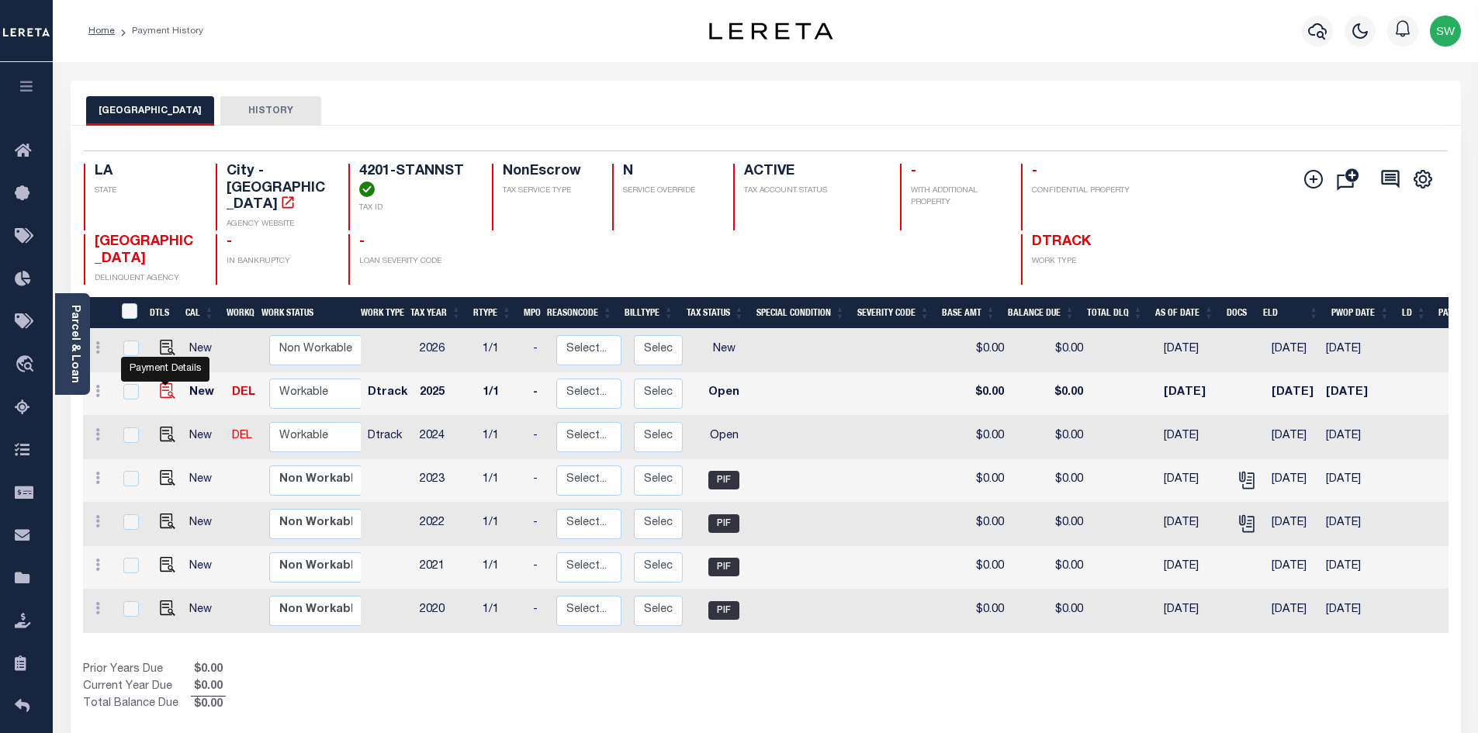
click at [166, 397] on img "" at bounding box center [168, 391] width 16 height 16
checkbox input "true"
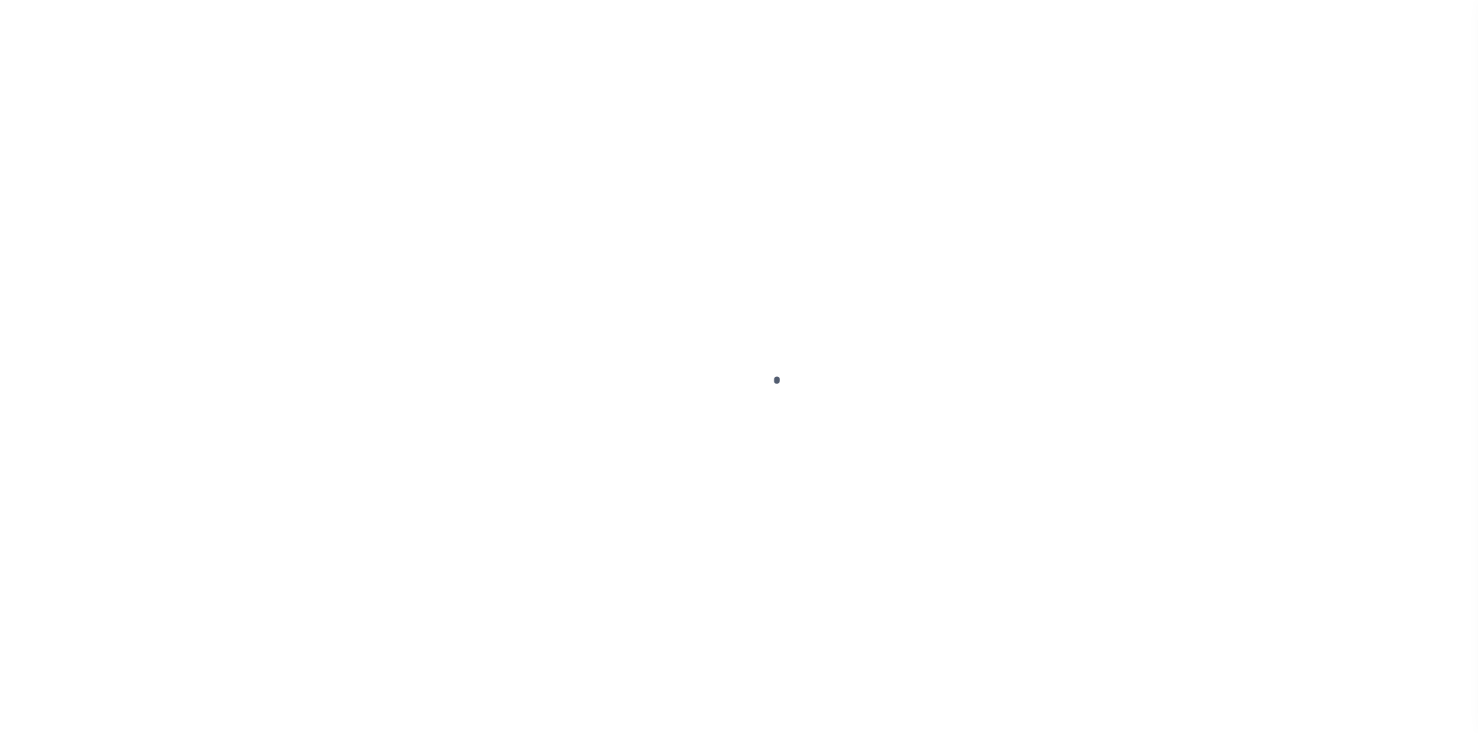
select select "OP2"
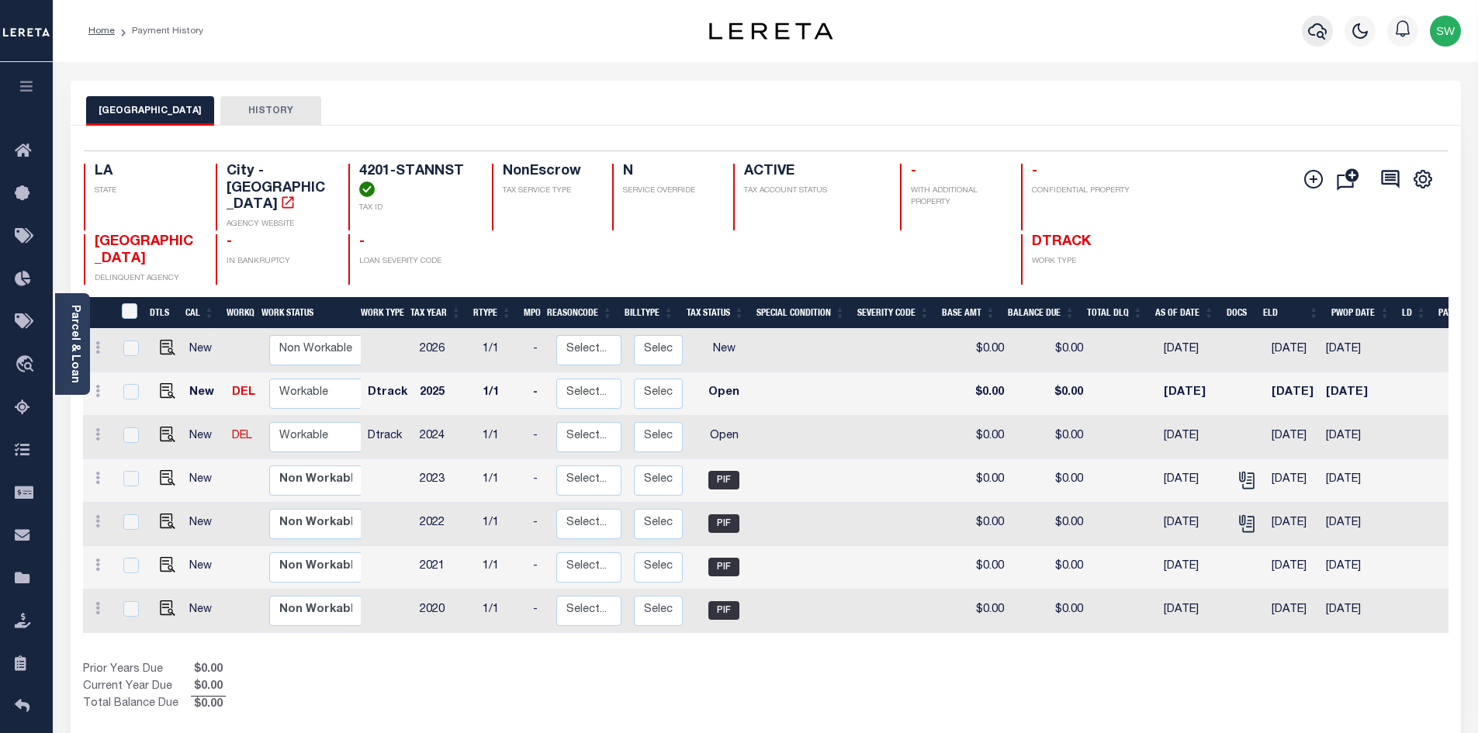
click at [1318, 33] on icon "button" at bounding box center [1317, 31] width 19 height 16
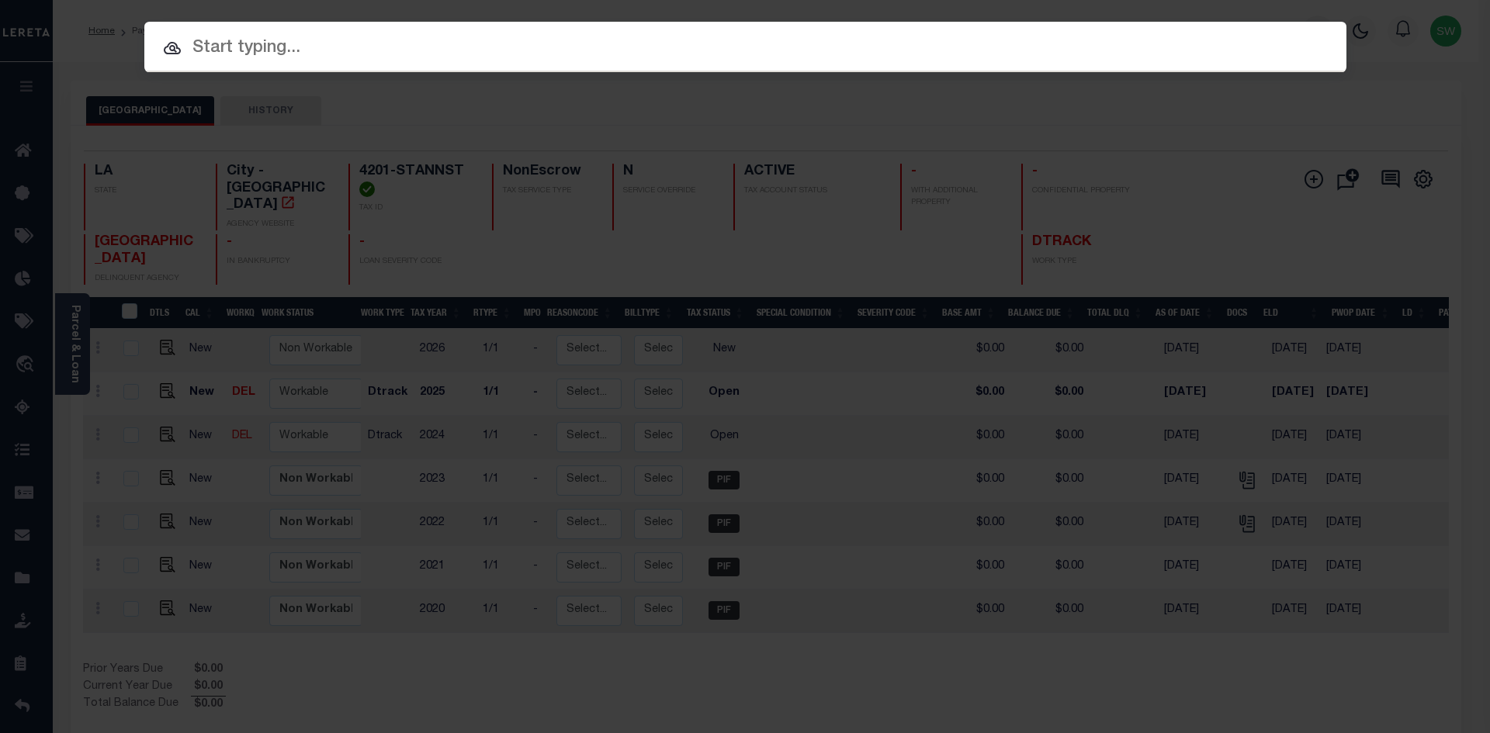
click at [192, 43] on input "text" at bounding box center [745, 48] width 1202 height 27
paste input "000027013641"
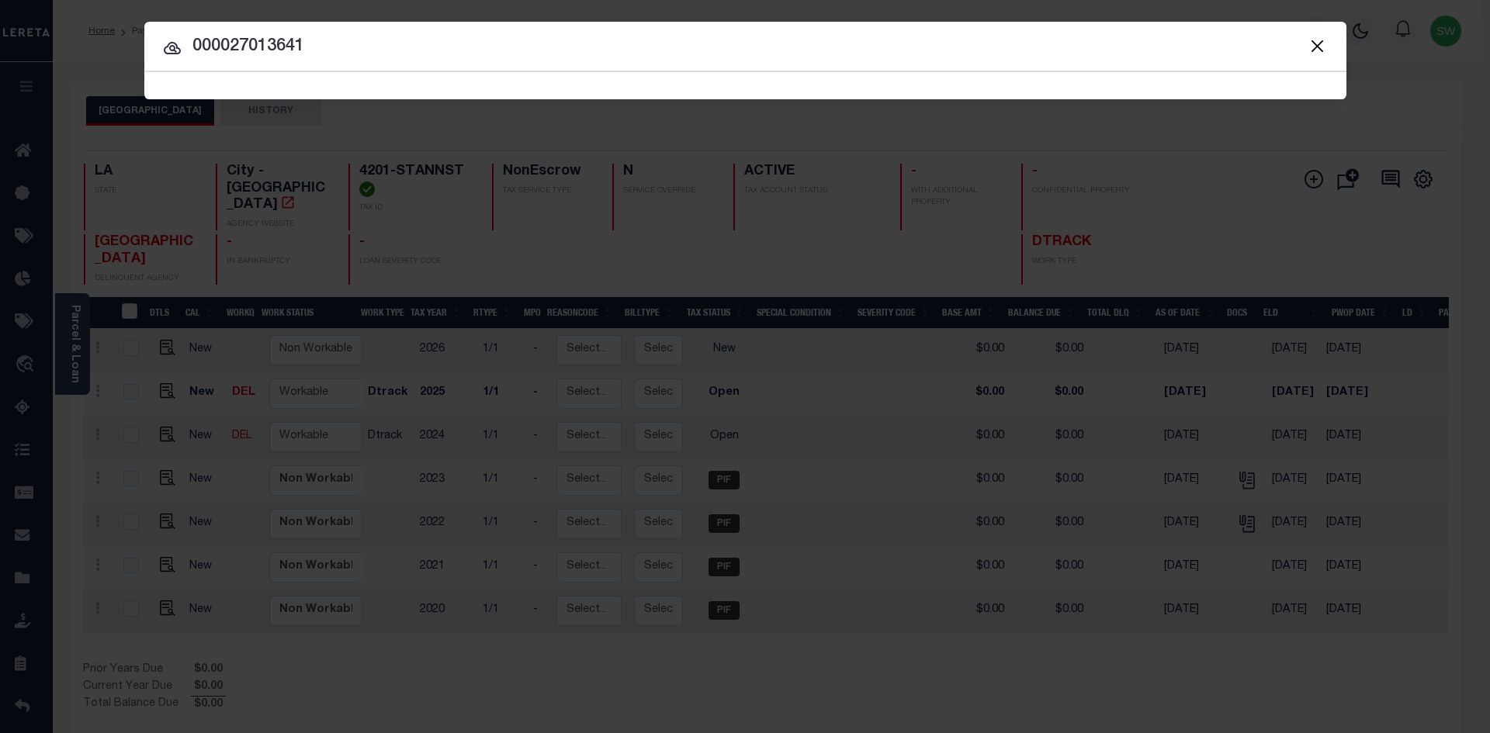
type input "000027013641"
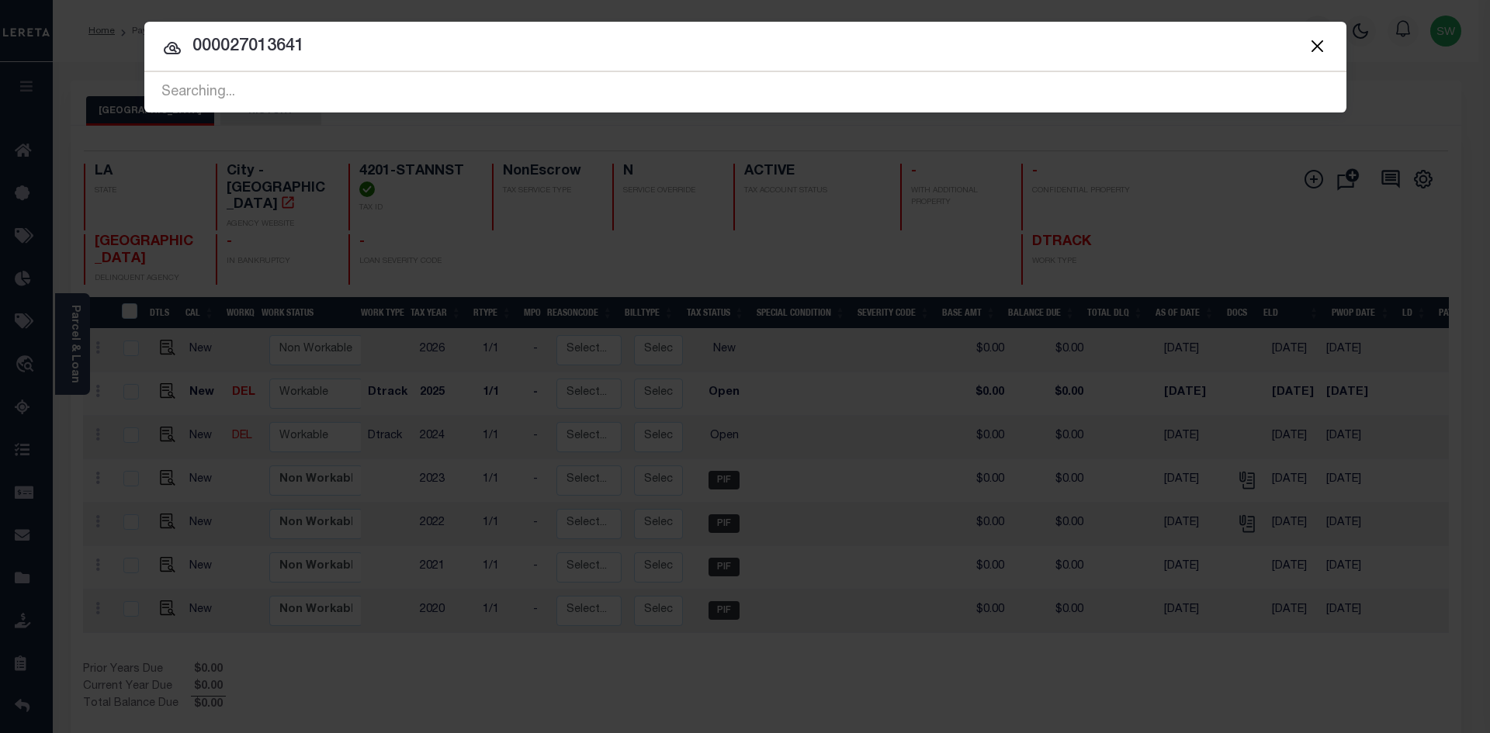
click at [174, 47] on icon at bounding box center [172, 48] width 17 height 12
